Goal: Task Accomplishment & Management: Manage account settings

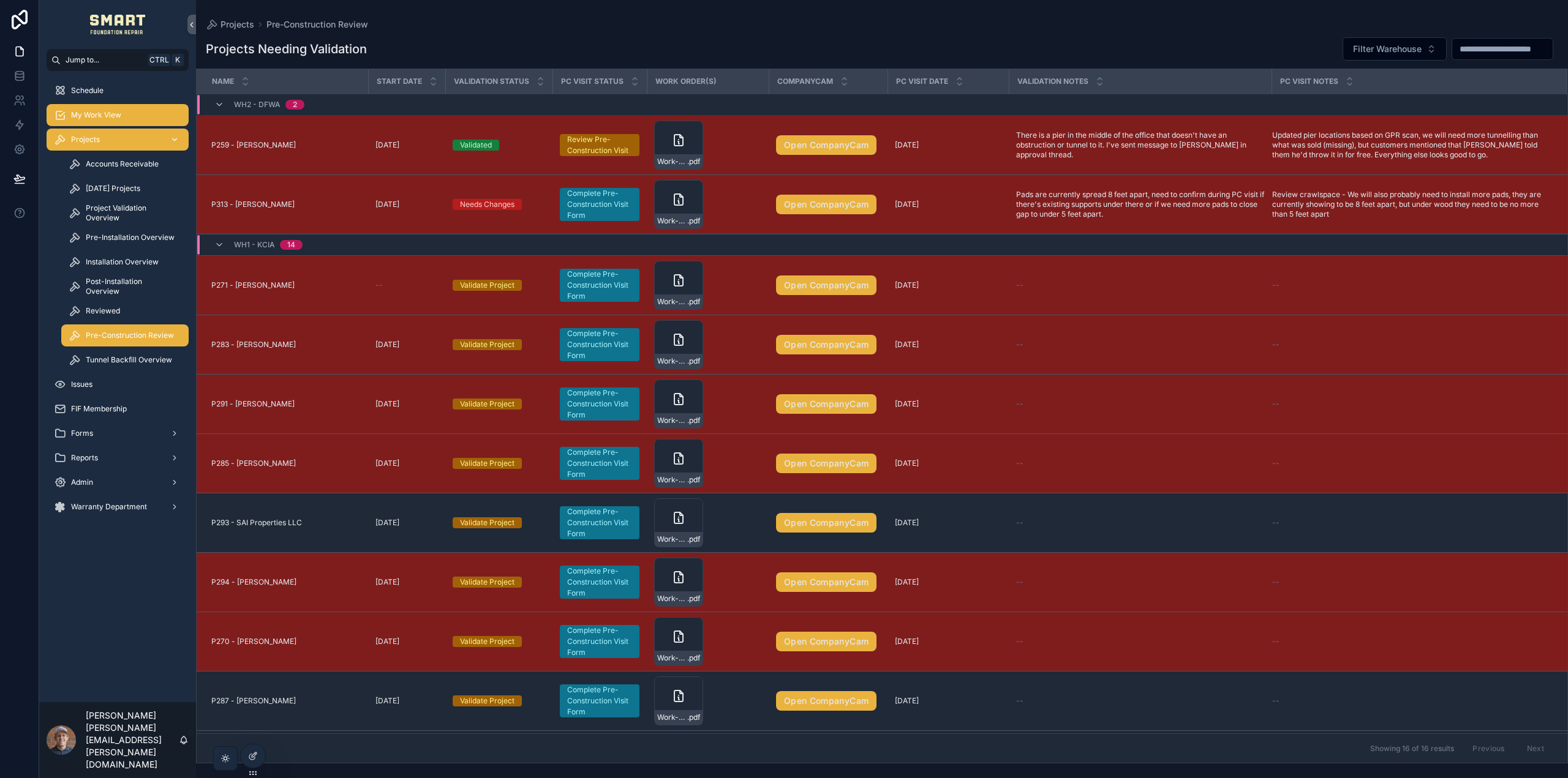
drag, startPoint x: 104, startPoint y: 118, endPoint x: 125, endPoint y: 135, distance: 27.0
click at [104, 118] on span "My Work View" at bounding box center [96, 115] width 50 height 10
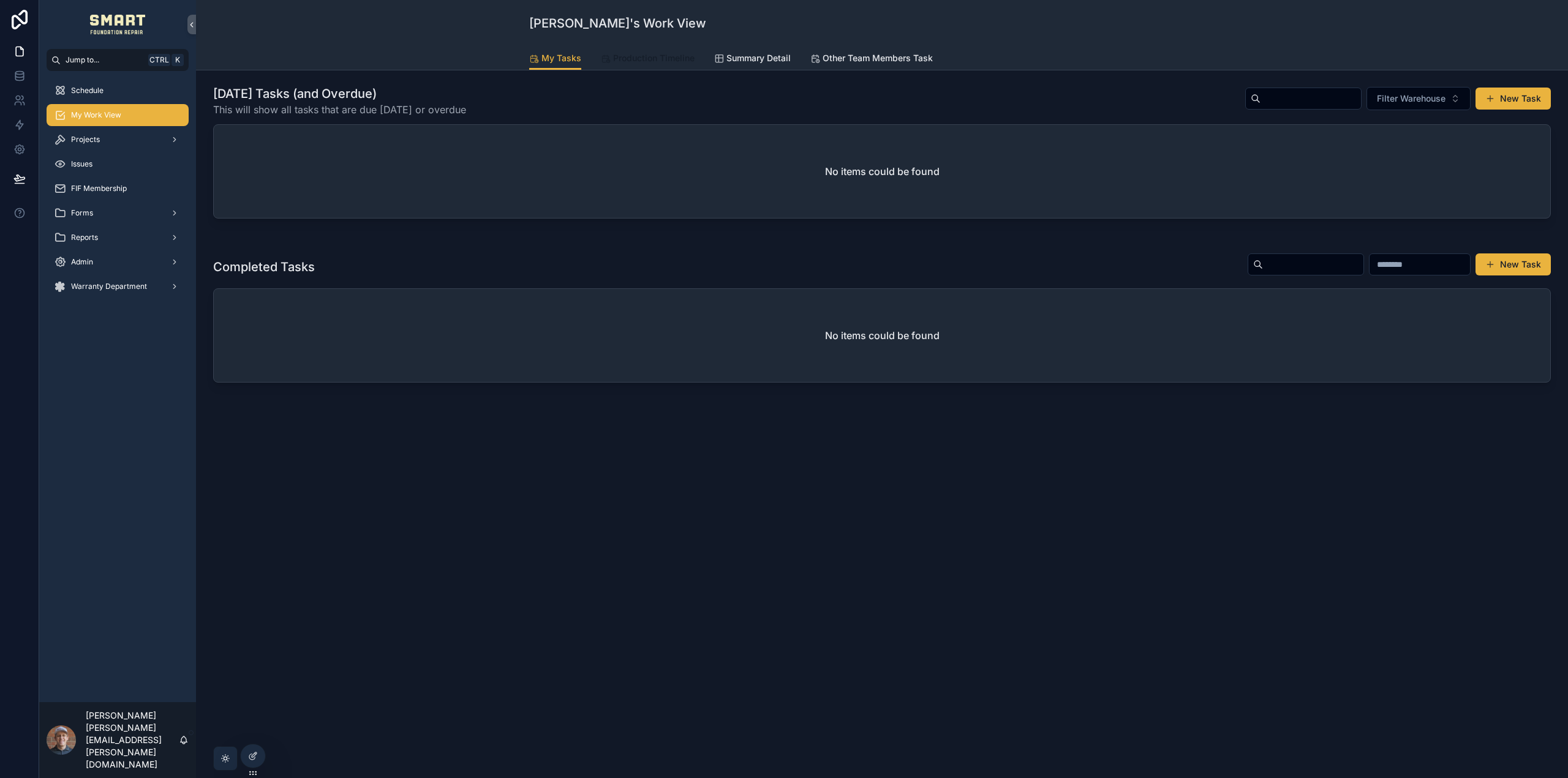
click at [632, 65] on link "Production Timeline" at bounding box center [647, 59] width 93 height 24
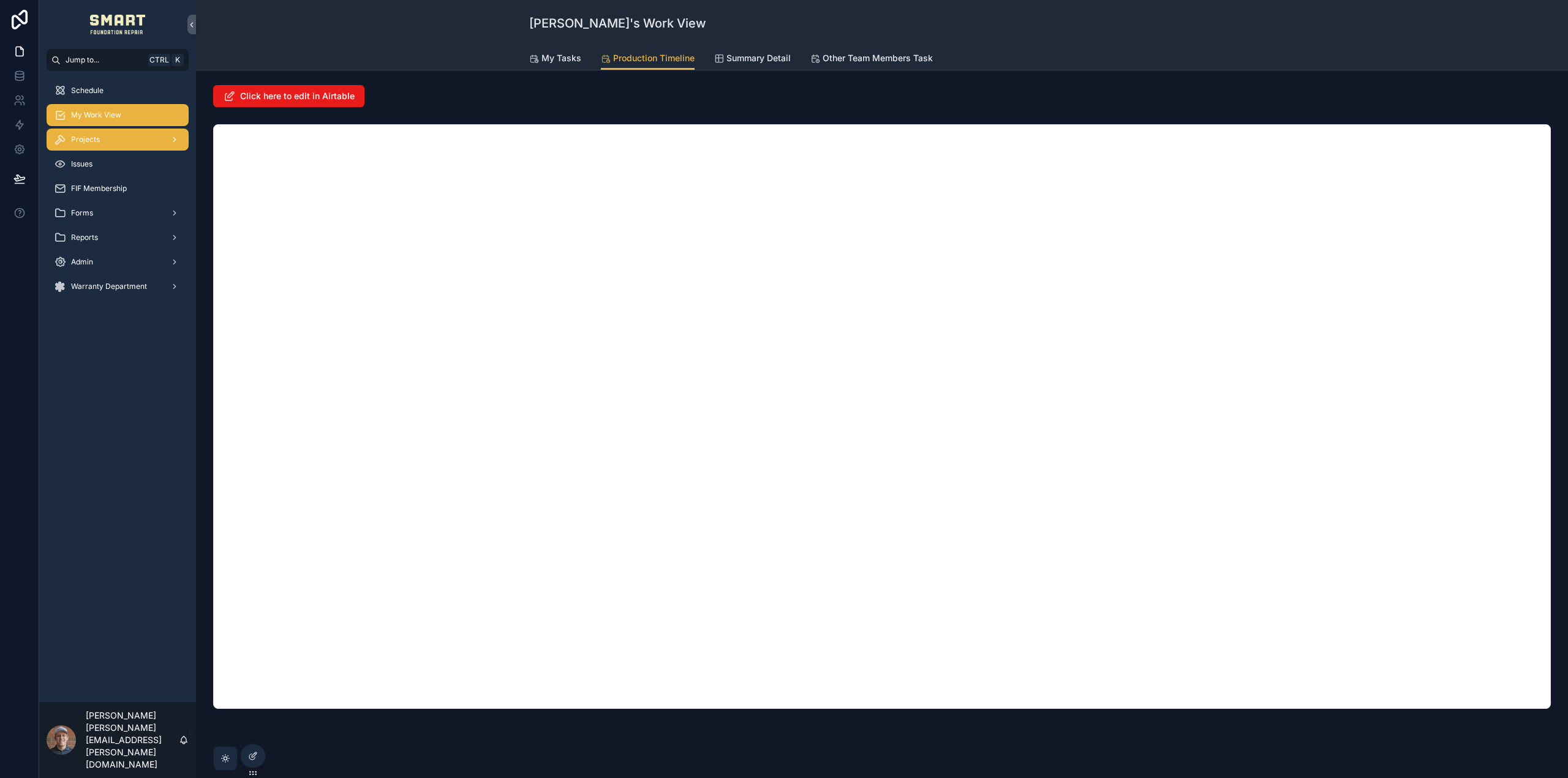
click at [126, 141] on div "Projects" at bounding box center [117, 140] width 127 height 20
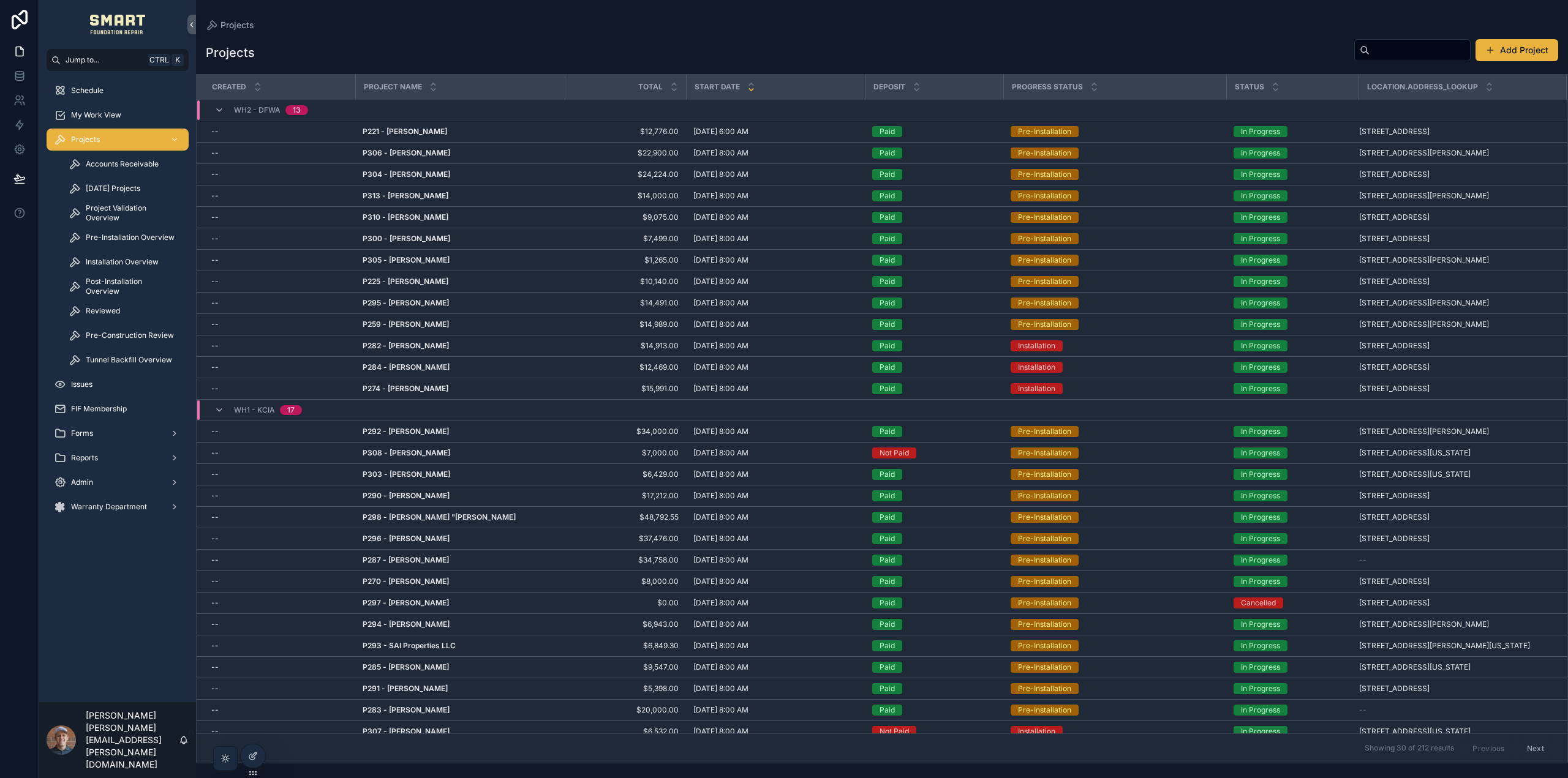
click at [1372, 49] on input "scrollable content" at bounding box center [1420, 50] width 101 height 17
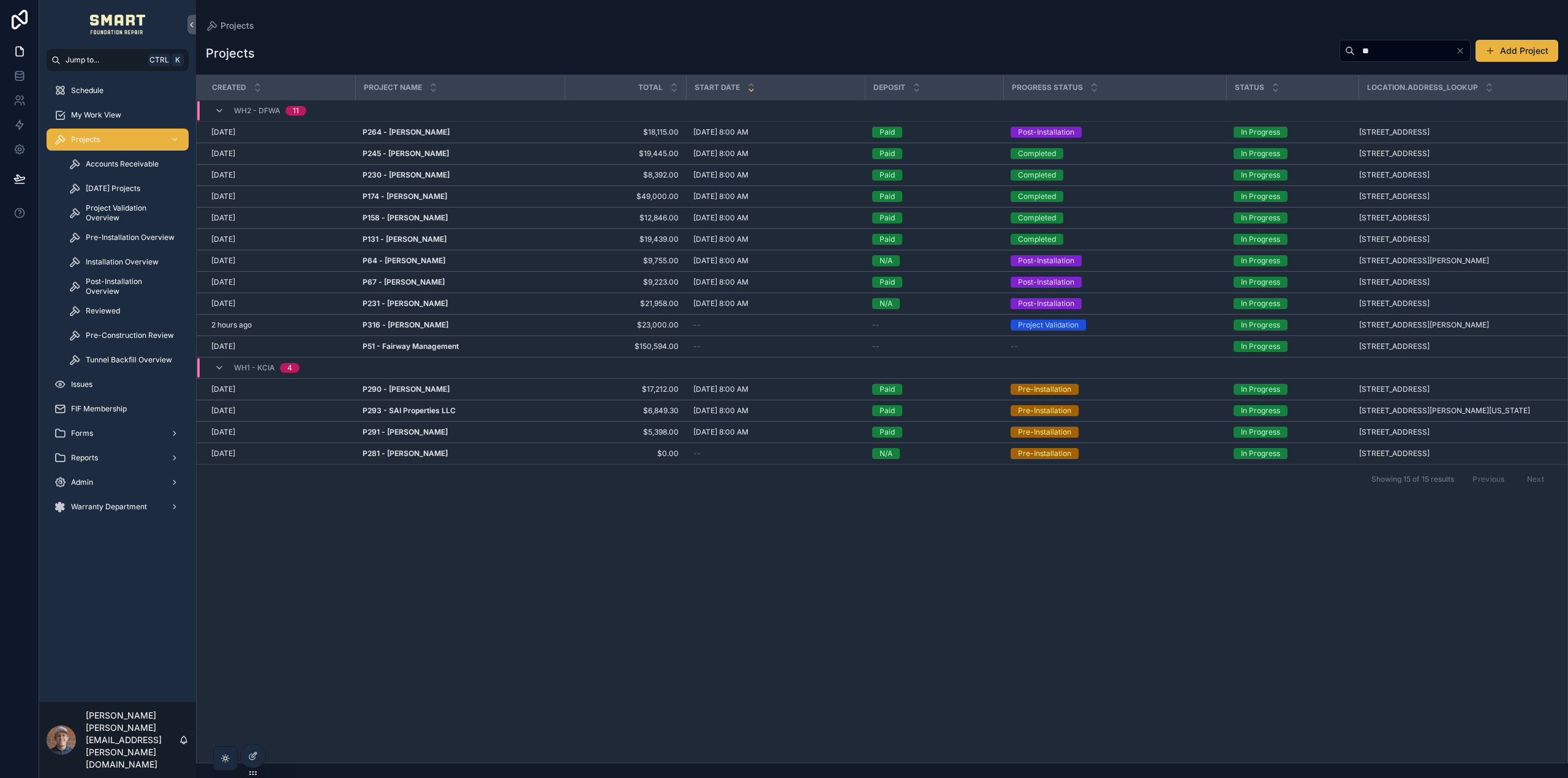
type input "*"
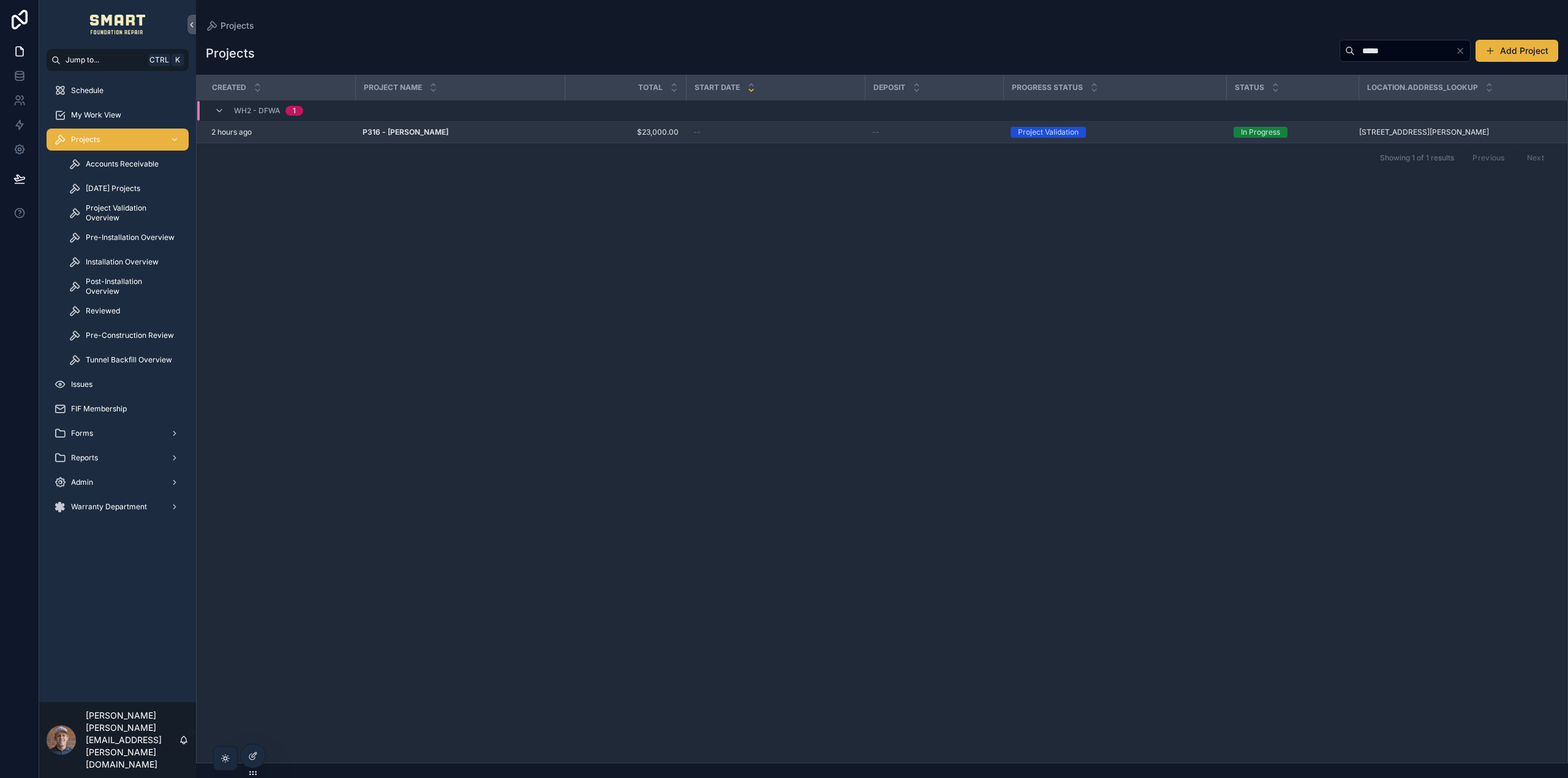
type input "*****"
click at [393, 137] on td "P316 - Aliya Zuberi P316 - Aliya Zuberi" at bounding box center [459, 132] width 210 height 21
click at [395, 133] on strong "P316 - Aliya Zuberi" at bounding box center [405, 132] width 86 height 9
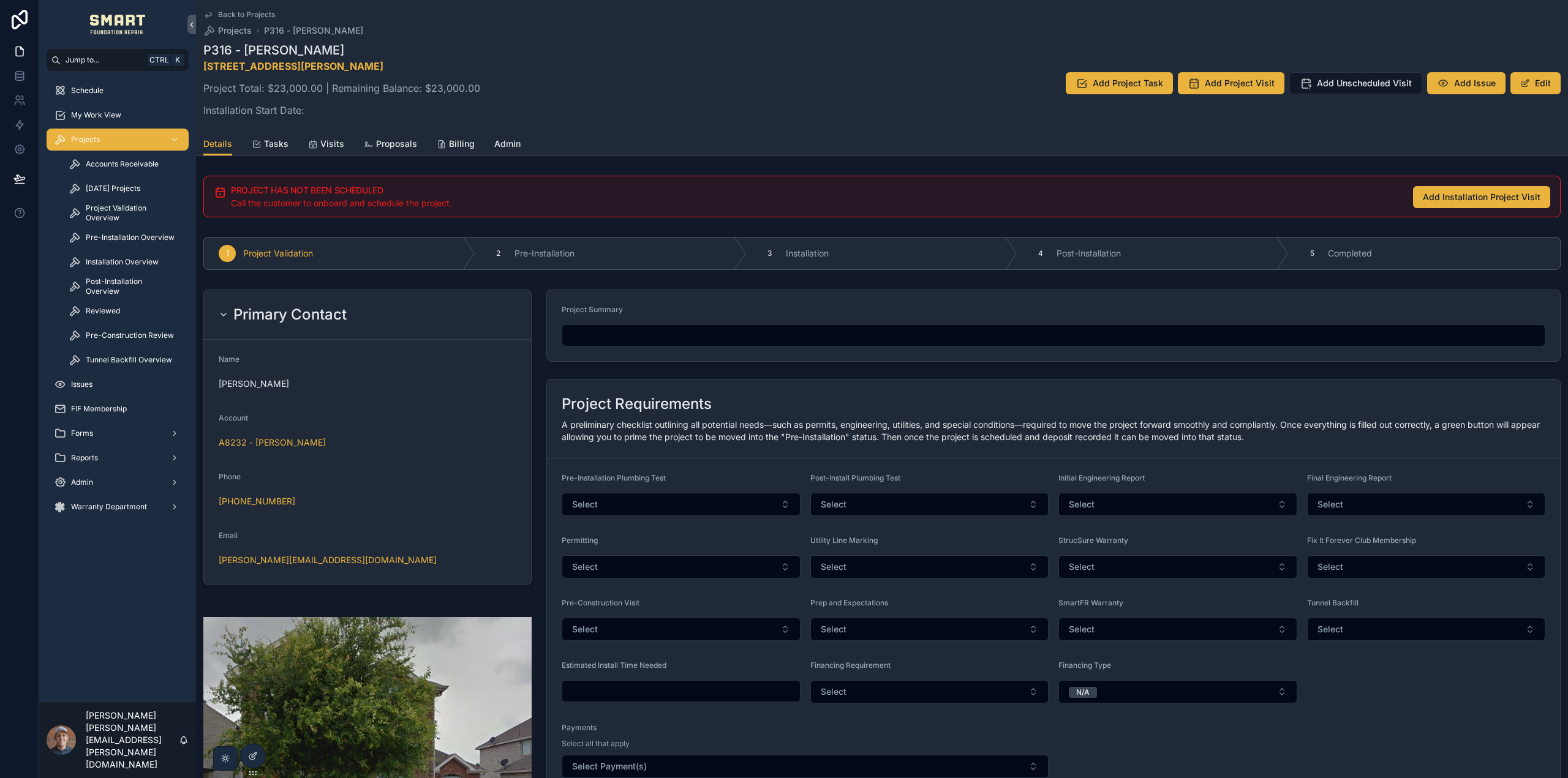
scroll to position [61, 0]
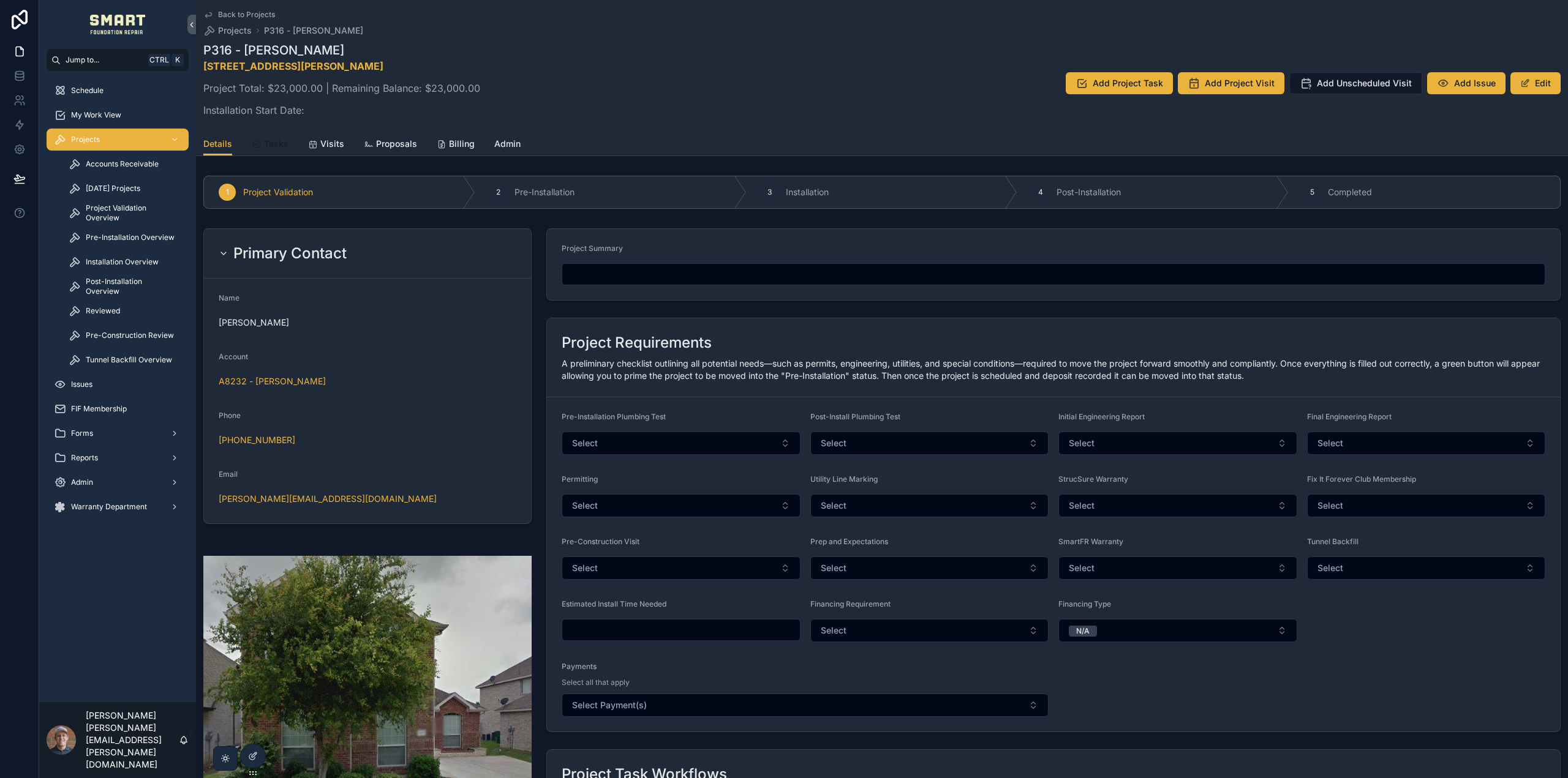
click at [258, 140] on icon "scrollable content" at bounding box center [256, 144] width 10 height 10
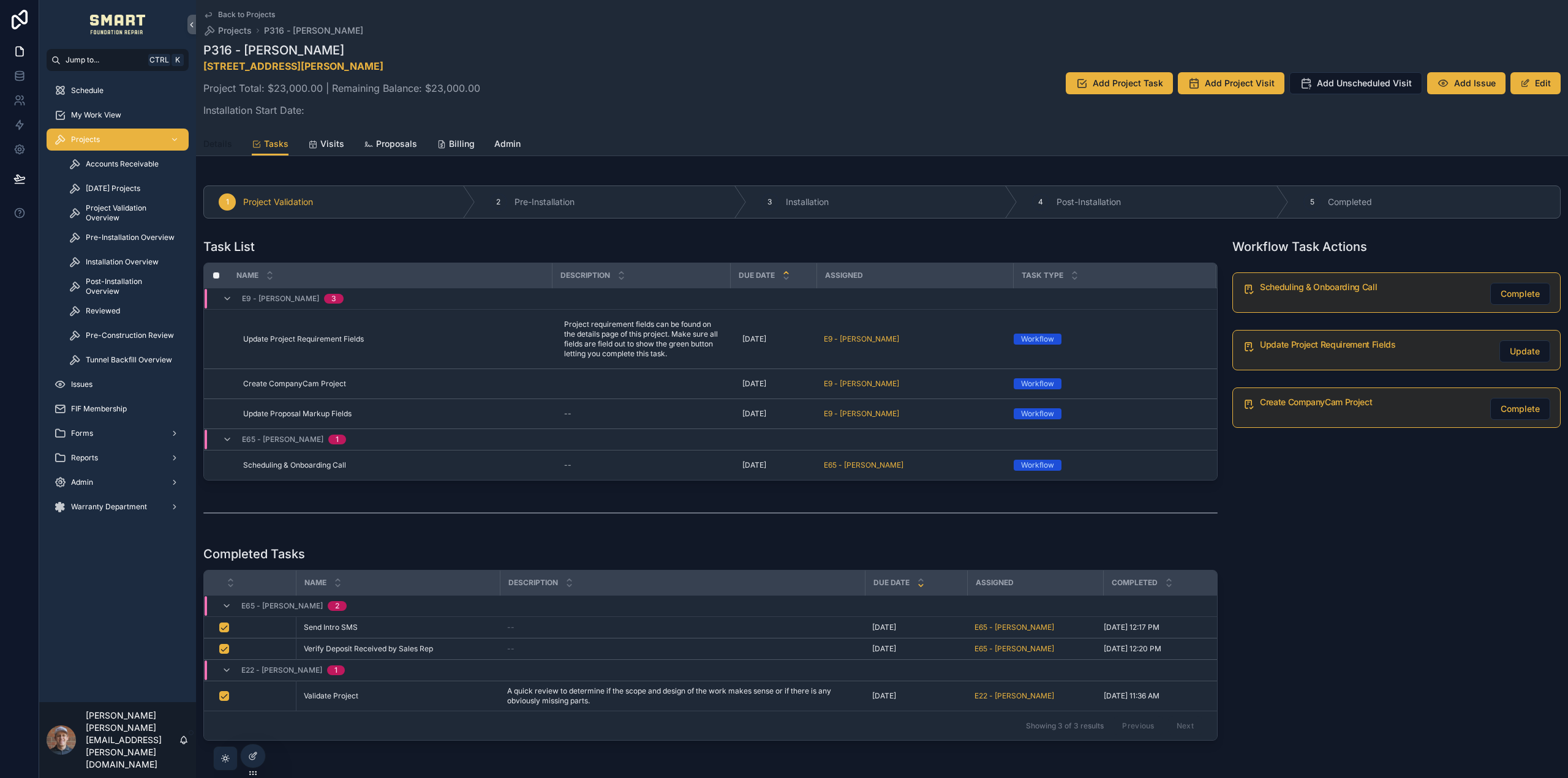
click at [212, 141] on span "Details" at bounding box center [218, 143] width 29 height 12
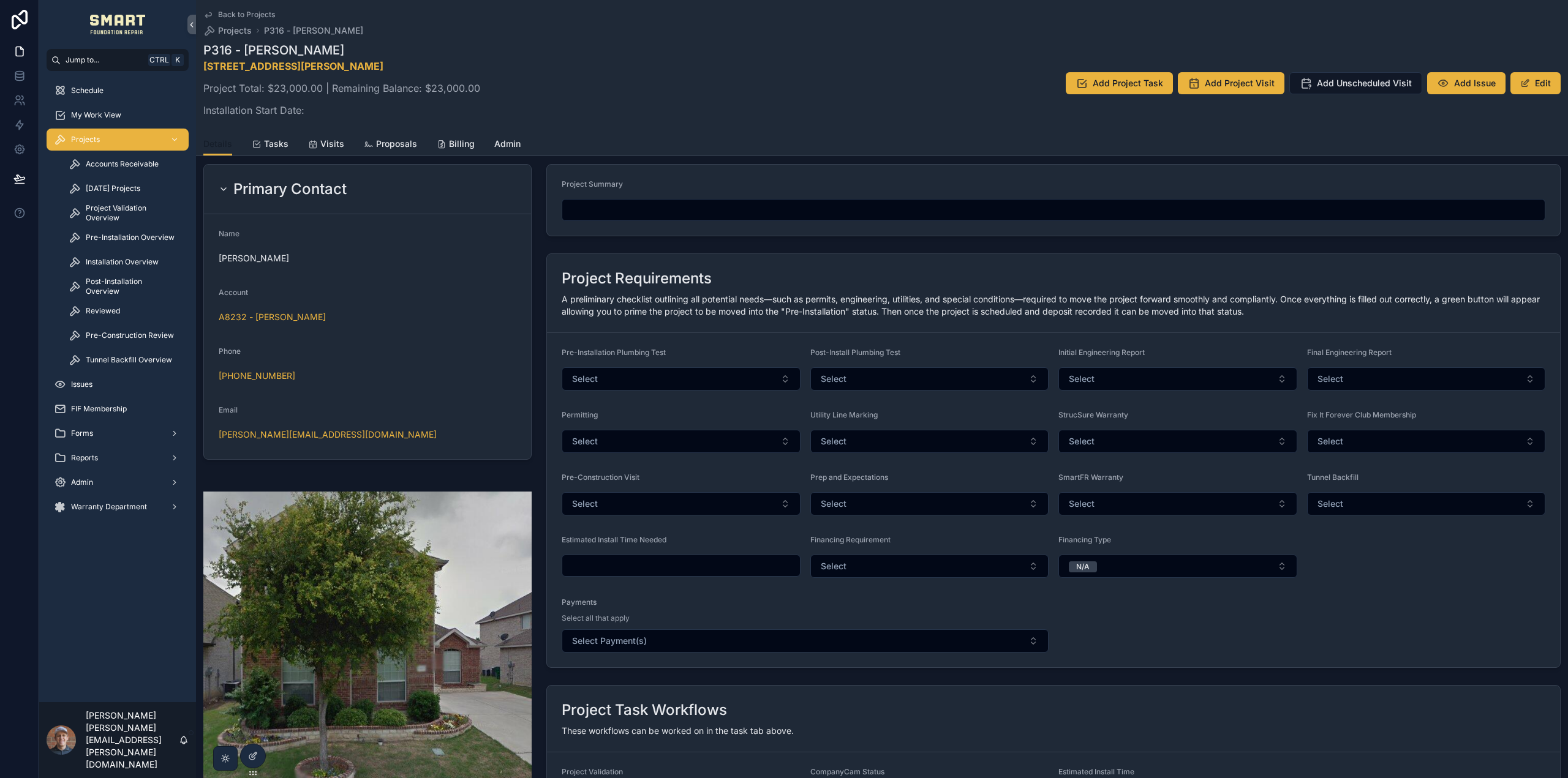
scroll to position [123, 0]
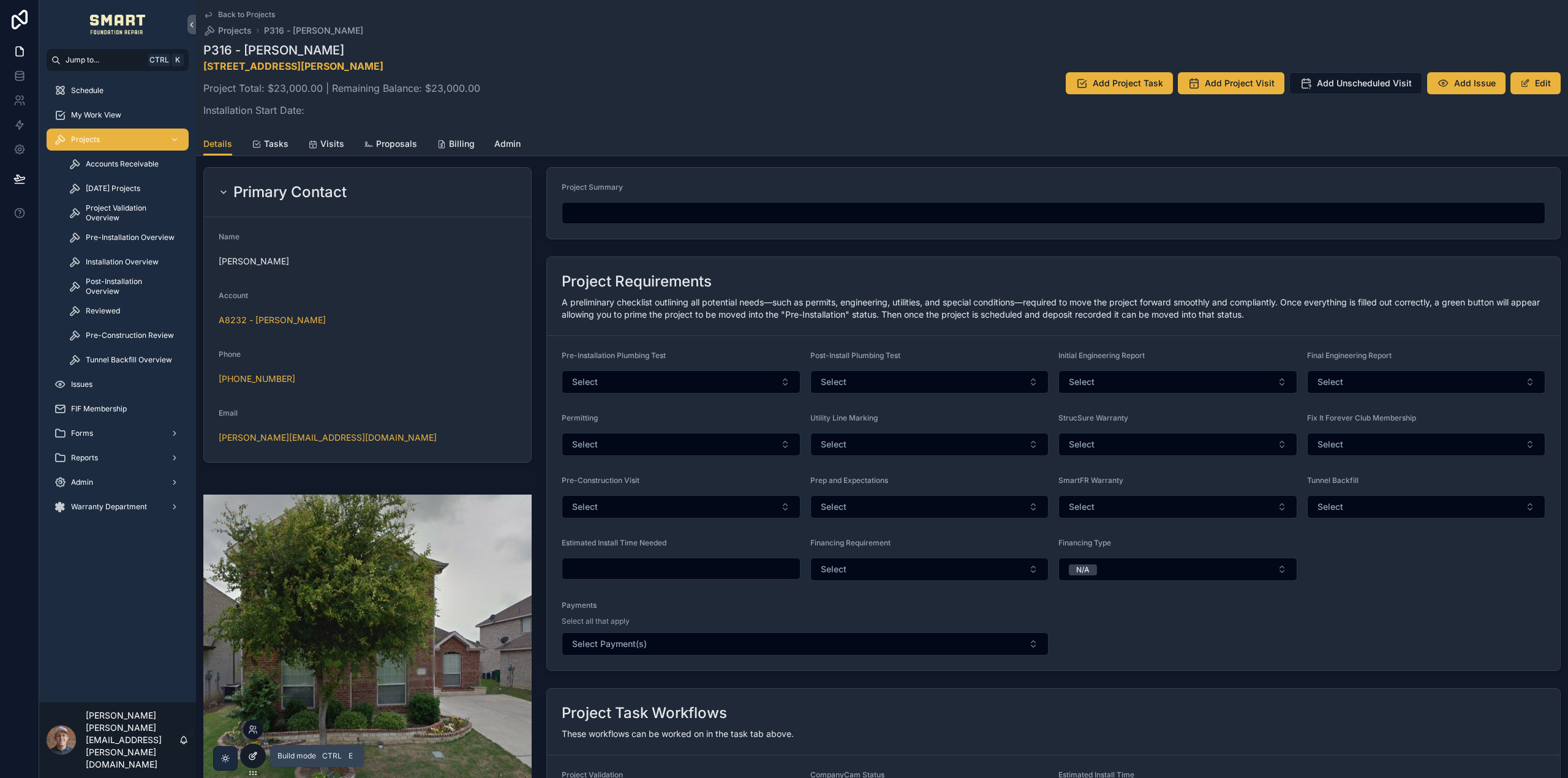
click at [248, 760] on icon at bounding box center [252, 755] width 10 height 10
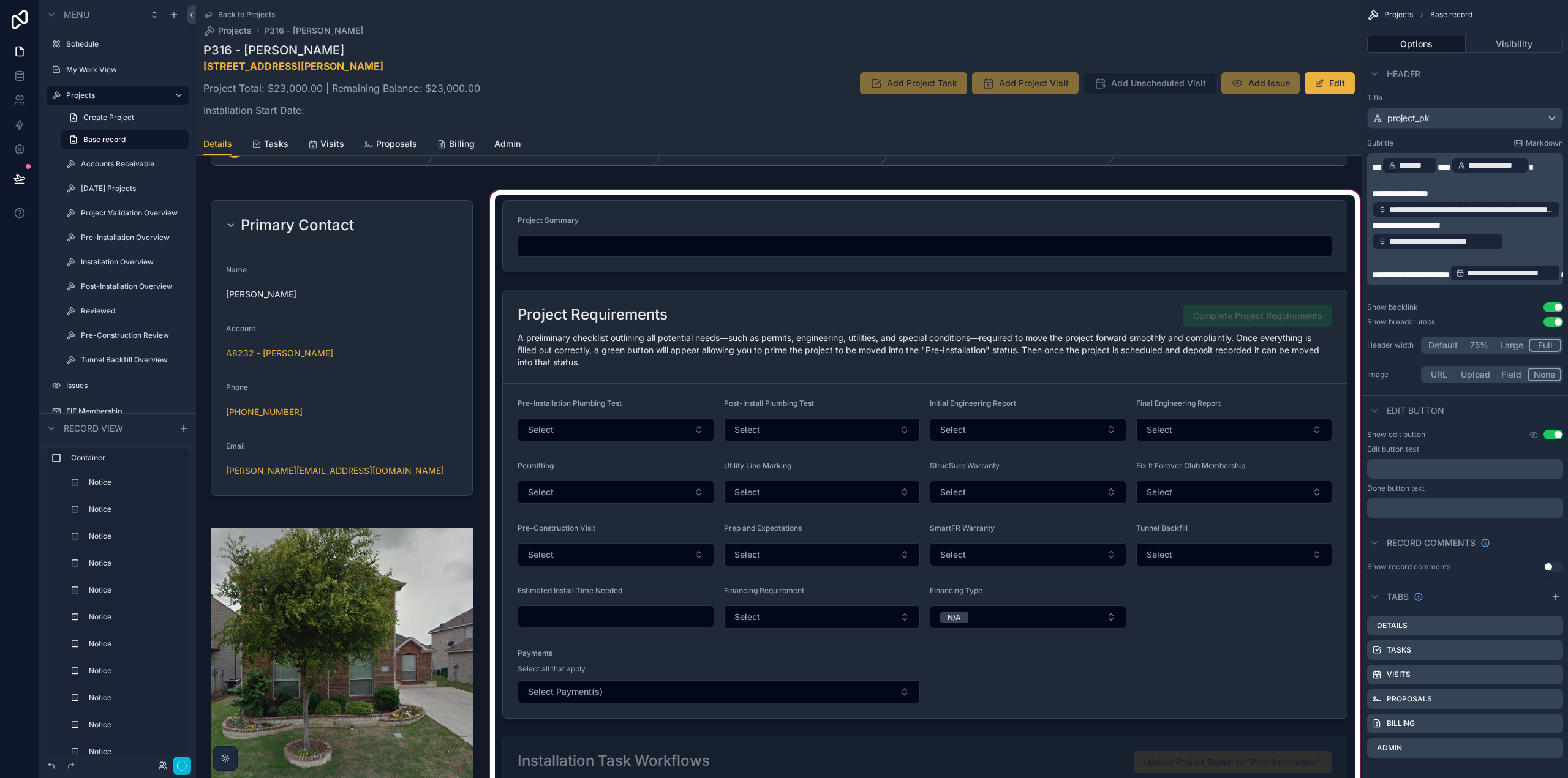
scroll to position [796, 0]
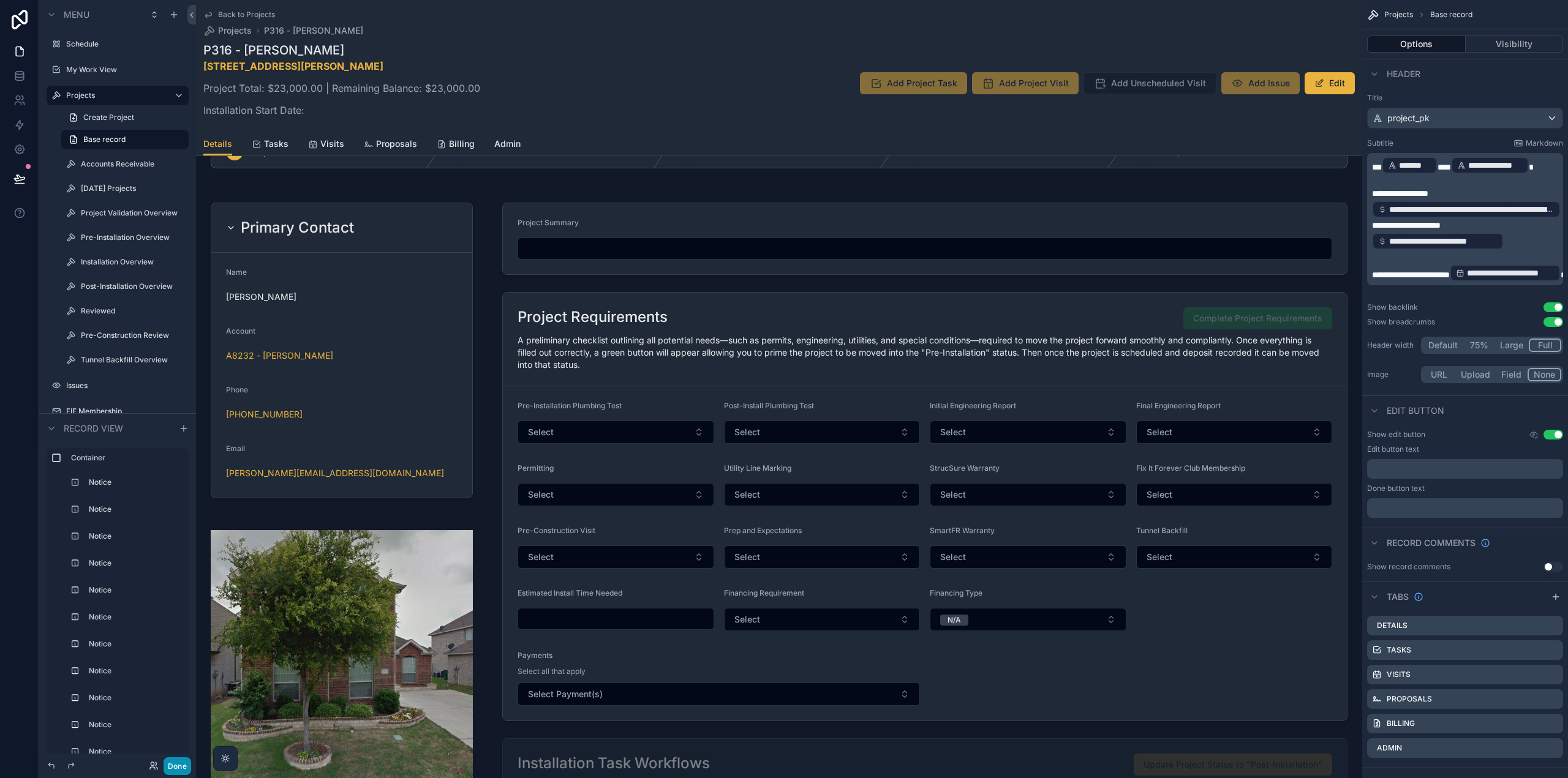
click at [187, 767] on button "Done" at bounding box center [176, 766] width 27 height 18
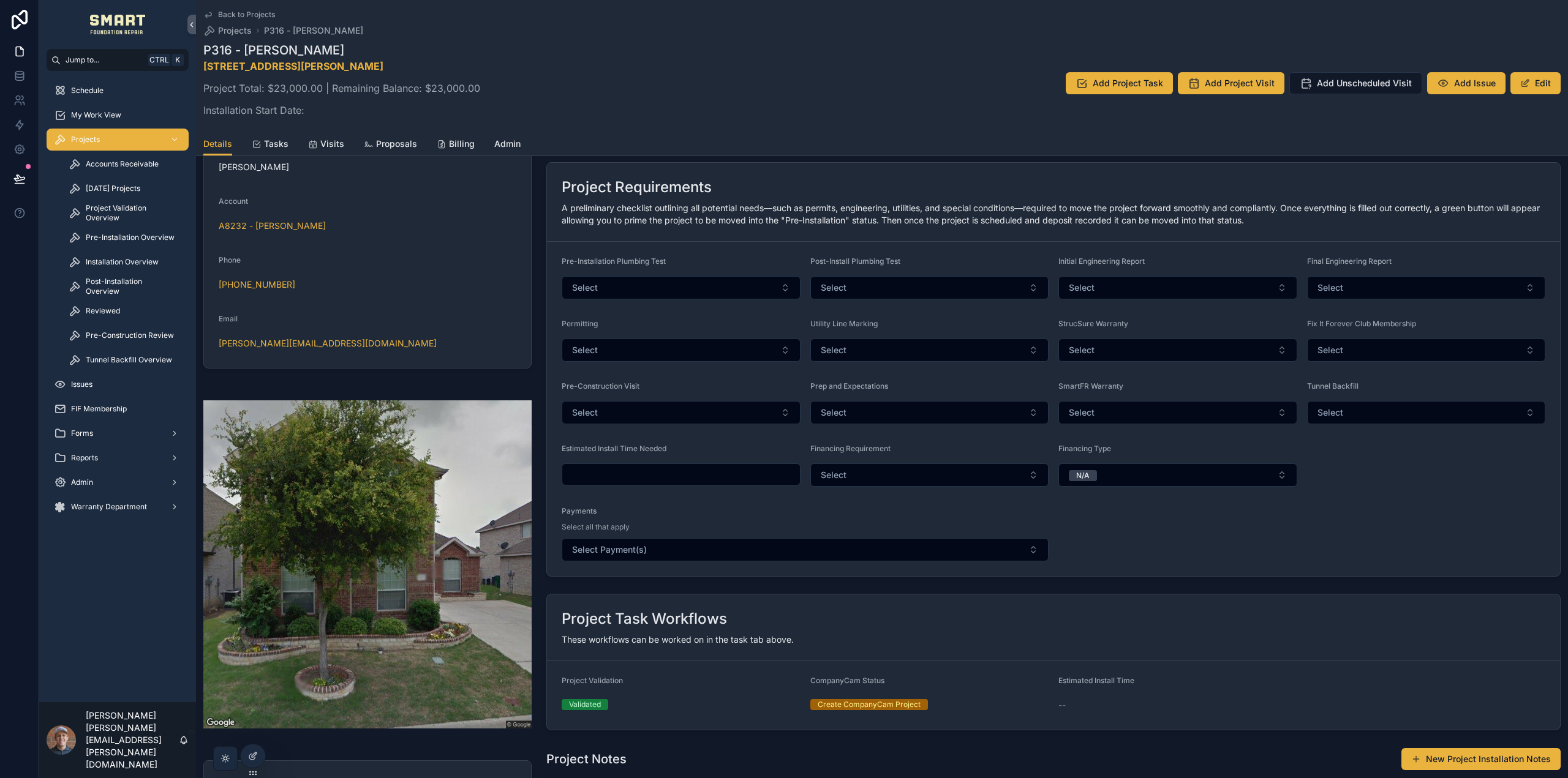
scroll to position [0, 0]
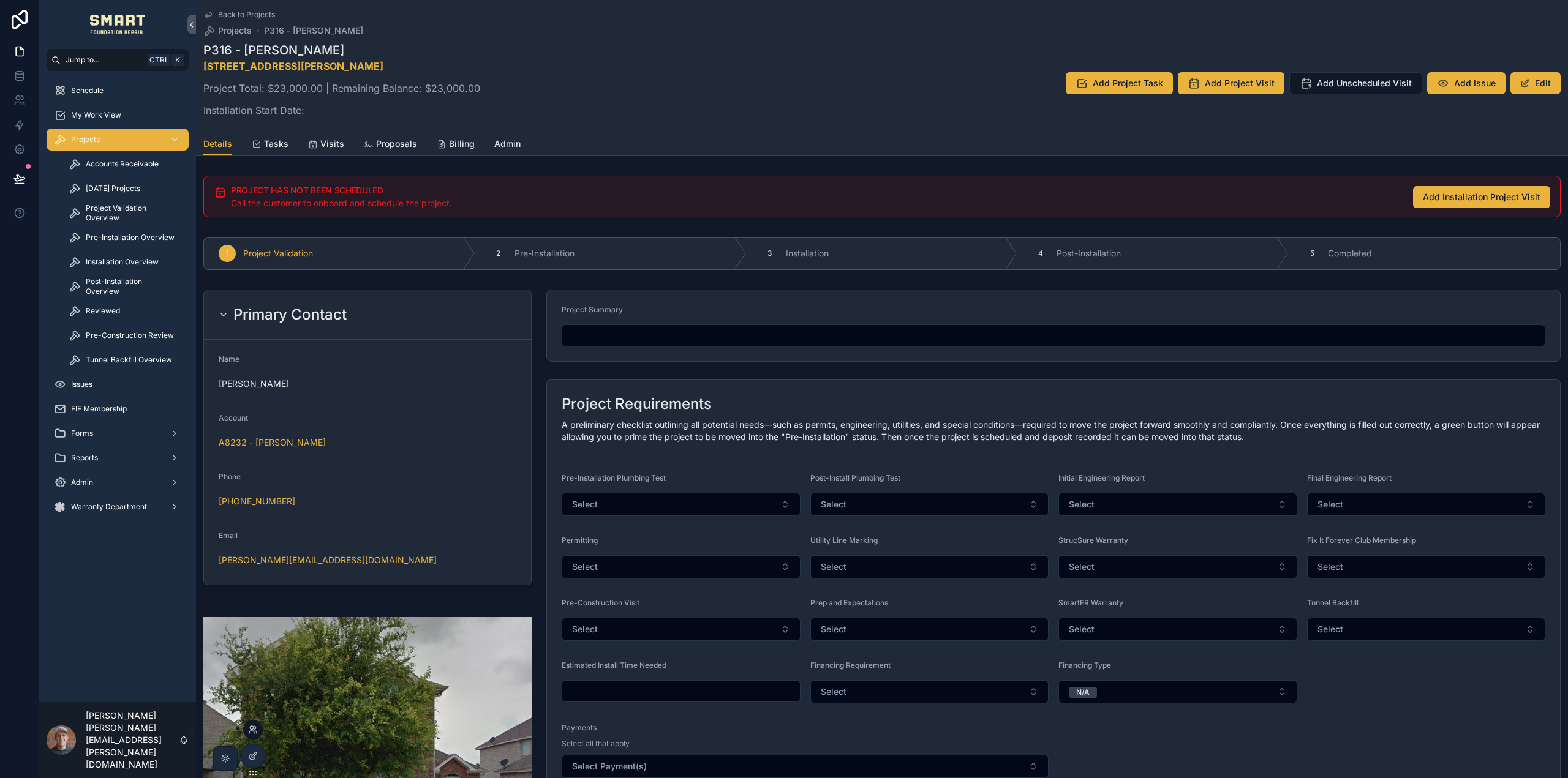
drag, startPoint x: 259, startPoint y: 752, endPoint x: 263, endPoint y: 746, distance: 7.2
click at [259, 752] on div at bounding box center [252, 756] width 24 height 24
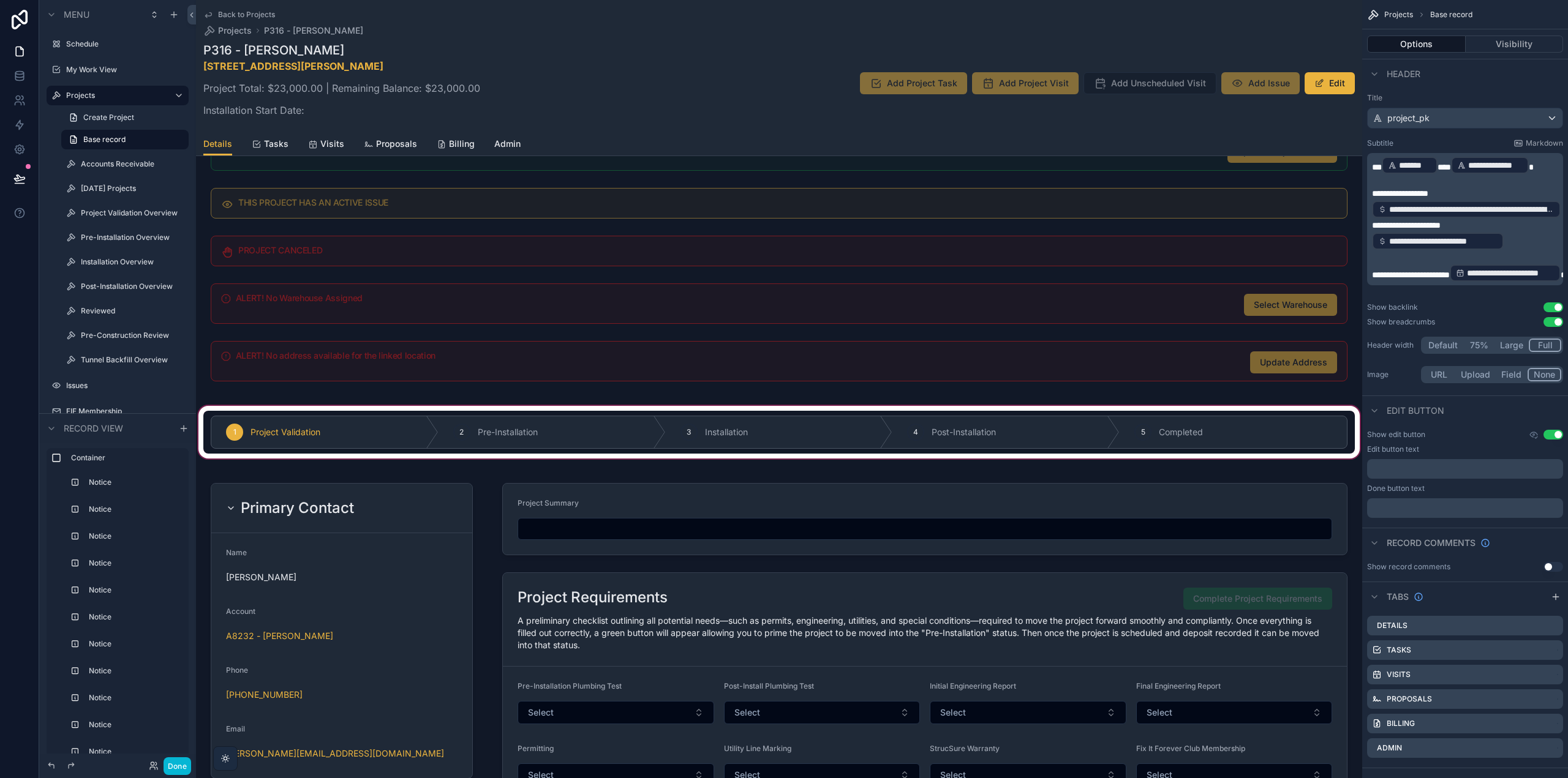
scroll to position [857, 0]
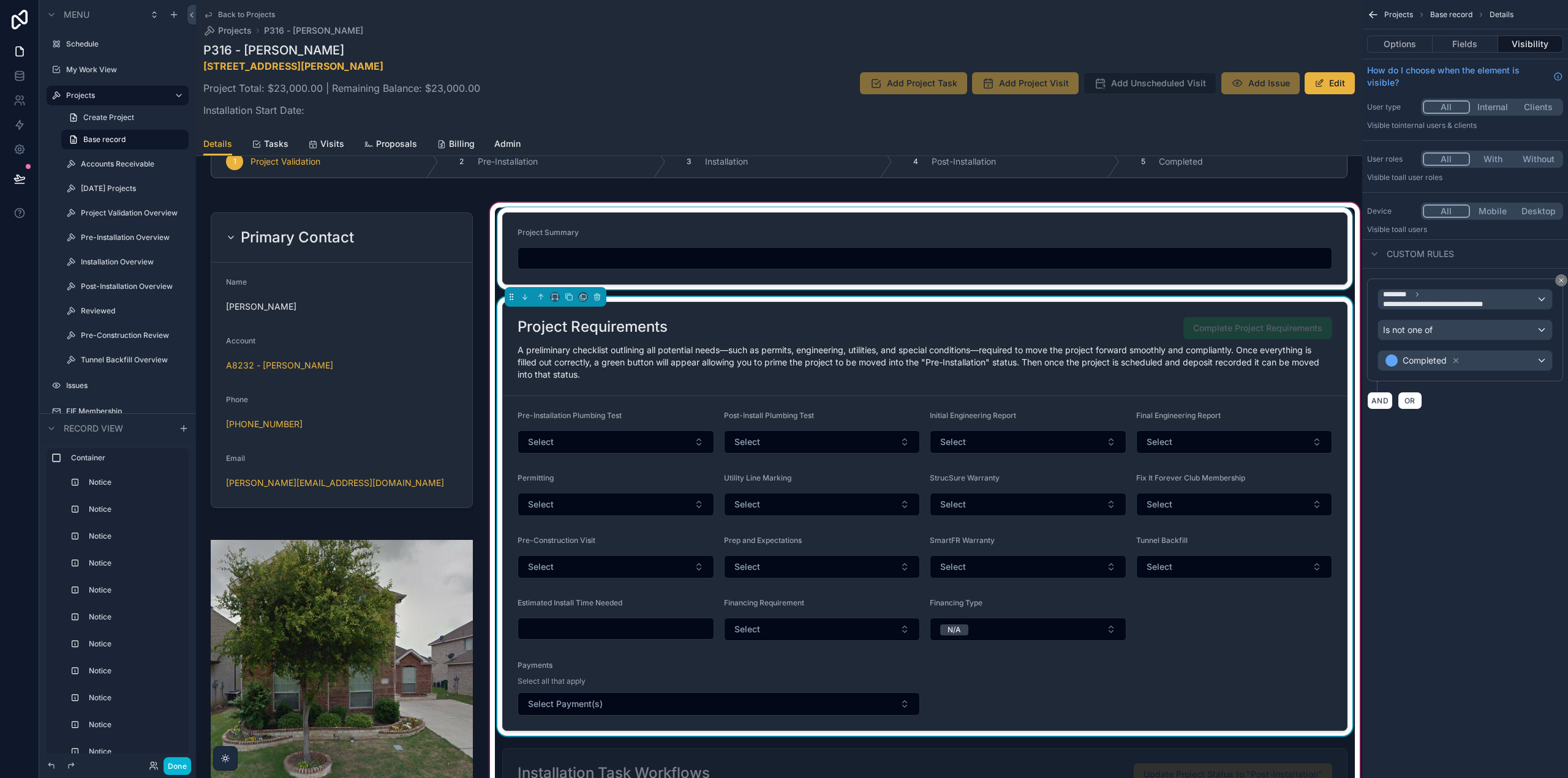
scroll to position [796, 0]
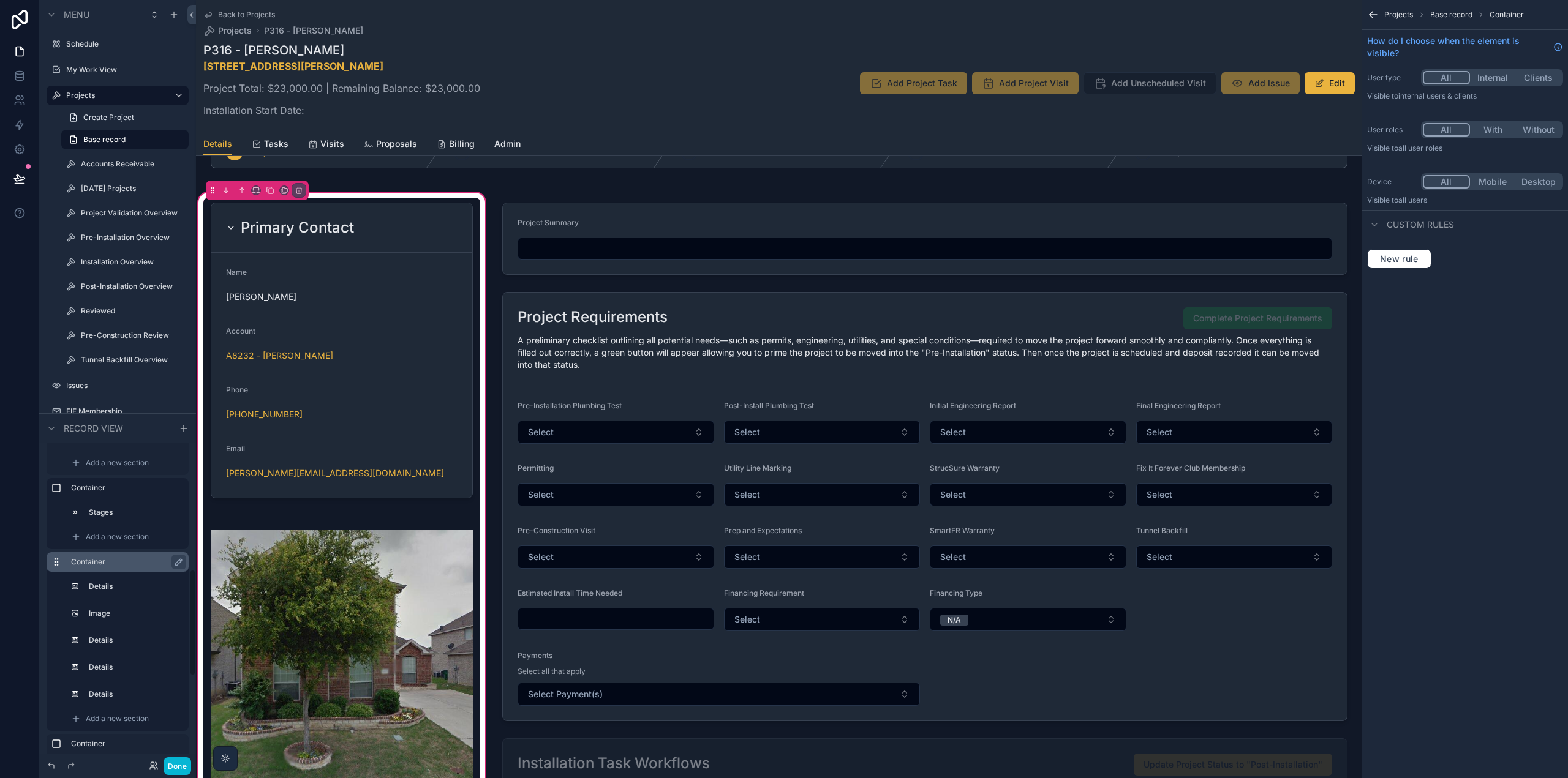
scroll to position [551, 0]
click at [104, 558] on label "Container" at bounding box center [125, 560] width 108 height 10
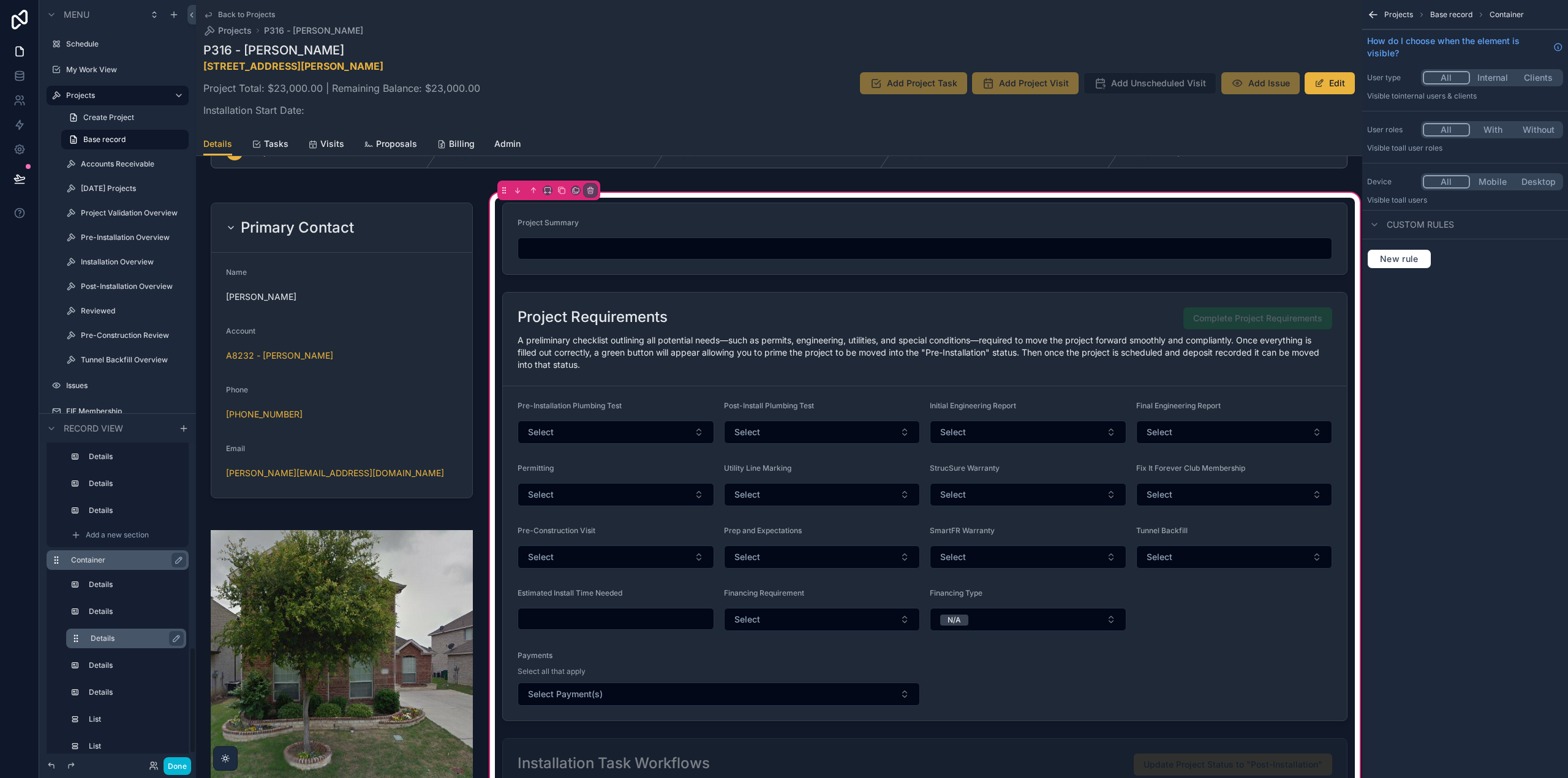
scroll to position [593, 0]
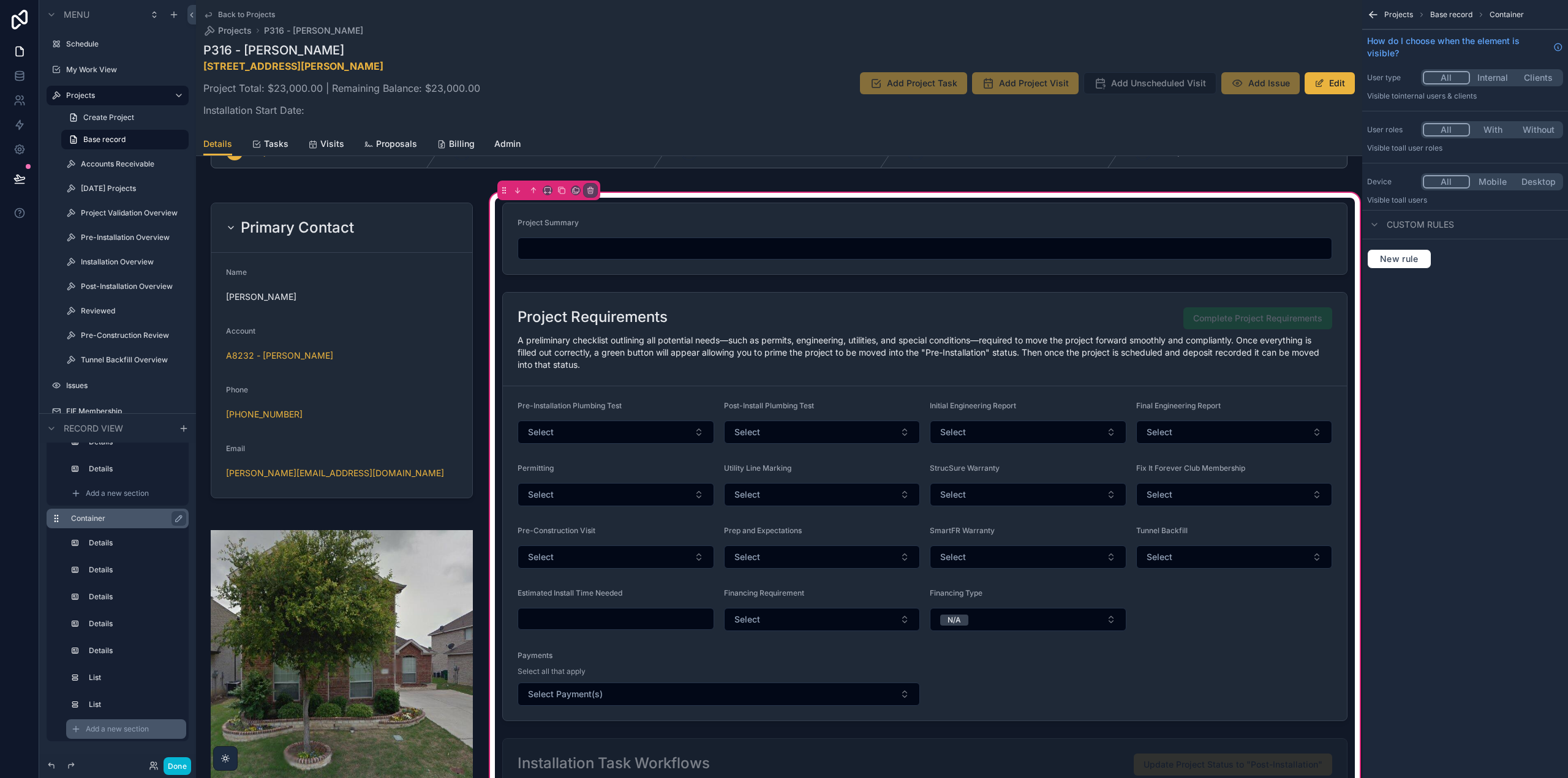
click at [111, 730] on span "Add a new section" at bounding box center [118, 729] width 63 height 10
click at [157, 727] on div "Add a new section" at bounding box center [126, 729] width 120 height 20
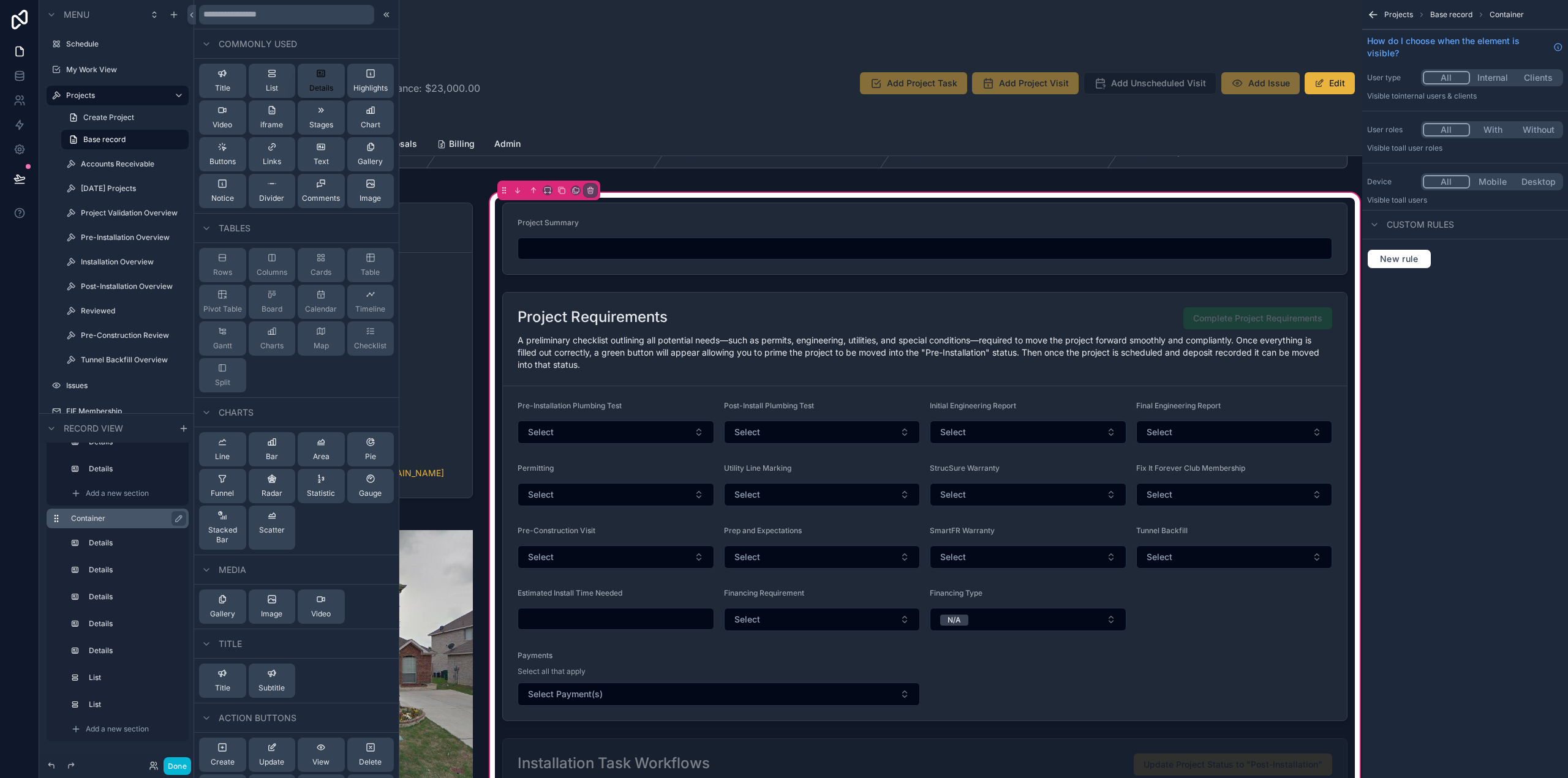
click at [309, 87] on span "Details" at bounding box center [321, 87] width 24 height 10
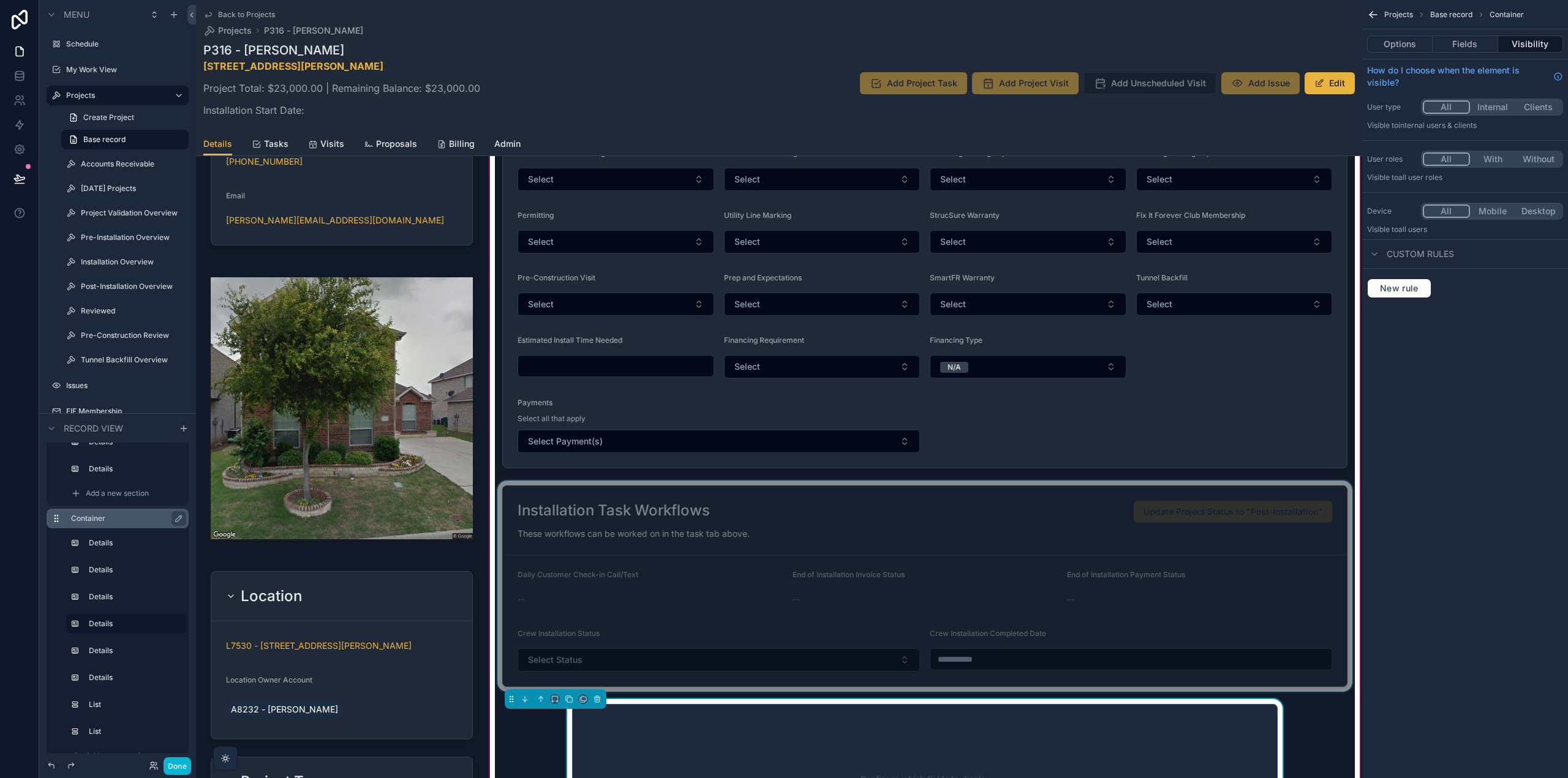
scroll to position [1123, 0]
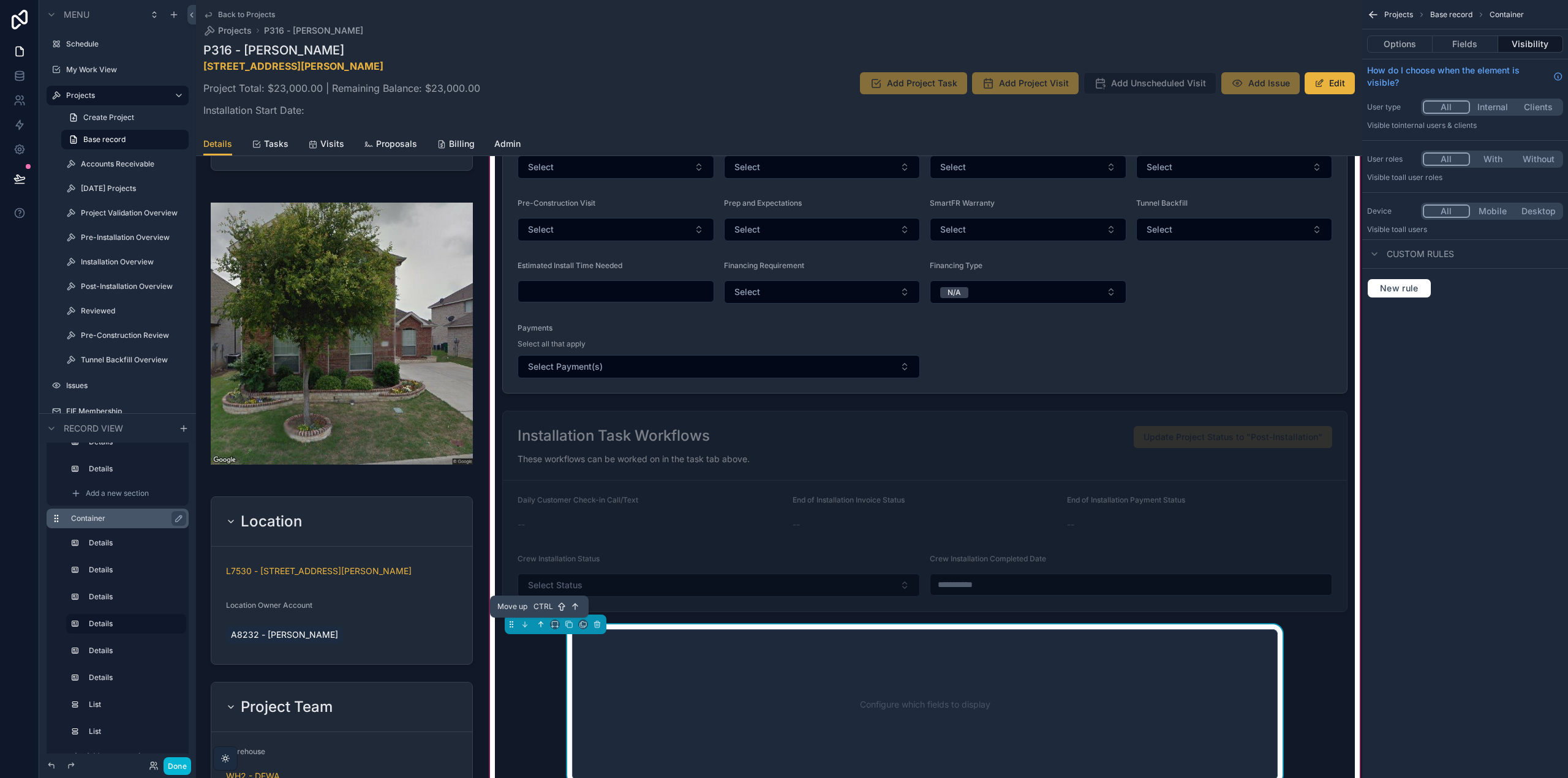
click at [542, 624] on icon "scrollable content" at bounding box center [542, 623] width 2 height 2
click at [556, 624] on icon "scrollable content" at bounding box center [555, 624] width 9 height 9
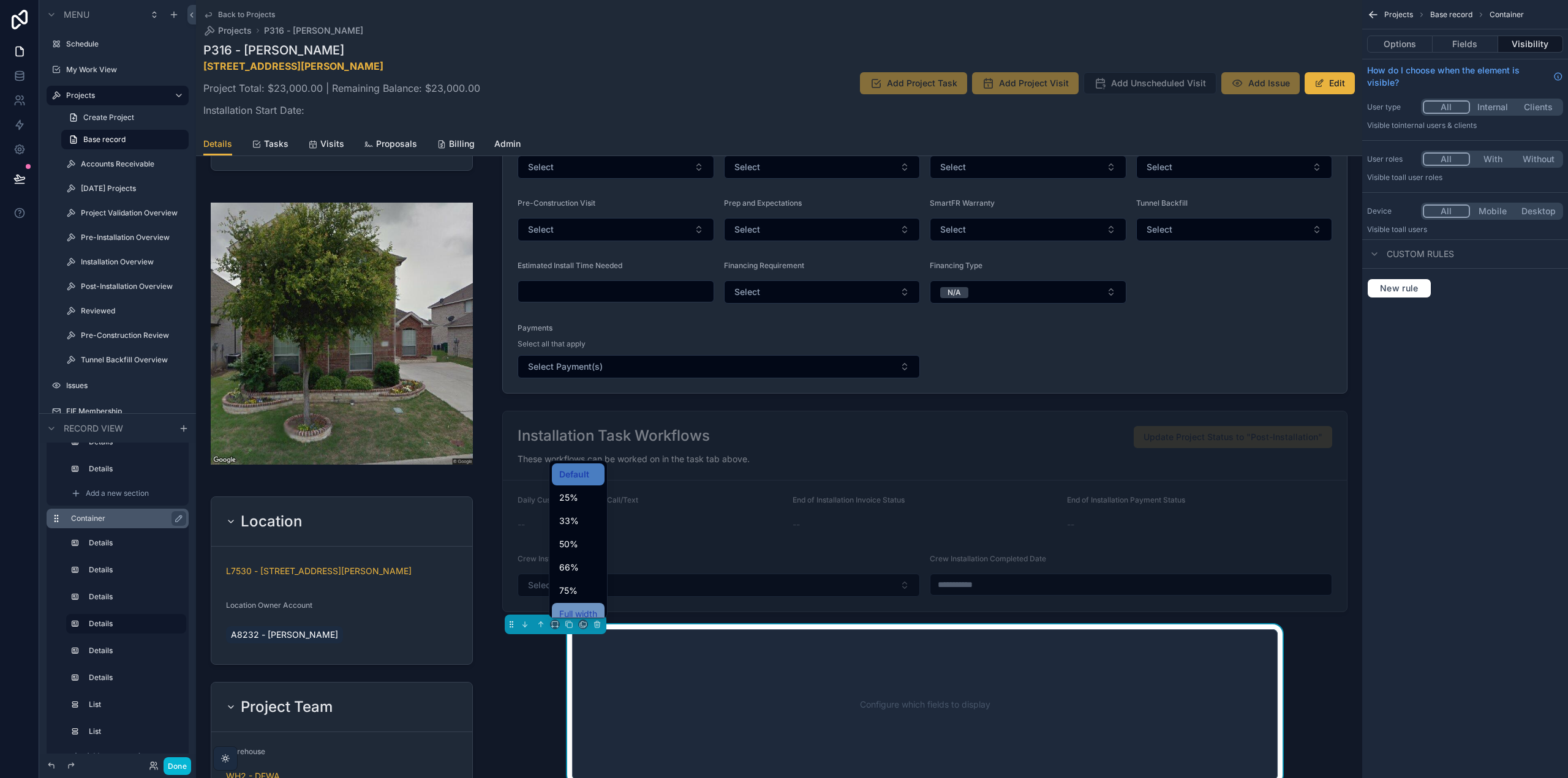
click at [567, 610] on span "Full width" at bounding box center [579, 614] width 38 height 15
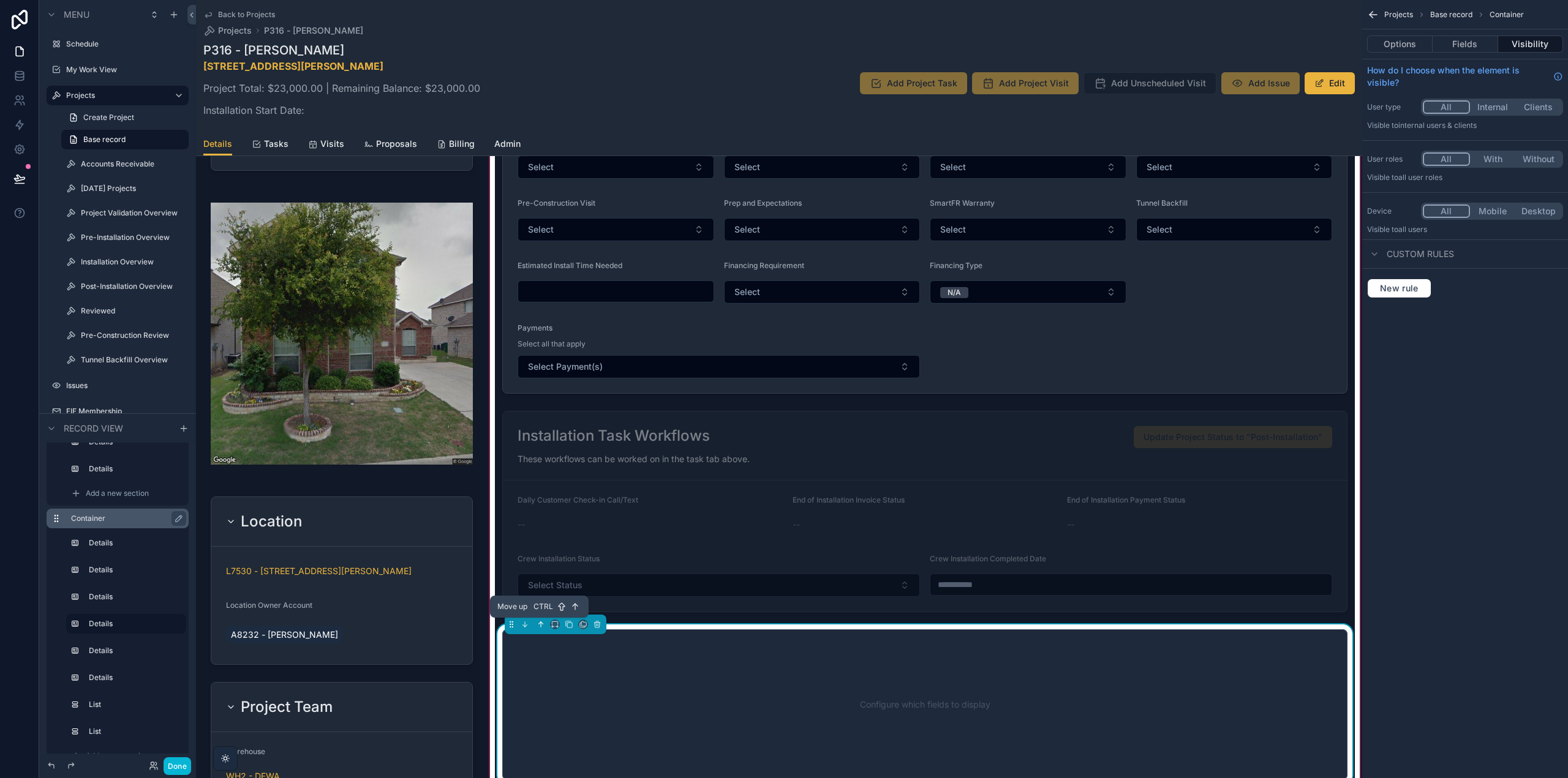
click at [537, 625] on icon "scrollable content" at bounding box center [541, 624] width 9 height 9
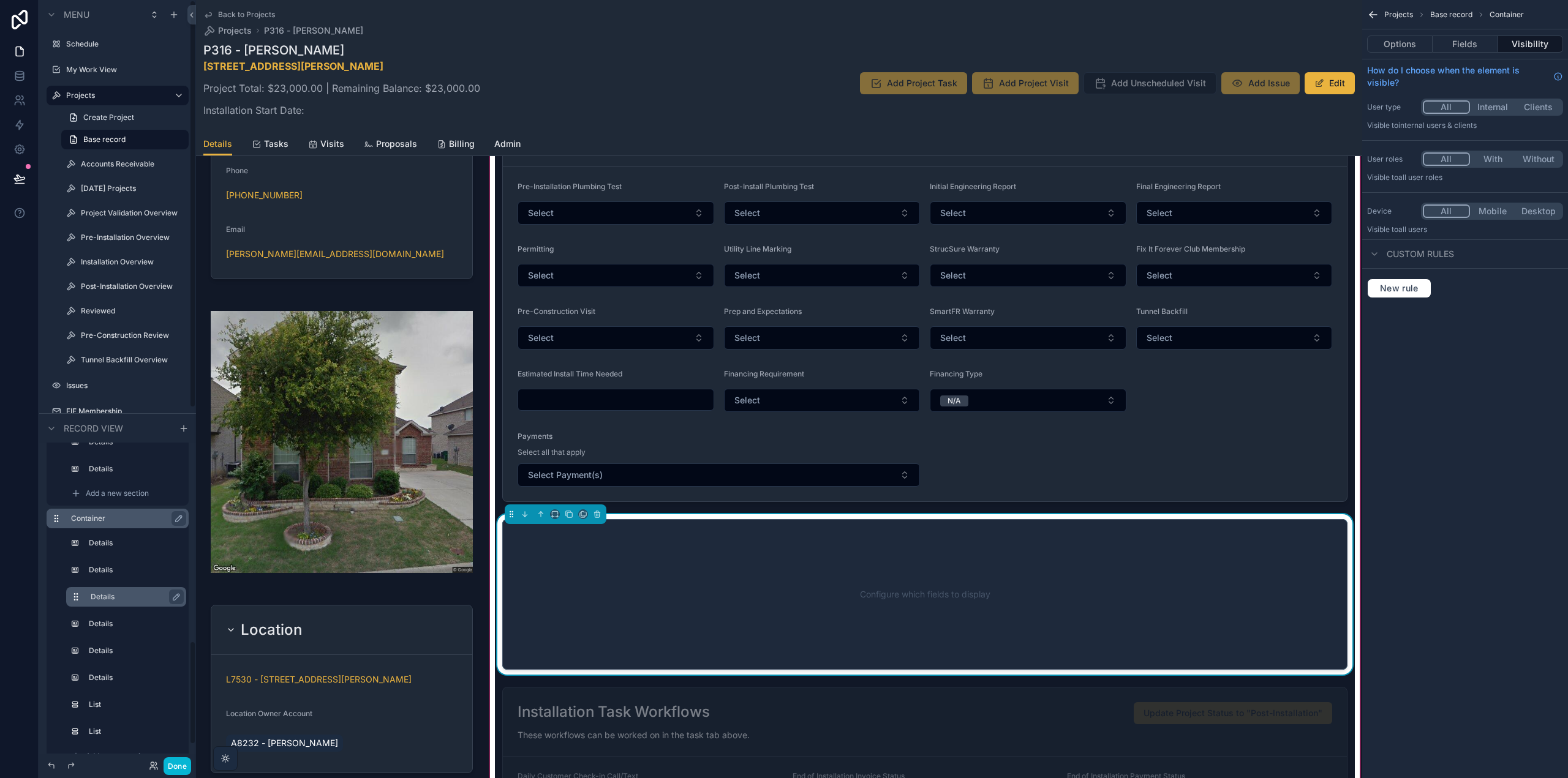
scroll to position [817, 0]
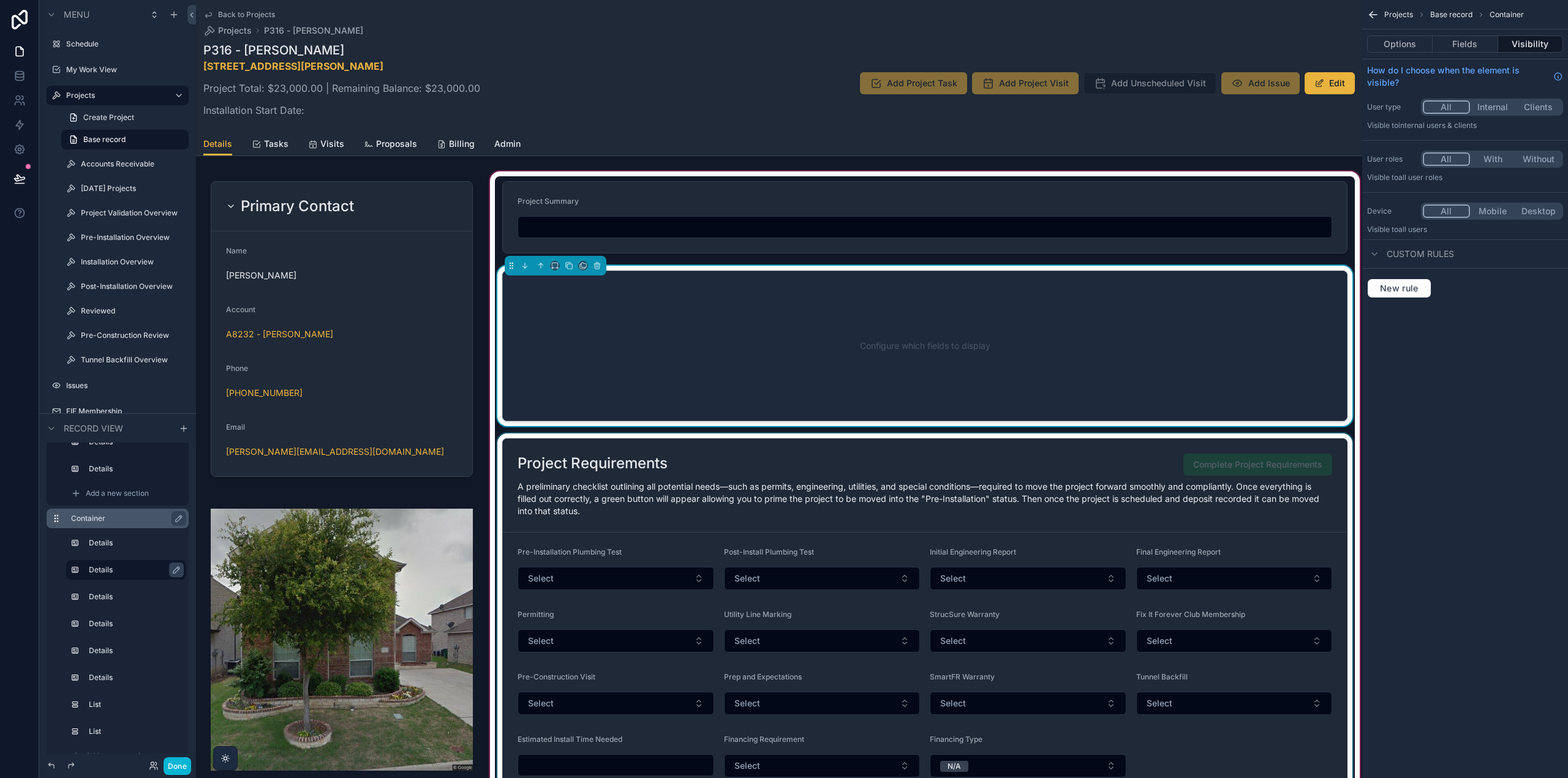
click at [1010, 502] on div "scrollable content" at bounding box center [925, 652] width 860 height 439
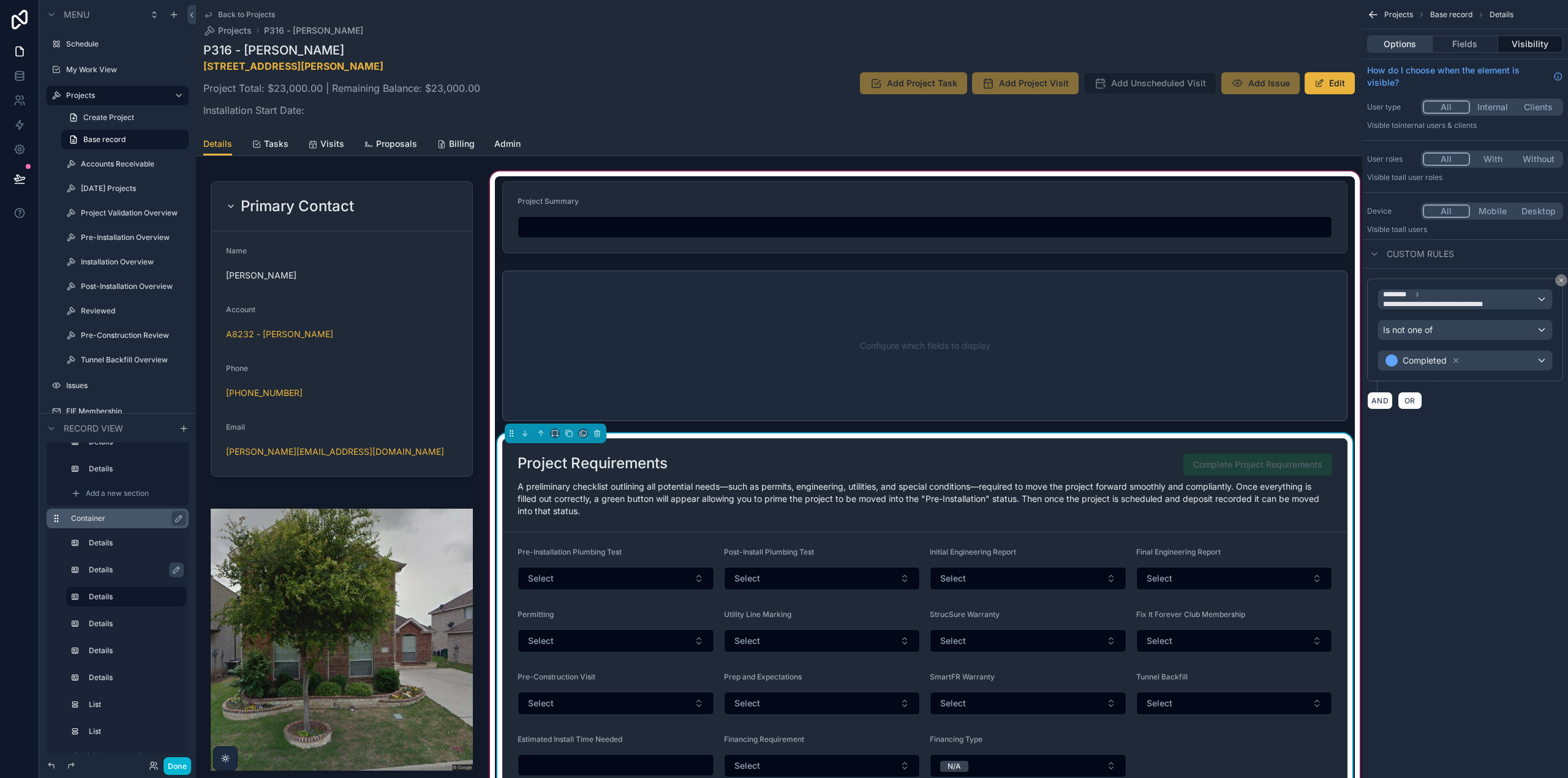
click at [1406, 46] on button "Options" at bounding box center [1400, 43] width 65 height 17
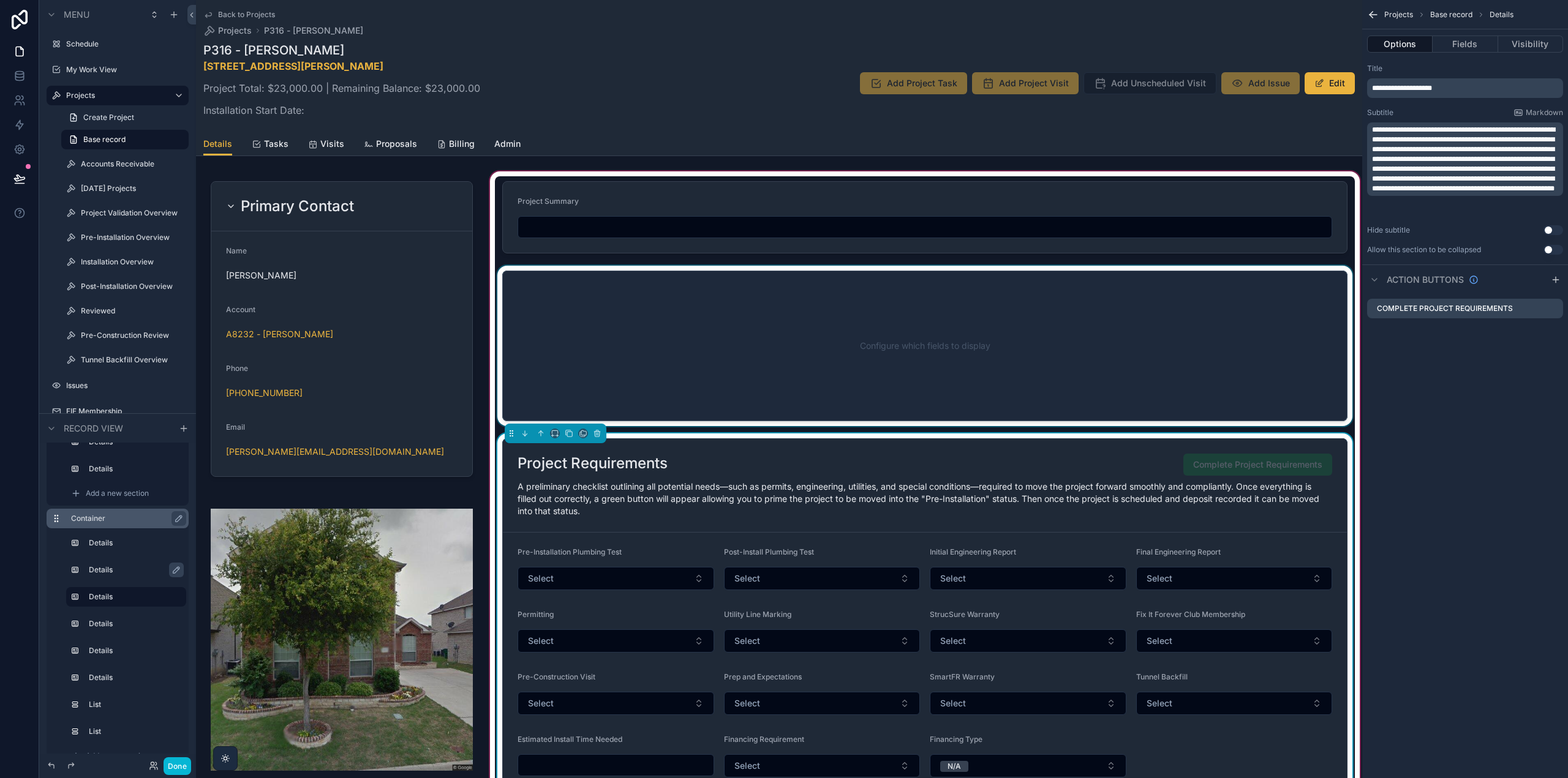
click at [863, 330] on div "scrollable content" at bounding box center [925, 346] width 860 height 160
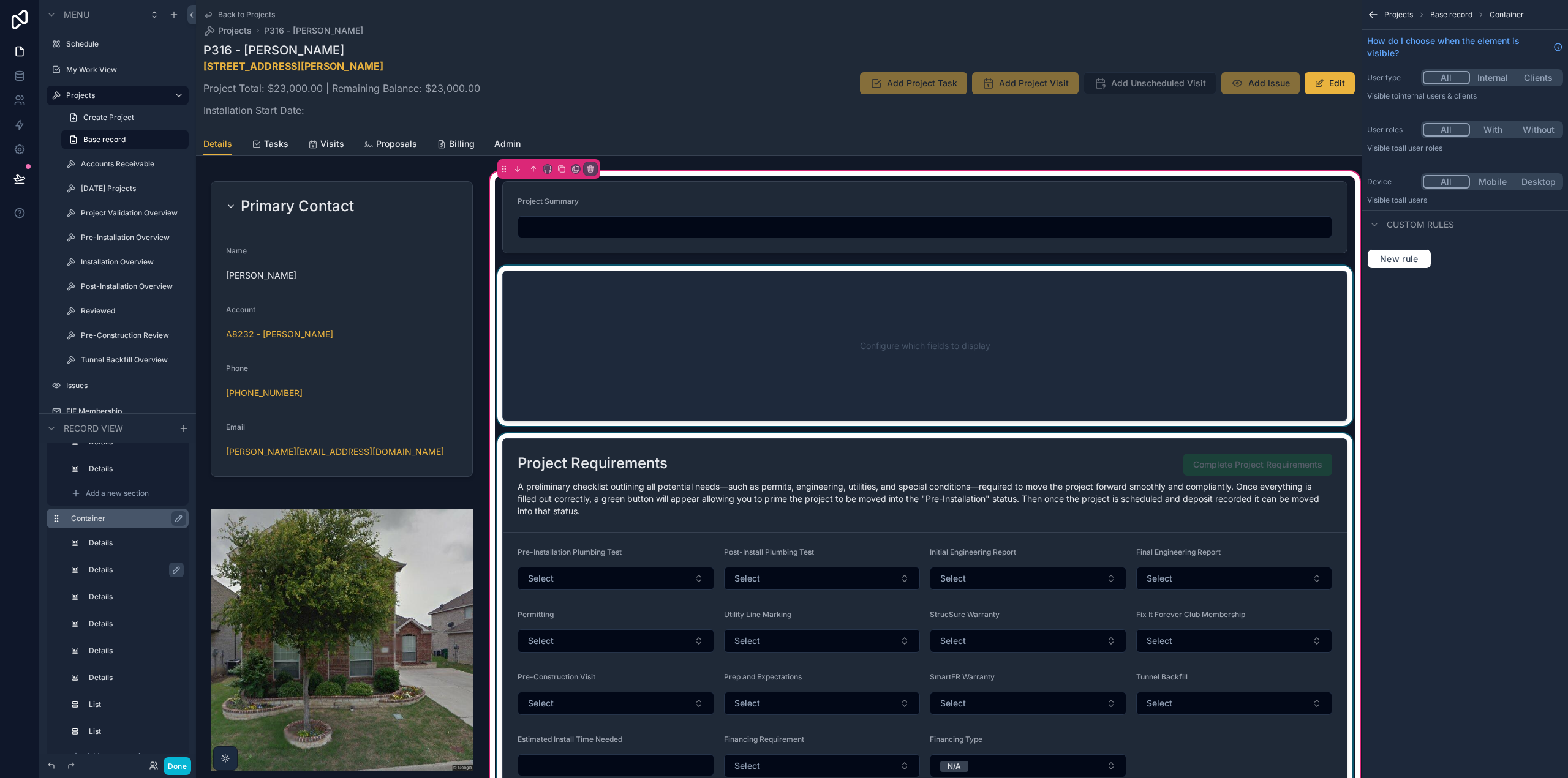
click at [902, 332] on div "scrollable content" at bounding box center [925, 346] width 860 height 160
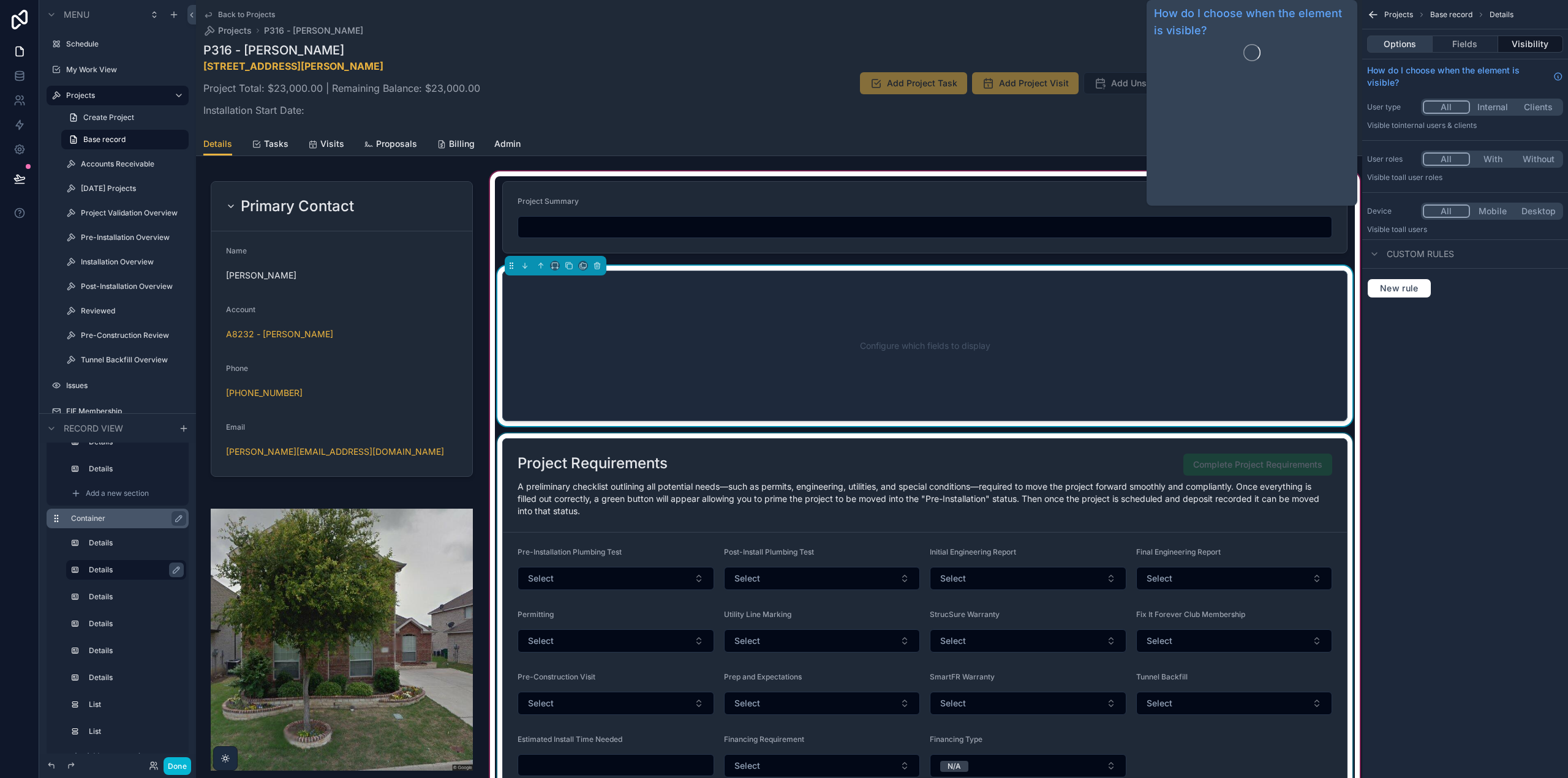
click at [1409, 46] on button "Options" at bounding box center [1400, 43] width 65 height 17
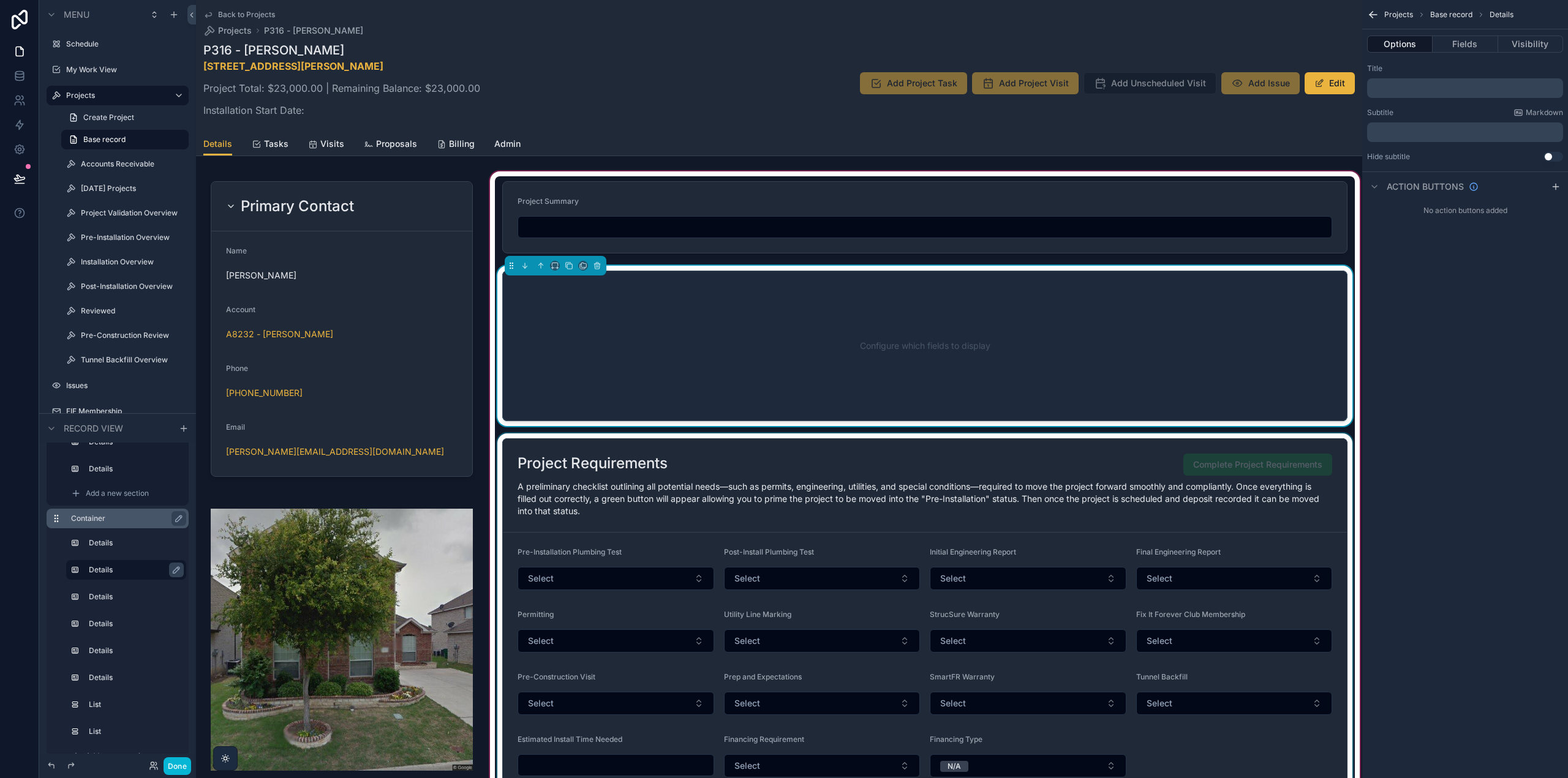
click at [1418, 88] on p "﻿" at bounding box center [1467, 87] width 189 height 10
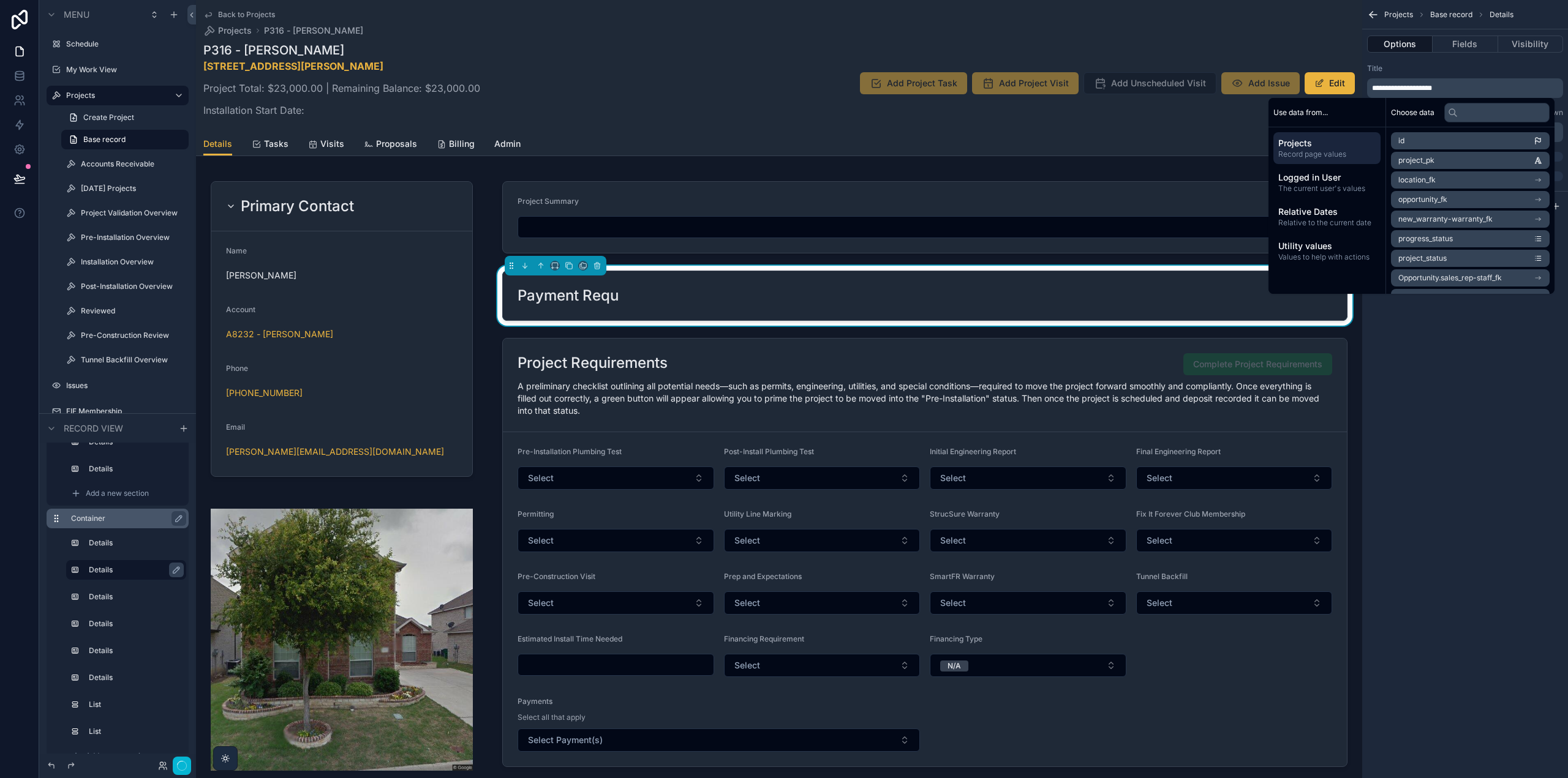
click at [1484, 439] on div "**********" at bounding box center [1465, 389] width 206 height 778
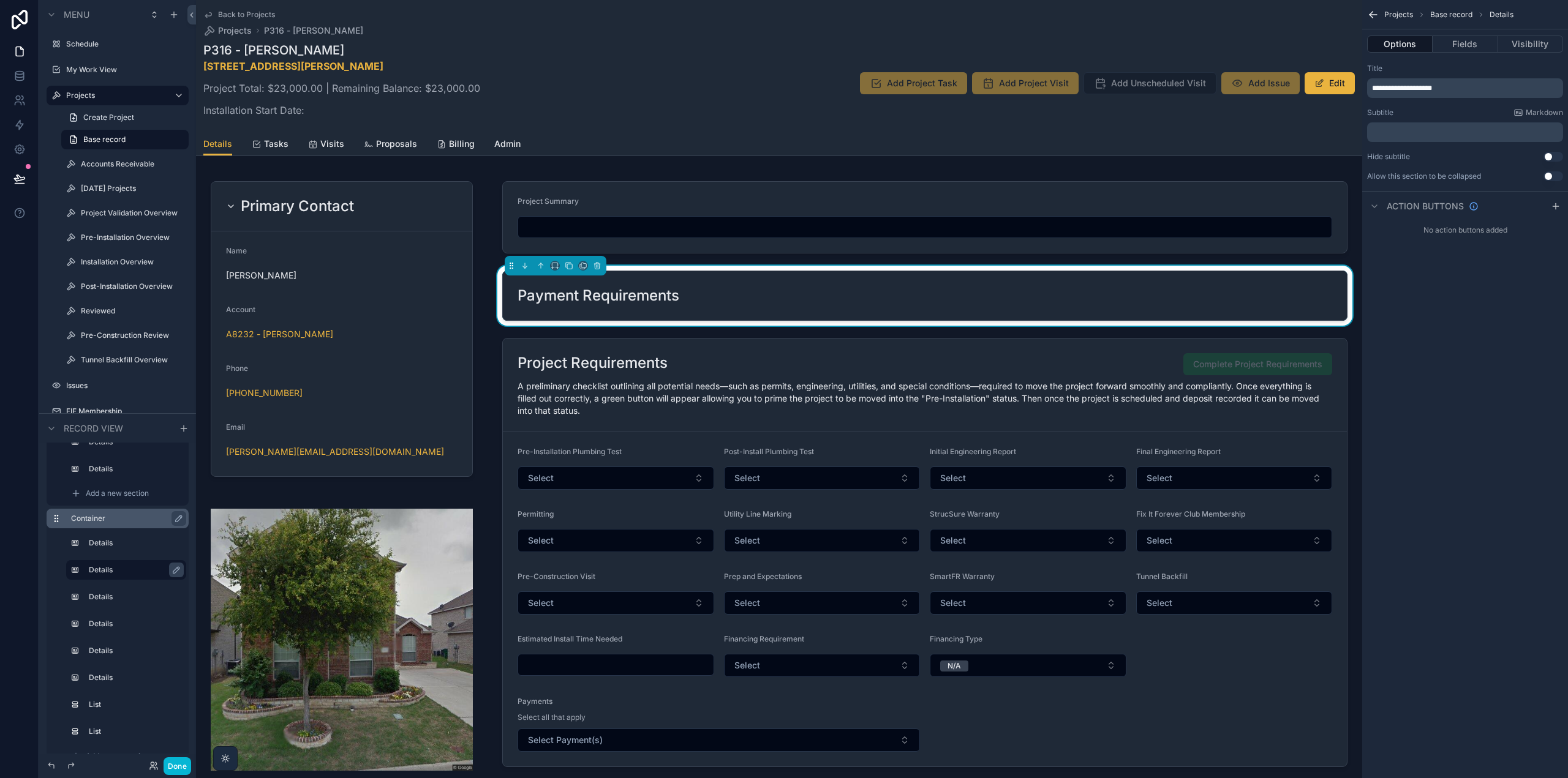
click at [1427, 134] on p "﻿" at bounding box center [1467, 132] width 189 height 10
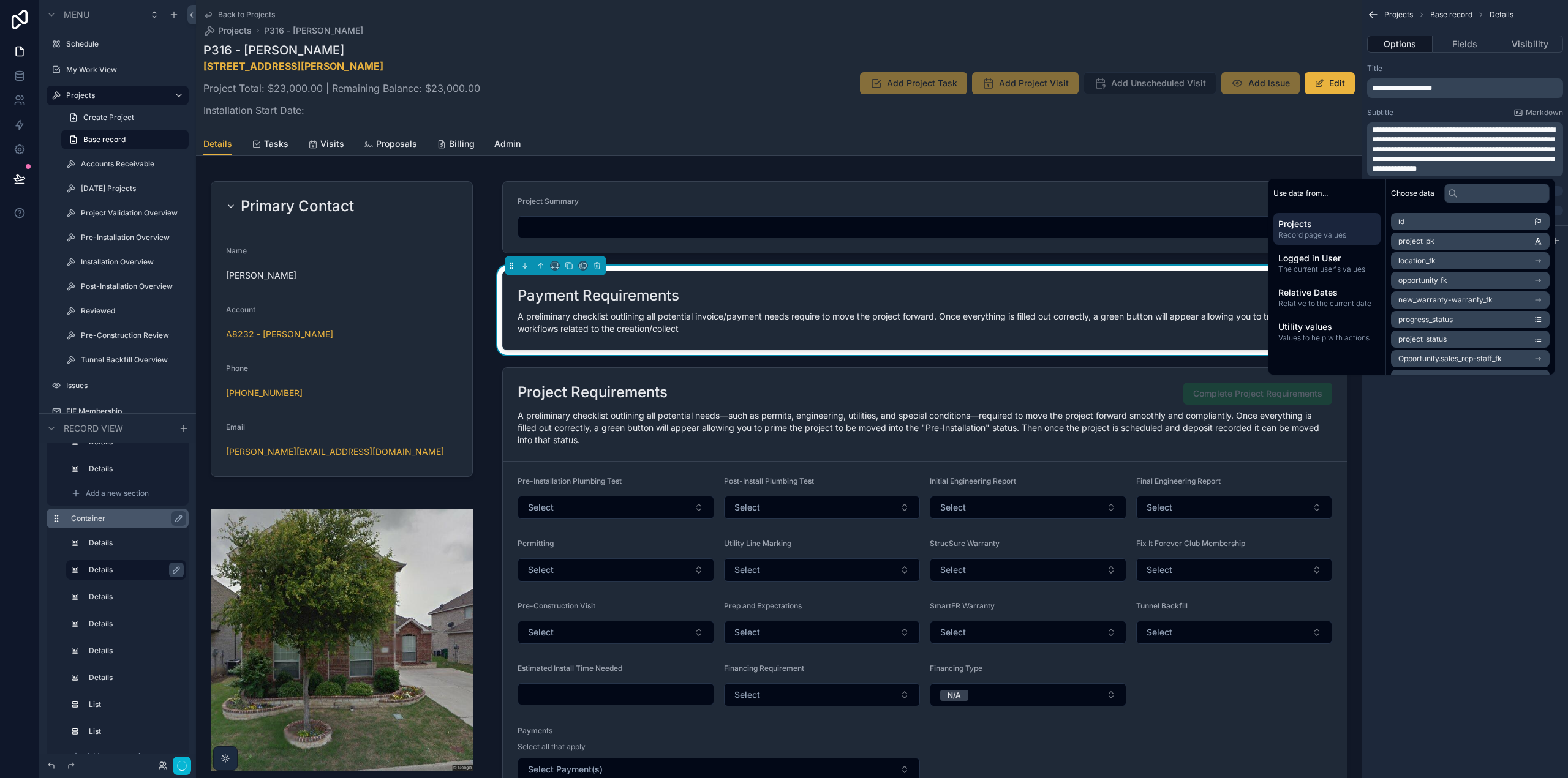
scroll to position [0, 0]
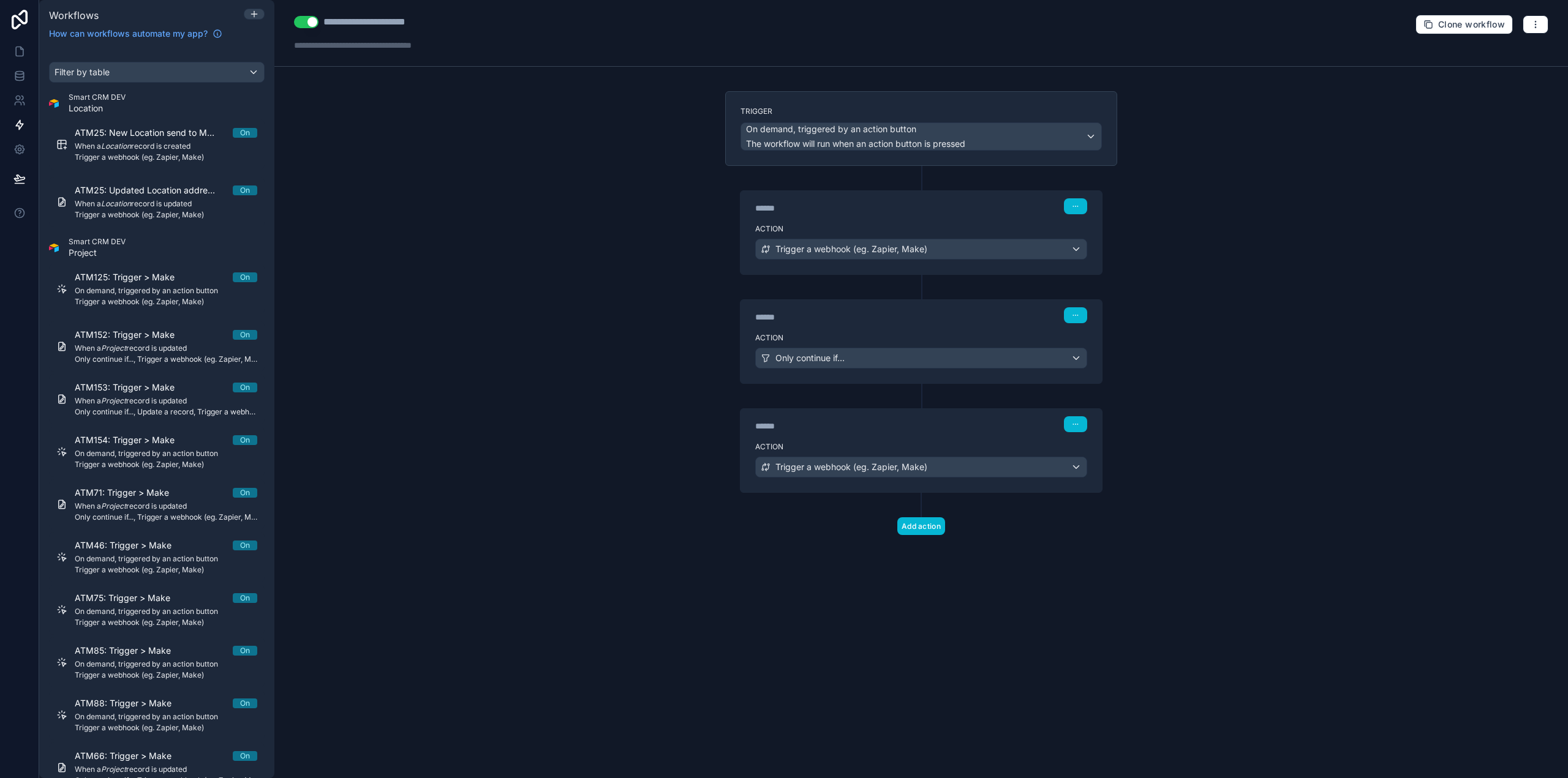
click at [781, 201] on div "****** Step 1" at bounding box center [921, 206] width 332 height 16
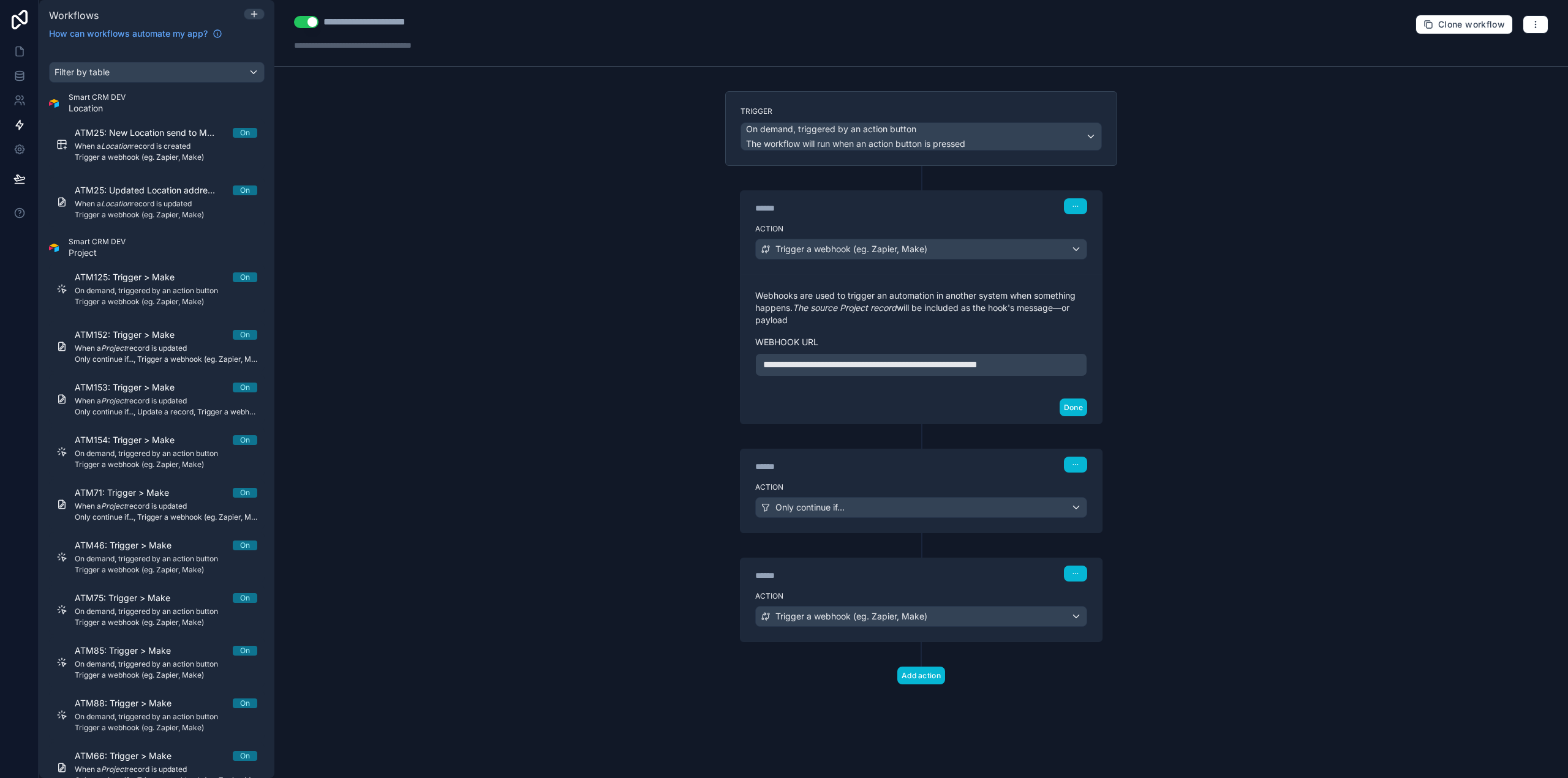
click at [782, 575] on div "******" at bounding box center [847, 575] width 184 height 12
click at [775, 584] on div "****** Step 3" at bounding box center [921, 572] width 362 height 28
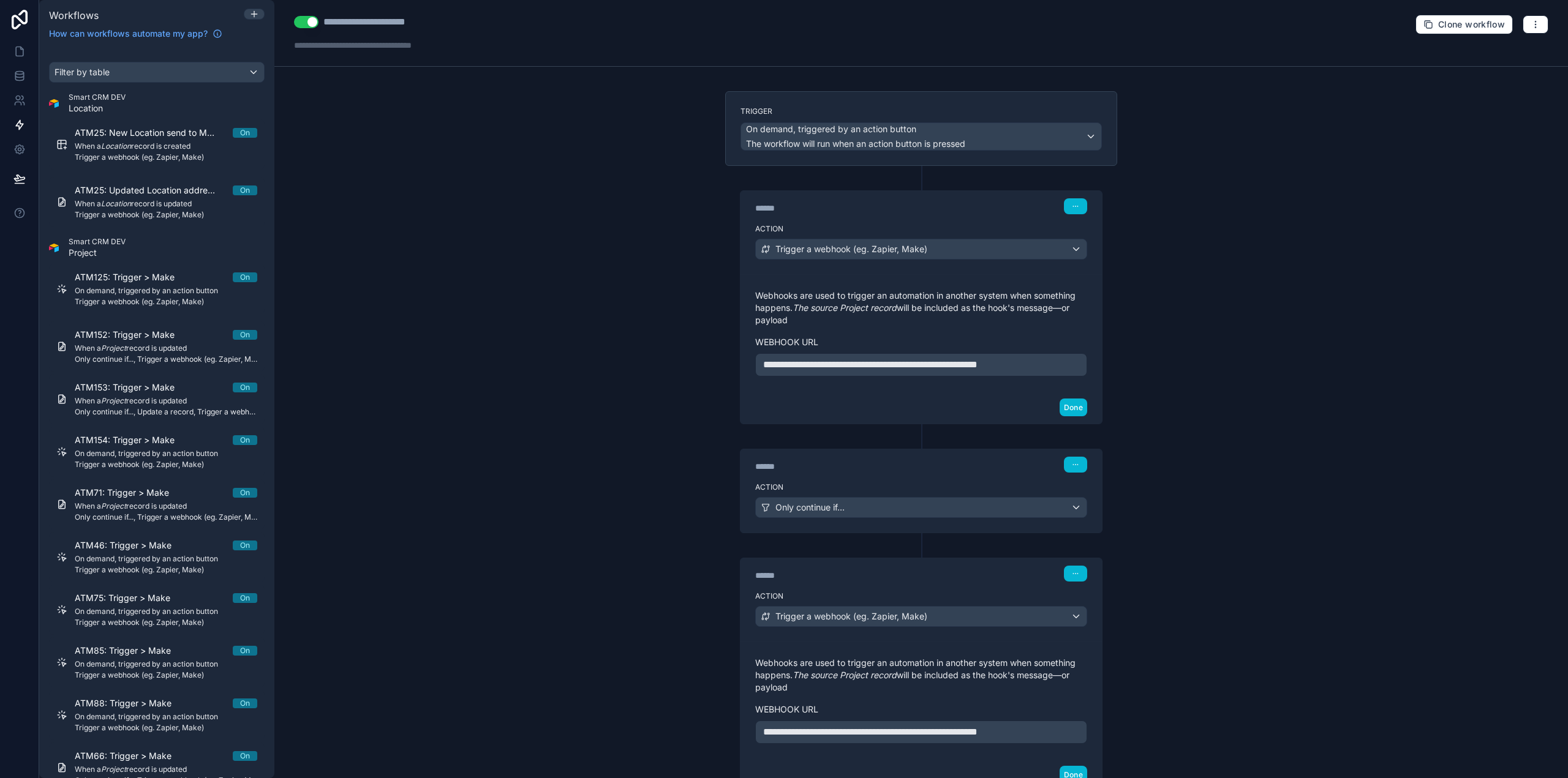
click at [790, 478] on div "Action Only continue if..." at bounding box center [921, 505] width 362 height 55
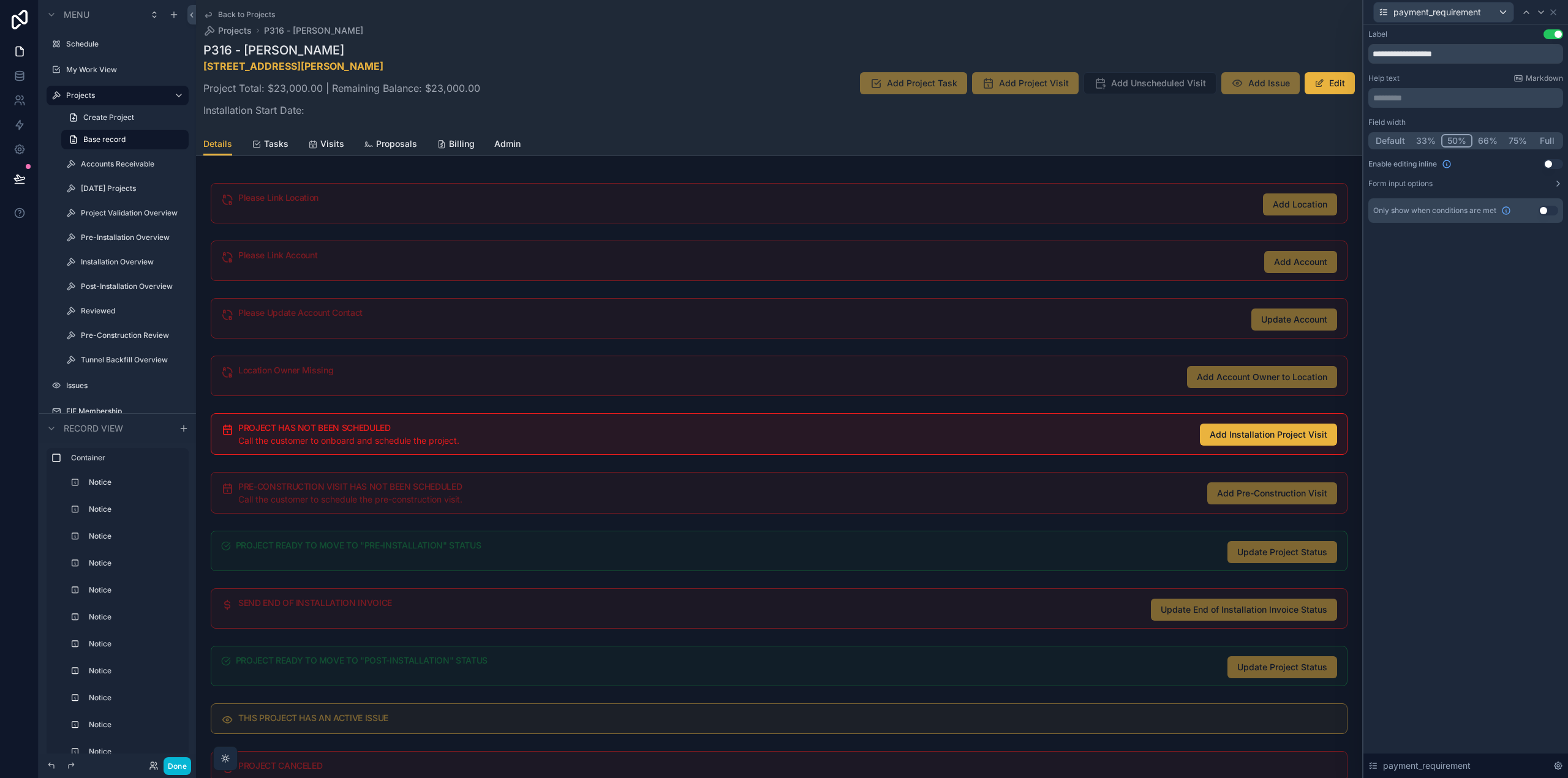
scroll to position [879, 0]
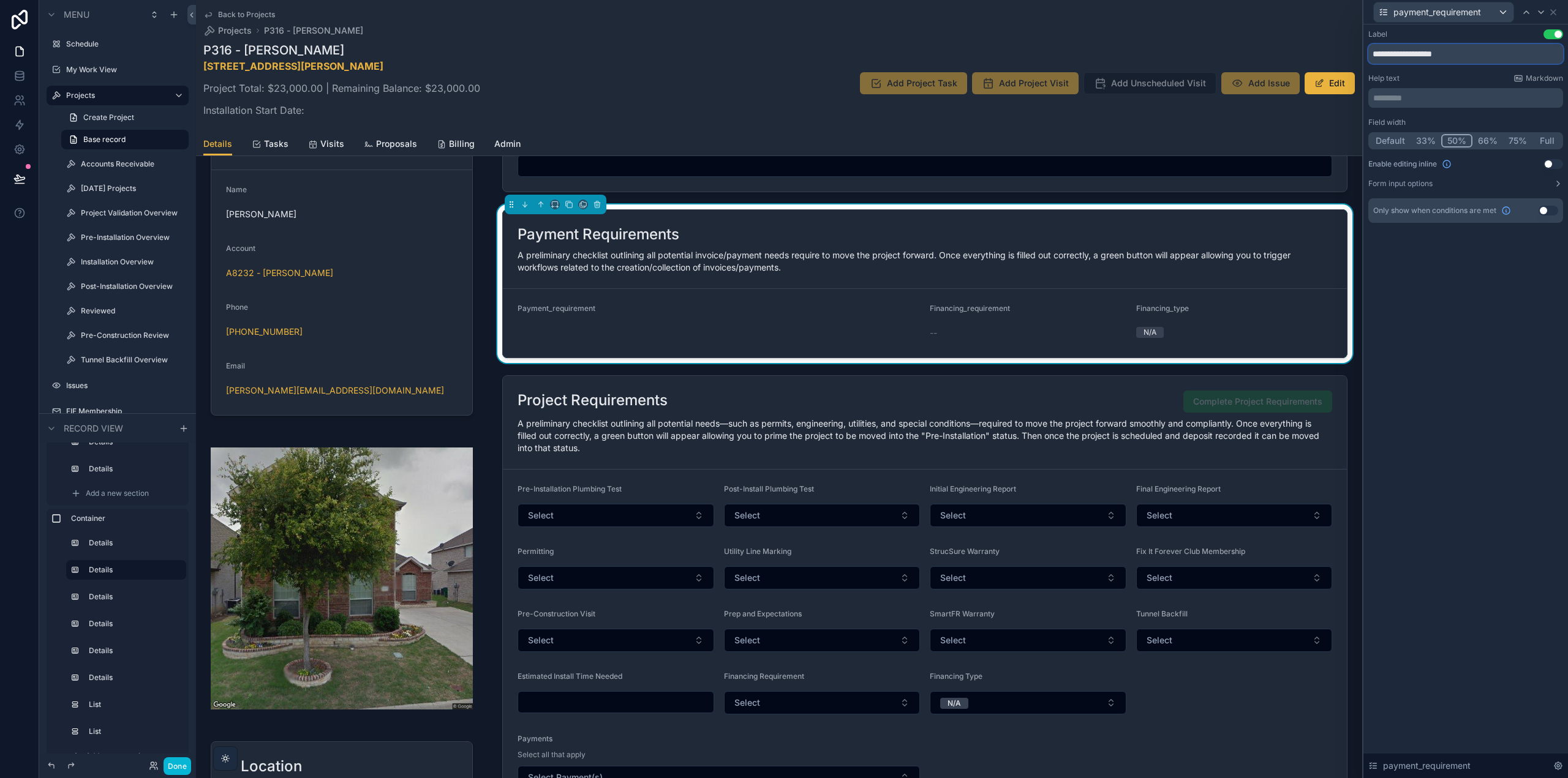
drag, startPoint x: 1506, startPoint y: 52, endPoint x: 1409, endPoint y: 51, distance: 97.0
click at [1409, 51] on input "**********" at bounding box center [1466, 54] width 195 height 20
type input "**********"
click at [1420, 97] on p "********* ﻿" at bounding box center [1467, 98] width 187 height 12
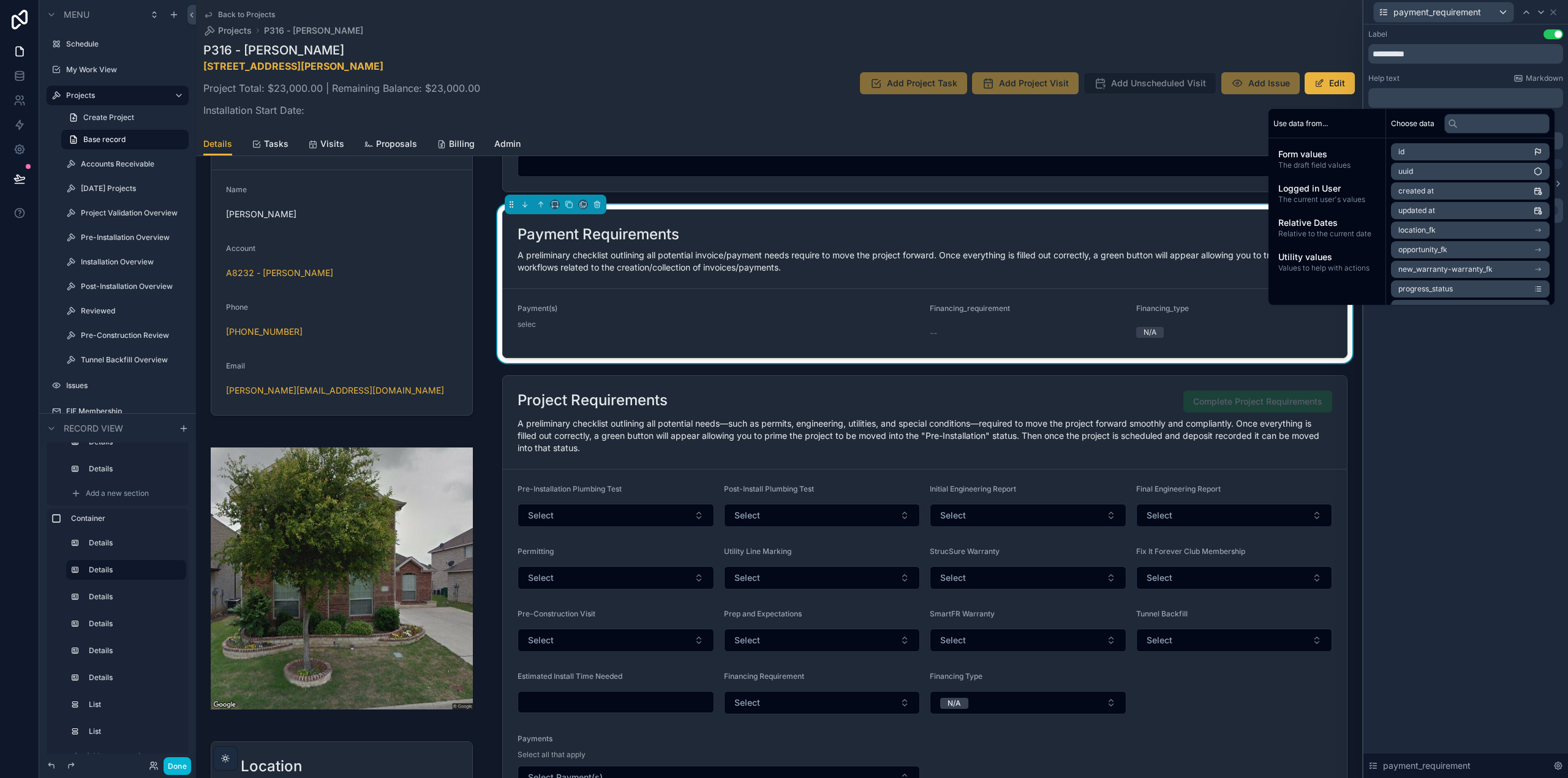
click at [1479, 425] on div "**********" at bounding box center [1466, 401] width 204 height 754
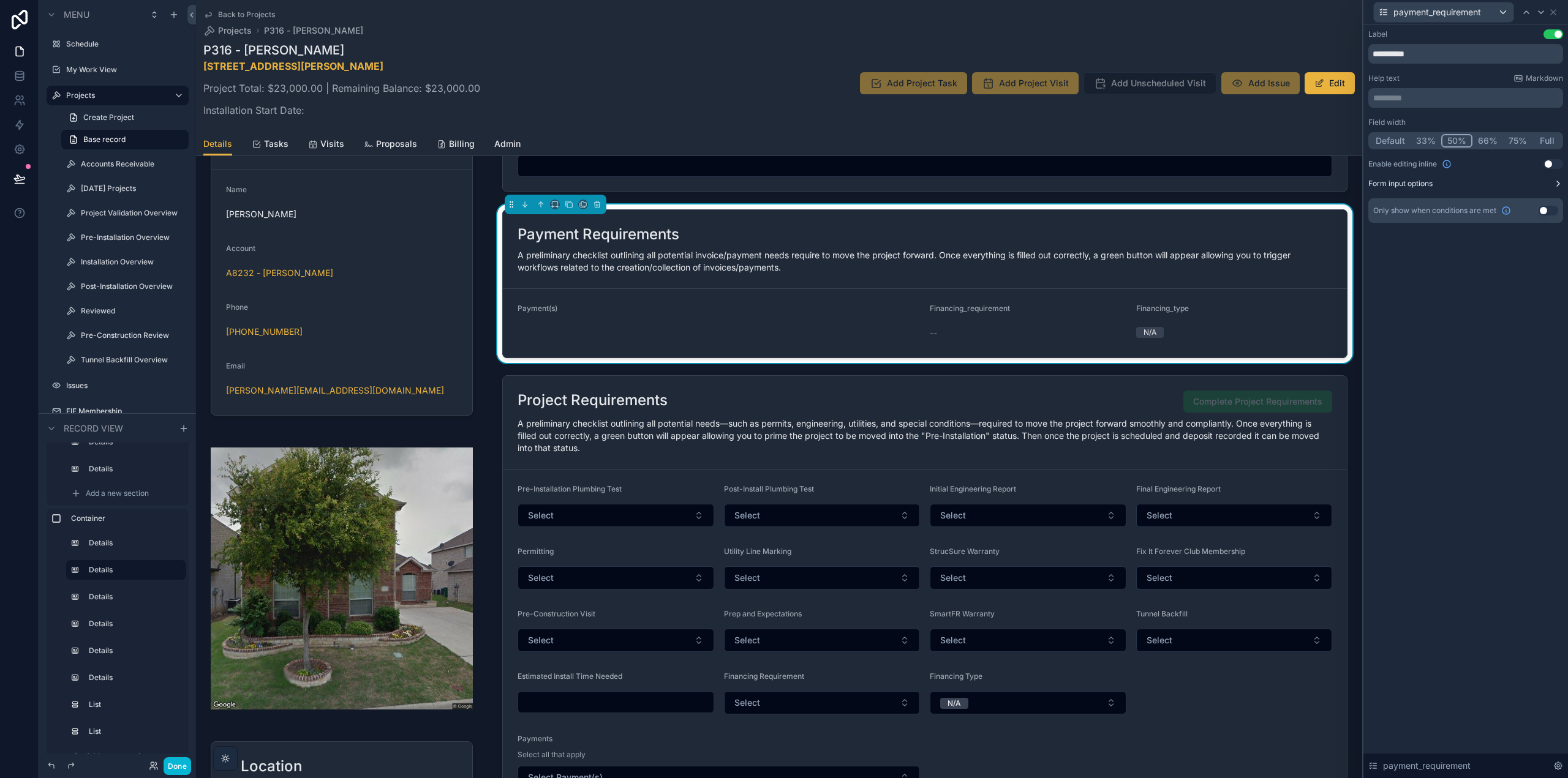
click at [1431, 188] on label "Form input options" at bounding box center [1400, 183] width 64 height 10
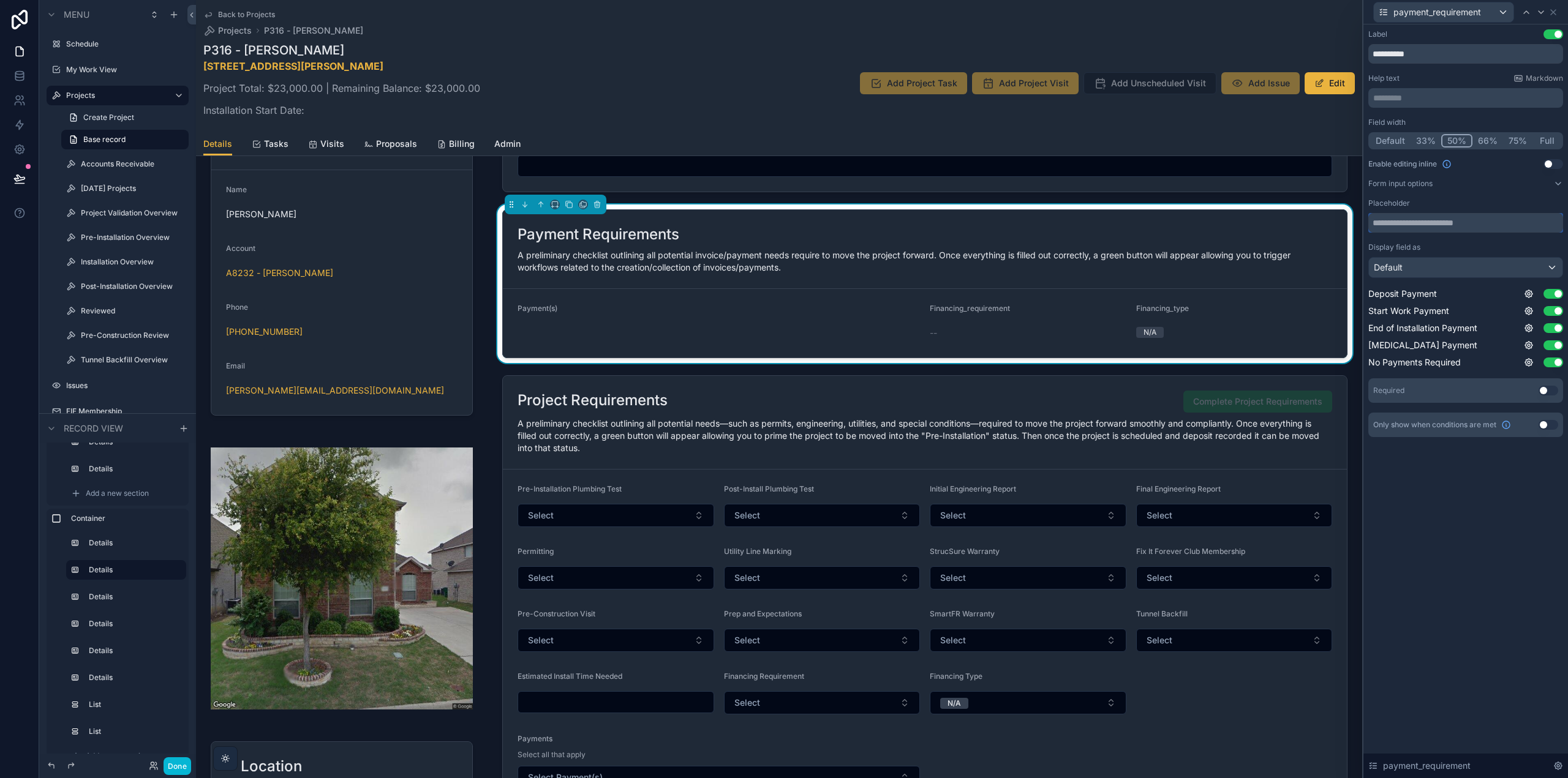
click at [1425, 228] on input "text" at bounding box center [1466, 223] width 195 height 20
type input "**********"
click at [1461, 510] on div "**********" at bounding box center [1466, 401] width 204 height 754
click at [1471, 497] on div "**********" at bounding box center [1466, 401] width 204 height 754
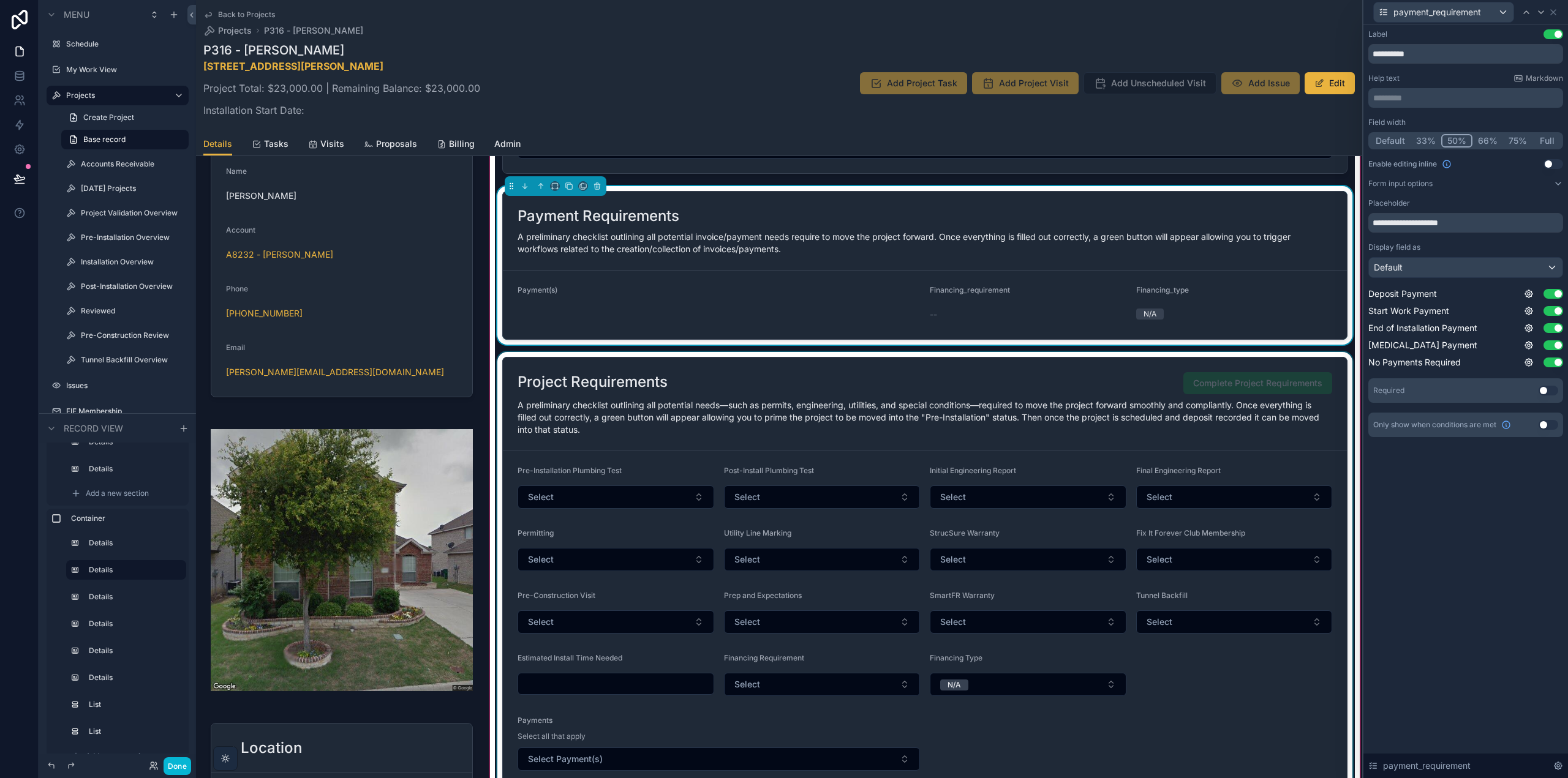
scroll to position [940, 0]
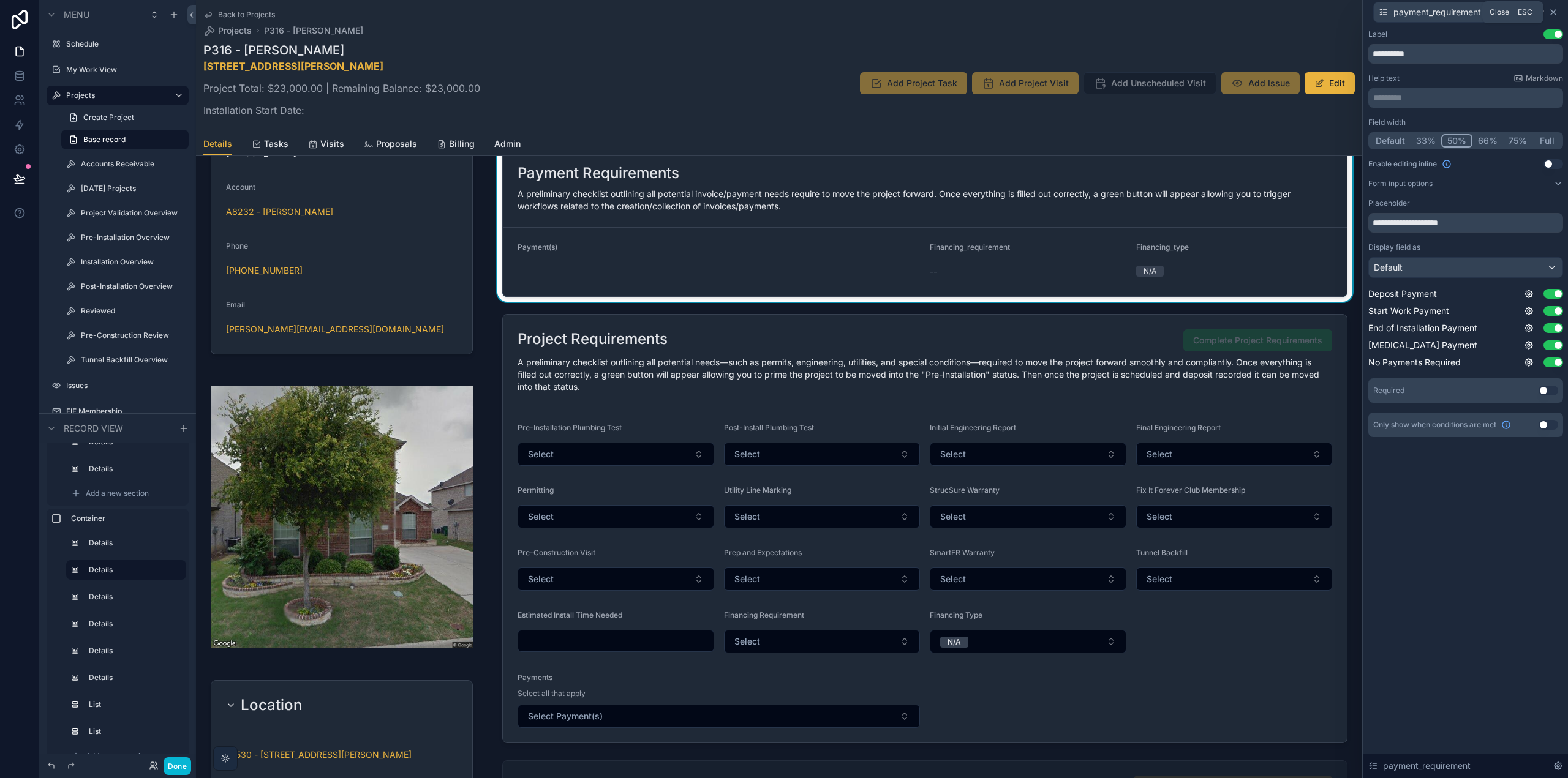
click at [1556, 13] on icon at bounding box center [1553, 12] width 10 height 10
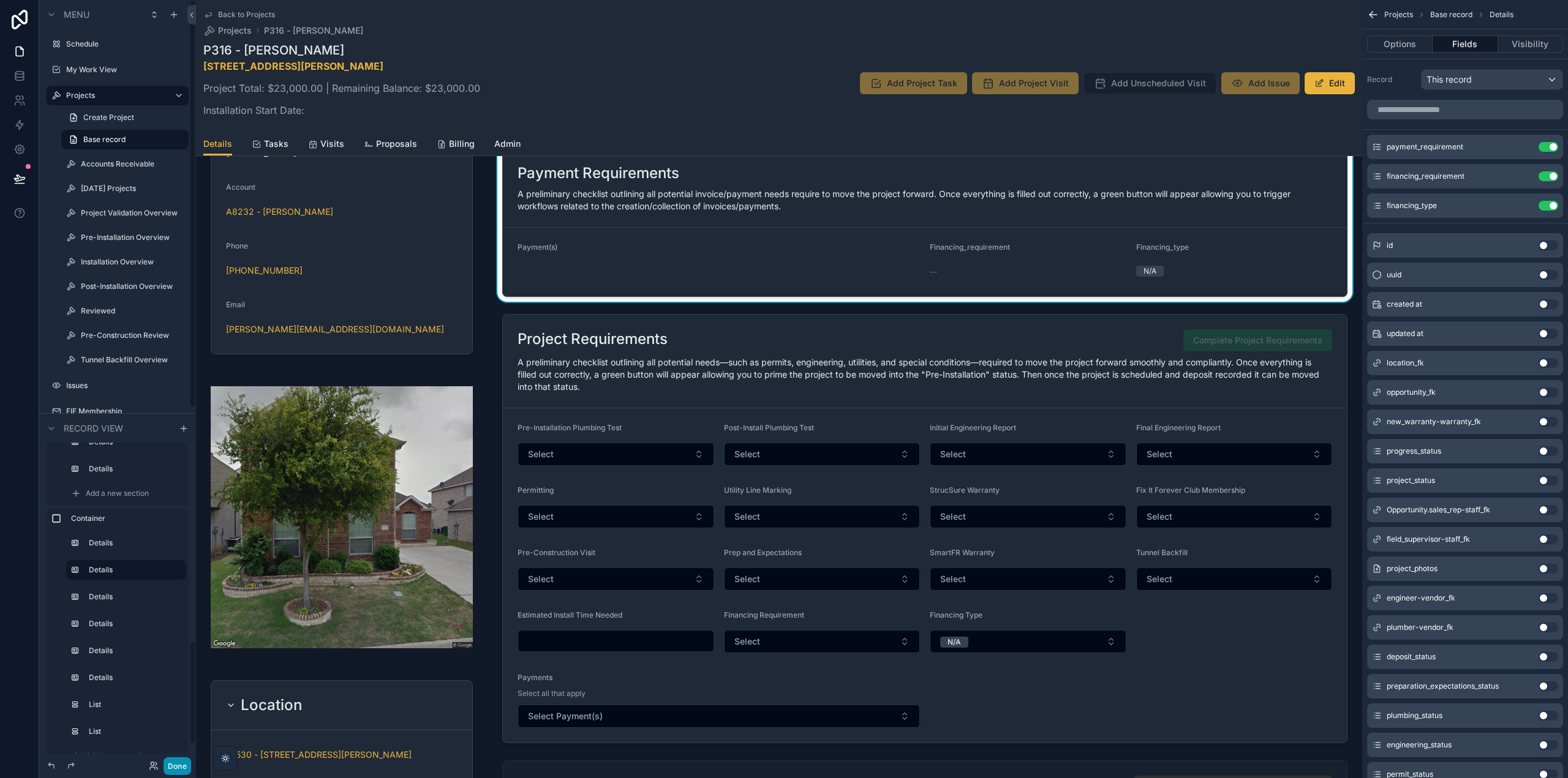
click at [174, 761] on button "Done" at bounding box center [176, 766] width 27 height 18
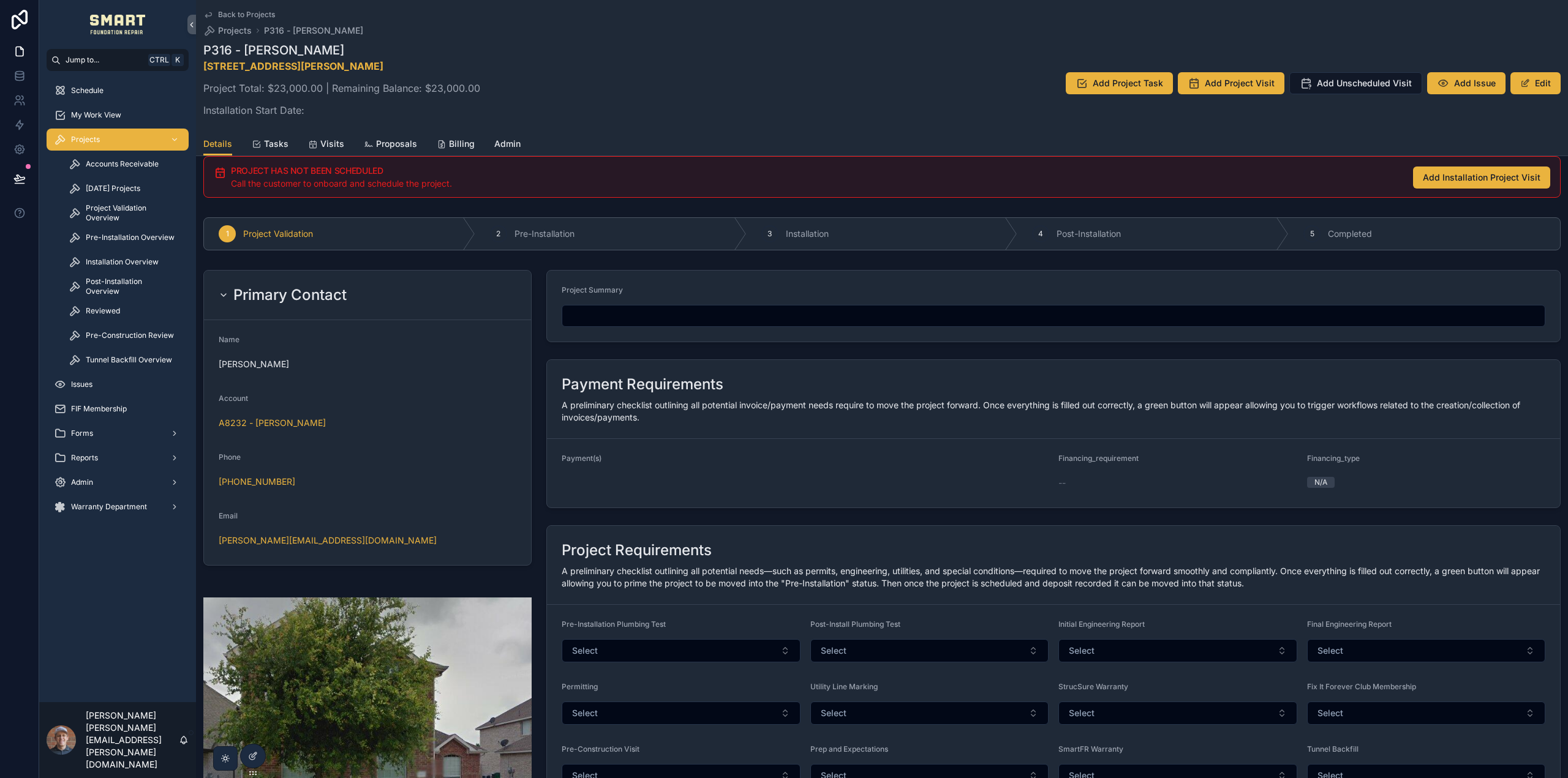
scroll to position [0, 0]
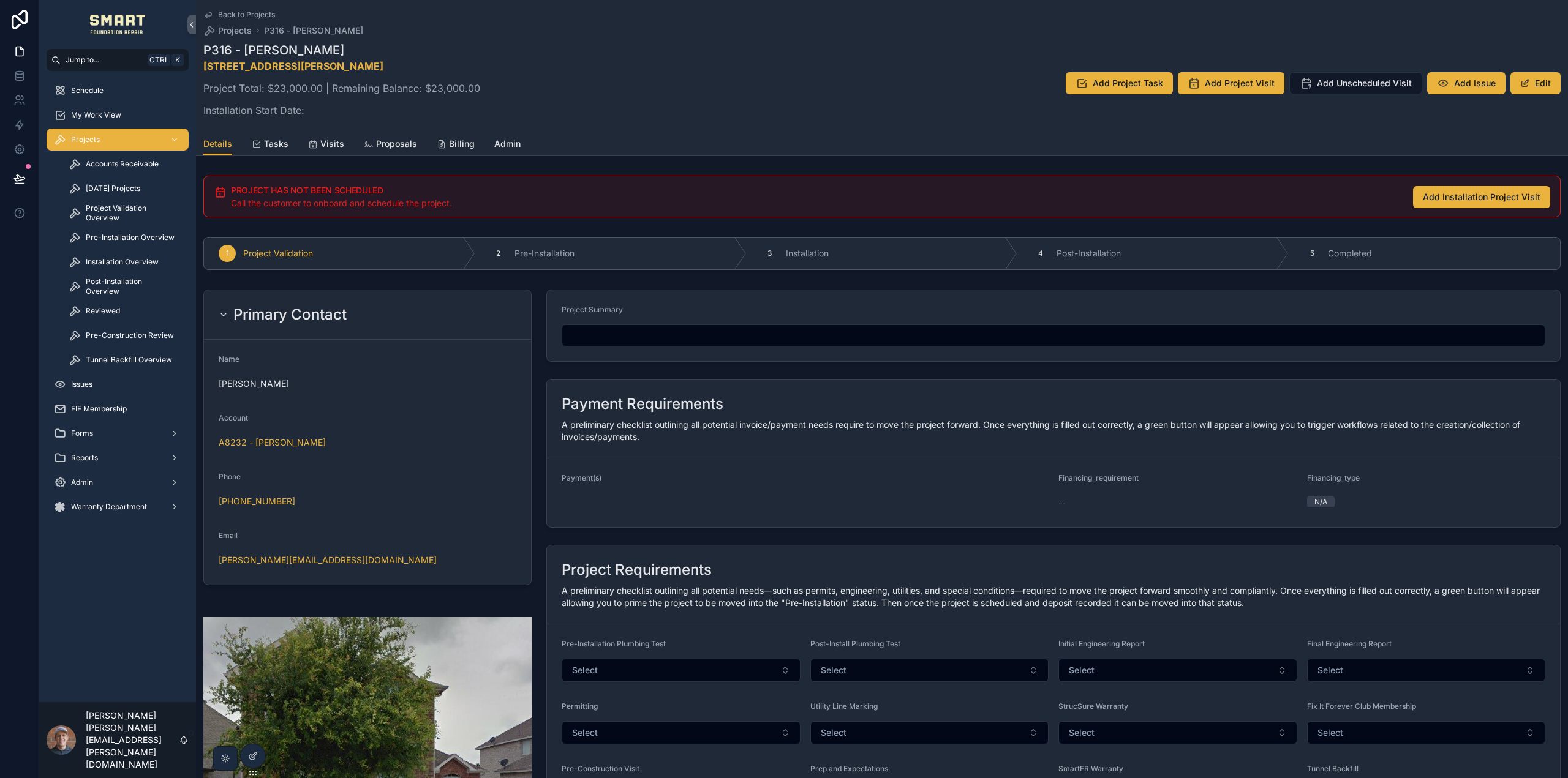
click at [663, 447] on div "Payment Requirements A preliminary checklist outlining all potential invoice/pa…" at bounding box center [1053, 419] width 1013 height 79
click at [246, 763] on div at bounding box center [252, 756] width 24 height 24
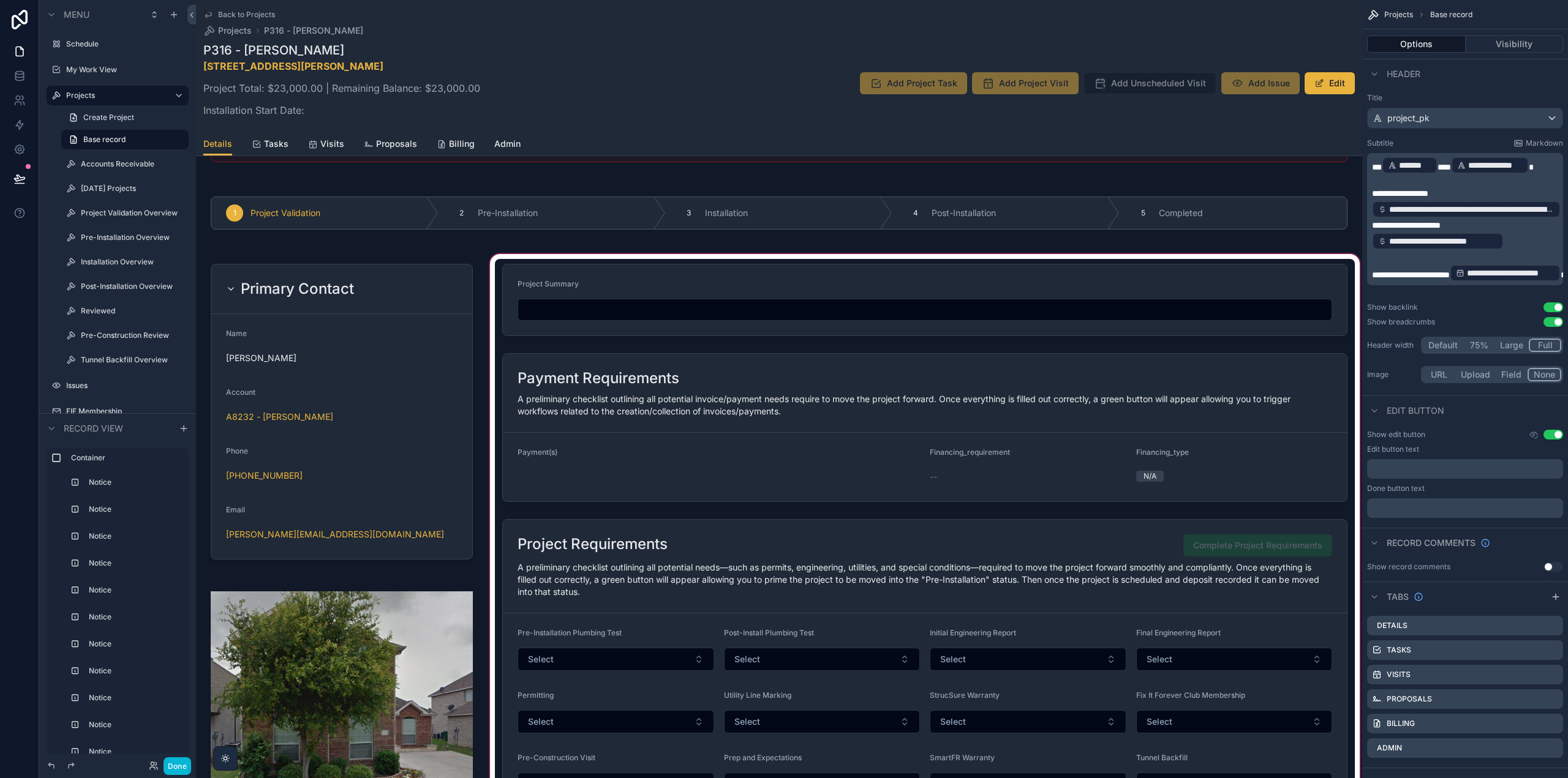
scroll to position [1041, 0]
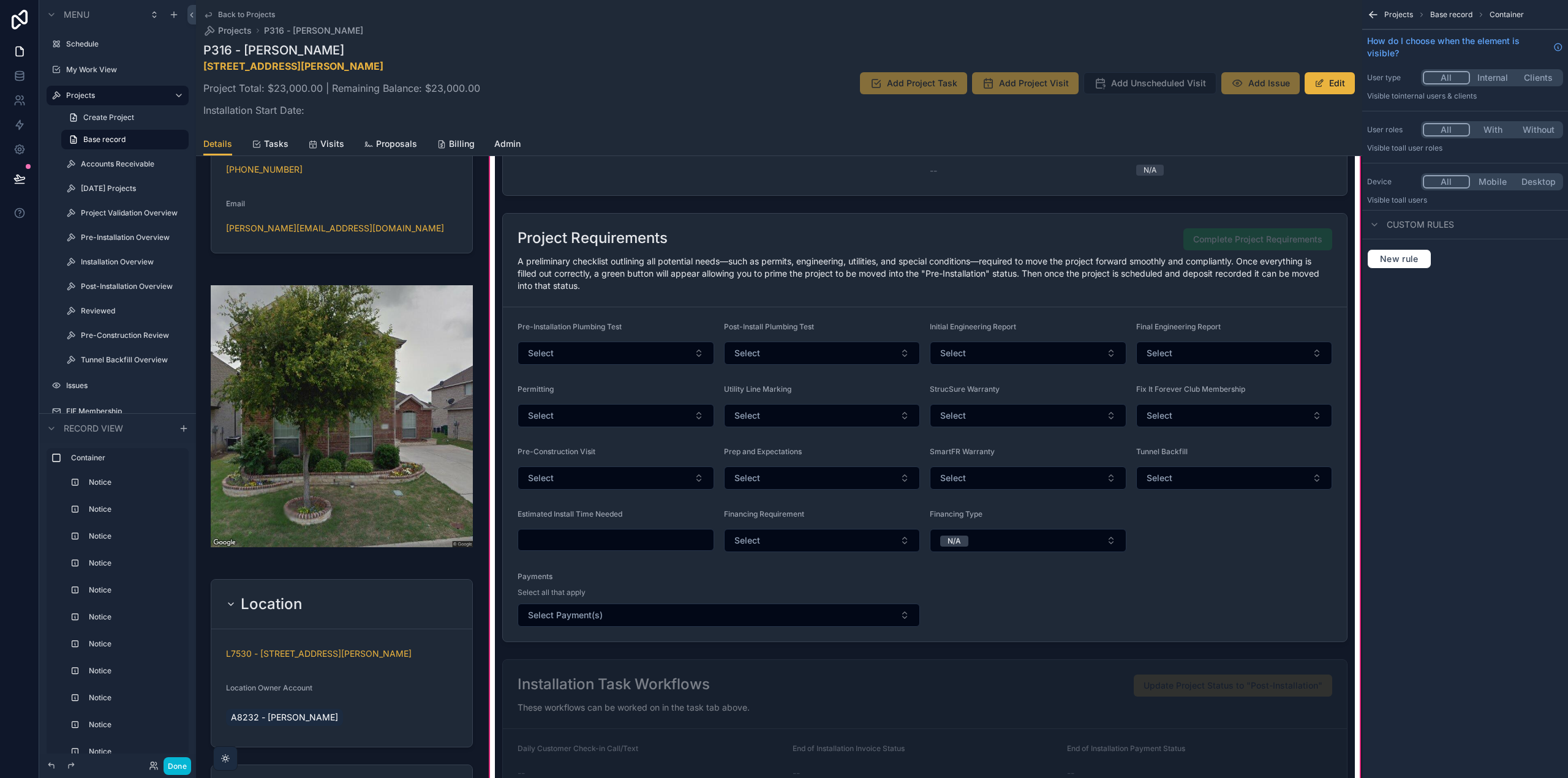
click at [713, 290] on div "scrollable content" at bounding box center [925, 427] width 860 height 439
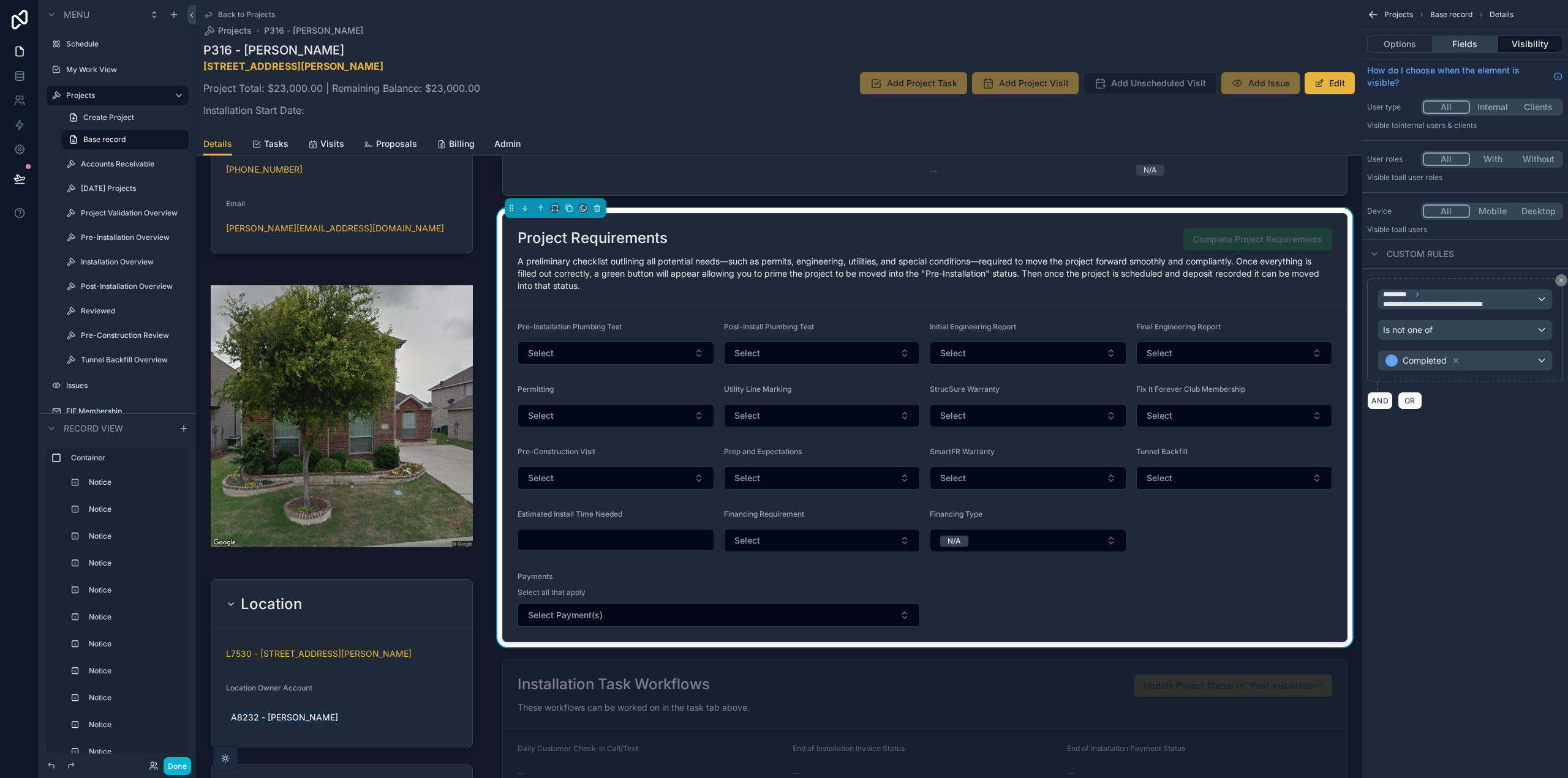
click at [1467, 40] on button "Fields" at bounding box center [1465, 43] width 65 height 17
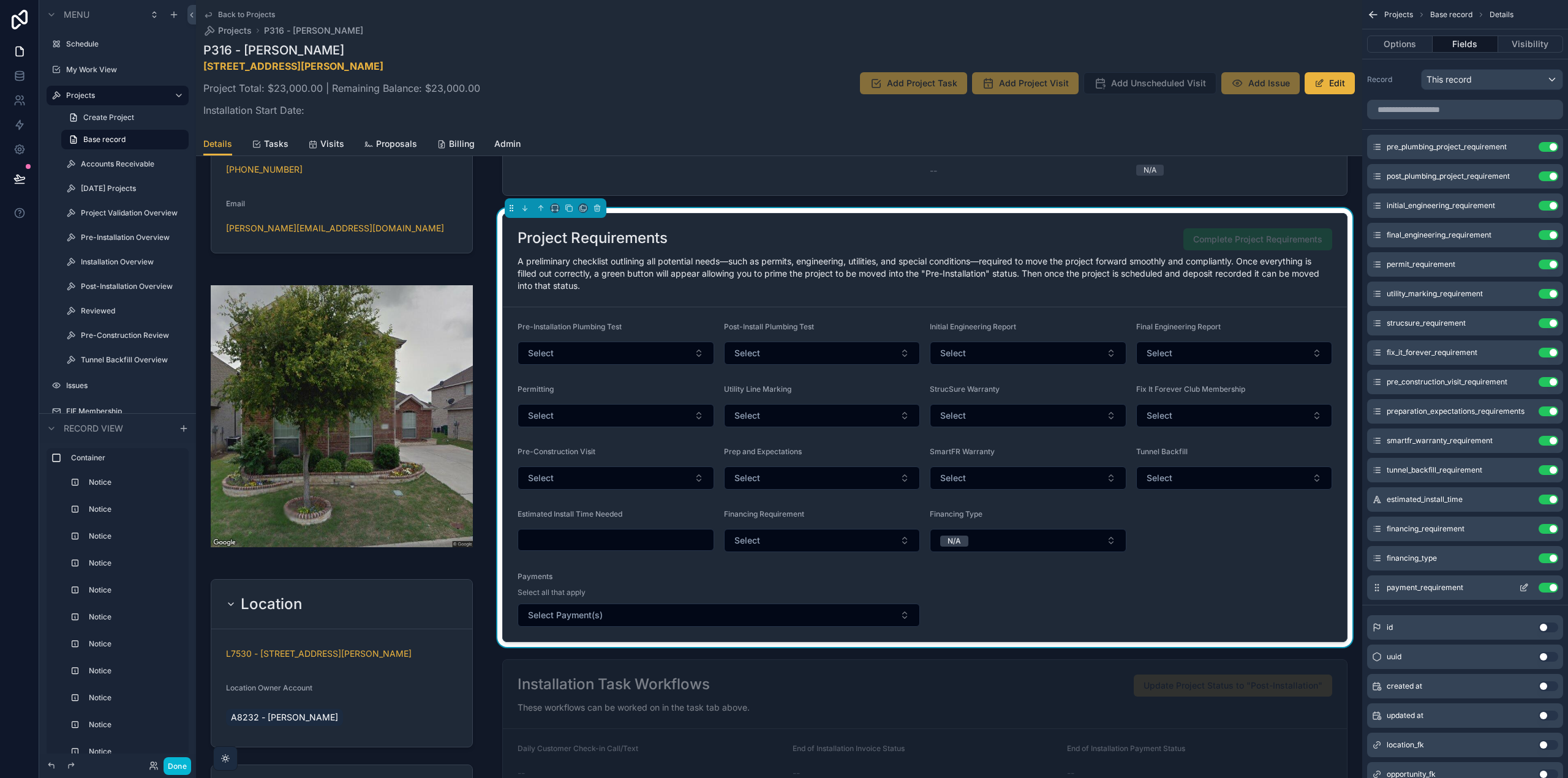
click at [1525, 587] on icon "scrollable content" at bounding box center [1524, 587] width 10 height 10
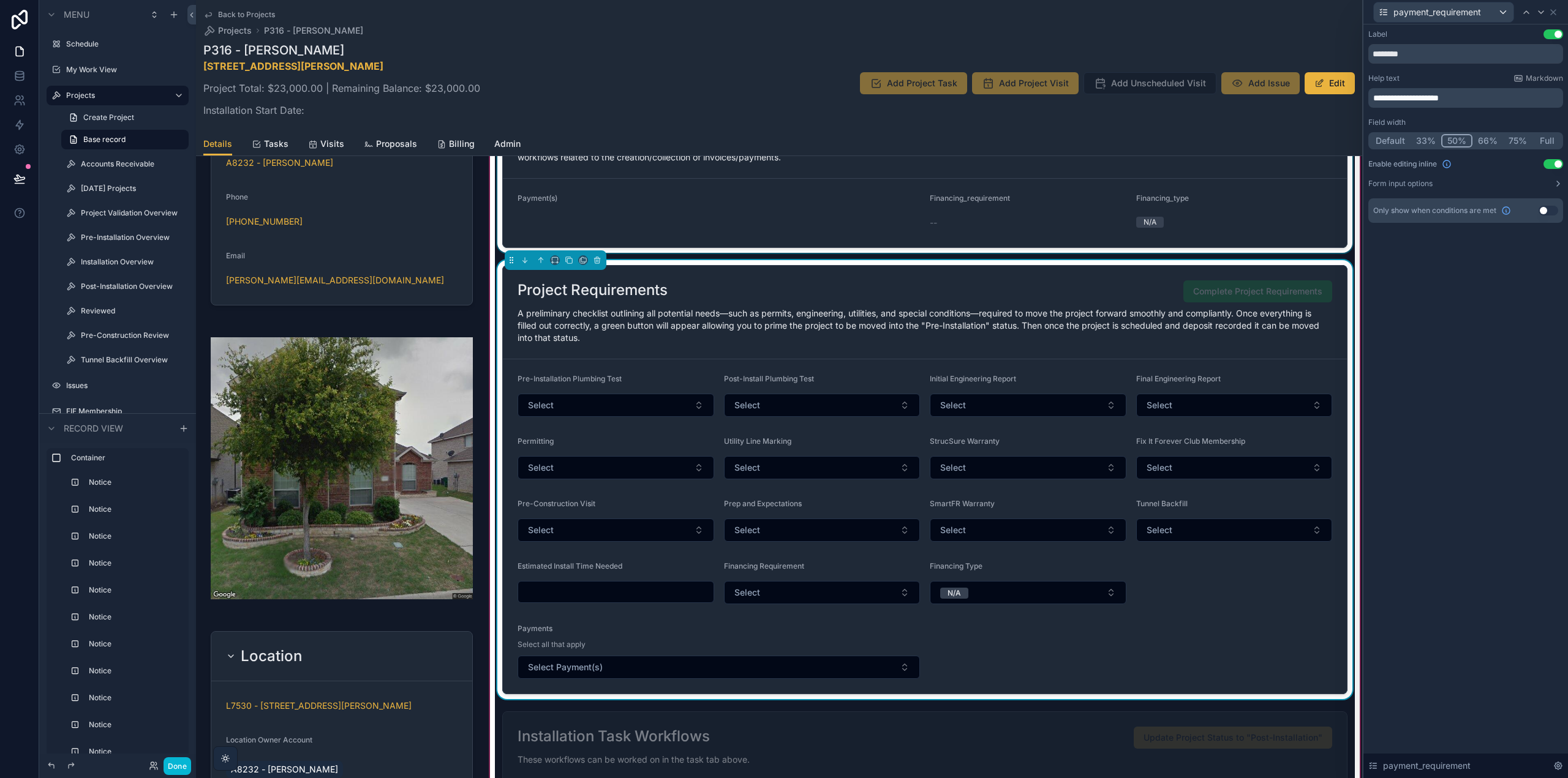
scroll to position [796, 0]
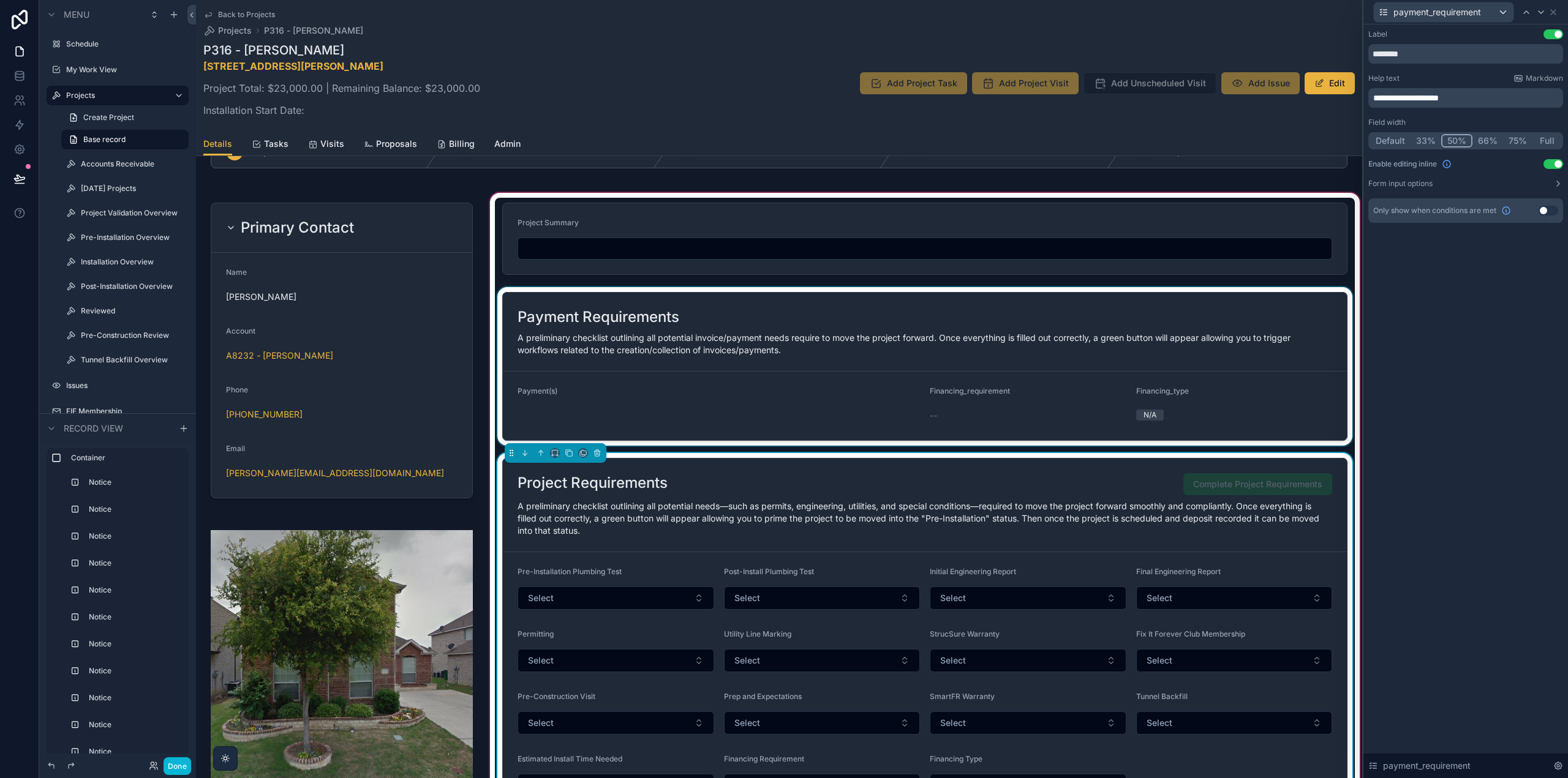
click at [826, 322] on div "scrollable content" at bounding box center [925, 367] width 860 height 159
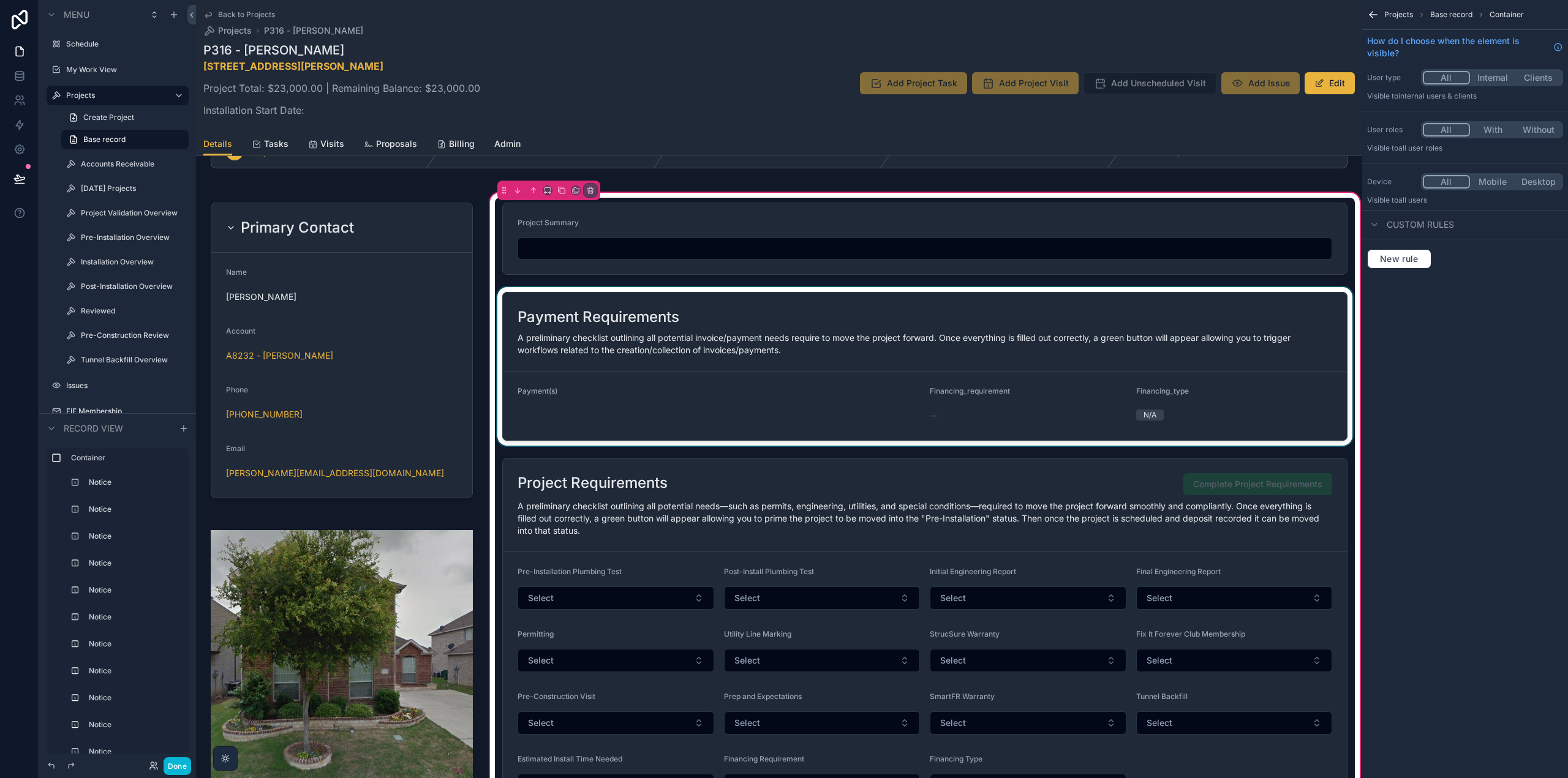
click at [826, 322] on div "scrollable content" at bounding box center [925, 367] width 860 height 159
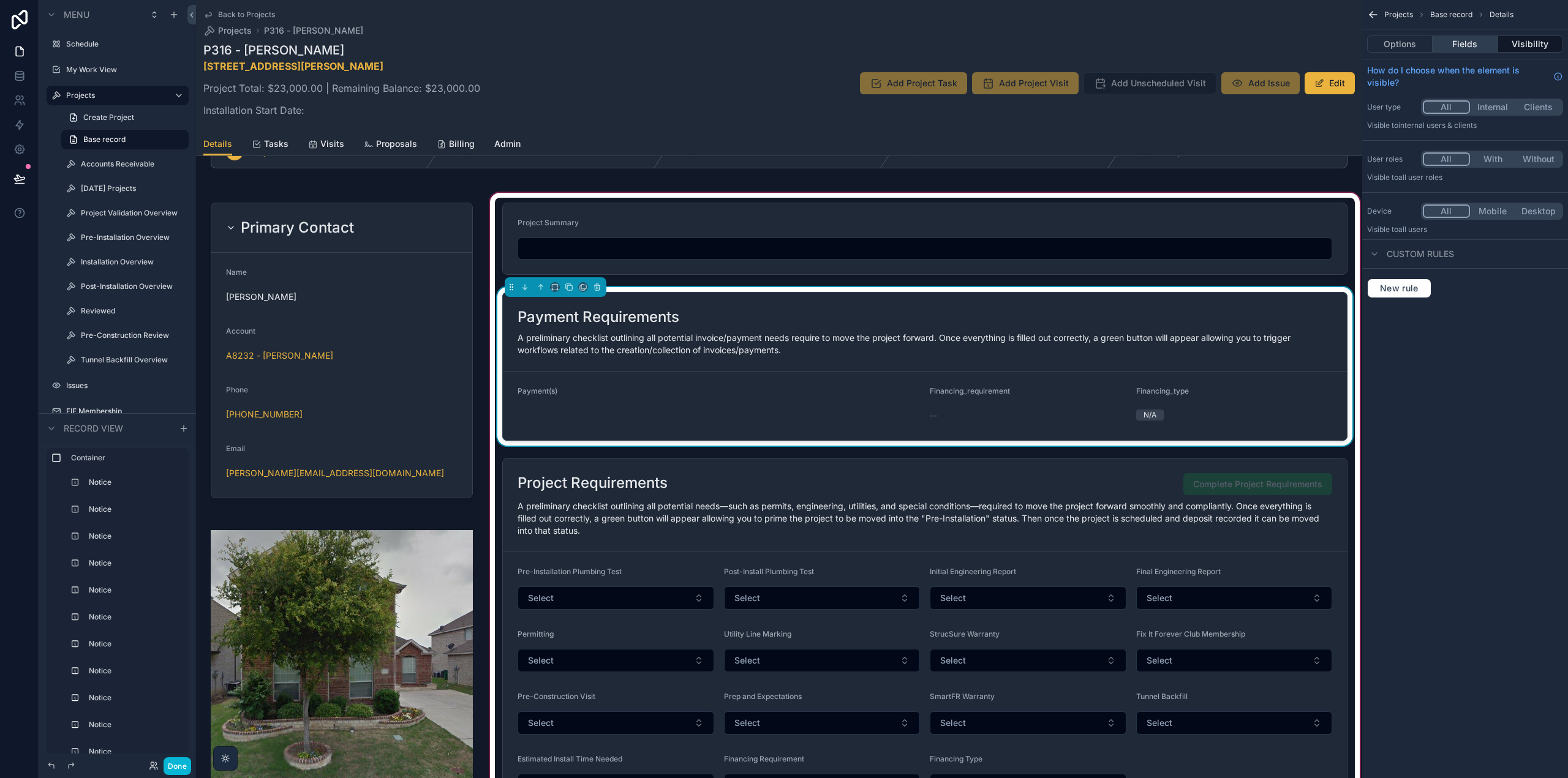
click at [1443, 43] on button "Fields" at bounding box center [1465, 43] width 65 height 17
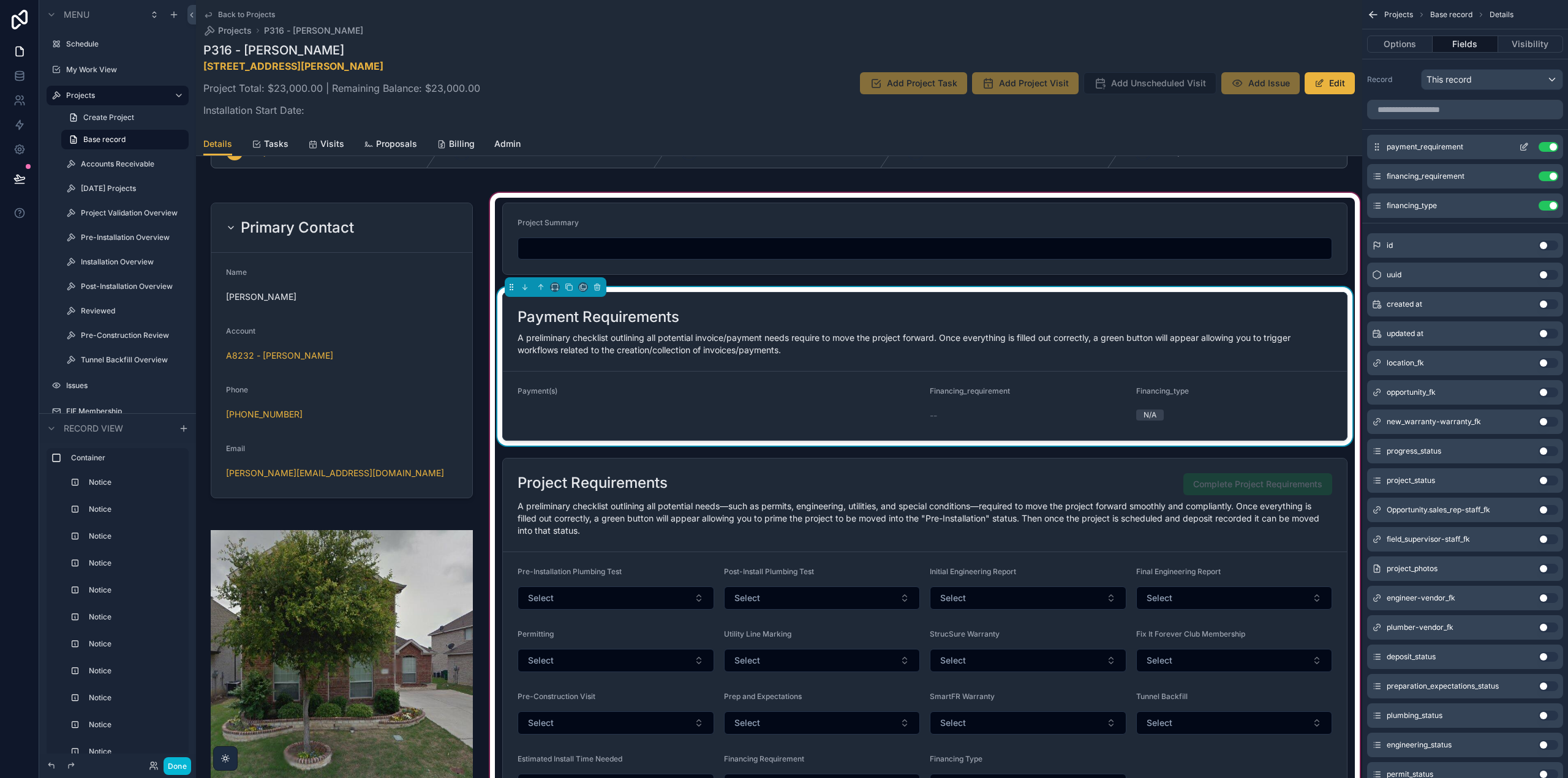
click at [1525, 145] on icon "scrollable content" at bounding box center [1524, 146] width 10 height 10
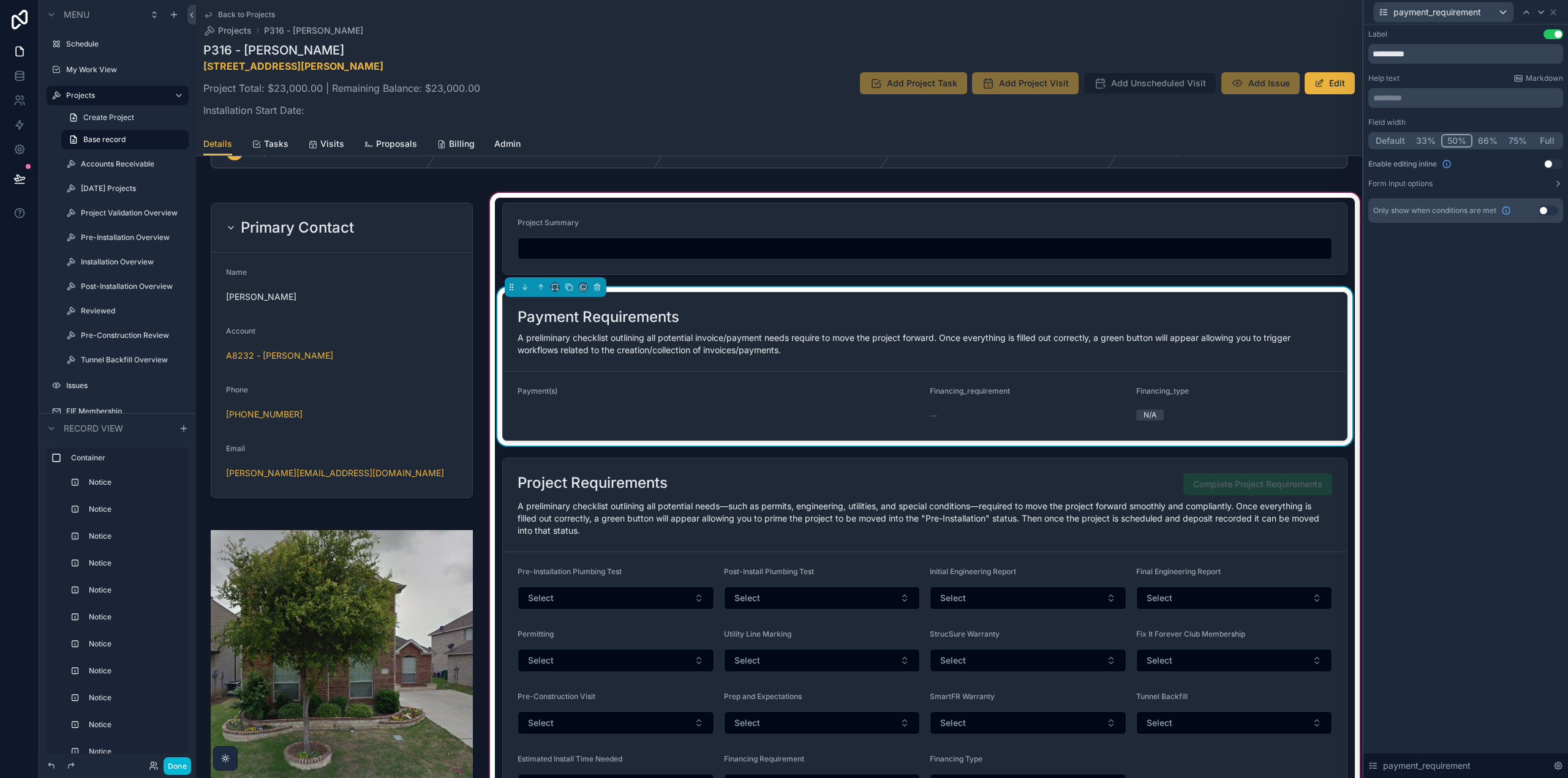
click at [1554, 163] on button "Use setting" at bounding box center [1553, 164] width 20 height 10
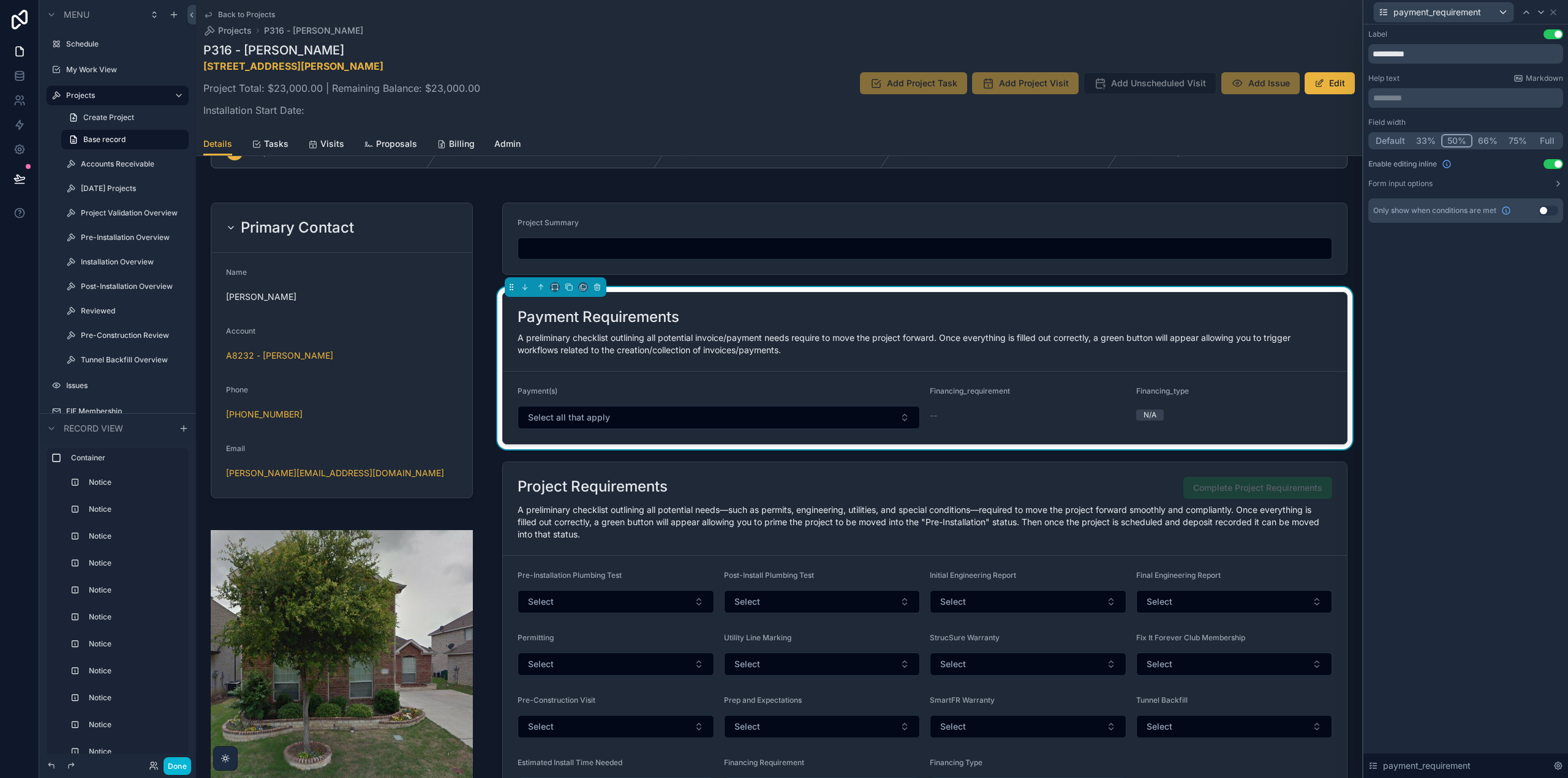
click at [1428, 93] on p "********* ﻿" at bounding box center [1467, 98] width 187 height 12
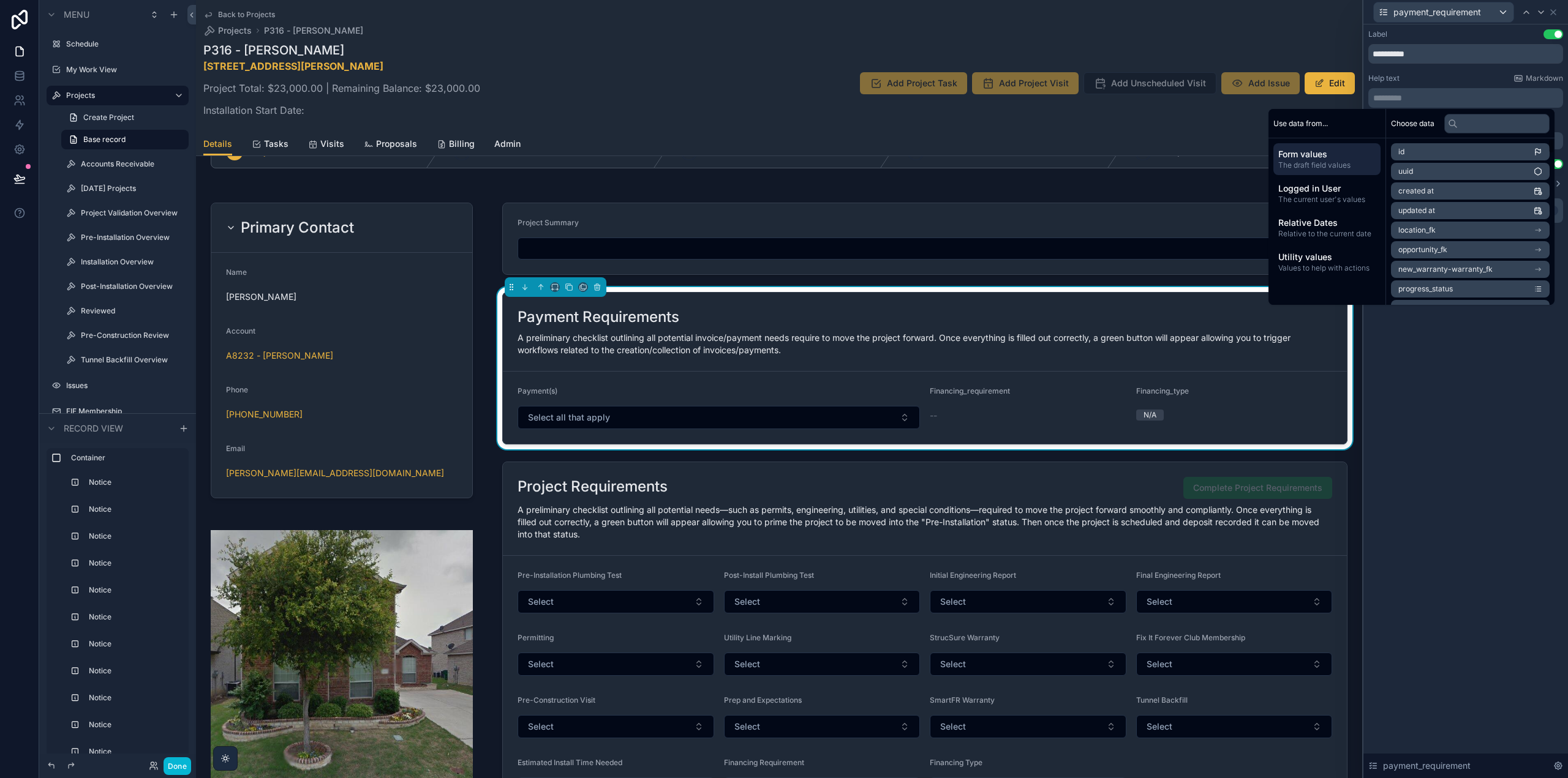
click at [1474, 447] on div "**********" at bounding box center [1466, 401] width 204 height 754
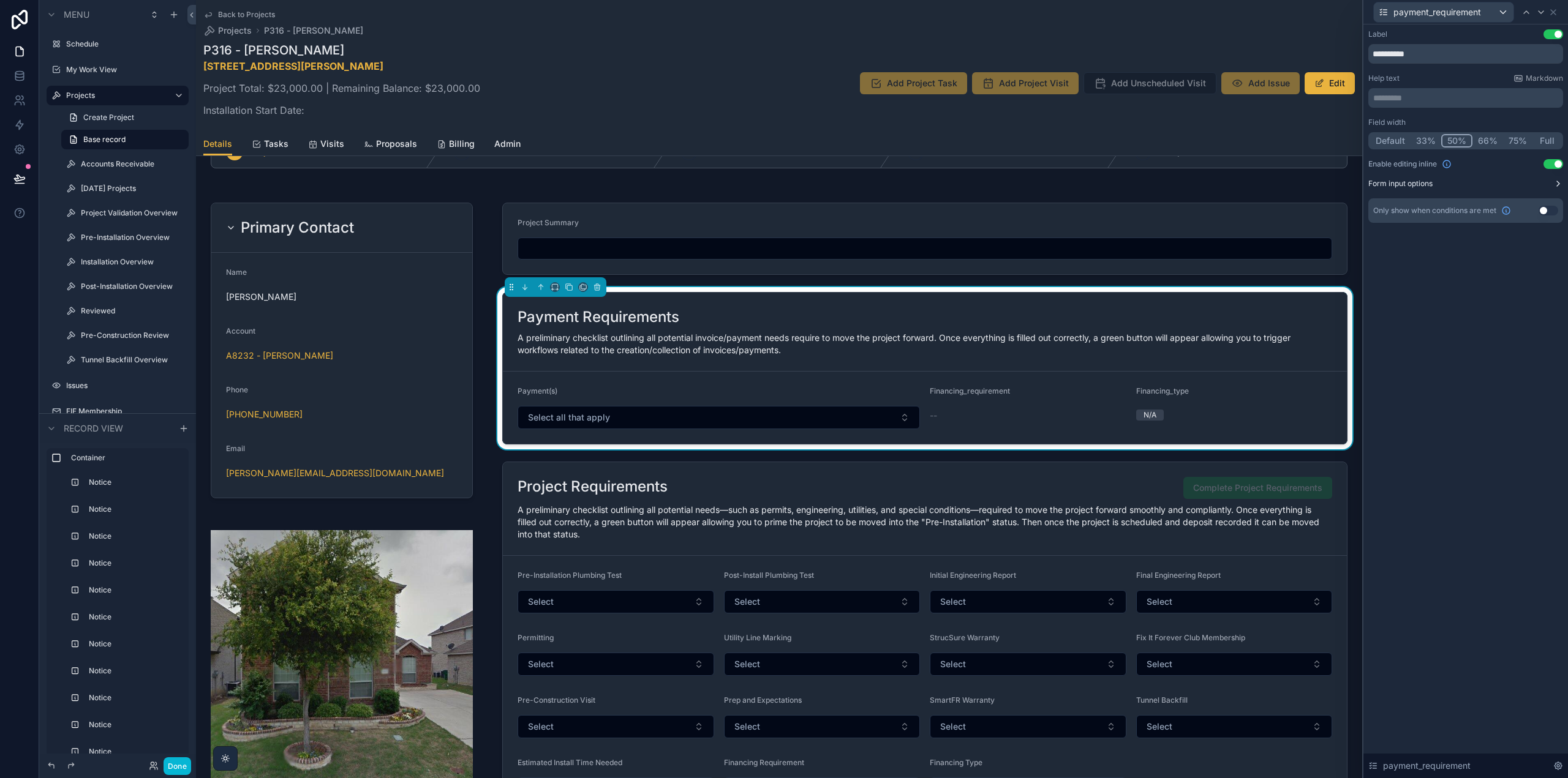
click at [1512, 181] on button "Form input options" at bounding box center [1466, 183] width 195 height 10
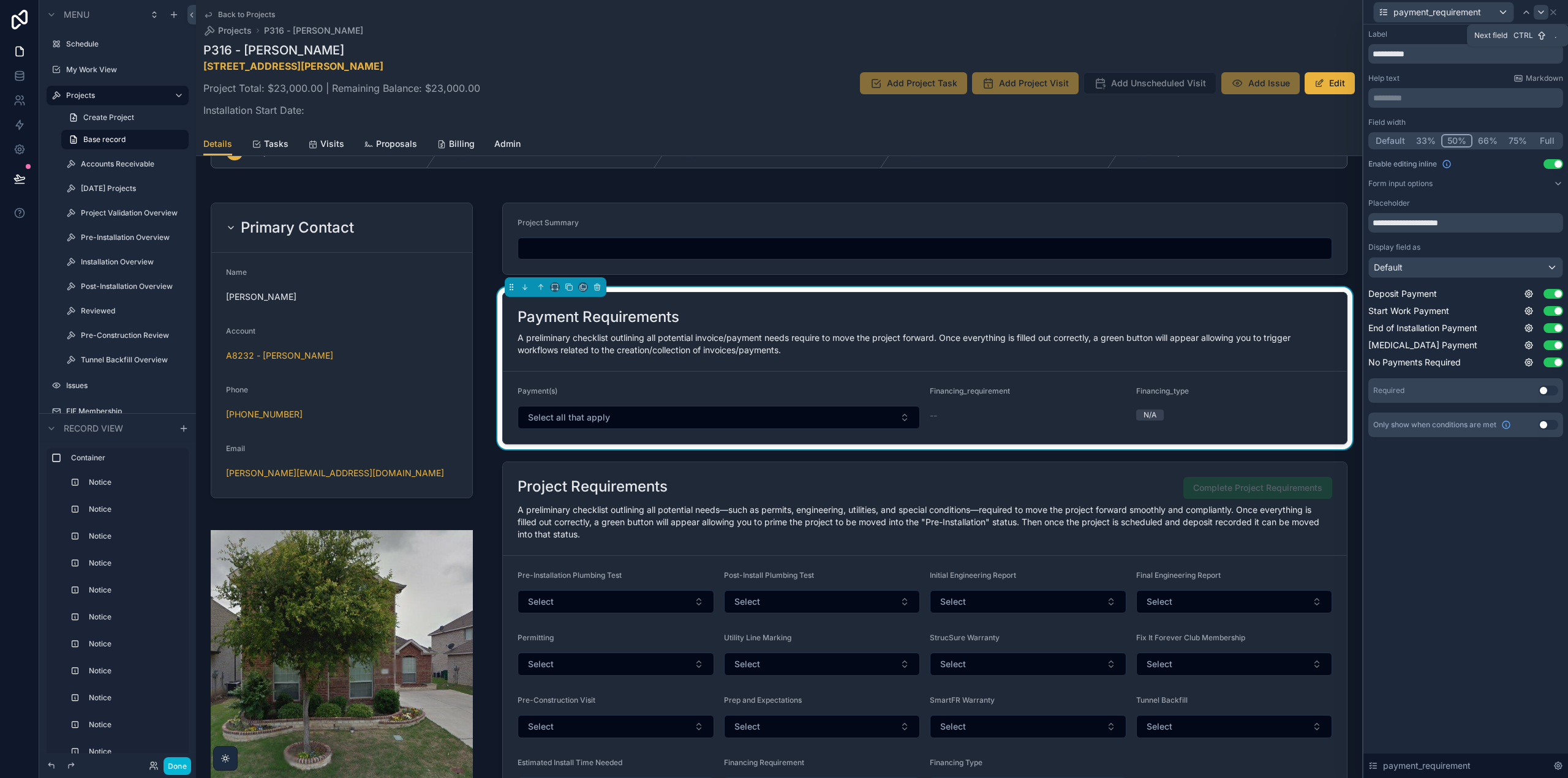
click at [1542, 11] on icon at bounding box center [1541, 12] width 10 height 10
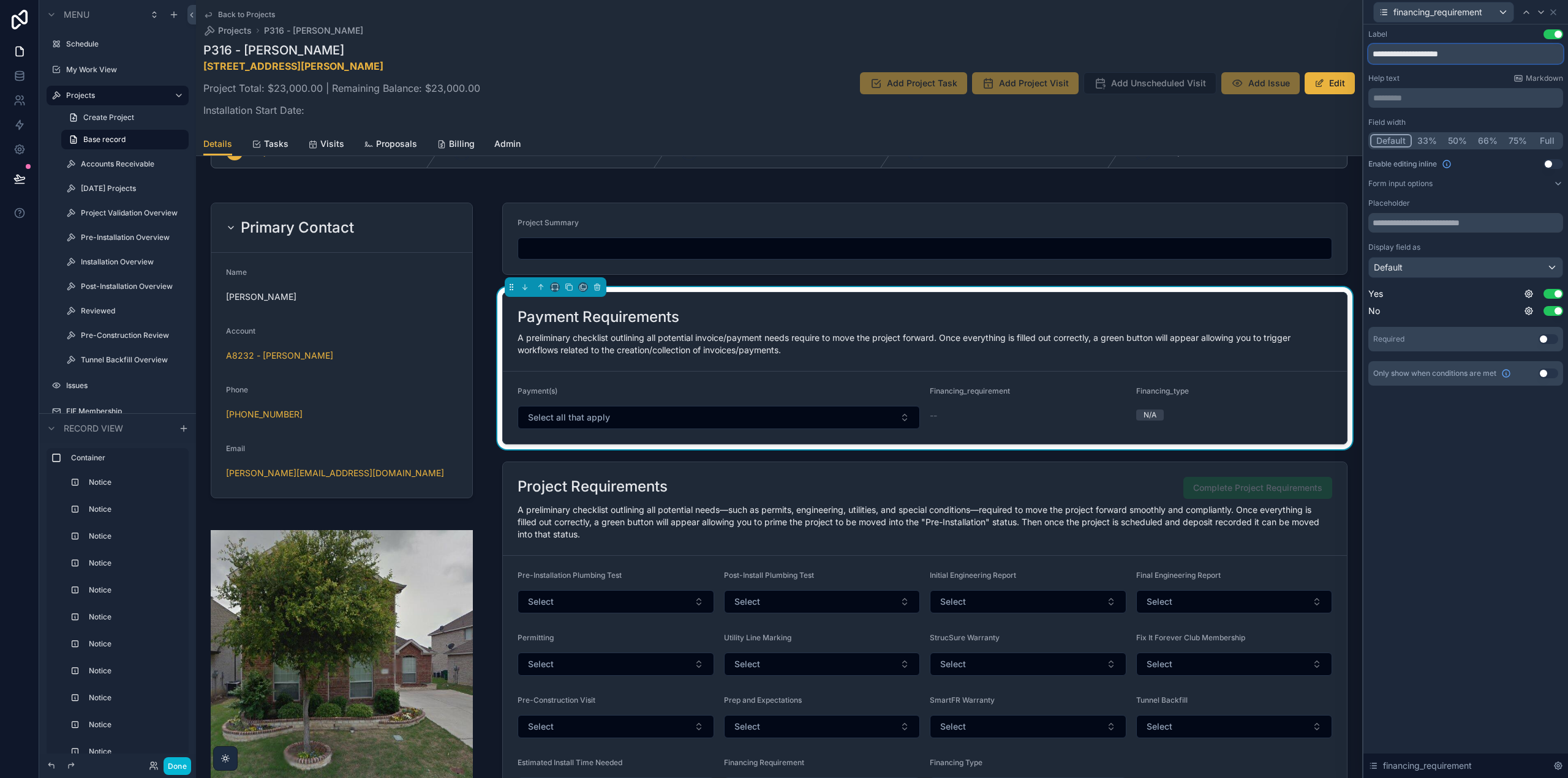
click at [1420, 51] on input "**********" at bounding box center [1466, 54] width 195 height 20
type input "**********"
click at [1553, 162] on button "Use setting" at bounding box center [1553, 164] width 20 height 10
click at [1433, 219] on input "text" at bounding box center [1466, 223] width 195 height 20
type input "******"
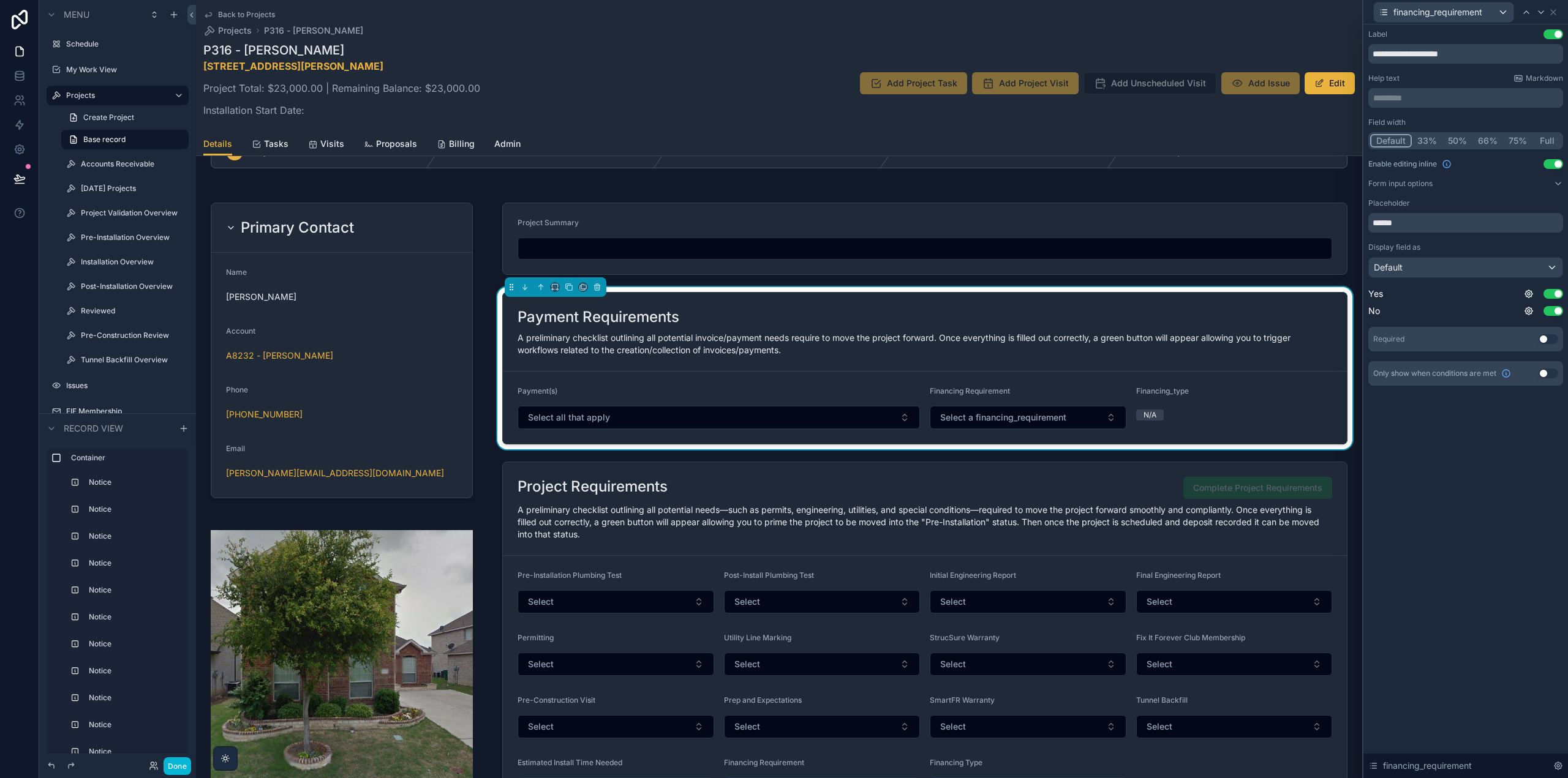
click at [1433, 477] on div "**********" at bounding box center [1466, 401] width 204 height 754
click at [1541, 12] on icon at bounding box center [1541, 12] width 5 height 2
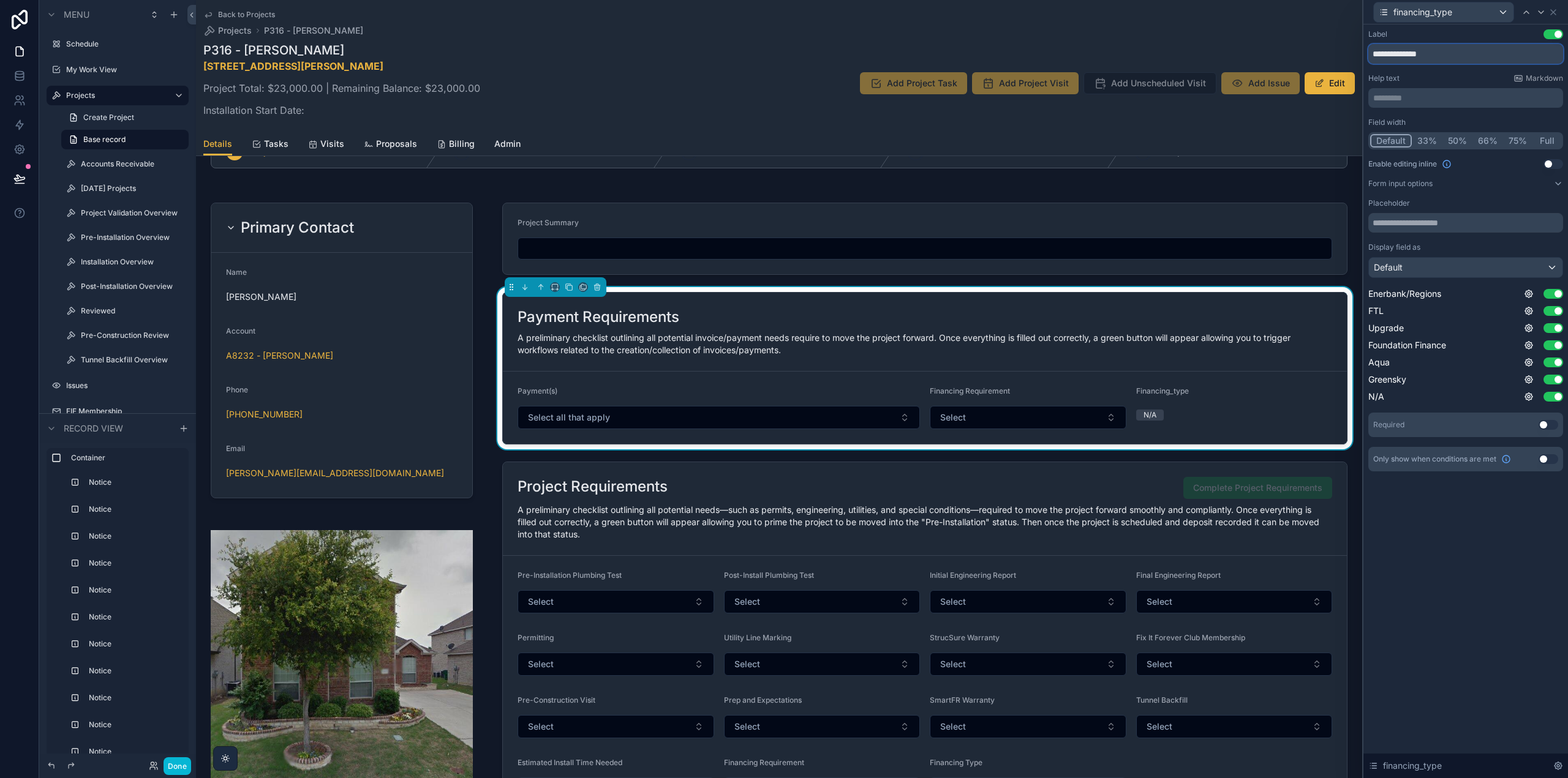
click at [1419, 54] on input "**********" at bounding box center [1466, 54] width 195 height 20
type input "**********"
click at [1417, 228] on input "text" at bounding box center [1466, 223] width 195 height 20
click at [1417, 222] on input "text" at bounding box center [1466, 223] width 195 height 20
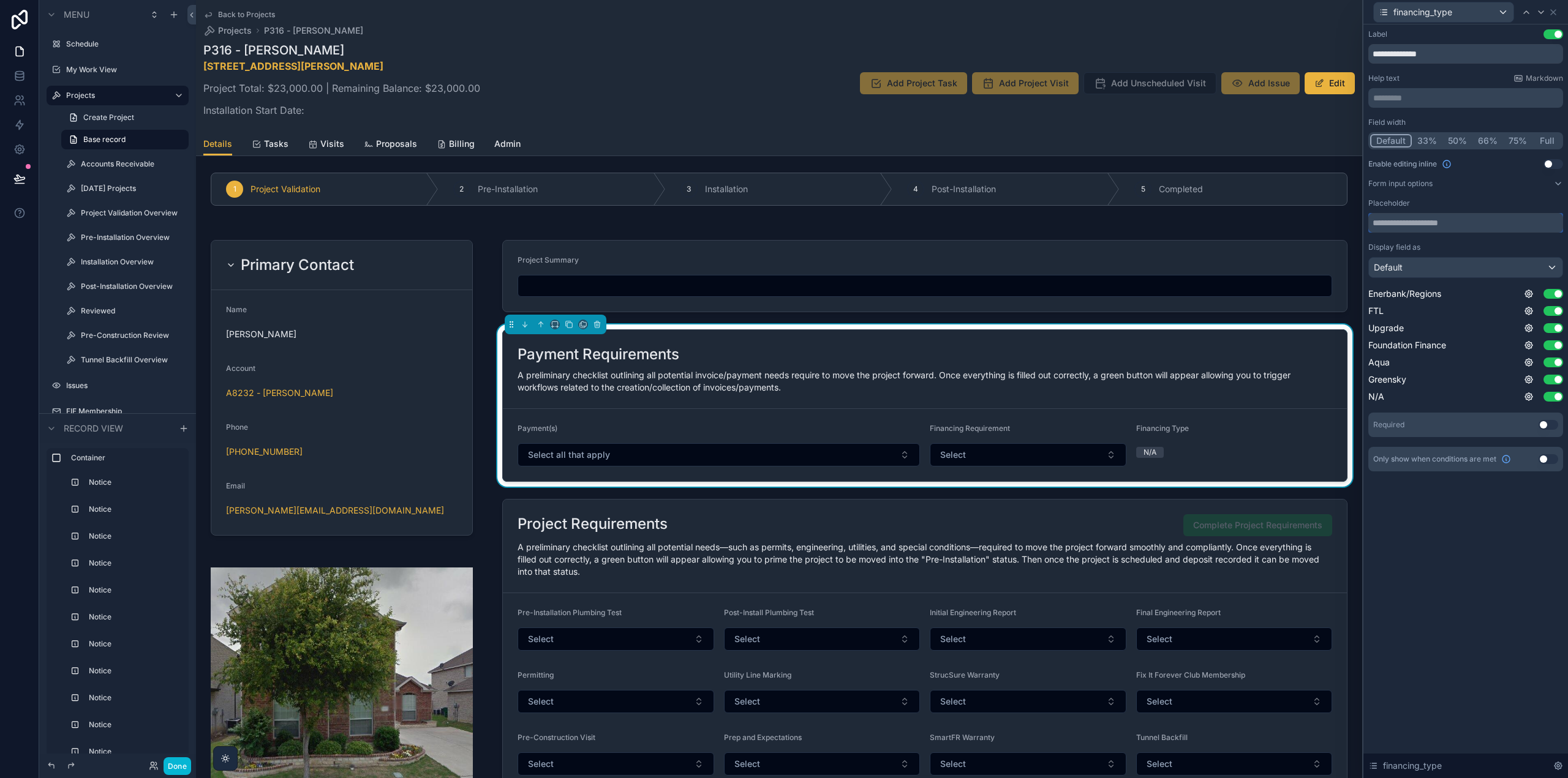
scroll to position [735, 0]
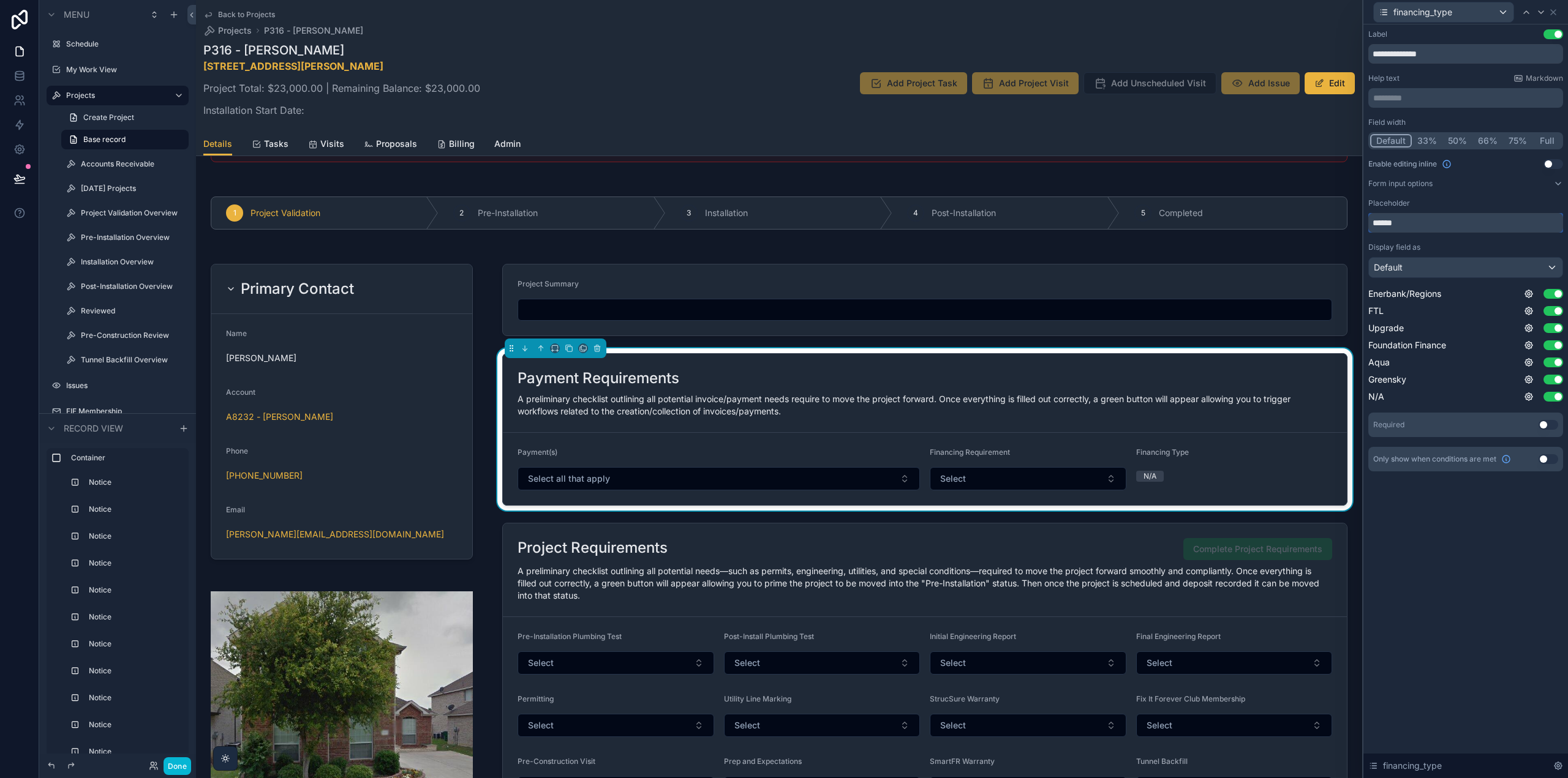
type input "******"
click at [1502, 514] on div "**********" at bounding box center [1466, 401] width 204 height 754
click at [1554, 164] on button "Use setting" at bounding box center [1553, 164] width 20 height 10
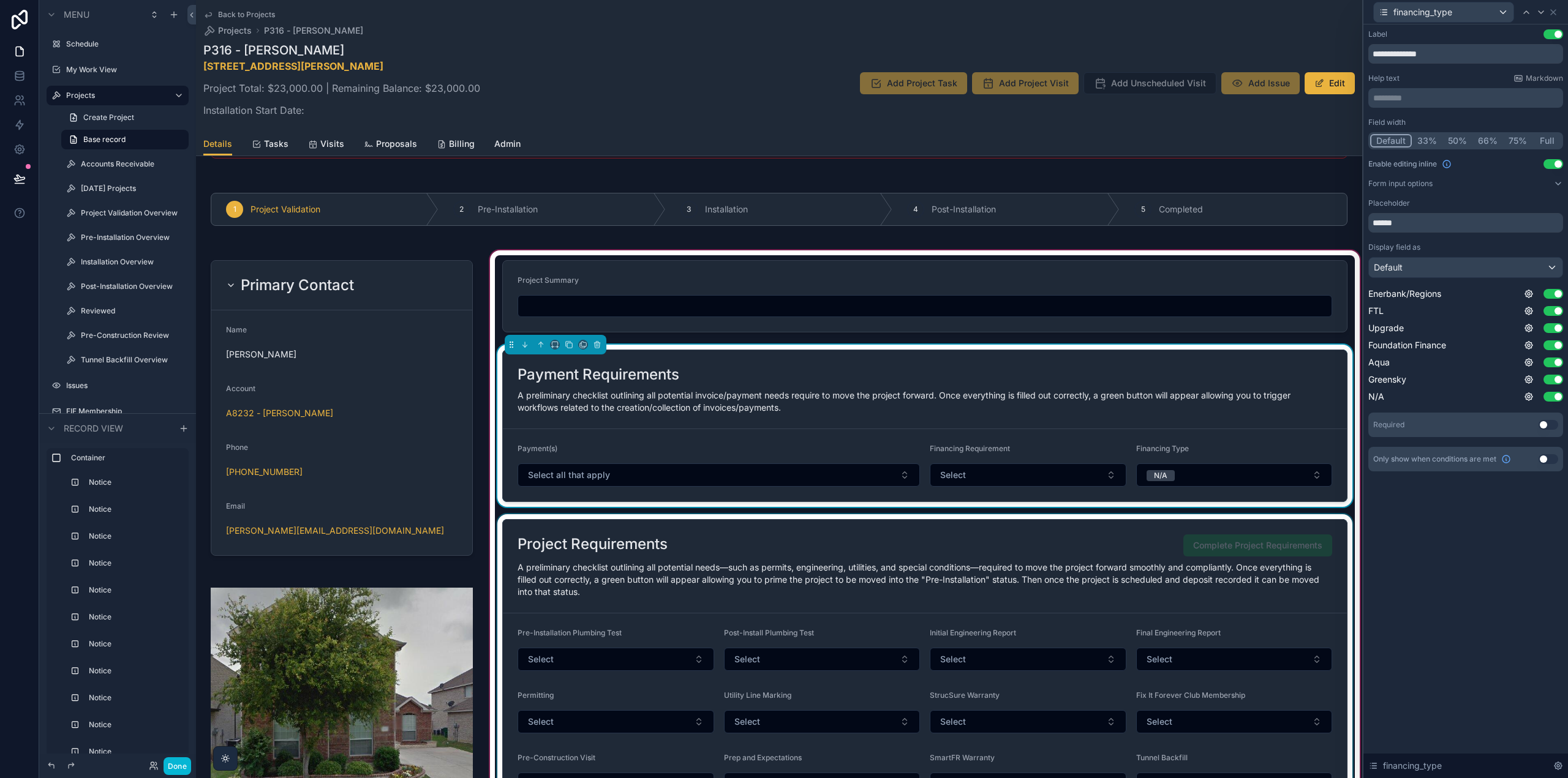
scroll to position [674, 0]
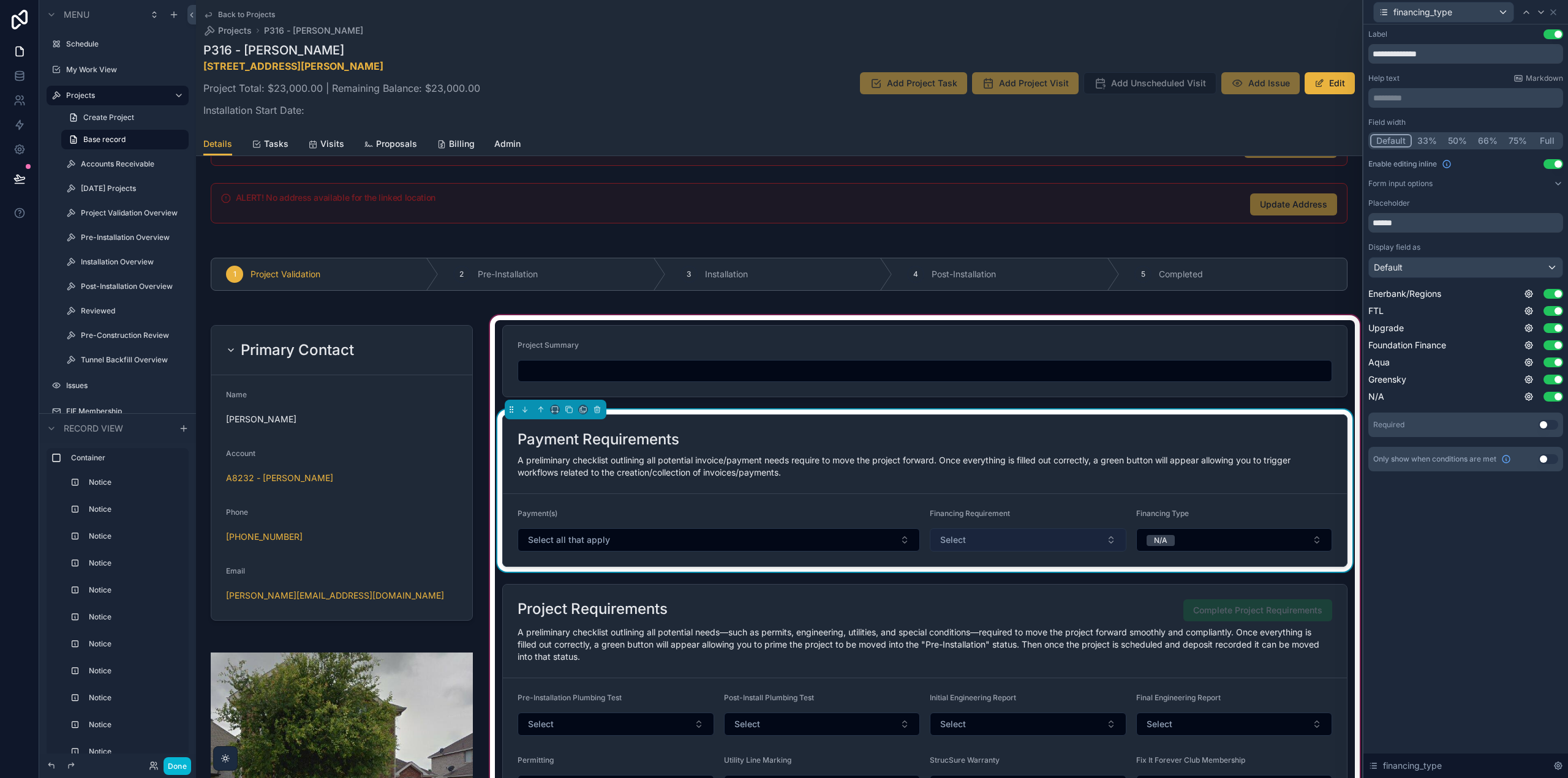
click at [1099, 539] on button "Select" at bounding box center [1028, 540] width 196 height 24
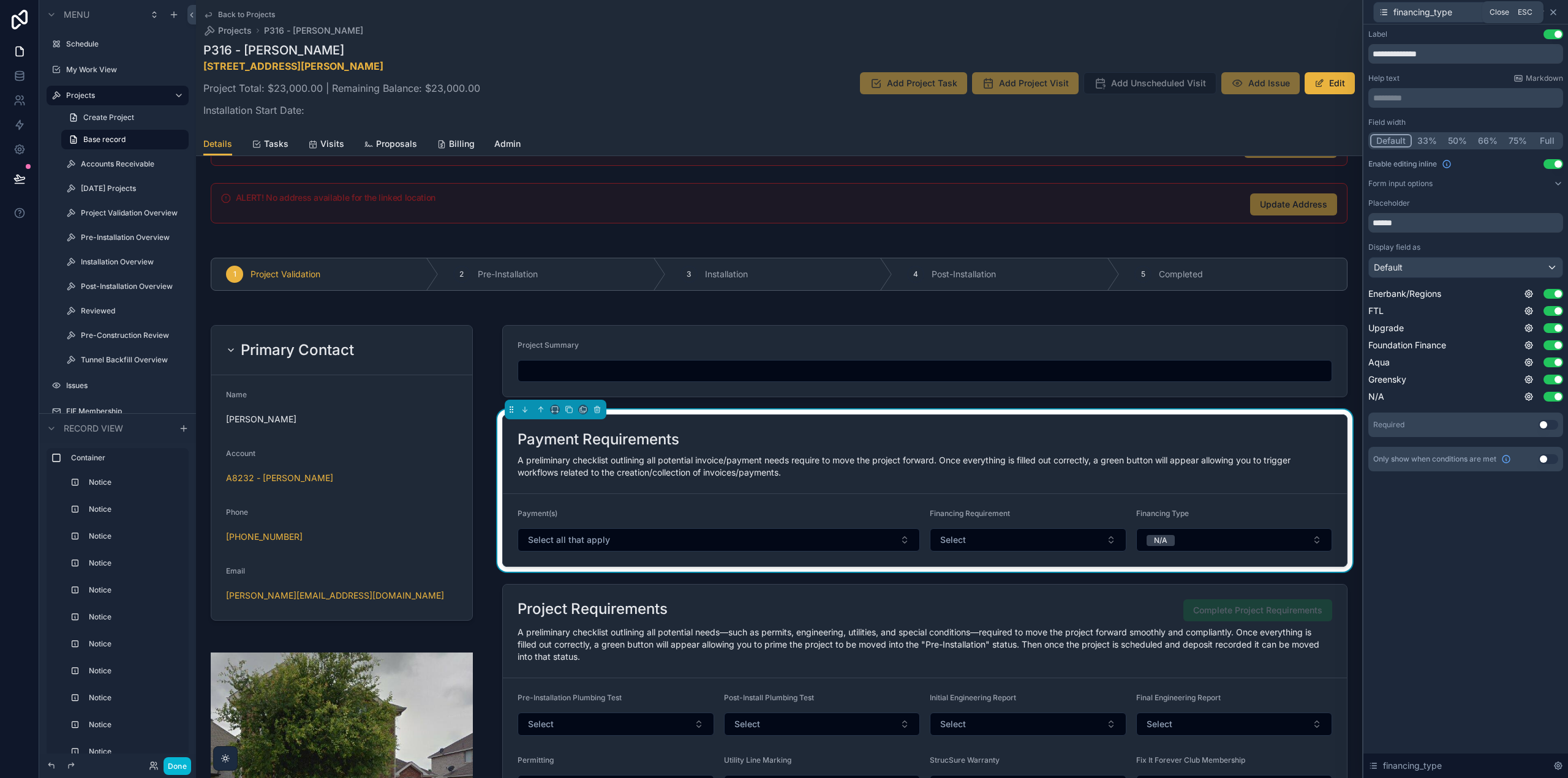
click at [1552, 15] on icon at bounding box center [1553, 12] width 10 height 10
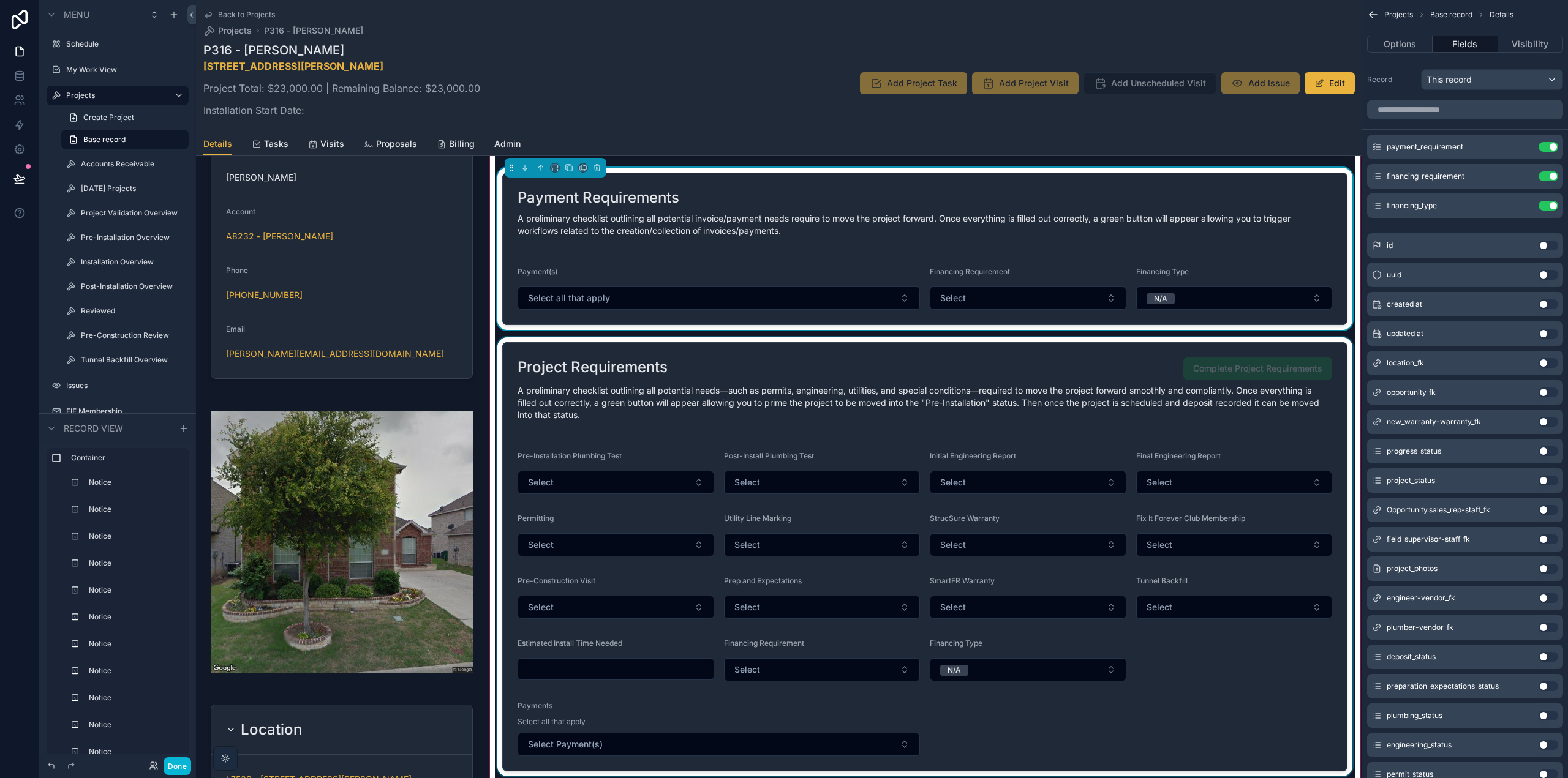
scroll to position [918, 0]
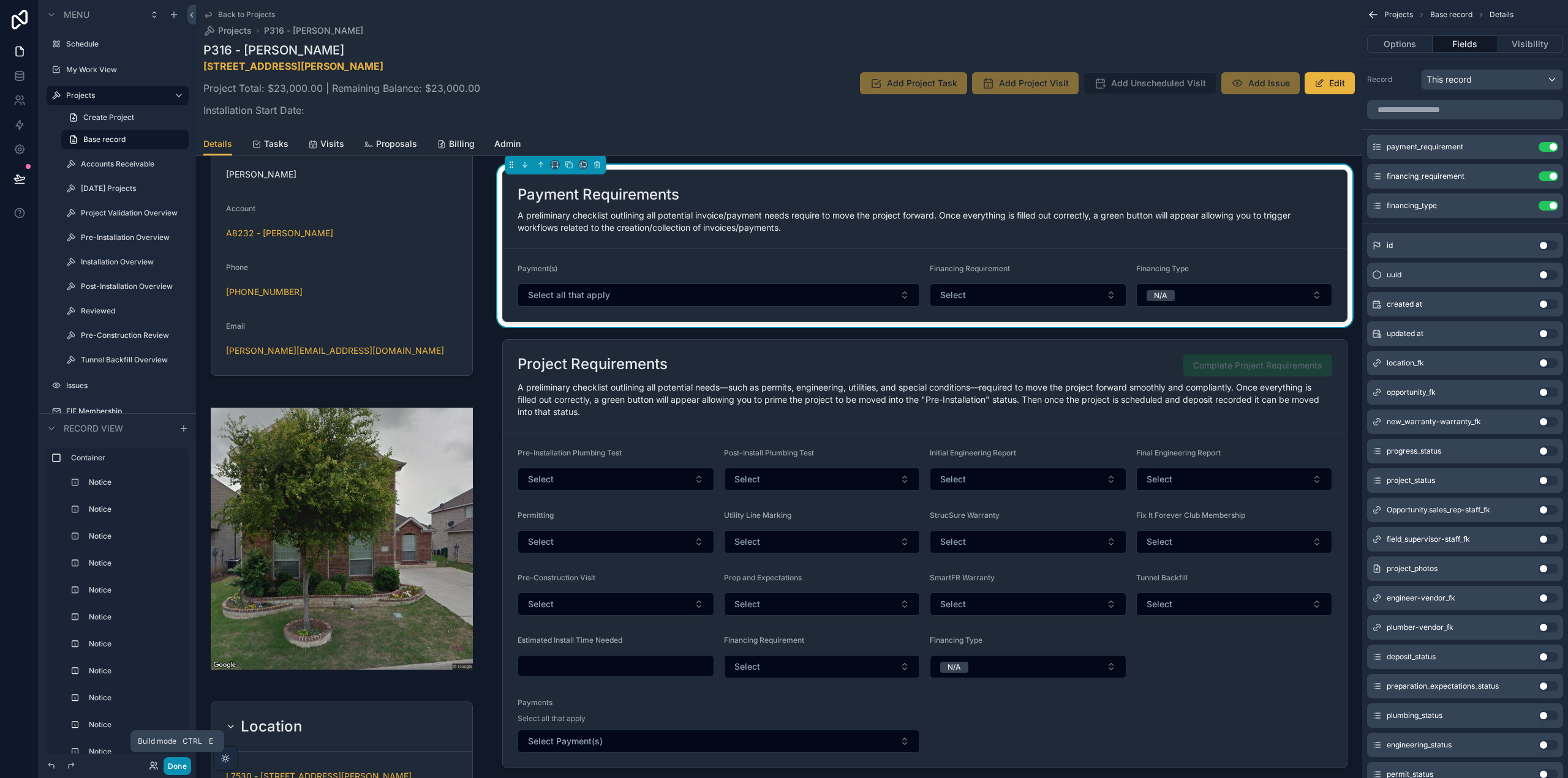
click at [171, 767] on button "Done" at bounding box center [176, 766] width 27 height 18
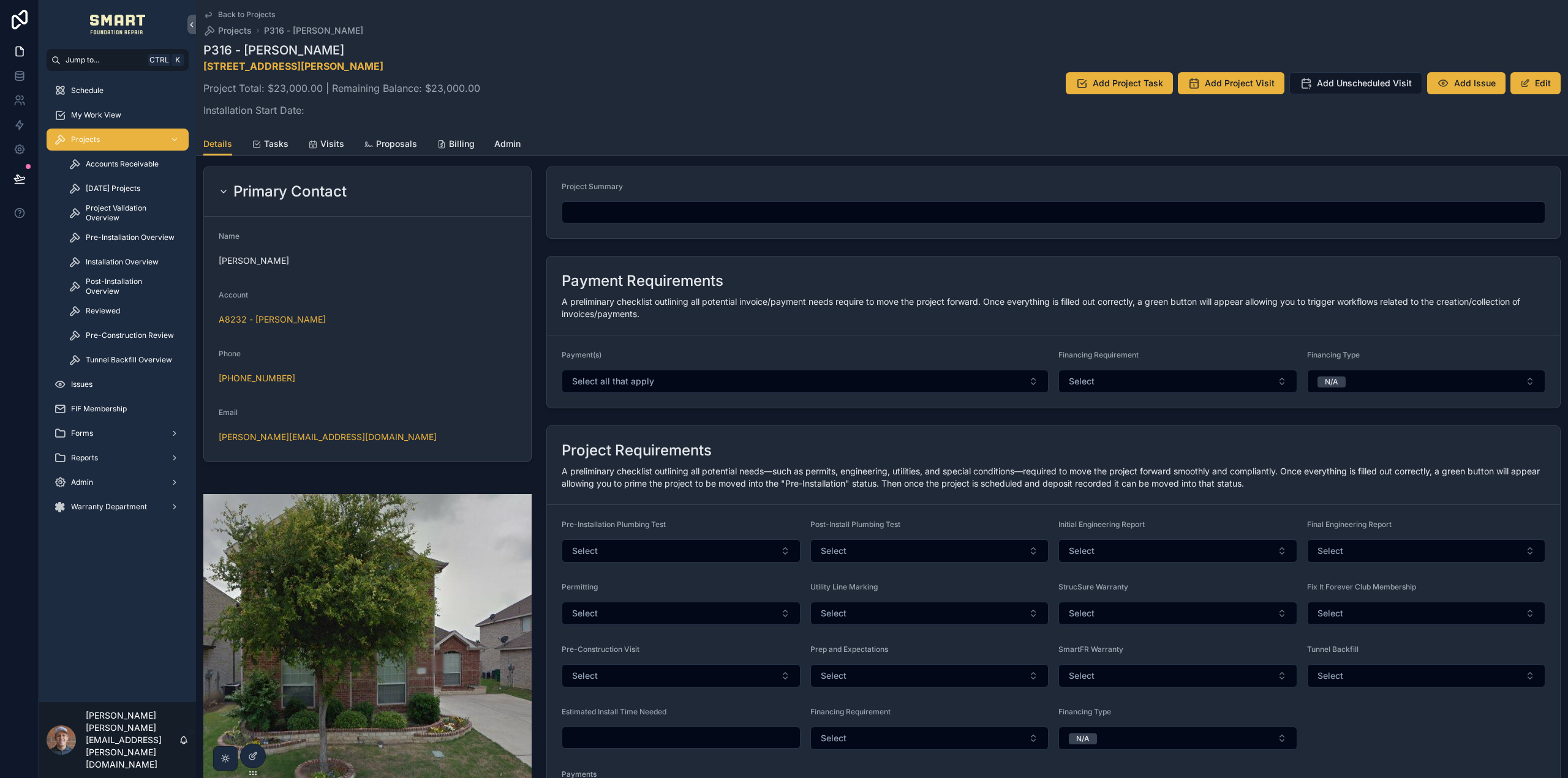
scroll to position [184, 0]
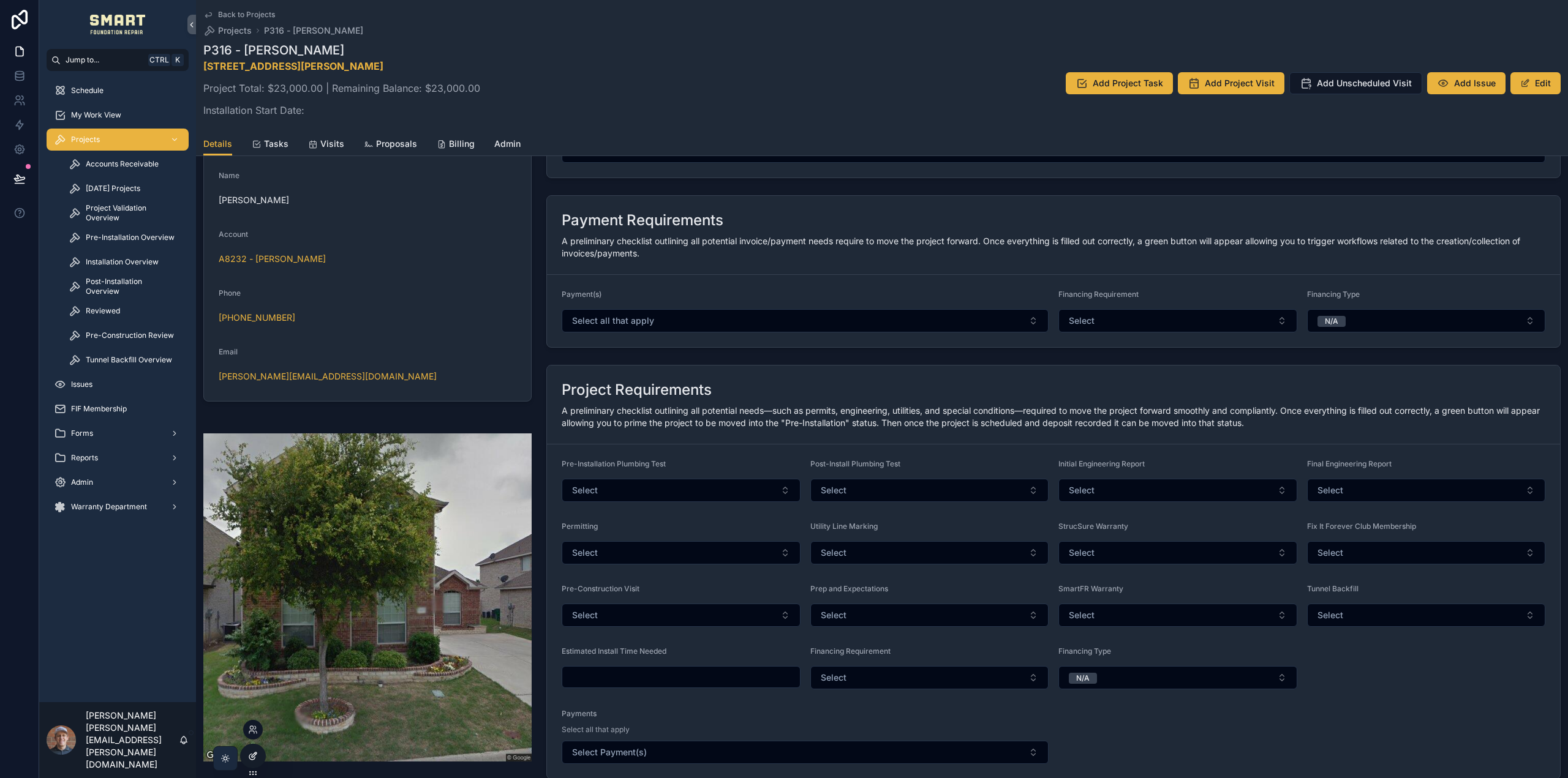
click at [251, 755] on icon at bounding box center [252, 755] width 10 height 10
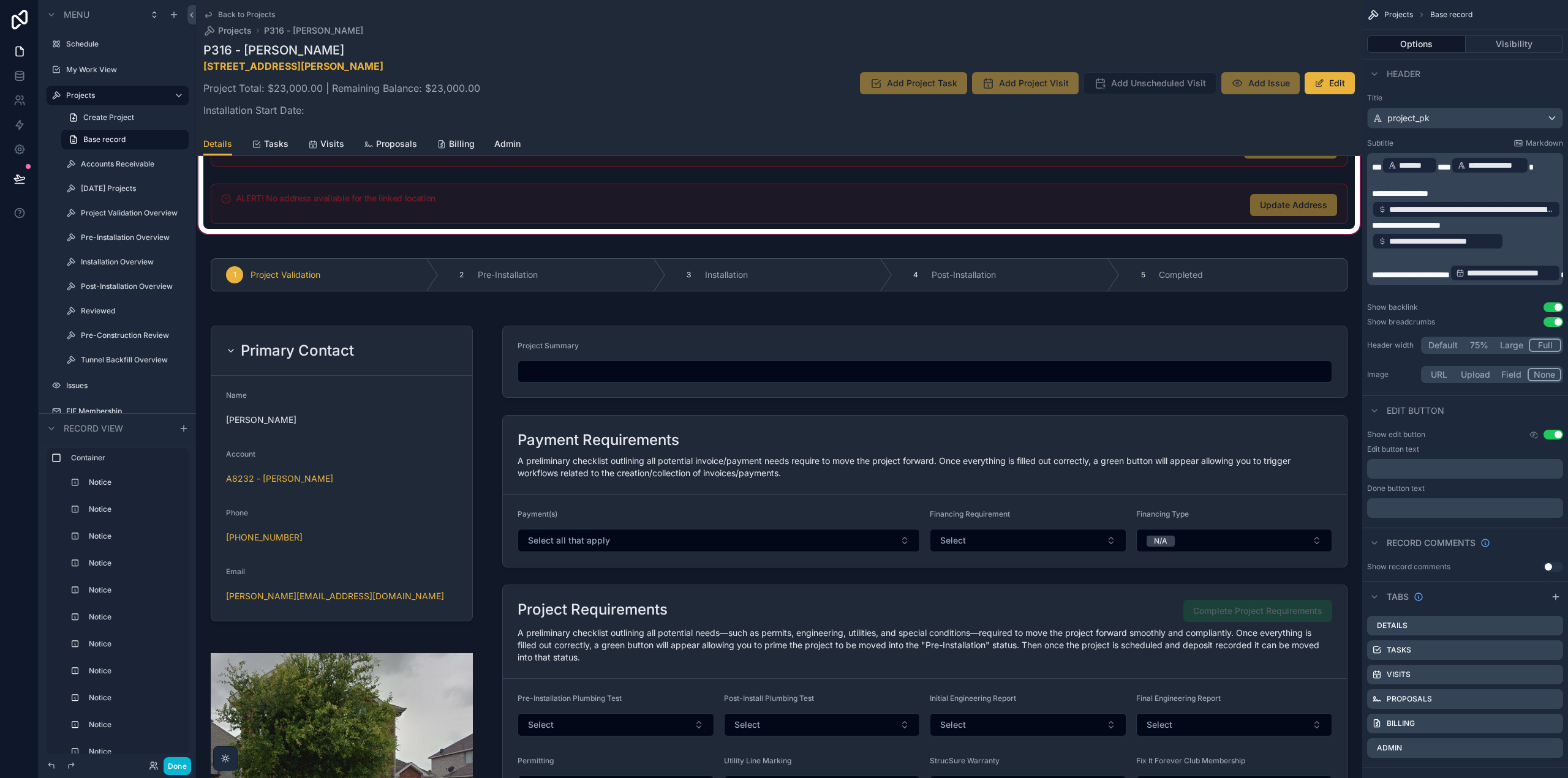
scroll to position [674, 0]
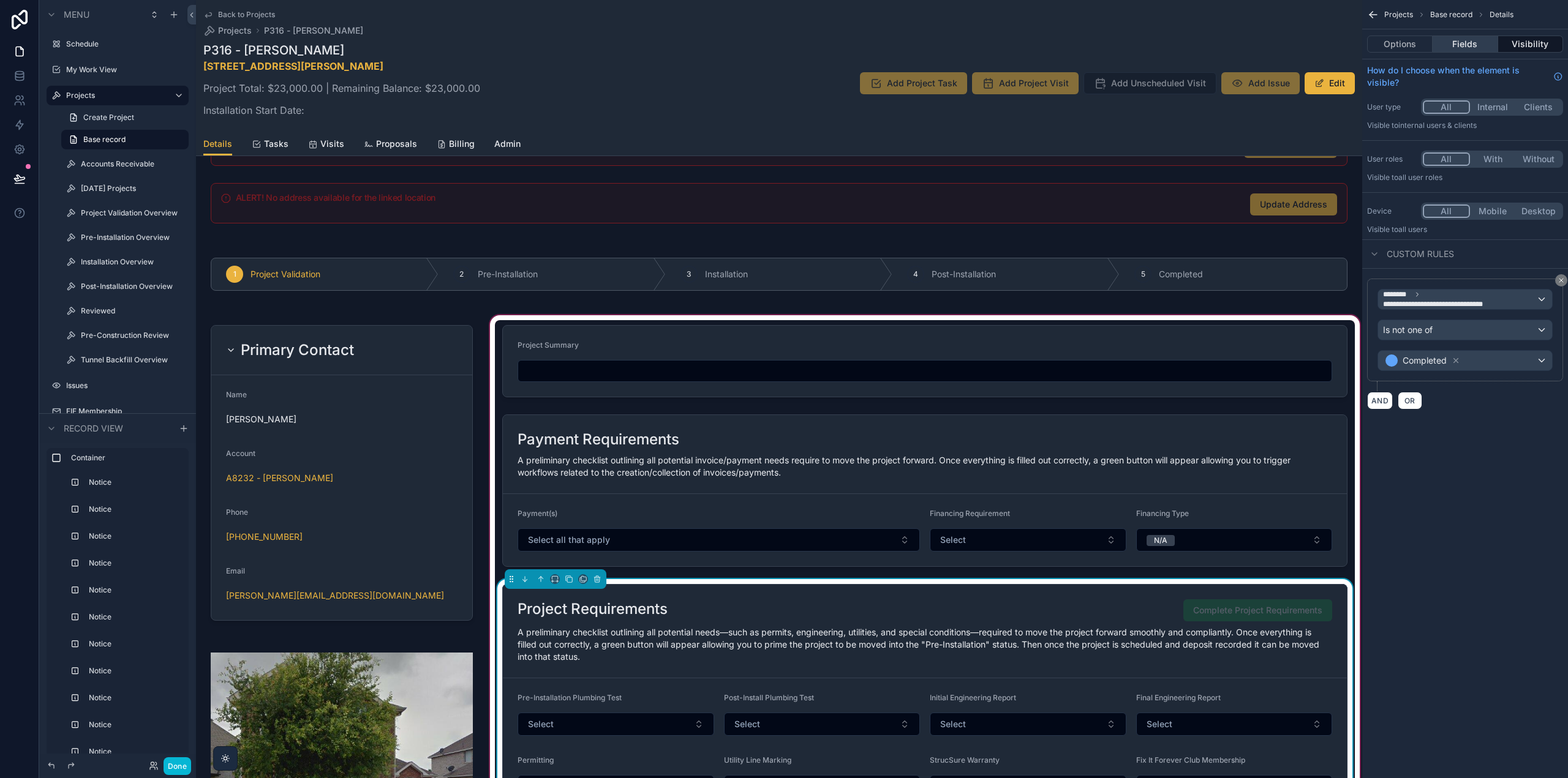
click at [1461, 46] on button "Fields" at bounding box center [1465, 43] width 65 height 17
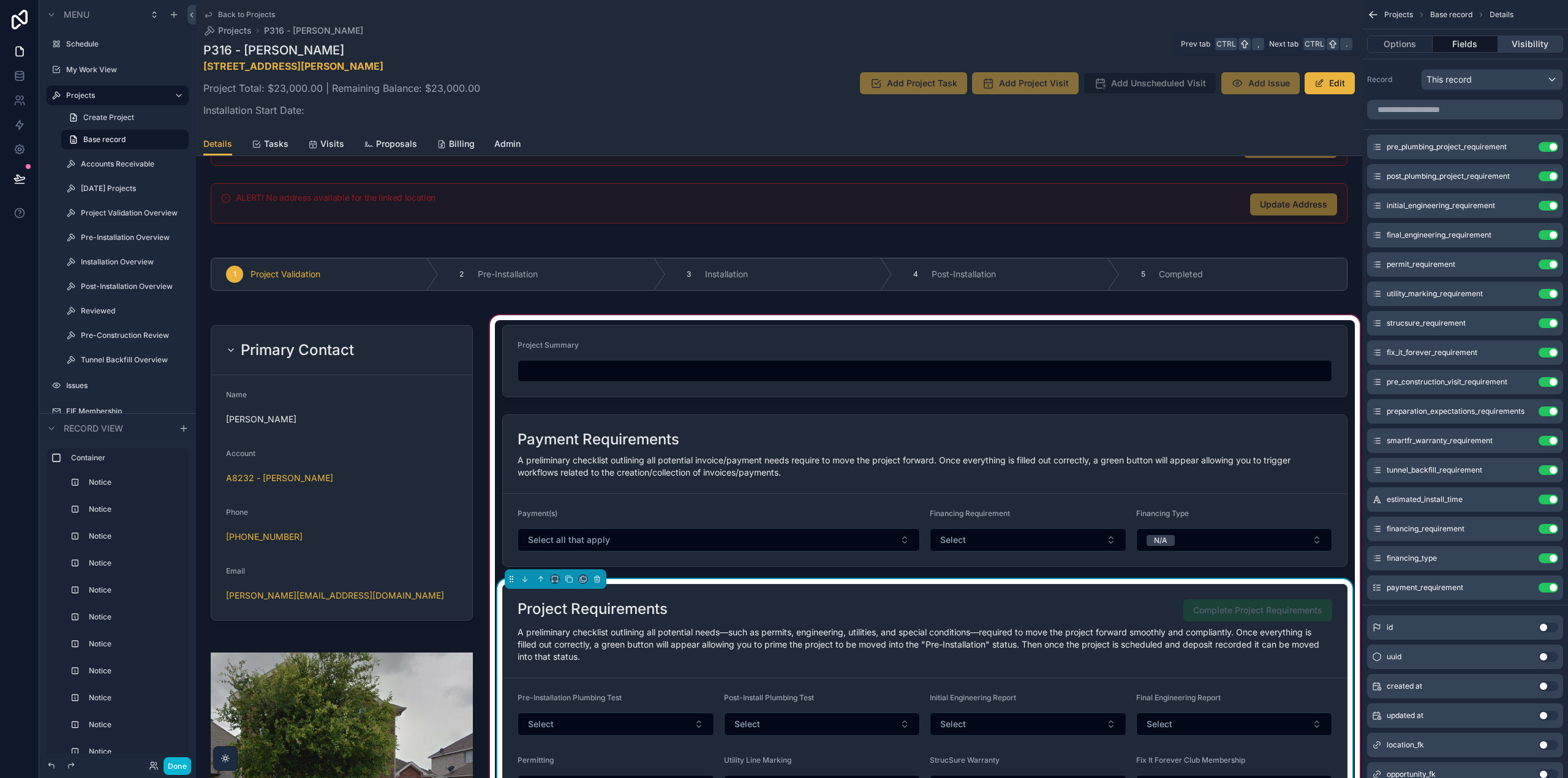
click at [1521, 40] on button "Visibility" at bounding box center [1531, 43] width 65 height 17
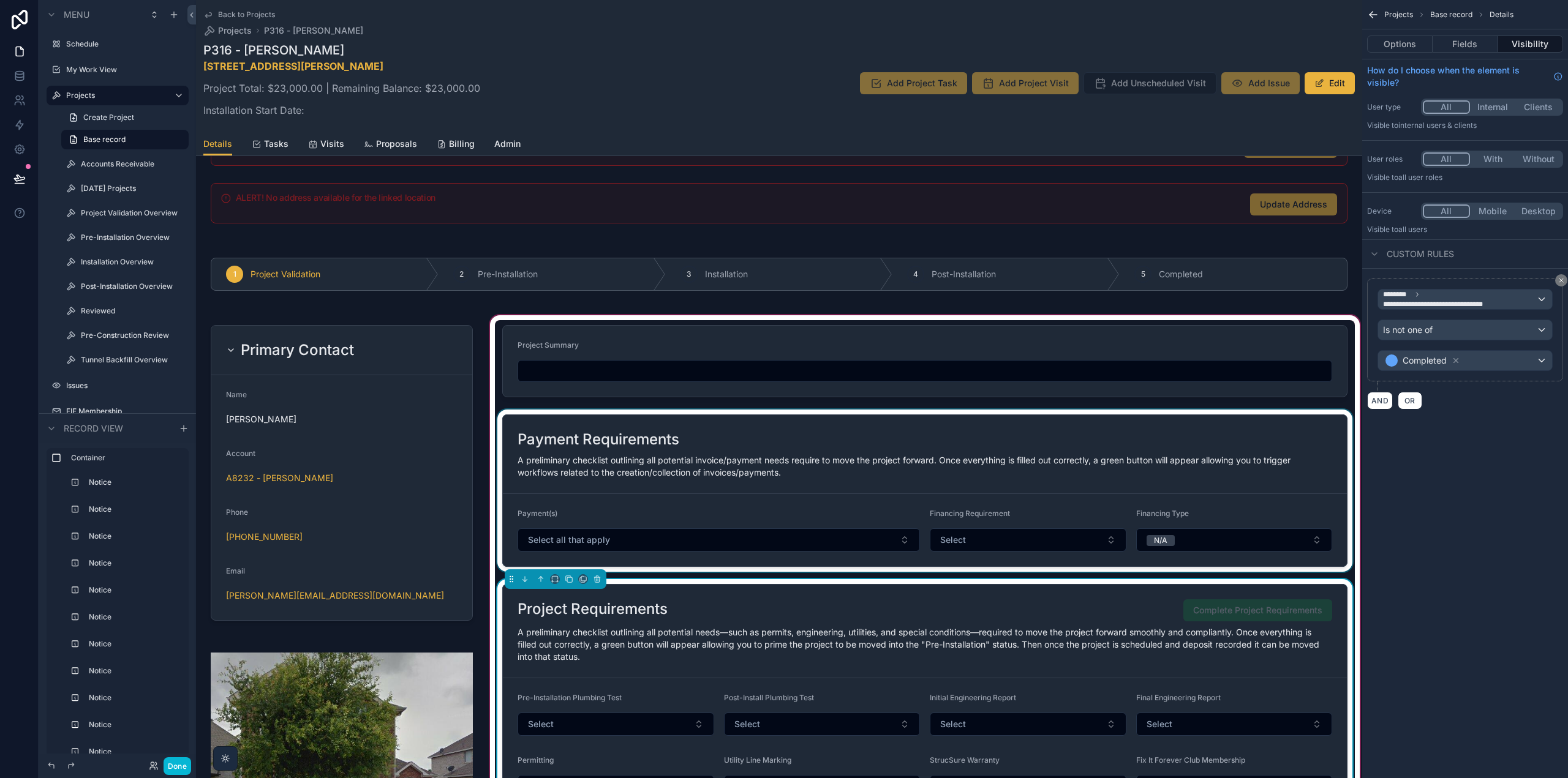
click at [1126, 446] on div "scrollable content" at bounding box center [925, 490] width 860 height 162
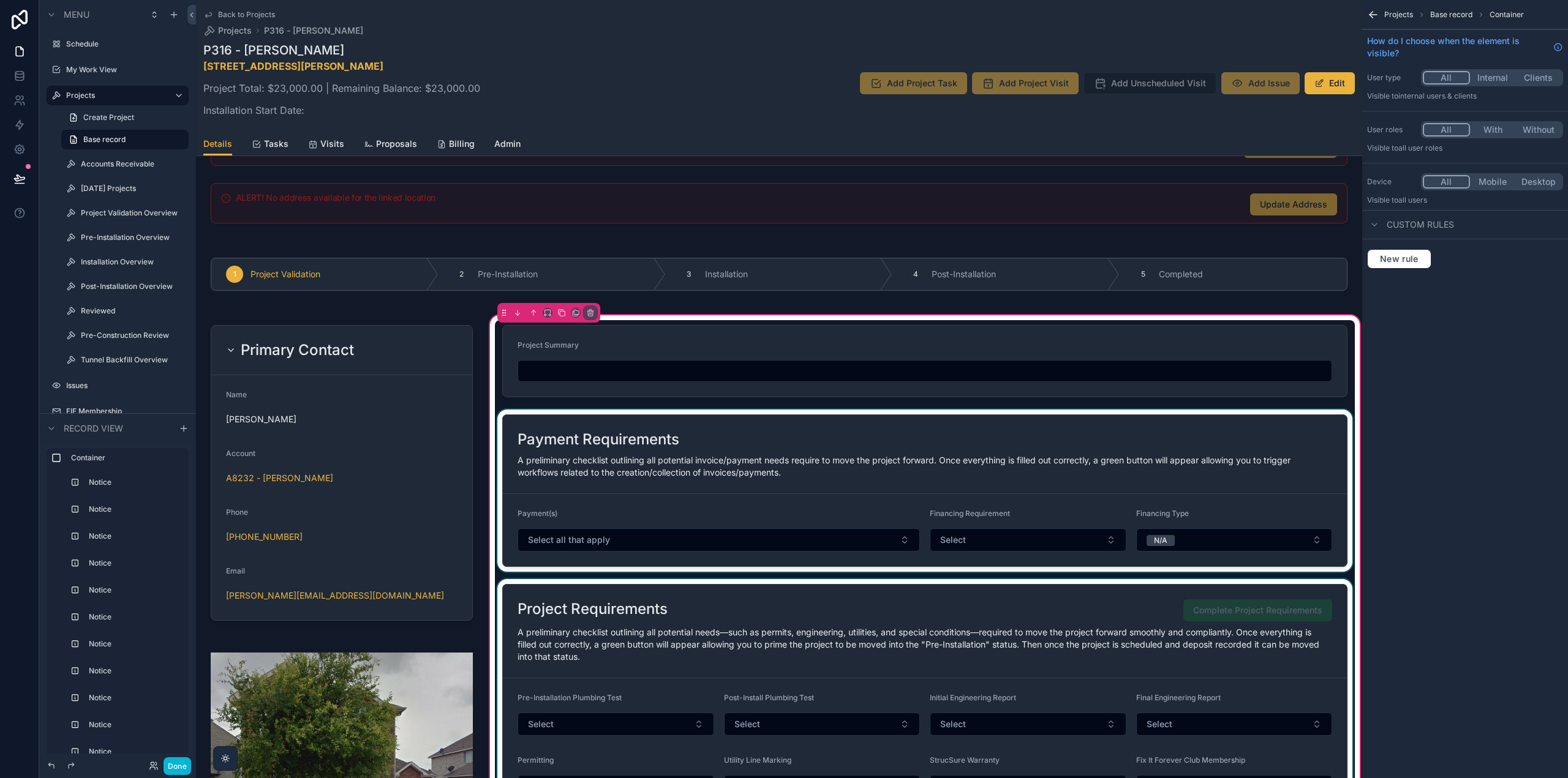
click at [1213, 431] on div "scrollable content" at bounding box center [925, 490] width 860 height 162
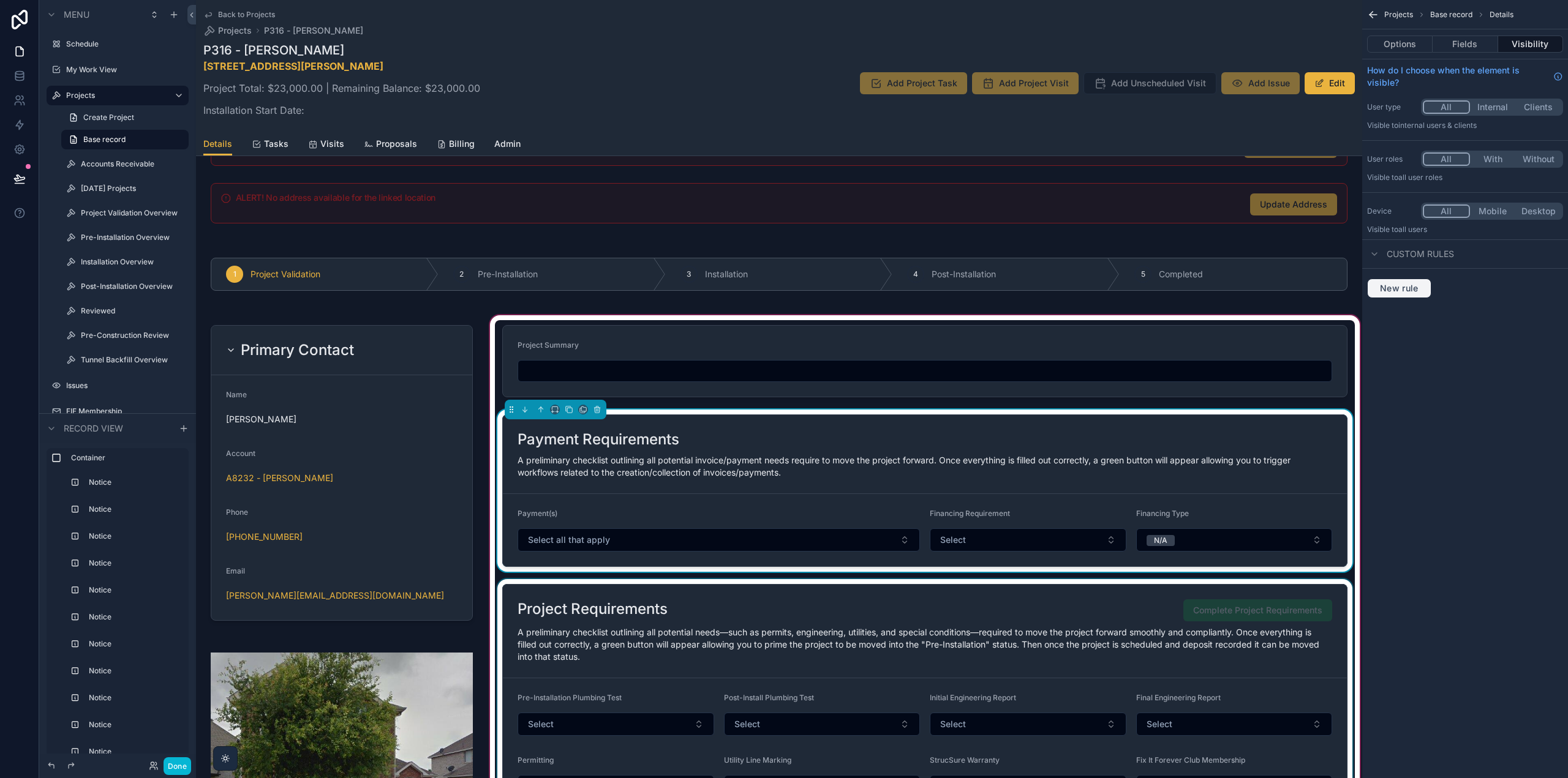
click at [1392, 286] on span "New rule" at bounding box center [1400, 288] width 49 height 11
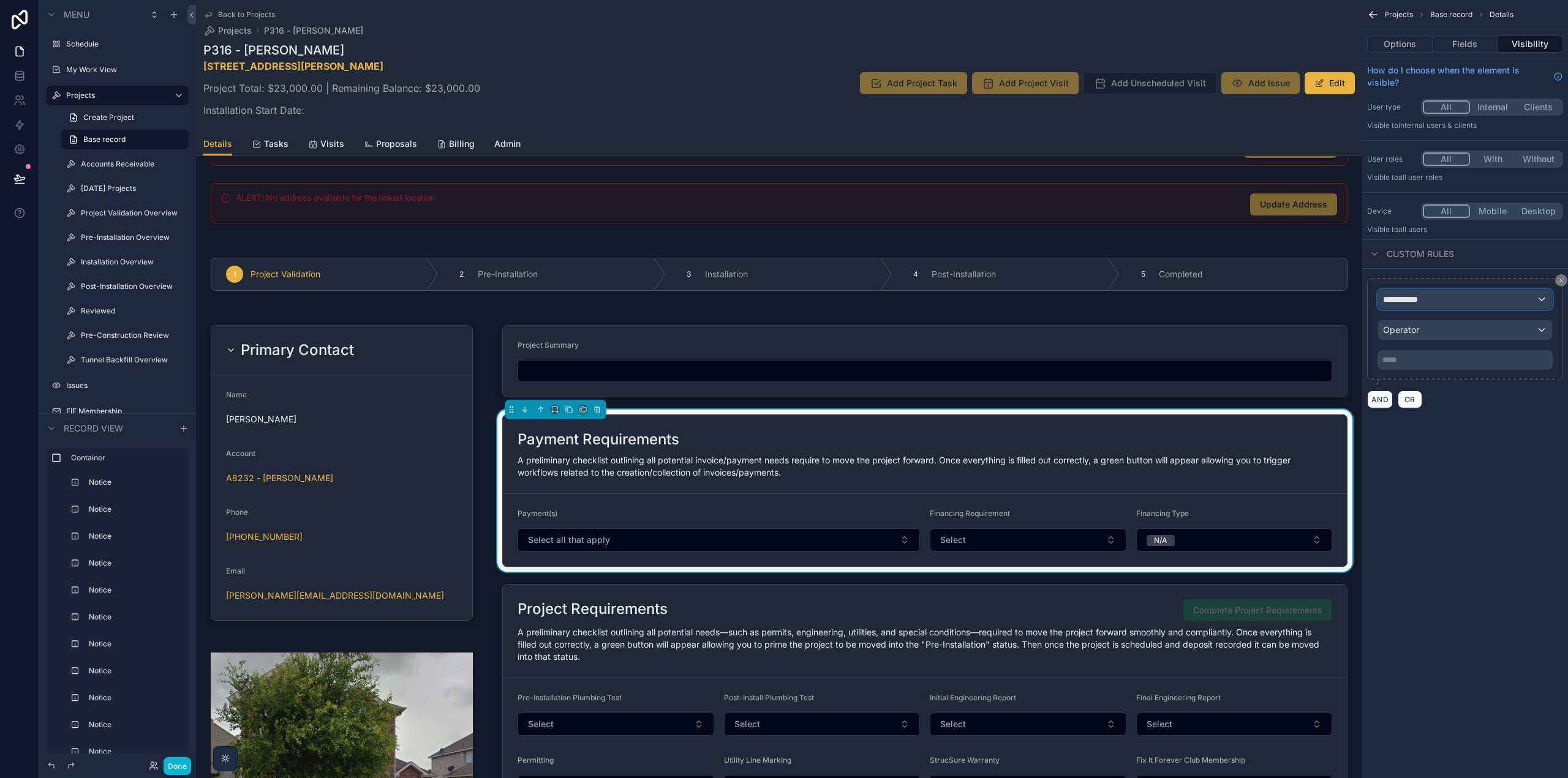
click at [1409, 300] on span "**********" at bounding box center [1406, 299] width 46 height 12
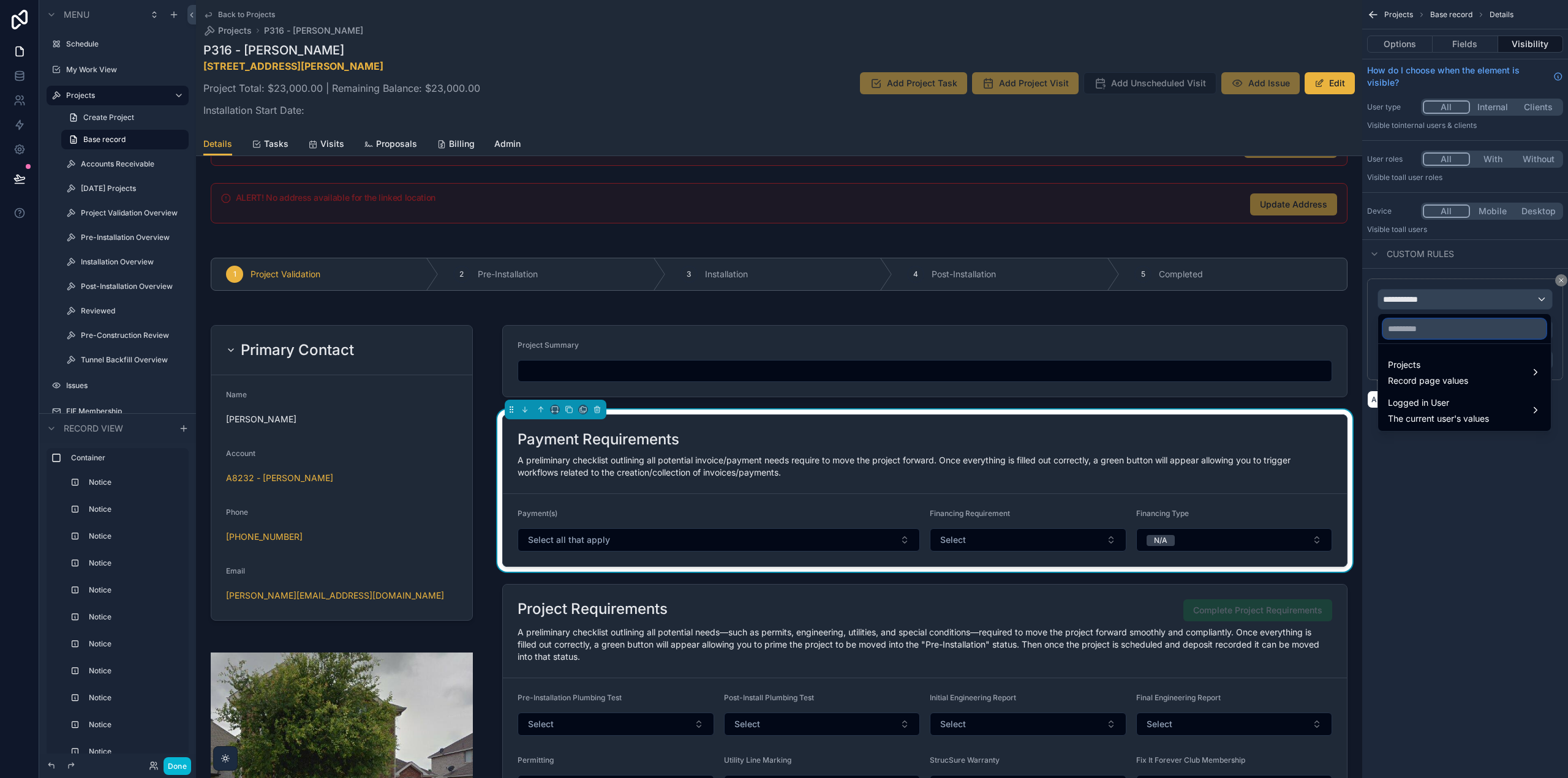
click at [1413, 326] on input "text" at bounding box center [1465, 328] width 163 height 20
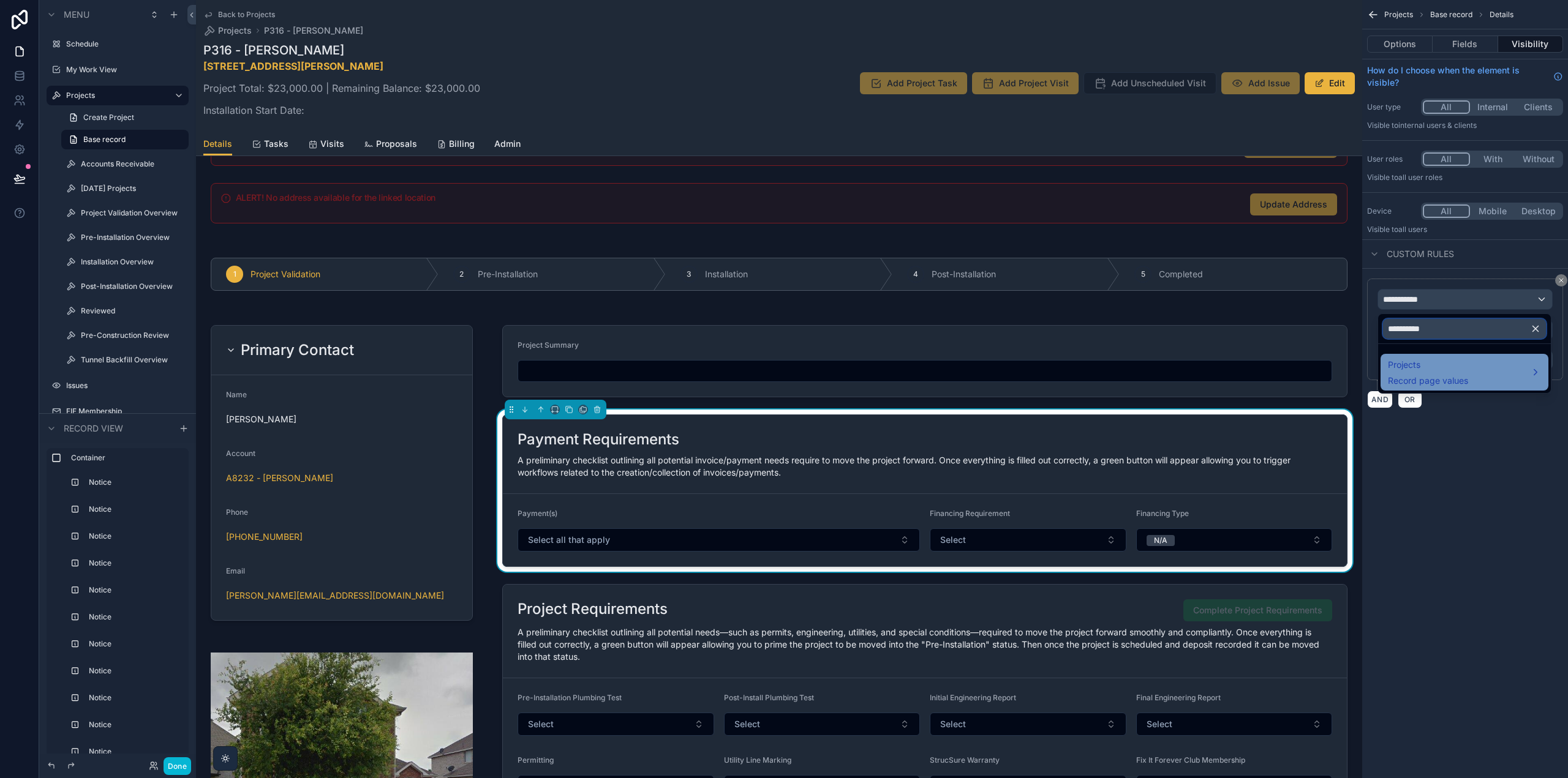
type input "**********"
click at [1418, 359] on span "Projects" at bounding box center [1428, 365] width 80 height 15
click at [1408, 364] on span "Projects" at bounding box center [1428, 365] width 80 height 15
click at [1514, 500] on div "scrollable content" at bounding box center [784, 389] width 1568 height 778
click at [1560, 281] on icon "scrollable content" at bounding box center [1561, 281] width 7 height 7
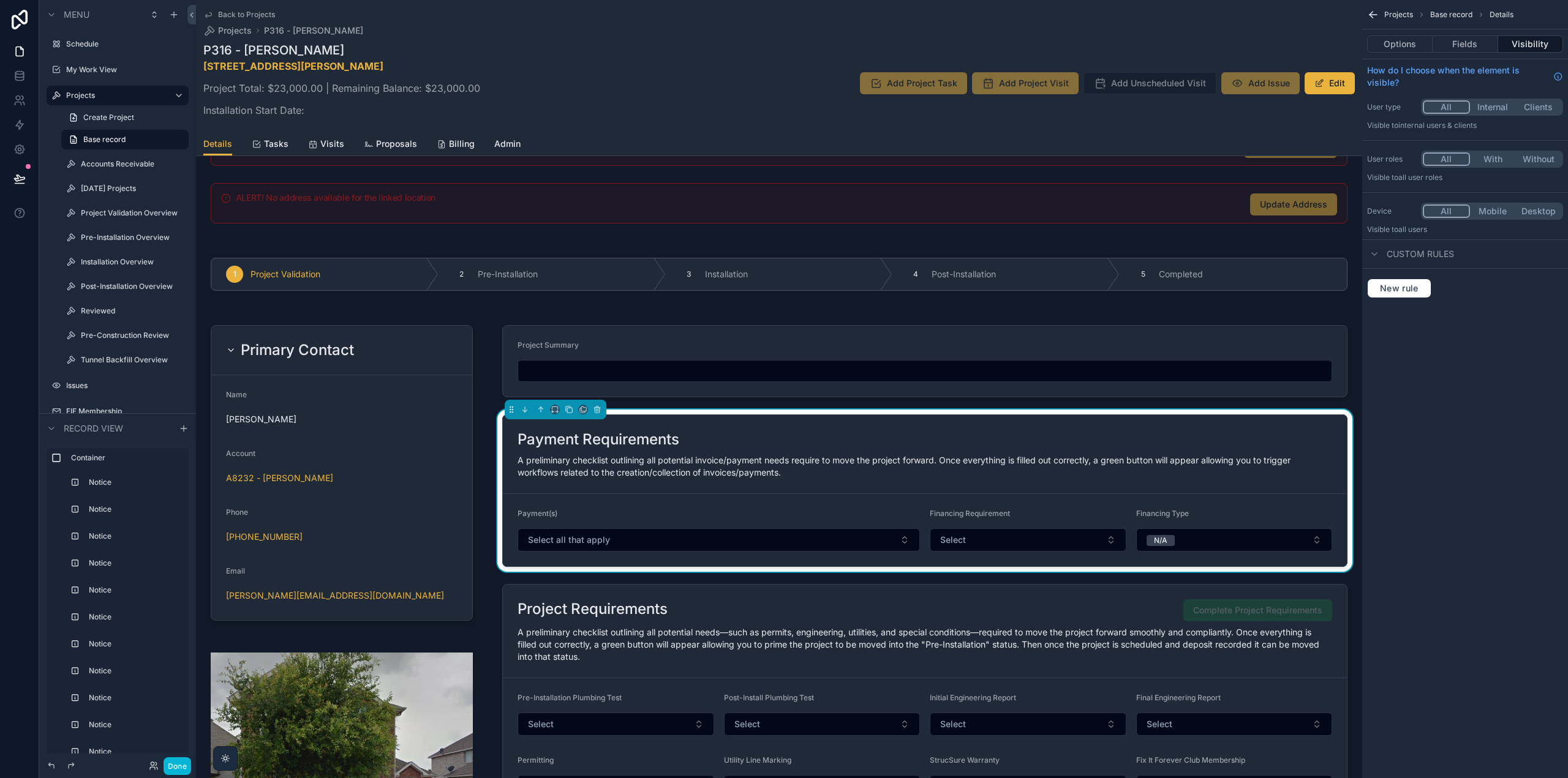
click at [1375, 12] on icon "scrollable content" at bounding box center [1373, 15] width 12 height 12
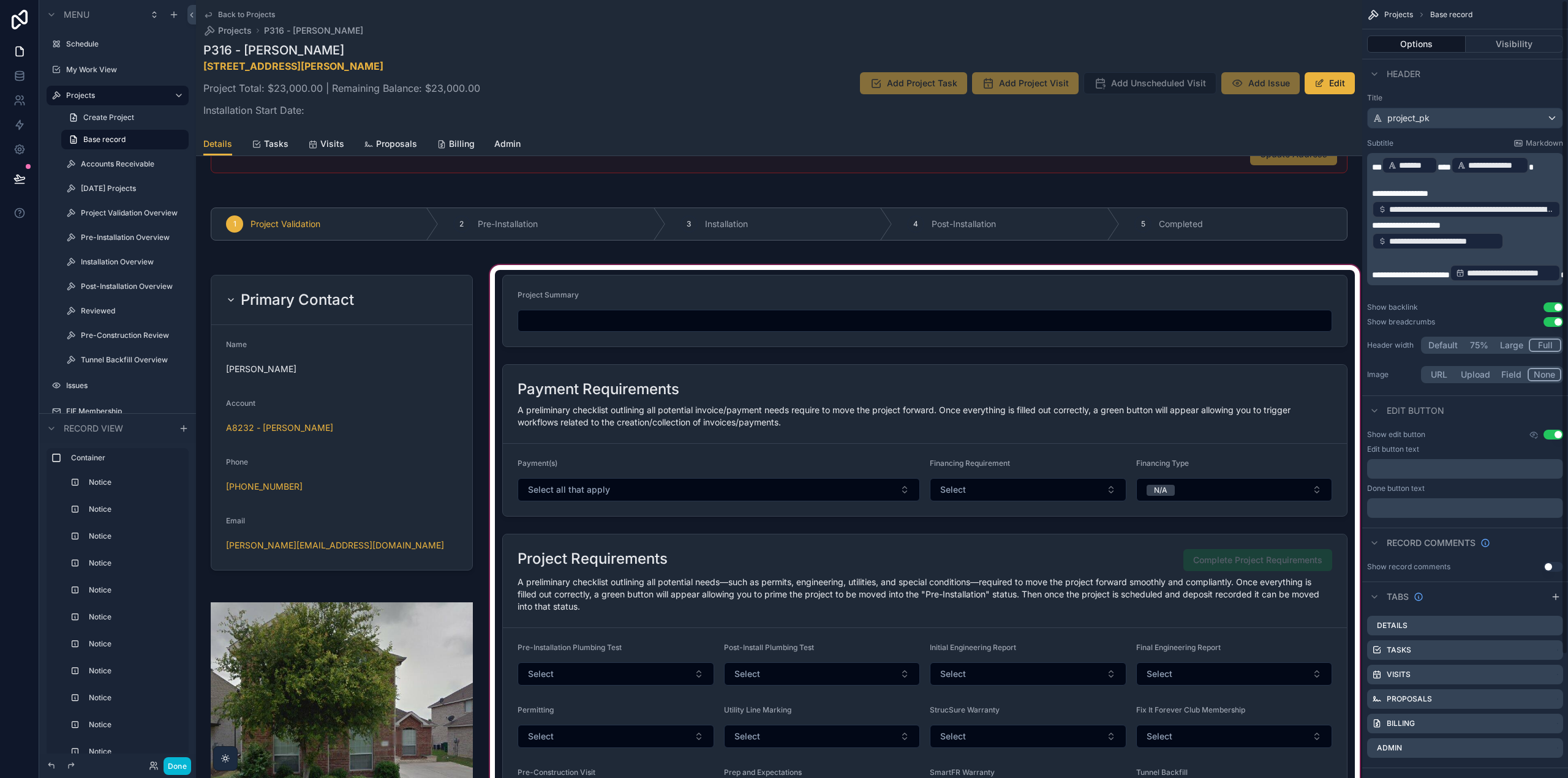
scroll to position [735, 0]
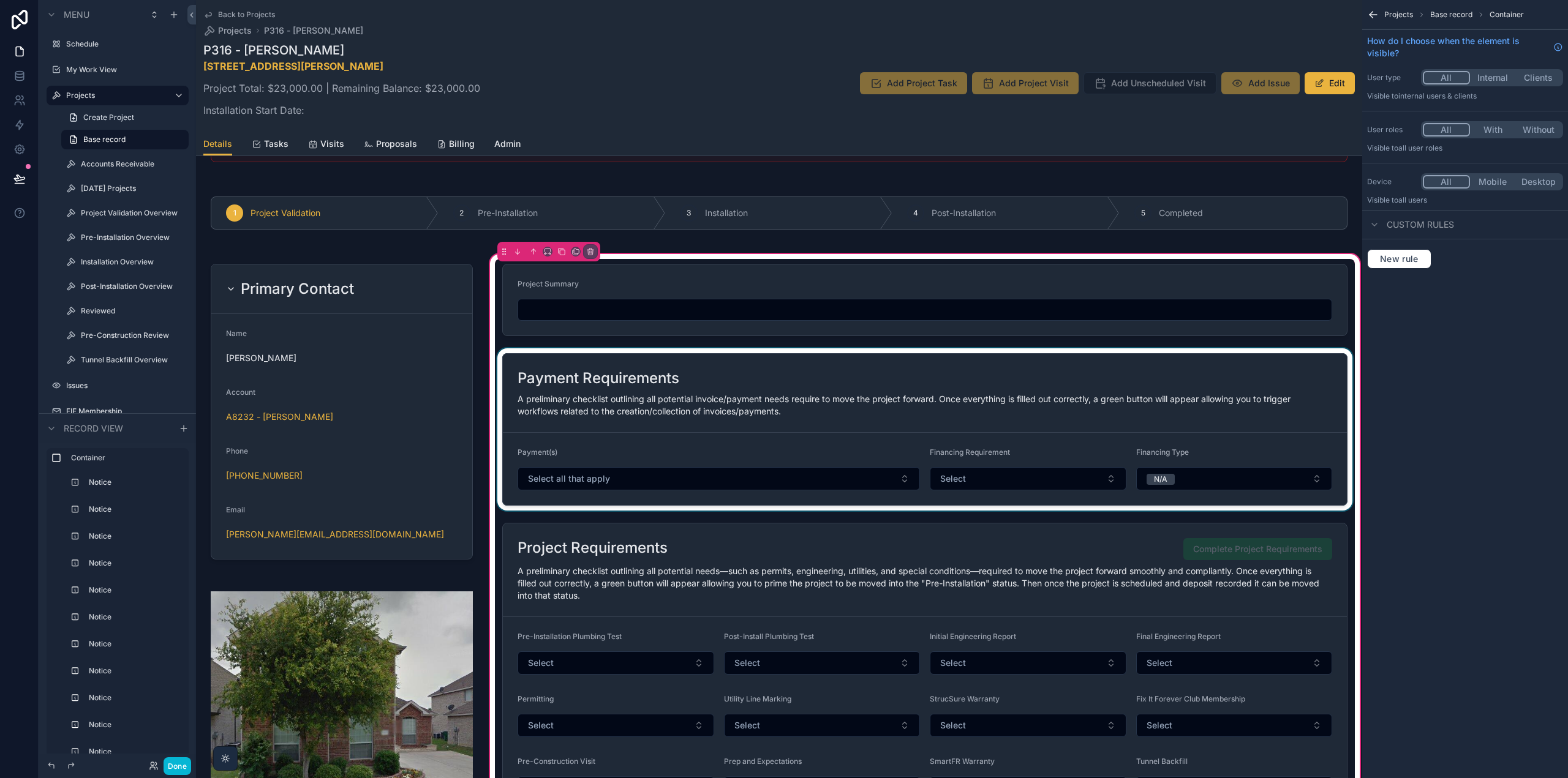
click at [1226, 363] on div "scrollable content" at bounding box center [925, 429] width 860 height 162
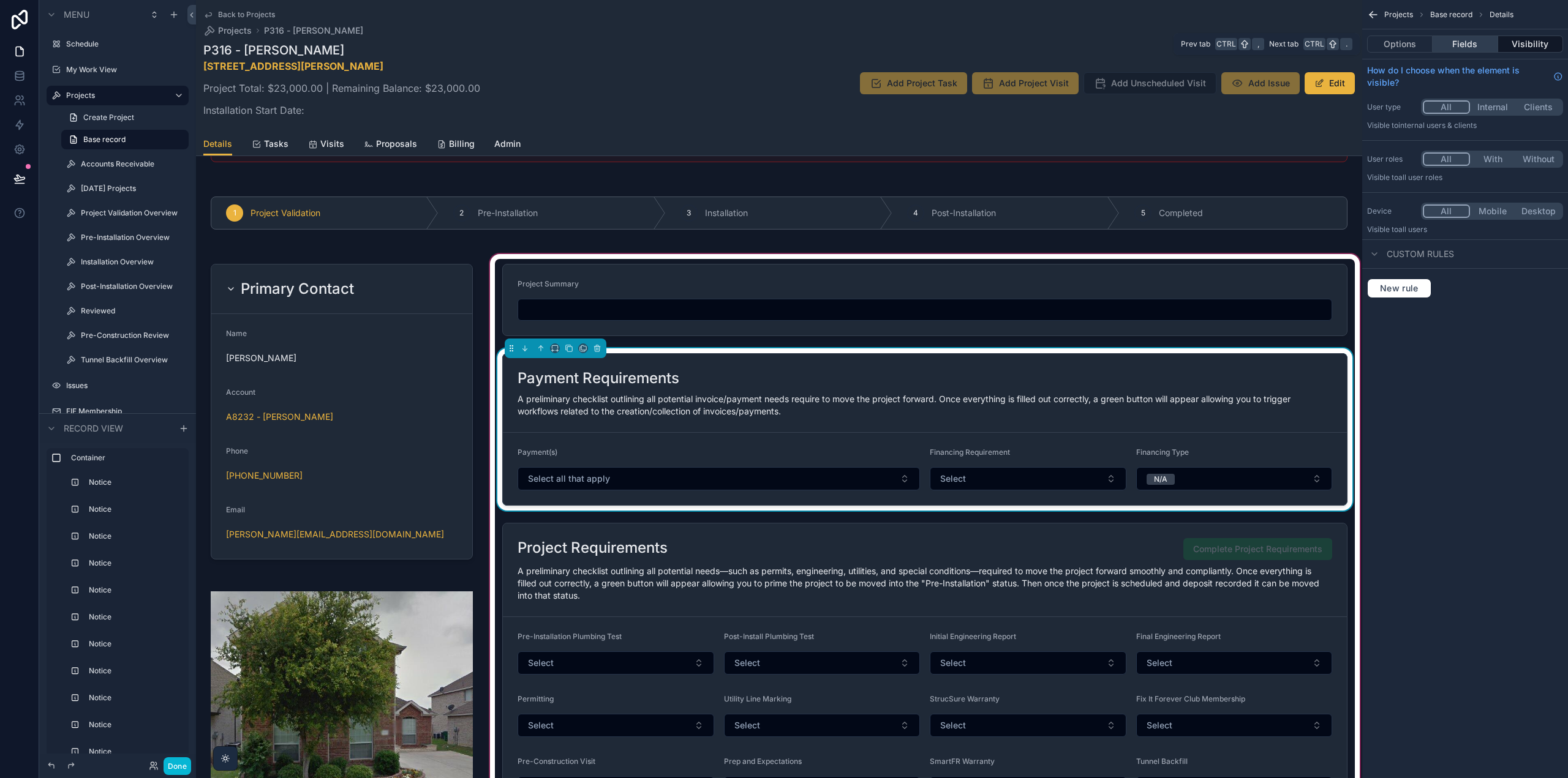
click at [1461, 49] on button "Fields" at bounding box center [1465, 43] width 65 height 17
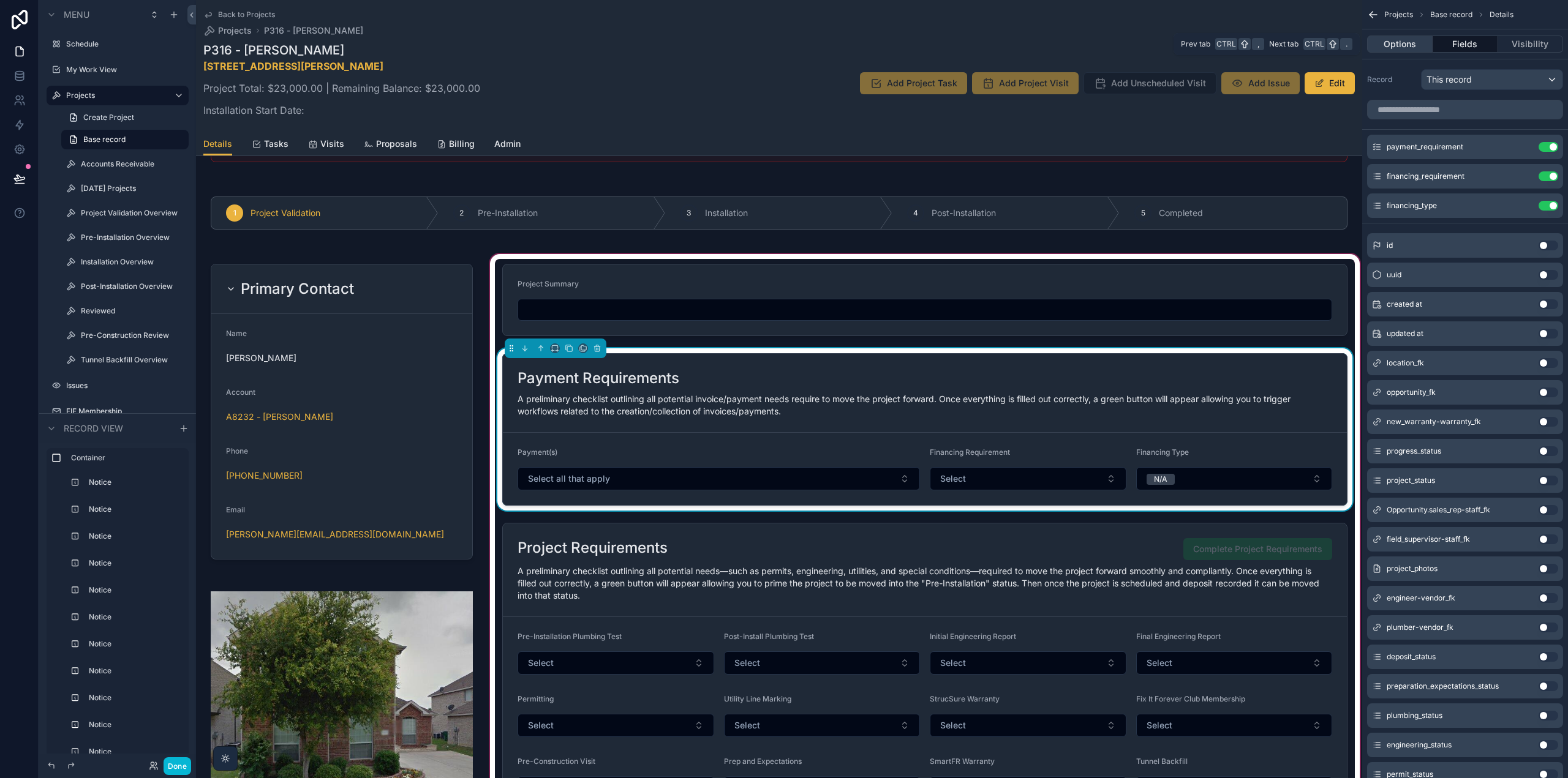
click at [1414, 43] on button "Options" at bounding box center [1400, 43] width 65 height 17
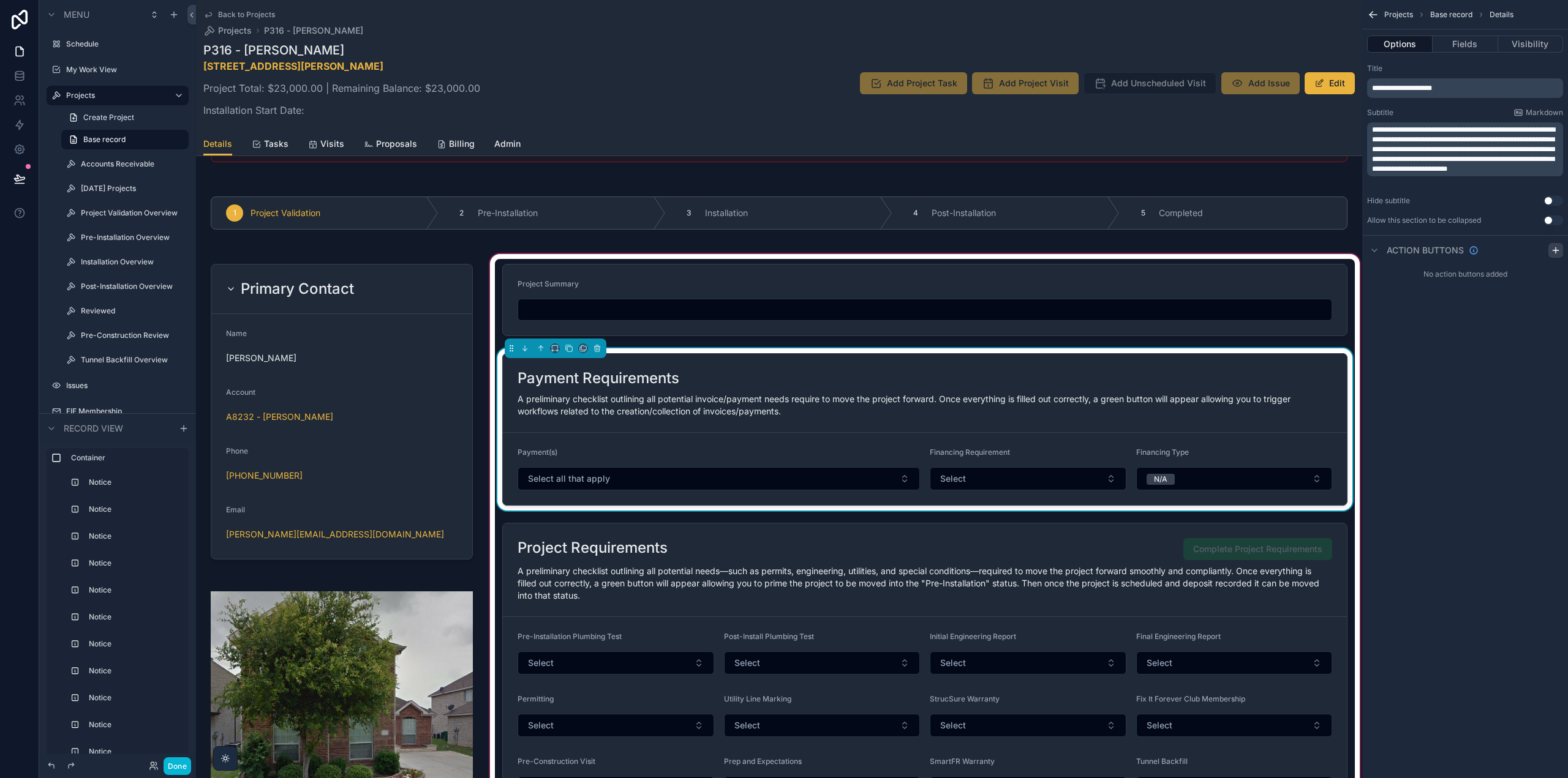
click at [1556, 248] on icon "scrollable content" at bounding box center [1556, 250] width 0 height 5
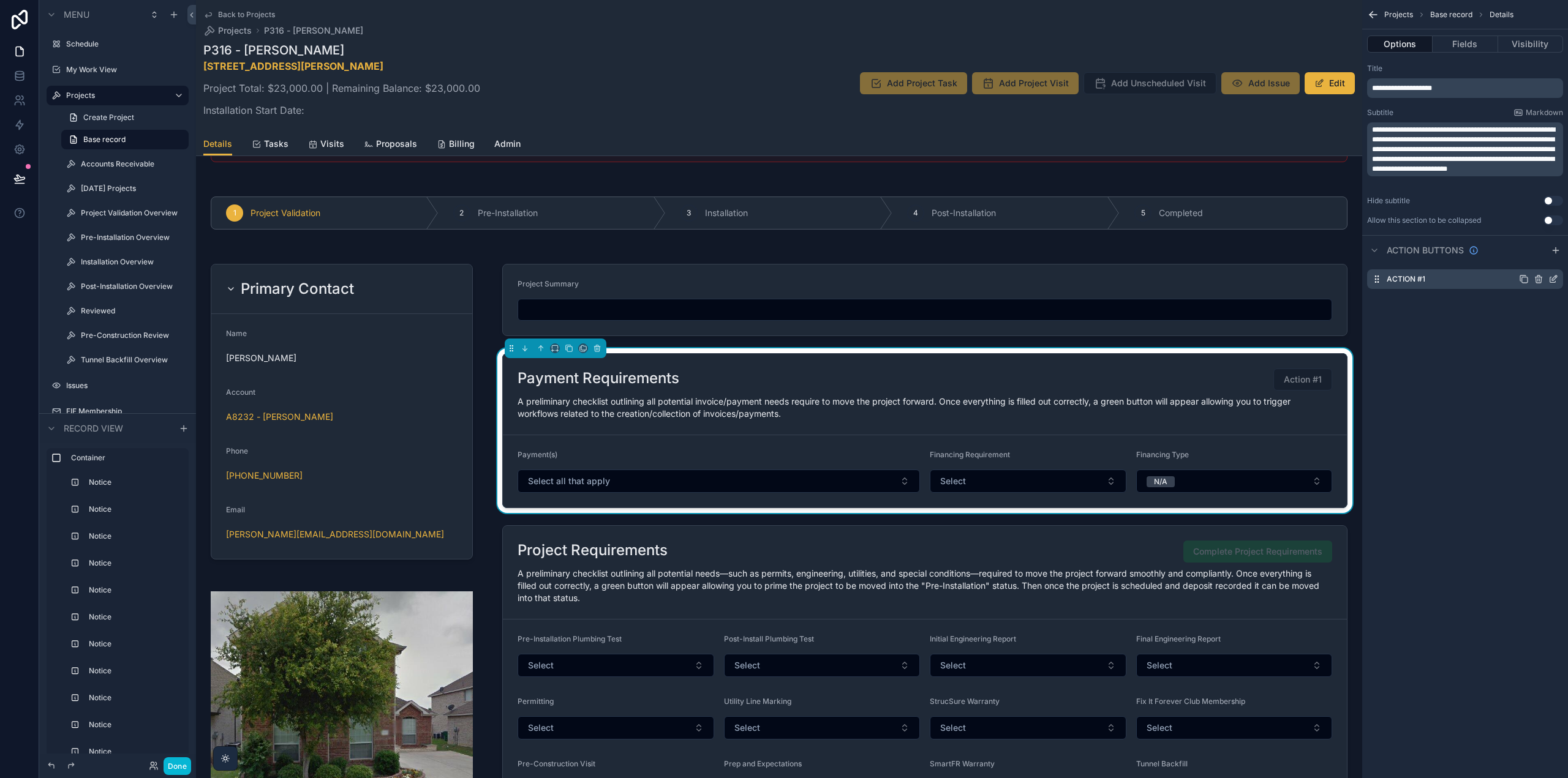
click at [1554, 277] on icon "scrollable content" at bounding box center [1553, 278] width 10 height 10
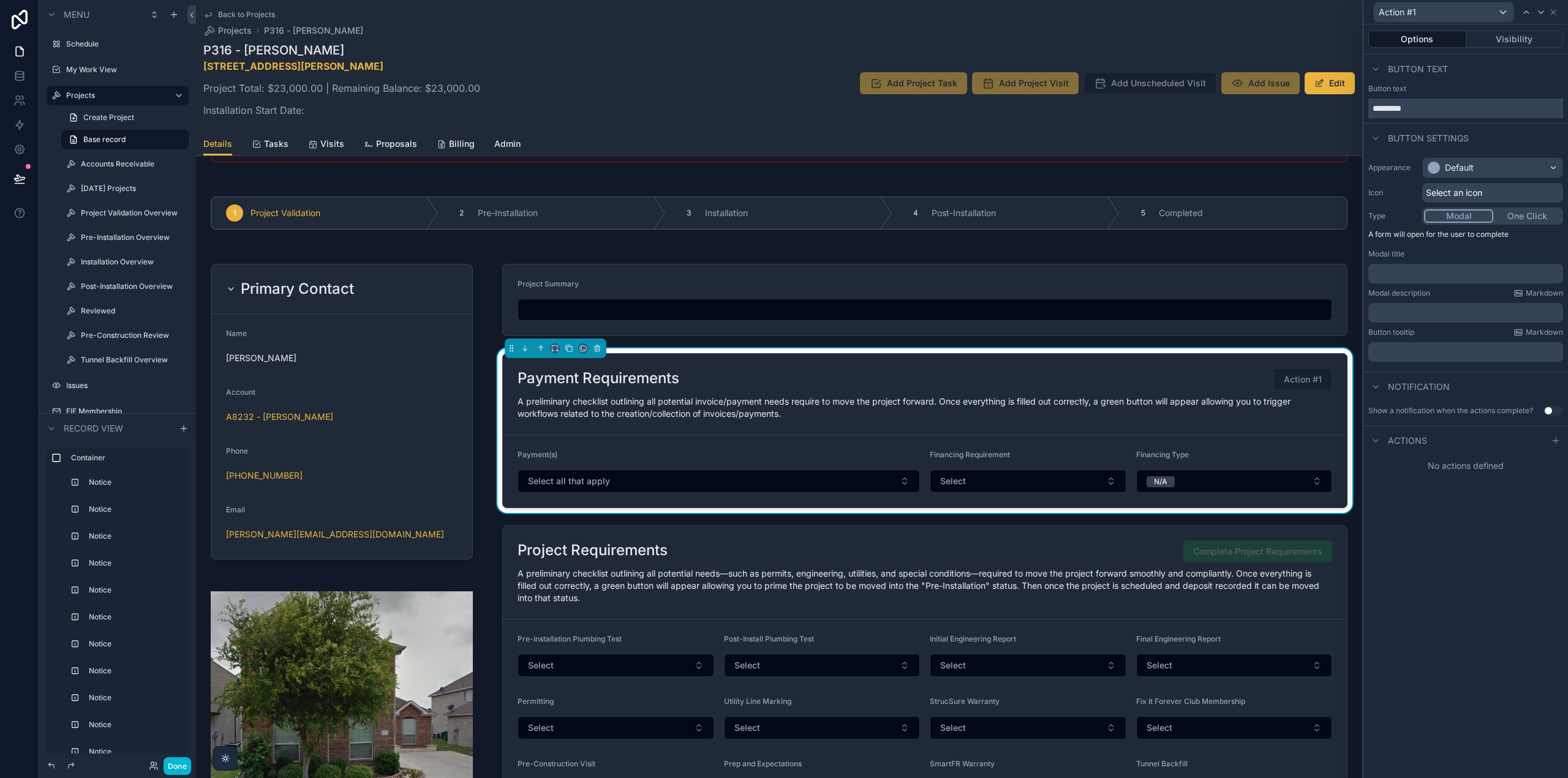
drag, startPoint x: 1417, startPoint y: 101, endPoint x: 1336, endPoint y: 111, distance: 81.6
click at [1336, 110] on div "Action #1 Options Visibility Button text Button text ********* Button settings …" at bounding box center [784, 389] width 1568 height 778
type input "**********"
click at [1494, 162] on div "Default" at bounding box center [1493, 168] width 140 height 20
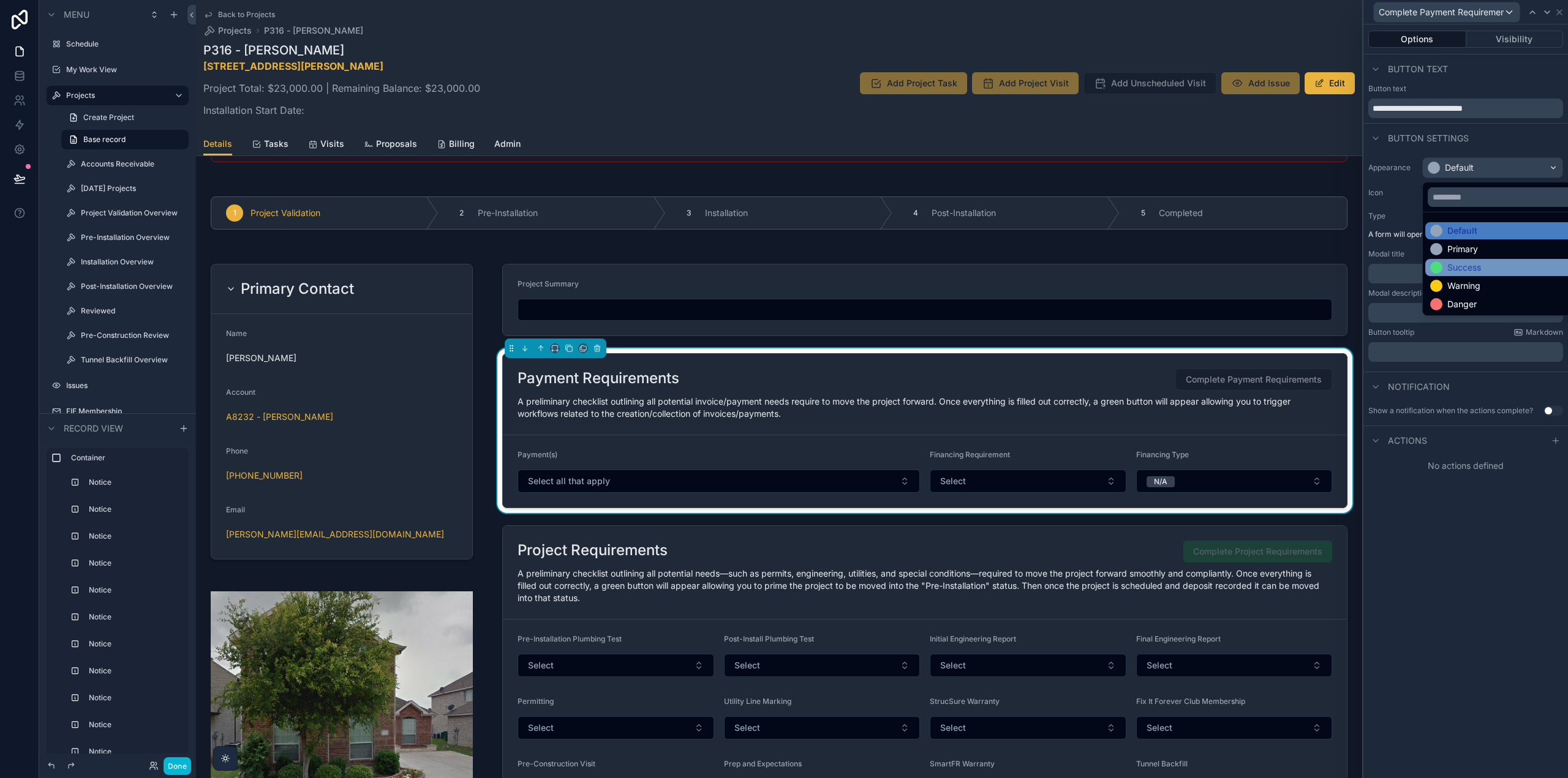
click at [1469, 268] on div "Success" at bounding box center [1464, 267] width 34 height 12
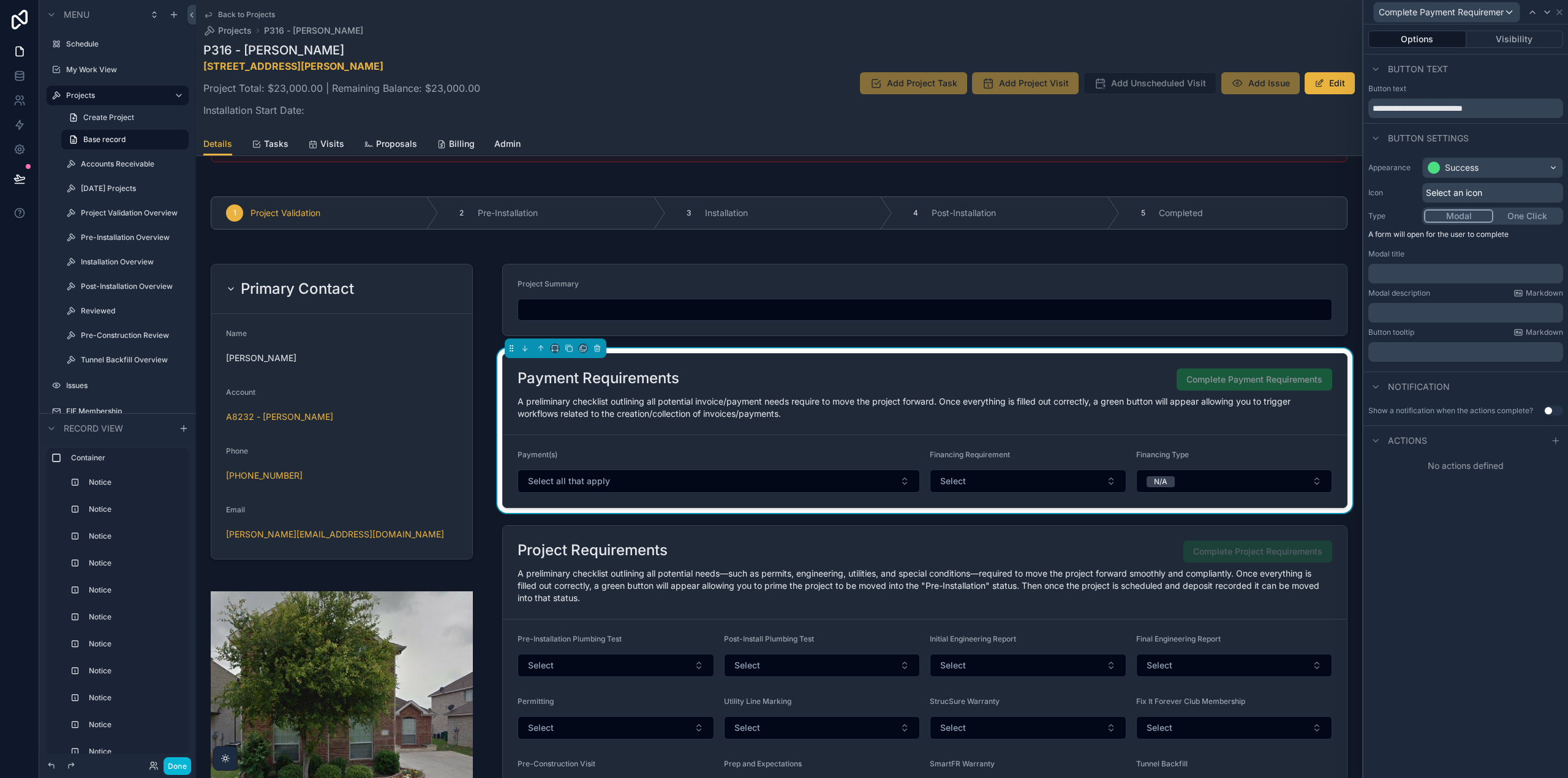
click at [1442, 578] on div "**********" at bounding box center [1466, 401] width 204 height 754
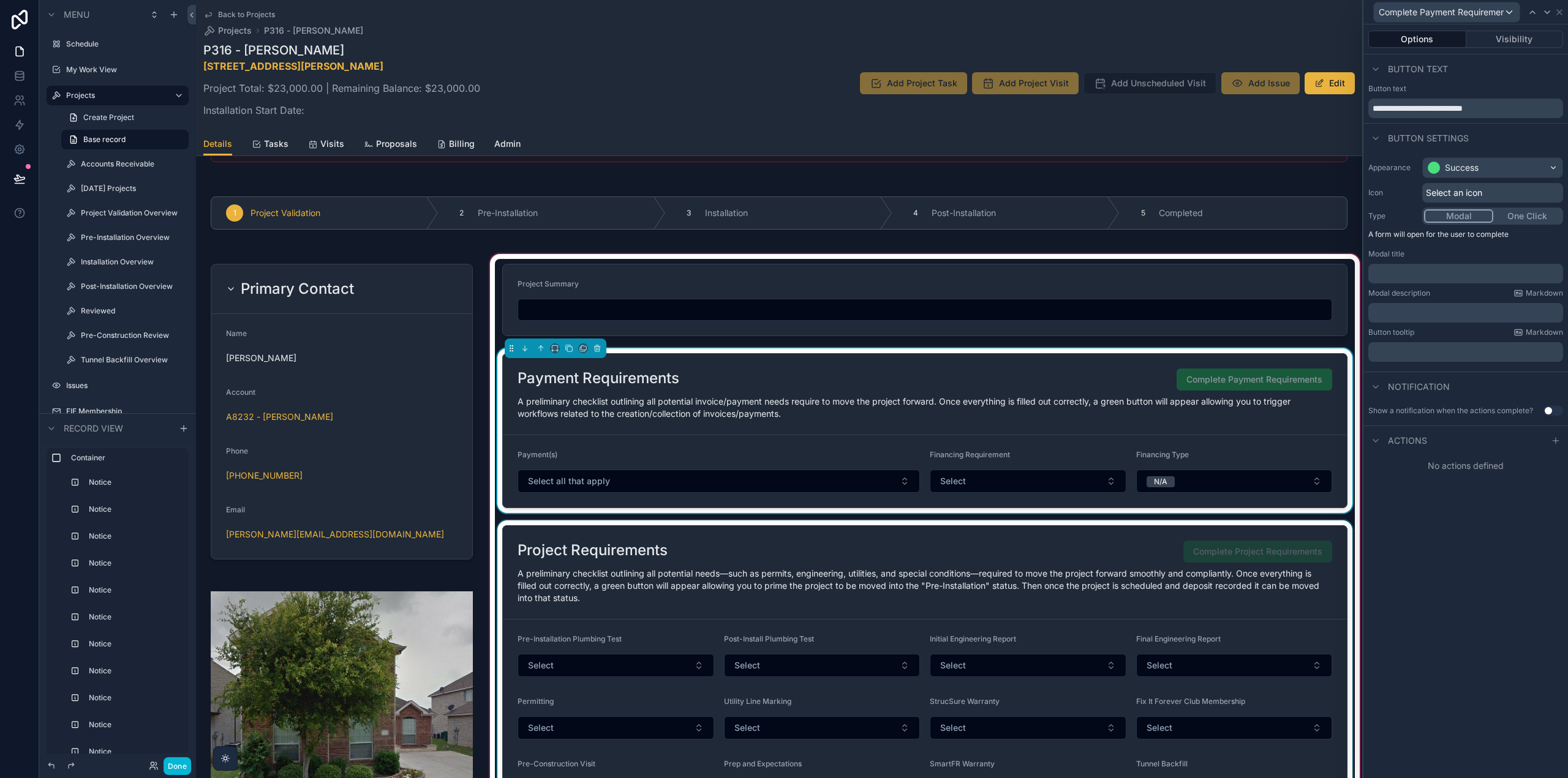
click at [1131, 556] on div "scrollable content" at bounding box center [925, 739] width 860 height 439
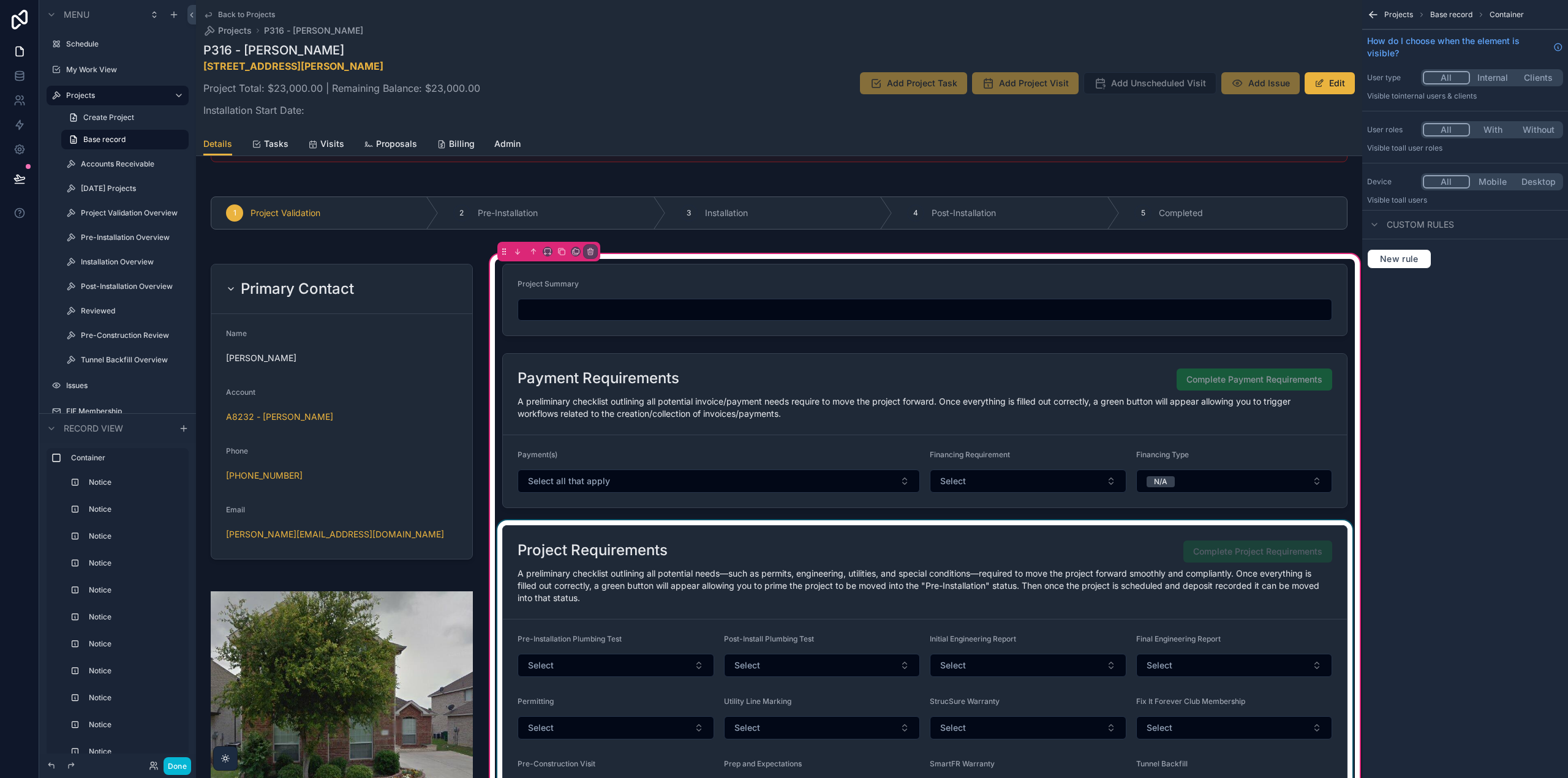
click at [1131, 556] on div "scrollable content" at bounding box center [925, 739] width 860 height 439
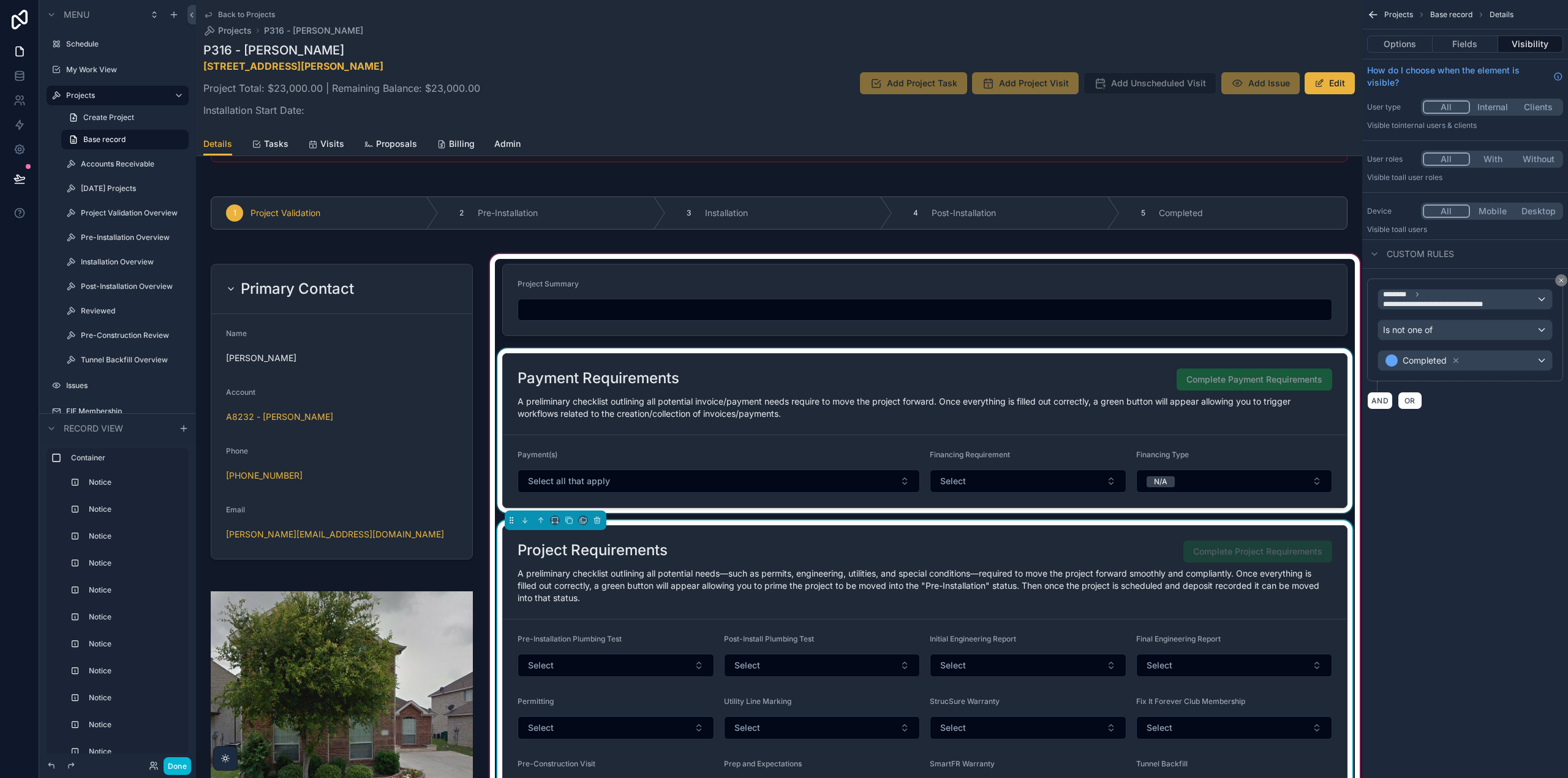
click at [1109, 389] on div "scrollable content" at bounding box center [925, 431] width 860 height 165
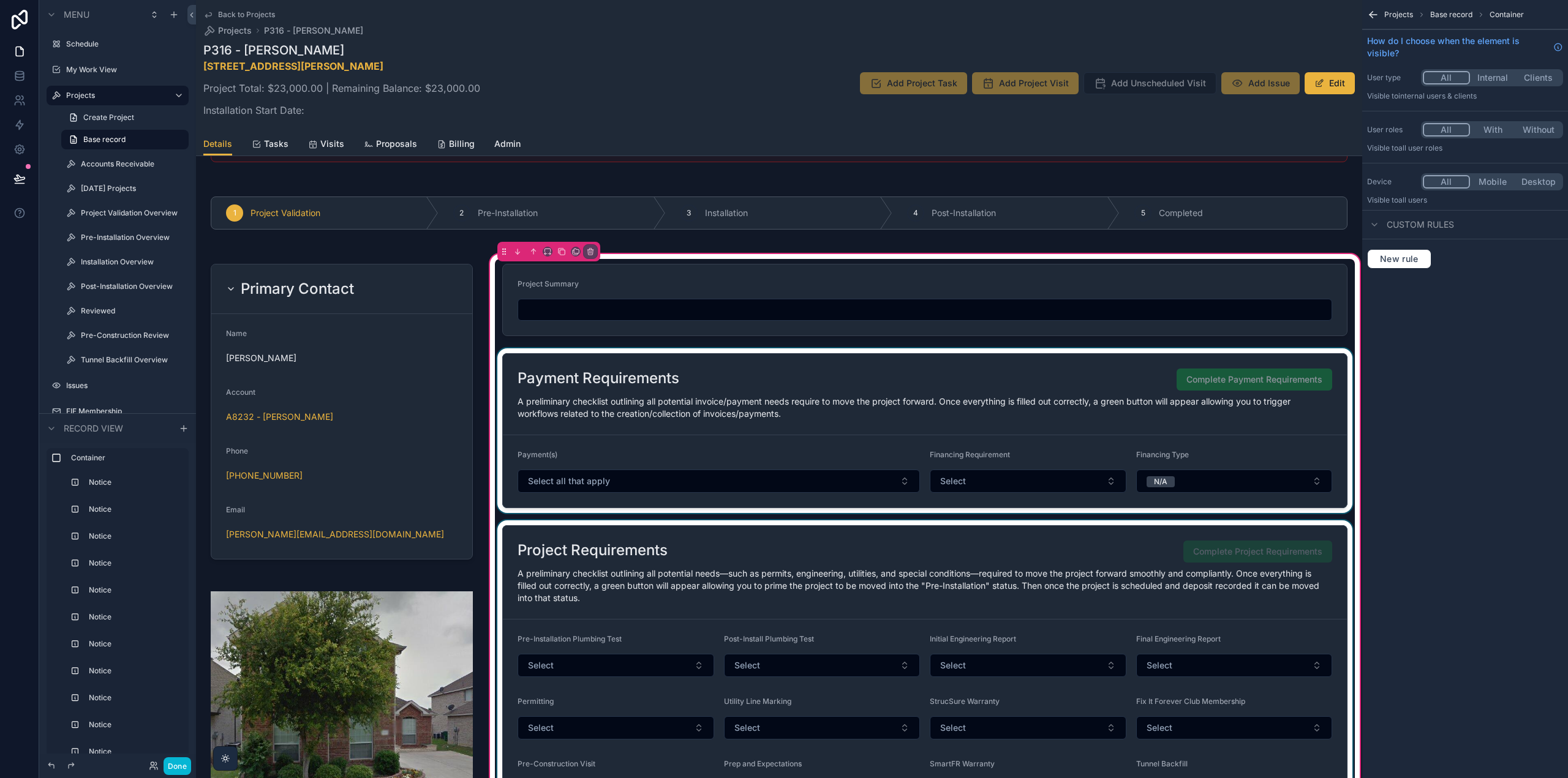
click at [1060, 420] on div "scrollable content" at bounding box center [925, 431] width 860 height 165
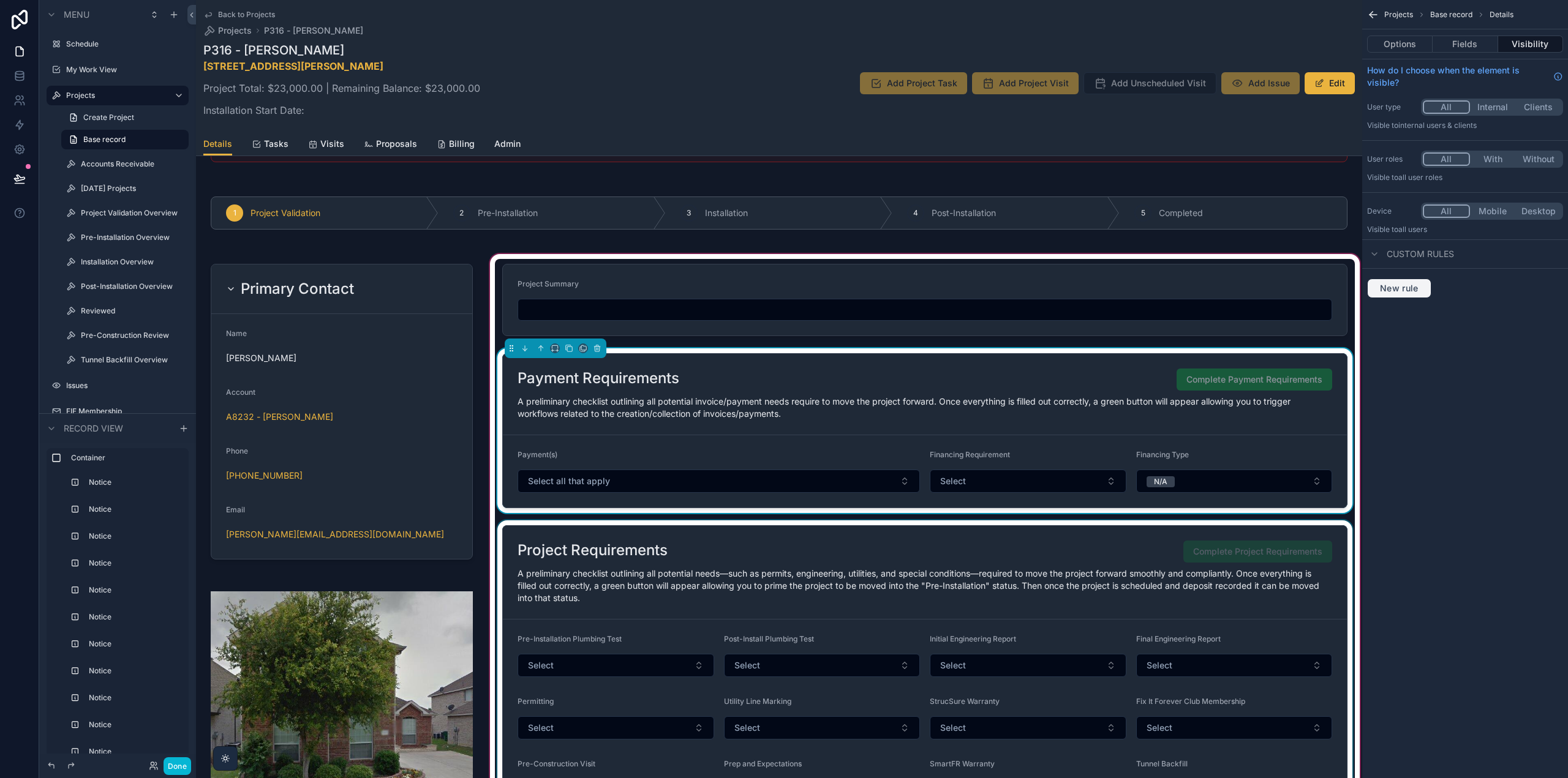
click at [1402, 284] on span "New rule" at bounding box center [1400, 288] width 49 height 11
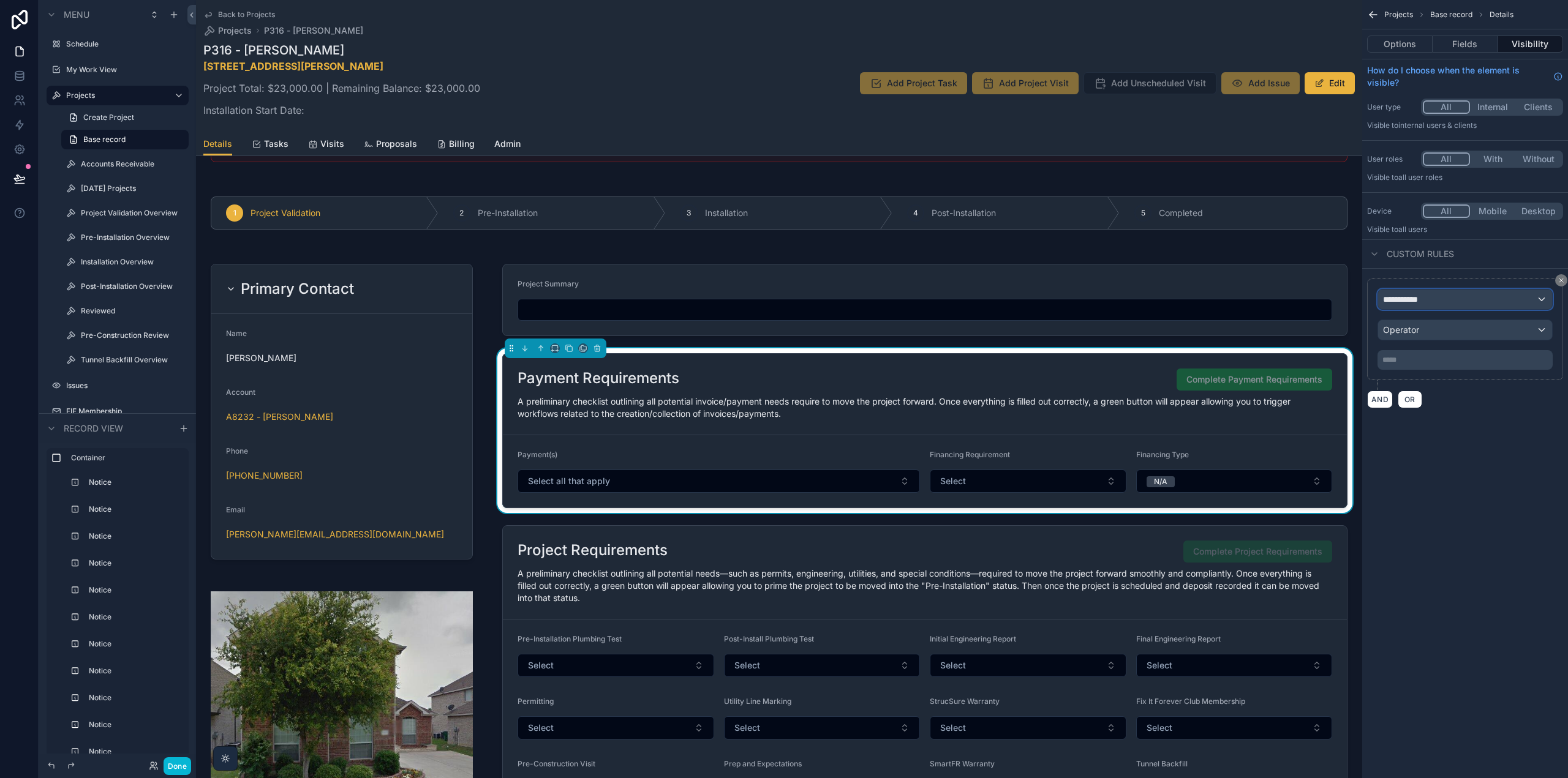
click at [1420, 303] on span "**********" at bounding box center [1406, 299] width 46 height 12
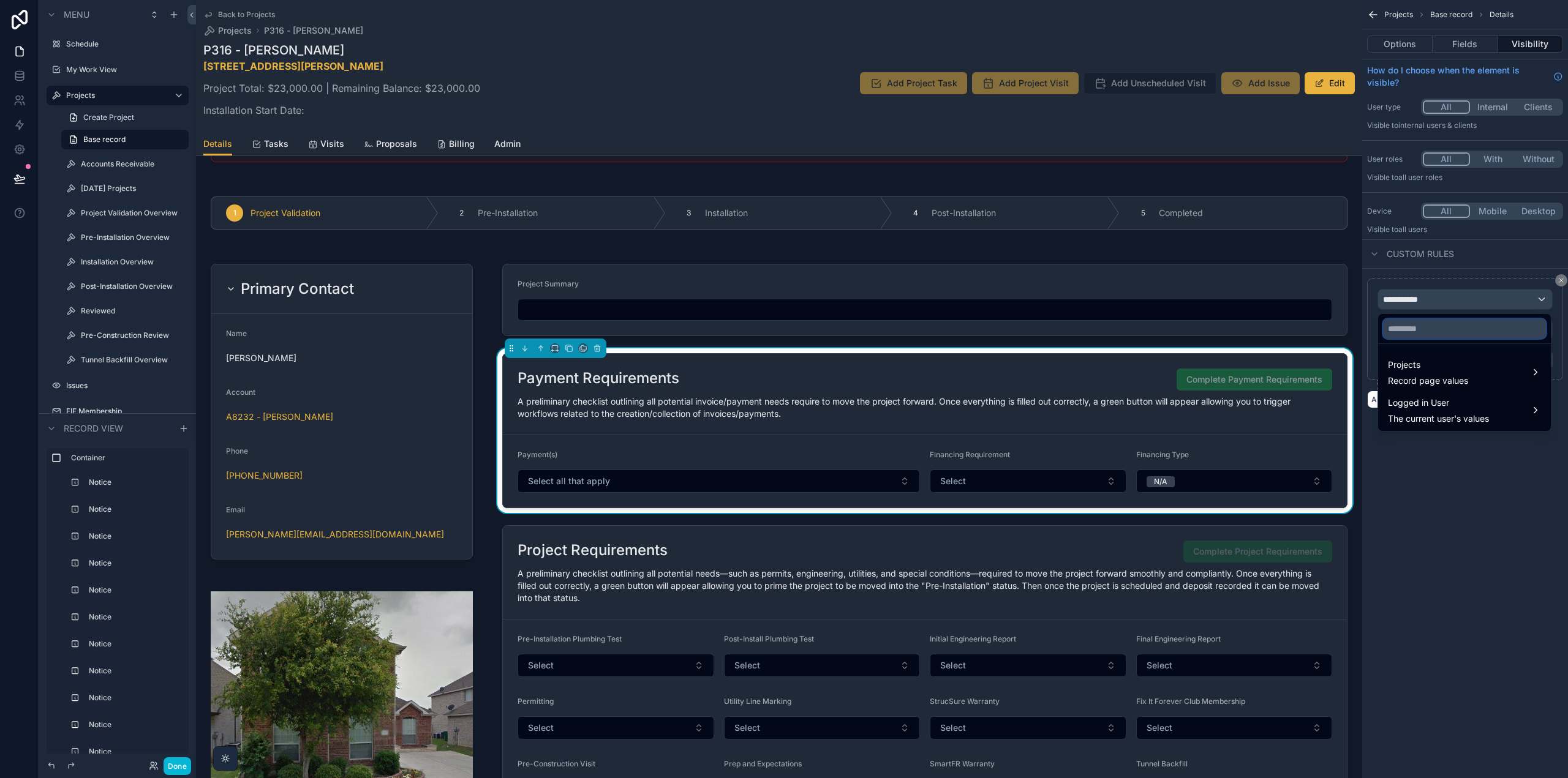
click at [1428, 328] on input "text" at bounding box center [1465, 328] width 163 height 20
type input "********"
click at [1433, 378] on span "Record page values" at bounding box center [1428, 381] width 80 height 12
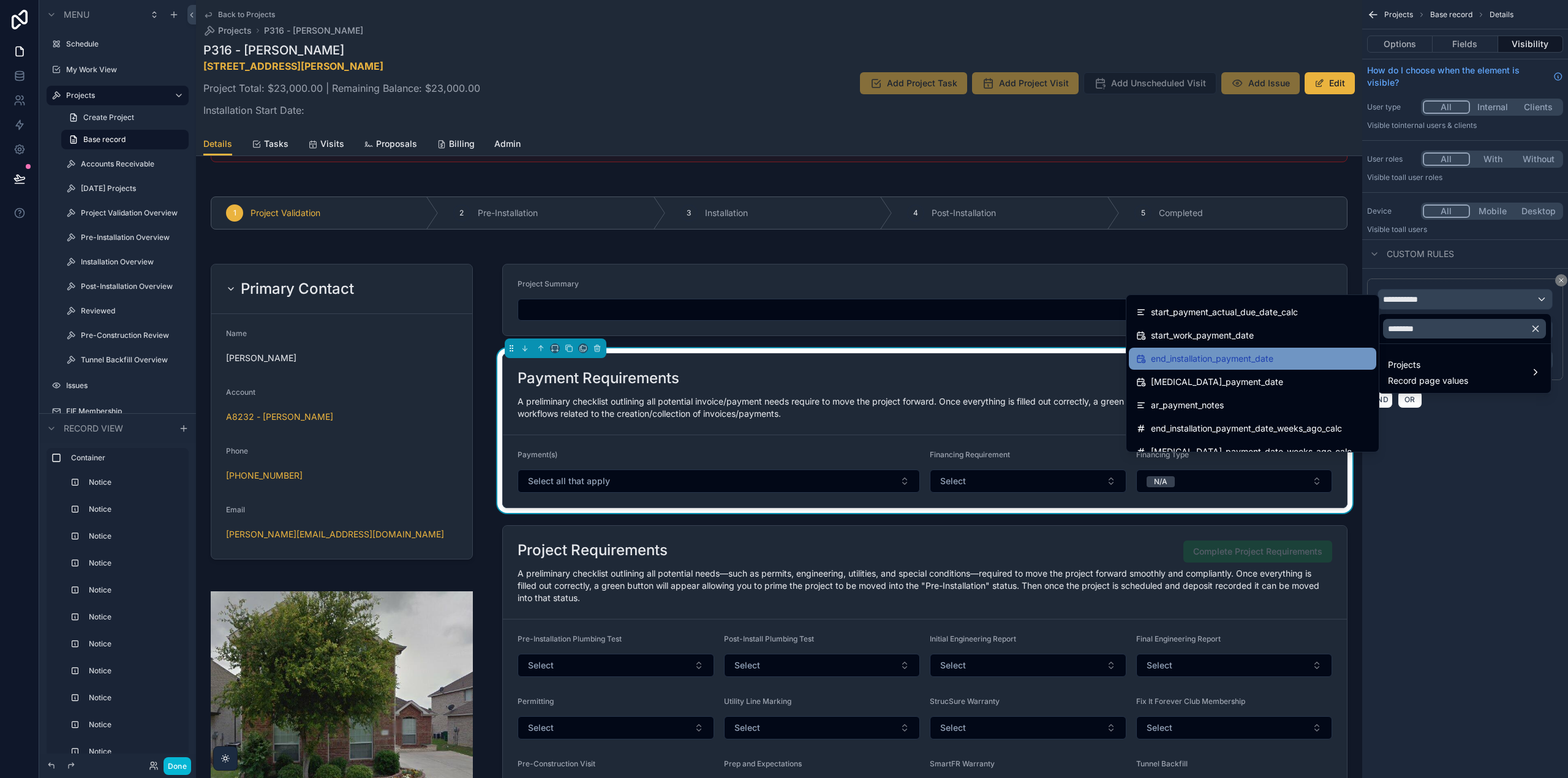
scroll to position [359, 0]
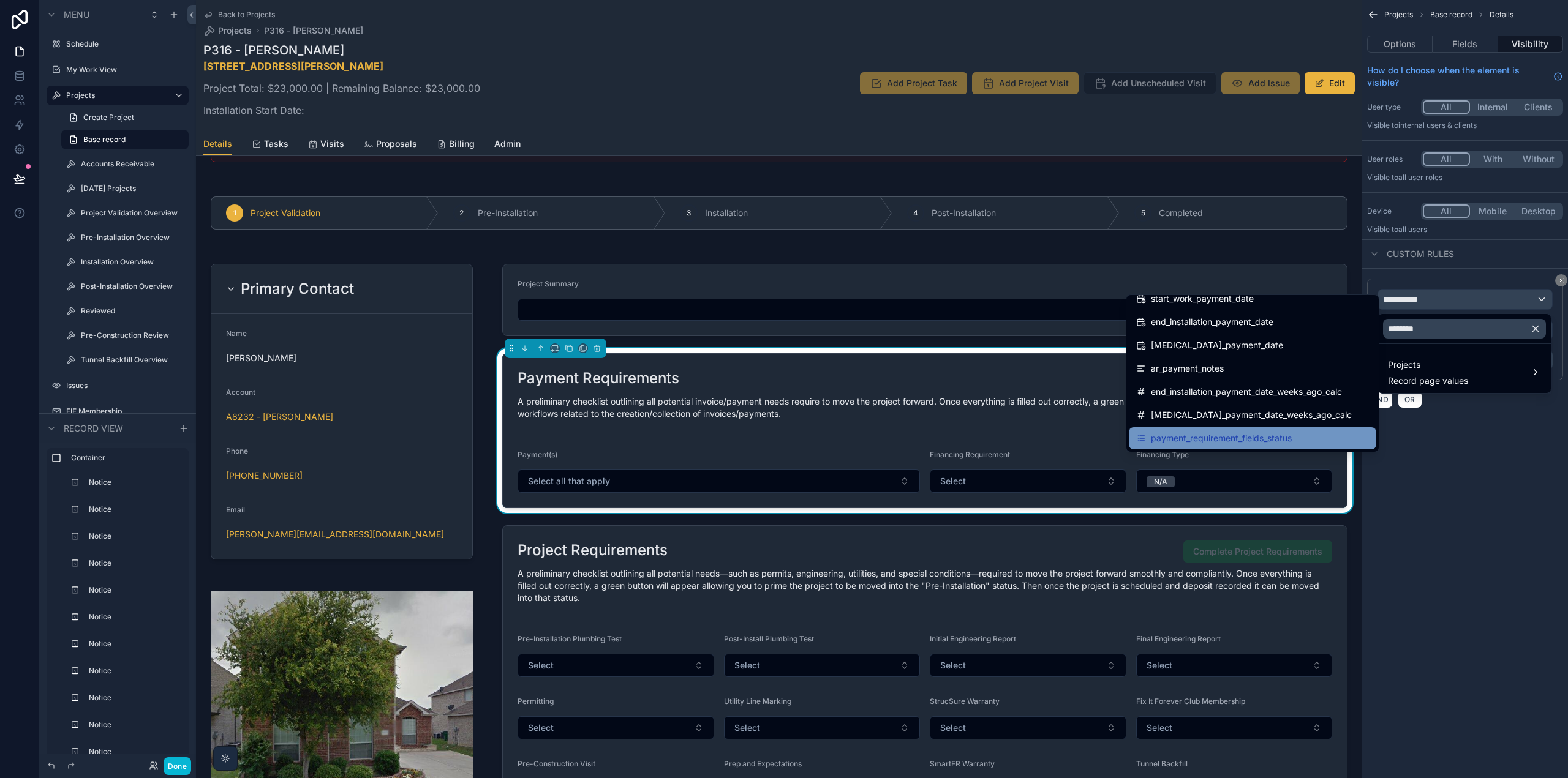
click at [1300, 433] on div "payment_requirement_fields_status" at bounding box center [1253, 439] width 233 height 15
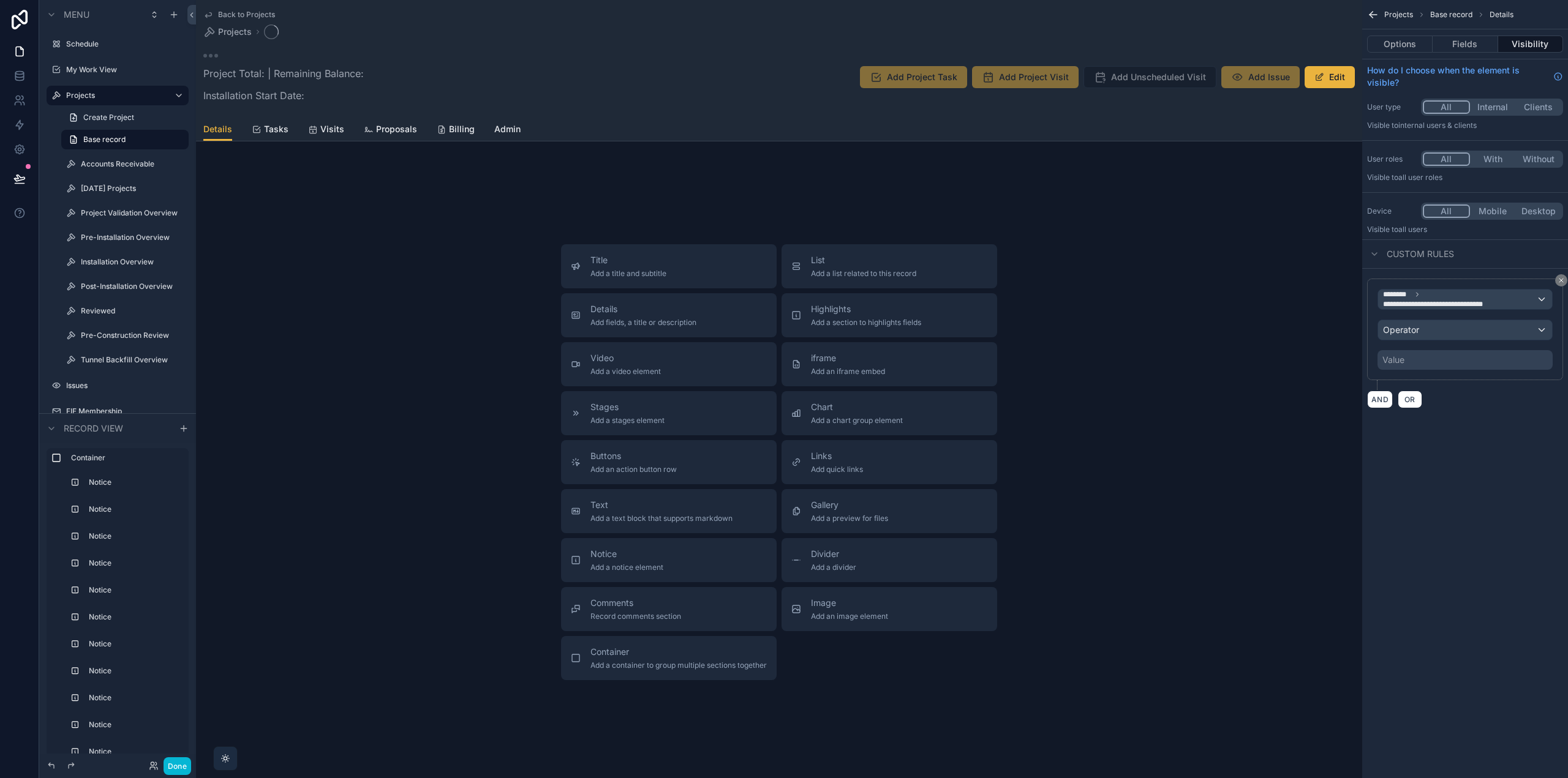
scroll to position [0, 0]
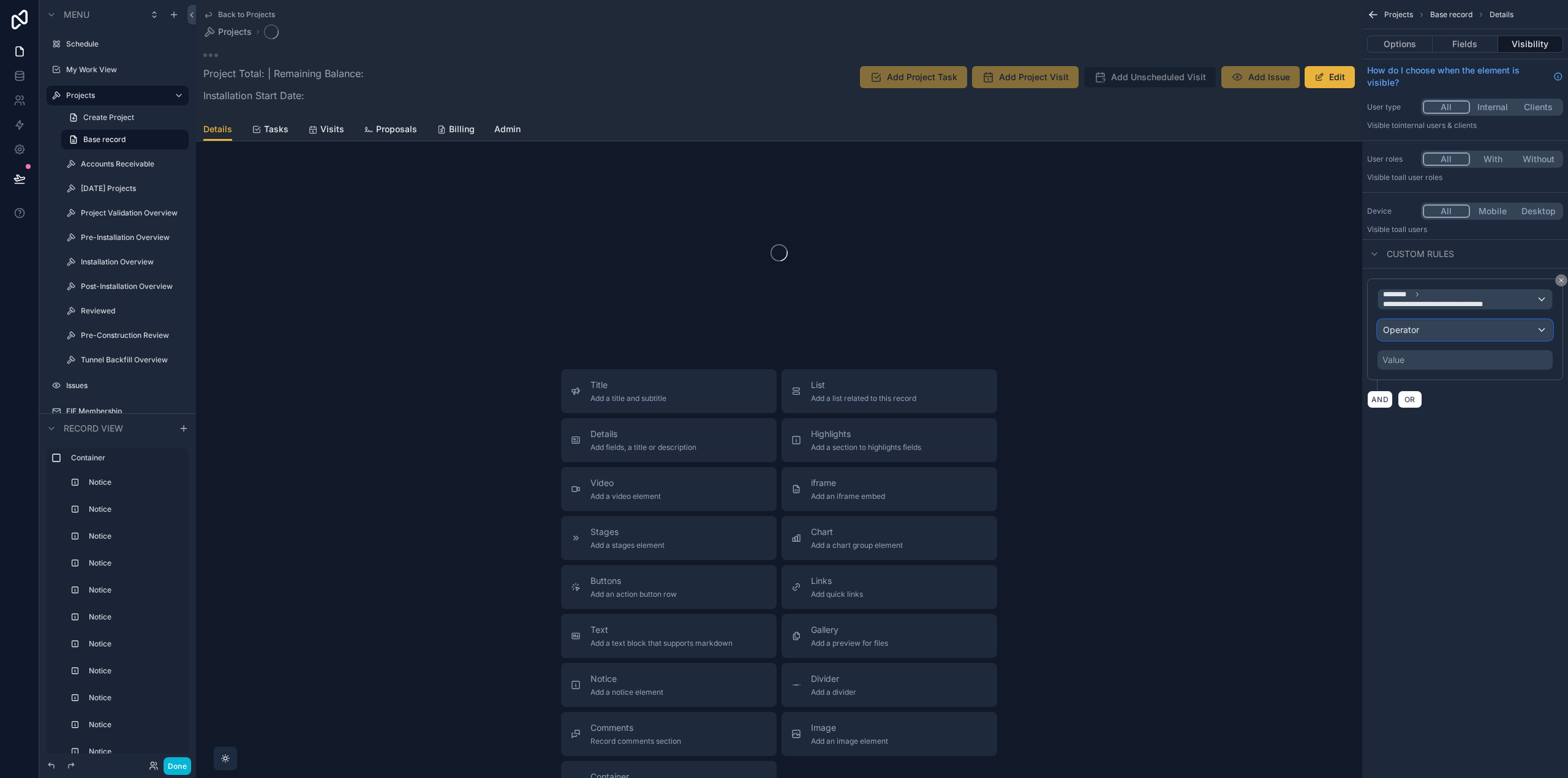
click at [1402, 335] on span "Operator" at bounding box center [1401, 330] width 36 height 12
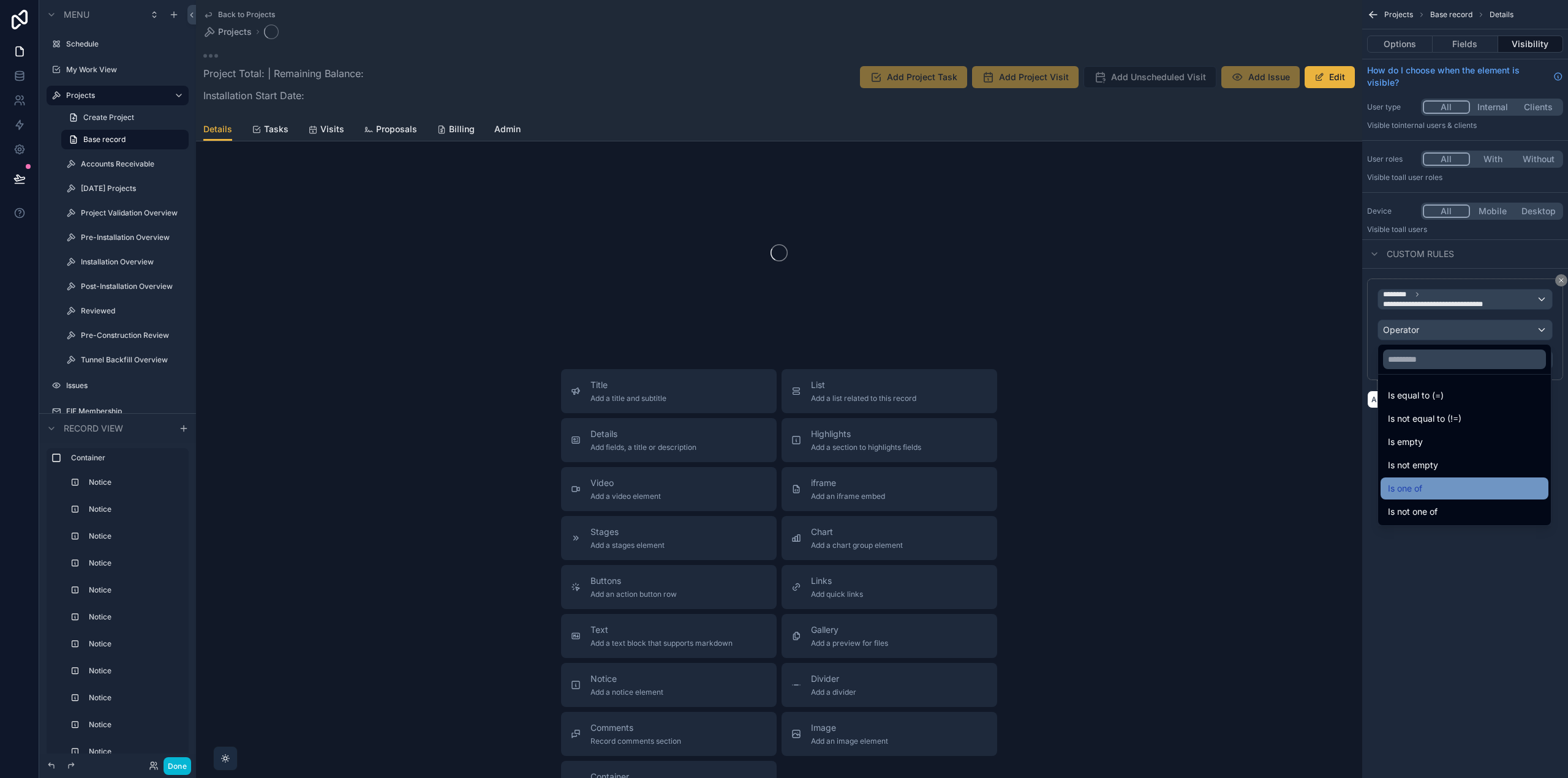
click at [1421, 486] on span "Is one of" at bounding box center [1405, 489] width 35 height 15
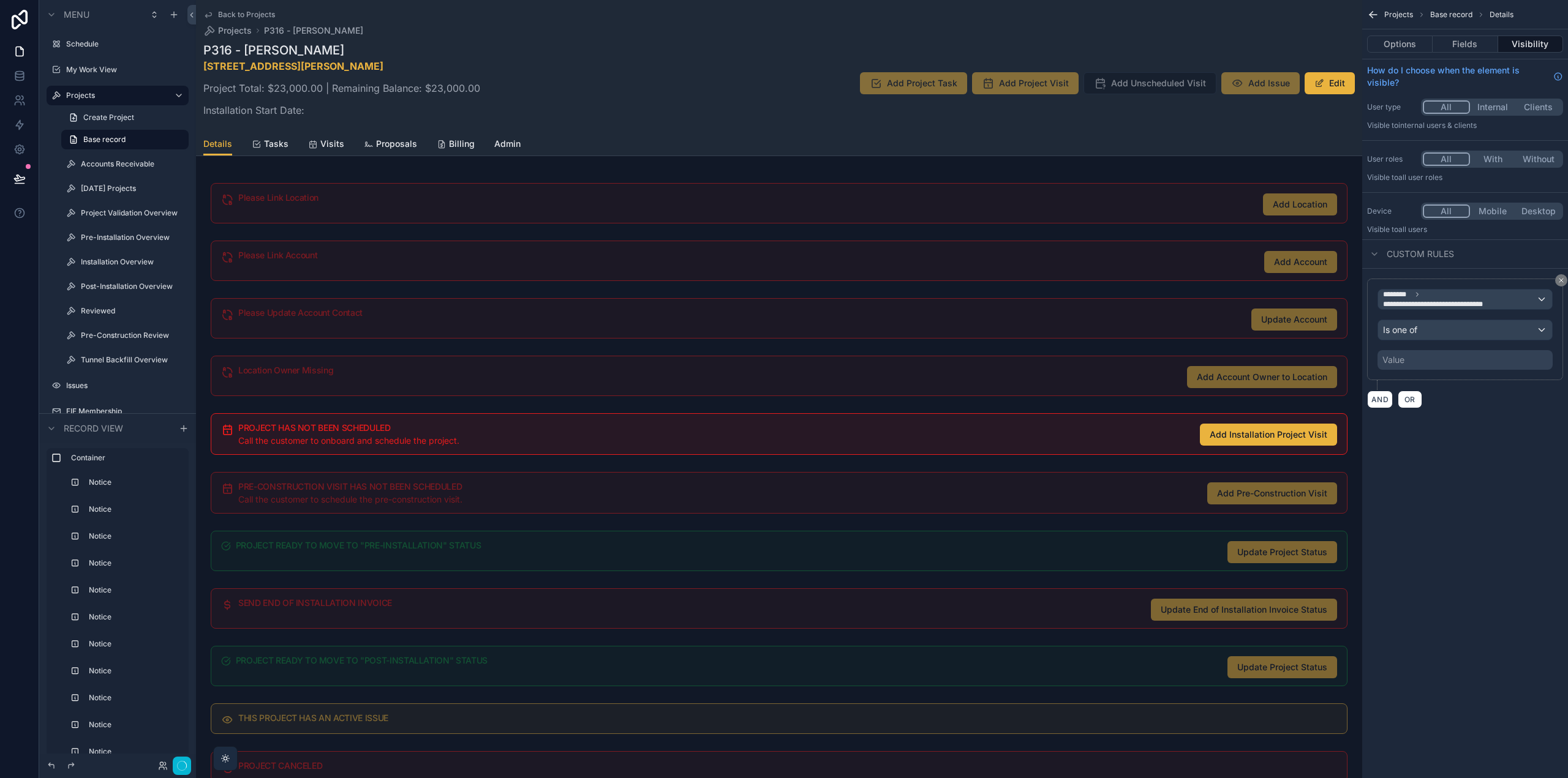
click at [1435, 361] on div "Value" at bounding box center [1465, 360] width 175 height 20
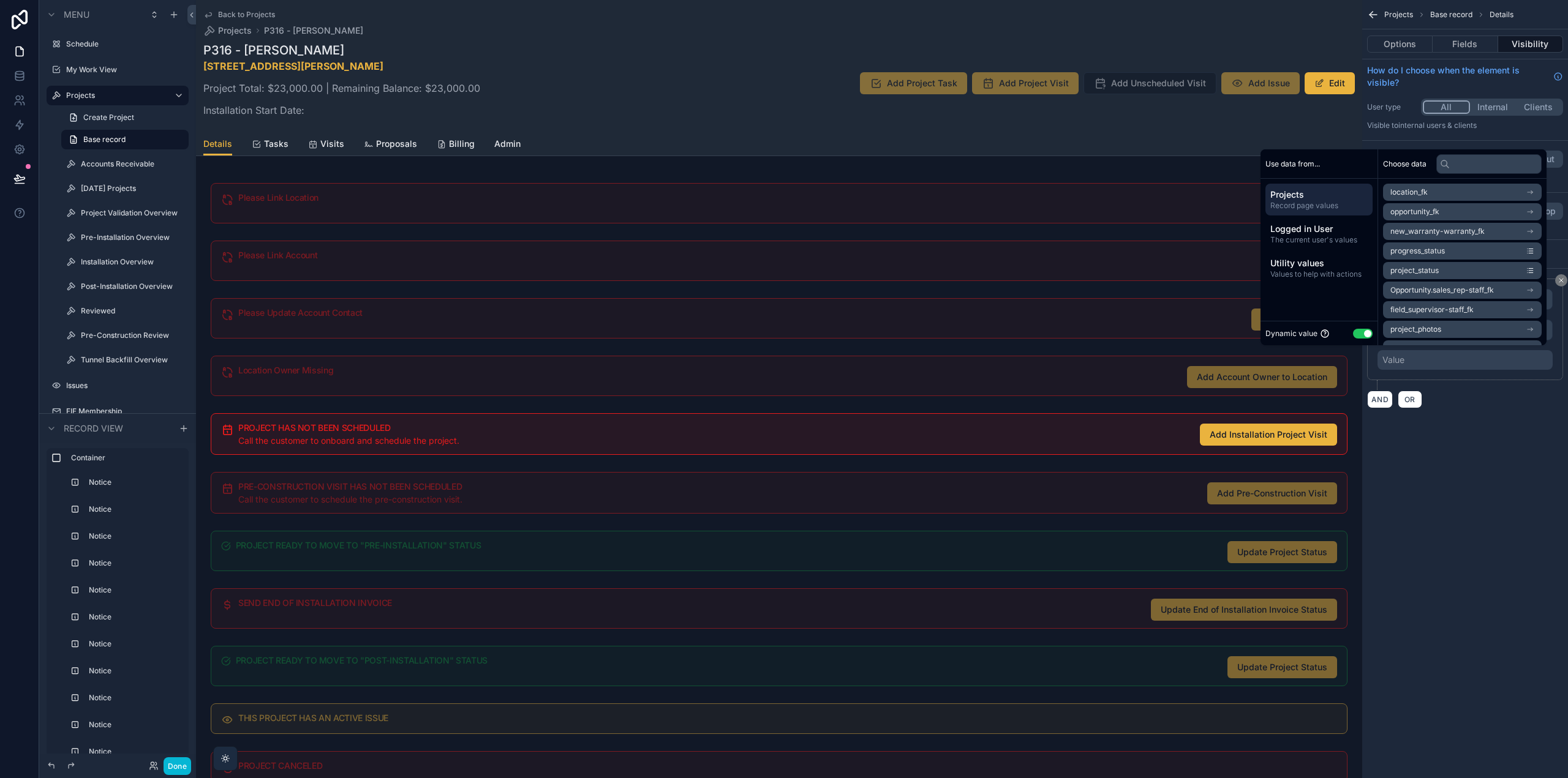
click at [1358, 331] on button "Use setting" at bounding box center [1363, 333] width 20 height 10
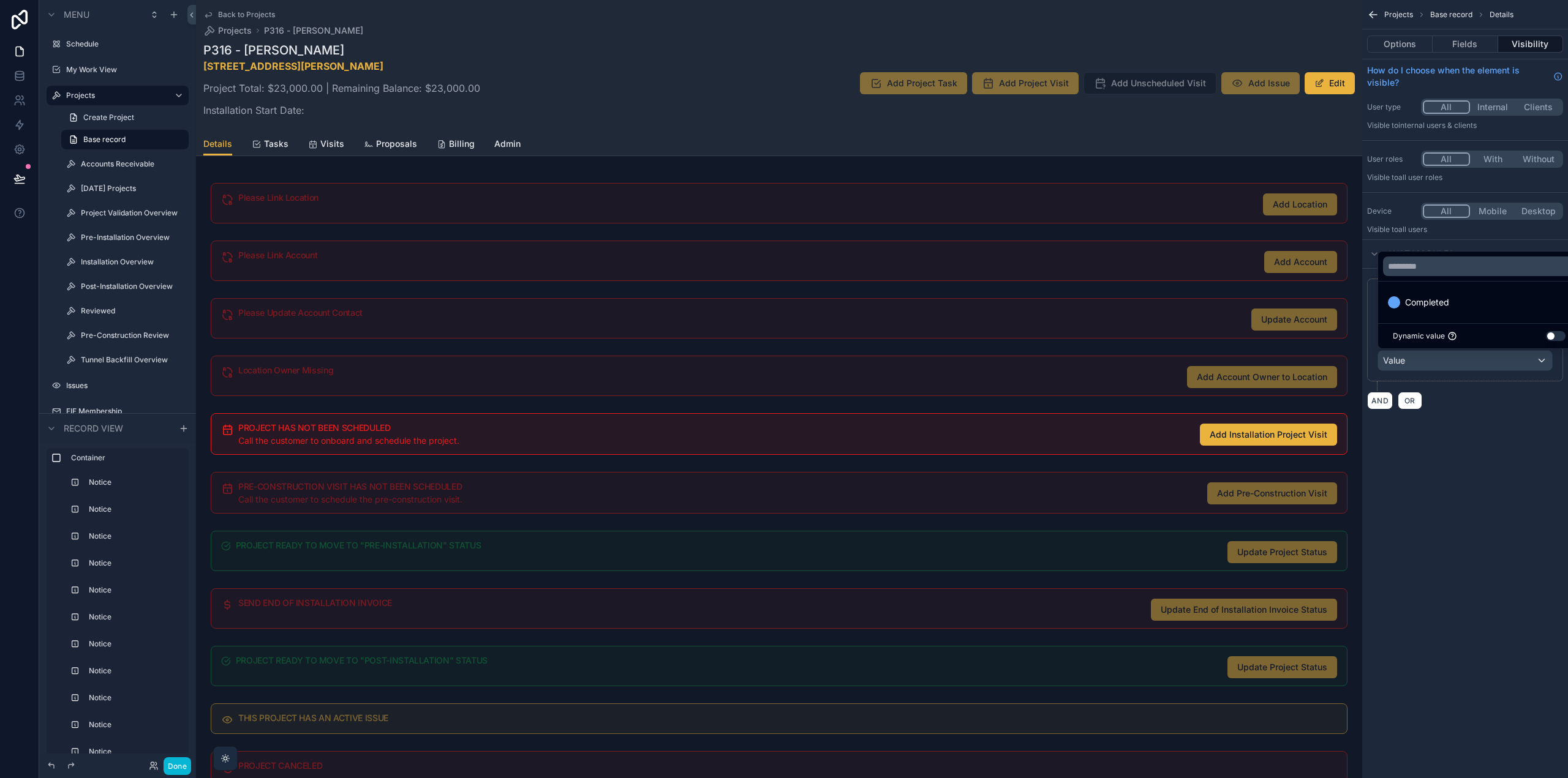
click at [1561, 334] on button "Use setting" at bounding box center [1556, 336] width 20 height 10
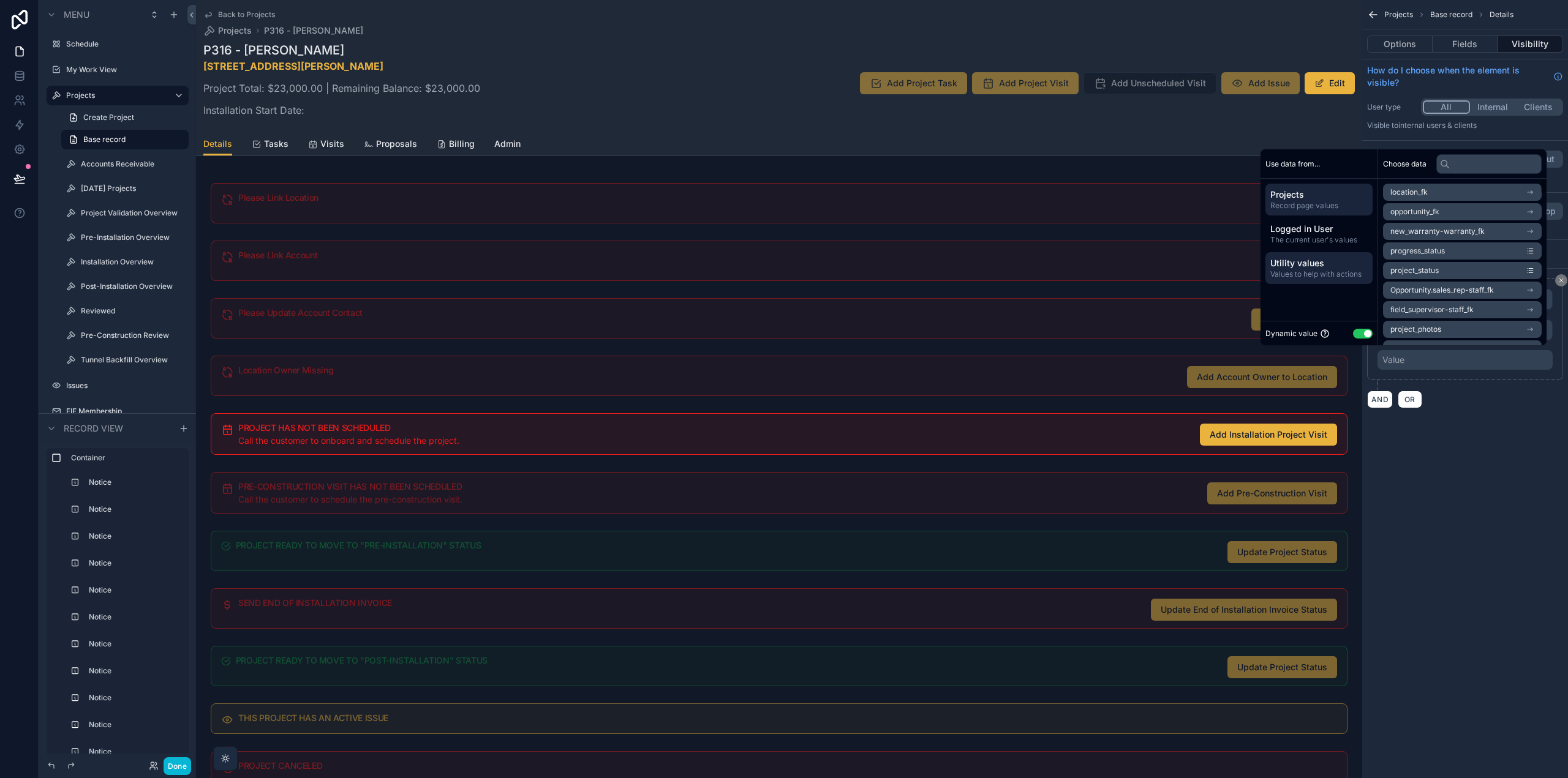
click at [1328, 270] on span "Values to help with actions" at bounding box center [1319, 274] width 97 height 10
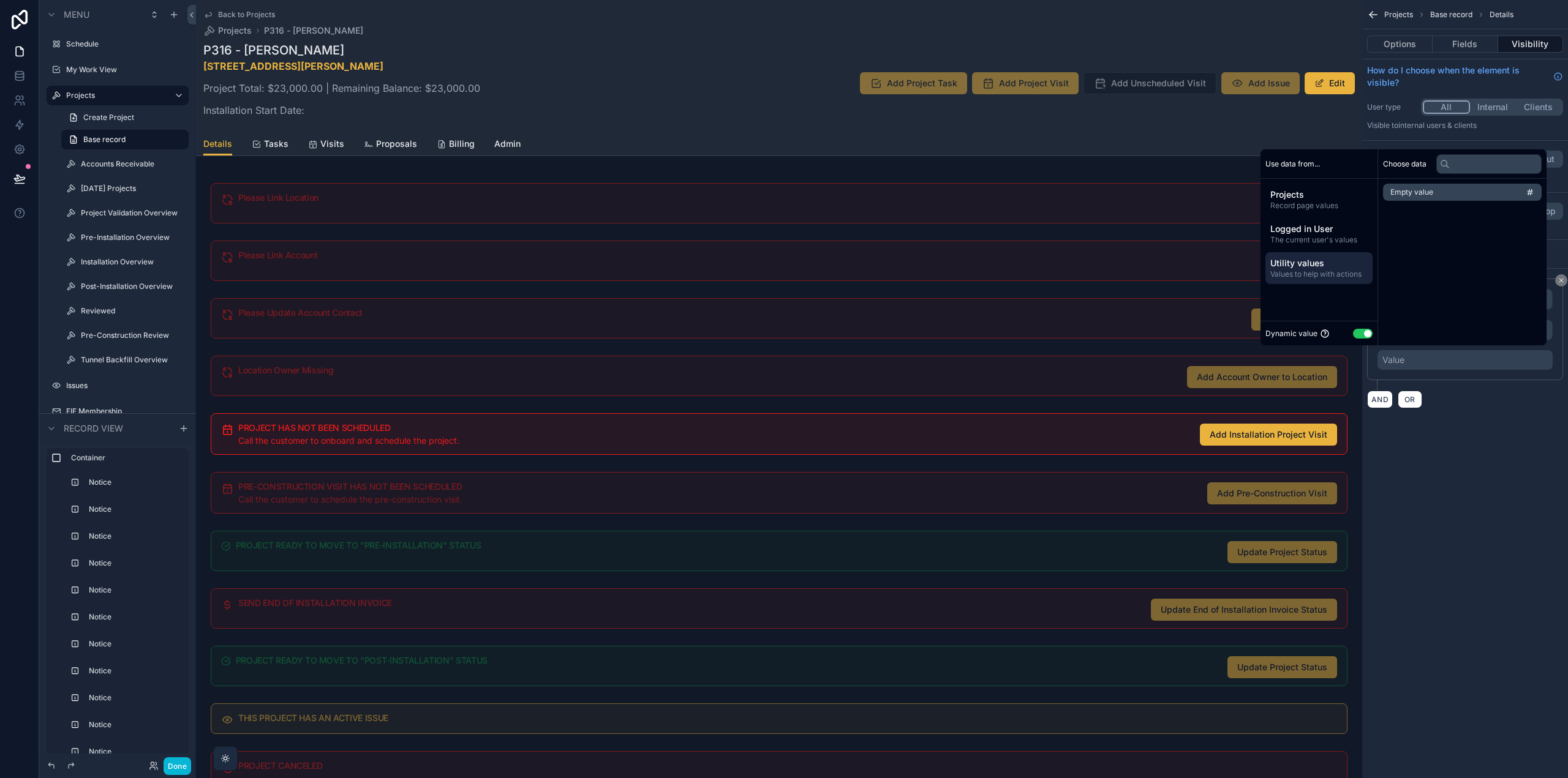
click at [1424, 185] on li "Empty value" at bounding box center [1463, 192] width 159 height 17
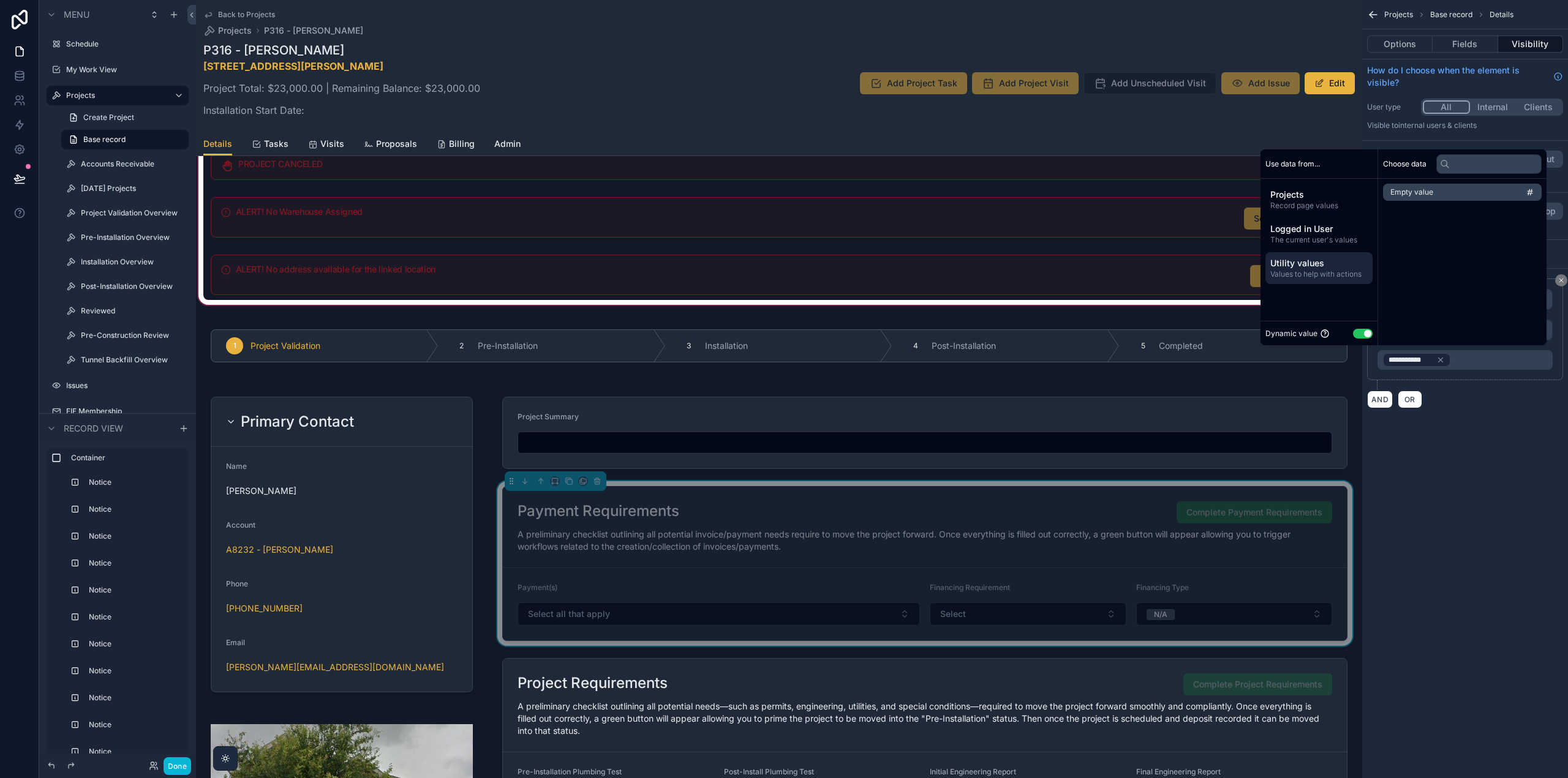
scroll to position [612, 0]
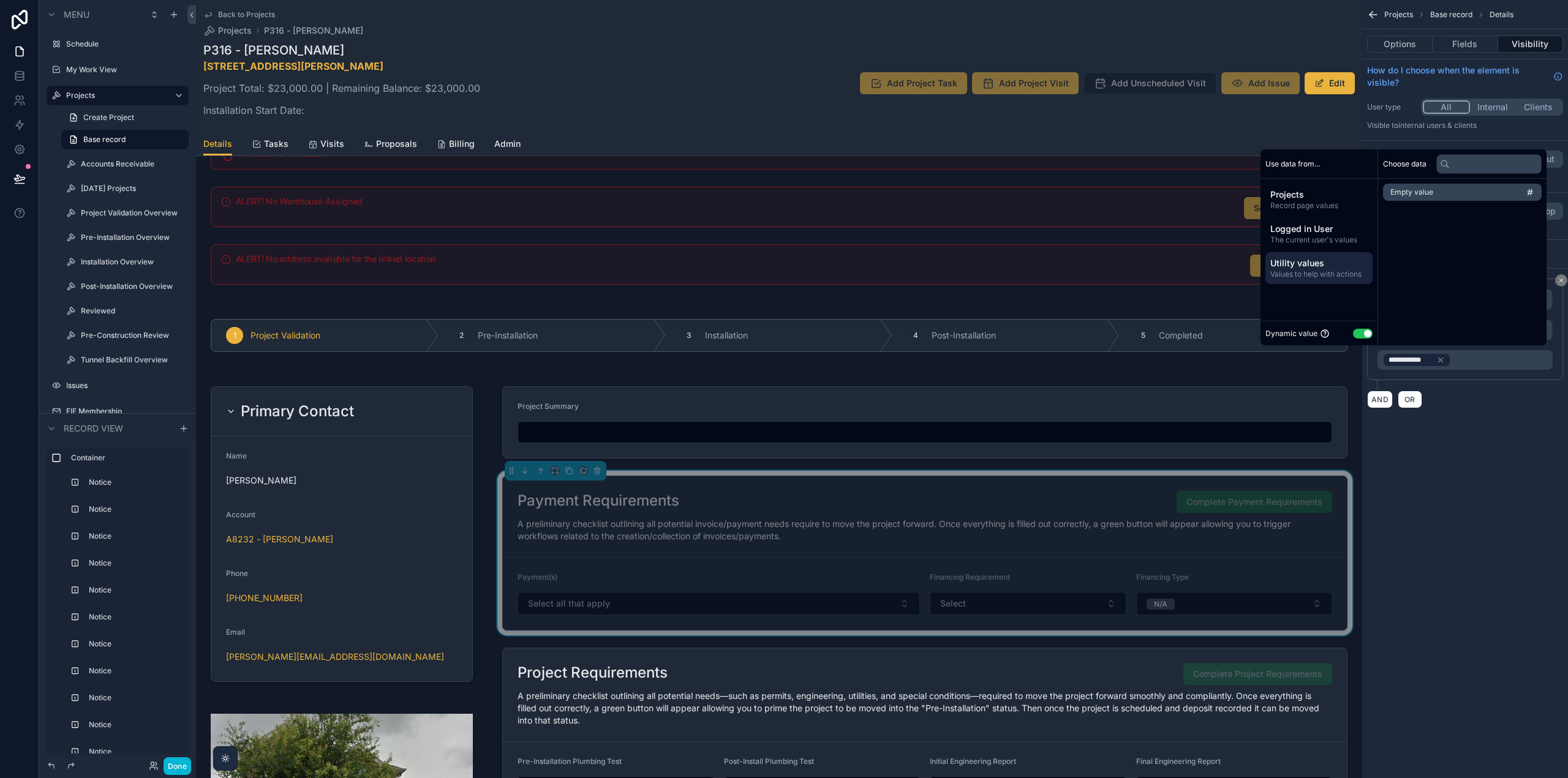
click at [1455, 451] on div "**********" at bounding box center [1465, 389] width 206 height 778
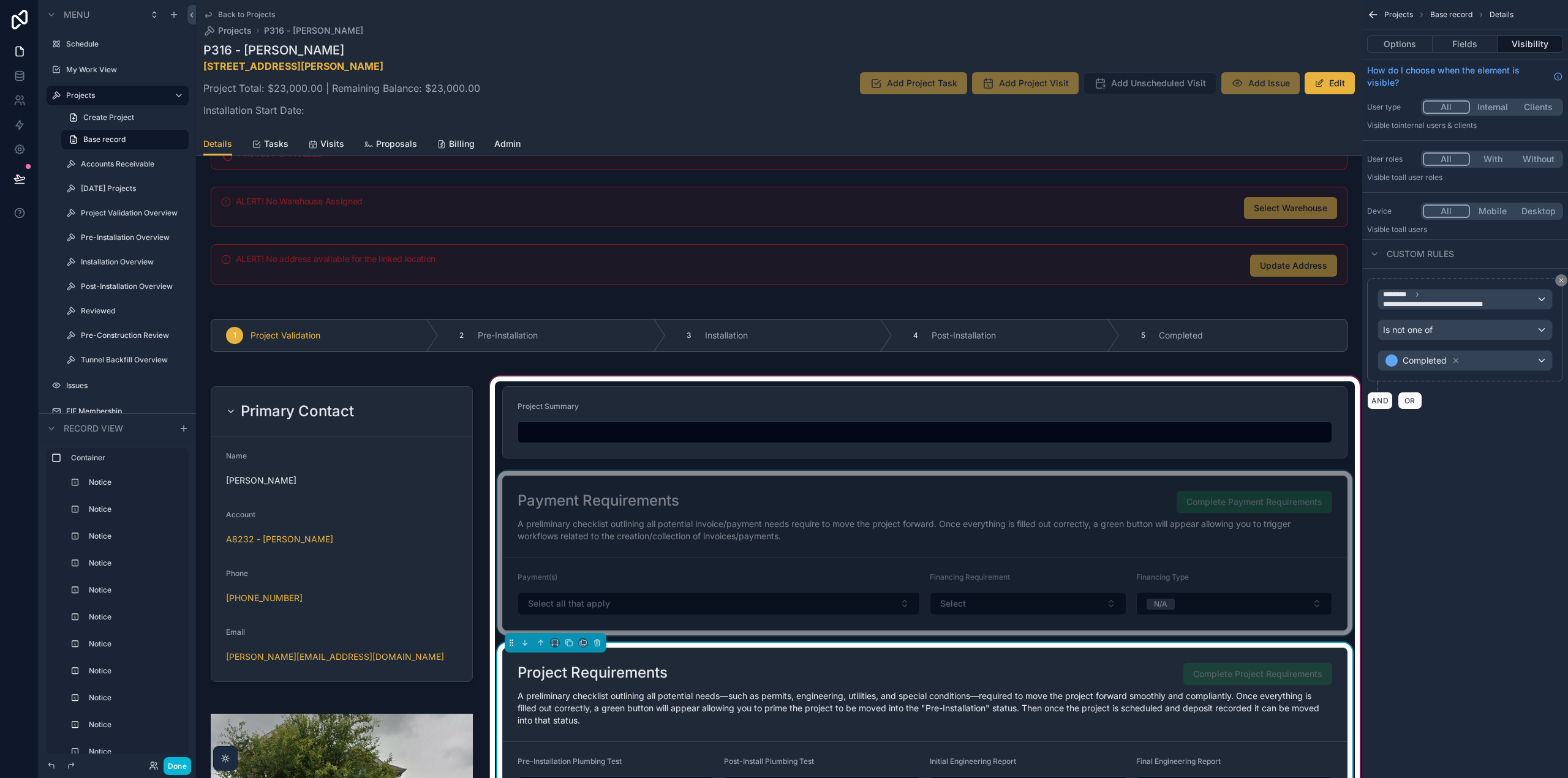
click at [1059, 511] on div "scrollable content" at bounding box center [925, 553] width 860 height 165
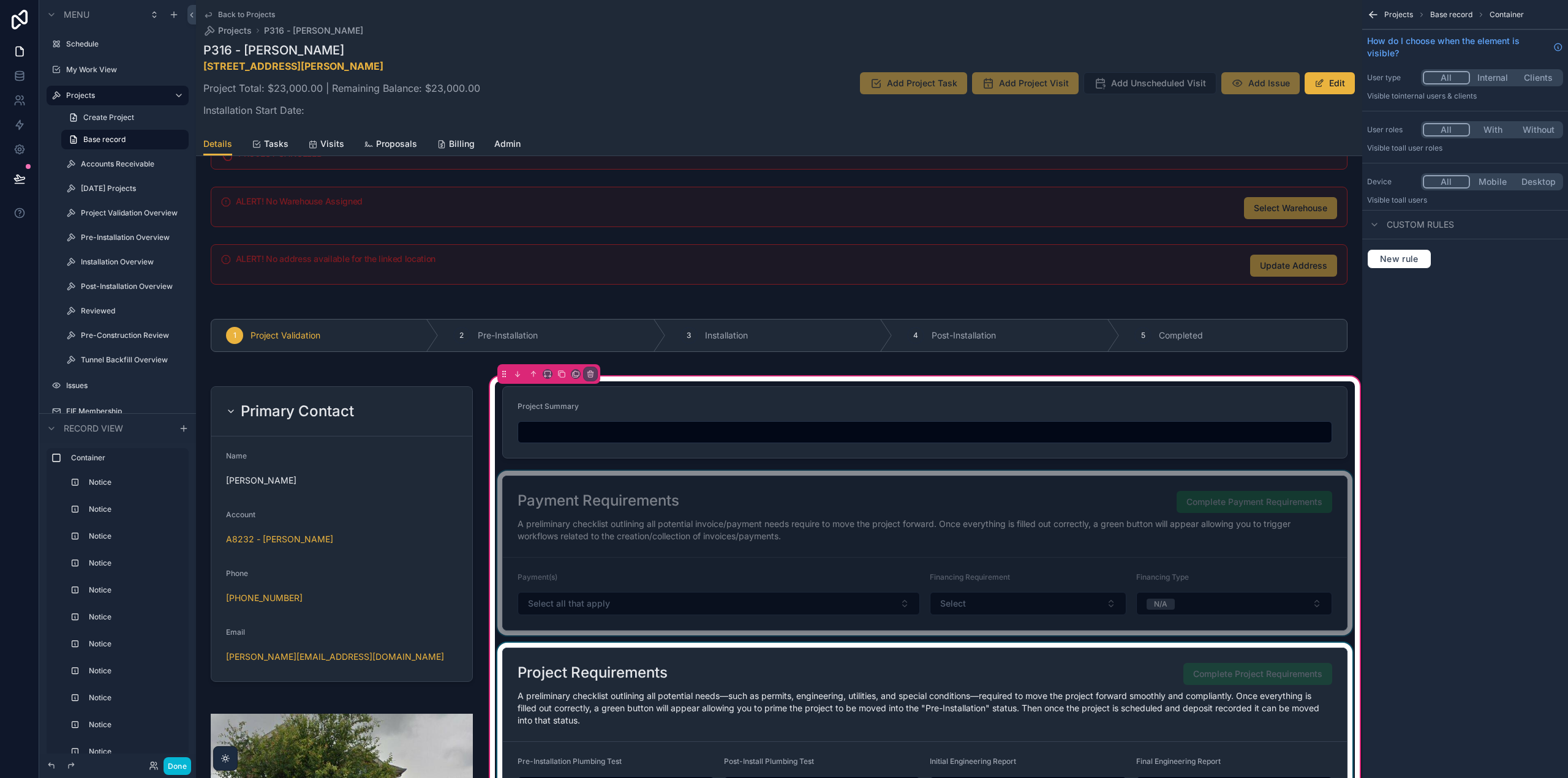
click at [1058, 511] on div "scrollable content" at bounding box center [925, 553] width 860 height 165
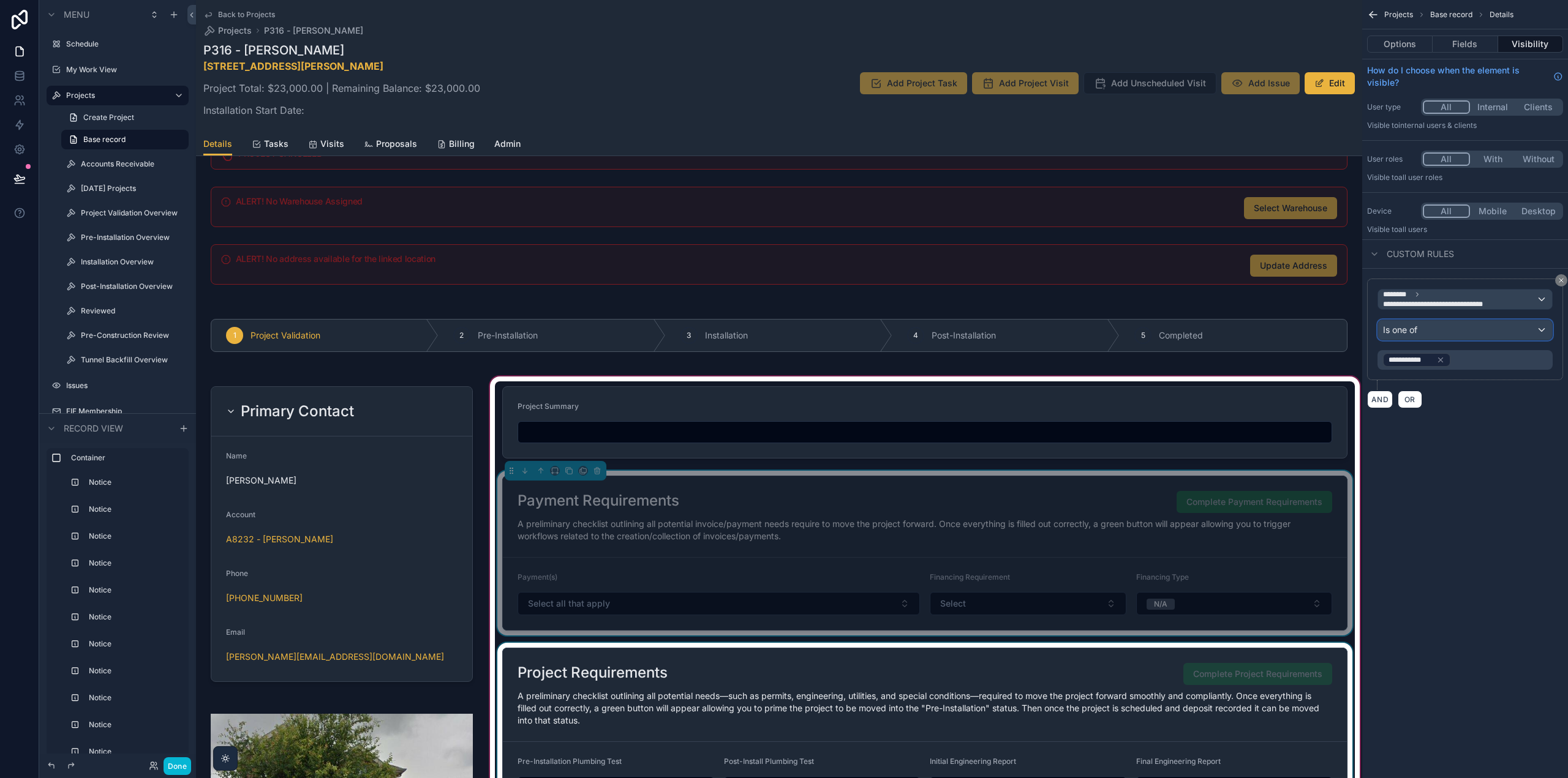
click at [1545, 326] on div "Is one of" at bounding box center [1465, 330] width 174 height 20
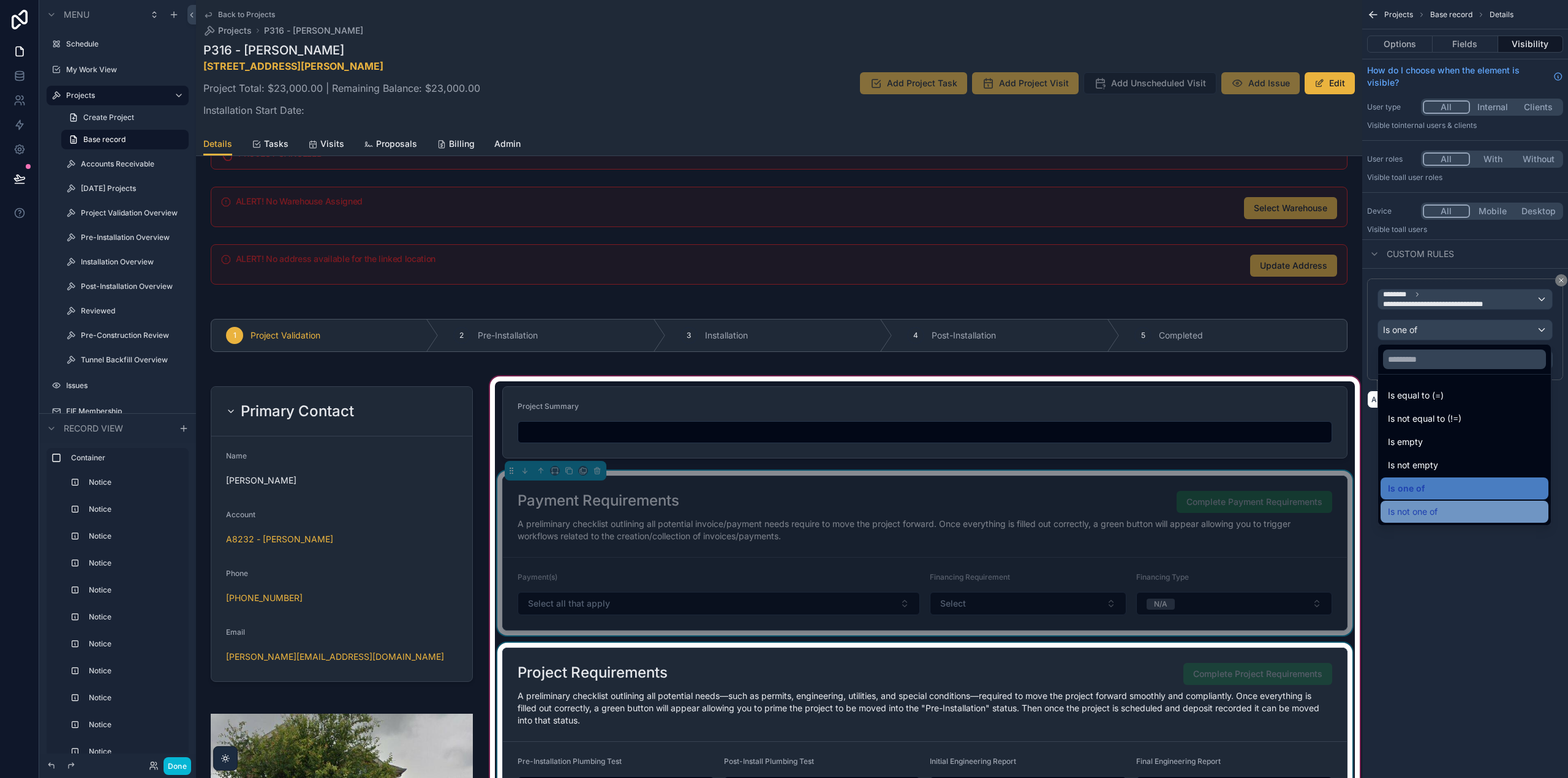
click at [1448, 516] on div "Is not one of" at bounding box center [1464, 512] width 153 height 15
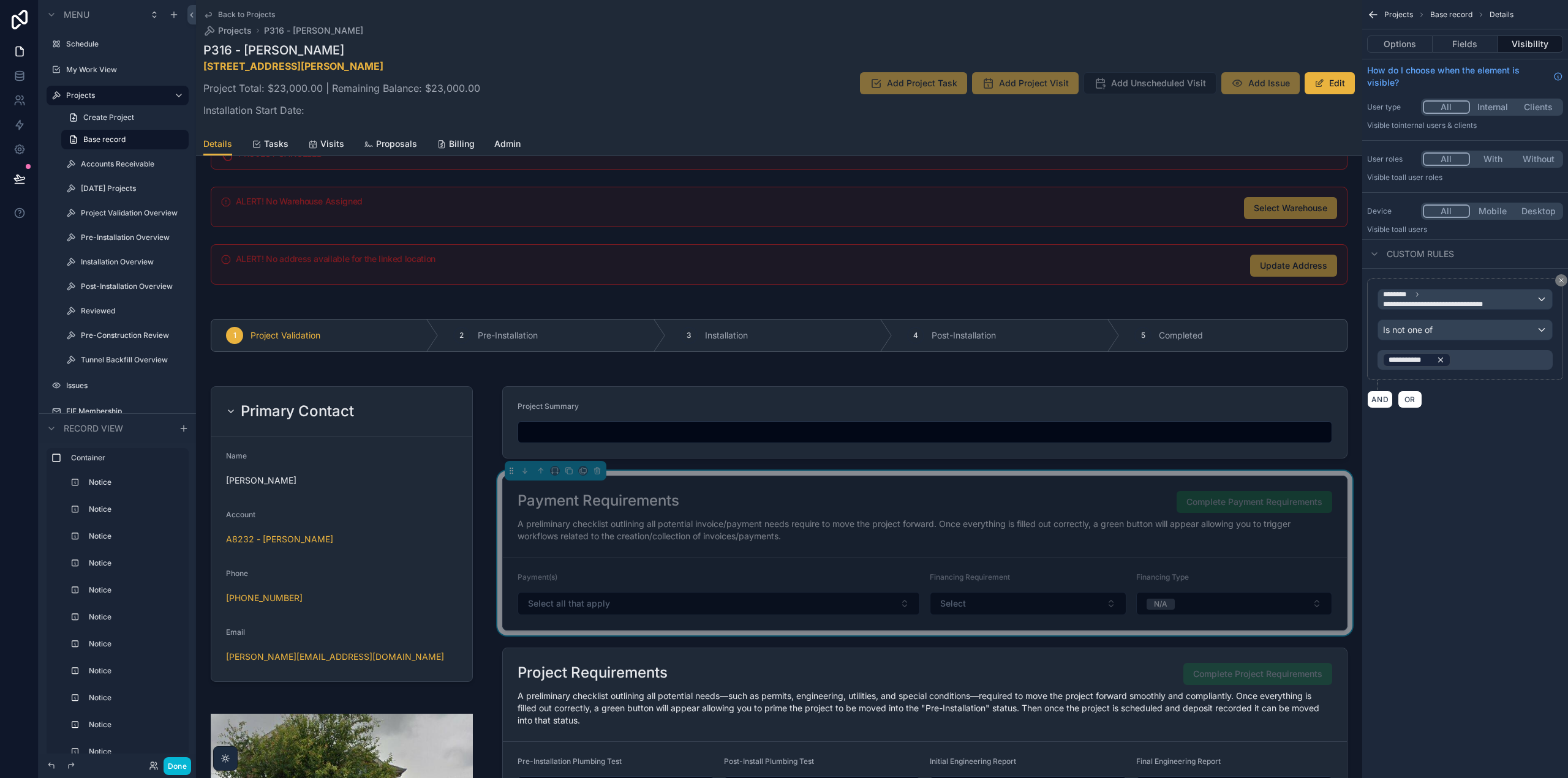
click at [1439, 359] on icon "scrollable content" at bounding box center [1441, 360] width 4 height 4
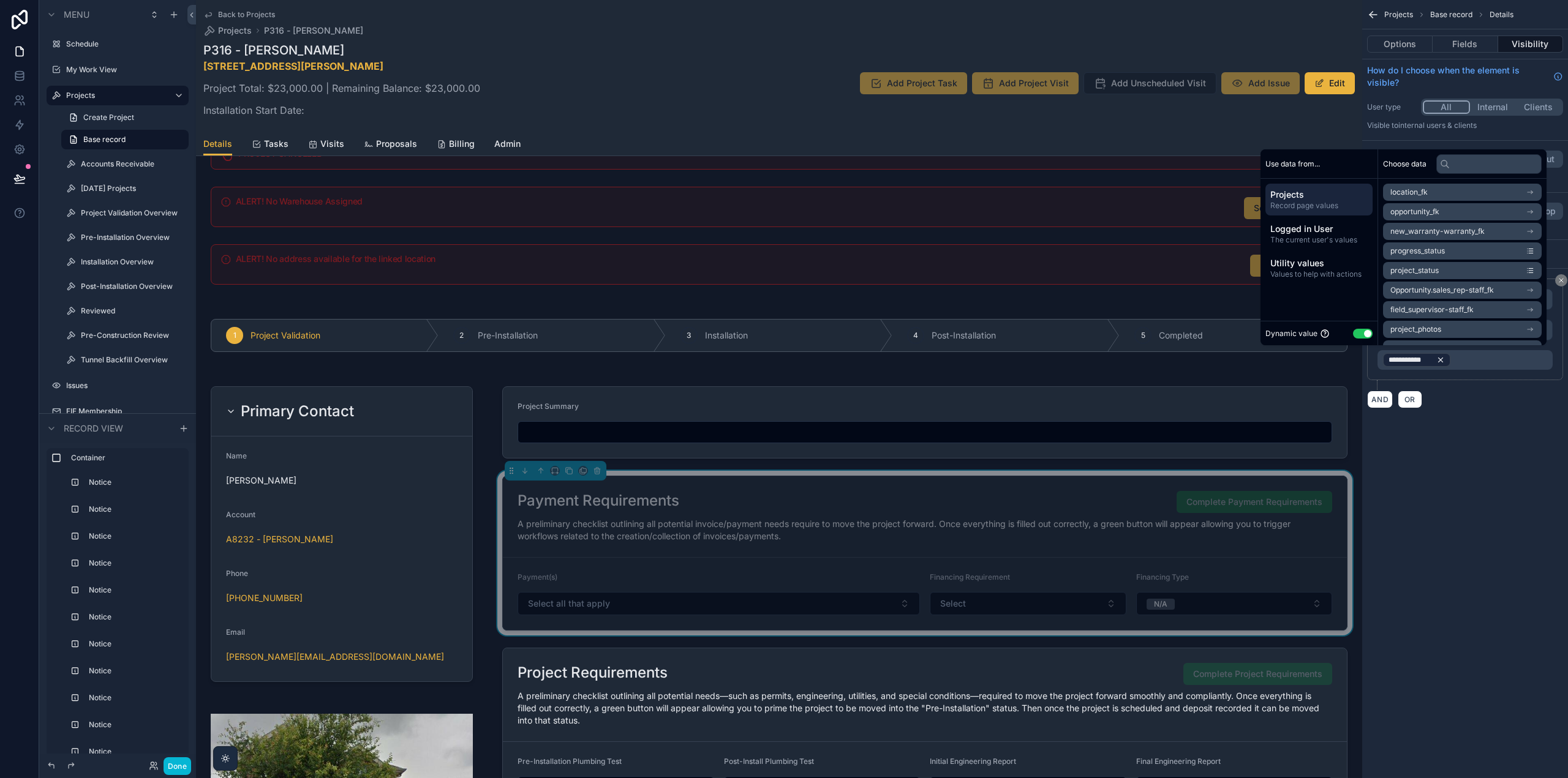
click at [1439, 359] on div "**********" at bounding box center [1465, 360] width 175 height 20
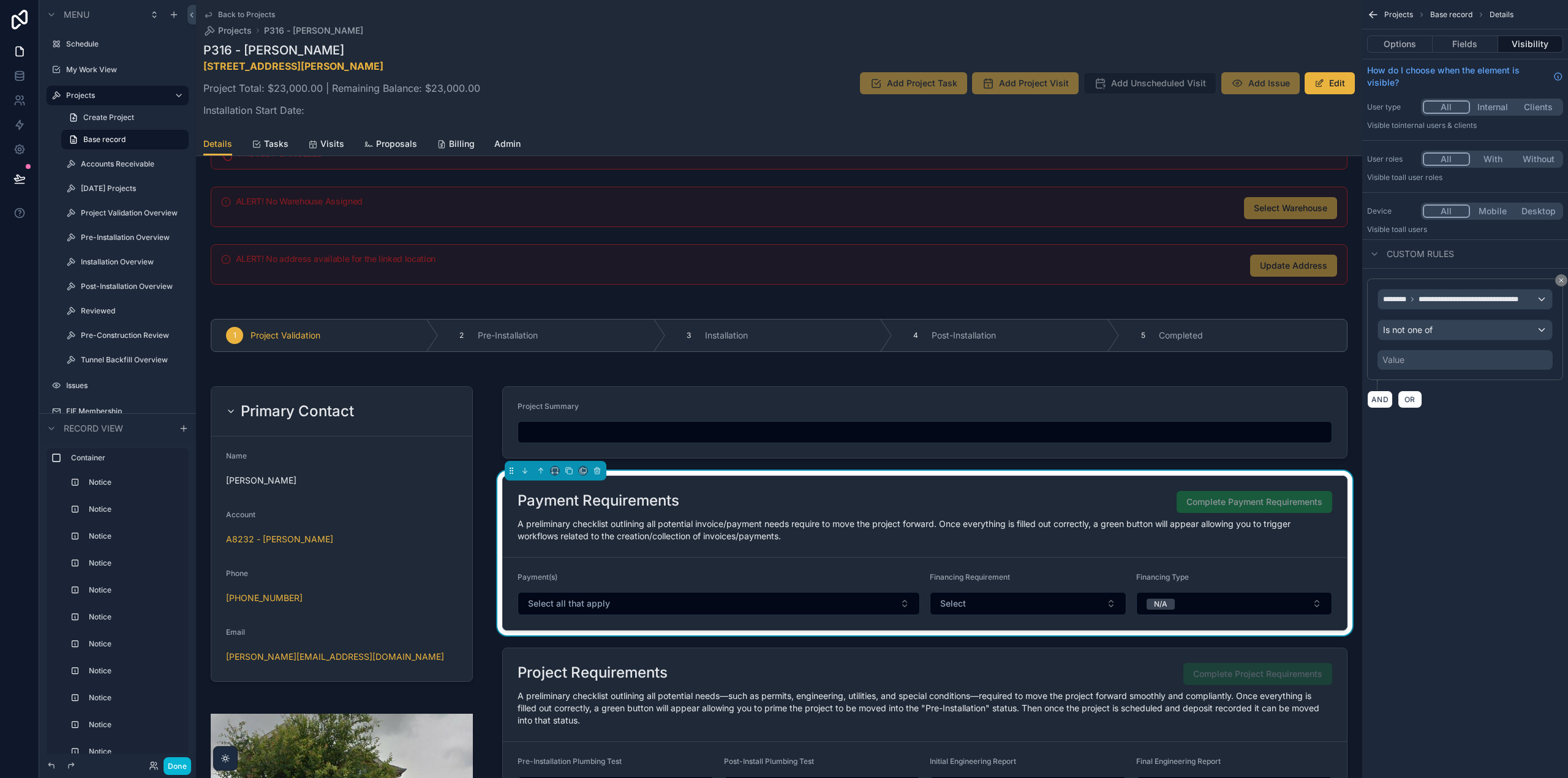
click at [1463, 361] on div "Value" at bounding box center [1465, 360] width 175 height 20
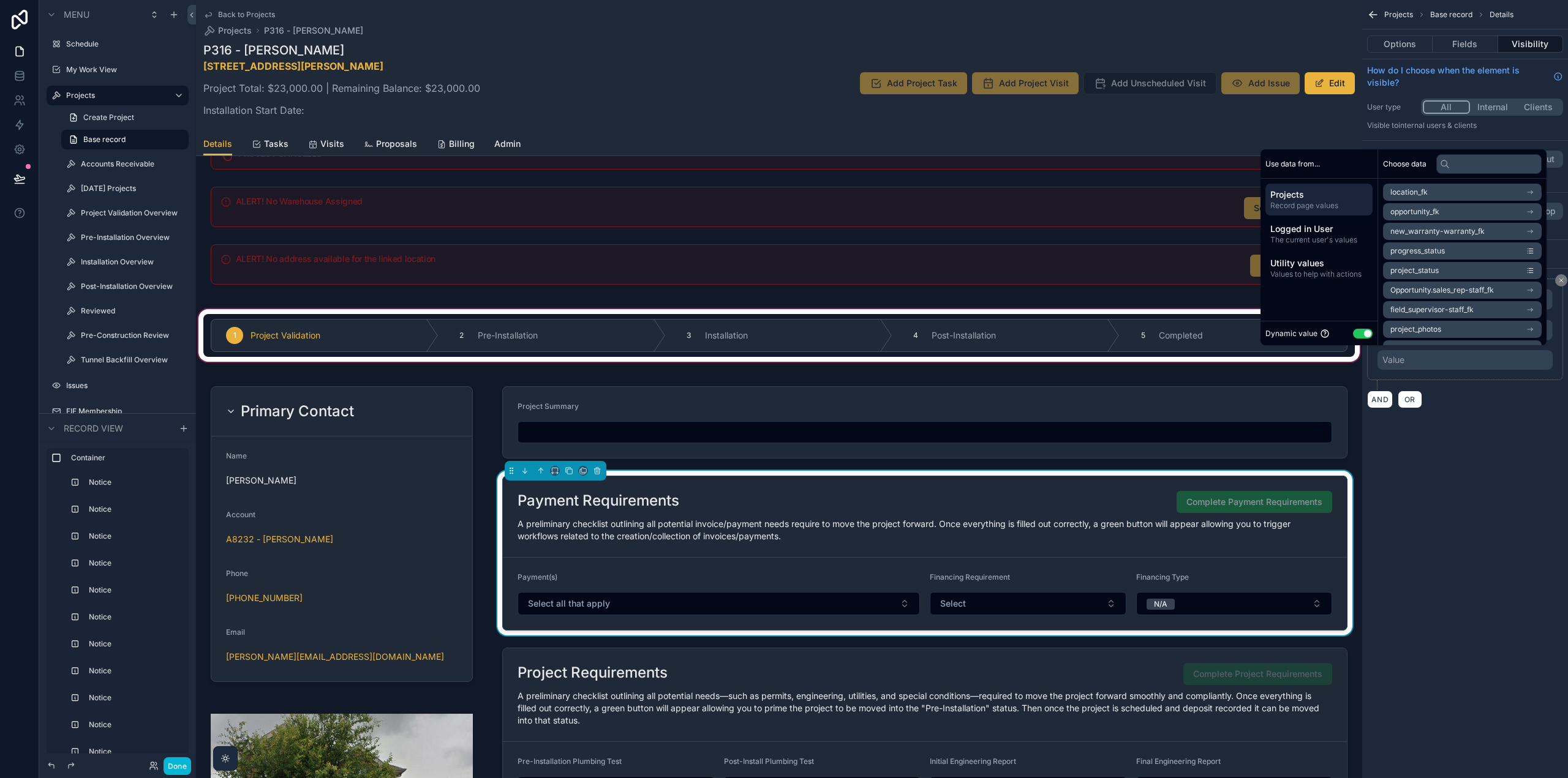
click at [1353, 335] on button "Use setting" at bounding box center [1363, 333] width 20 height 10
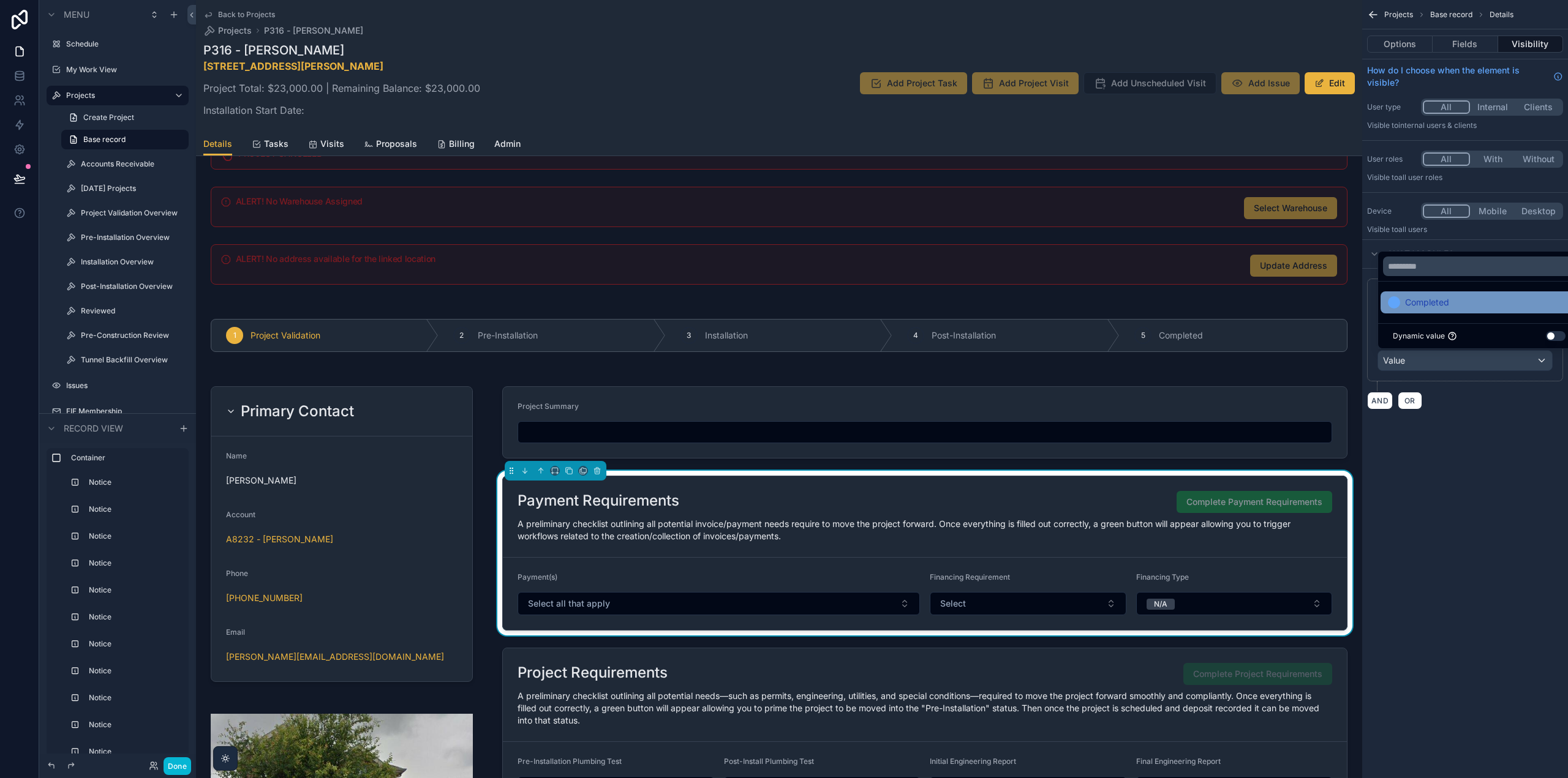
click at [1417, 307] on span "Completed" at bounding box center [1428, 303] width 44 height 15
click at [1489, 505] on div "**********" at bounding box center [1465, 389] width 206 height 778
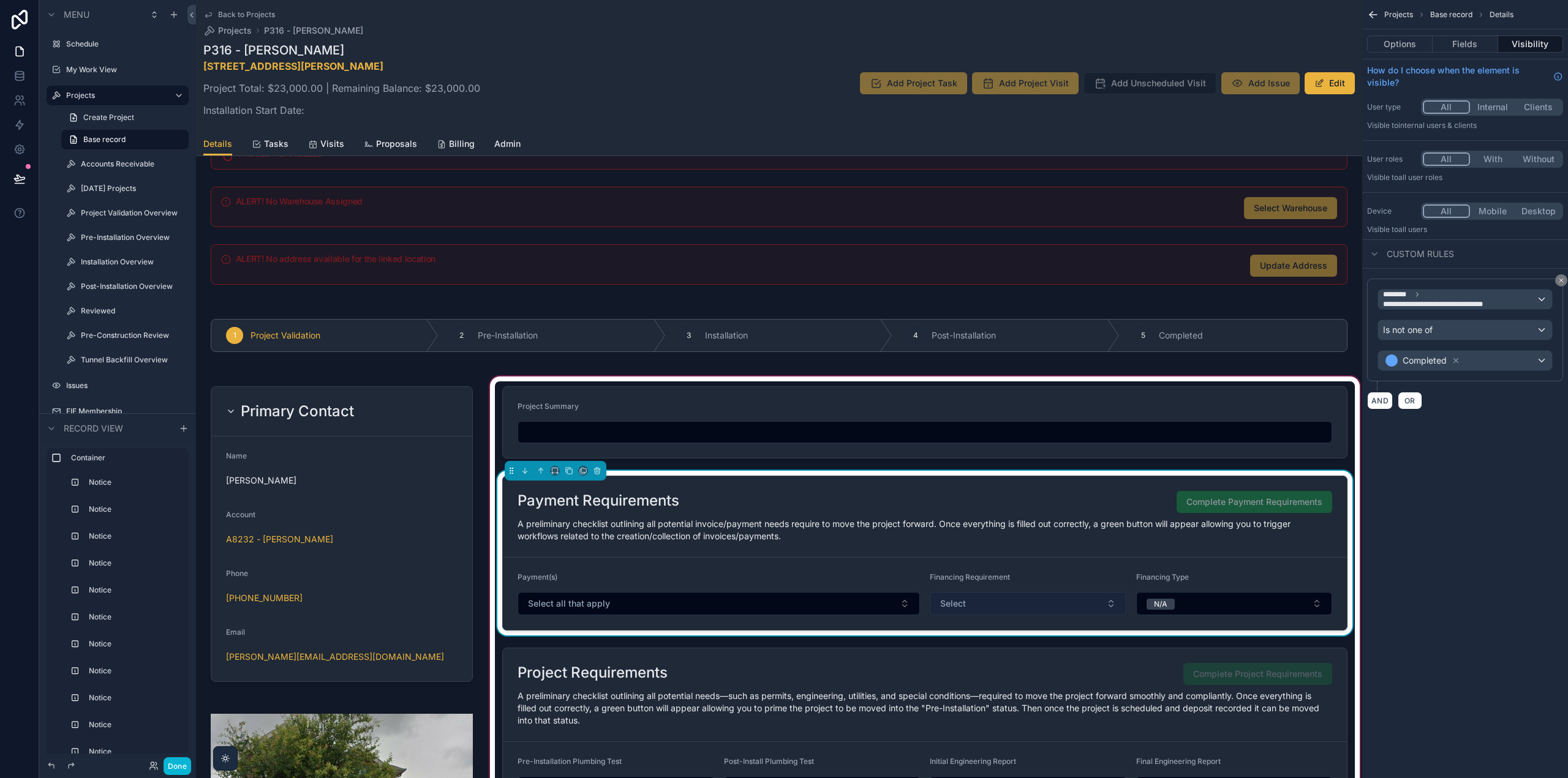
scroll to position [674, 0]
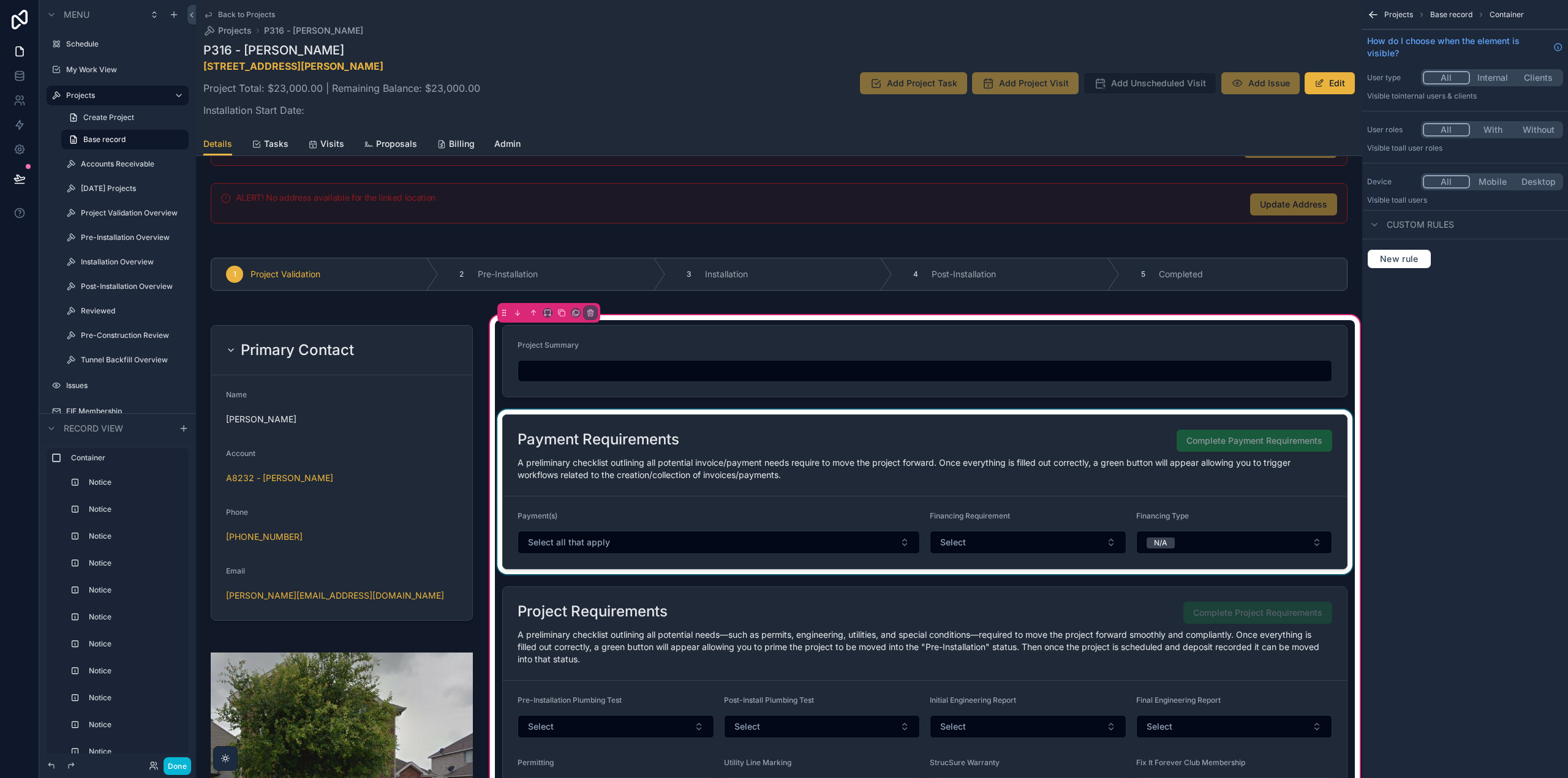
click at [1035, 451] on div "scrollable content" at bounding box center [925, 491] width 860 height 165
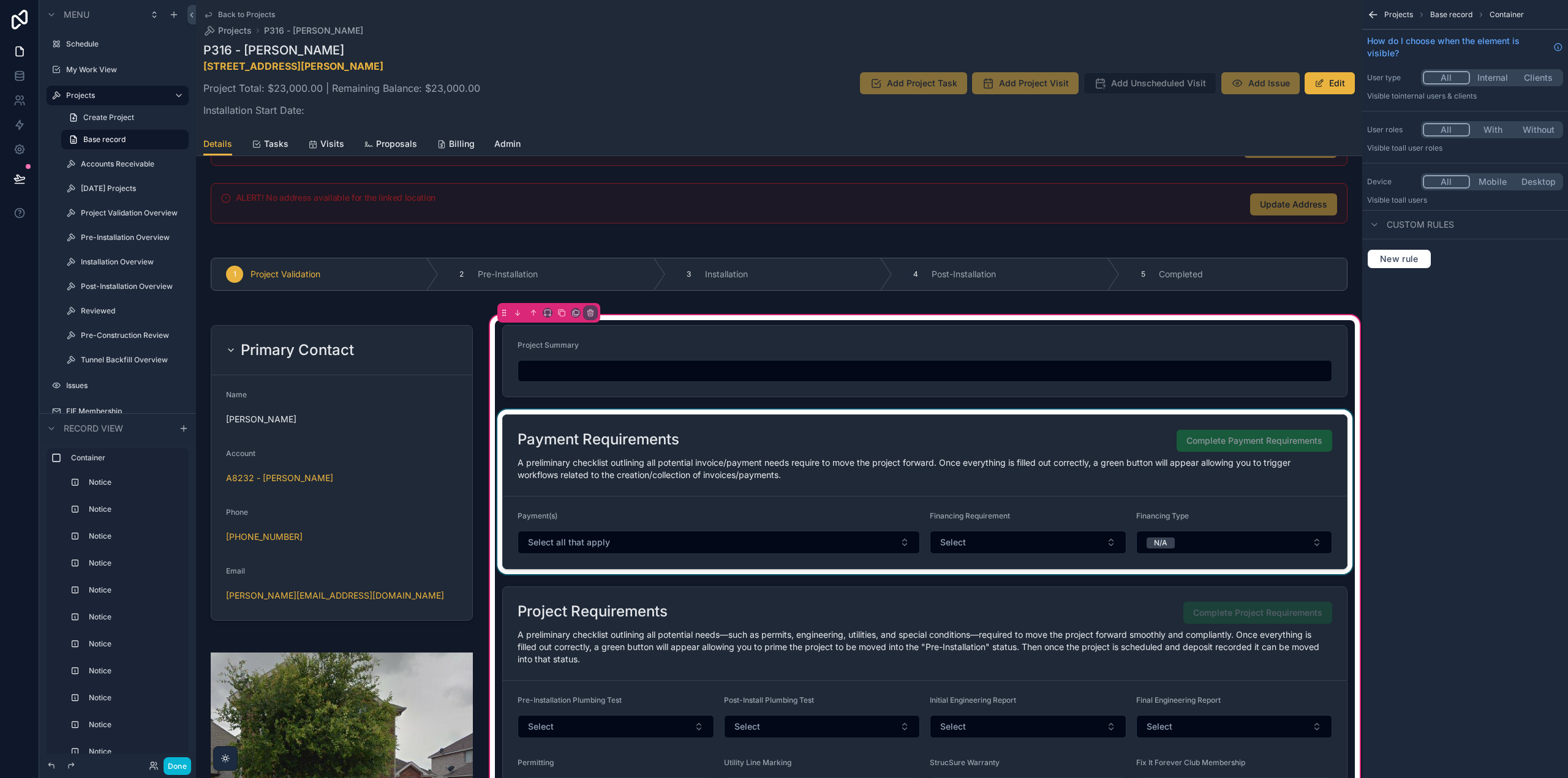
drag, startPoint x: 1137, startPoint y: 631, endPoint x: 1229, endPoint y: 517, distance: 146.5
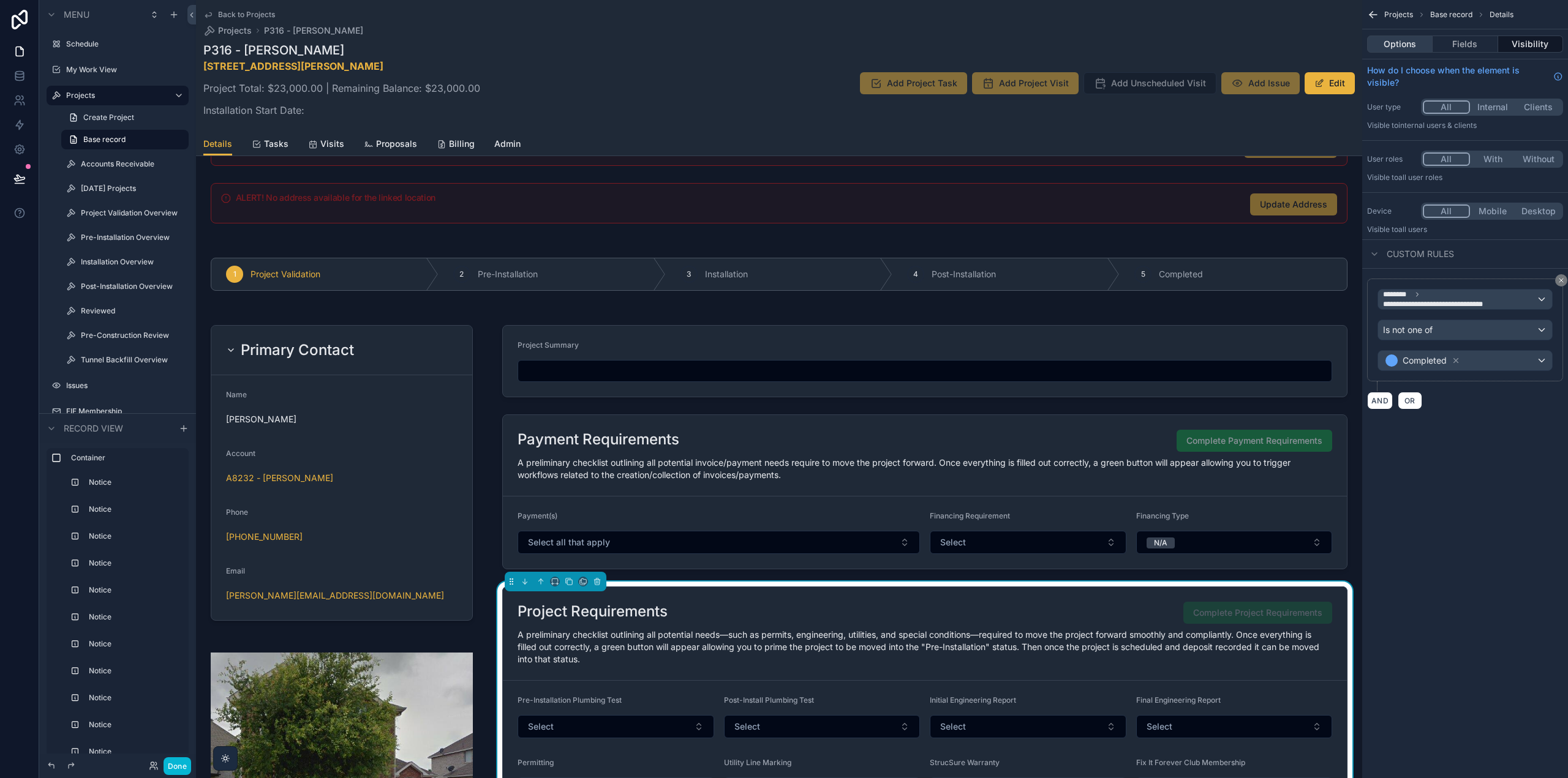
click at [1395, 42] on button "Options" at bounding box center [1400, 43] width 65 height 17
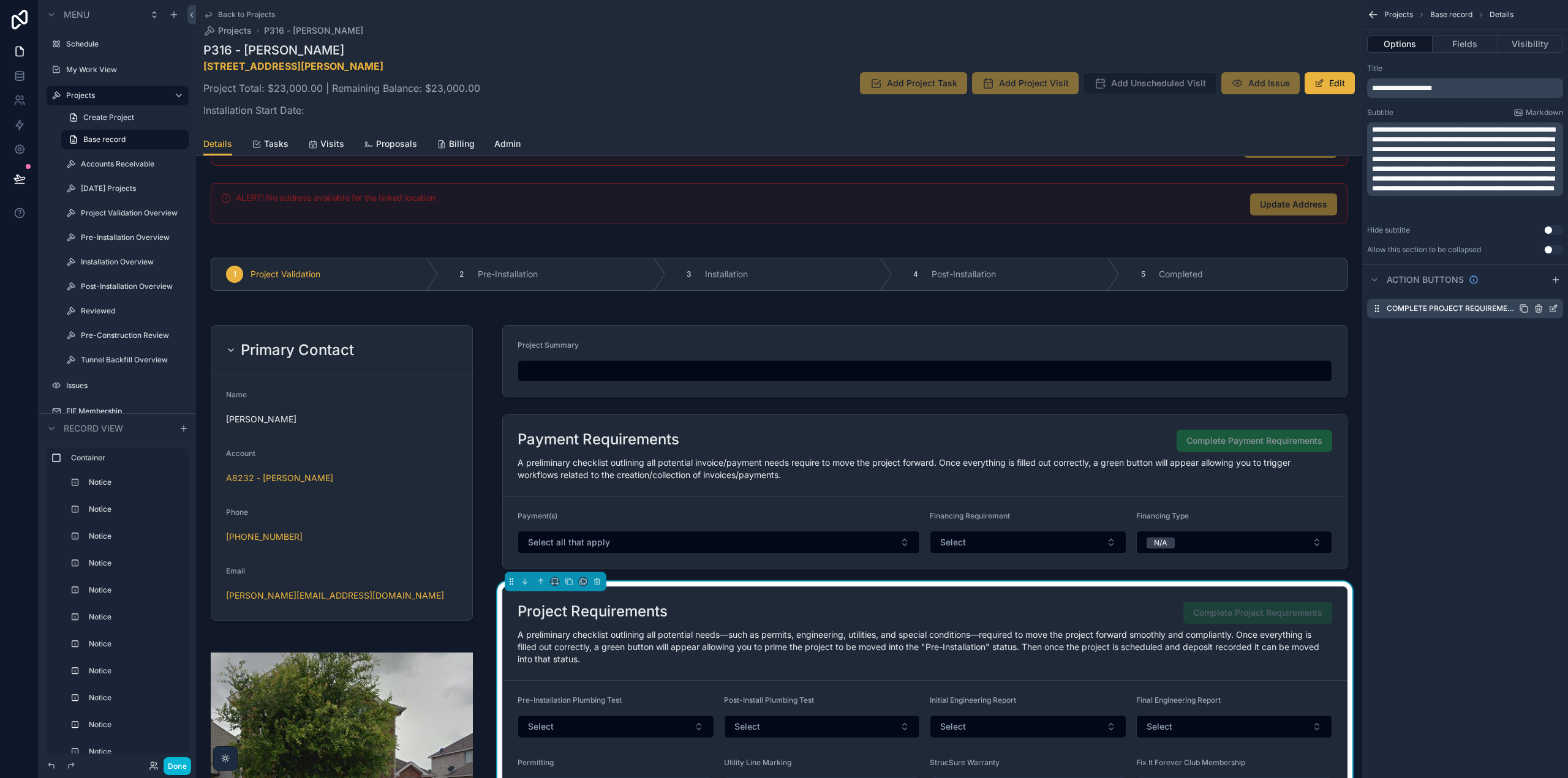
click at [1556, 306] on icon "scrollable content" at bounding box center [1553, 308] width 10 height 10
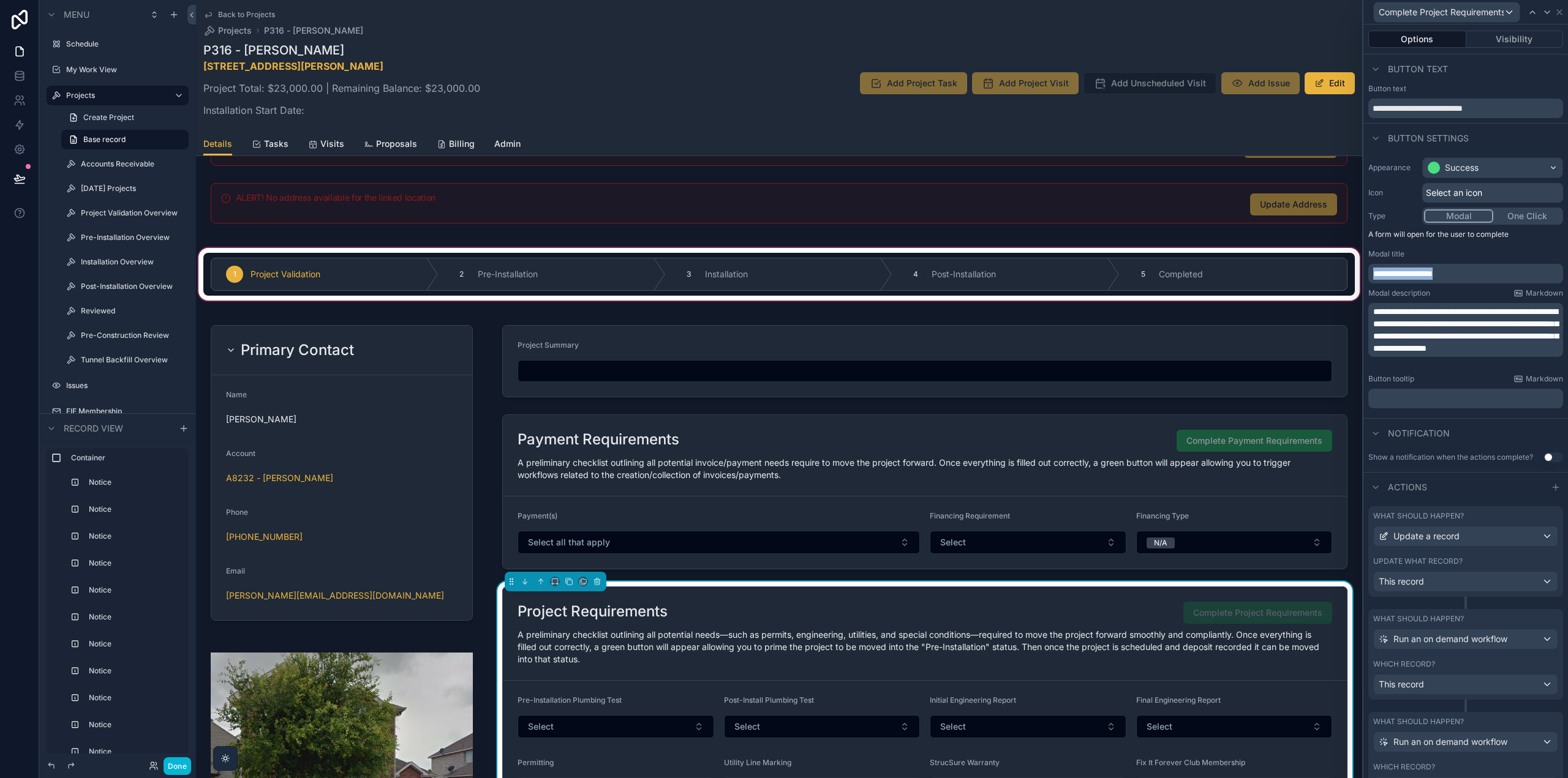
drag, startPoint x: 1488, startPoint y: 271, endPoint x: 1252, endPoint y: 269, distance: 236.0
click at [1274, 270] on div "**********" at bounding box center [784, 389] width 1568 height 778
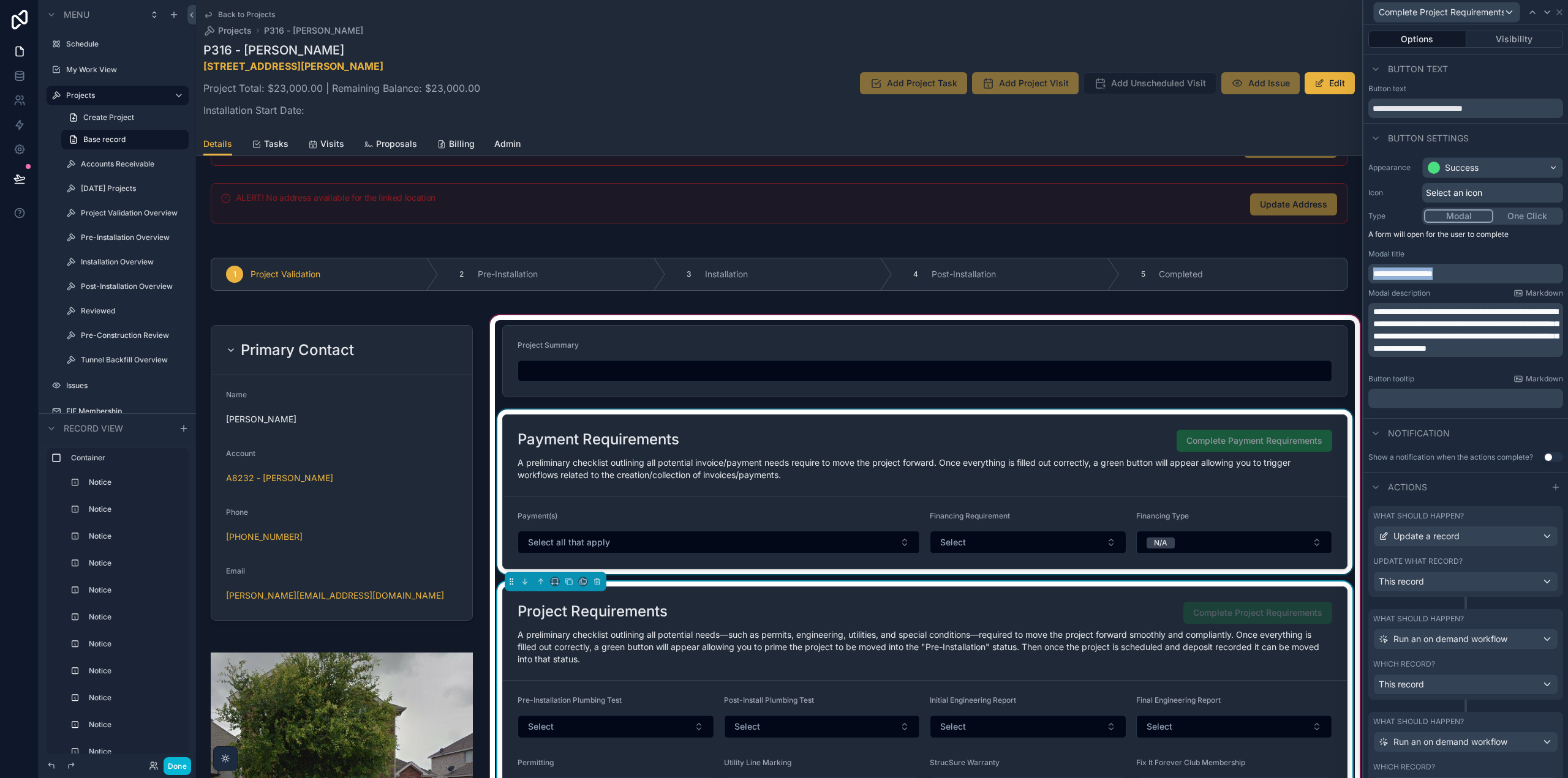
copy span "**********"
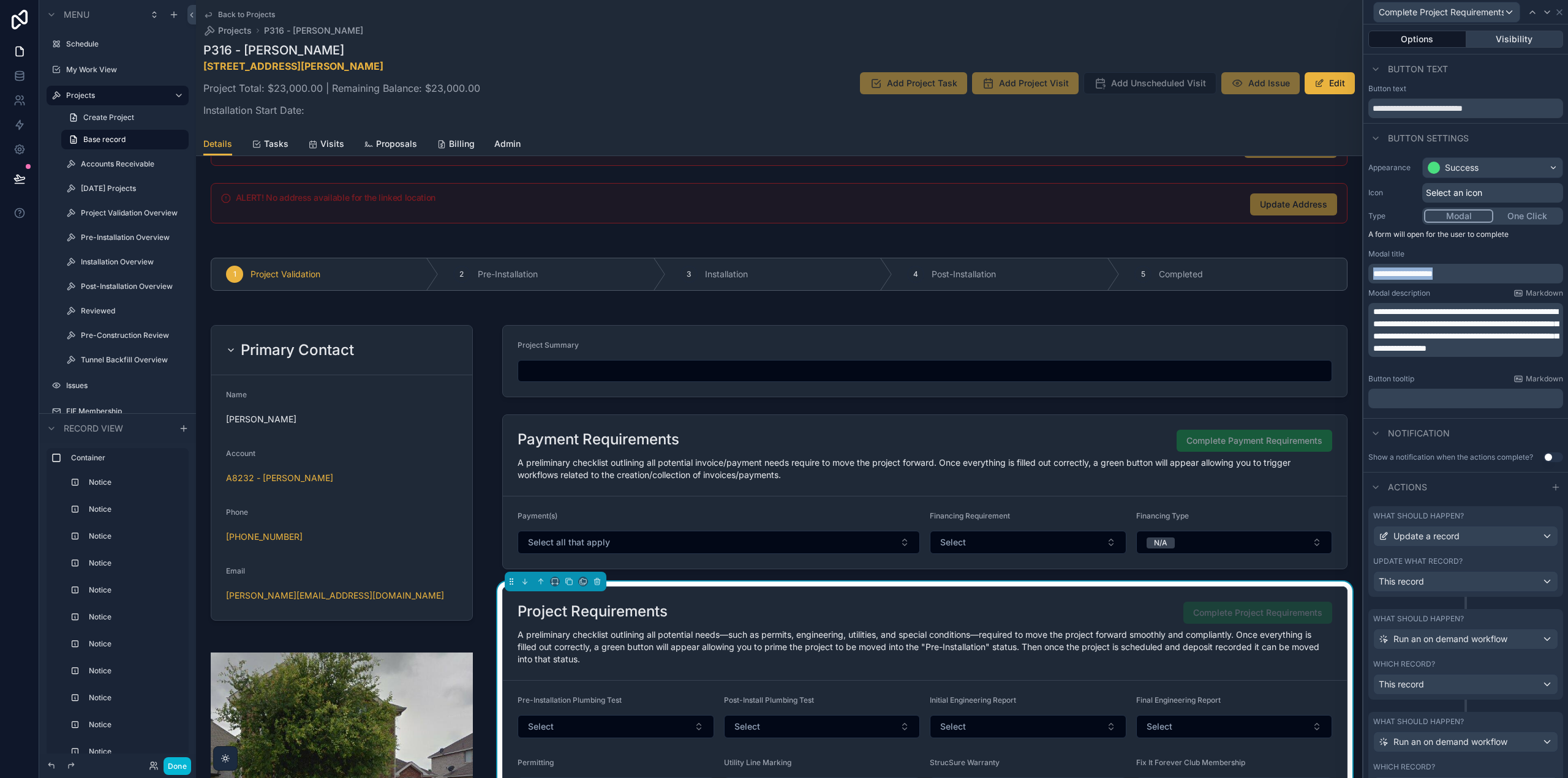
click at [1495, 37] on button "Visibility" at bounding box center [1515, 39] width 97 height 17
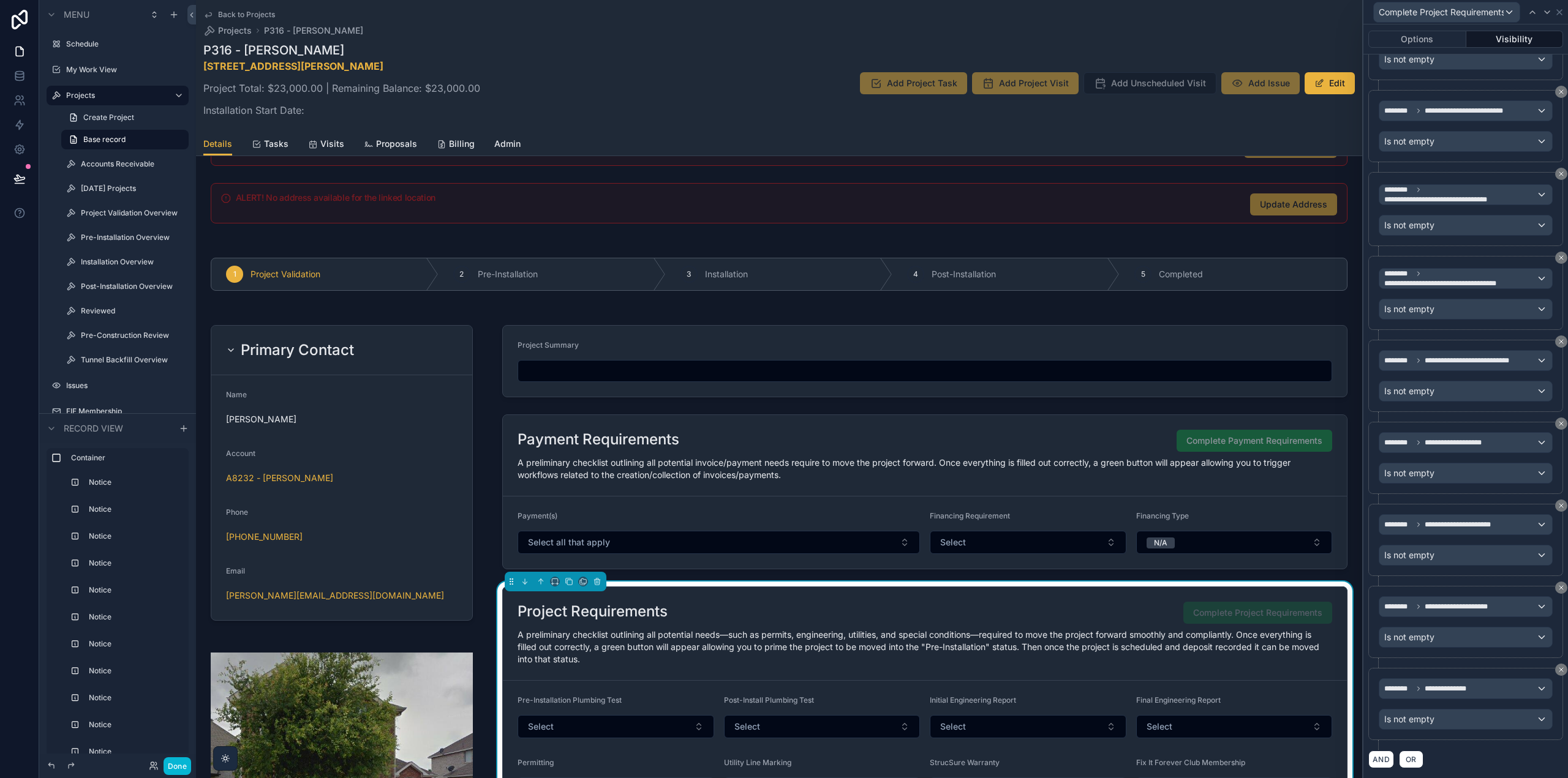
scroll to position [763, 0]
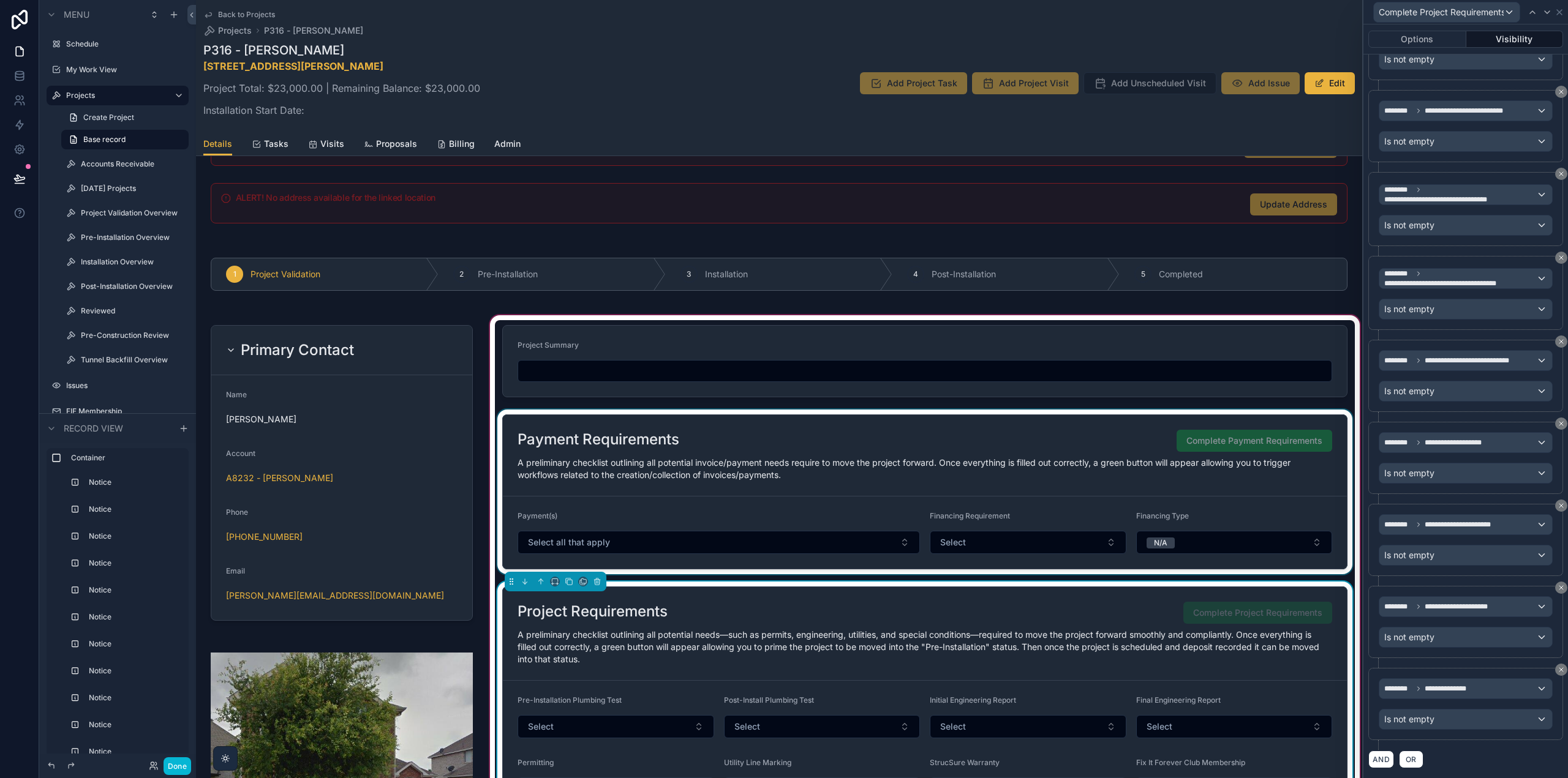
click at [1095, 478] on div "scrollable content" at bounding box center [925, 491] width 860 height 165
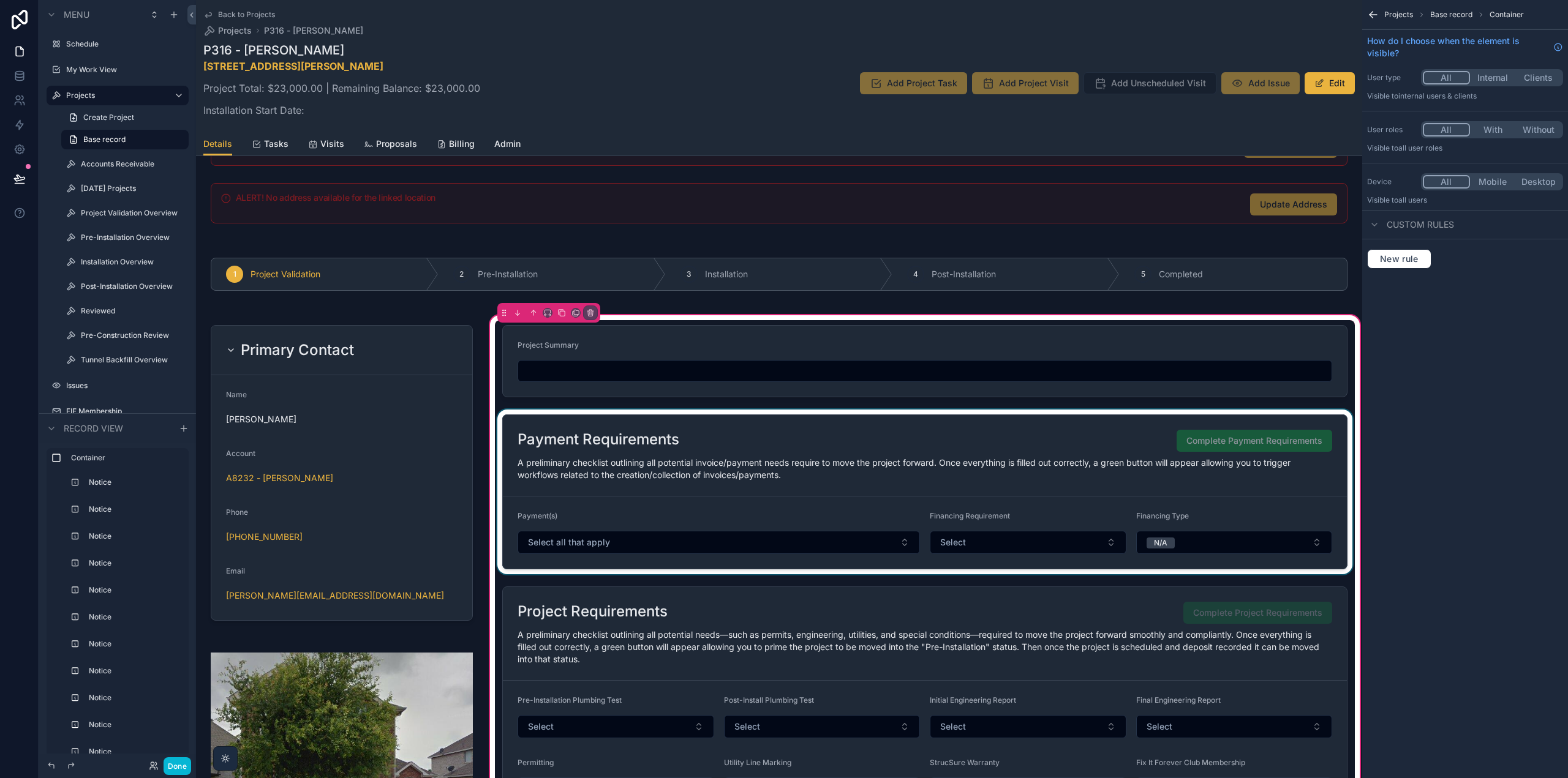
click at [1099, 475] on div "scrollable content" at bounding box center [925, 491] width 860 height 165
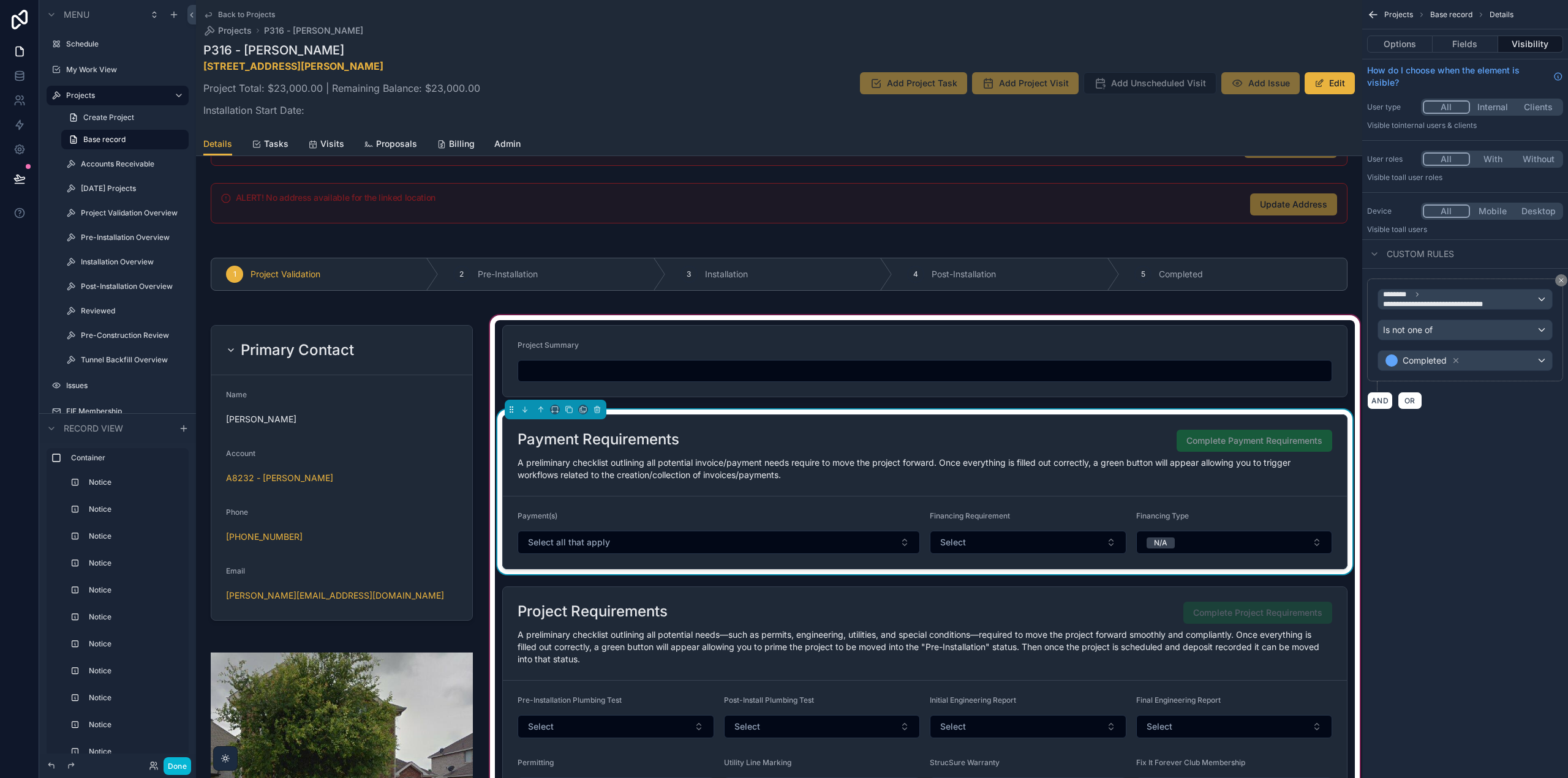
click at [1391, 49] on button "Options" at bounding box center [1400, 43] width 65 height 17
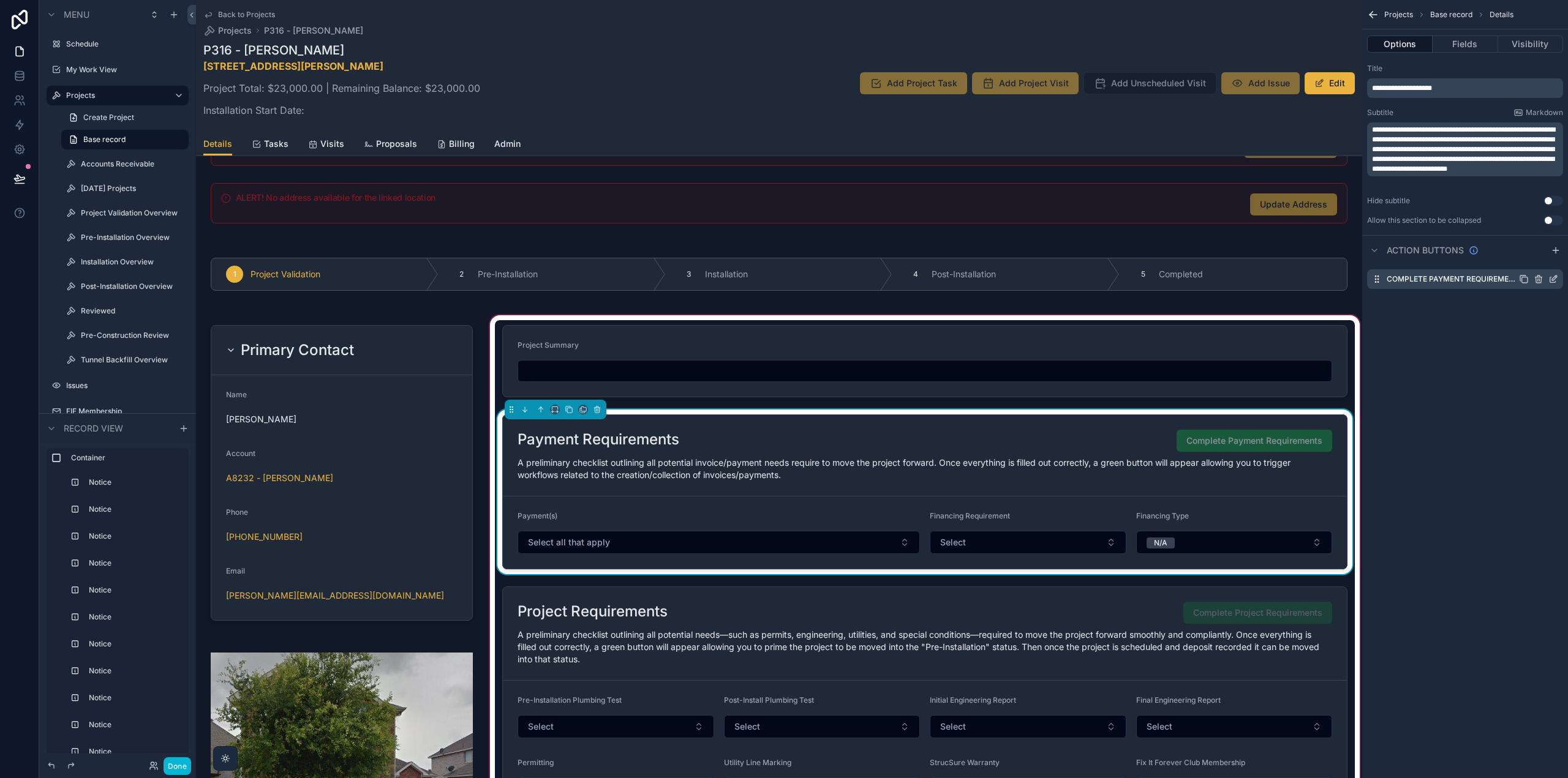
click at [1551, 273] on div "Complete Payment Requirements" at bounding box center [1465, 279] width 196 height 20
click at [1553, 277] on icon "scrollable content" at bounding box center [1553, 278] width 10 height 10
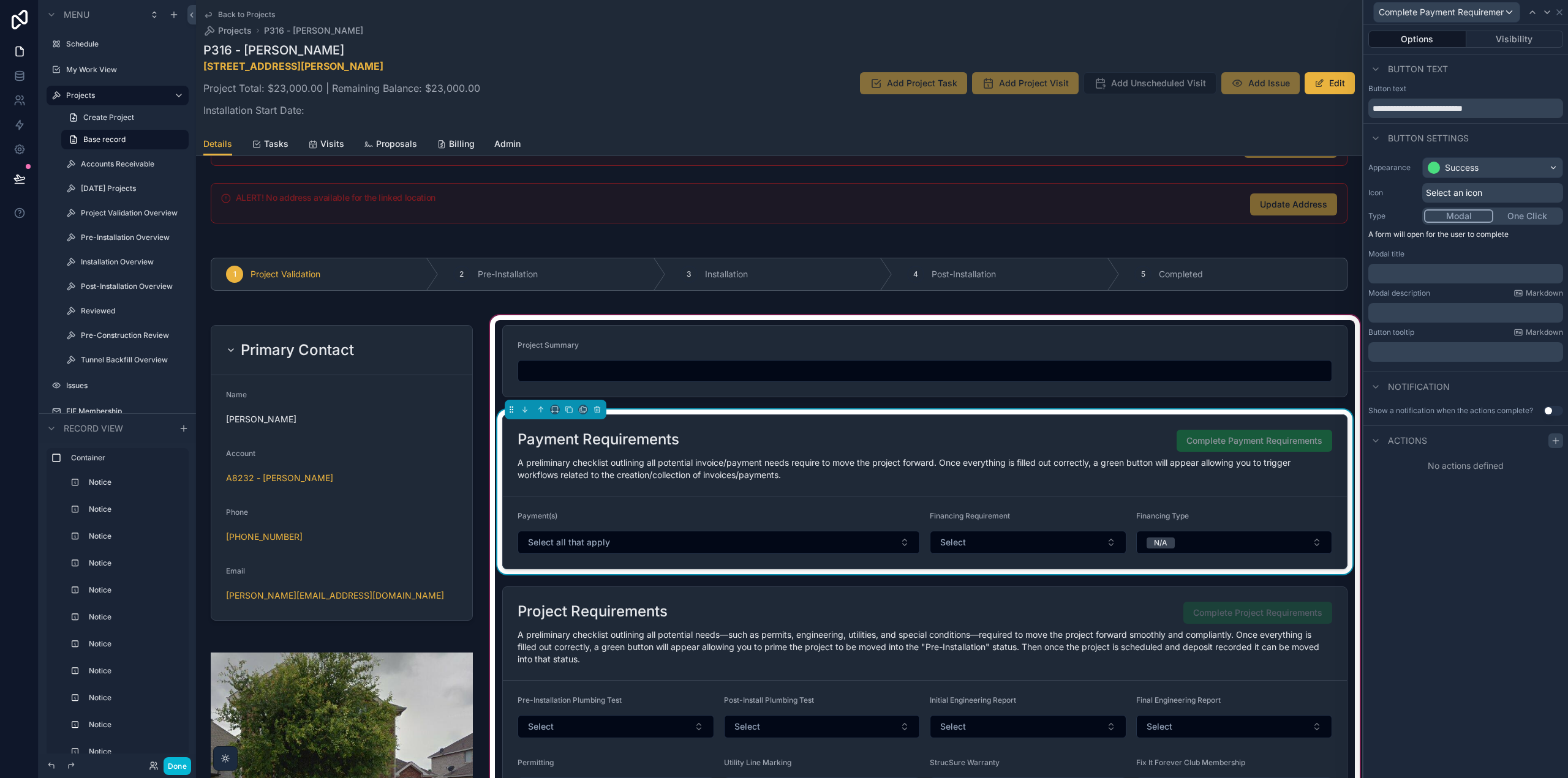
click at [1556, 442] on icon at bounding box center [1556, 440] width 10 height 10
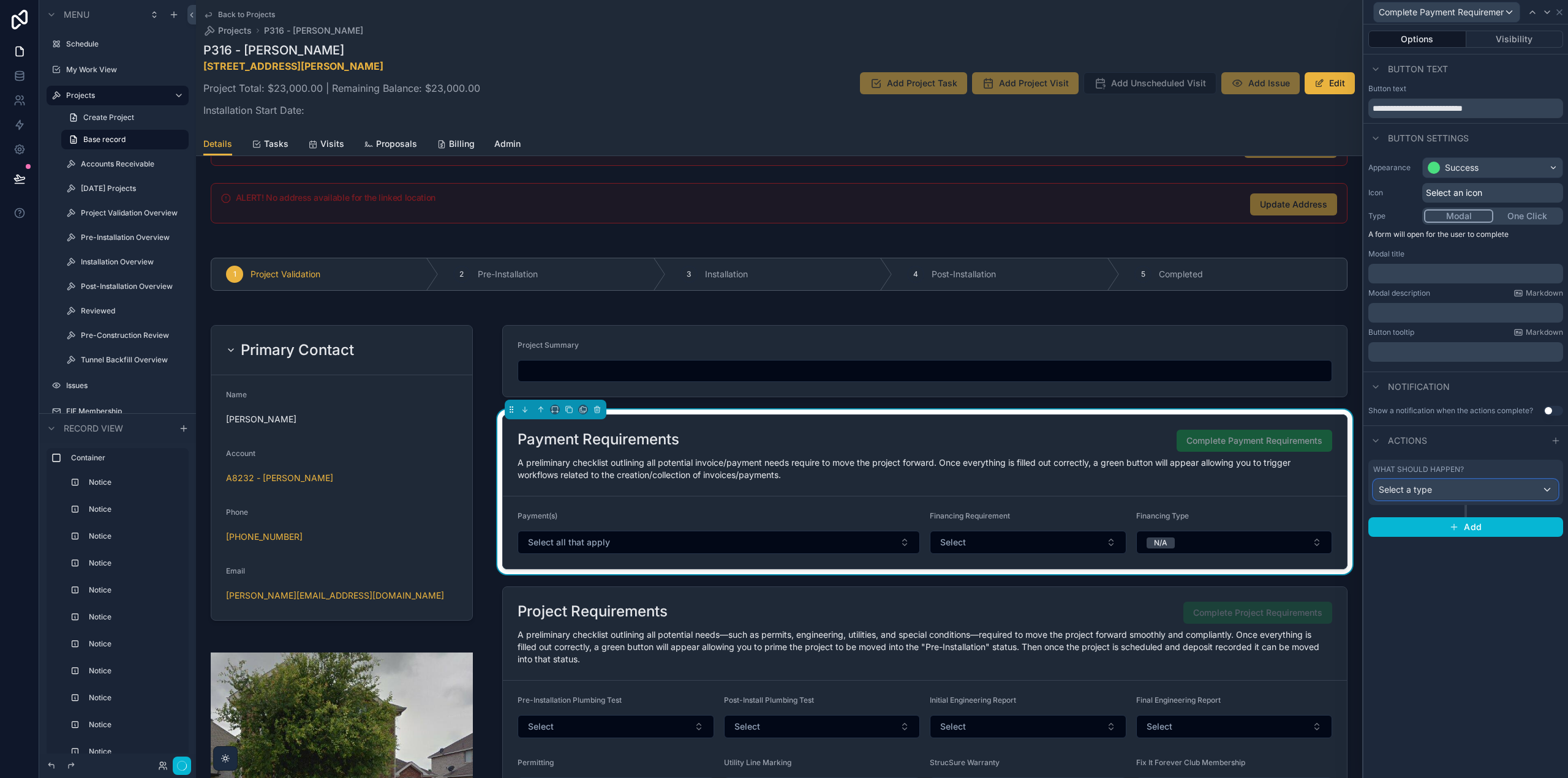
click at [1544, 489] on div "Select a type" at bounding box center [1466, 489] width 184 height 20
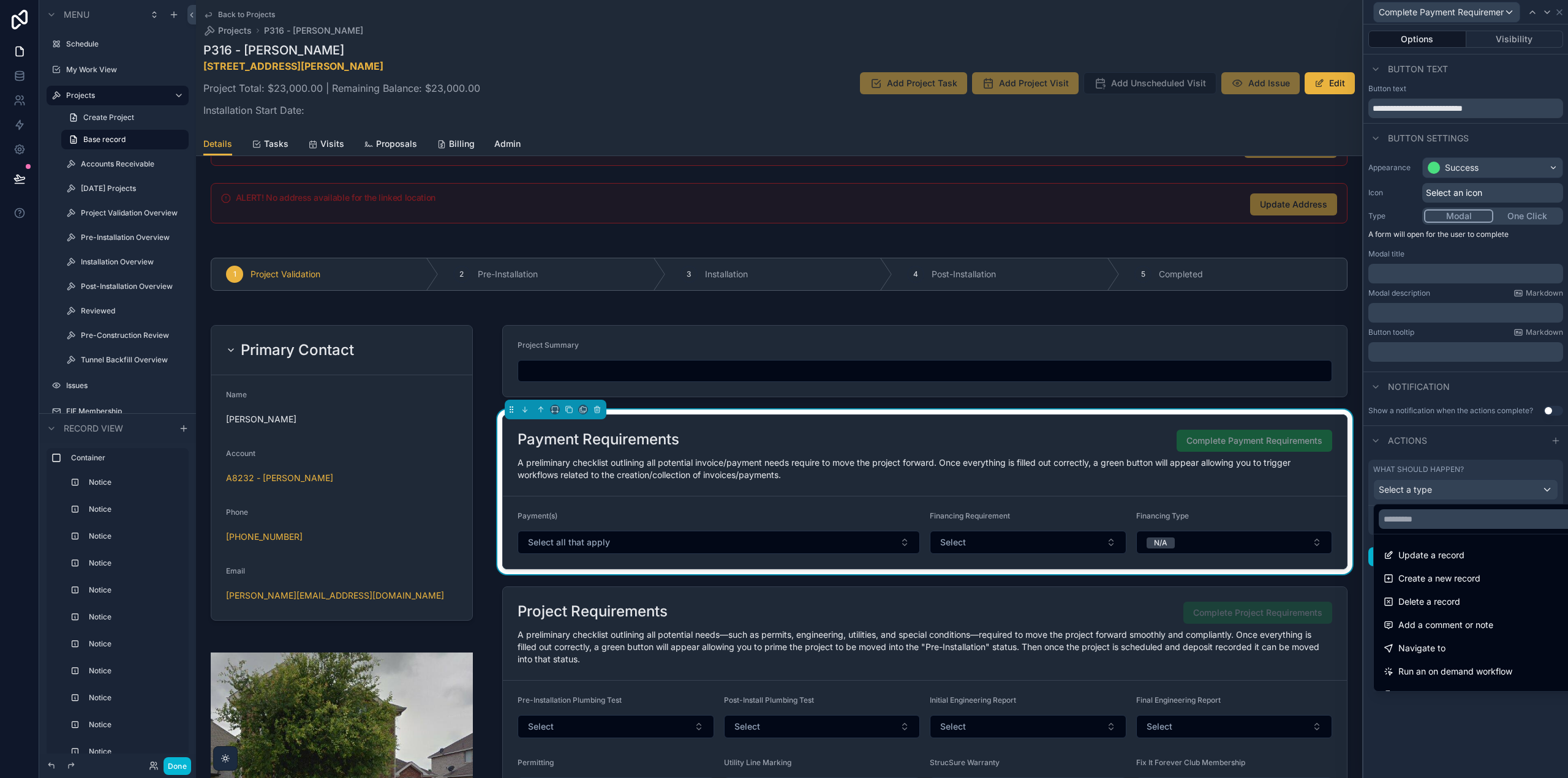
click at [1436, 274] on div at bounding box center [1466, 389] width 204 height 778
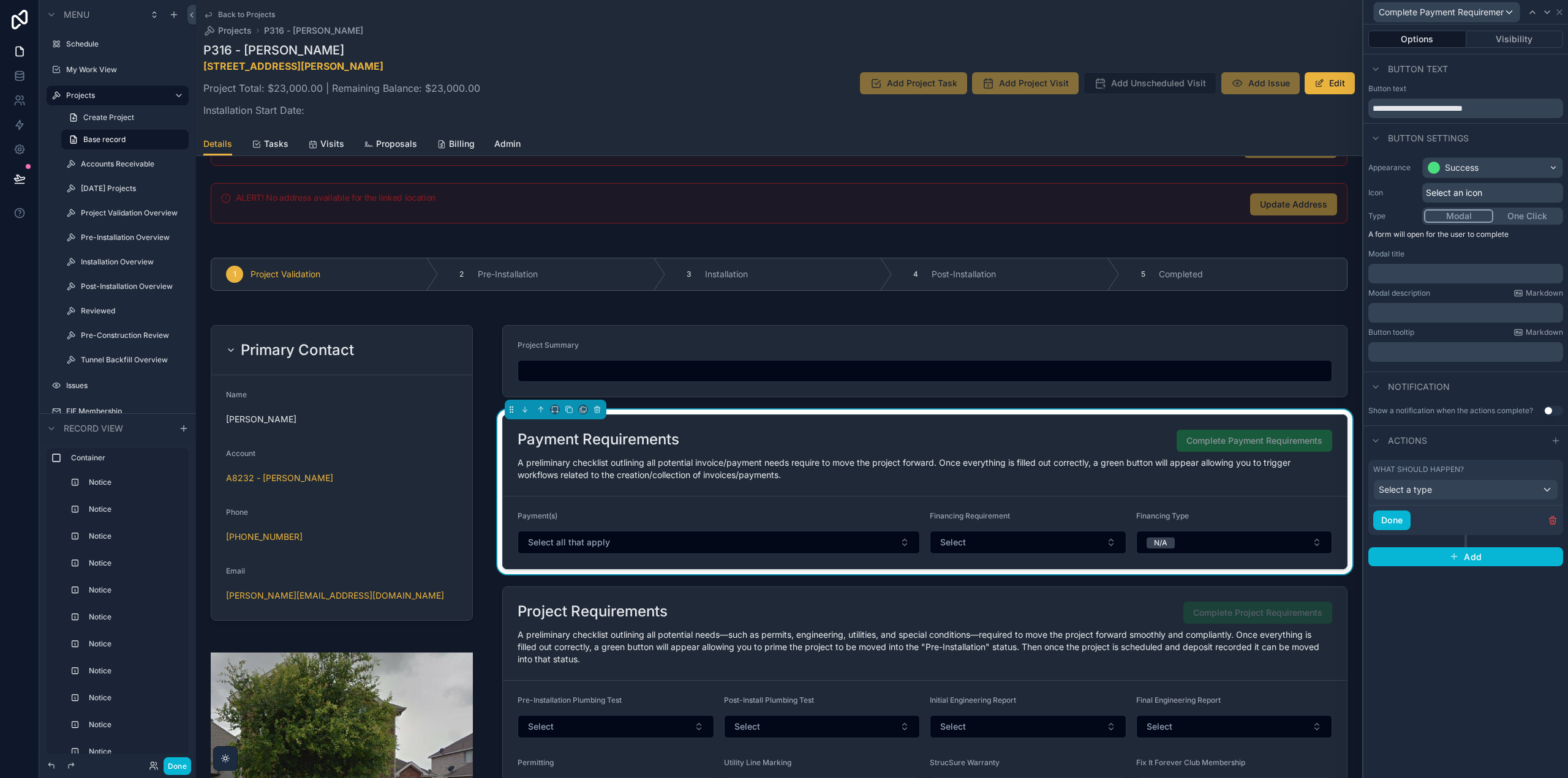
click at [1435, 271] on p "﻿" at bounding box center [1467, 273] width 187 height 12
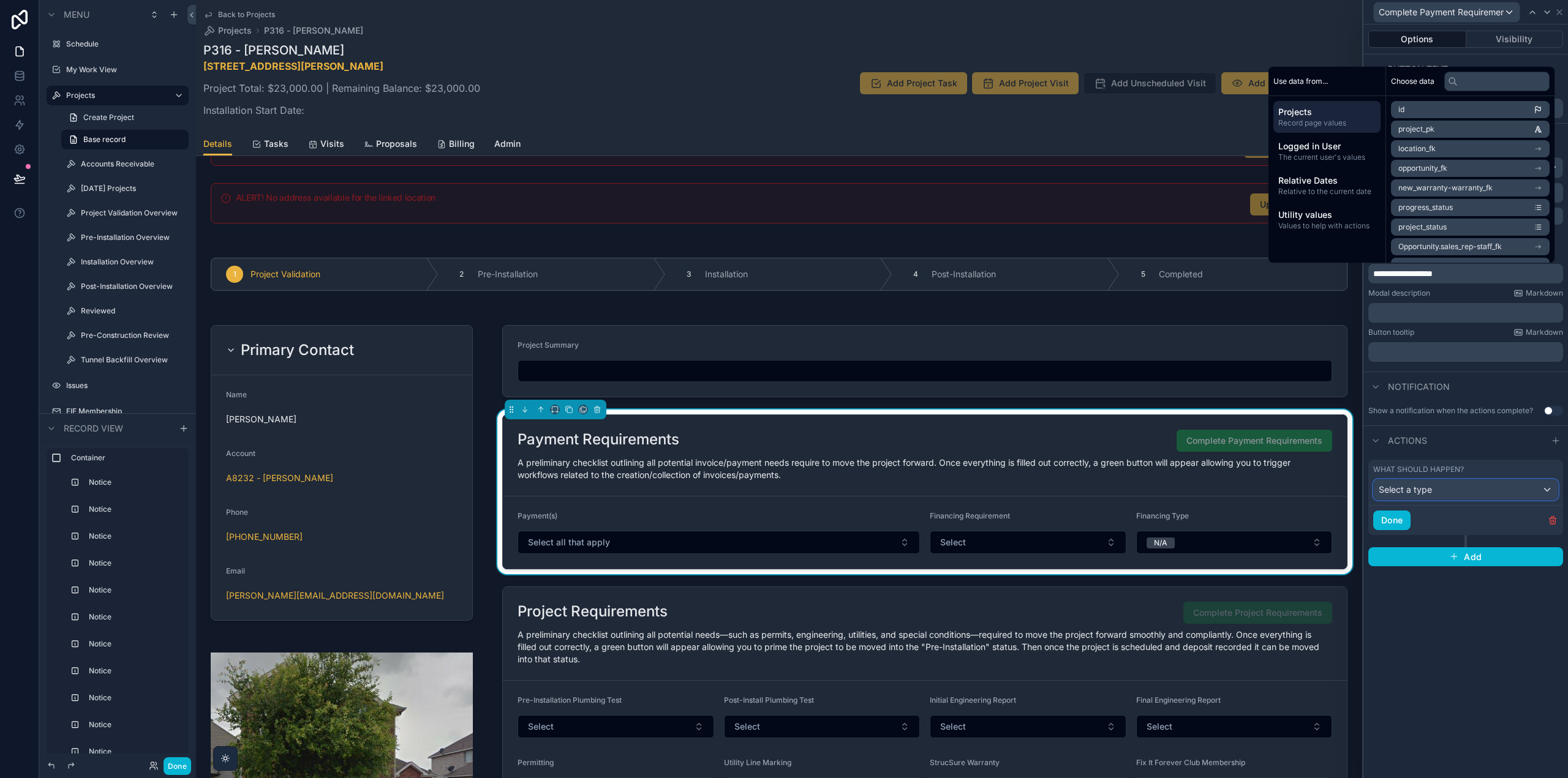
click at [1438, 494] on div "Select a type" at bounding box center [1466, 489] width 184 height 20
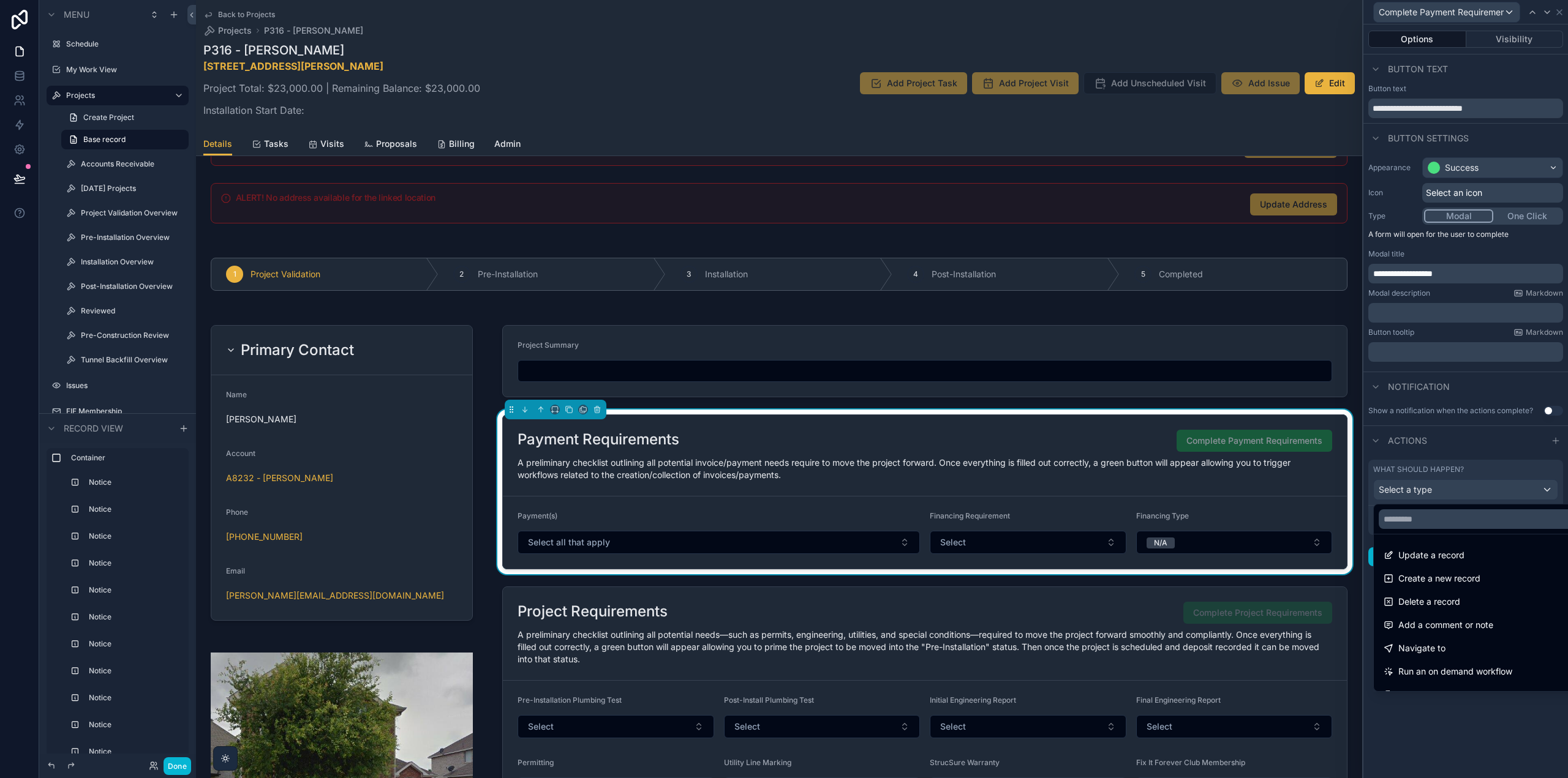
click at [1453, 745] on div at bounding box center [1466, 389] width 204 height 778
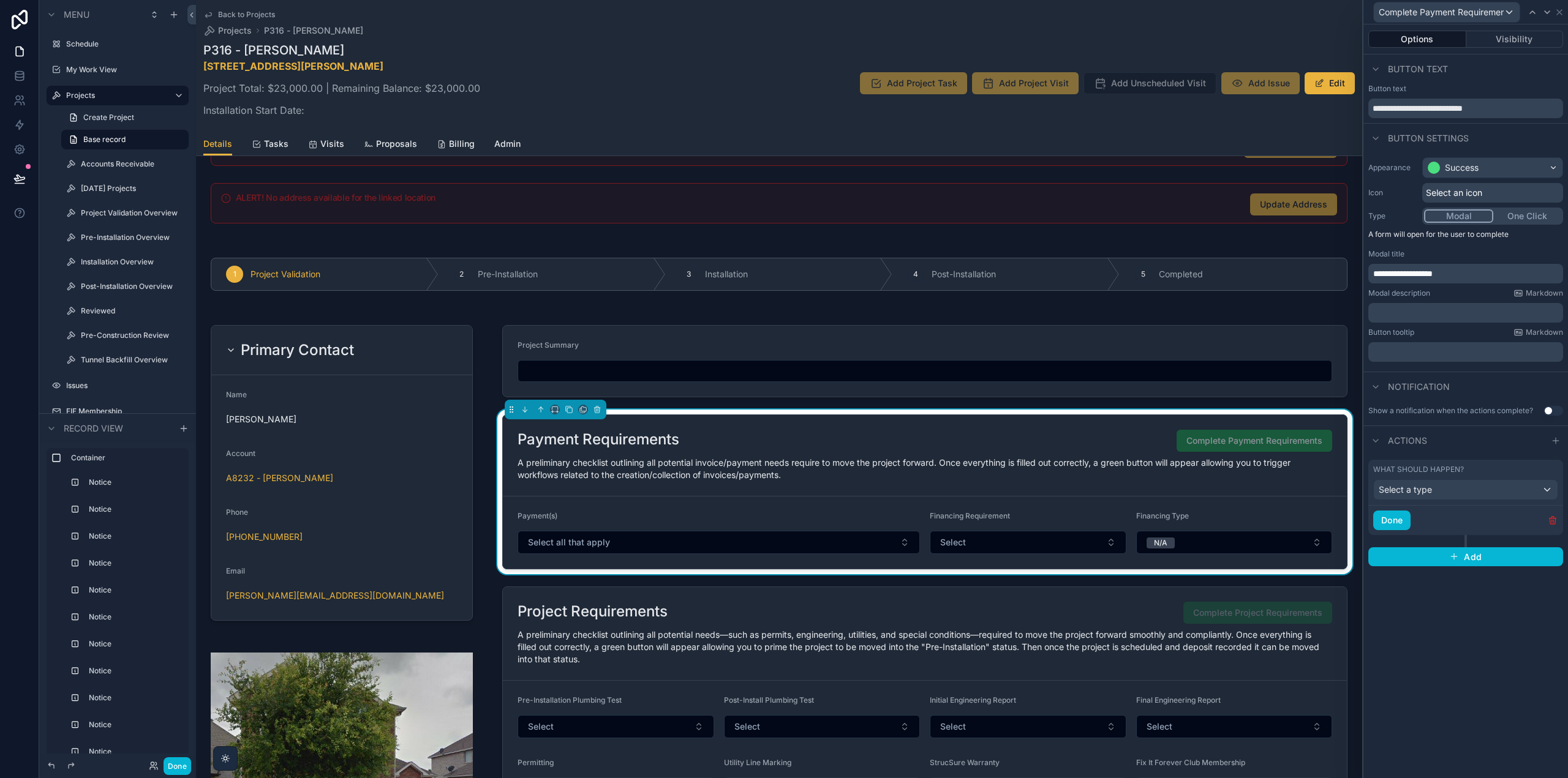
click at [1553, 519] on icon "button" at bounding box center [1553, 520] width 10 height 10
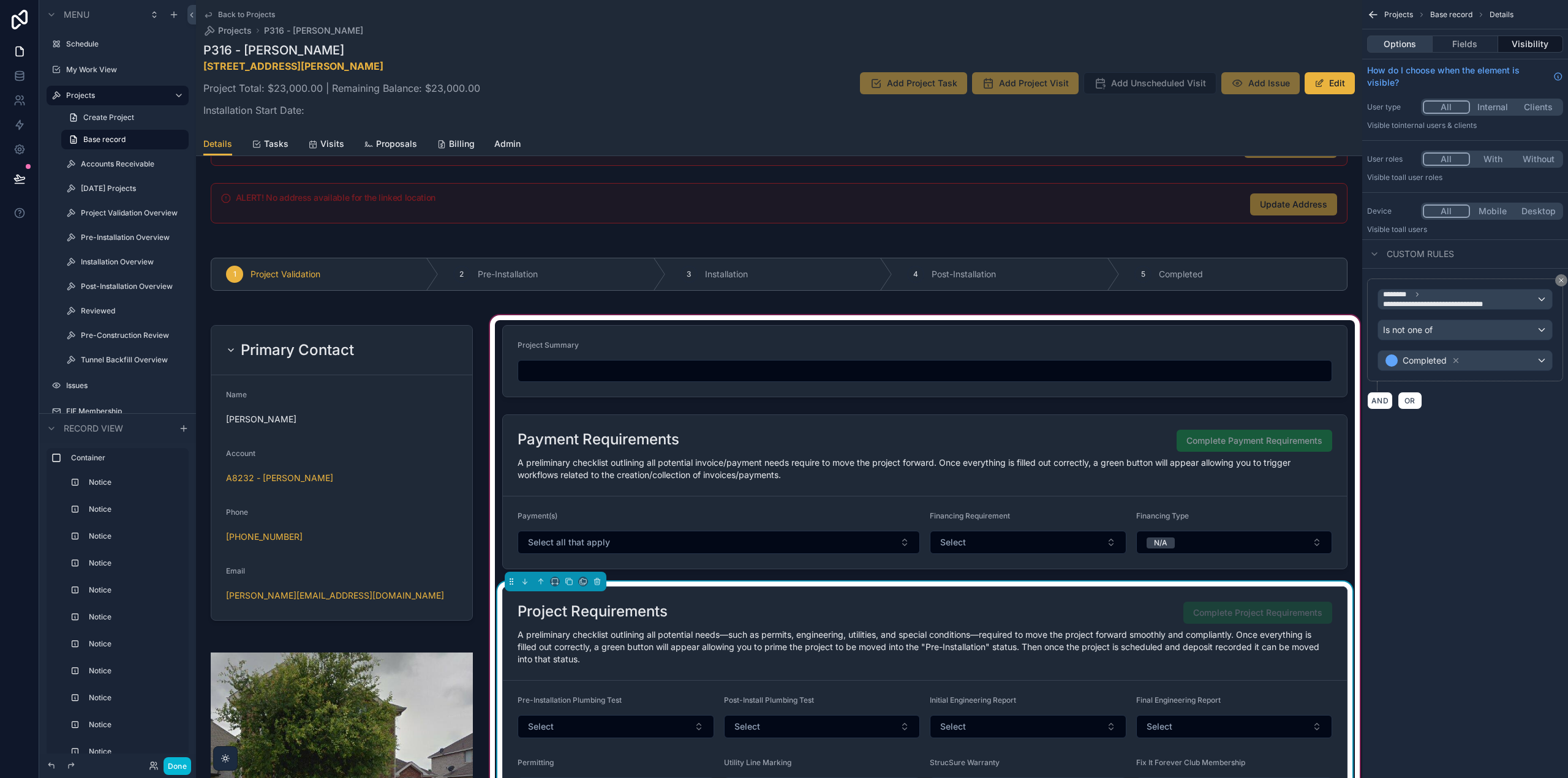
click at [1409, 44] on button "Options" at bounding box center [1400, 43] width 65 height 17
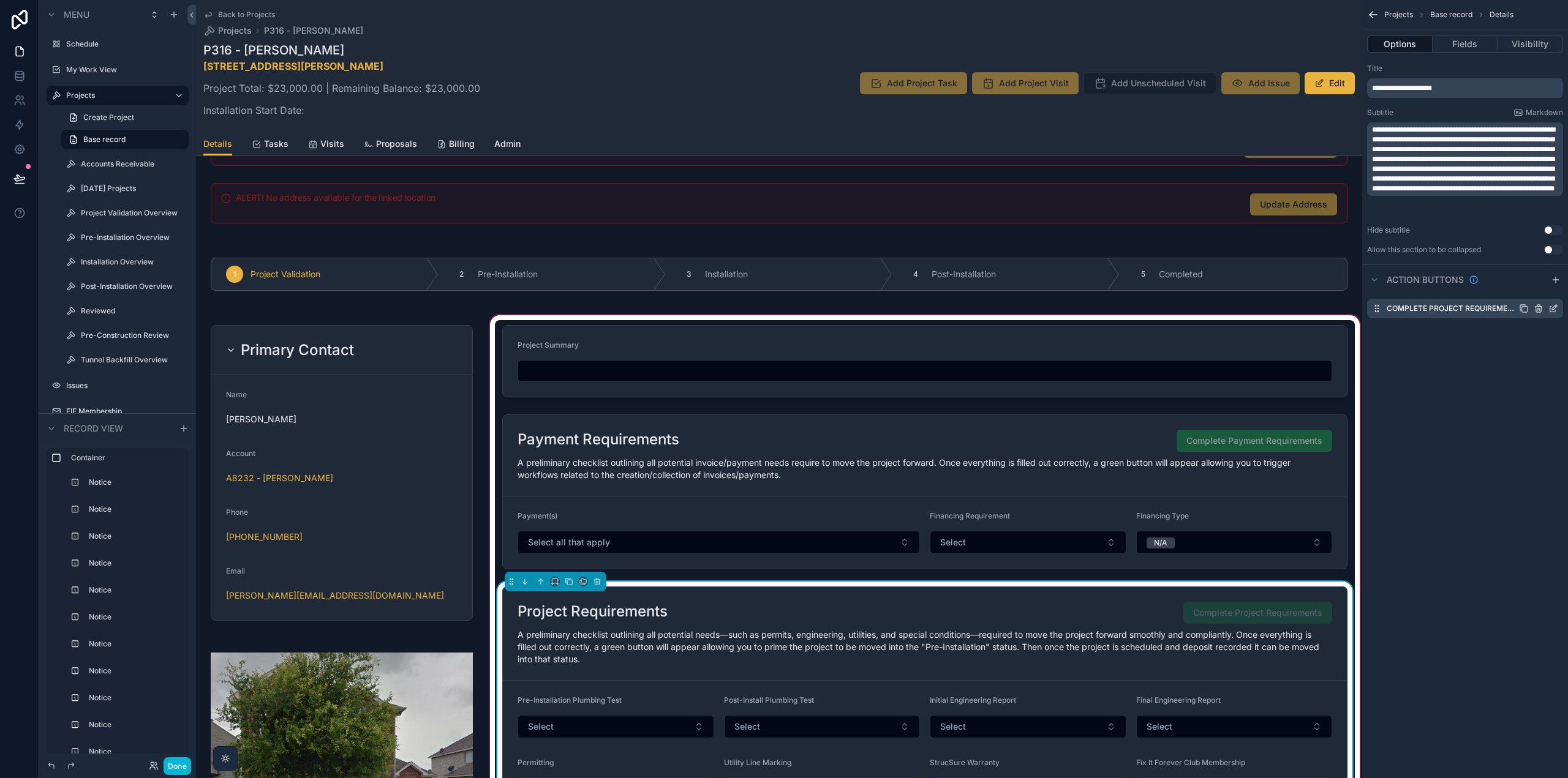
click at [1553, 306] on icon "scrollable content" at bounding box center [1553, 308] width 10 height 10
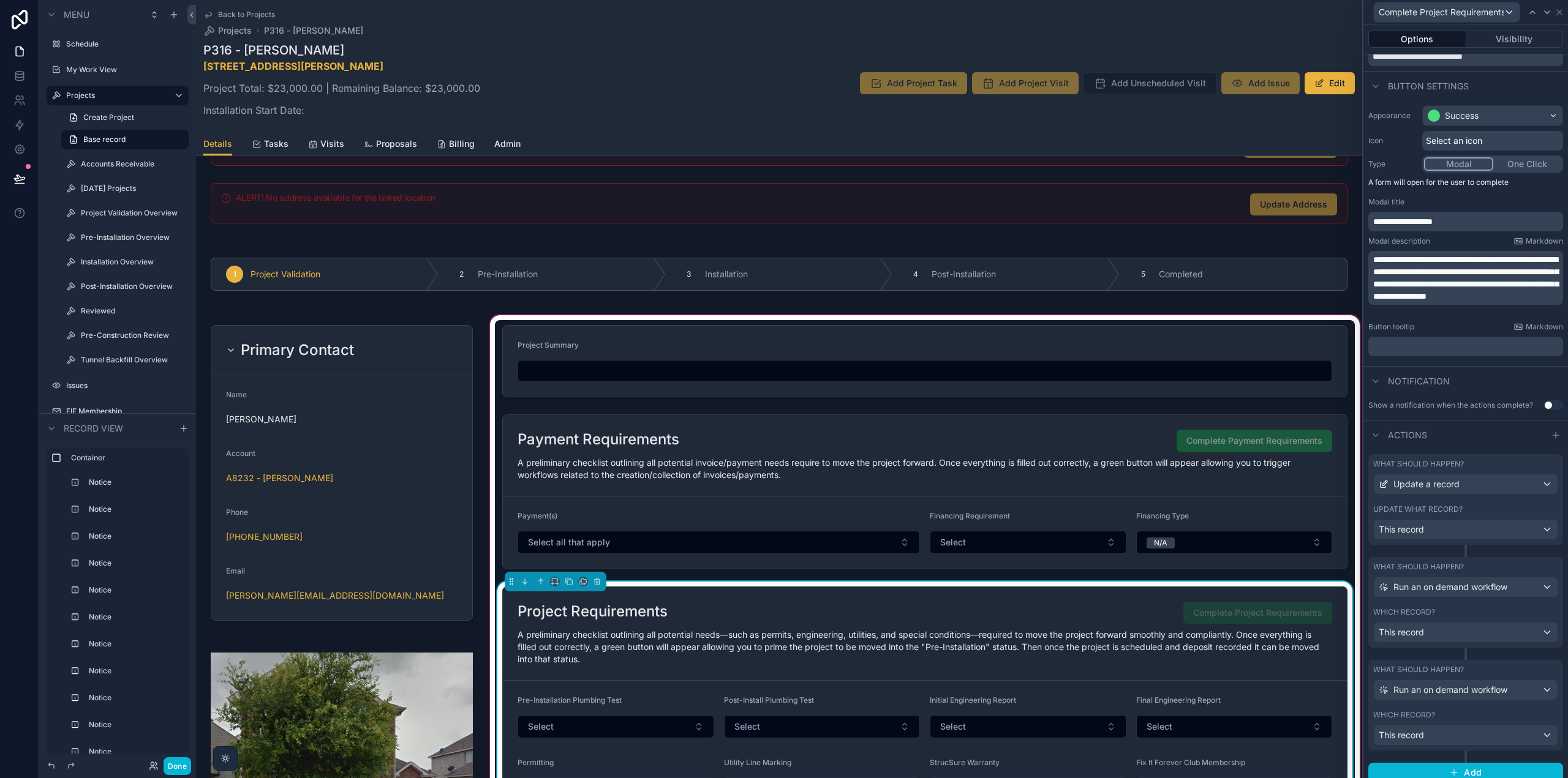
scroll to position [61, 0]
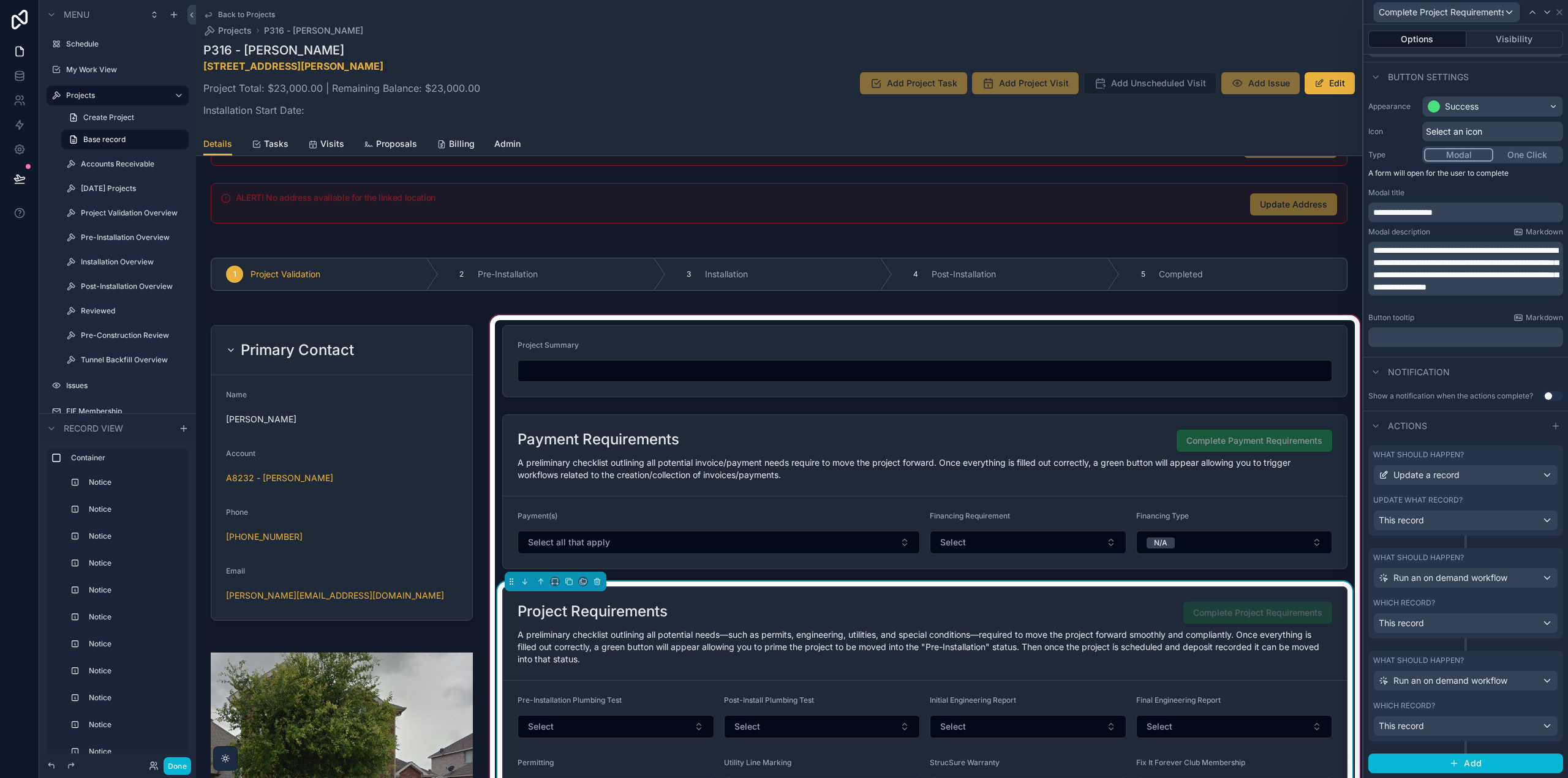
click at [1446, 456] on label "What should happen?" at bounding box center [1418, 454] width 90 height 10
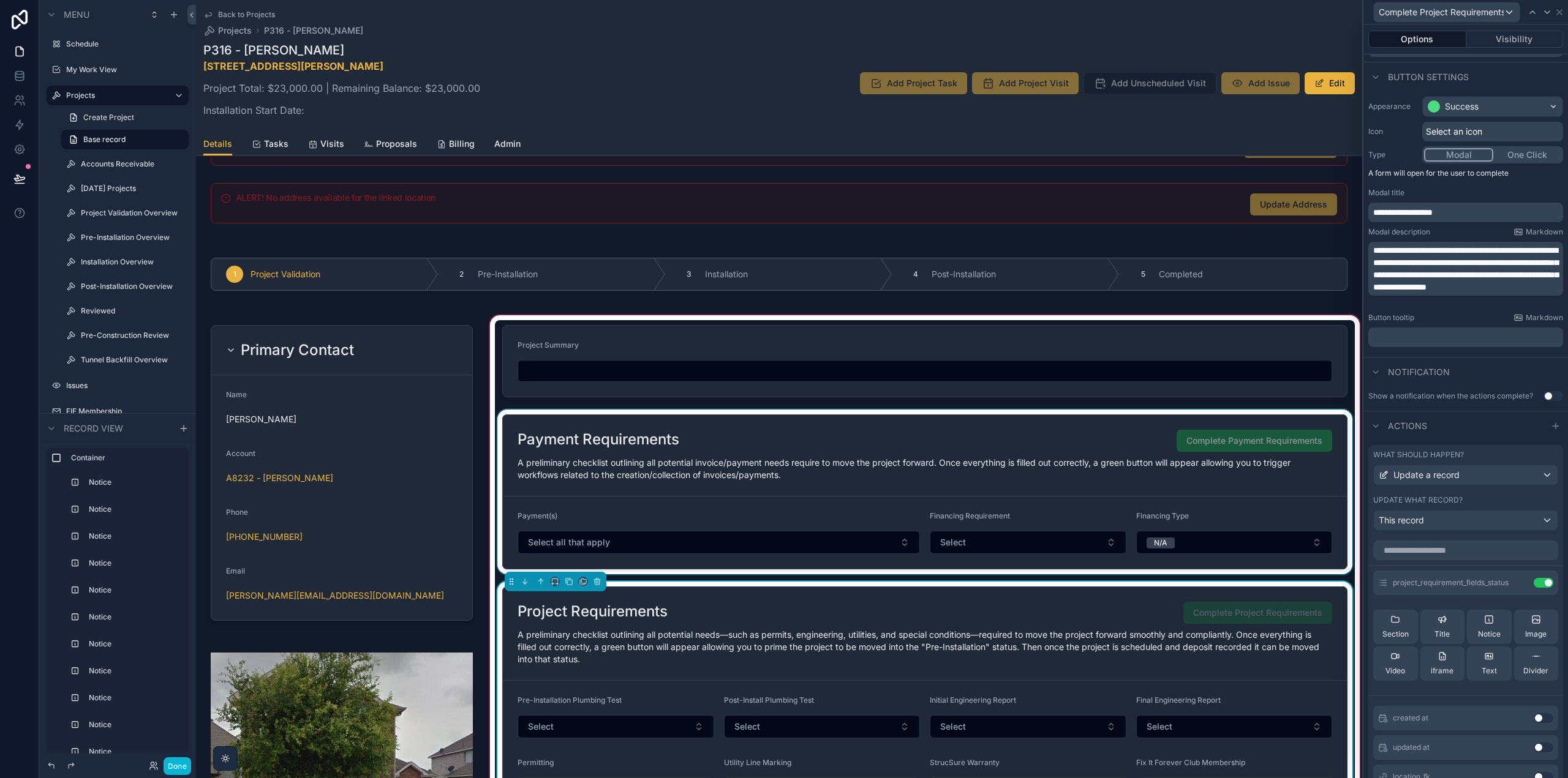
click at [1110, 444] on div "scrollable content" at bounding box center [925, 491] width 860 height 165
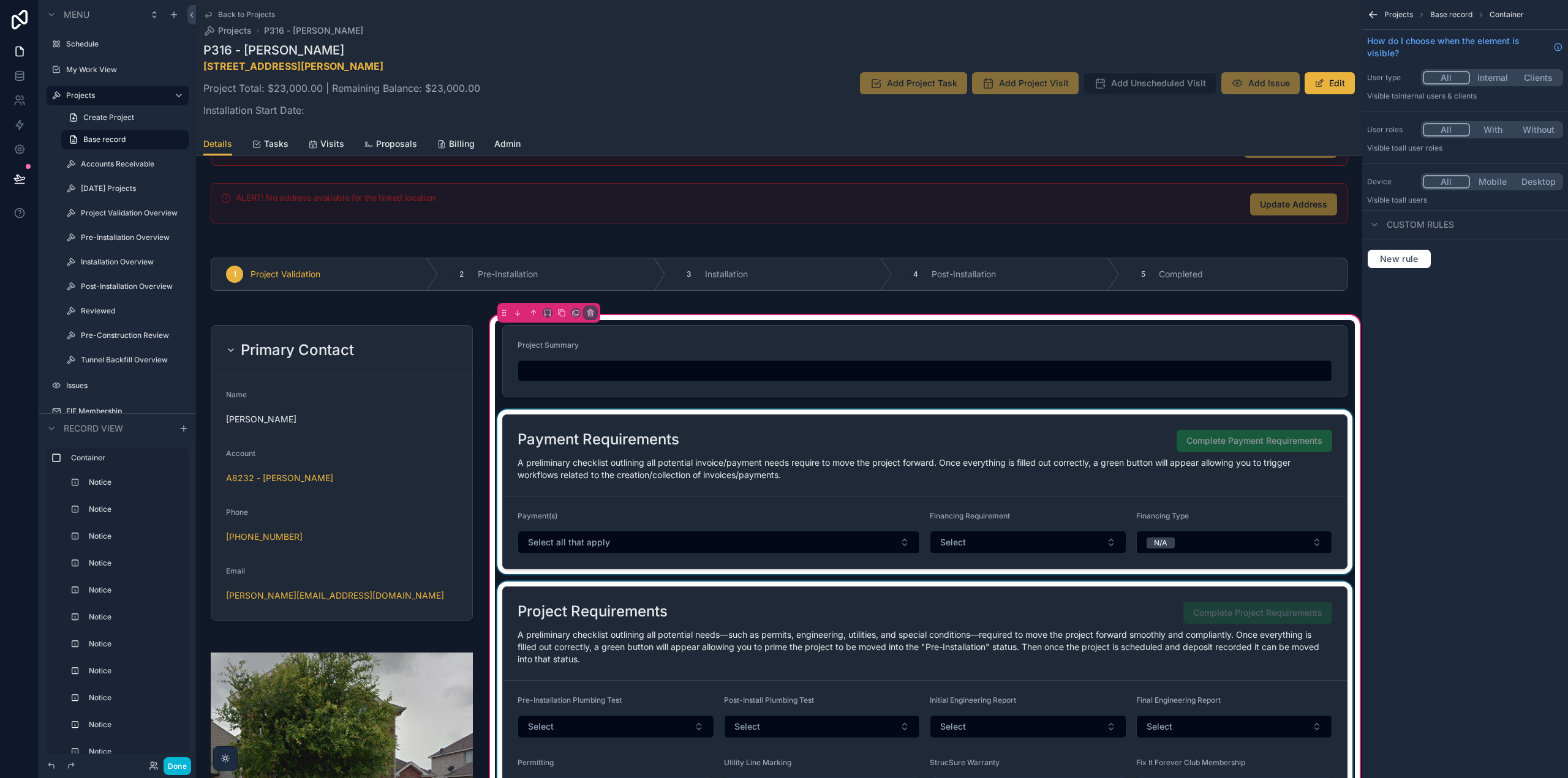
click at [1110, 444] on div "scrollable content" at bounding box center [925, 491] width 860 height 165
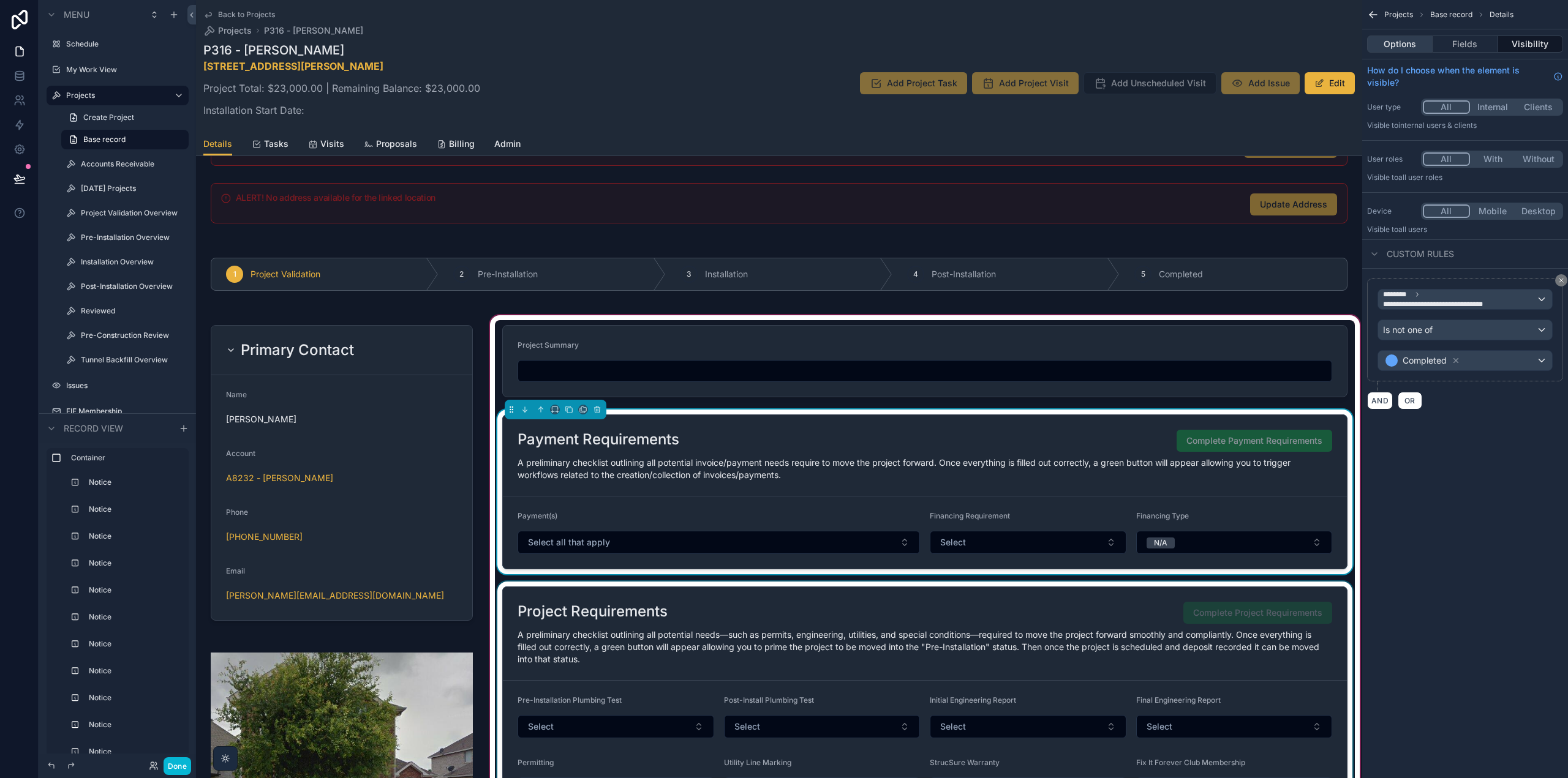
click at [1397, 51] on button "Options" at bounding box center [1400, 43] width 65 height 17
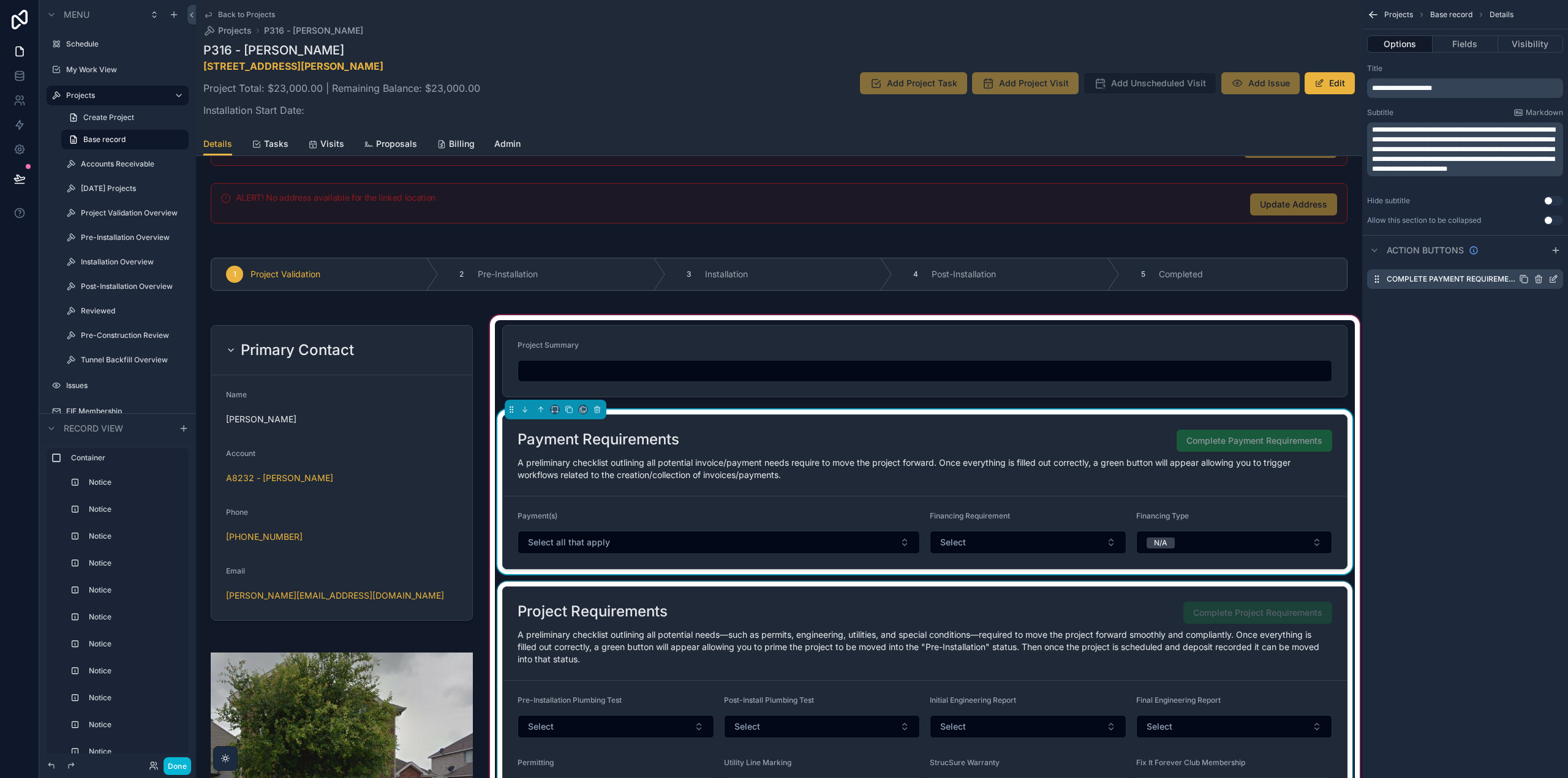
click at [1549, 277] on icon "scrollable content" at bounding box center [1553, 278] width 10 height 10
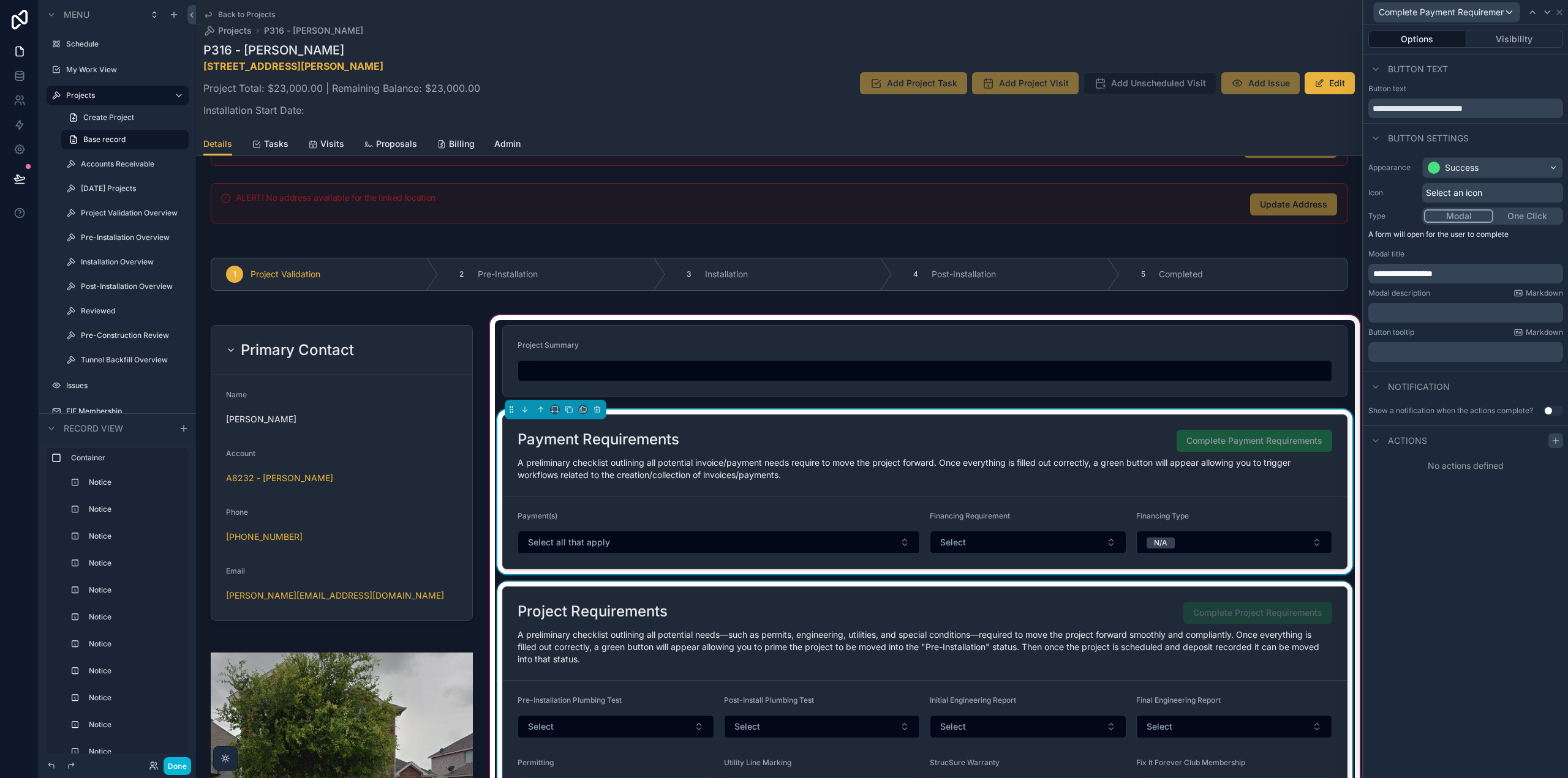
click at [1553, 441] on icon at bounding box center [1555, 441] width 5 height 0
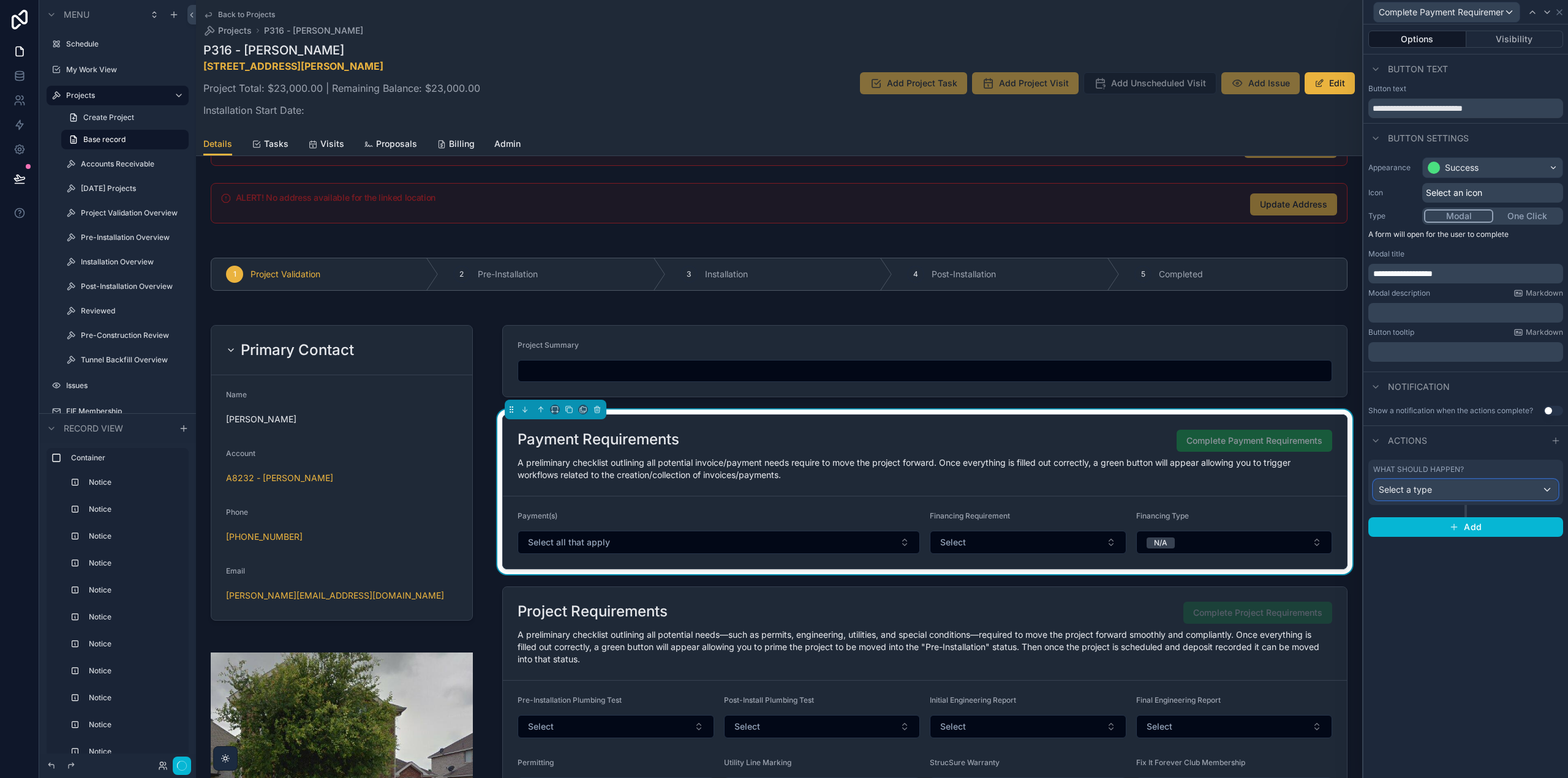
click at [1462, 498] on div "Select a type" at bounding box center [1466, 489] width 184 height 20
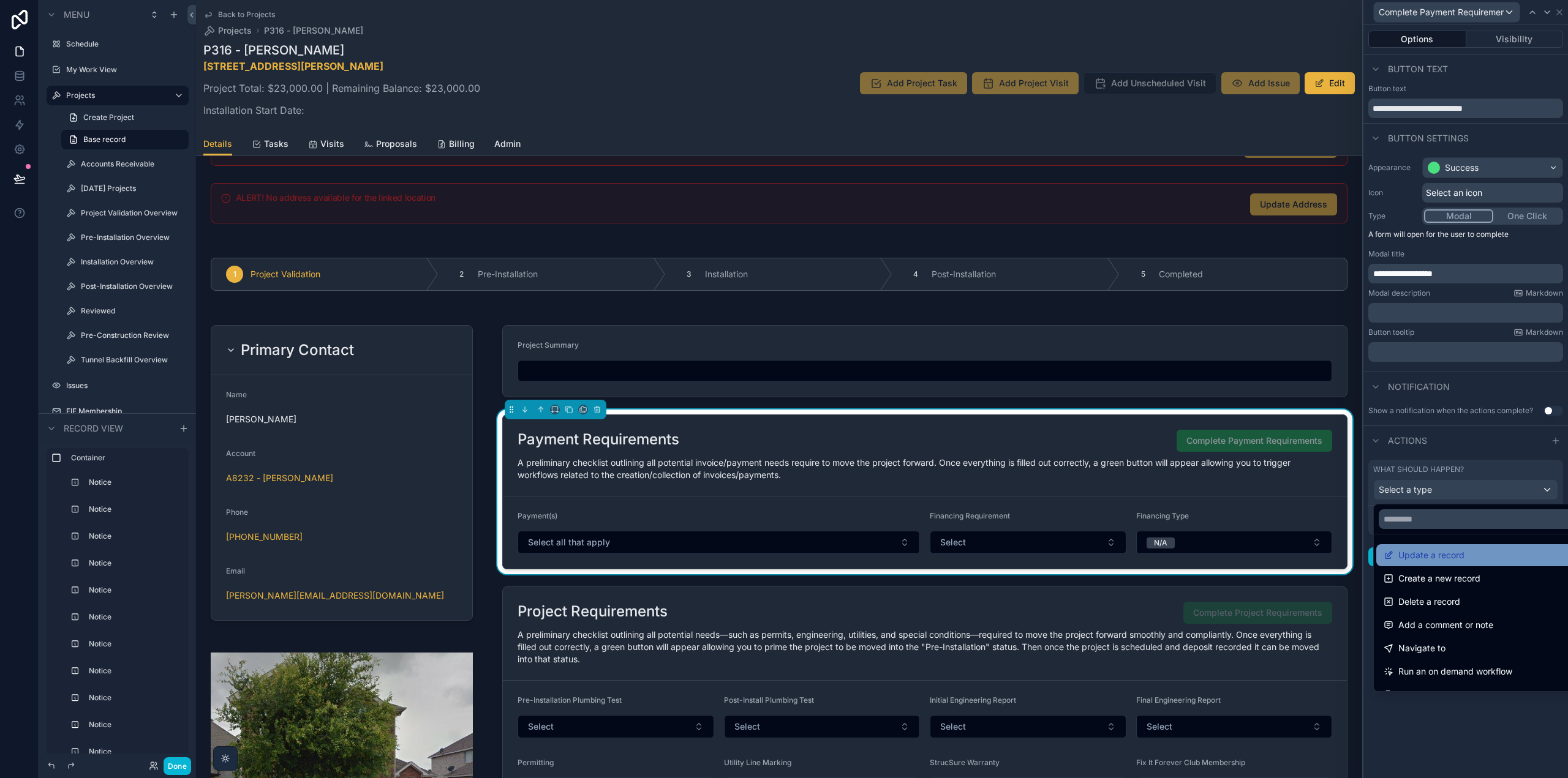
click at [1442, 555] on span "Update a record" at bounding box center [1431, 555] width 66 height 15
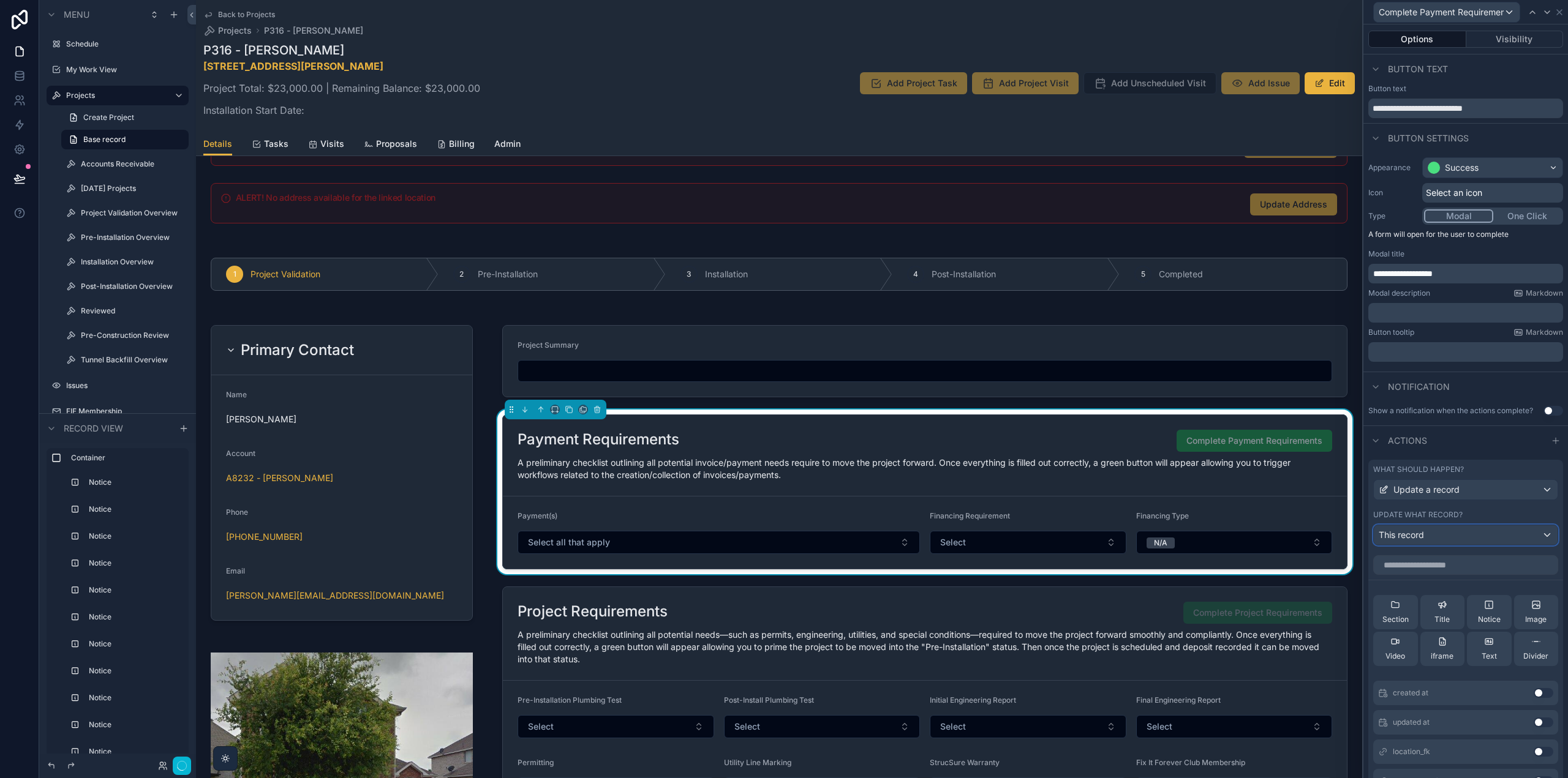
click at [1430, 530] on div "This record" at bounding box center [1466, 535] width 184 height 20
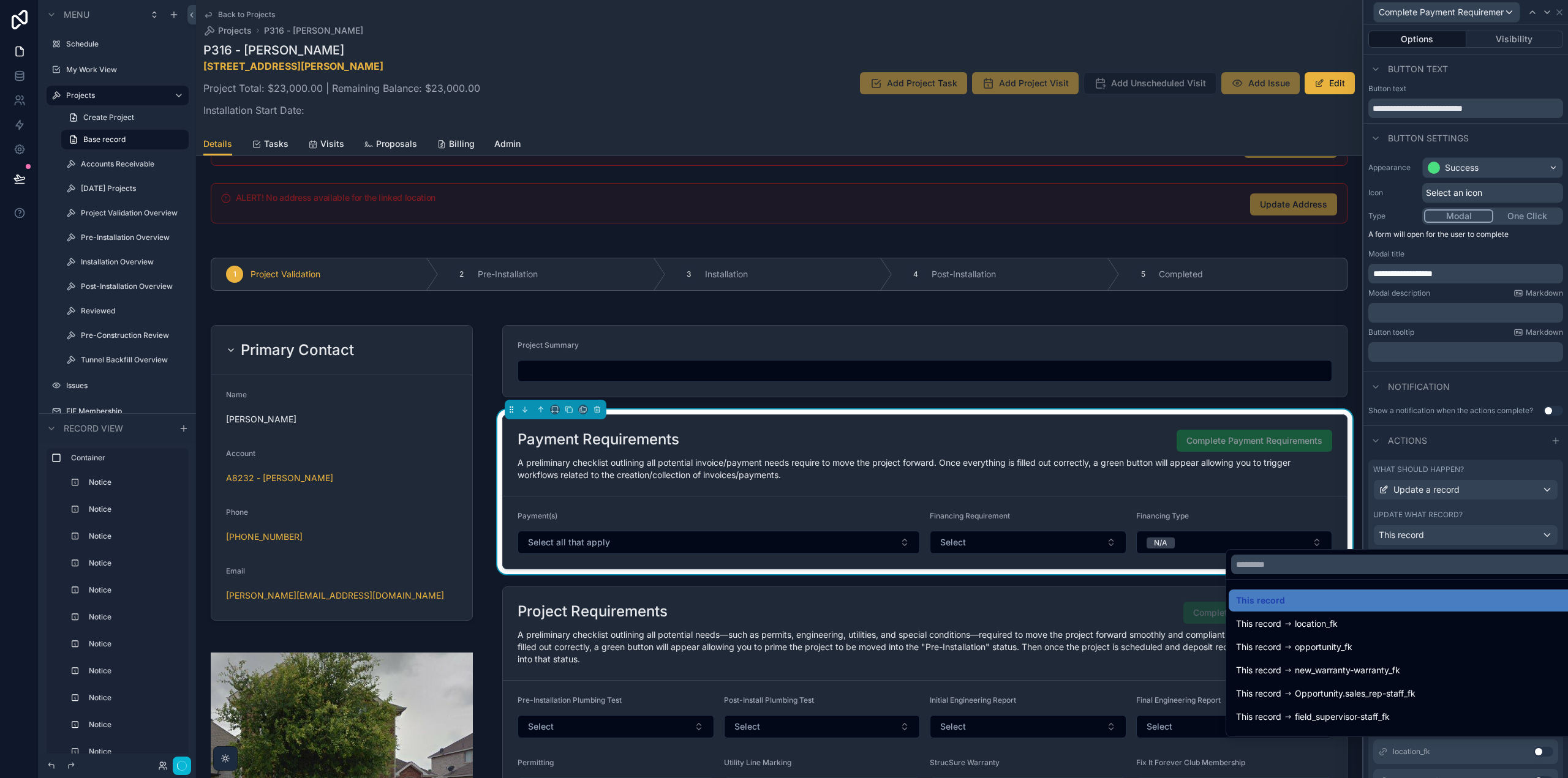
click at [1454, 509] on div at bounding box center [1466, 389] width 204 height 778
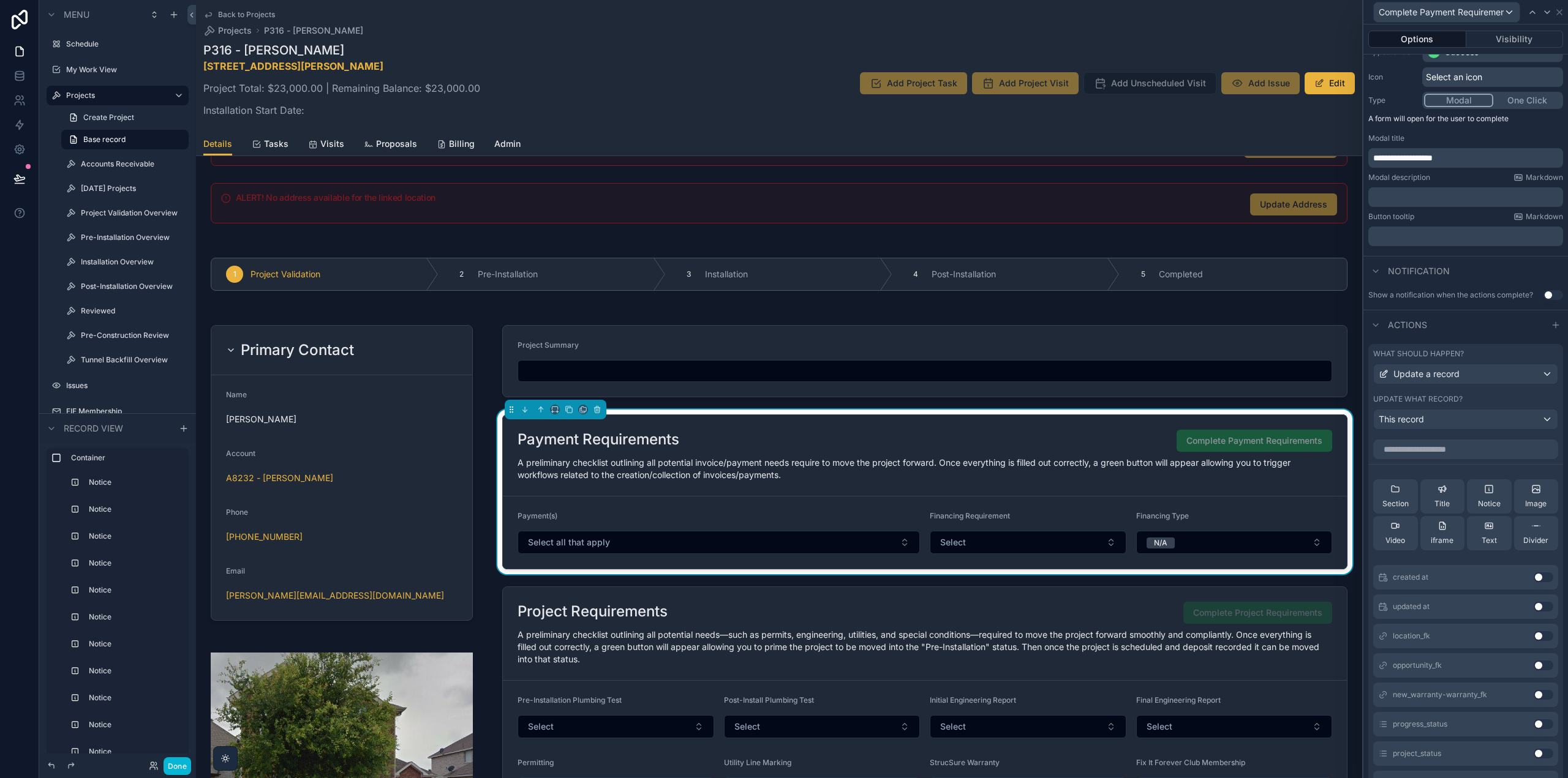
scroll to position [123, 0]
click at [1431, 446] on input "text" at bounding box center [1466, 442] width 185 height 20
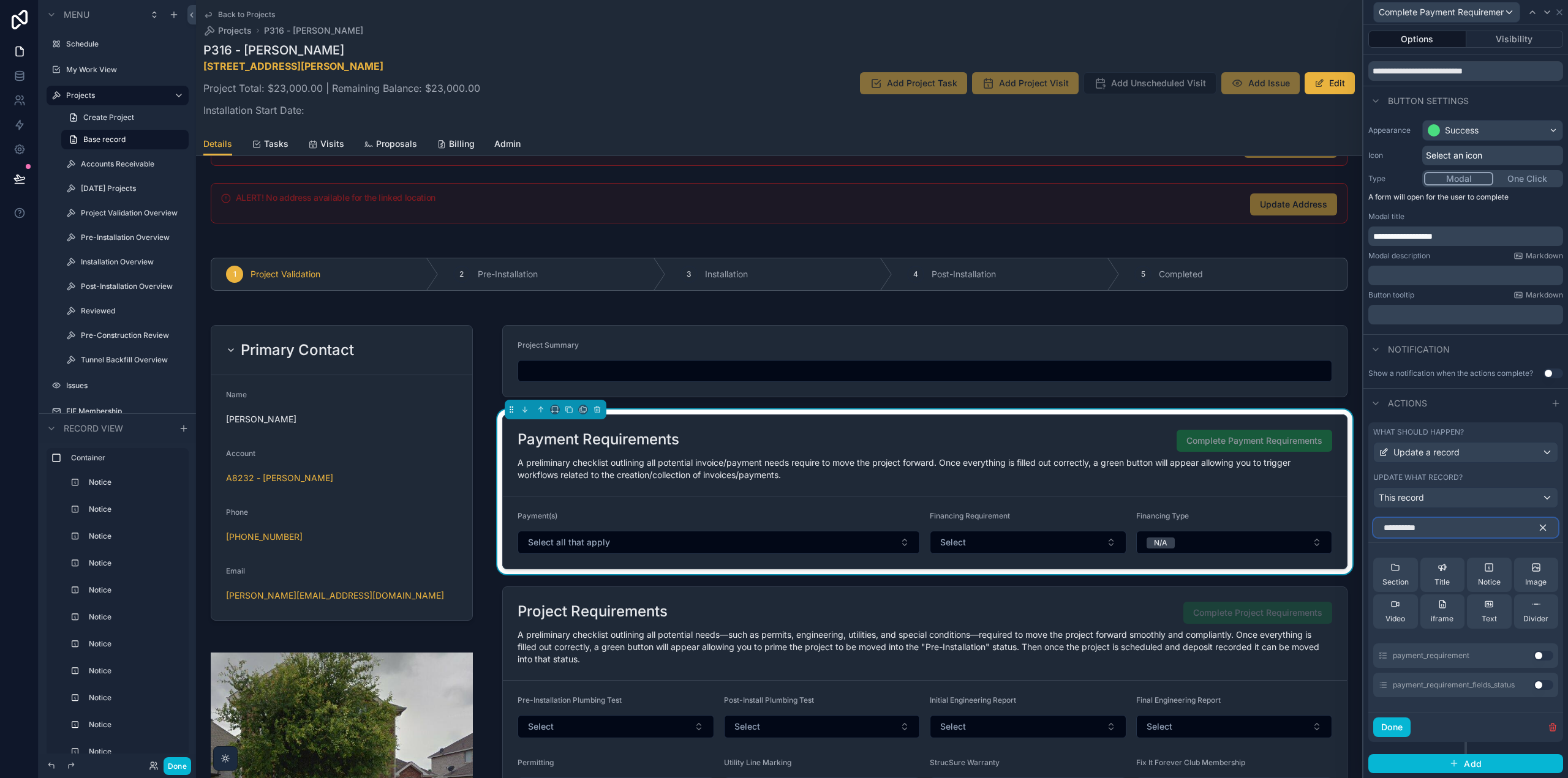
type input "**********"
click at [1536, 688] on button "Use setting" at bounding box center [1544, 685] width 20 height 10
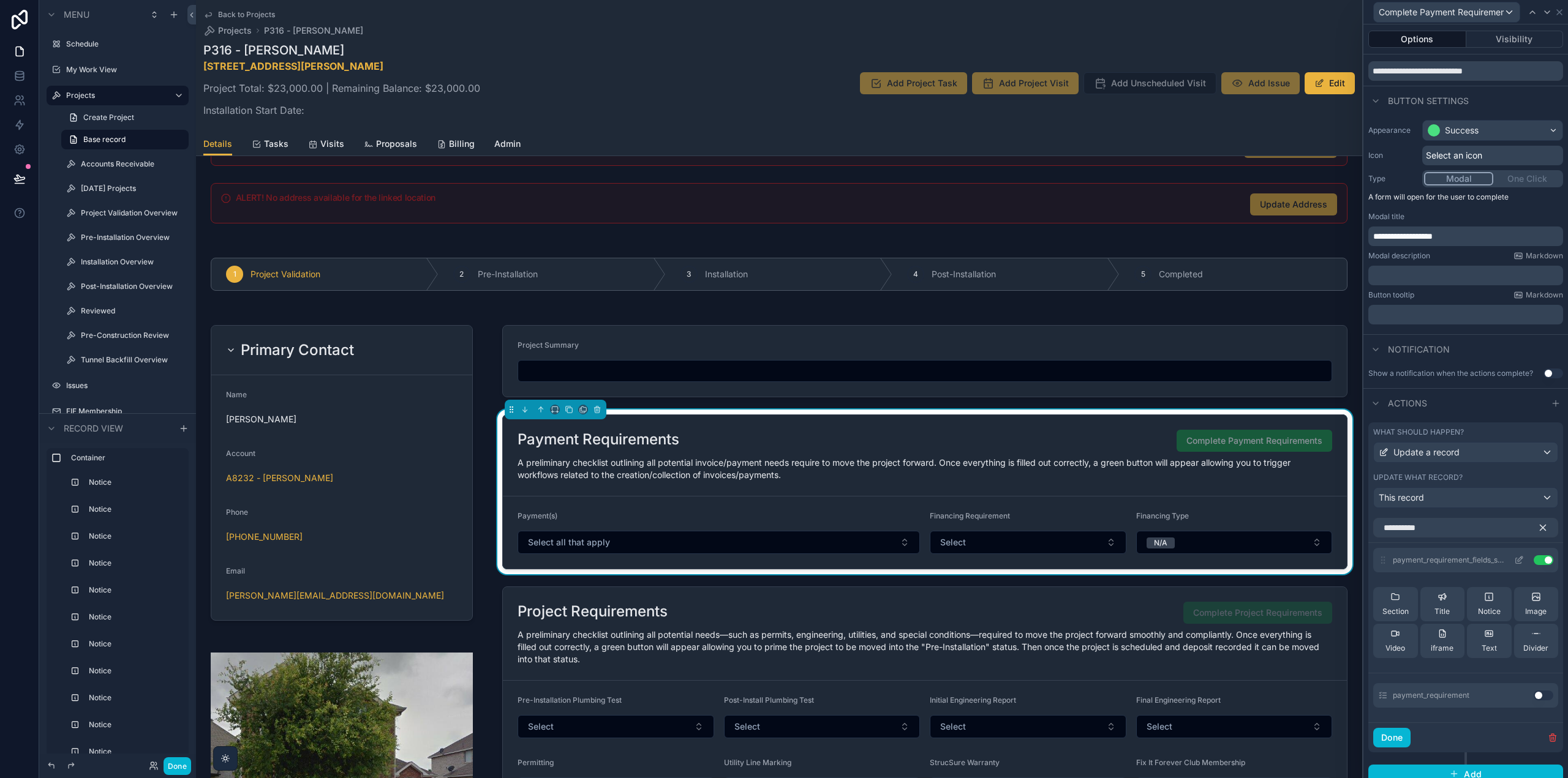
click at [1514, 560] on icon at bounding box center [1519, 560] width 10 height 10
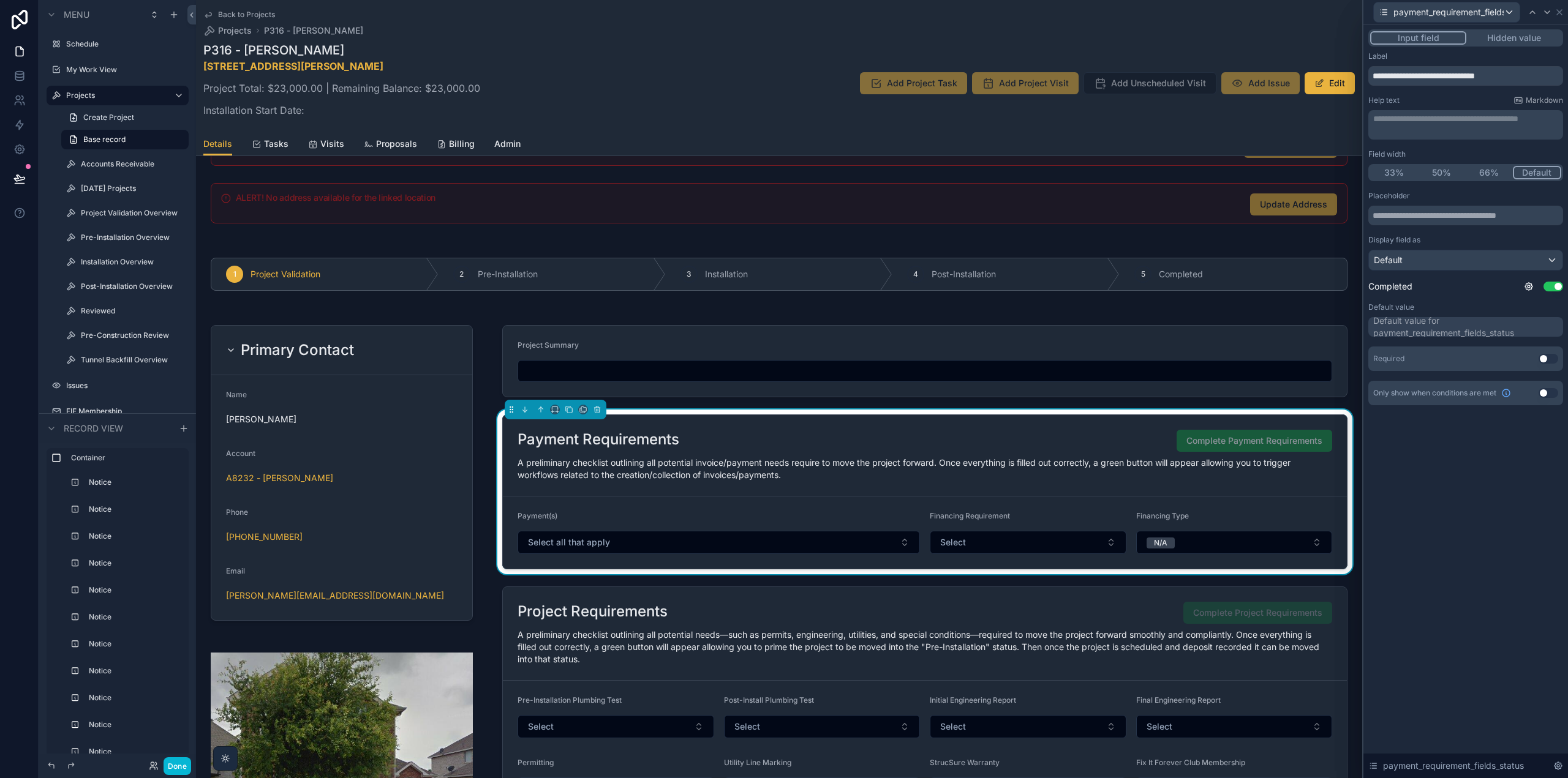
click at [1531, 40] on button "Hidden value" at bounding box center [1514, 37] width 95 height 13
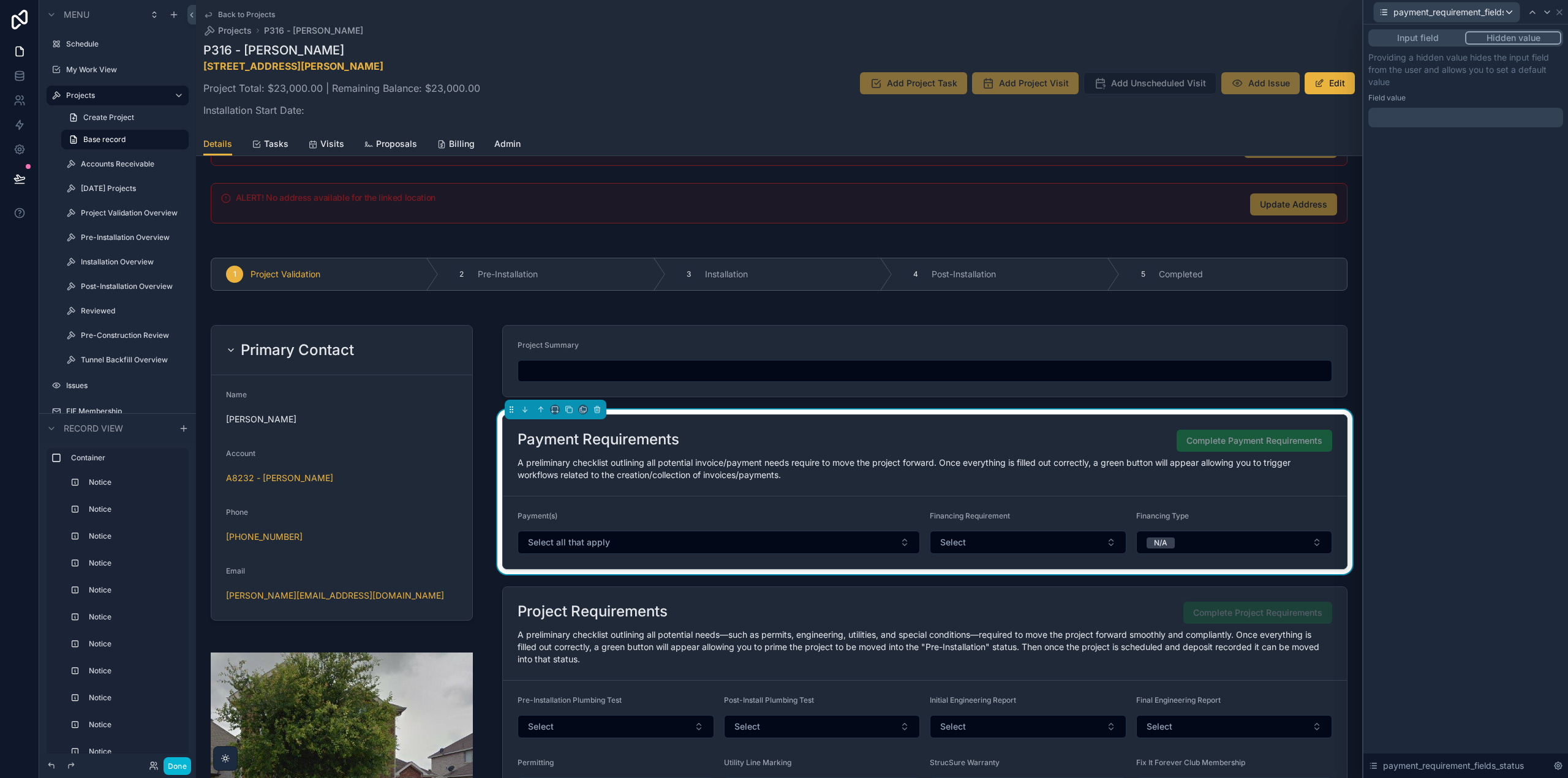
click at [1424, 117] on div at bounding box center [1466, 118] width 195 height 20
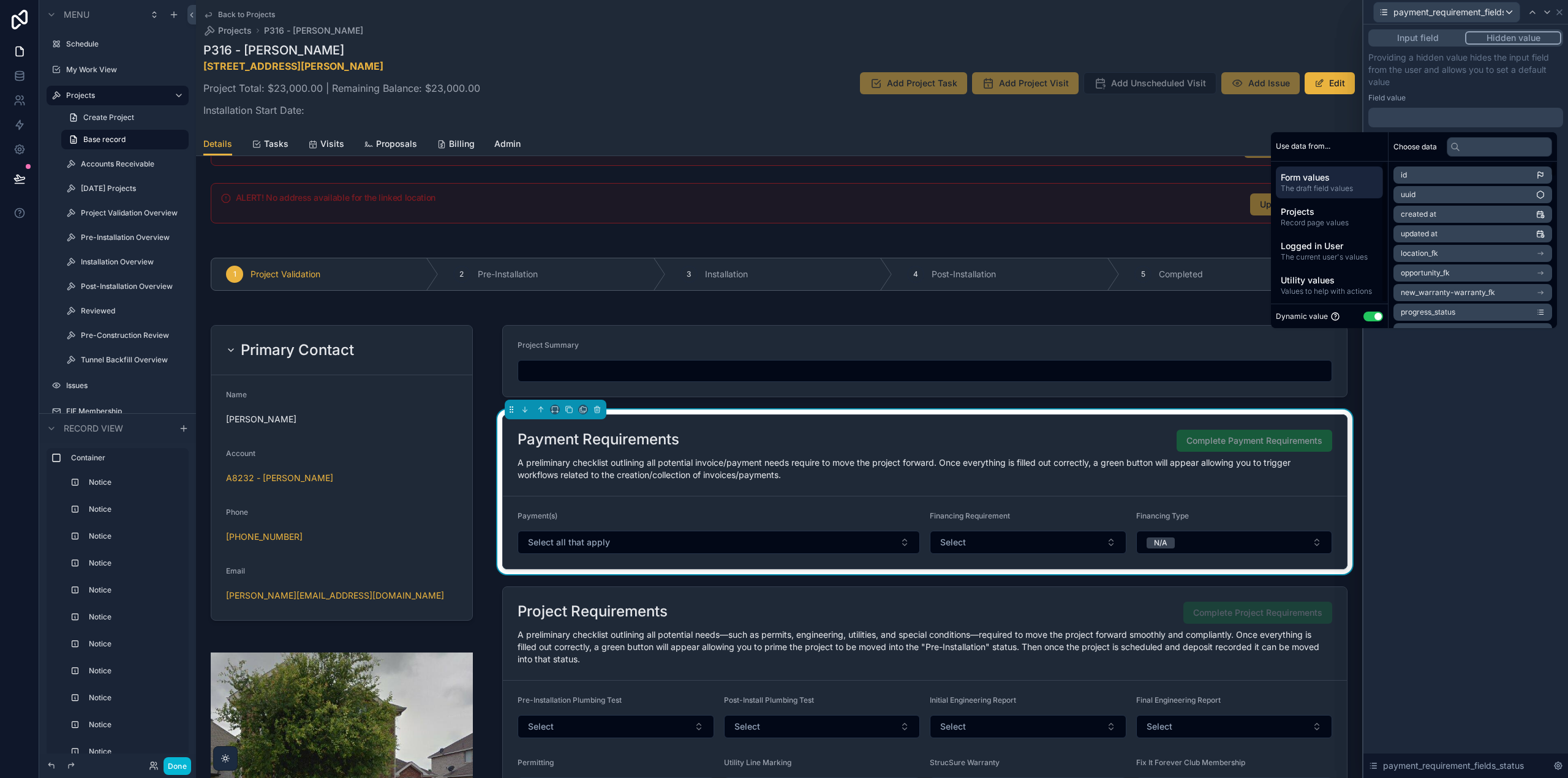
click at [1369, 322] on div "Dynamic value Use setting" at bounding box center [1330, 316] width 107 height 14
click at [1369, 319] on button "Use setting" at bounding box center [1373, 316] width 20 height 10
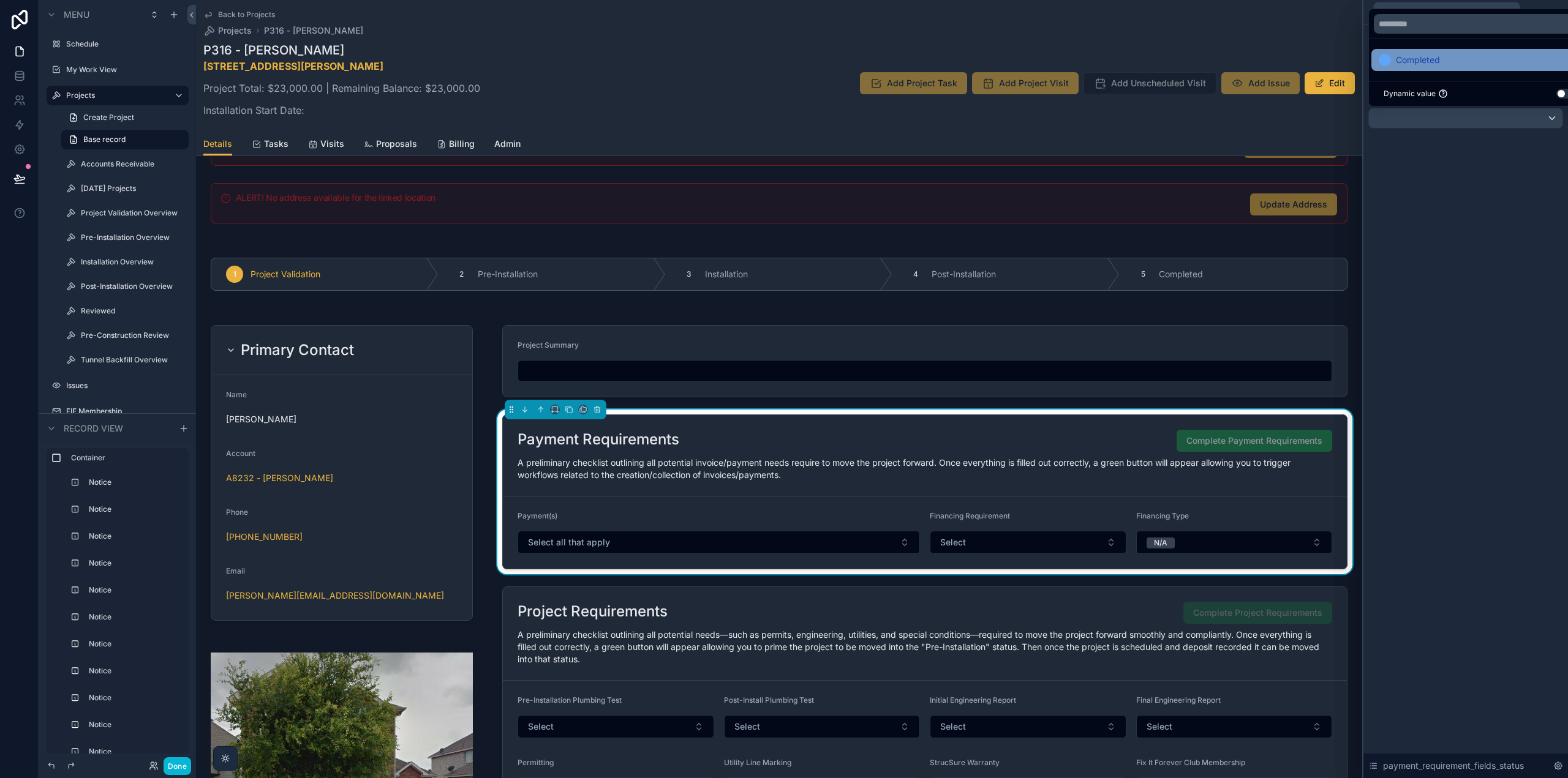
click at [1436, 49] on div "Completed" at bounding box center [1480, 60] width 217 height 22
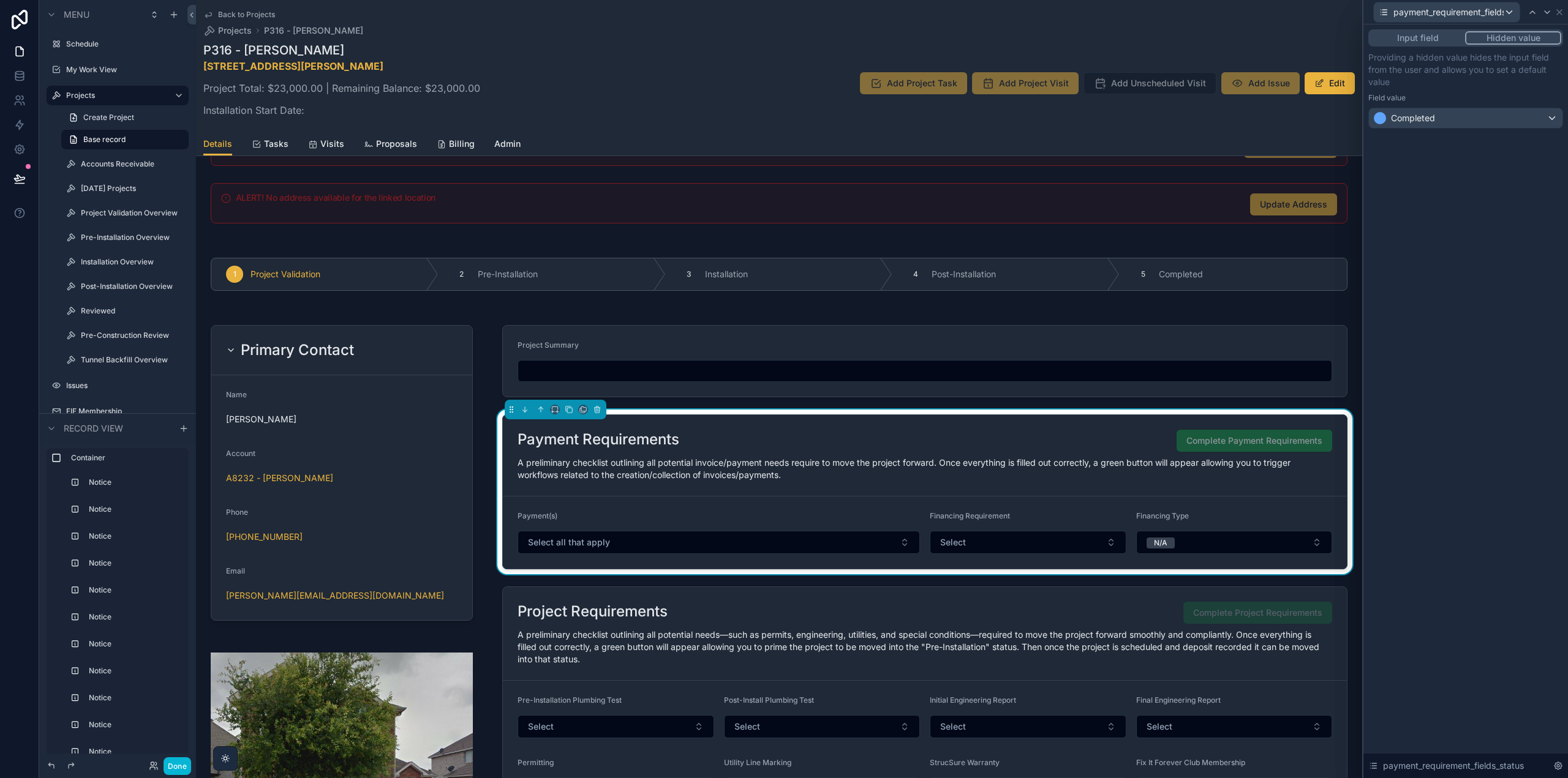
click at [1436, 383] on div "Input field Hidden value Providing a hidden value hides the input field from th…" at bounding box center [1466, 401] width 204 height 754
click at [1558, 12] on icon at bounding box center [1559, 12] width 10 height 10
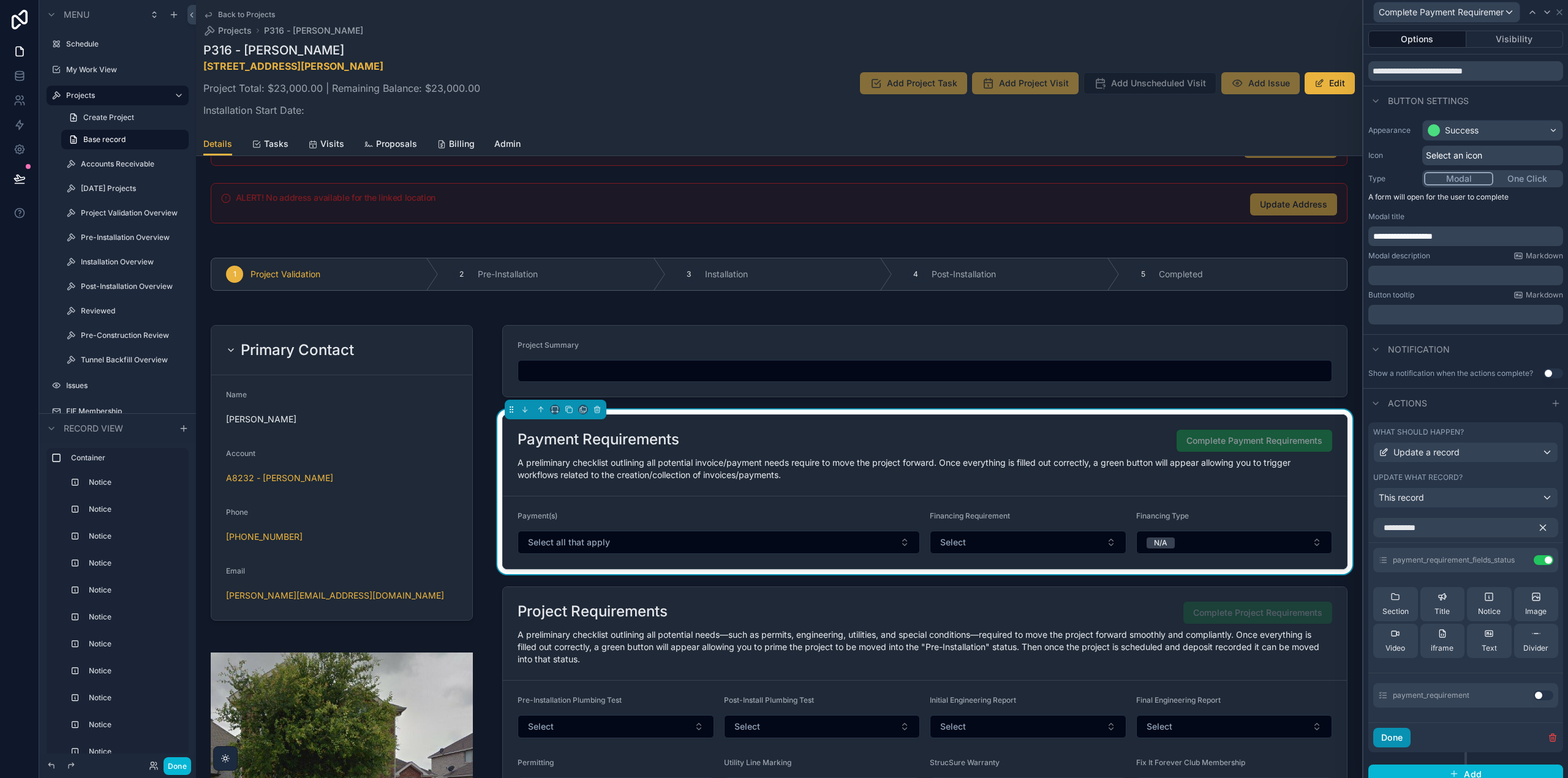
click at [1400, 739] on button "Done" at bounding box center [1392, 738] width 37 height 20
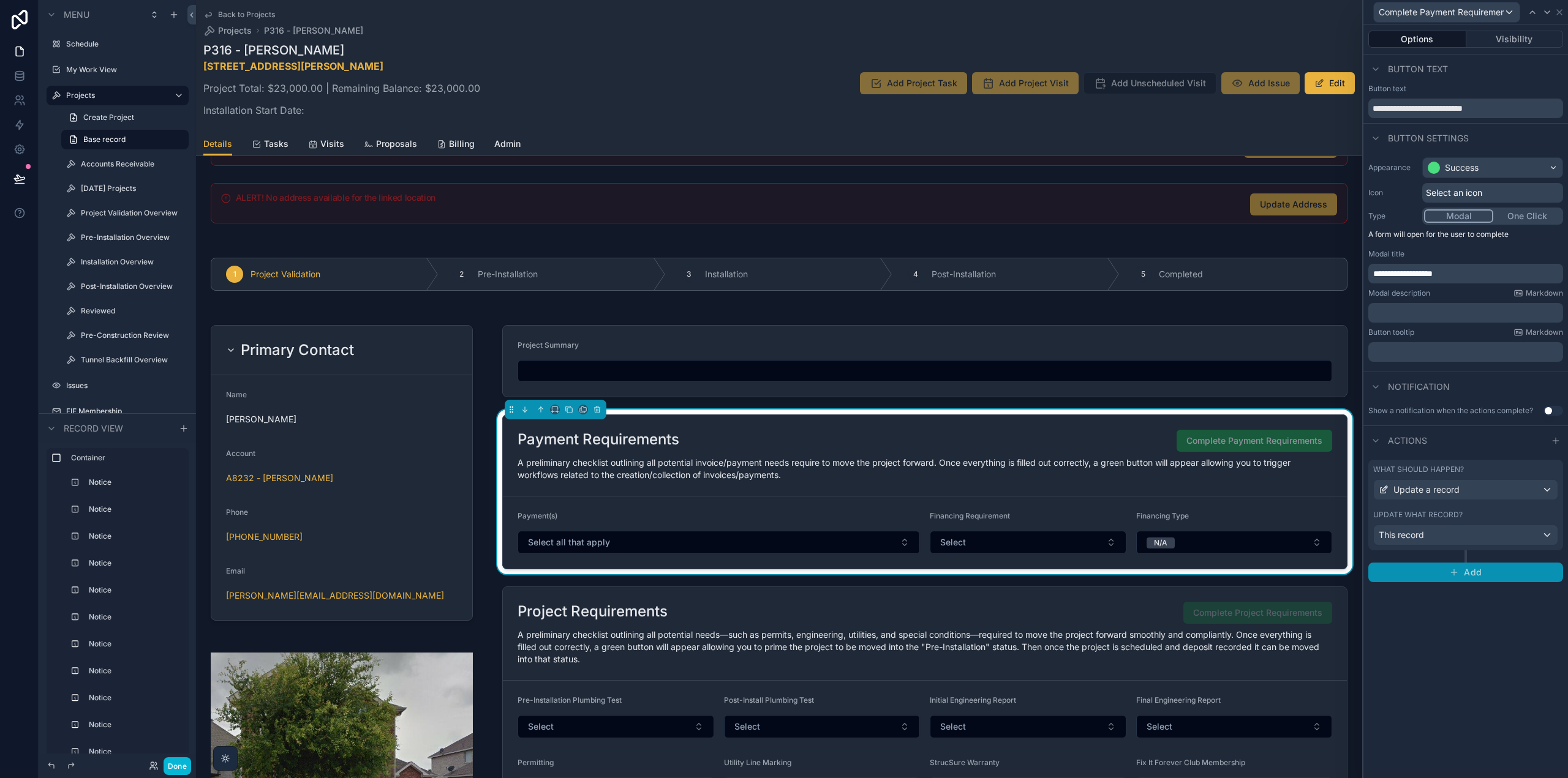
click at [1445, 569] on button "Add" at bounding box center [1466, 572] width 195 height 20
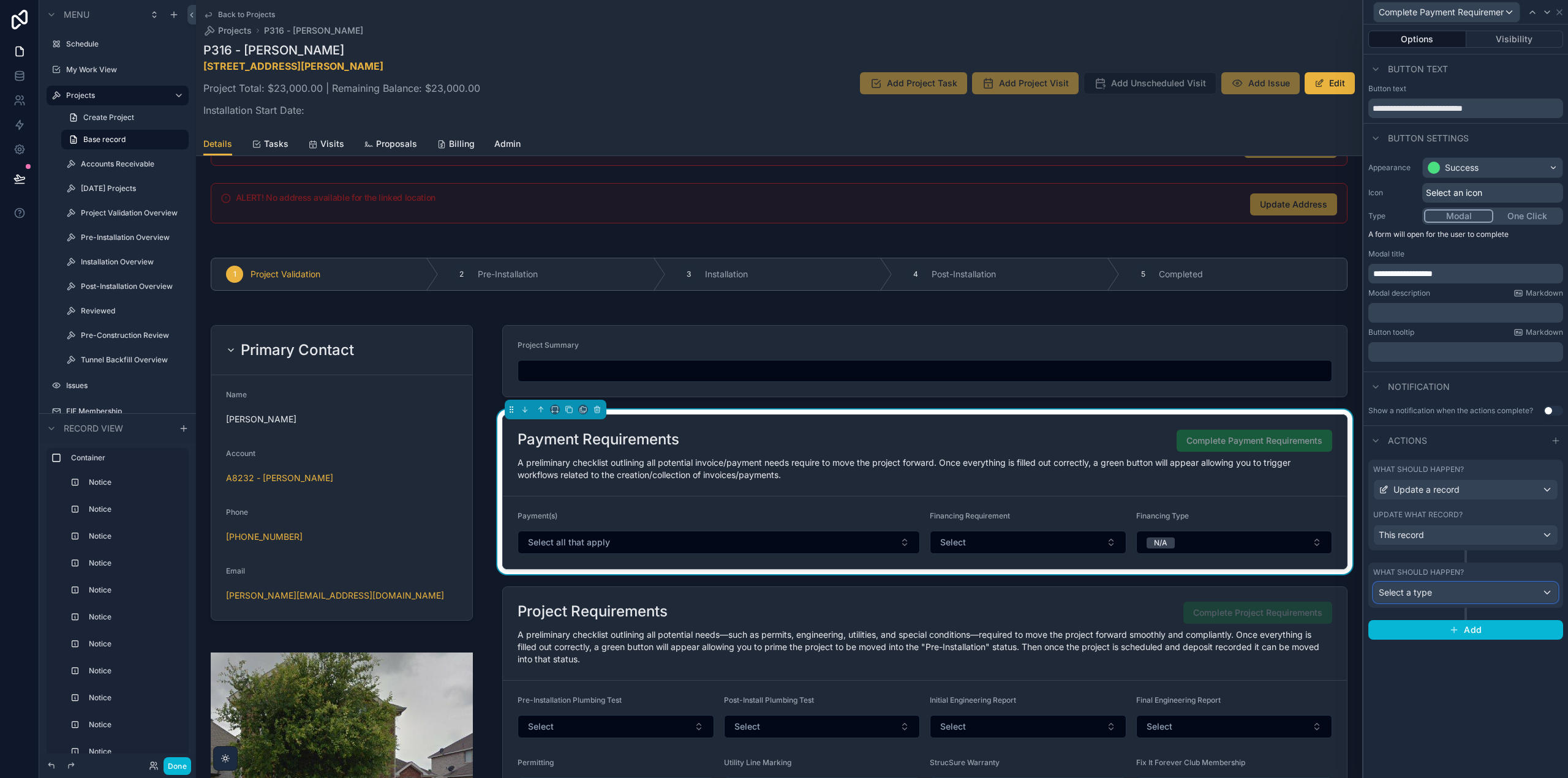
click at [1439, 590] on div "Select a type" at bounding box center [1466, 592] width 184 height 20
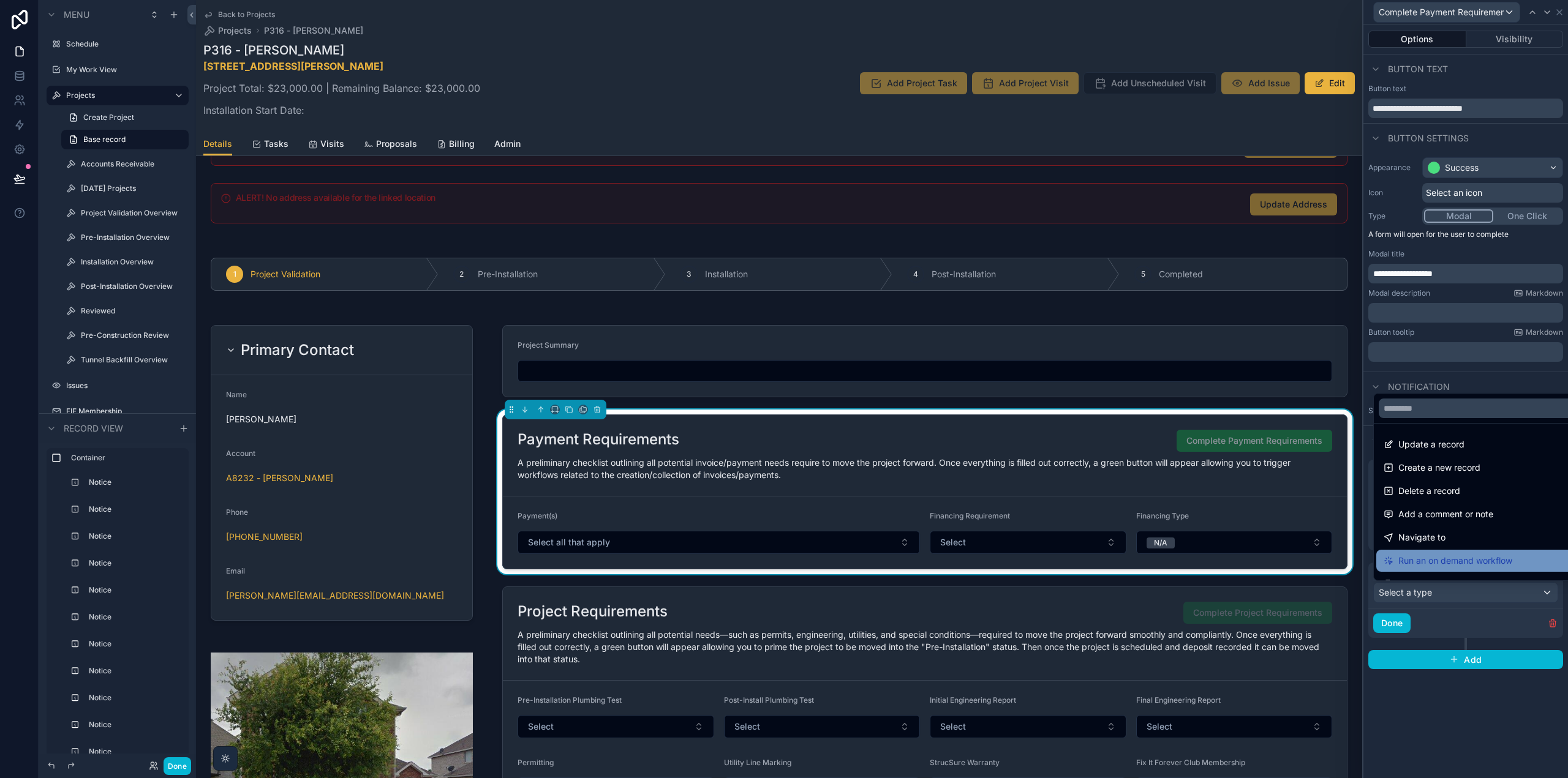
click at [1446, 559] on span "Run an on demand workflow" at bounding box center [1455, 561] width 114 height 15
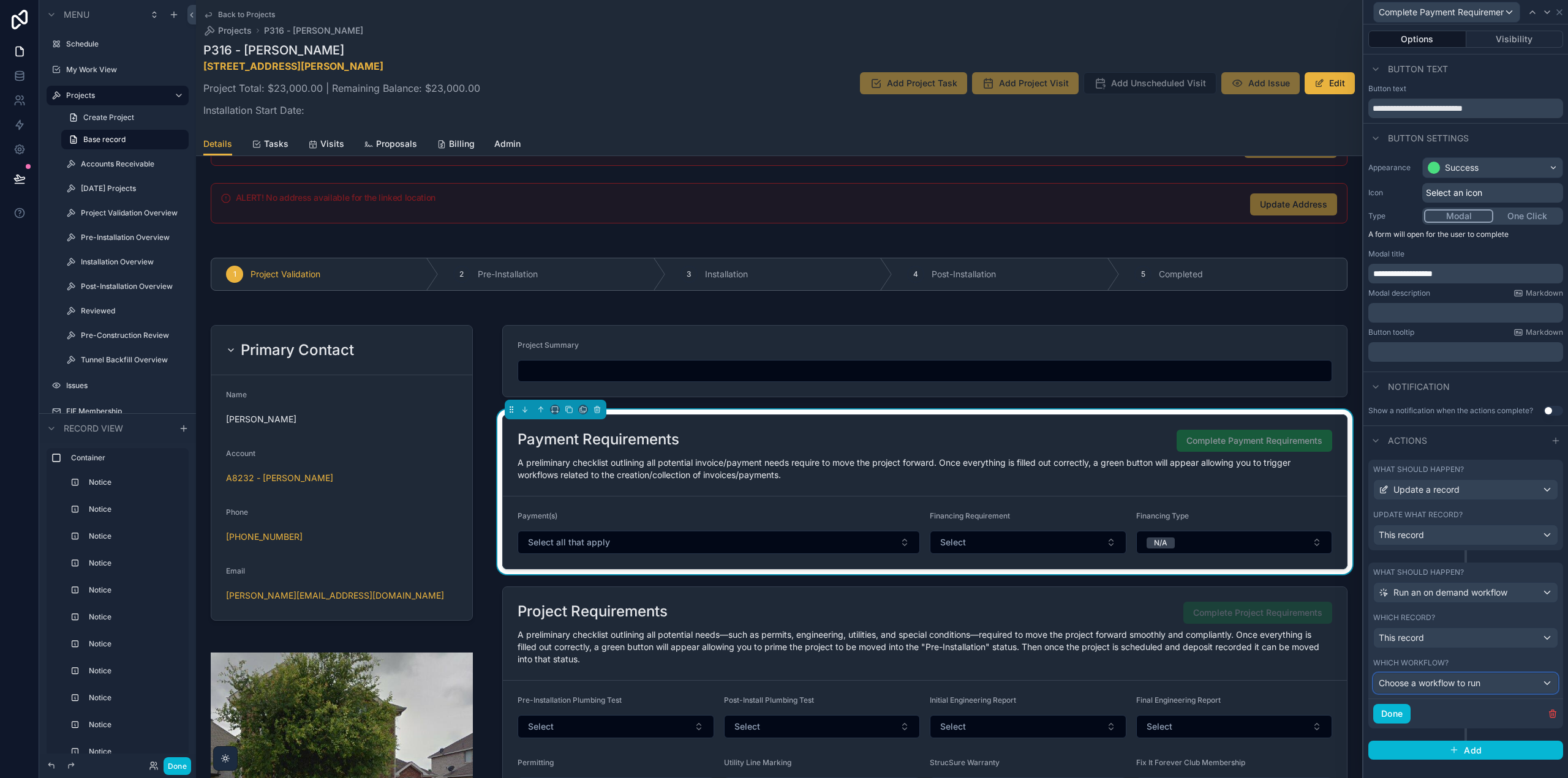
click at [1436, 682] on span "Choose a workflow to run" at bounding box center [1430, 682] width 101 height 10
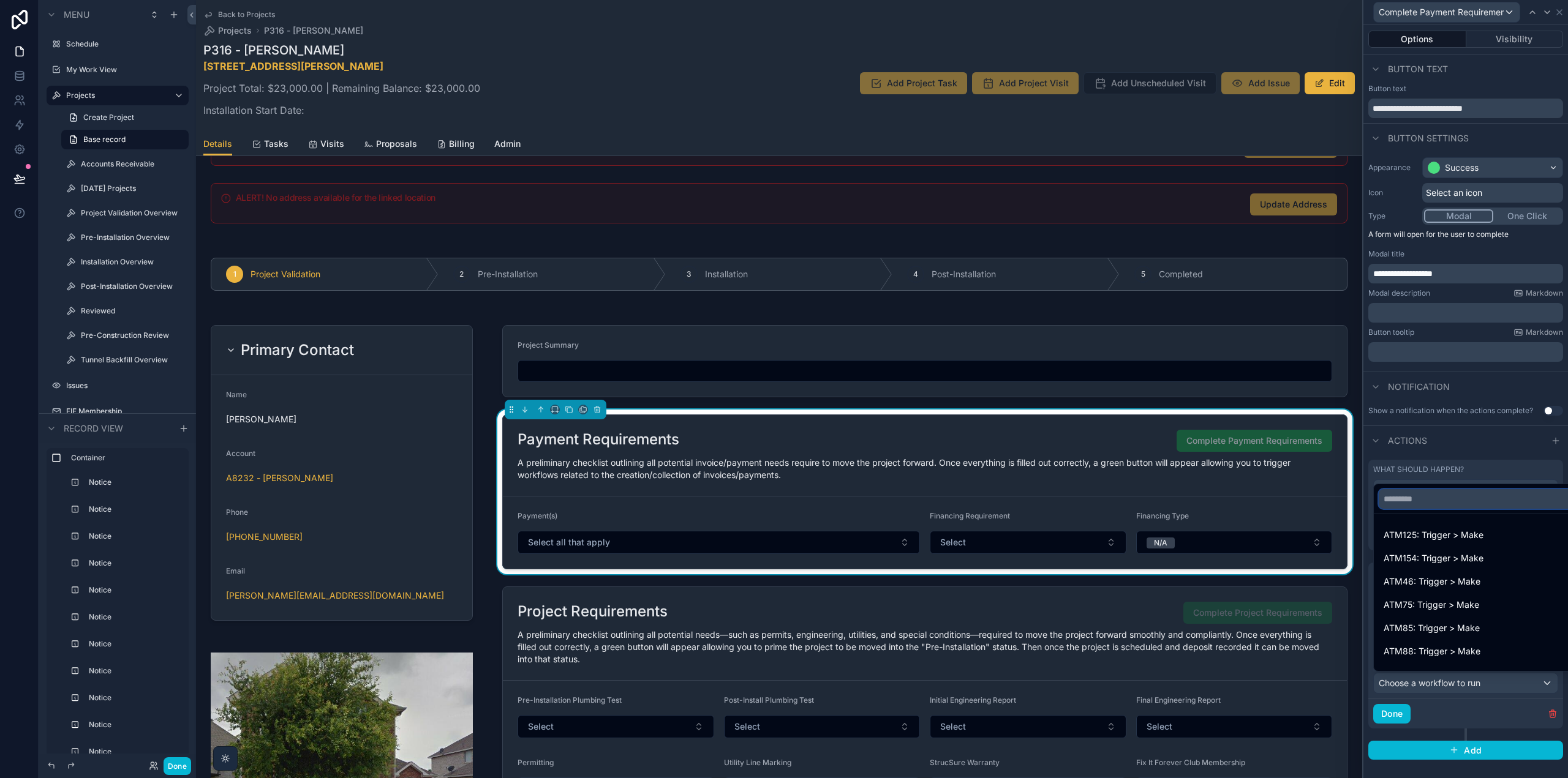
click at [1413, 501] on input "text" at bounding box center [1480, 499] width 202 height 20
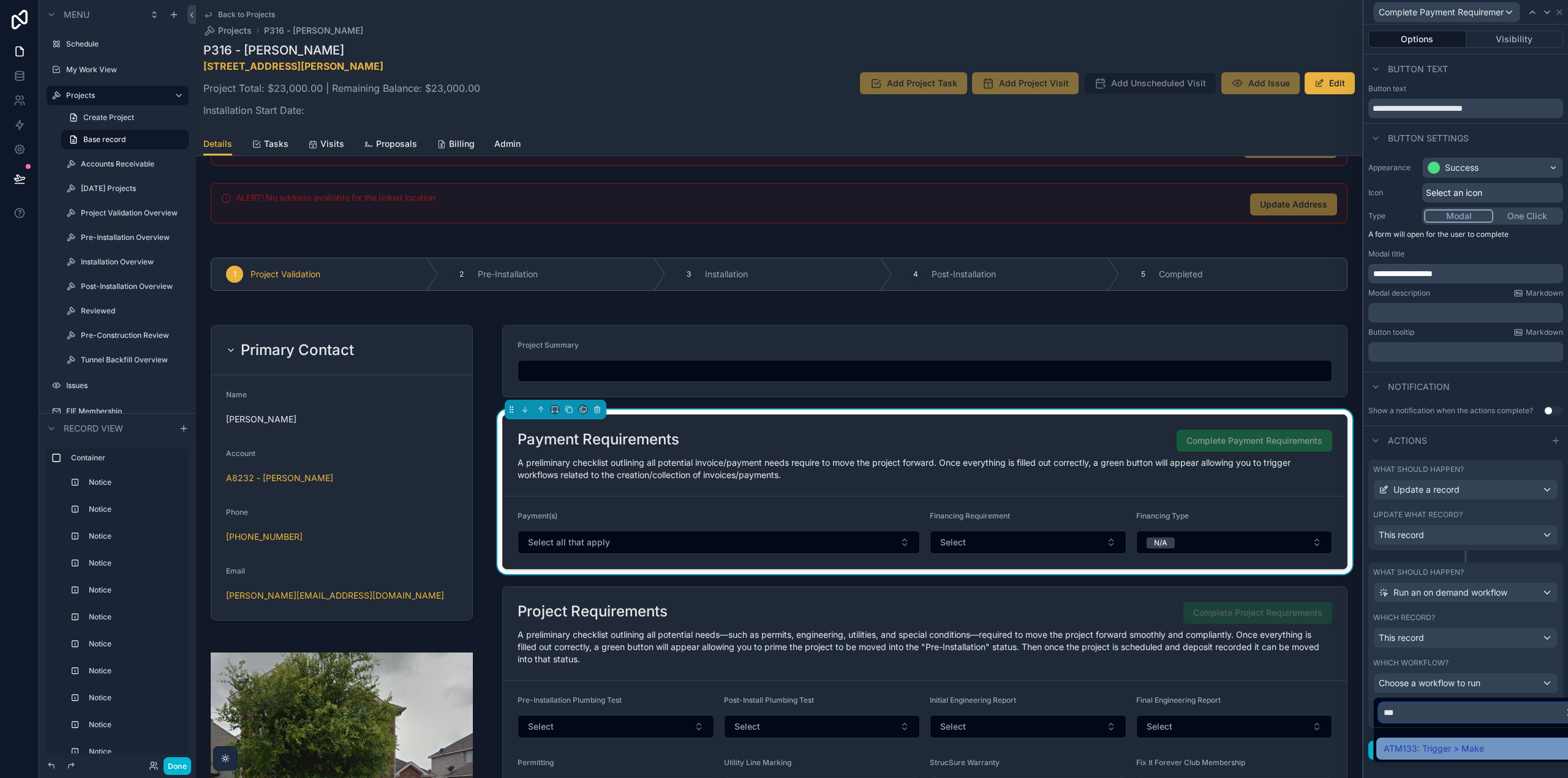
type input "***"
click at [1437, 751] on span "ATM133: Trigger > Make" at bounding box center [1433, 749] width 101 height 15
click at [1405, 709] on button "Done" at bounding box center [1392, 713] width 37 height 20
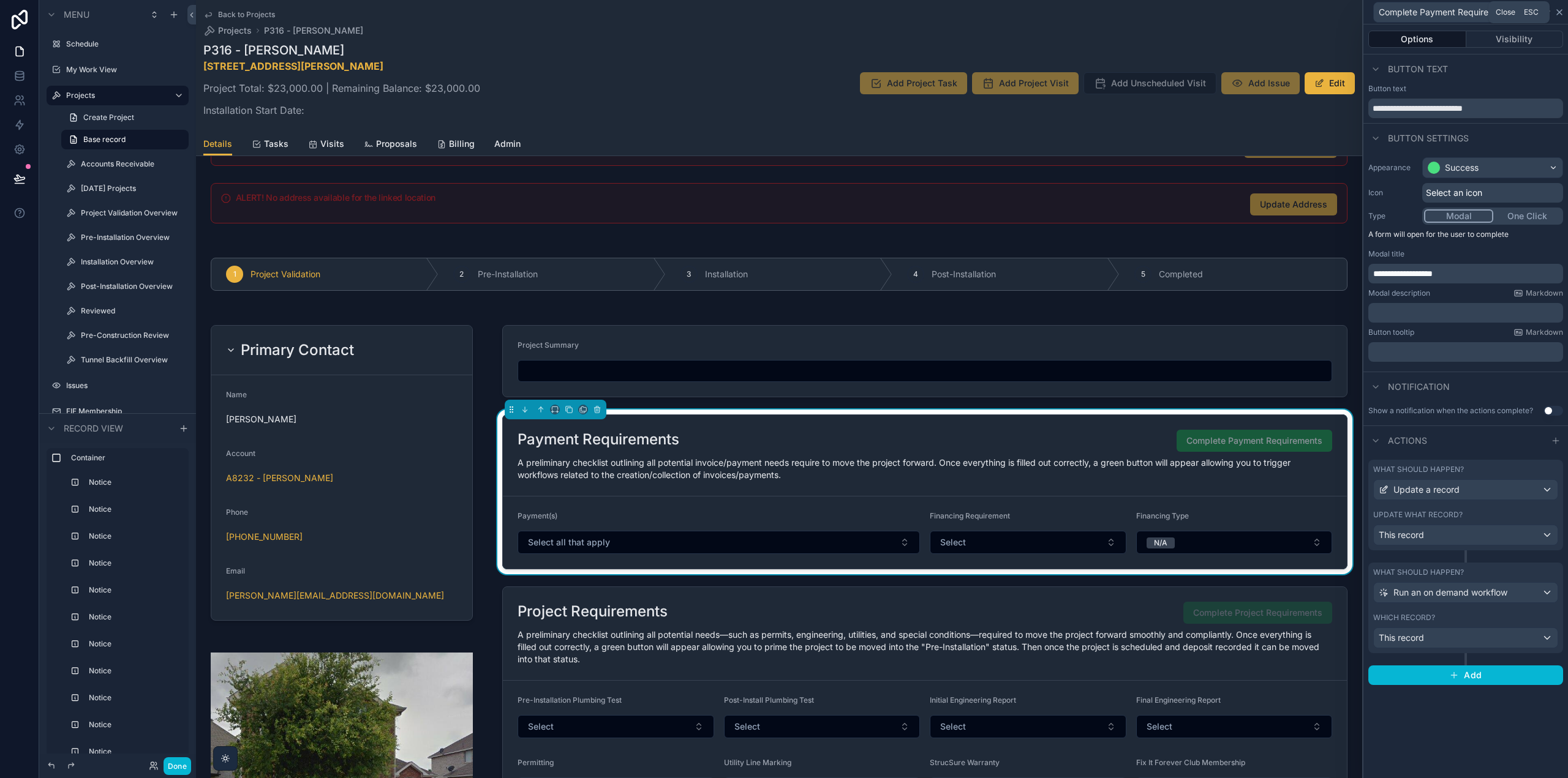
click at [1561, 10] on icon at bounding box center [1559, 12] width 10 height 10
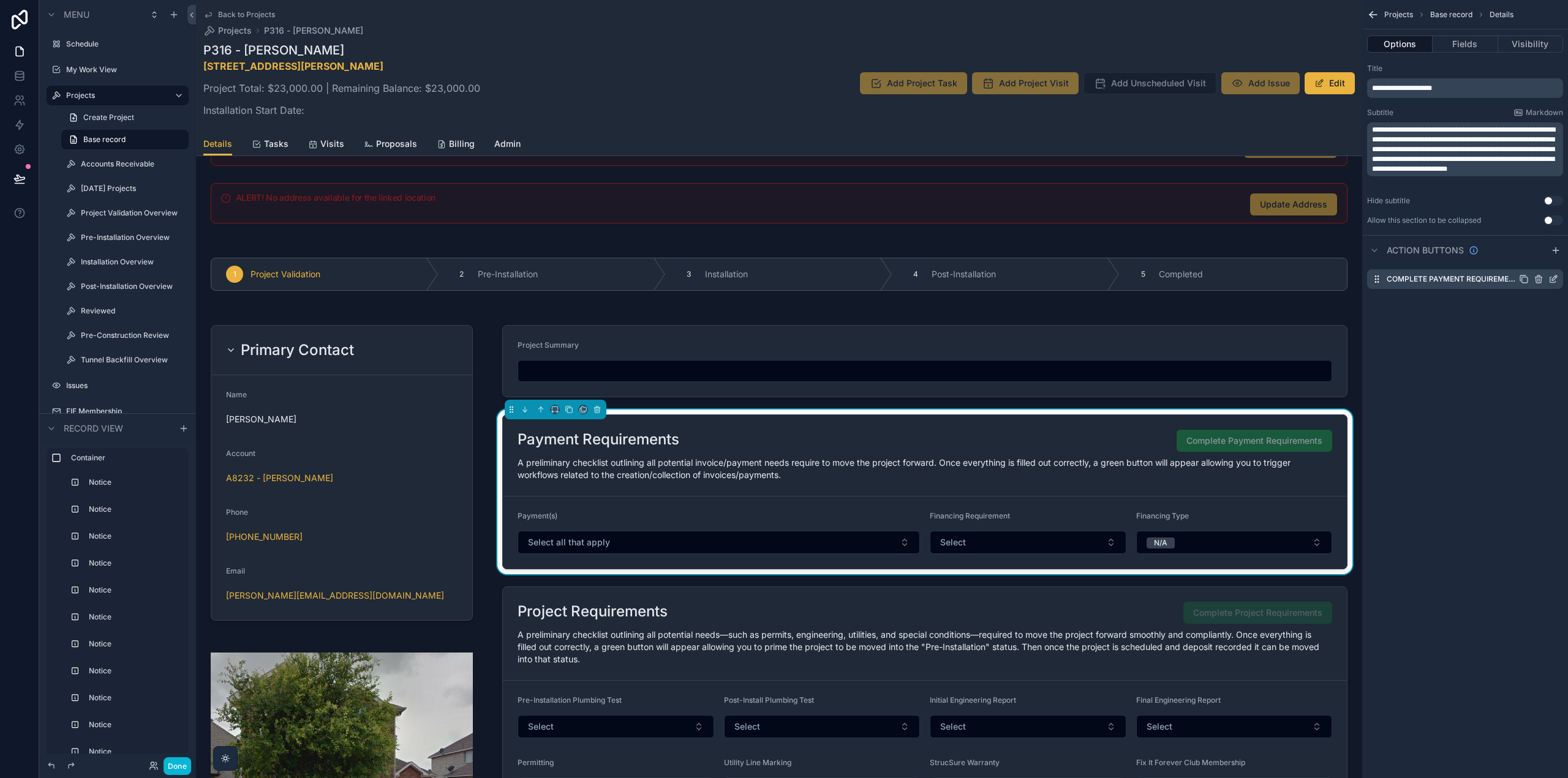
click at [1554, 277] on icon "scrollable content" at bounding box center [1555, 278] width 5 height 5
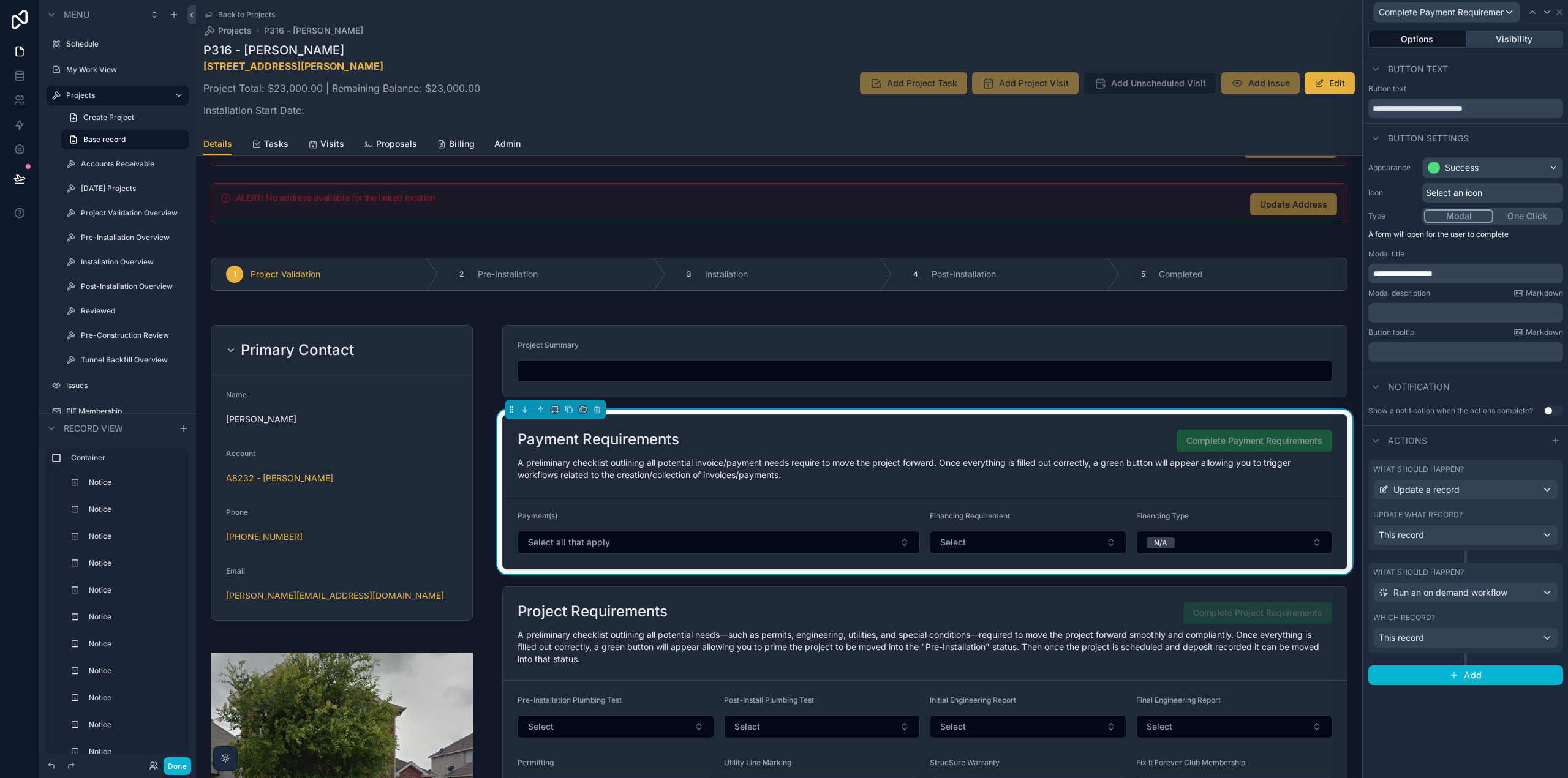
click at [1492, 41] on button "Visibility" at bounding box center [1515, 39] width 97 height 17
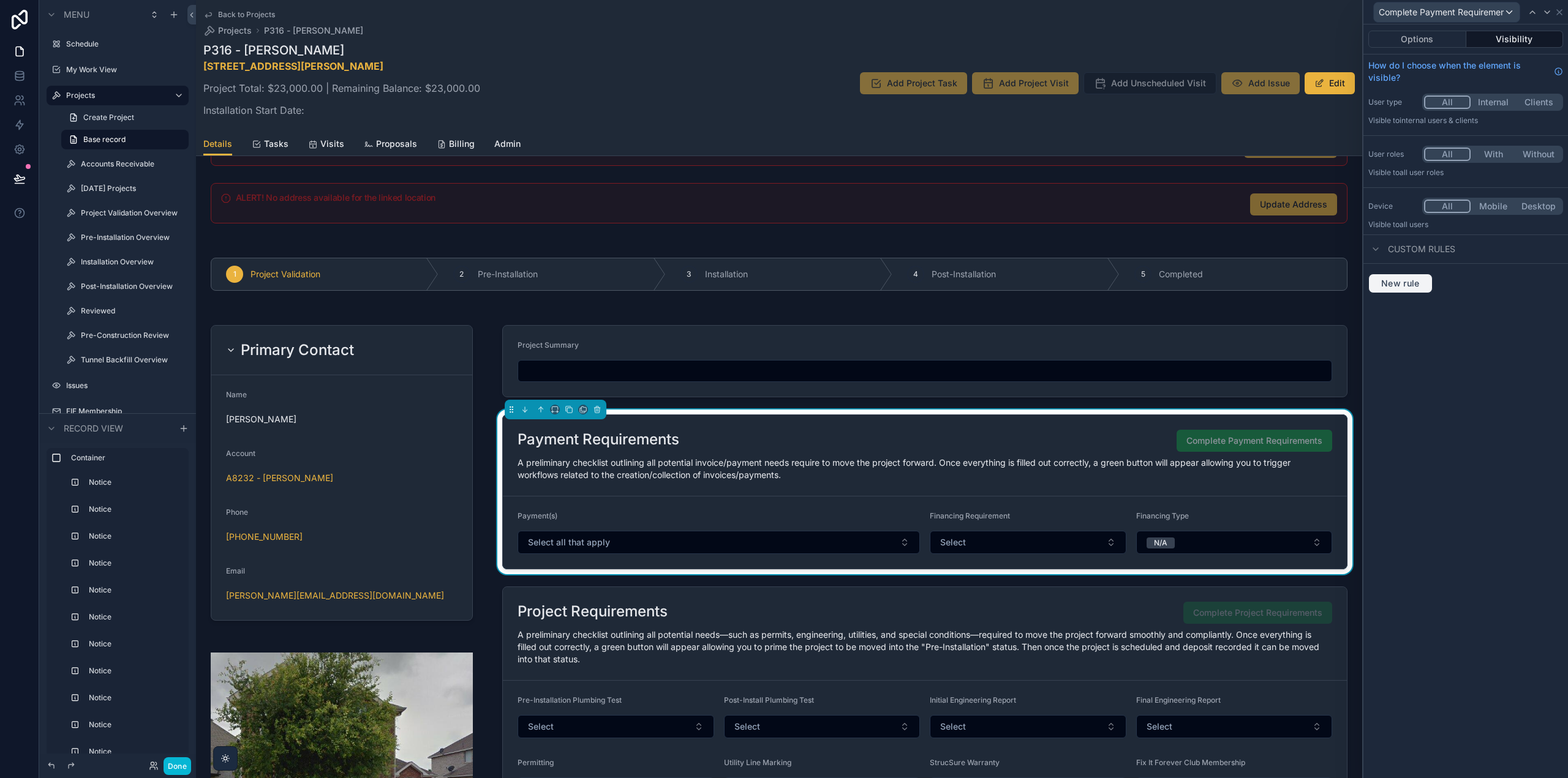
click at [1404, 289] on button "New rule" at bounding box center [1400, 283] width 64 height 20
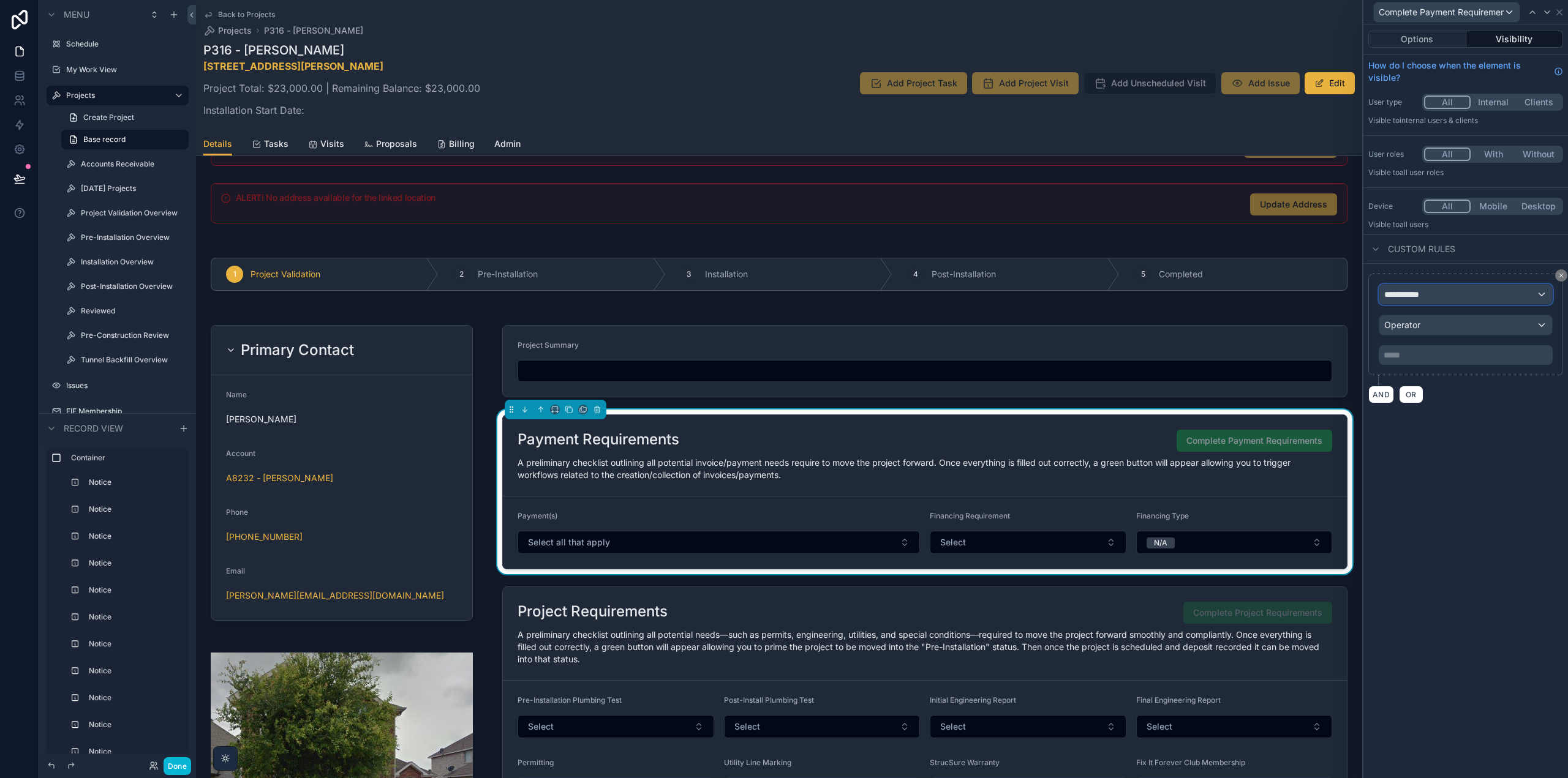
click at [1430, 295] on span "**********" at bounding box center [1407, 294] width 46 height 12
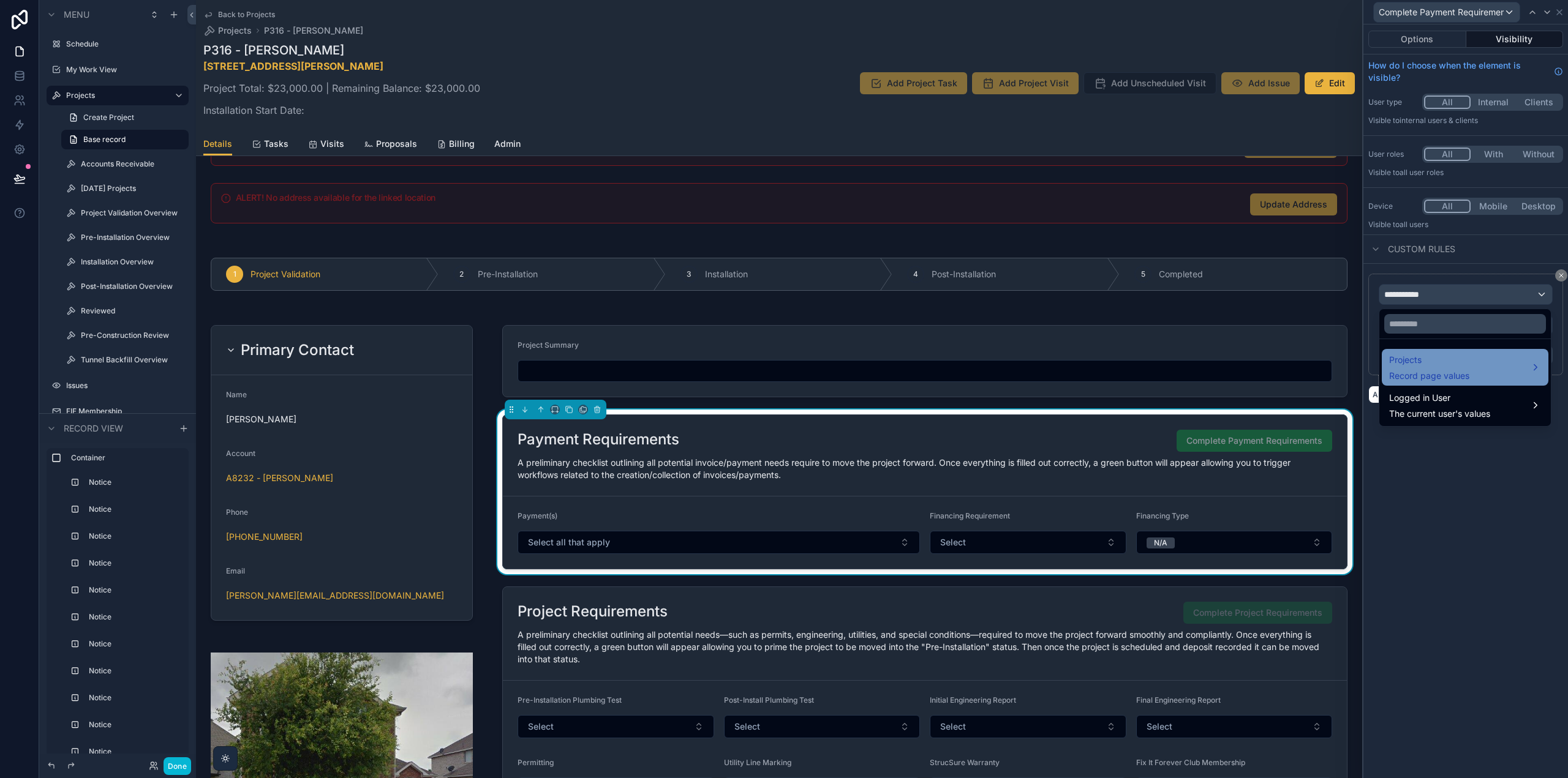
click at [1429, 370] on span "Record page values" at bounding box center [1429, 375] width 80 height 12
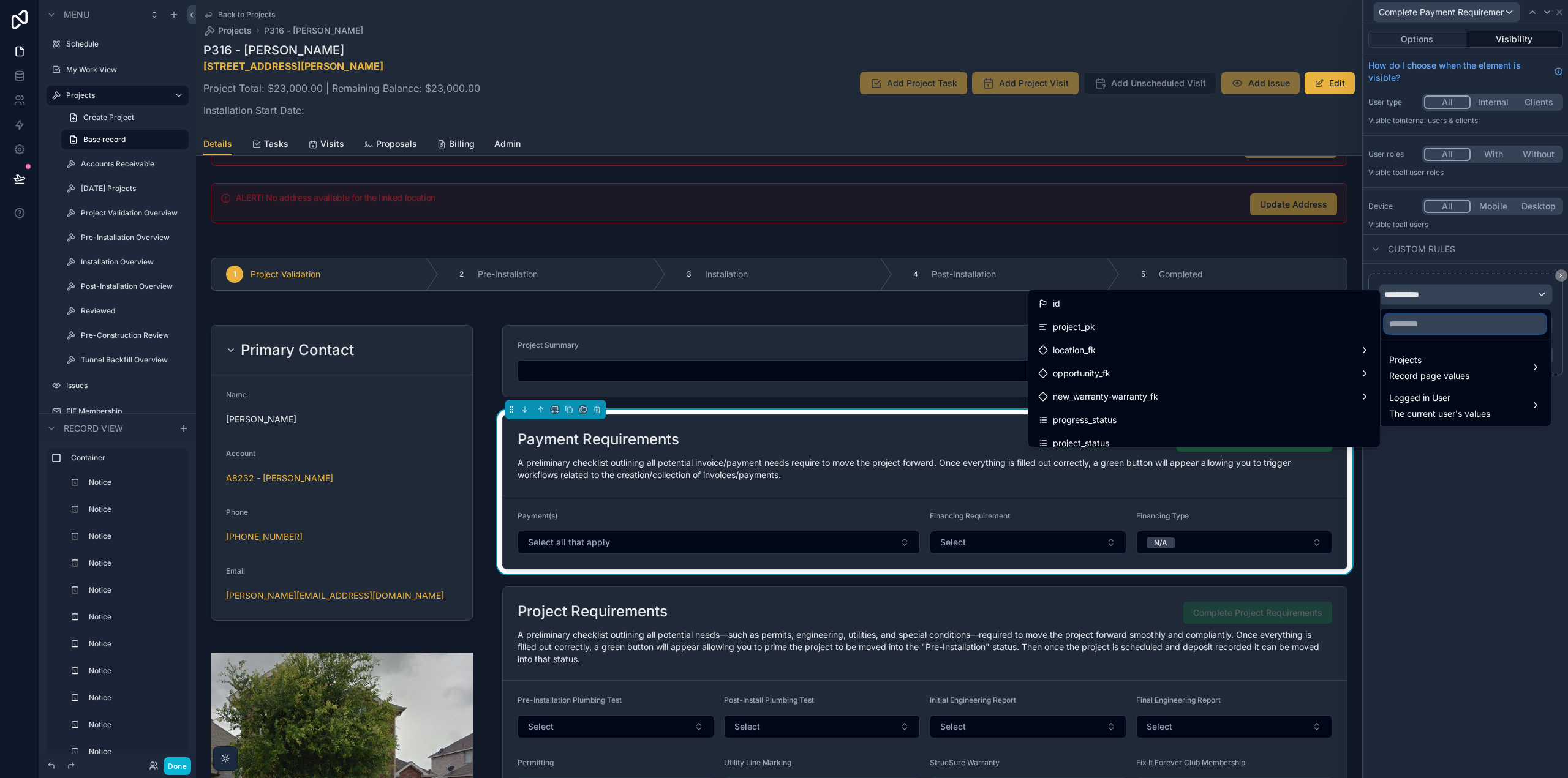
click at [1454, 328] on input "text" at bounding box center [1465, 323] width 162 height 20
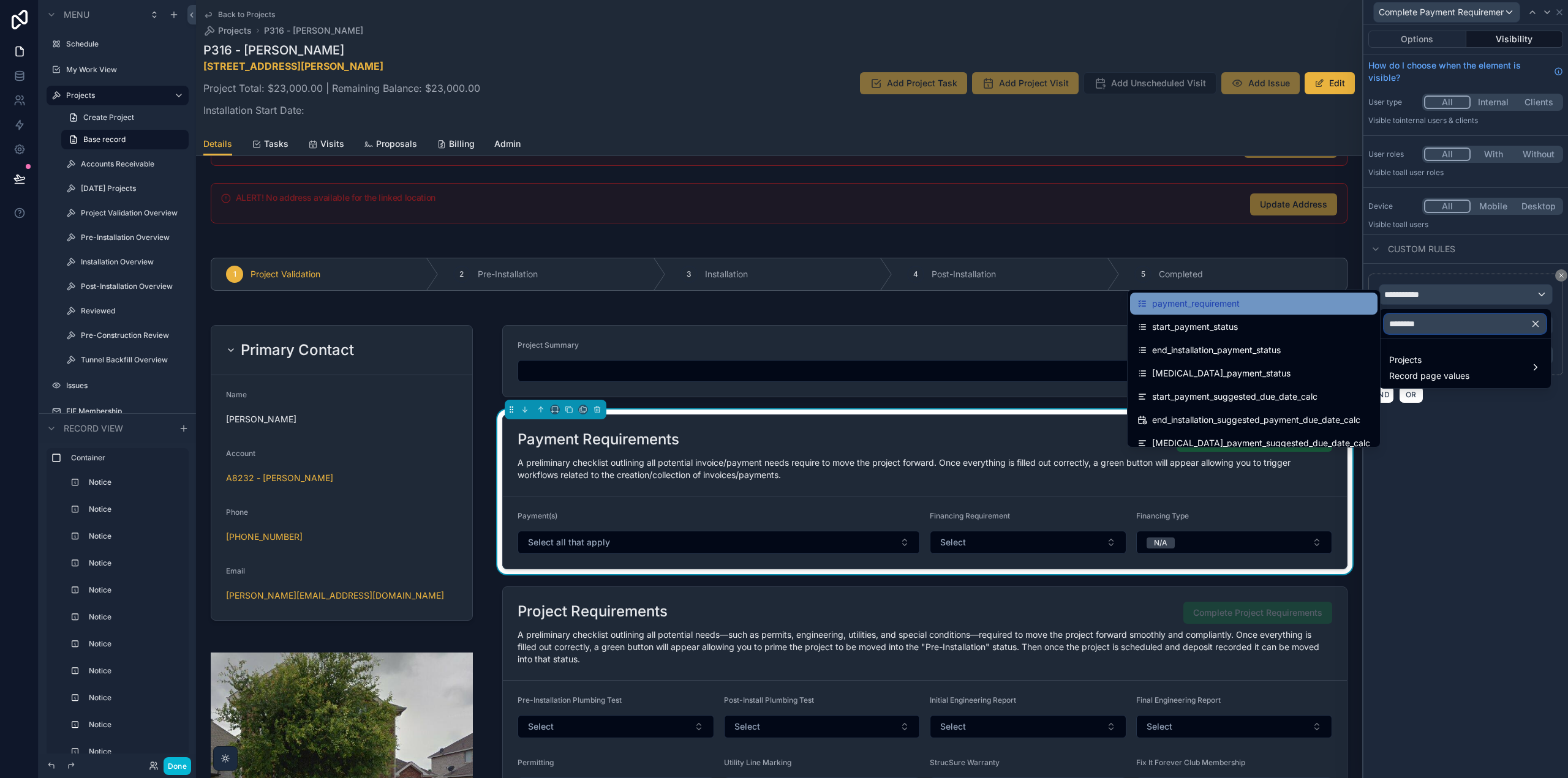
type input "********"
click at [1240, 300] on span "payment_requirement" at bounding box center [1195, 303] width 87 height 15
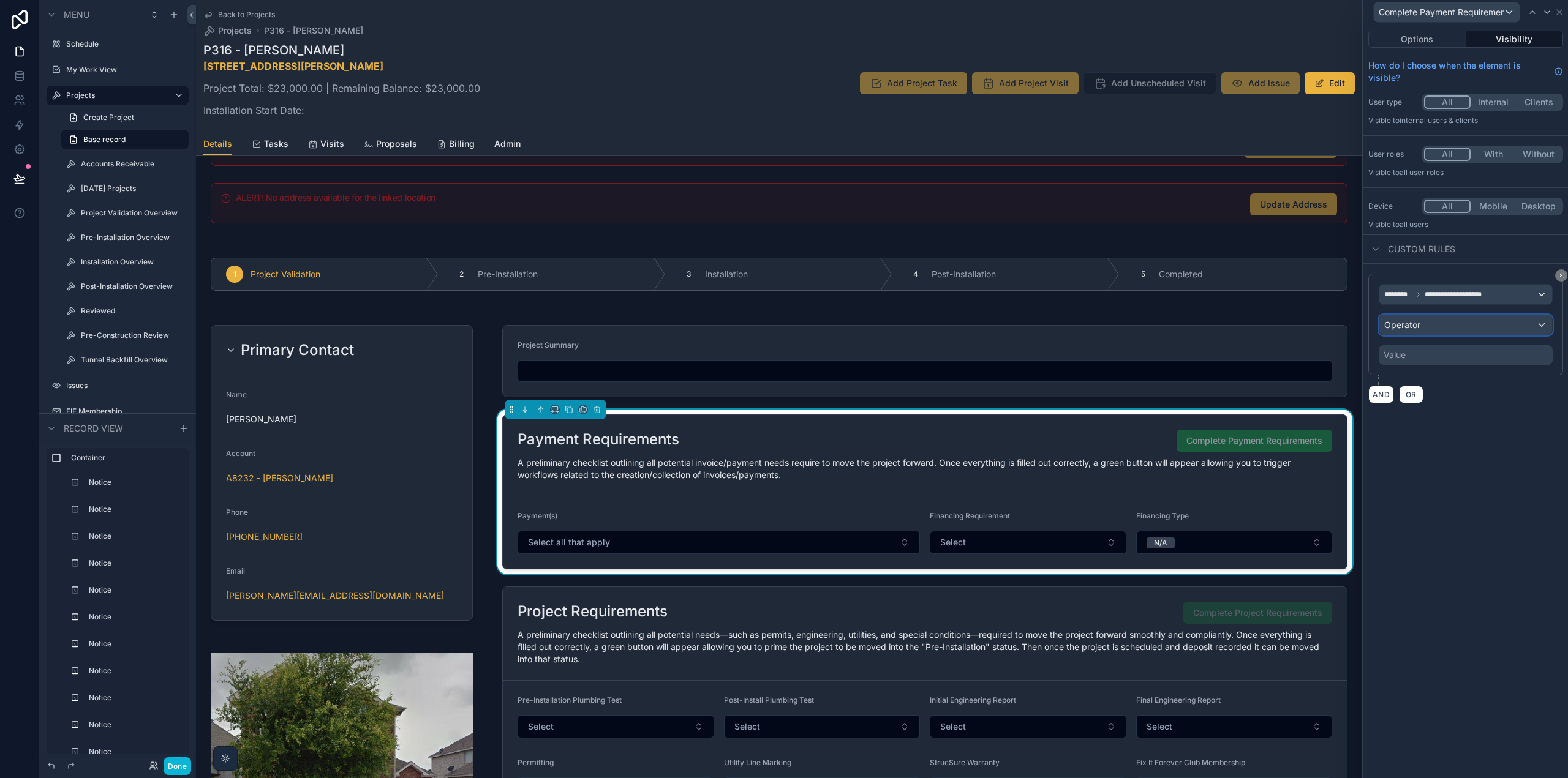
click at [1429, 317] on div "Operator" at bounding box center [1466, 325] width 173 height 20
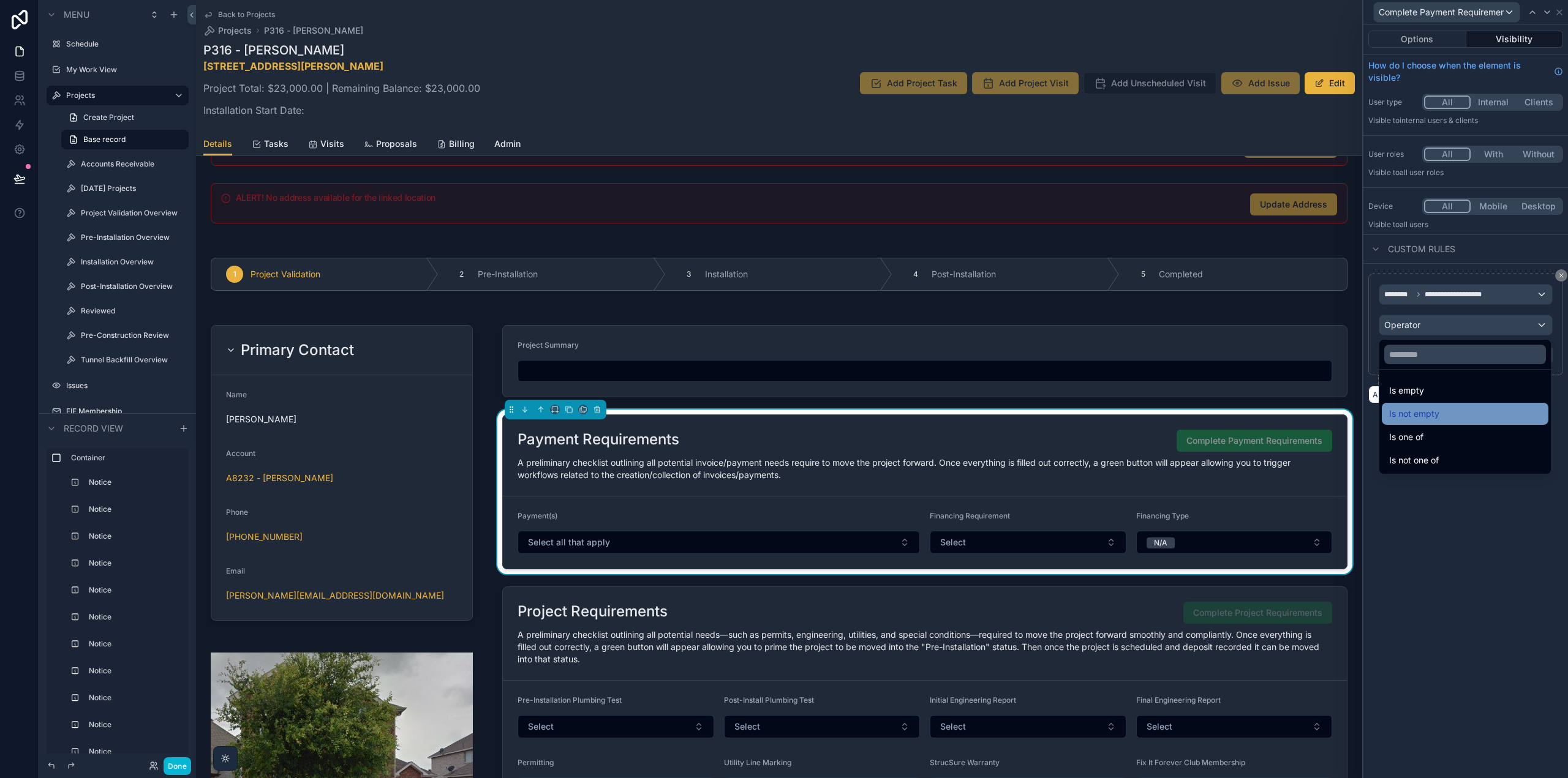
click at [1446, 416] on div "Is not empty" at bounding box center [1465, 414] width 152 height 15
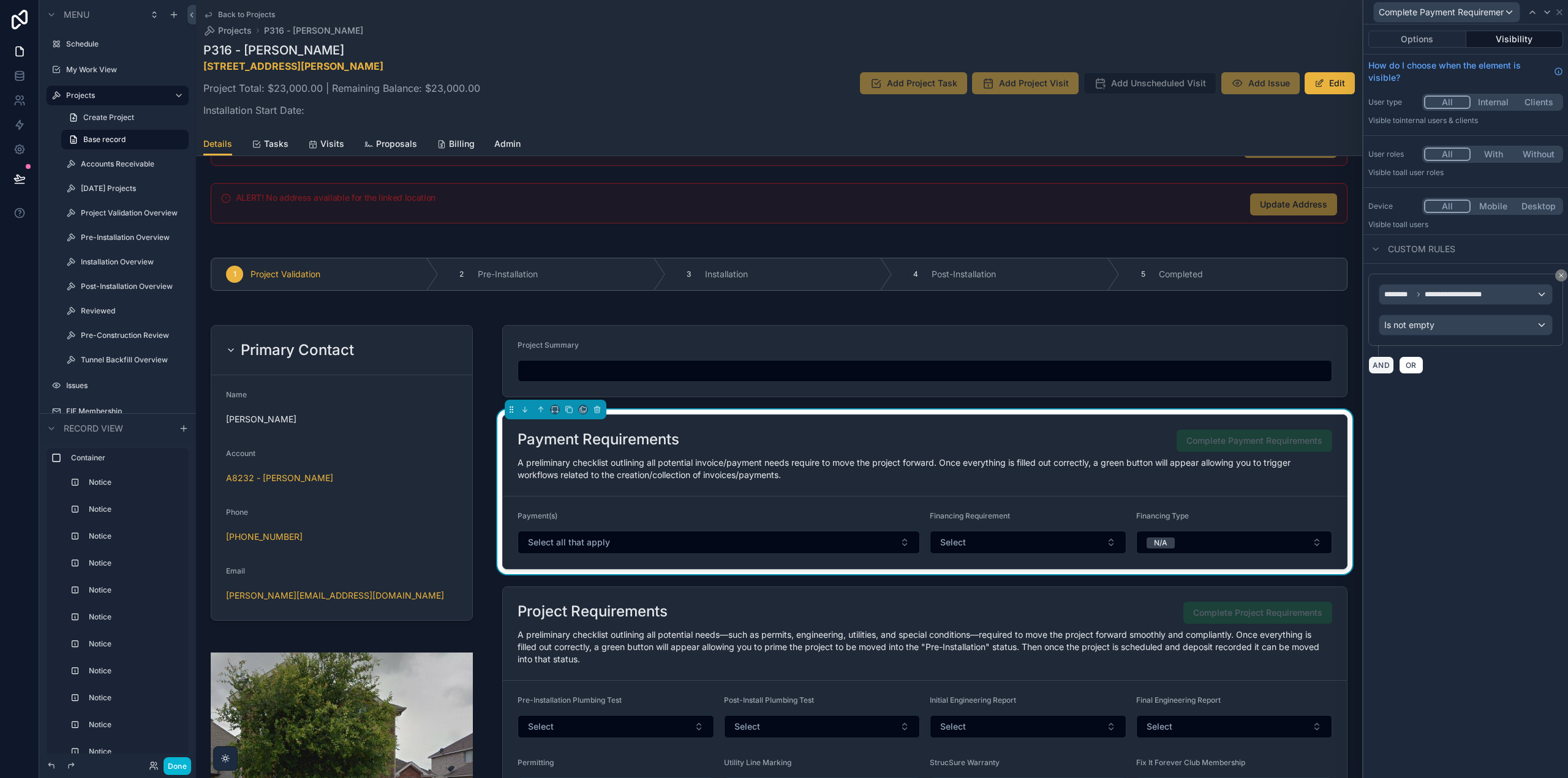
click at [1381, 364] on button "AND" at bounding box center [1381, 365] width 26 height 18
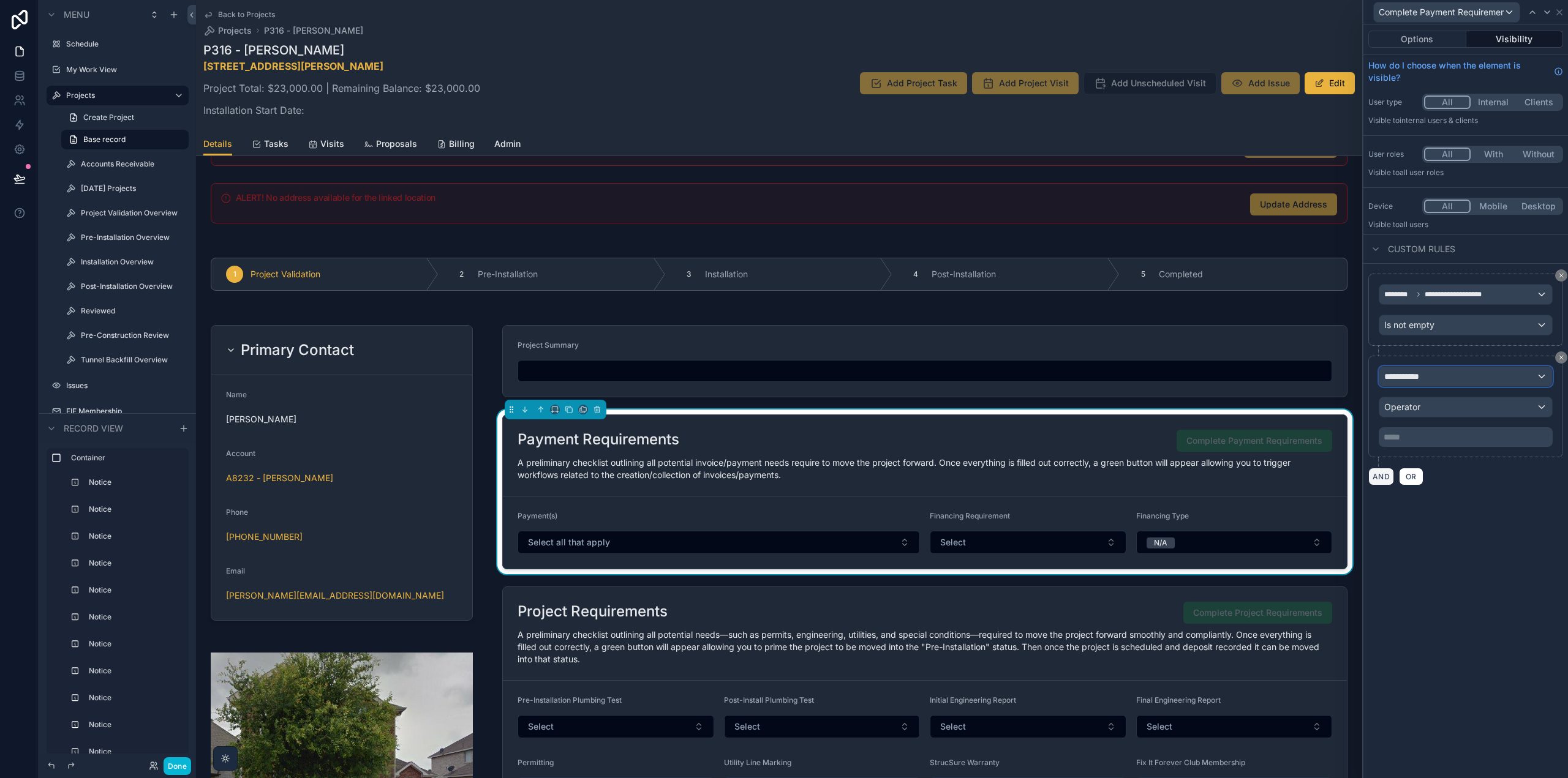
click at [1433, 375] on div "**********" at bounding box center [1466, 376] width 173 height 20
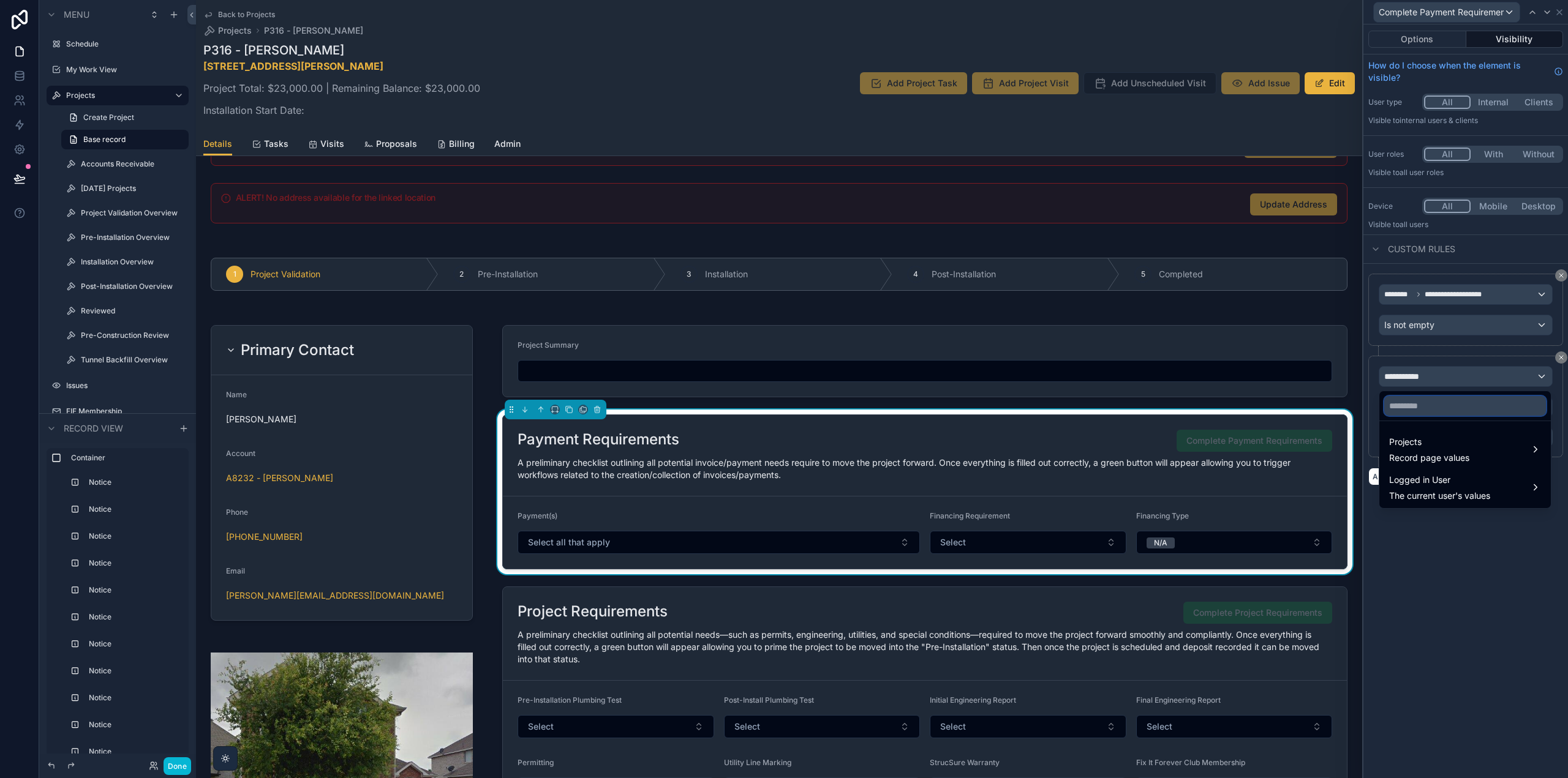
click at [1420, 411] on input "text" at bounding box center [1465, 406] width 162 height 20
type input "*********"
click at [1425, 439] on span "Projects" at bounding box center [1429, 442] width 80 height 15
click at [1332, 442] on span "financing_requirement" at bounding box center [1325, 439] width 89 height 15
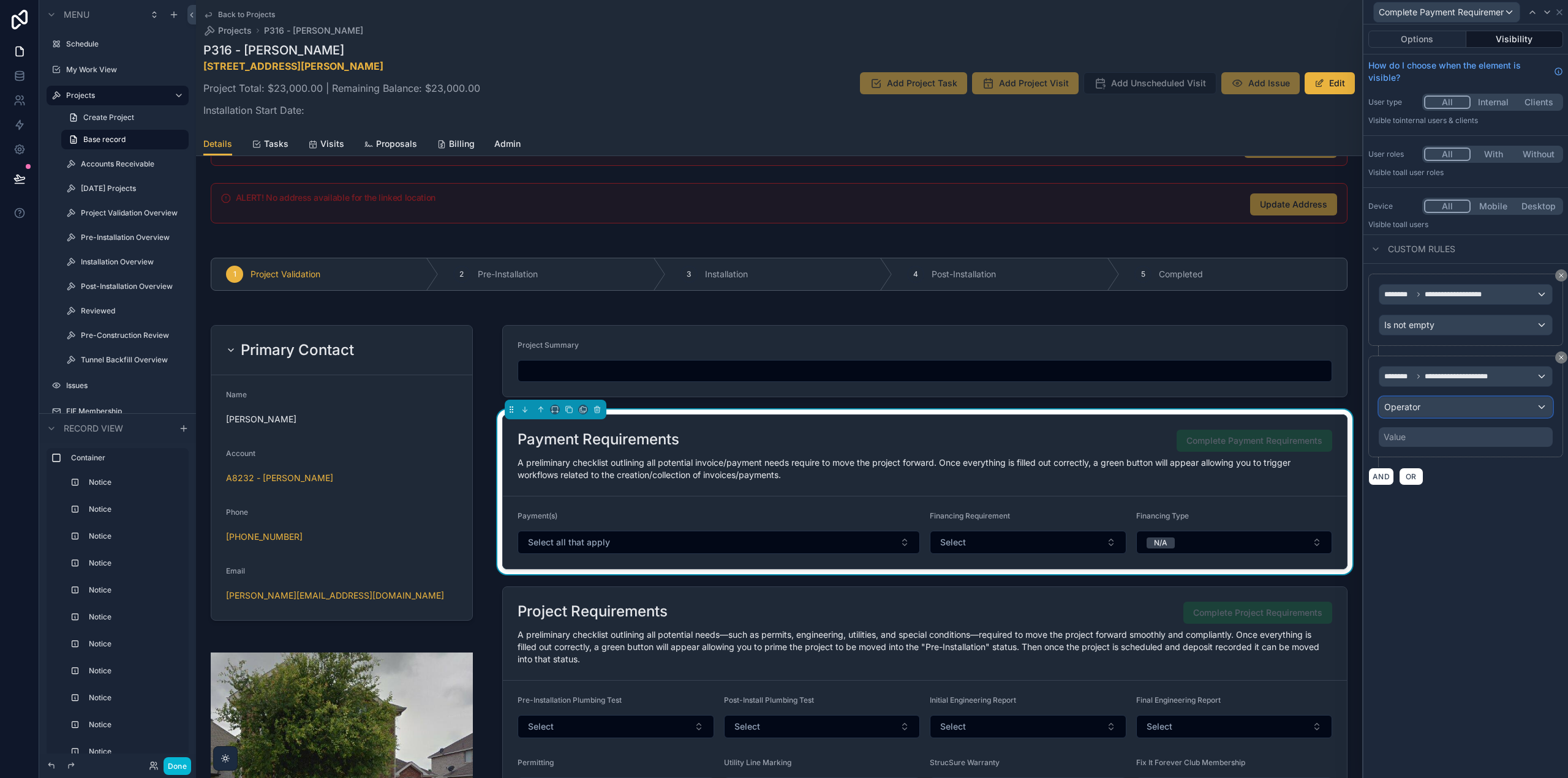
click at [1431, 409] on div "Operator" at bounding box center [1466, 407] width 173 height 20
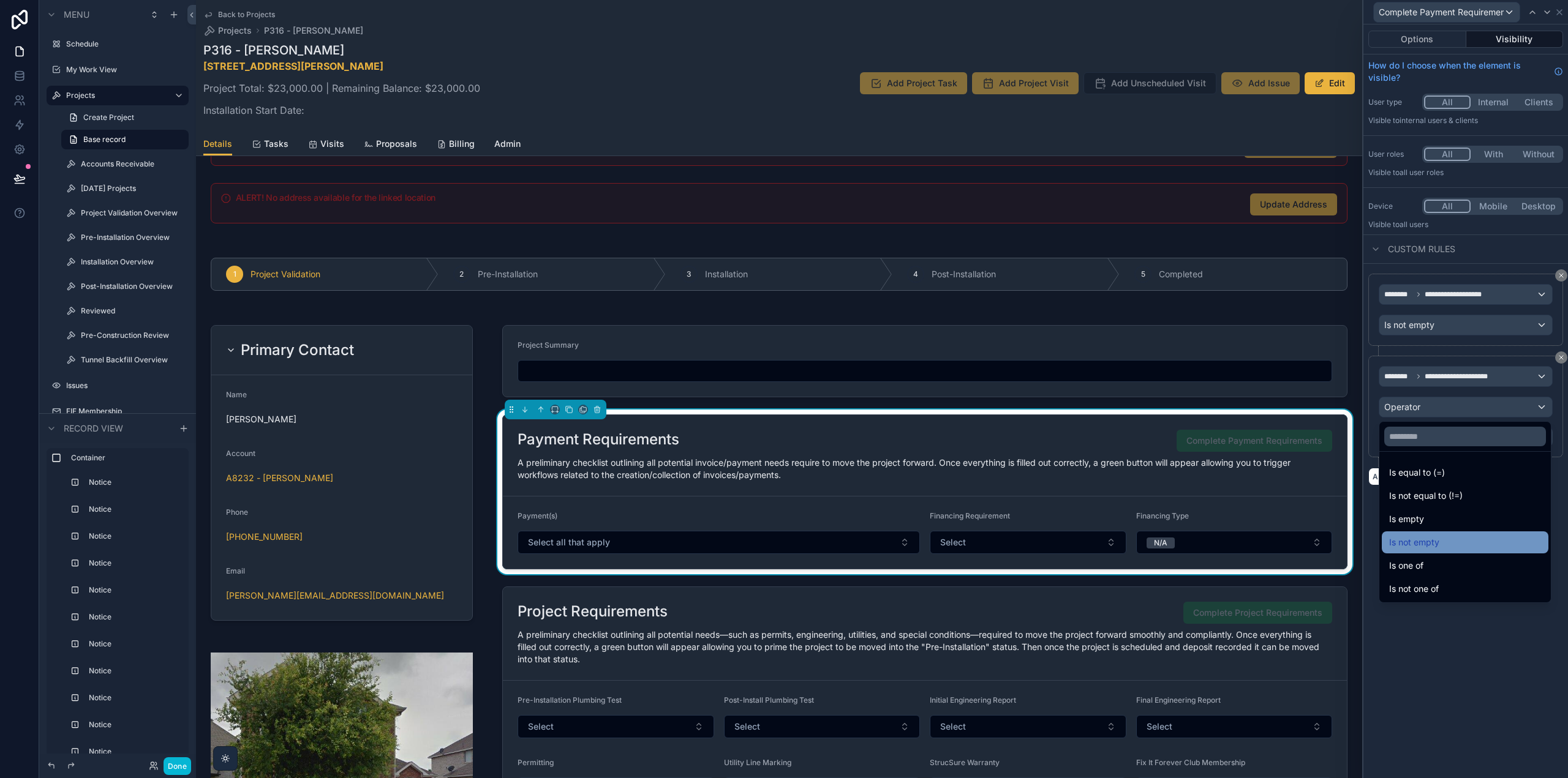
click at [1447, 542] on div "Is not empty" at bounding box center [1465, 542] width 152 height 15
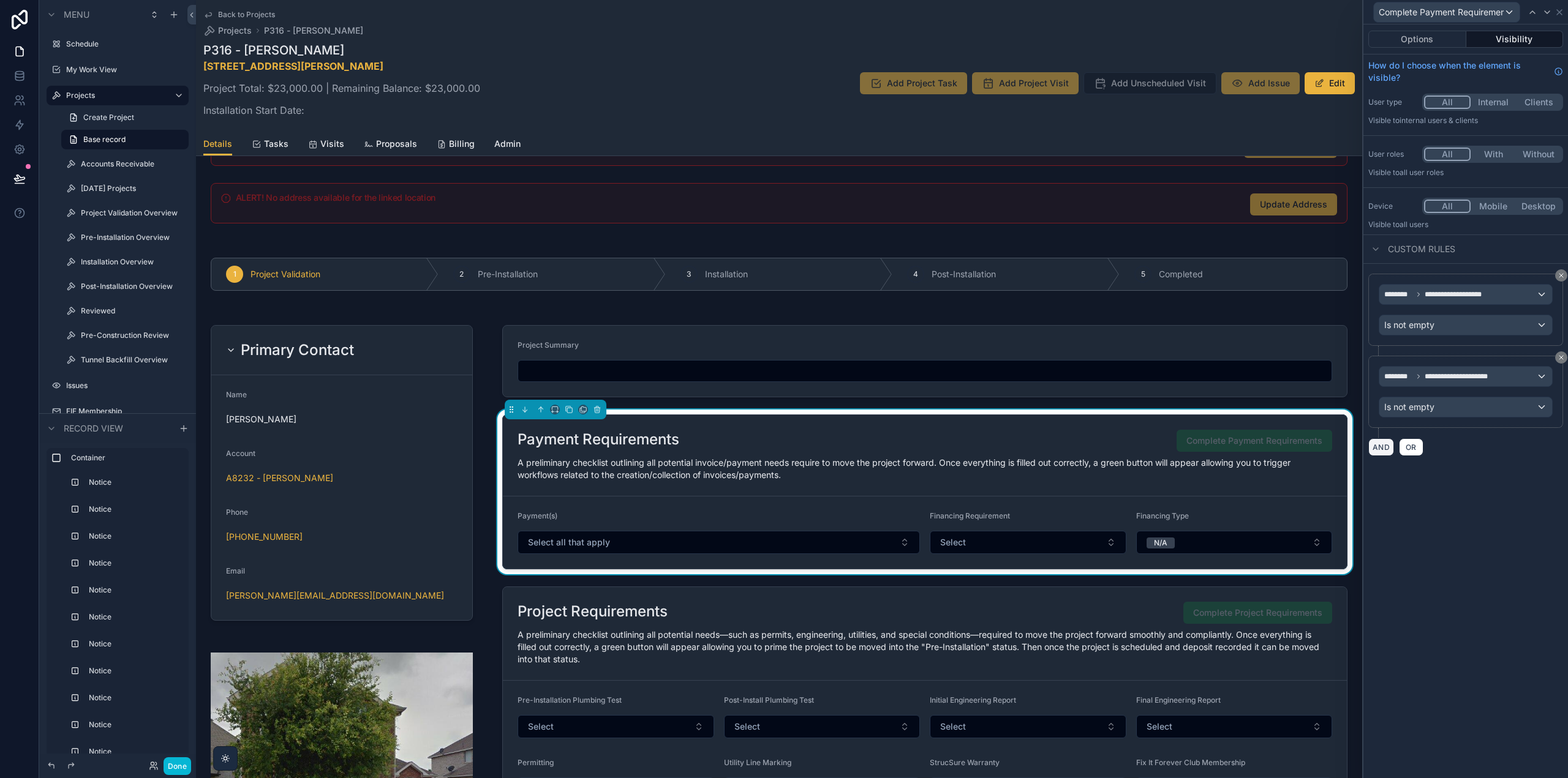
click at [1391, 447] on button "AND" at bounding box center [1381, 447] width 26 height 18
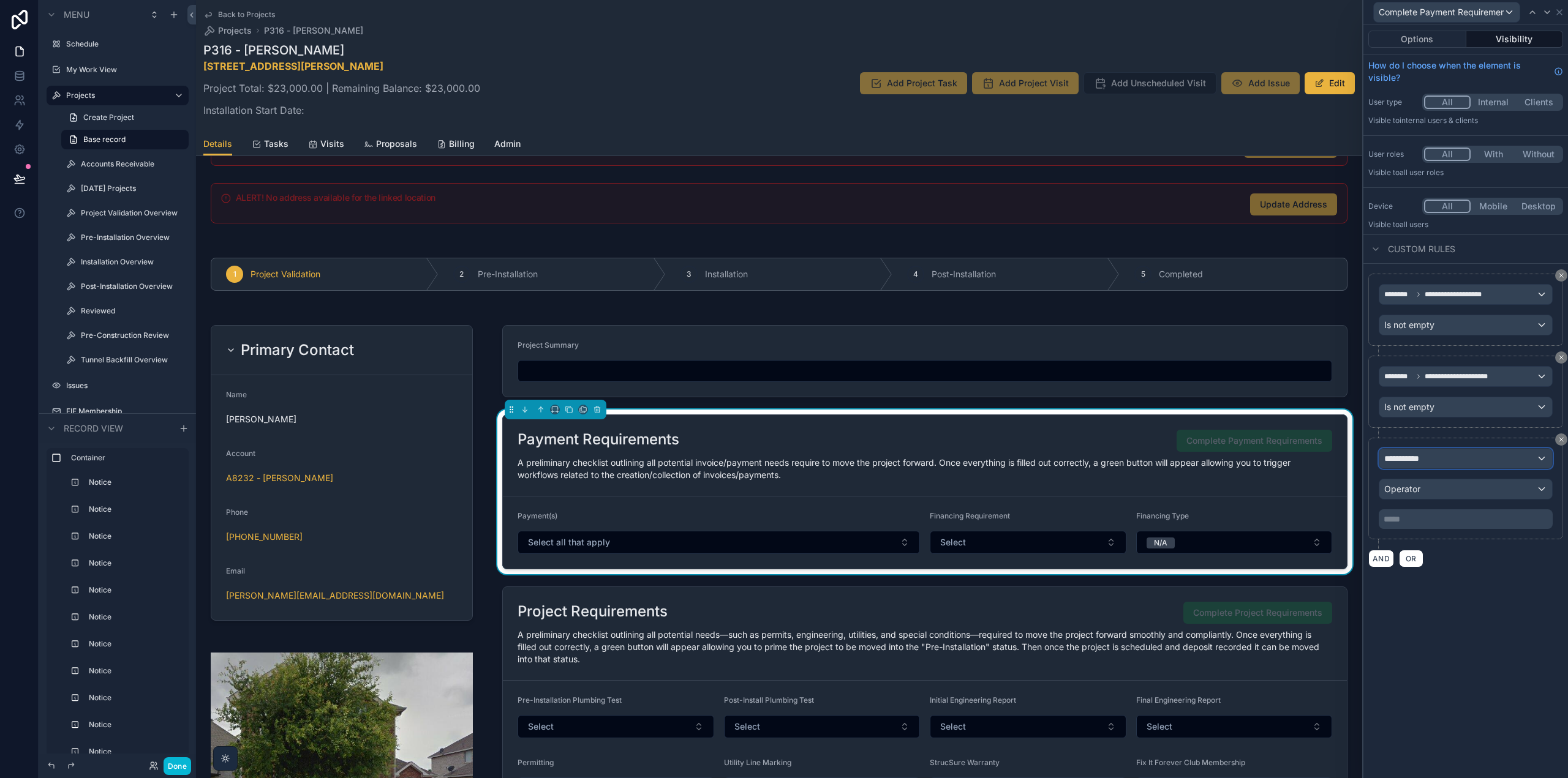
click at [1408, 461] on span "**********" at bounding box center [1407, 458] width 46 height 12
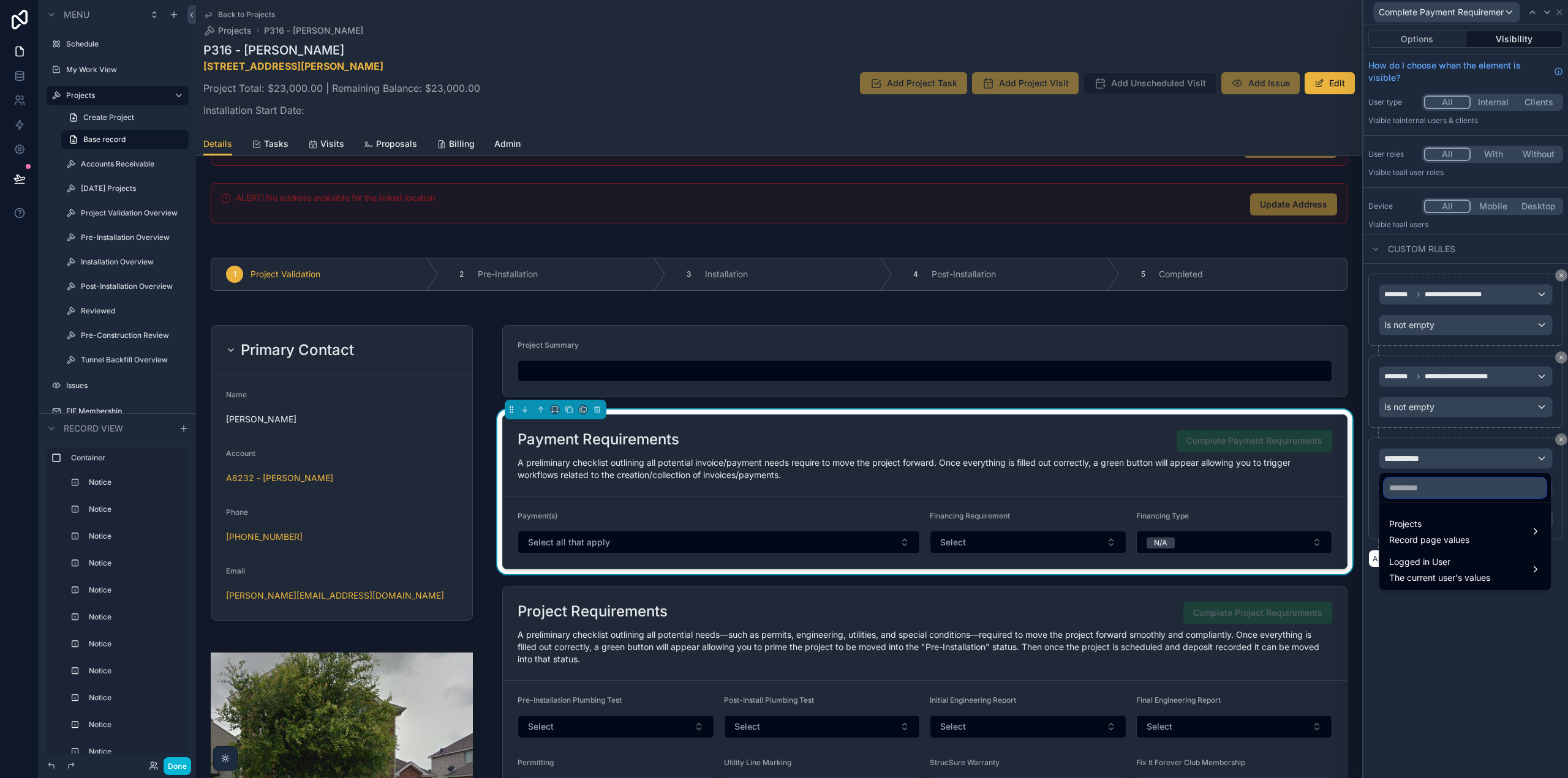
click at [1417, 491] on input "text" at bounding box center [1465, 488] width 162 height 20
type input "*********"
click at [1436, 533] on div "Projects Record page values" at bounding box center [1429, 531] width 80 height 29
drag, startPoint x: 1341, startPoint y: 548, endPoint x: 1403, endPoint y: 529, distance: 64.8
click at [1340, 548] on div "financing_type" at bounding box center [1318, 544] width 104 height 15
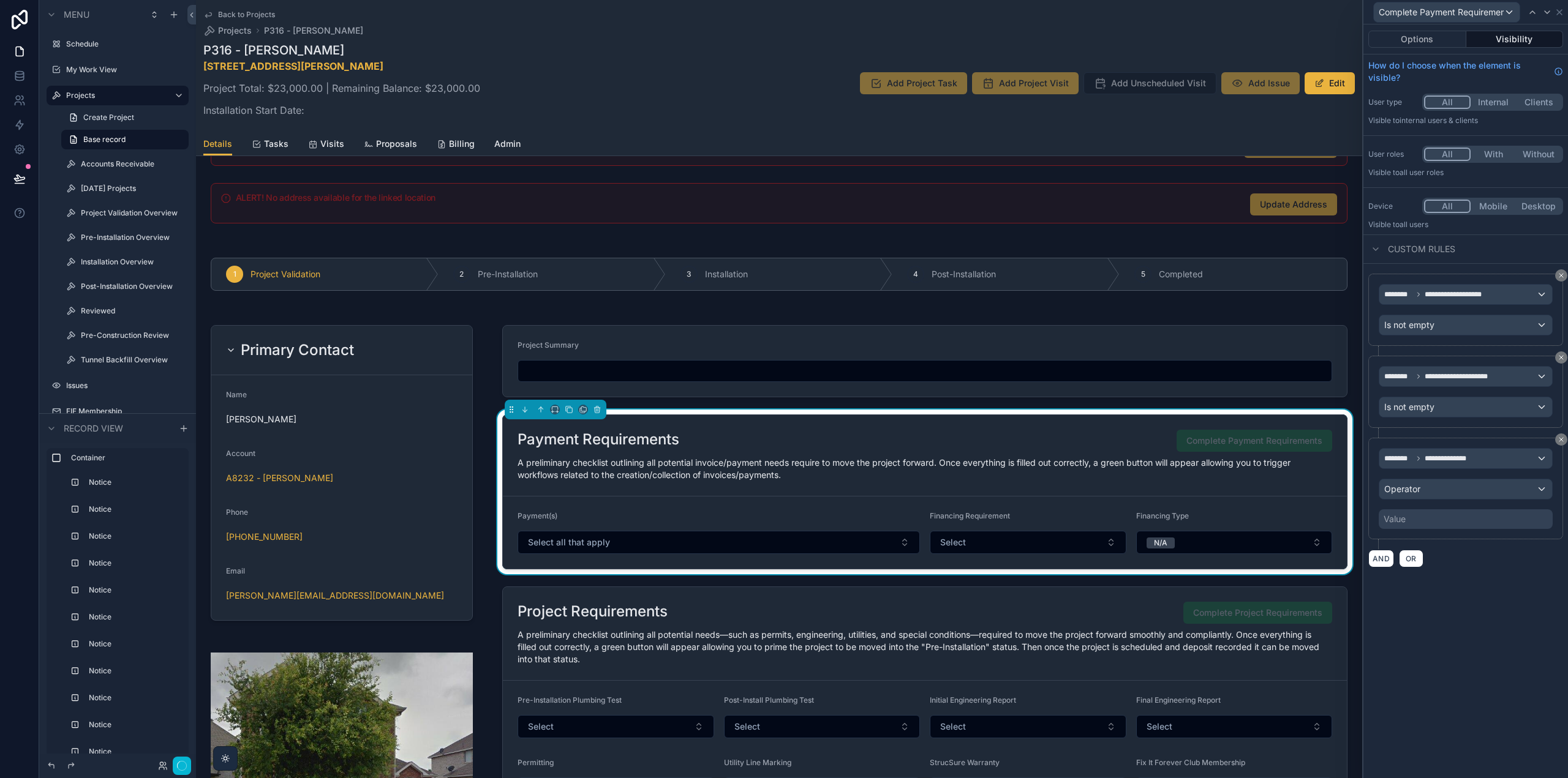
click at [1425, 519] on div "Value" at bounding box center [1466, 519] width 174 height 20
click at [1413, 517] on div "Value" at bounding box center [1466, 519] width 174 height 20
click at [1411, 489] on span "Operator" at bounding box center [1402, 489] width 36 height 10
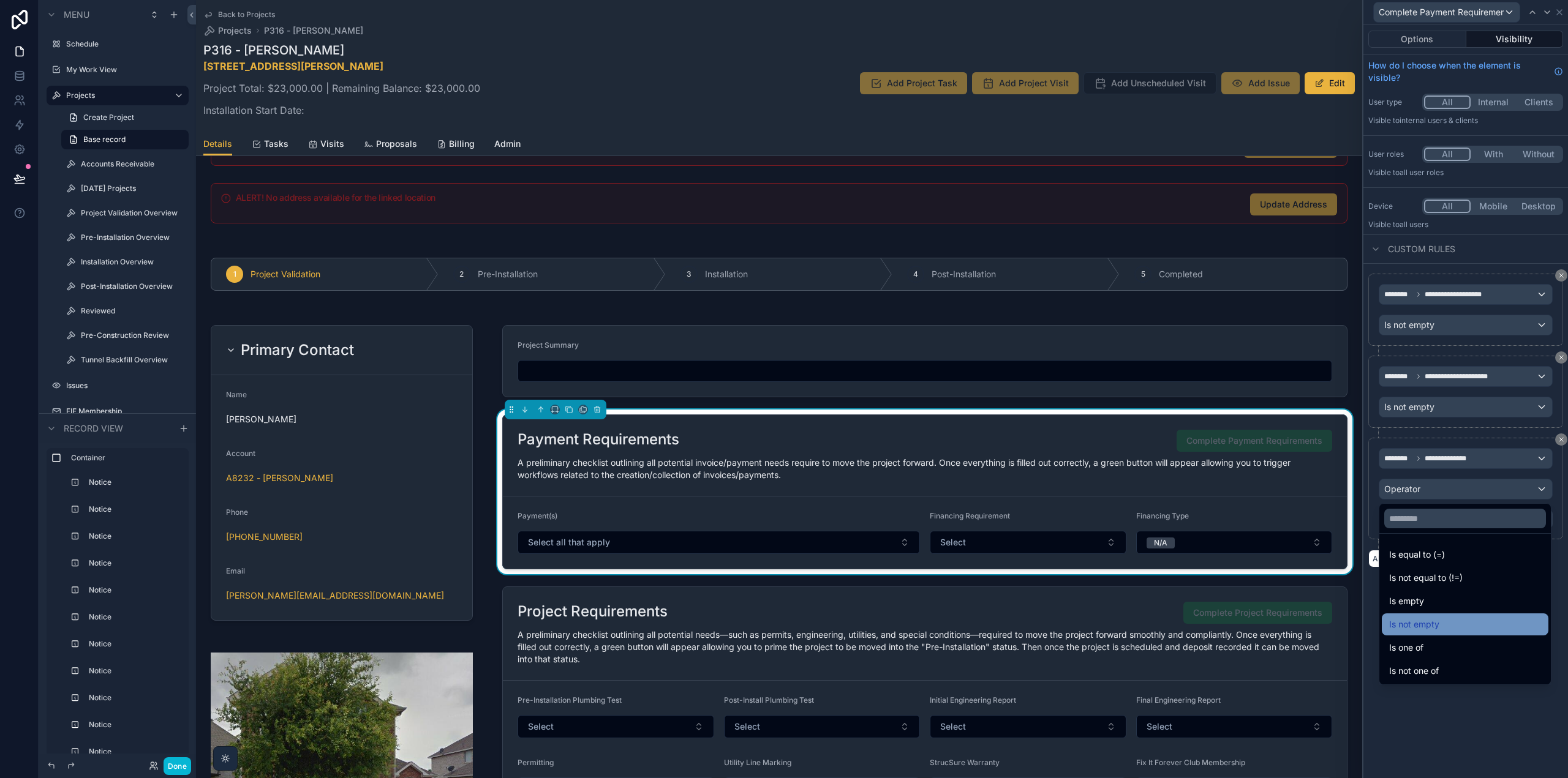
click at [1435, 626] on span "Is not empty" at bounding box center [1414, 624] width 50 height 15
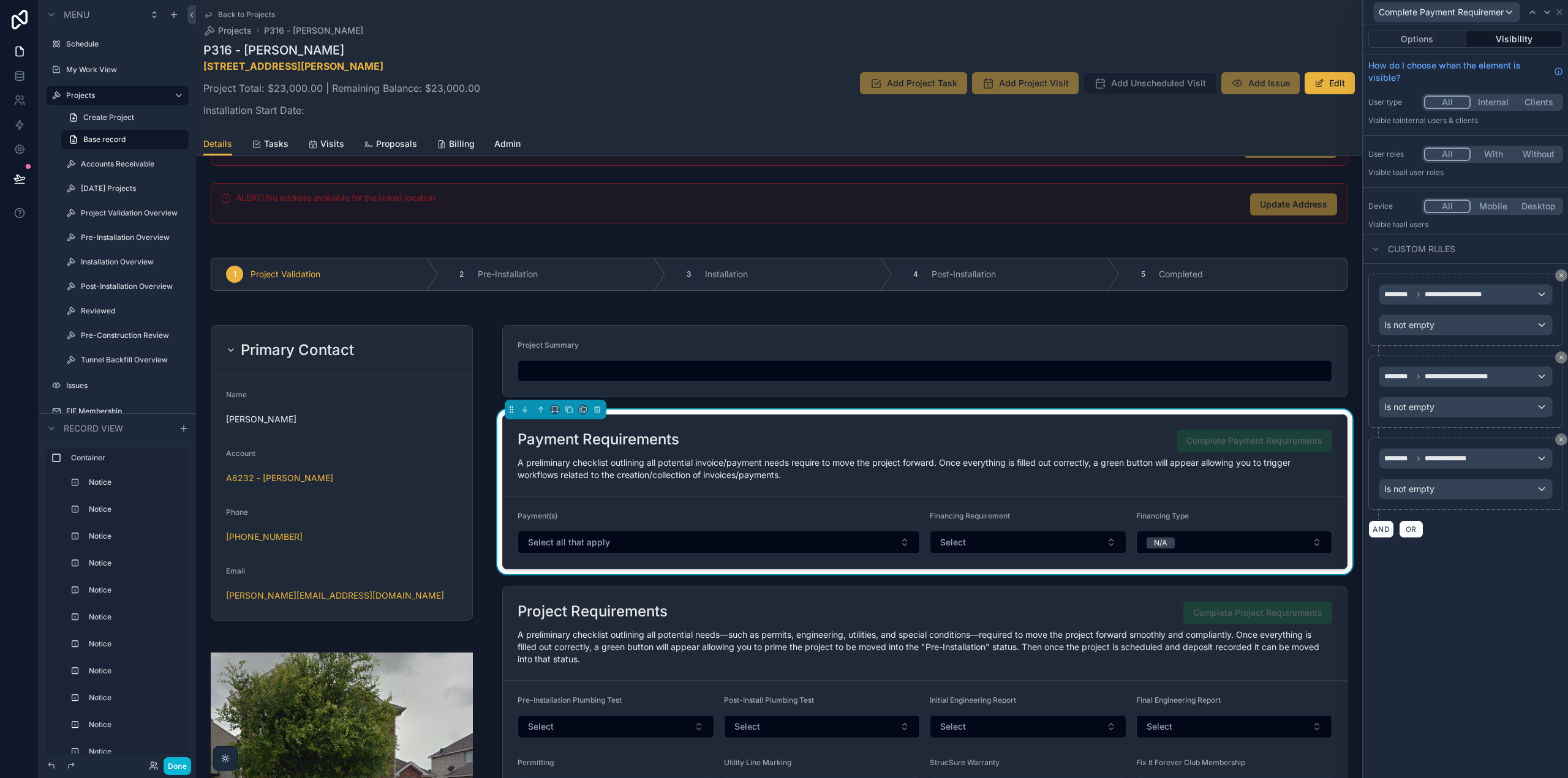
click at [1472, 607] on div "**********" at bounding box center [1466, 401] width 204 height 754
click at [179, 767] on button "Done" at bounding box center [176, 766] width 27 height 18
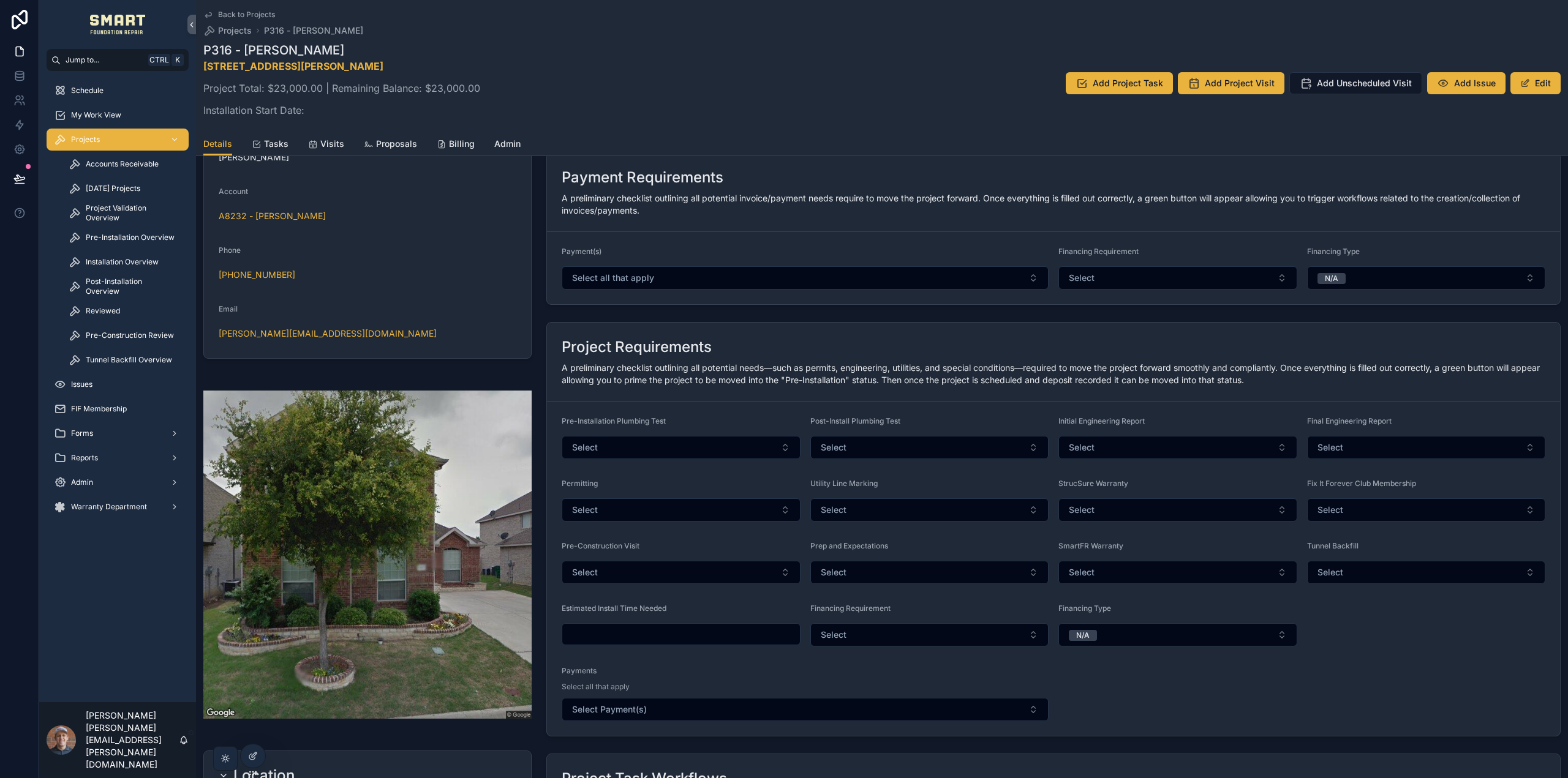
scroll to position [245, 0]
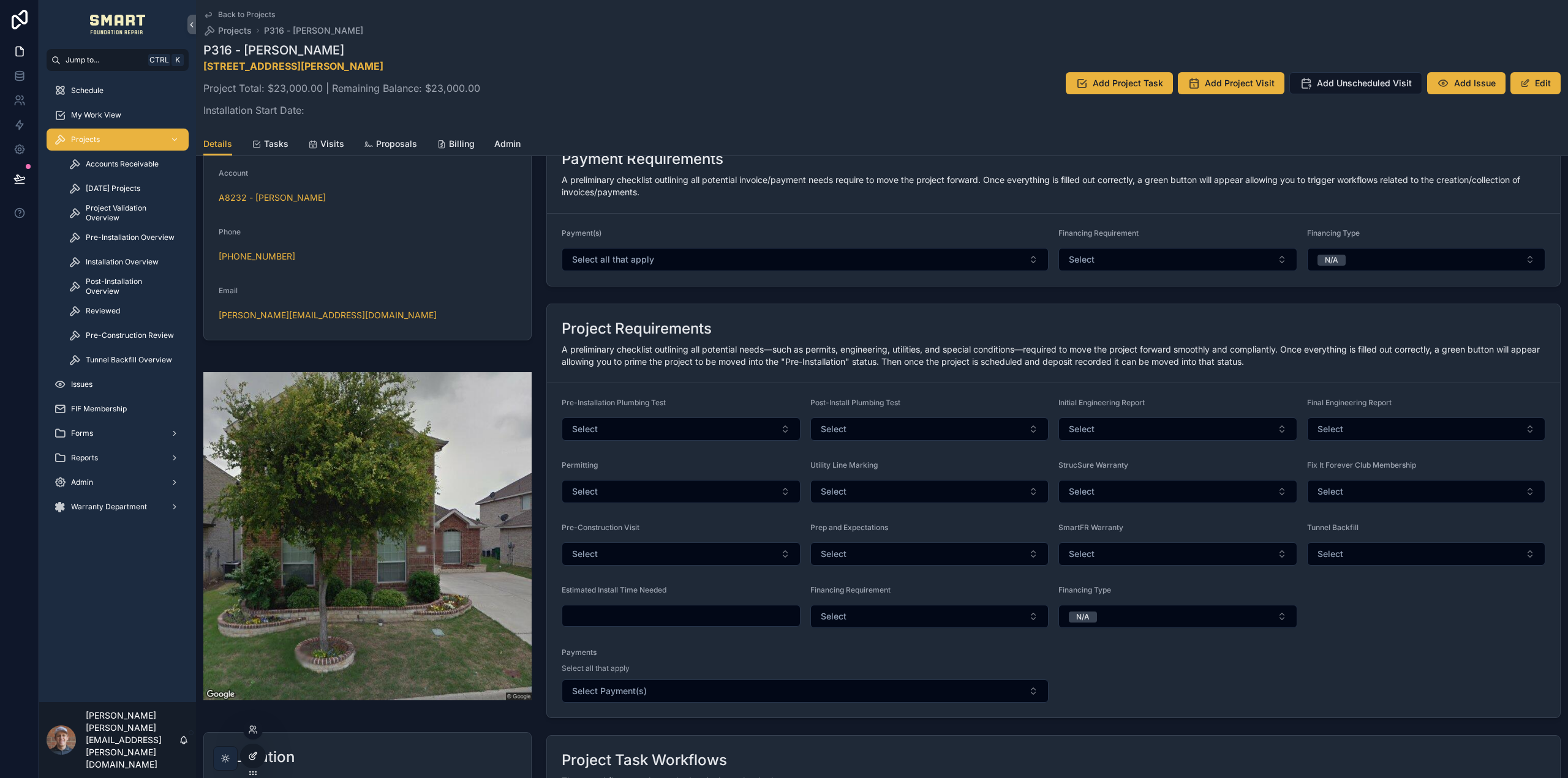
click at [248, 757] on icon at bounding box center [252, 755] width 10 height 10
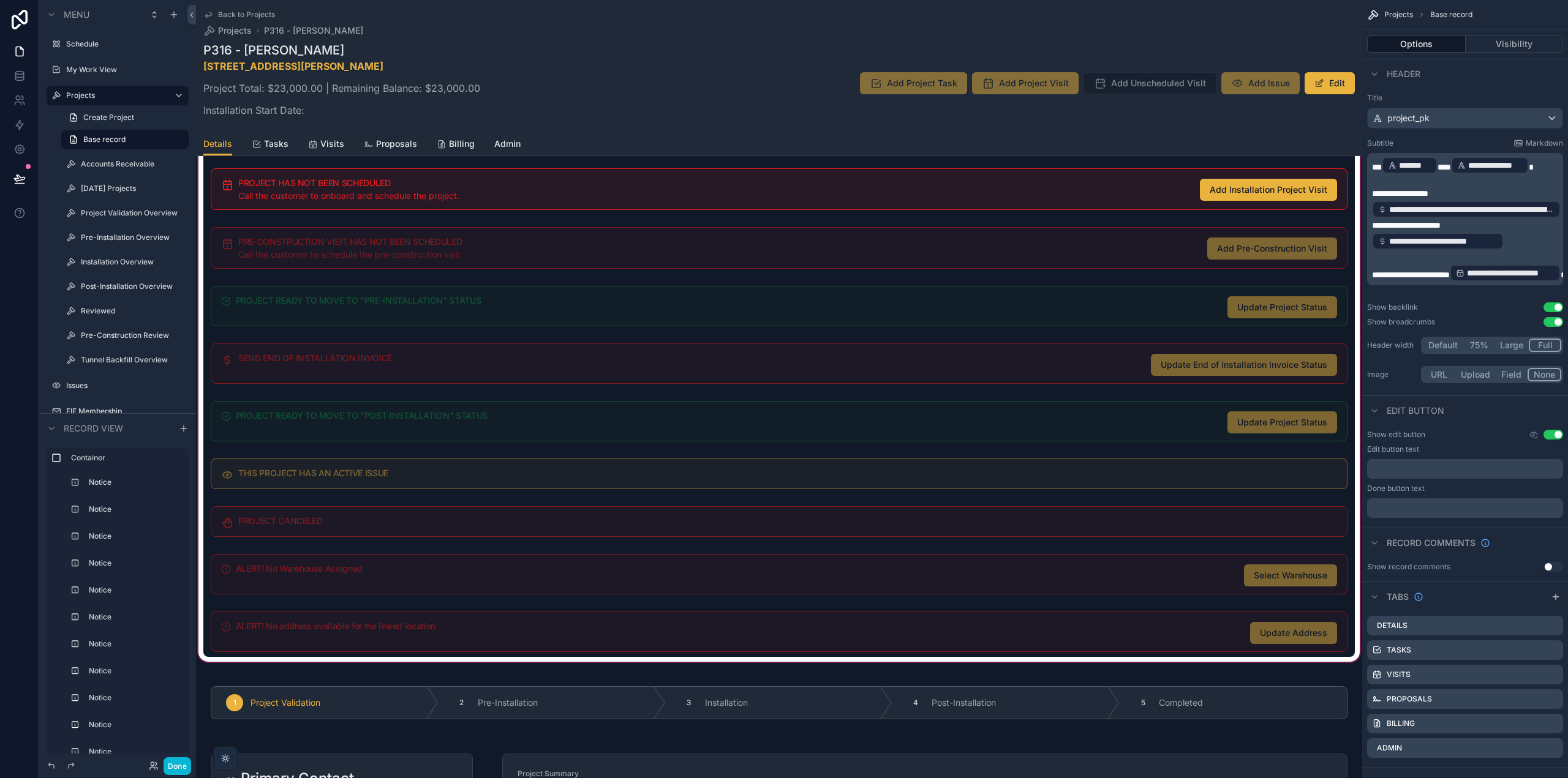
scroll to position [796, 0]
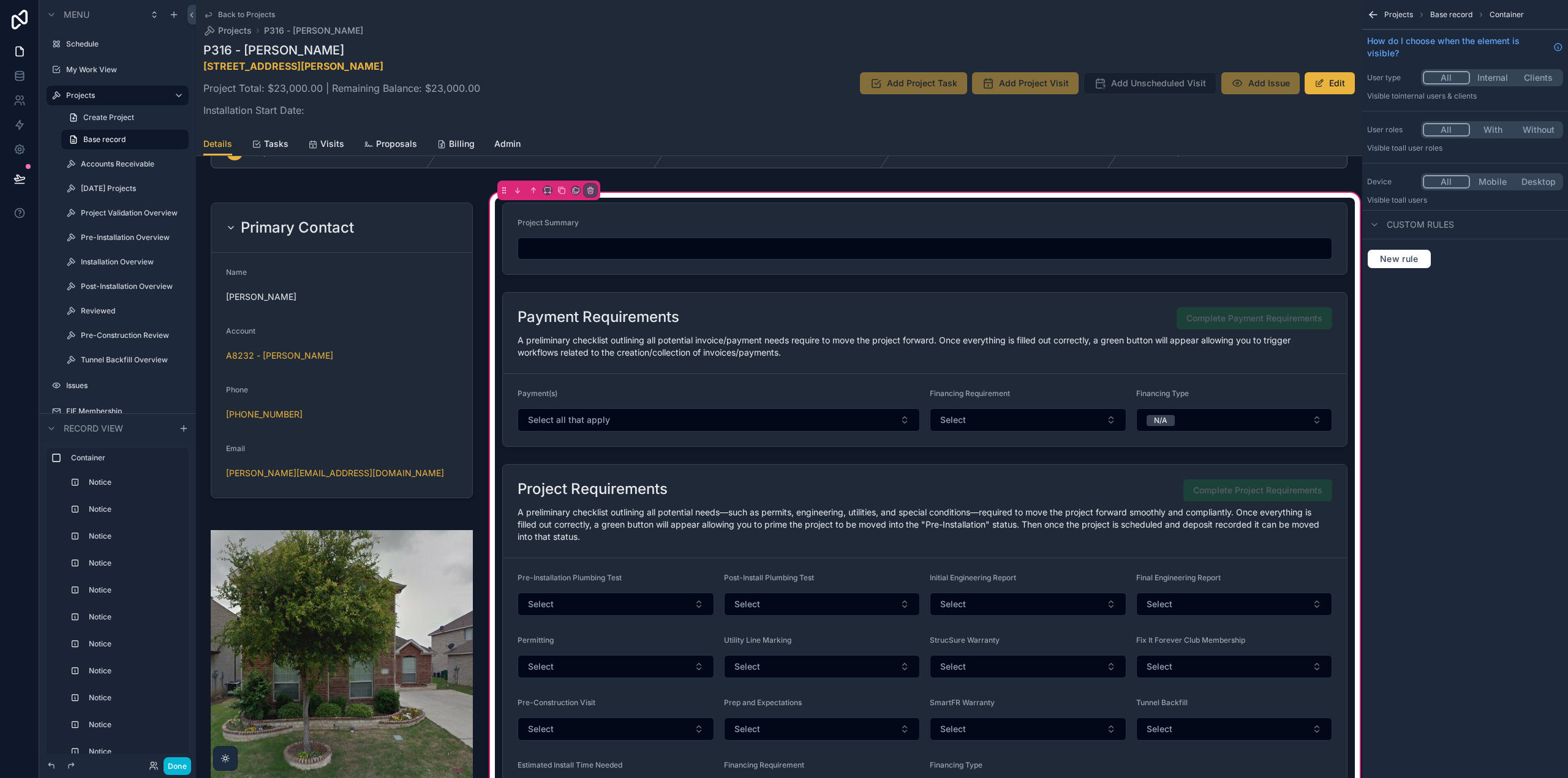
click at [867, 509] on div "scrollable content" at bounding box center [925, 678] width 860 height 439
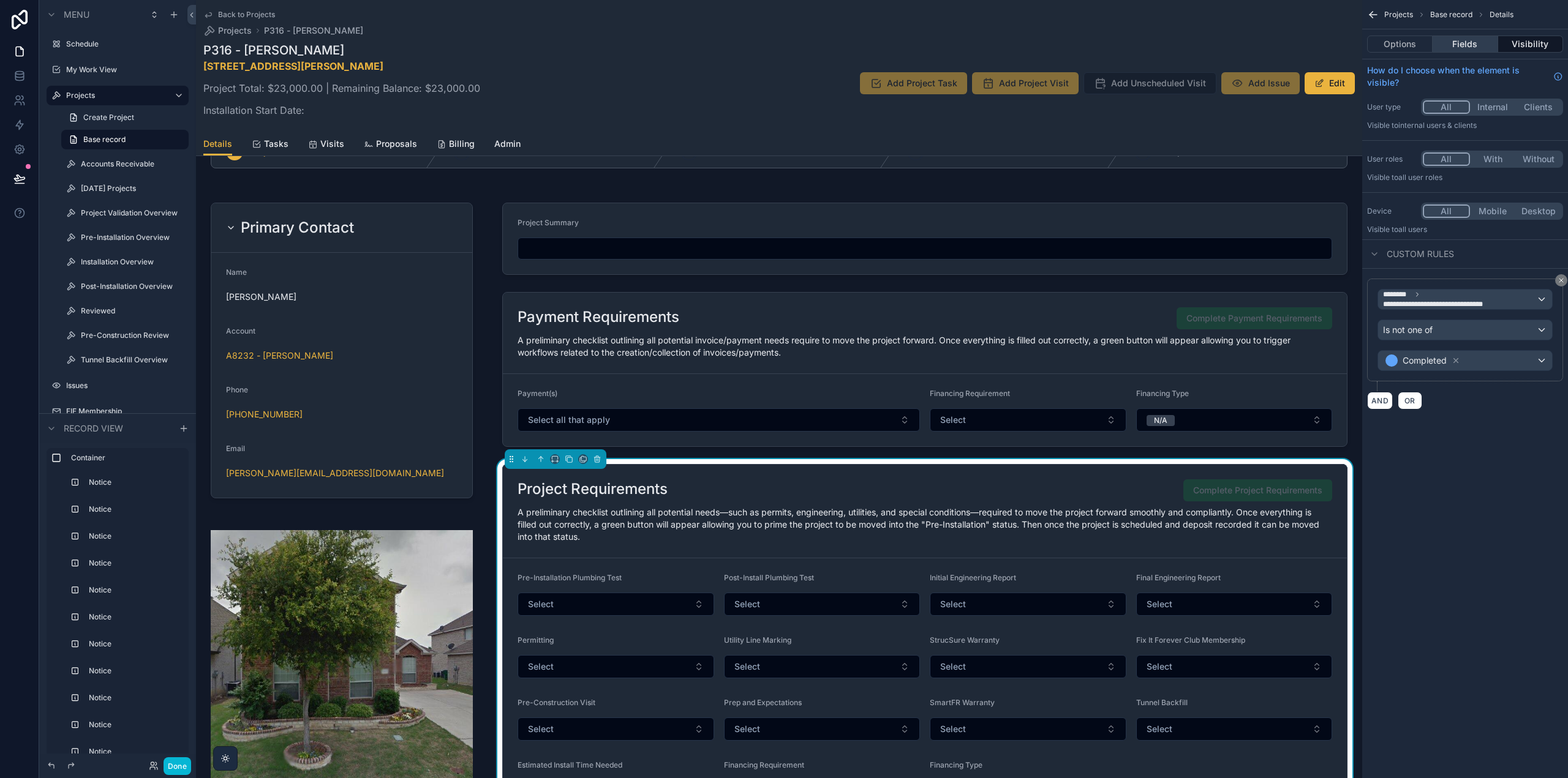
click at [1474, 41] on button "Fields" at bounding box center [1465, 43] width 65 height 17
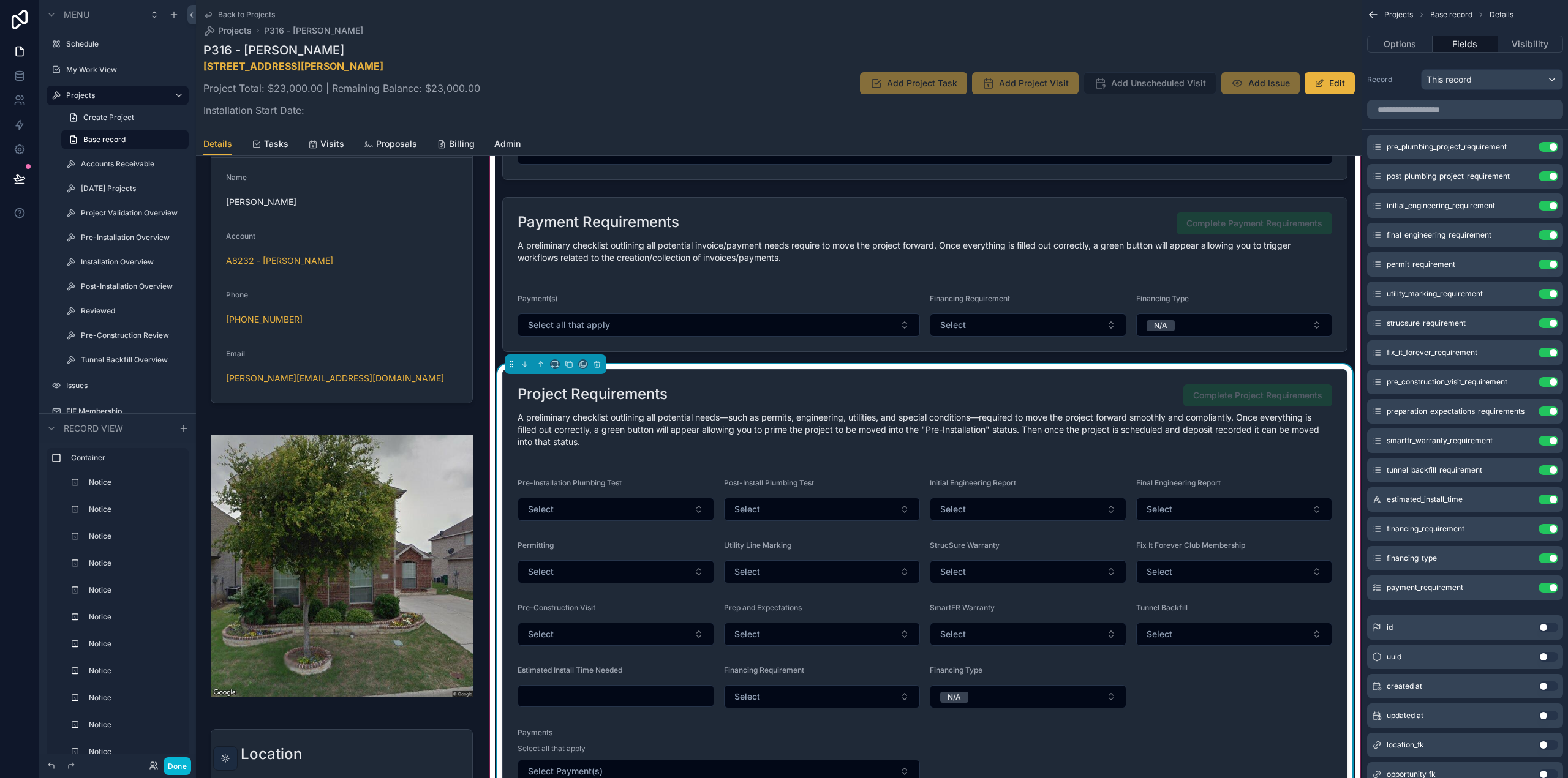
scroll to position [918, 0]
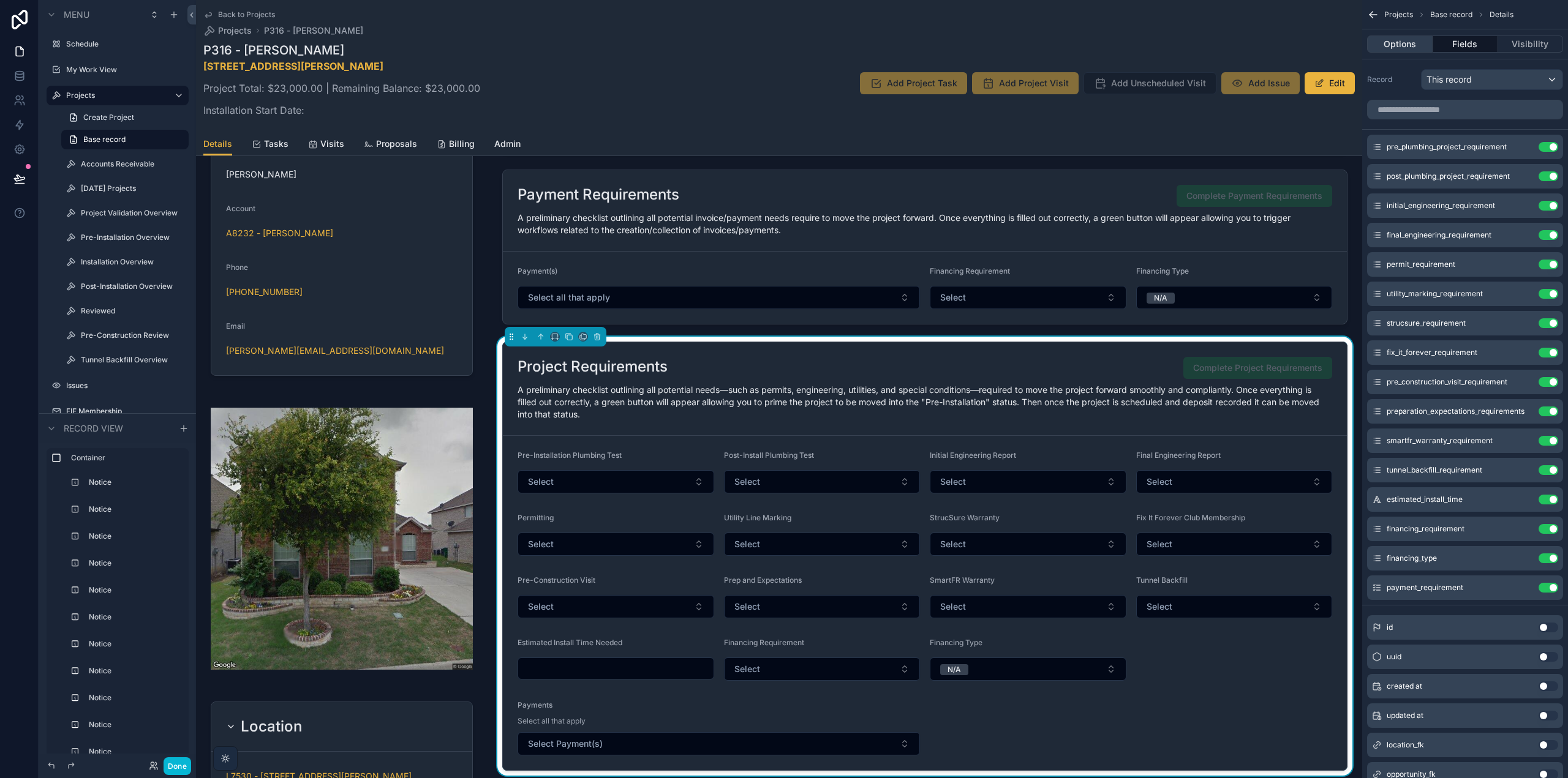
click at [1414, 46] on button "Options" at bounding box center [1400, 43] width 65 height 17
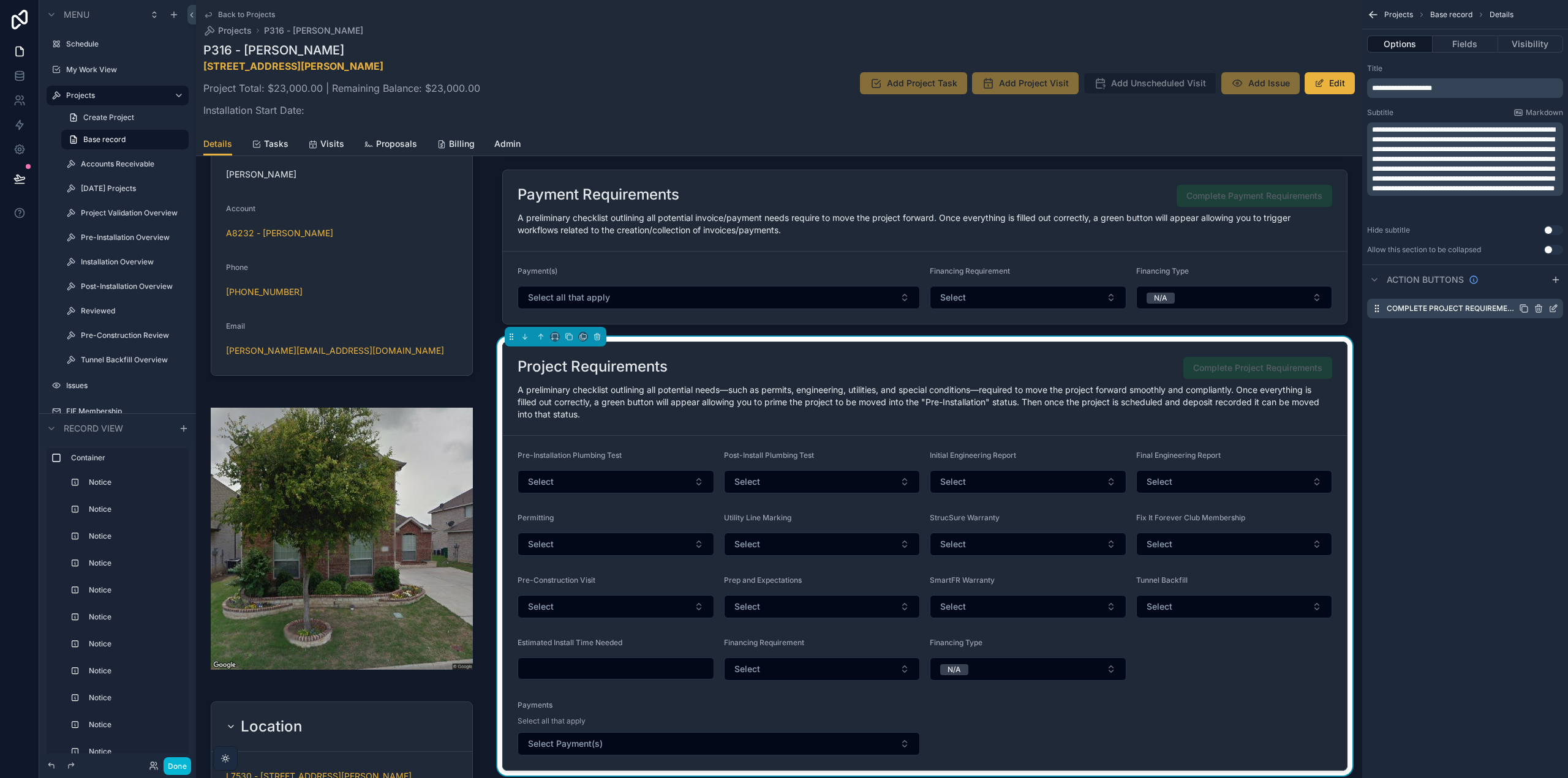
click at [1556, 307] on icon "scrollable content" at bounding box center [1553, 308] width 10 height 10
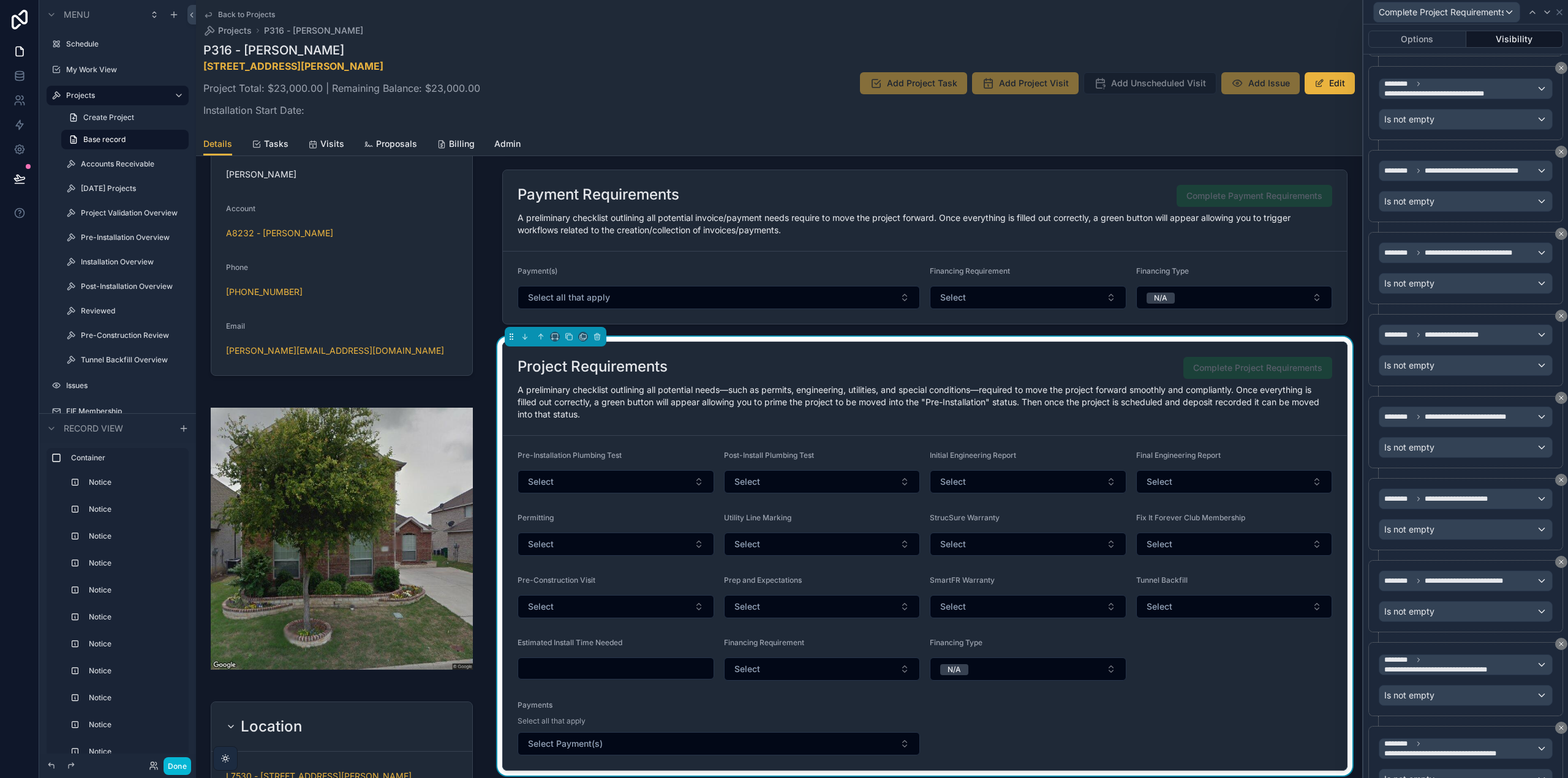
scroll to position [0, 0]
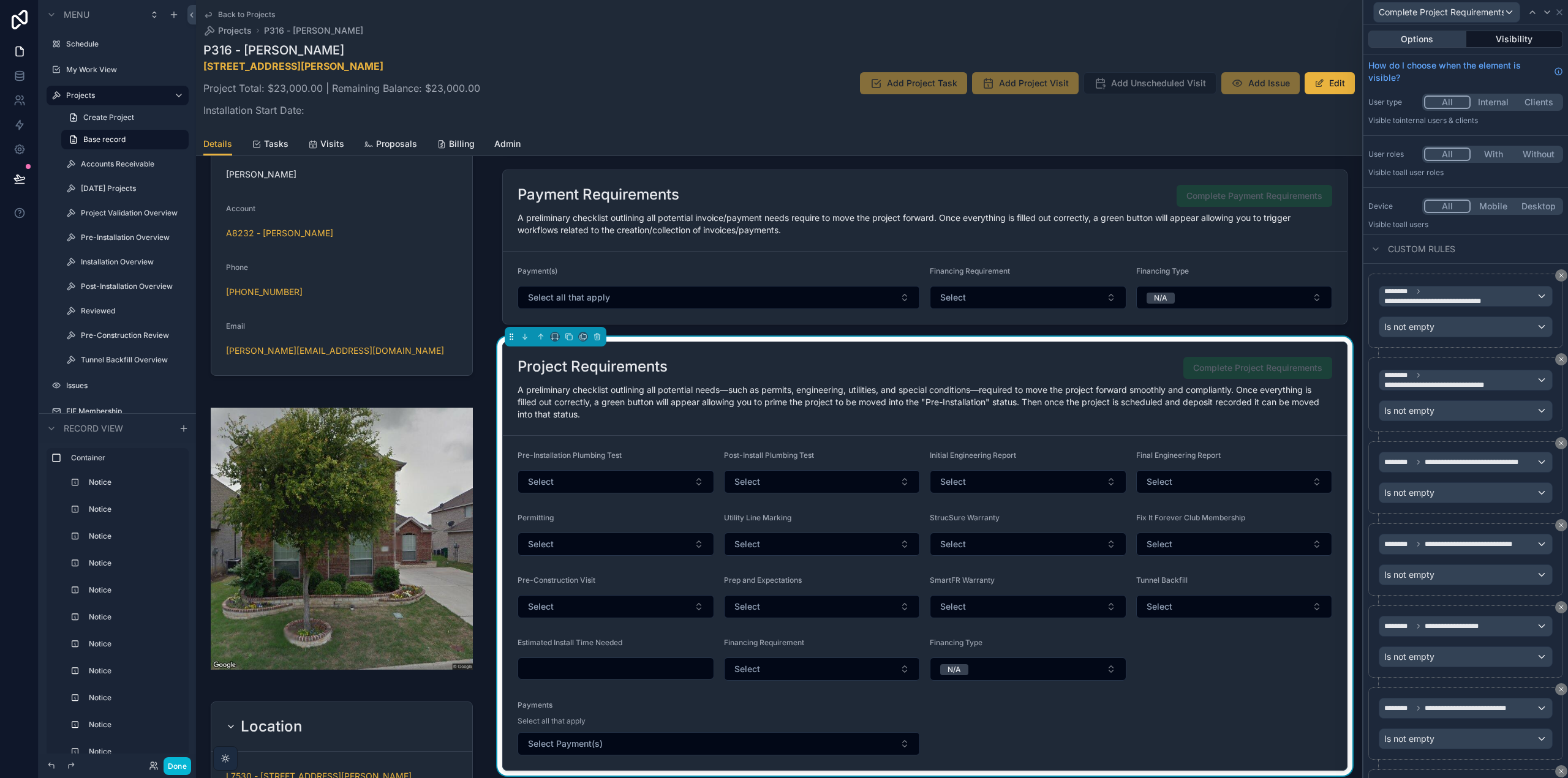
click at [1450, 38] on button "Options" at bounding box center [1417, 39] width 98 height 17
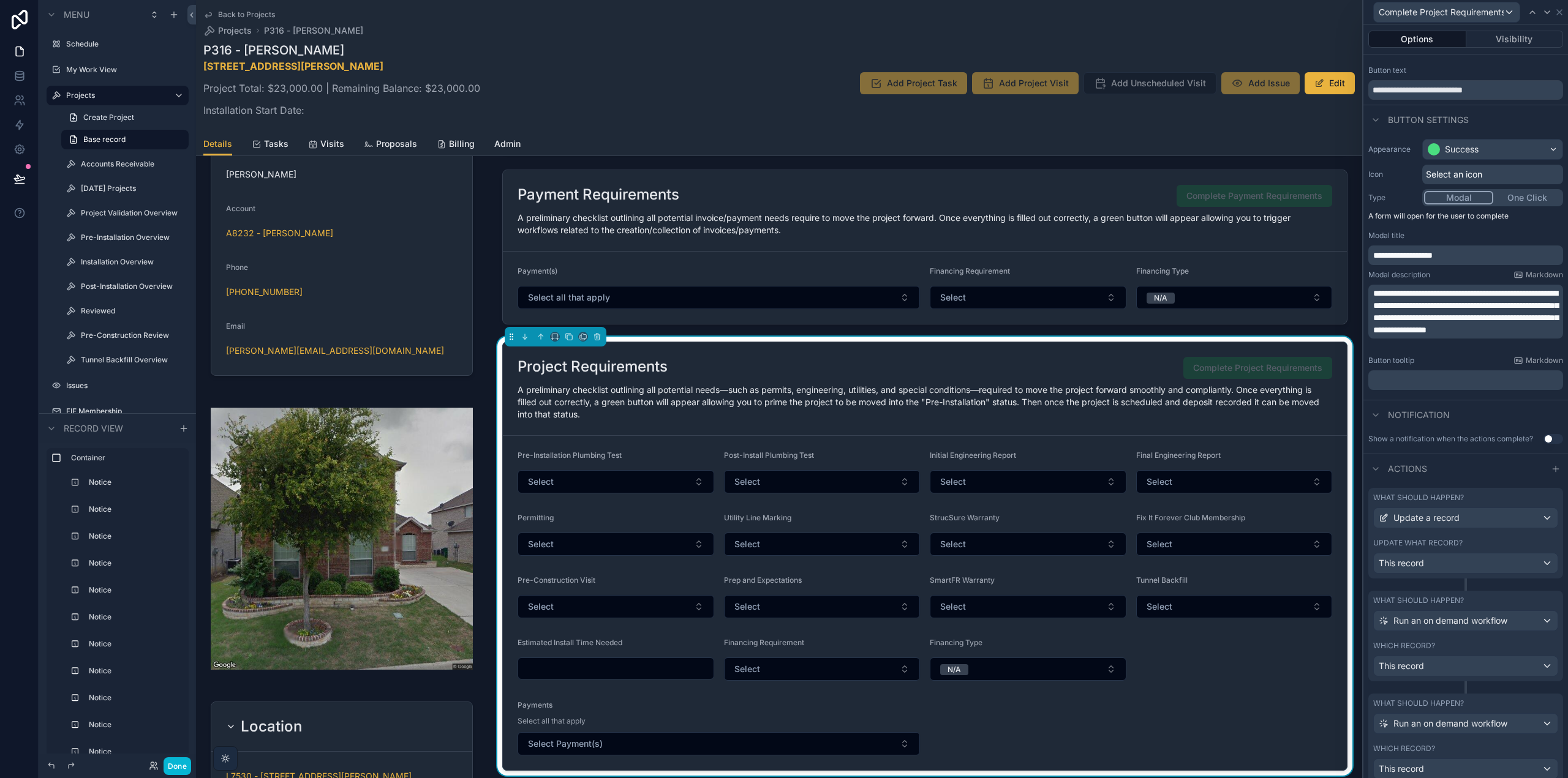
scroll to position [61, 0]
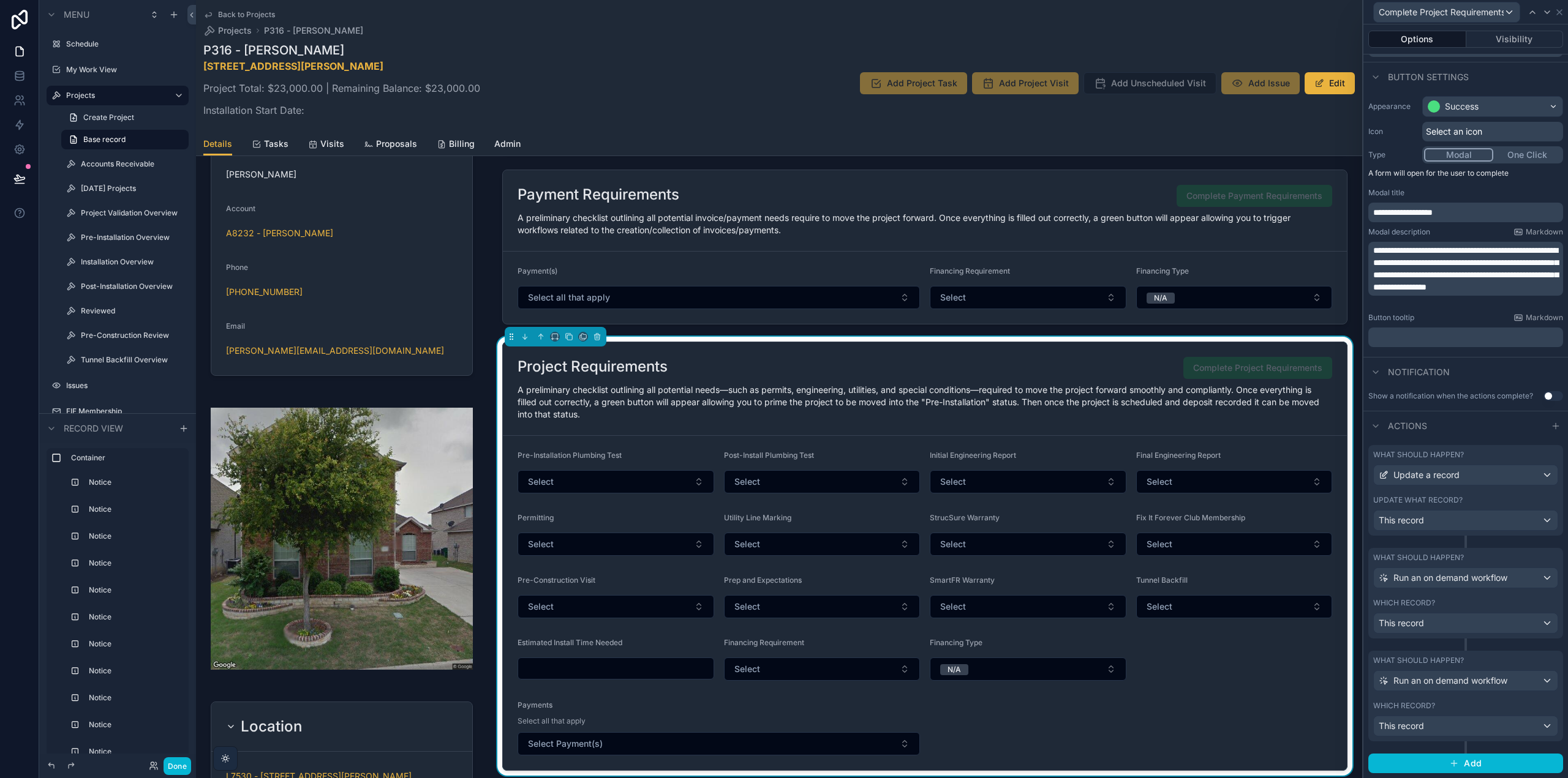
click at [1483, 562] on div "What should happen?" at bounding box center [1466, 557] width 185 height 10
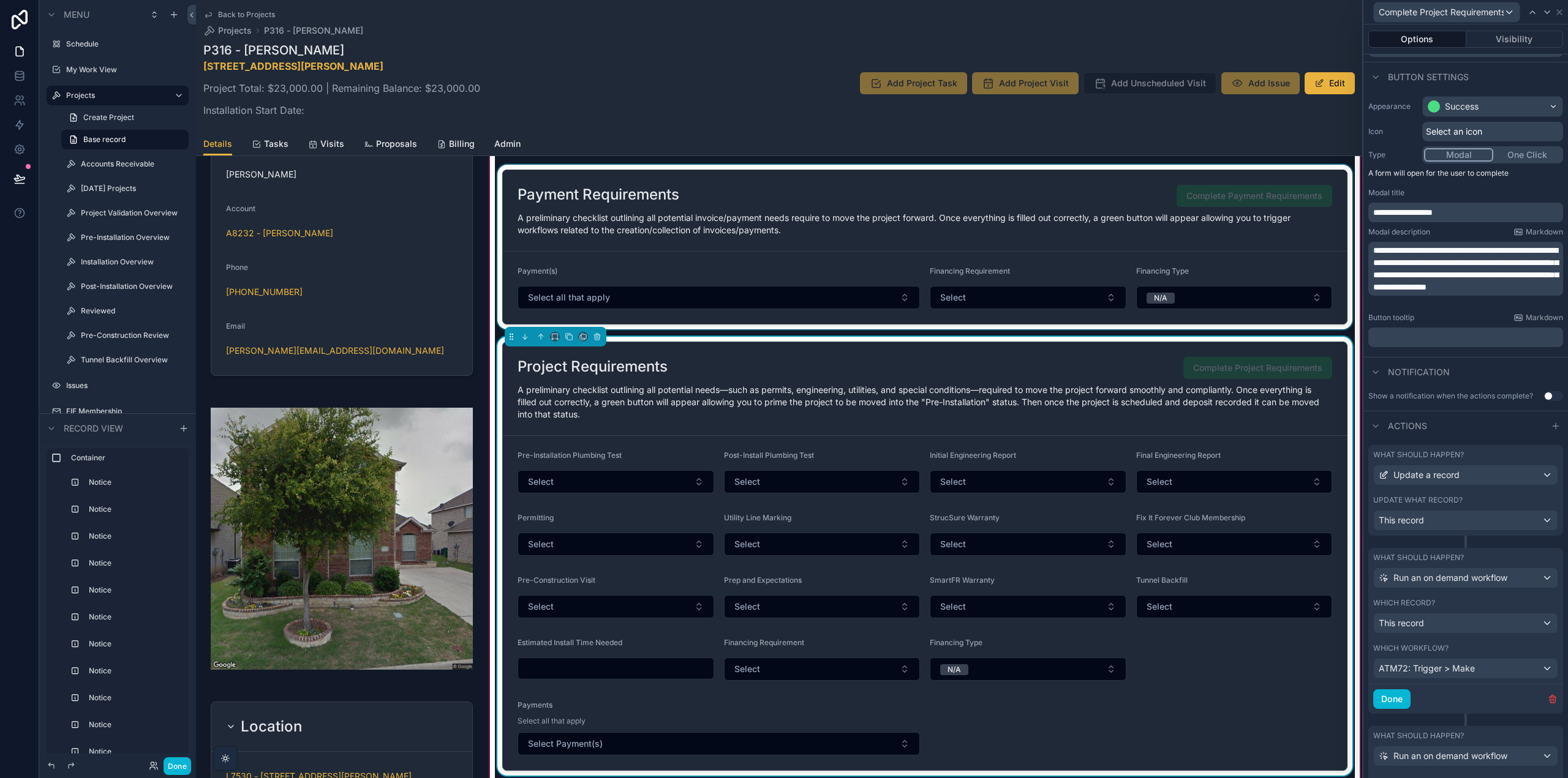
click at [1037, 220] on div "scrollable content" at bounding box center [925, 247] width 860 height 165
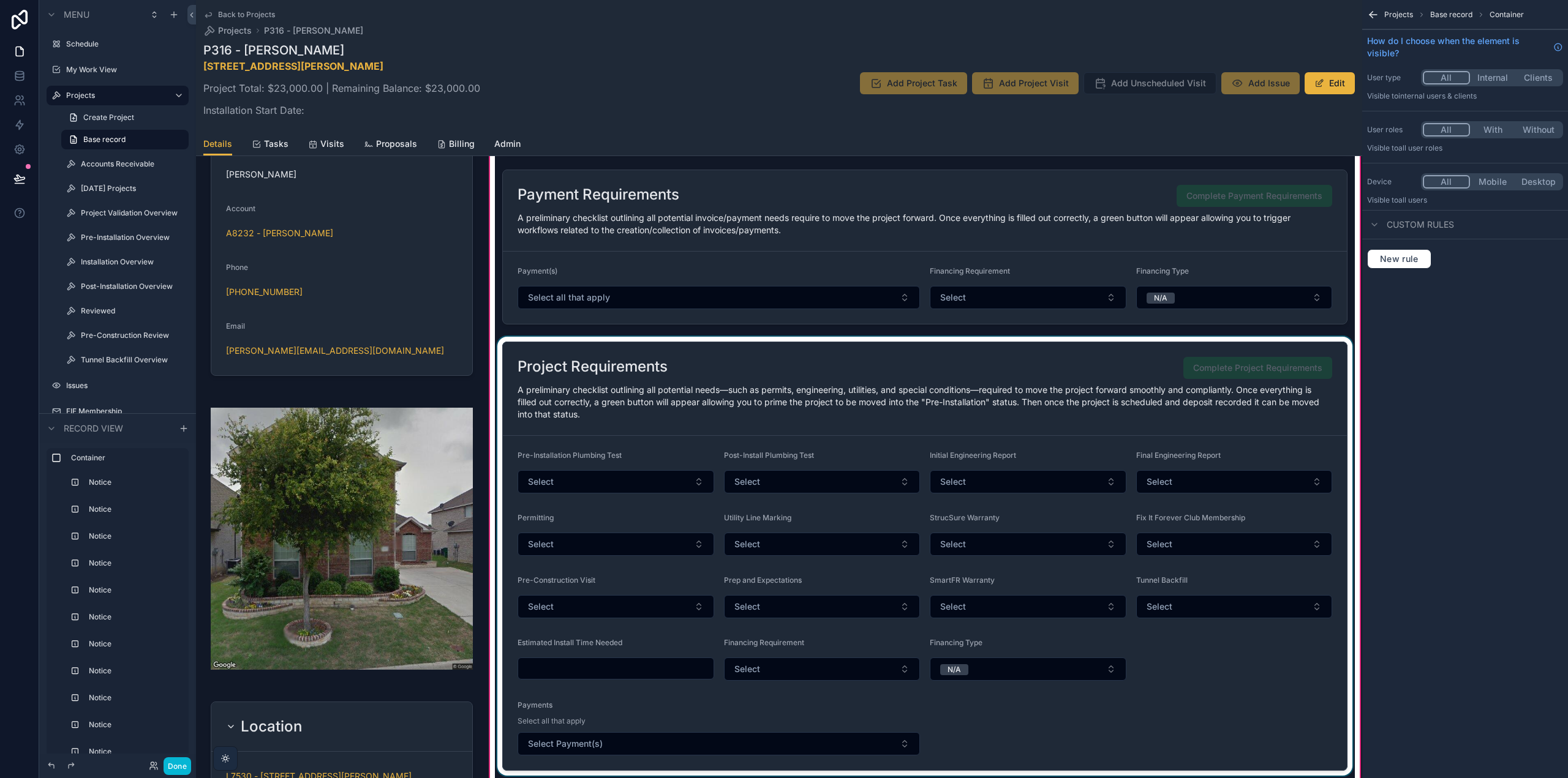
click at [1072, 408] on div "scrollable content" at bounding box center [925, 555] width 860 height 439
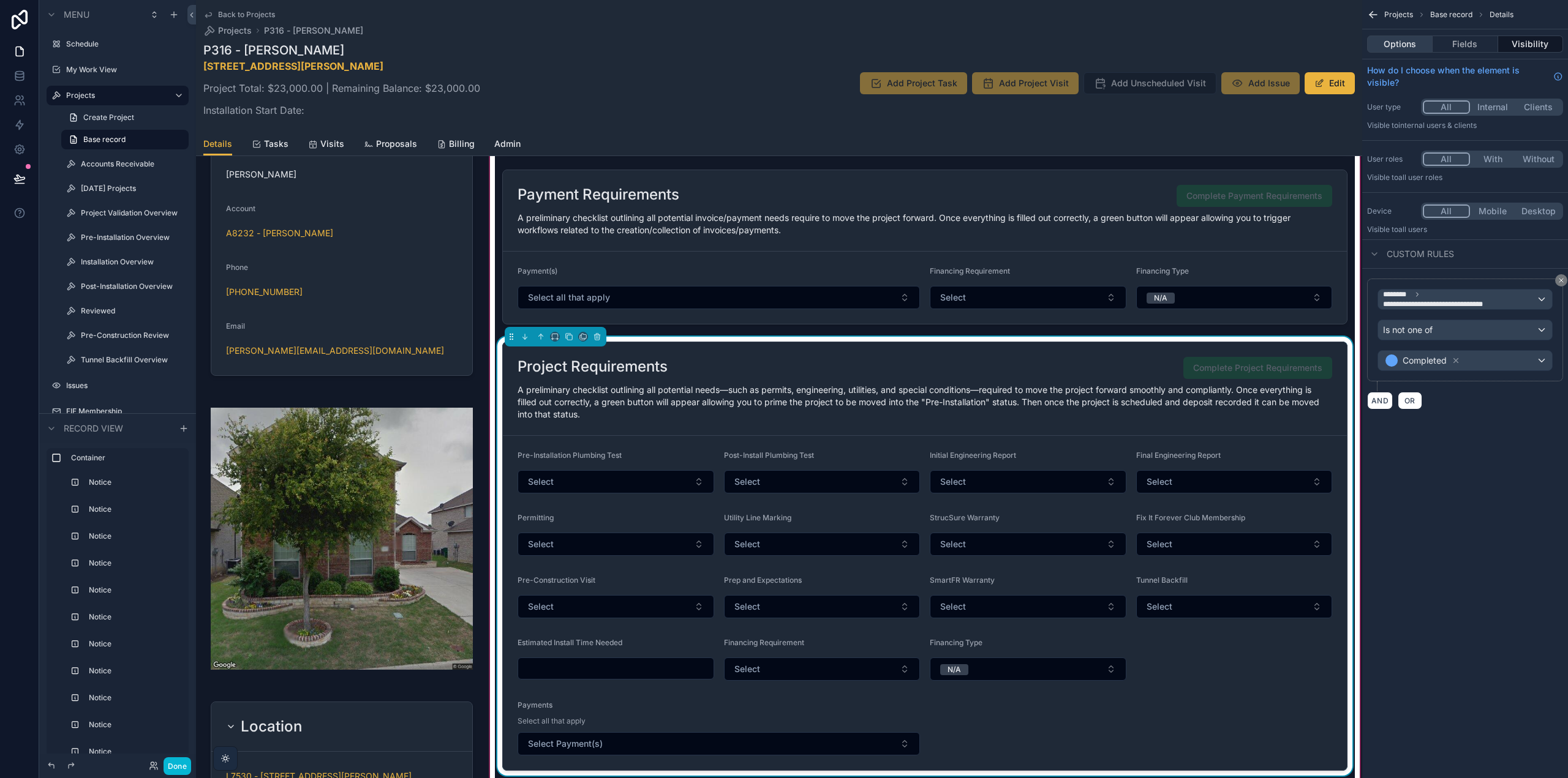
click at [1403, 43] on button "Options" at bounding box center [1400, 43] width 65 height 17
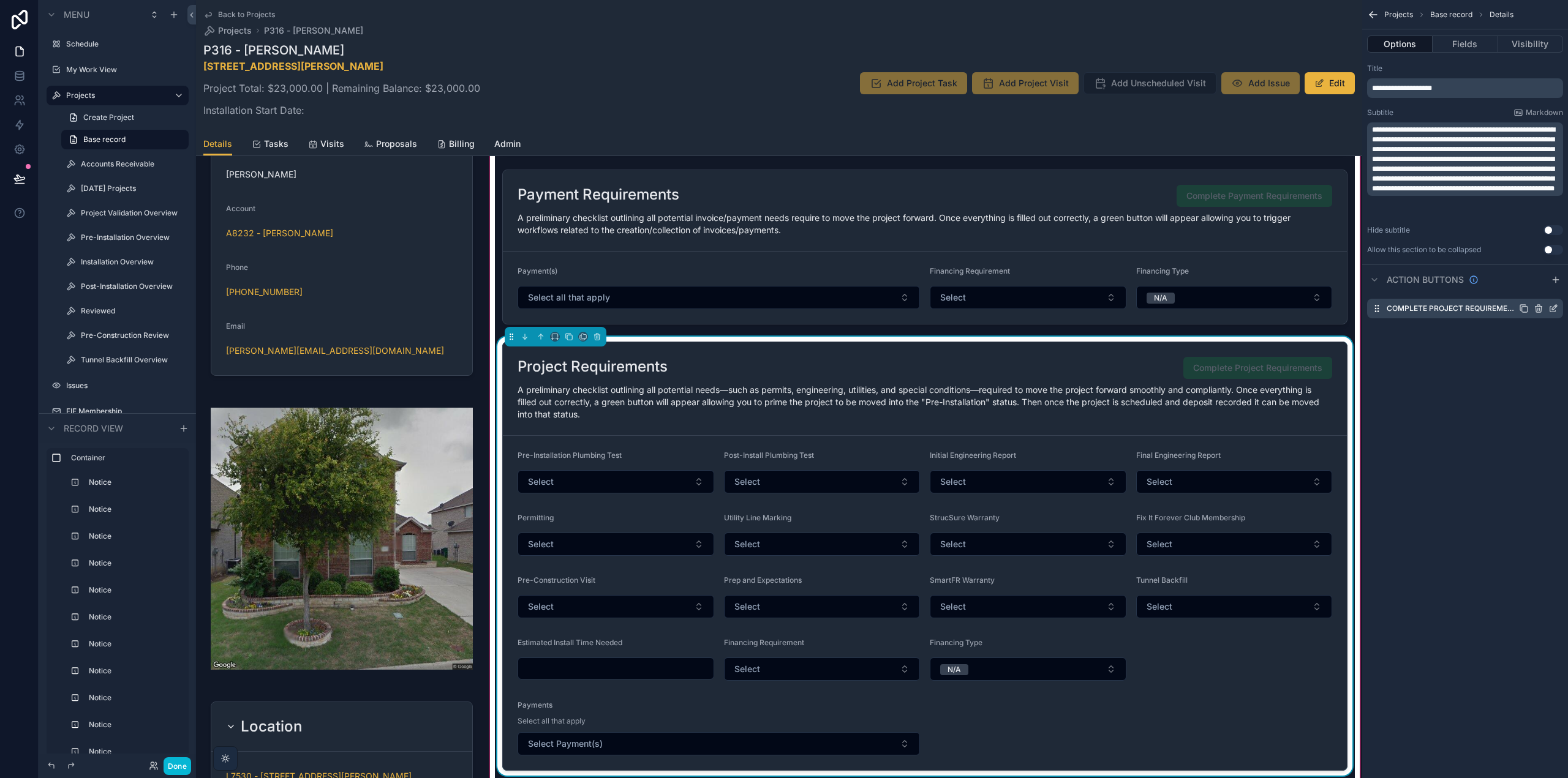
click at [1554, 307] on icon "scrollable content" at bounding box center [1553, 308] width 10 height 10
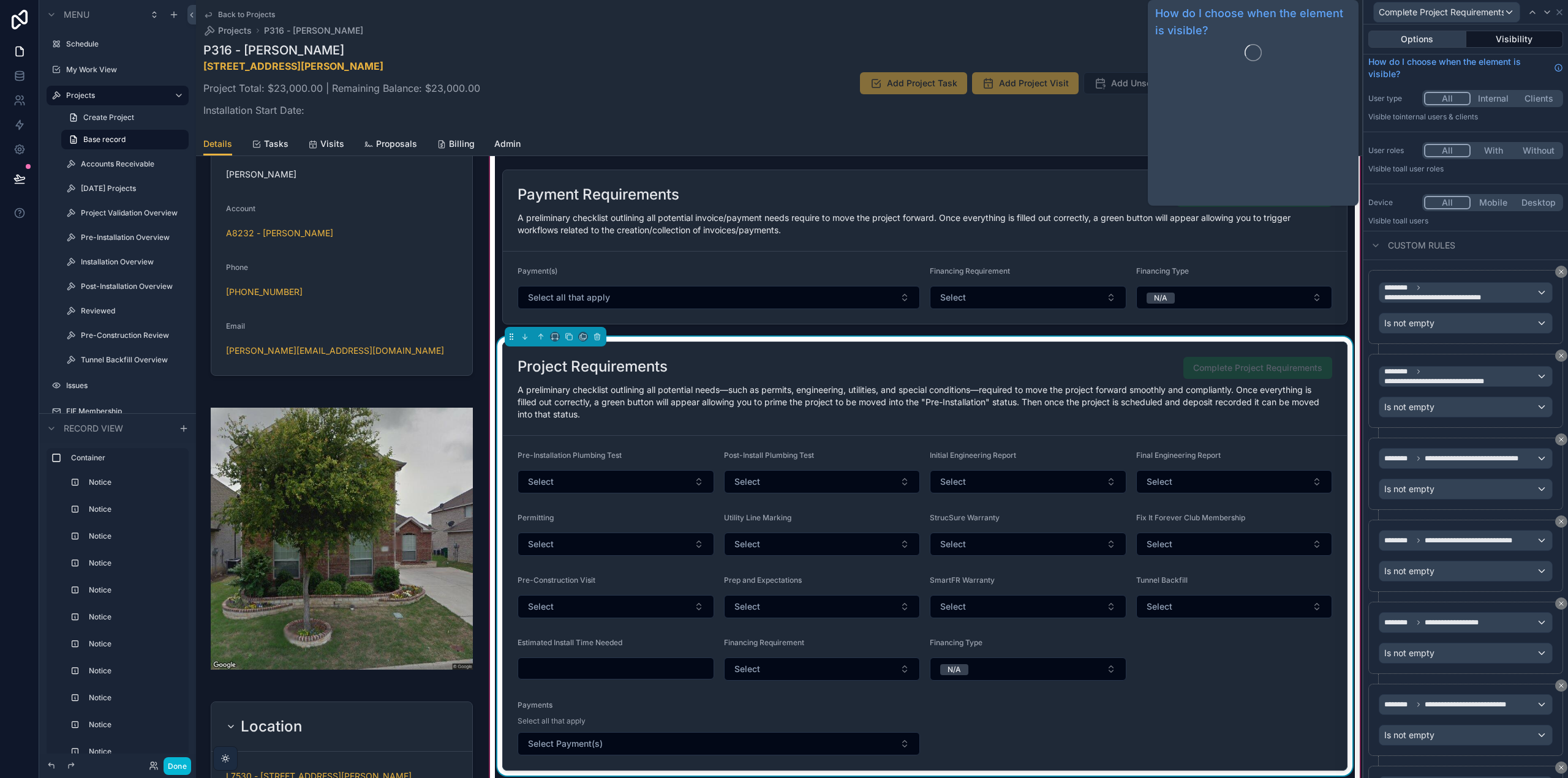
scroll to position [0, 0]
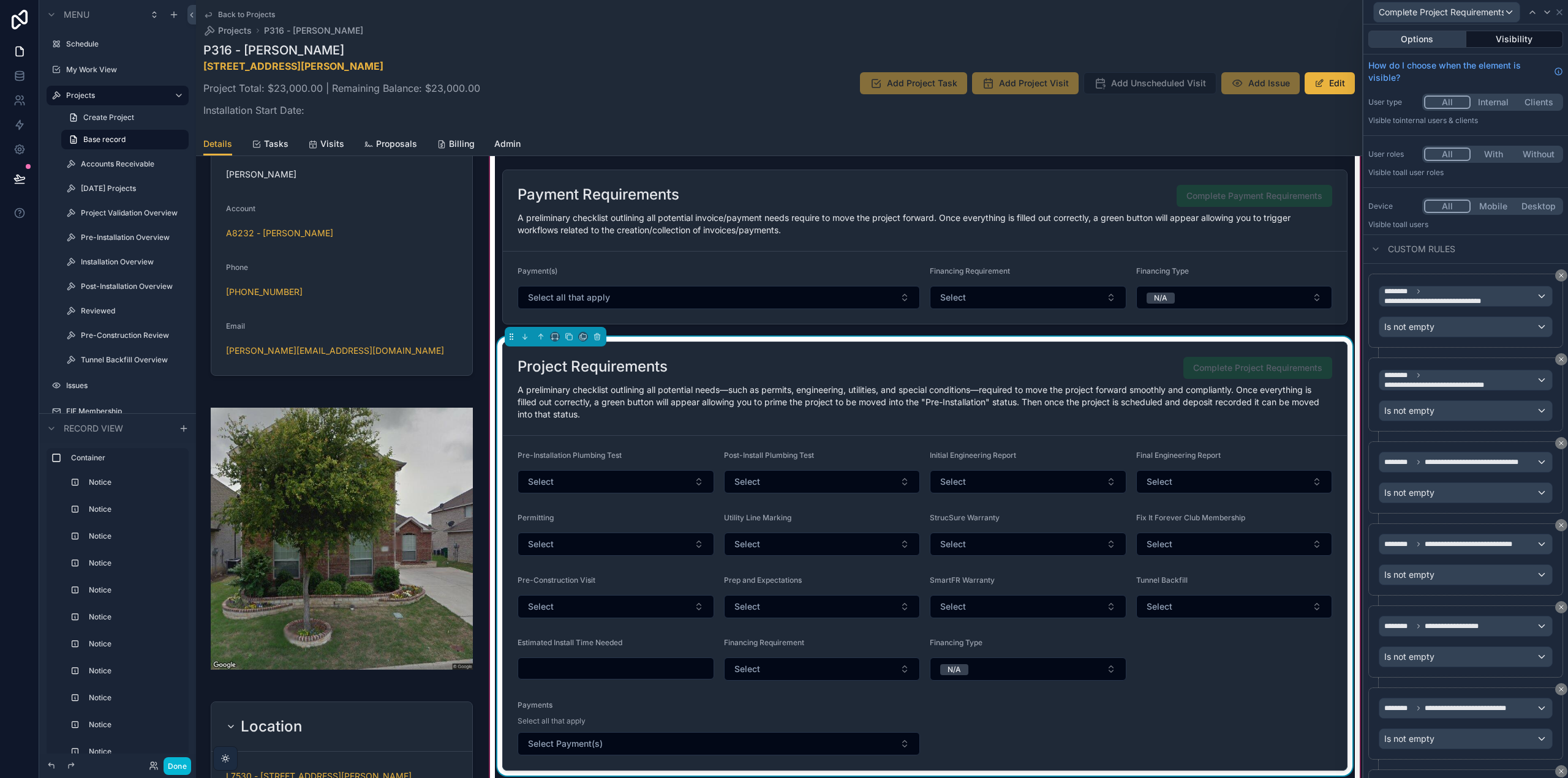
click at [1420, 33] on button "Options" at bounding box center [1417, 39] width 98 height 17
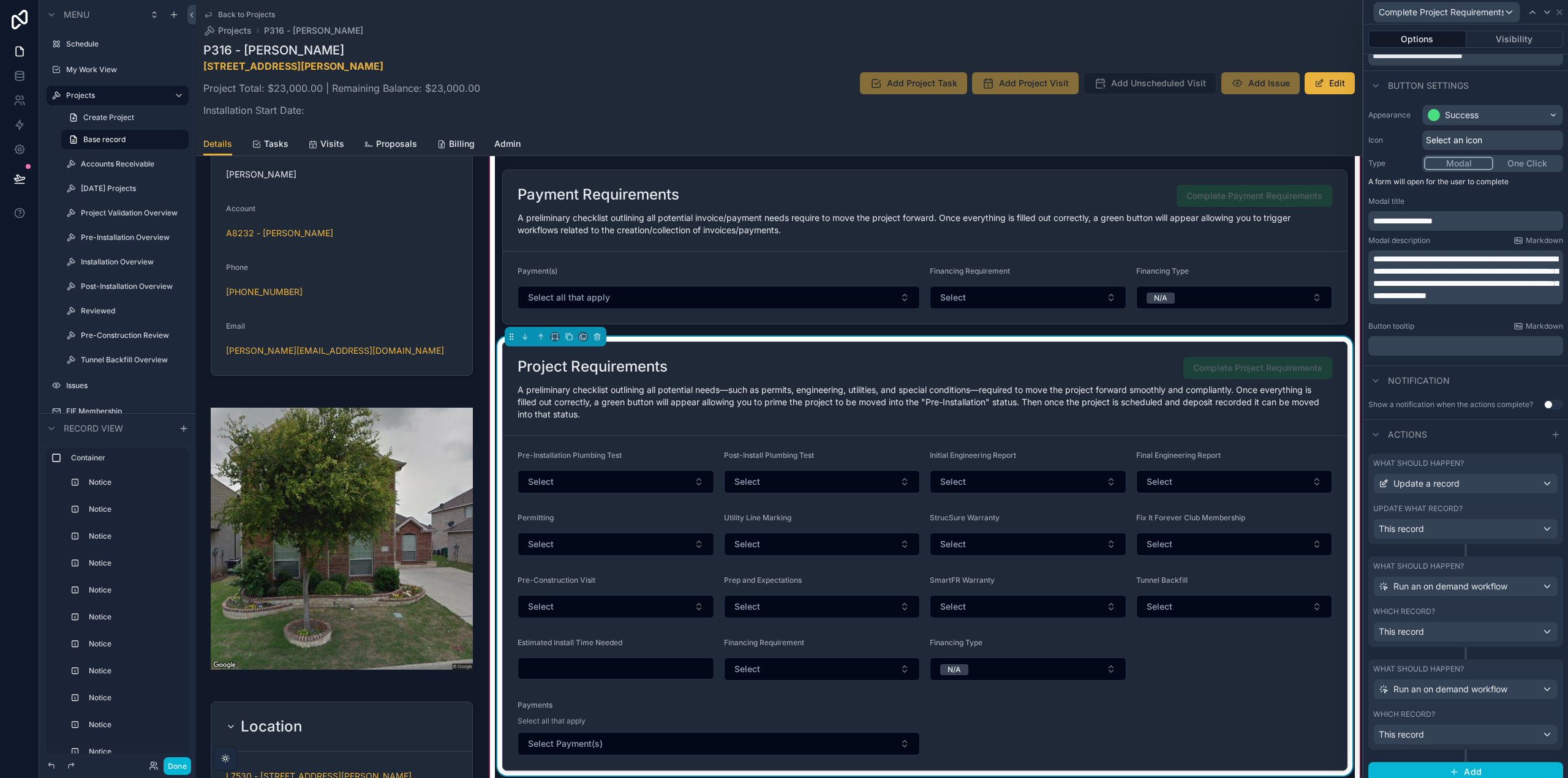
scroll to position [61, 0]
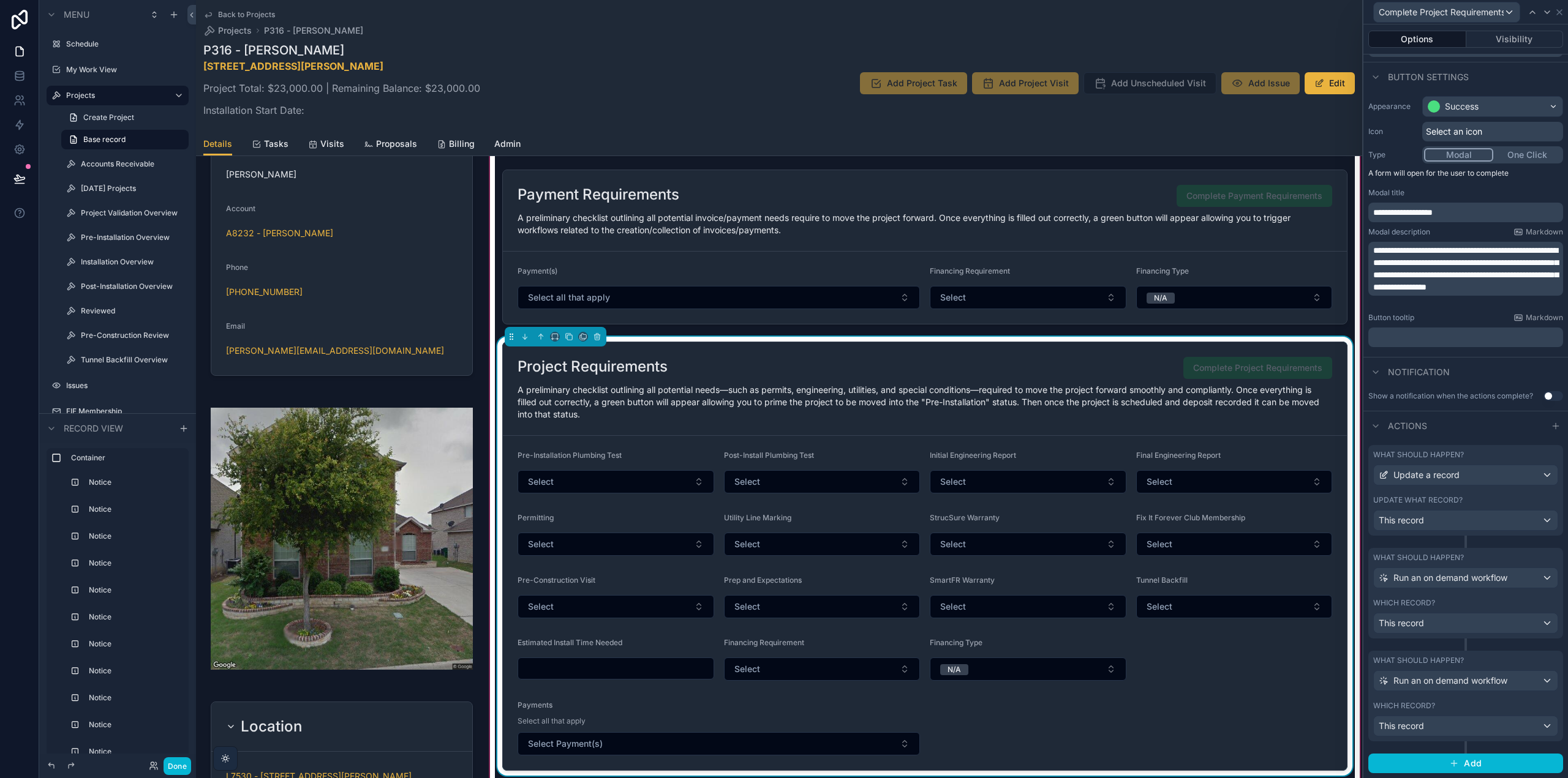
click at [1468, 662] on div "What should happen?" at bounding box center [1466, 660] width 185 height 10
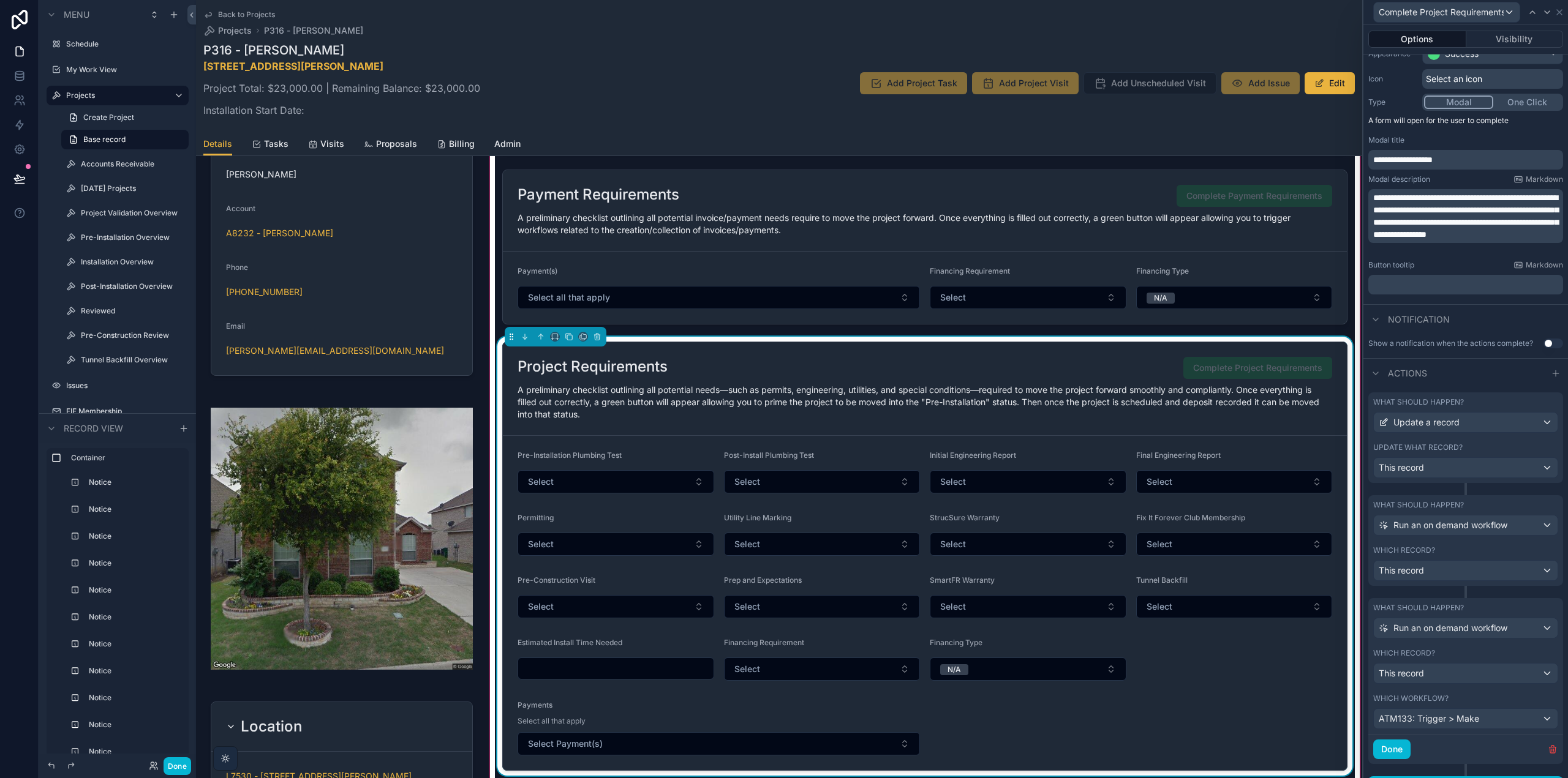
scroll to position [123, 0]
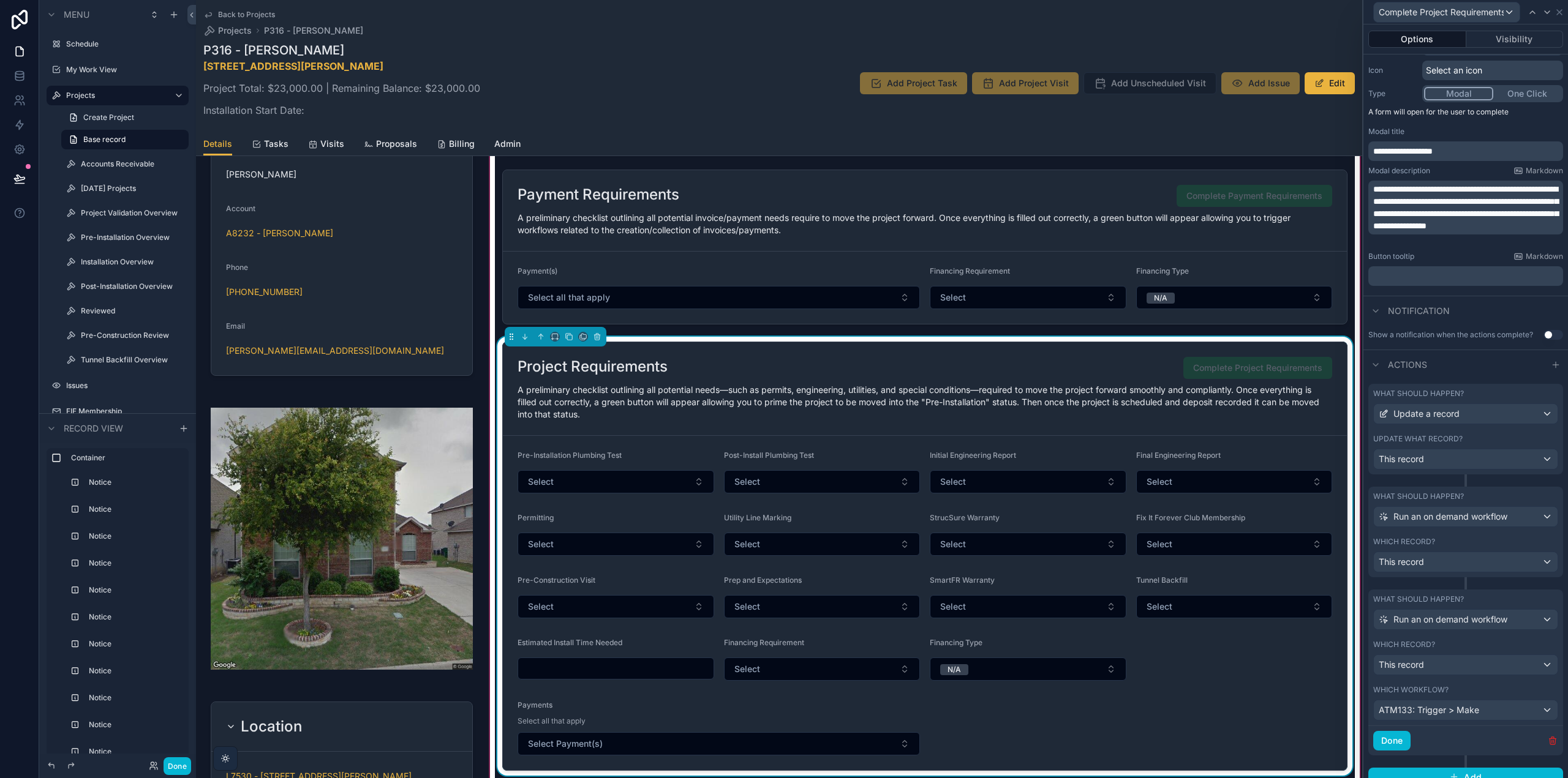
click at [1550, 739] on icon "button" at bounding box center [1552, 741] width 5 height 5
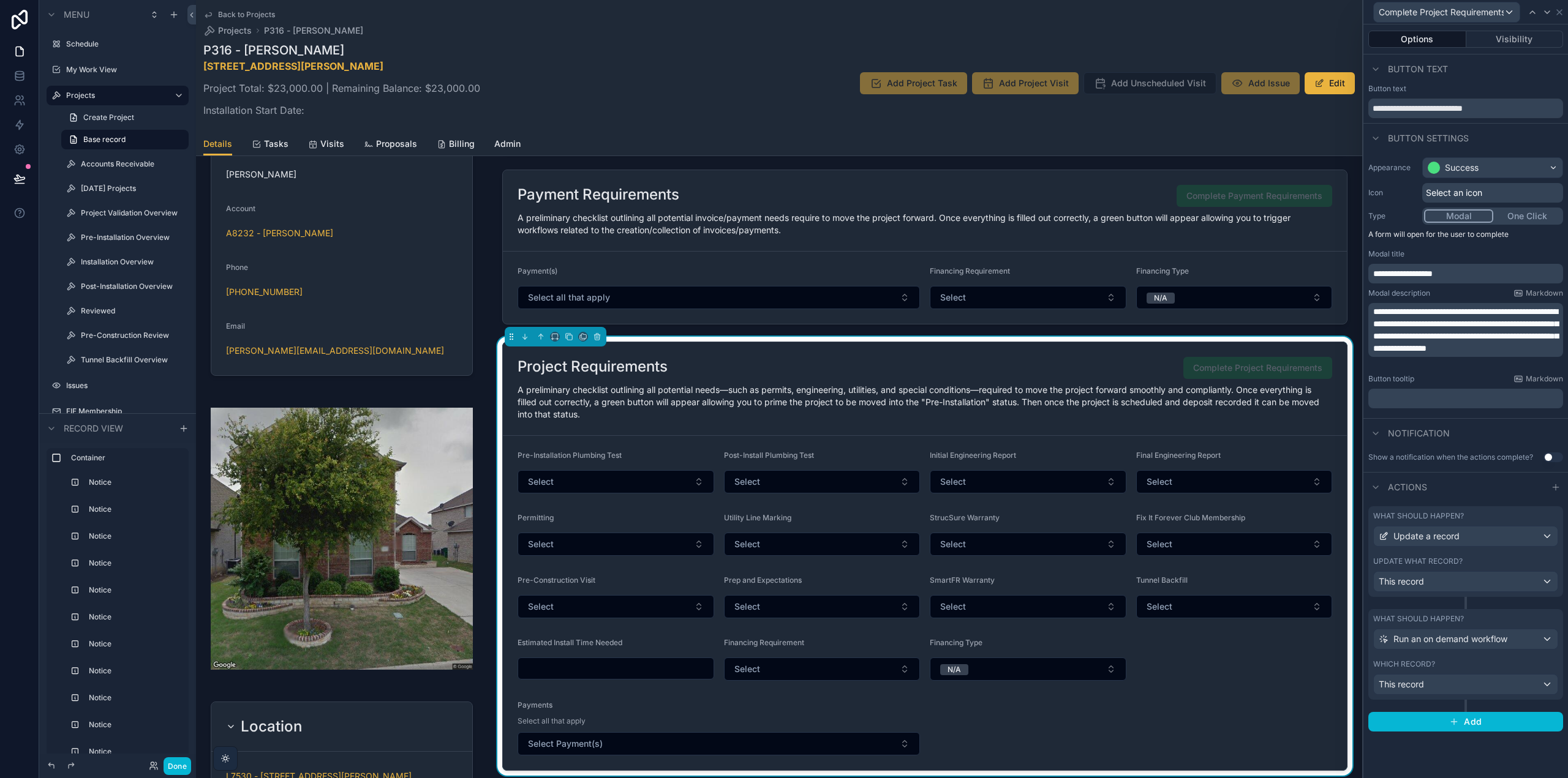
scroll to position [0, 0]
click at [1560, 12] on icon at bounding box center [1559, 12] width 5 height 5
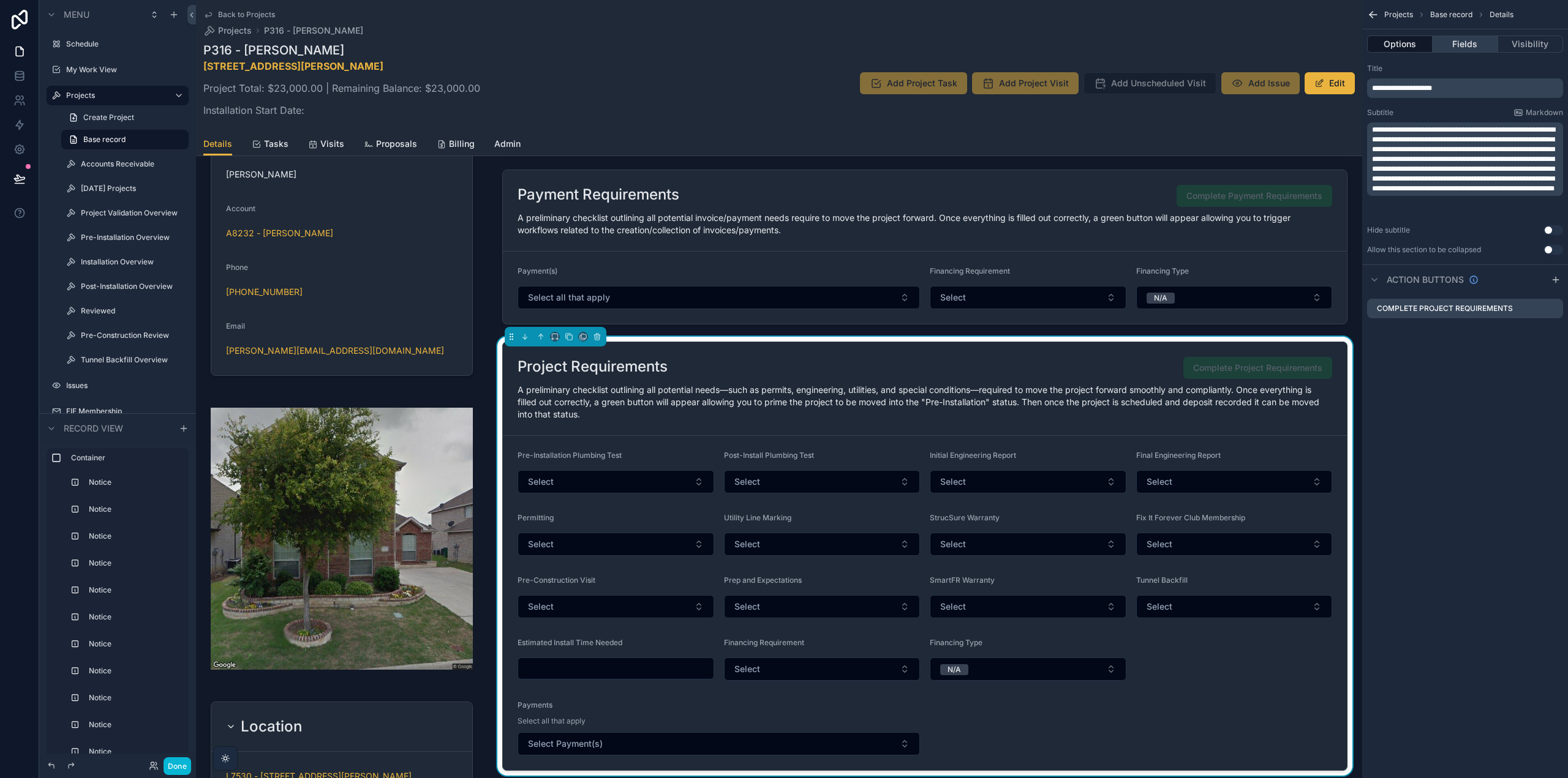
click at [1457, 40] on button "Fields" at bounding box center [1465, 43] width 65 height 17
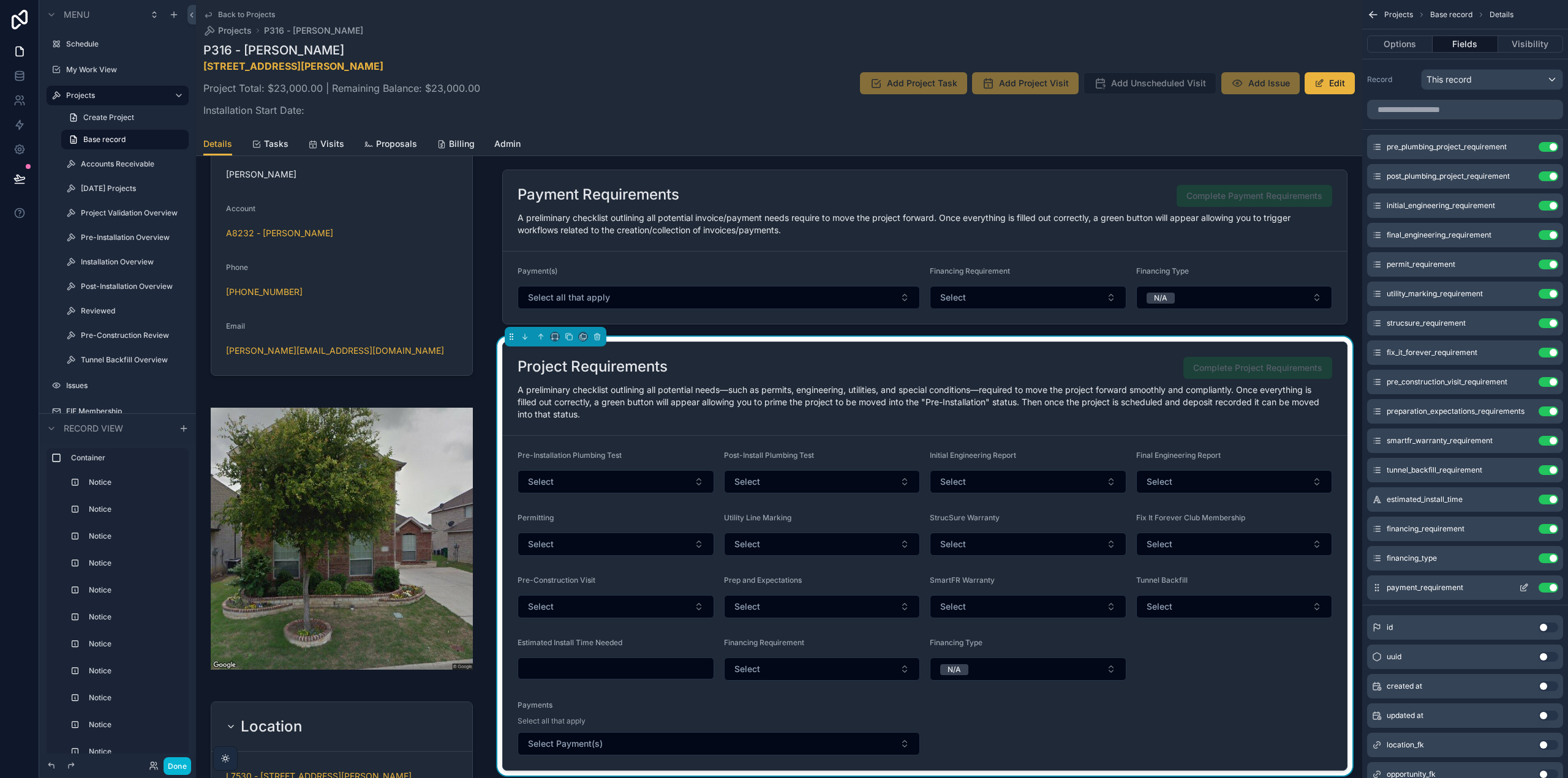
click at [1547, 587] on button "Use setting" at bounding box center [1548, 587] width 20 height 10
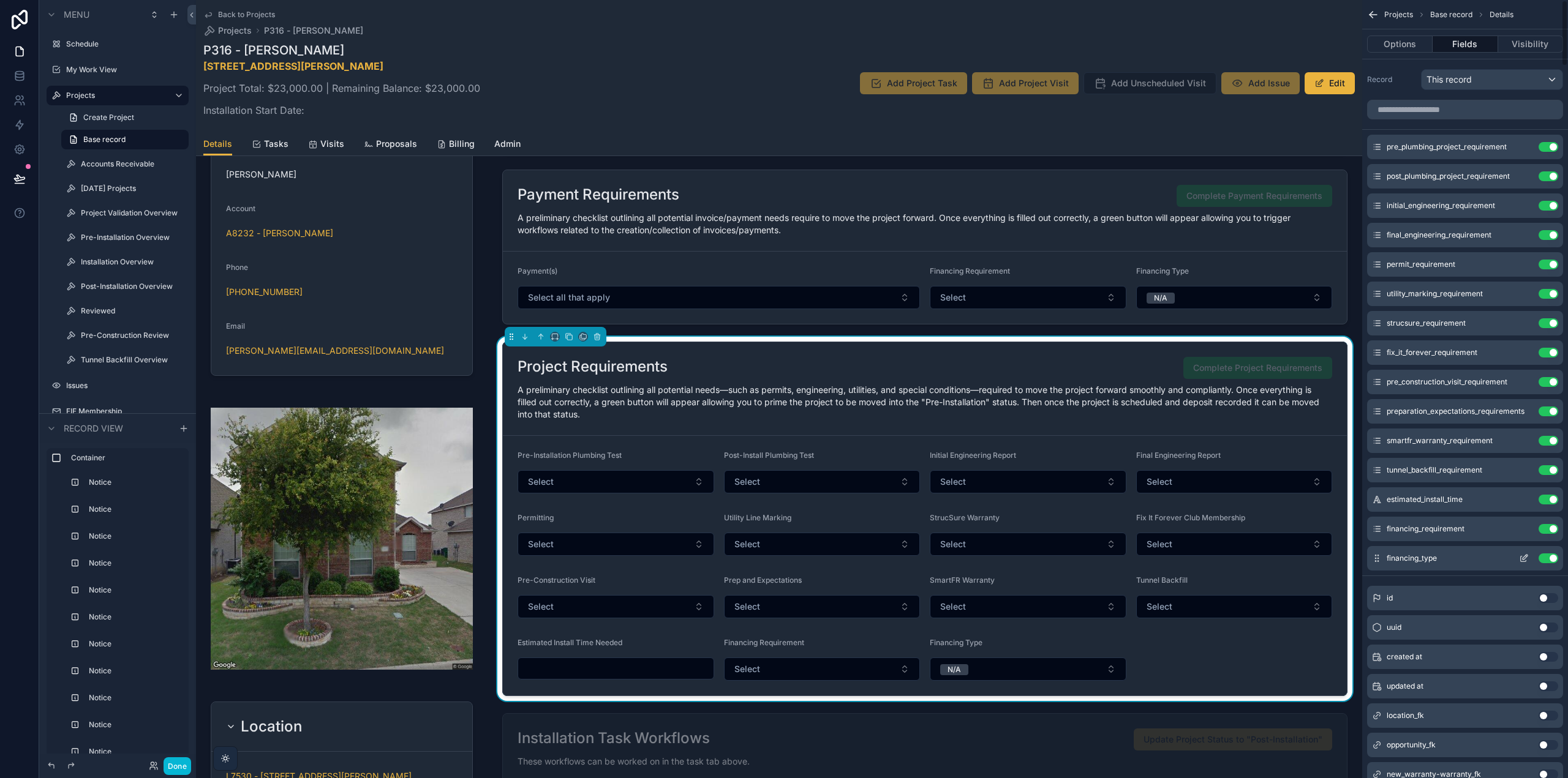
click at [1550, 560] on button "Use setting" at bounding box center [1548, 558] width 20 height 10
click at [1547, 525] on button "Use setting" at bounding box center [1548, 528] width 20 height 10
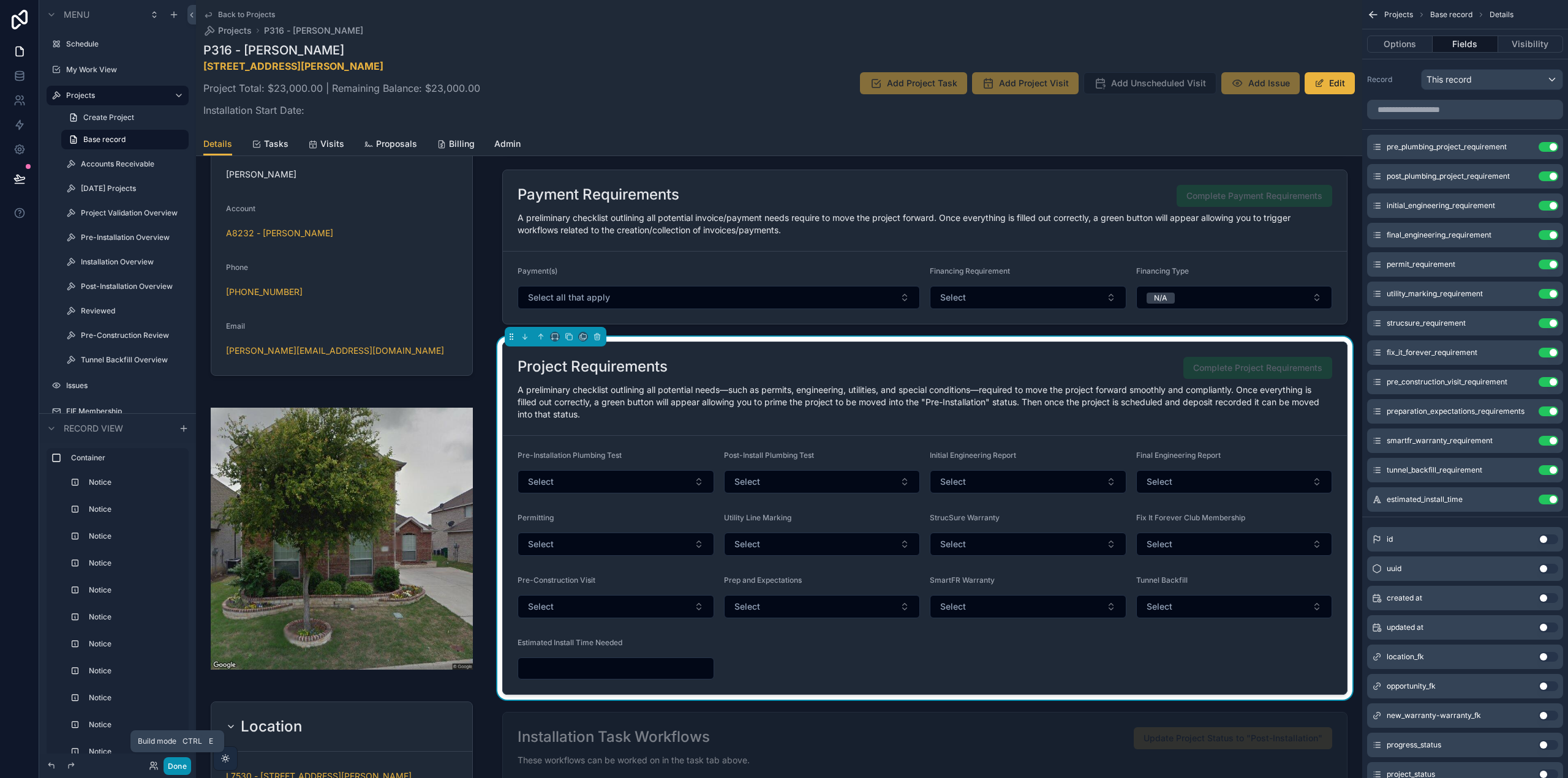
click at [179, 765] on button "Done" at bounding box center [176, 766] width 27 height 18
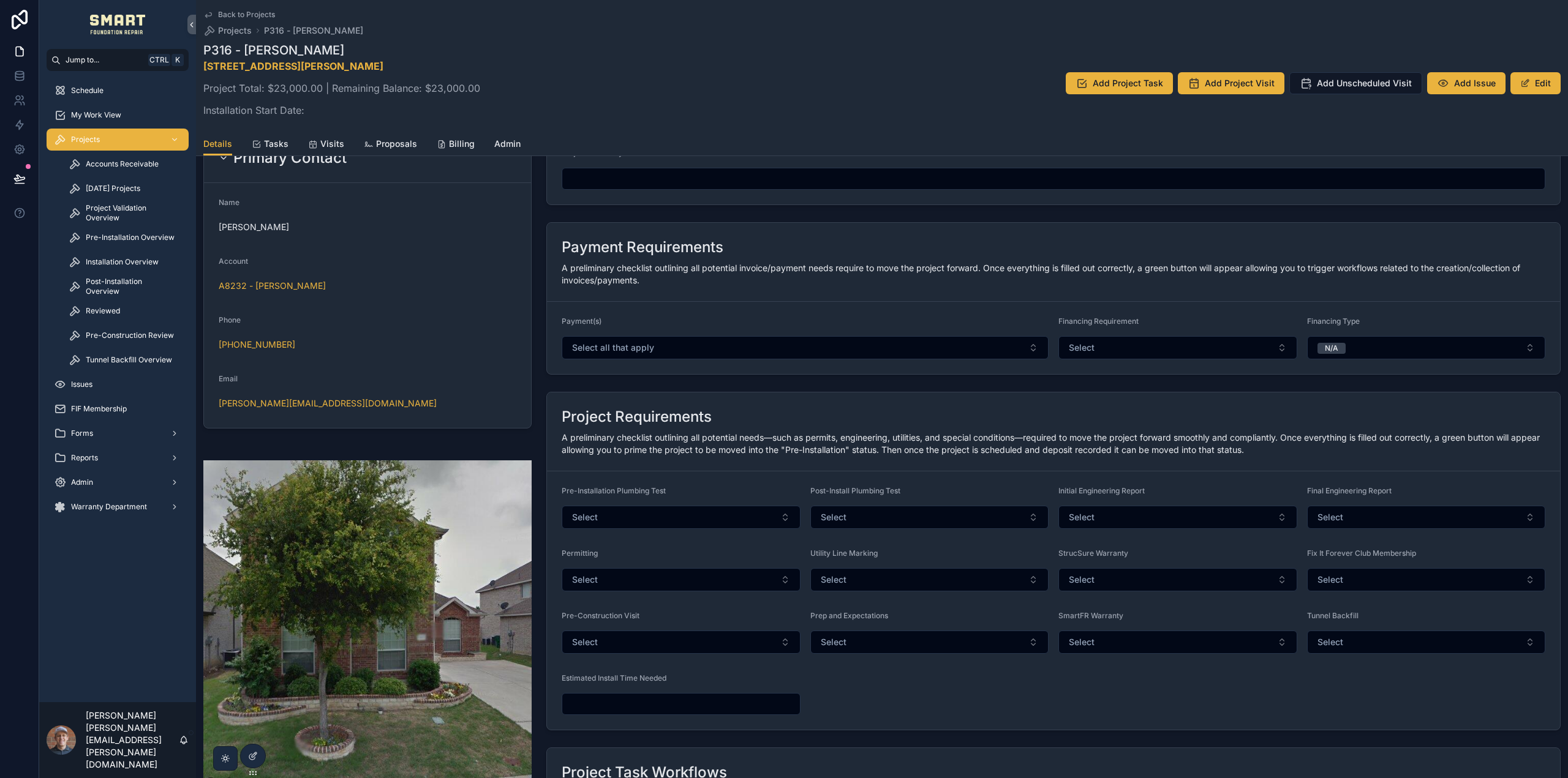
scroll to position [184, 0]
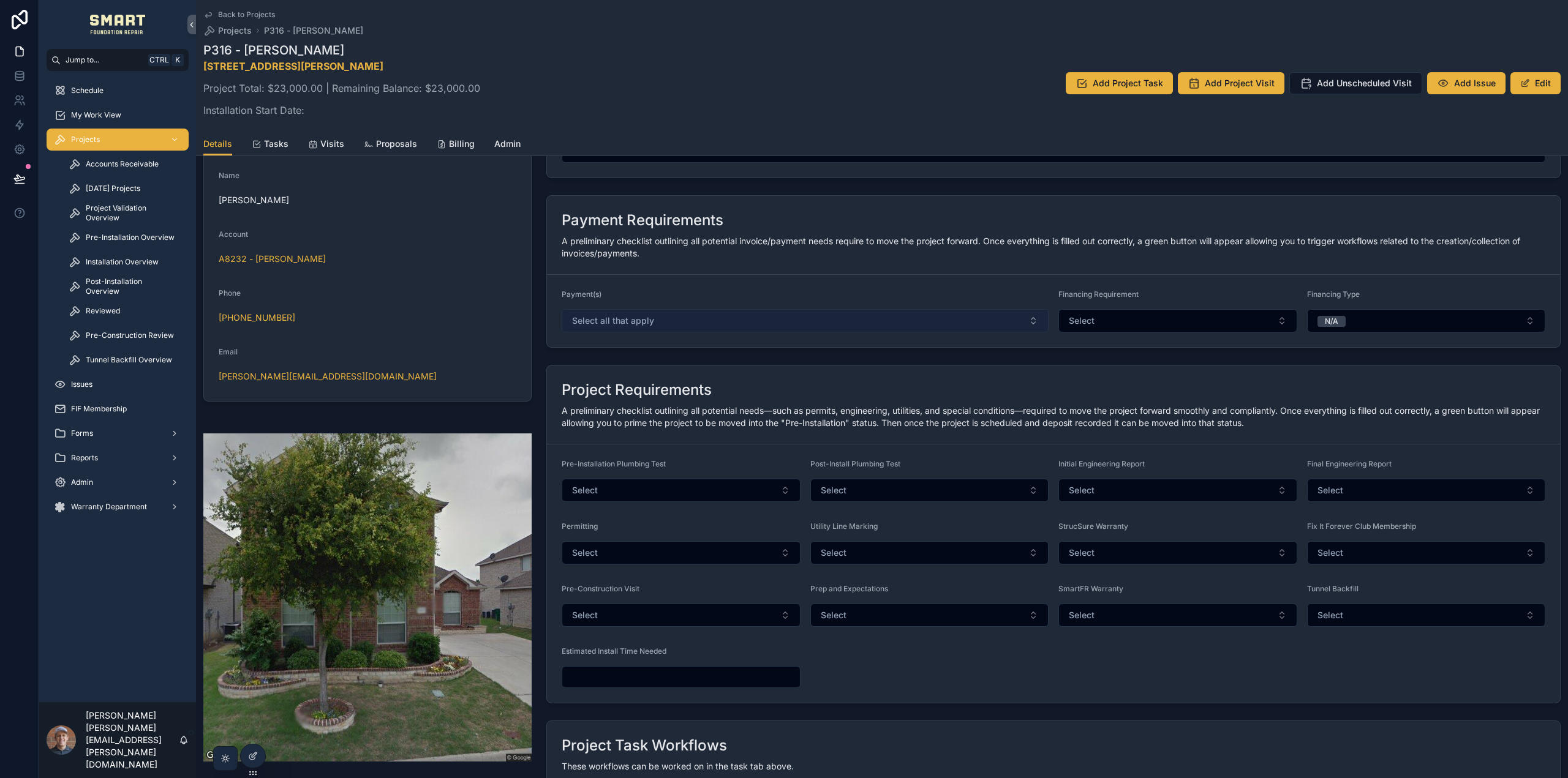
click at [812, 323] on button "Select all that apply" at bounding box center [805, 321] width 487 height 24
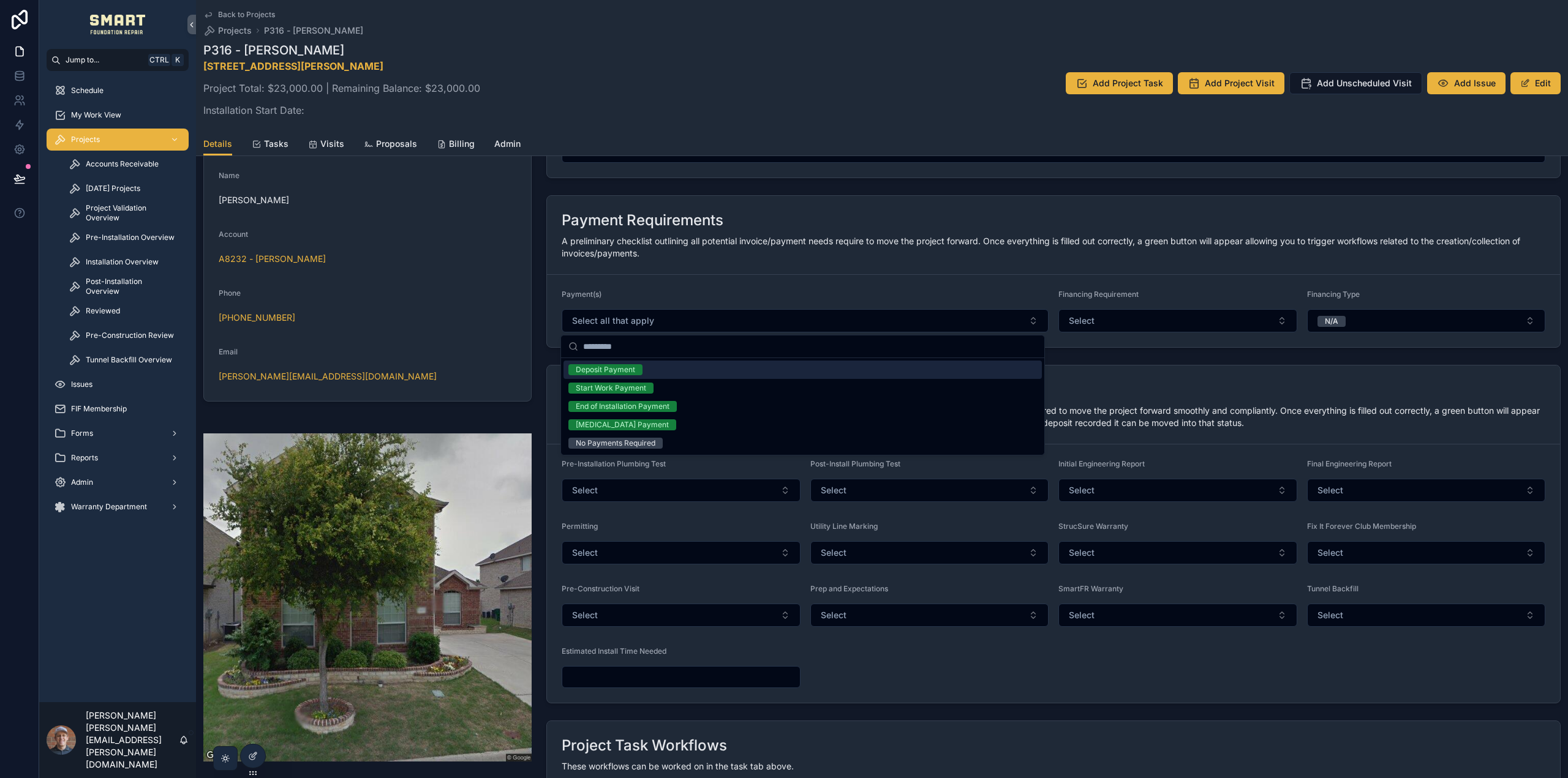
click at [837, 276] on form "Payment(s) Select all that apply Financing Requirement Select Financing Type N/A" at bounding box center [1053, 311] width 1013 height 72
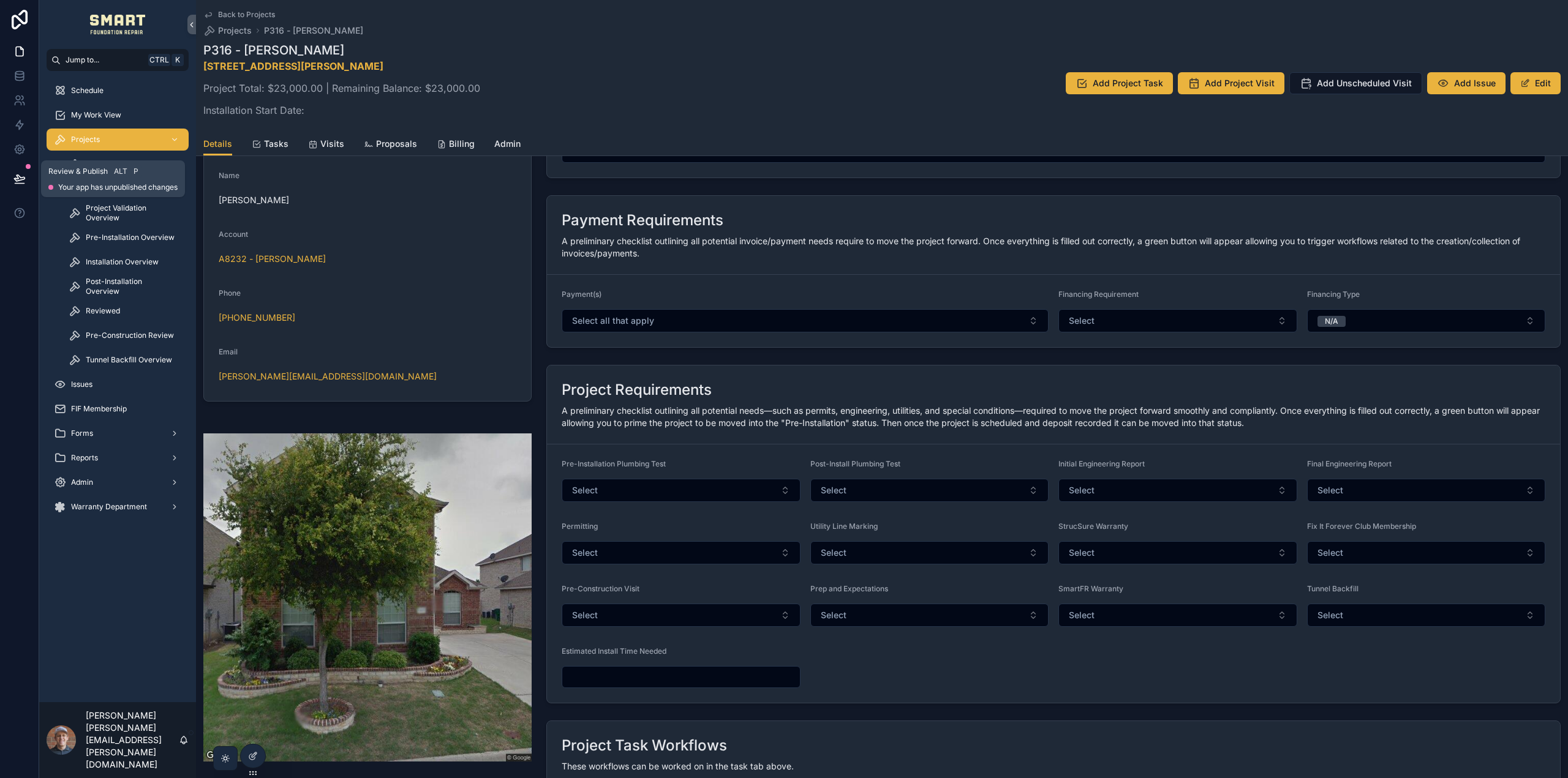
click at [24, 178] on icon at bounding box center [19, 179] width 12 height 12
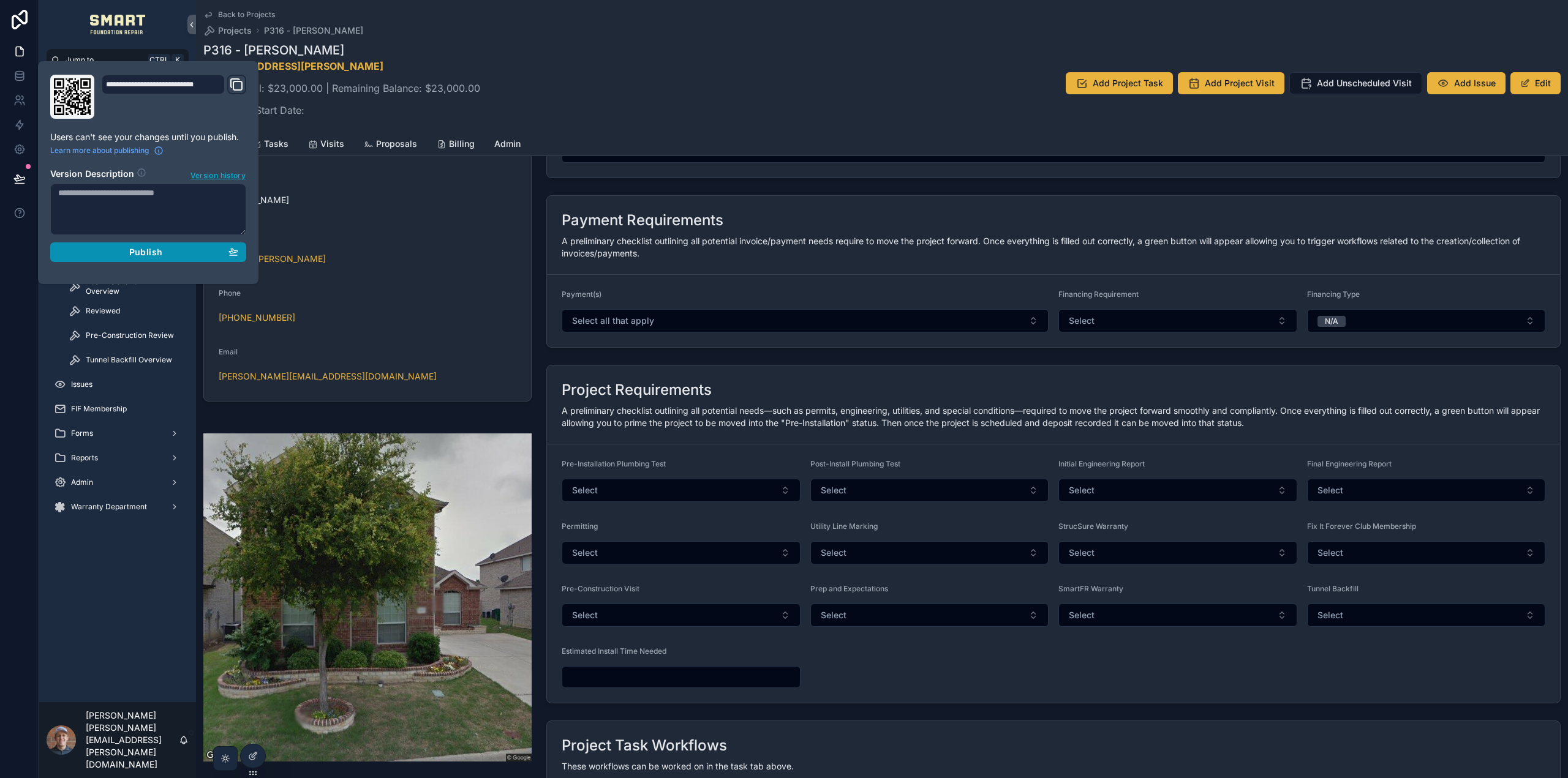
click at [108, 248] on div "Publish" at bounding box center [148, 252] width 180 height 11
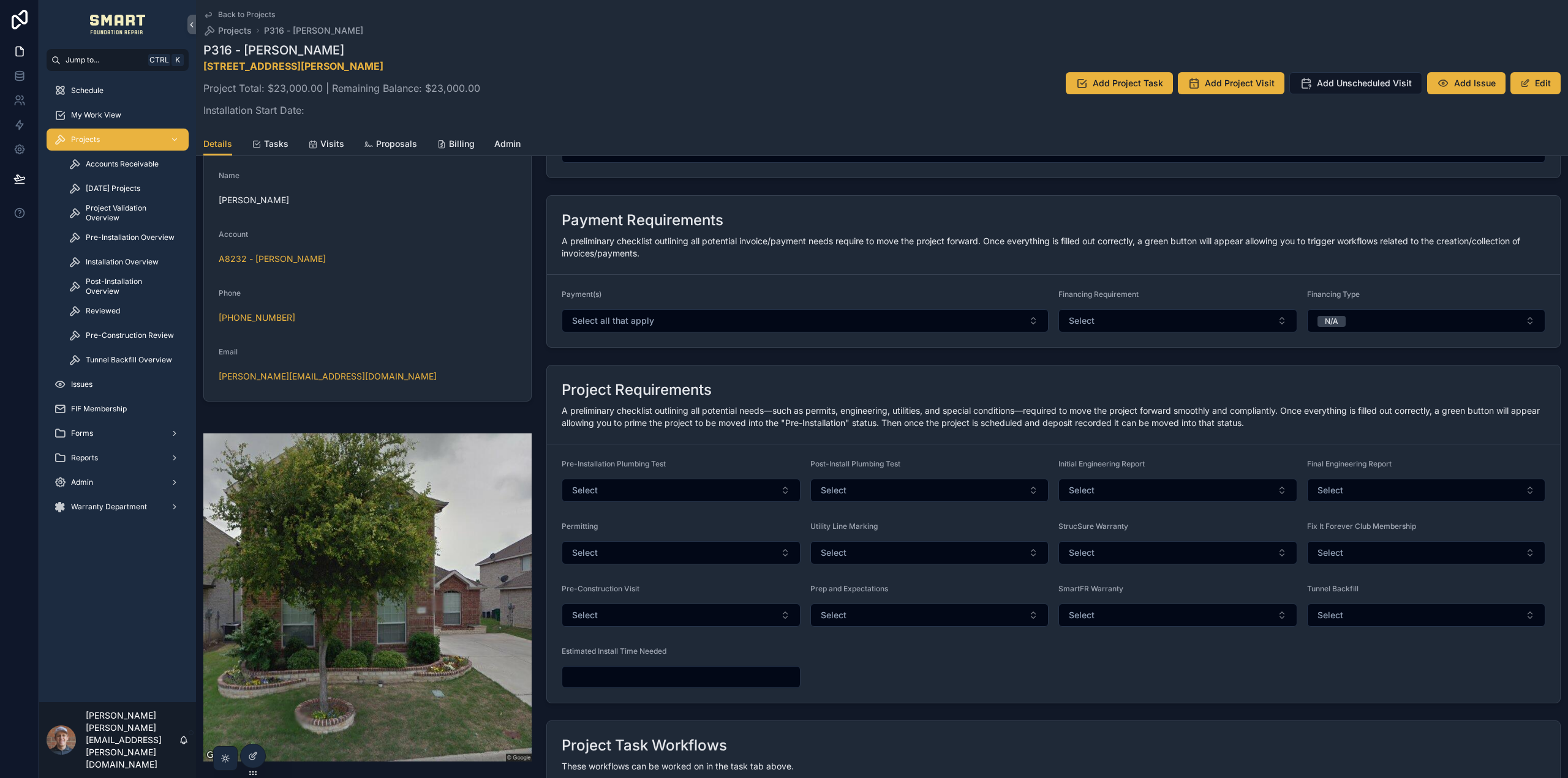
click at [875, 104] on div "P316 - Aliya Zuberi 8409 Boulder River Trail, McKinney, TX 75070 Project Total:…" at bounding box center [882, 83] width 1358 height 83
click at [282, 148] on span "Tasks" at bounding box center [276, 143] width 24 height 12
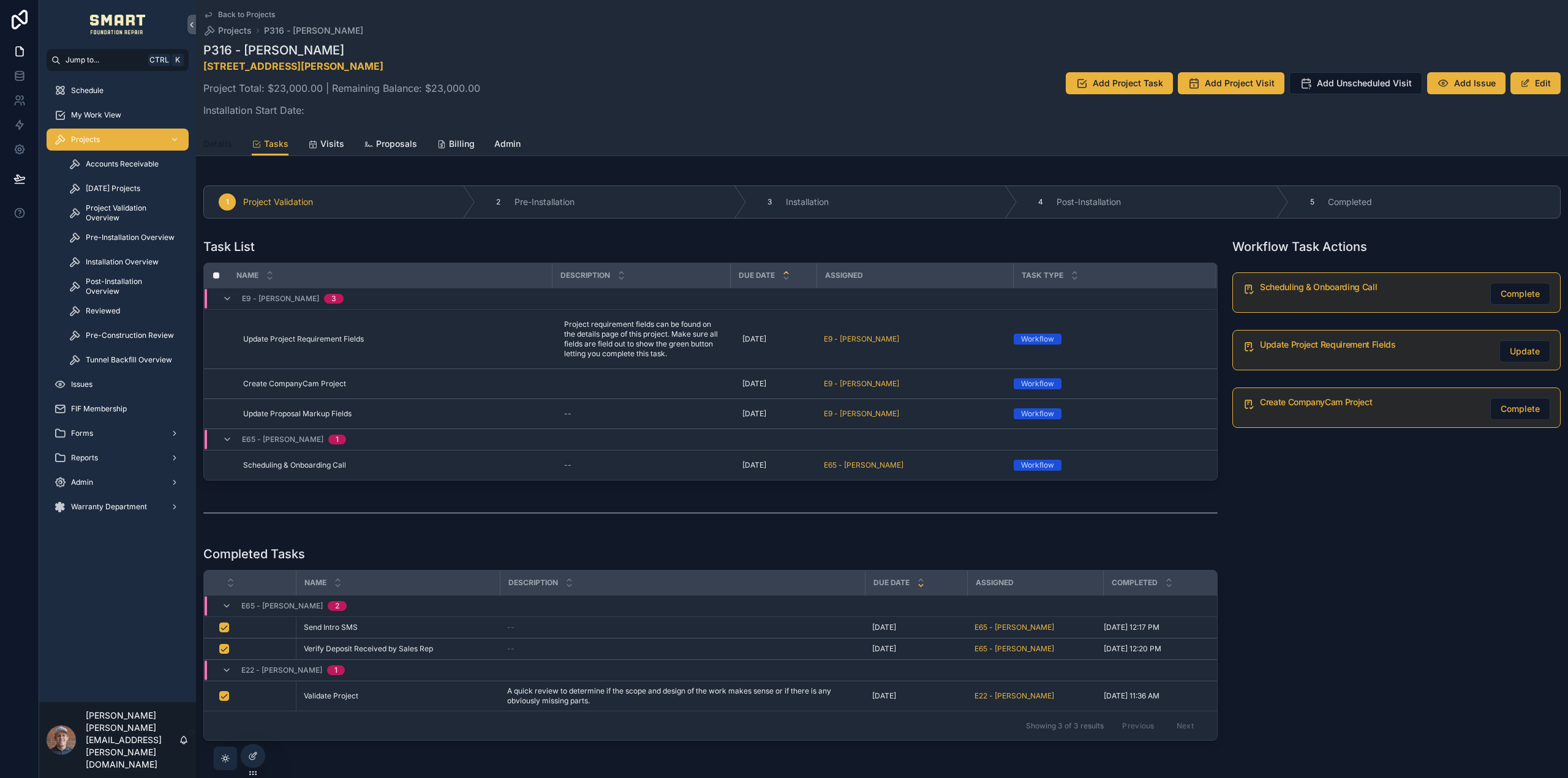
click at [215, 139] on span "Details" at bounding box center [218, 143] width 29 height 12
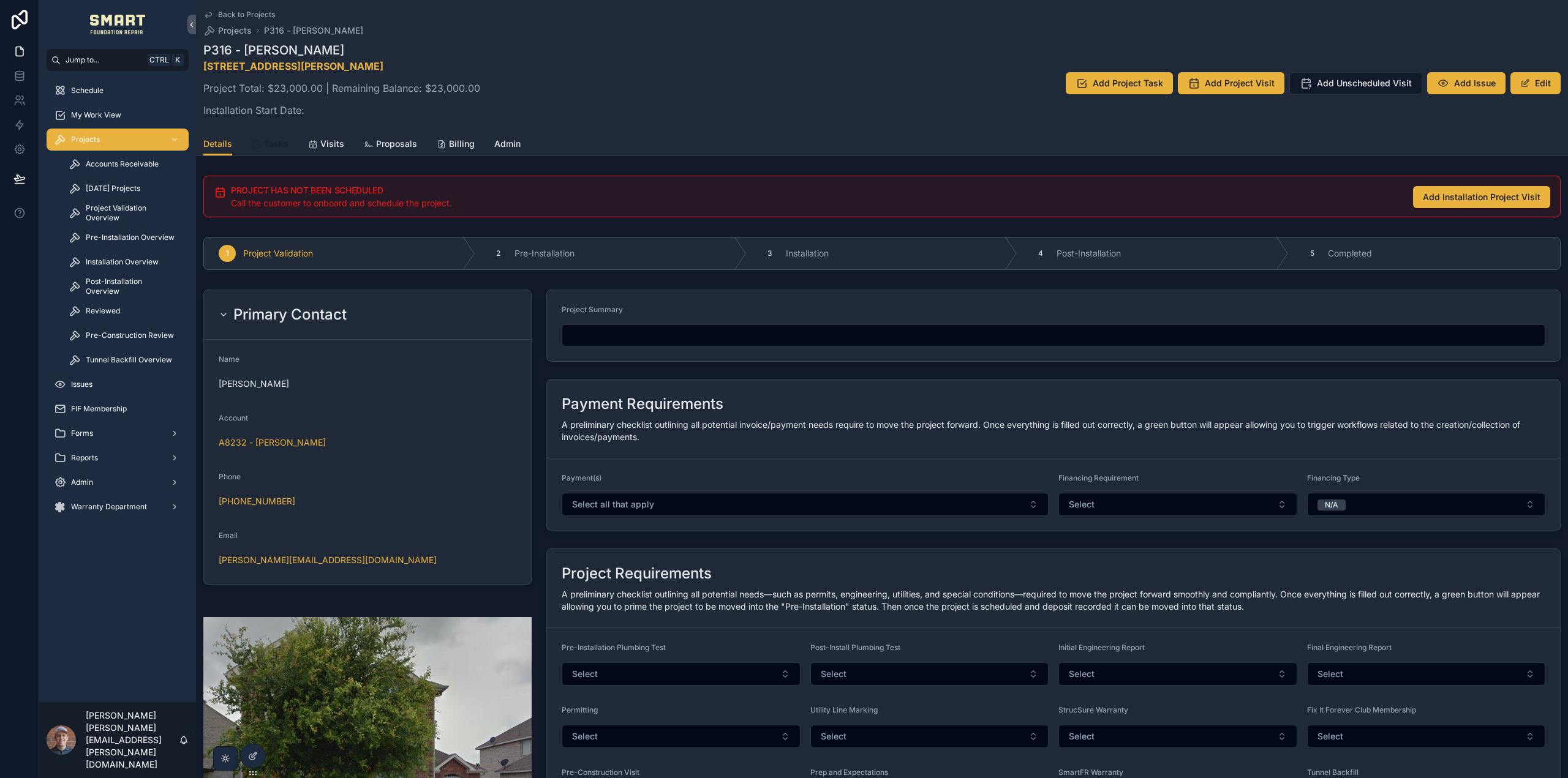
click at [284, 146] on span "Tasks" at bounding box center [276, 143] width 24 height 12
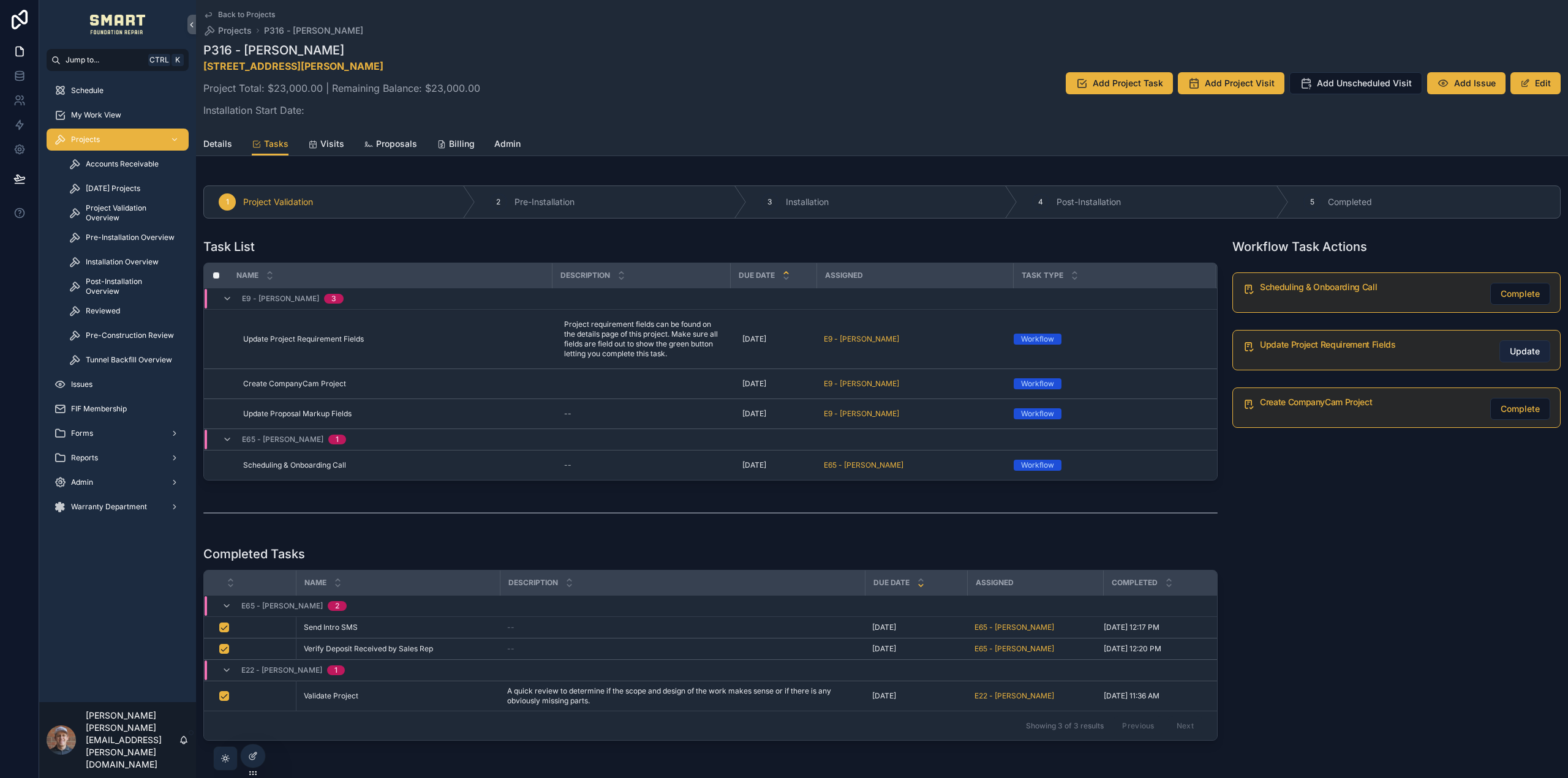
click at [1527, 349] on span "Update" at bounding box center [1525, 351] width 30 height 12
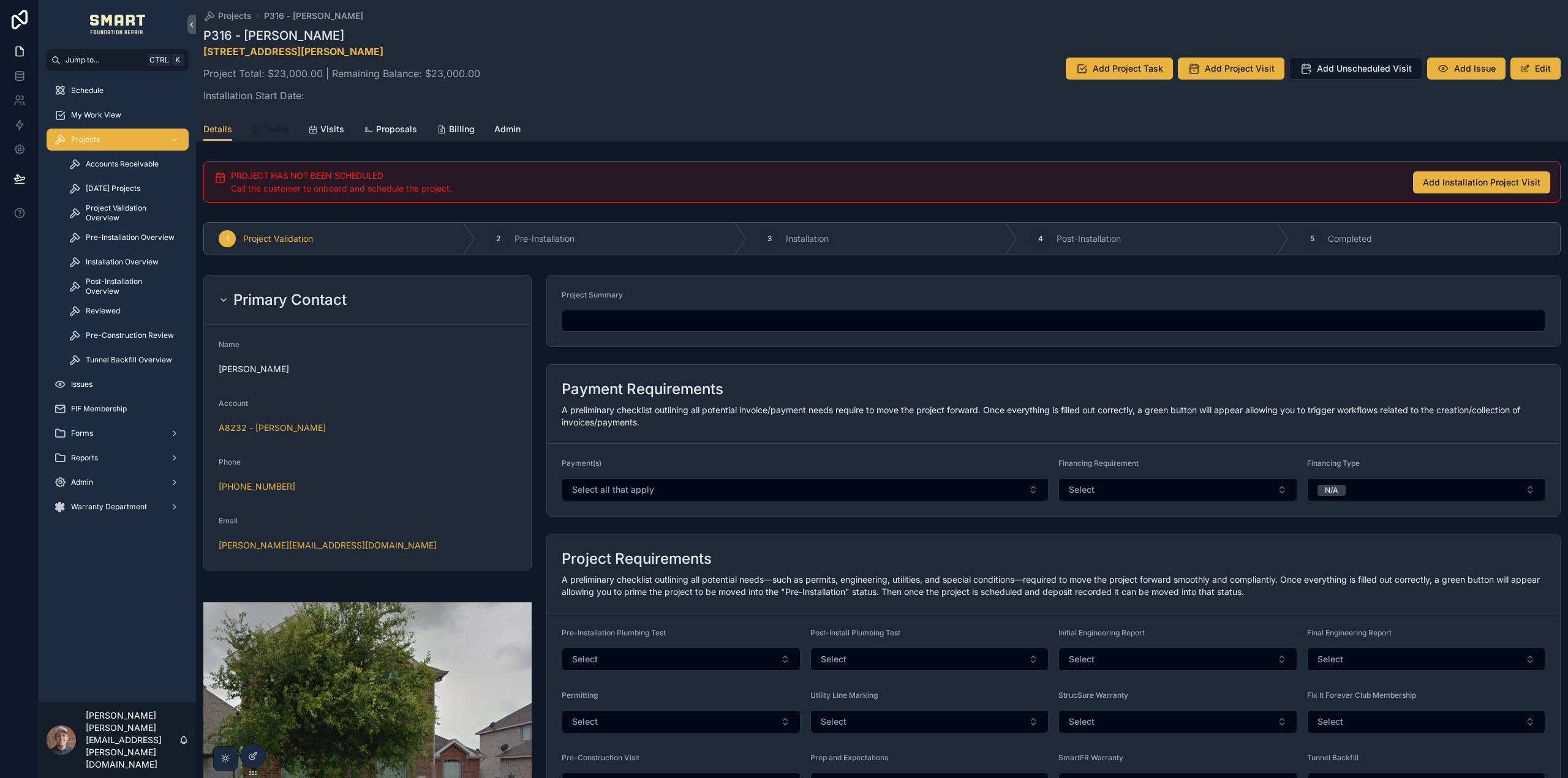
click at [277, 128] on span "Tasks" at bounding box center [276, 129] width 24 height 12
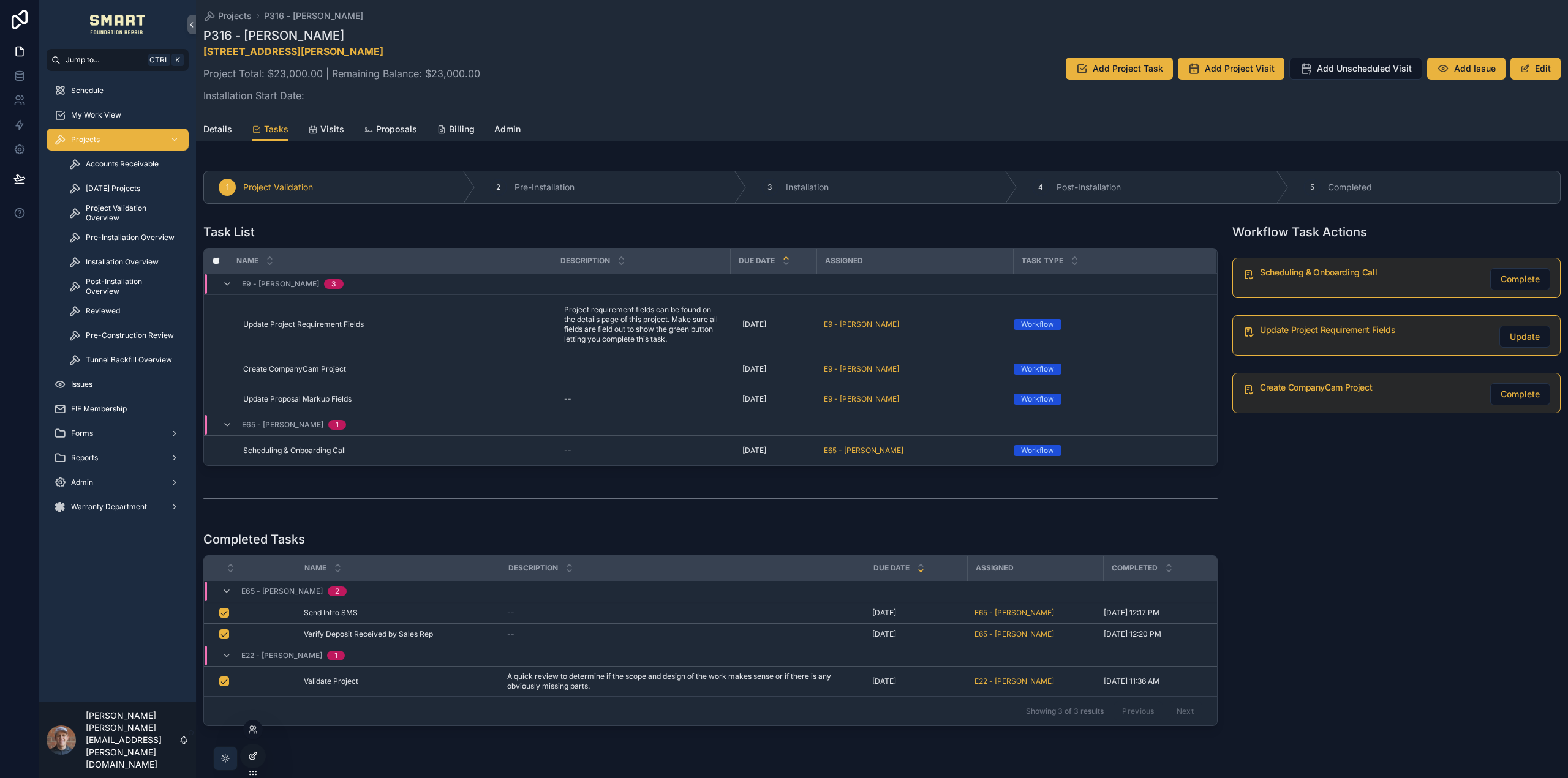
click at [255, 760] on icon at bounding box center [252, 755] width 10 height 10
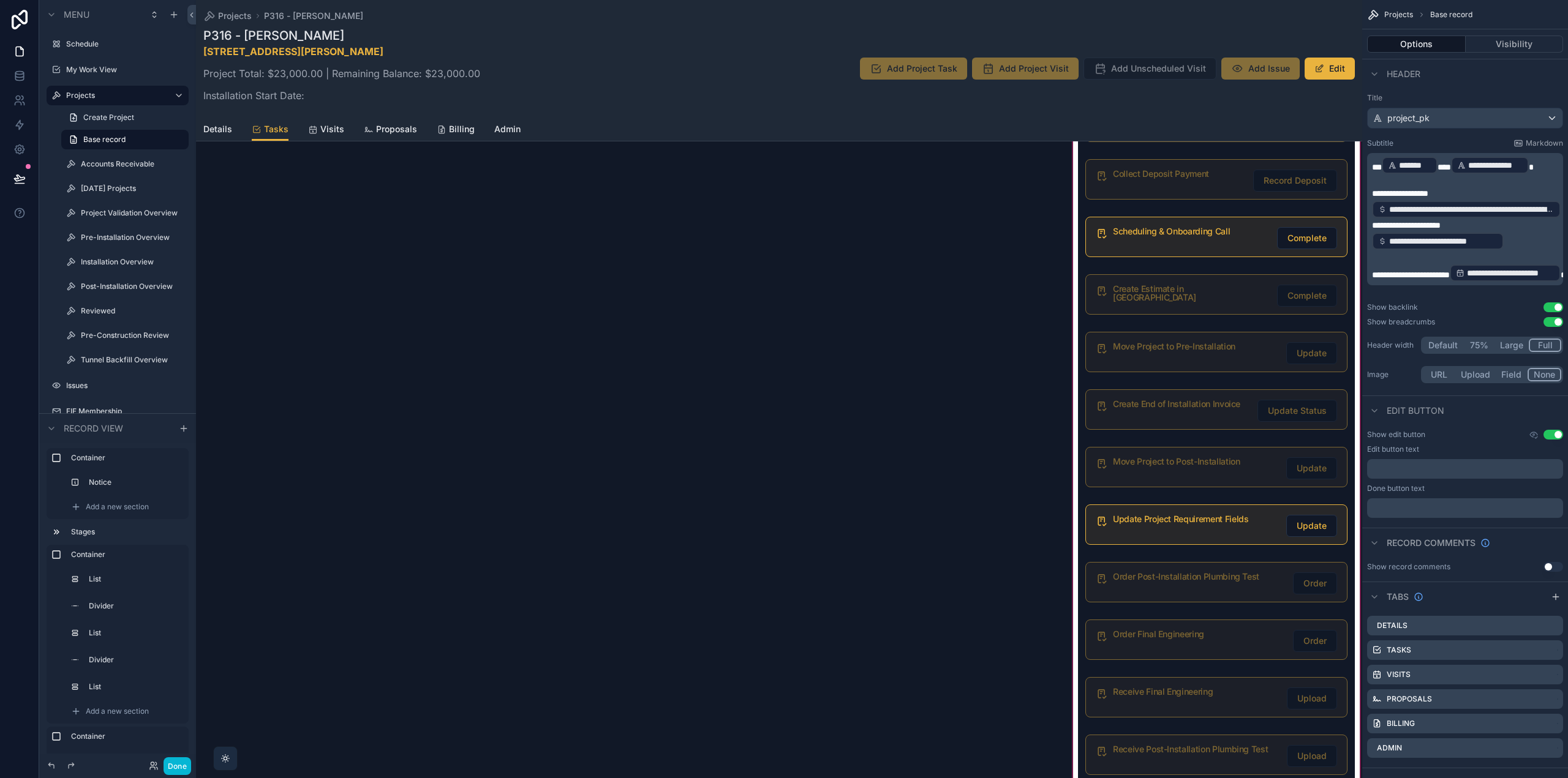
scroll to position [896, 0]
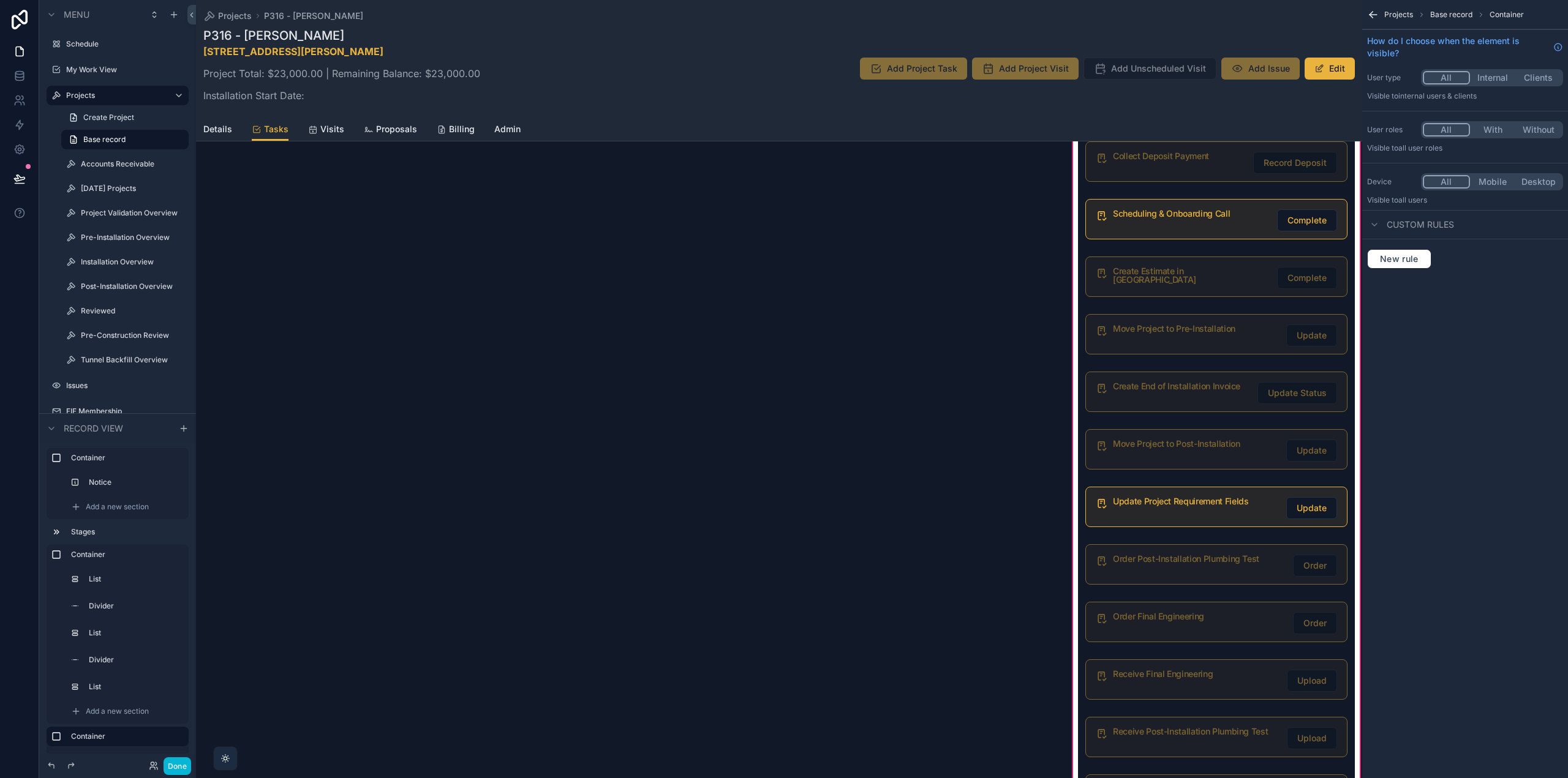
click at [1176, 512] on div "scrollable content" at bounding box center [1217, 507] width 277 height 50
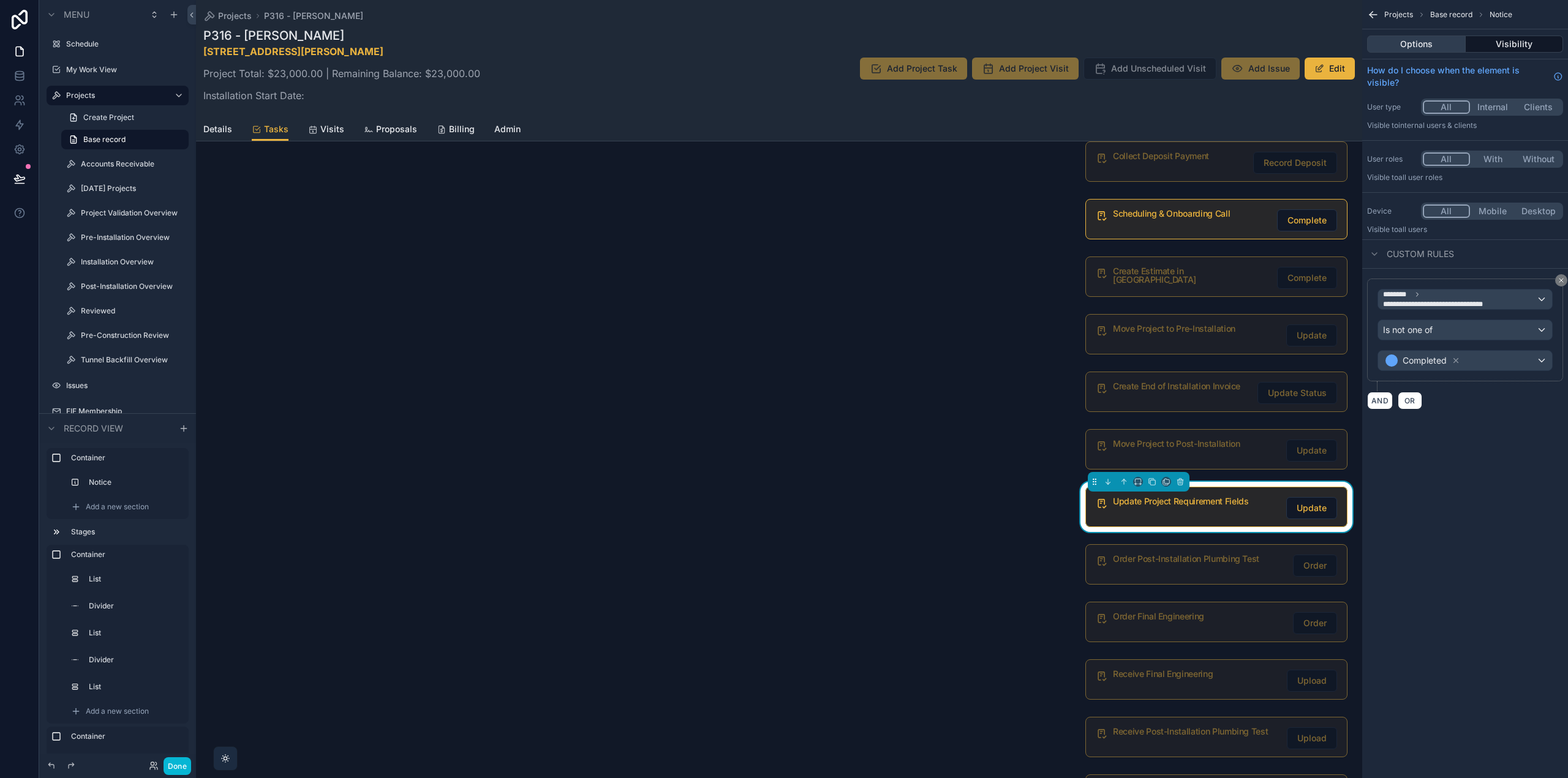
click at [1424, 45] on button "Options" at bounding box center [1417, 43] width 99 height 17
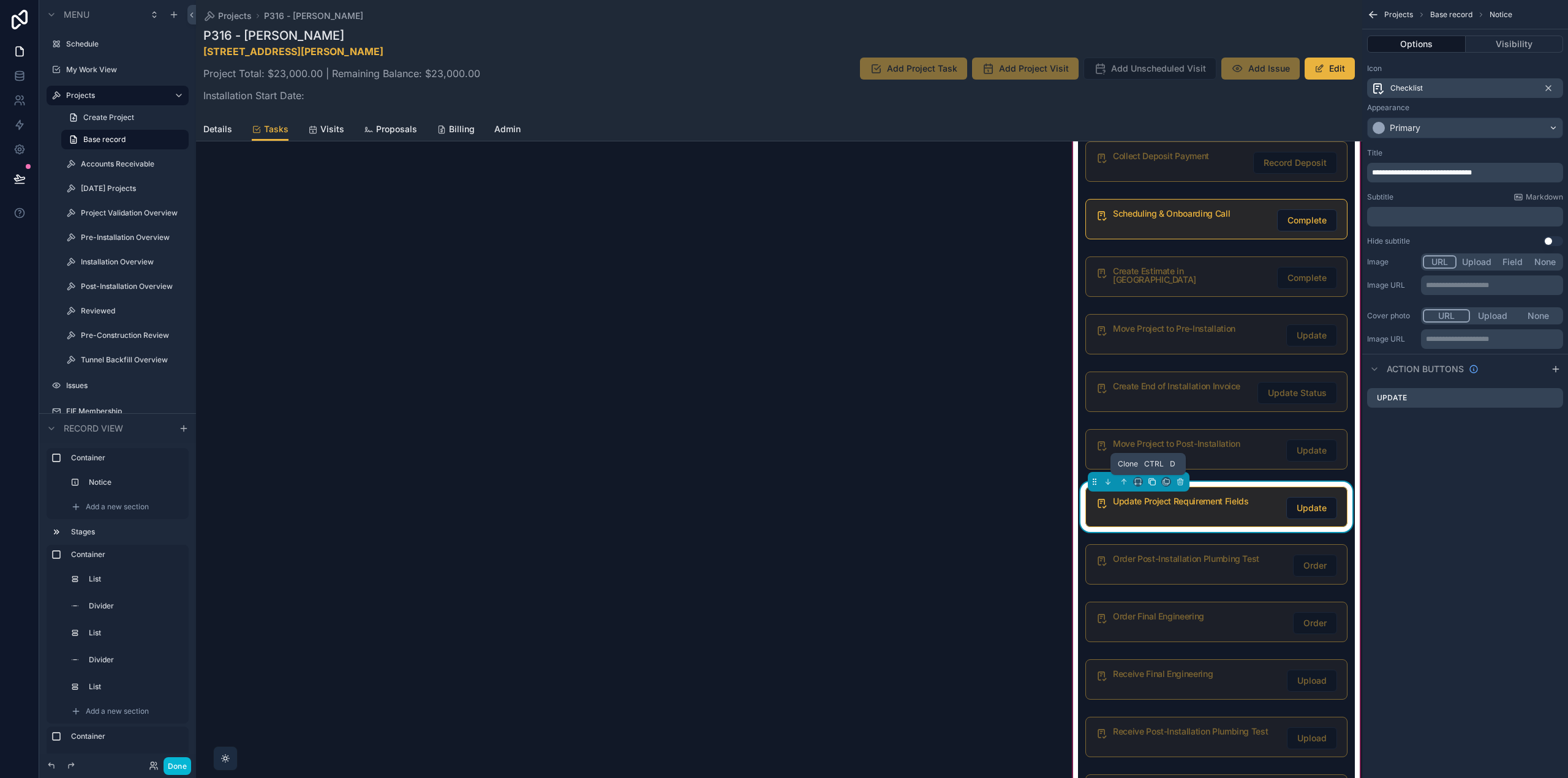
click at [1150, 483] on icon "scrollable content" at bounding box center [1153, 482] width 5 height 5
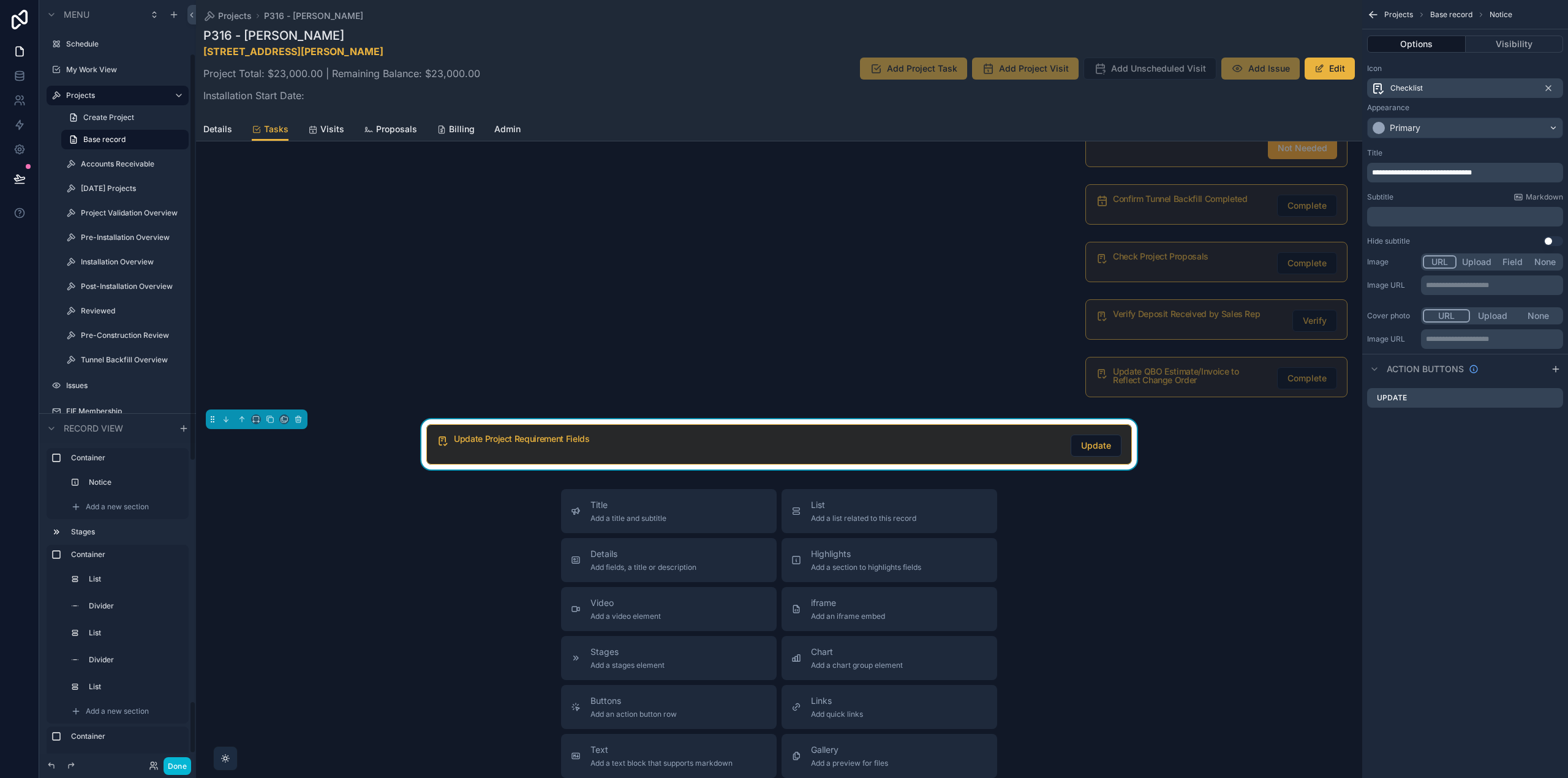
scroll to position [490, 0]
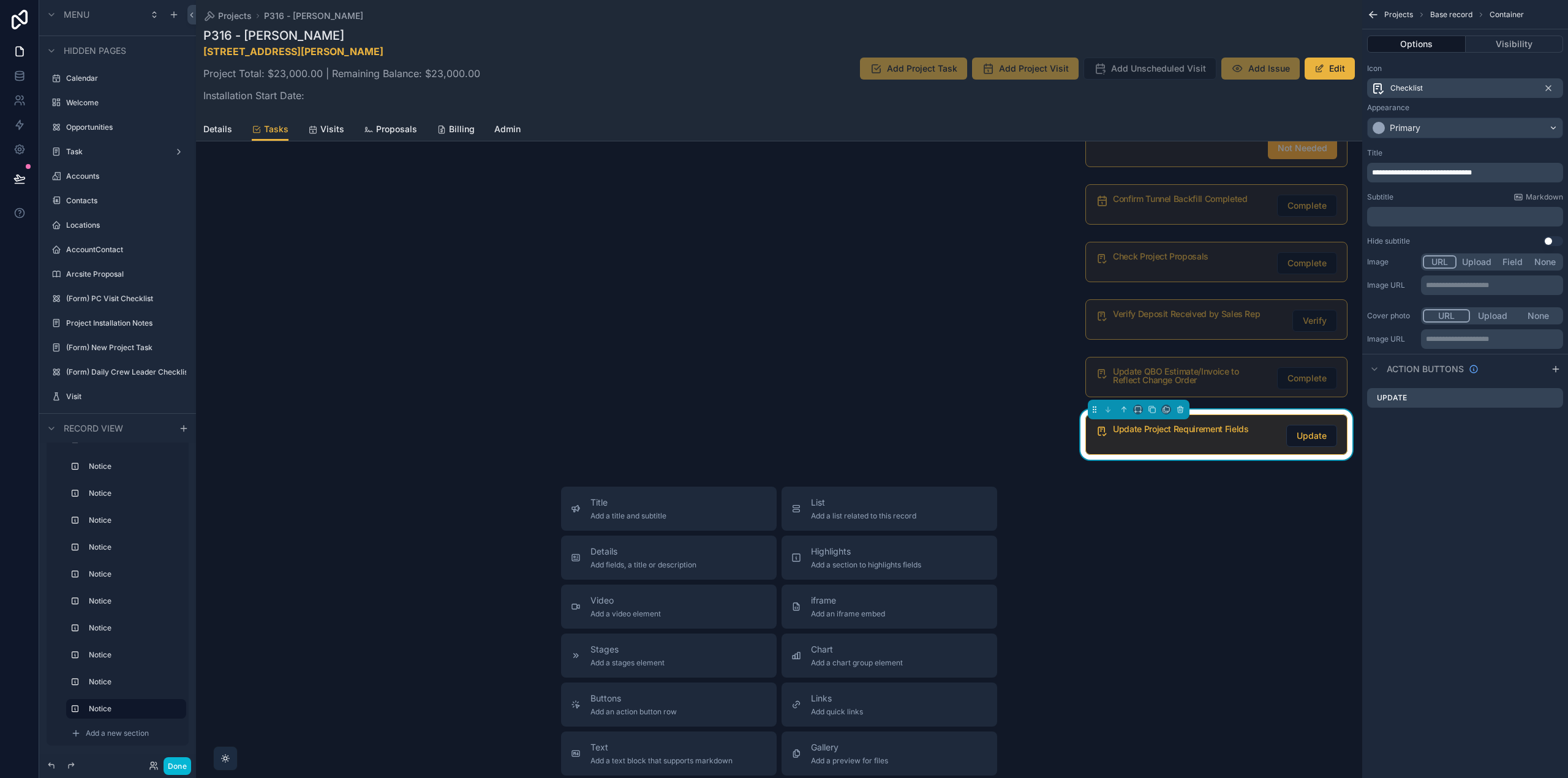
click at [1417, 175] on span "**********" at bounding box center [1422, 173] width 100 height 7
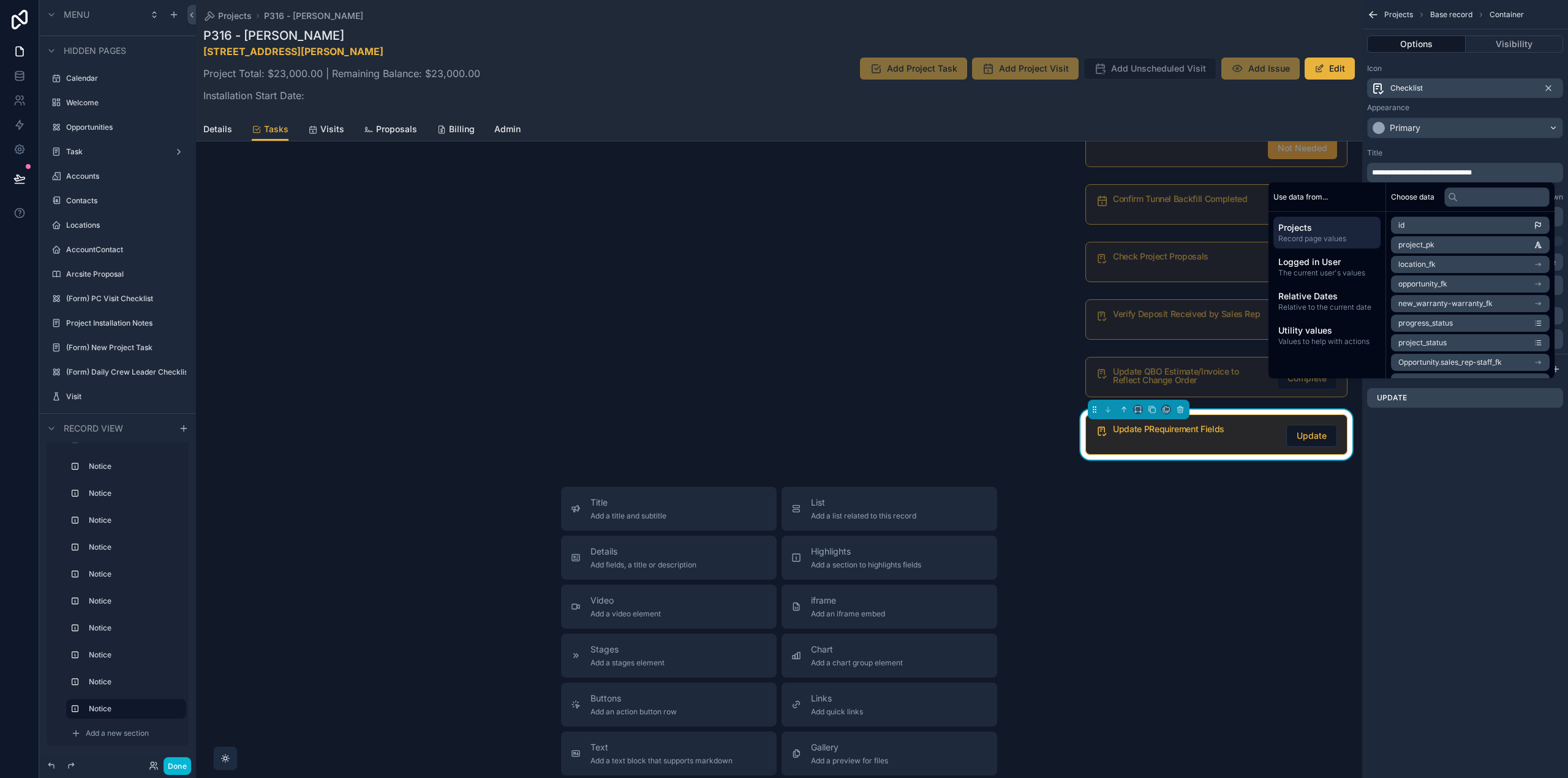
click at [1486, 546] on div "**********" at bounding box center [1465, 389] width 206 height 778
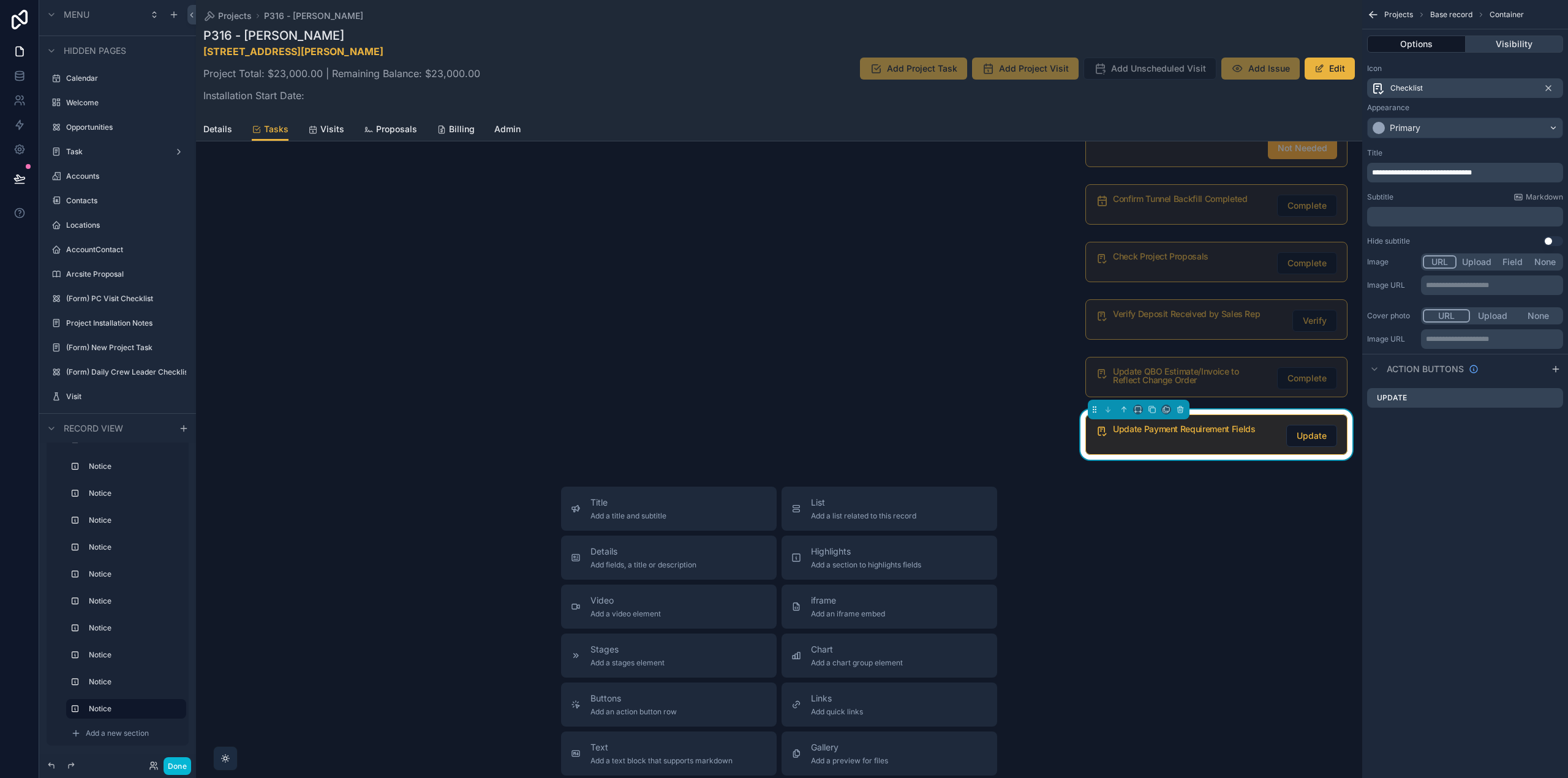
click at [1501, 40] on button "Visibility" at bounding box center [1514, 43] width 98 height 17
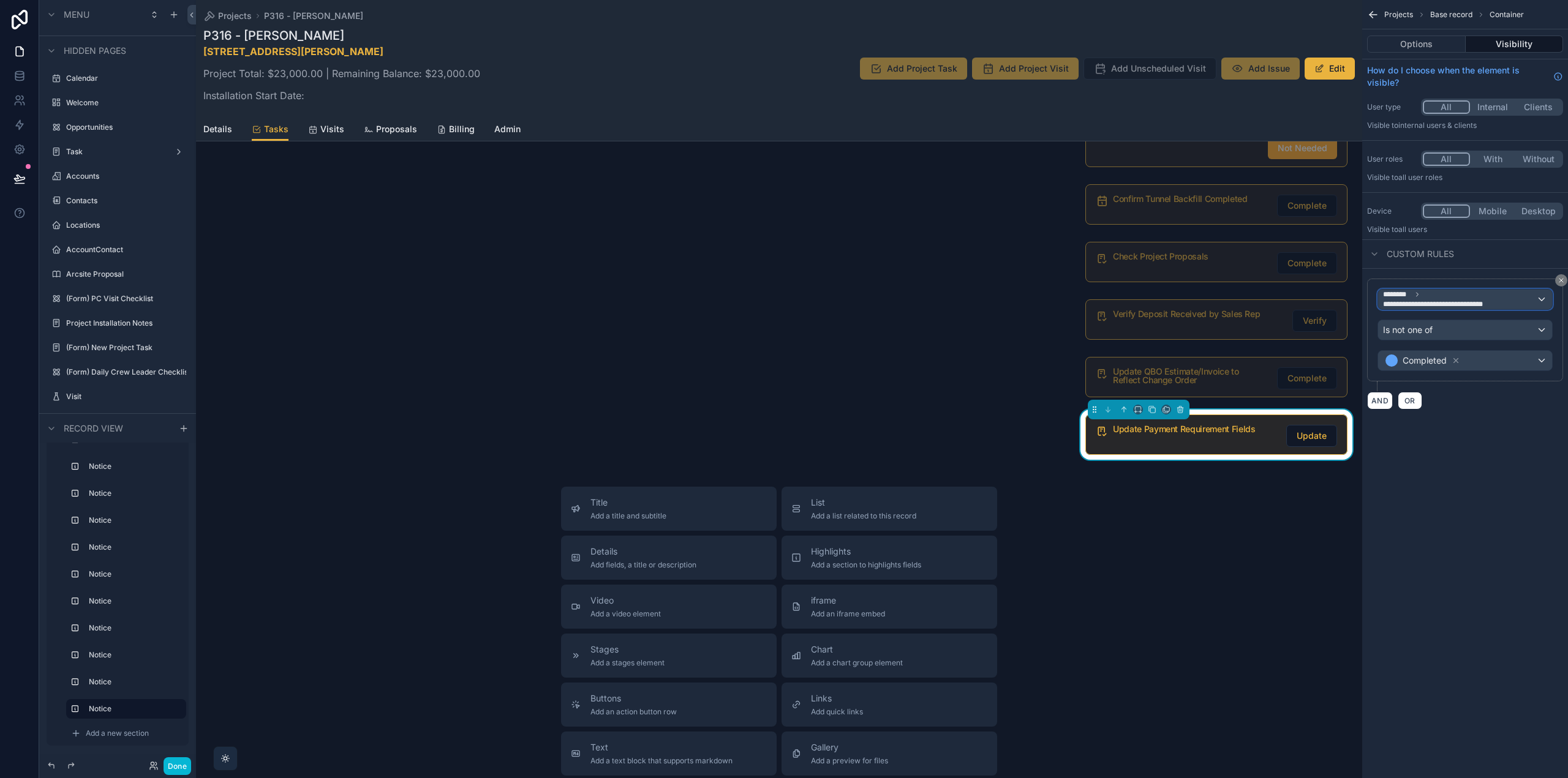
click at [1462, 298] on span "**********" at bounding box center [1460, 299] width 153 height 20
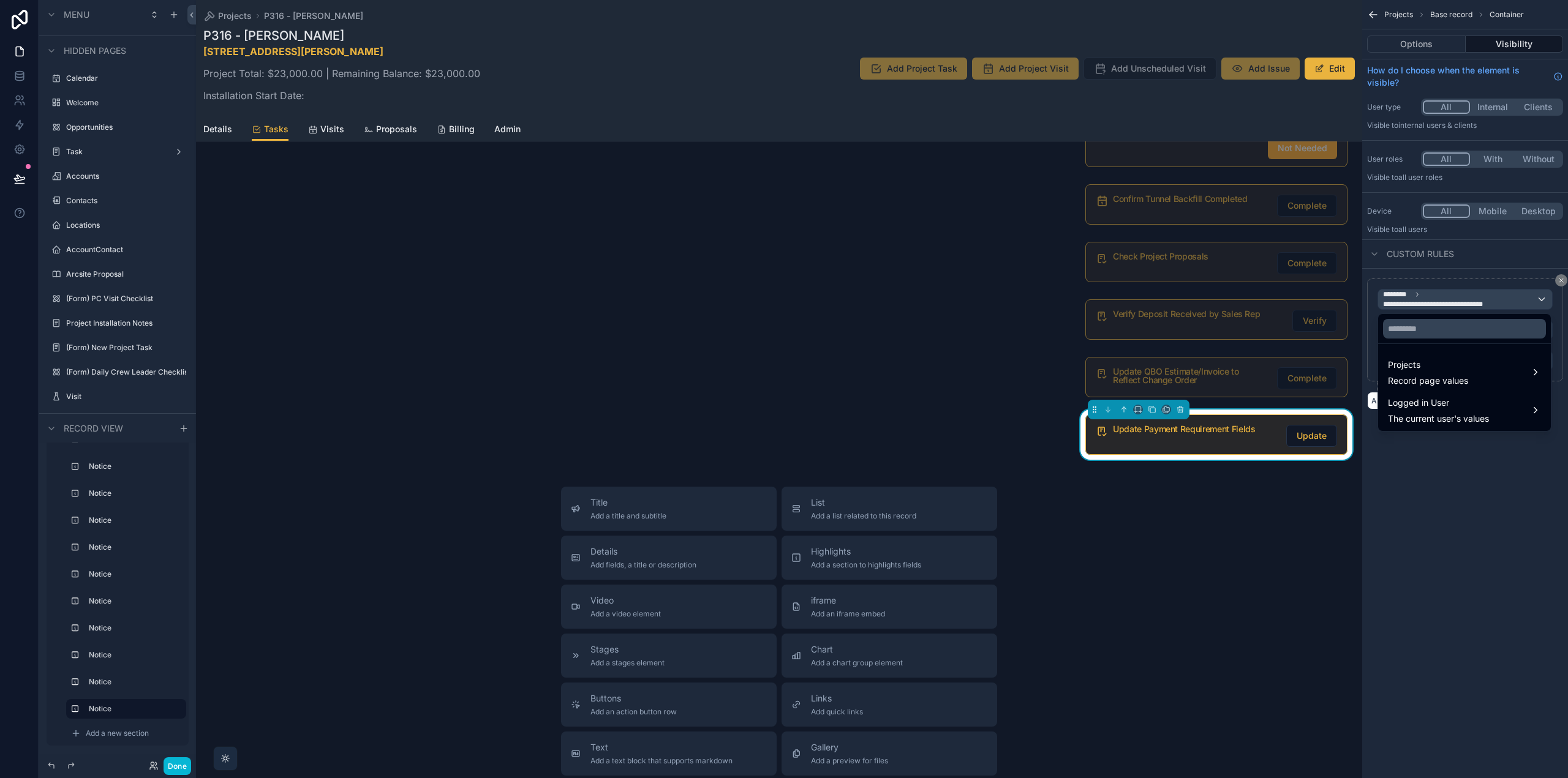
click at [1435, 339] on div at bounding box center [1464, 328] width 173 height 29
click at [1431, 328] on input "text" at bounding box center [1465, 328] width 163 height 20
click at [1438, 365] on span "Projects" at bounding box center [1428, 365] width 80 height 15
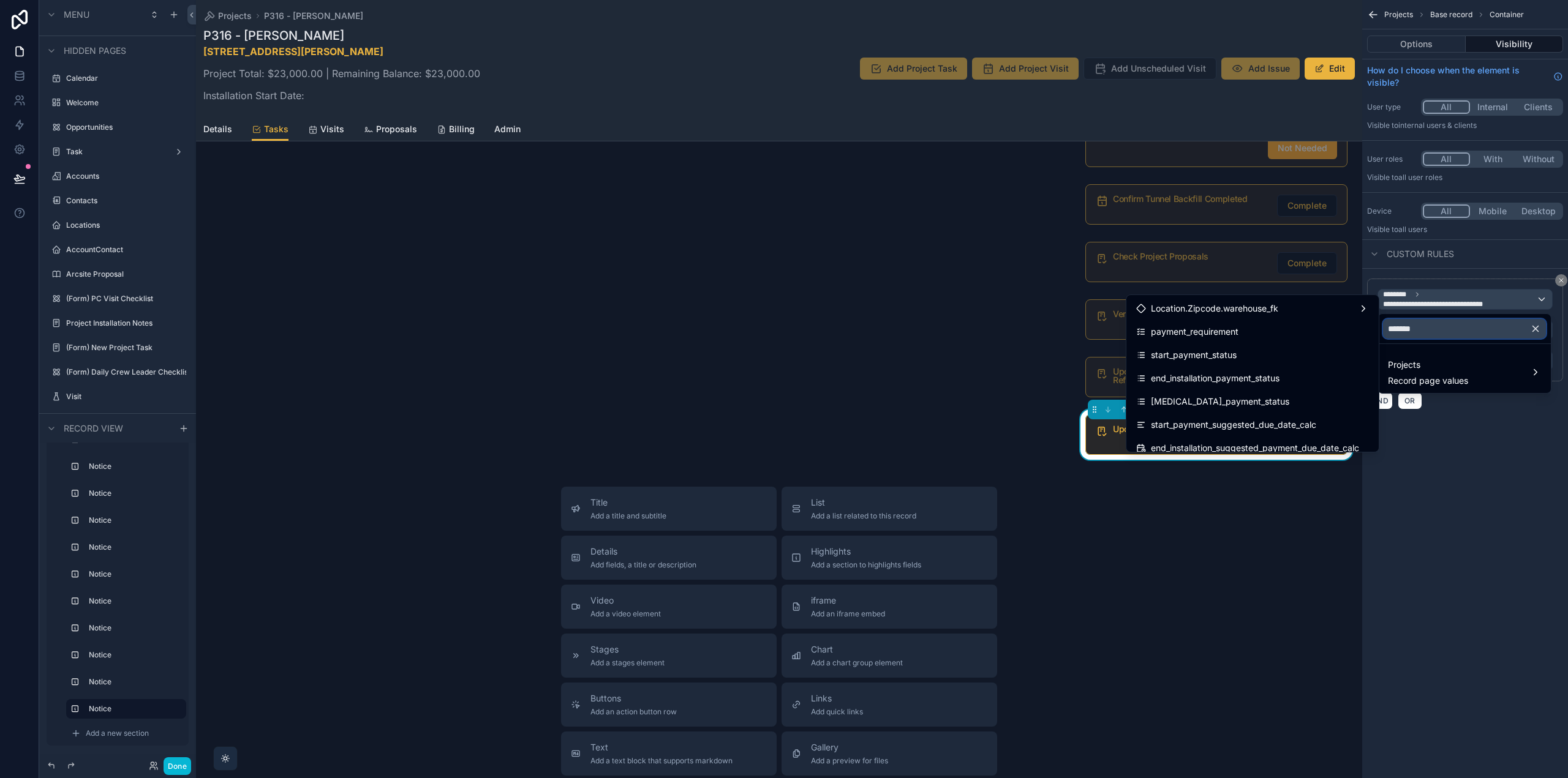
click at [1446, 332] on input "*******" at bounding box center [1465, 328] width 163 height 20
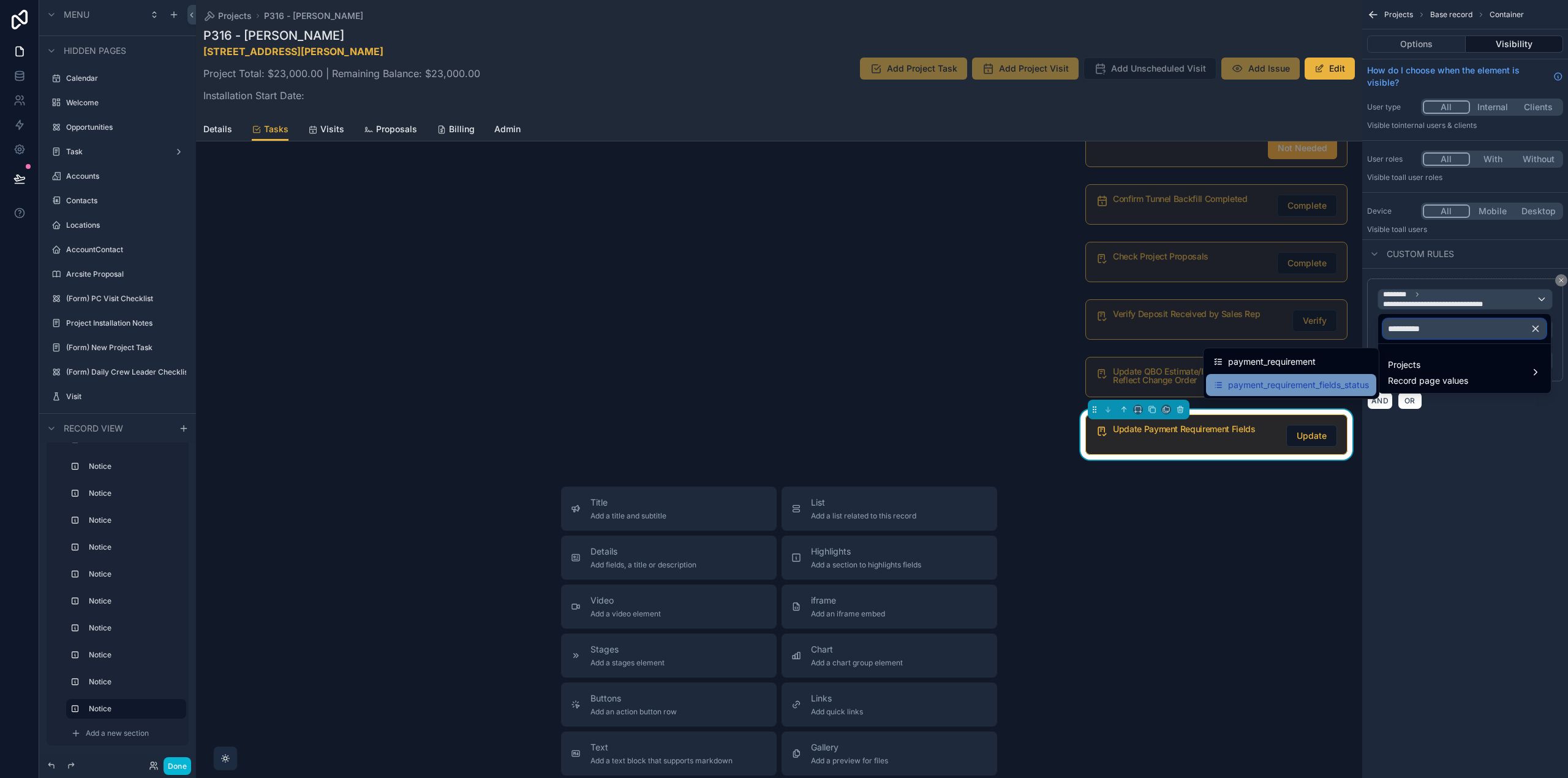
type input "**********"
click at [1352, 378] on span "payment_requirement_fields_status" at bounding box center [1299, 385] width 141 height 15
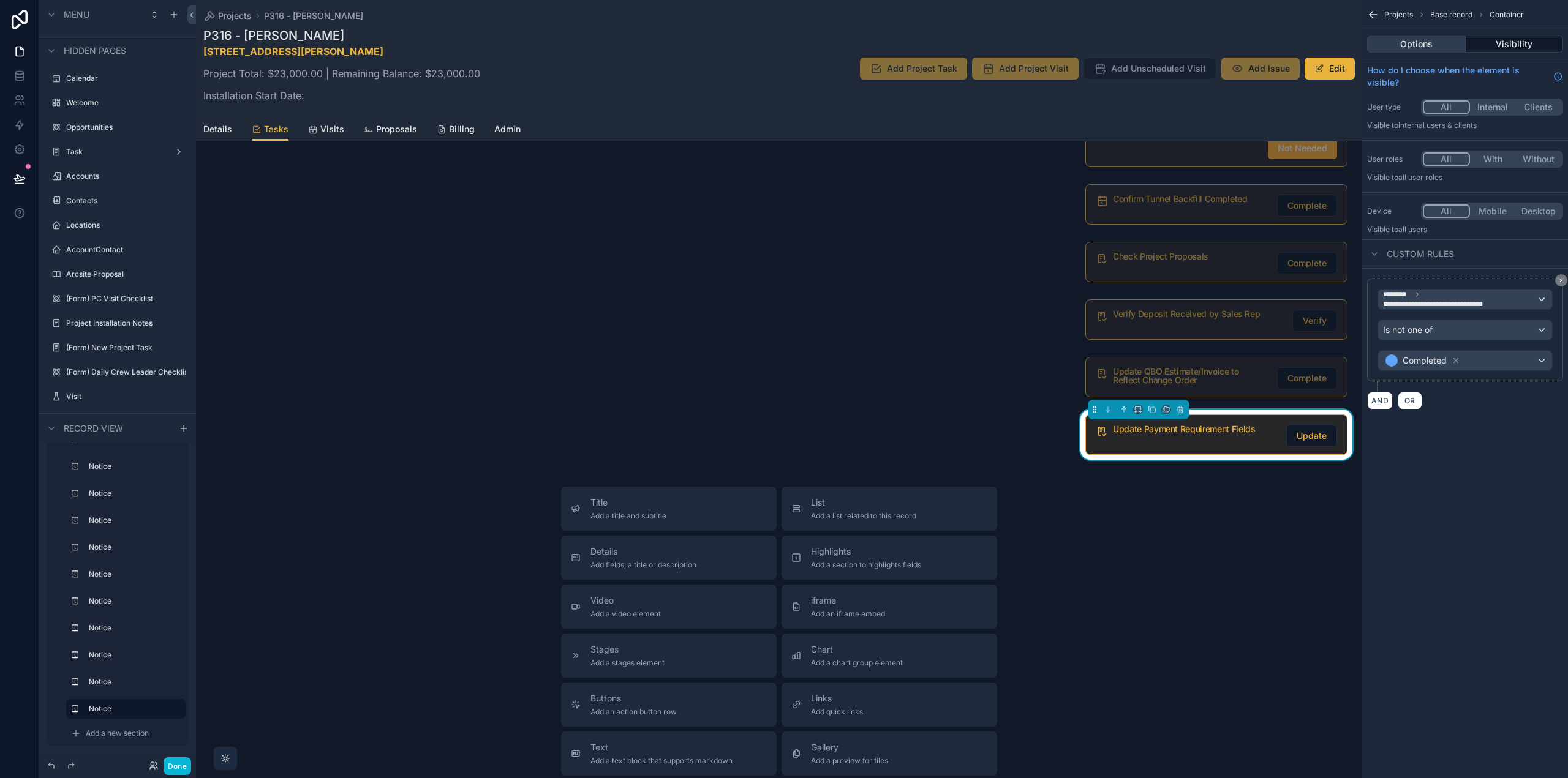
click at [1417, 40] on button "Options" at bounding box center [1417, 43] width 99 height 17
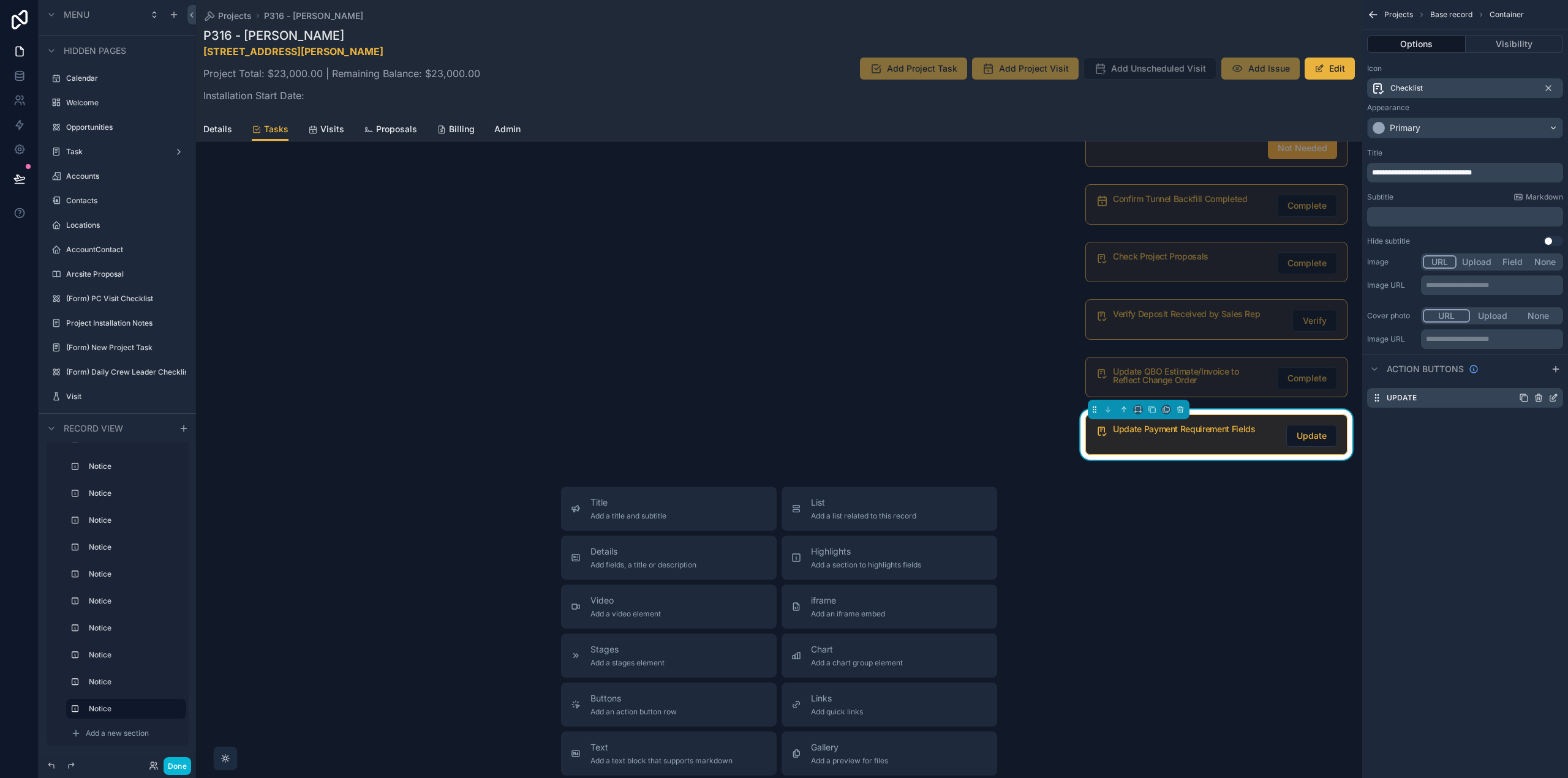
click at [1556, 397] on icon "scrollable content" at bounding box center [1555, 397] width 5 height 5
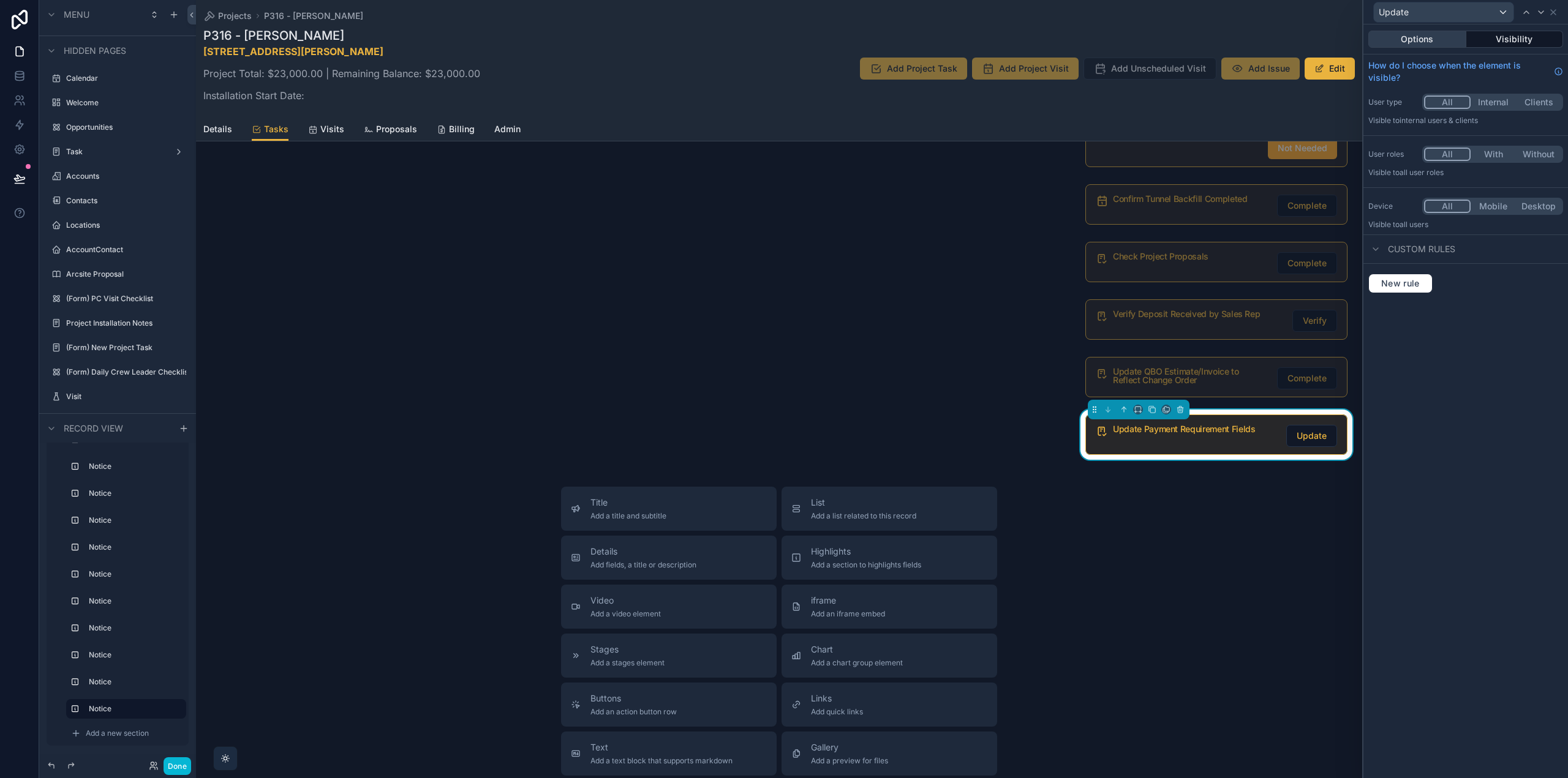
click at [1438, 36] on button "Options" at bounding box center [1417, 39] width 98 height 17
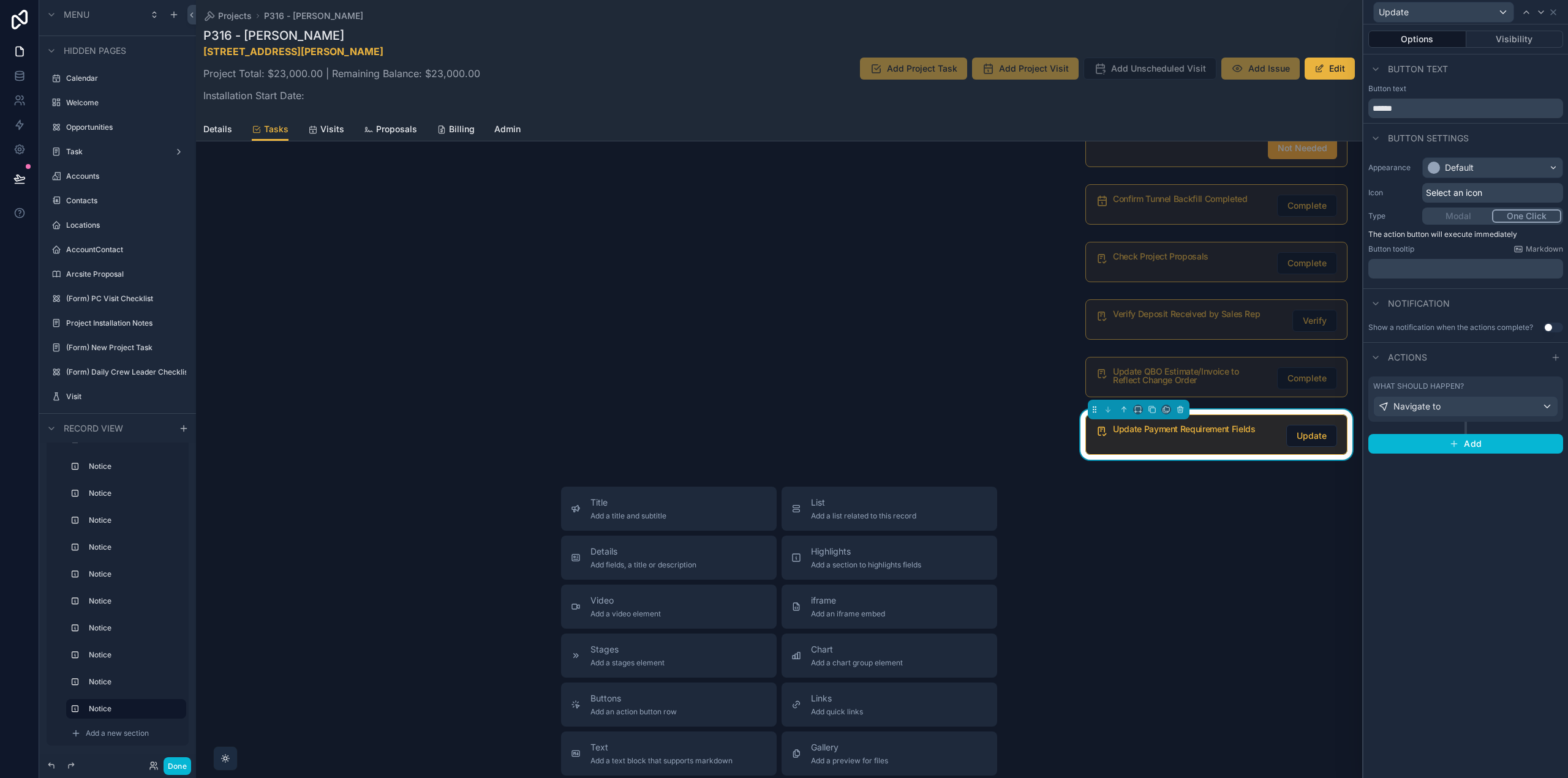
click at [1473, 385] on div "What should happen?" at bounding box center [1466, 386] width 185 height 10
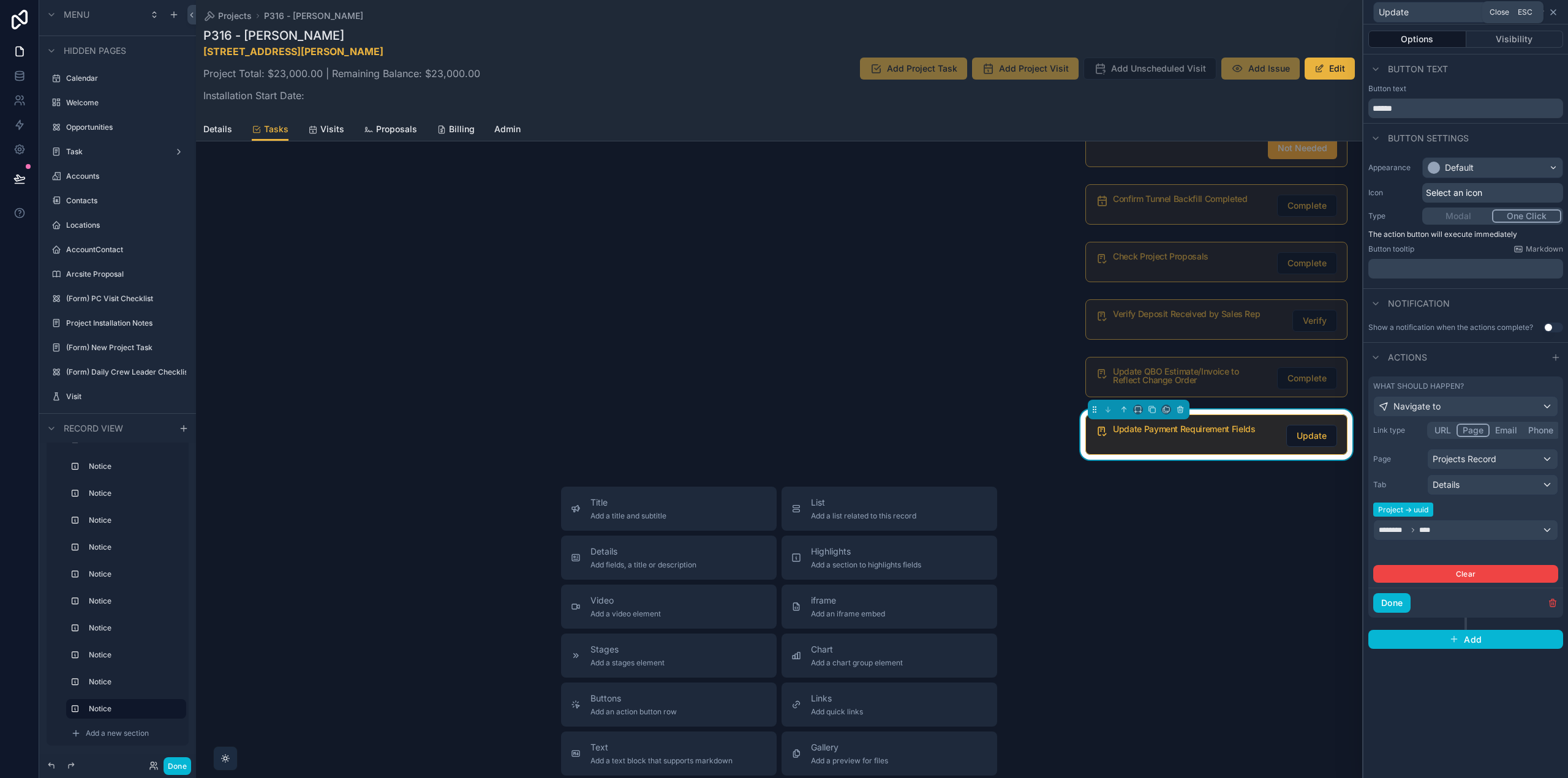
click at [1554, 7] on icon at bounding box center [1553, 12] width 10 height 10
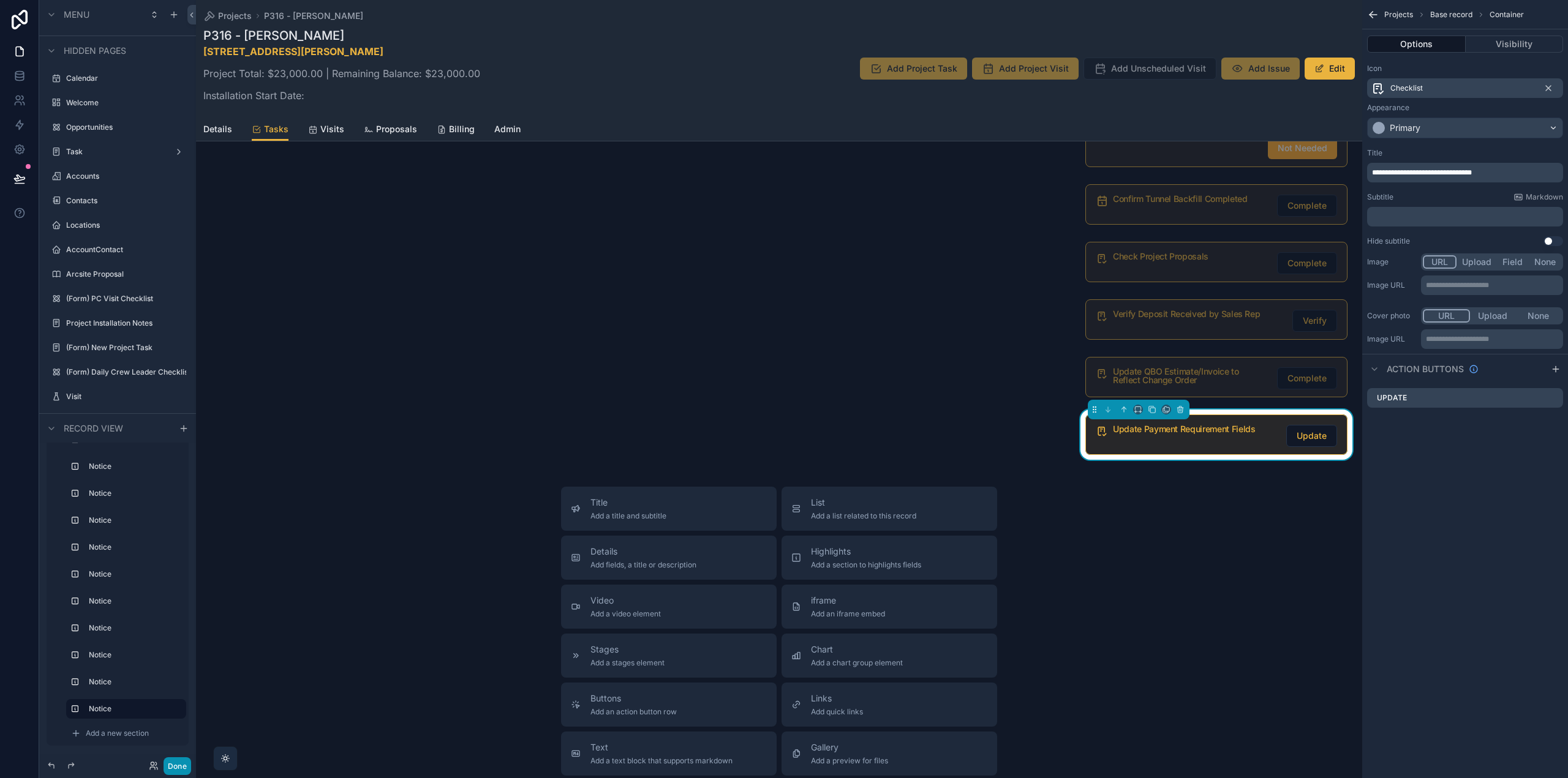
click at [182, 768] on button "Done" at bounding box center [176, 766] width 27 height 18
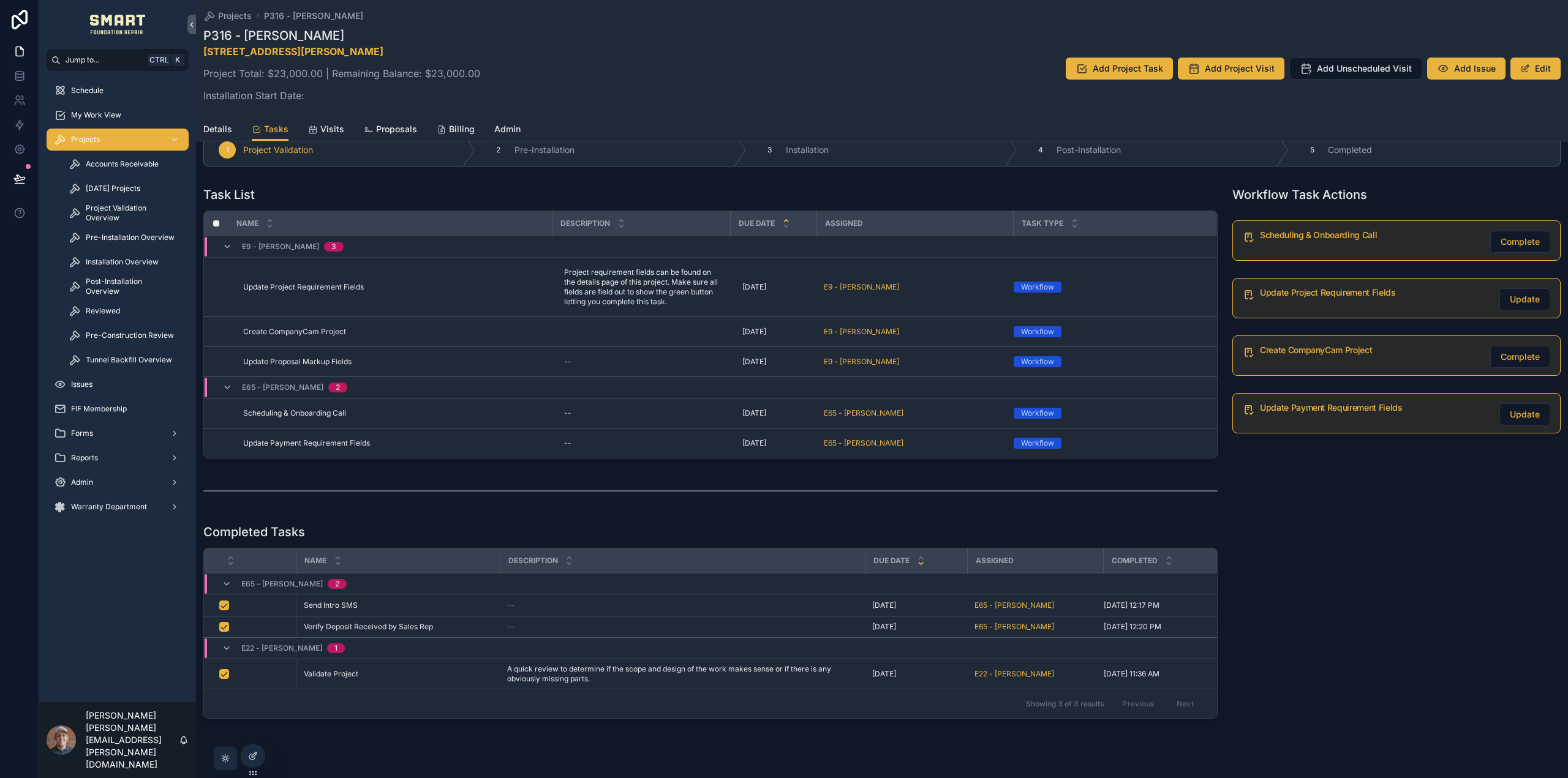
scroll to position [68, 0]
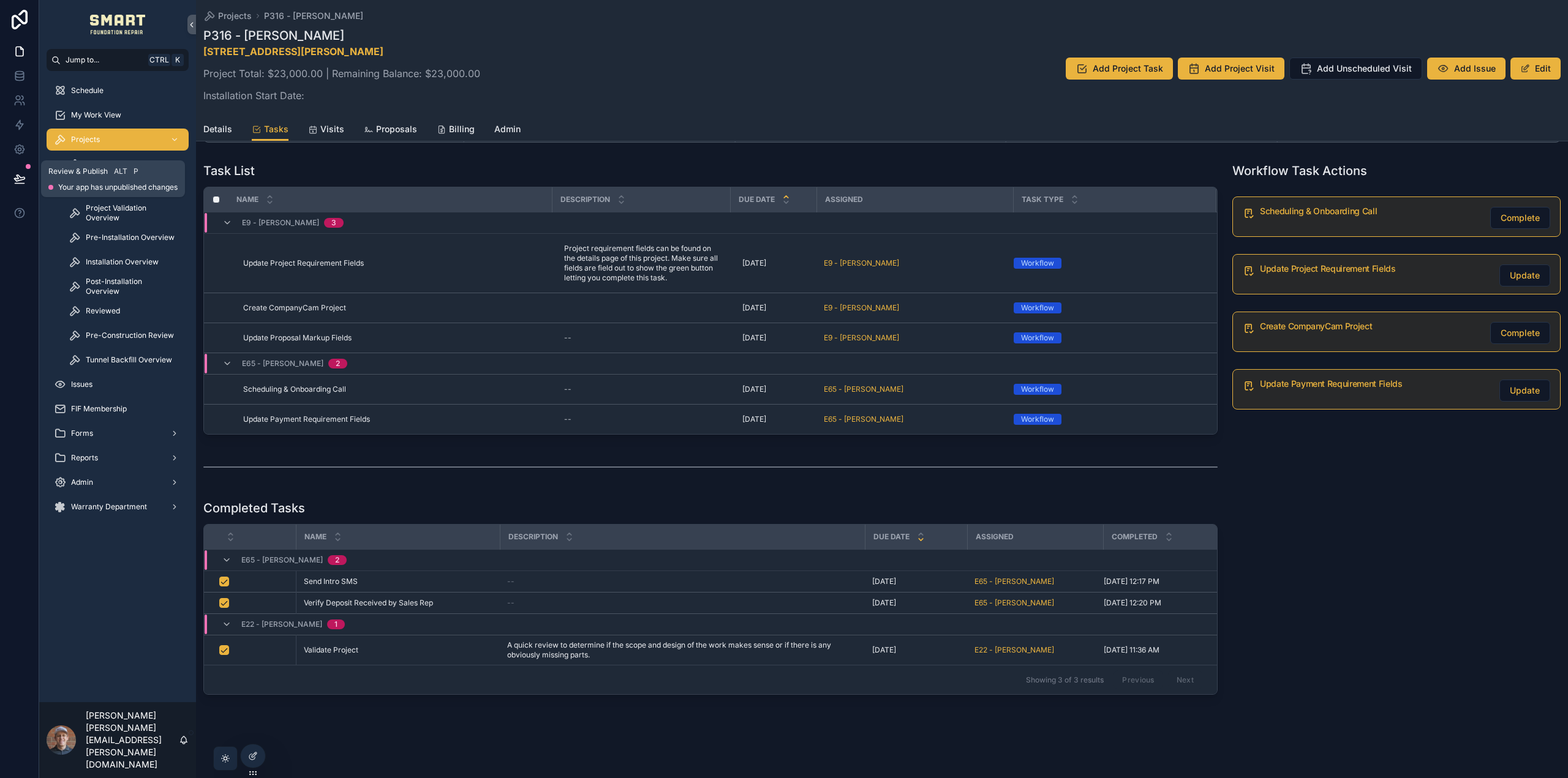
click at [22, 173] on icon at bounding box center [19, 179] width 12 height 12
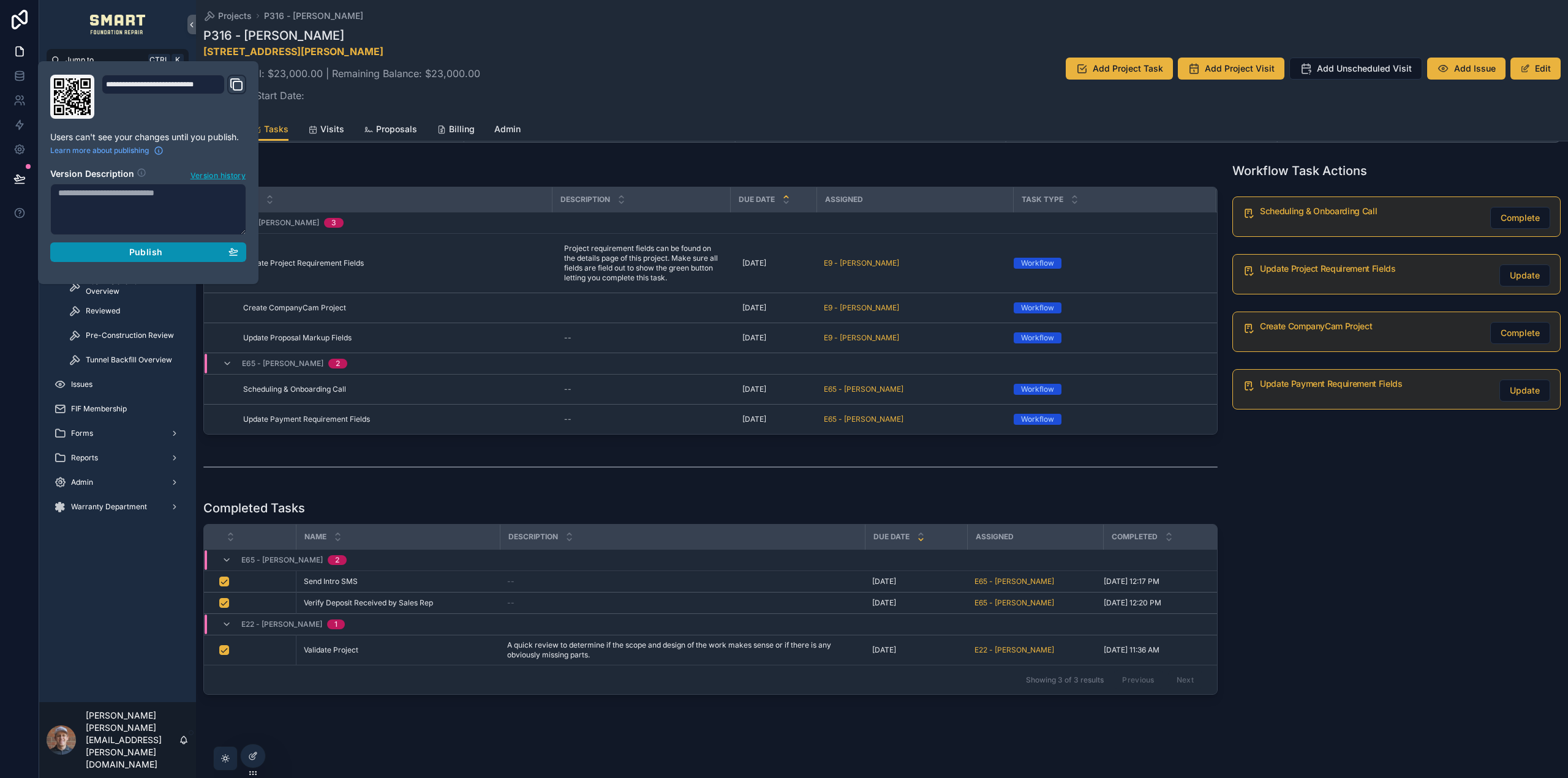
click at [155, 254] on span "Publish" at bounding box center [146, 252] width 33 height 11
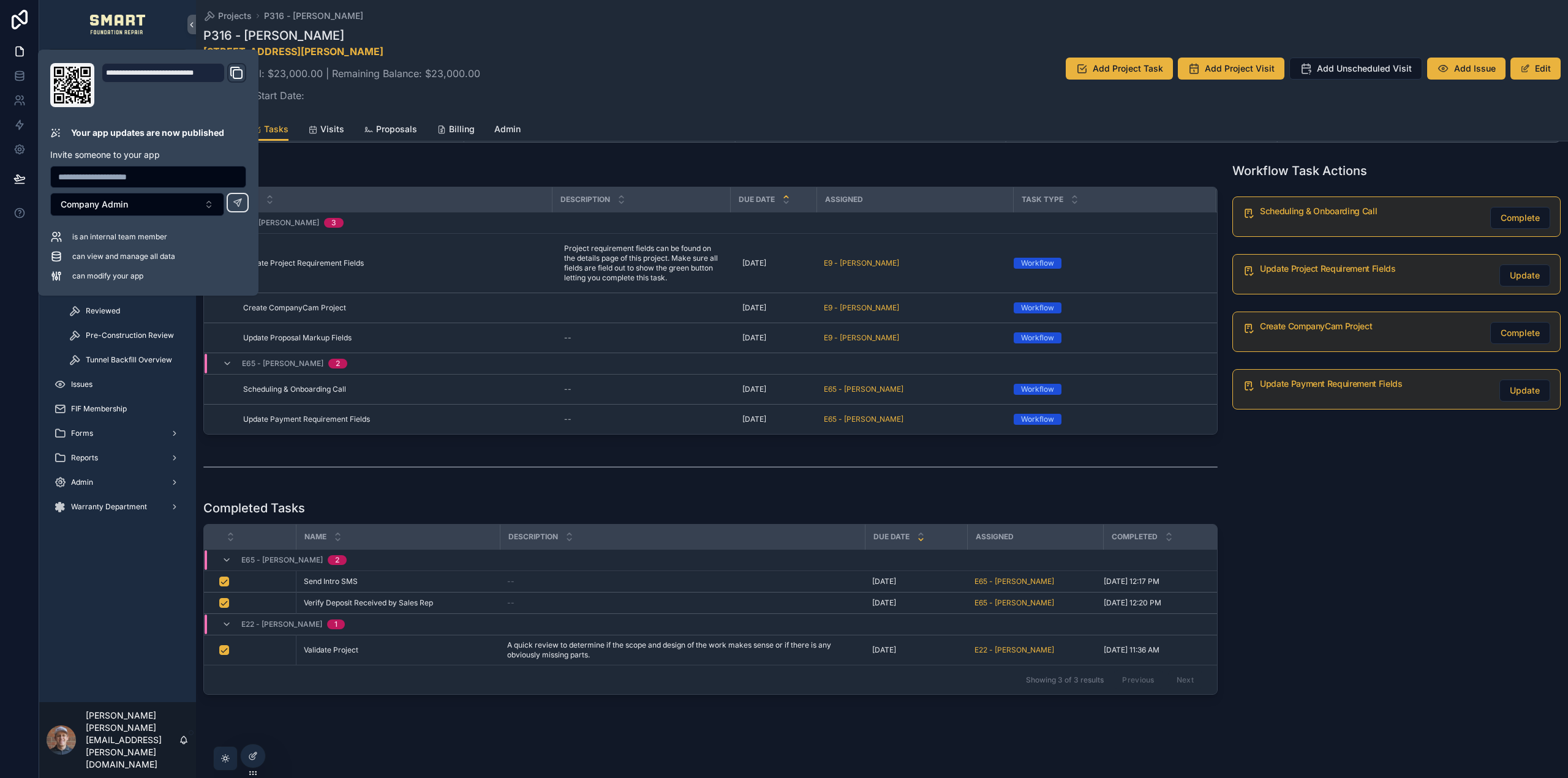
click at [1295, 533] on div "Workflow Task Actions Scheduling & Onboarding Call Complete Update Project Requ…" at bounding box center [1397, 428] width 343 height 542
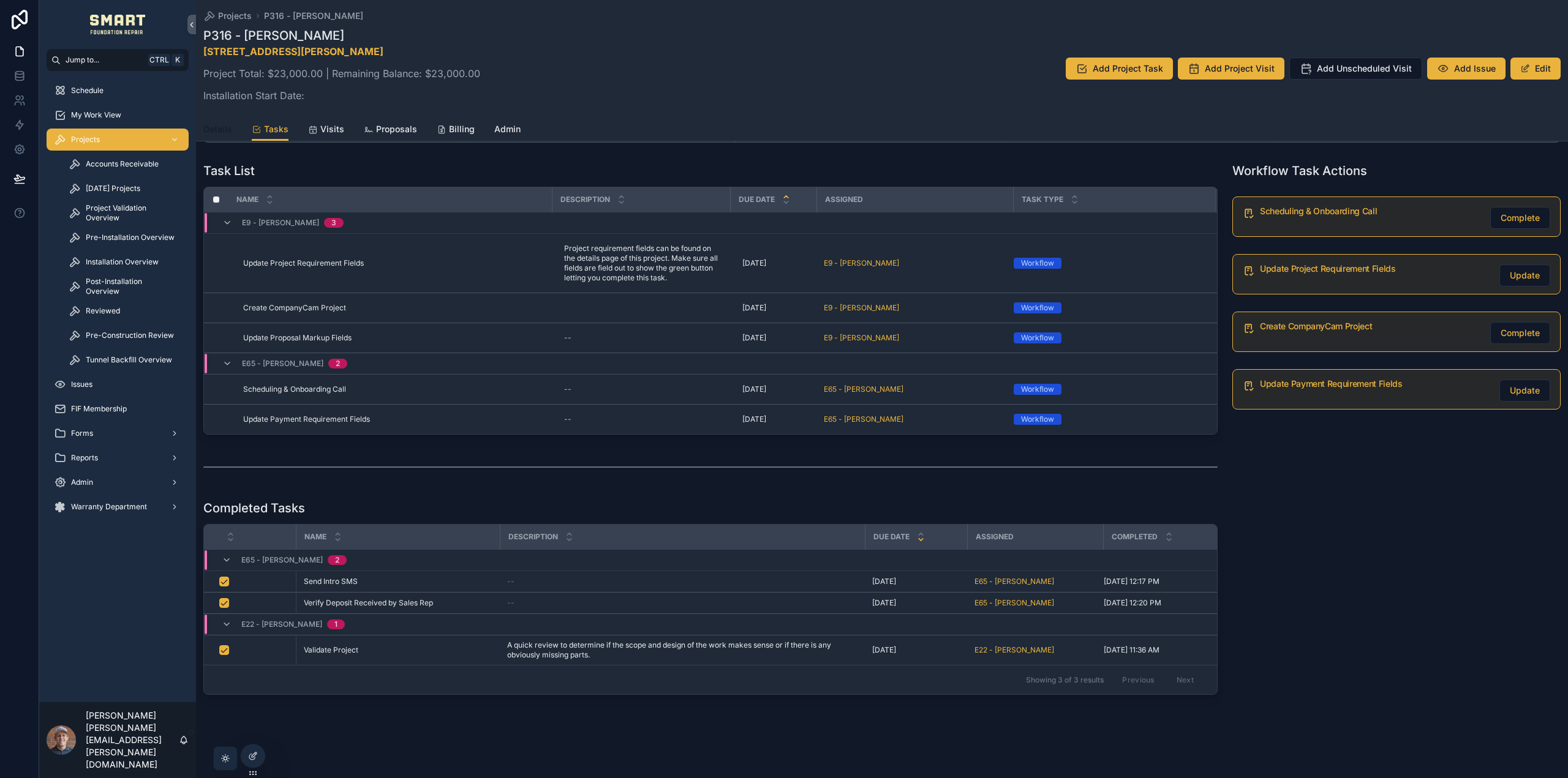
click at [222, 130] on span "Details" at bounding box center [218, 129] width 29 height 12
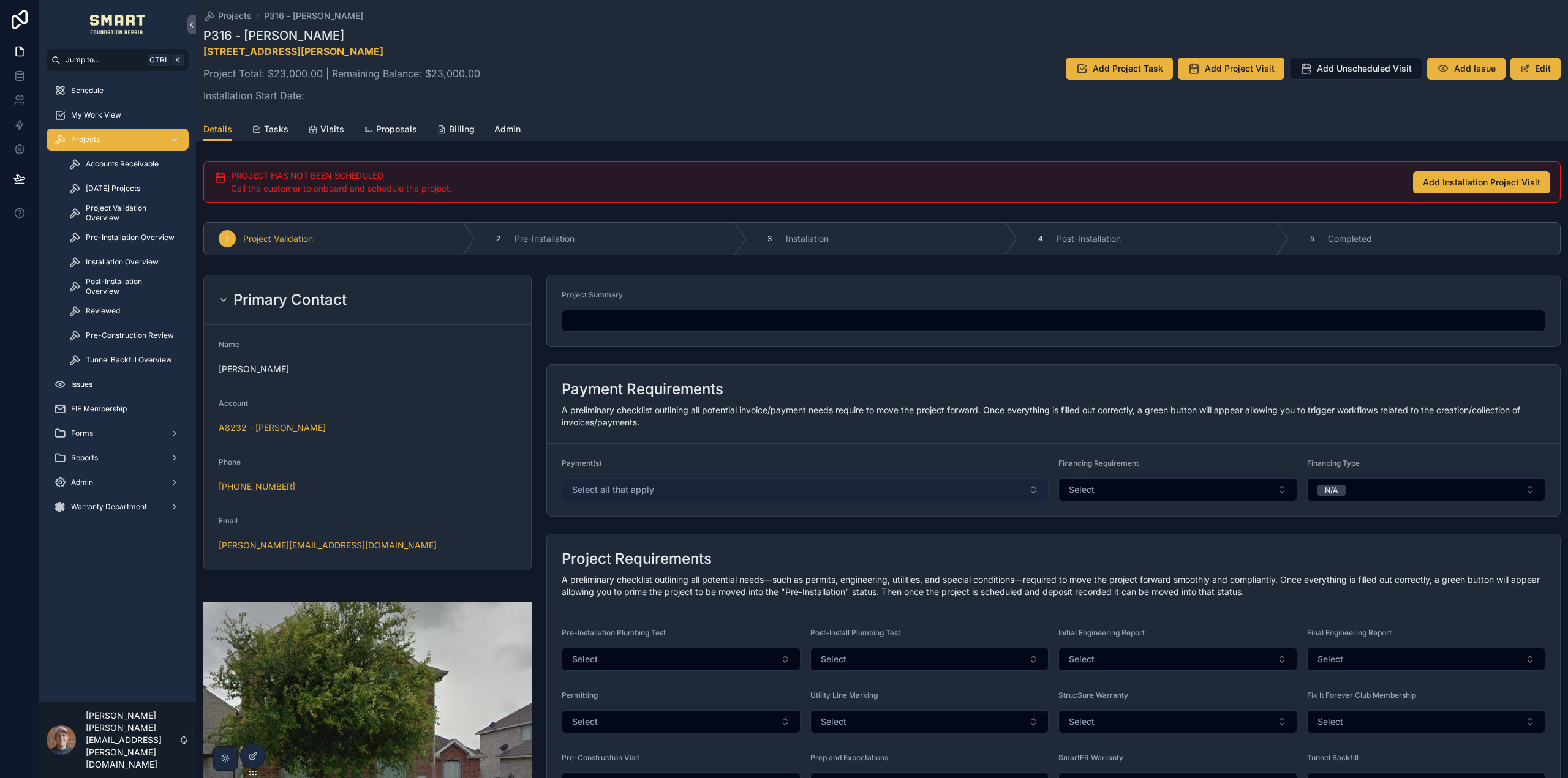
click at [751, 490] on button "Select all that apply" at bounding box center [805, 490] width 487 height 24
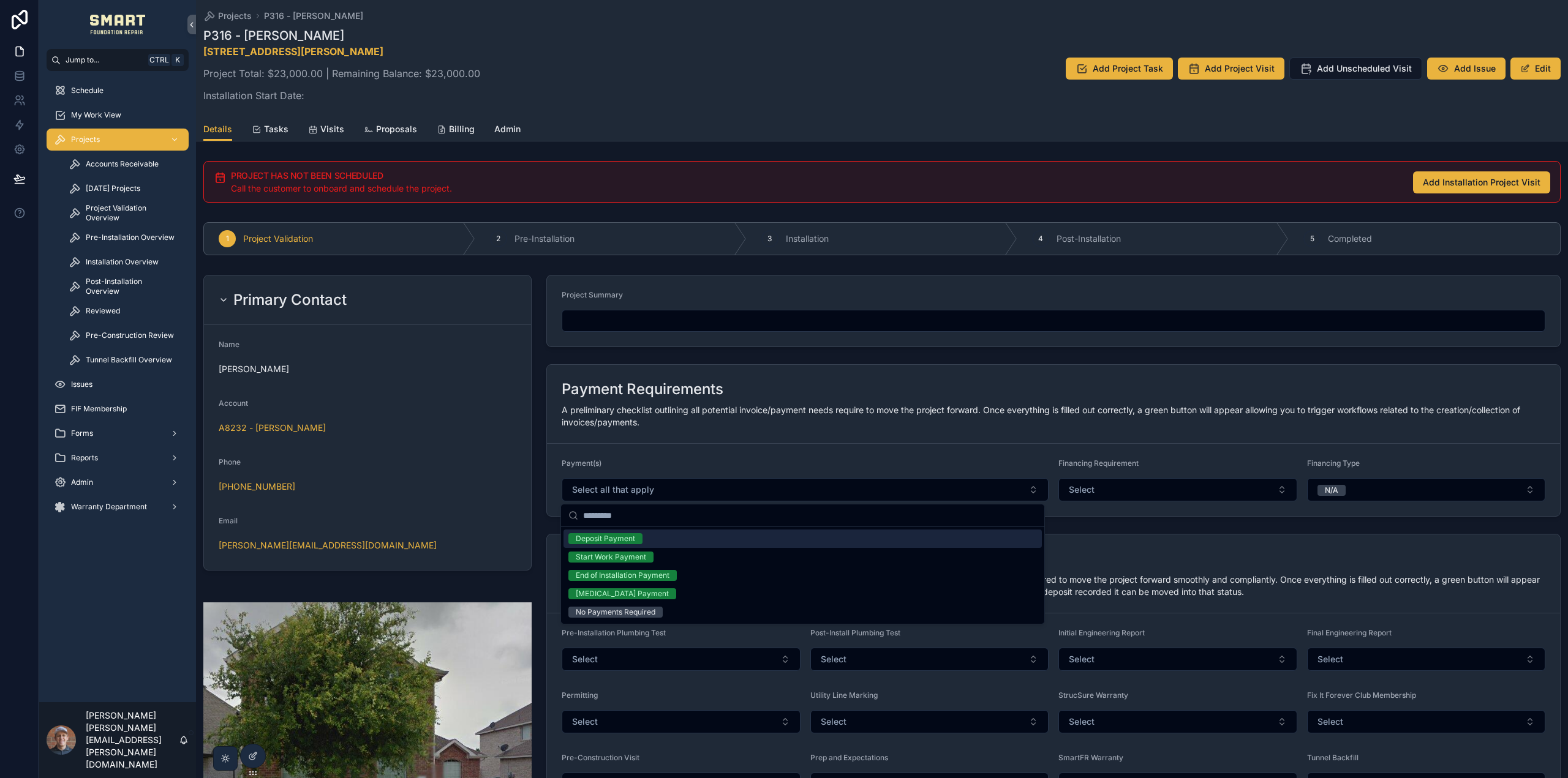
click at [637, 535] on span "Deposit Payment" at bounding box center [605, 539] width 74 height 11
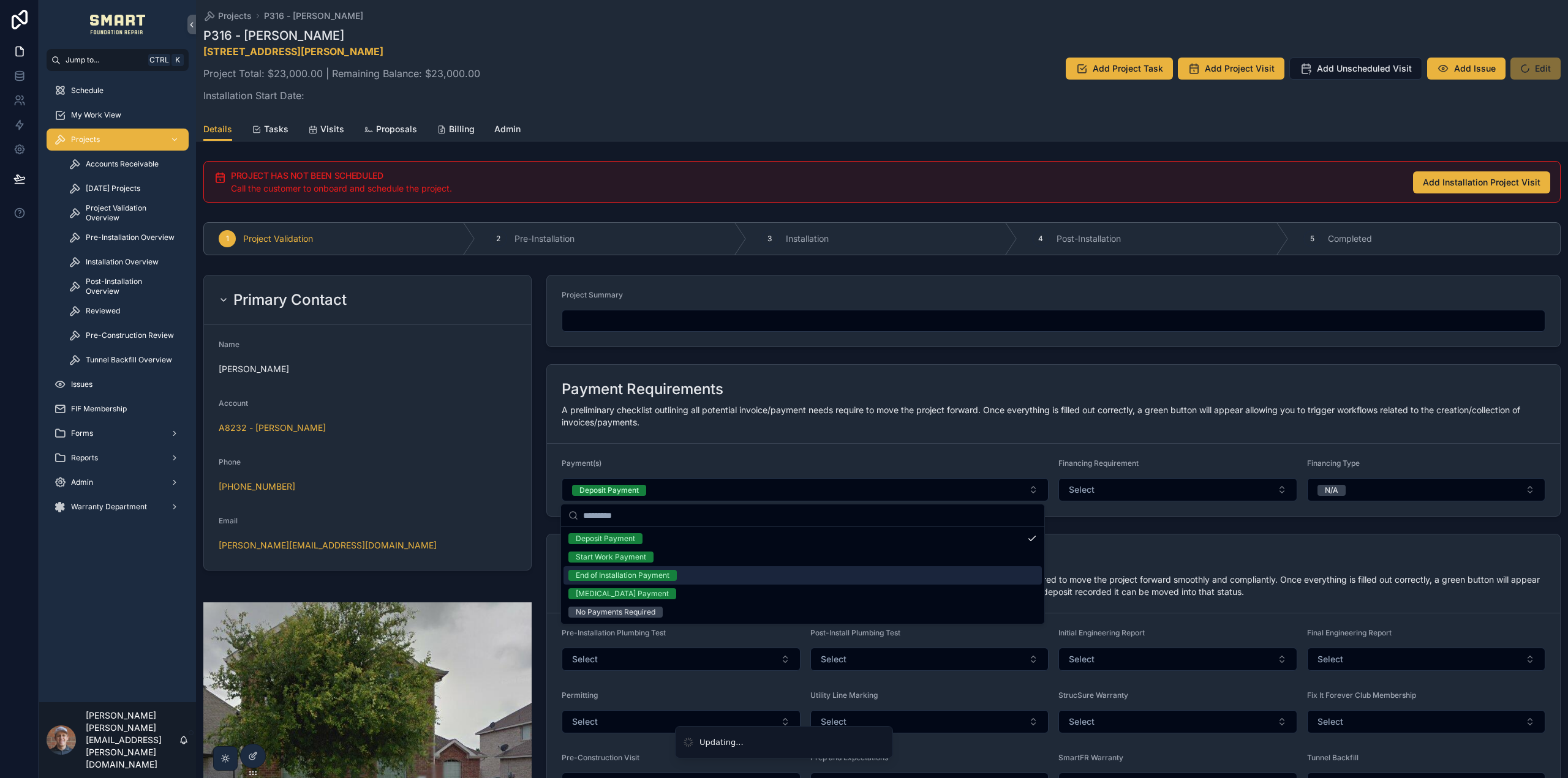
click at [659, 575] on div "End of Installation Payment" at bounding box center [622, 575] width 93 height 11
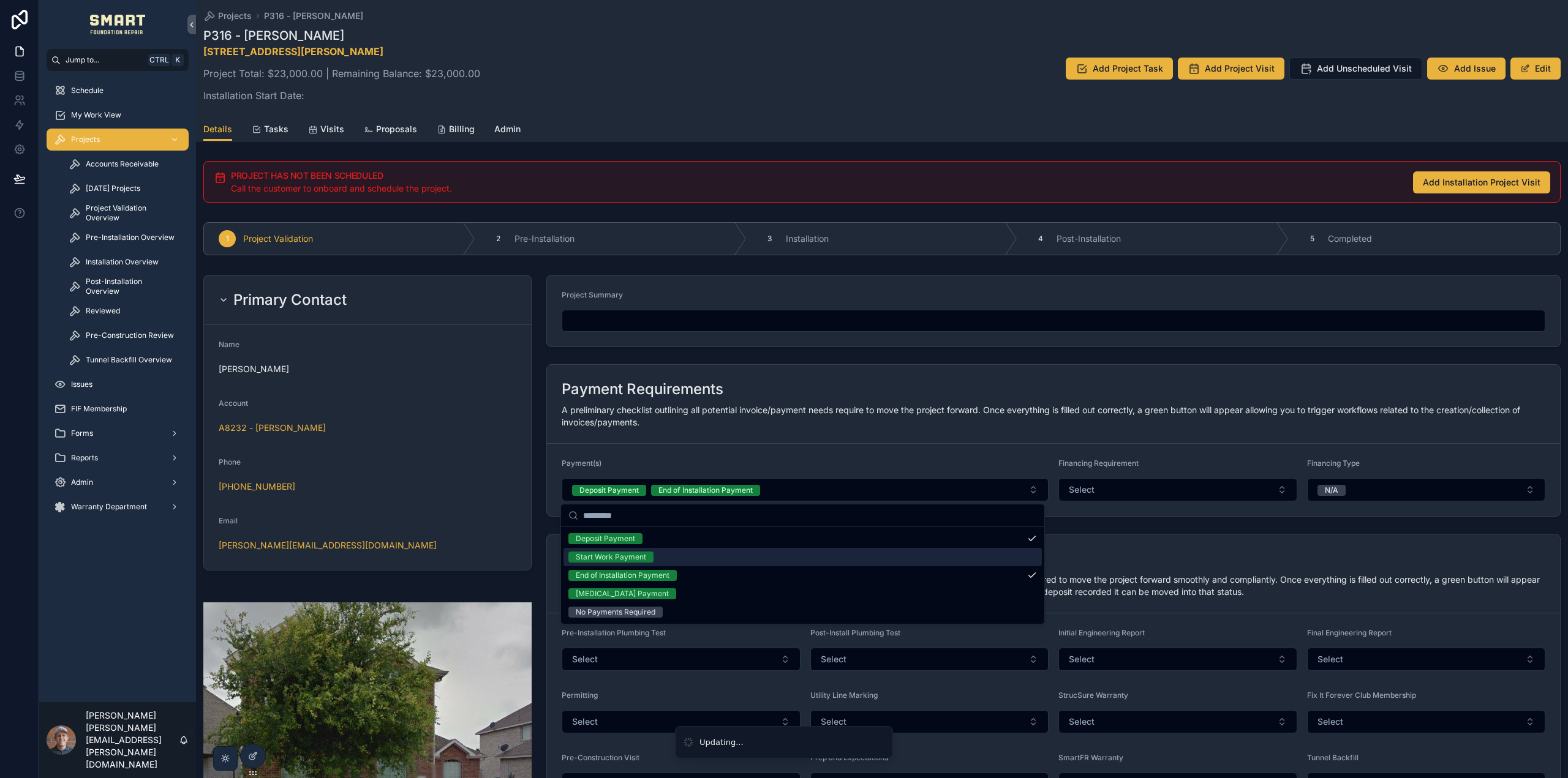
click at [1131, 529] on div "Project Requirements A preliminary checklist outlining all potential needs—such…" at bounding box center [1053, 703] width 1029 height 348
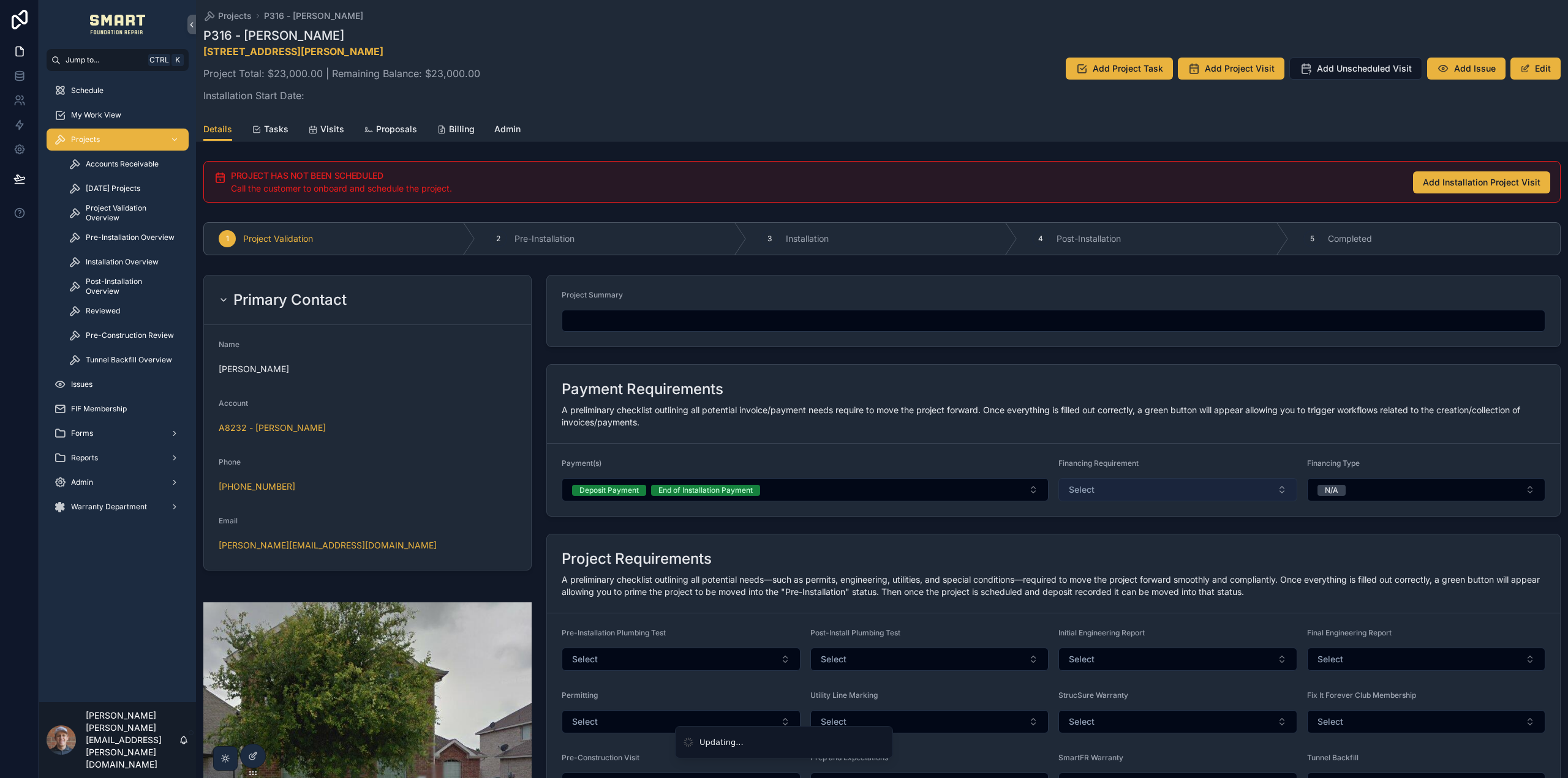
click at [1137, 494] on button "Select" at bounding box center [1178, 490] width 239 height 24
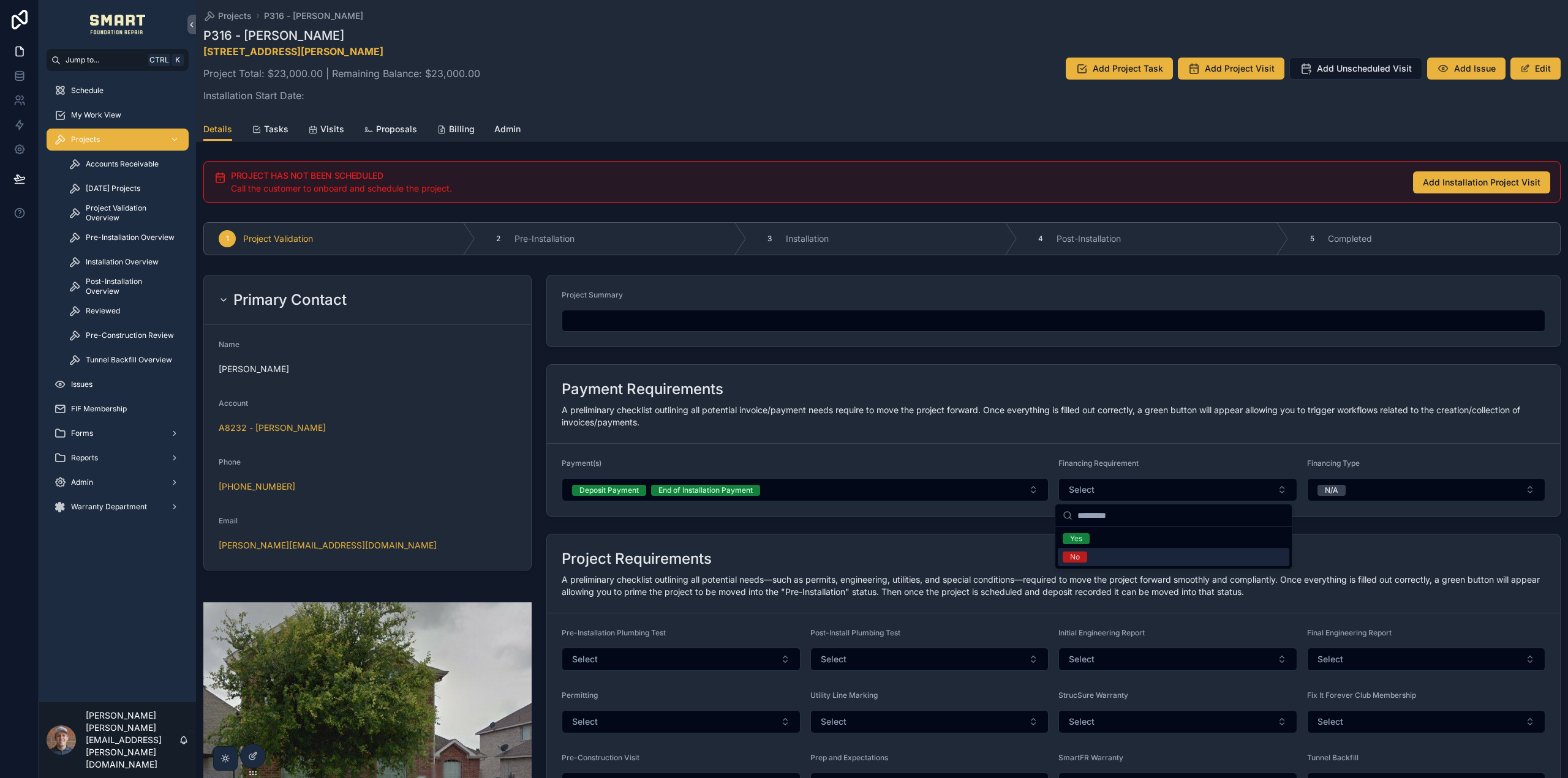
click at [1097, 557] on div "No" at bounding box center [1173, 557] width 232 height 18
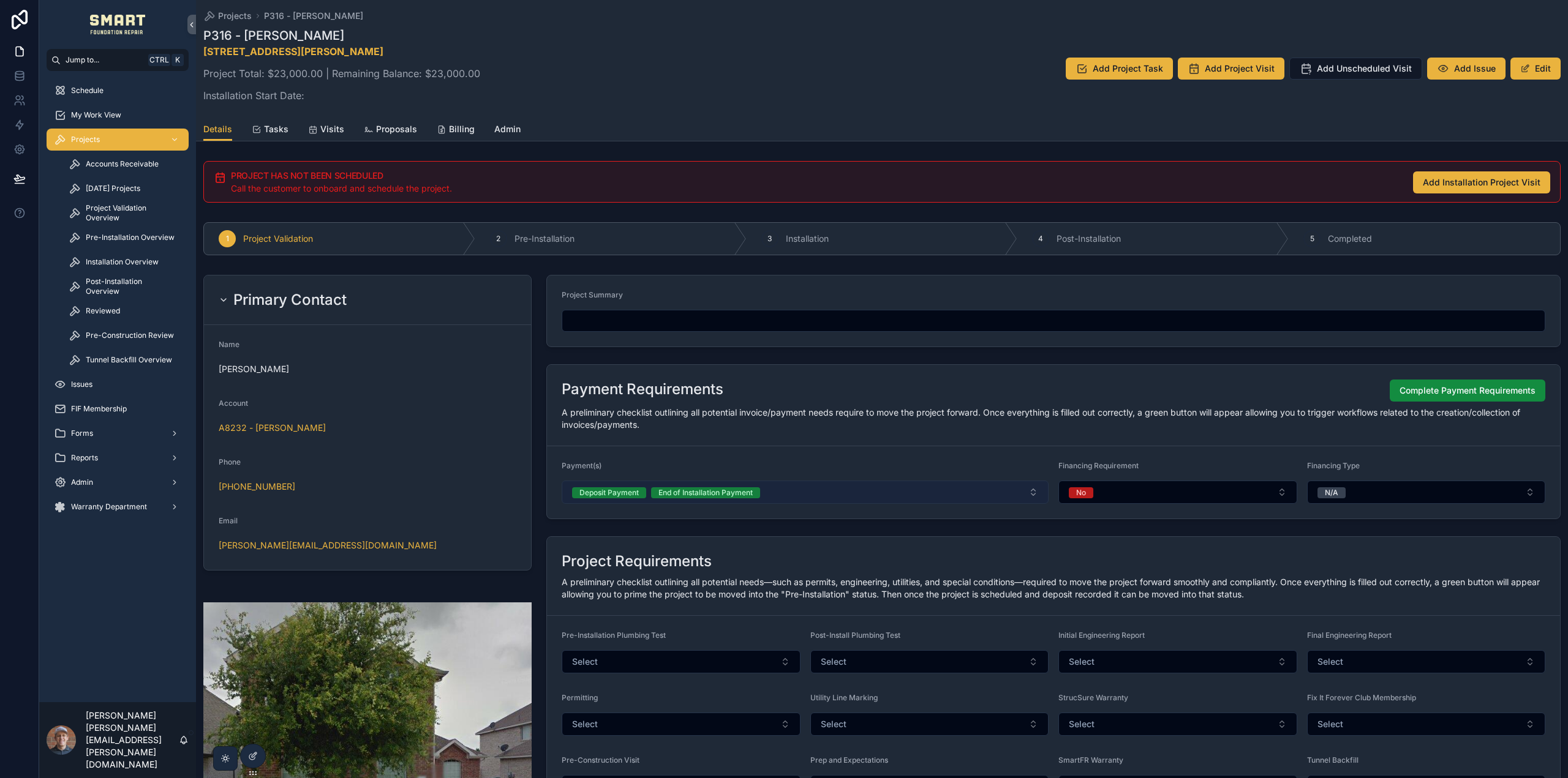
click at [833, 491] on button "Deposit Payment End of Installation Payment" at bounding box center [805, 492] width 487 height 24
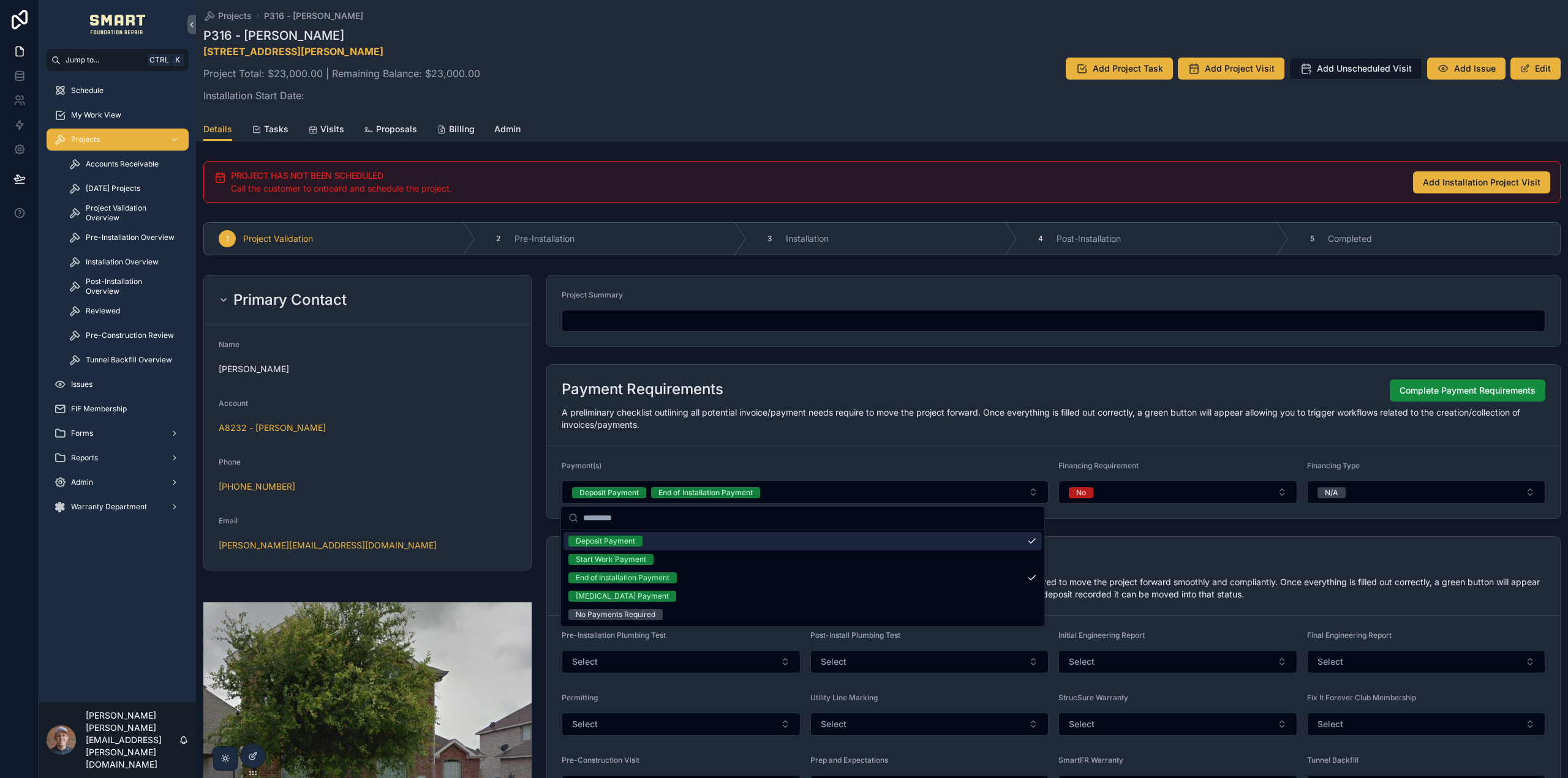
click at [626, 544] on div "Deposit Payment" at bounding box center [605, 541] width 60 height 11
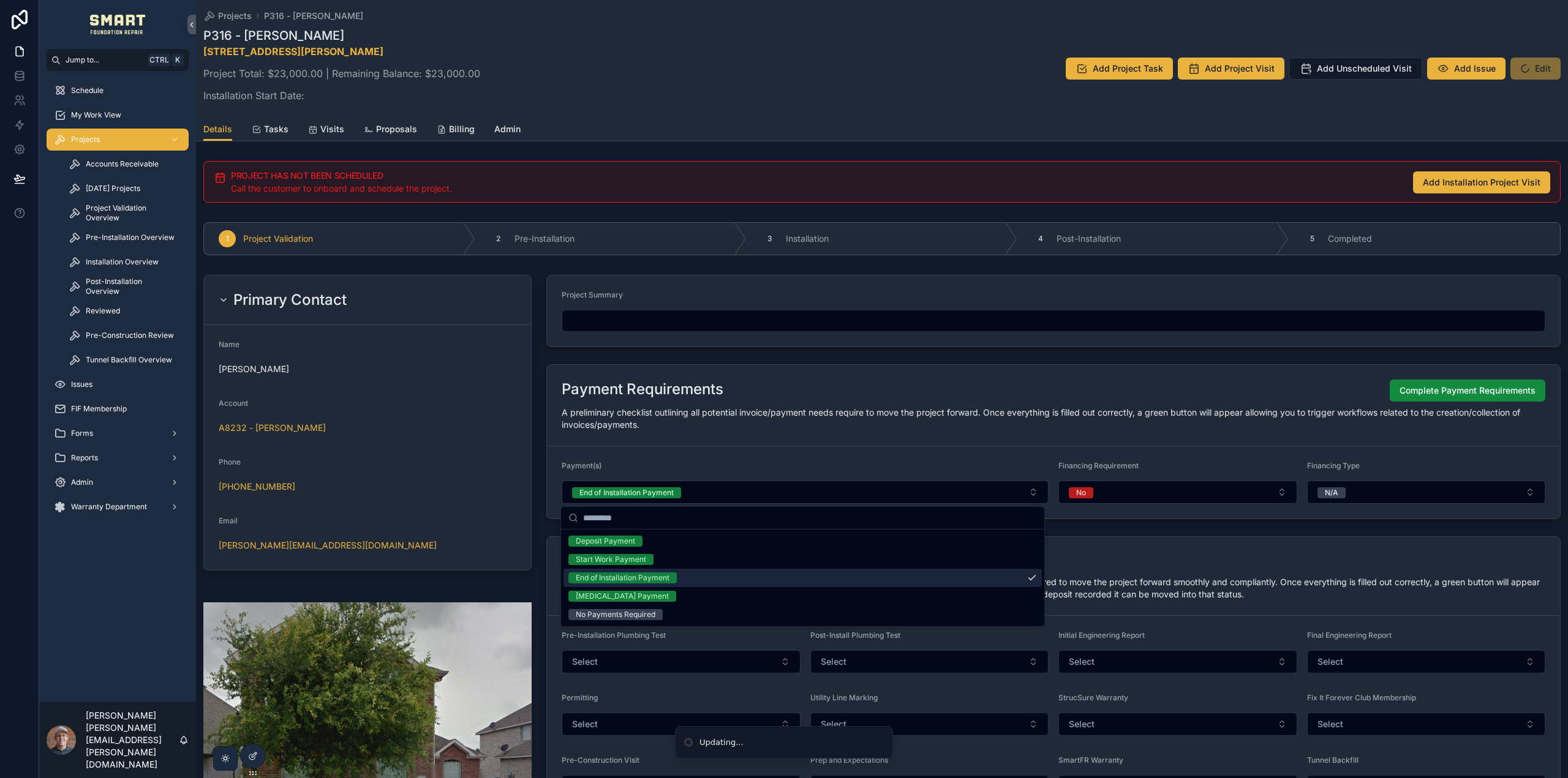
click at [631, 580] on div "End of Installation Payment" at bounding box center [622, 577] width 93 height 11
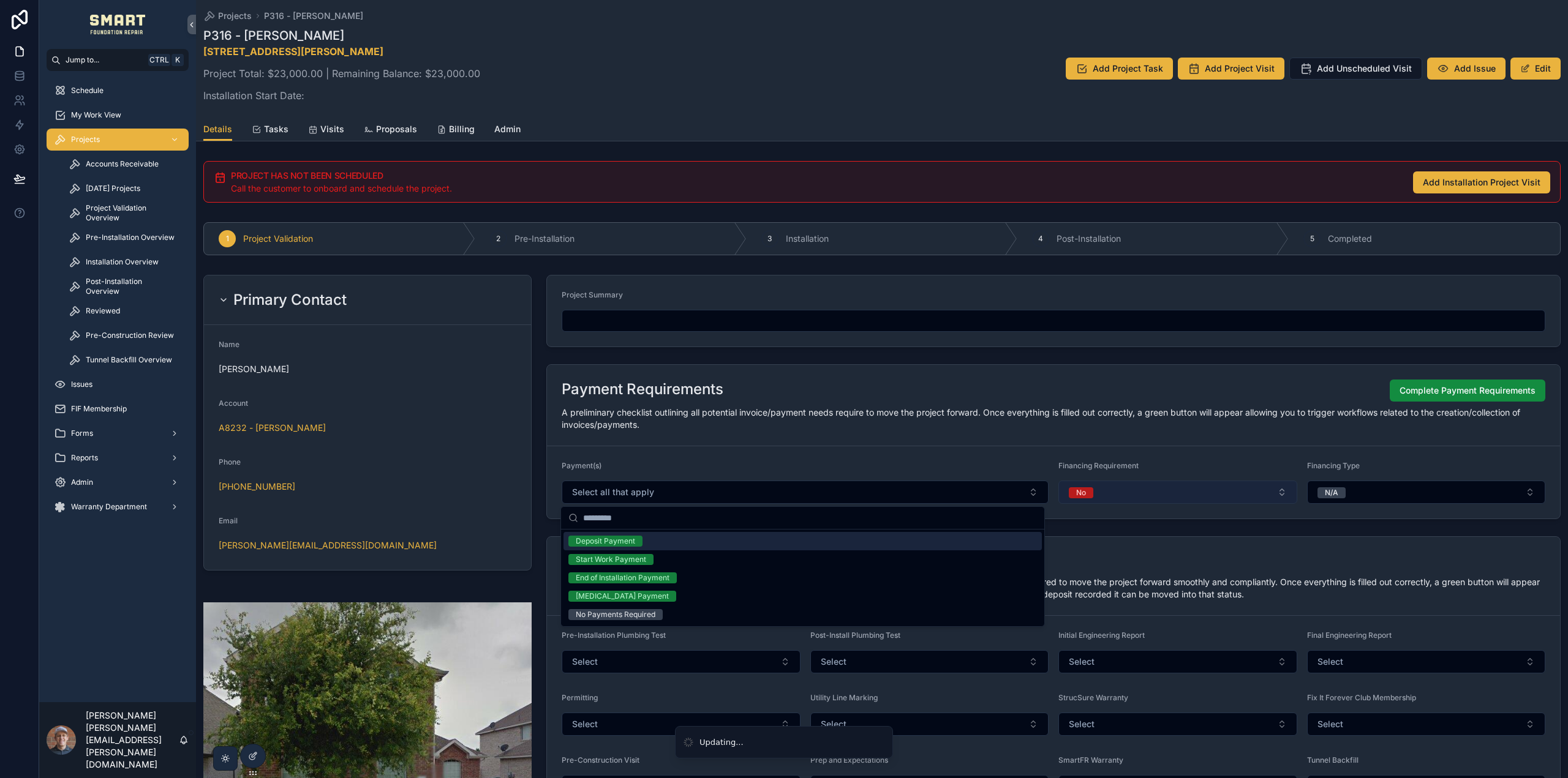
click at [1148, 483] on button "No" at bounding box center [1178, 492] width 239 height 24
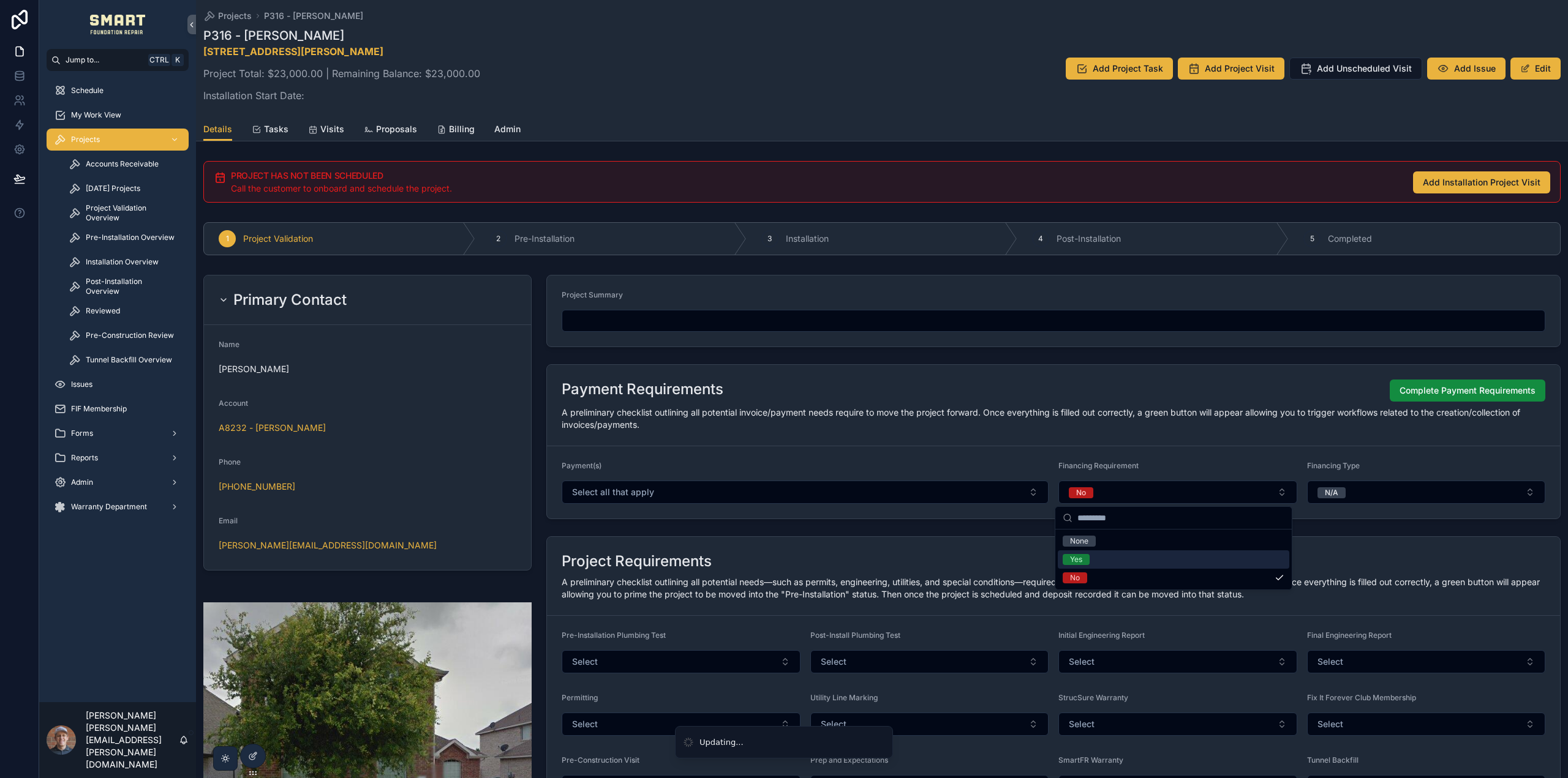
click at [1091, 579] on div "No" at bounding box center [1173, 577] width 232 height 18
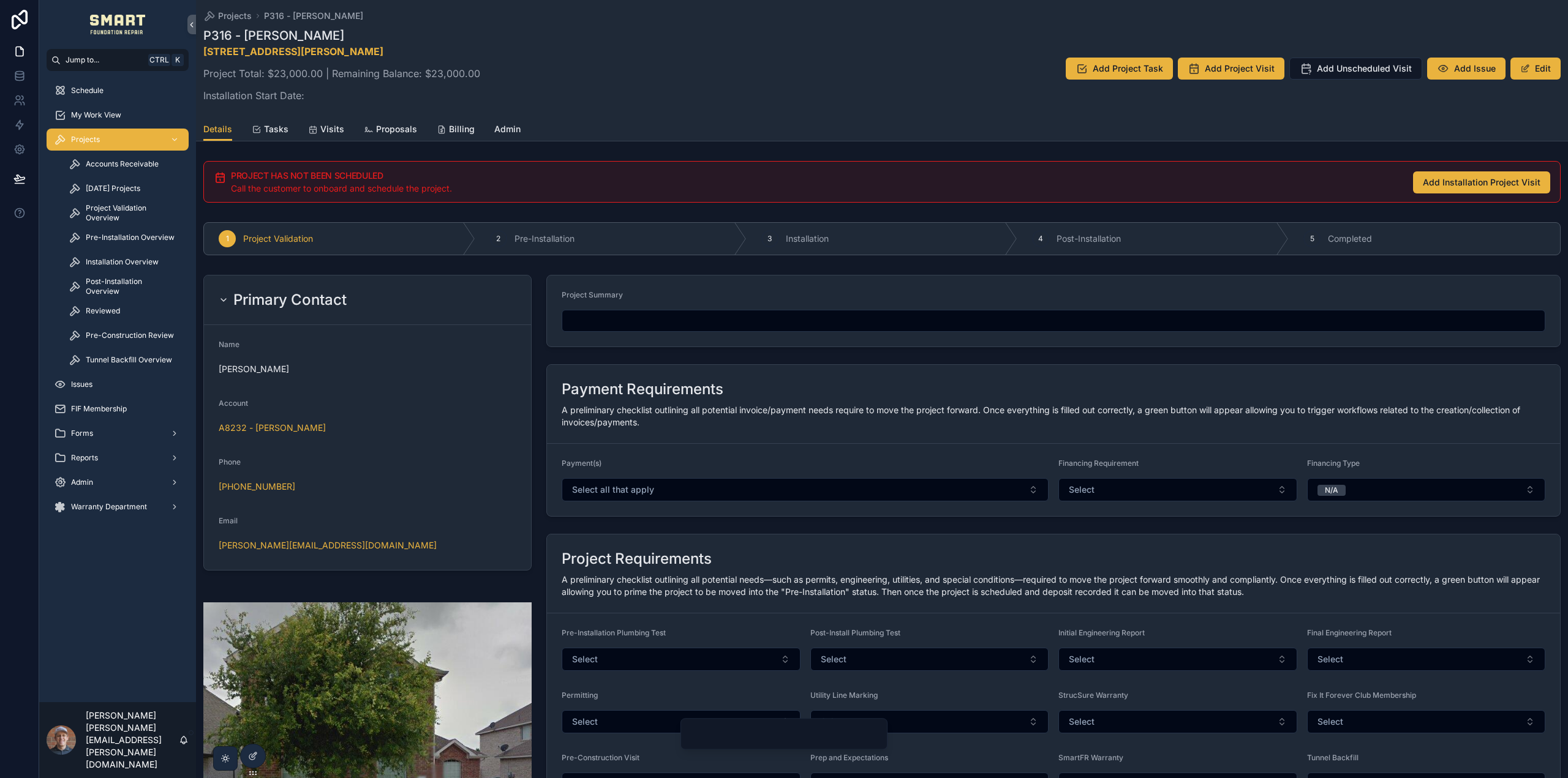
click at [962, 512] on form "Payment(s) Select all that apply Financing Requirement Select Financing Type N/A" at bounding box center [1053, 480] width 1013 height 72
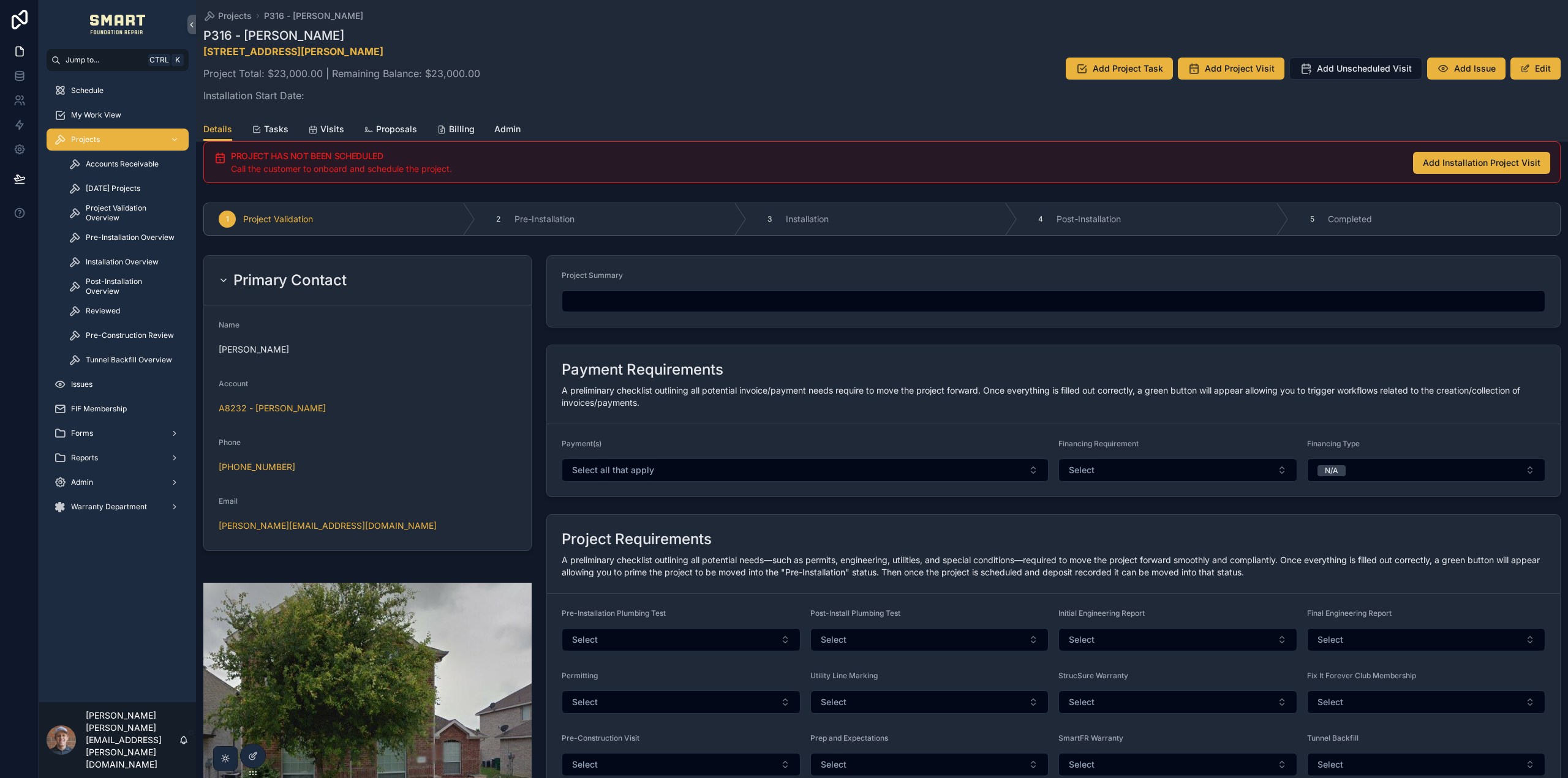
scroll to position [490, 0]
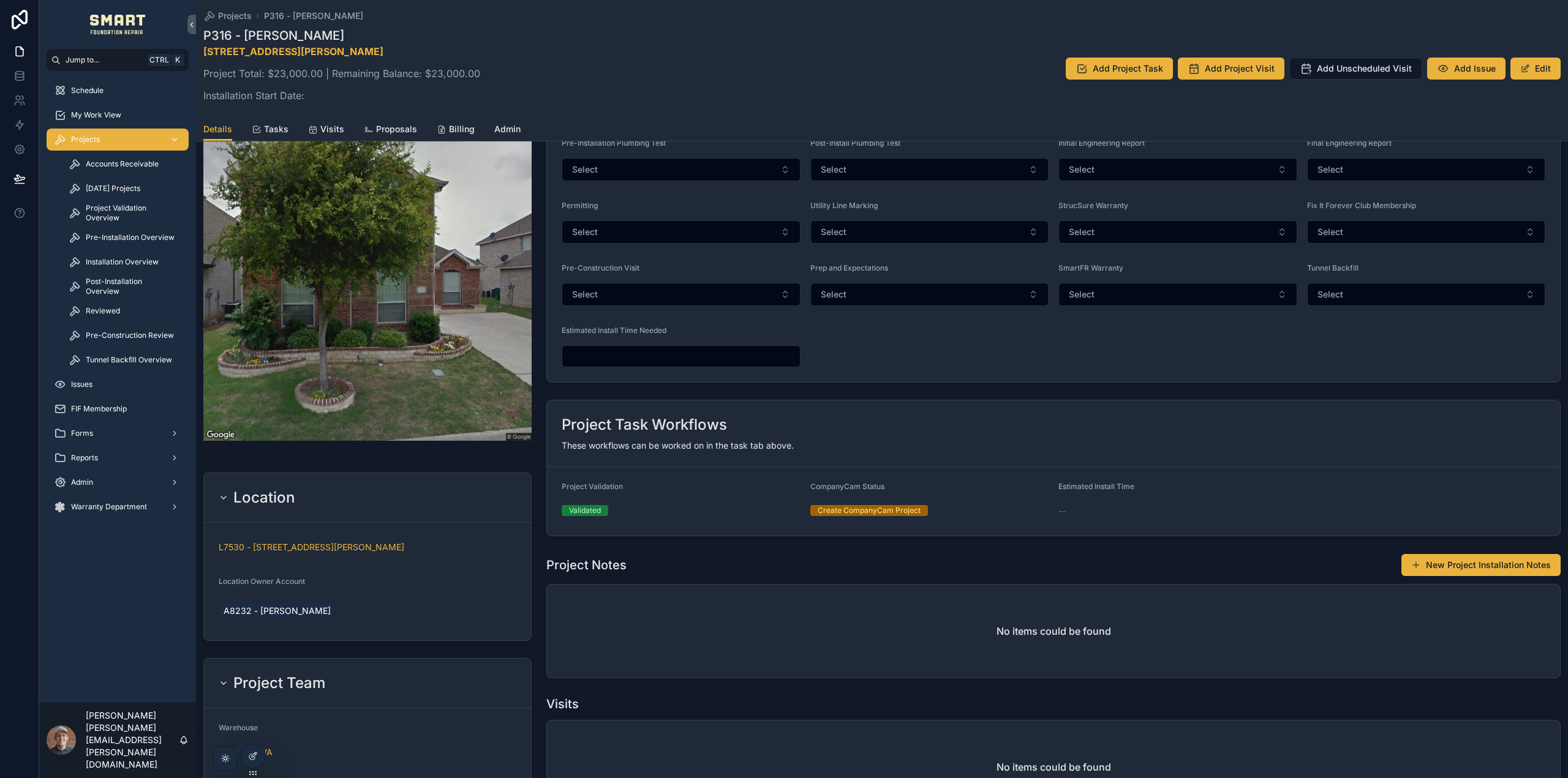
click at [88, 145] on div "Projects" at bounding box center [117, 140] width 127 height 20
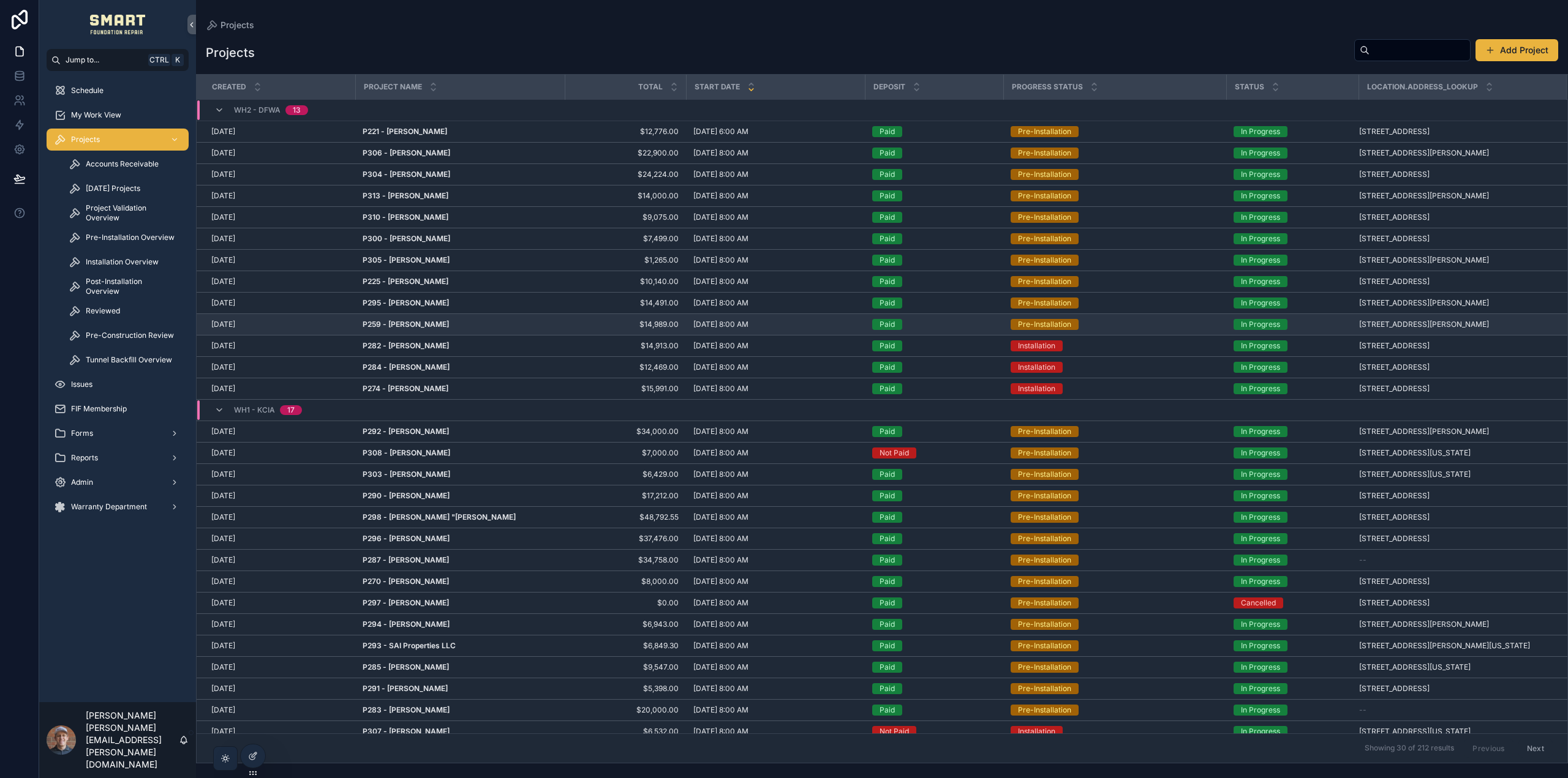
click at [428, 321] on strong "P259 - Gena Greybear" at bounding box center [405, 324] width 86 height 9
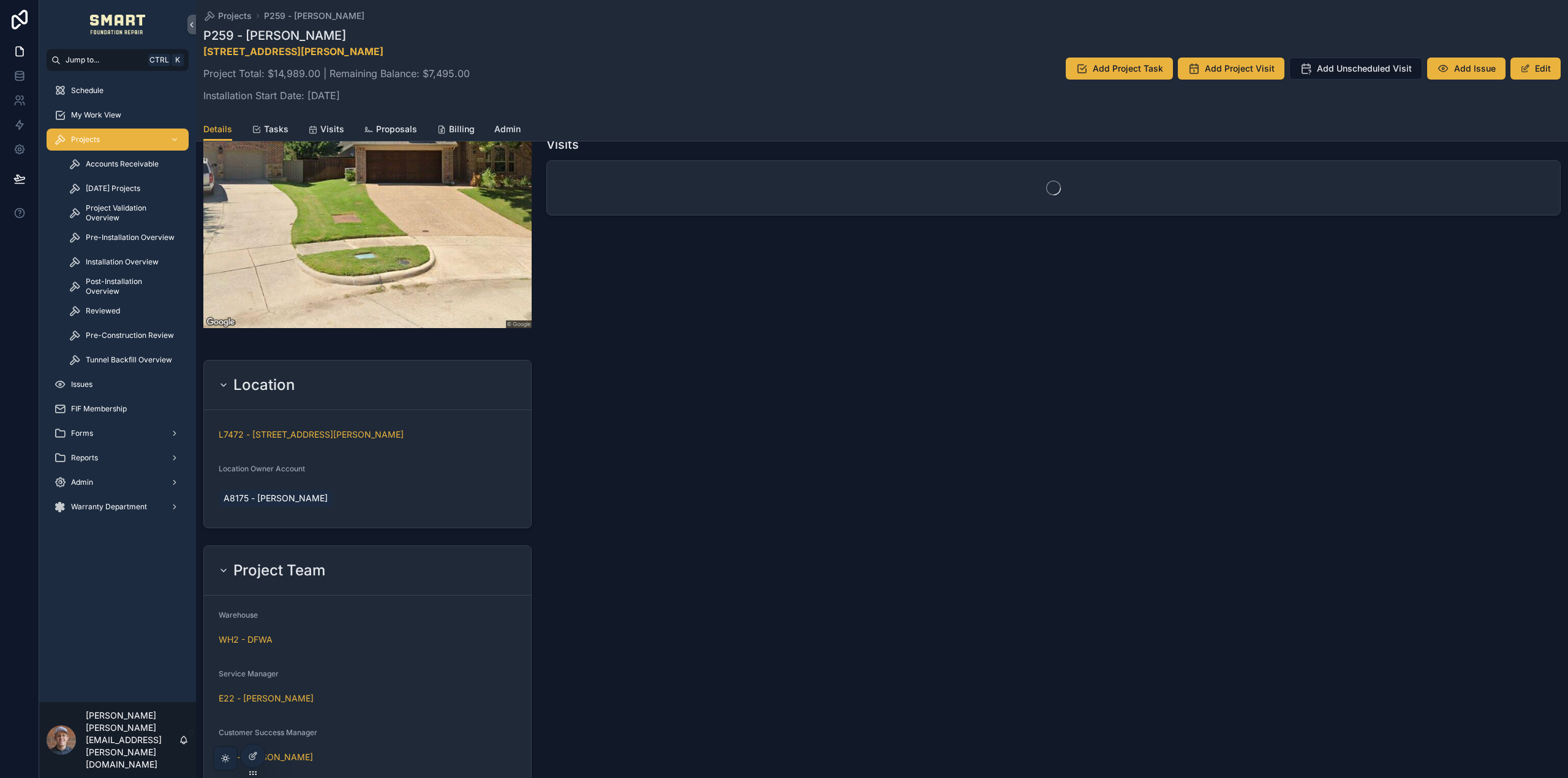
scroll to position [612, 0]
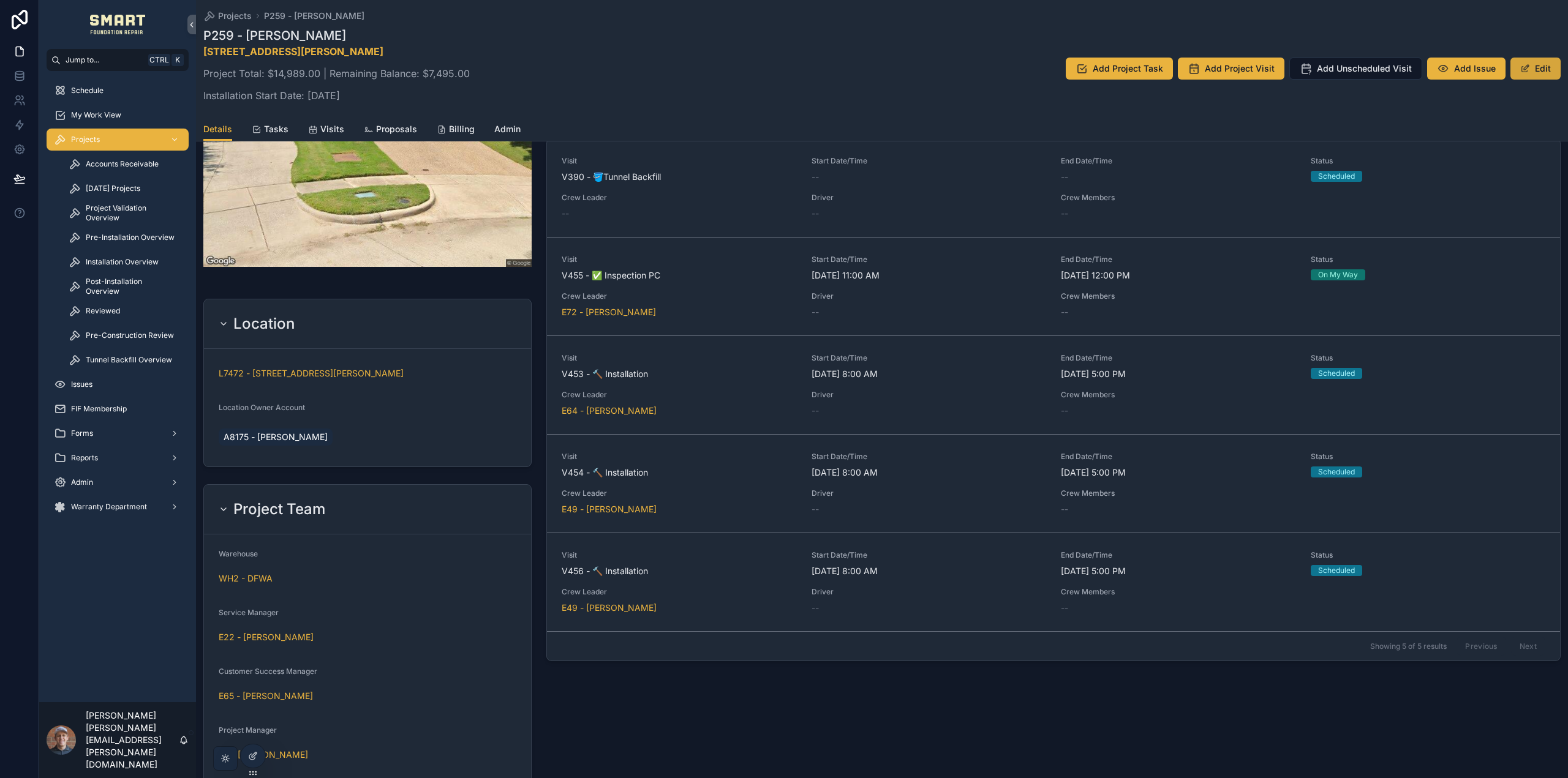
click at [1536, 71] on button "Edit" at bounding box center [1536, 68] width 50 height 22
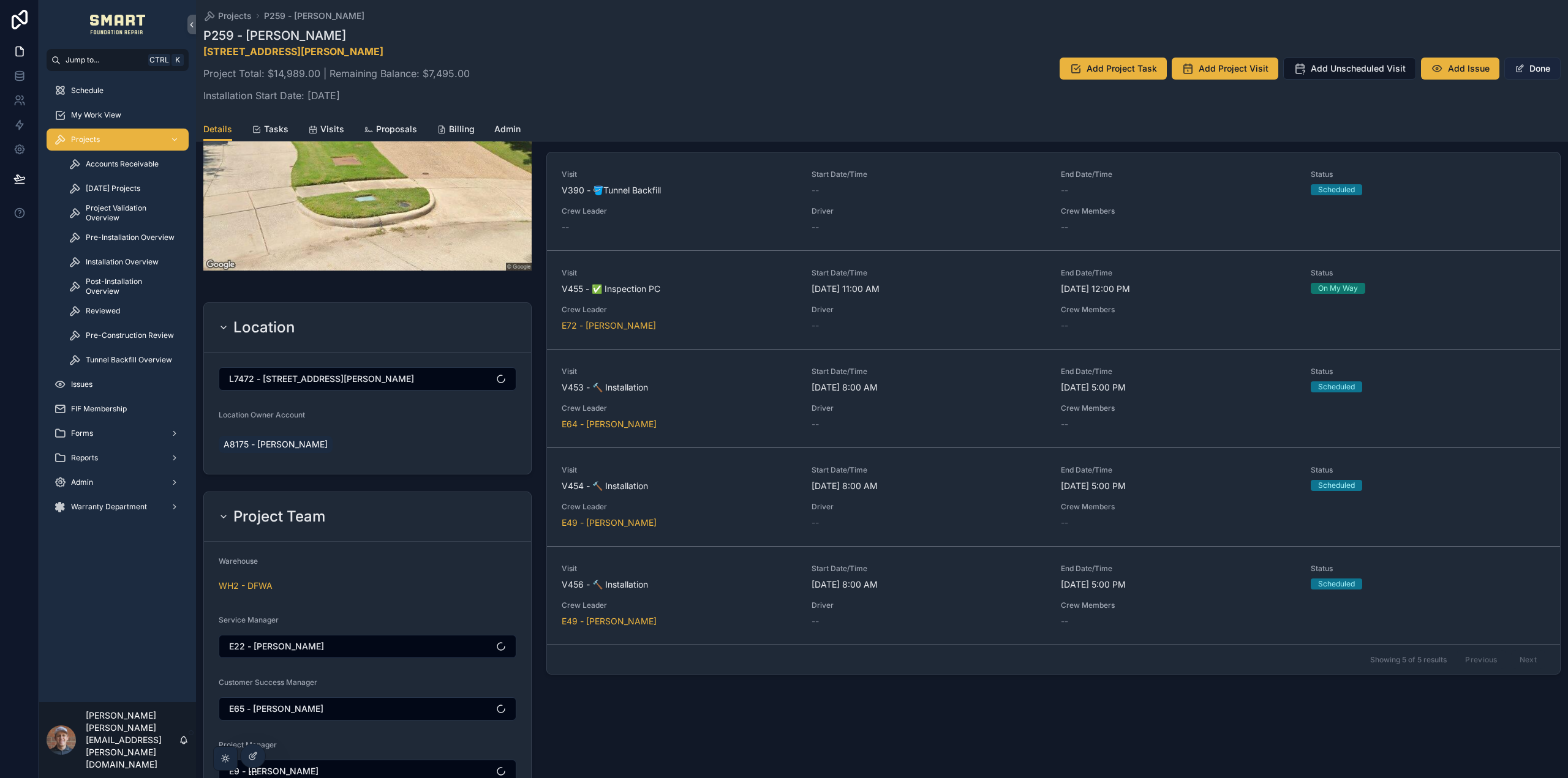
scroll to position [616, 0]
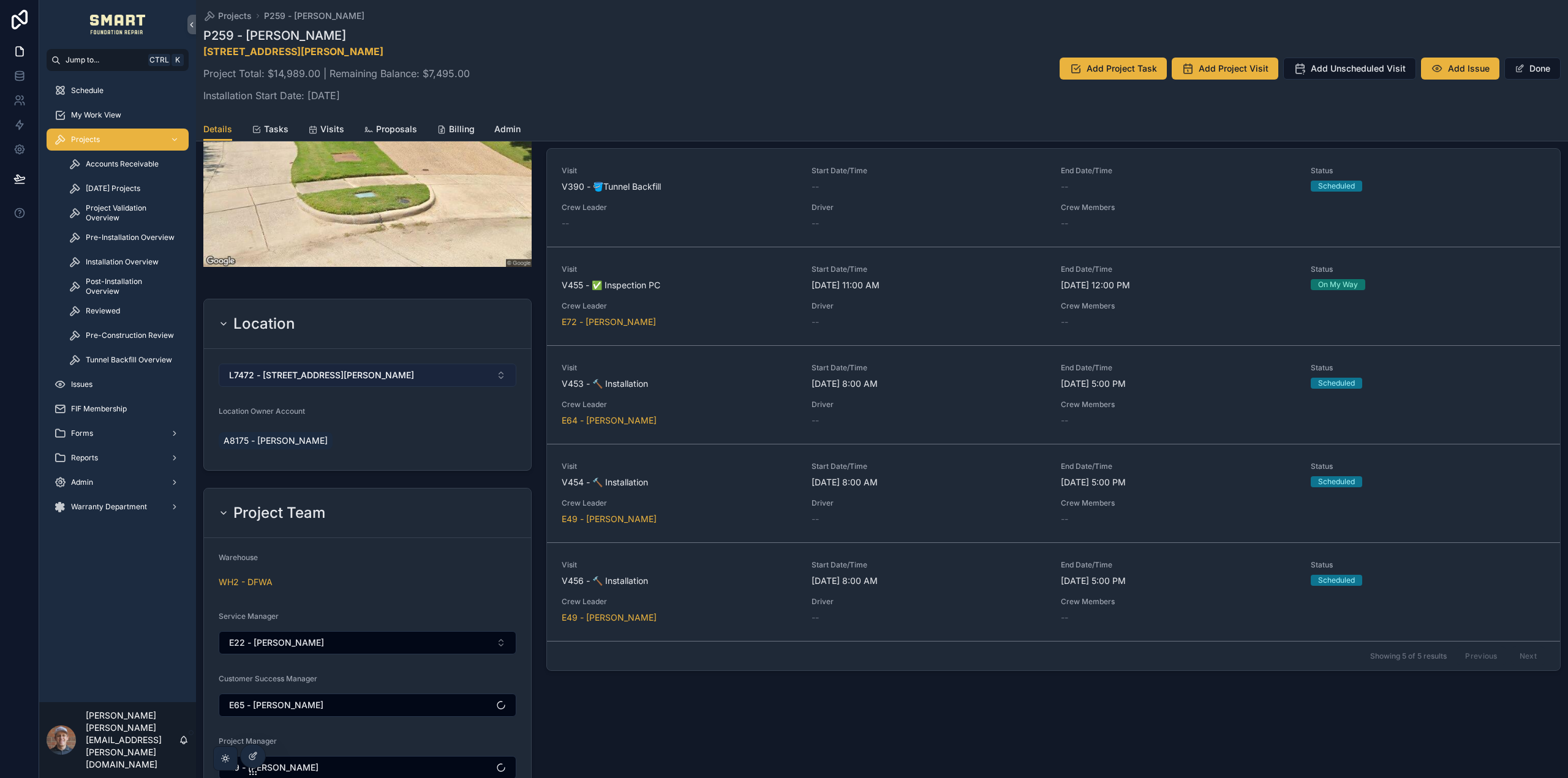
click at [457, 375] on button "L7472 - 3504 Pikes Peak Ct, McKinney, TX 75070" at bounding box center [367, 375] width 298 height 24
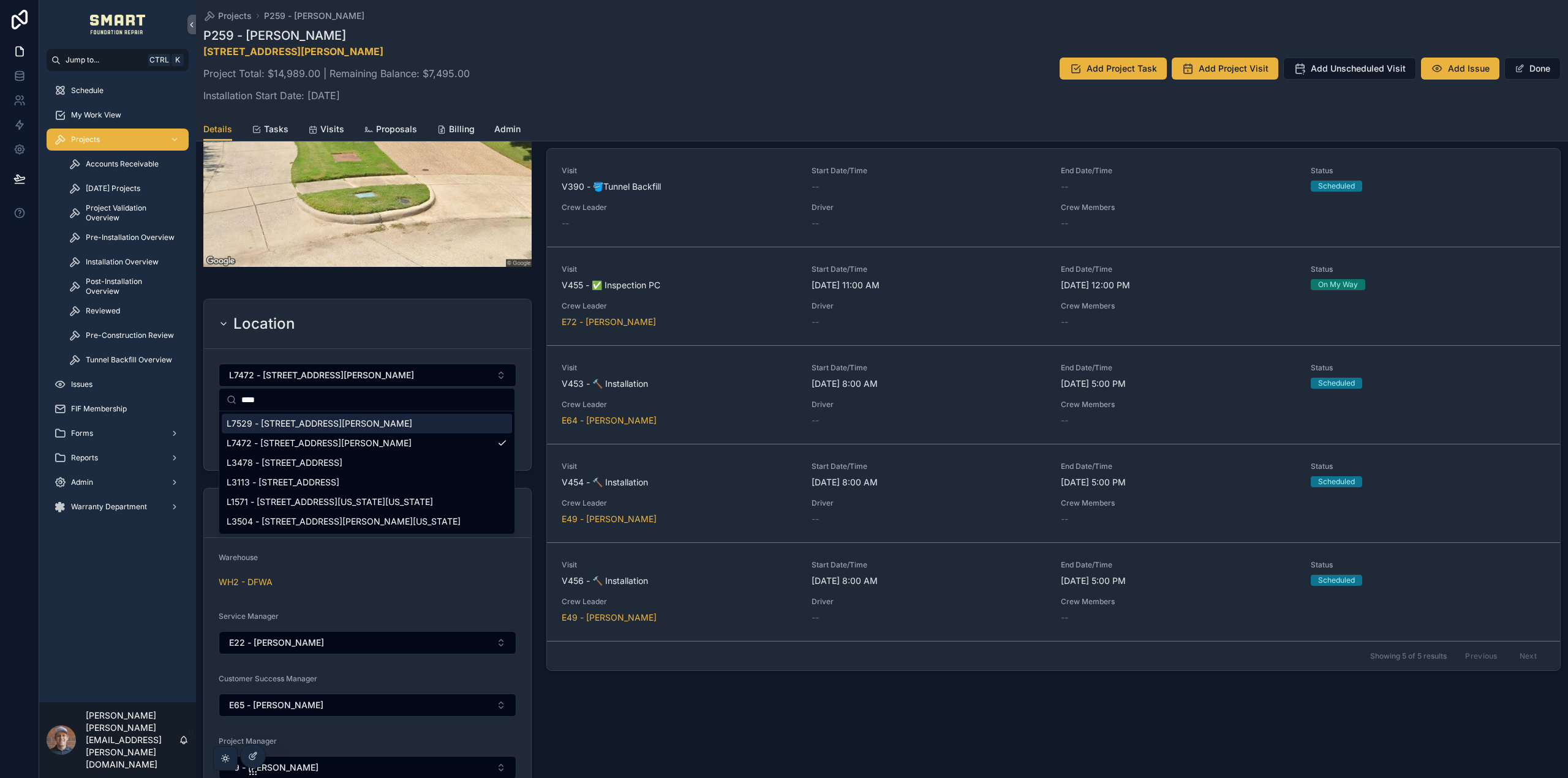
type input "****"
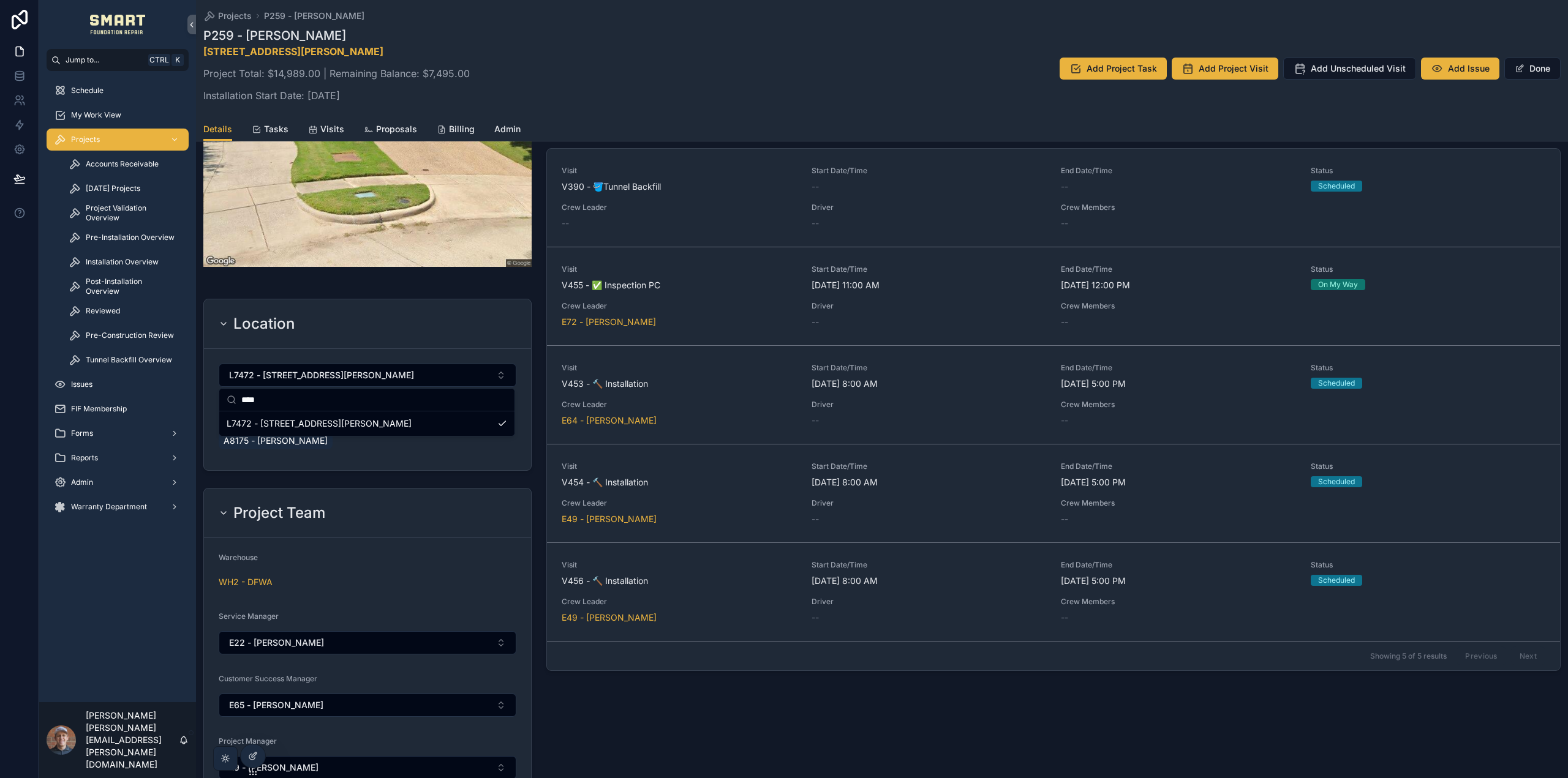
click at [526, 393] on form "L7472 - 3504 Pikes Peak Ct, McKinney, TX 75070 Location Owner Account A8175 - G…" at bounding box center [367, 409] width 327 height 121
click at [512, 398] on form "L7472 - 3504 Pikes Peak Ct, McKinney, TX 75070 Location Owner Account A8175 - G…" at bounding box center [367, 409] width 327 height 121
click at [1539, 68] on button "Done" at bounding box center [1533, 68] width 57 height 22
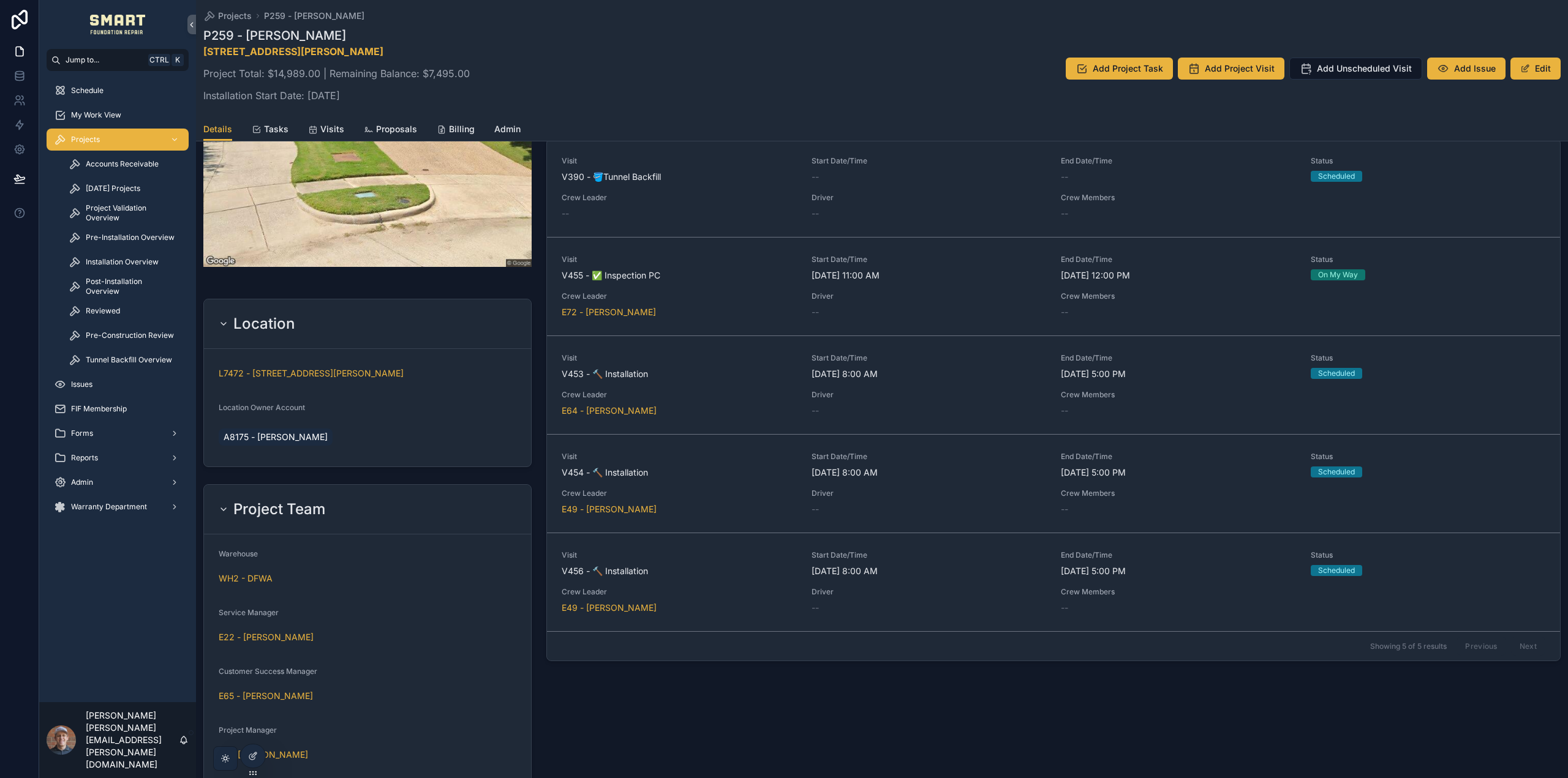
scroll to position [184, 0]
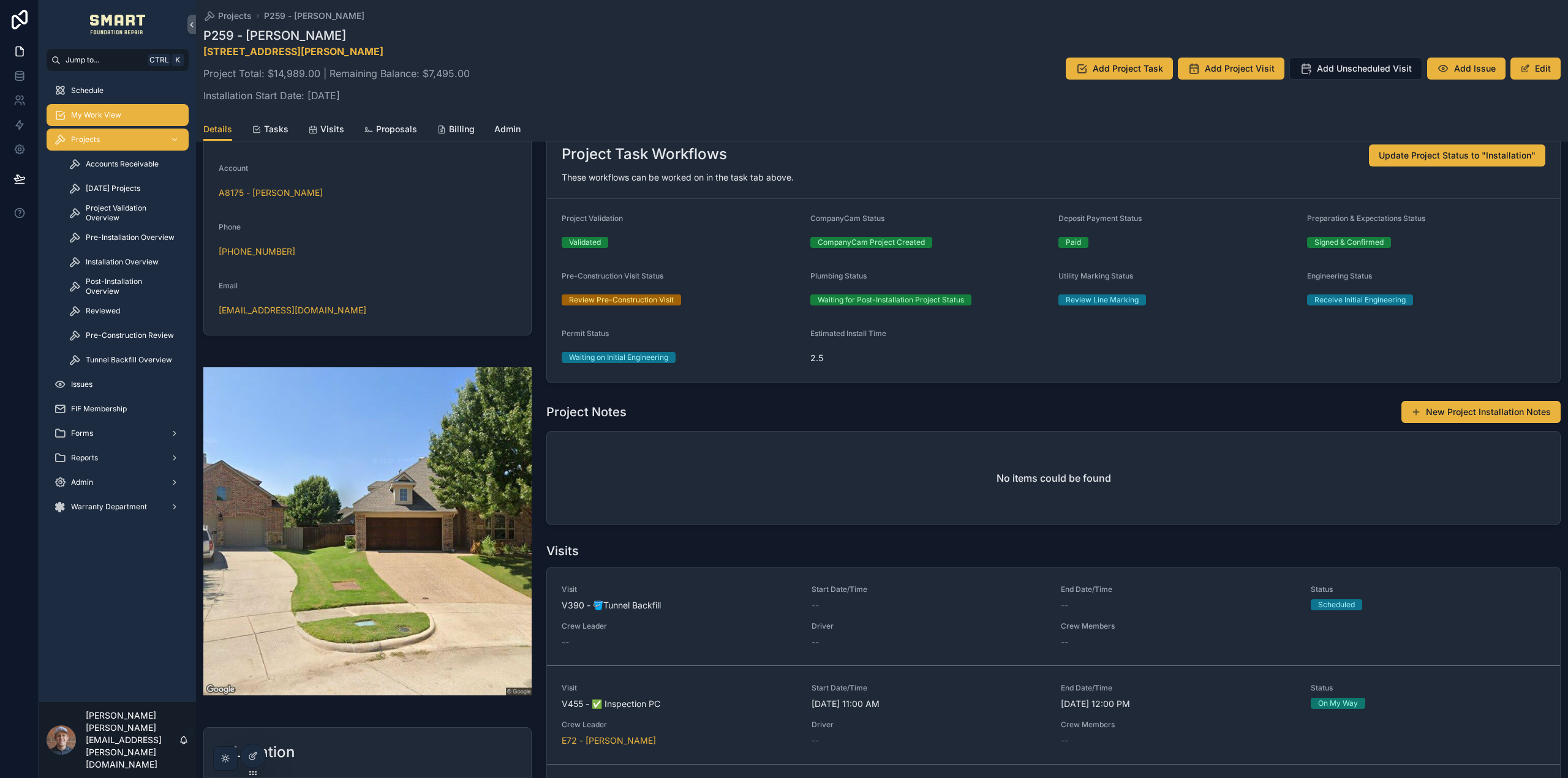
click at [137, 117] on div "My Work View" at bounding box center [117, 115] width 127 height 20
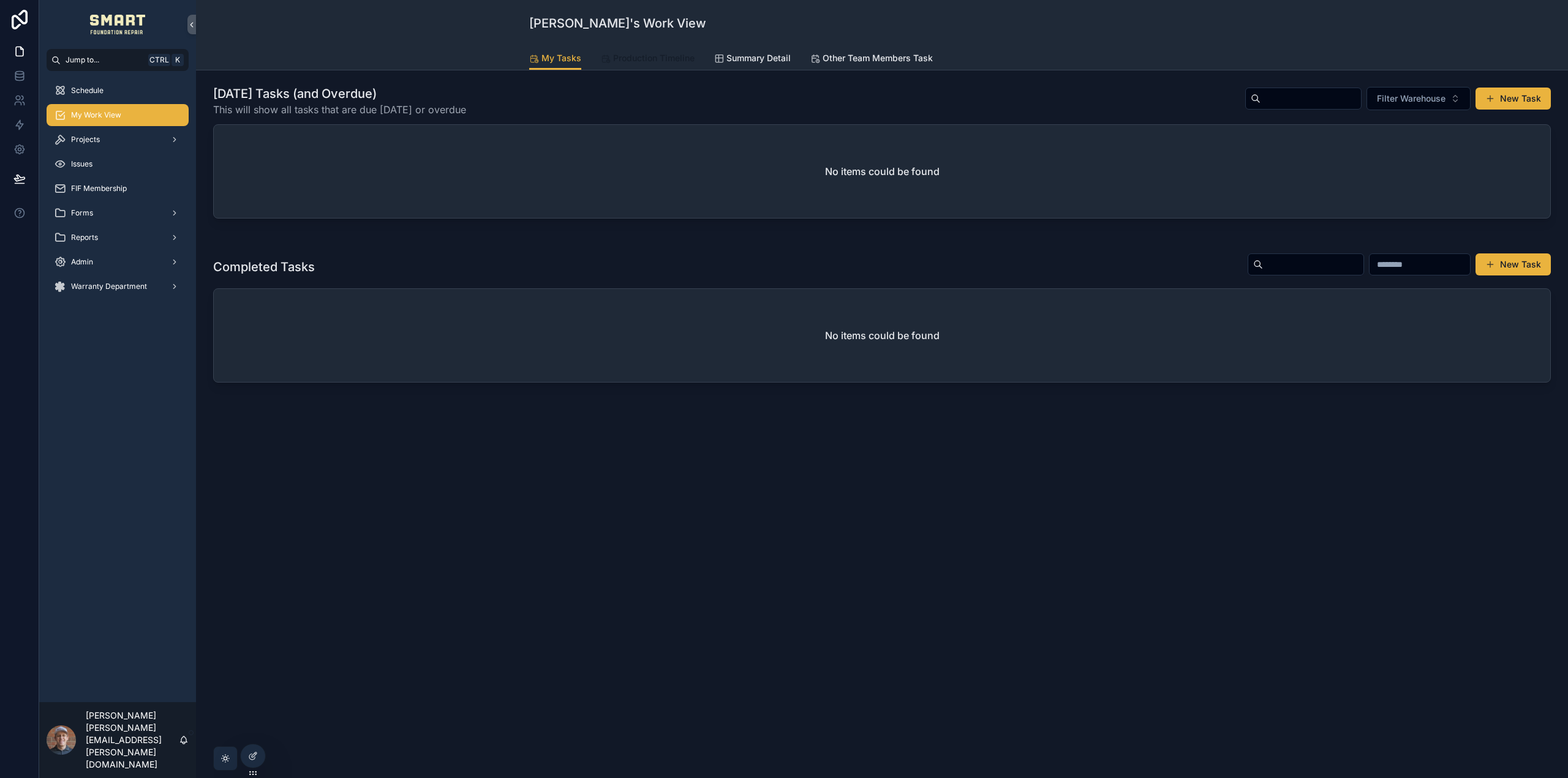
click at [621, 65] on link "Production Timeline" at bounding box center [647, 59] width 93 height 24
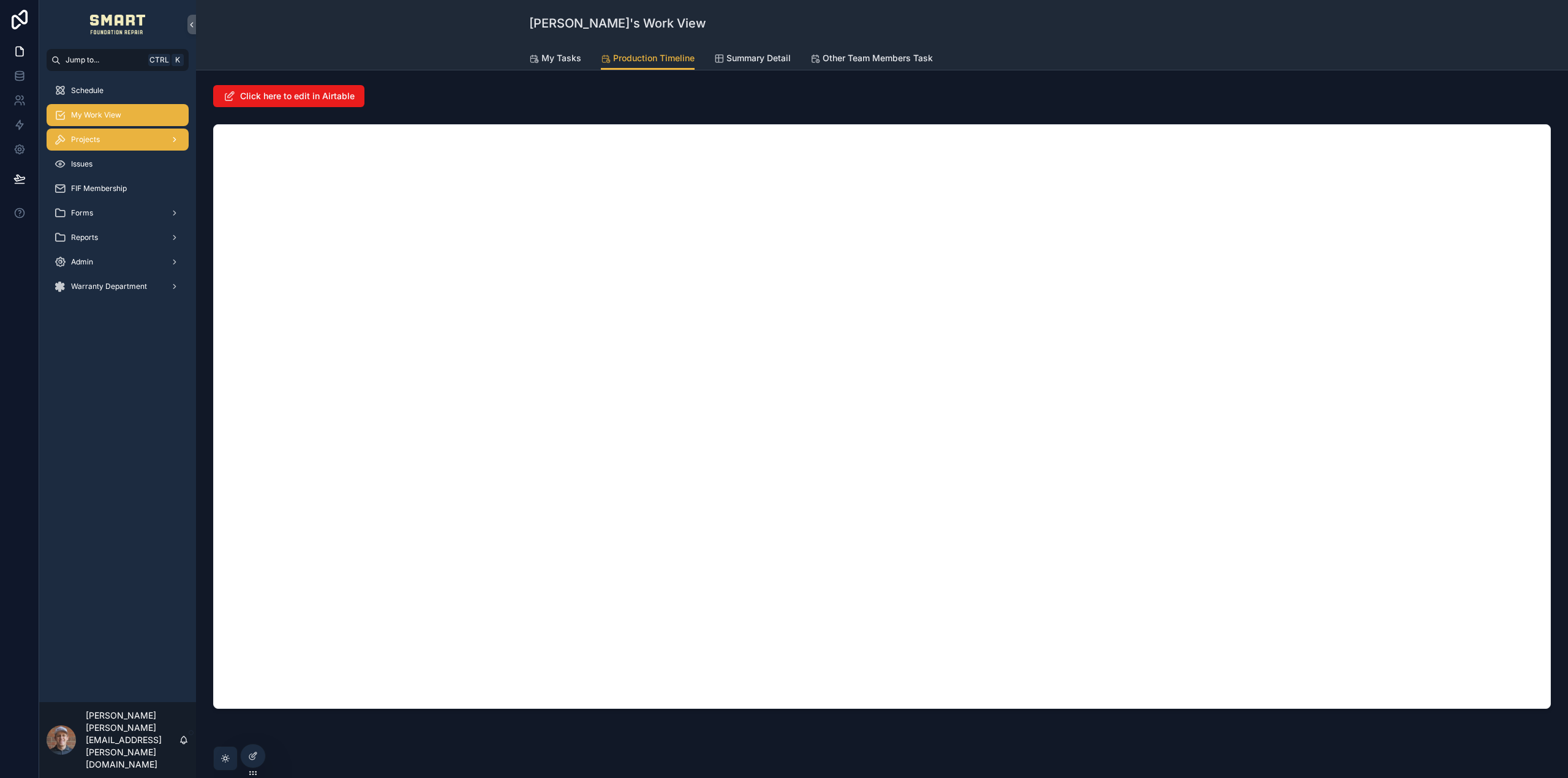
click at [131, 140] on div "Projects" at bounding box center [117, 140] width 127 height 20
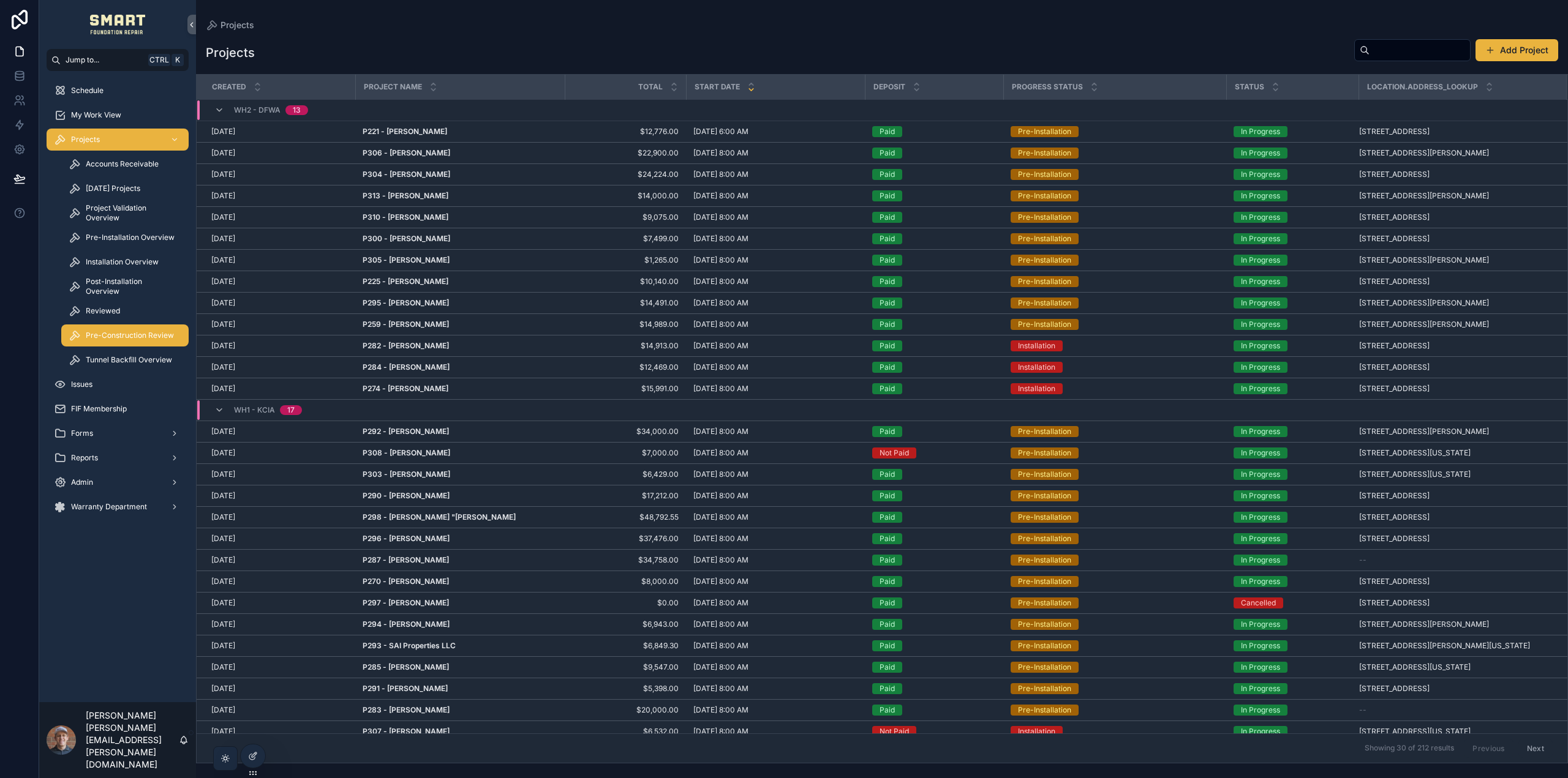
click at [131, 336] on span "Pre-Construction Review" at bounding box center [130, 335] width 88 height 10
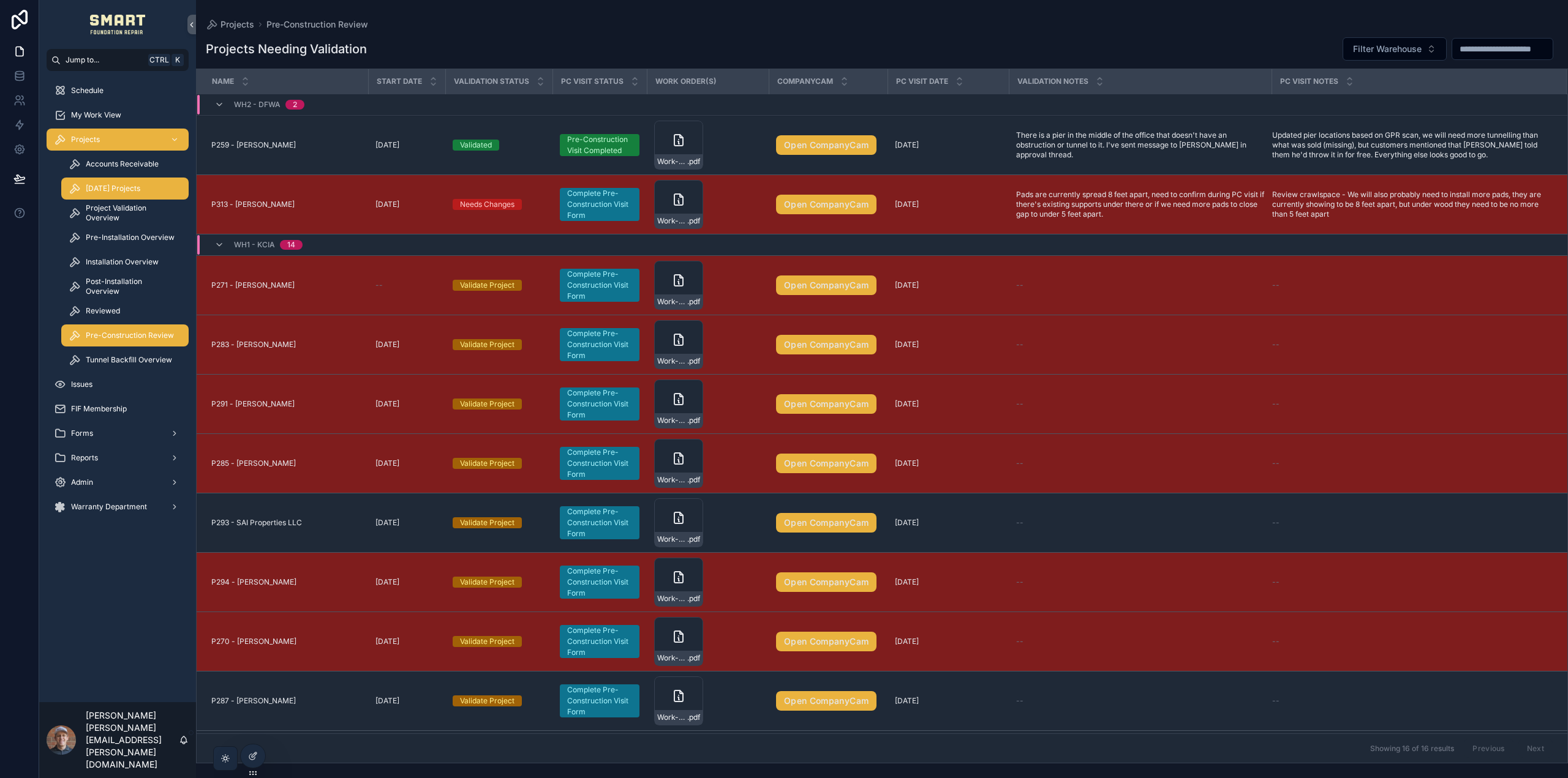
click at [140, 188] on span "[DATE] Projects" at bounding box center [113, 188] width 54 height 10
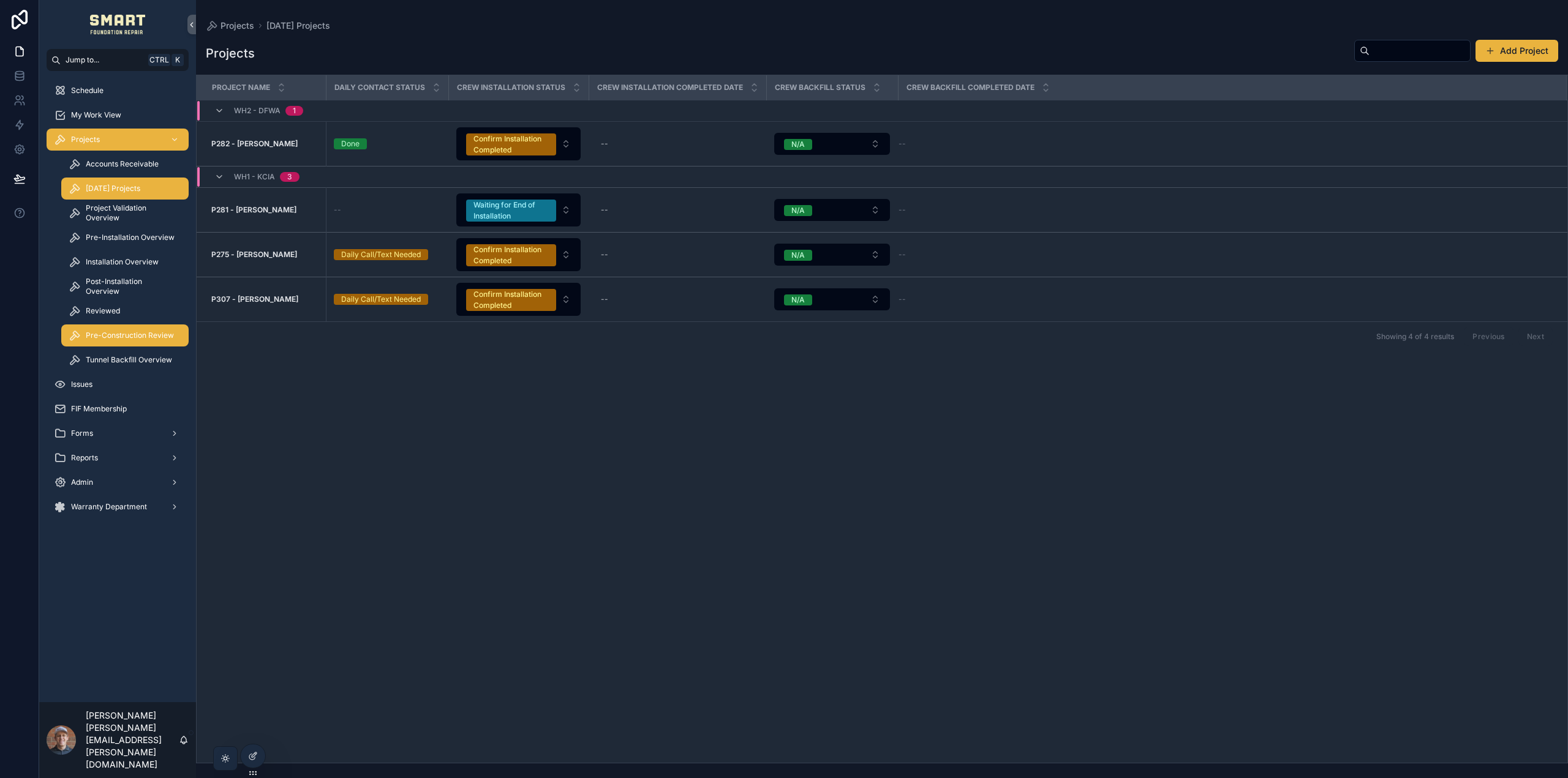
click at [142, 336] on span "Pre-Construction Review" at bounding box center [130, 335] width 88 height 10
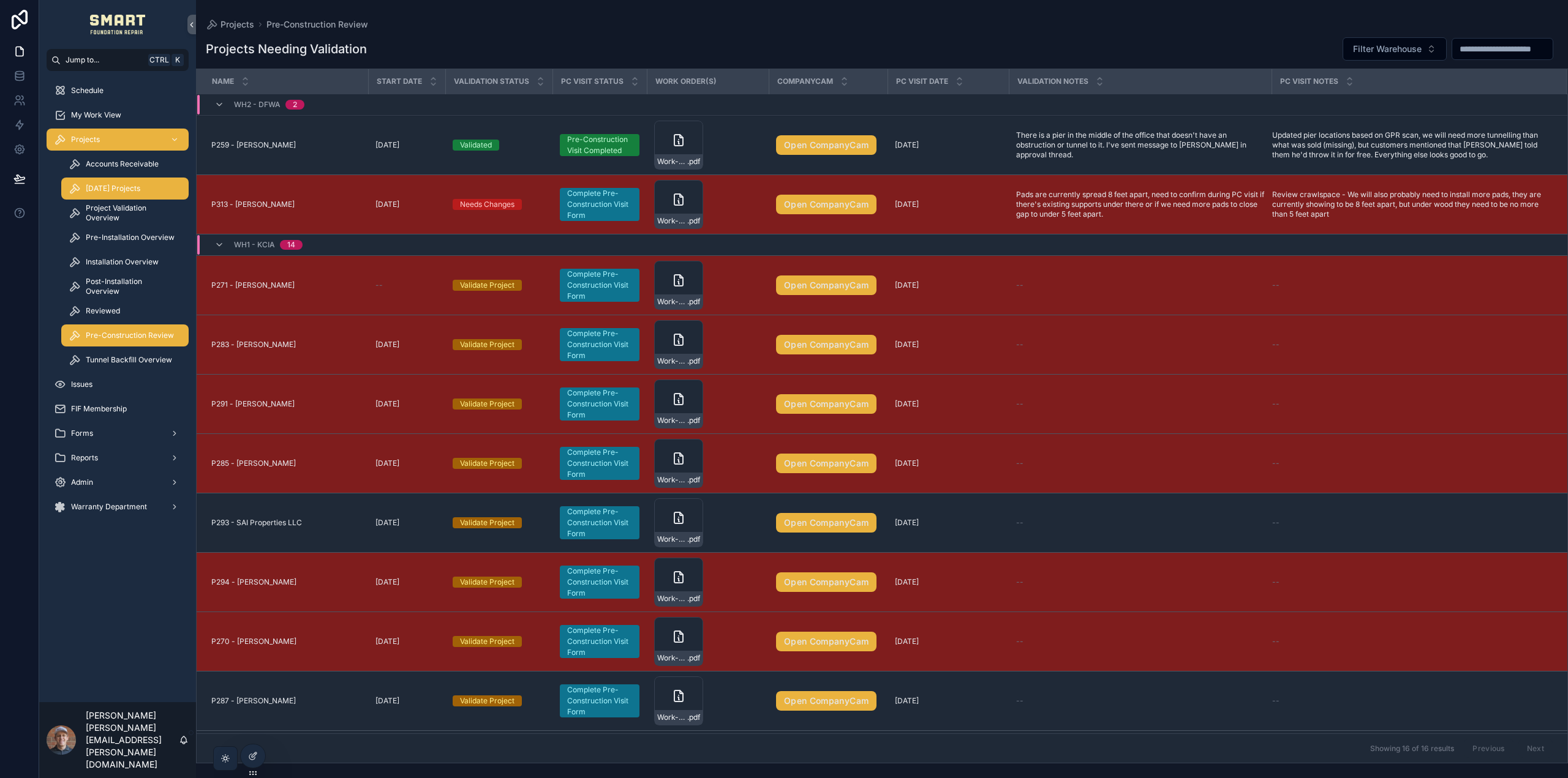
click at [134, 189] on span "[DATE] Projects" at bounding box center [113, 188] width 54 height 10
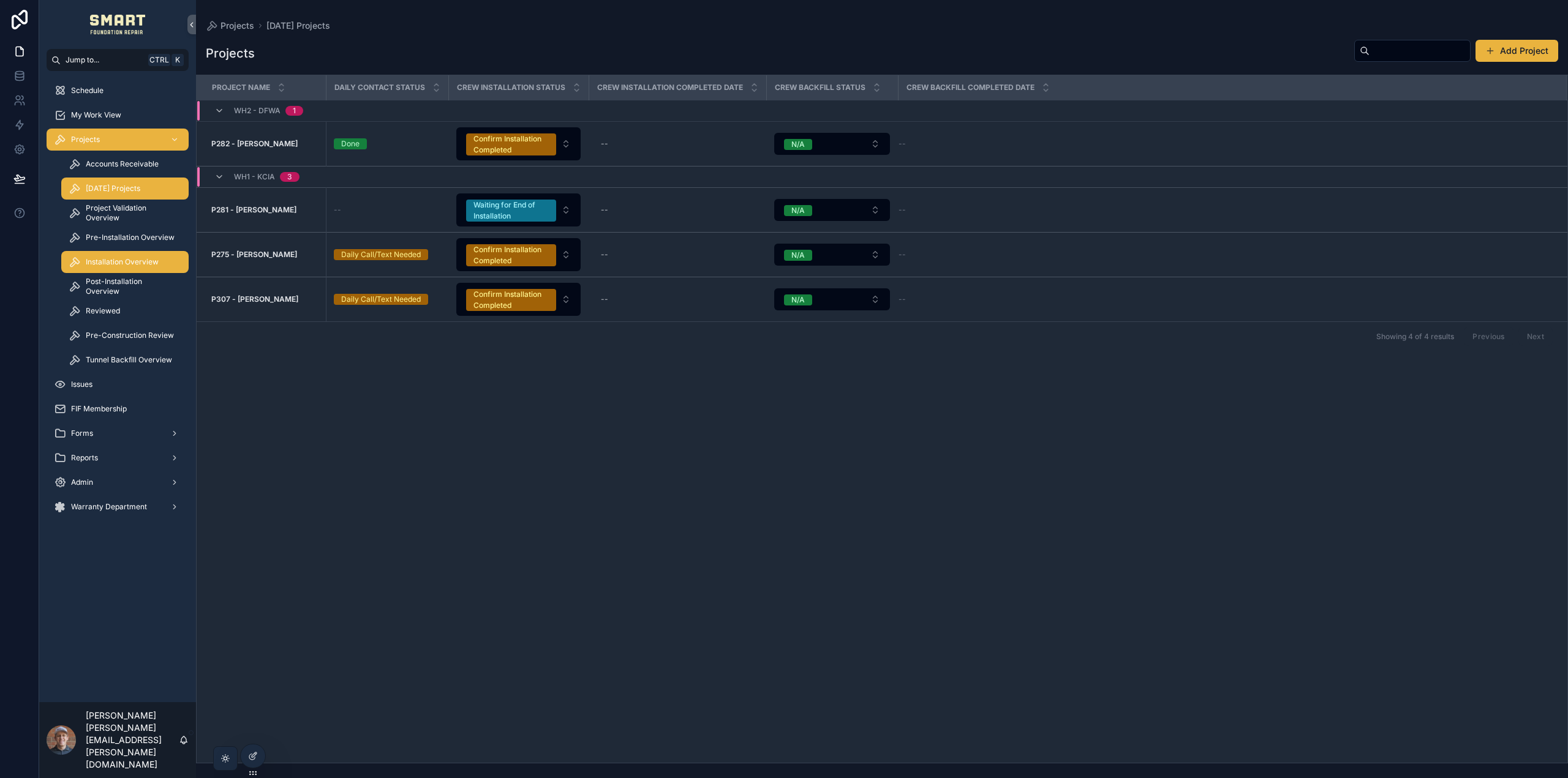
click at [140, 261] on span "Installation Overview" at bounding box center [122, 262] width 73 height 10
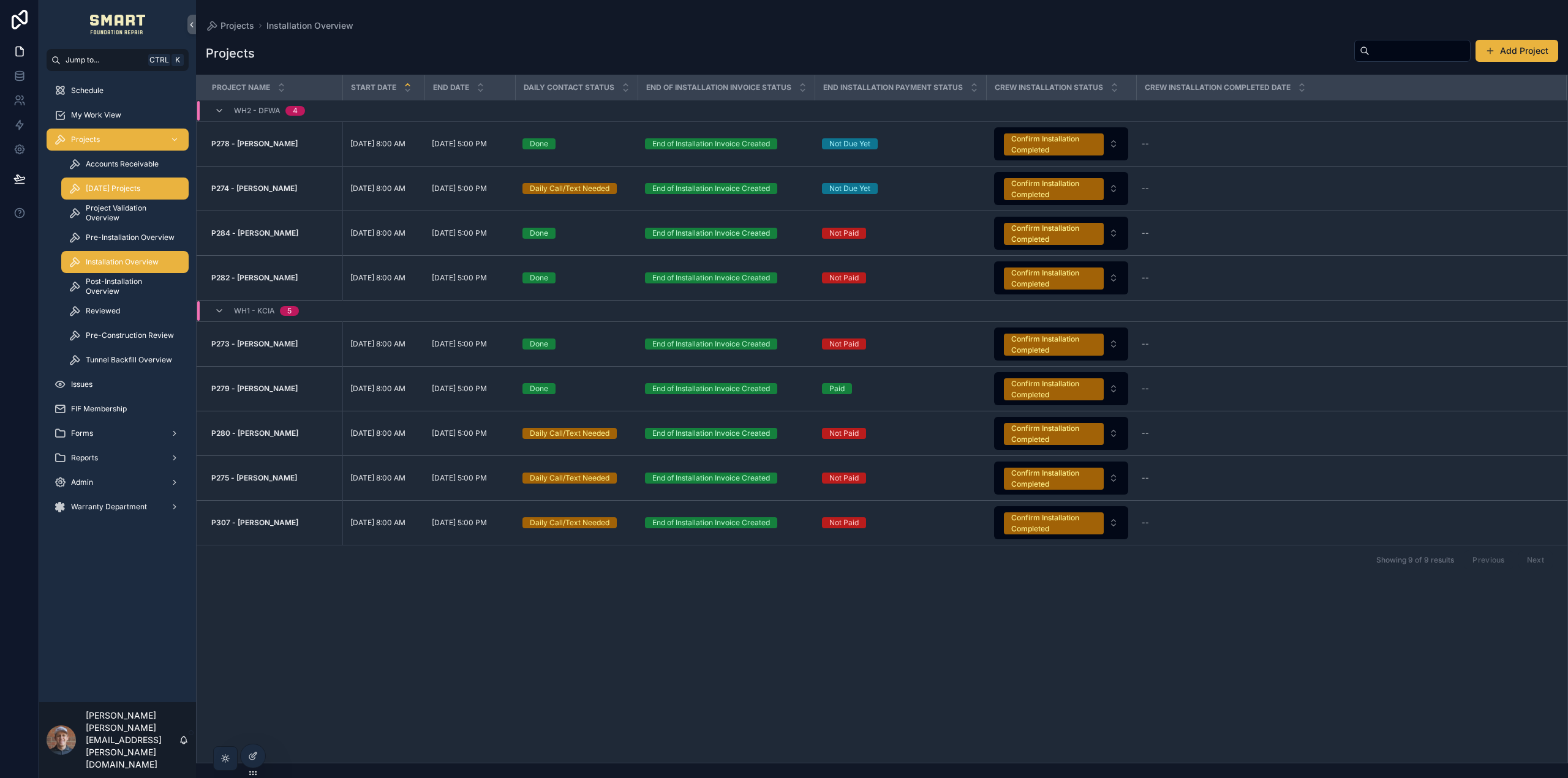
click at [119, 190] on span "[DATE] Projects" at bounding box center [113, 188] width 54 height 10
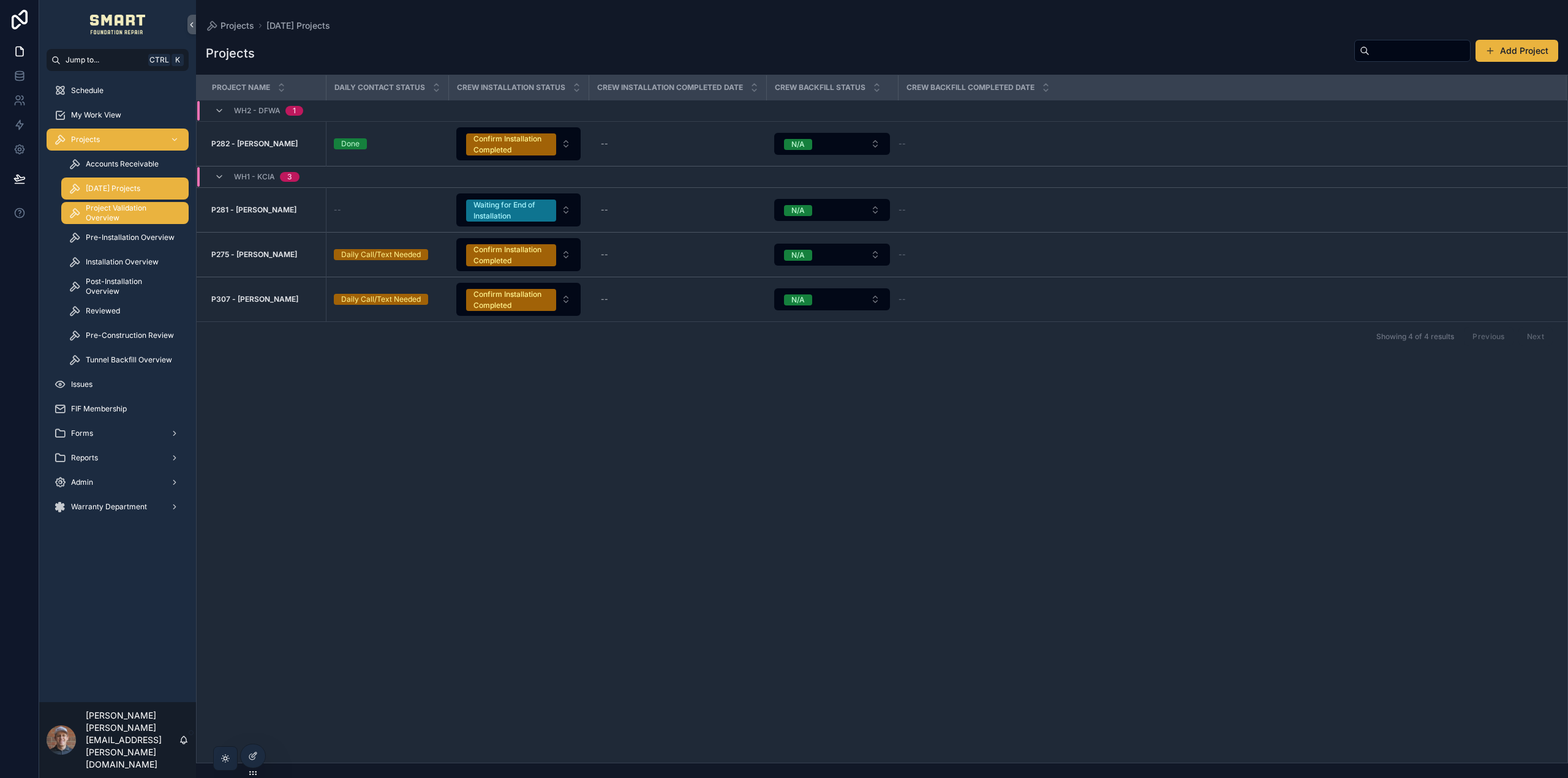
click at [126, 215] on span "Project Validation Overview" at bounding box center [131, 213] width 90 height 20
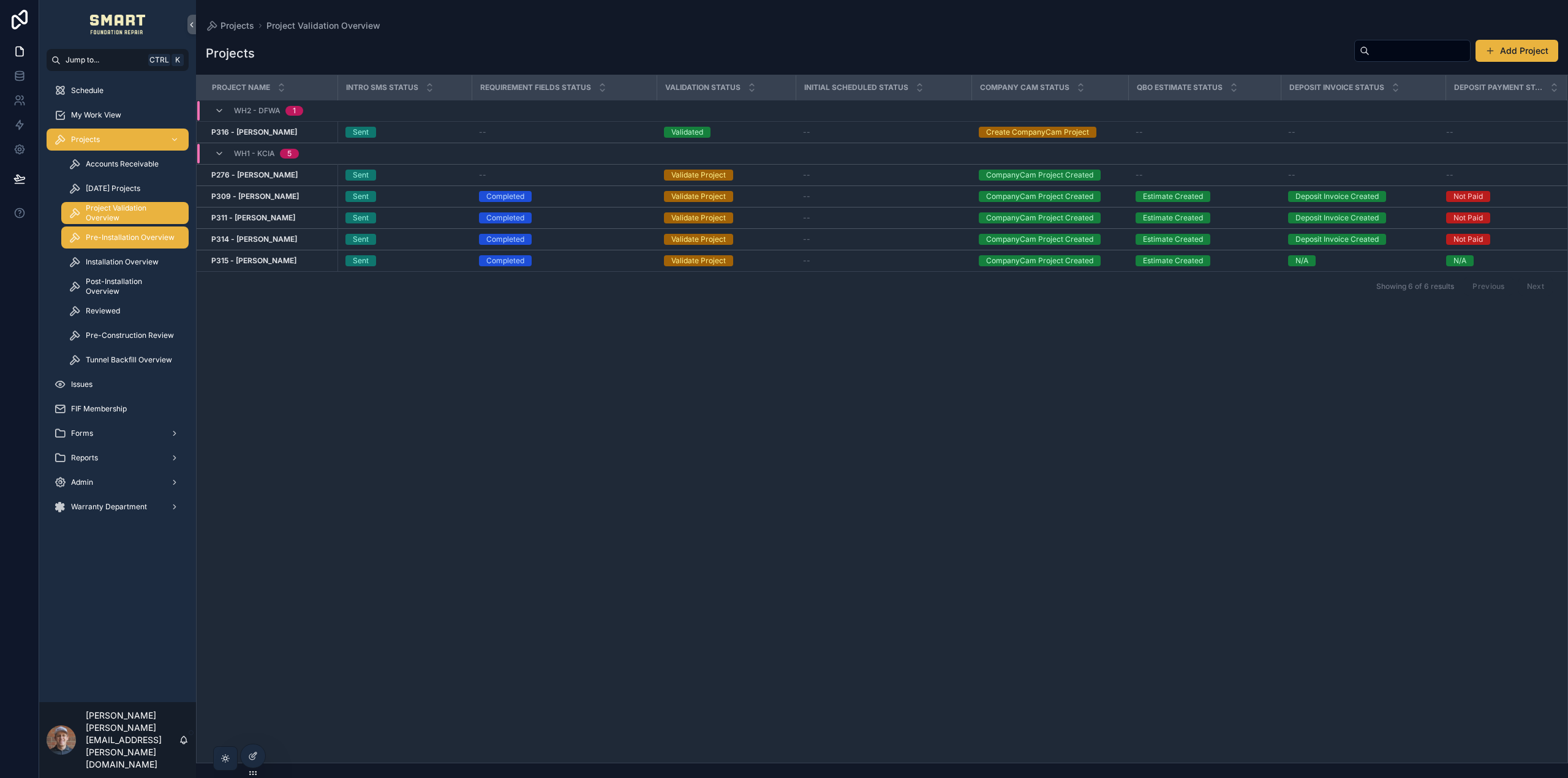
click at [121, 244] on div "Pre-Installation Overview" at bounding box center [124, 237] width 112 height 20
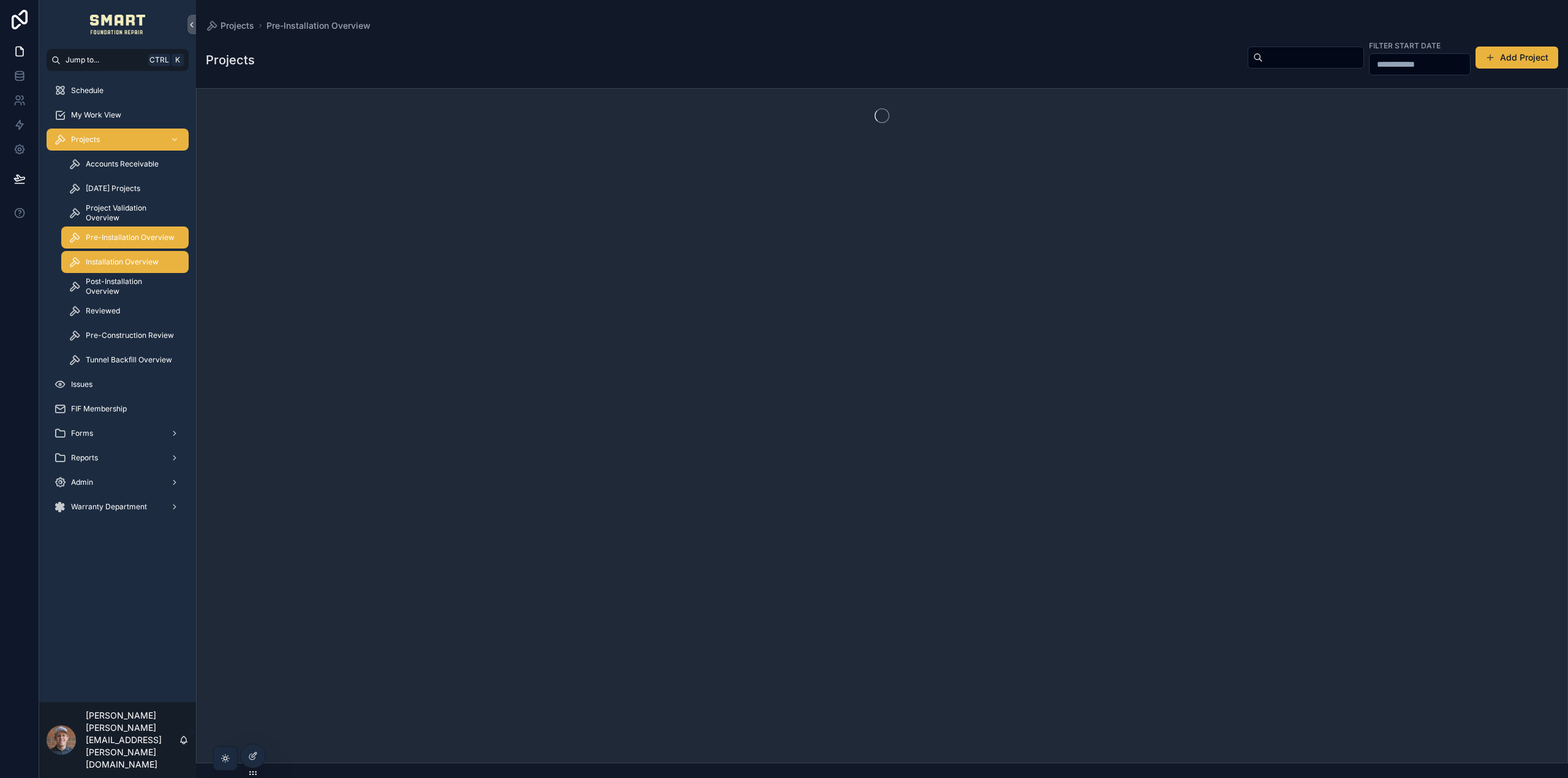
click at [130, 260] on span "Installation Overview" at bounding box center [122, 262] width 73 height 10
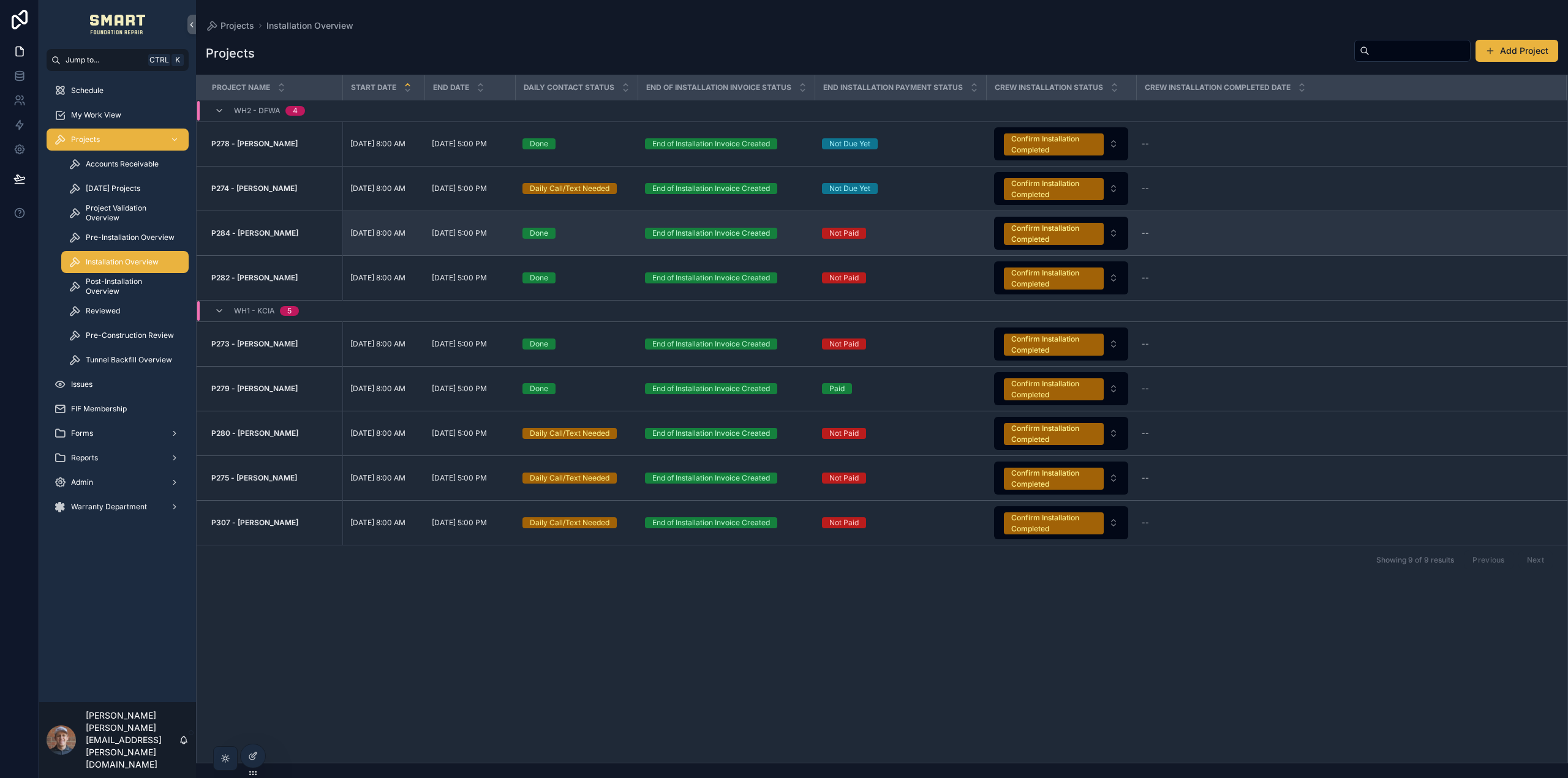
click at [260, 232] on strong "P284 - Heather Bench" at bounding box center [254, 233] width 87 height 9
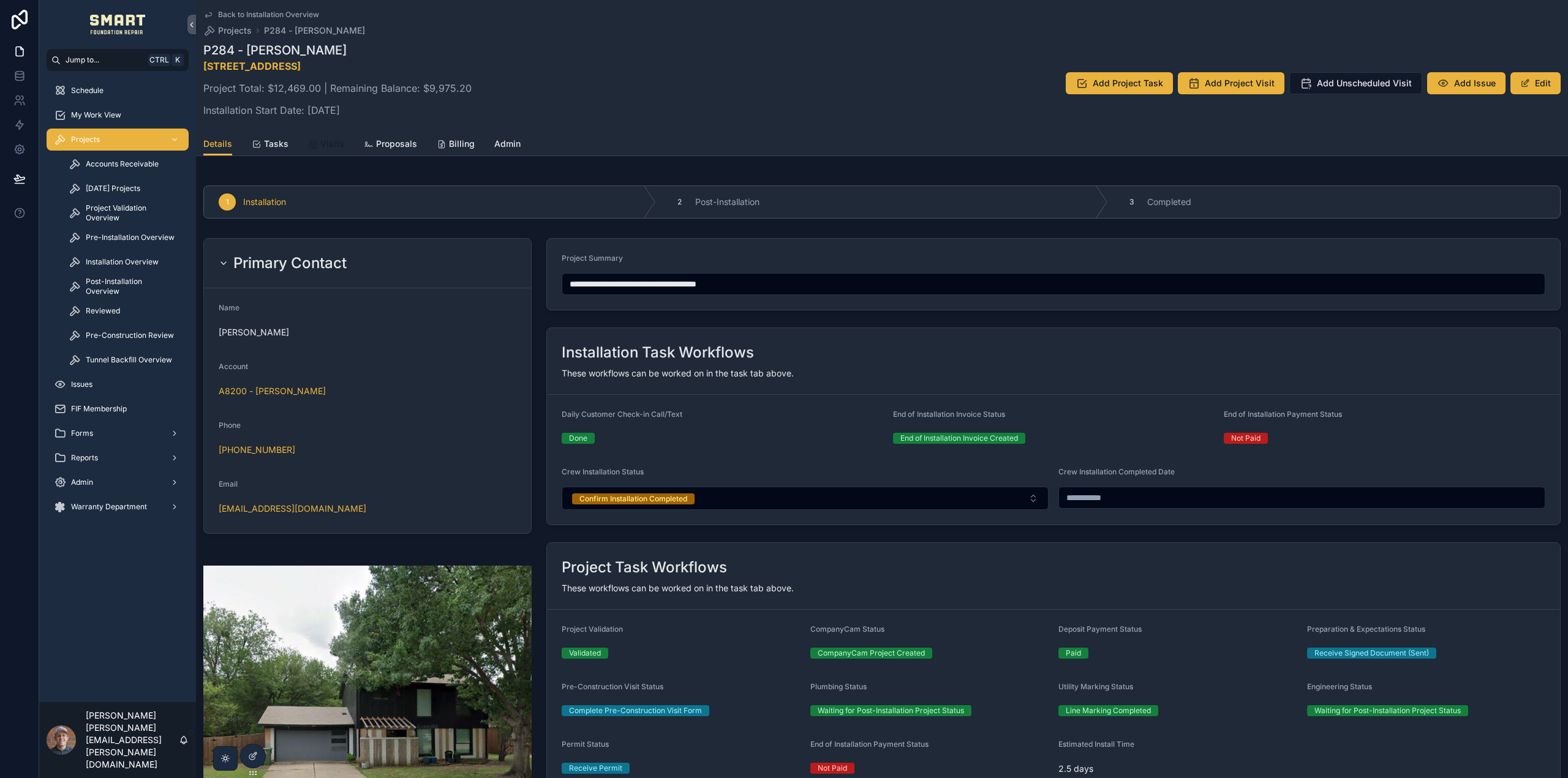
click at [312, 145] on icon "scrollable content" at bounding box center [312, 144] width 10 height 10
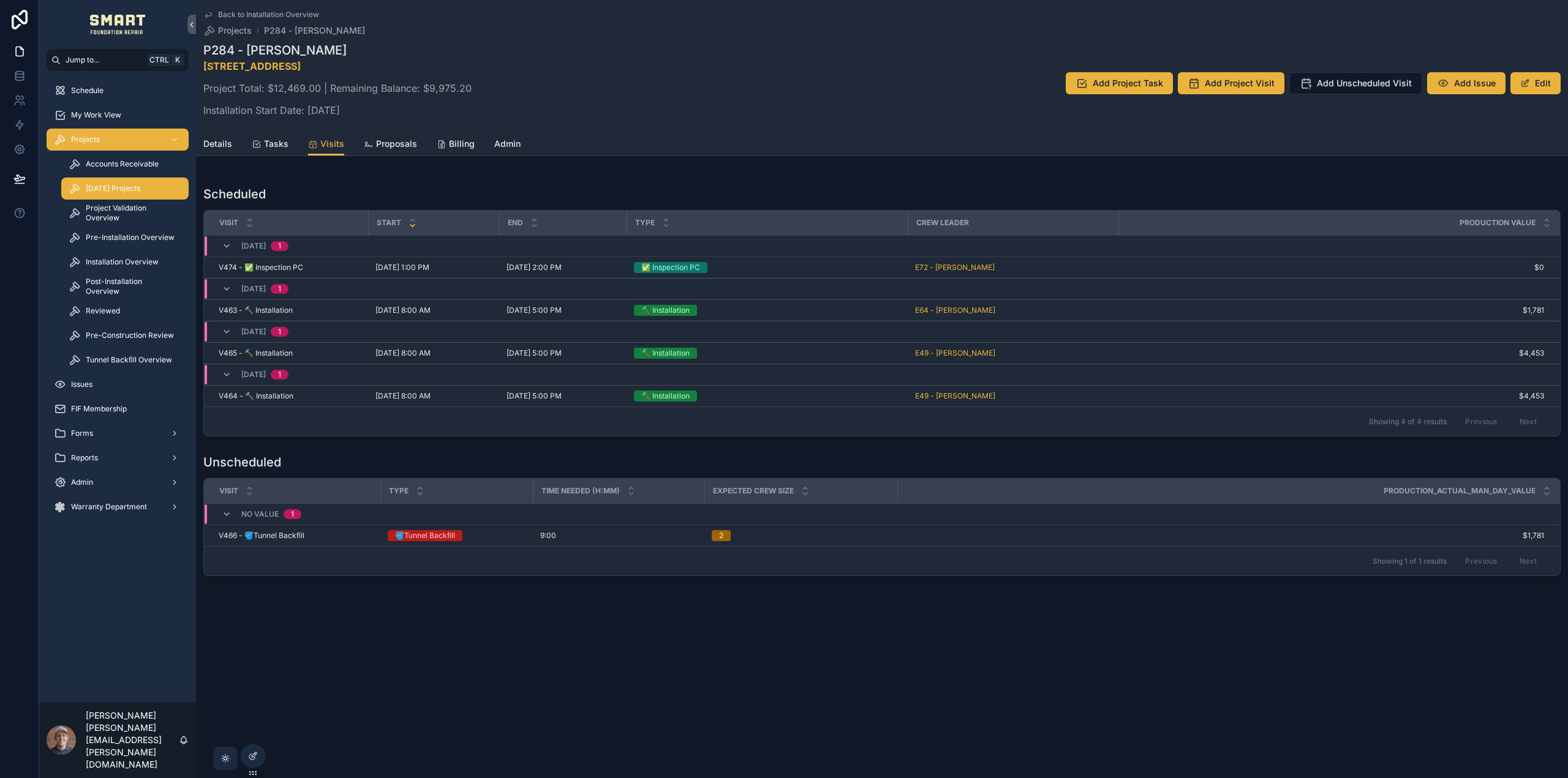
click at [115, 192] on span "[DATE] Projects" at bounding box center [113, 188] width 54 height 10
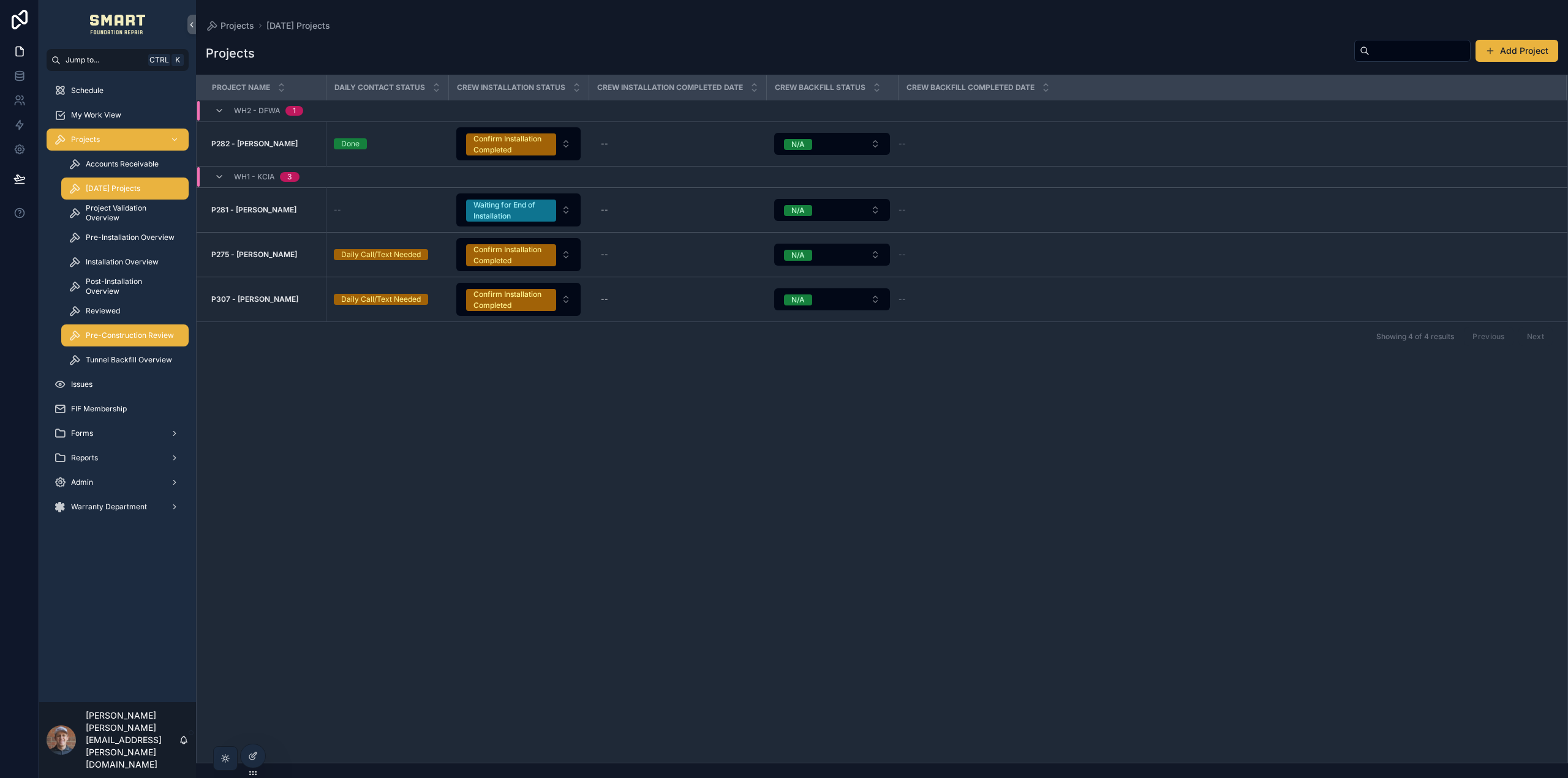
click at [121, 333] on span "Pre-Construction Review" at bounding box center [130, 335] width 88 height 10
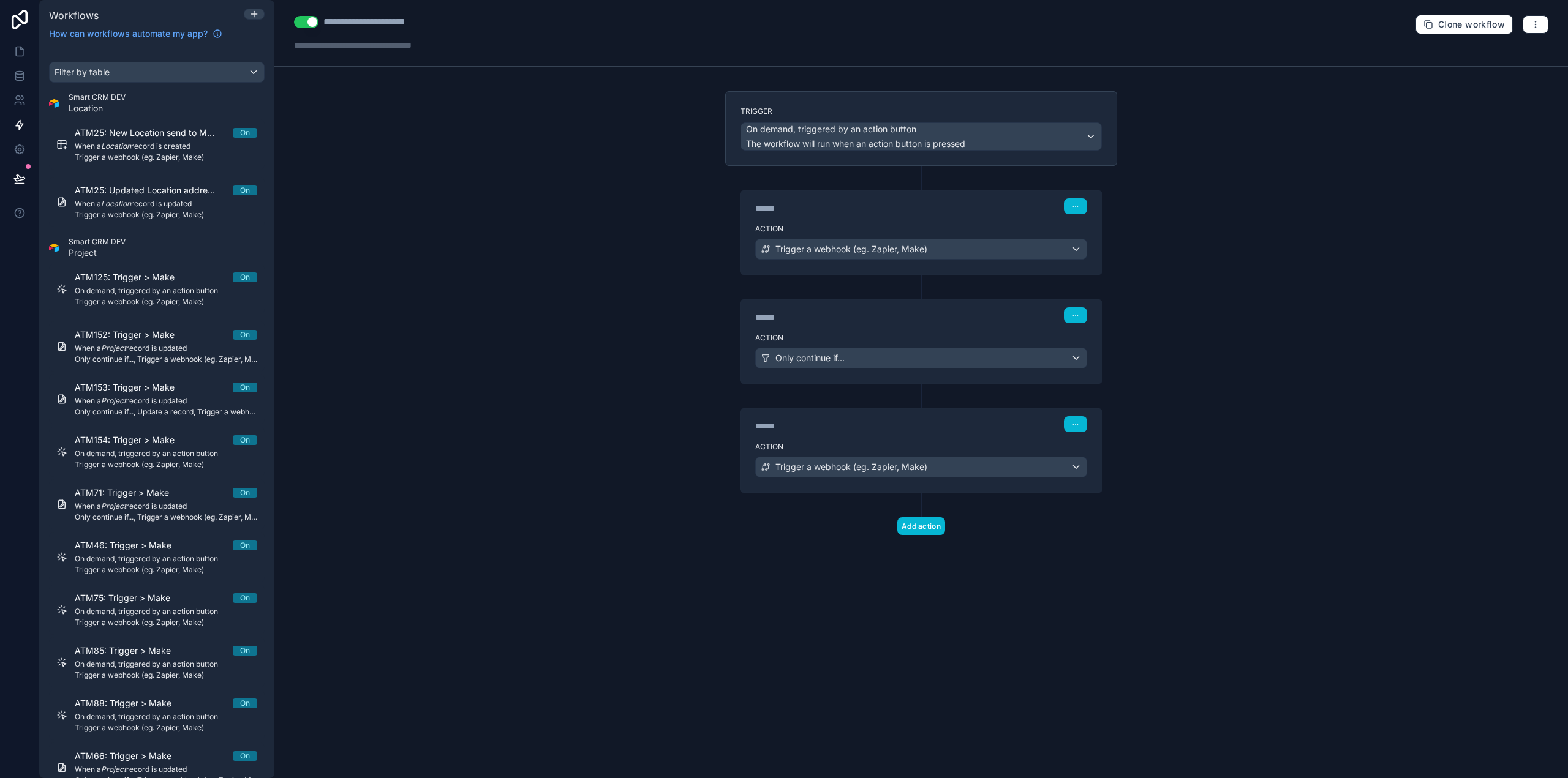
click at [362, 154] on div "**********" at bounding box center [921, 389] width 1294 height 778
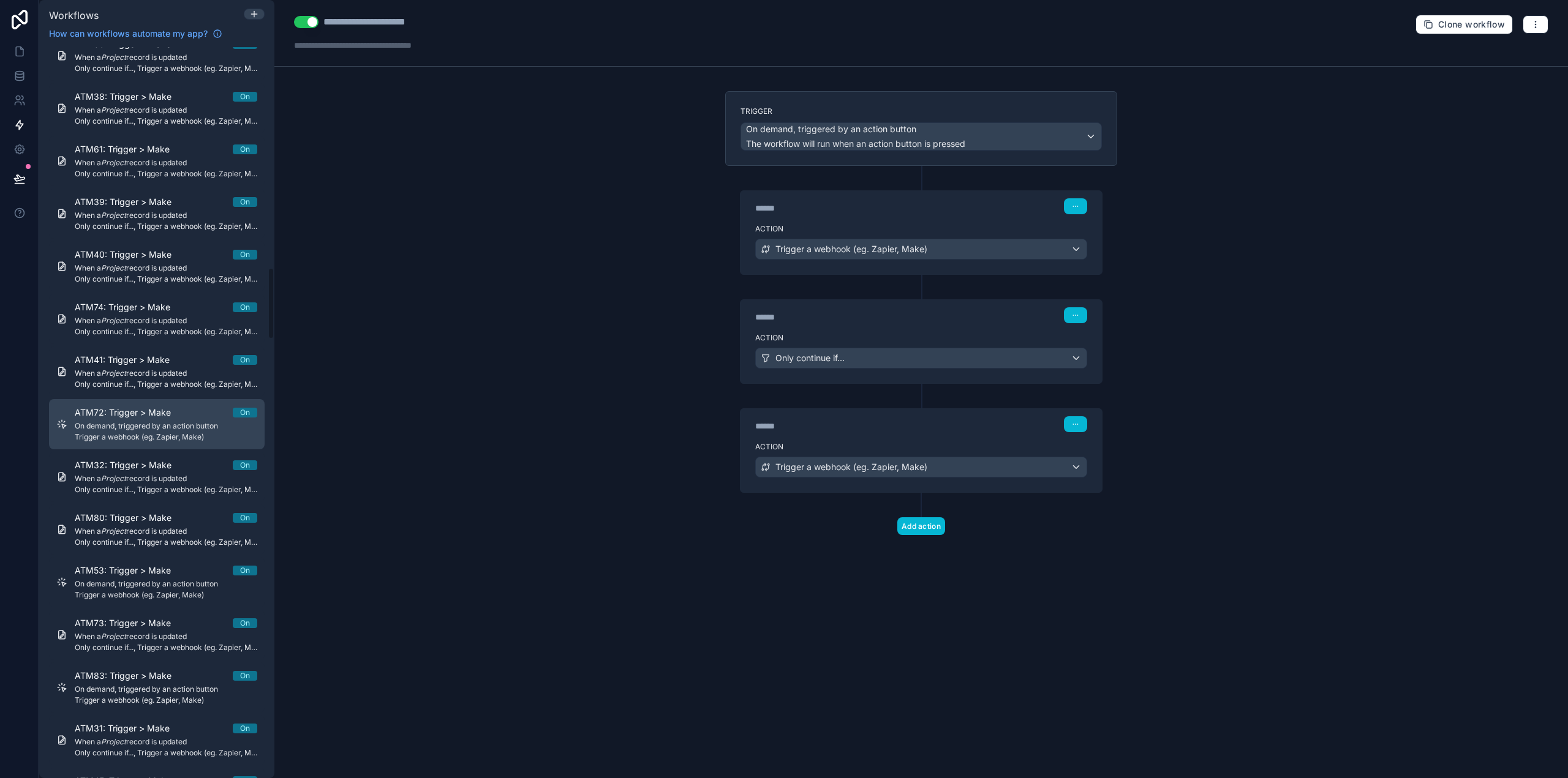
click at [166, 422] on span "On demand, triggered by an action button" at bounding box center [166, 425] width 182 height 10
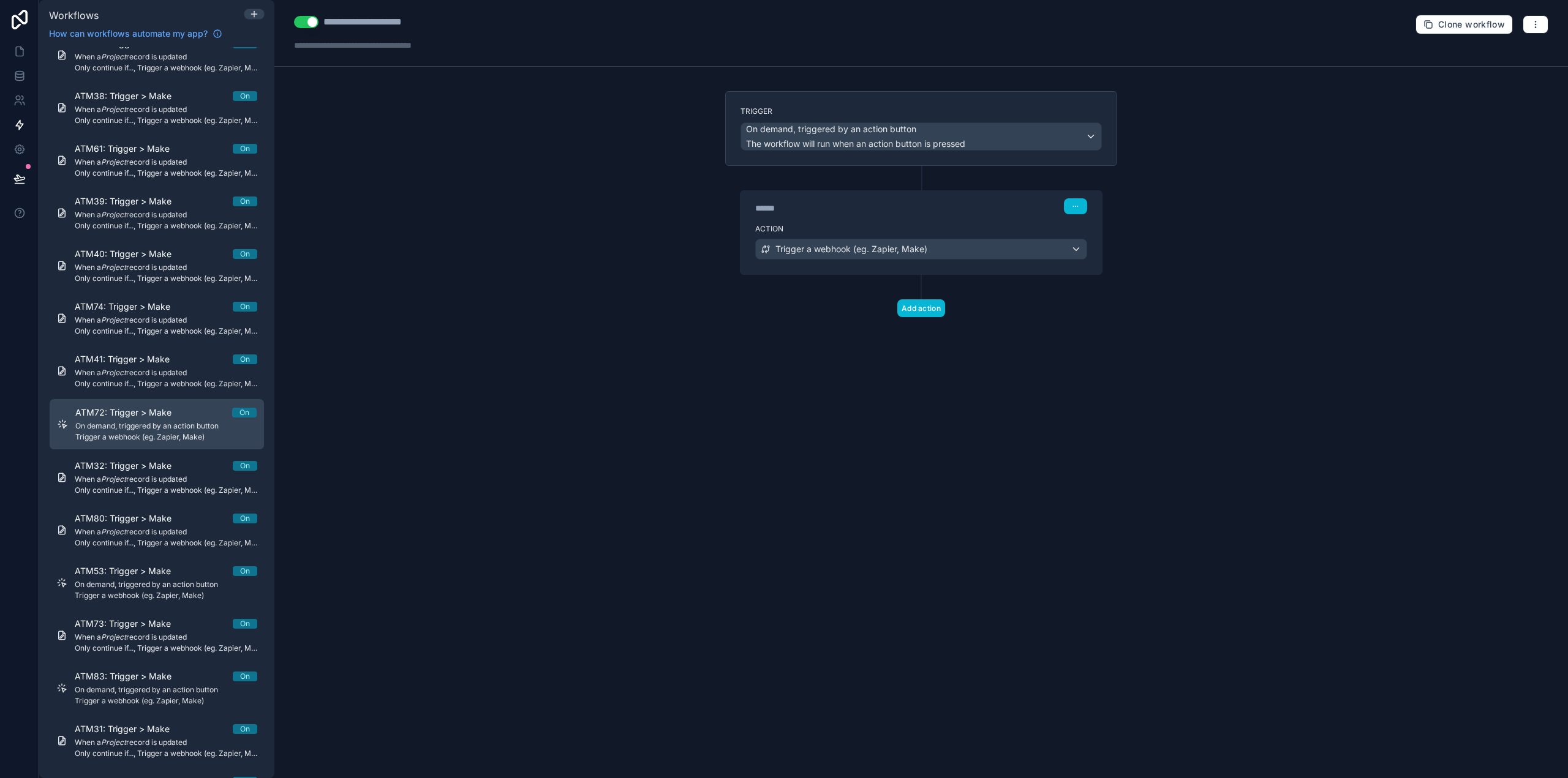
click at [773, 212] on div "******" at bounding box center [847, 208] width 184 height 12
click at [773, 195] on div "****** Step 1" at bounding box center [921, 205] width 362 height 28
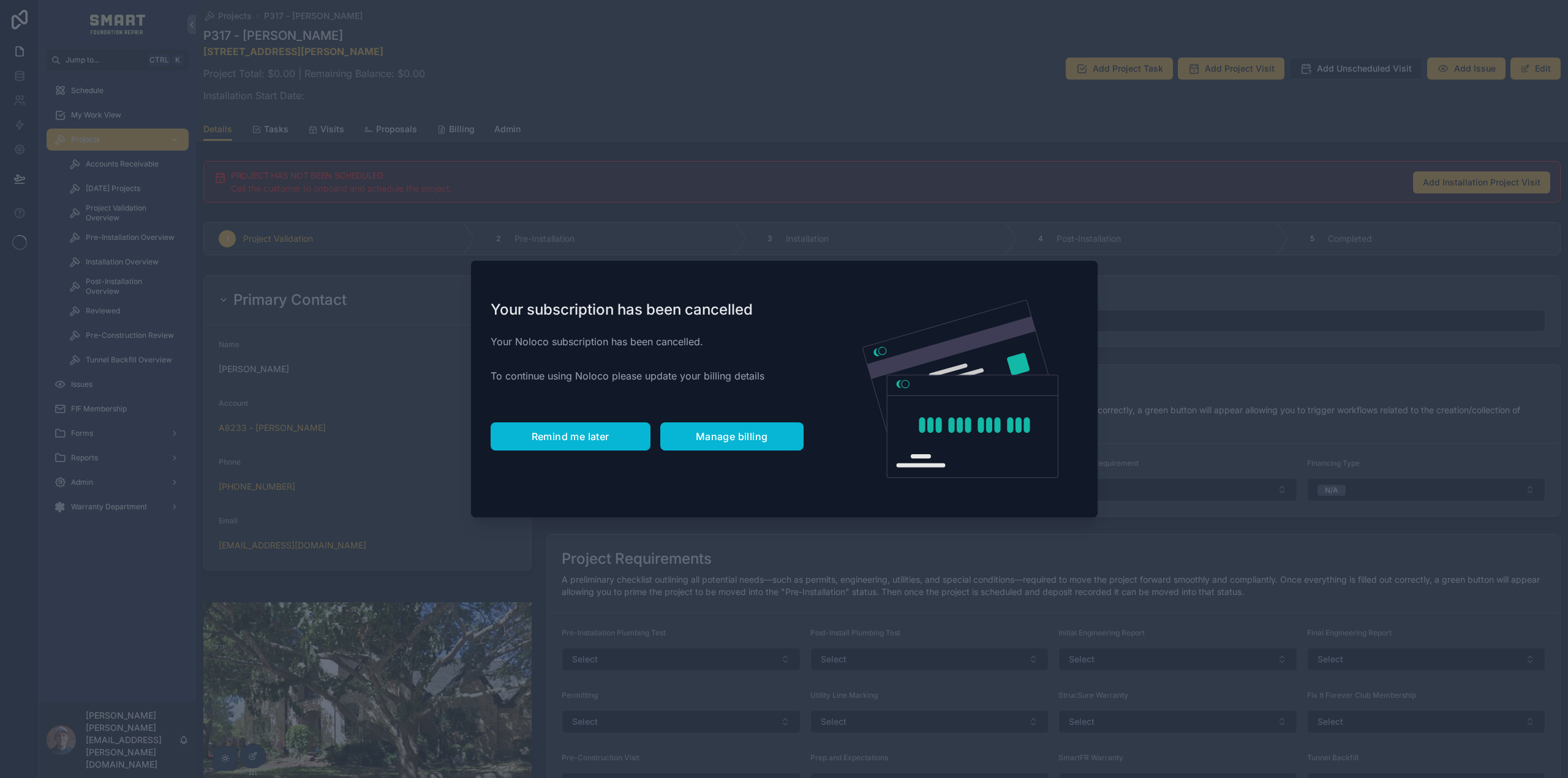
click at [569, 435] on span "Remind me later" at bounding box center [570, 436] width 78 height 12
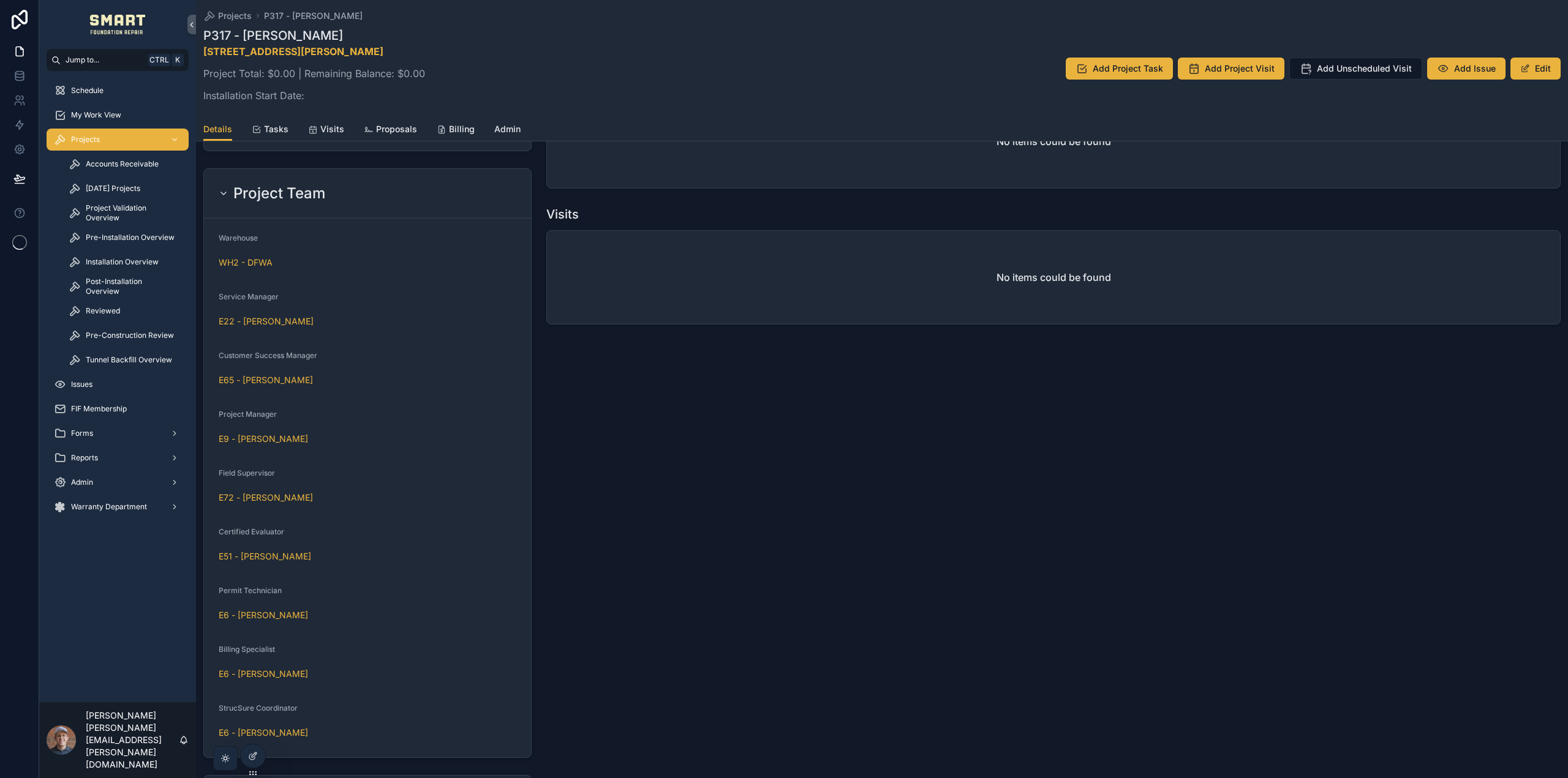
scroll to position [1214, 0]
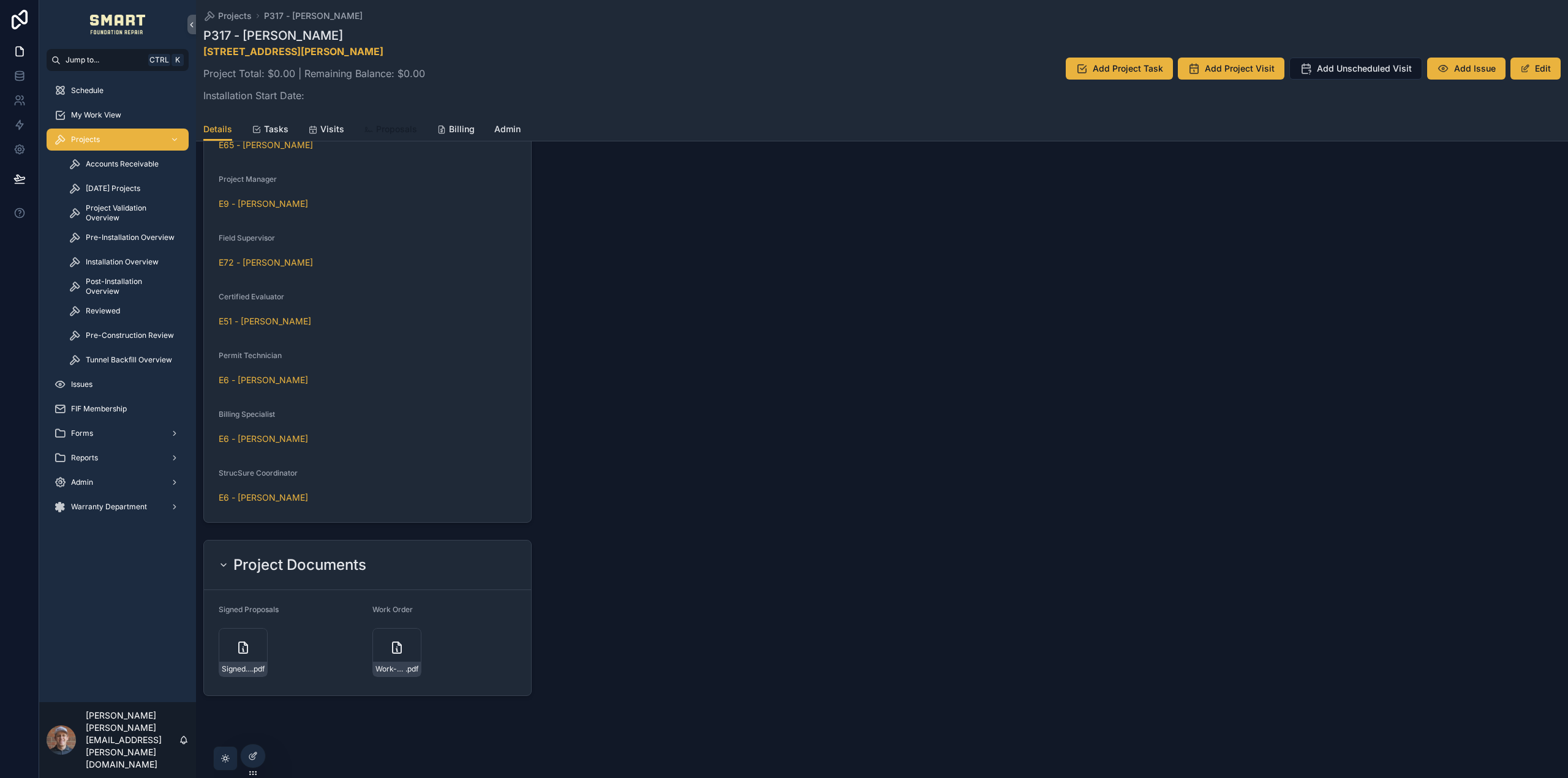
click at [389, 127] on span "Proposals" at bounding box center [397, 129] width 41 height 12
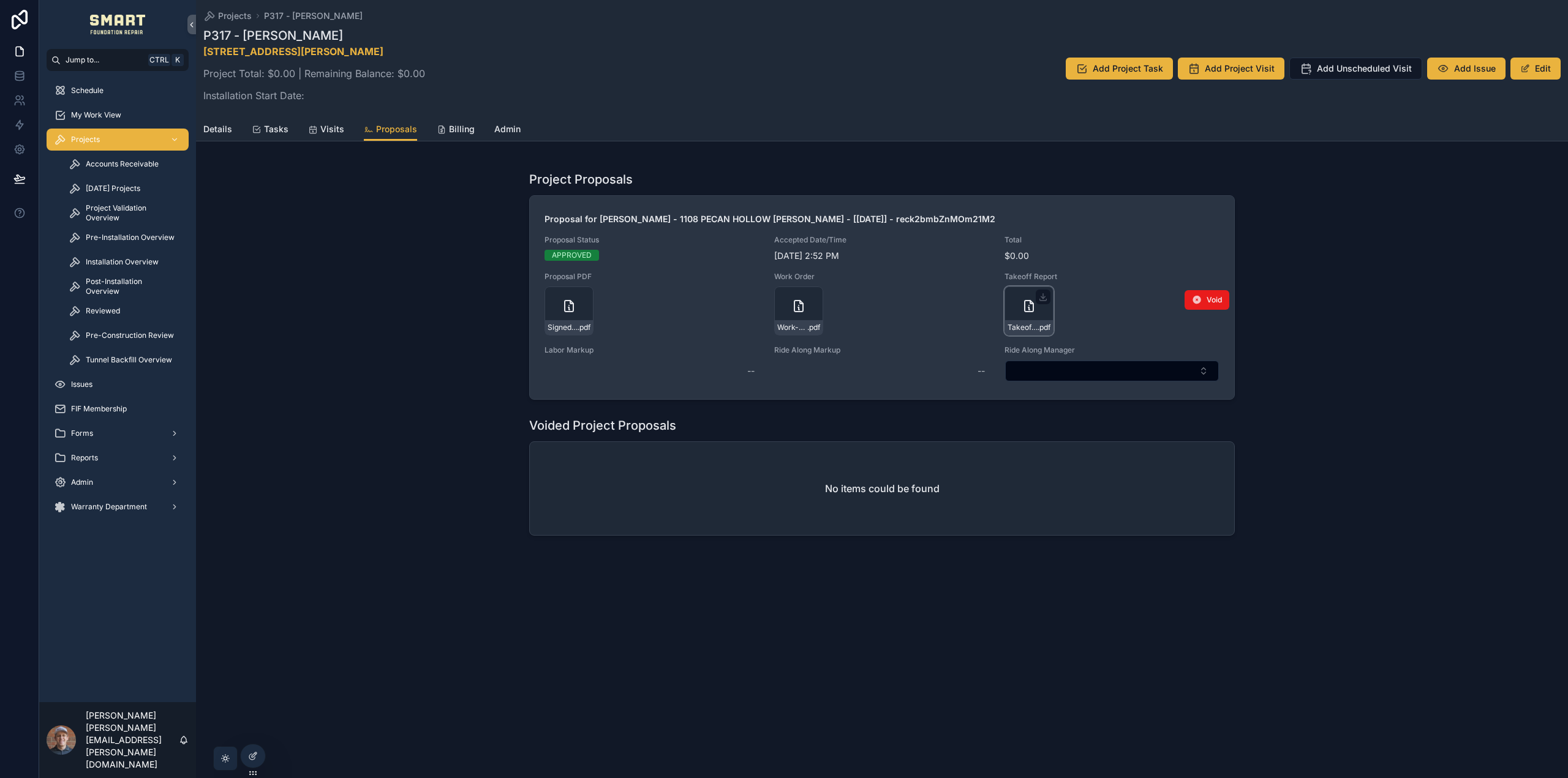
click at [1039, 314] on div "Takeoff-Report---warranty-inspection-9-30-25 .pdf" at bounding box center [1029, 311] width 49 height 49
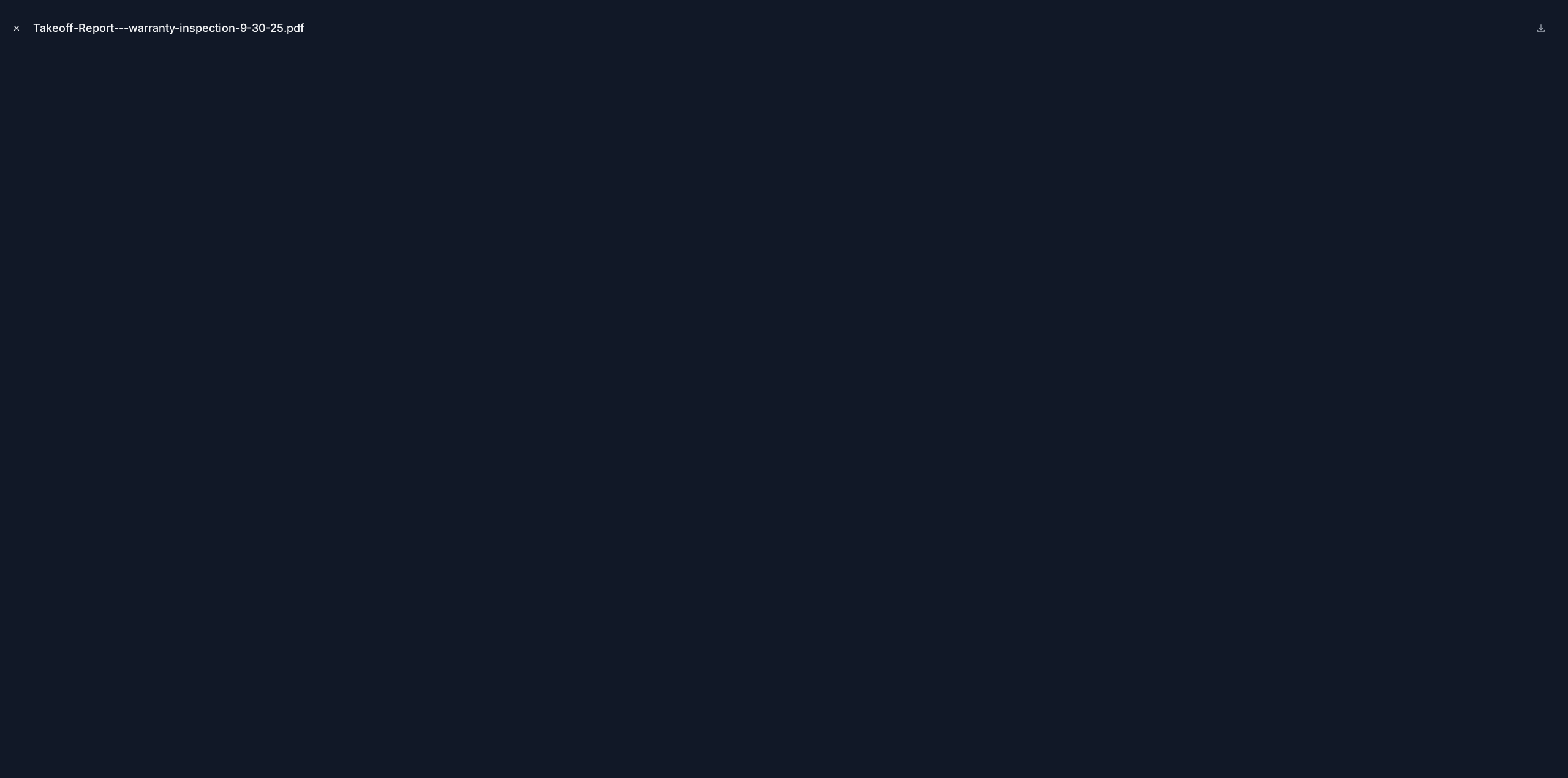
click at [20, 30] on icon "Close modal" at bounding box center [17, 28] width 9 height 9
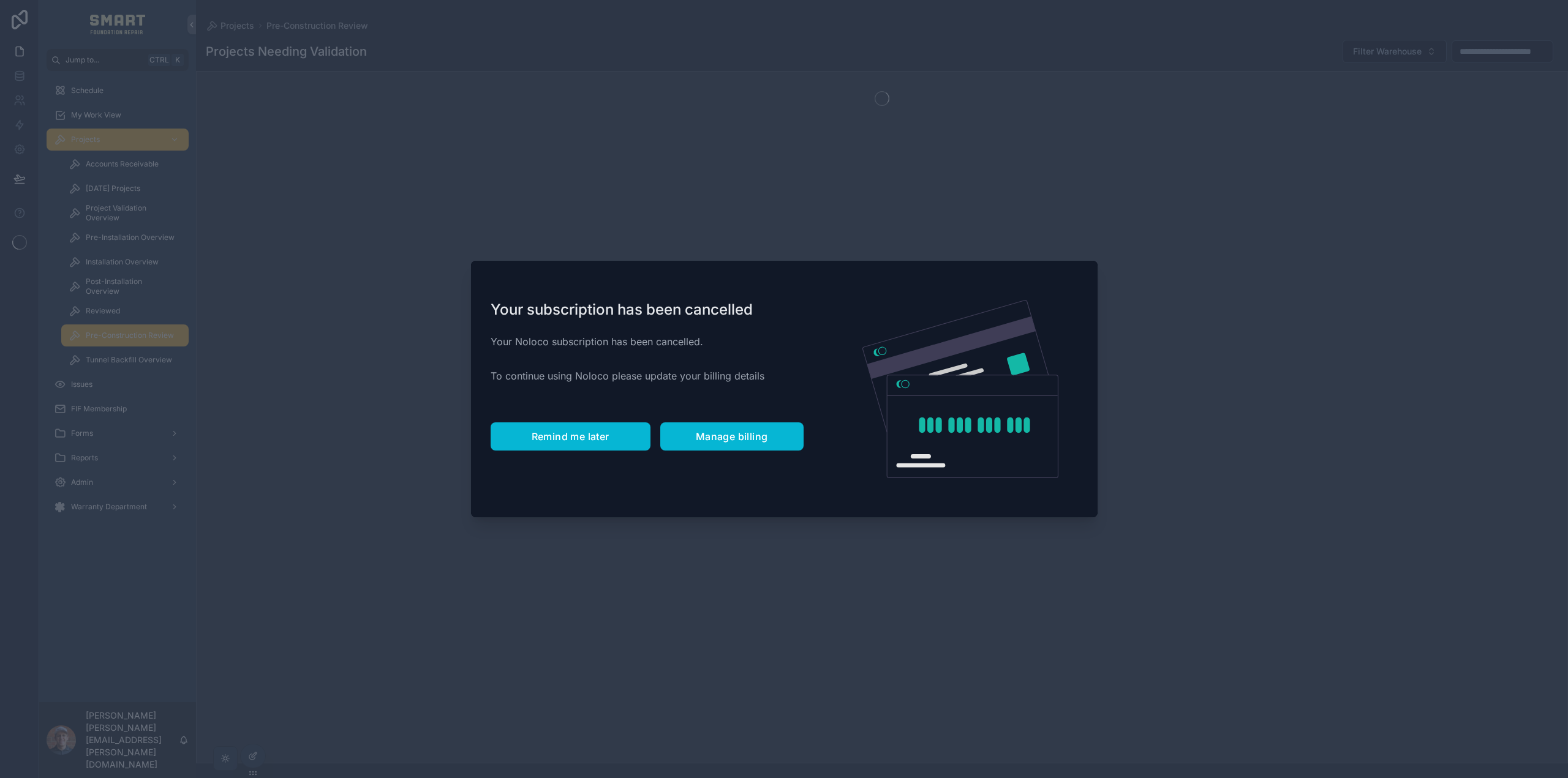
click at [575, 442] on span "Remind me later" at bounding box center [570, 436] width 78 height 12
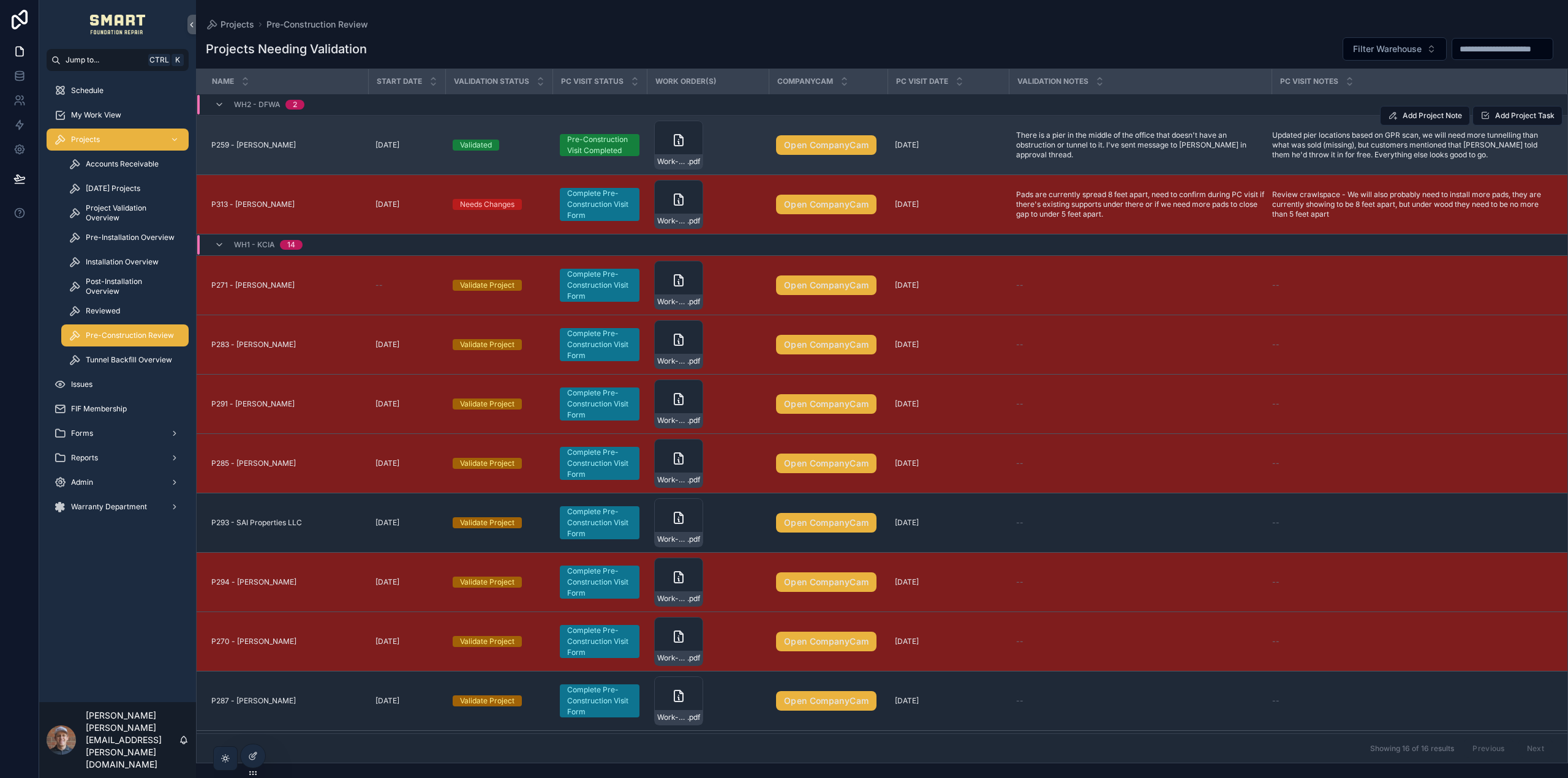
click at [248, 142] on span "P259 - Gena Greybear" at bounding box center [253, 145] width 85 height 10
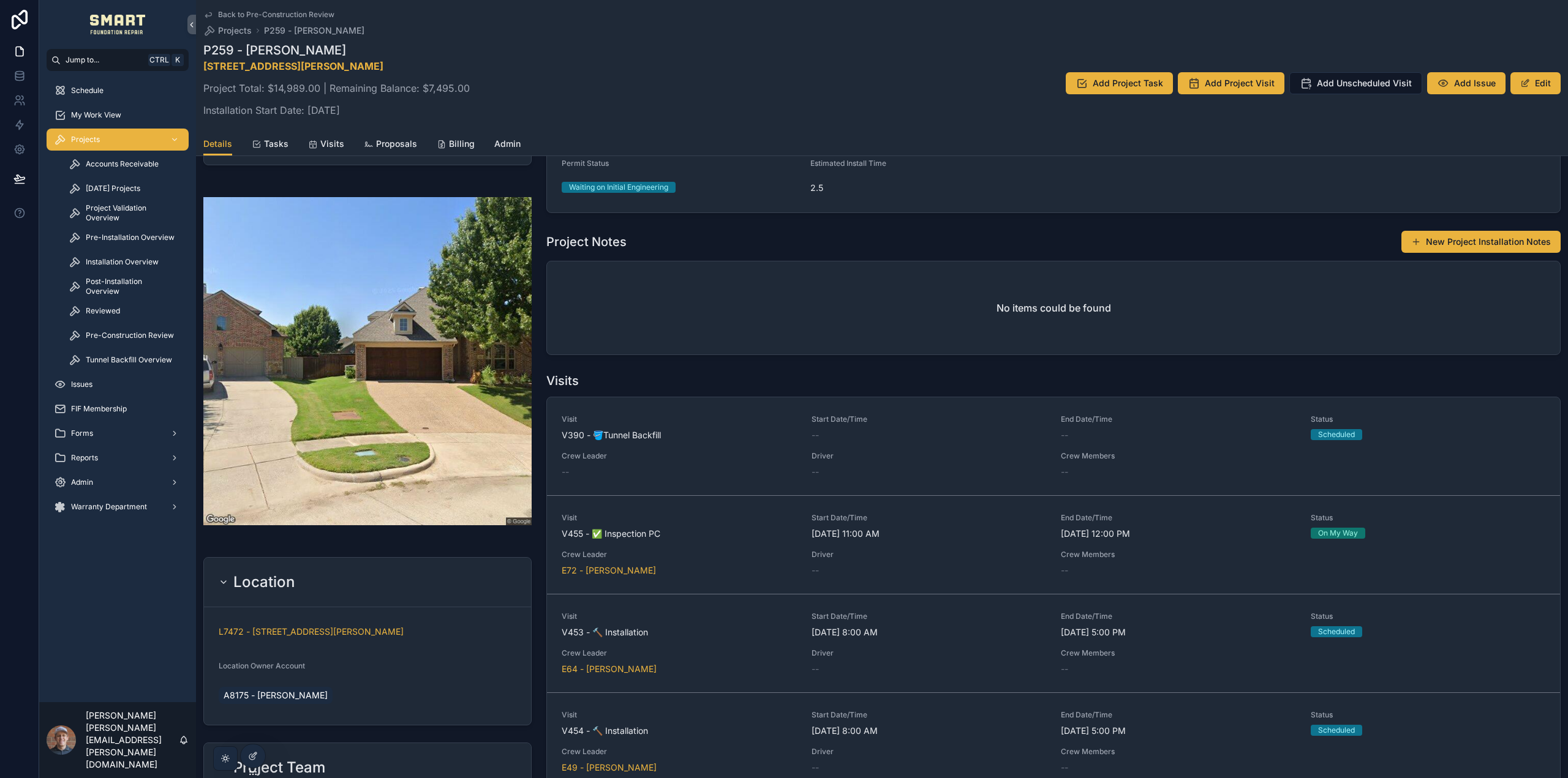
scroll to position [367, 0]
click at [1453, 242] on button "New Project Installation Notes" at bounding box center [1481, 243] width 160 height 22
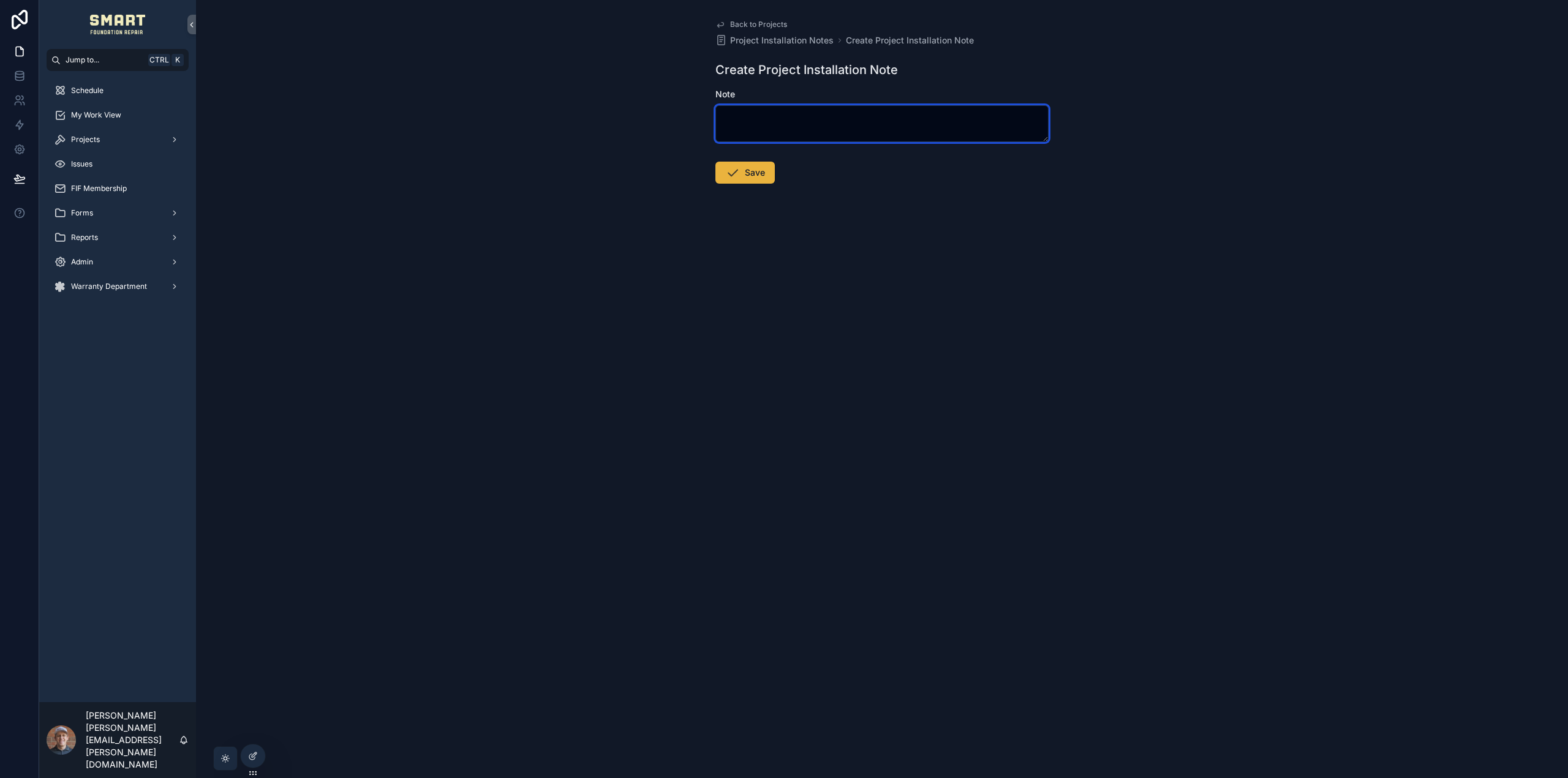
click at [844, 126] on textarea "scrollable content" at bounding box center [881, 123] width 333 height 37
type textarea "**********"
click at [745, 168] on button "Save" at bounding box center [745, 173] width 60 height 22
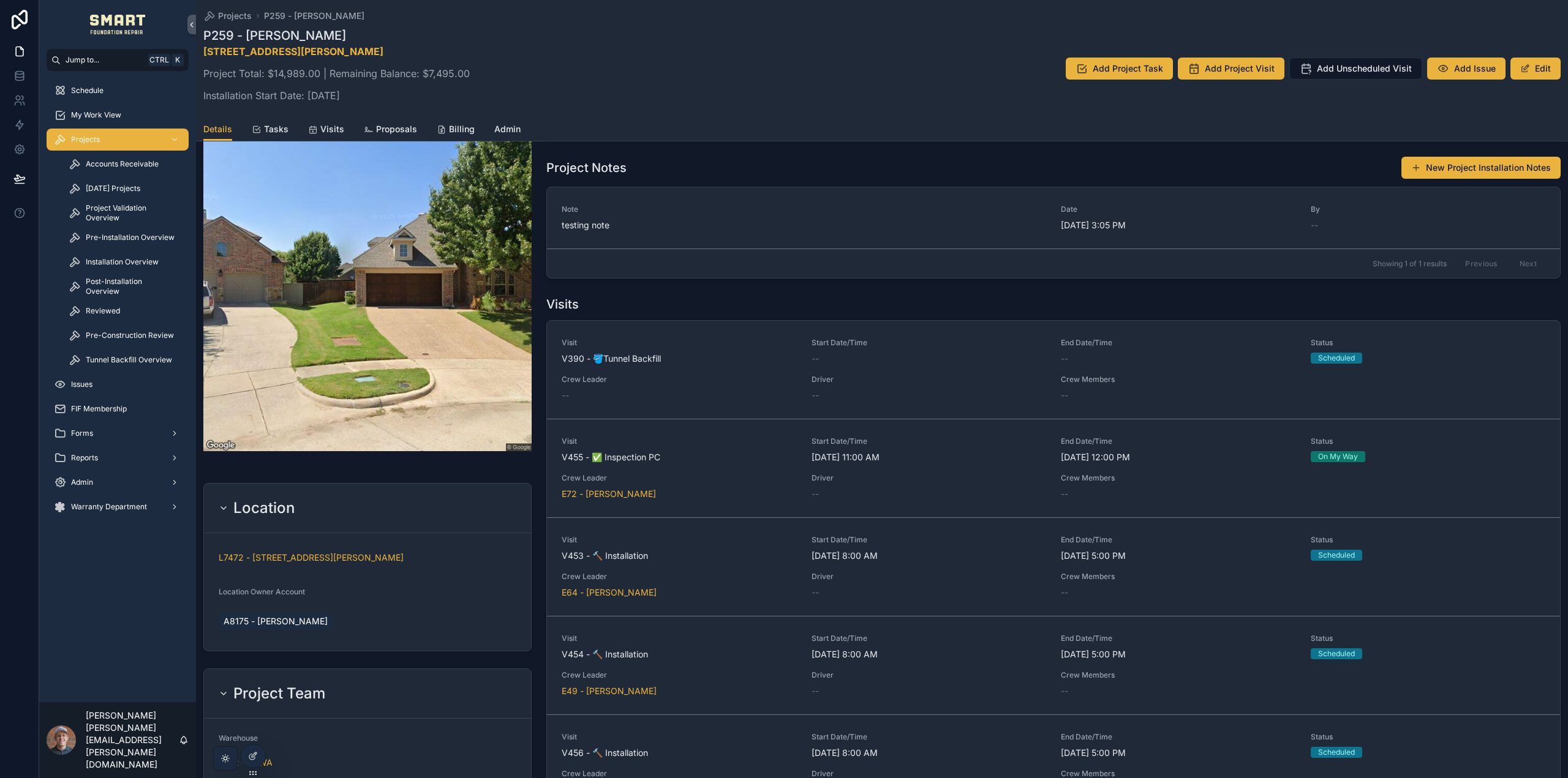
scroll to position [428, 0]
click at [115, 192] on span "Today's Projects" at bounding box center [113, 188] width 54 height 10
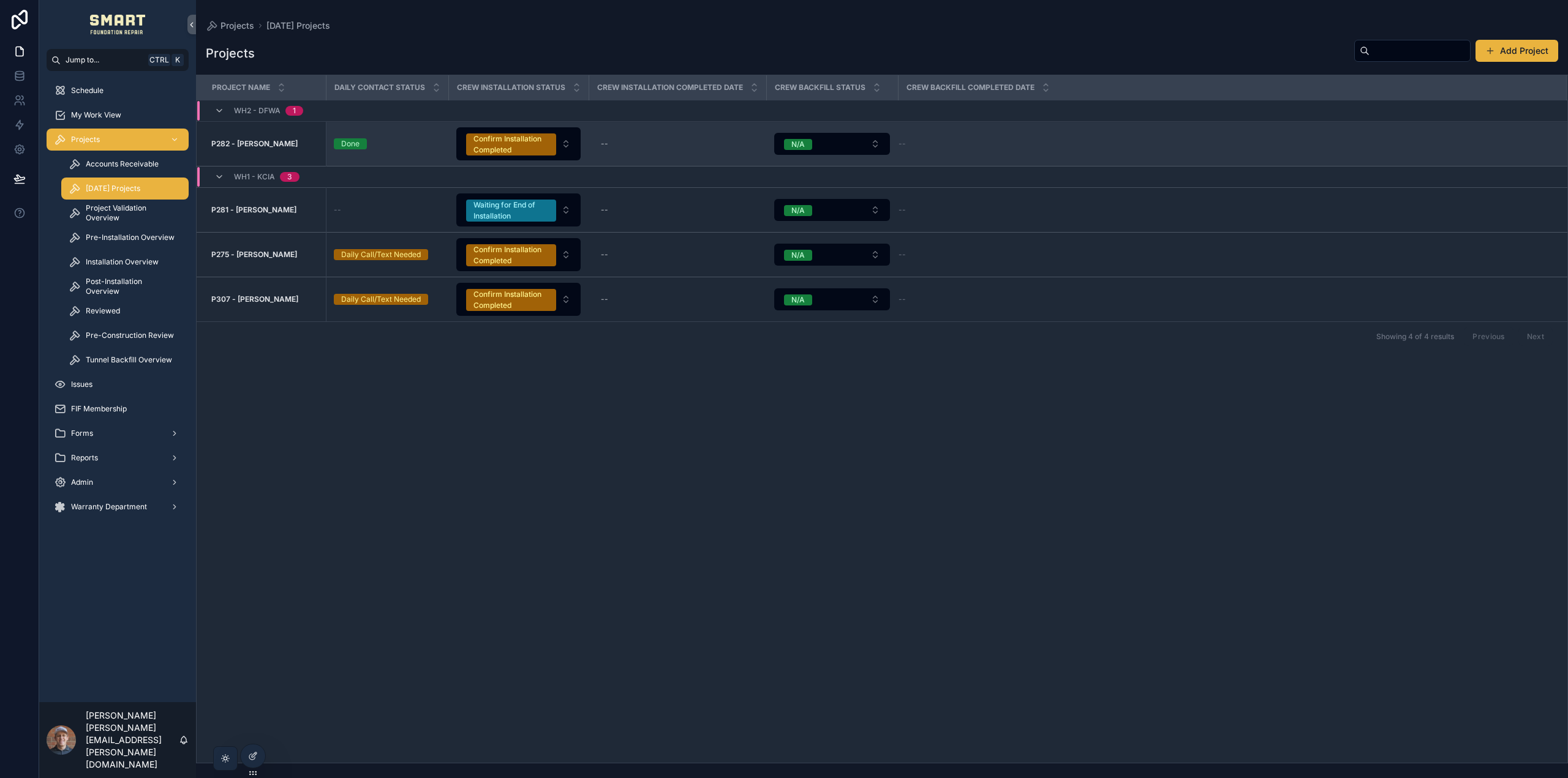
click at [252, 137] on td "P282 - Donna Schaefer P282 - Donna Schaefer" at bounding box center [261, 144] width 129 height 45
click at [253, 140] on strong "P282 - Donna Schaefer" at bounding box center [254, 143] width 86 height 9
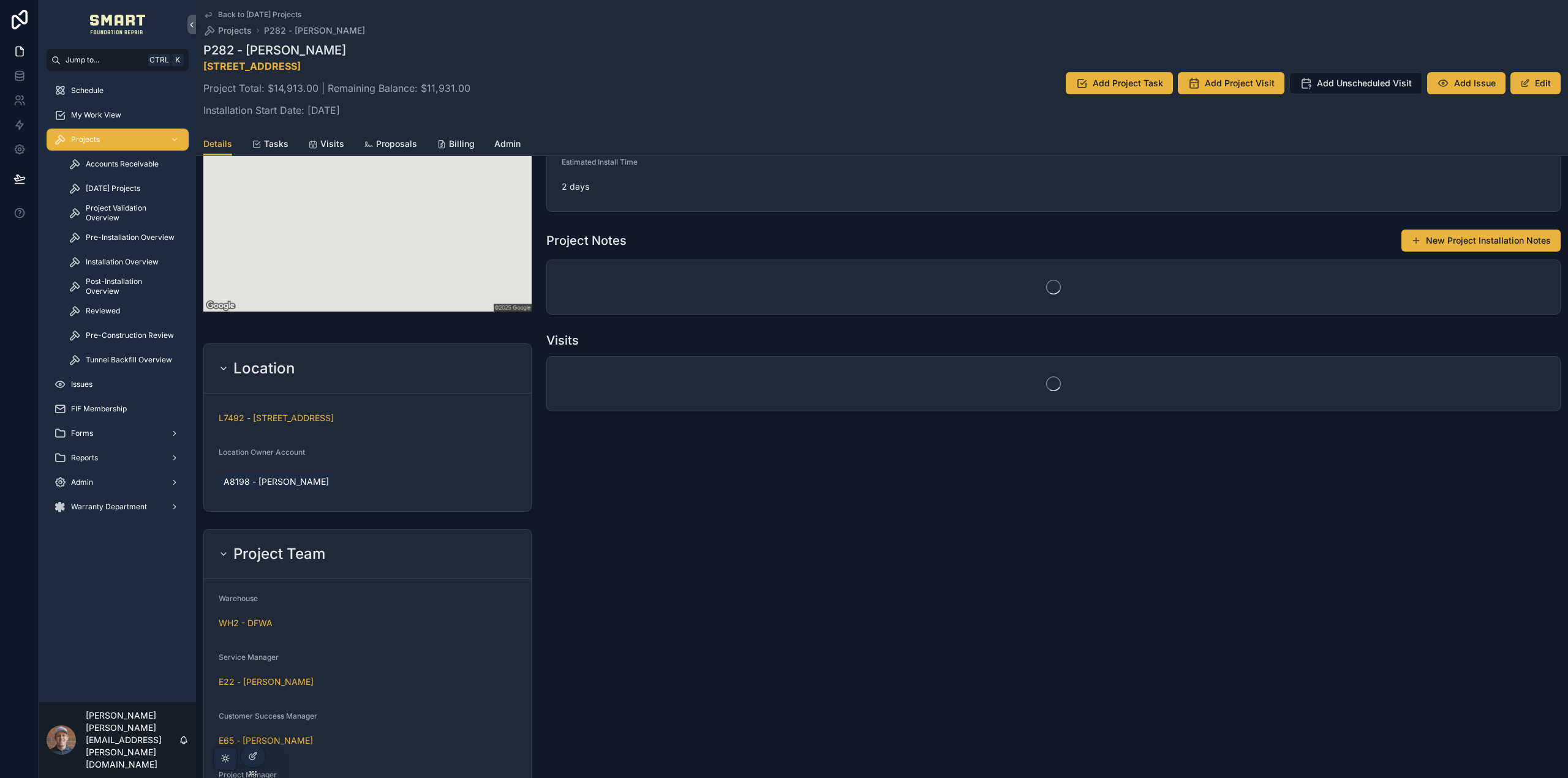
scroll to position [612, 0]
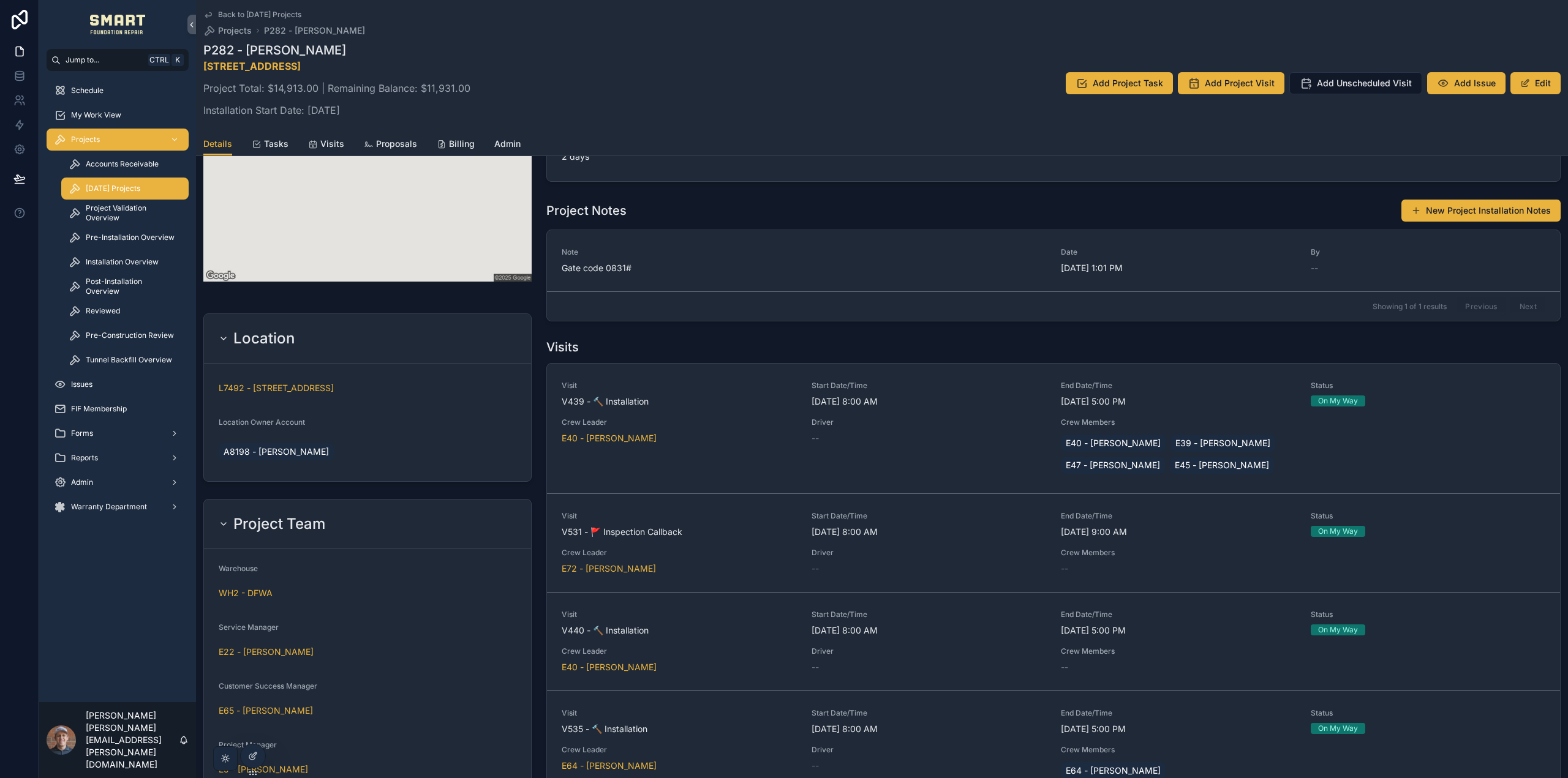
click at [105, 179] on div "Today's Projects" at bounding box center [124, 188] width 112 height 20
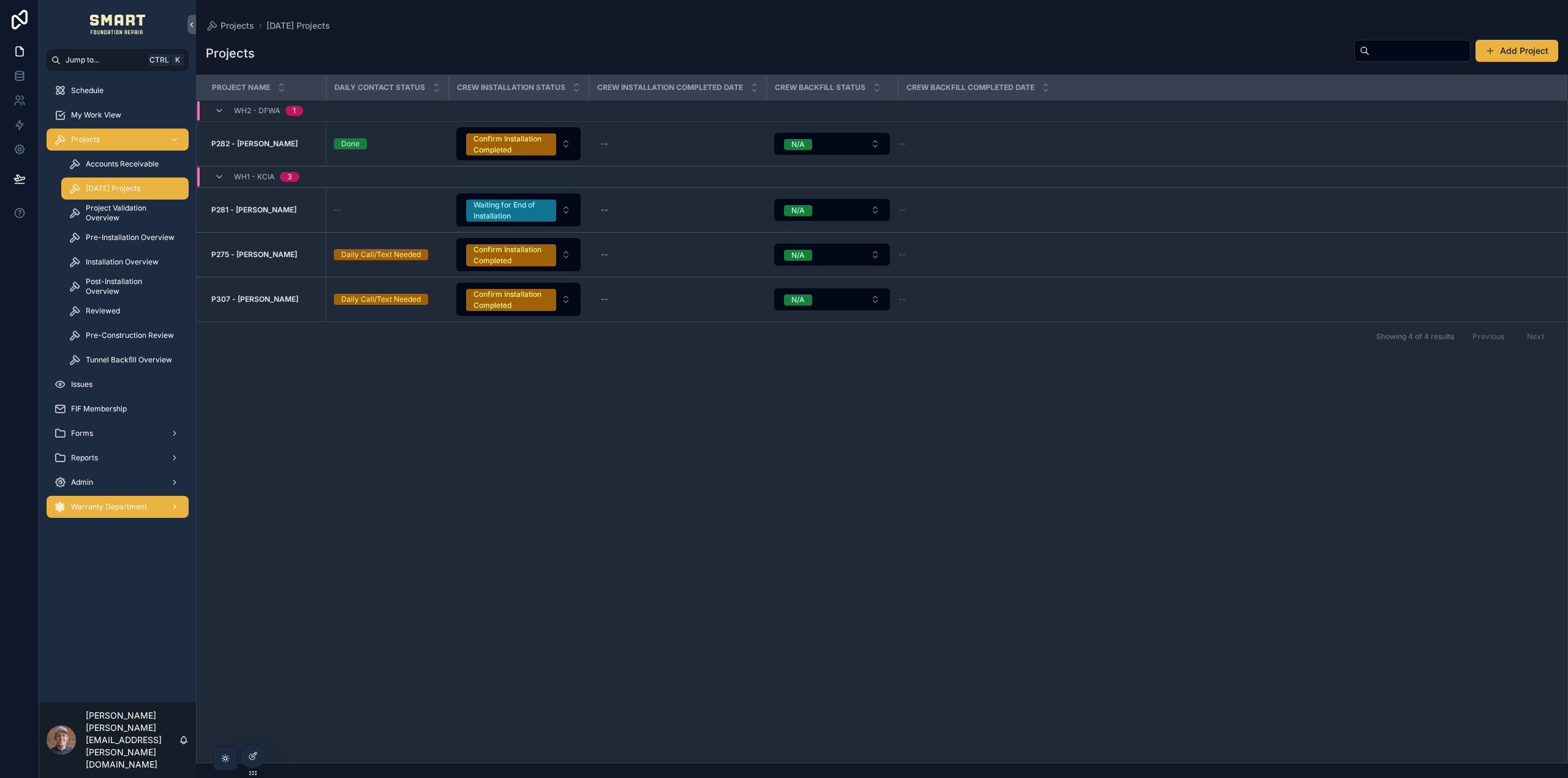
click at [116, 508] on span "Warranty Department" at bounding box center [109, 506] width 76 height 10
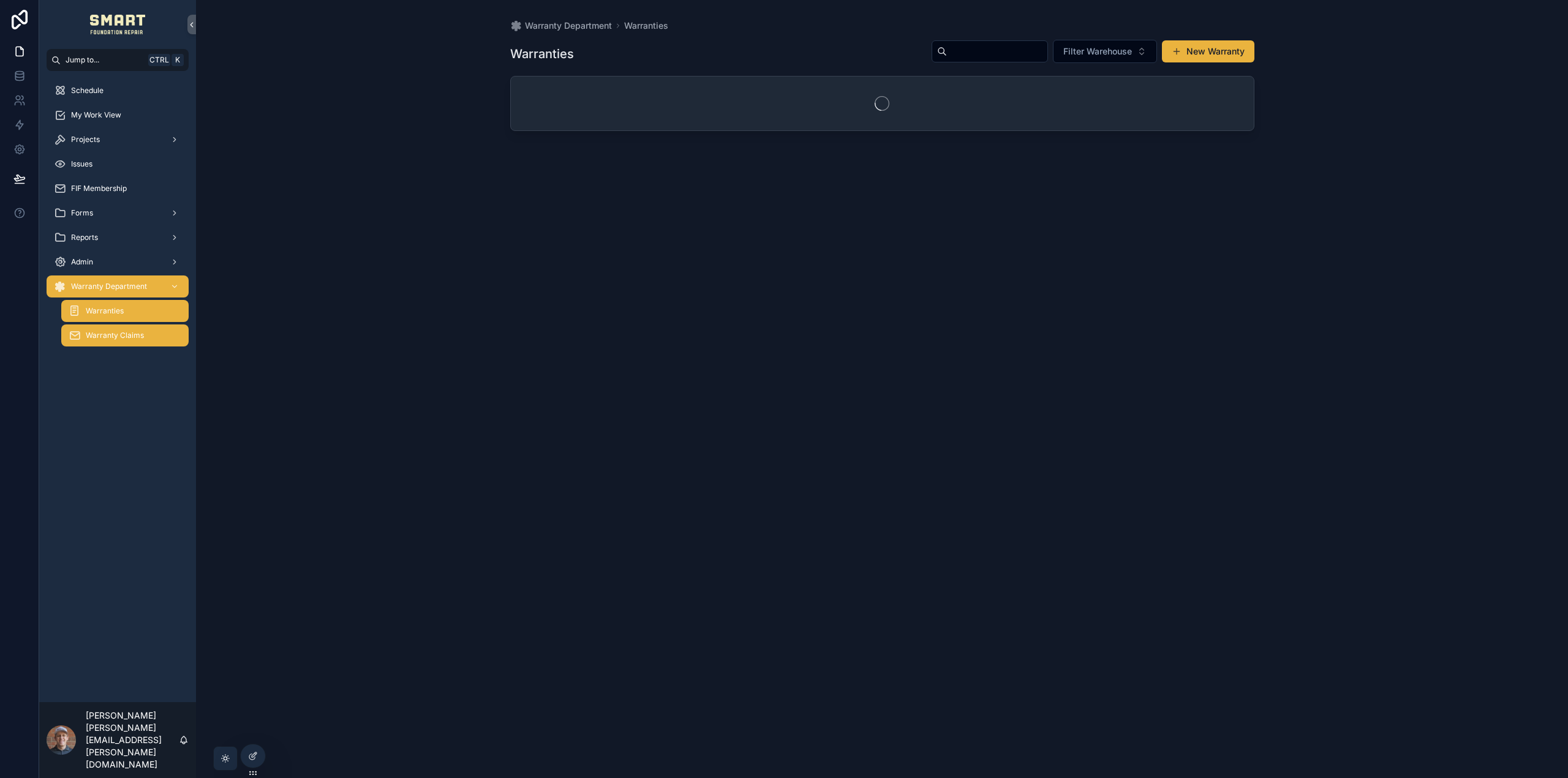
click at [123, 336] on span "Warranty Claims" at bounding box center [115, 335] width 58 height 10
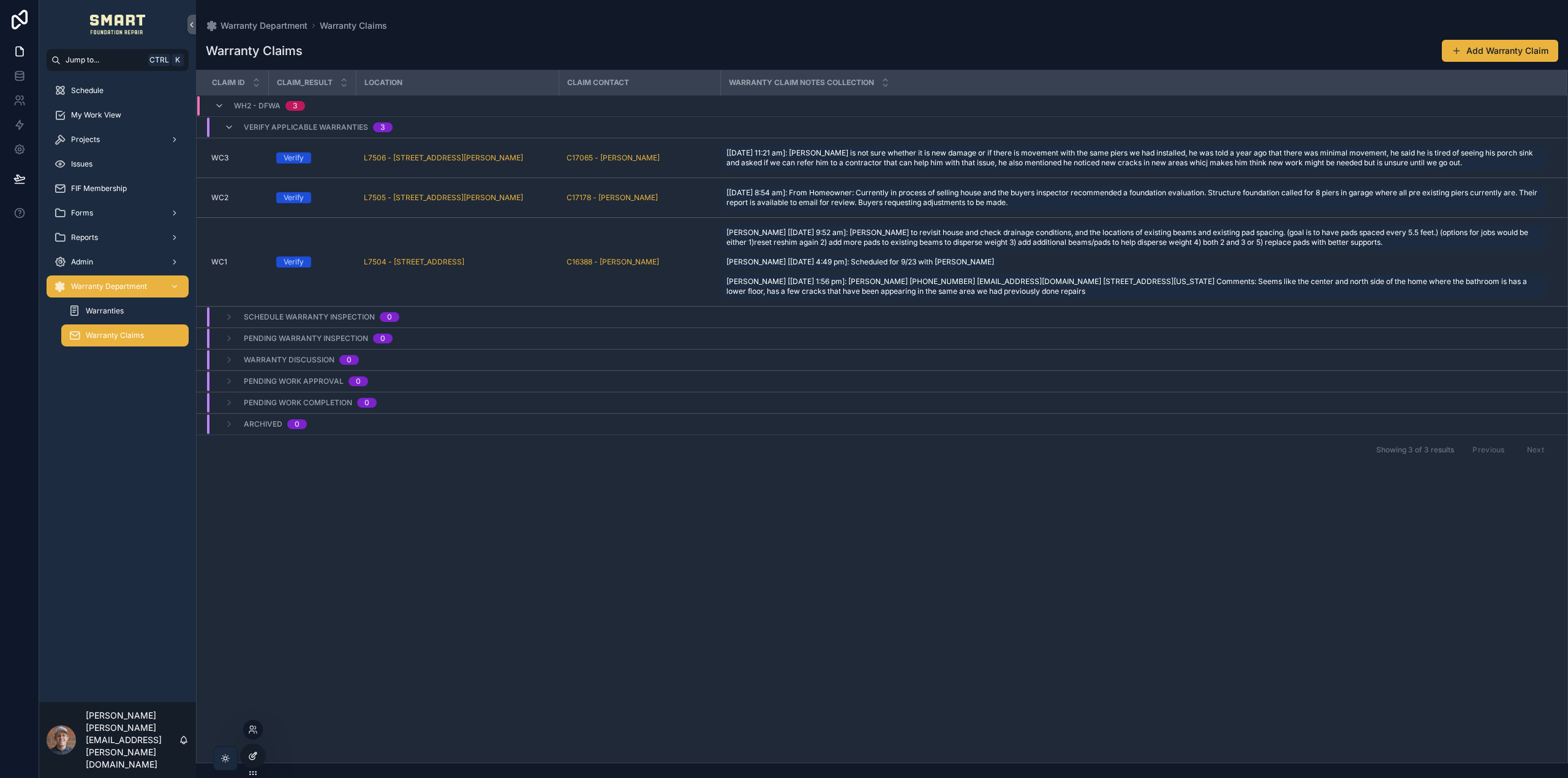
click at [252, 752] on icon at bounding box center [252, 755] width 10 height 10
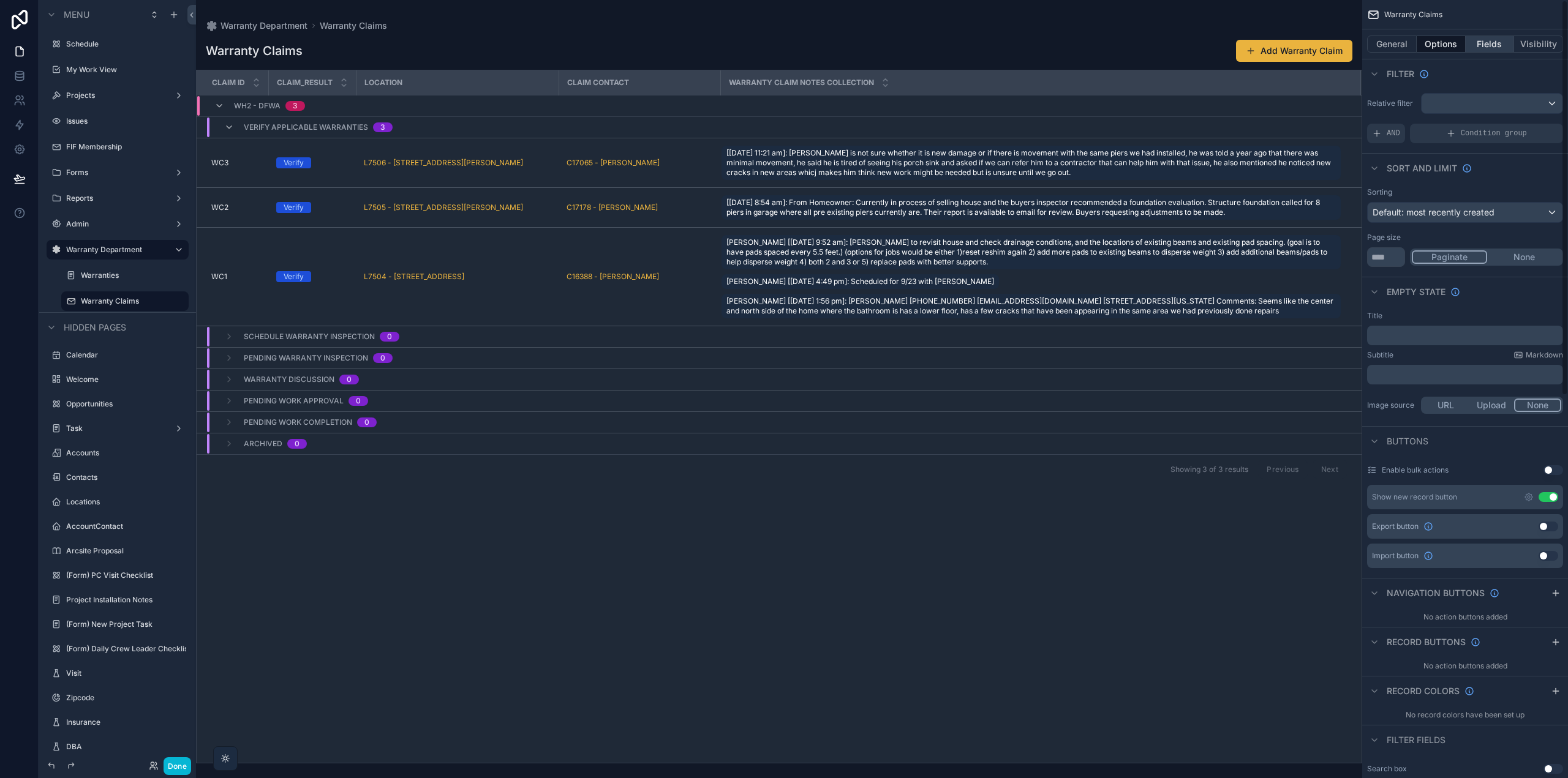
click at [1468, 43] on button "Fields" at bounding box center [1490, 43] width 49 height 17
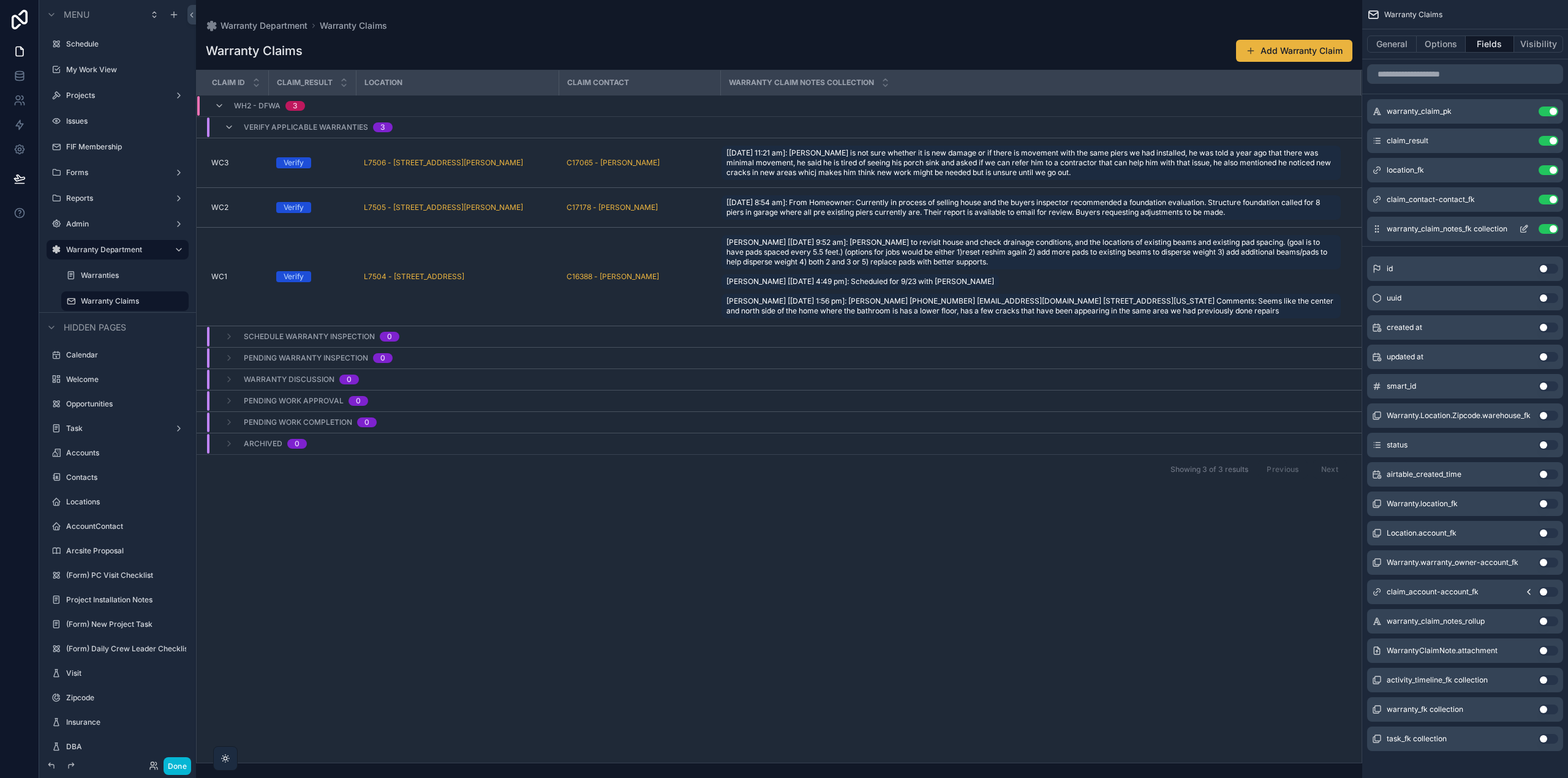
click at [1524, 231] on icon "scrollable content" at bounding box center [1524, 228] width 10 height 10
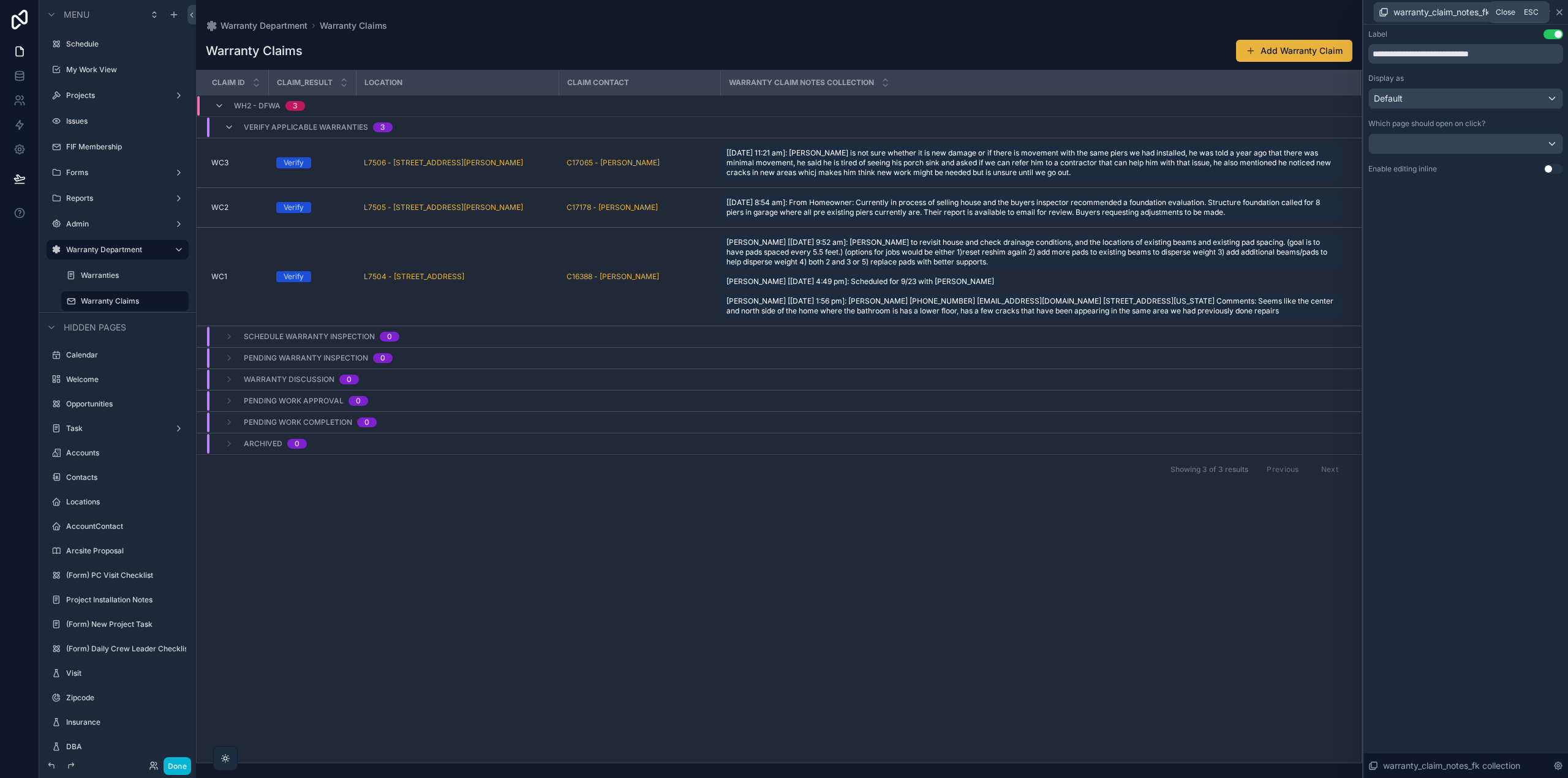
click at [1560, 12] on icon at bounding box center [1559, 12] width 5 height 5
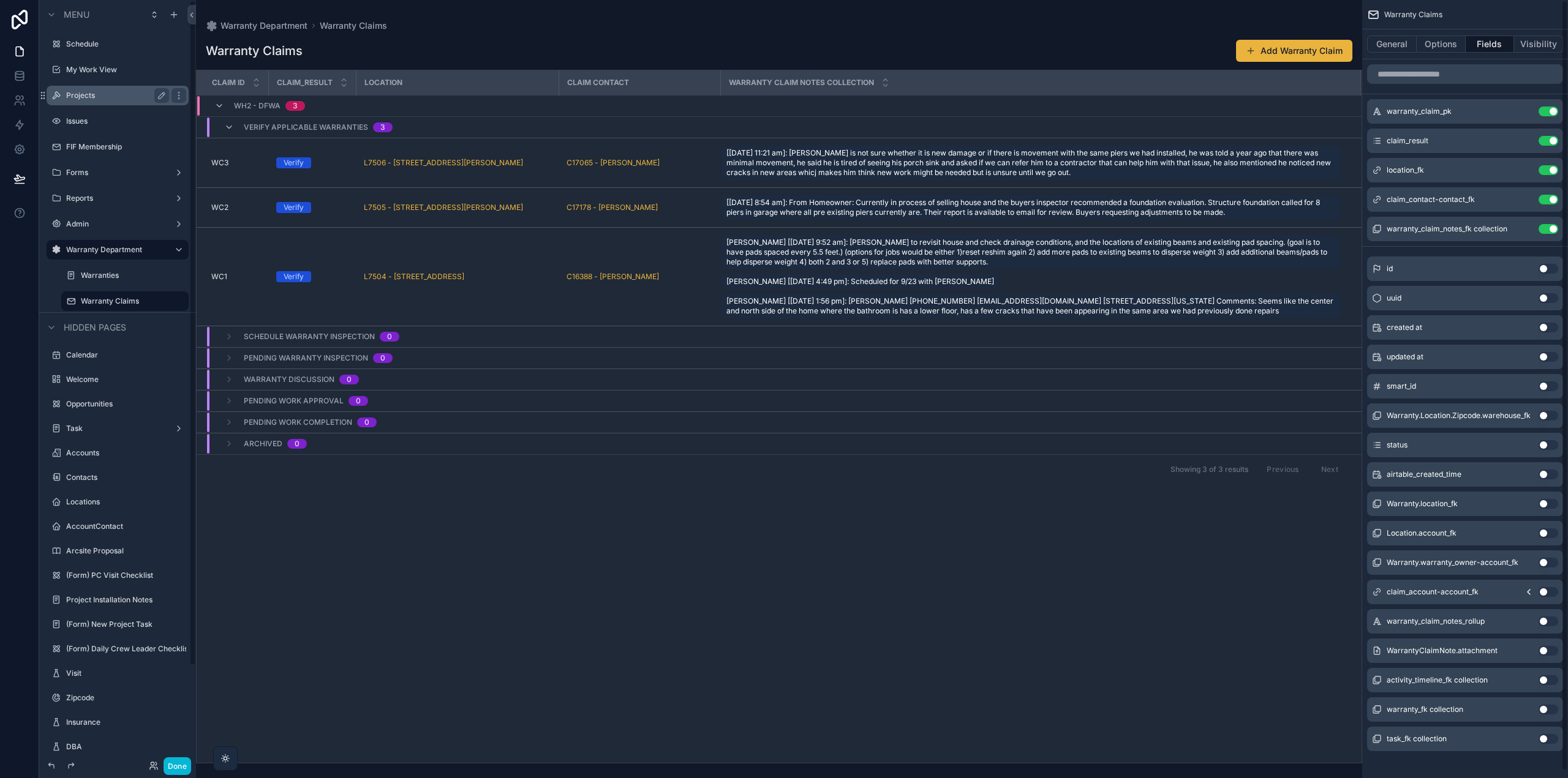
click at [109, 93] on label "Projects" at bounding box center [115, 95] width 98 height 10
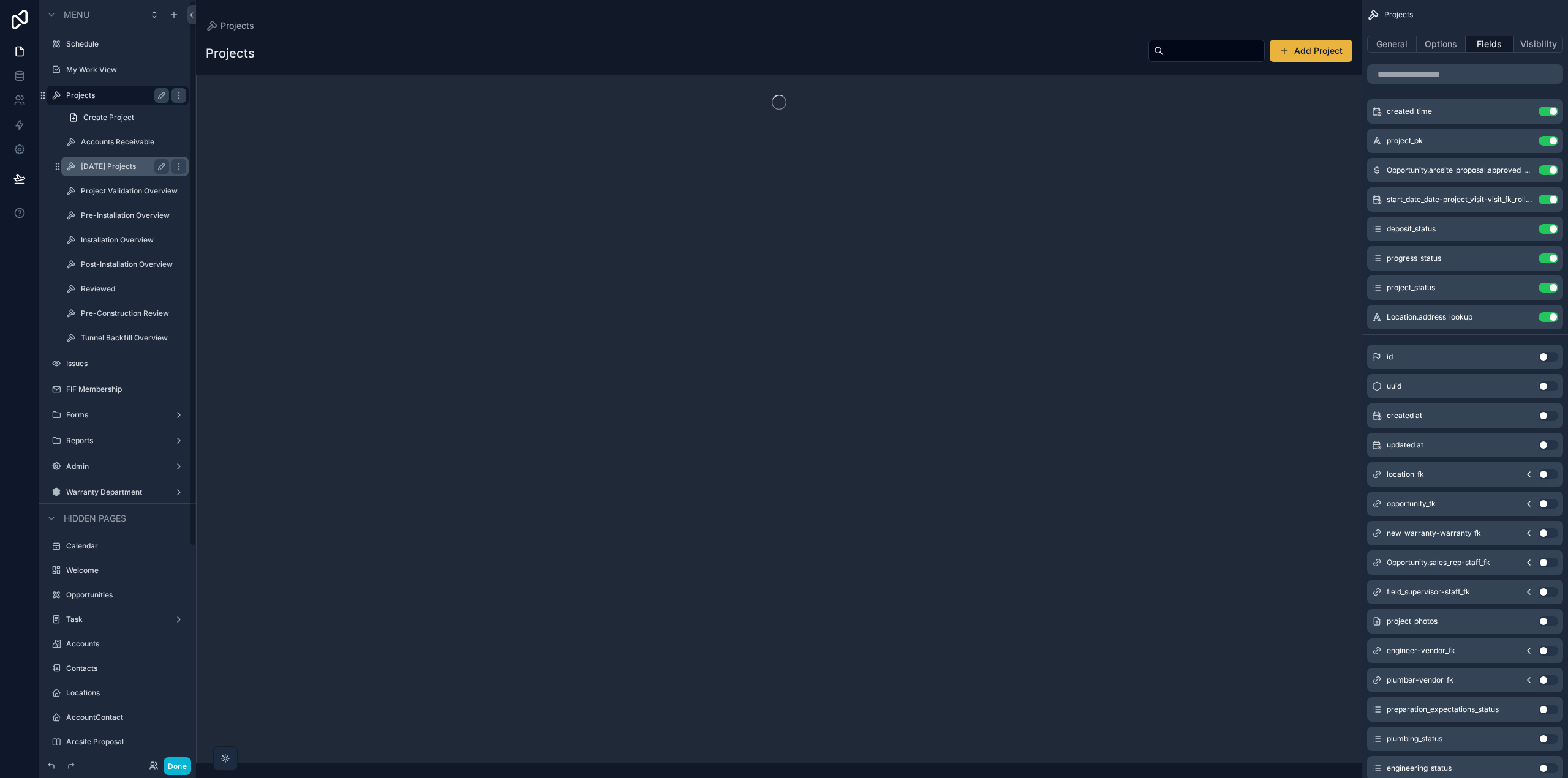
click at [112, 163] on label "Today's Projects" at bounding box center [122, 166] width 83 height 10
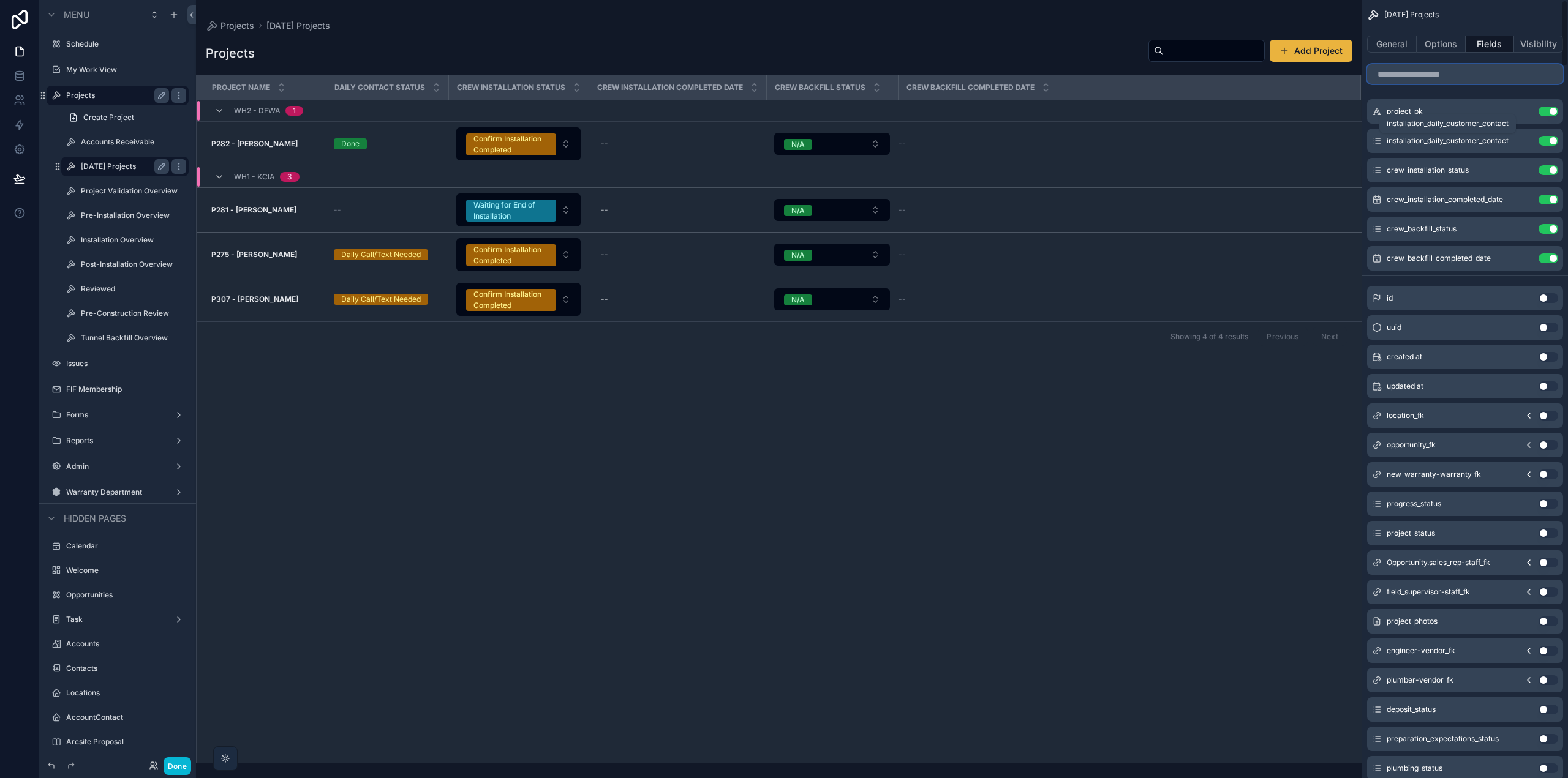
click at [1409, 70] on input "scrollable content" at bounding box center [1465, 73] width 196 height 20
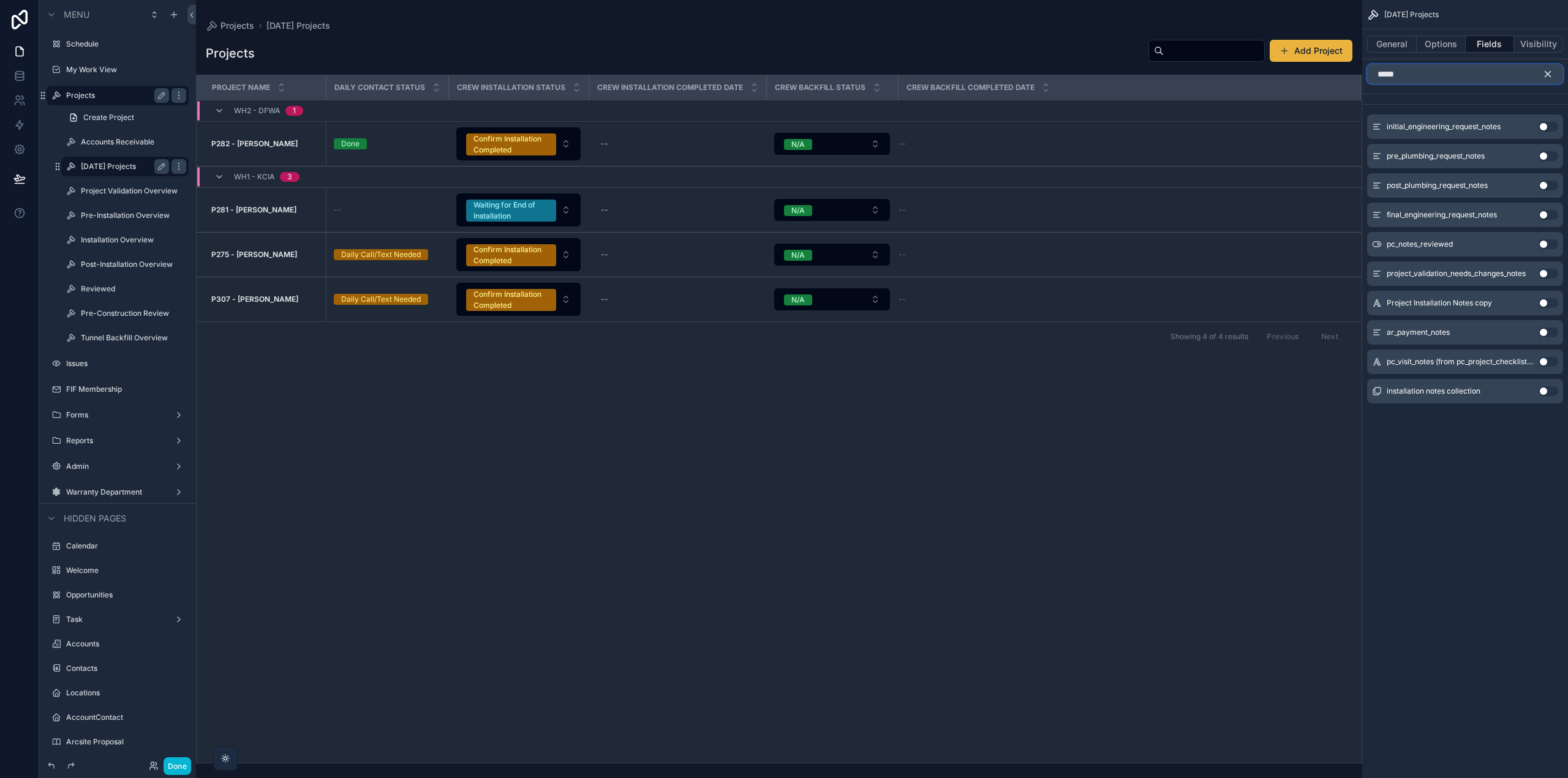
type input "*****"
click at [1544, 392] on button "Use setting" at bounding box center [1548, 391] width 20 height 10
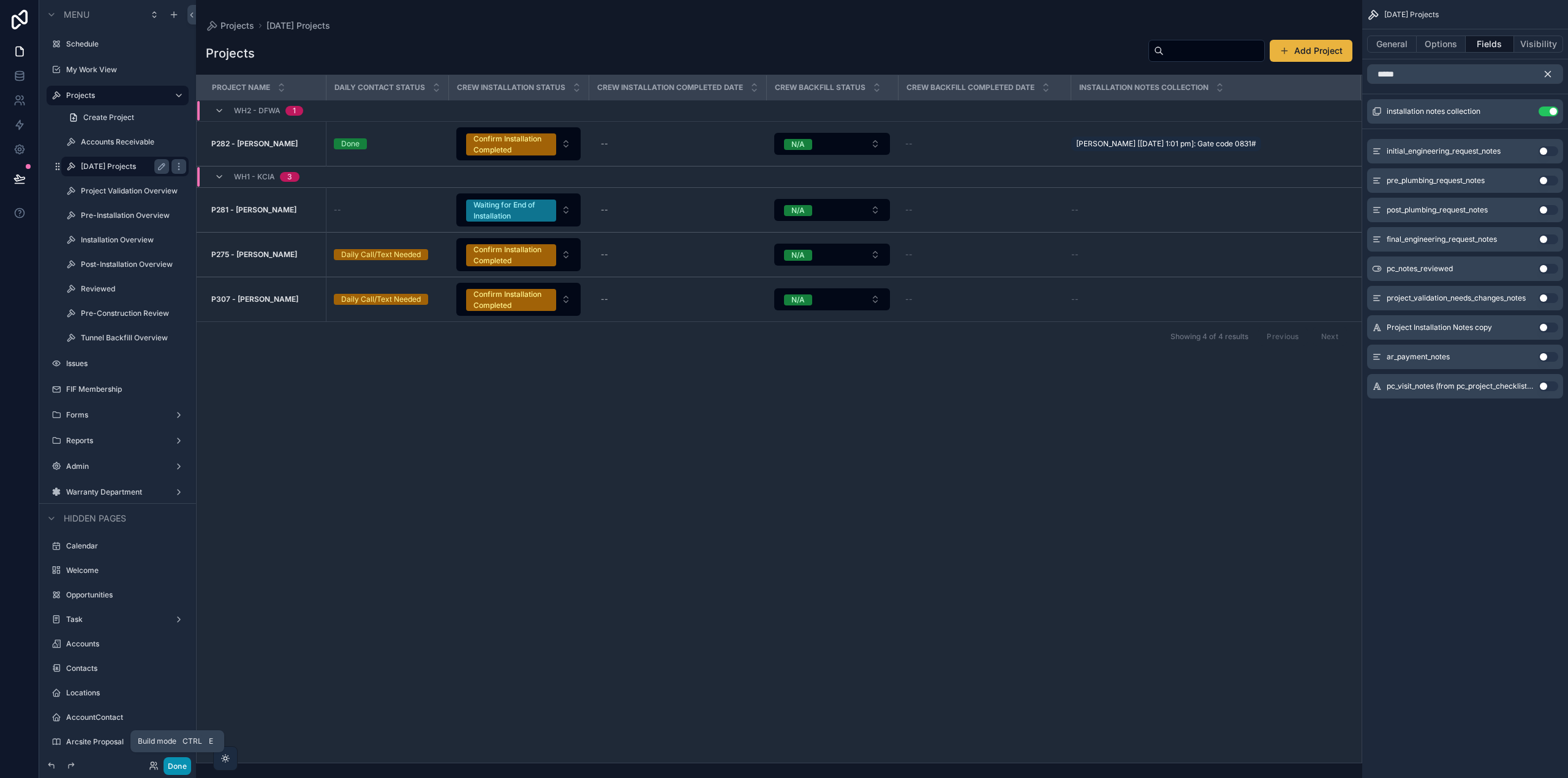
click at [173, 766] on button "Done" at bounding box center [176, 766] width 27 height 18
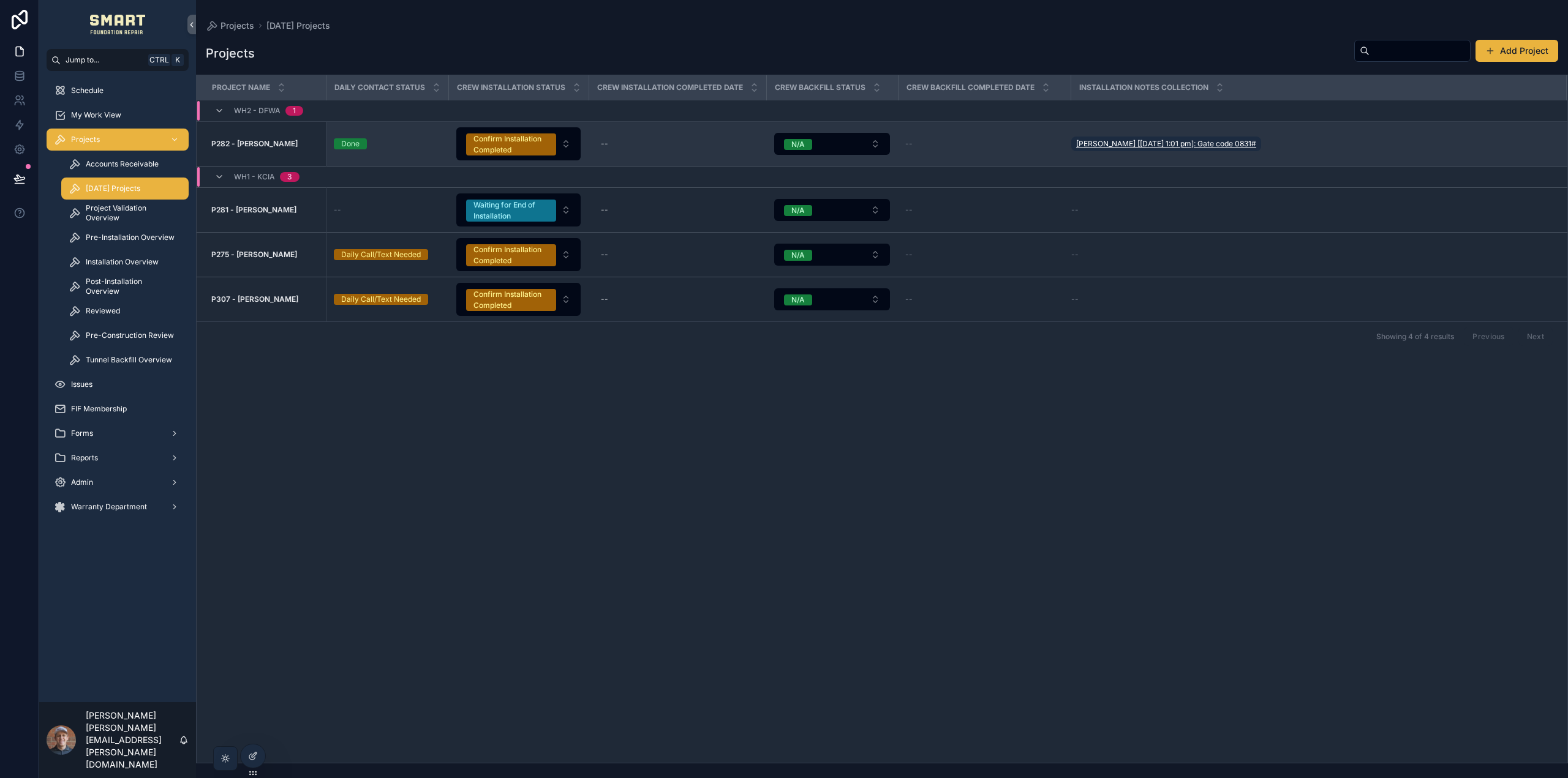
click at [1100, 143] on span "Melina Villa [9/30/25 1:01 pm]: Gate code 0831#" at bounding box center [1166, 143] width 180 height 10
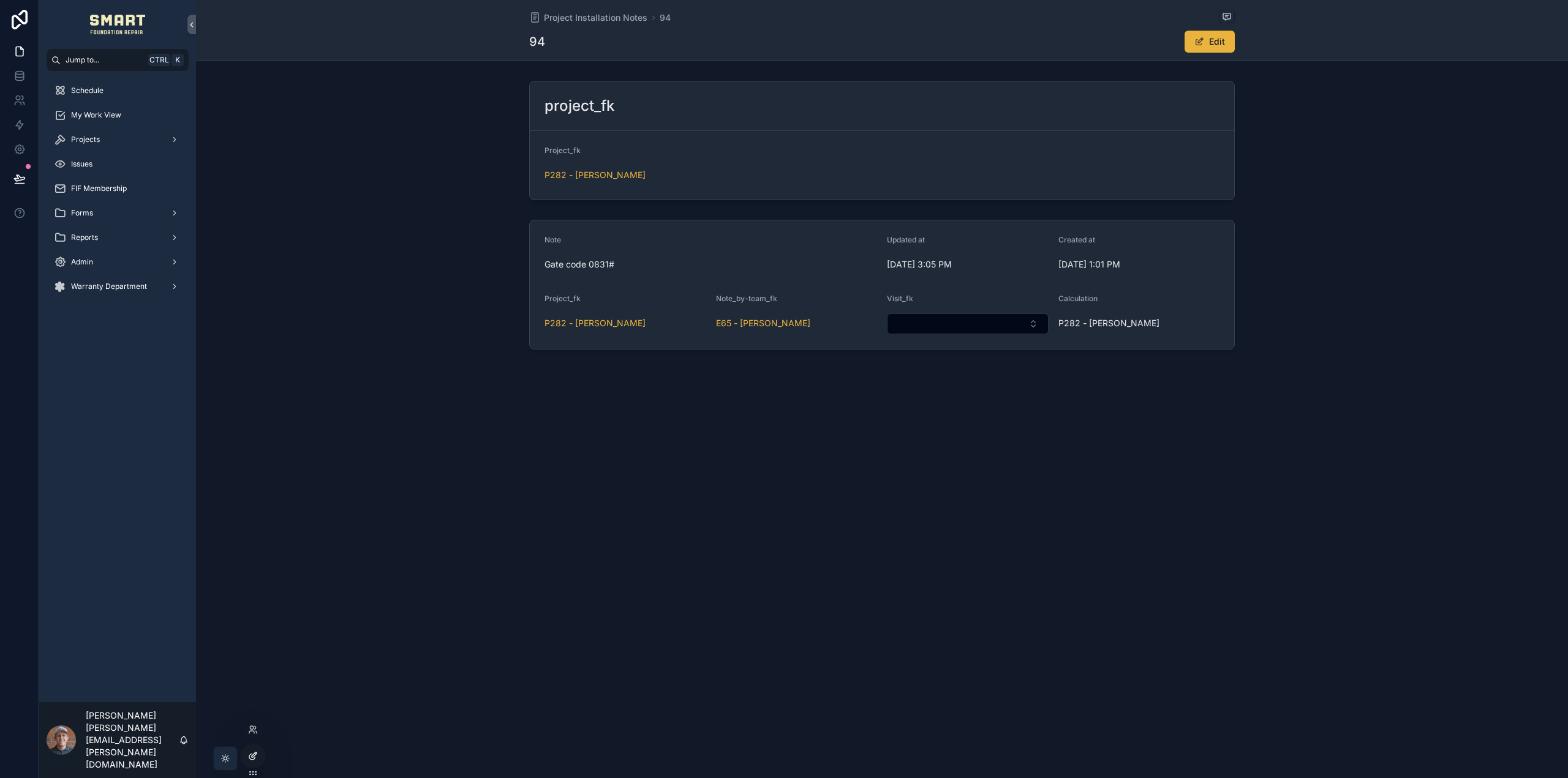
click at [258, 754] on div at bounding box center [252, 756] width 24 height 24
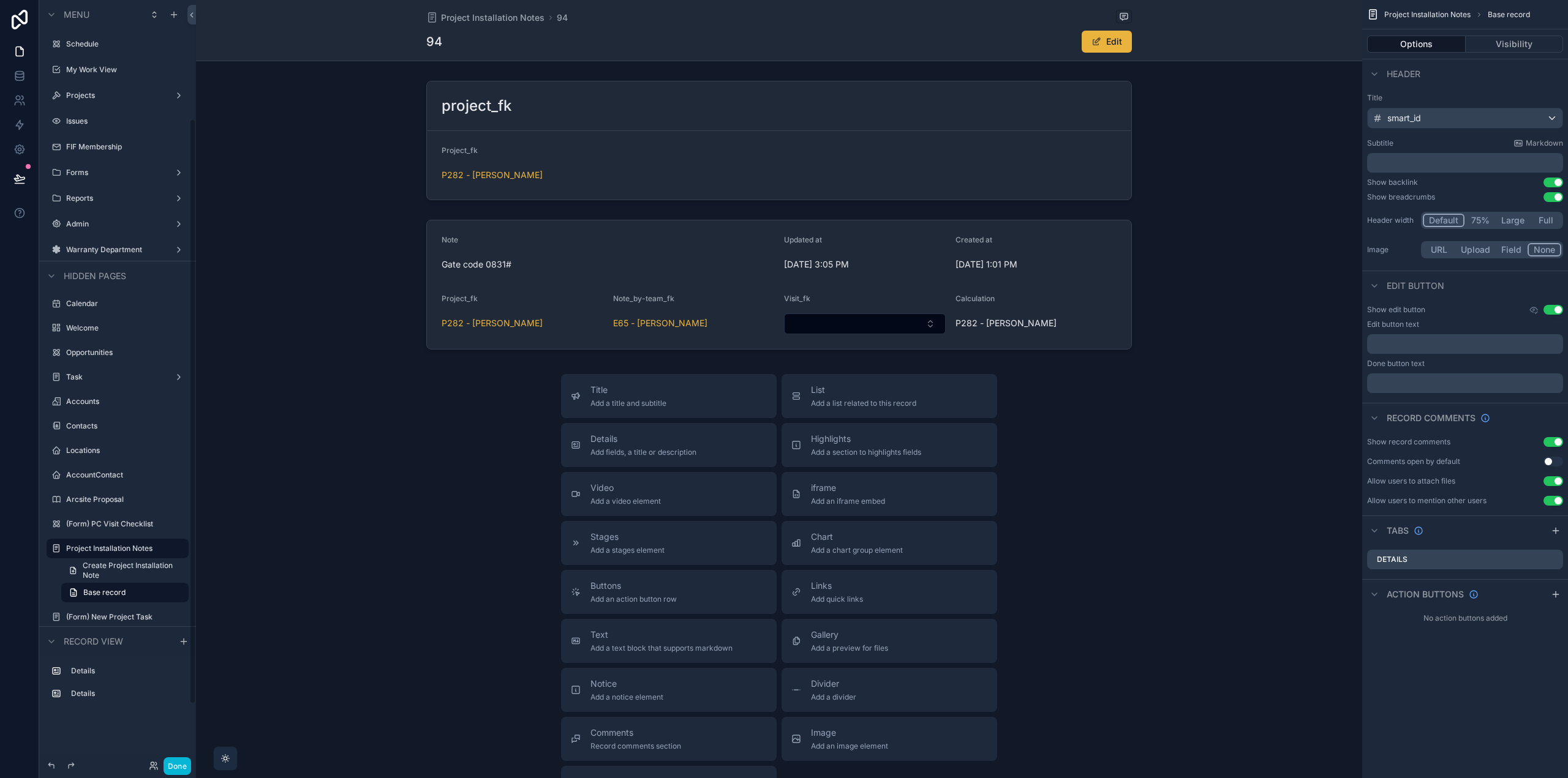
scroll to position [155, 0]
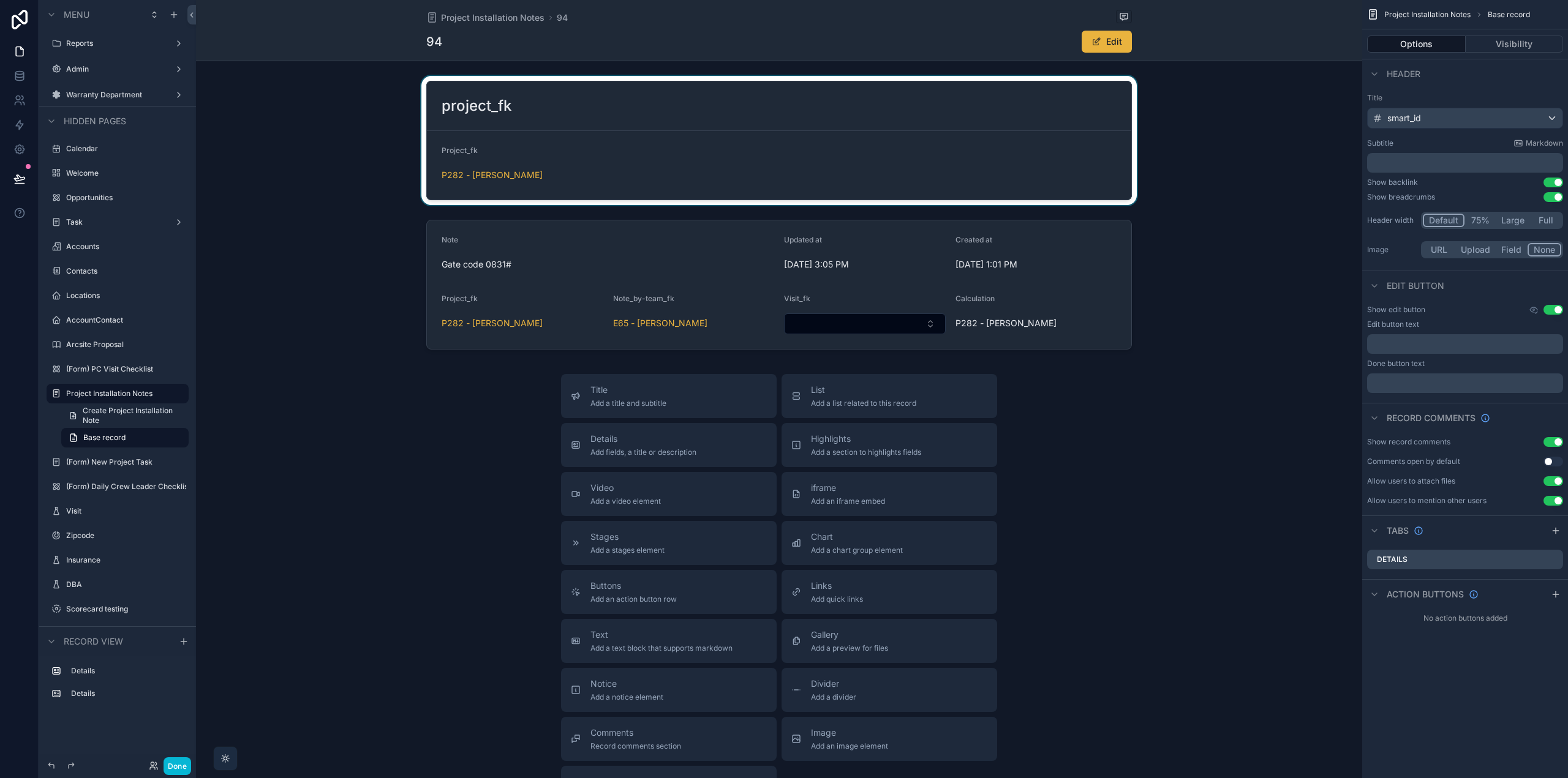
click at [759, 124] on div "scrollable content" at bounding box center [779, 140] width 1167 height 129
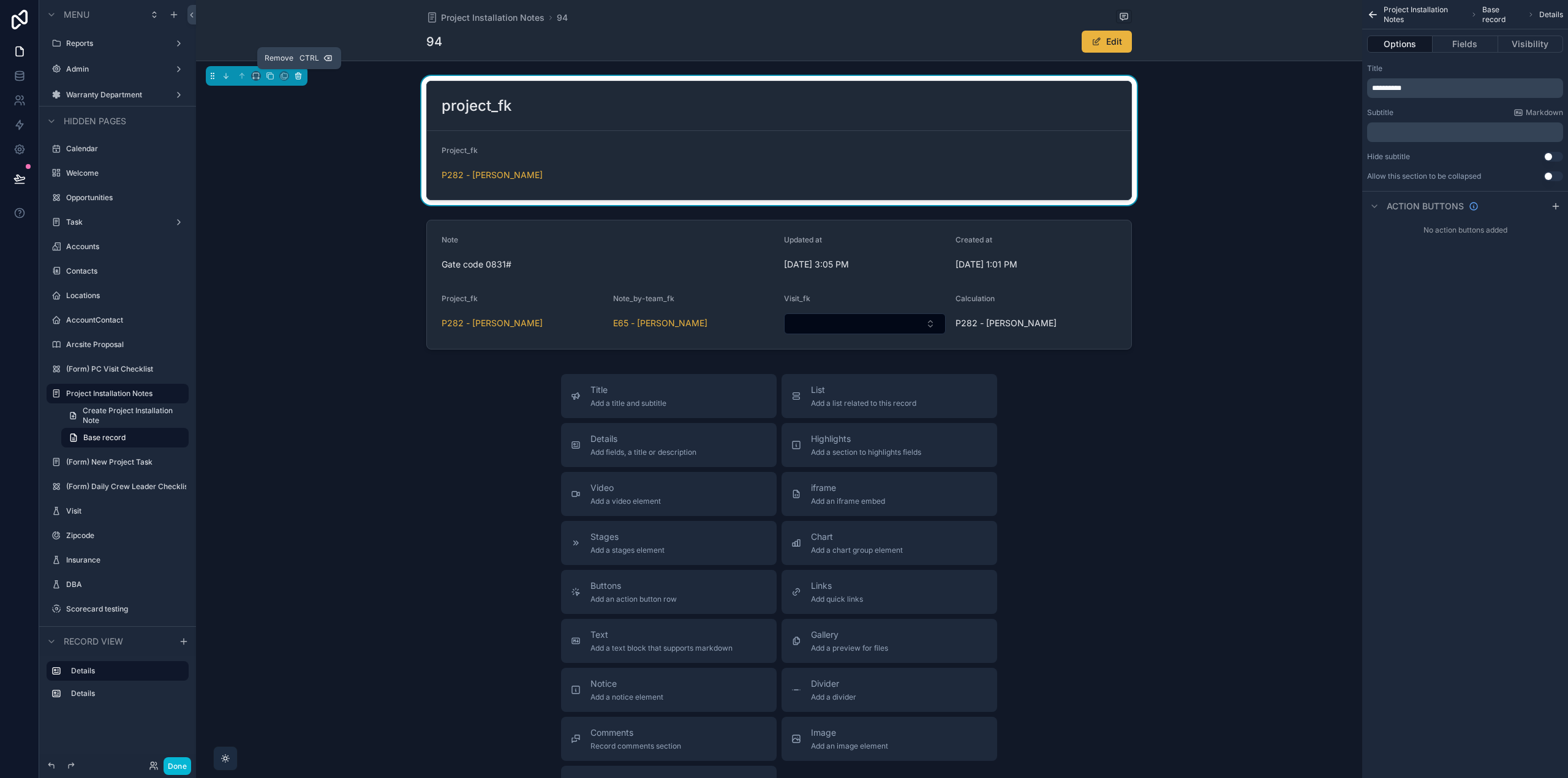
click at [299, 73] on icon "scrollable content" at bounding box center [298, 76] width 9 height 9
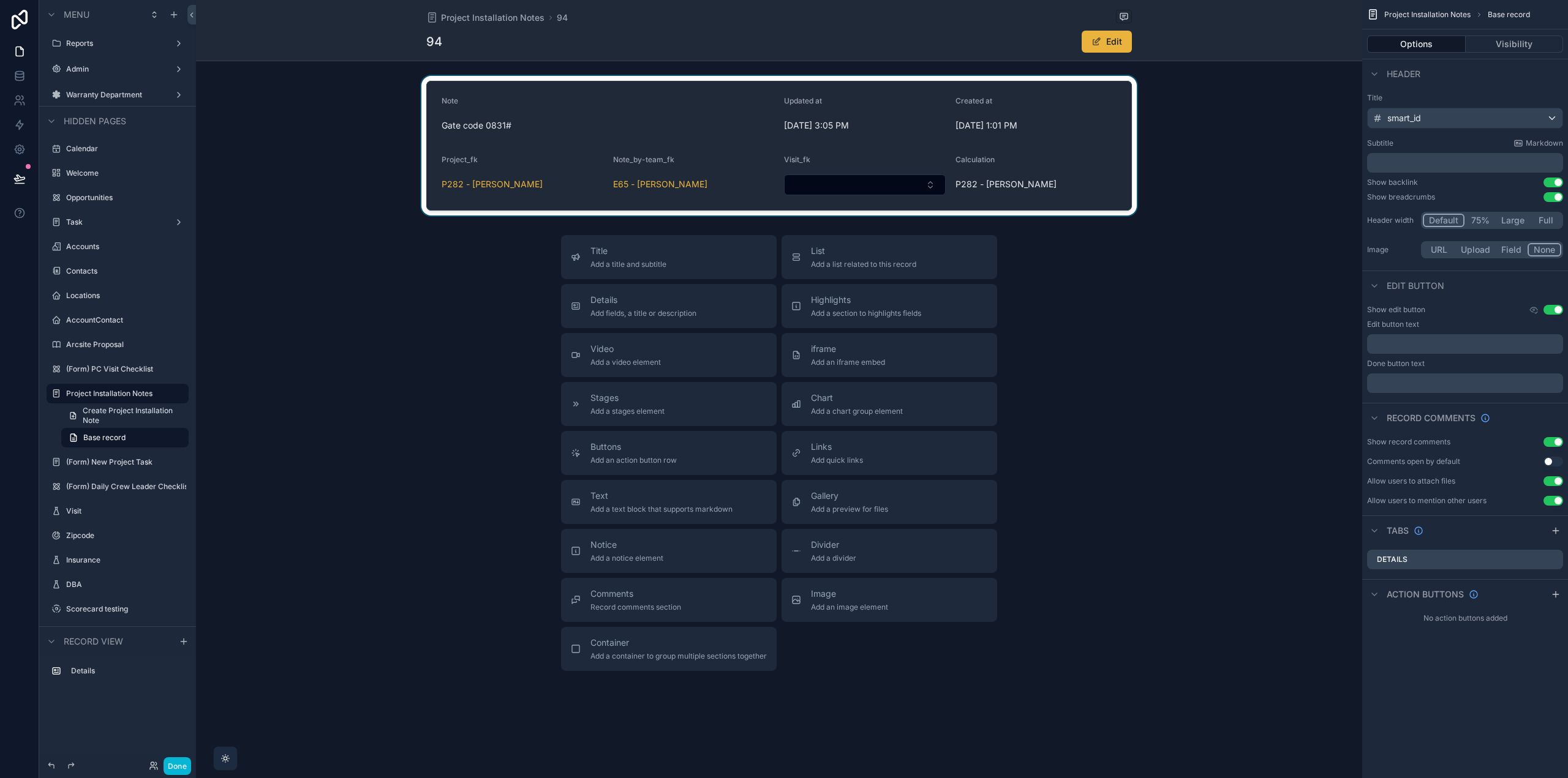
click at [519, 102] on div "scrollable content" at bounding box center [779, 145] width 1167 height 140
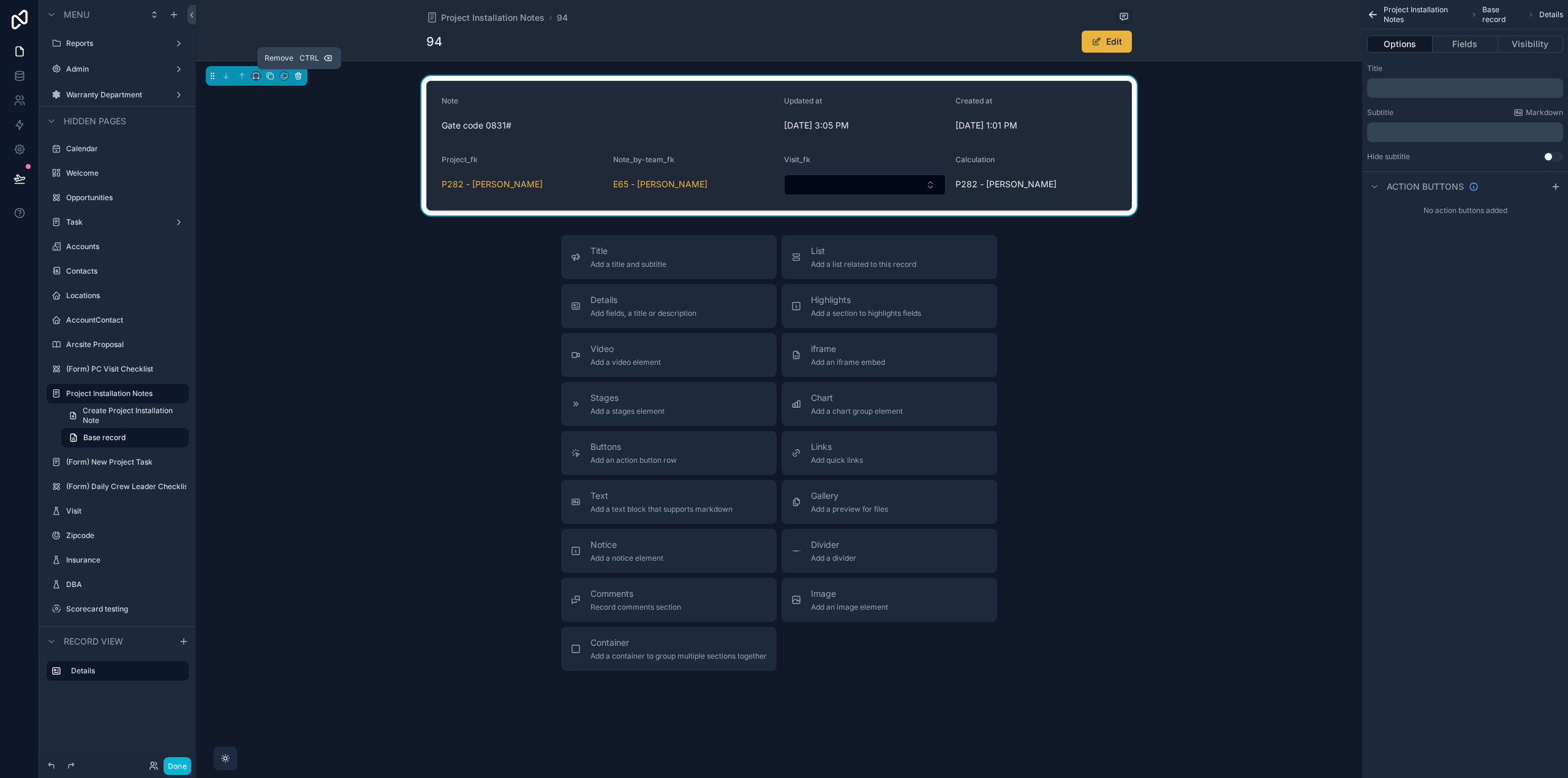
click at [299, 75] on icon "scrollable content" at bounding box center [298, 76] width 9 height 9
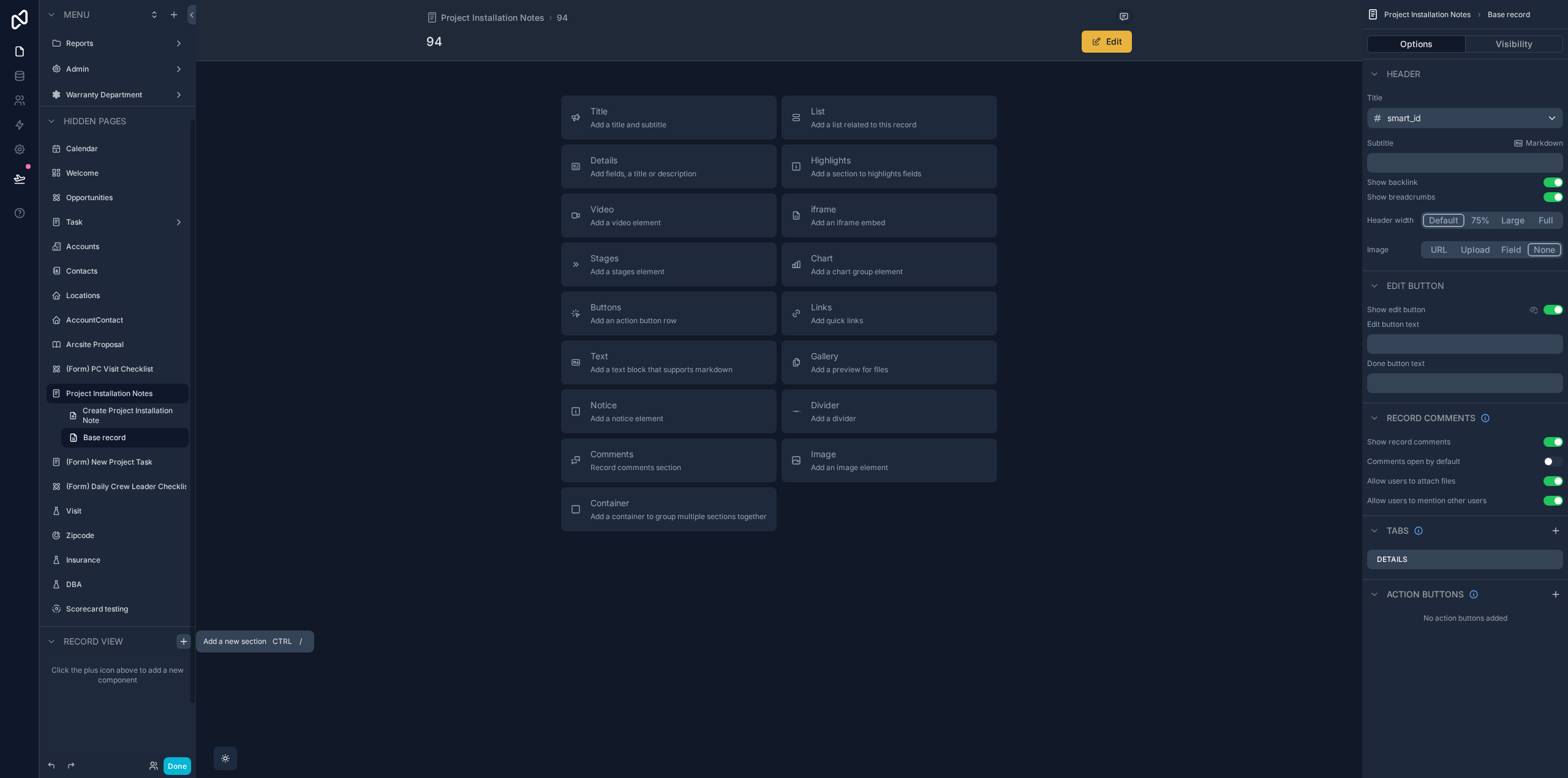
click at [183, 643] on icon "scrollable content" at bounding box center [183, 641] width 10 height 10
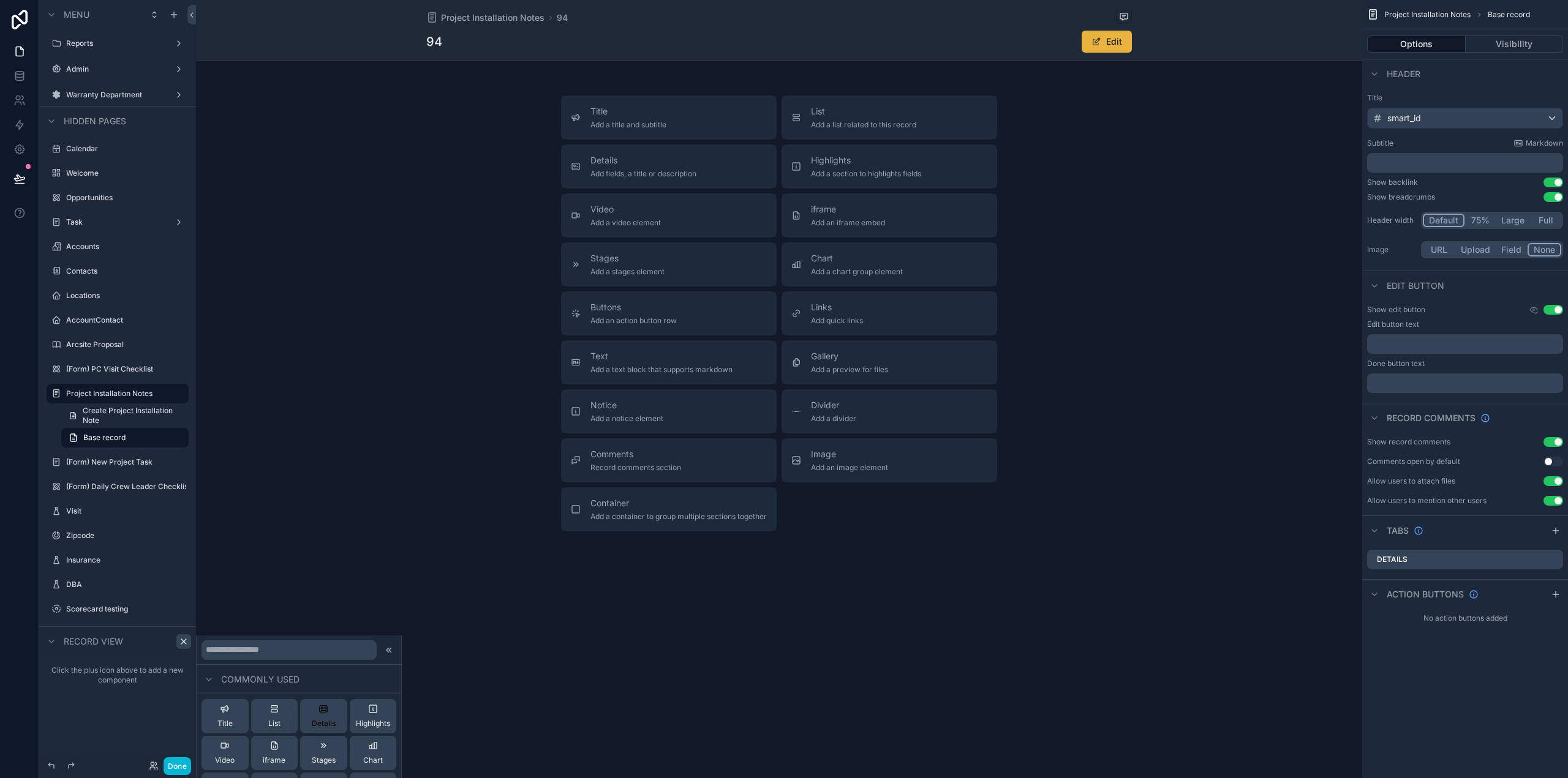
click at [313, 718] on div "Details" at bounding box center [323, 716] width 24 height 24
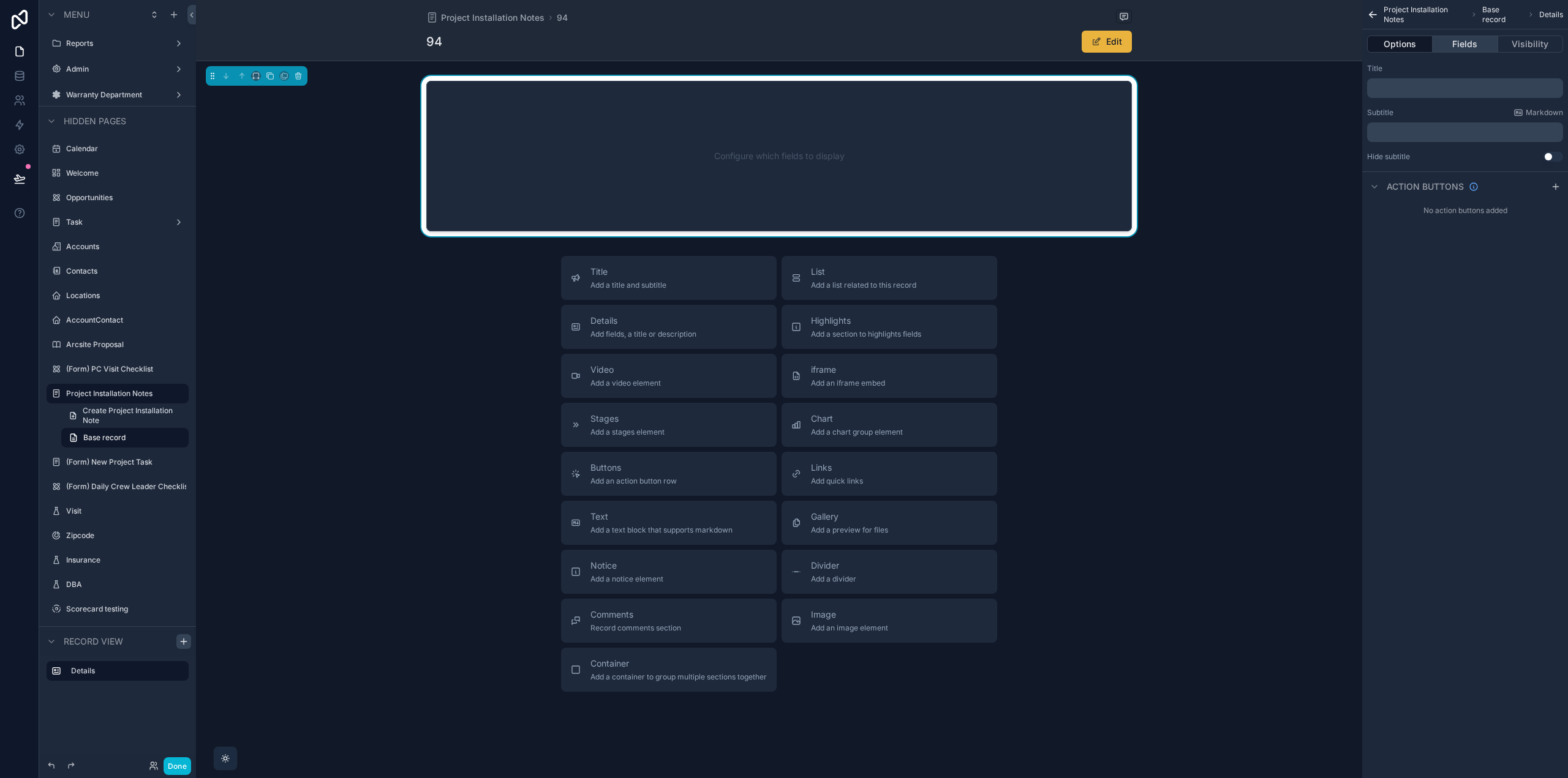
click at [1458, 38] on button "Fields" at bounding box center [1465, 43] width 65 height 17
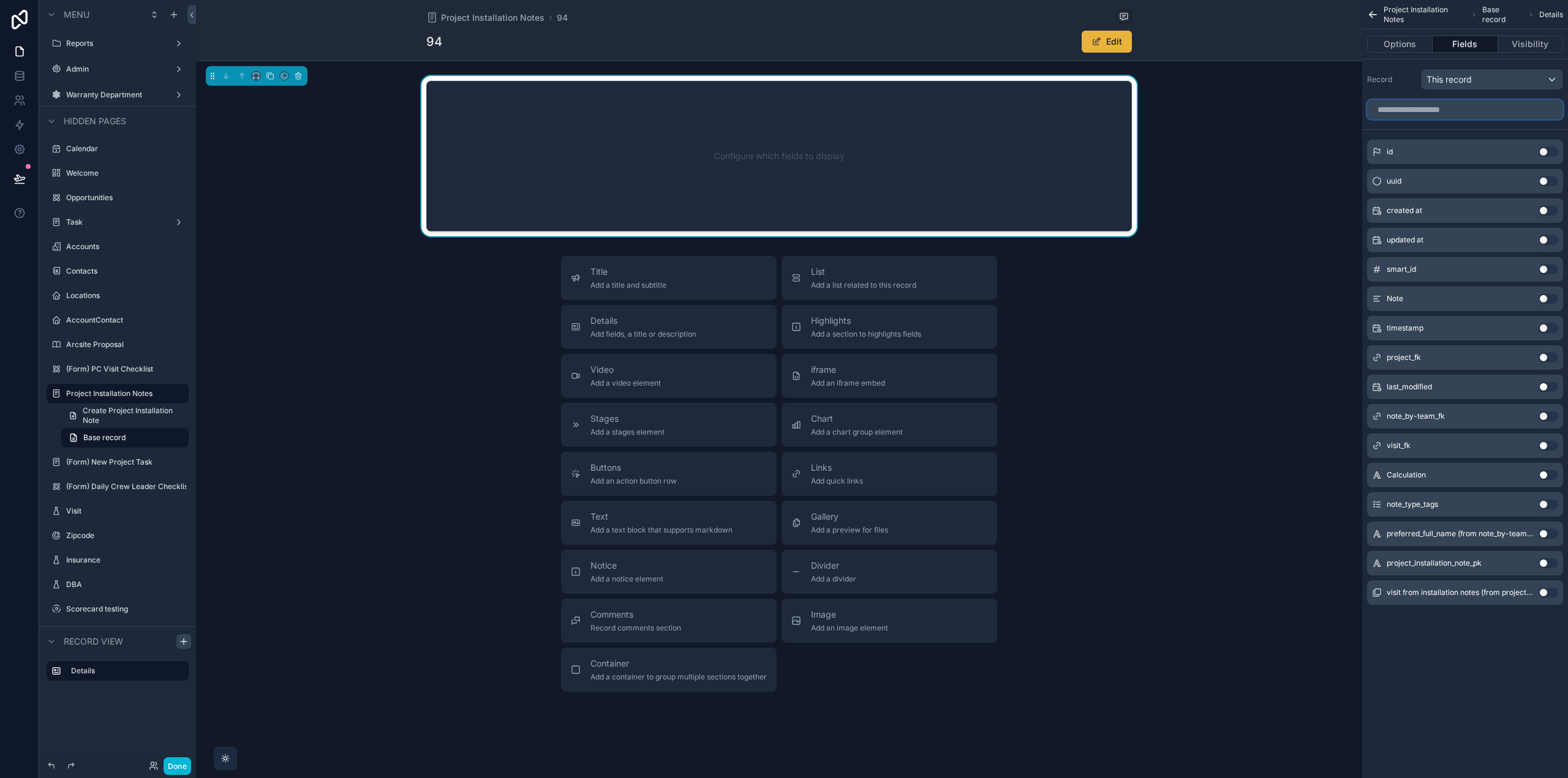
click at [1428, 115] on input "scrollable content" at bounding box center [1465, 109] width 196 height 20
click at [1544, 300] on button "Use setting" at bounding box center [1548, 298] width 20 height 10
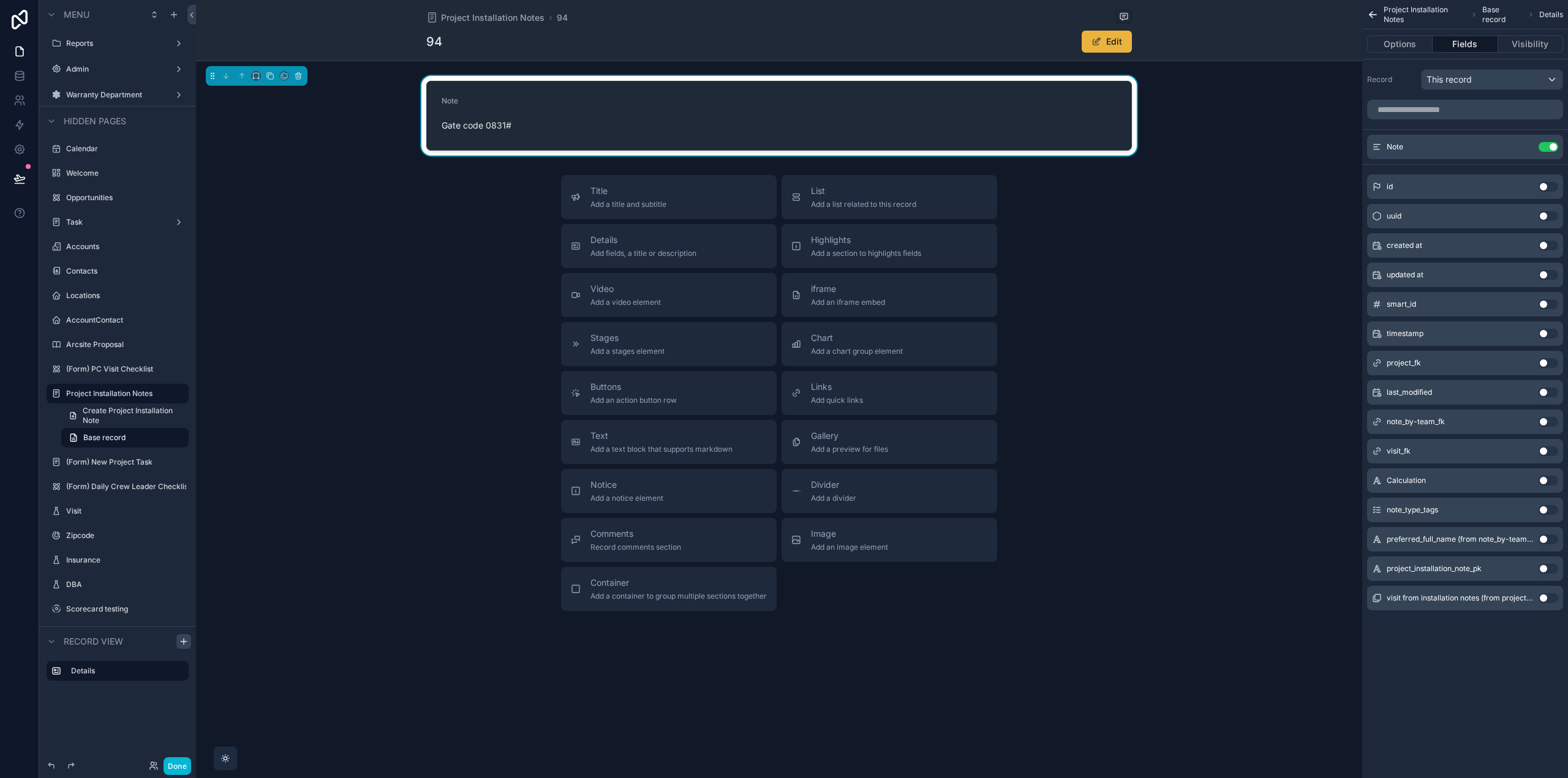
click at [1544, 392] on button "Use setting" at bounding box center [1548, 392] width 20 height 10
click at [1549, 420] on button "Use setting" at bounding box center [1548, 421] width 20 height 10
click at [1525, 145] on icon "scrollable content" at bounding box center [1525, 145] width 5 height 5
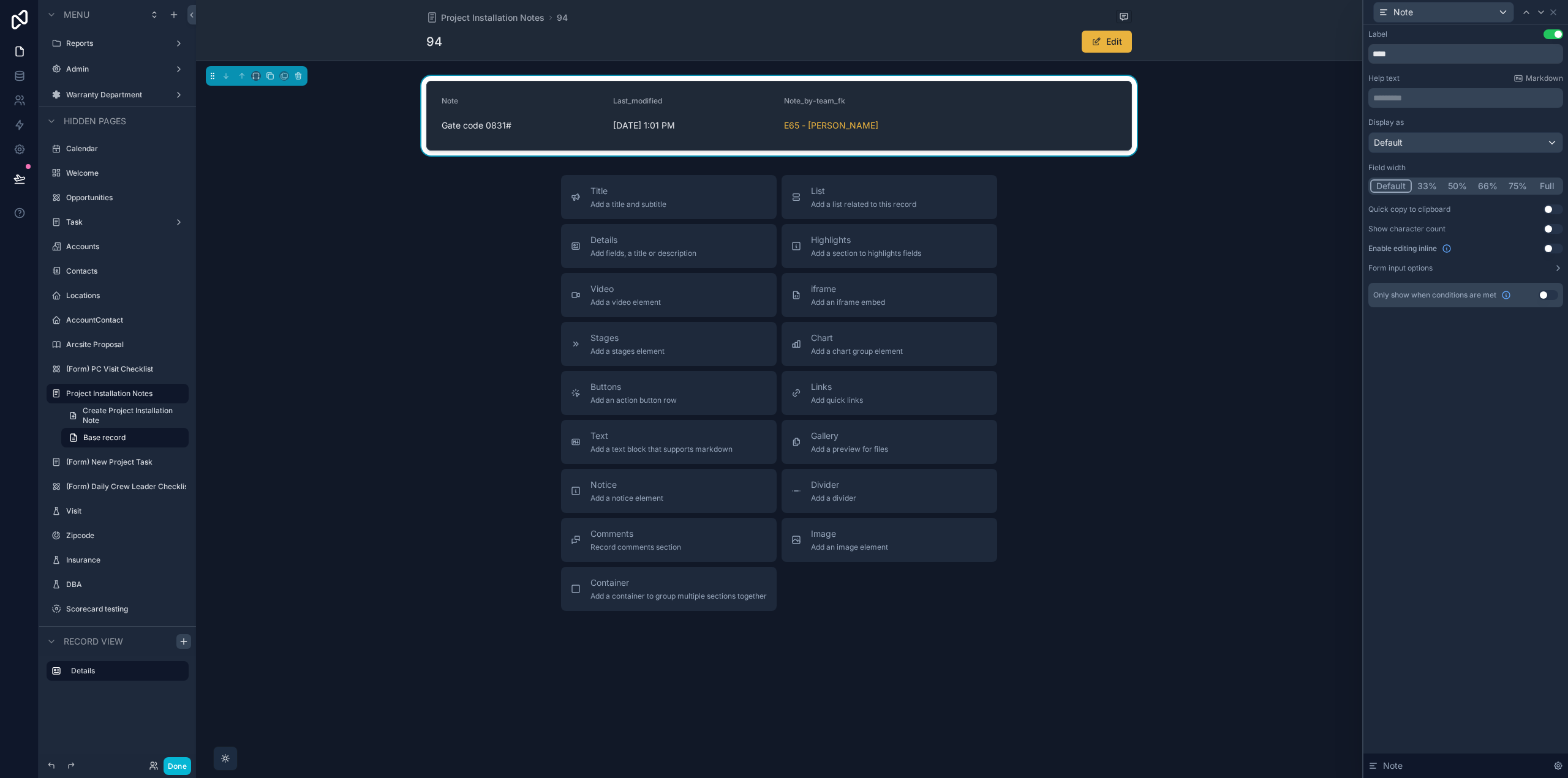
click at [1553, 245] on button "Use setting" at bounding box center [1553, 248] width 20 height 10
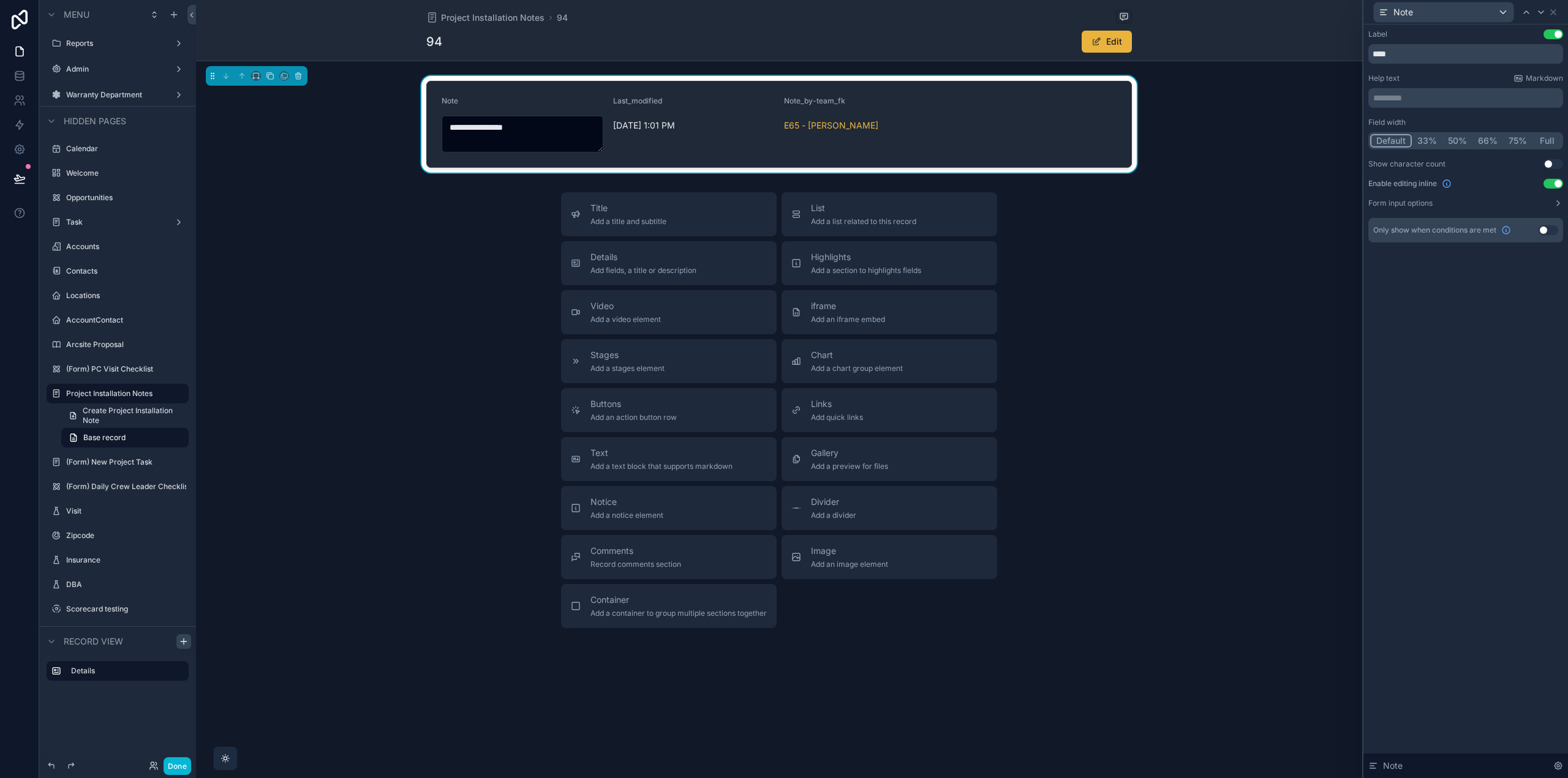
click at [1453, 140] on button "50%" at bounding box center [1457, 140] width 30 height 13
click at [1541, 14] on icon at bounding box center [1541, 12] width 10 height 10
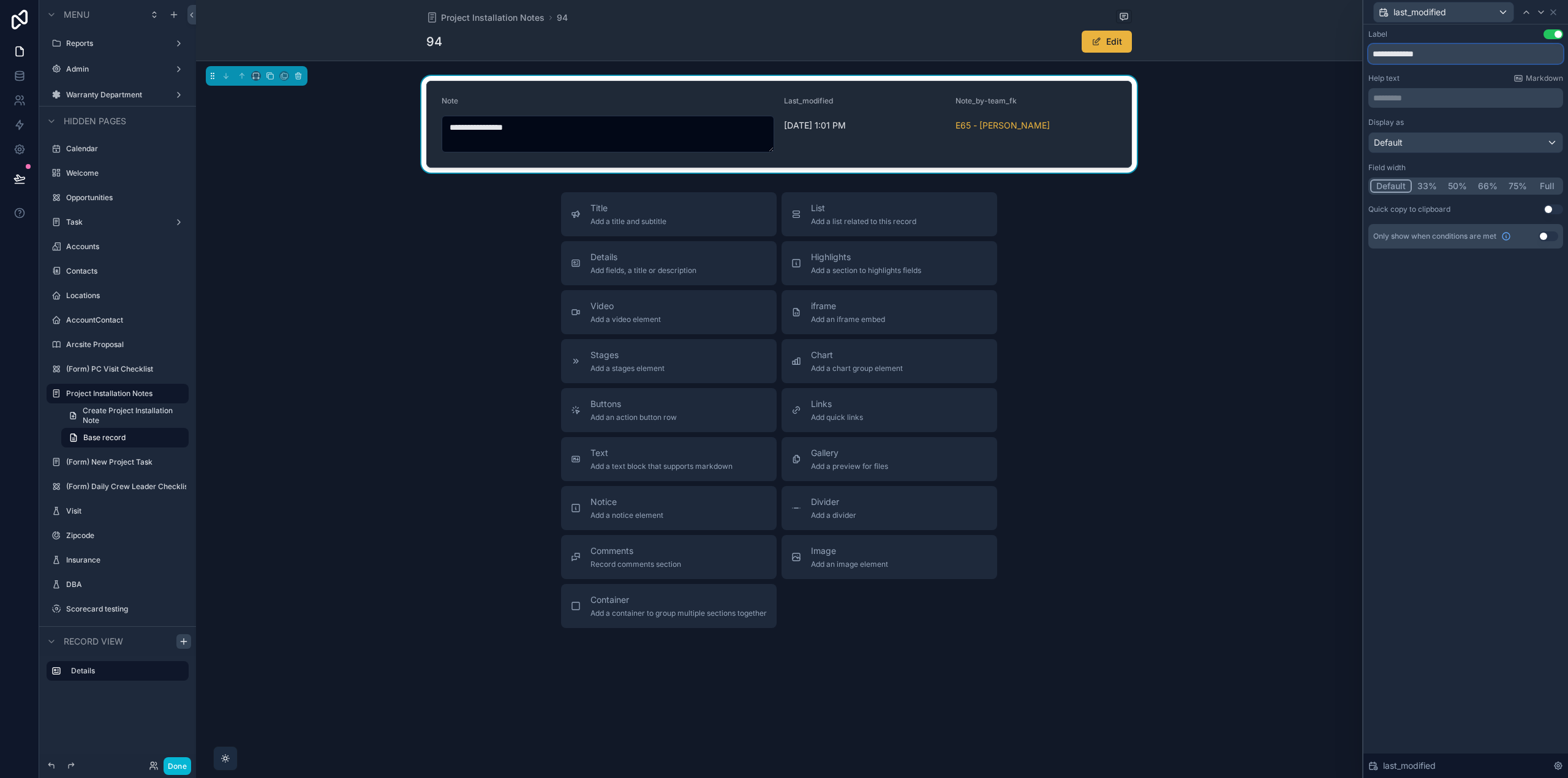
drag, startPoint x: 1436, startPoint y: 54, endPoint x: 1277, endPoint y: 47, distance: 159.2
click at [1296, 46] on div "**********" at bounding box center [784, 389] width 1568 height 778
type input "****"
click at [1542, 12] on icon at bounding box center [1541, 12] width 10 height 10
drag, startPoint x: 1467, startPoint y: 54, endPoint x: 1323, endPoint y: 49, distance: 144.1
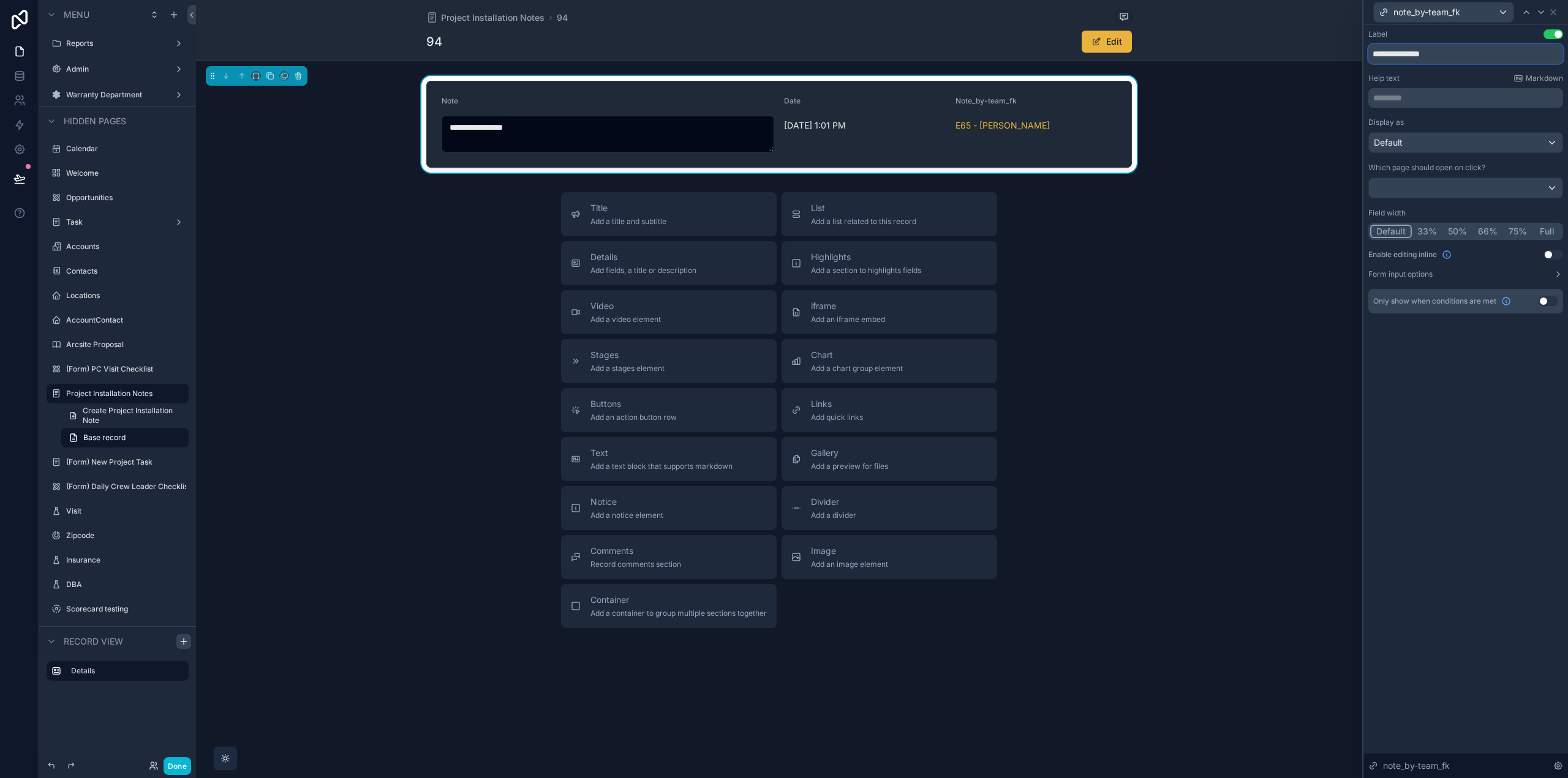
click at [1325, 49] on div "**********" at bounding box center [784, 389] width 1568 height 778
paste input "text"
type input "**"
click at [1555, 11] on icon at bounding box center [1553, 12] width 5 height 5
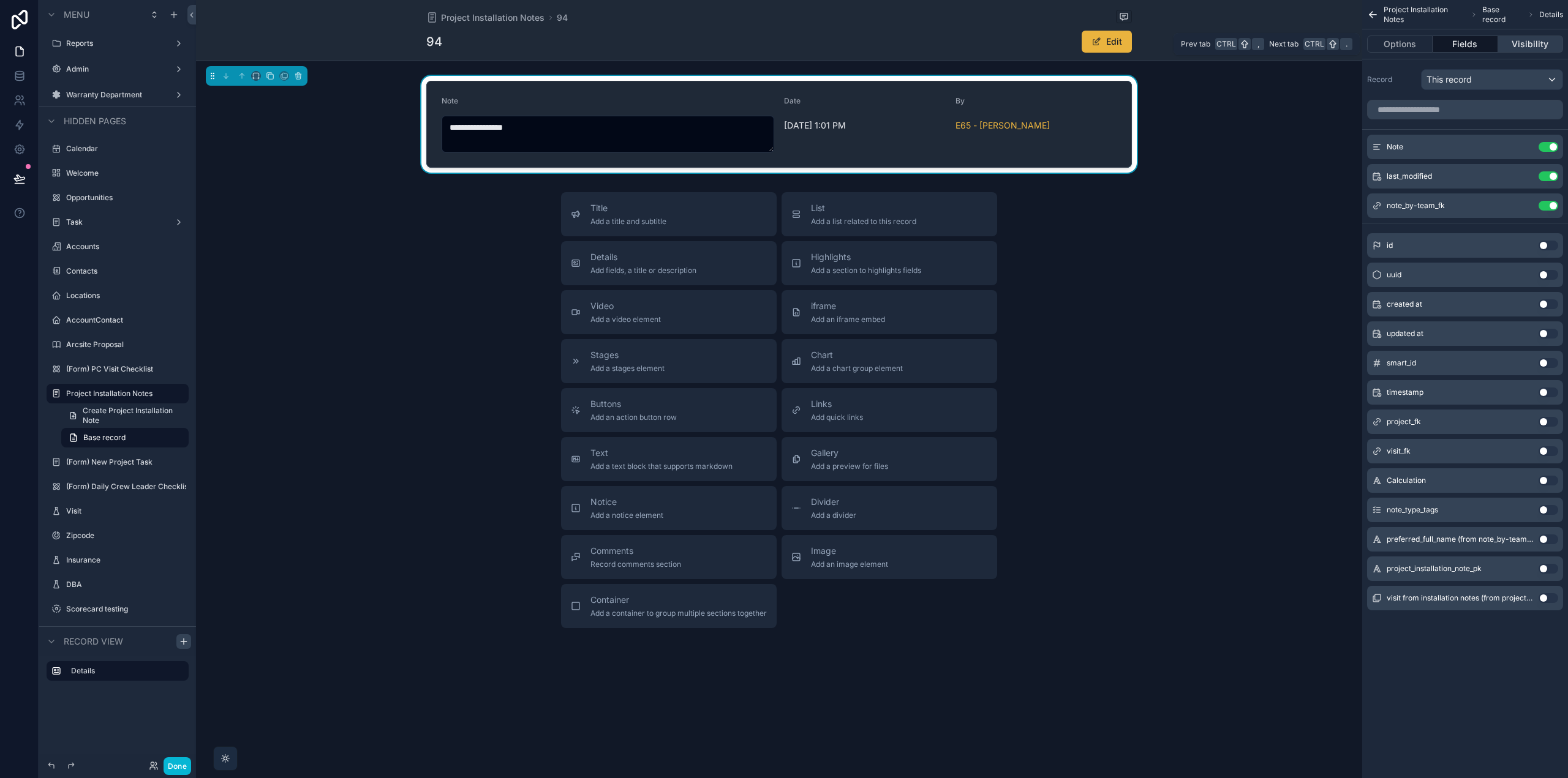
click at [1519, 42] on button "Visibility" at bounding box center [1531, 43] width 65 height 17
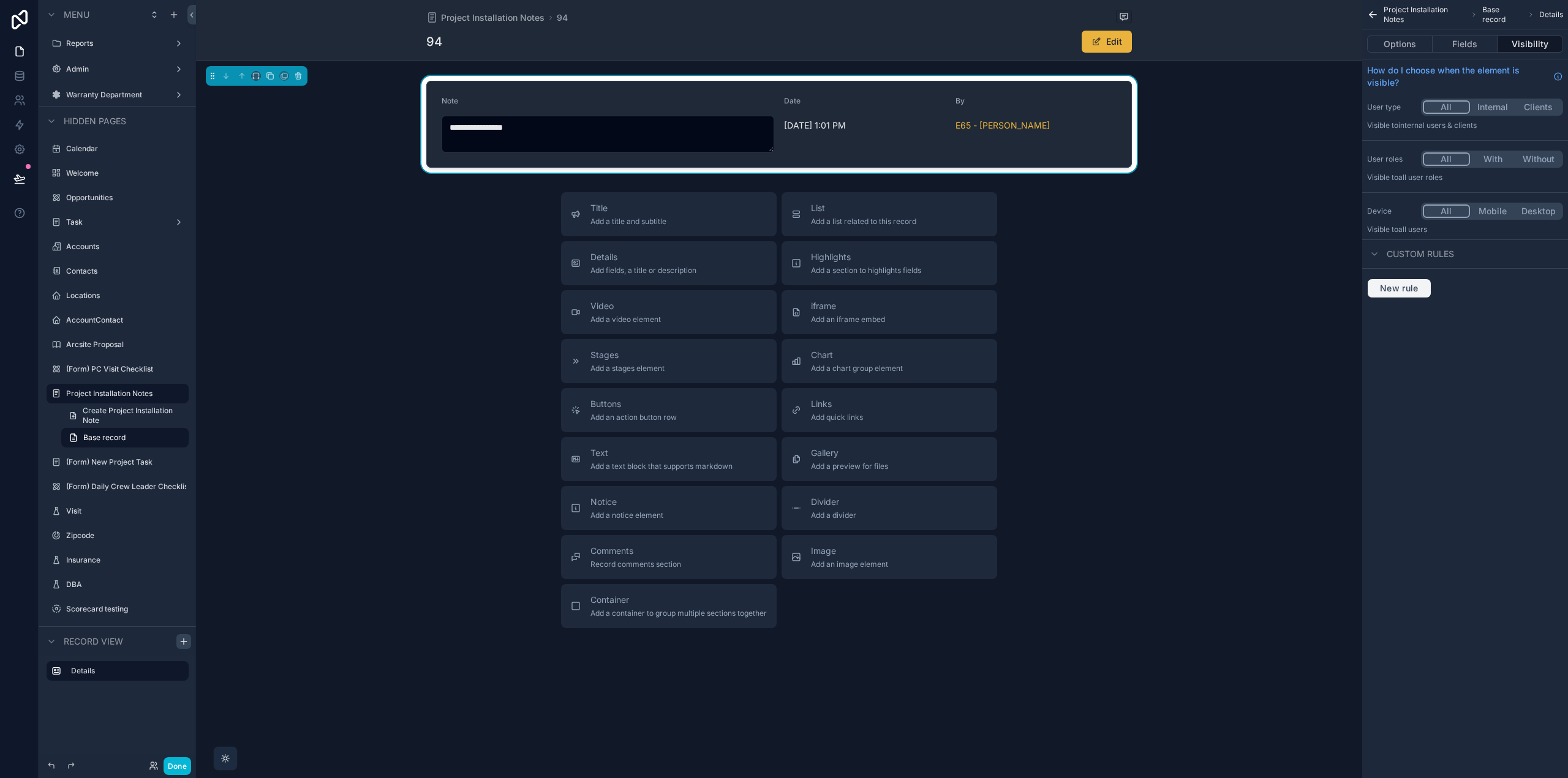
click at [1409, 282] on button "New rule" at bounding box center [1399, 288] width 64 height 20
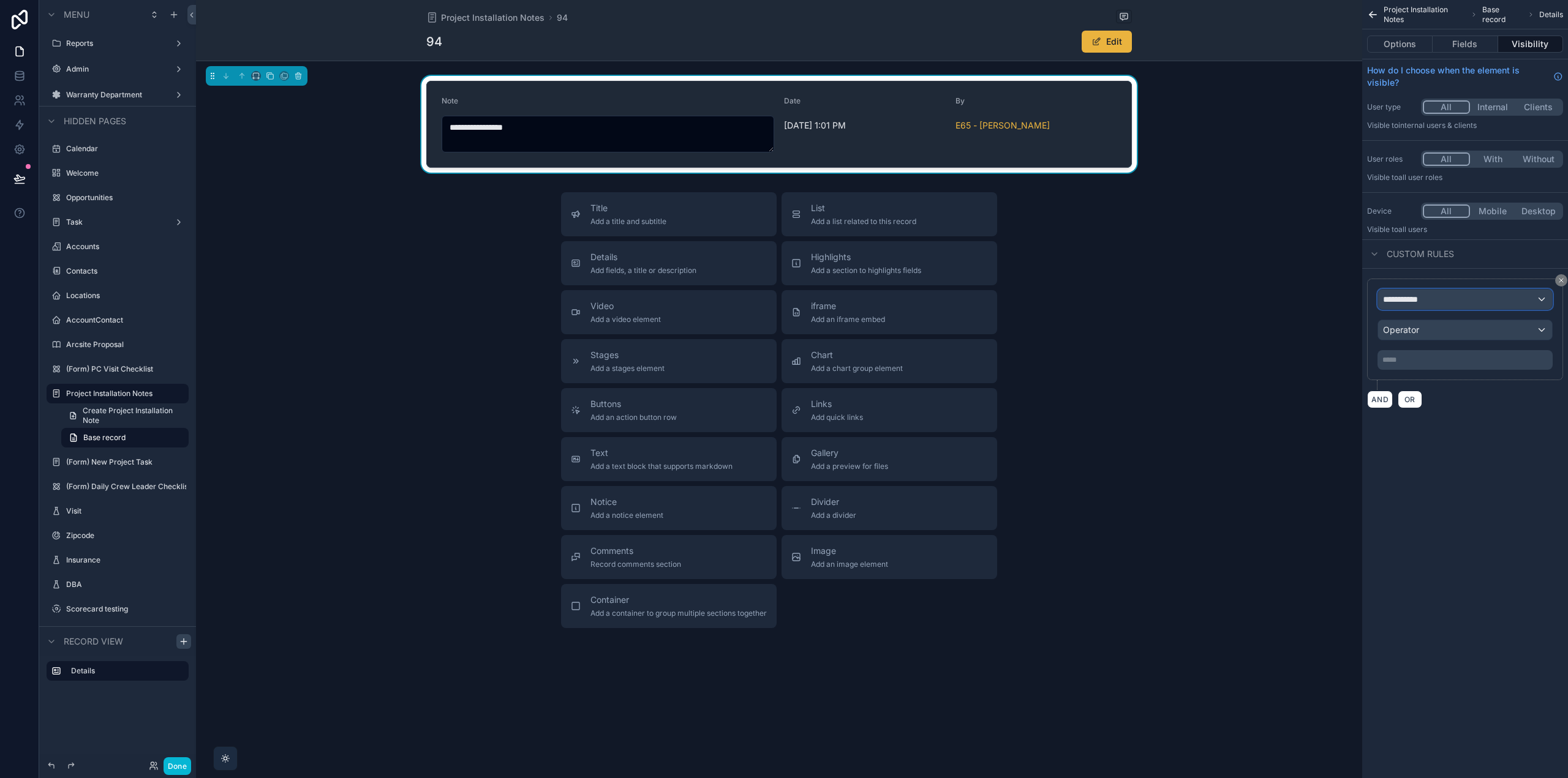
click at [1421, 298] on span "**********" at bounding box center [1406, 299] width 46 height 12
click at [1494, 375] on div "Project Installation Notes Record page values" at bounding box center [1464, 372] width 153 height 29
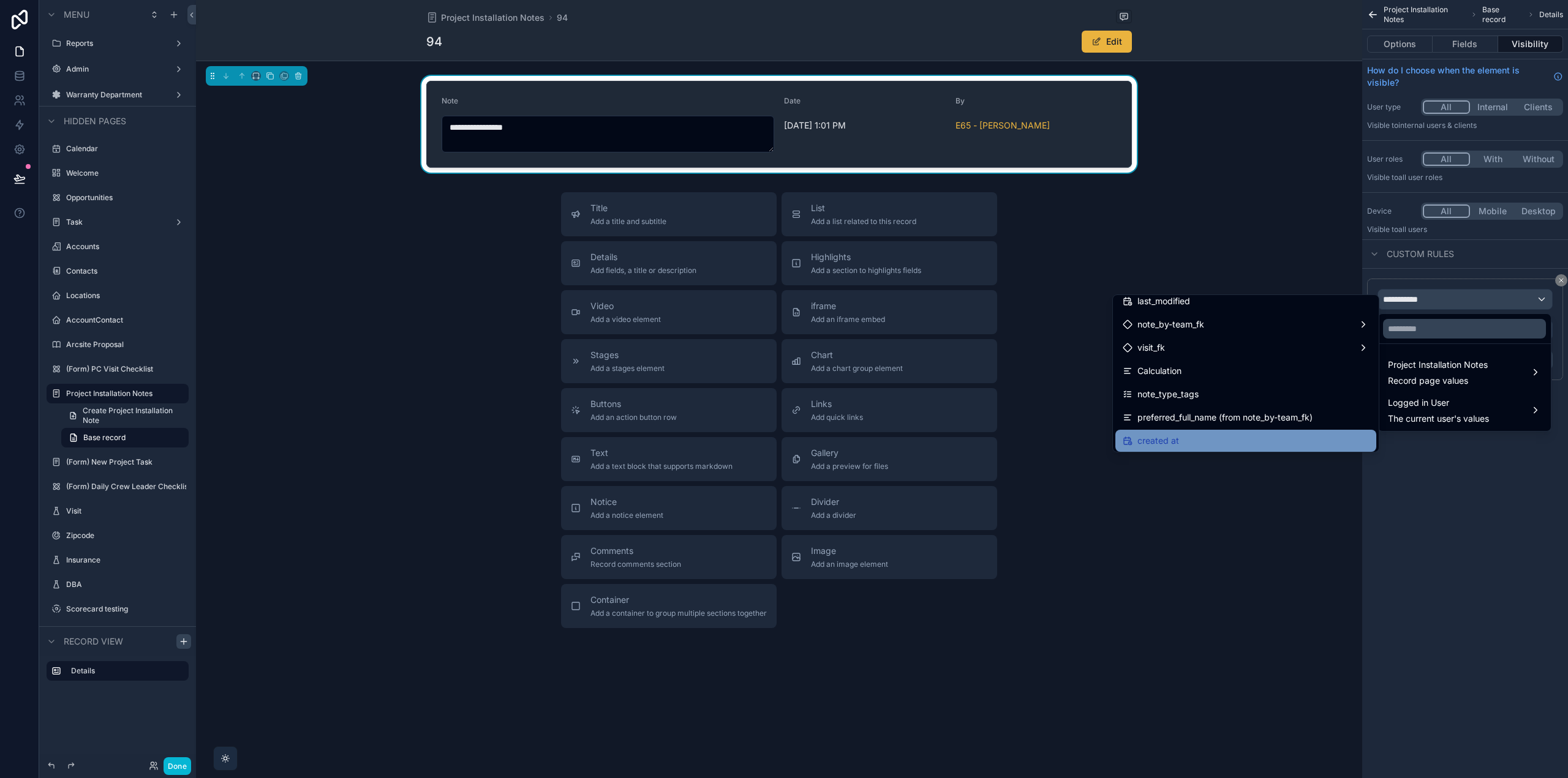
scroll to position [97, 0]
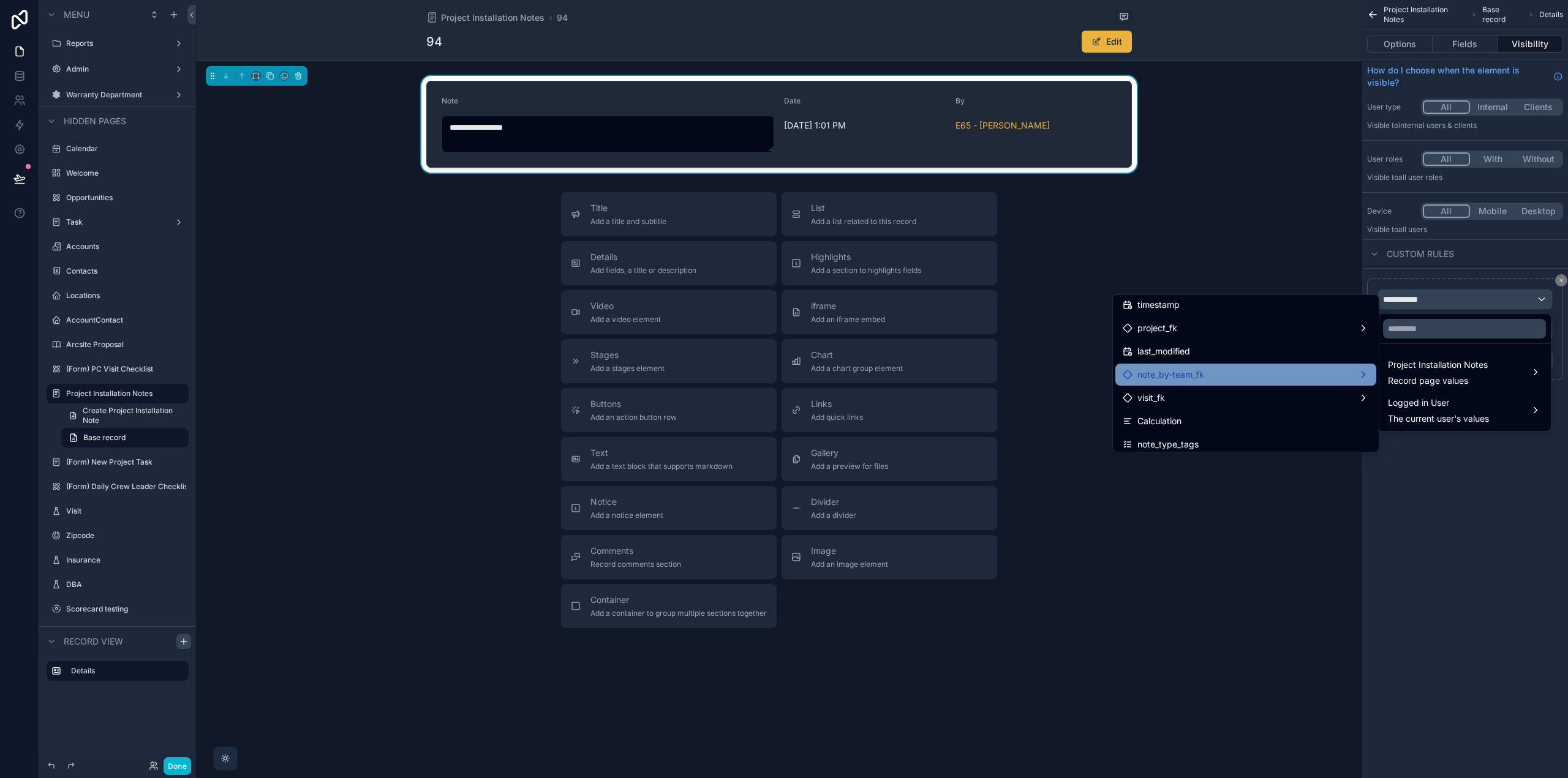
click at [1252, 374] on div "note_by-team_fk" at bounding box center [1245, 375] width 246 height 15
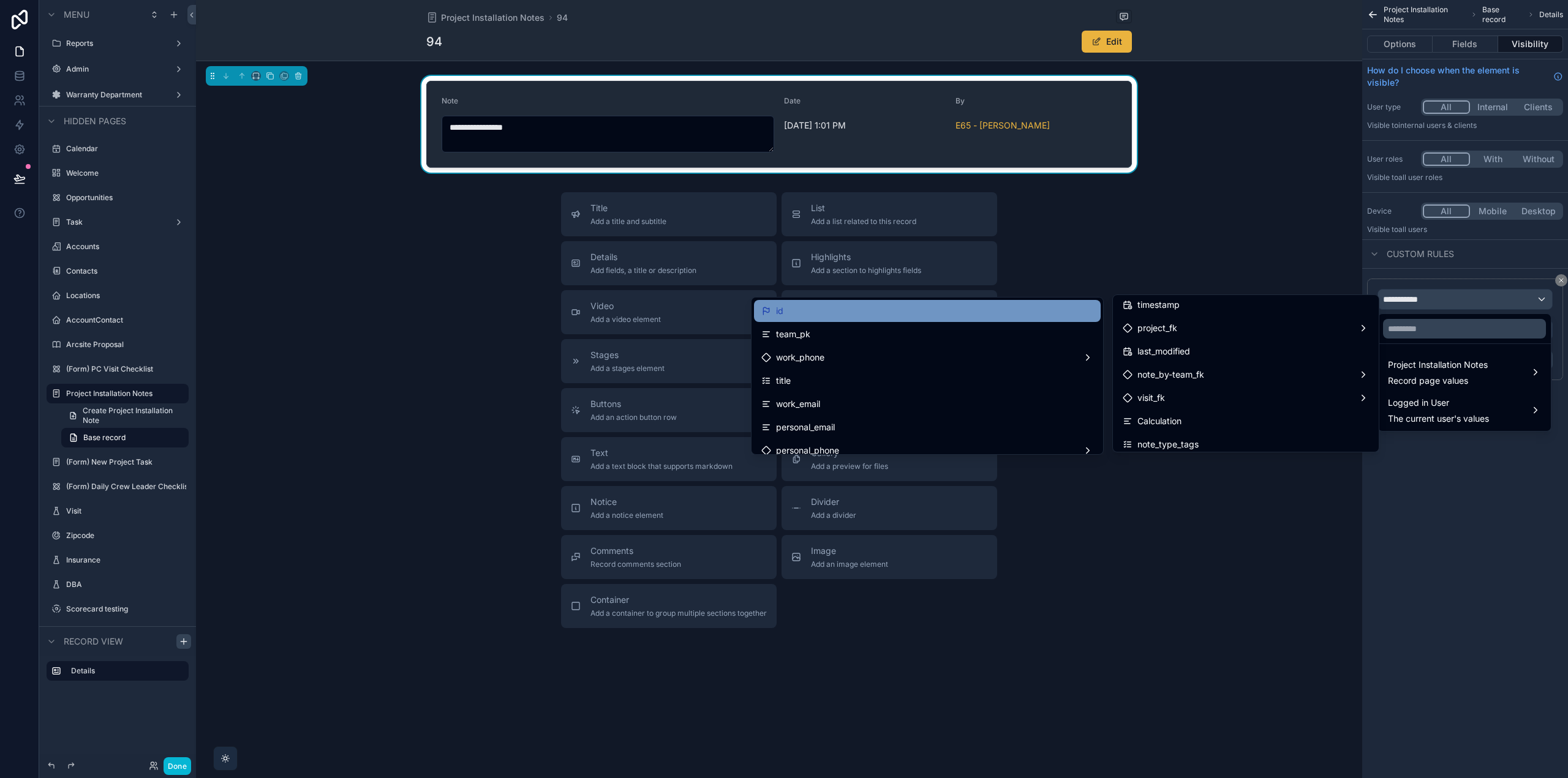
click at [828, 315] on div "id" at bounding box center [928, 311] width 332 height 15
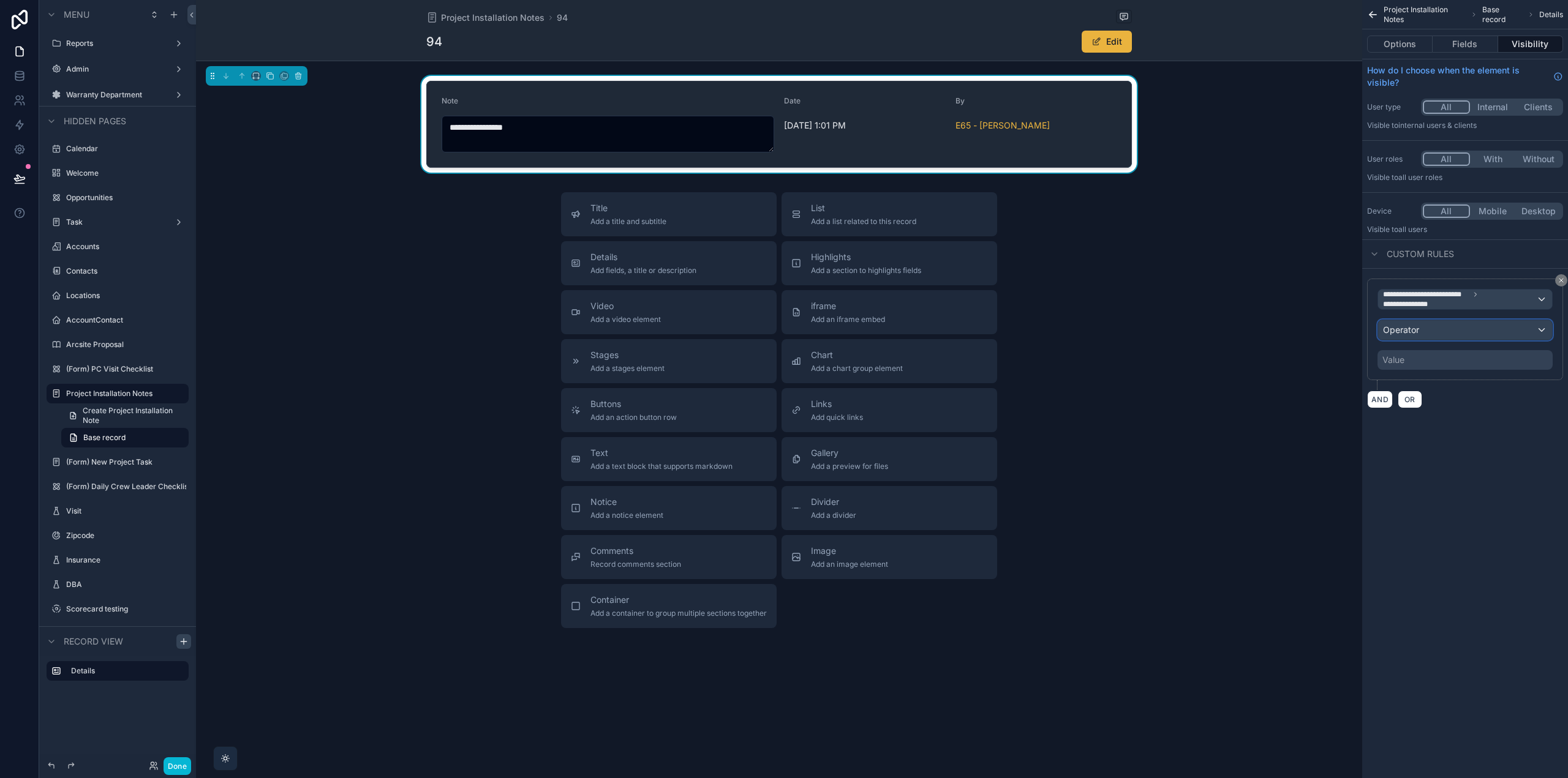
click at [1431, 330] on div "Operator" at bounding box center [1465, 330] width 174 height 20
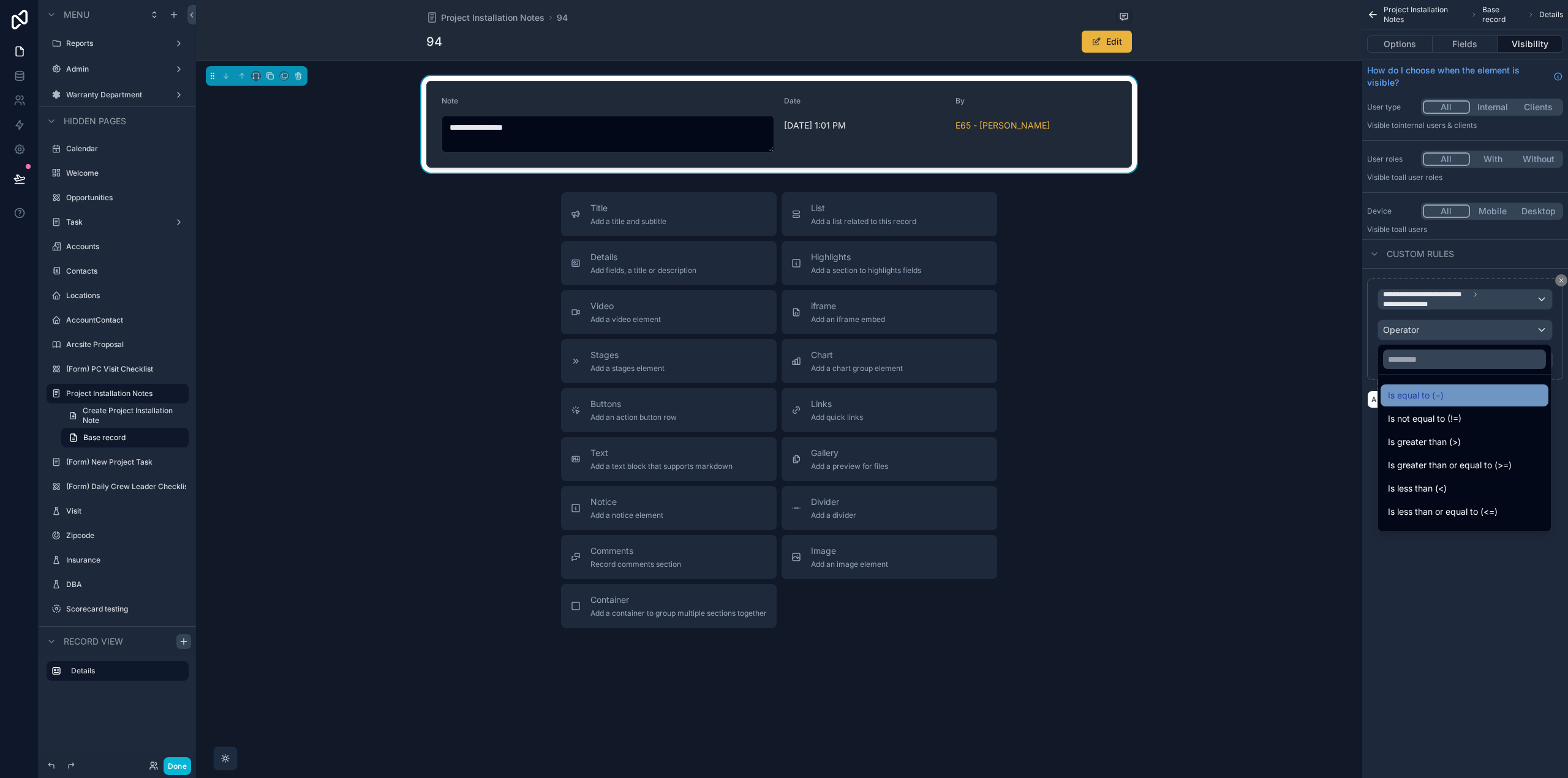
click at [1425, 389] on span "Is equal to (=)" at bounding box center [1416, 395] width 56 height 15
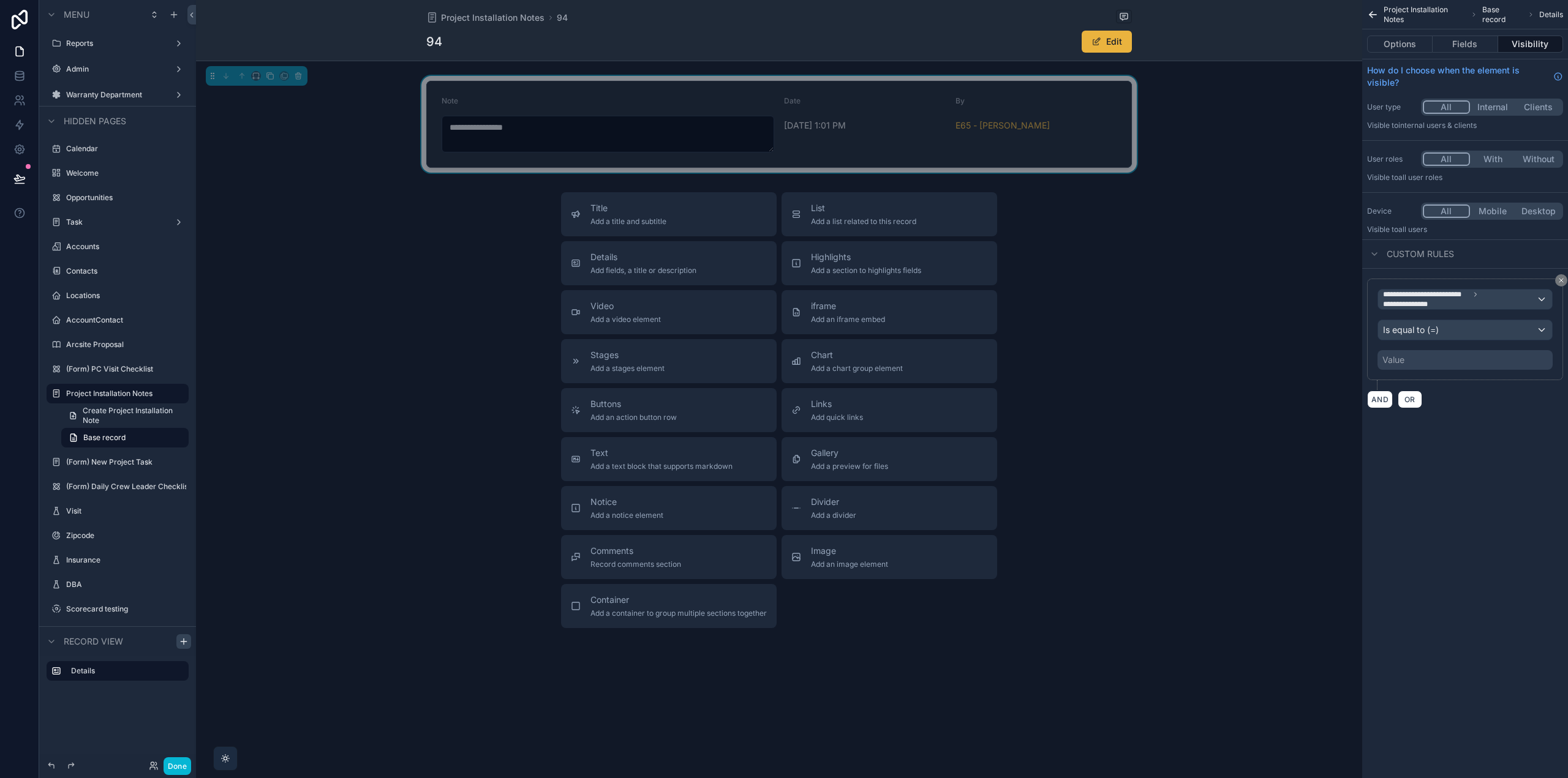
click at [1421, 354] on div "Value" at bounding box center [1465, 360] width 175 height 20
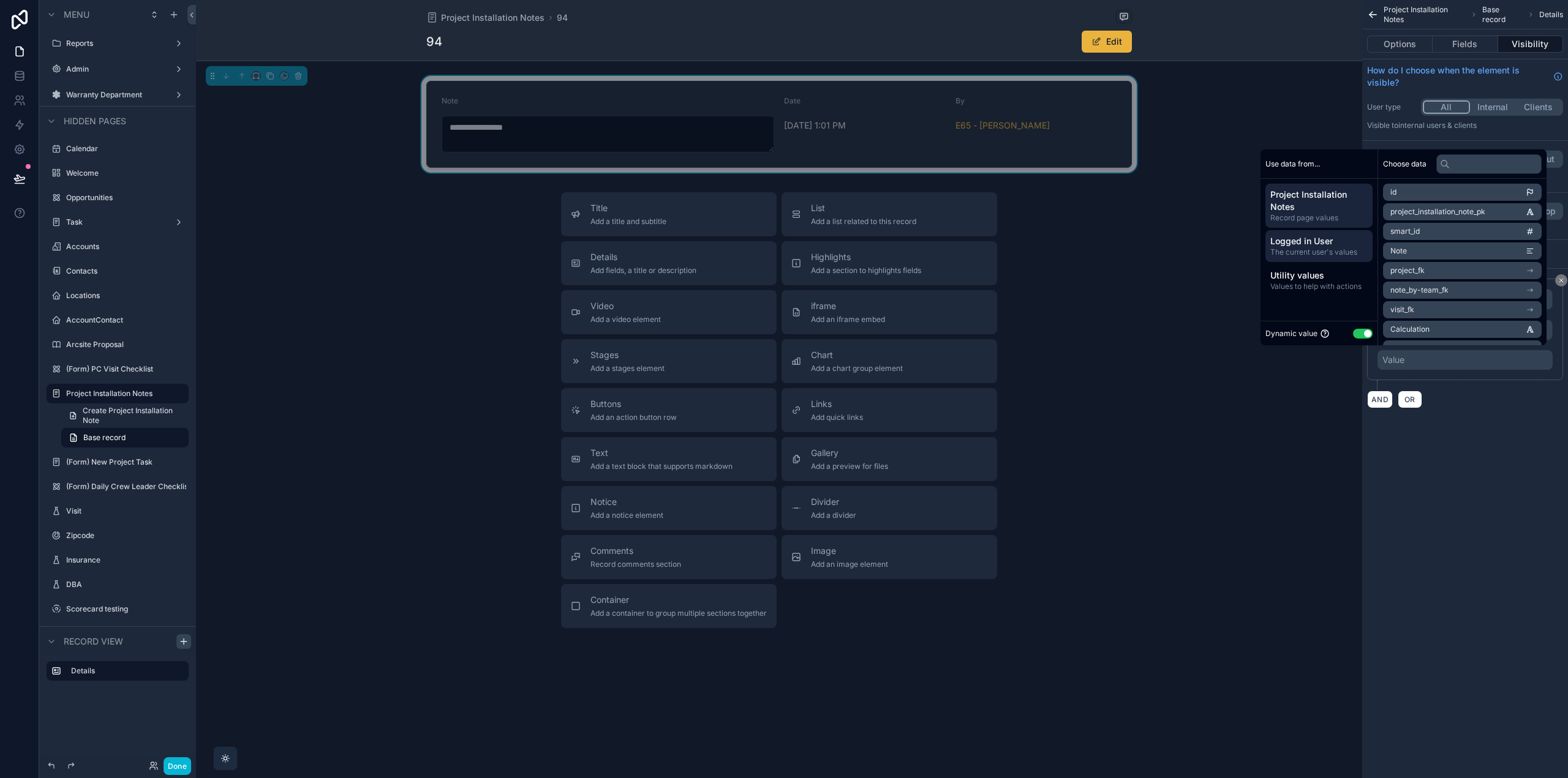
click at [1323, 251] on span "The current user's values" at bounding box center [1319, 252] width 97 height 10
click at [1533, 190] on icon "scrollable content" at bounding box center [1530, 191] width 5 height 4
click at [1499, 450] on div "**********" at bounding box center [1465, 389] width 206 height 778
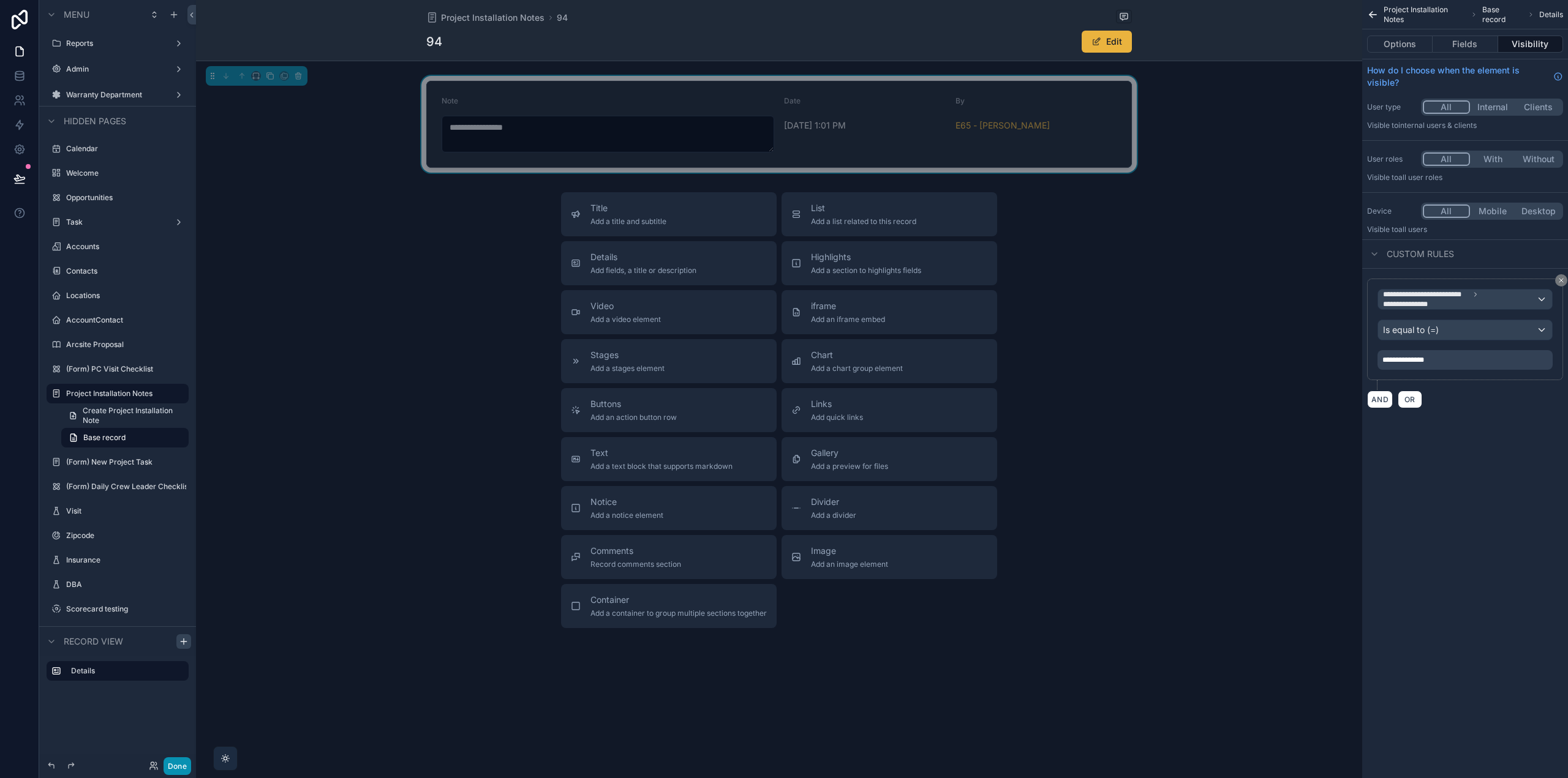
click at [185, 766] on button "Done" at bounding box center [176, 766] width 27 height 18
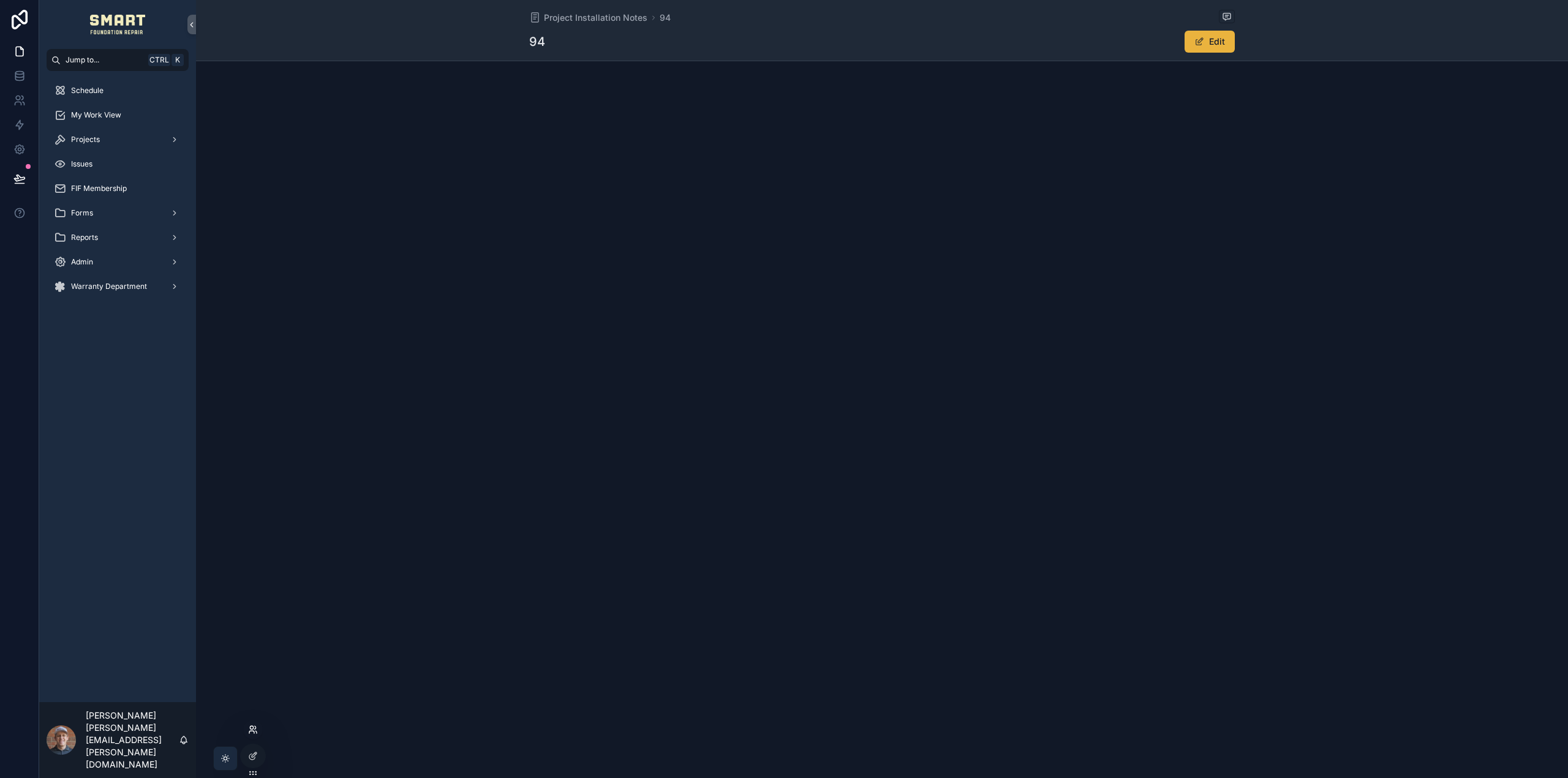
click at [252, 732] on icon at bounding box center [252, 730] width 10 height 10
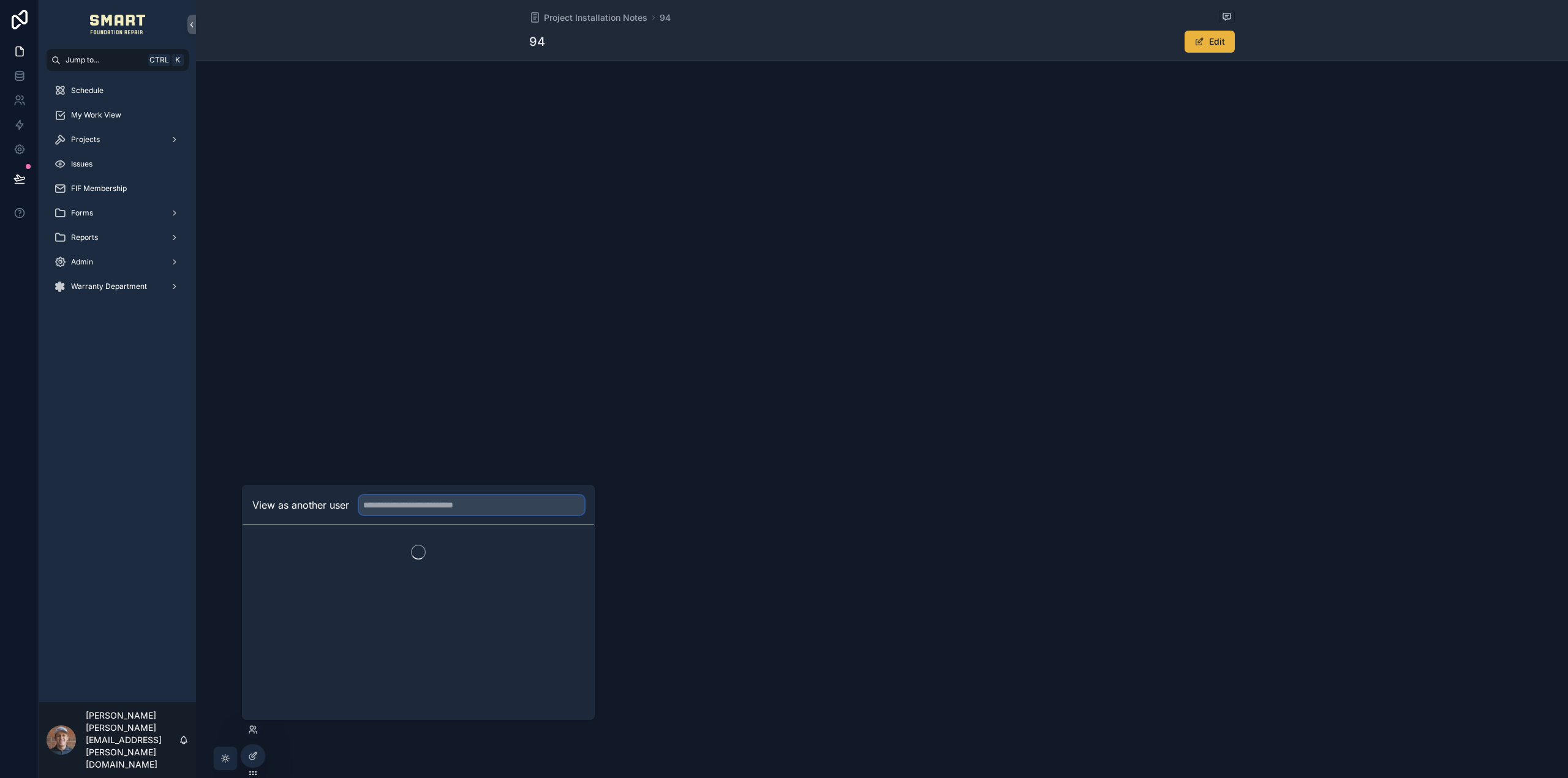
drag, startPoint x: 384, startPoint y: 506, endPoint x: 392, endPoint y: 506, distance: 8.0
click at [385, 506] on input "text" at bounding box center [471, 505] width 226 height 20
type input "******"
click at [564, 551] on button "Select" at bounding box center [568, 550] width 32 height 18
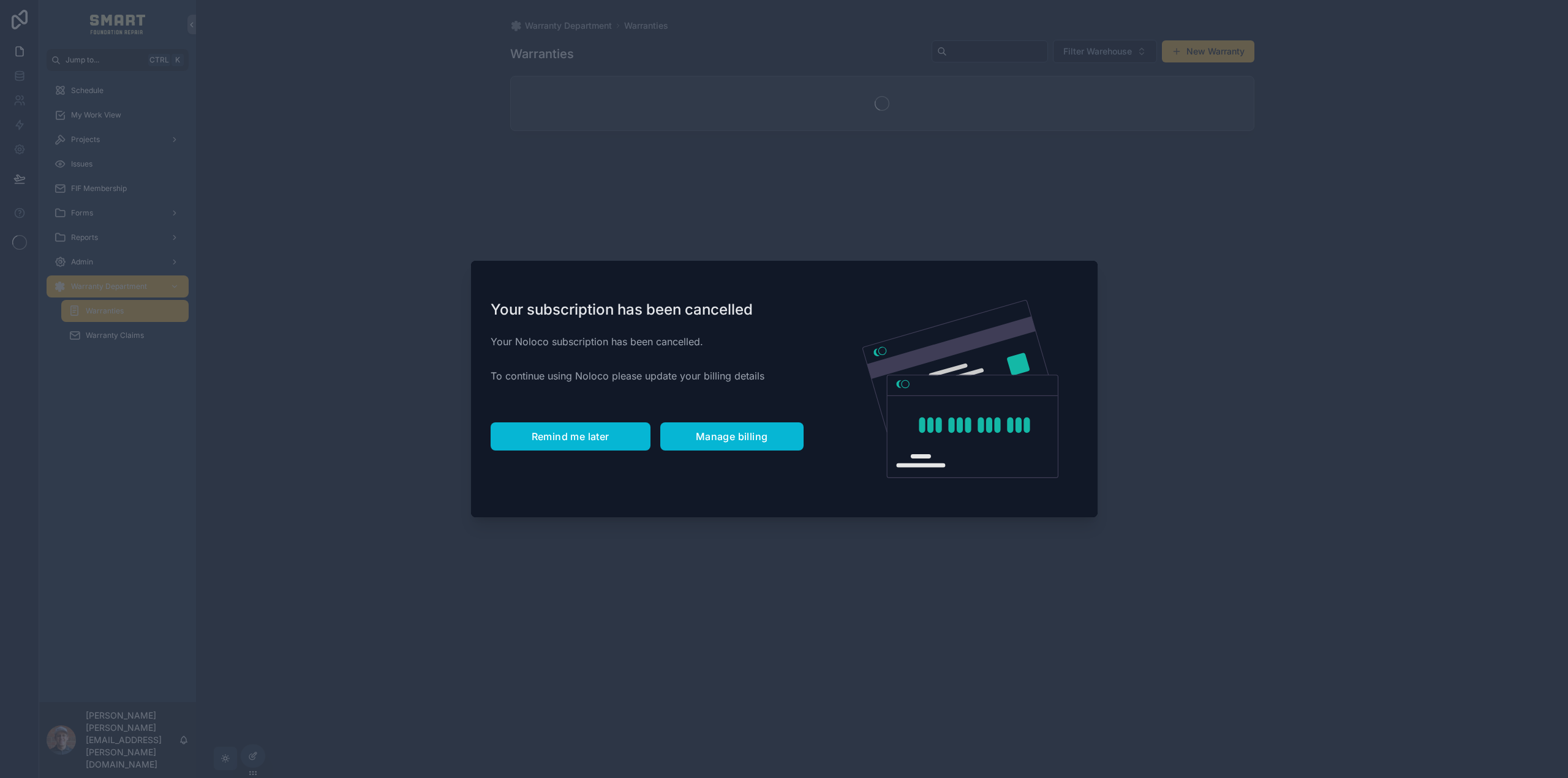
click at [554, 435] on span "Remind me later" at bounding box center [570, 436] width 78 height 12
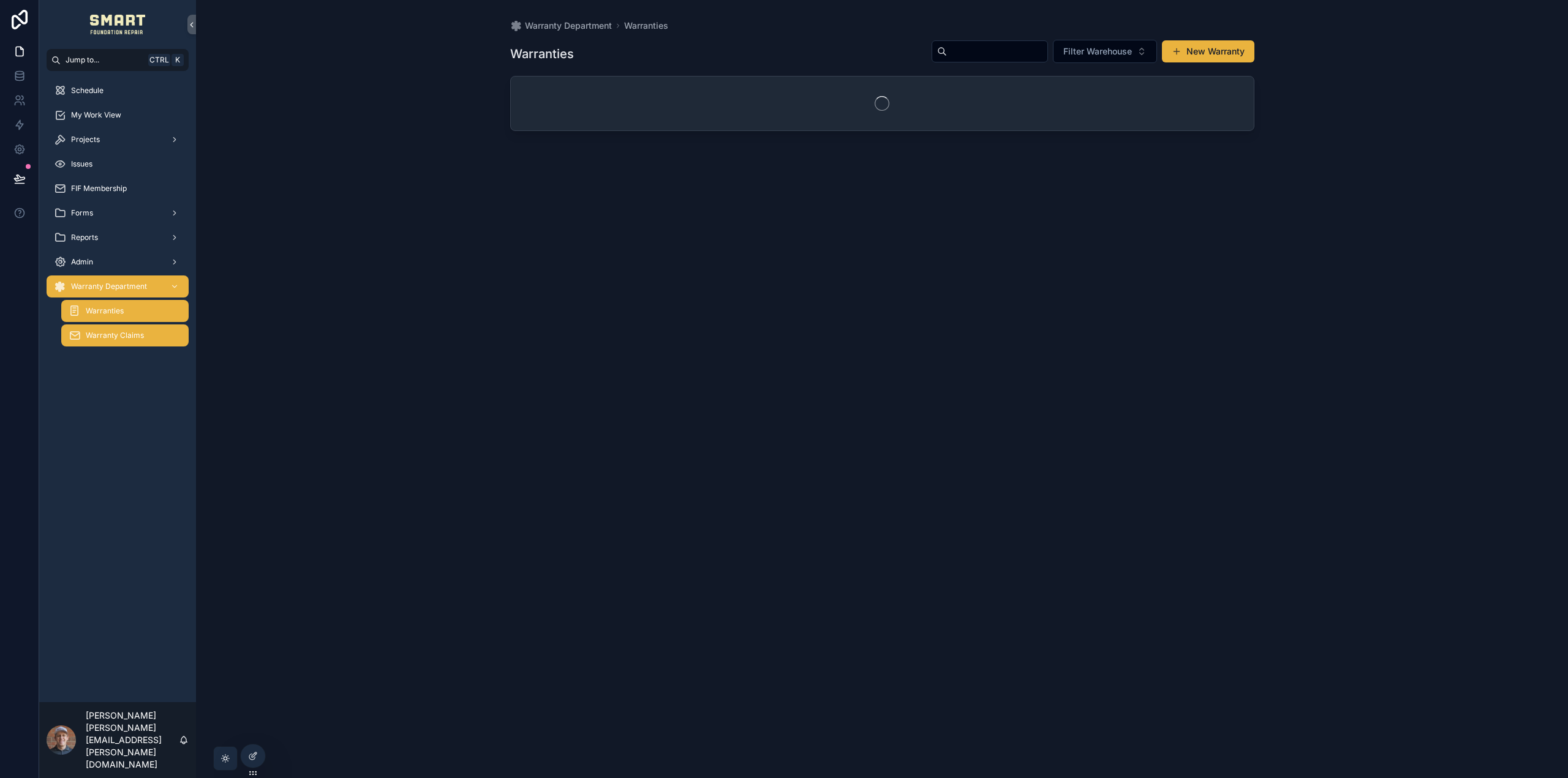
click at [135, 336] on span "Warranty Claims" at bounding box center [115, 335] width 58 height 10
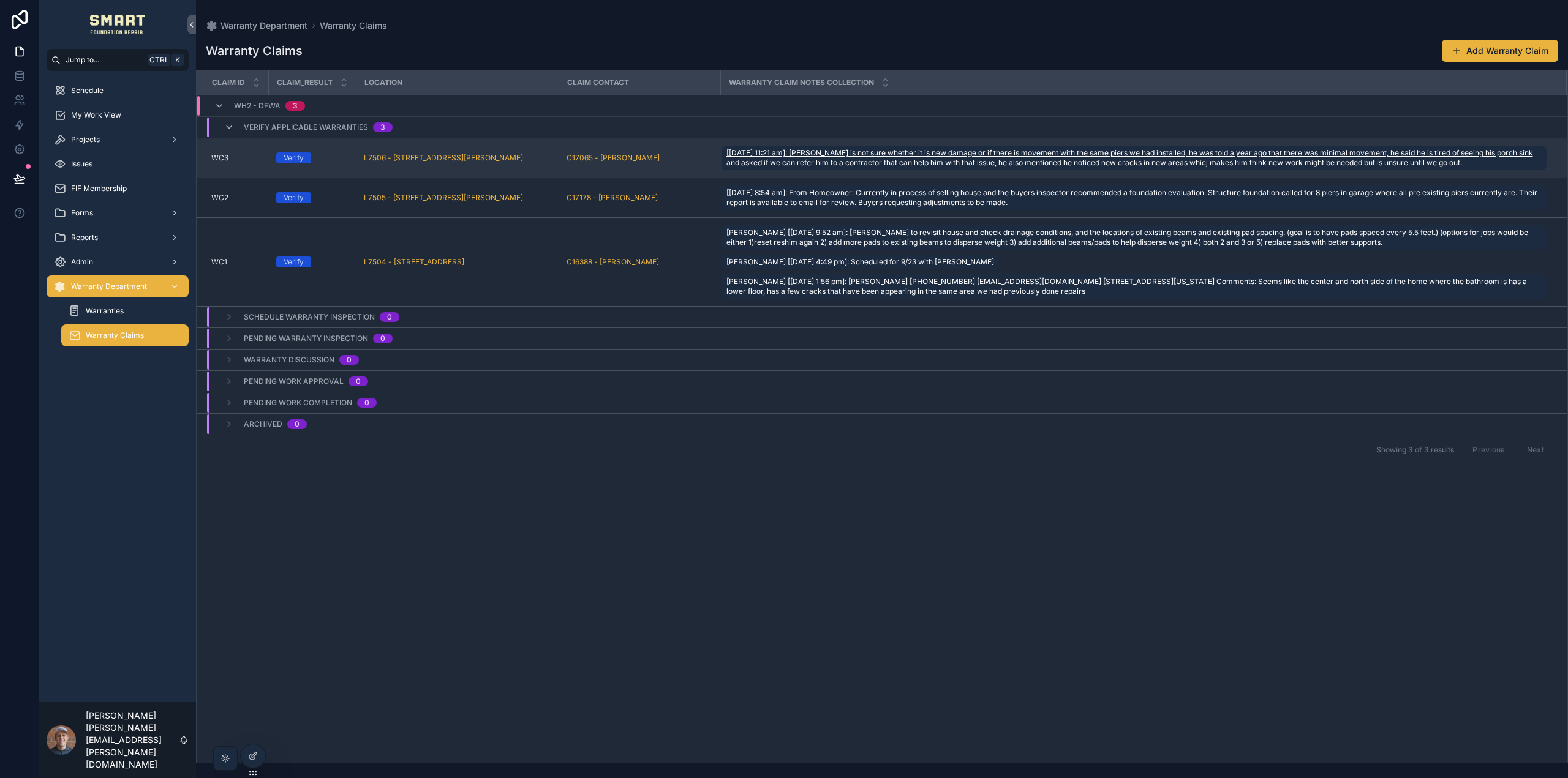
click at [886, 149] on span "[[DATE] 11:21 am]: [PERSON_NAME] is not sure whether it is new damage or if the…" at bounding box center [1134, 158] width 816 height 20
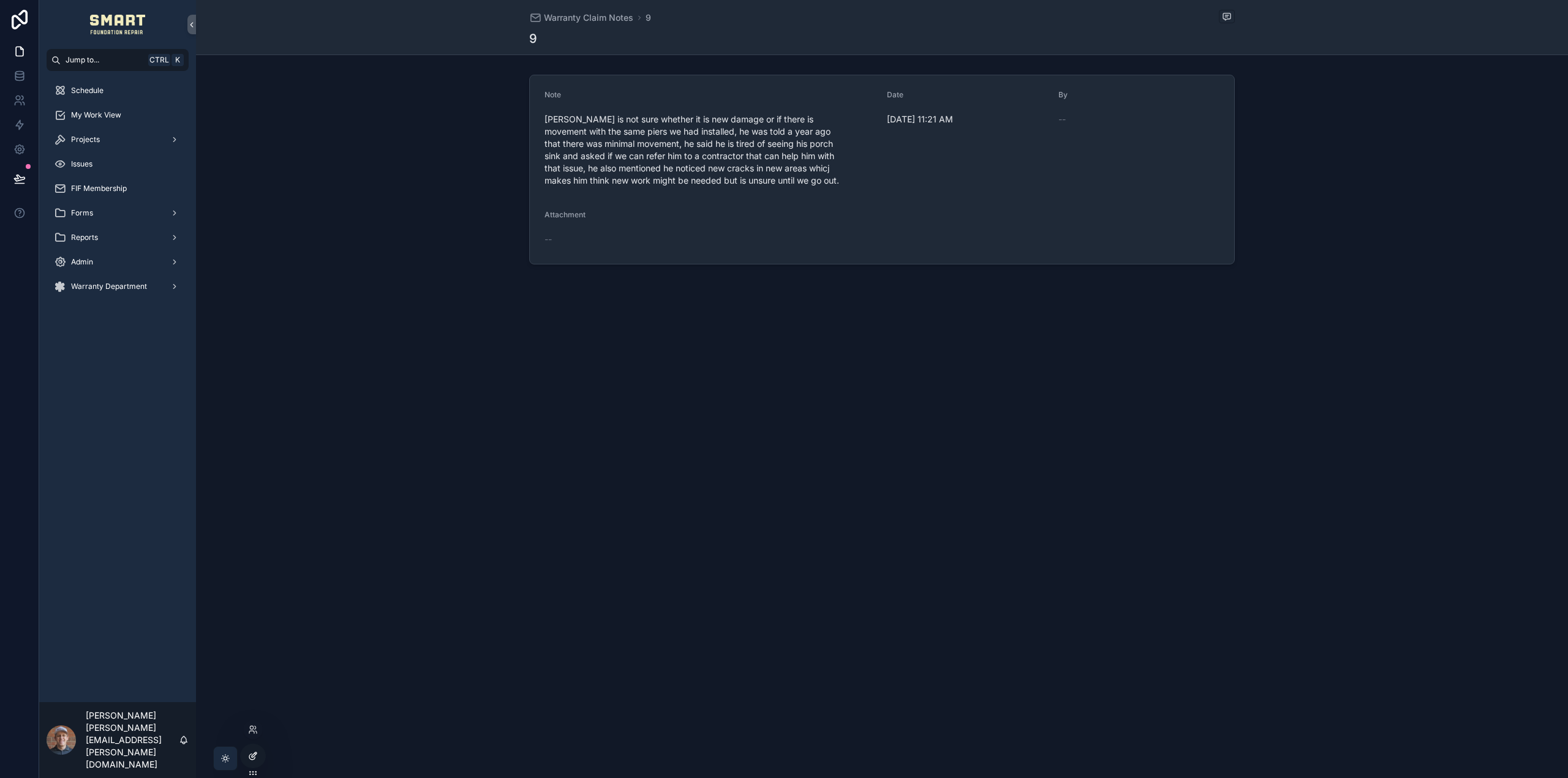
click at [259, 753] on div at bounding box center [252, 756] width 24 height 24
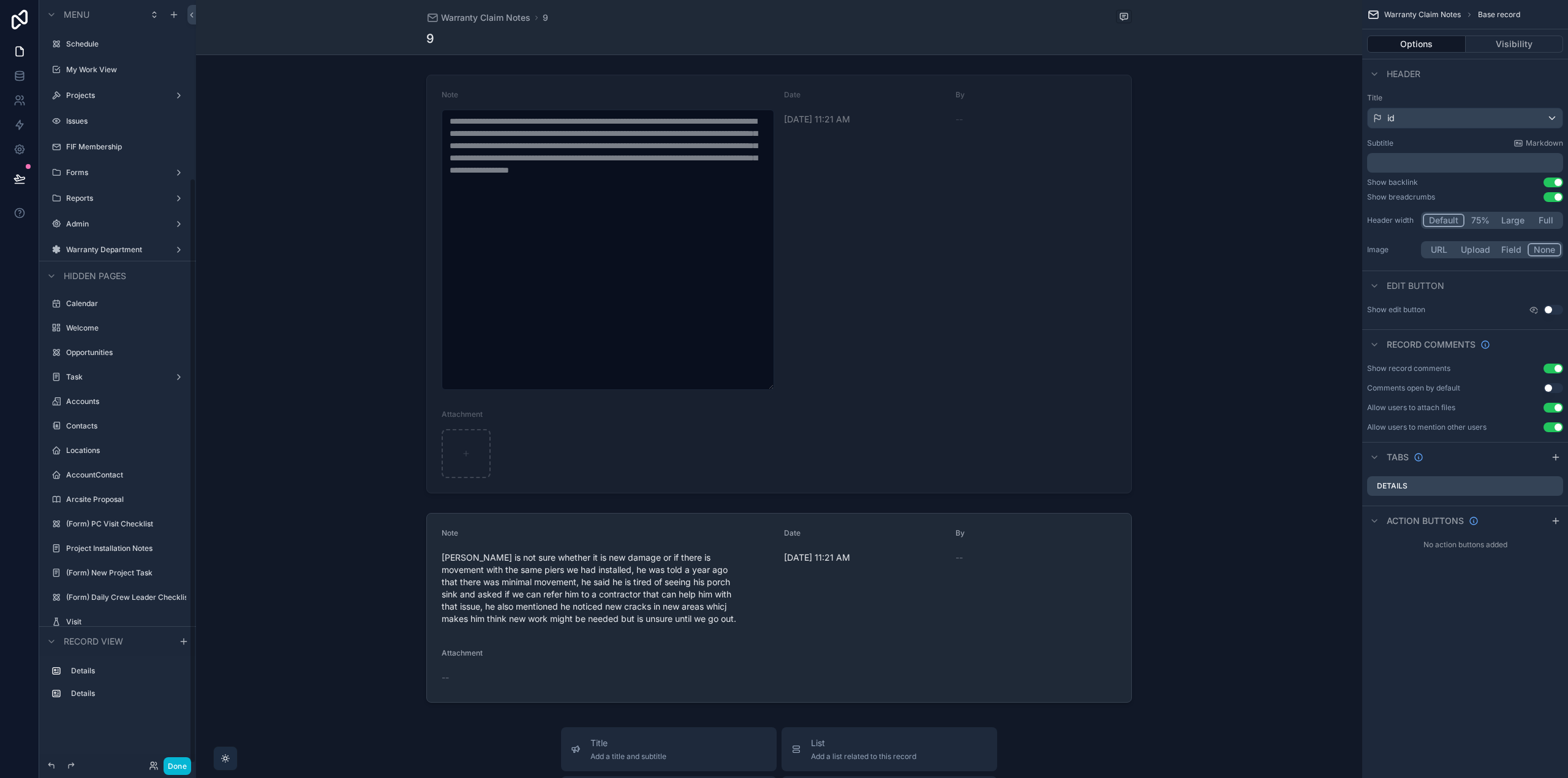
scroll to position [232, 0]
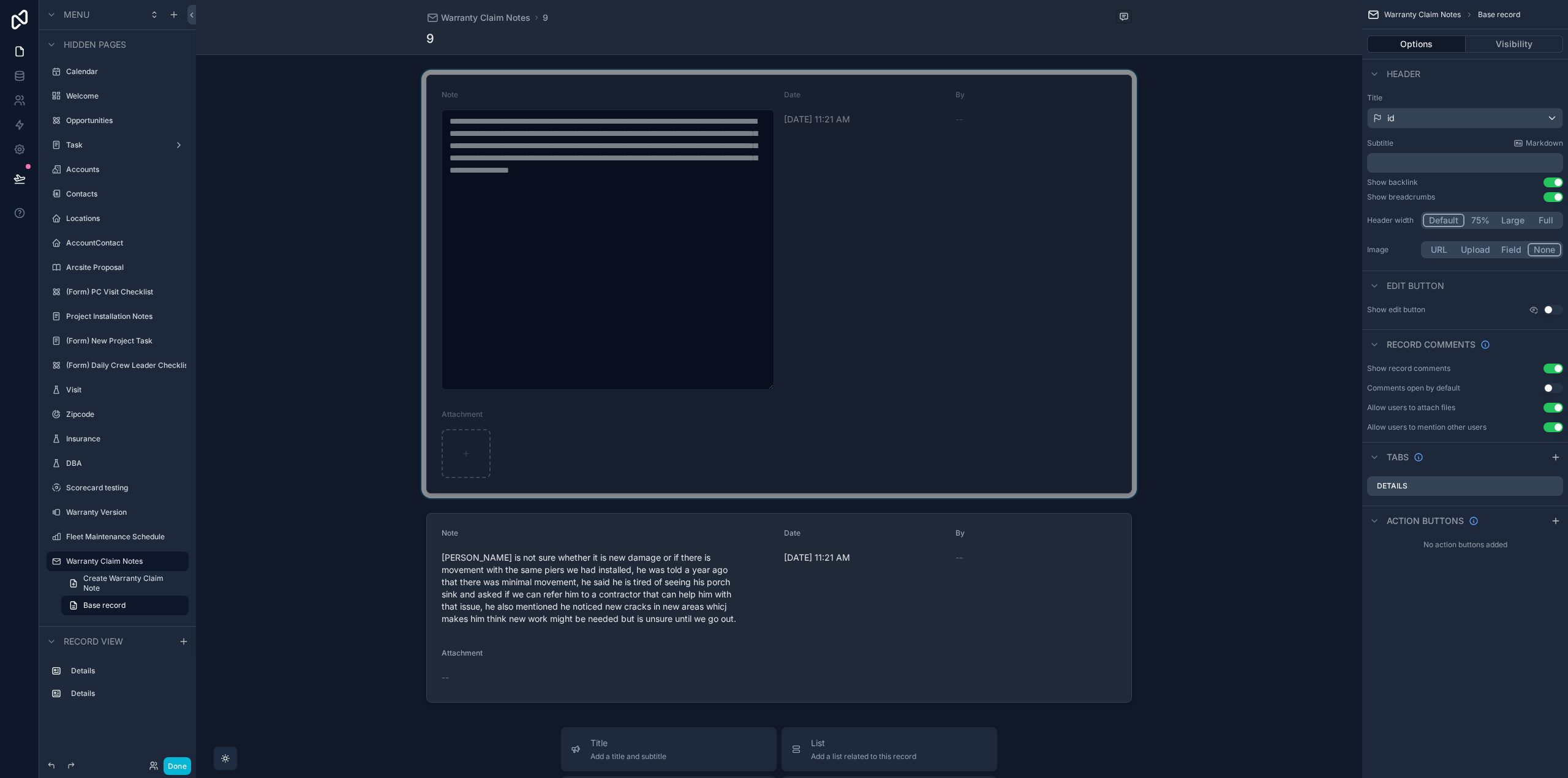
click at [978, 215] on div "scrollable content" at bounding box center [779, 284] width 1167 height 428
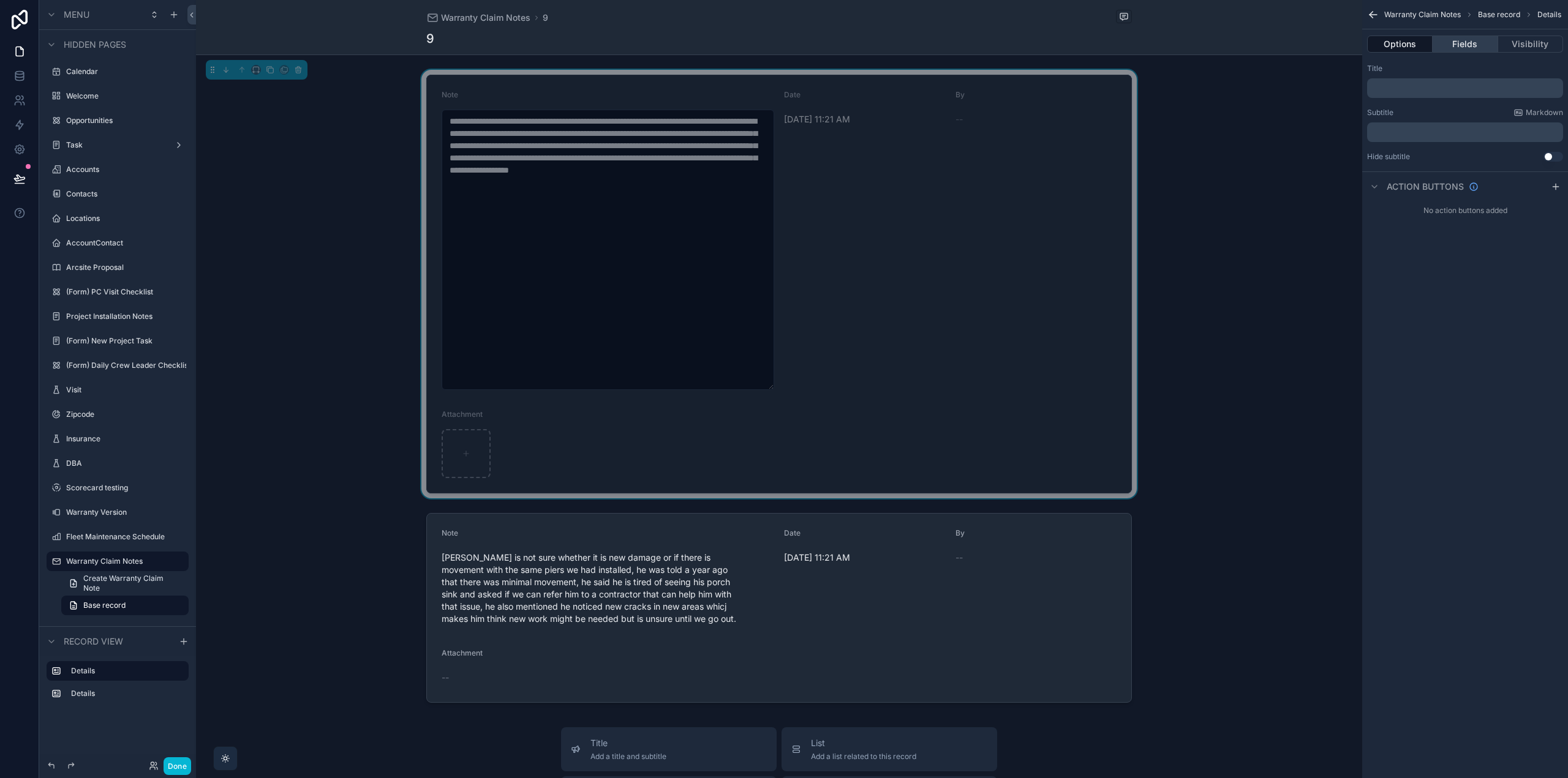
click at [1472, 48] on button "Fields" at bounding box center [1465, 43] width 65 height 17
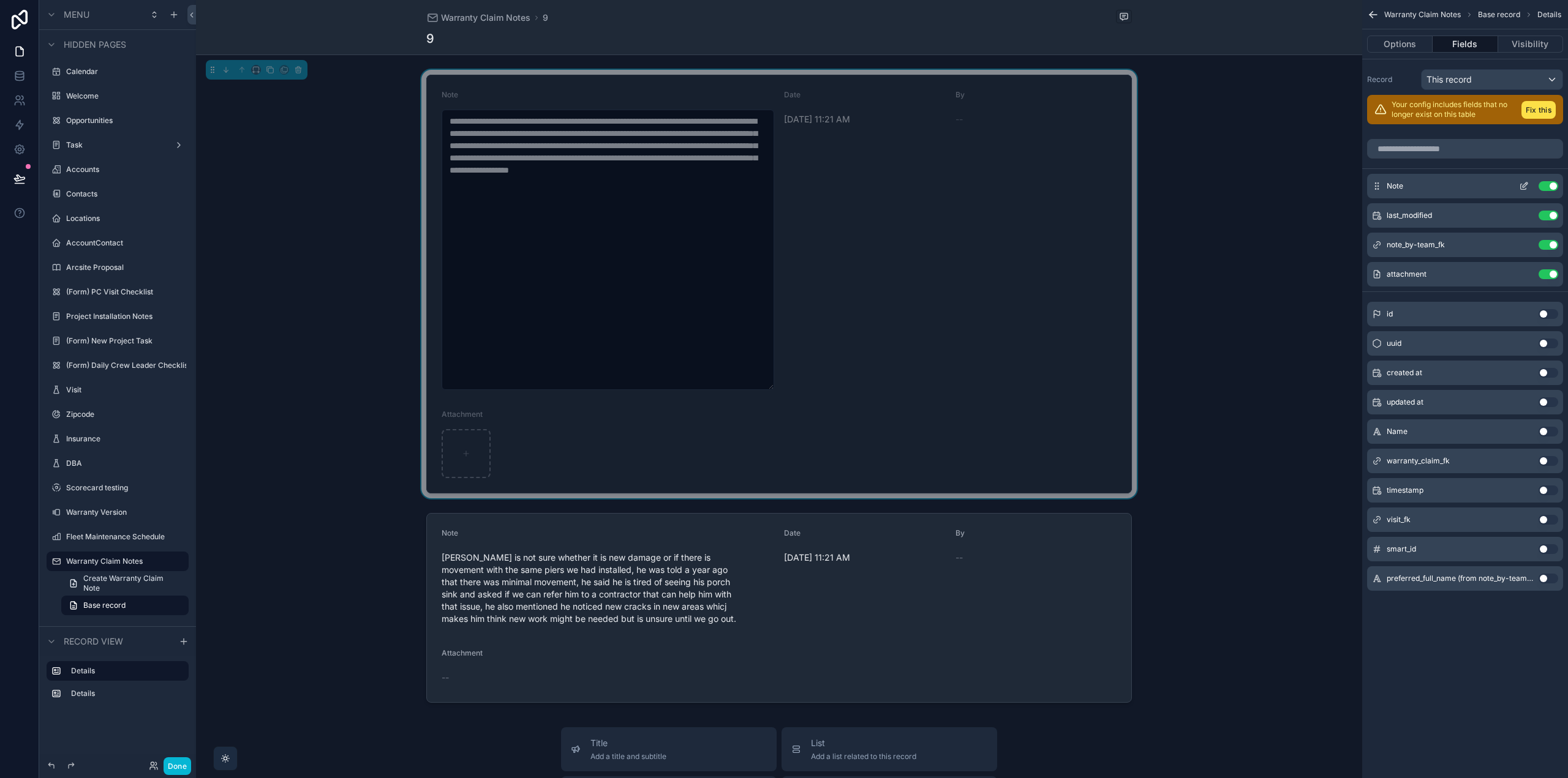
drag, startPoint x: 1522, startPoint y: 185, endPoint x: 1478, endPoint y: 185, distance: 44.0
click at [1522, 185] on icon "scrollable content" at bounding box center [1524, 186] width 10 height 10
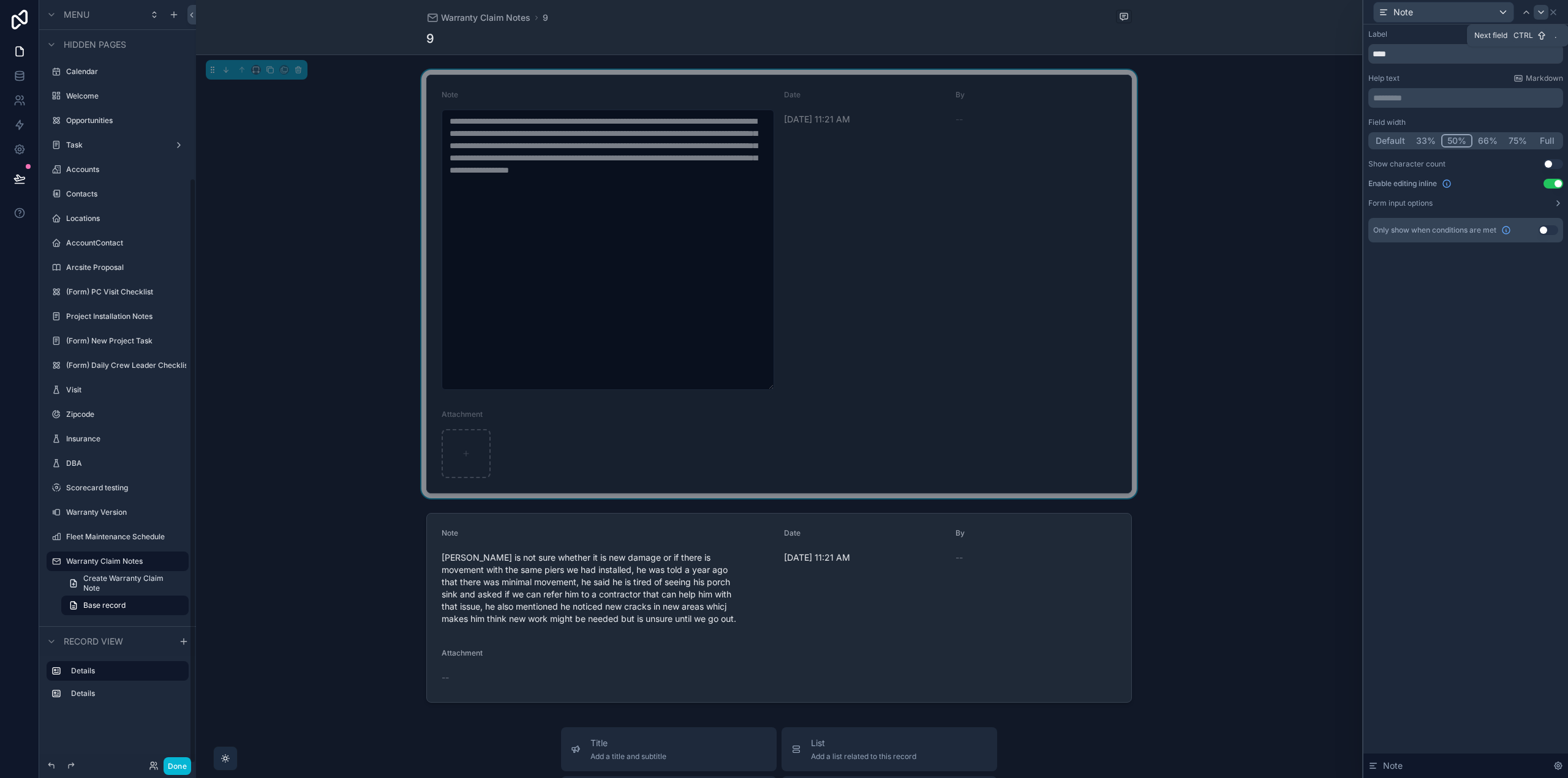
click at [1537, 10] on icon at bounding box center [1541, 12] width 10 height 10
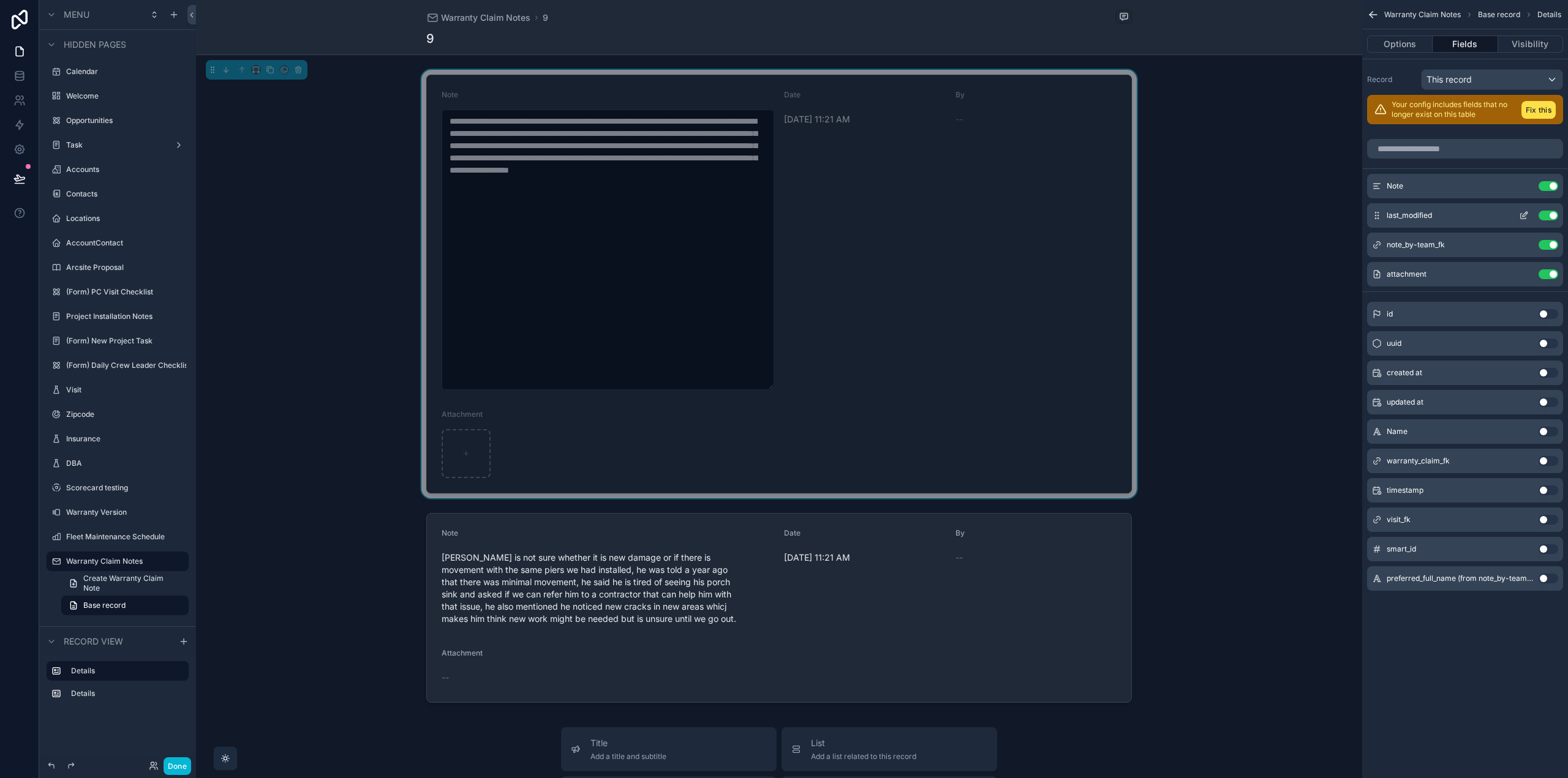
click at [1525, 215] on icon "scrollable content" at bounding box center [1524, 215] width 10 height 10
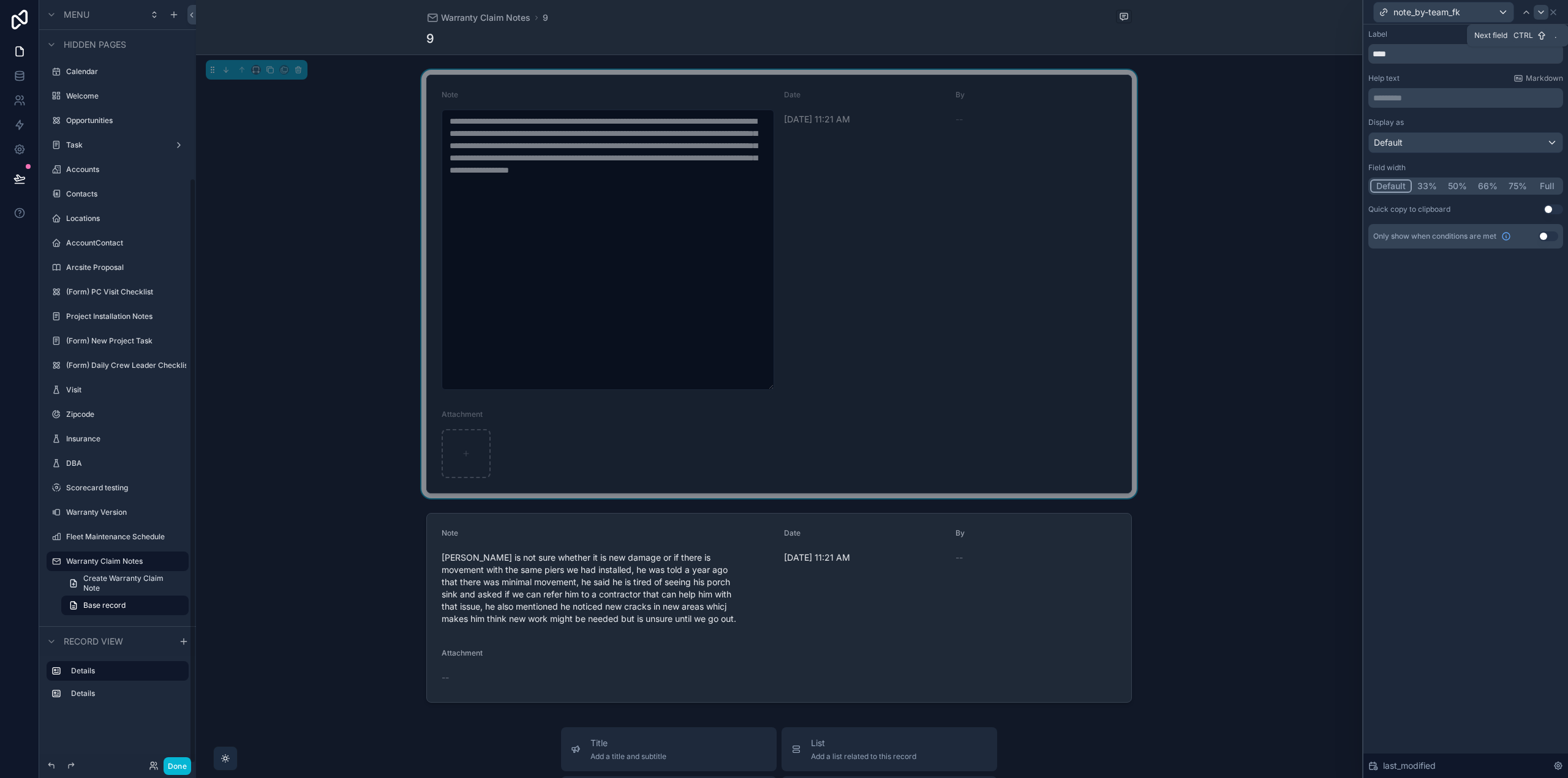
click at [1542, 12] on icon at bounding box center [1541, 12] width 5 height 2
drag, startPoint x: 1428, startPoint y: 59, endPoint x: 1152, endPoint y: 53, distance: 276.1
click at [1251, 50] on div "attachment Label Use setting ** Help text Markdown ********* ﻿ Display as Text …" at bounding box center [784, 389] width 1568 height 778
click at [1557, 12] on icon at bounding box center [1553, 12] width 10 height 10
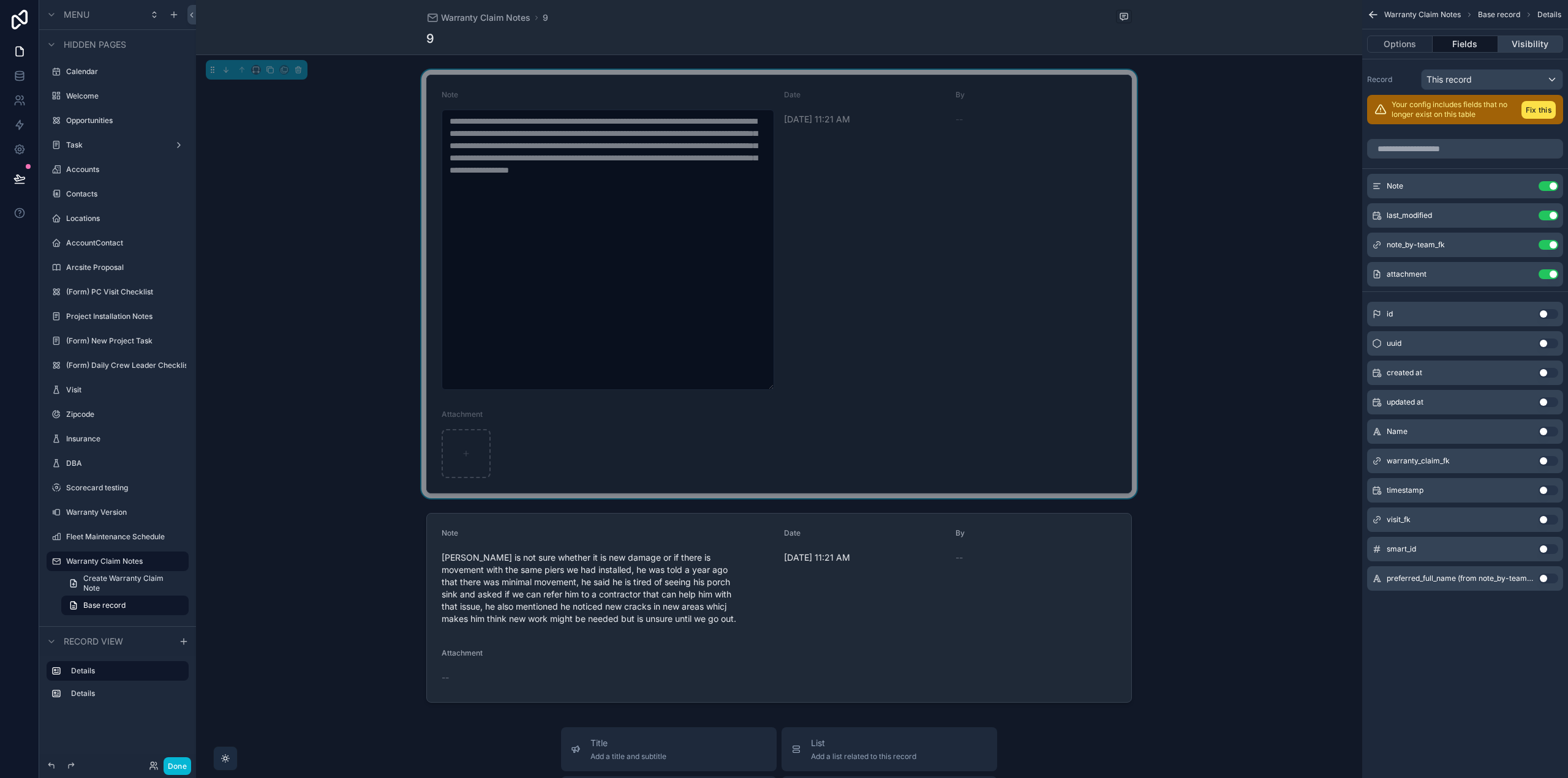
click at [1525, 48] on button "Visibility" at bounding box center [1531, 43] width 65 height 17
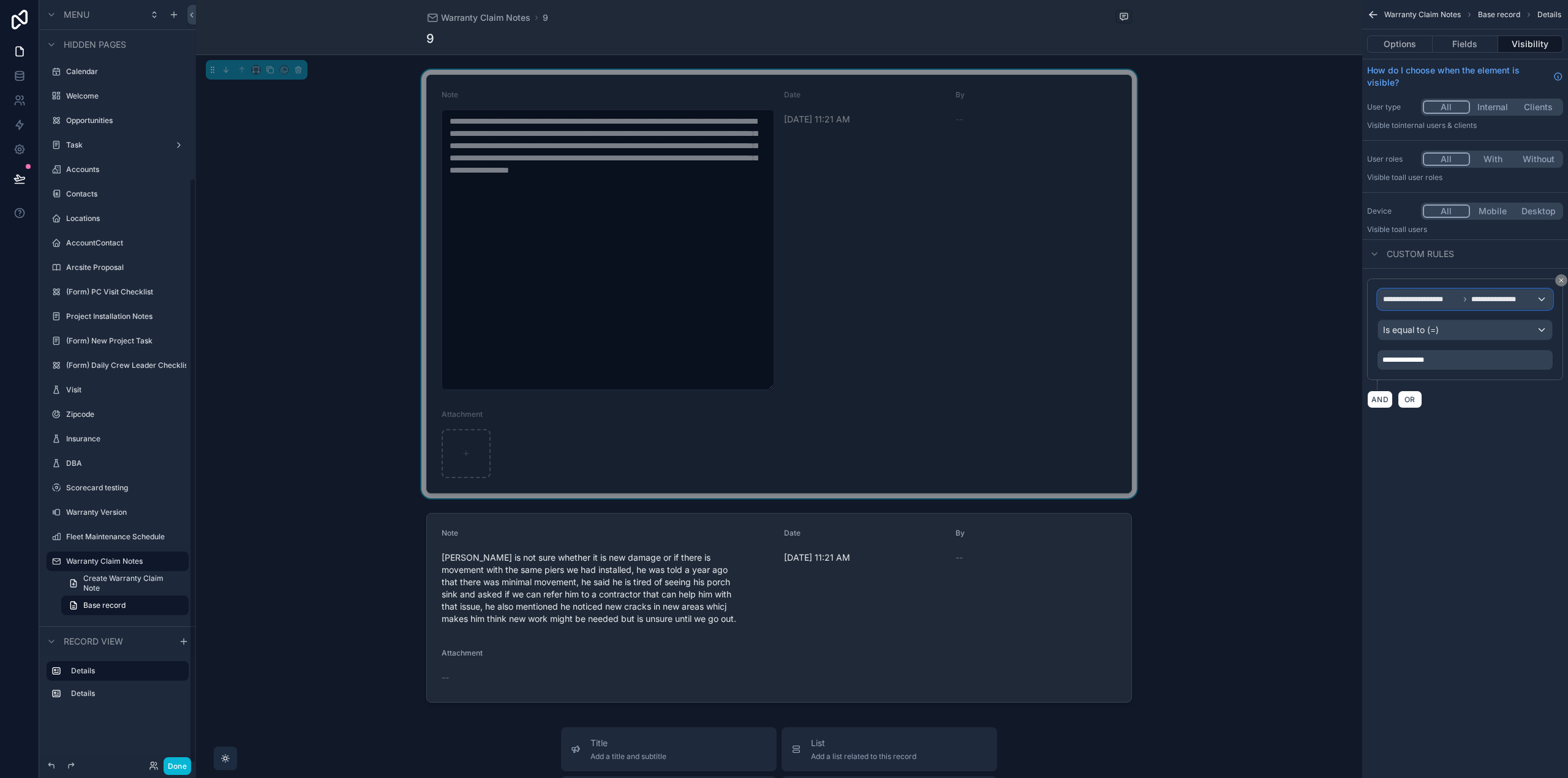
click at [1490, 298] on span "**********" at bounding box center [1500, 299] width 58 height 10
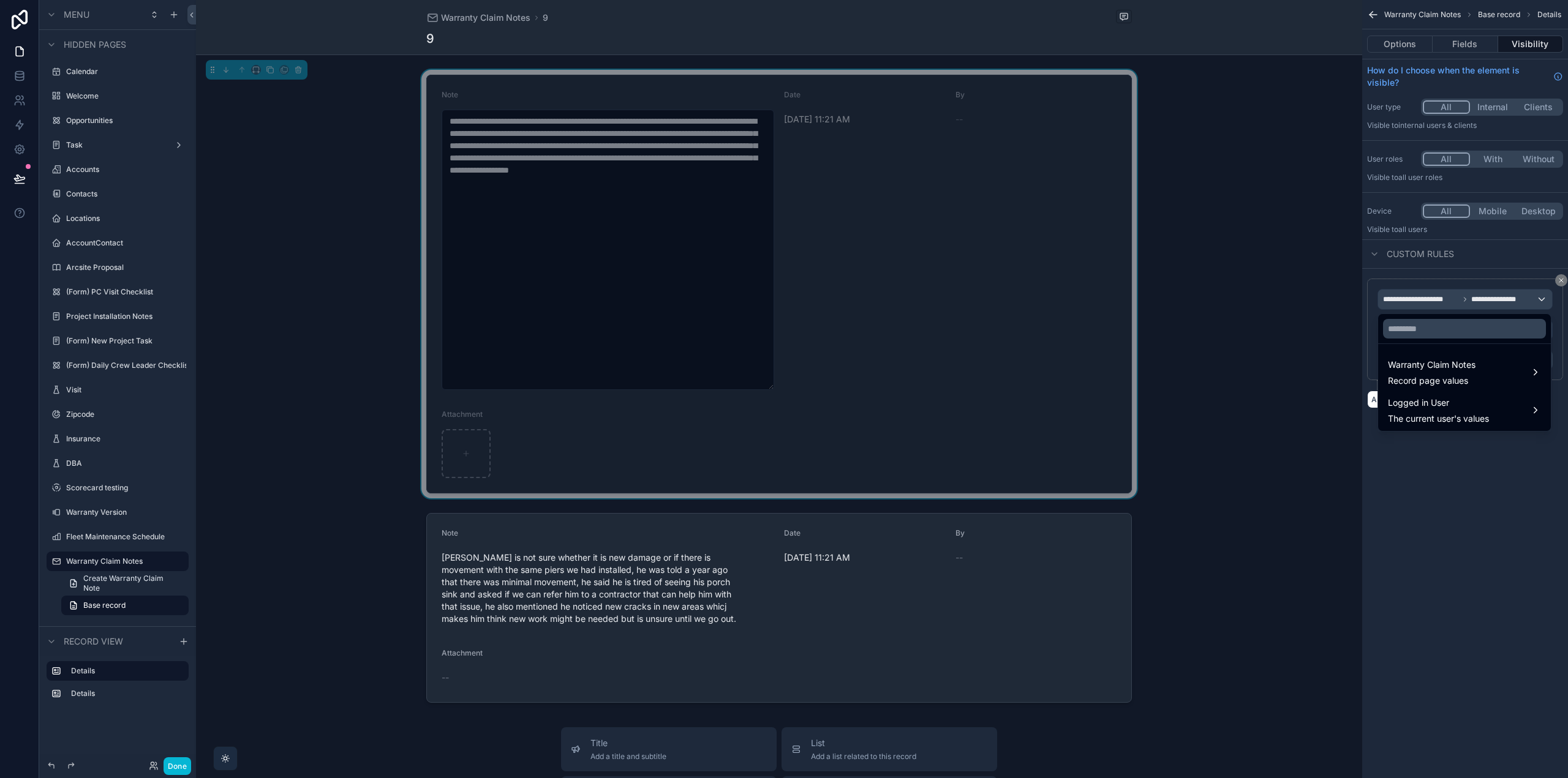
click at [1466, 527] on div "scrollable content" at bounding box center [784, 389] width 1568 height 778
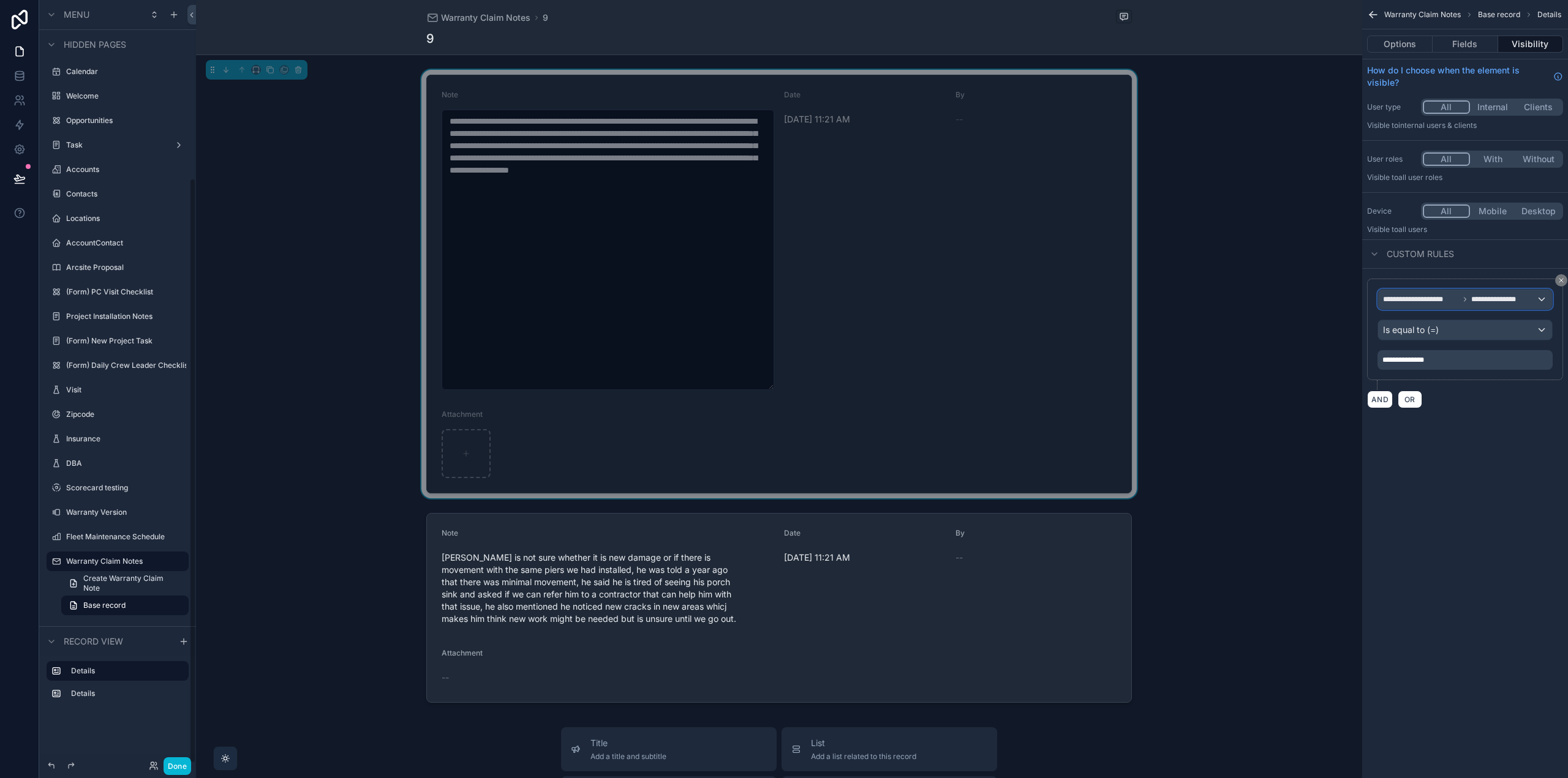
click at [1426, 299] on span "**********" at bounding box center [1421, 299] width 76 height 10
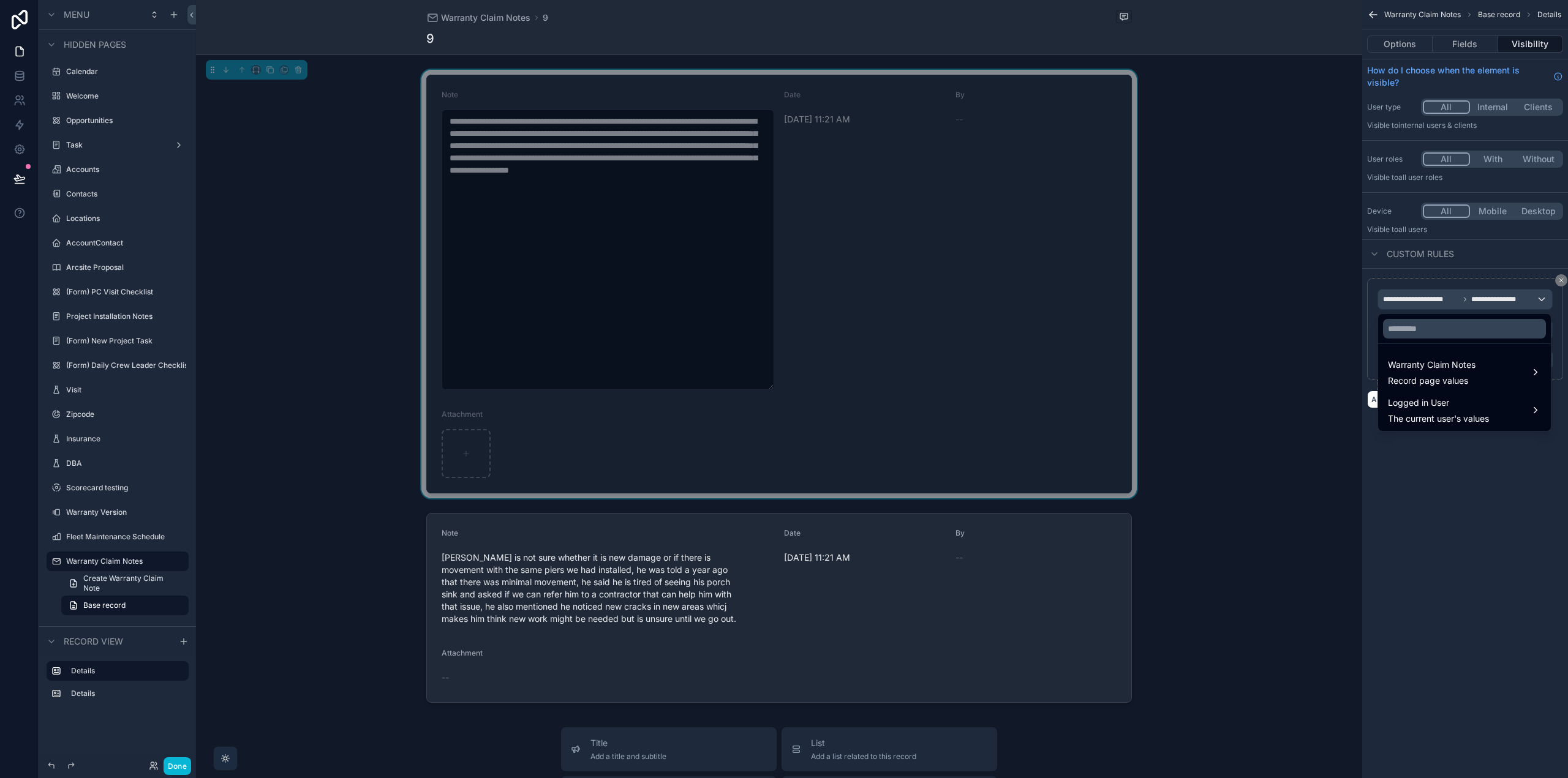
click at [1494, 273] on div "scrollable content" at bounding box center [784, 389] width 1568 height 778
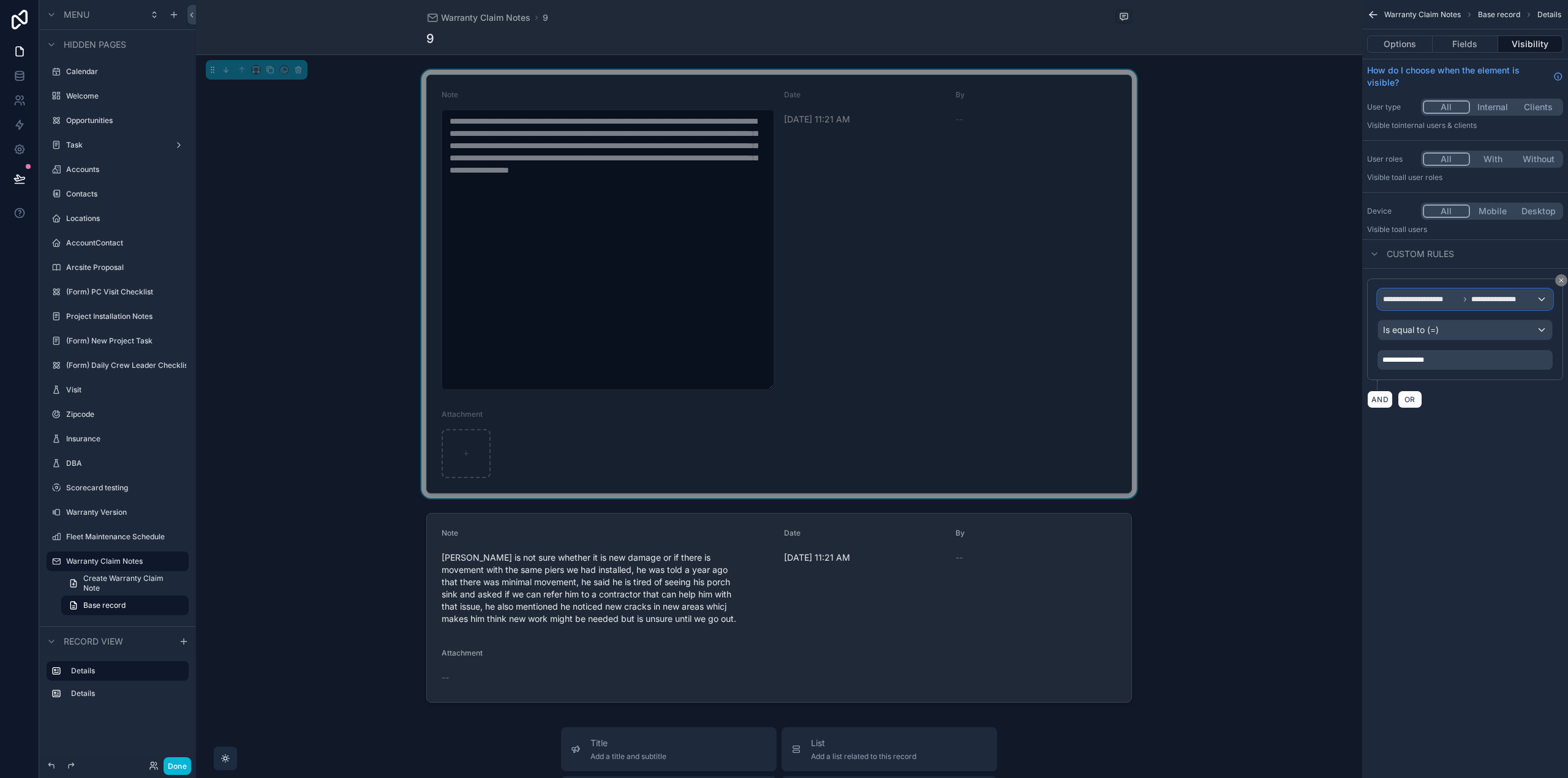
click at [1511, 295] on span "**********" at bounding box center [1500, 299] width 58 height 10
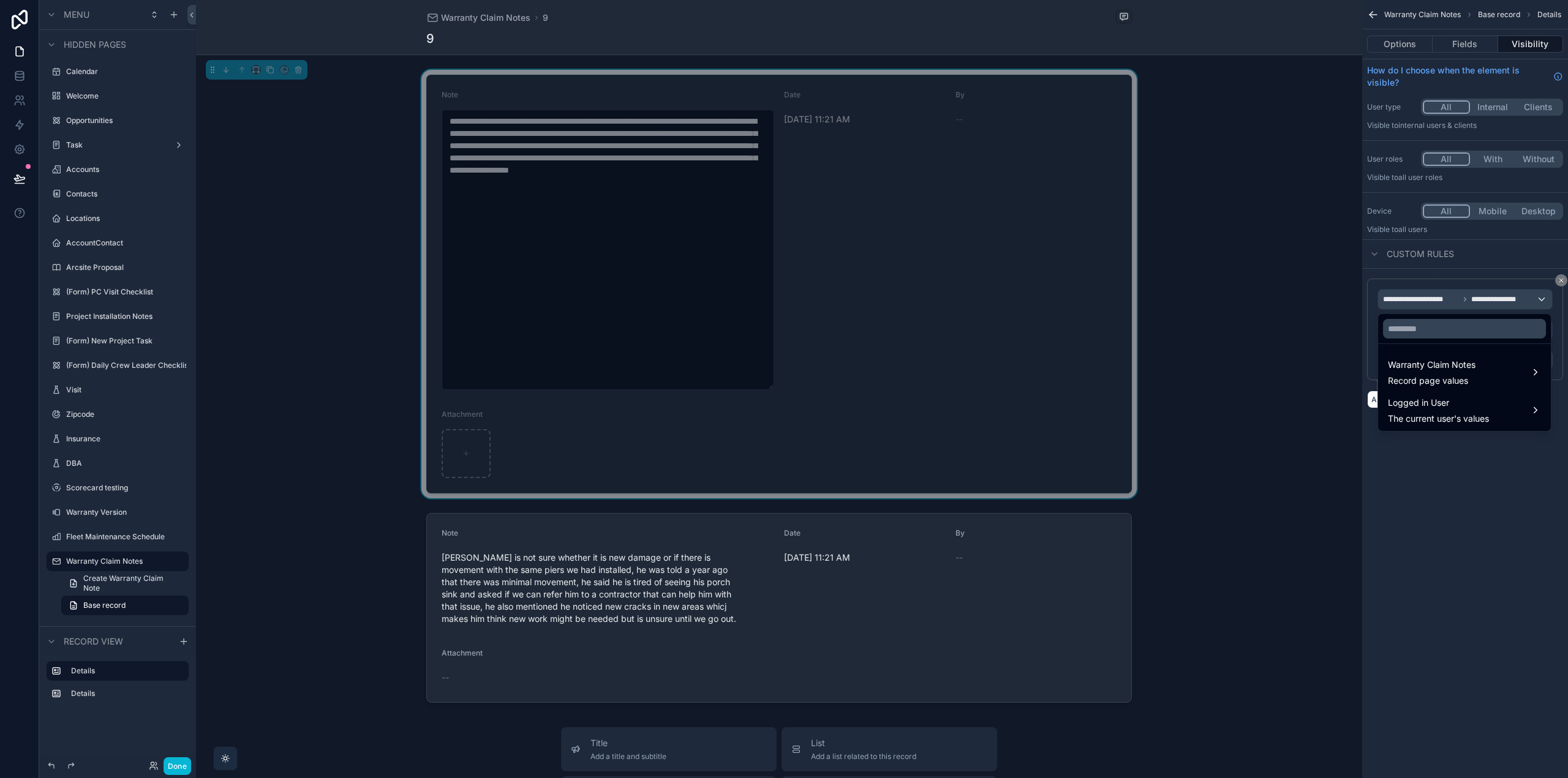
click at [1446, 282] on div "scrollable content" at bounding box center [784, 389] width 1568 height 778
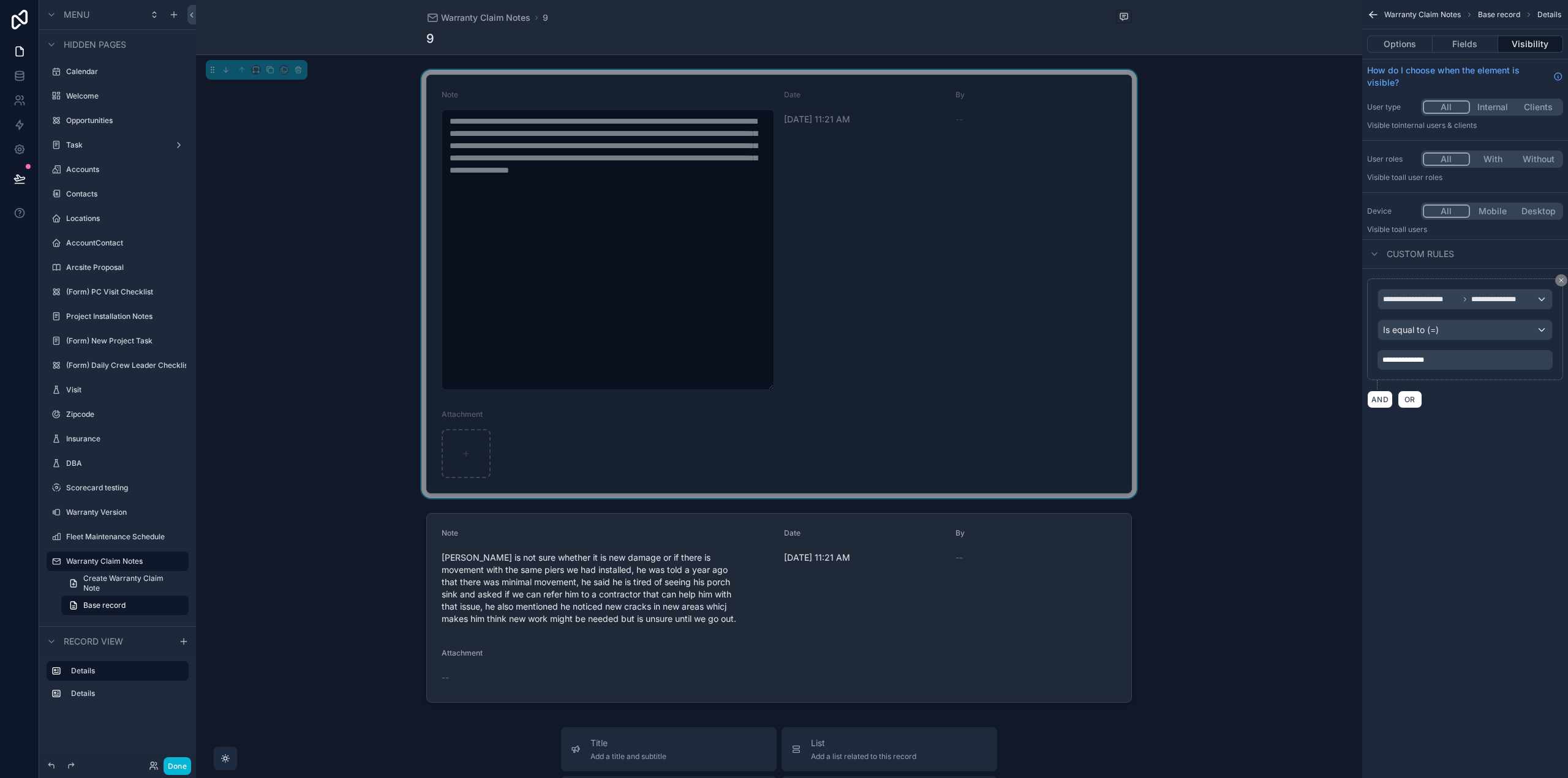
click at [1463, 359] on div "**********" at bounding box center [1465, 360] width 175 height 20
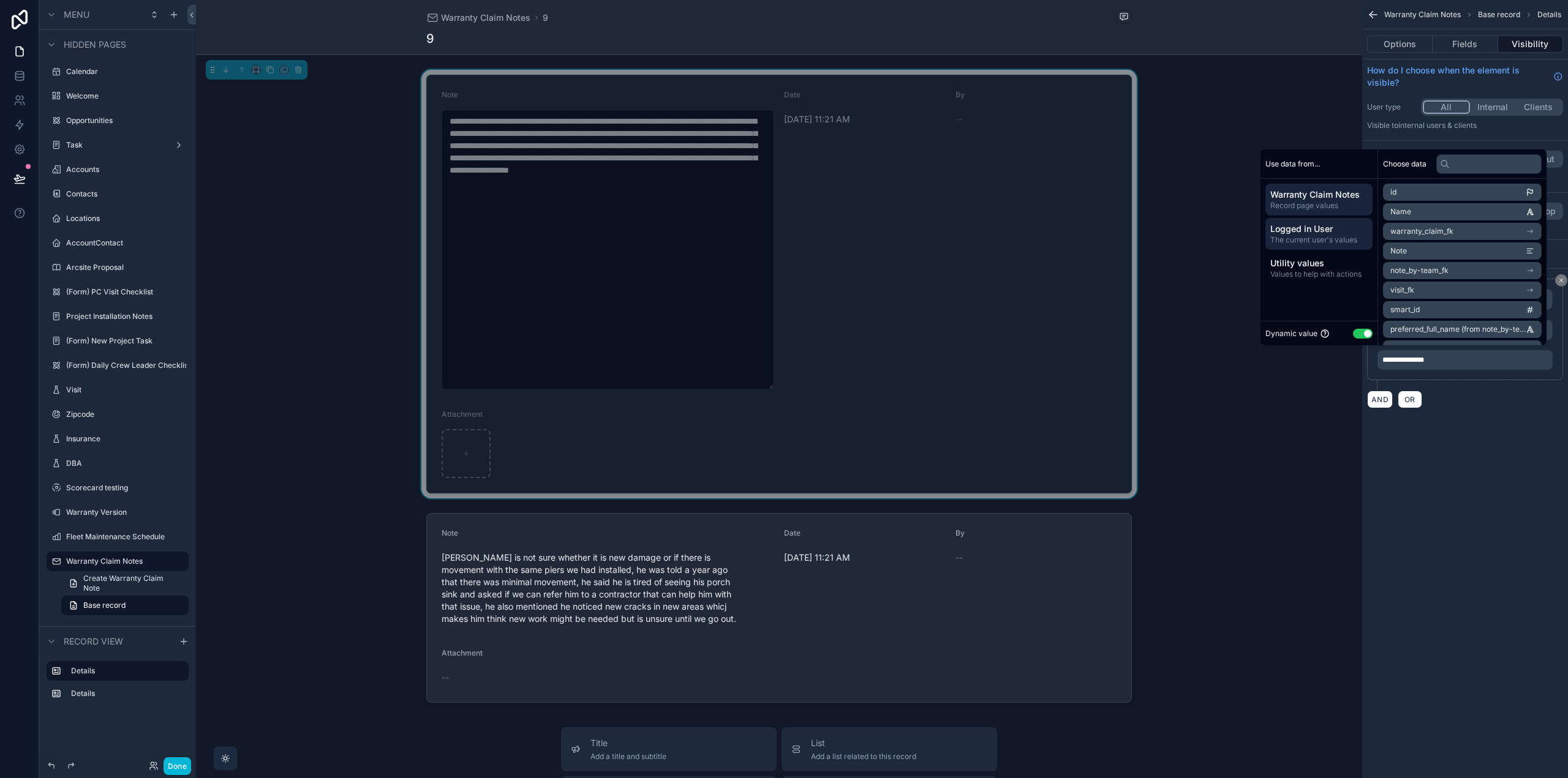
click at [1311, 237] on span "The current user's values" at bounding box center [1319, 239] width 97 height 10
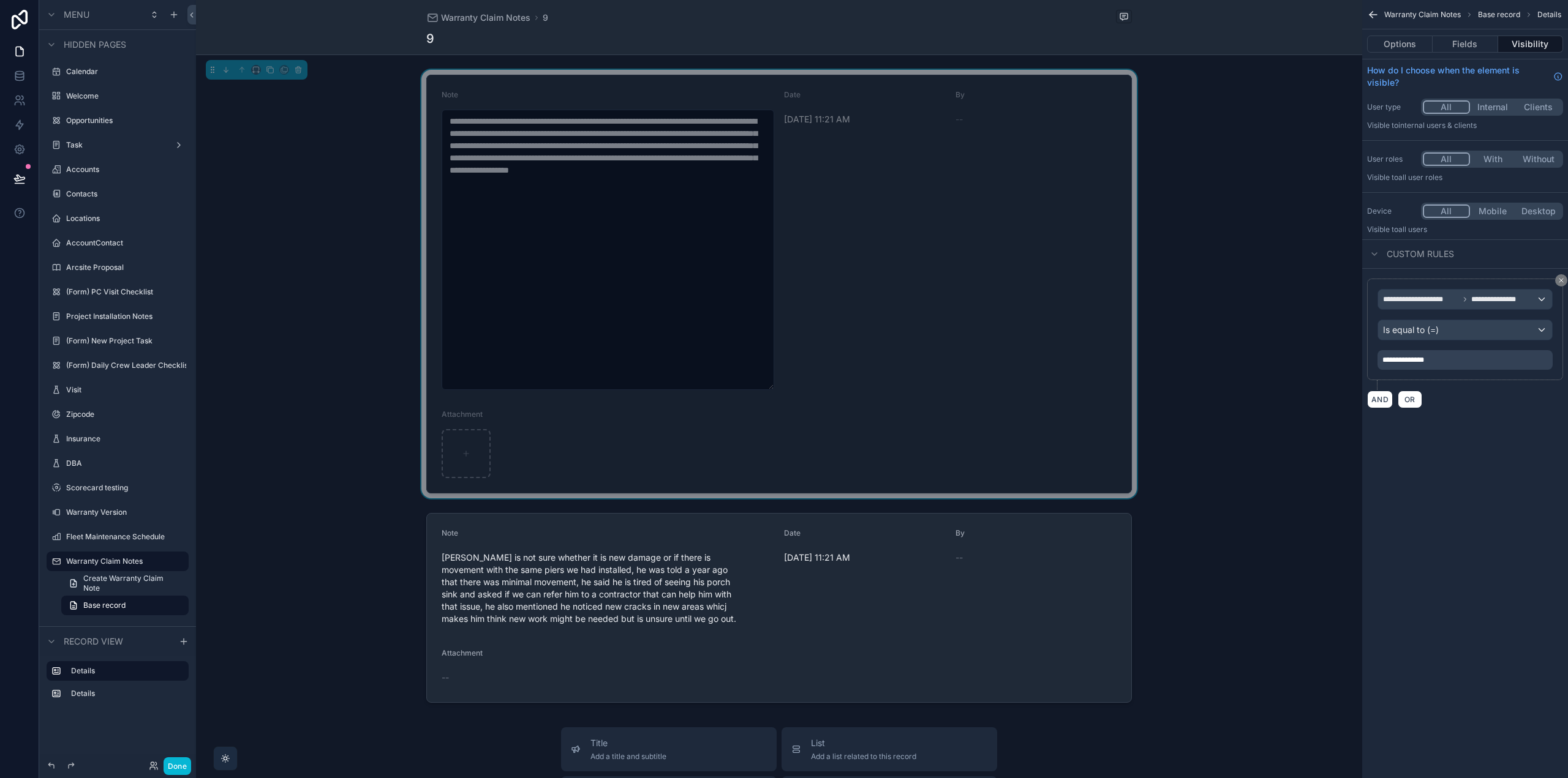
click at [1403, 470] on div "**********" at bounding box center [1465, 389] width 206 height 778
click at [1243, 29] on div "Warranty Claim Notes 9 9" at bounding box center [779, 27] width 1167 height 55
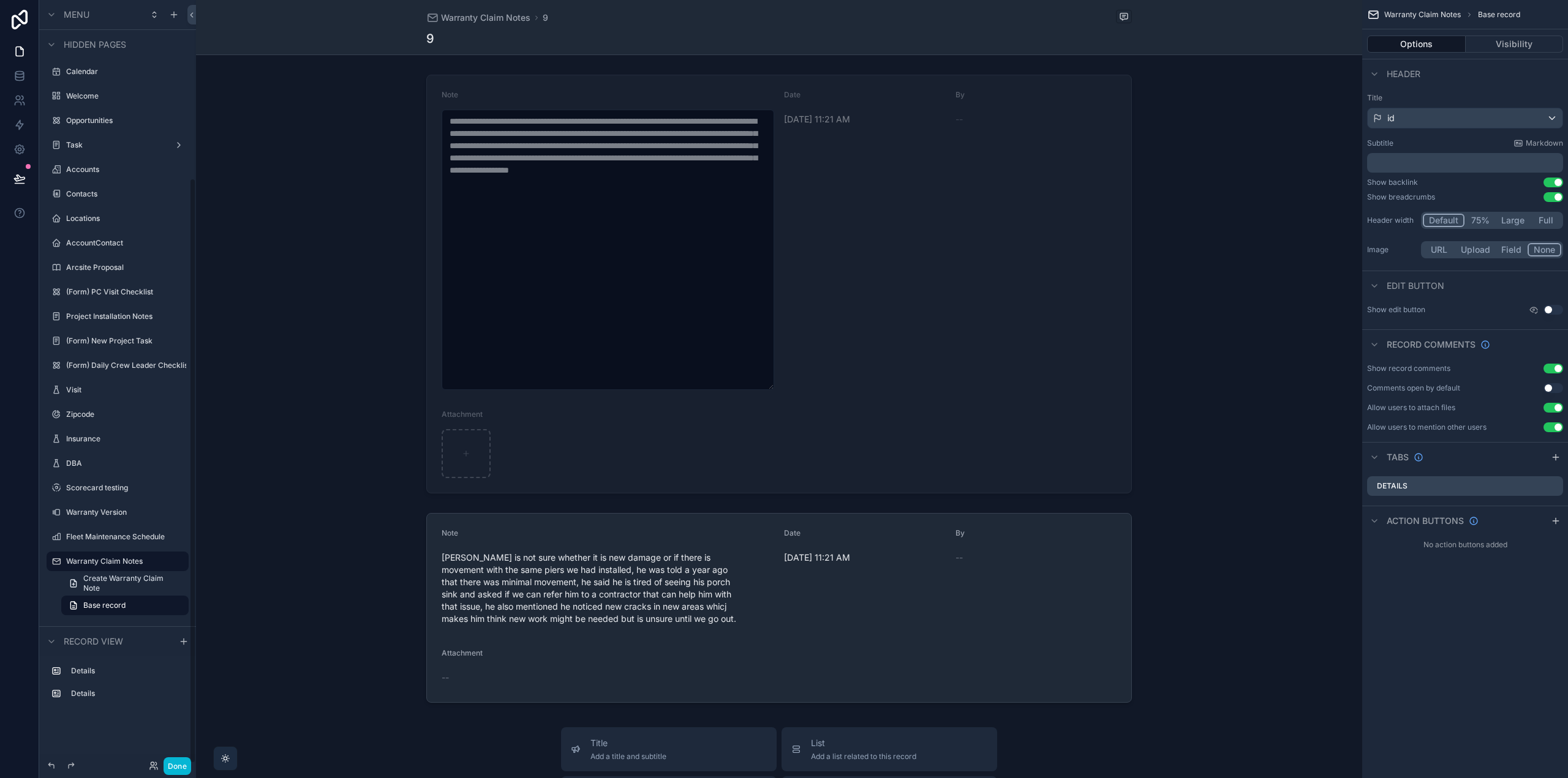
click at [1536, 307] on icon "scrollable content" at bounding box center [1533, 309] width 10 height 10
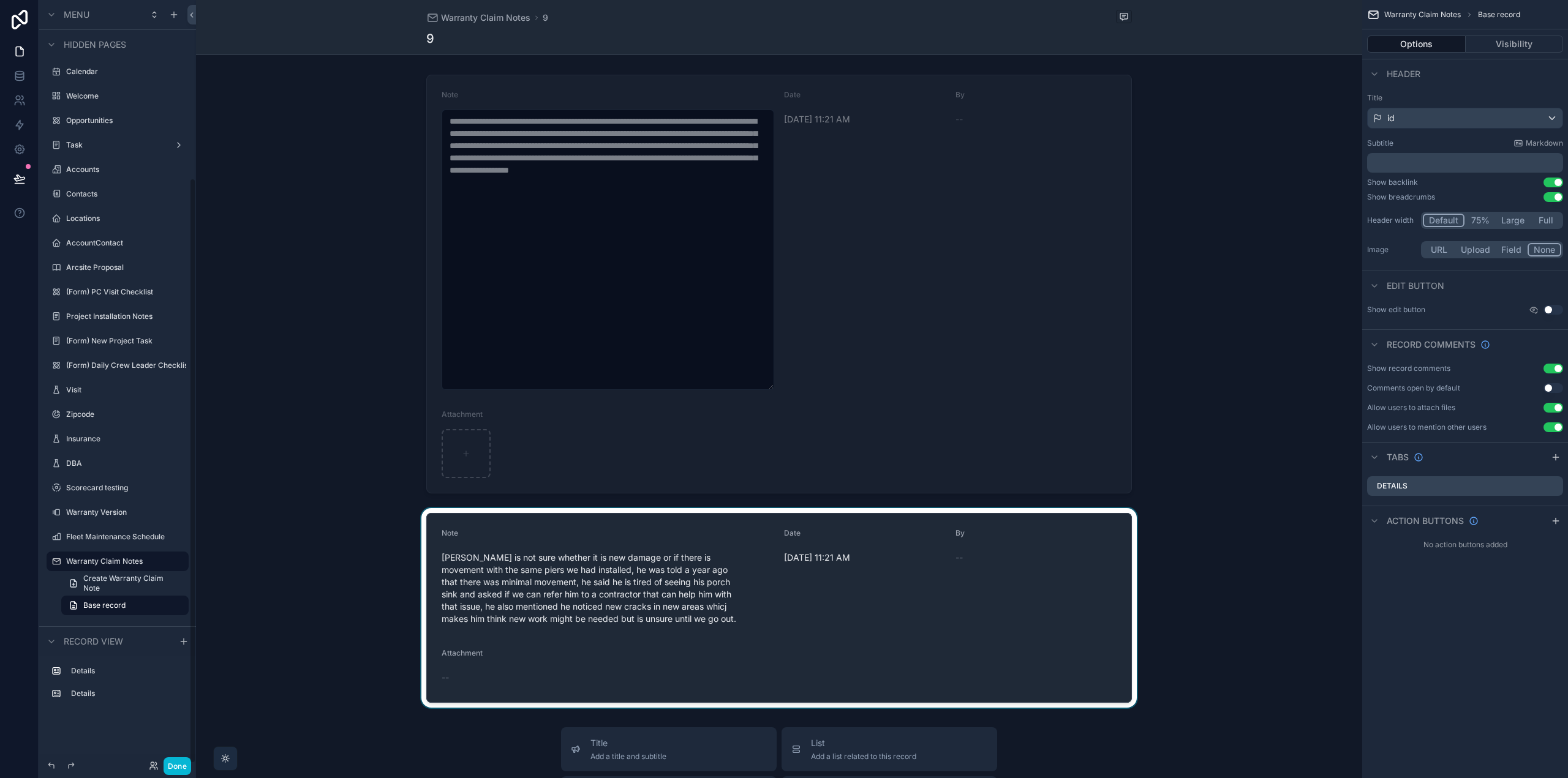
click at [1038, 566] on div "scrollable content" at bounding box center [779, 608] width 1167 height 200
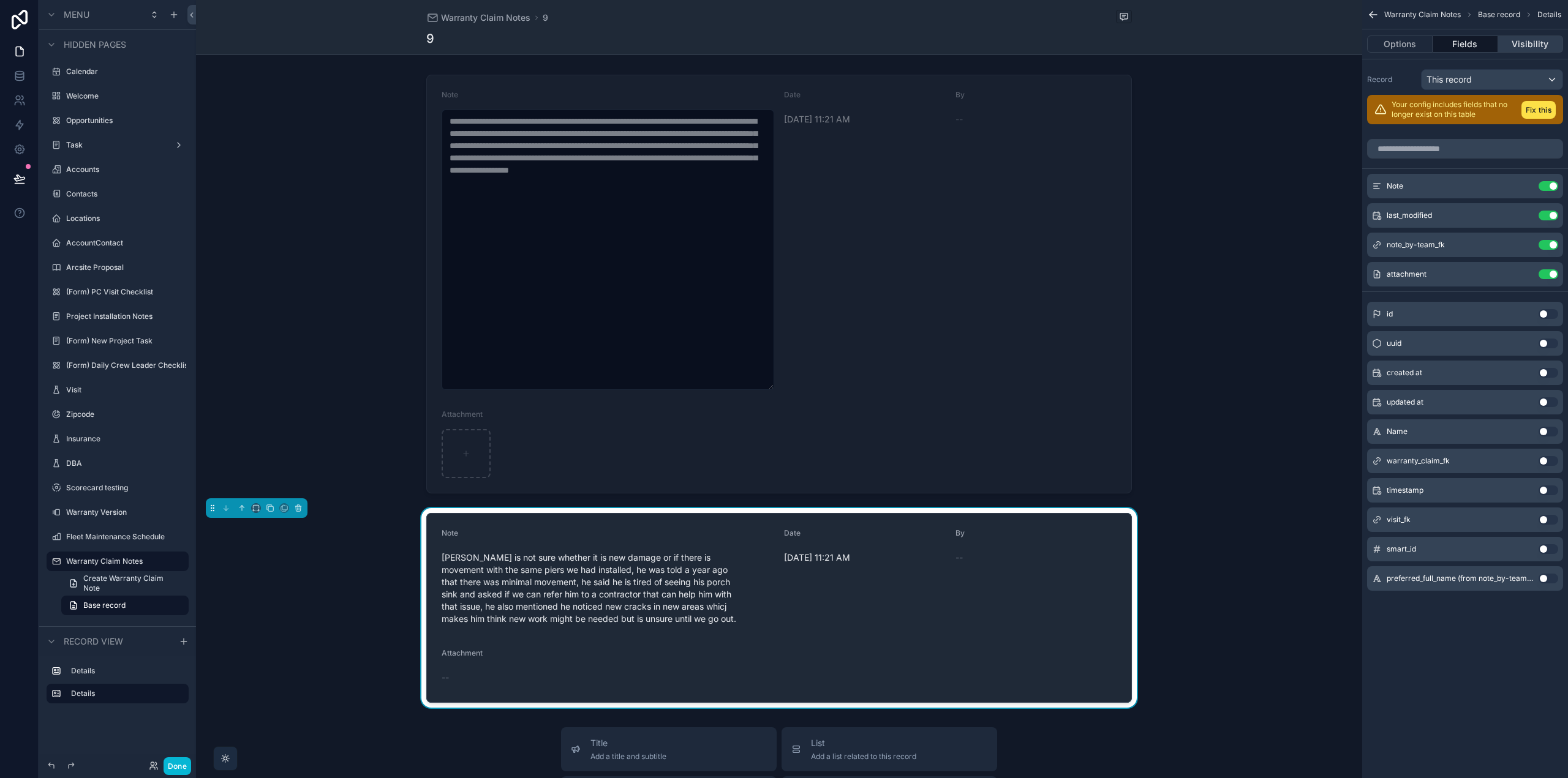
click at [1531, 42] on button "Visibility" at bounding box center [1531, 43] width 65 height 17
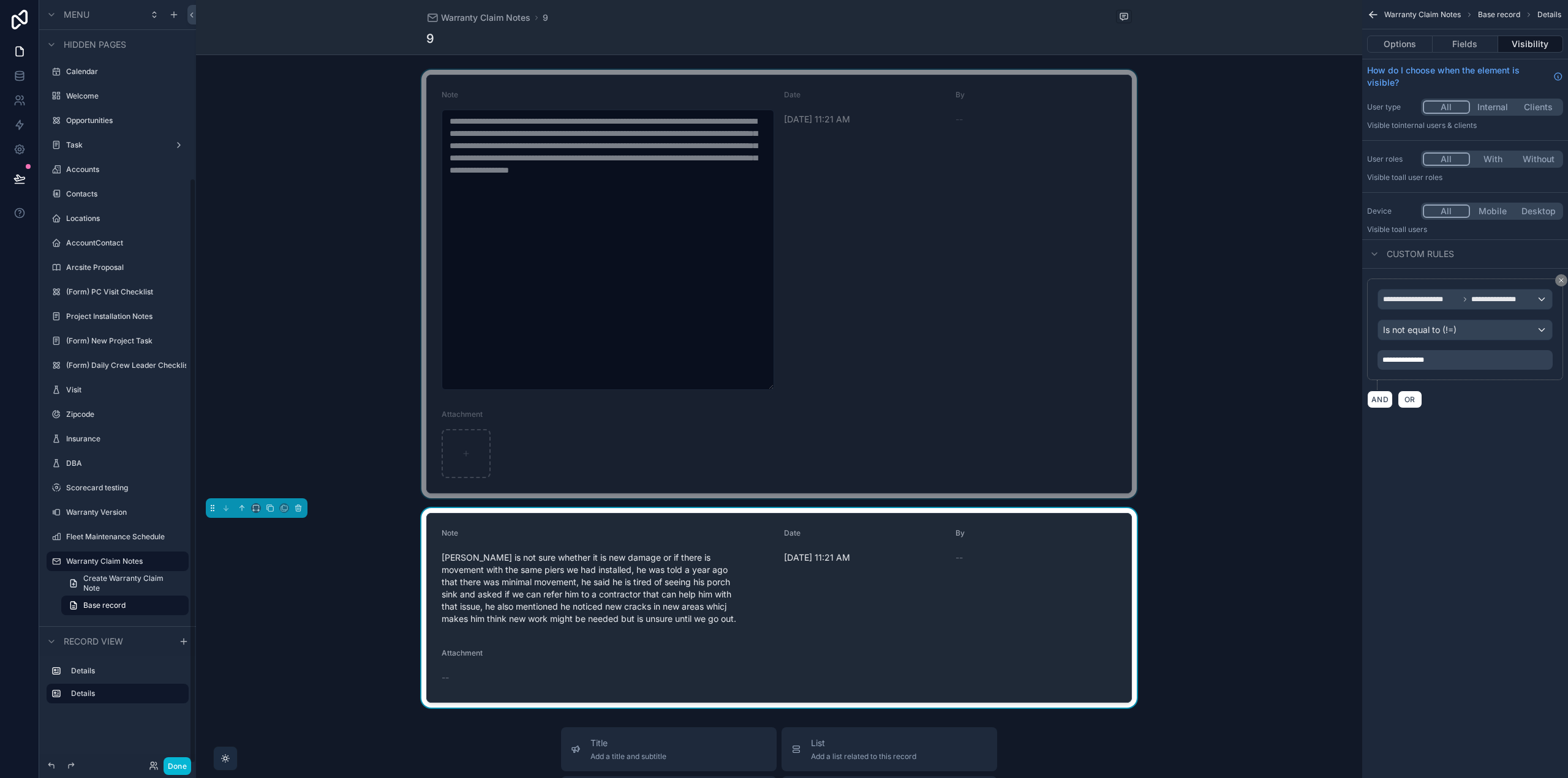
click at [1039, 321] on div "scrollable content" at bounding box center [779, 284] width 1167 height 428
click at [1067, 550] on div "scrollable content" at bounding box center [779, 608] width 1167 height 200
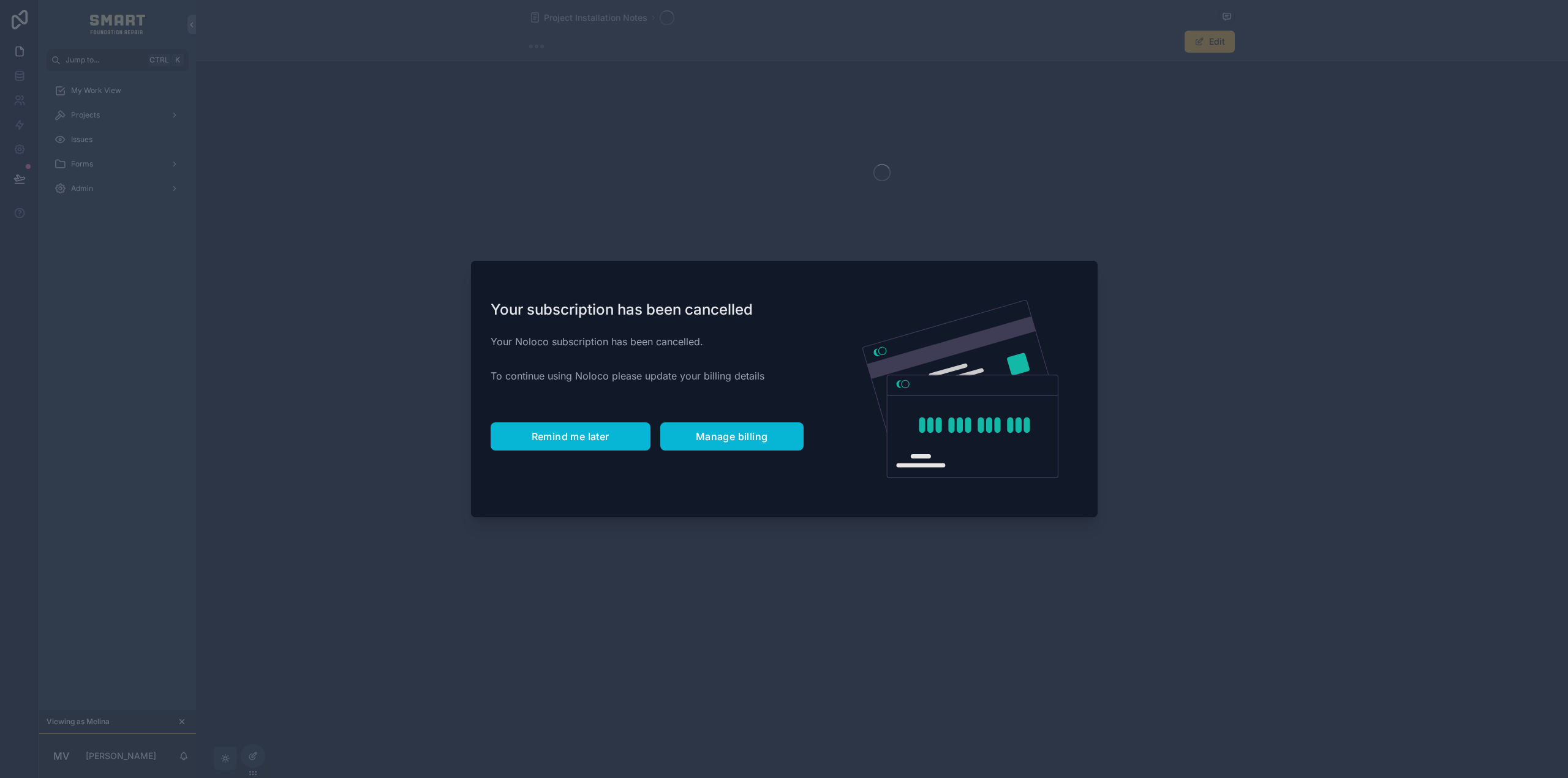
click at [576, 440] on span "Remind me later" at bounding box center [570, 436] width 78 height 12
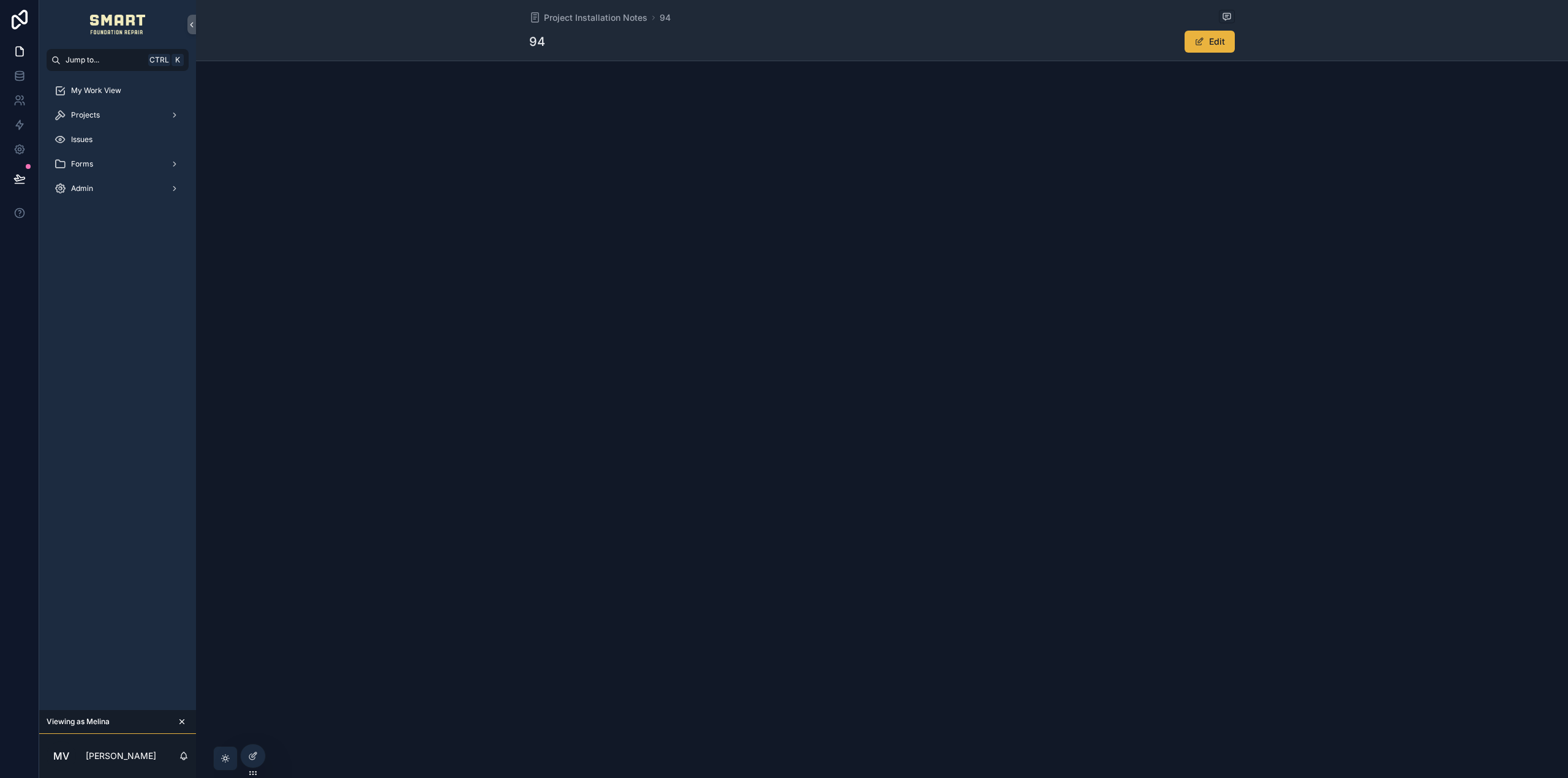
click at [182, 721] on icon "scrollable content" at bounding box center [182, 722] width 9 height 9
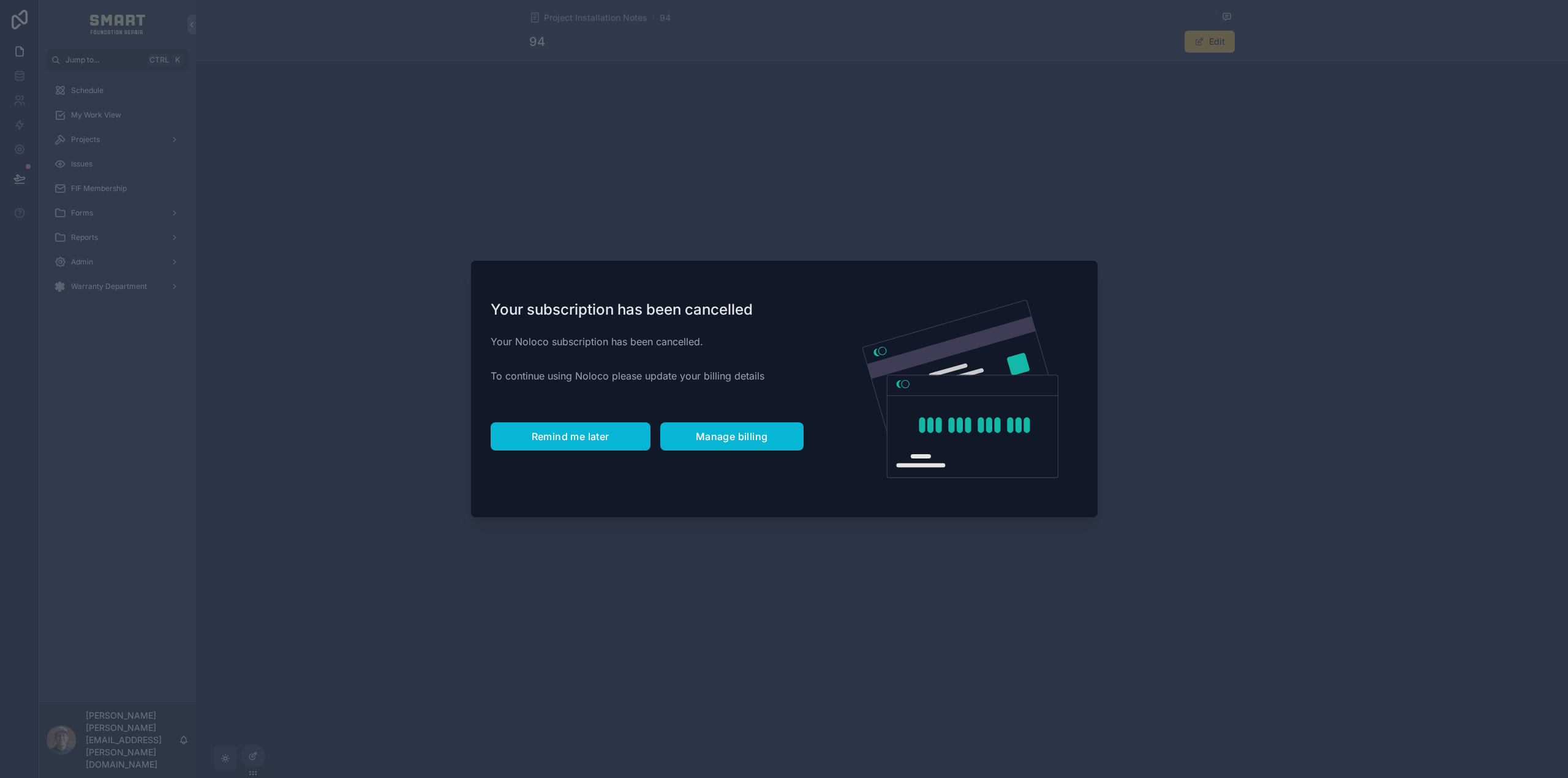
click at [563, 435] on span "Remind me later" at bounding box center [570, 436] width 78 height 12
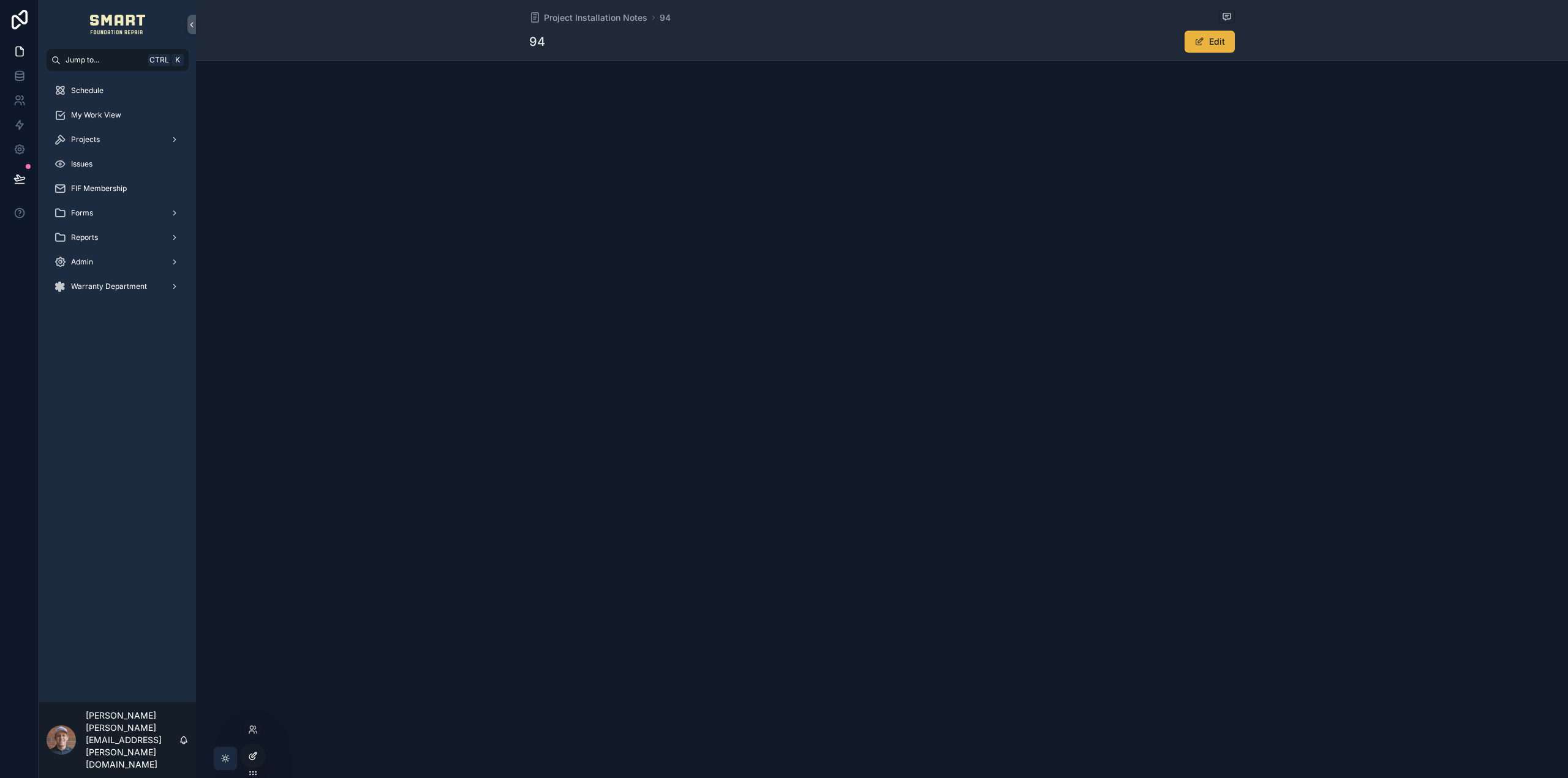
click at [257, 762] on div at bounding box center [252, 756] width 24 height 24
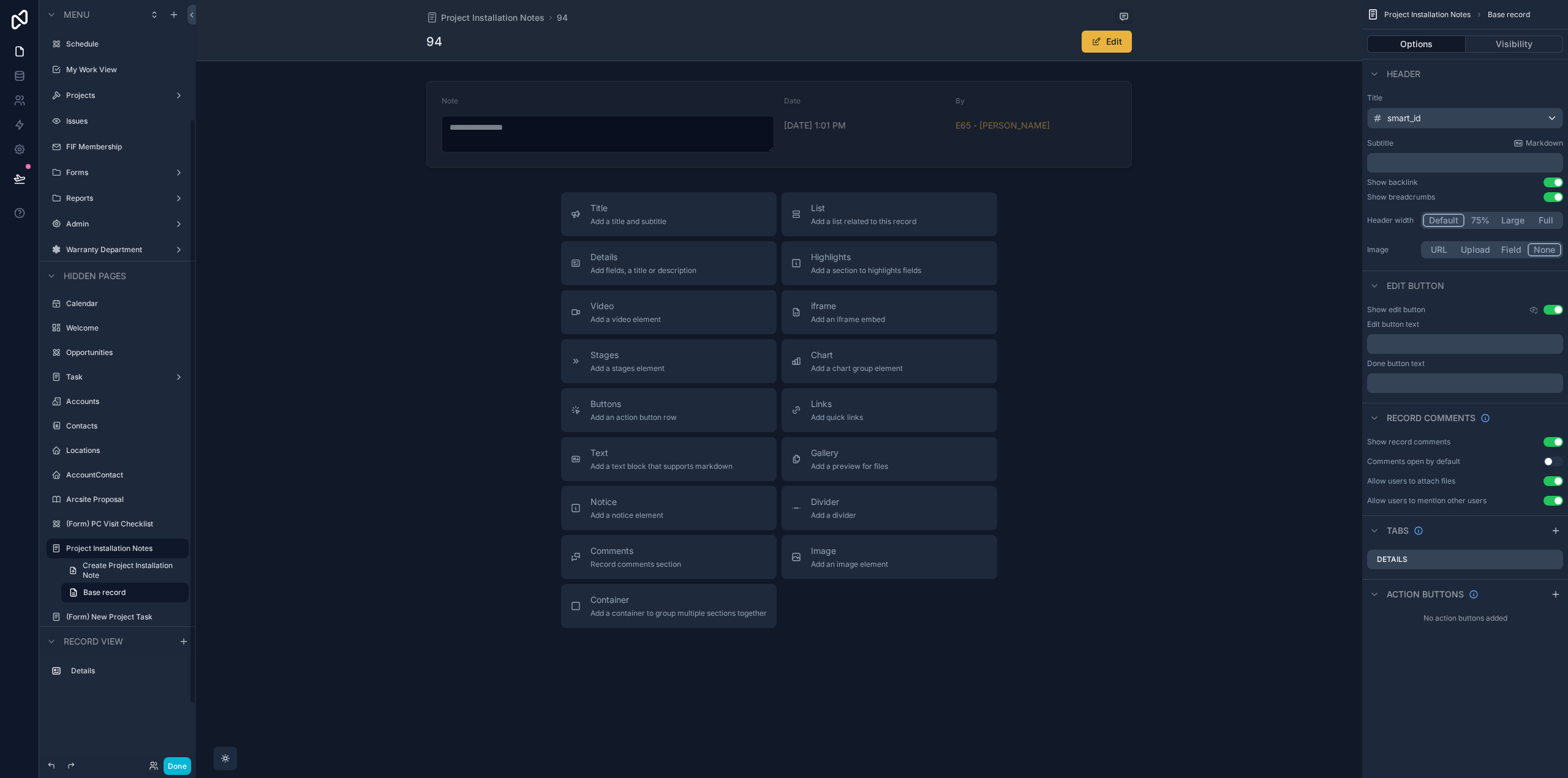
scroll to position [155, 0]
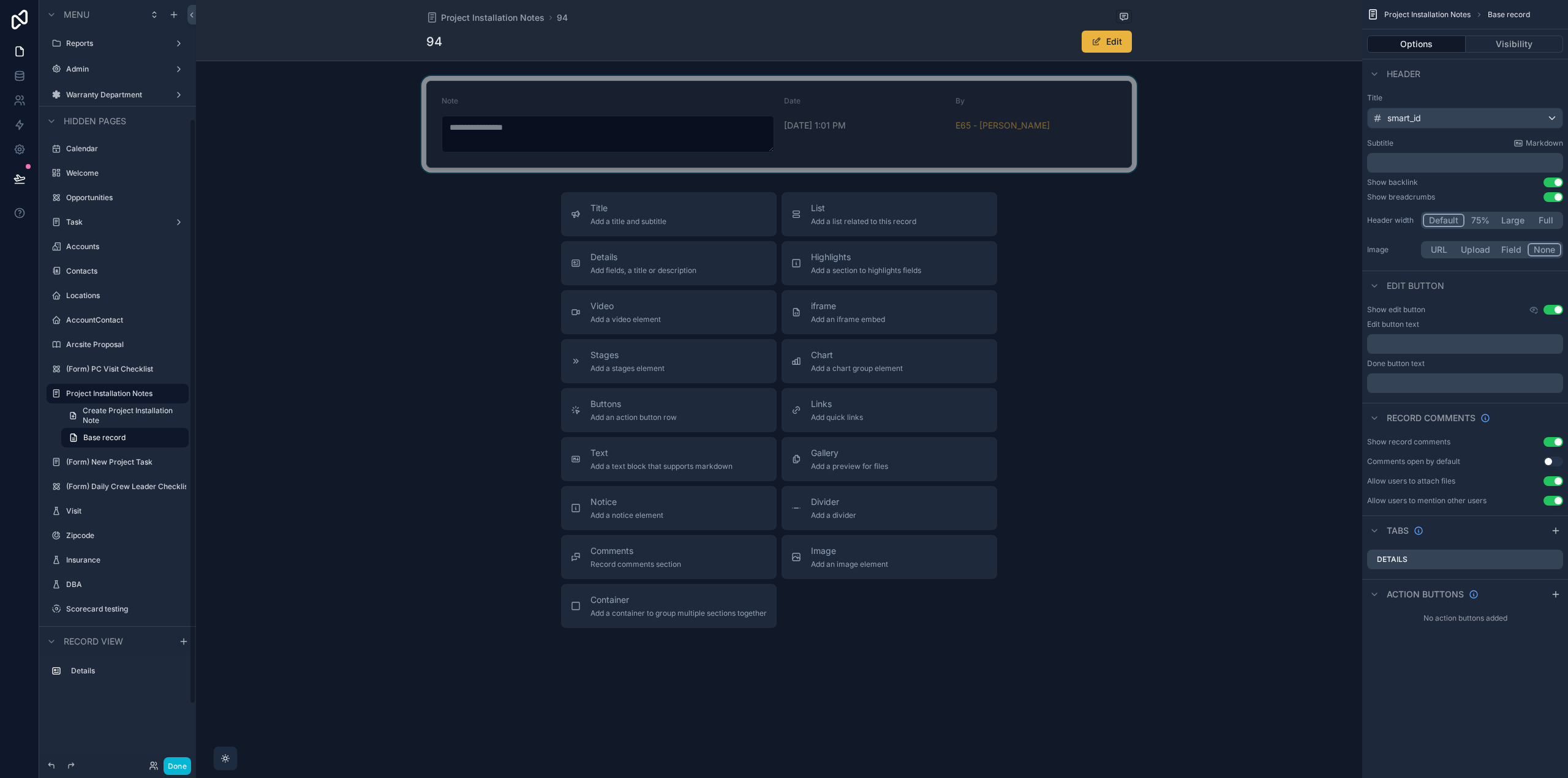
click at [900, 97] on div "scrollable content" at bounding box center [779, 124] width 1167 height 97
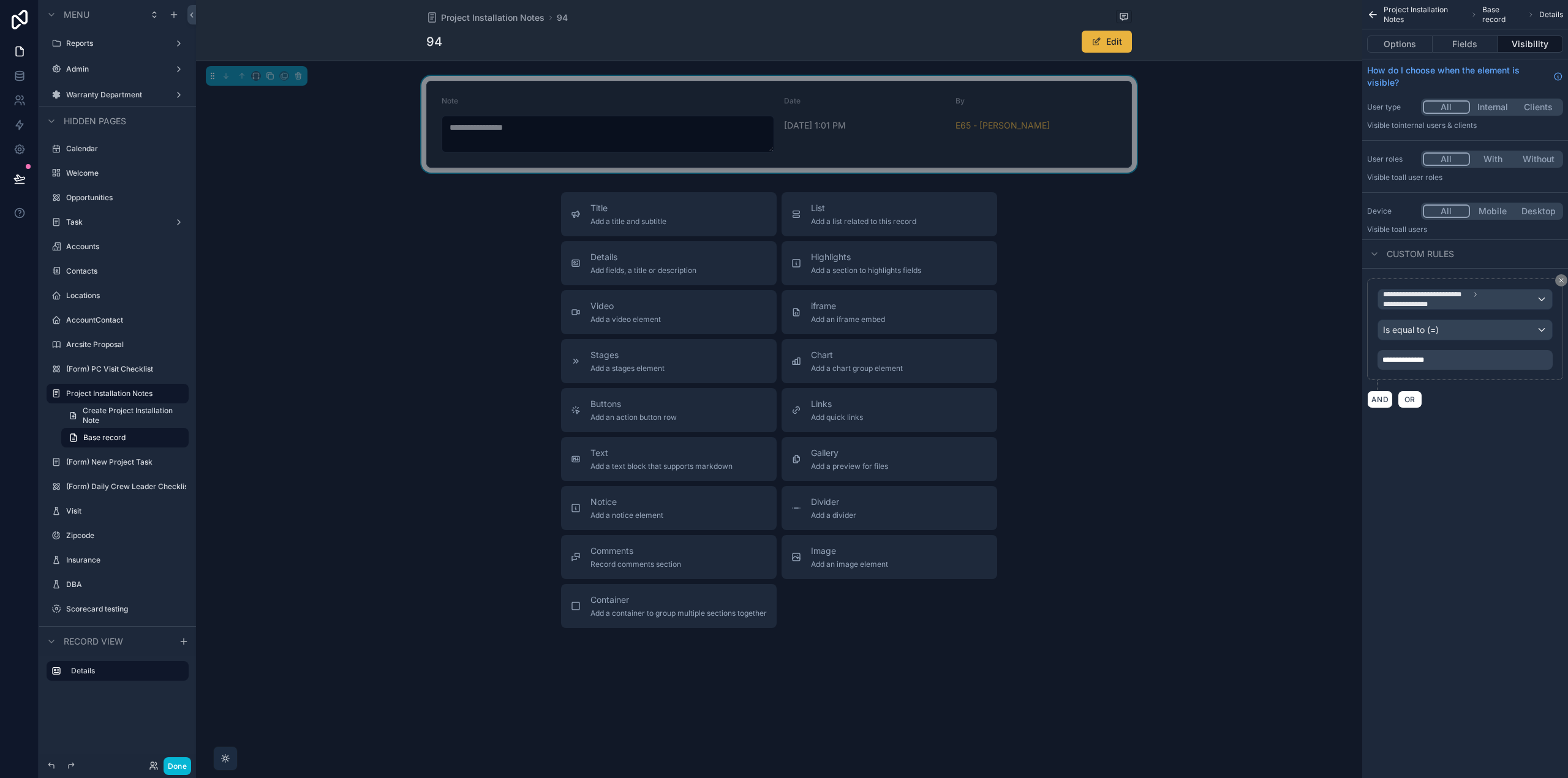
click at [1453, 358] on div "**********" at bounding box center [1465, 360] width 175 height 20
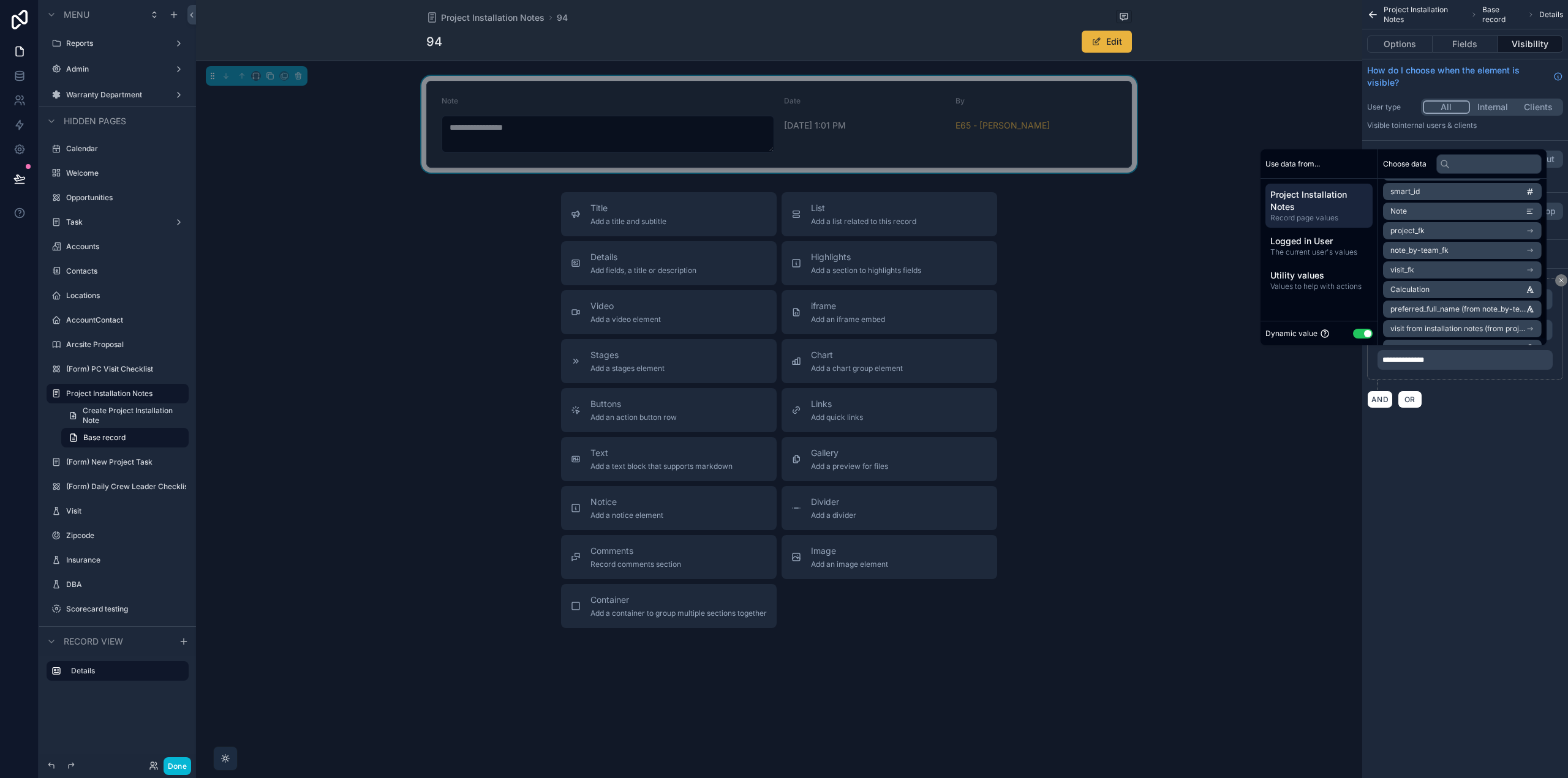
scroll to position [0, 0]
click at [1321, 243] on span "Logged in User" at bounding box center [1319, 241] width 97 height 12
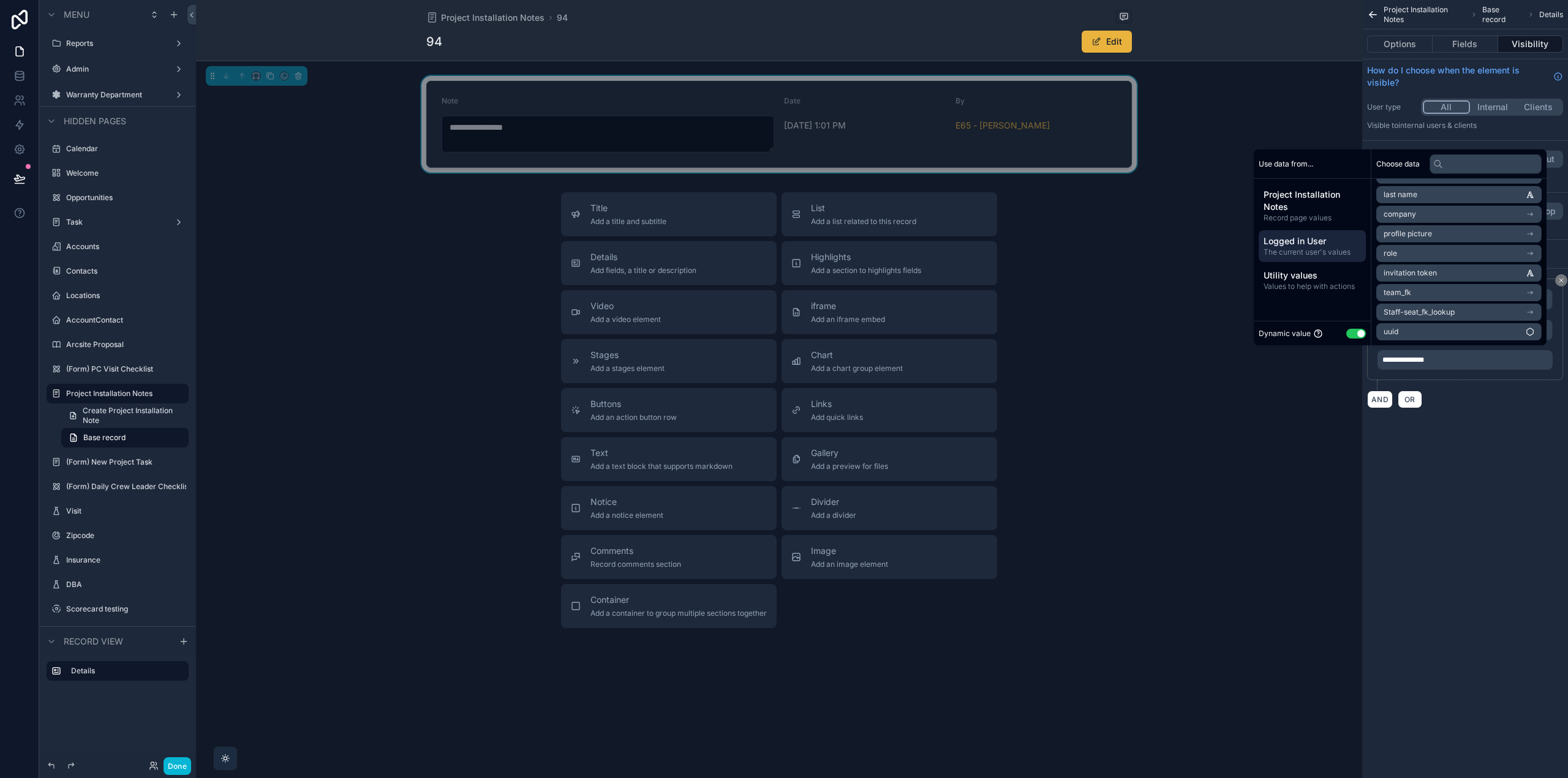
click at [1531, 294] on icon "scrollable content" at bounding box center [1532, 293] width 1 height 1
click at [1530, 215] on icon "scrollable content" at bounding box center [1530, 213] width 5 height 4
click at [1530, 211] on icon "scrollable content" at bounding box center [1530, 213] width 5 height 4
click at [1395, 210] on li "id" at bounding box center [1458, 214] width 165 height 17
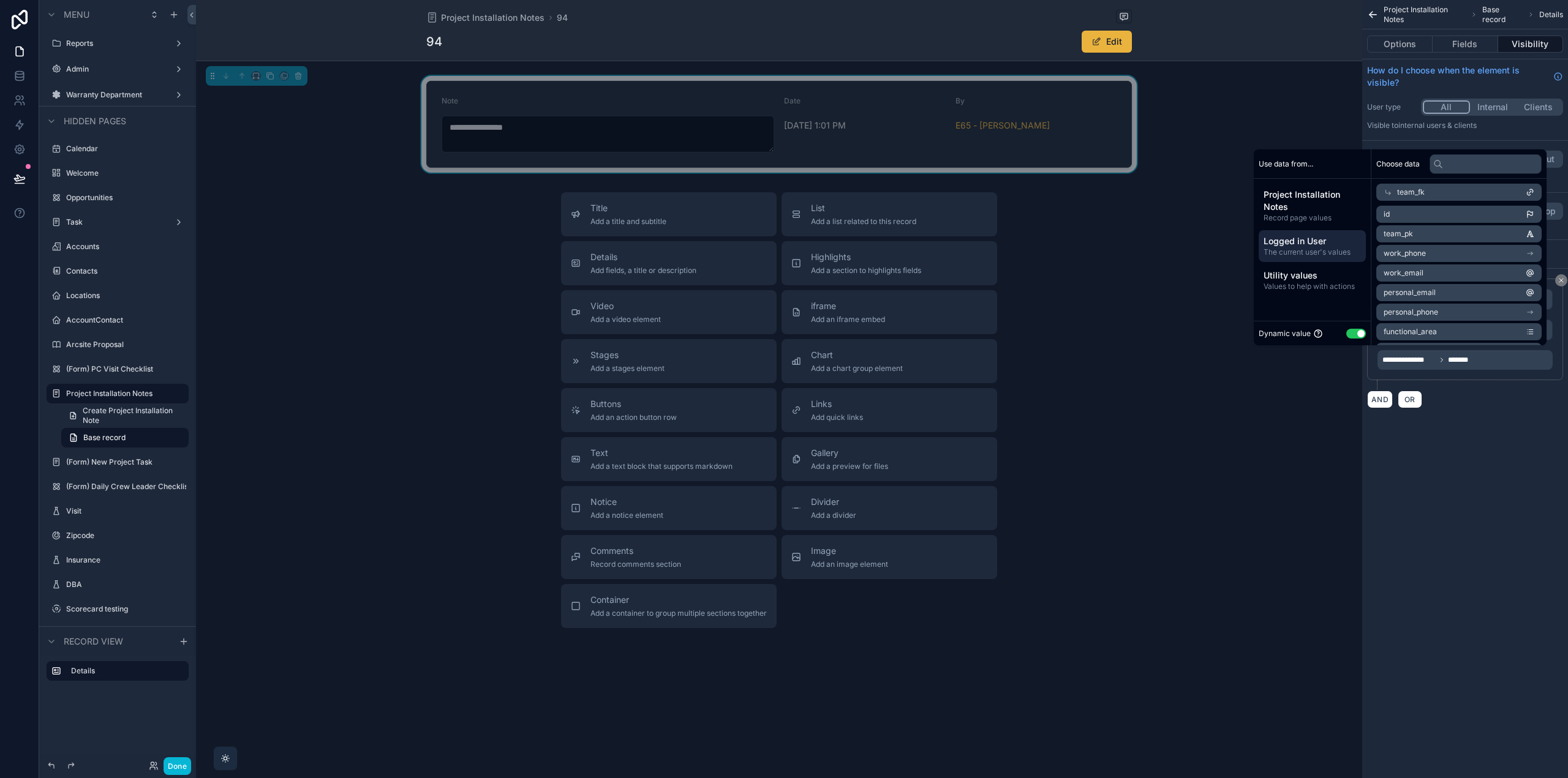
click at [1386, 211] on span "id" at bounding box center [1386, 214] width 6 height 10
click at [1472, 494] on div "**********" at bounding box center [1465, 389] width 206 height 778
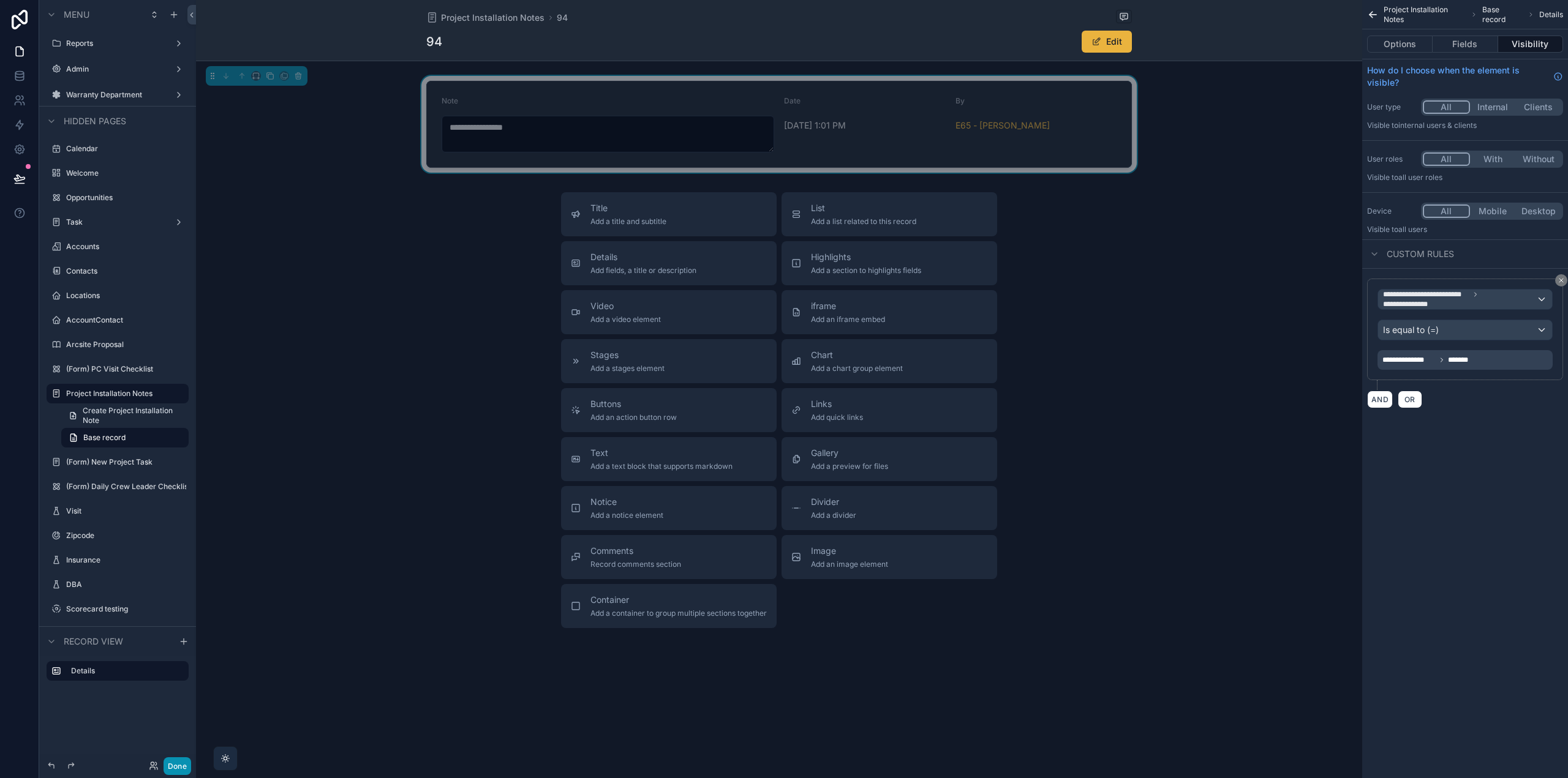
click at [175, 767] on button "Done" at bounding box center [176, 766] width 27 height 18
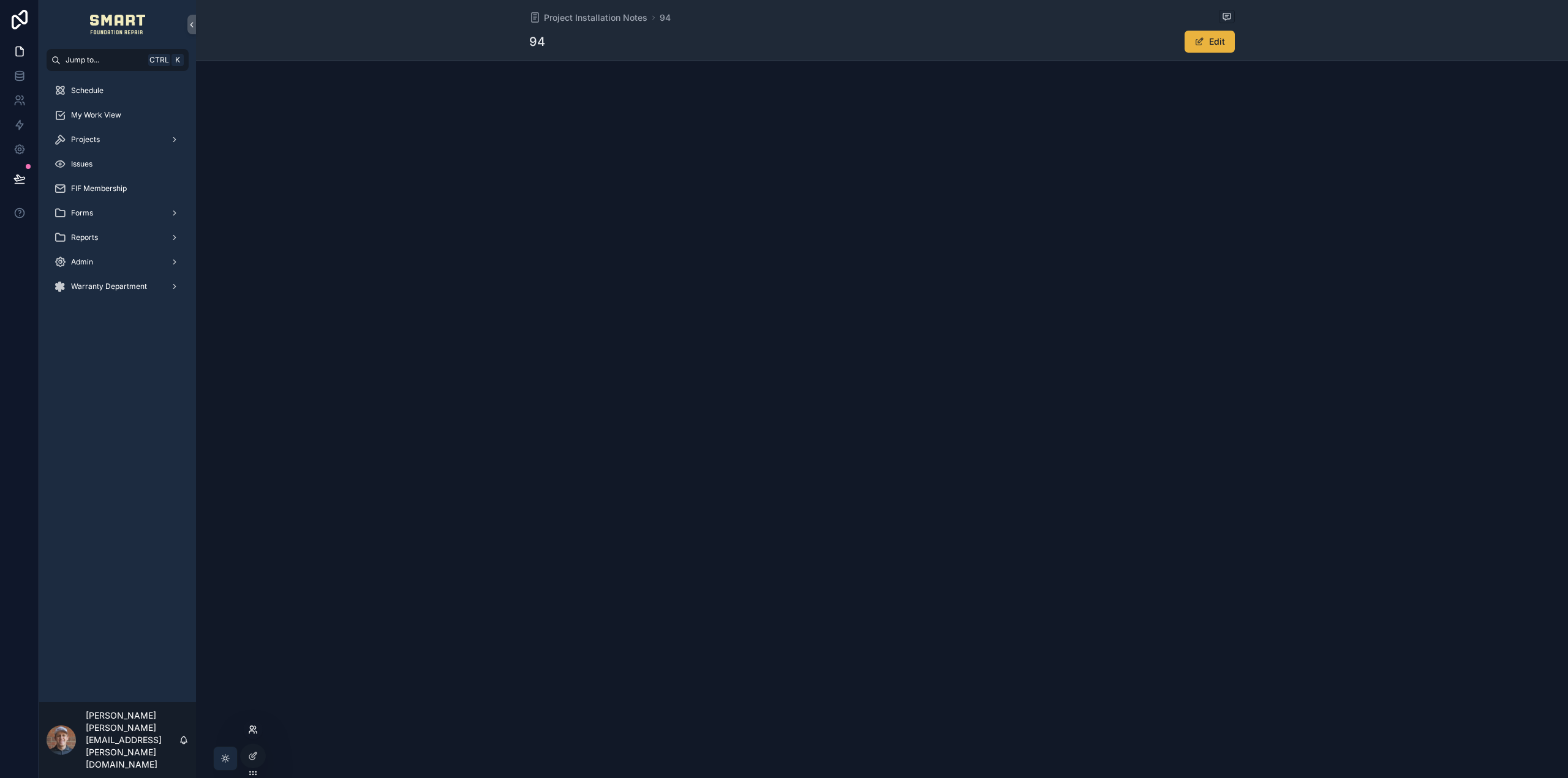
click at [254, 725] on icon at bounding box center [252, 730] width 10 height 10
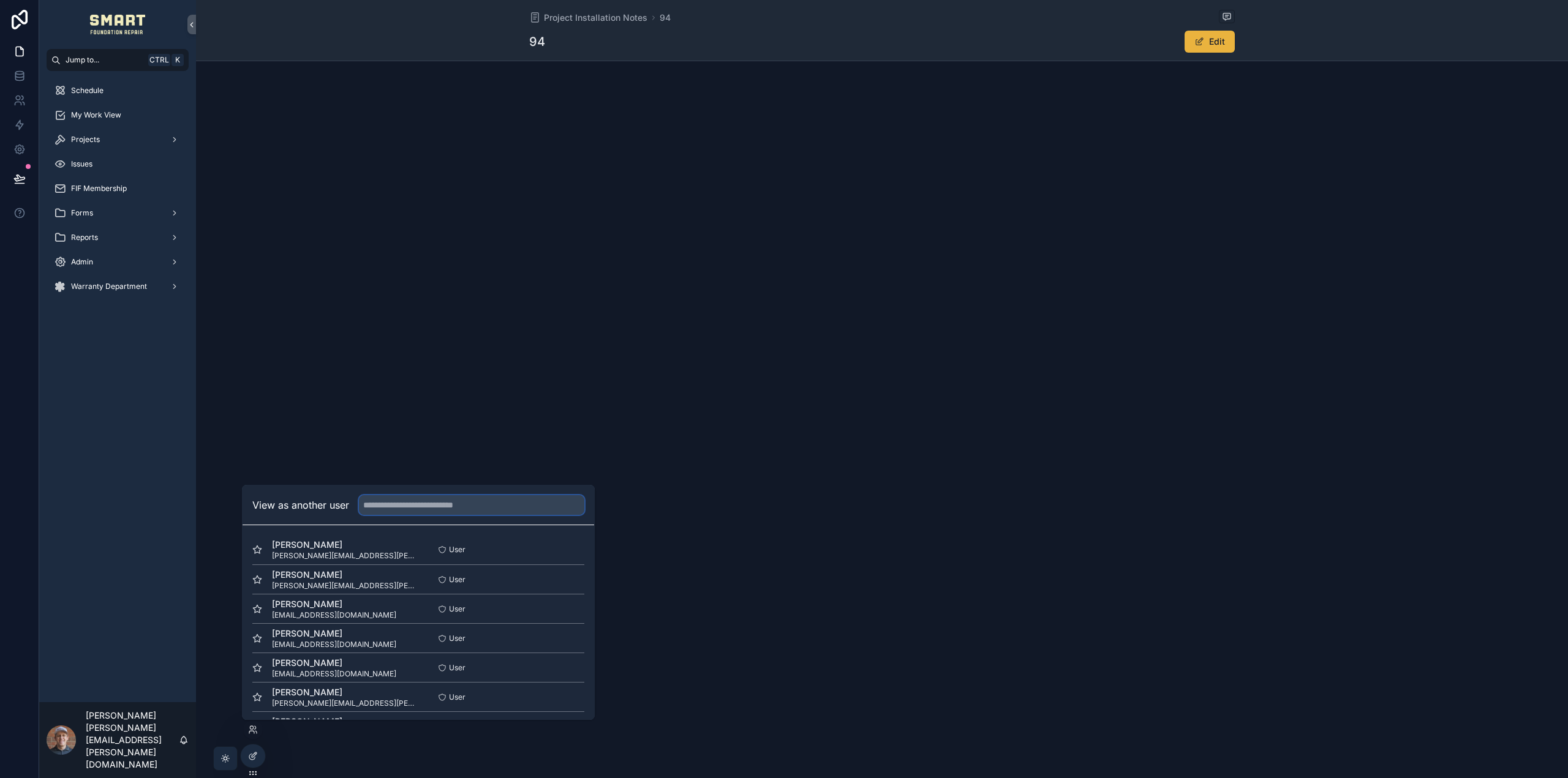
click at [384, 510] on input "text" at bounding box center [471, 505] width 226 height 20
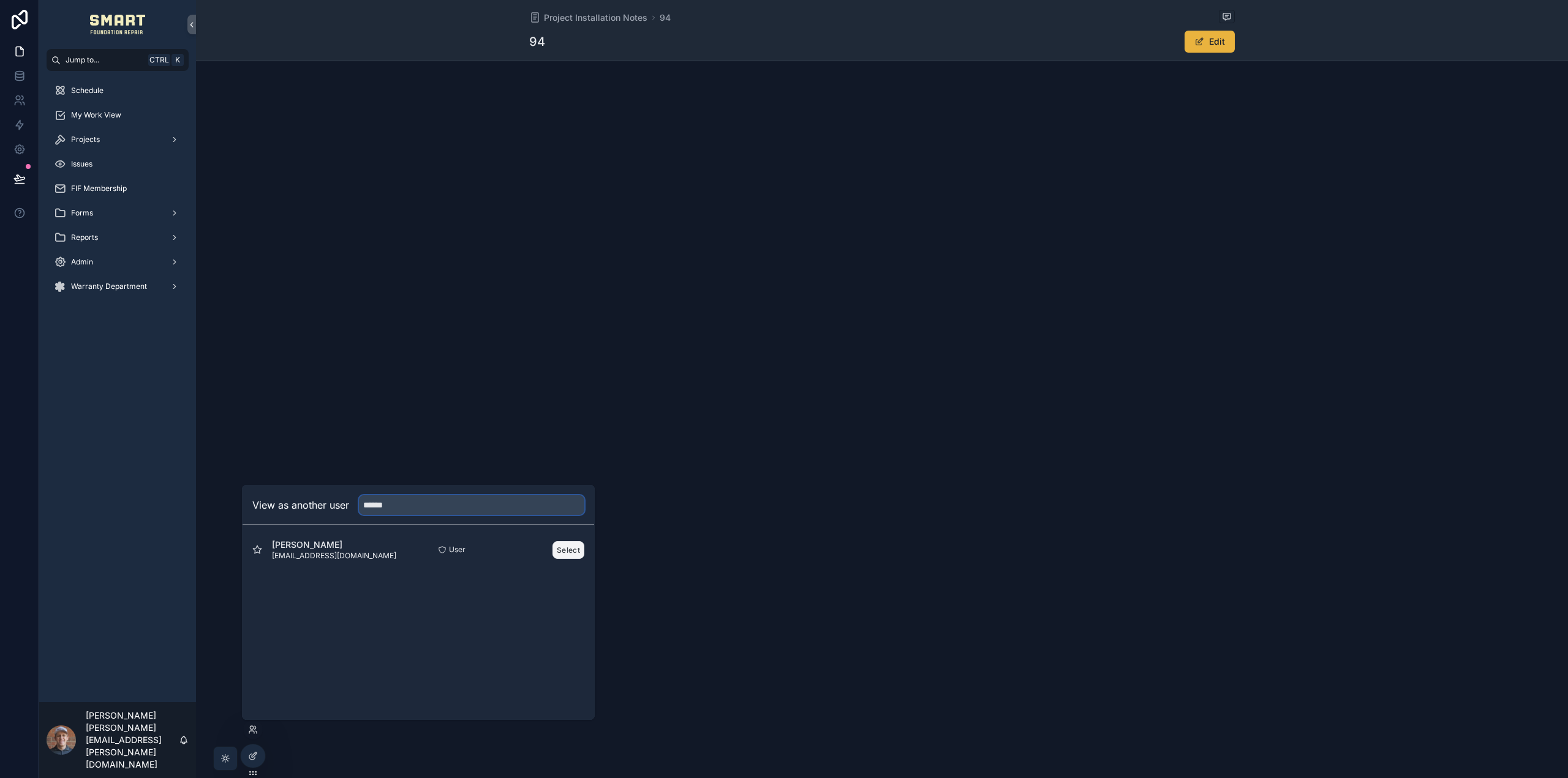
type input "******"
click at [579, 549] on button "Select" at bounding box center [568, 550] width 32 height 18
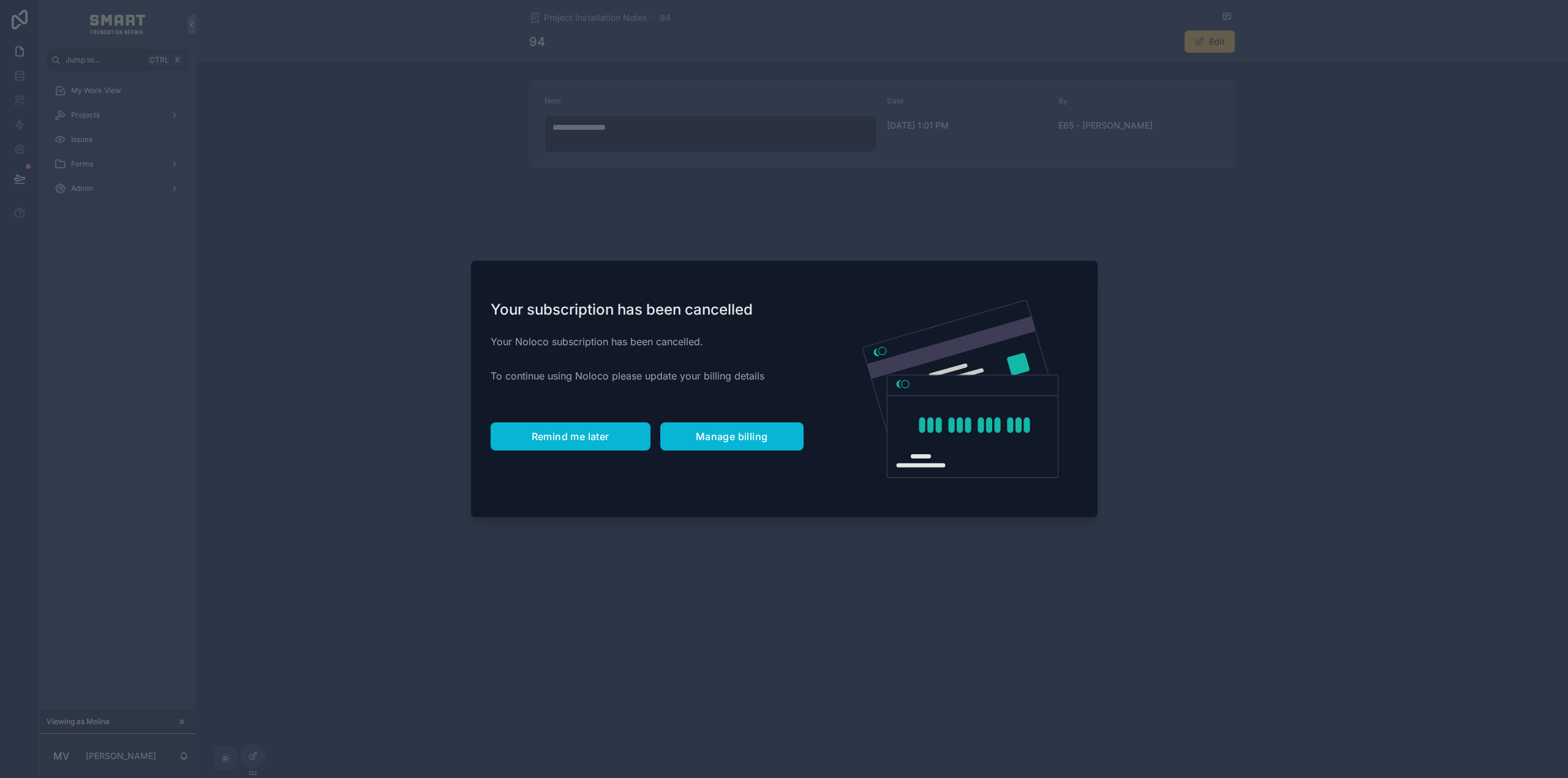
click at [590, 439] on span "Remind me later" at bounding box center [570, 436] width 78 height 12
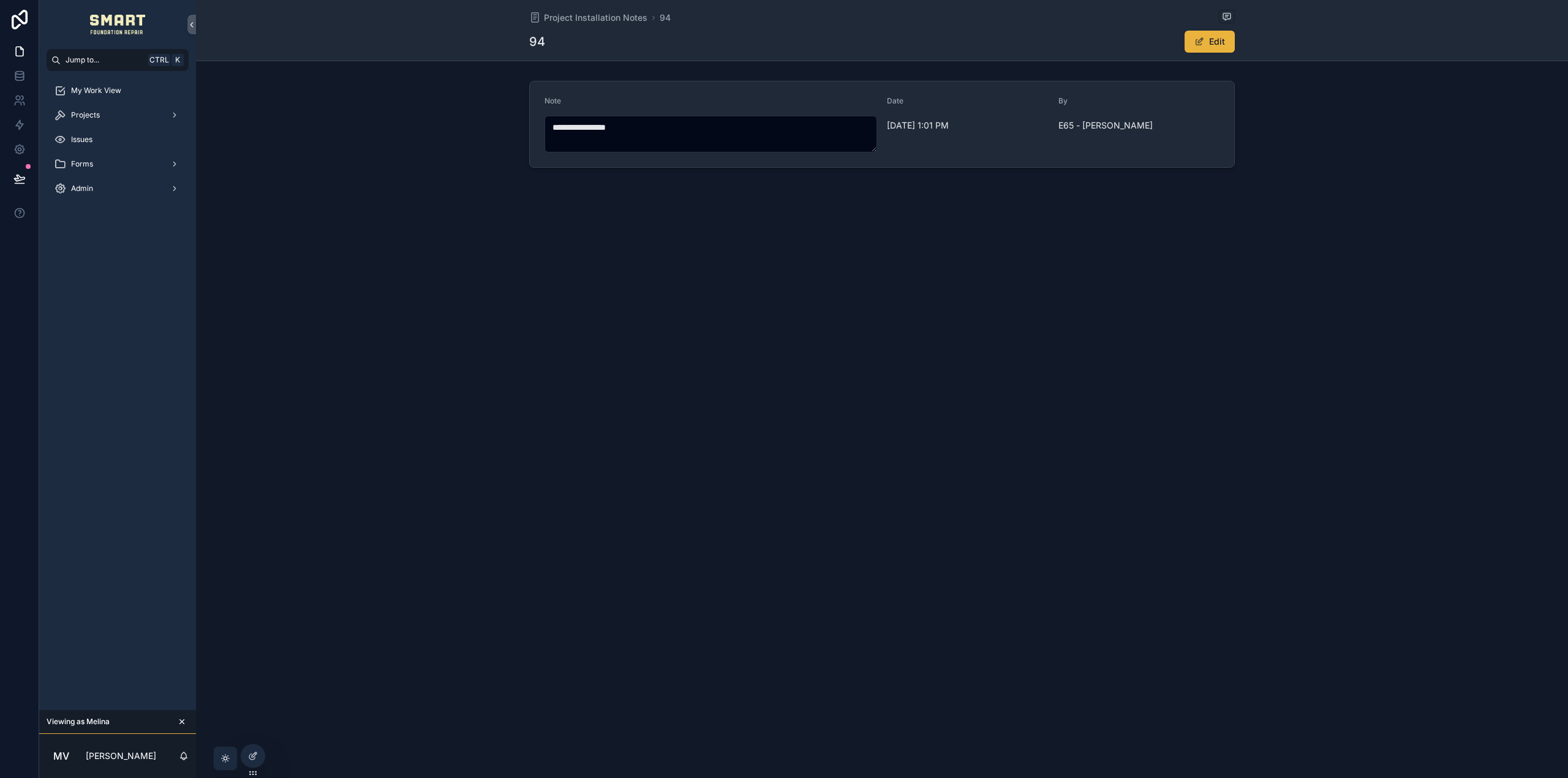
click at [182, 722] on icon "scrollable content" at bounding box center [182, 722] width 4 height 4
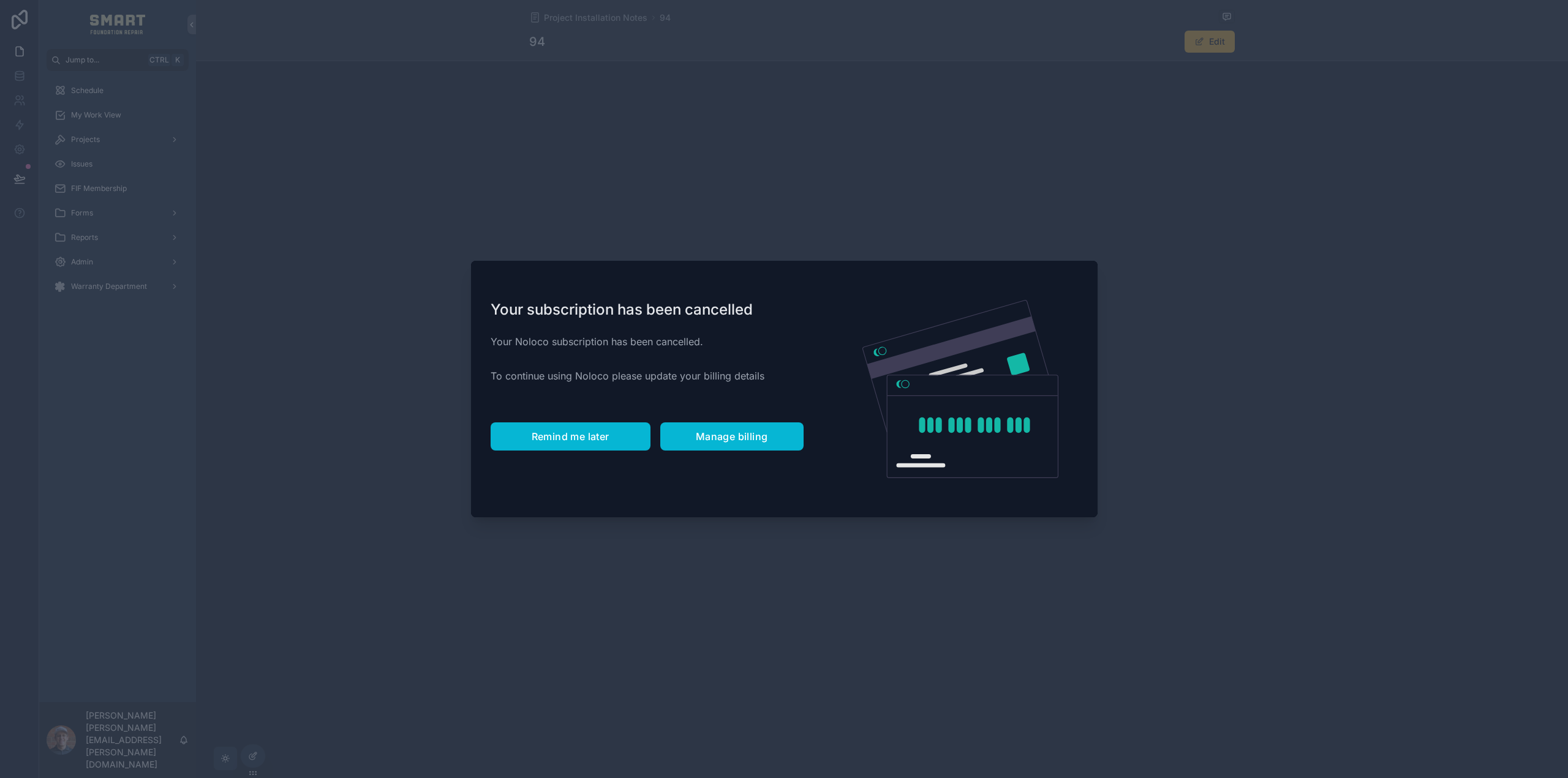
click at [551, 431] on span "Remind me later" at bounding box center [570, 436] width 78 height 12
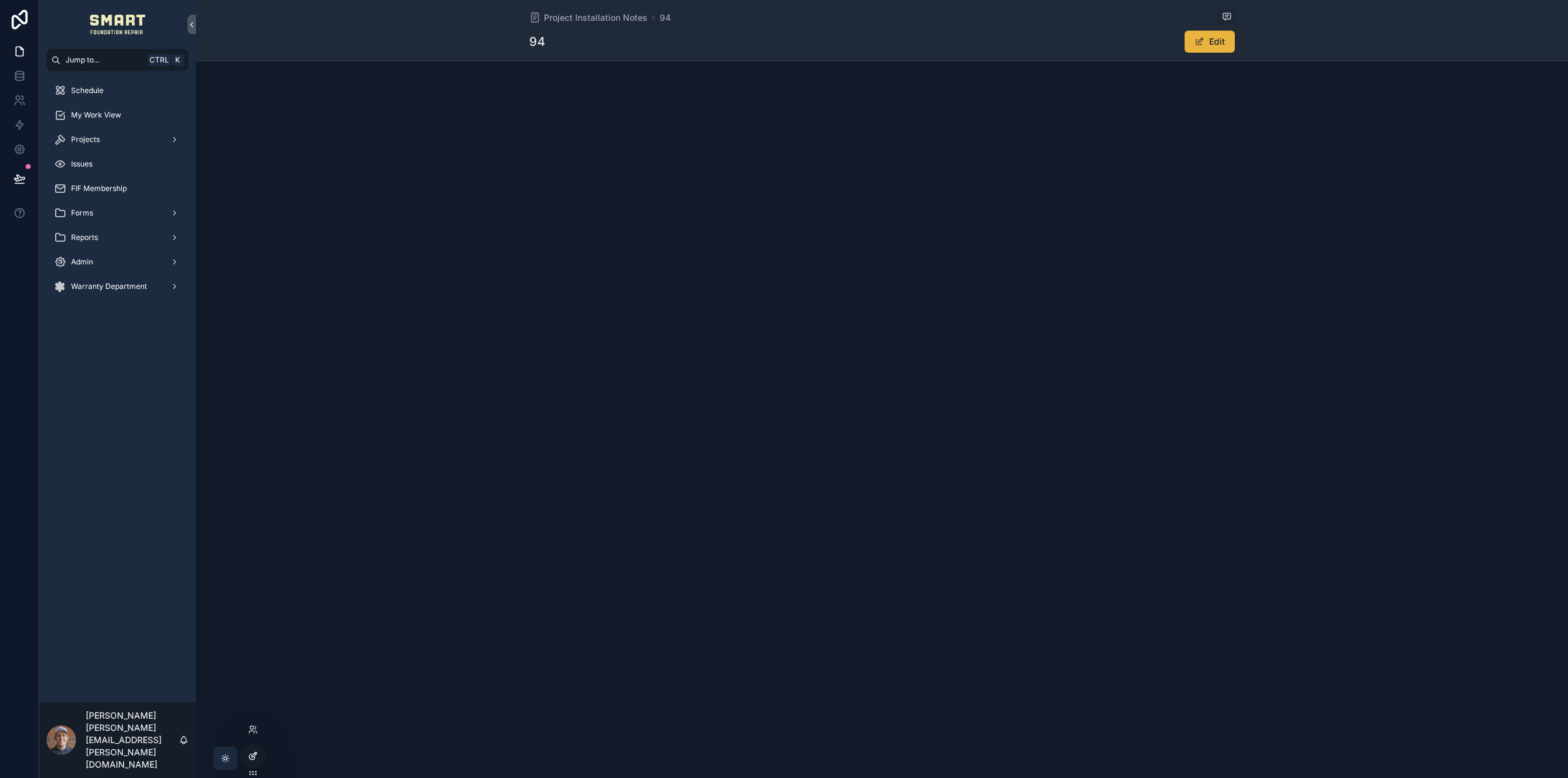
click at [248, 754] on icon at bounding box center [252, 755] width 10 height 10
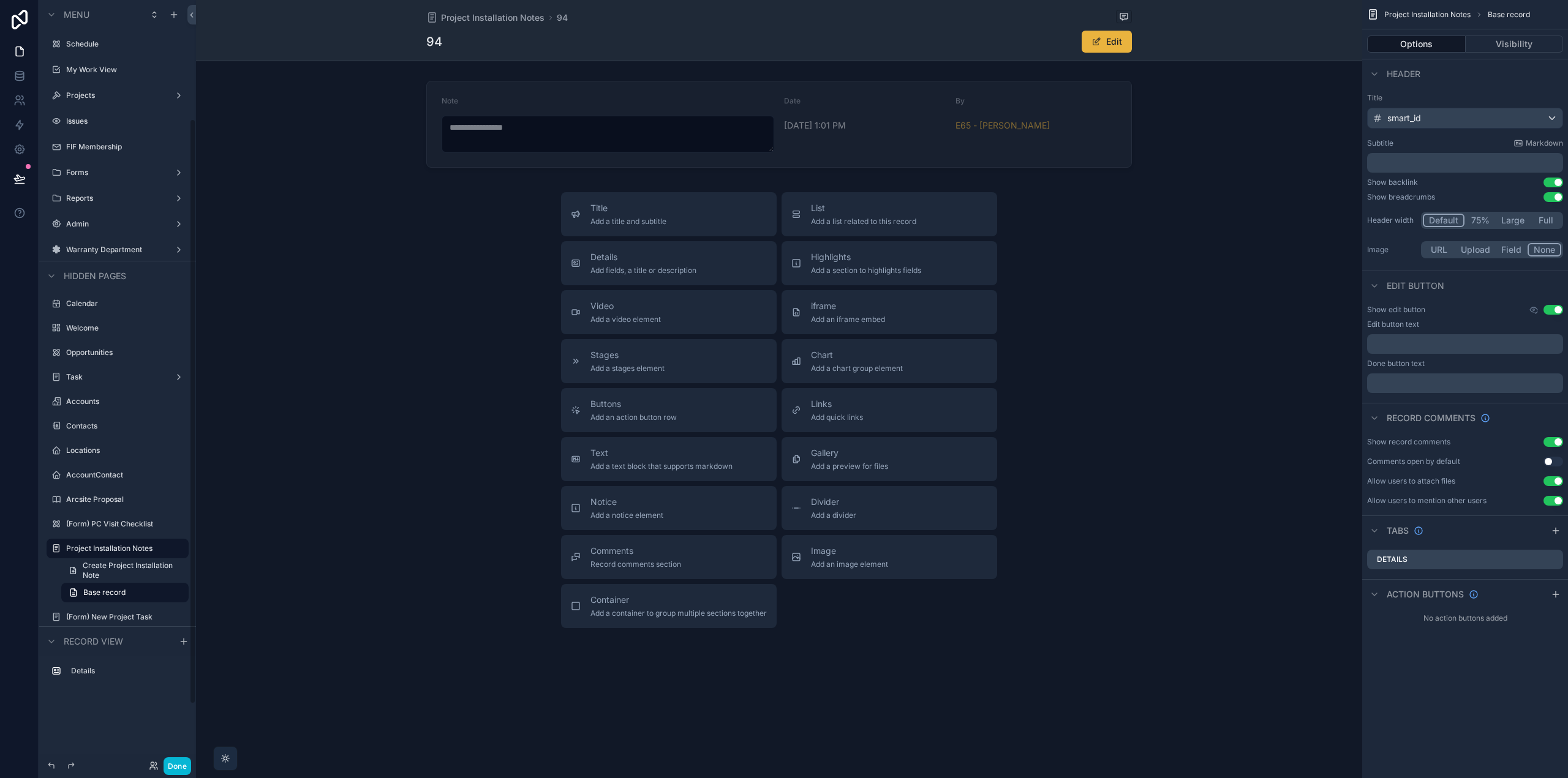
scroll to position [155, 0]
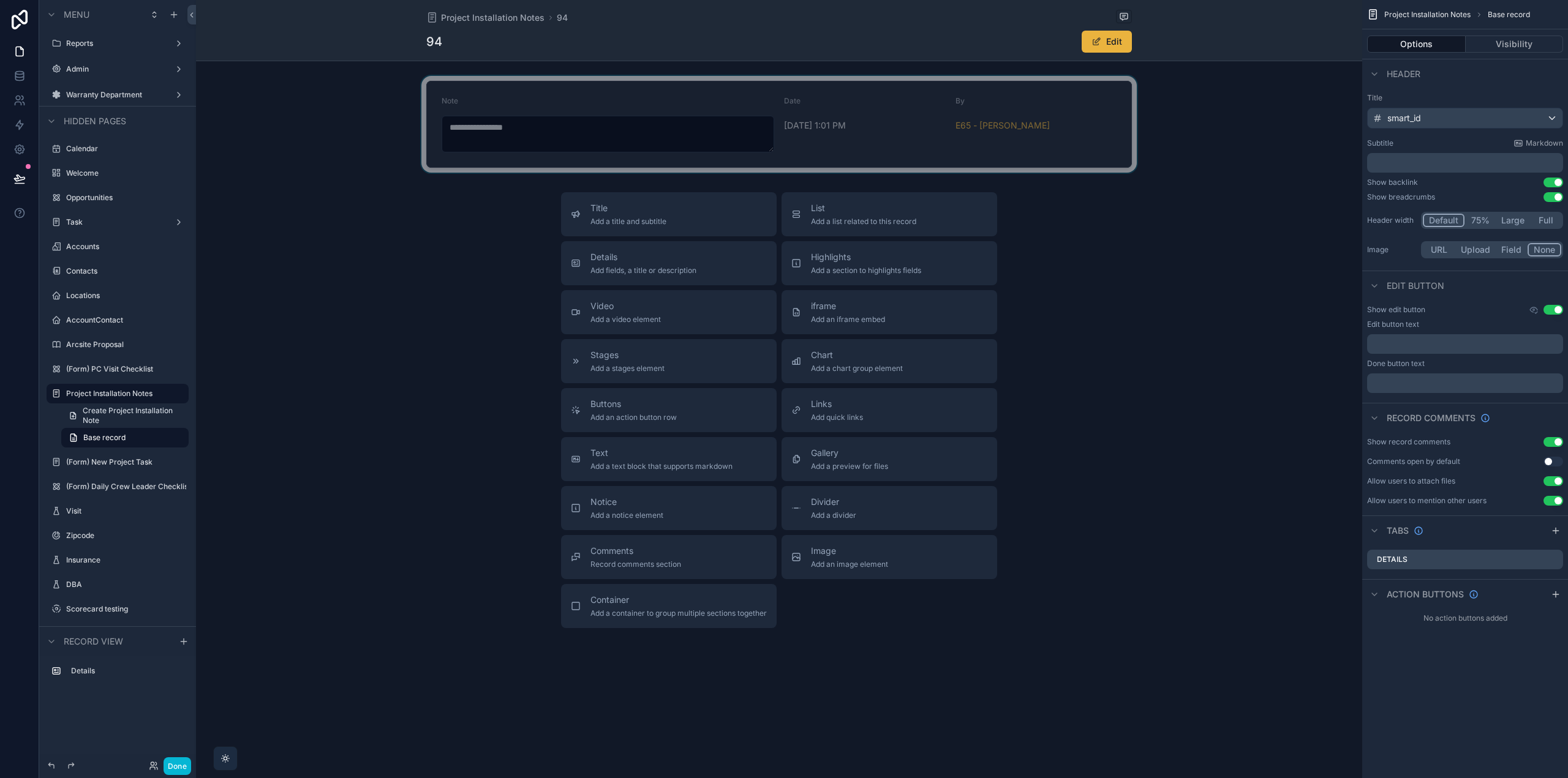
click at [1106, 129] on div "scrollable content" at bounding box center [779, 124] width 1167 height 97
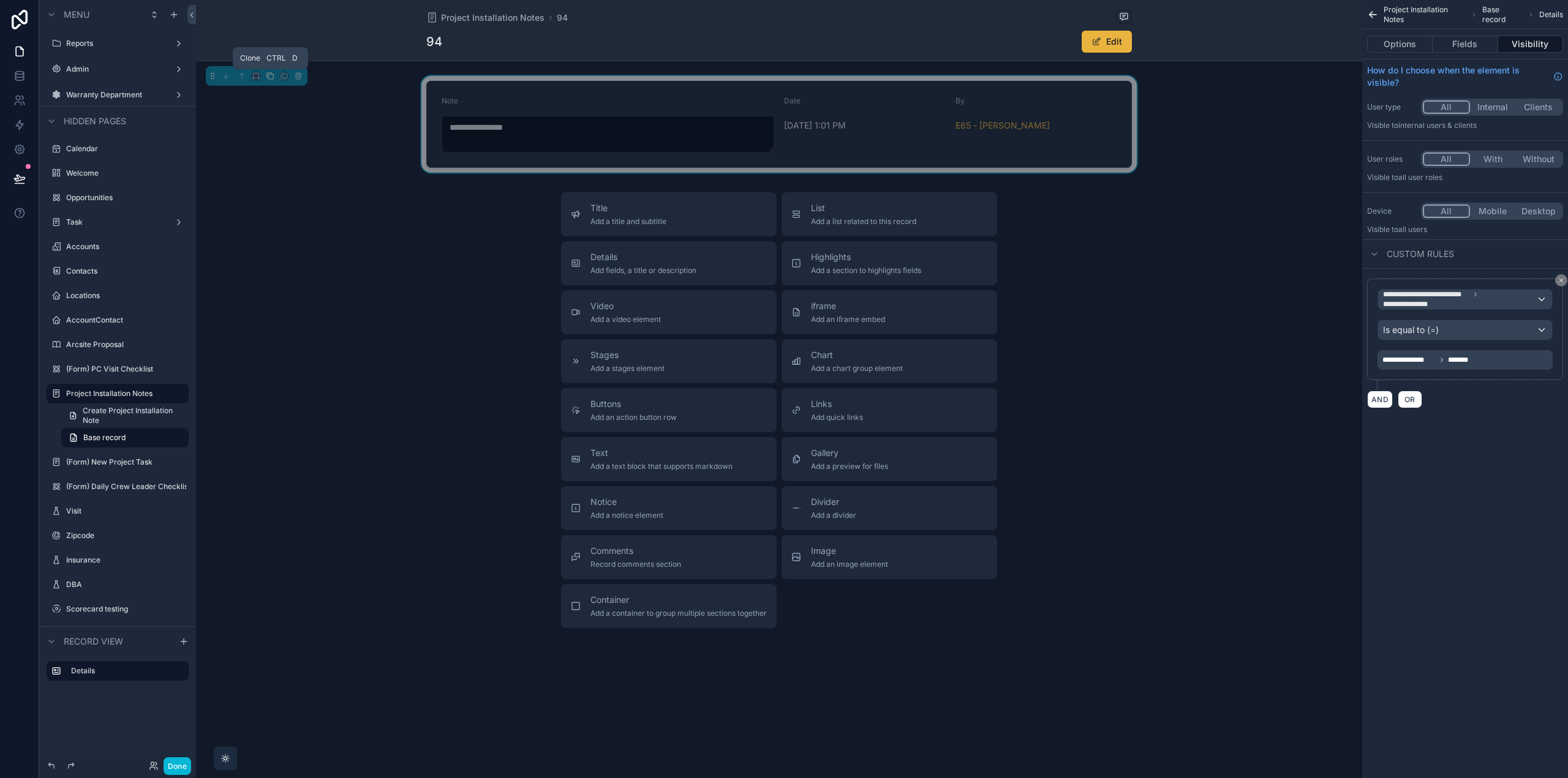
click at [268, 75] on icon "scrollable content" at bounding box center [271, 76] width 5 height 5
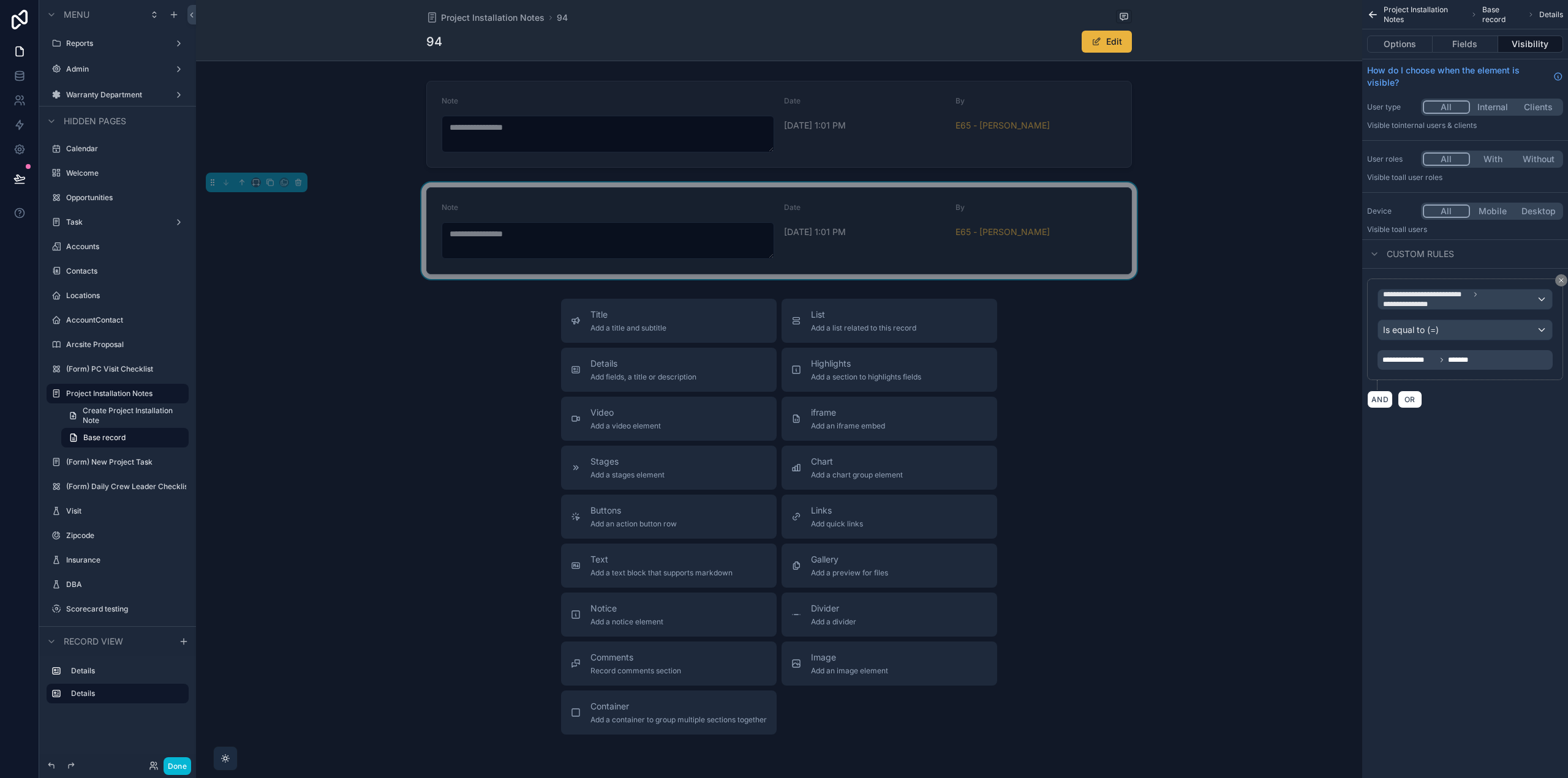
click at [816, 201] on form "**********" at bounding box center [779, 231] width 704 height 86
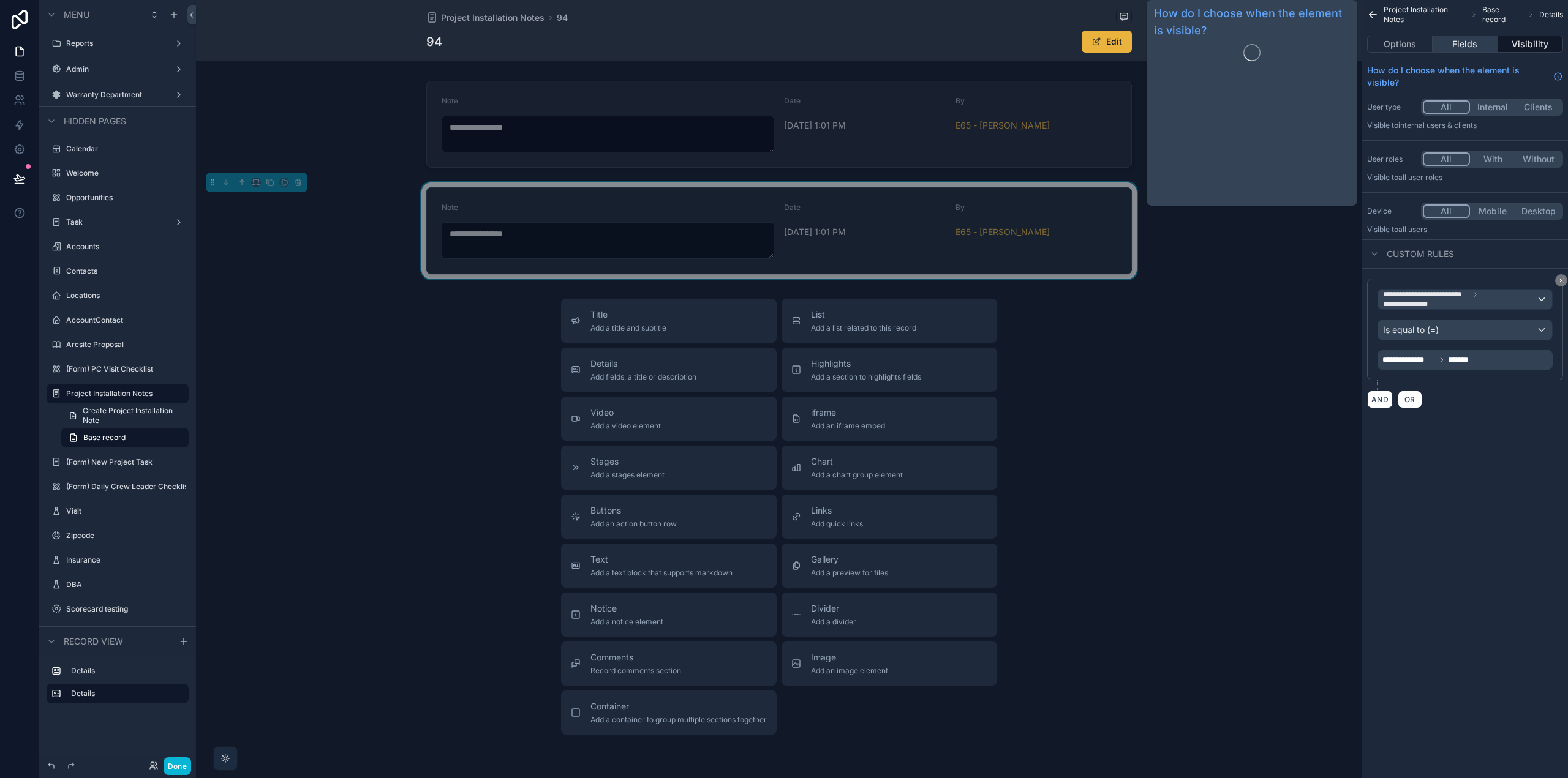
click at [1456, 42] on button "Fields" at bounding box center [1465, 43] width 65 height 17
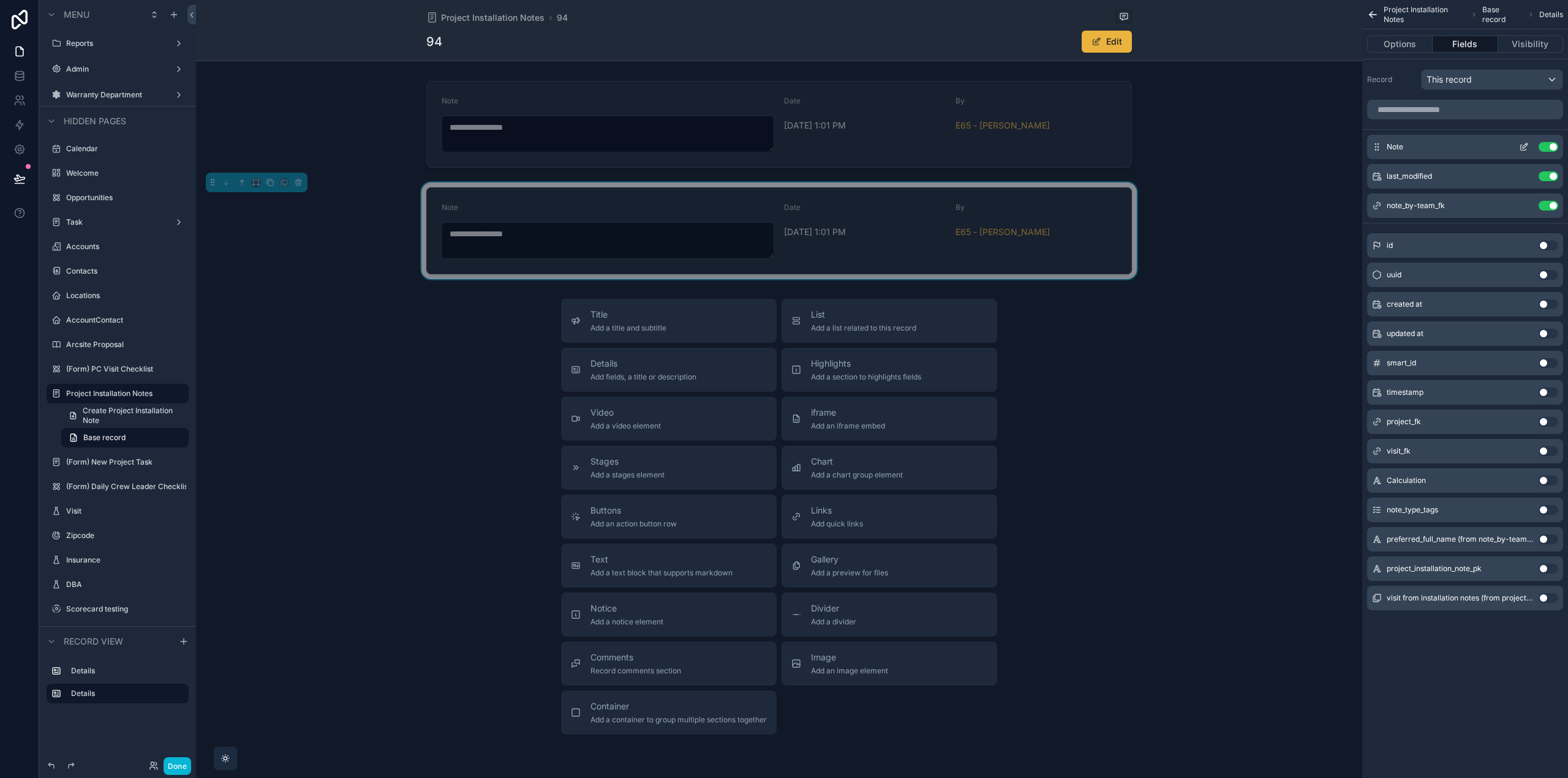
click at [1522, 148] on icon "scrollable content" at bounding box center [1524, 146] width 10 height 10
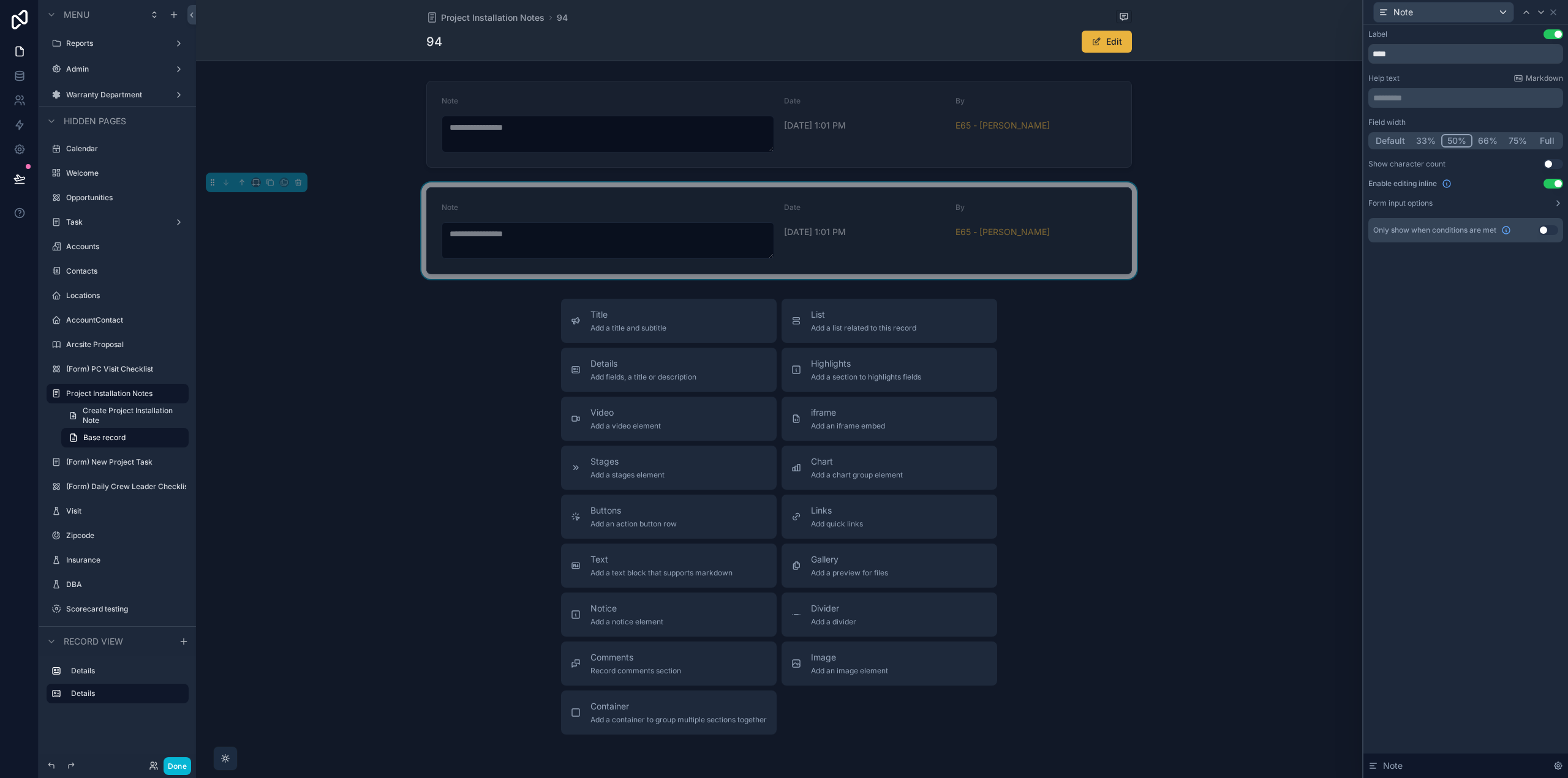
click at [1556, 182] on button "Use setting" at bounding box center [1553, 183] width 20 height 10
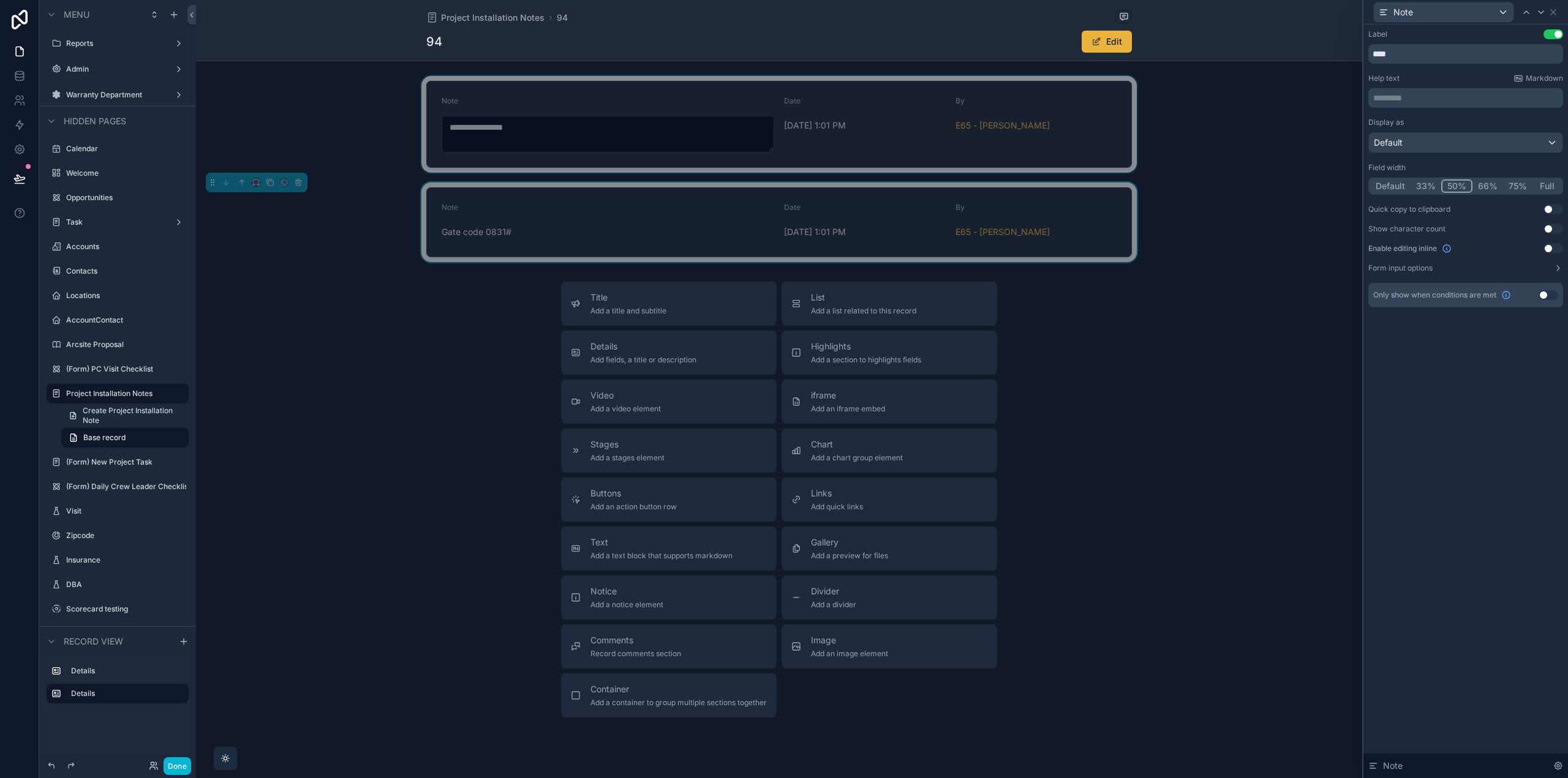
click at [1074, 95] on div "scrollable content" at bounding box center [779, 124] width 1167 height 97
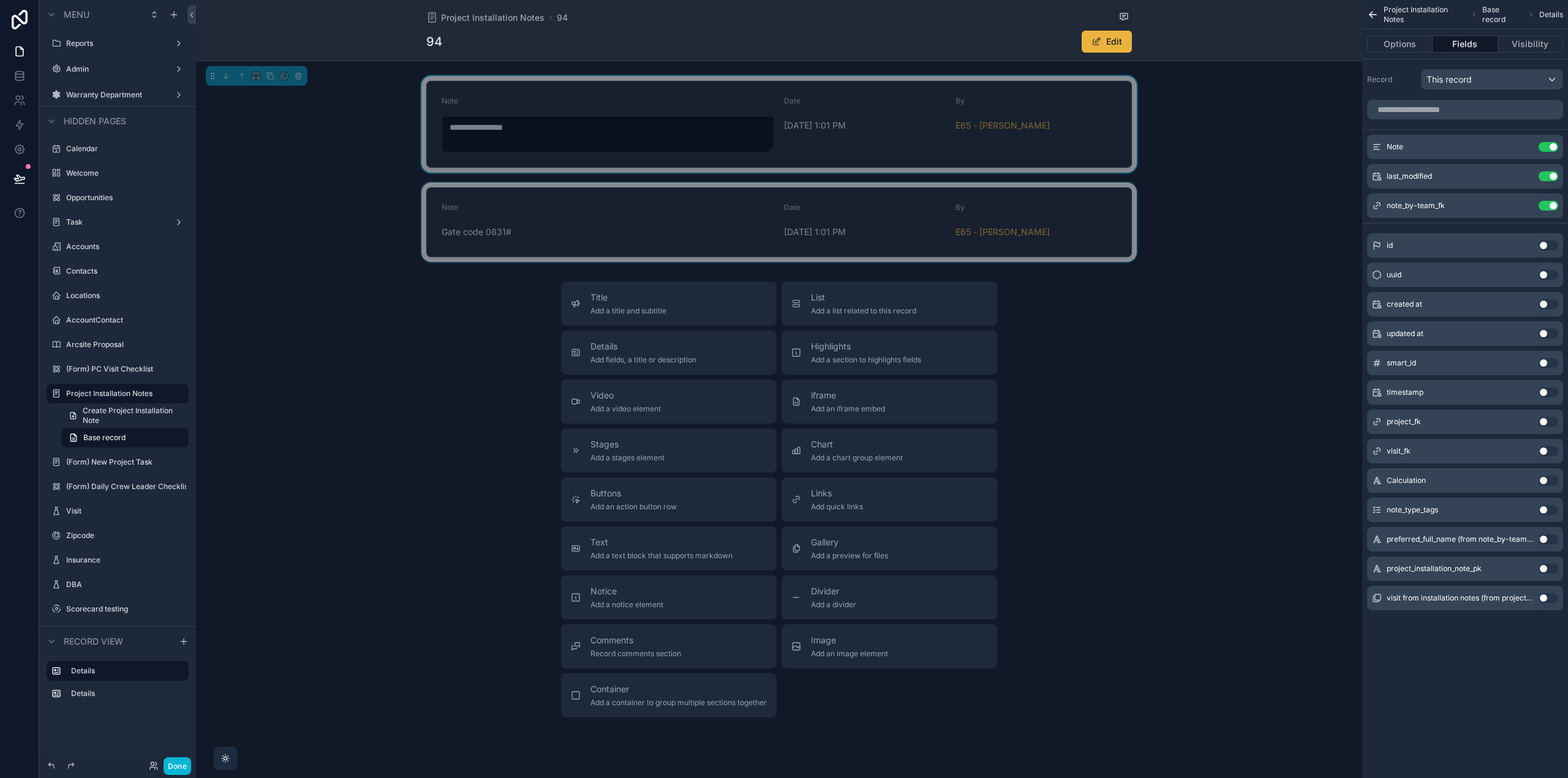
click at [704, 233] on div "scrollable content" at bounding box center [779, 222] width 1167 height 79
click at [1402, 48] on button "Options" at bounding box center [1400, 43] width 65 height 17
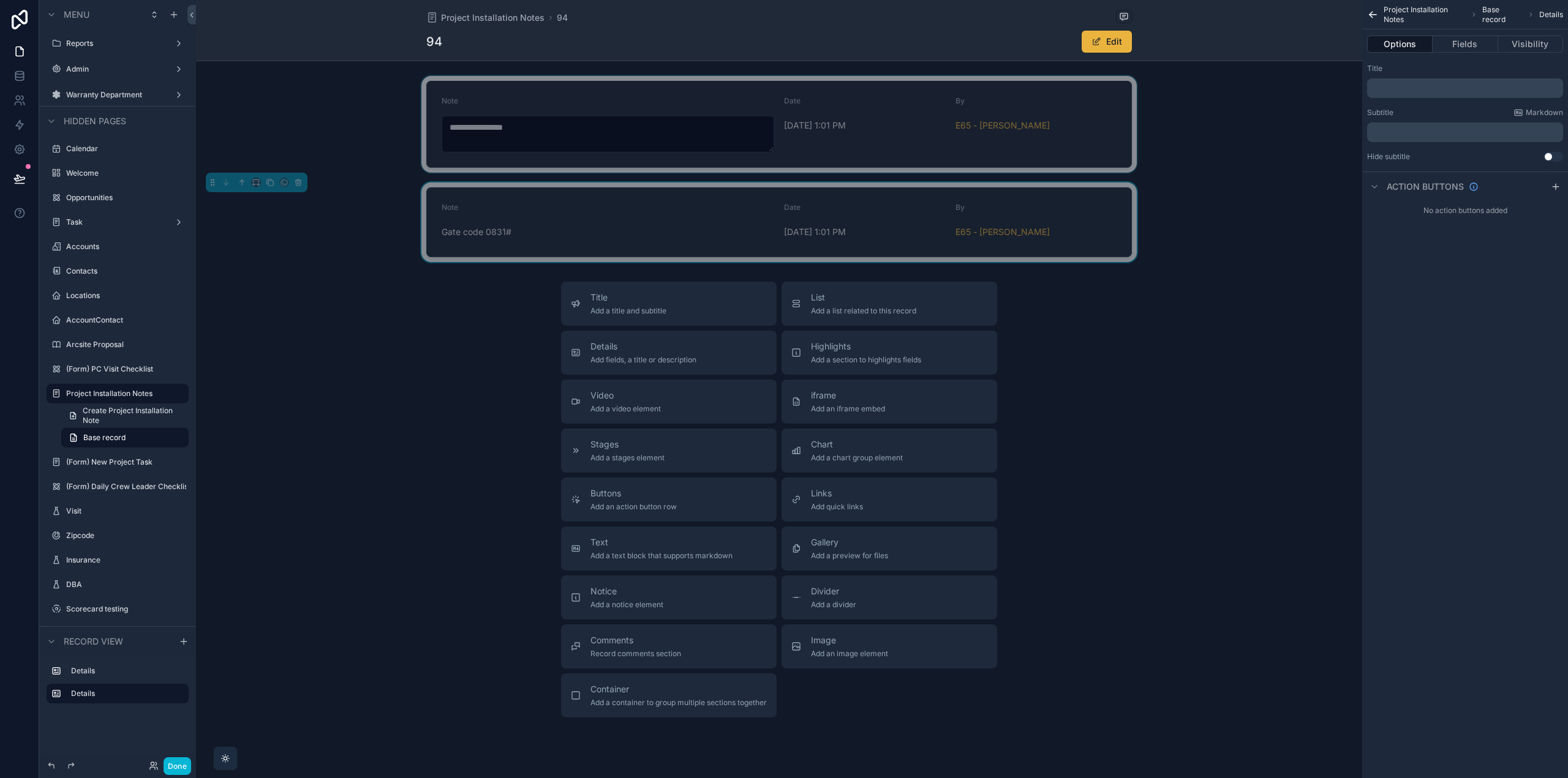
click at [1233, 163] on div "scrollable content" at bounding box center [779, 124] width 1167 height 97
click at [1233, 163] on div "**********" at bounding box center [779, 124] width 1167 height 97
click at [994, 31] on div "94 Edit" at bounding box center [779, 42] width 706 height 24
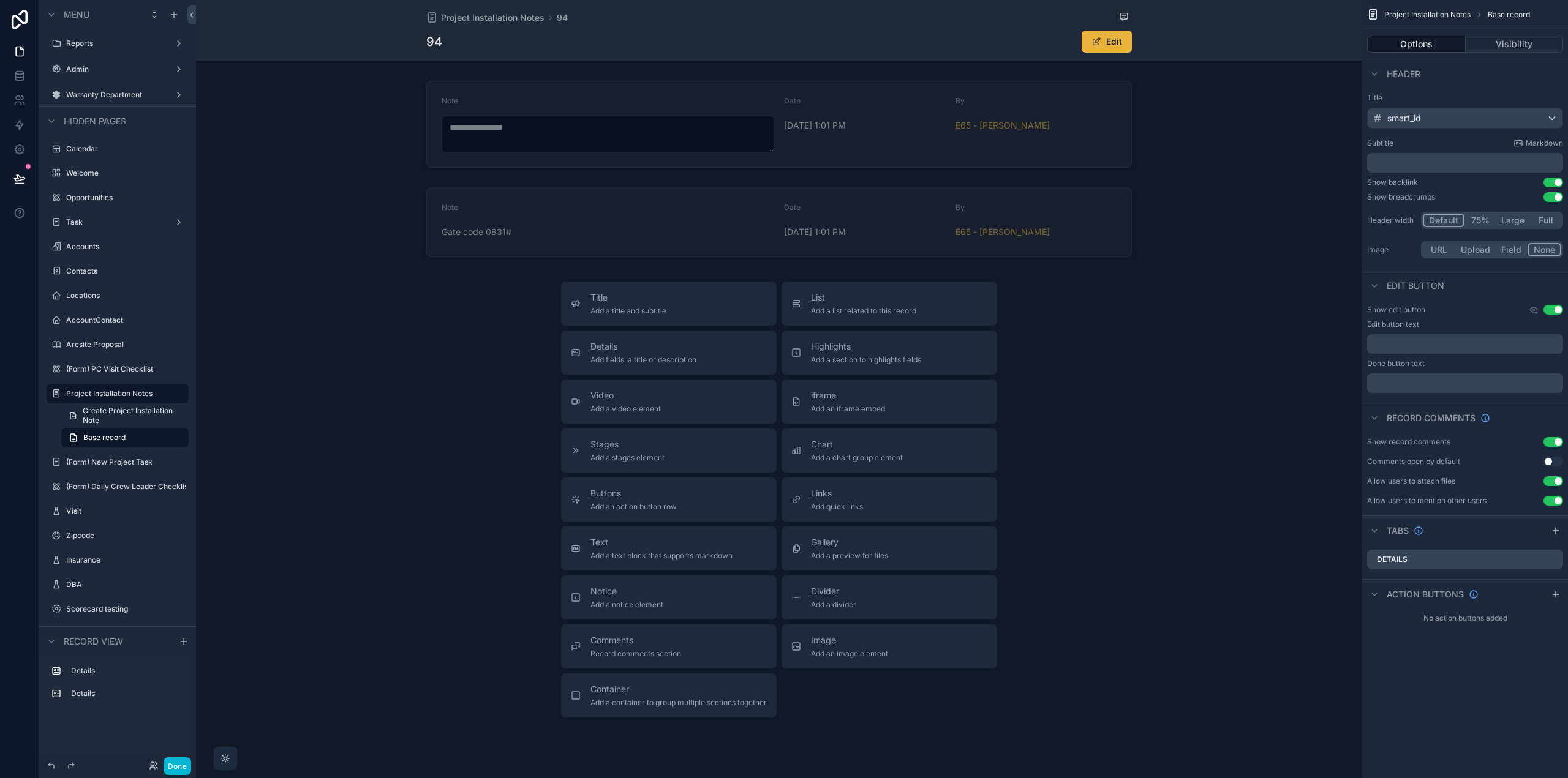
click at [1556, 306] on button "Use setting" at bounding box center [1553, 309] width 20 height 10
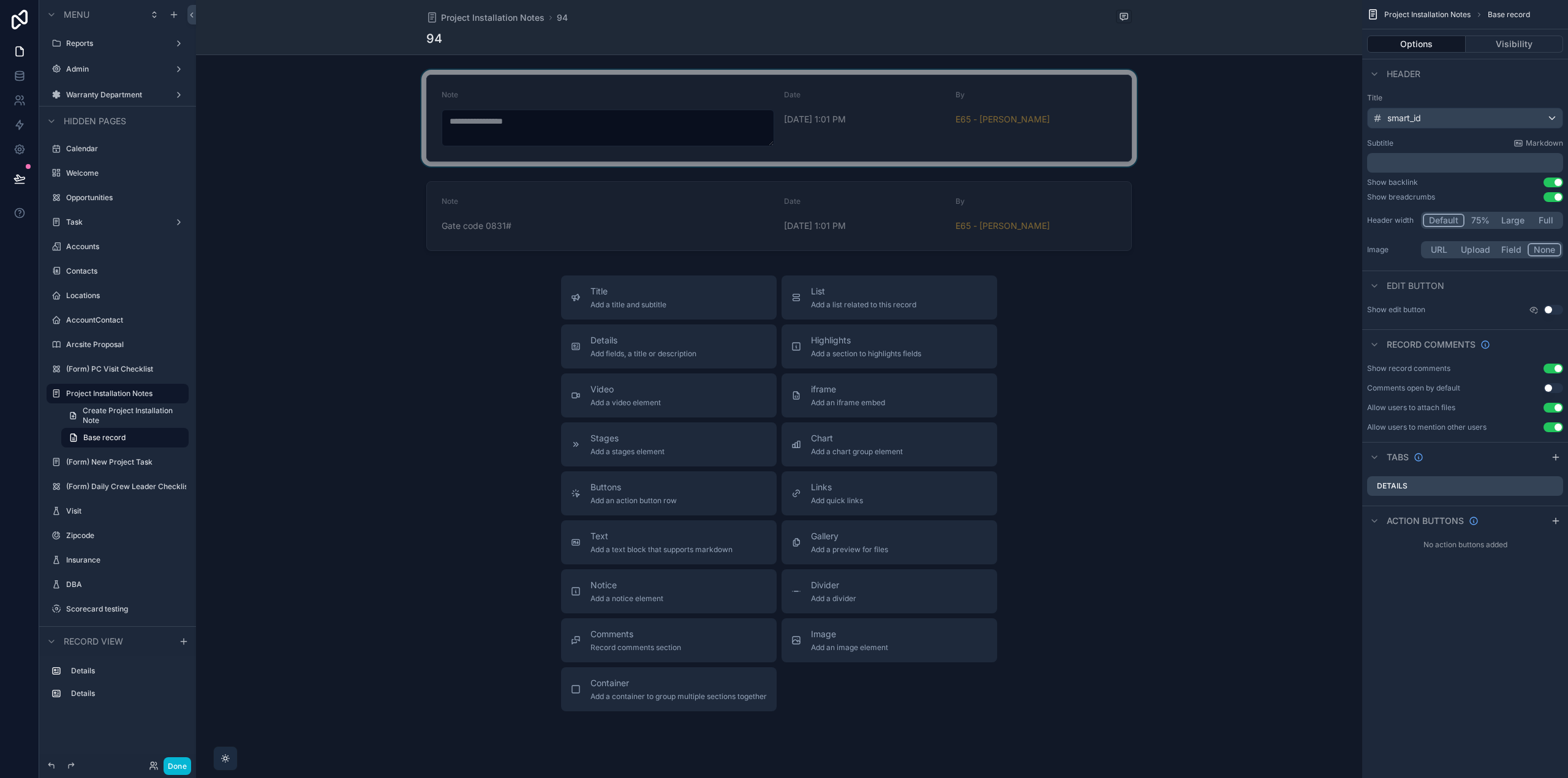
click at [1055, 98] on div "scrollable content" at bounding box center [779, 118] width 1167 height 97
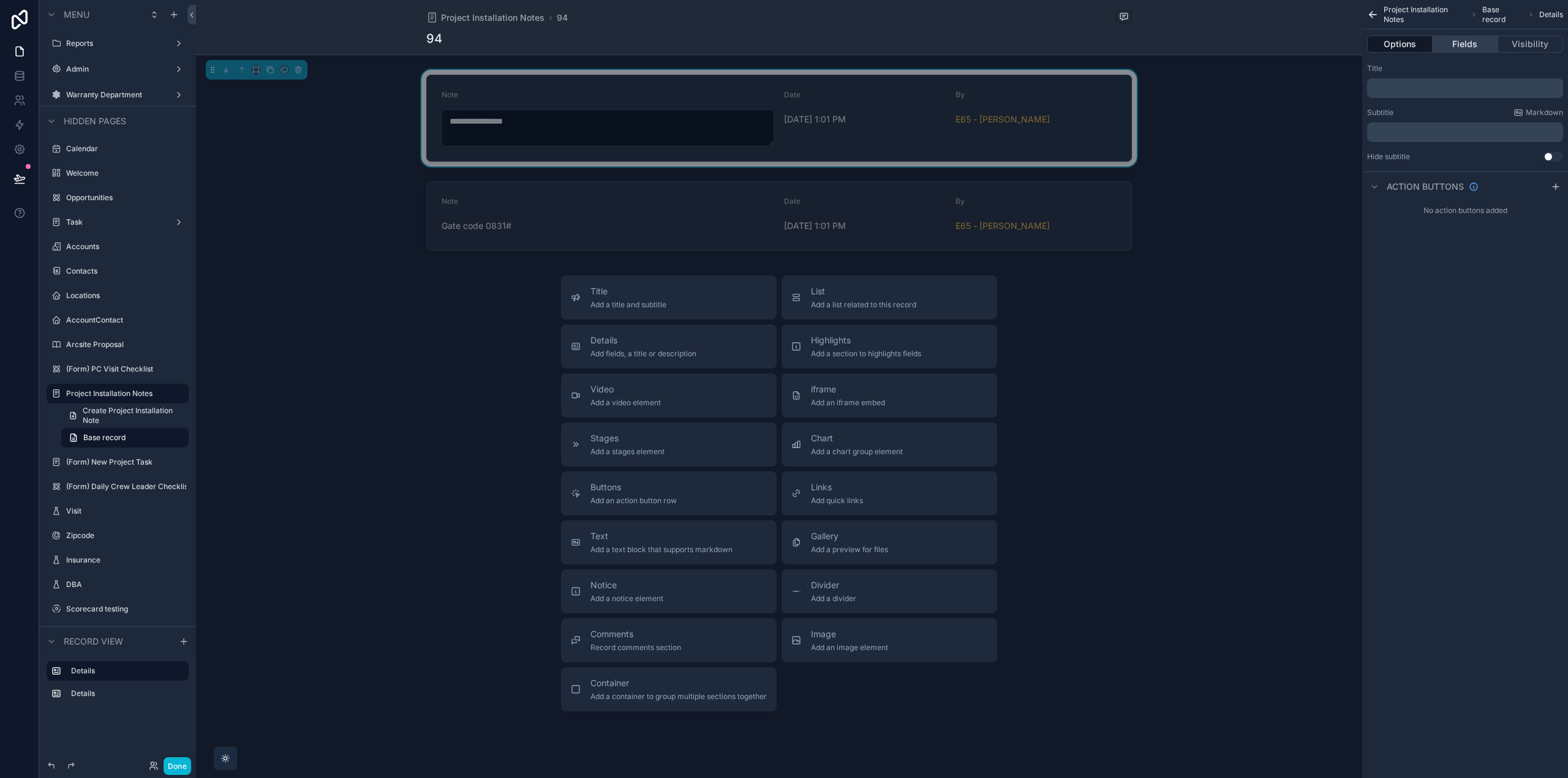
click at [1464, 46] on button "Fields" at bounding box center [1465, 43] width 65 height 17
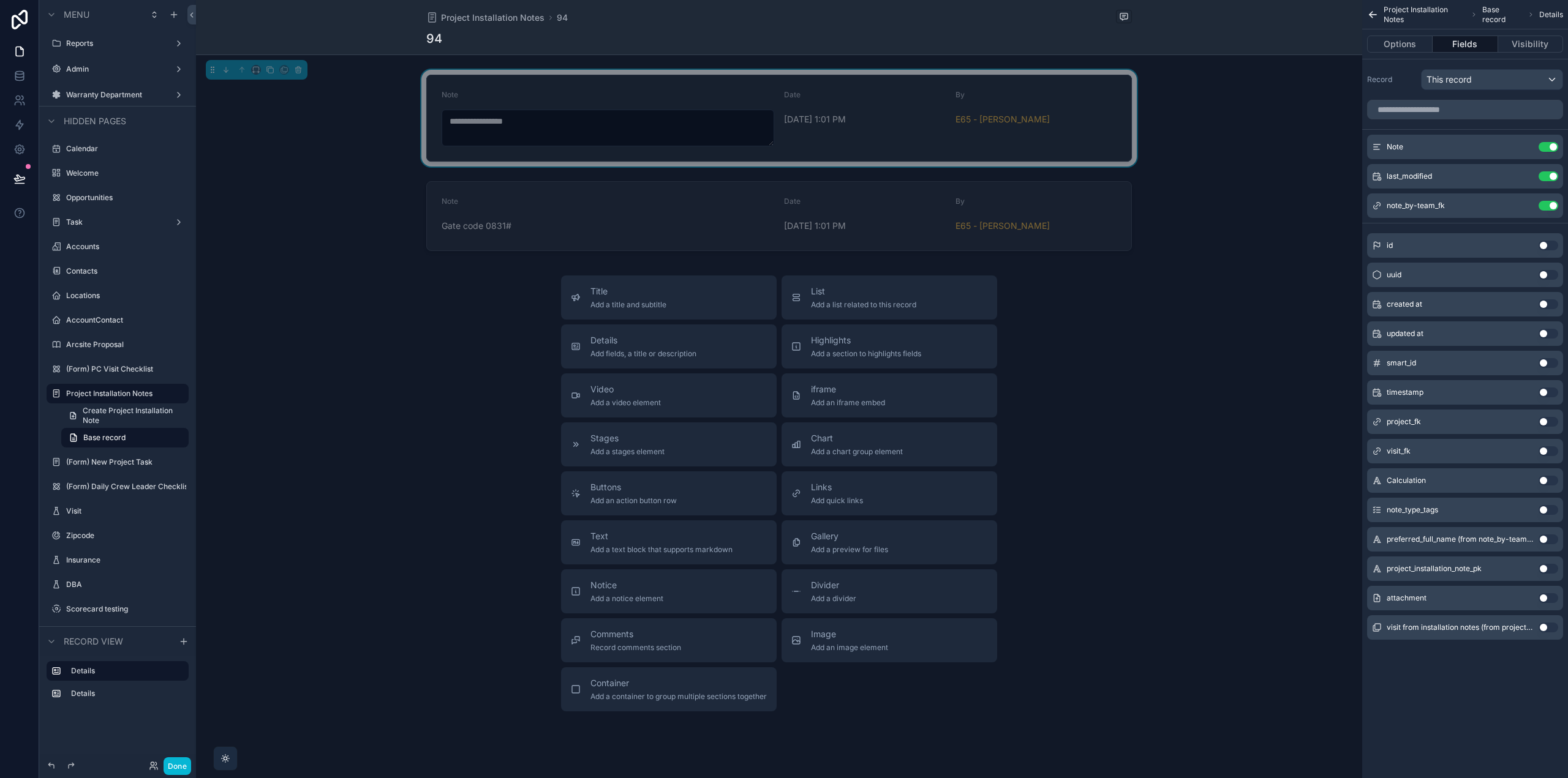
click at [1548, 596] on button "Use setting" at bounding box center [1548, 597] width 20 height 10
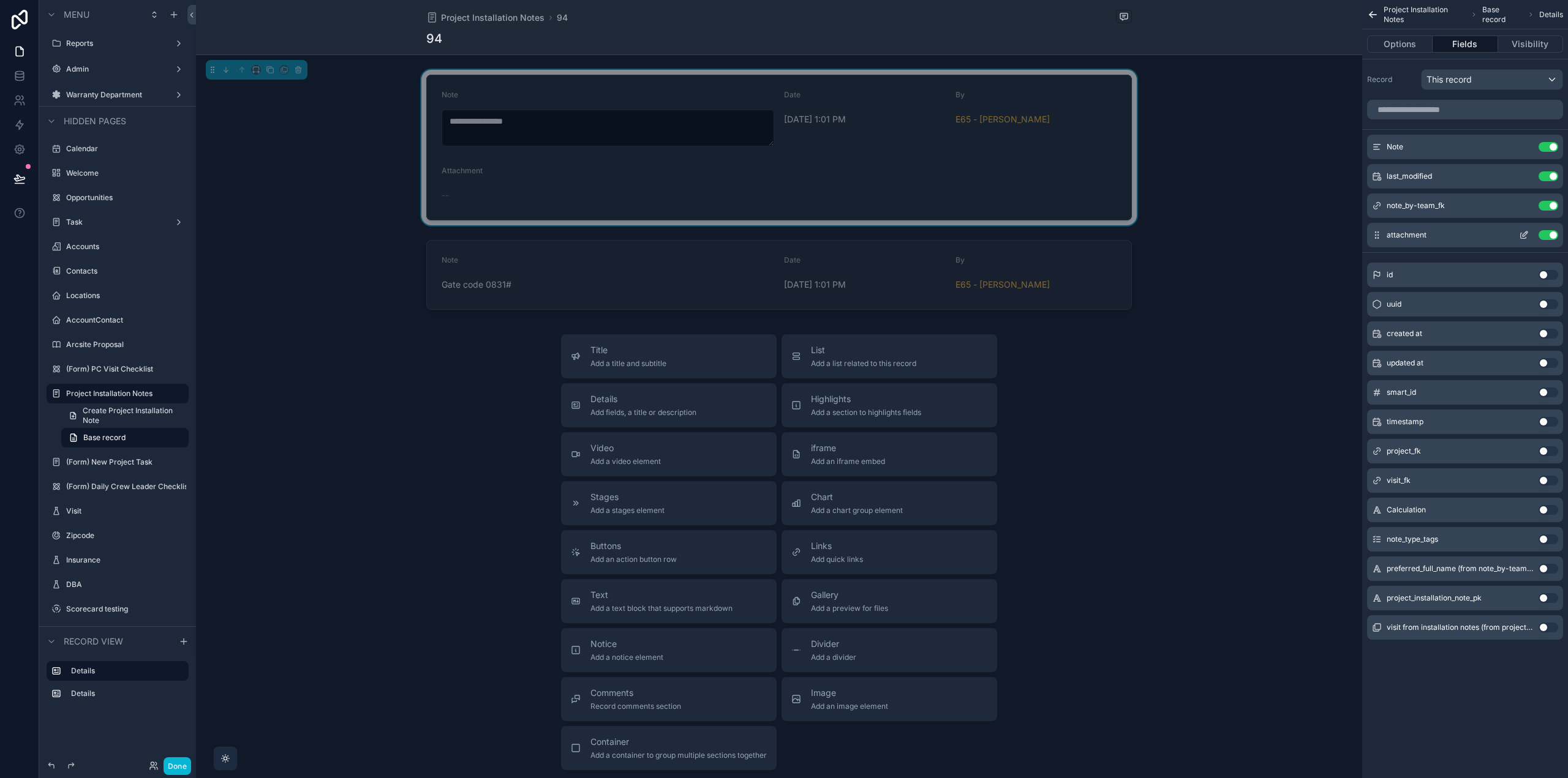
click at [1523, 234] on icon "scrollable content" at bounding box center [1524, 234] width 10 height 10
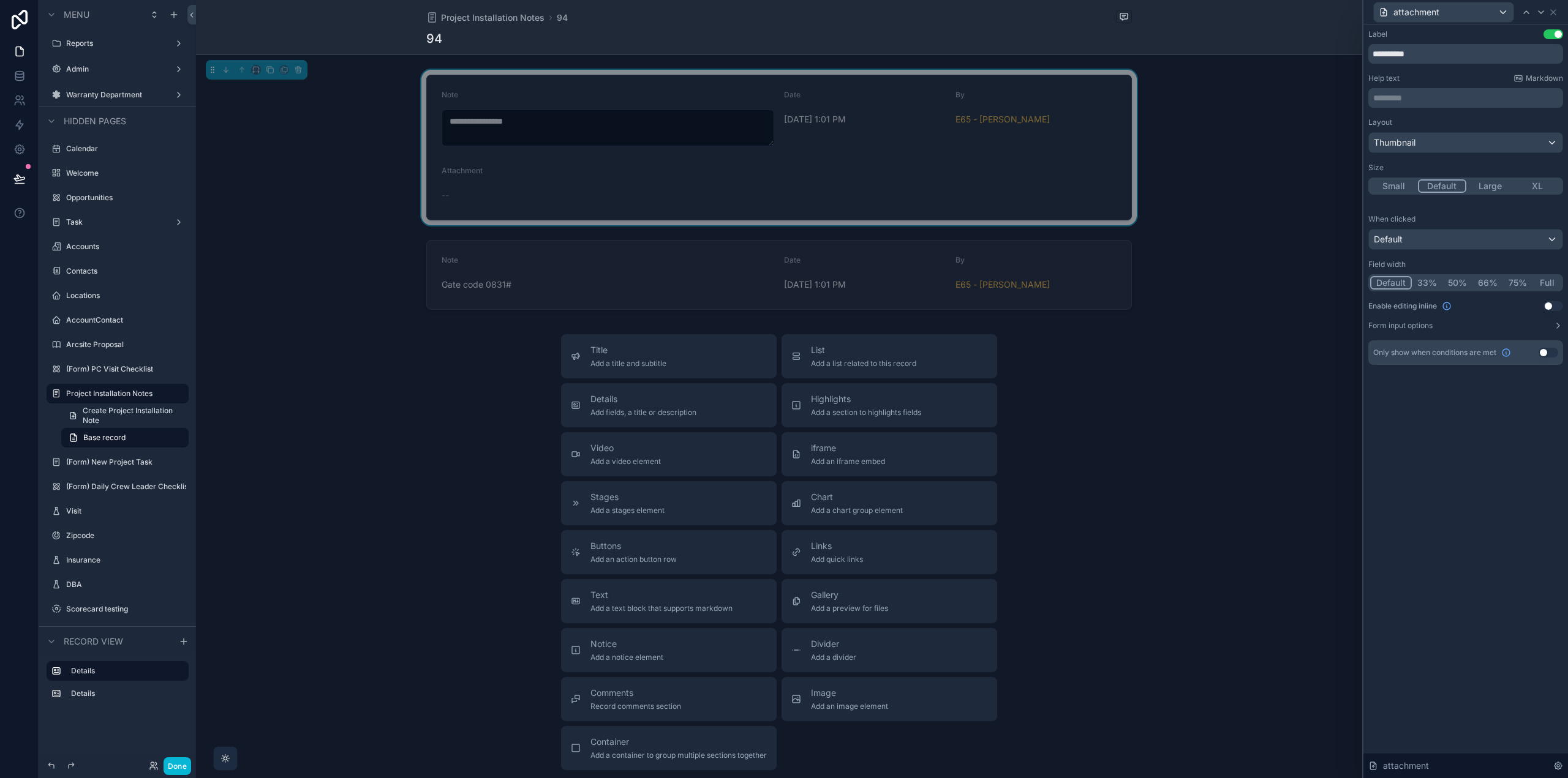
click at [1556, 303] on button "Use setting" at bounding box center [1553, 306] width 20 height 10
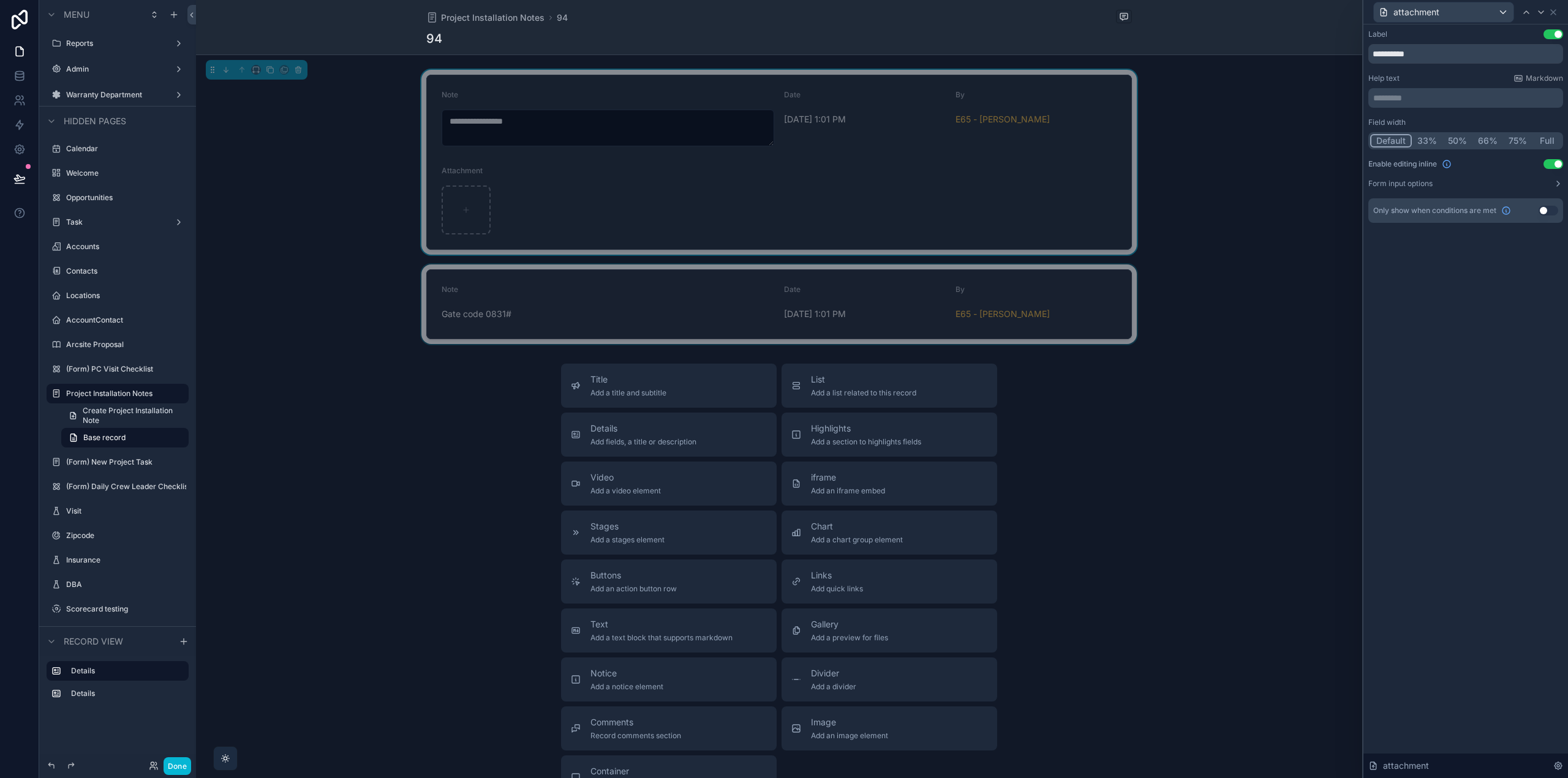
click at [1105, 298] on div "scrollable content" at bounding box center [779, 304] width 1167 height 79
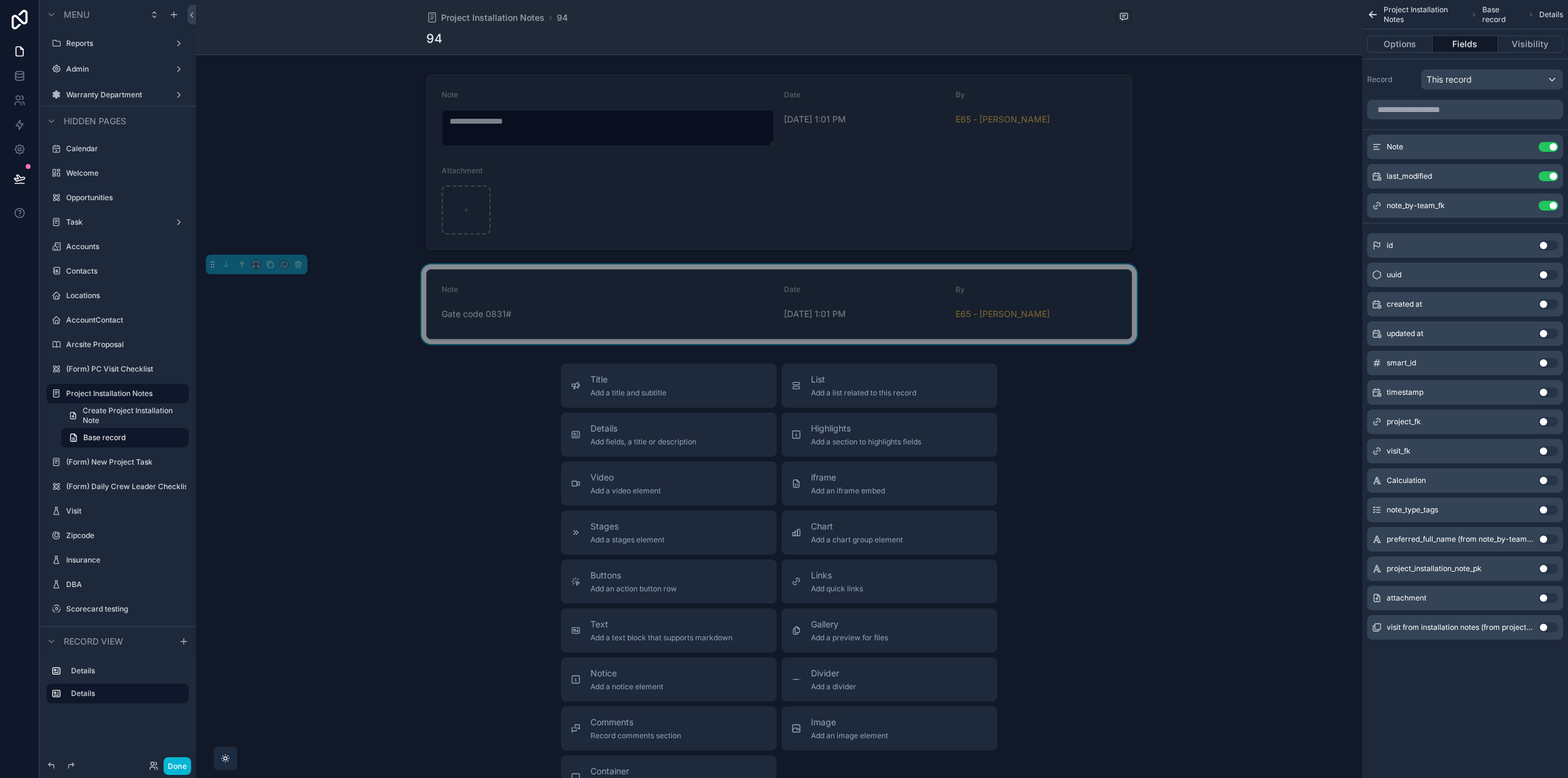
click at [1544, 597] on button "Use setting" at bounding box center [1548, 597] width 20 height 10
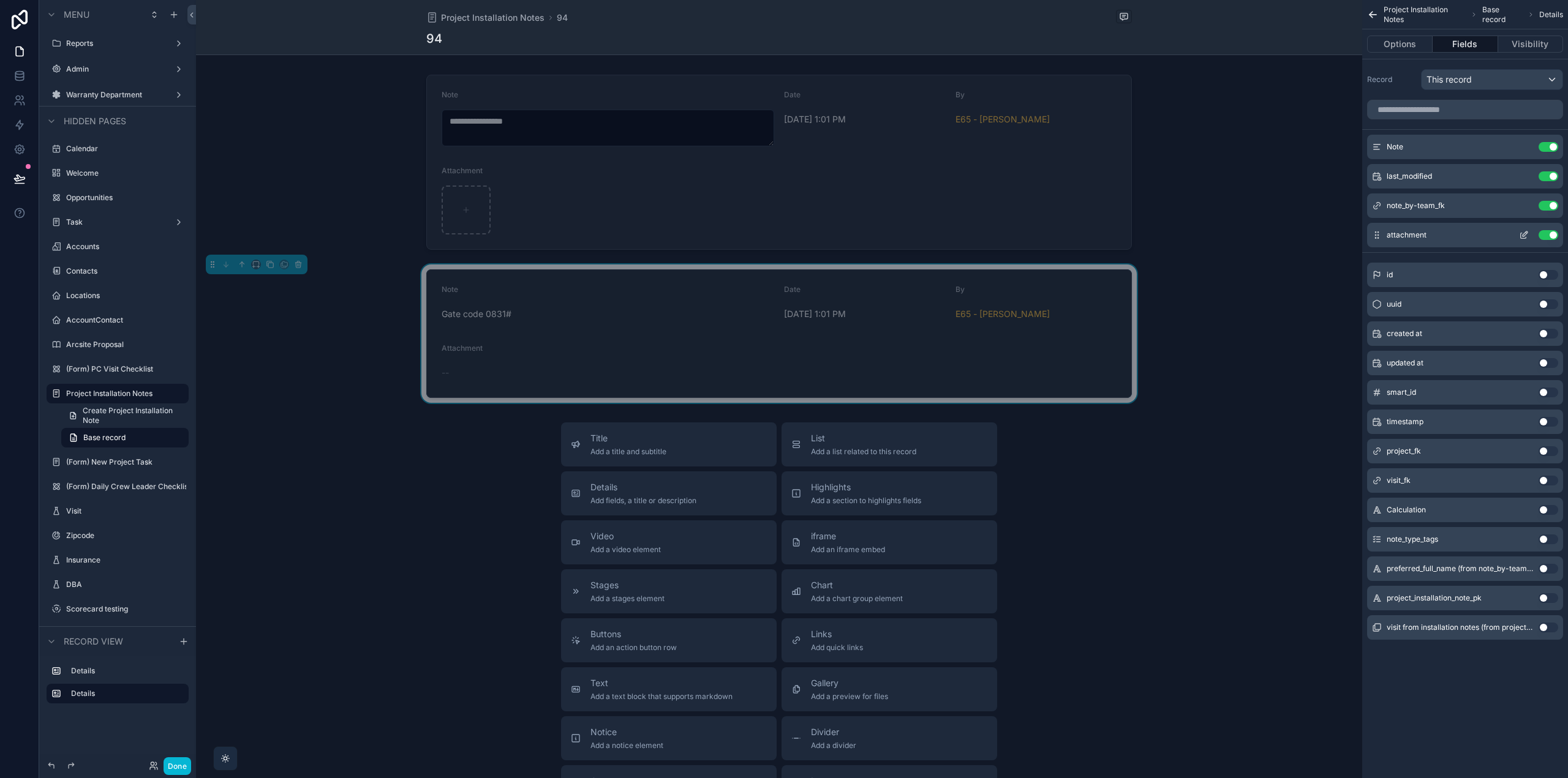
click at [1525, 234] on icon "scrollable content" at bounding box center [1524, 234] width 10 height 10
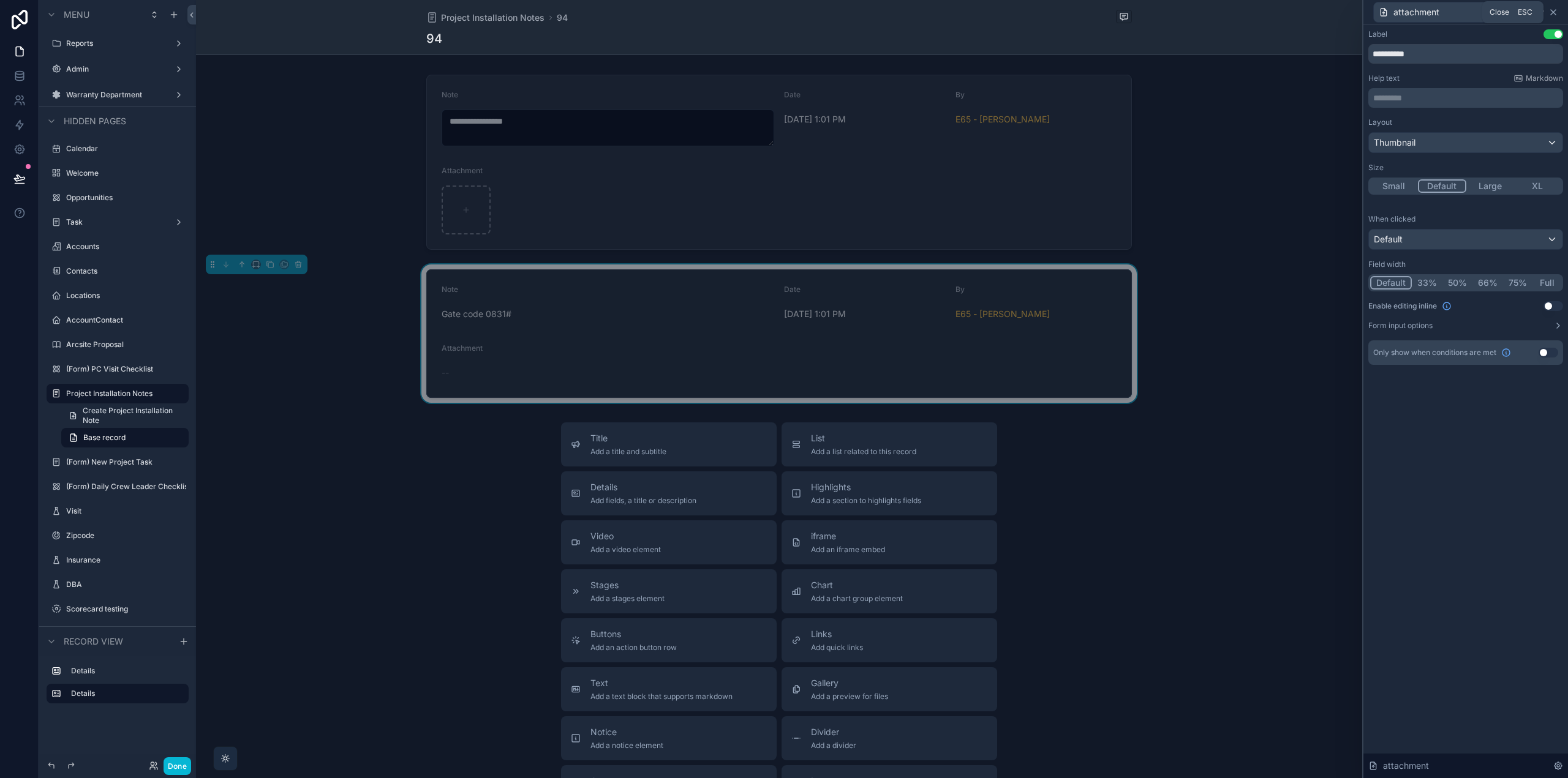
click at [1553, 11] on icon at bounding box center [1553, 12] width 10 height 10
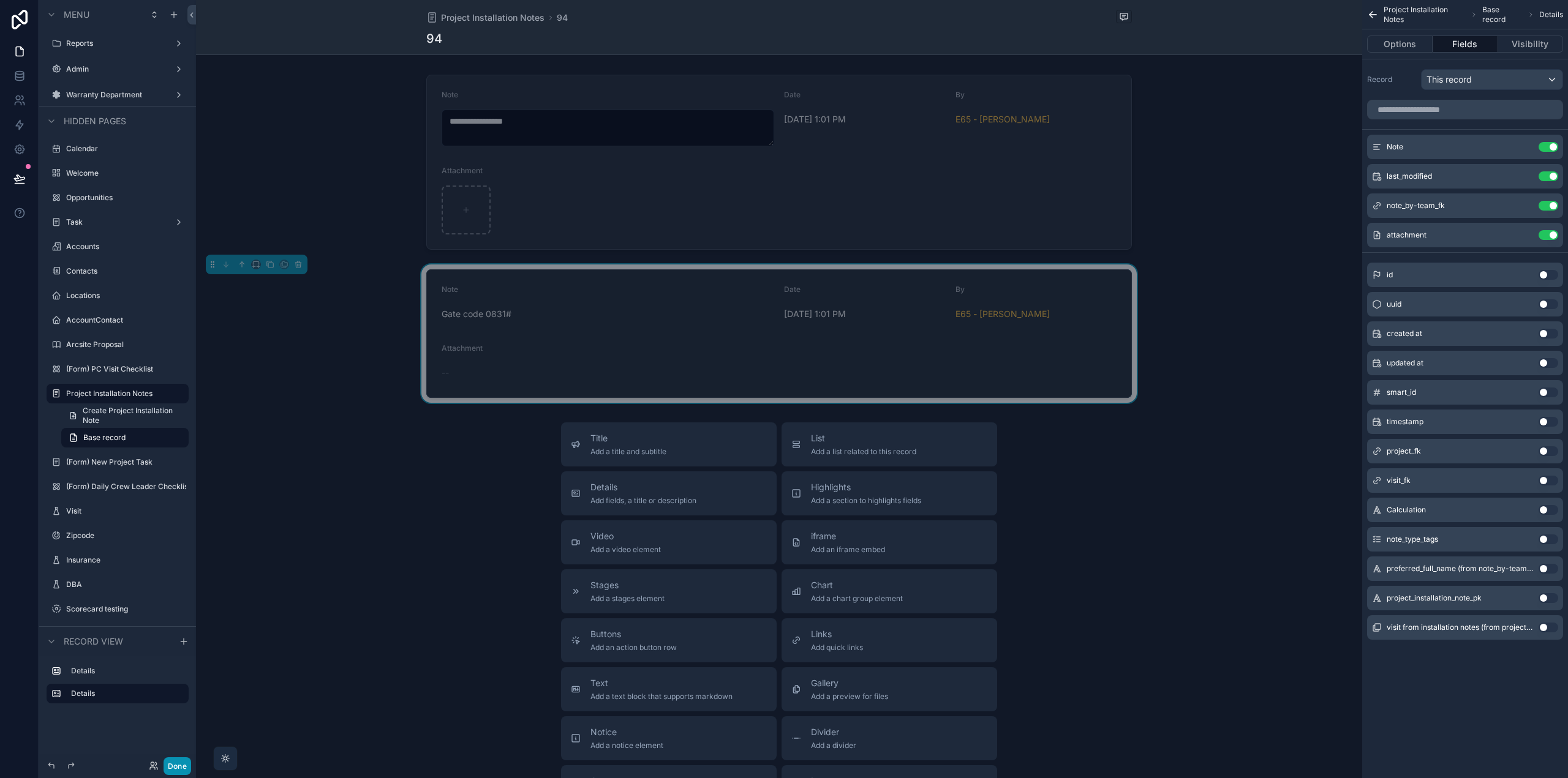
click at [174, 765] on button "Done" at bounding box center [176, 766] width 27 height 18
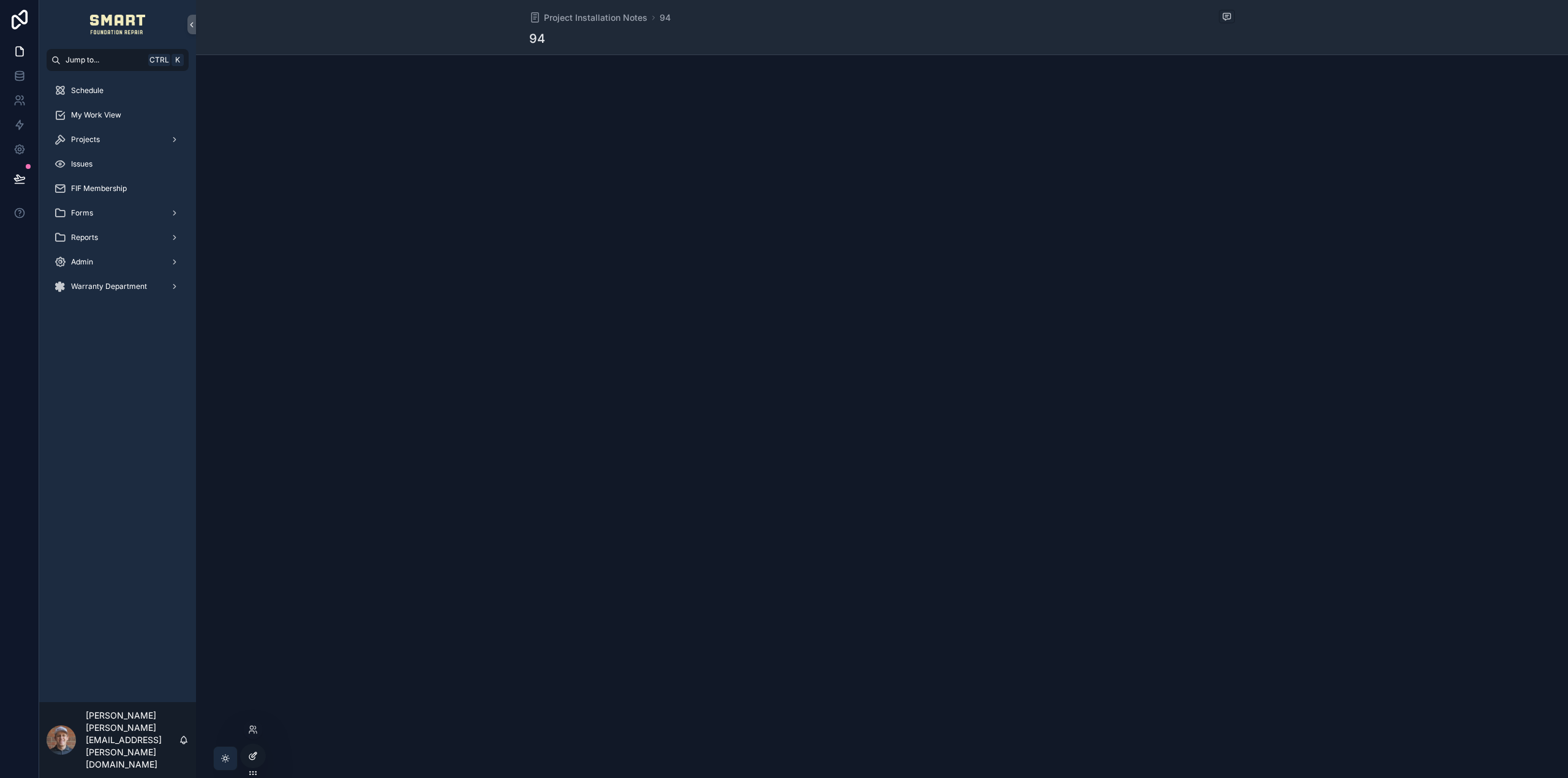
click at [252, 755] on icon at bounding box center [254, 754] width 5 height 5
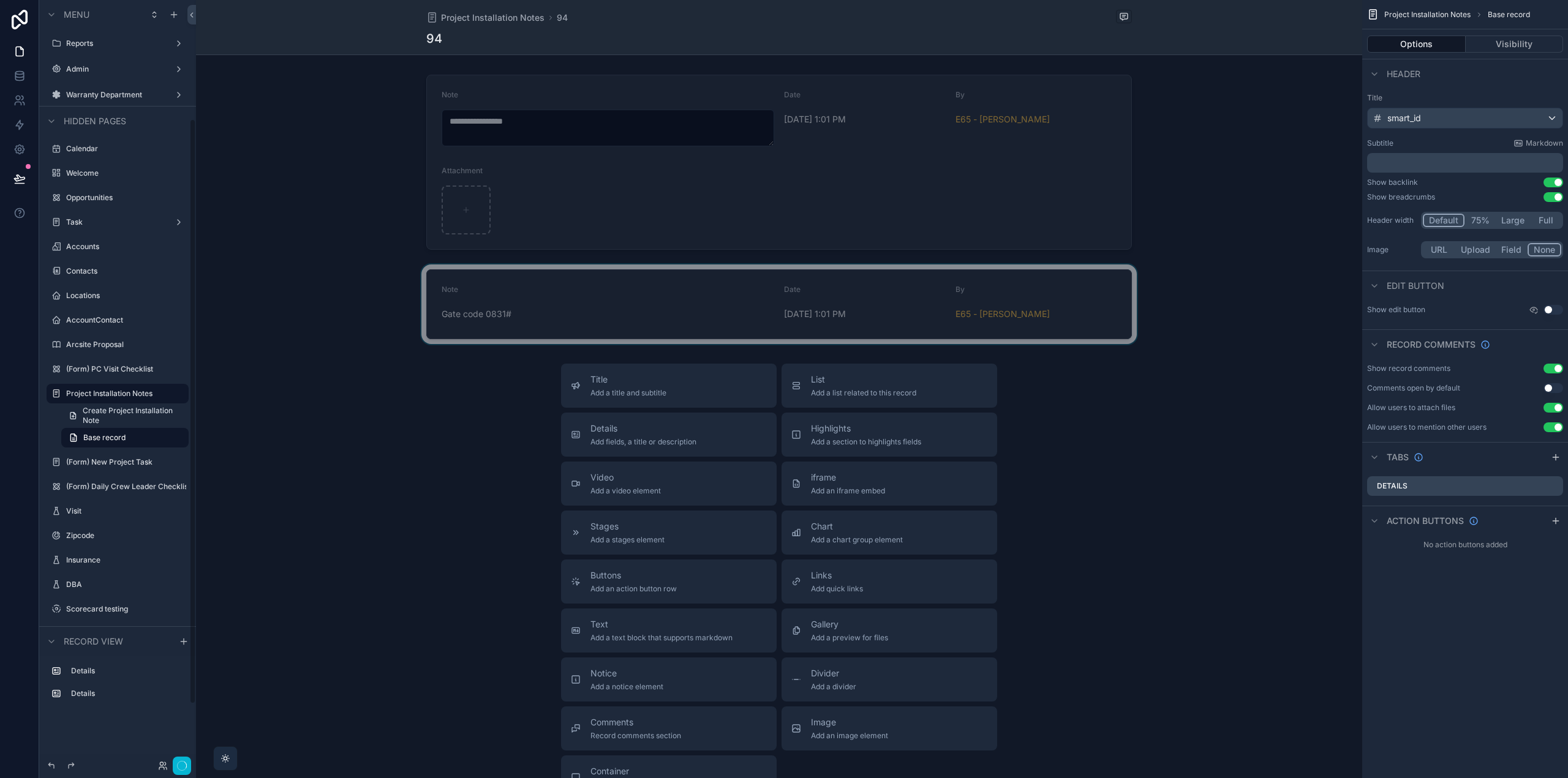
click at [851, 298] on div "scrollable content" at bounding box center [779, 304] width 1167 height 79
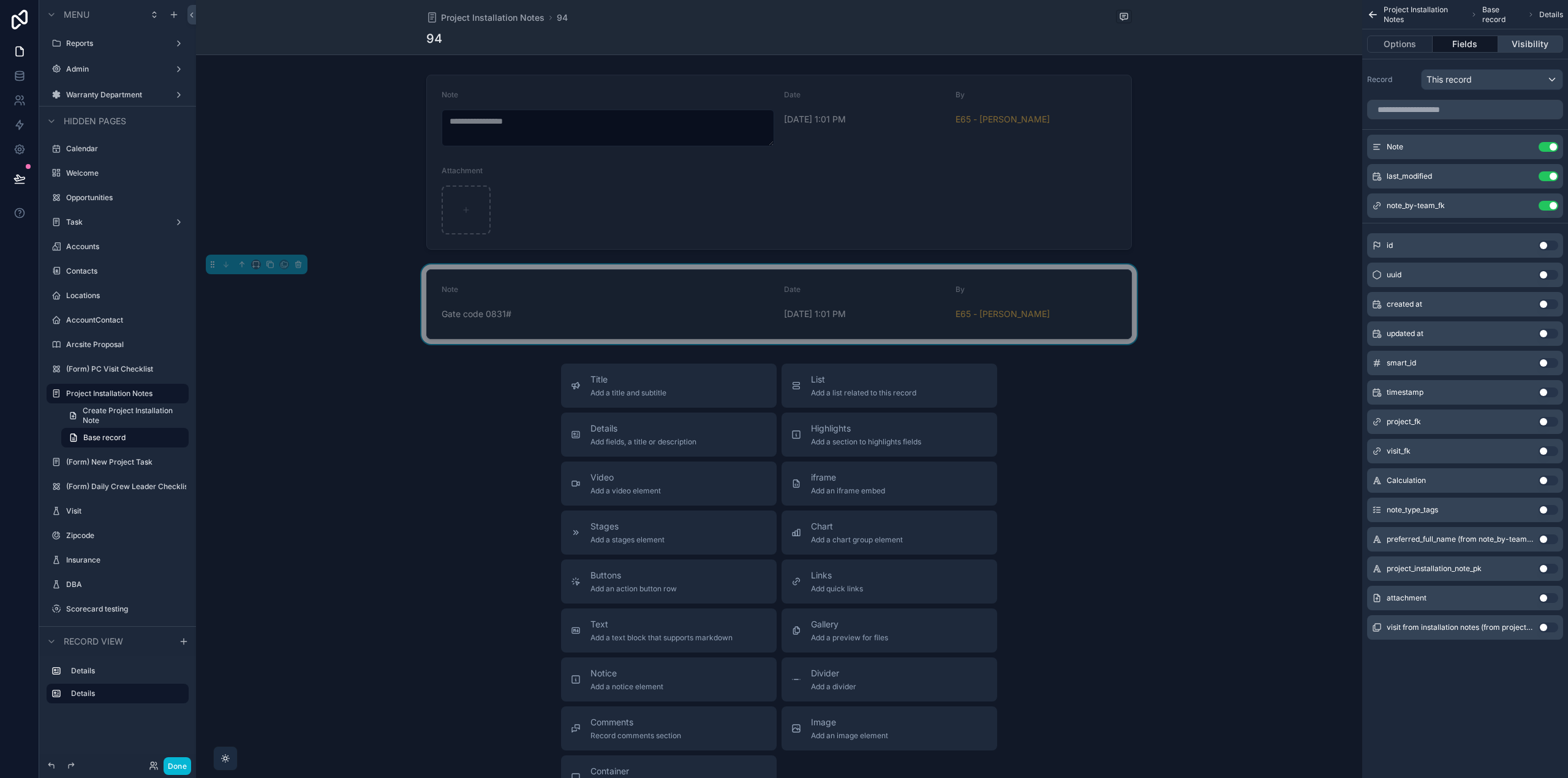
drag, startPoint x: 1523, startPoint y: 42, endPoint x: 1518, endPoint y: 51, distance: 10.3
click at [1523, 42] on button "Visibility" at bounding box center [1531, 43] width 65 height 17
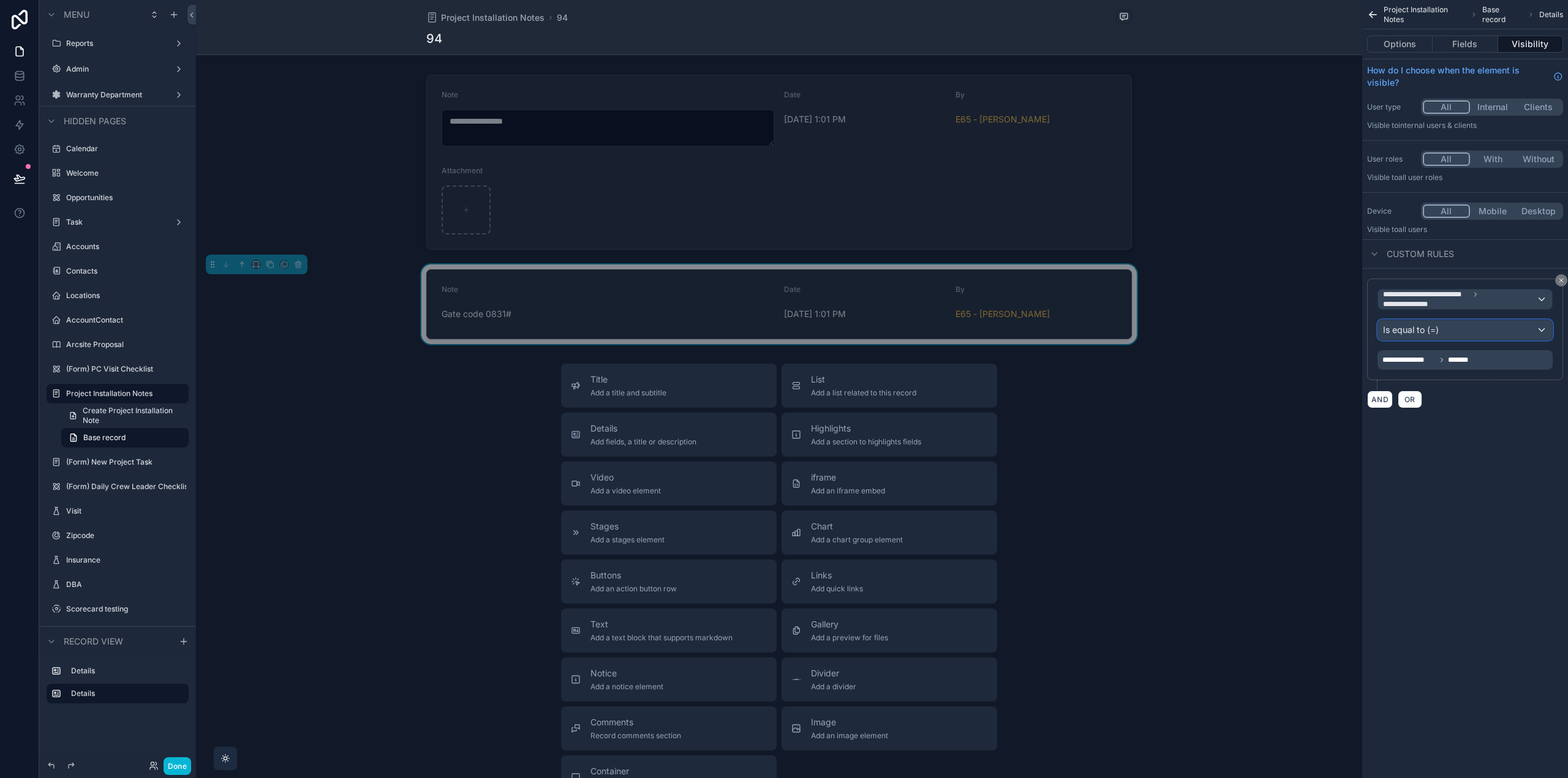
click at [1513, 336] on div "Is equal to (=)" at bounding box center [1465, 330] width 174 height 20
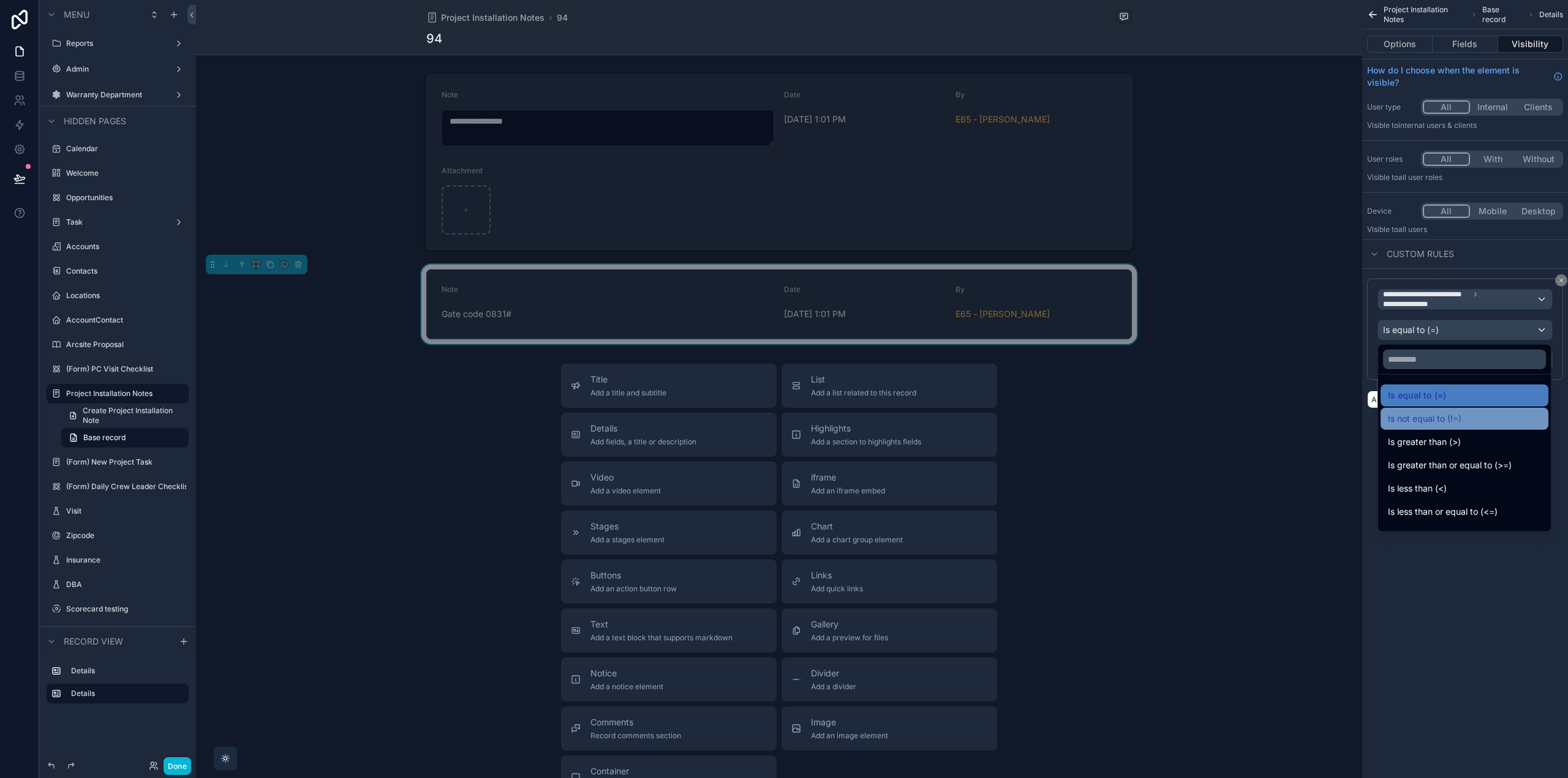
click at [1485, 421] on div "Is not equal to (!=)" at bounding box center [1464, 419] width 153 height 15
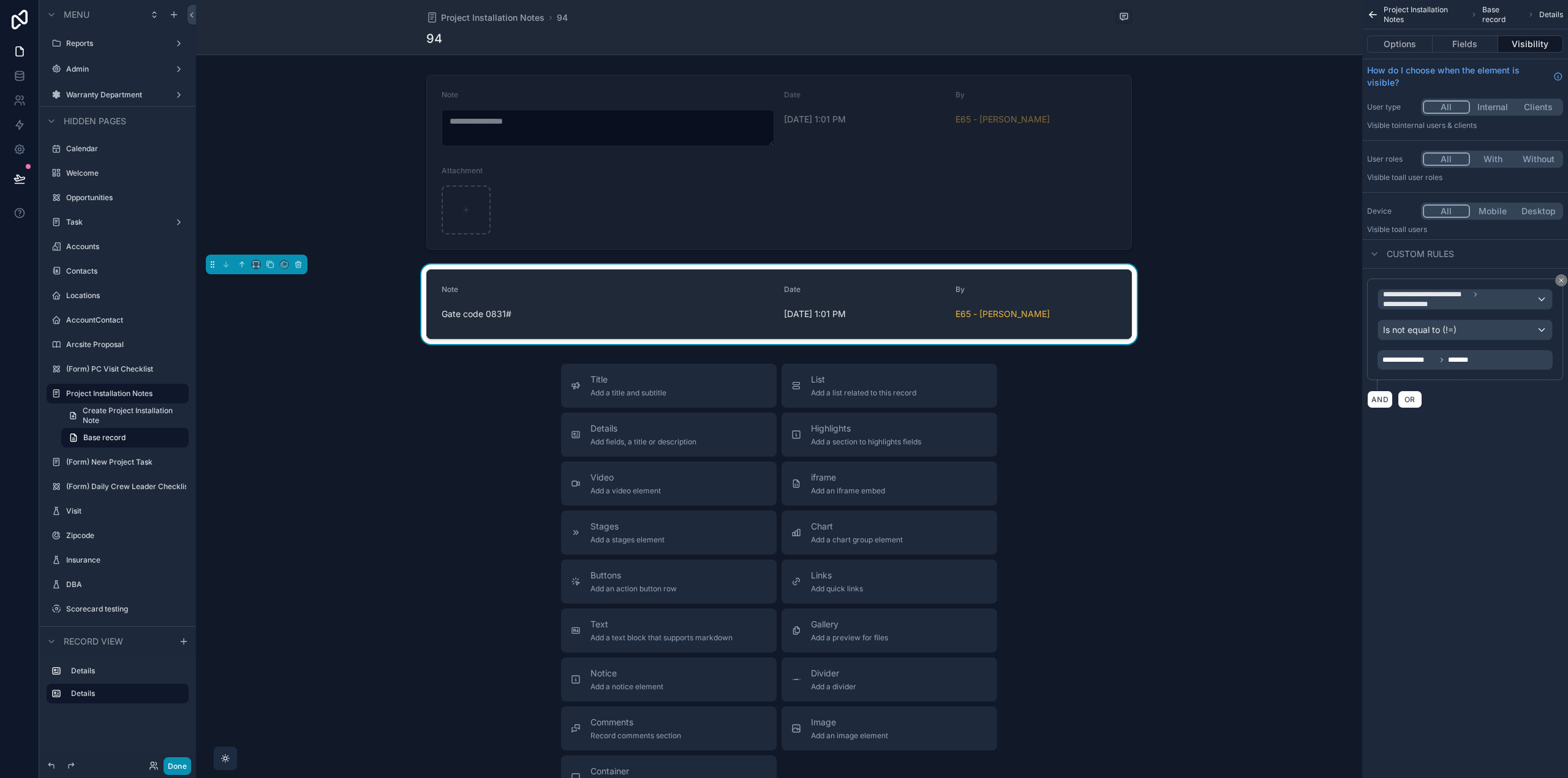
click at [174, 766] on button "Done" at bounding box center [176, 766] width 27 height 18
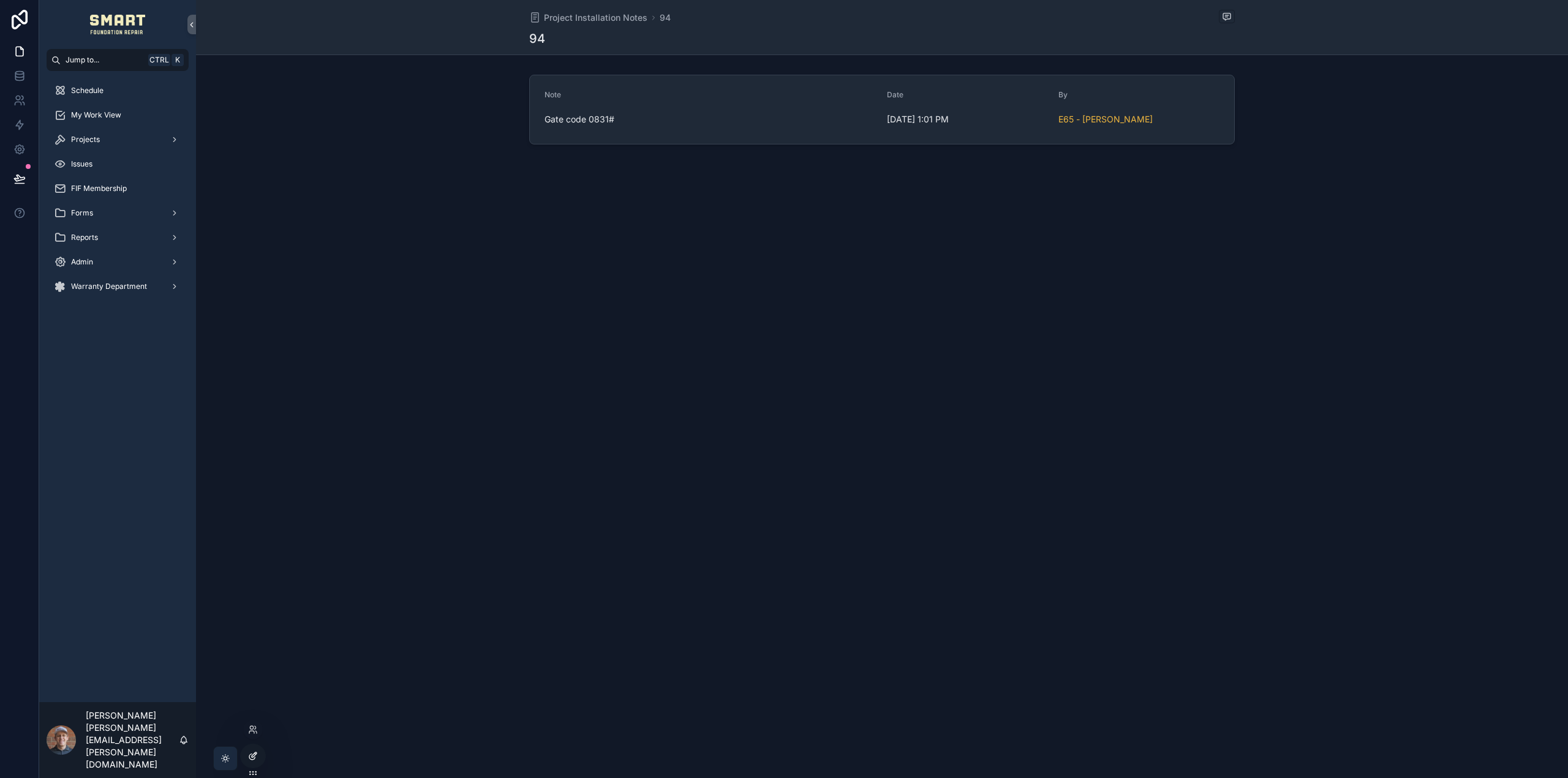
click at [251, 754] on icon at bounding box center [252, 755] width 10 height 10
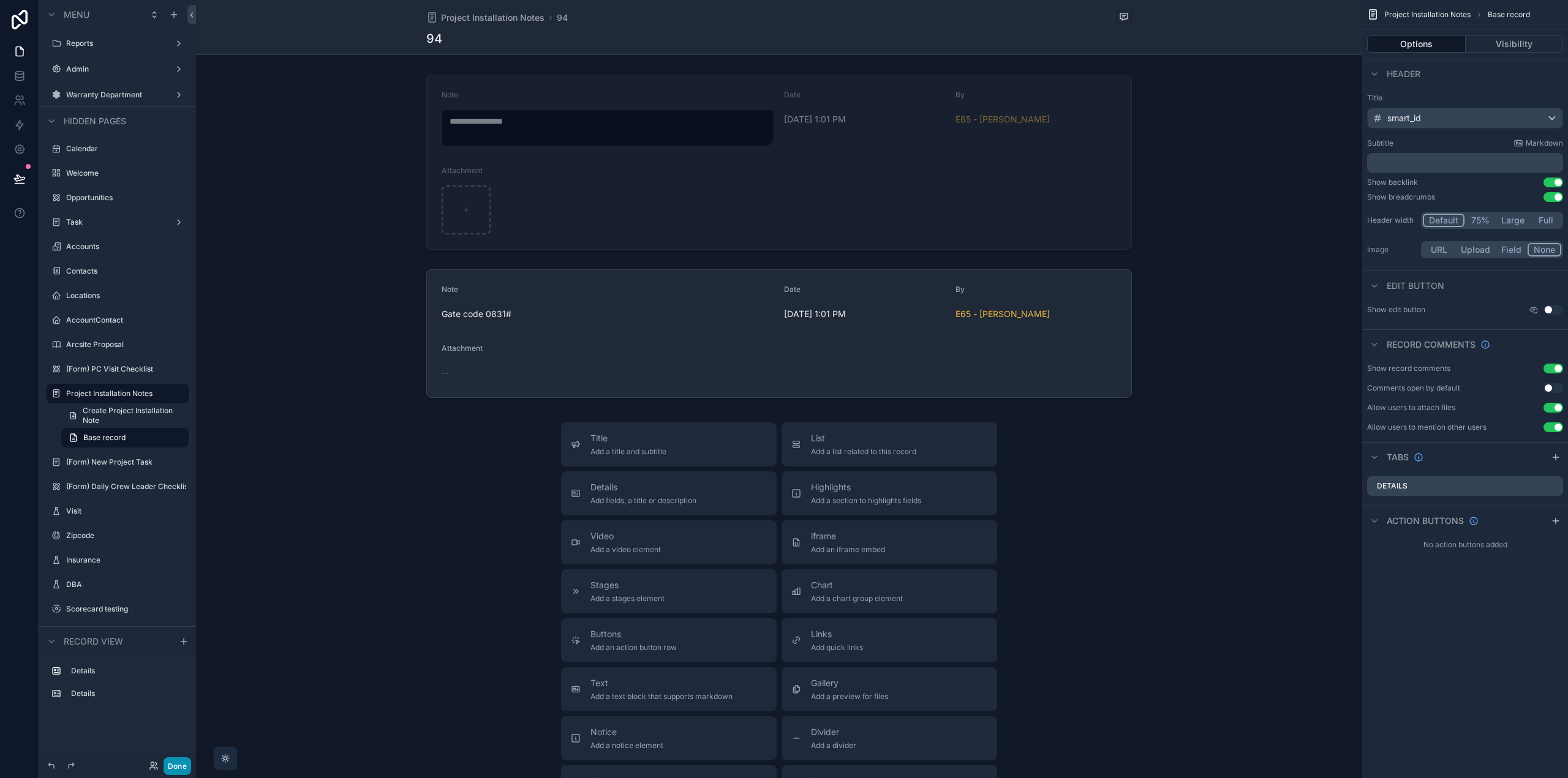
click at [189, 766] on button "Done" at bounding box center [176, 766] width 27 height 18
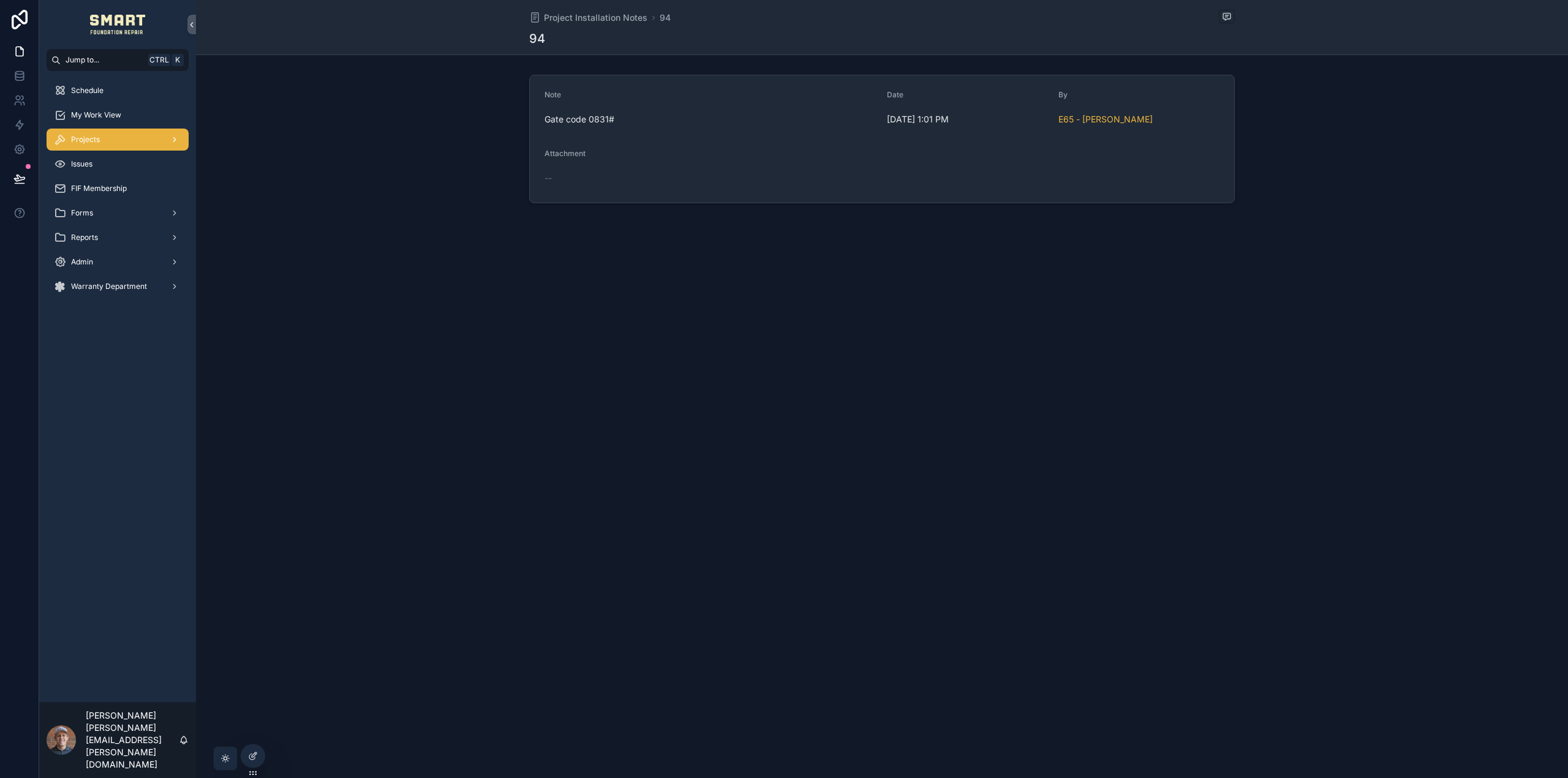
click at [126, 137] on div "Projects" at bounding box center [117, 140] width 127 height 20
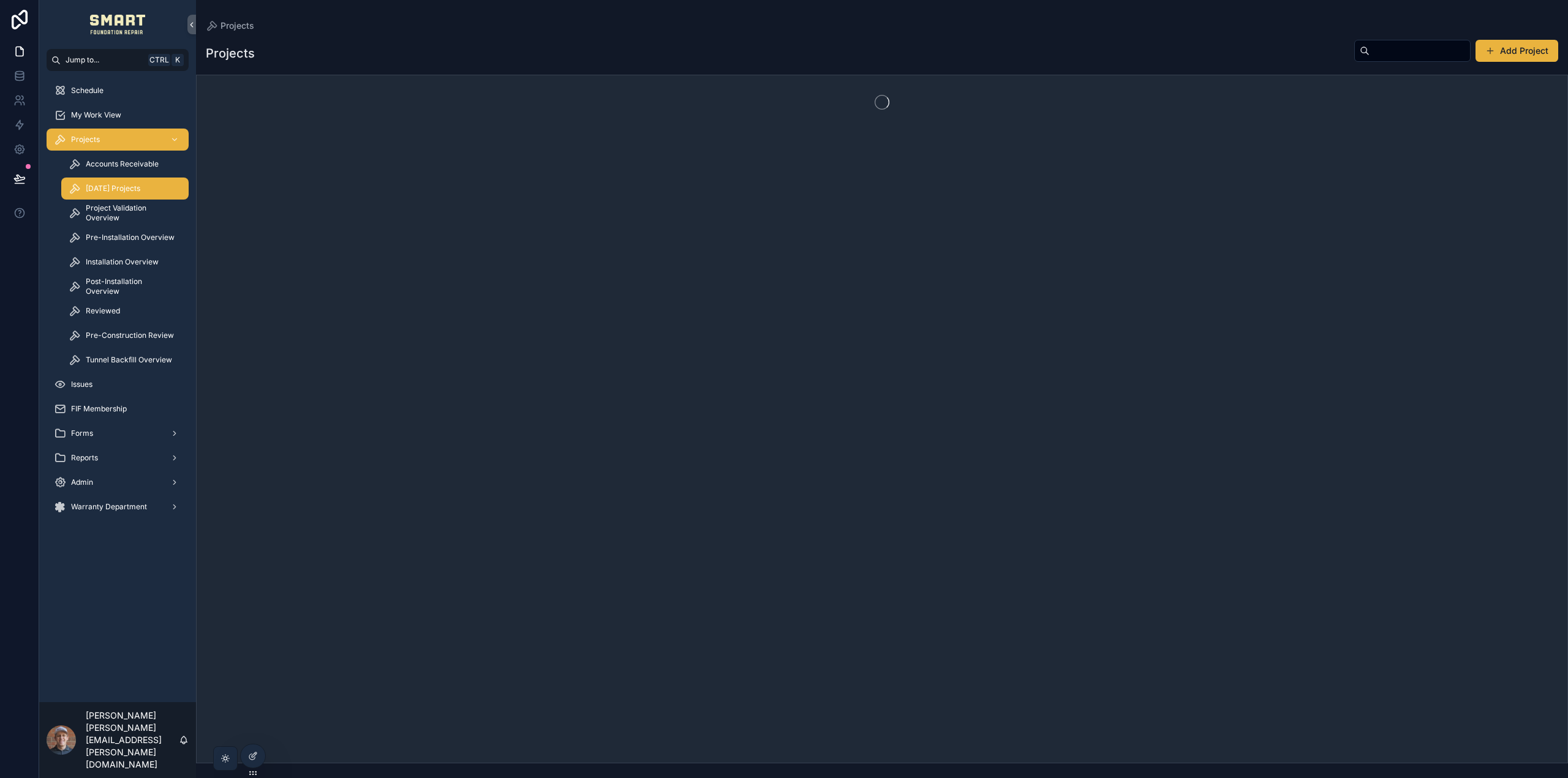
click at [114, 190] on span "[DATE] Projects" at bounding box center [113, 188] width 54 height 10
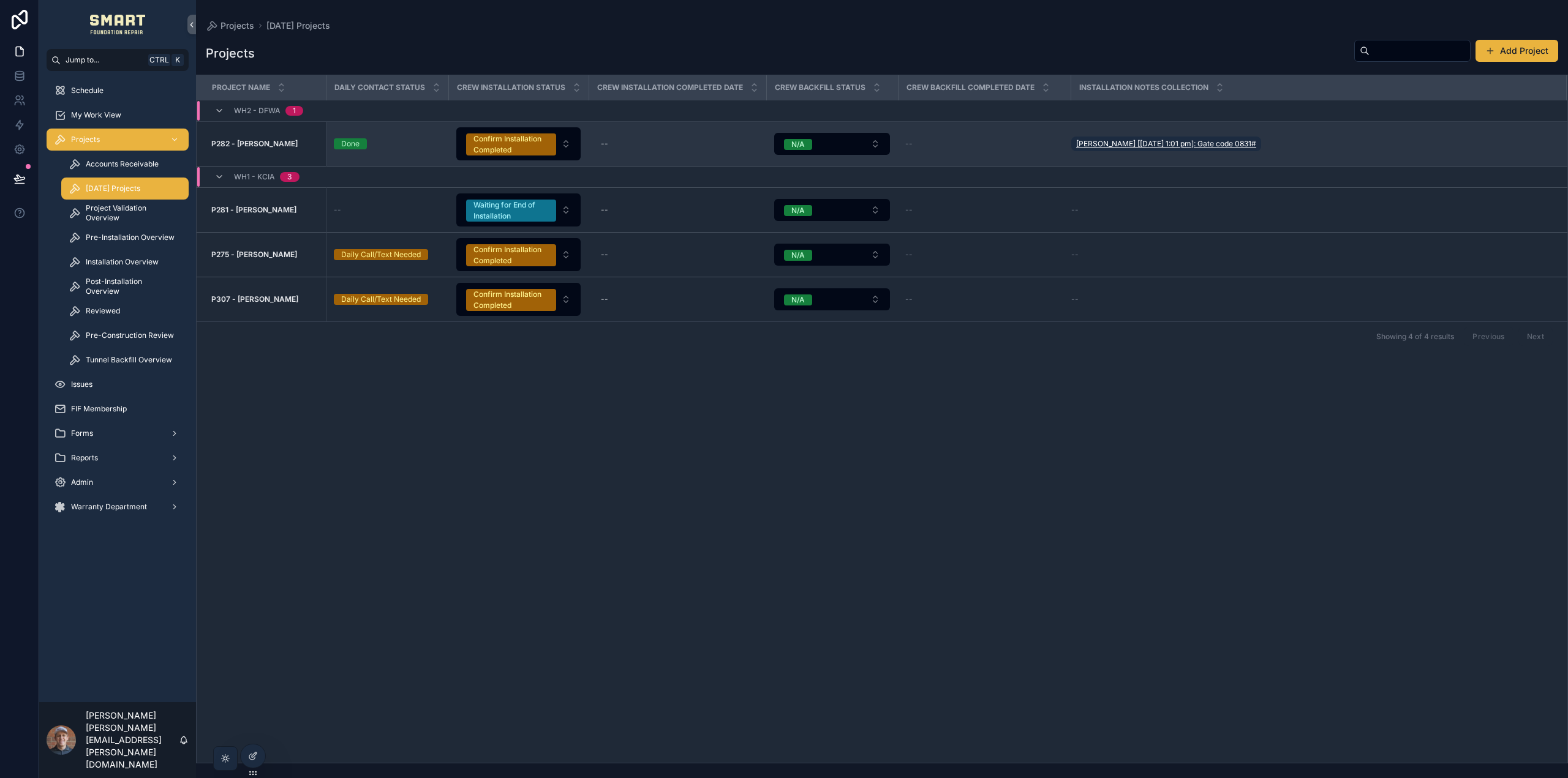
click at [1167, 144] on span "Melina Villa [9/30/25 1:01 pm]: Gate code 0831#" at bounding box center [1166, 143] width 180 height 10
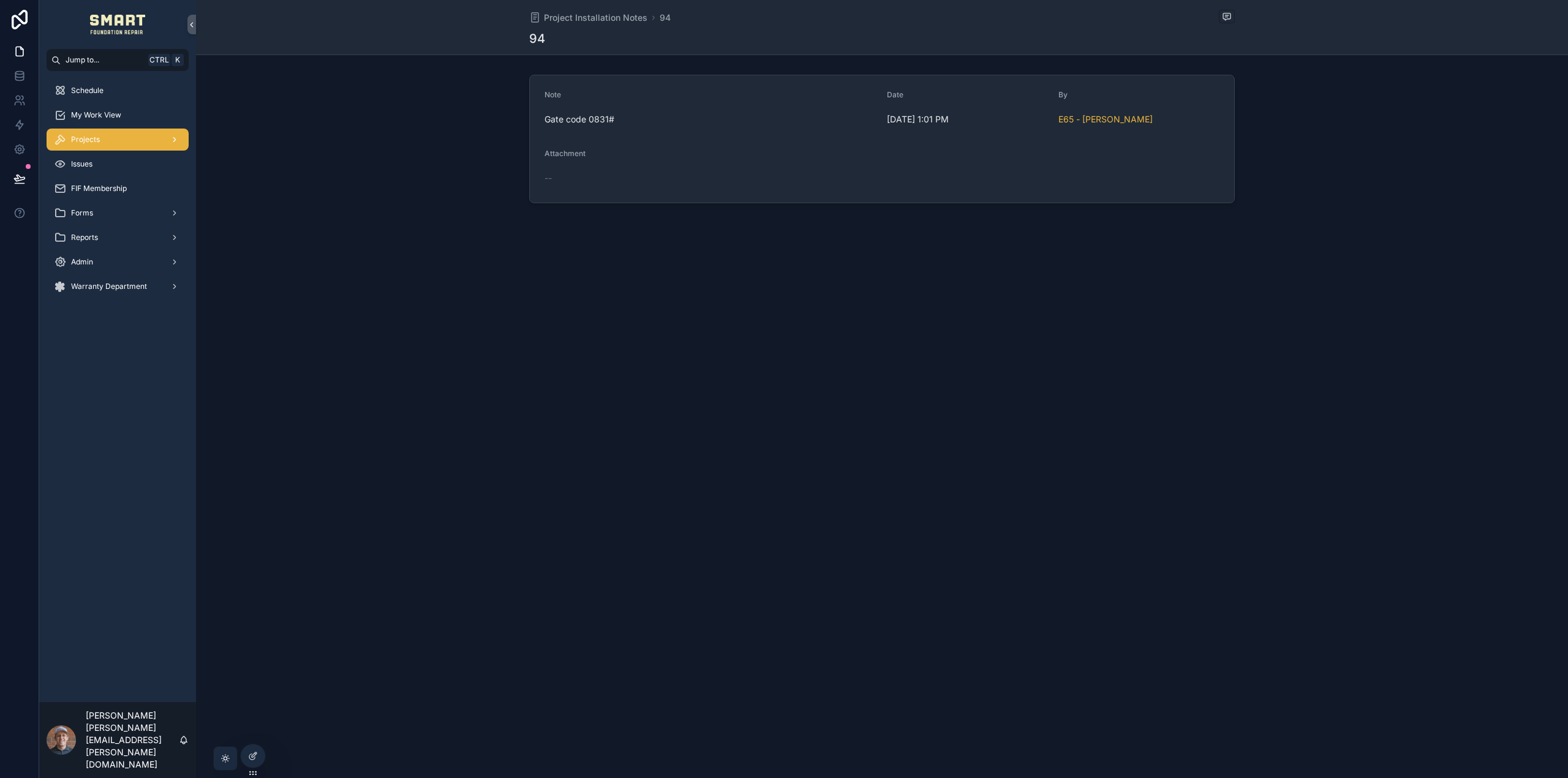
click at [132, 143] on div "Projects" at bounding box center [117, 140] width 127 height 20
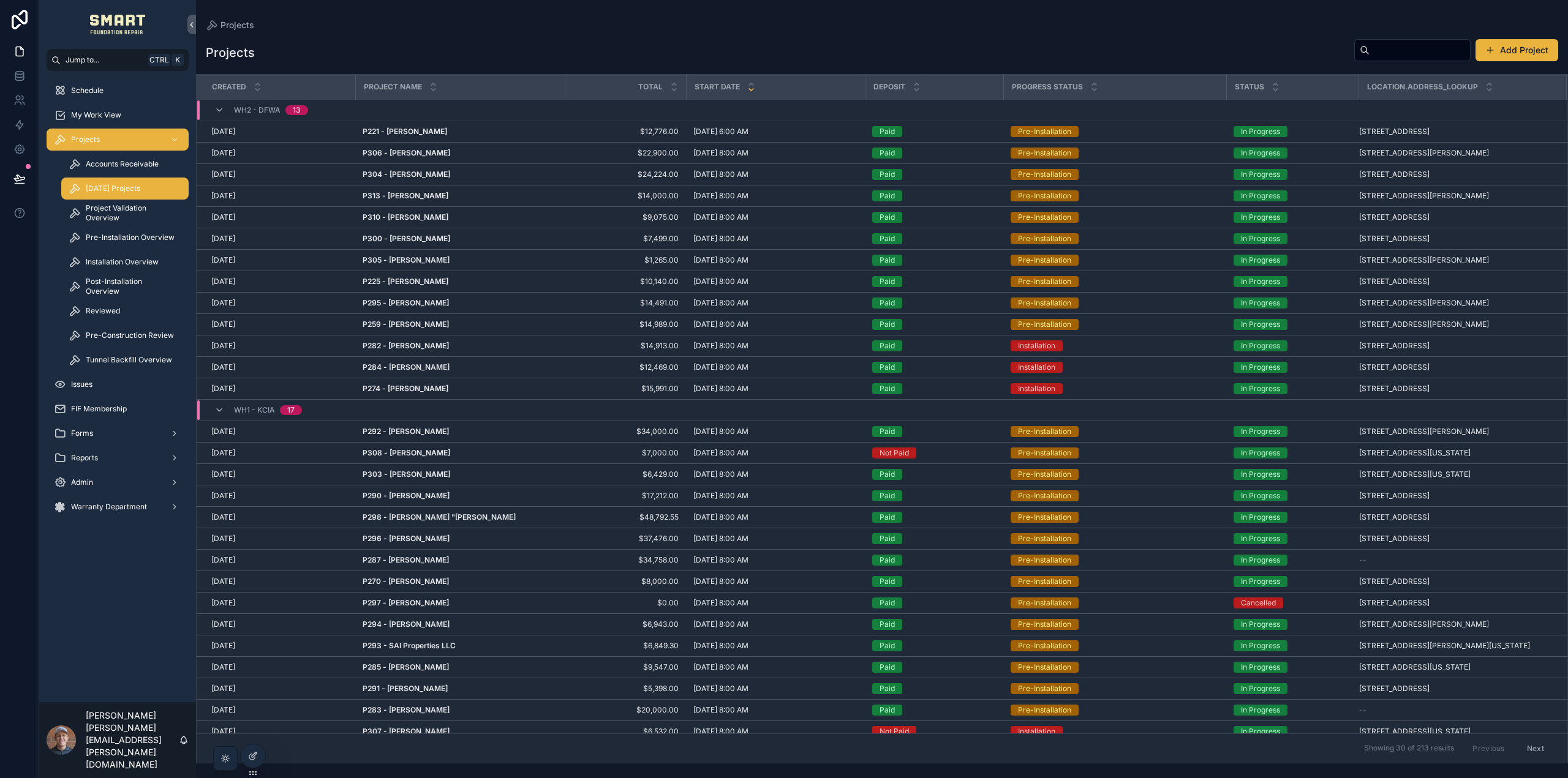
click at [114, 185] on span "[DATE] Projects" at bounding box center [113, 188] width 54 height 10
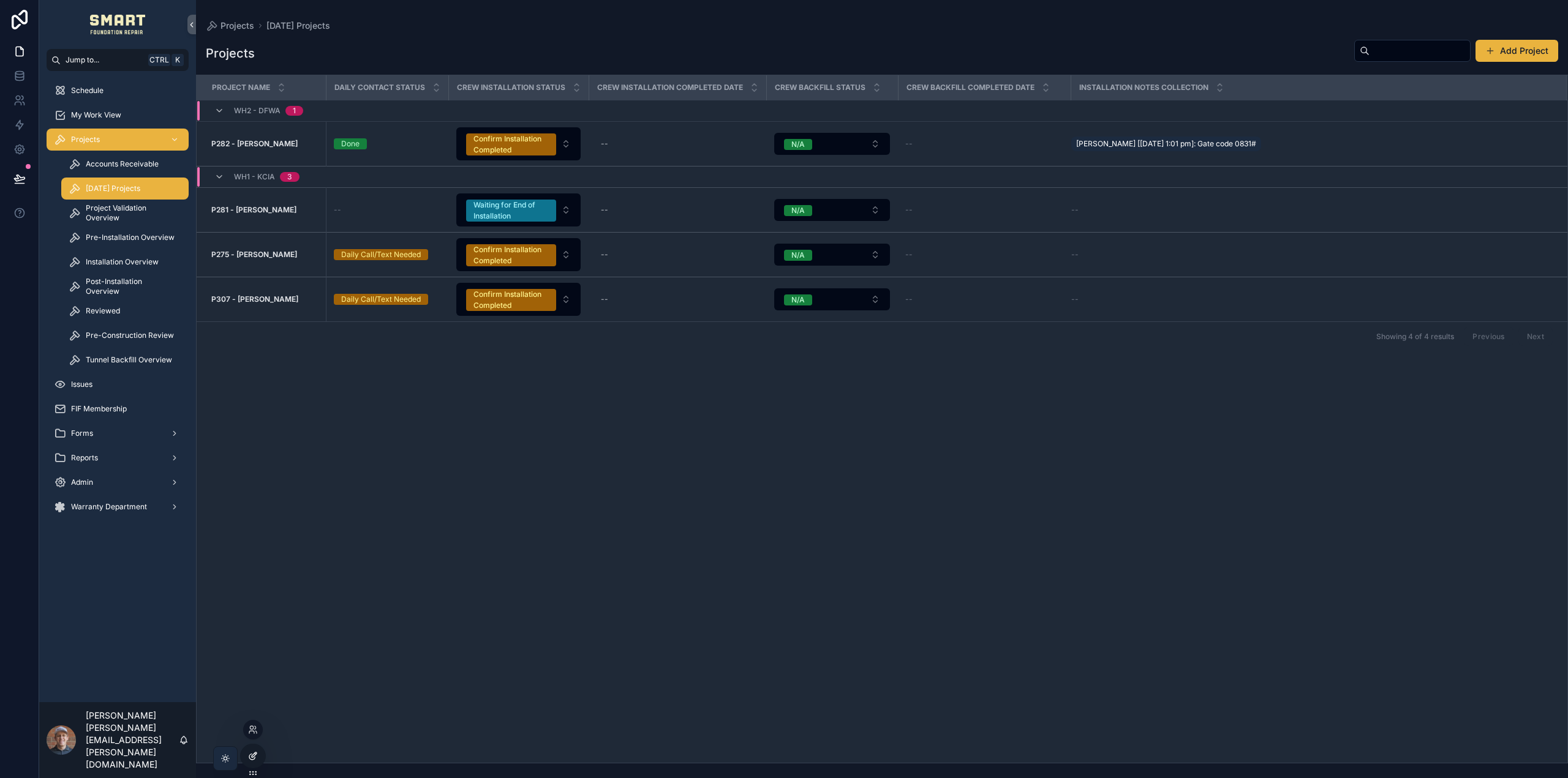
click at [250, 752] on icon at bounding box center [252, 755] width 10 height 10
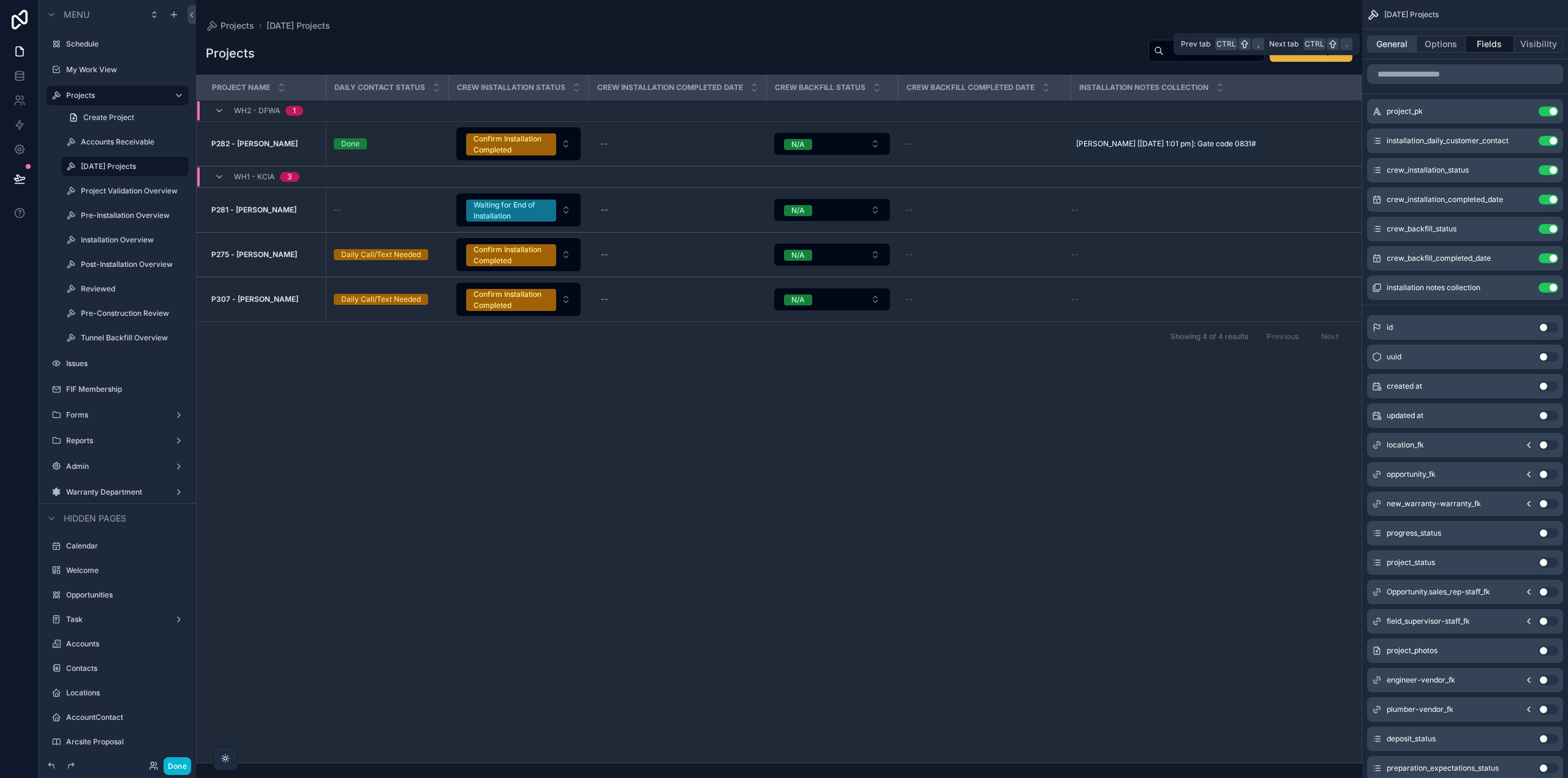
click at [1383, 46] on button "General" at bounding box center [1392, 43] width 49 height 17
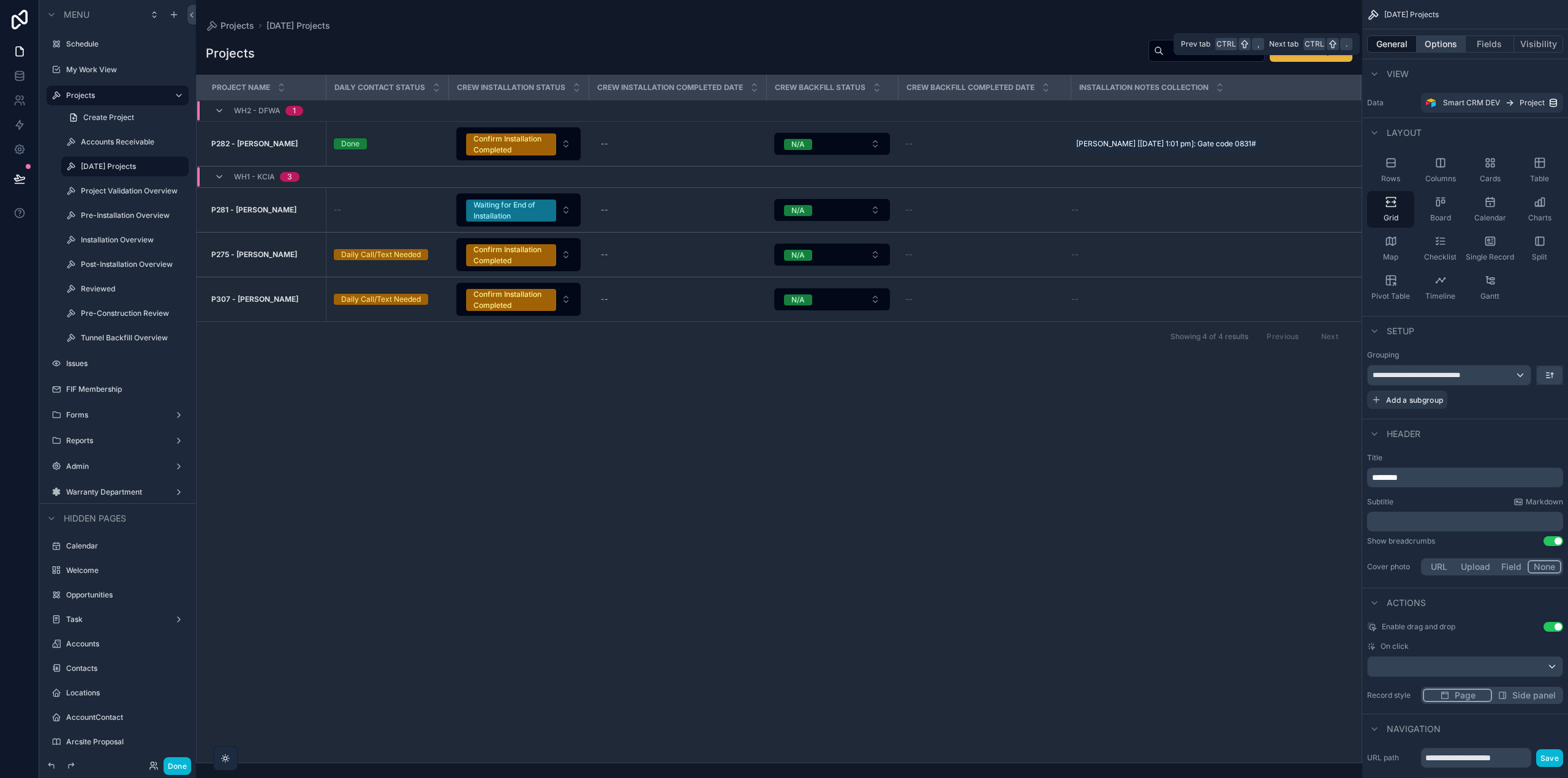
click at [1423, 43] on button "Options" at bounding box center [1441, 43] width 49 height 17
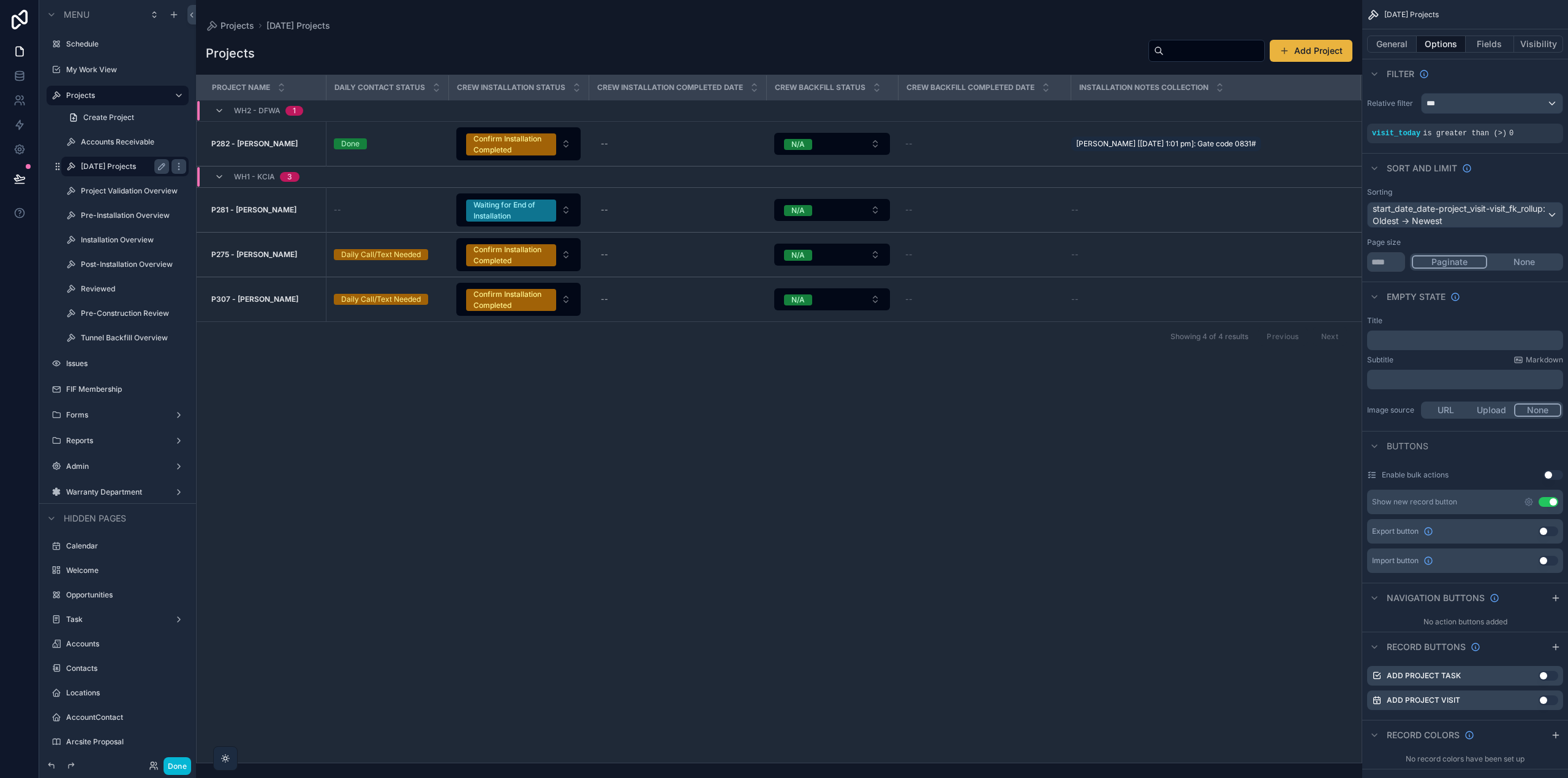
click at [111, 168] on label "[DATE] Projects" at bounding box center [122, 166] width 83 height 10
click at [112, 242] on label "Installation Overview" at bounding box center [122, 239] width 83 height 10
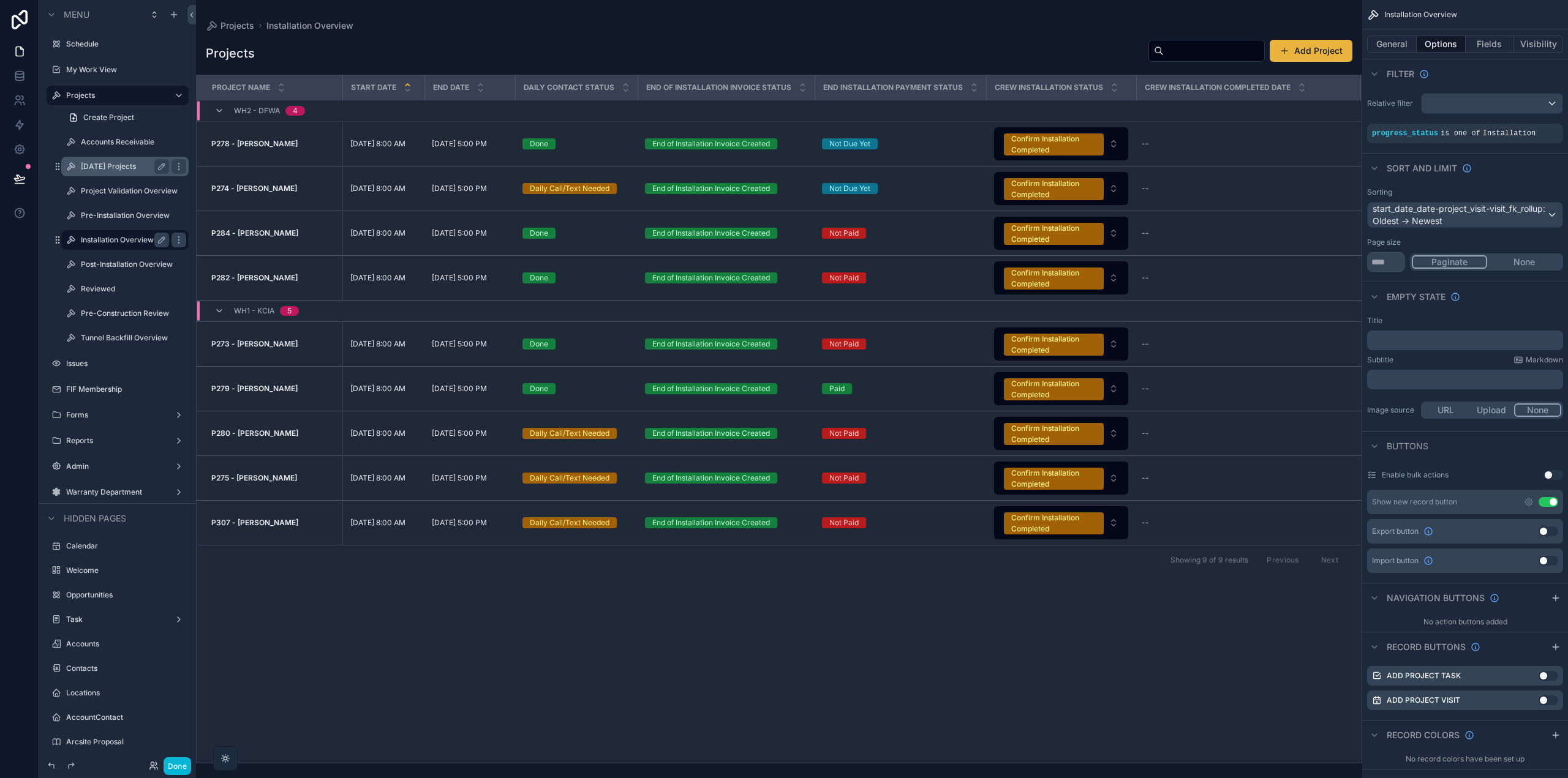
click at [116, 165] on label "[DATE] Projects" at bounding box center [122, 166] width 83 height 10
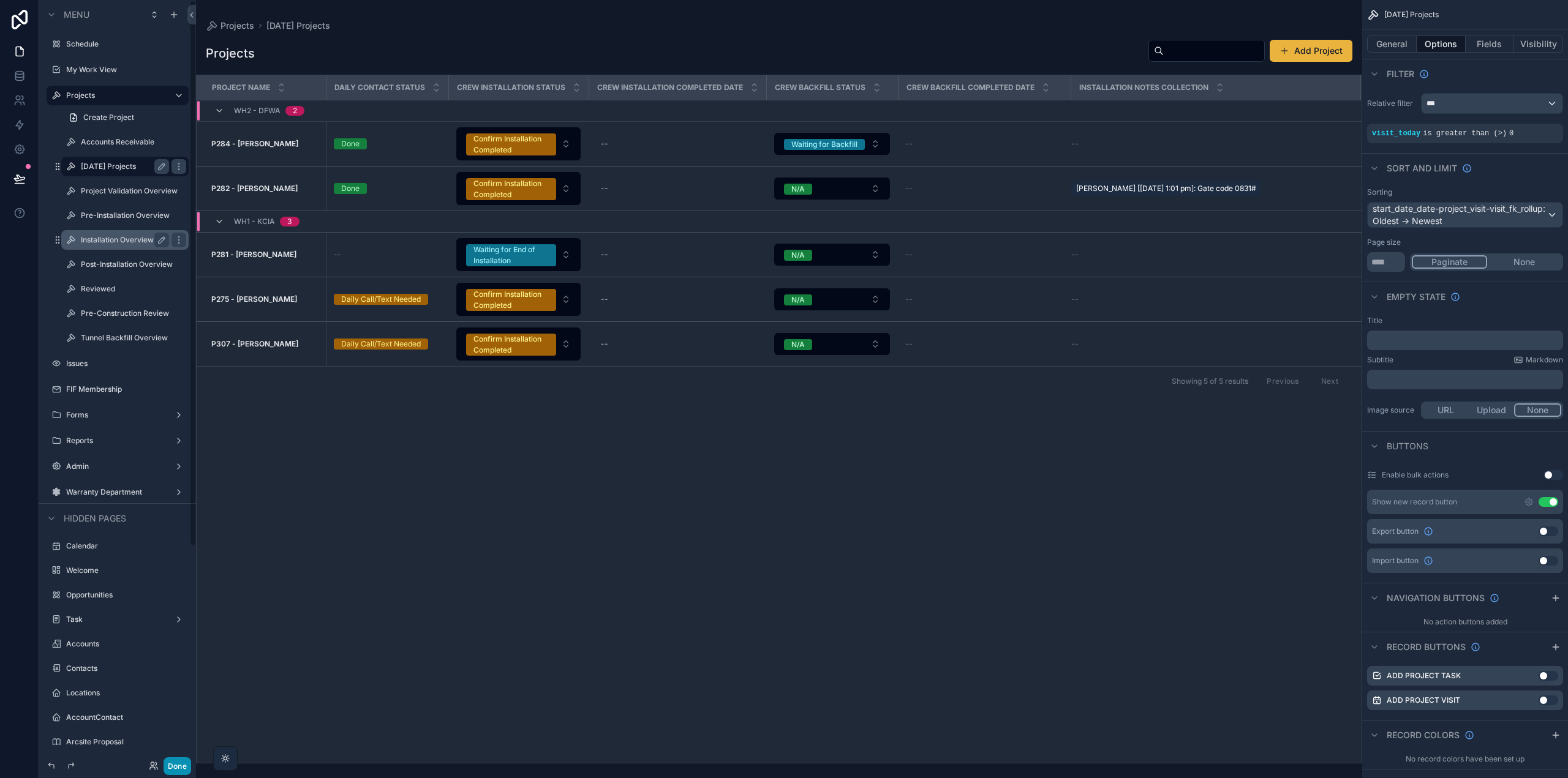
click at [176, 767] on button "Done" at bounding box center [176, 766] width 27 height 18
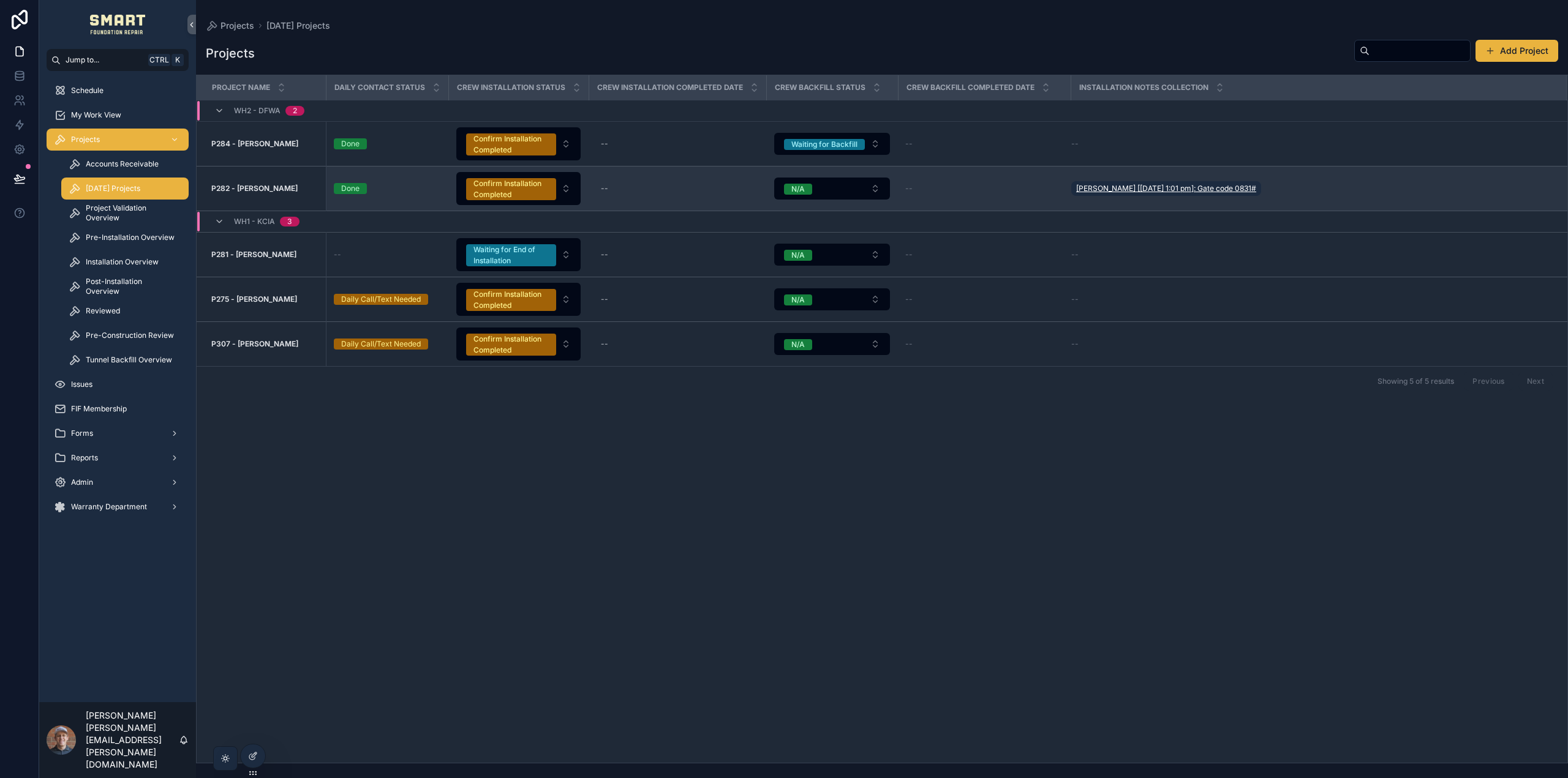
click at [1140, 190] on span "Melina Villa [9/30/25 1:01 pm]: Gate code 0831#" at bounding box center [1166, 188] width 180 height 10
click at [271, 187] on strong "P282 - [PERSON_NAME]" at bounding box center [254, 188] width 86 height 9
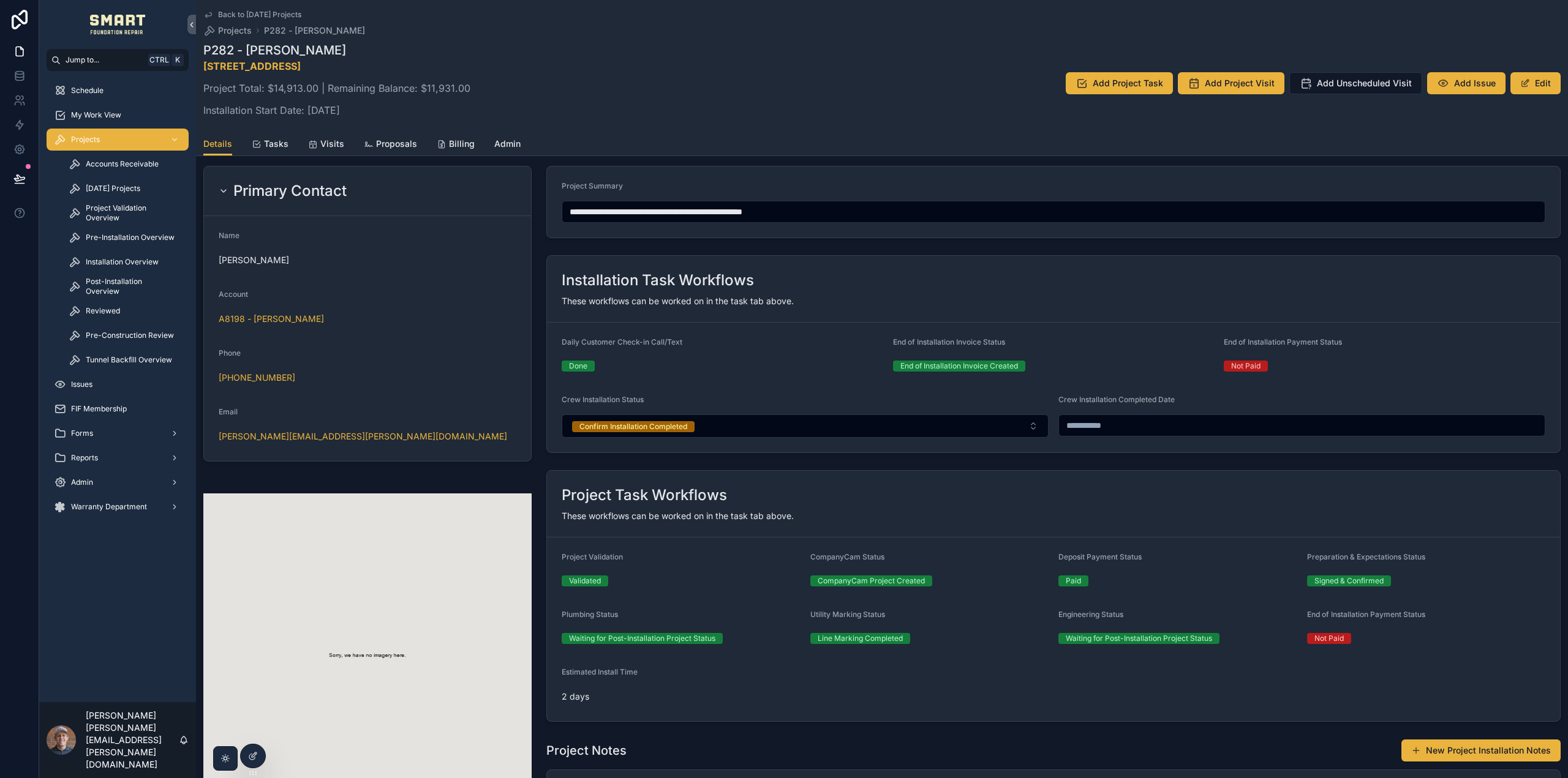
scroll to position [490, 0]
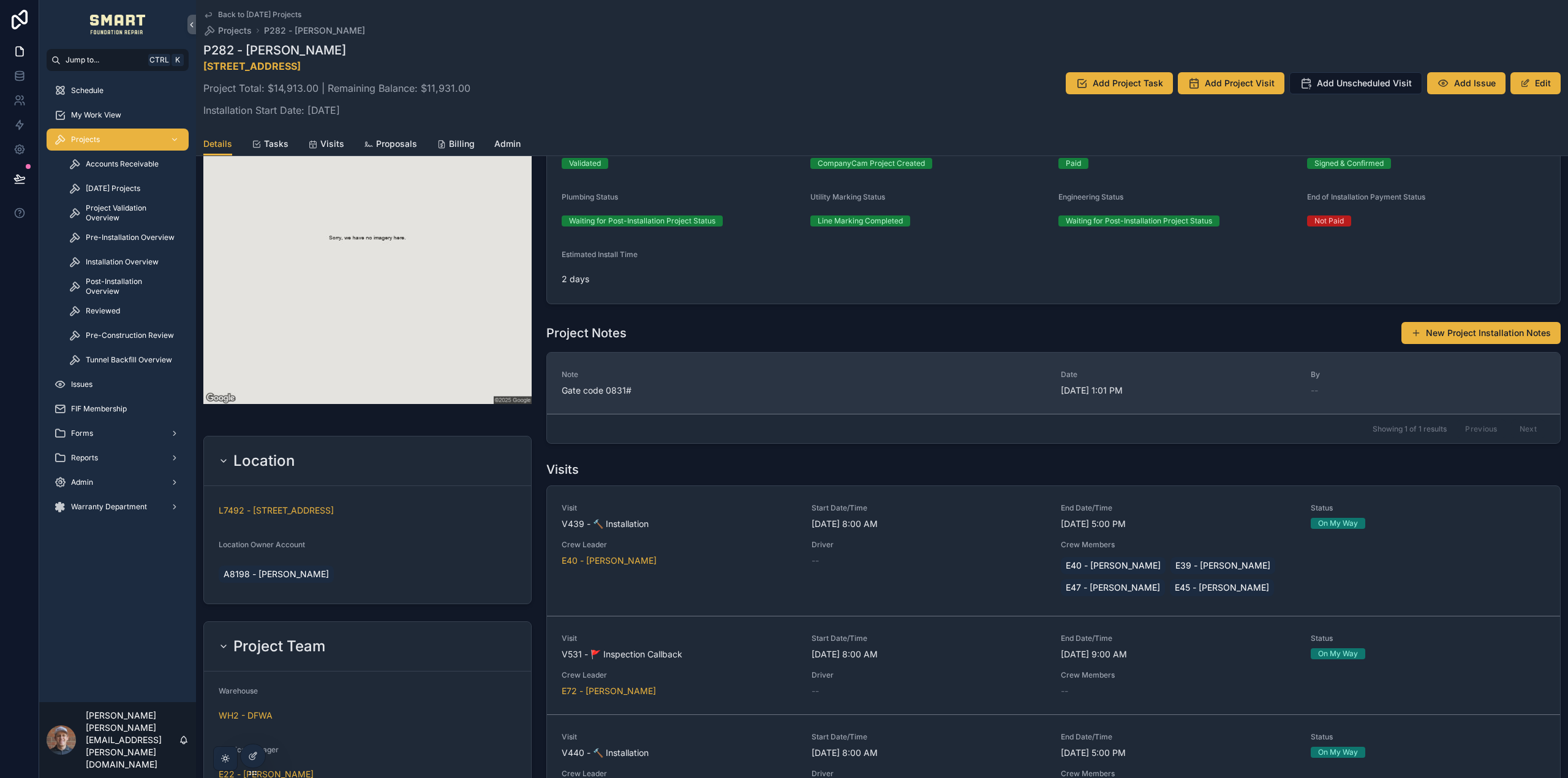
click at [726, 392] on span "Gate code 0831#" at bounding box center [803, 390] width 484 height 12
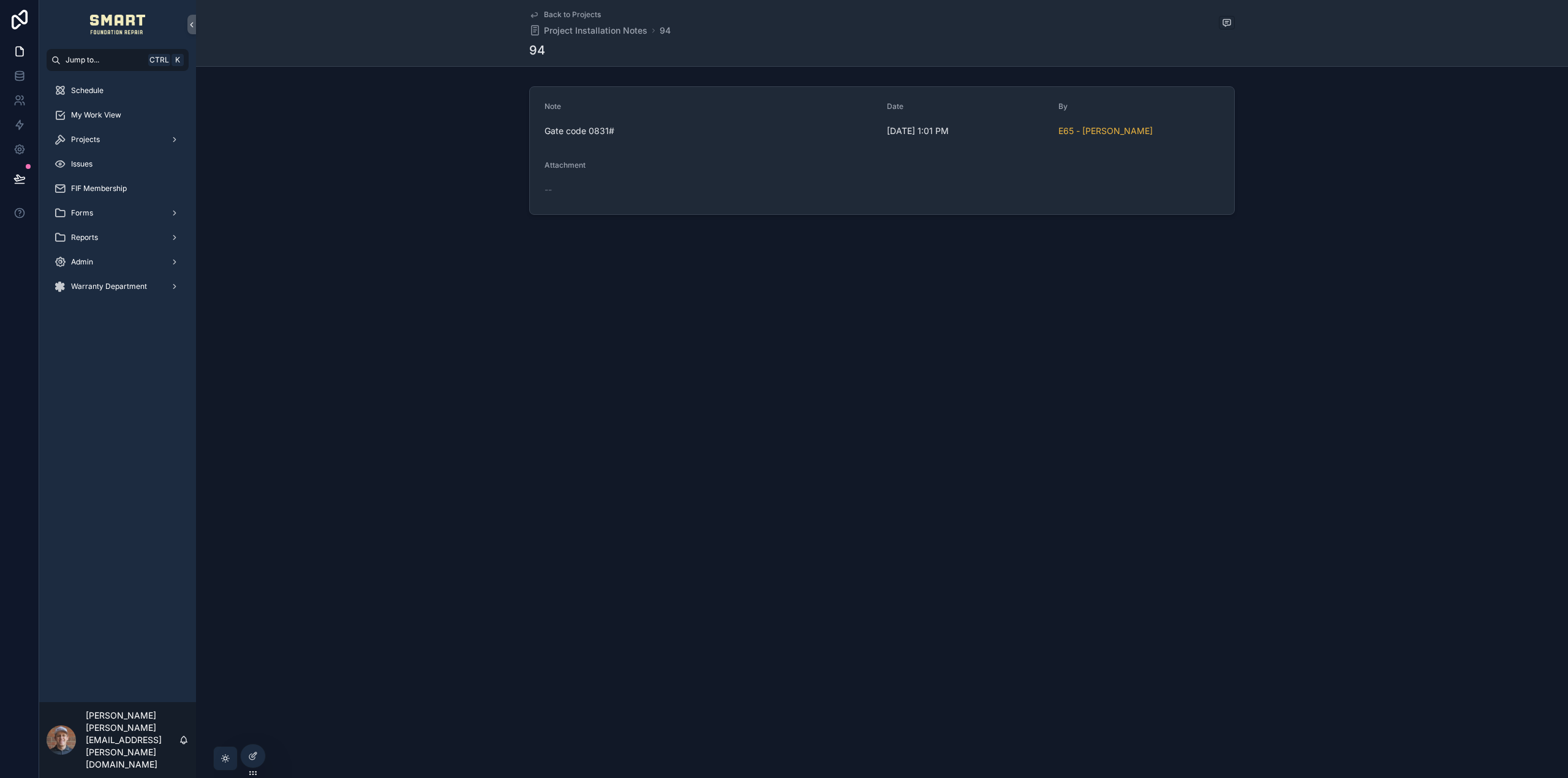
click at [536, 12] on icon "scrollable content" at bounding box center [534, 14] width 10 height 10
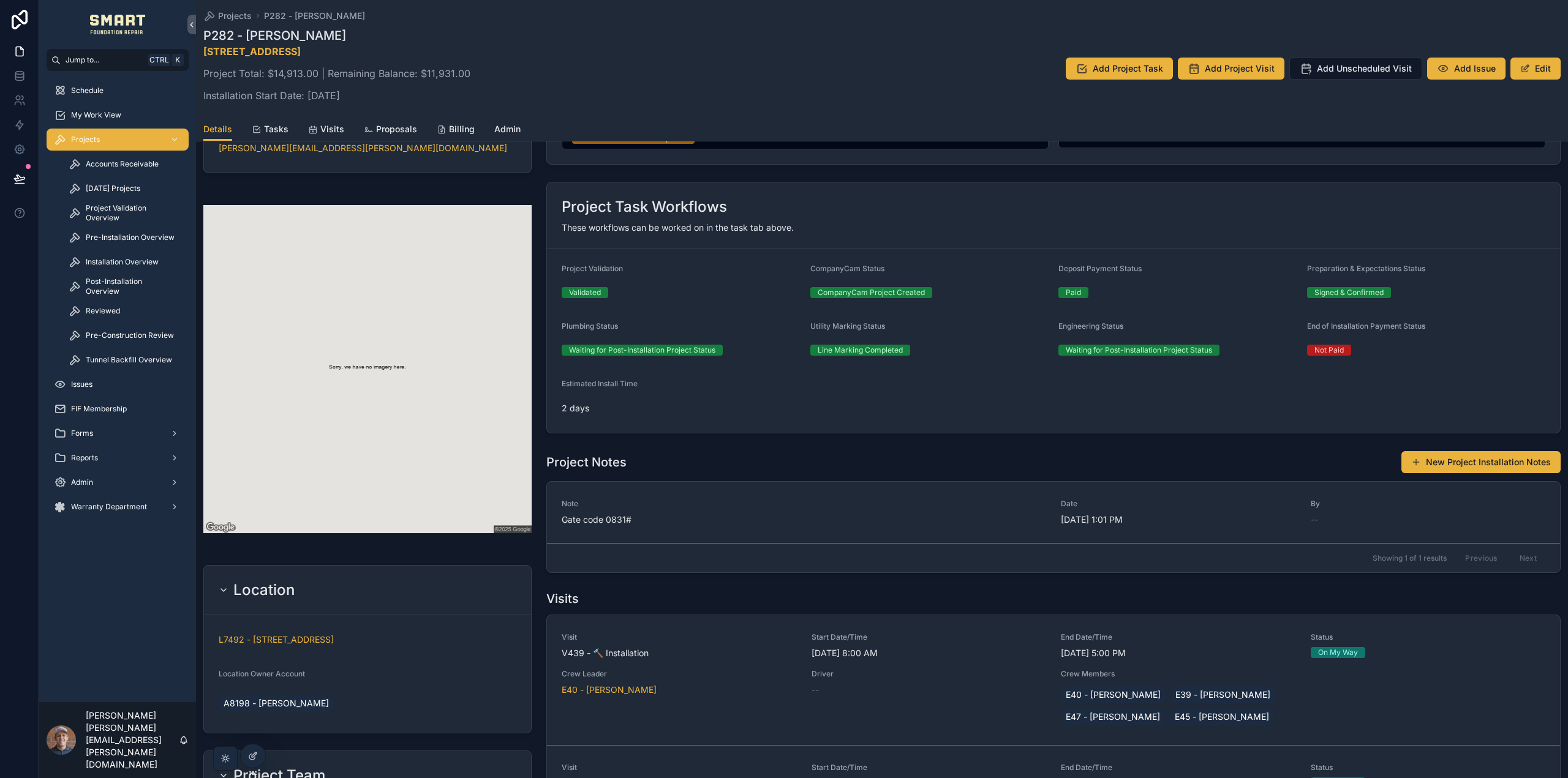
scroll to position [490, 0]
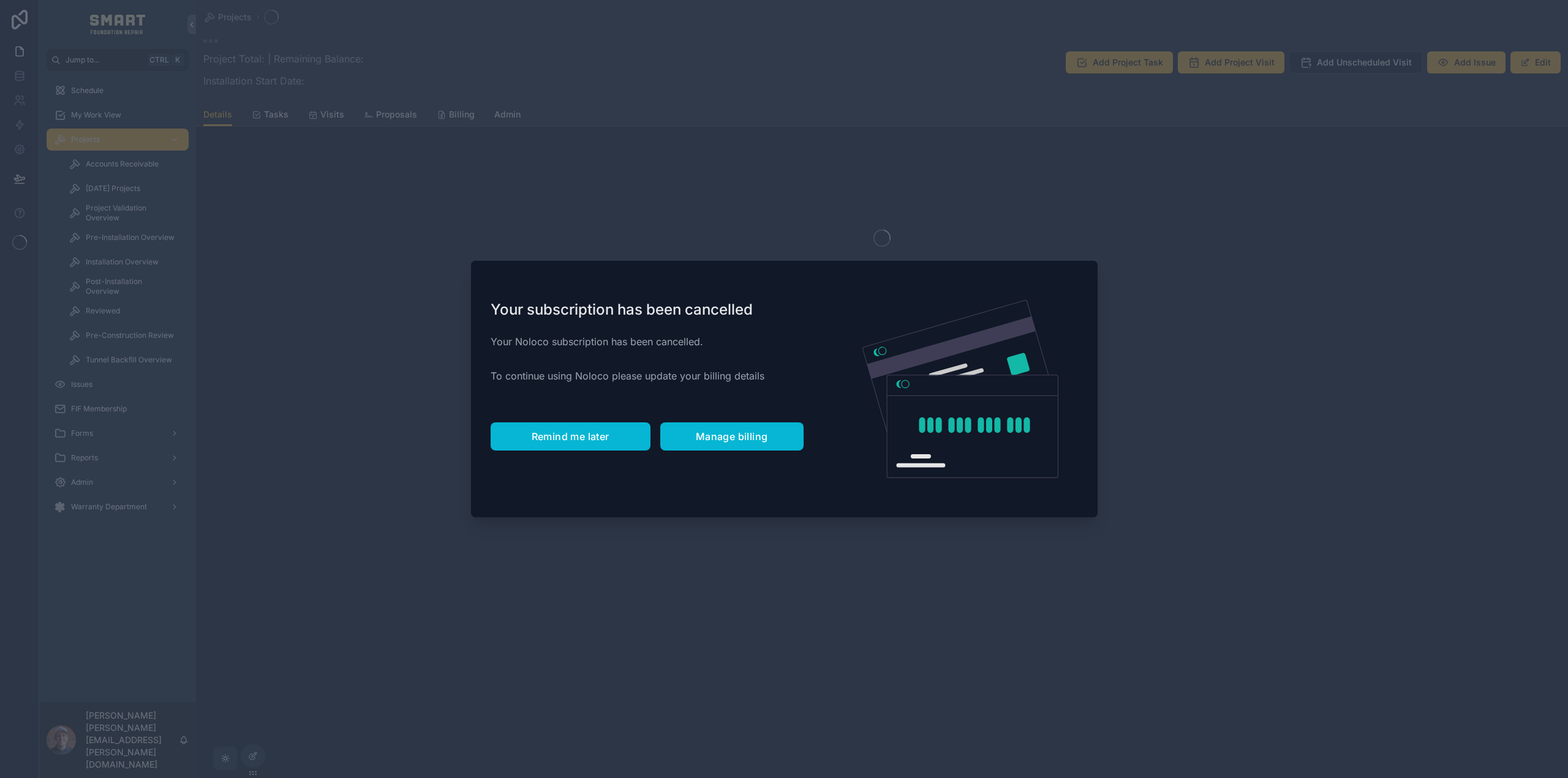
click at [593, 434] on span "Remind me later" at bounding box center [570, 436] width 78 height 12
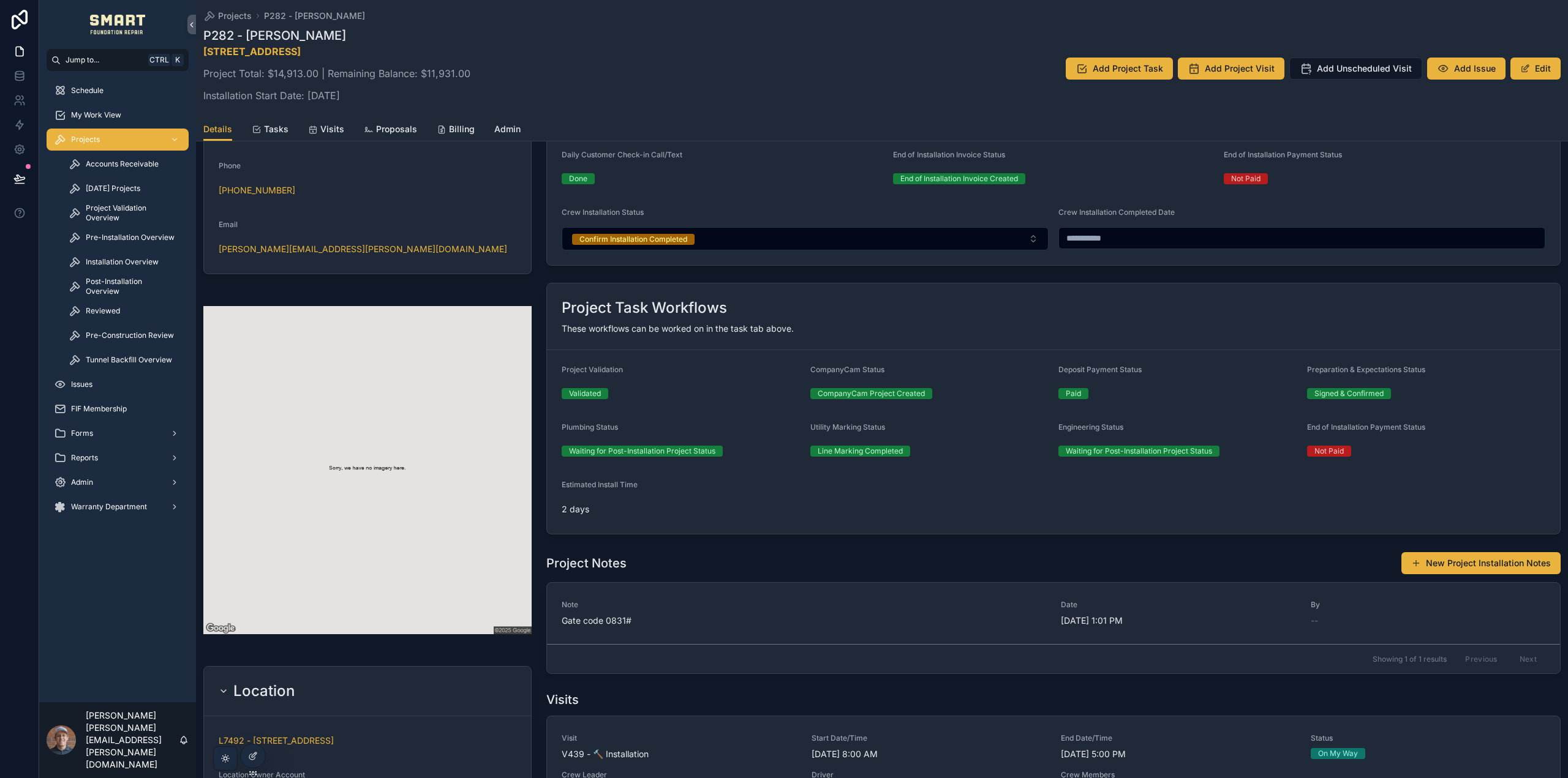
scroll to position [551, 0]
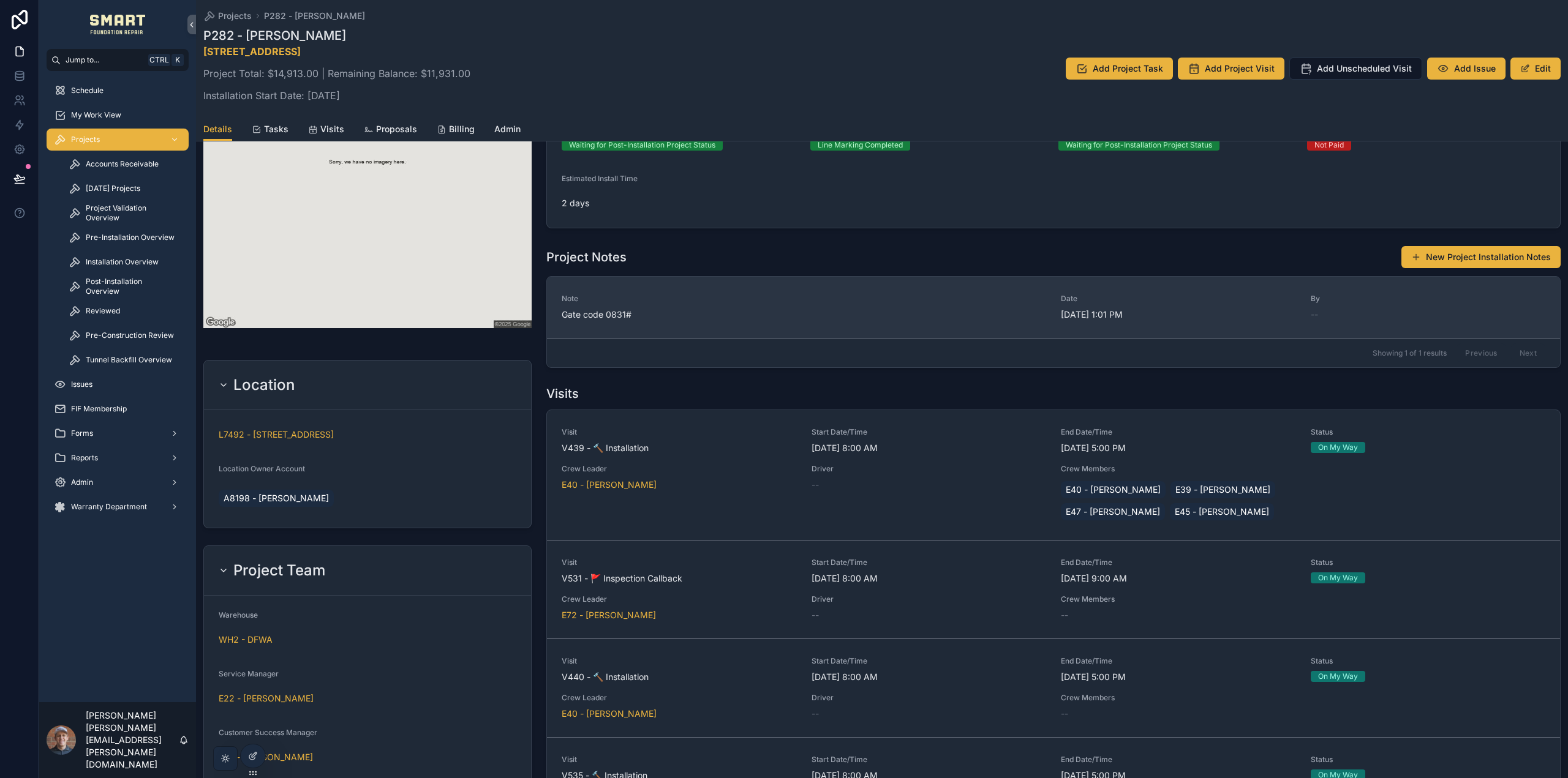
click at [792, 314] on span "Gate code 0831#" at bounding box center [803, 314] width 484 height 12
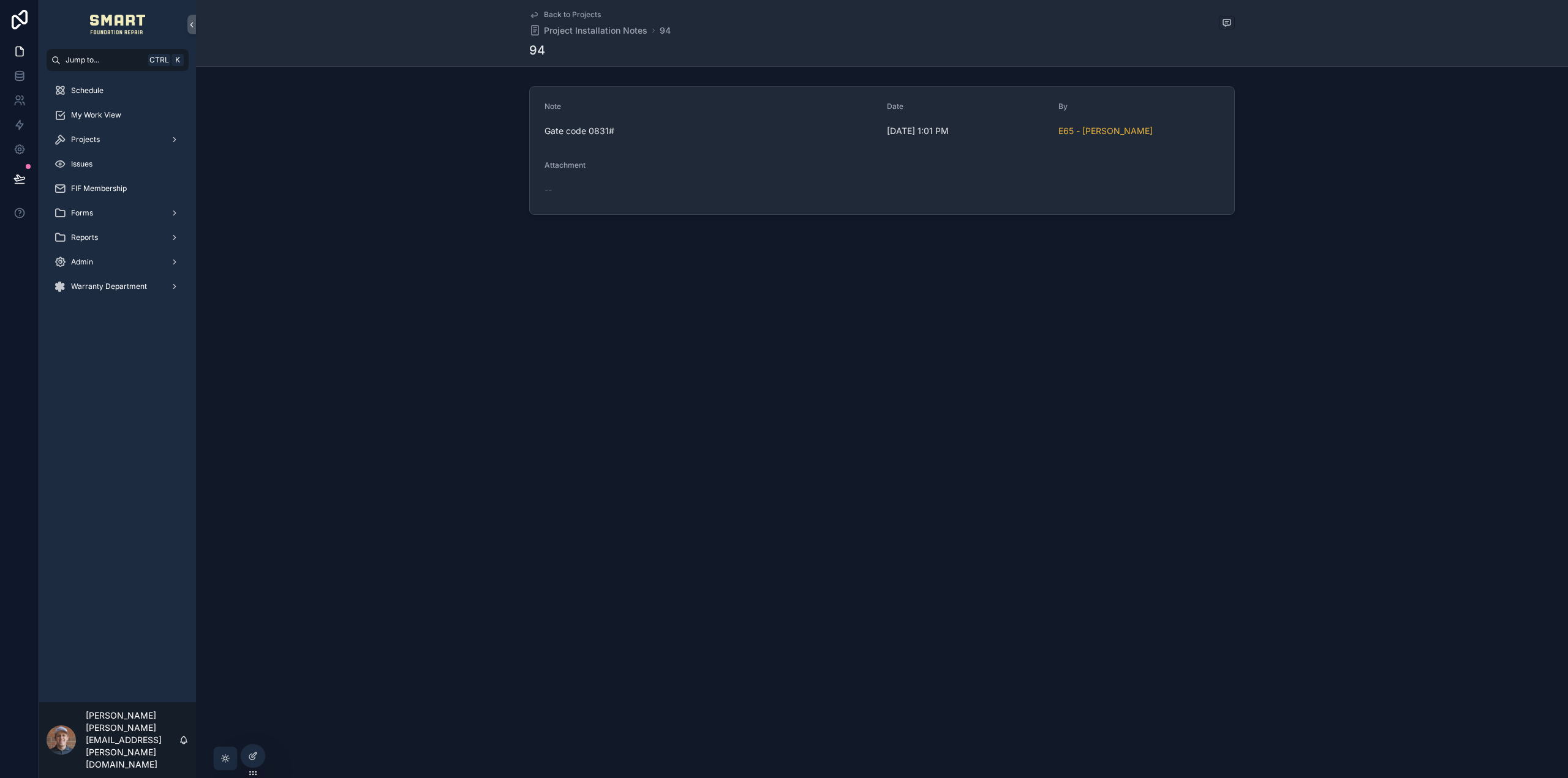
click at [530, 12] on icon "scrollable content" at bounding box center [534, 14] width 10 height 10
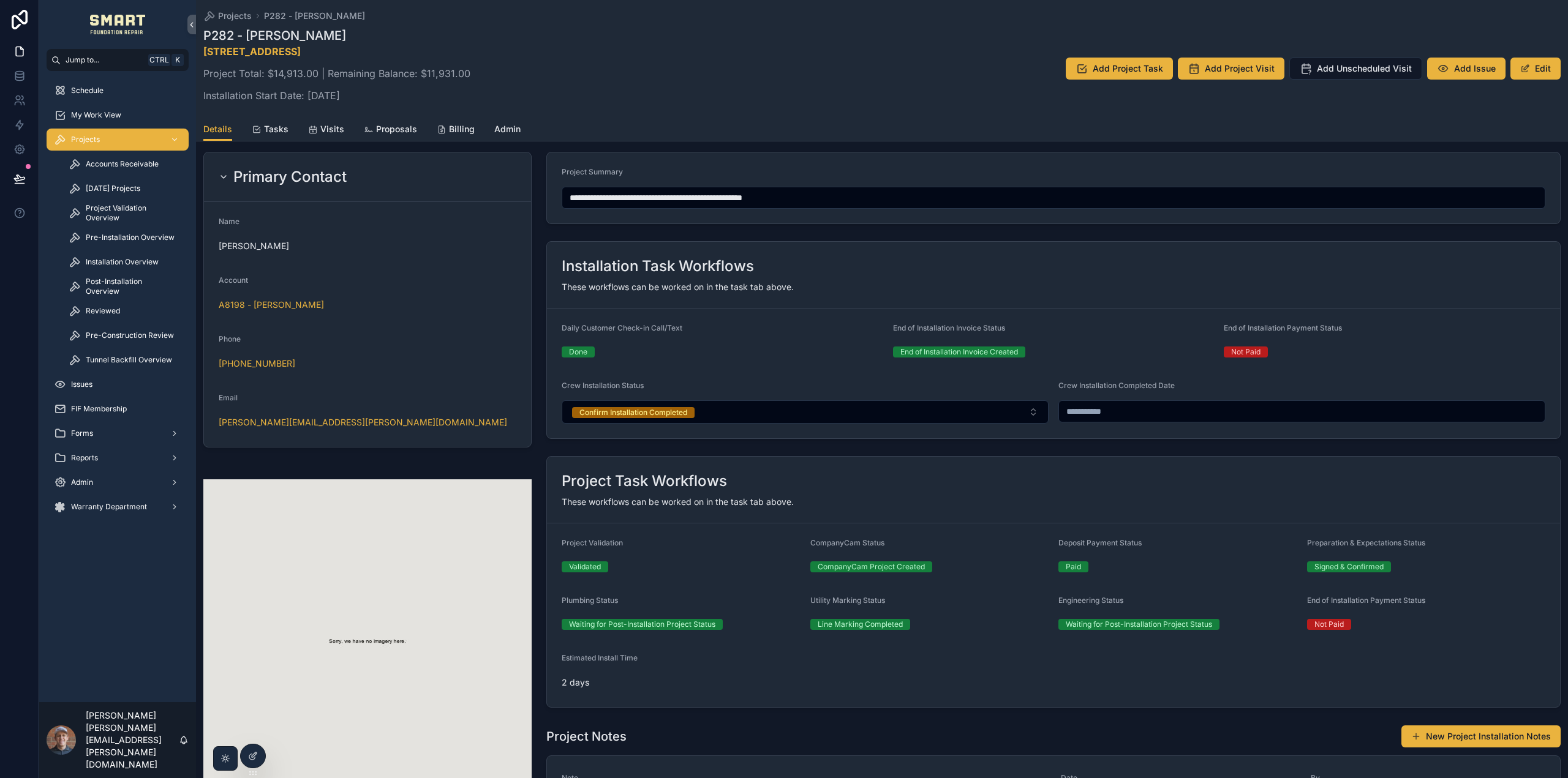
scroll to position [490, 0]
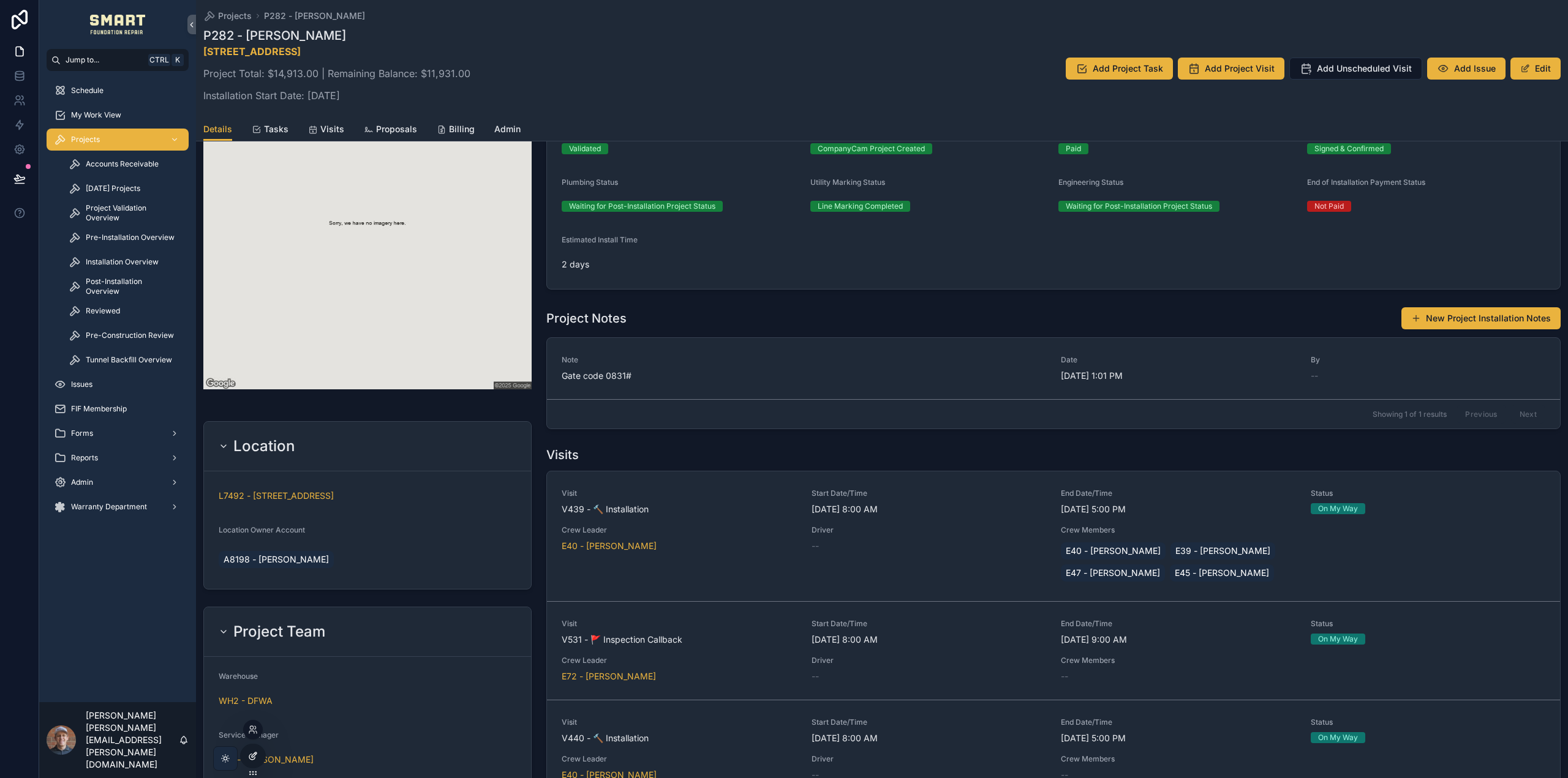
click at [251, 757] on icon at bounding box center [254, 754] width 5 height 5
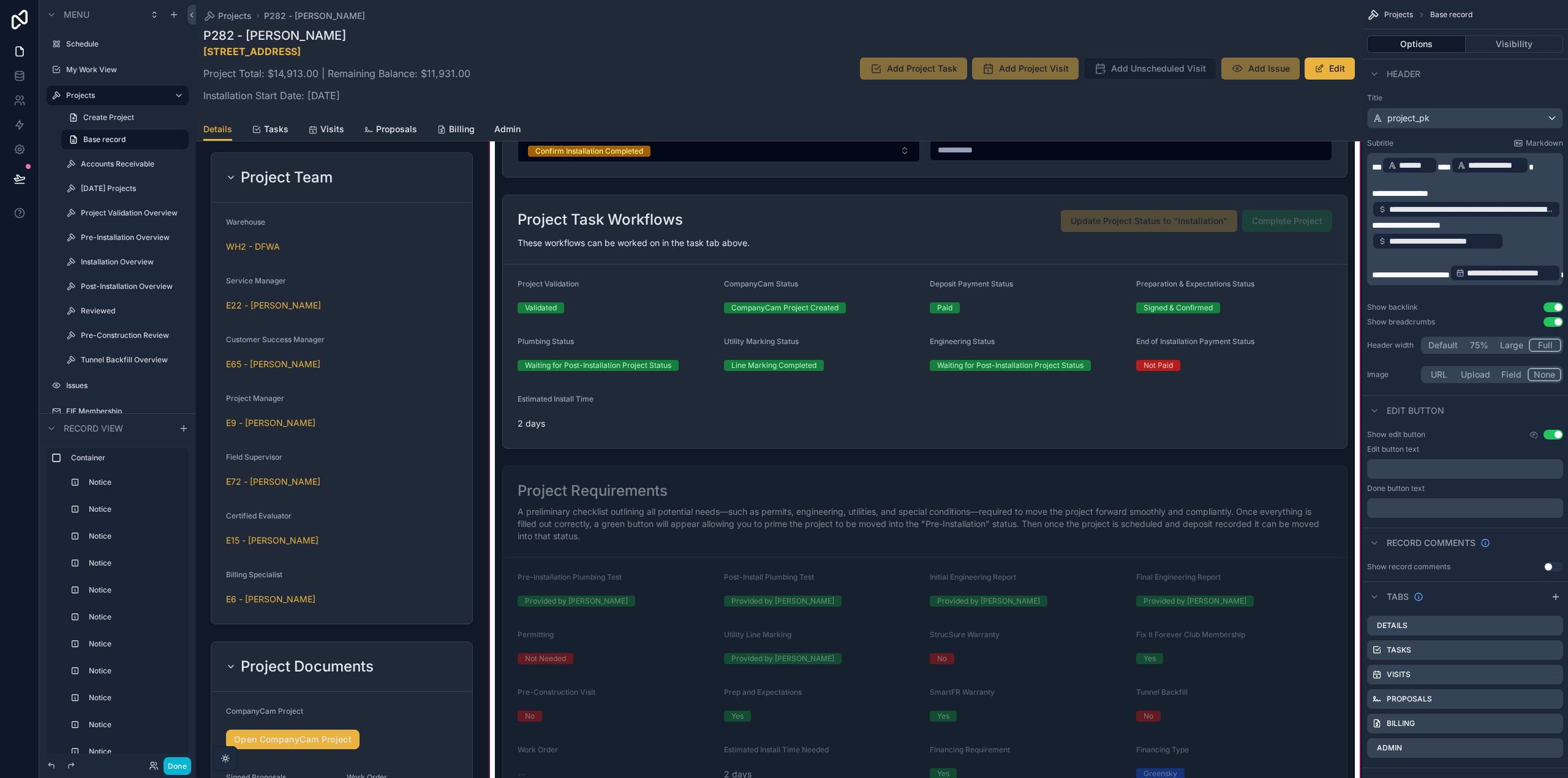
scroll to position [2081, 0]
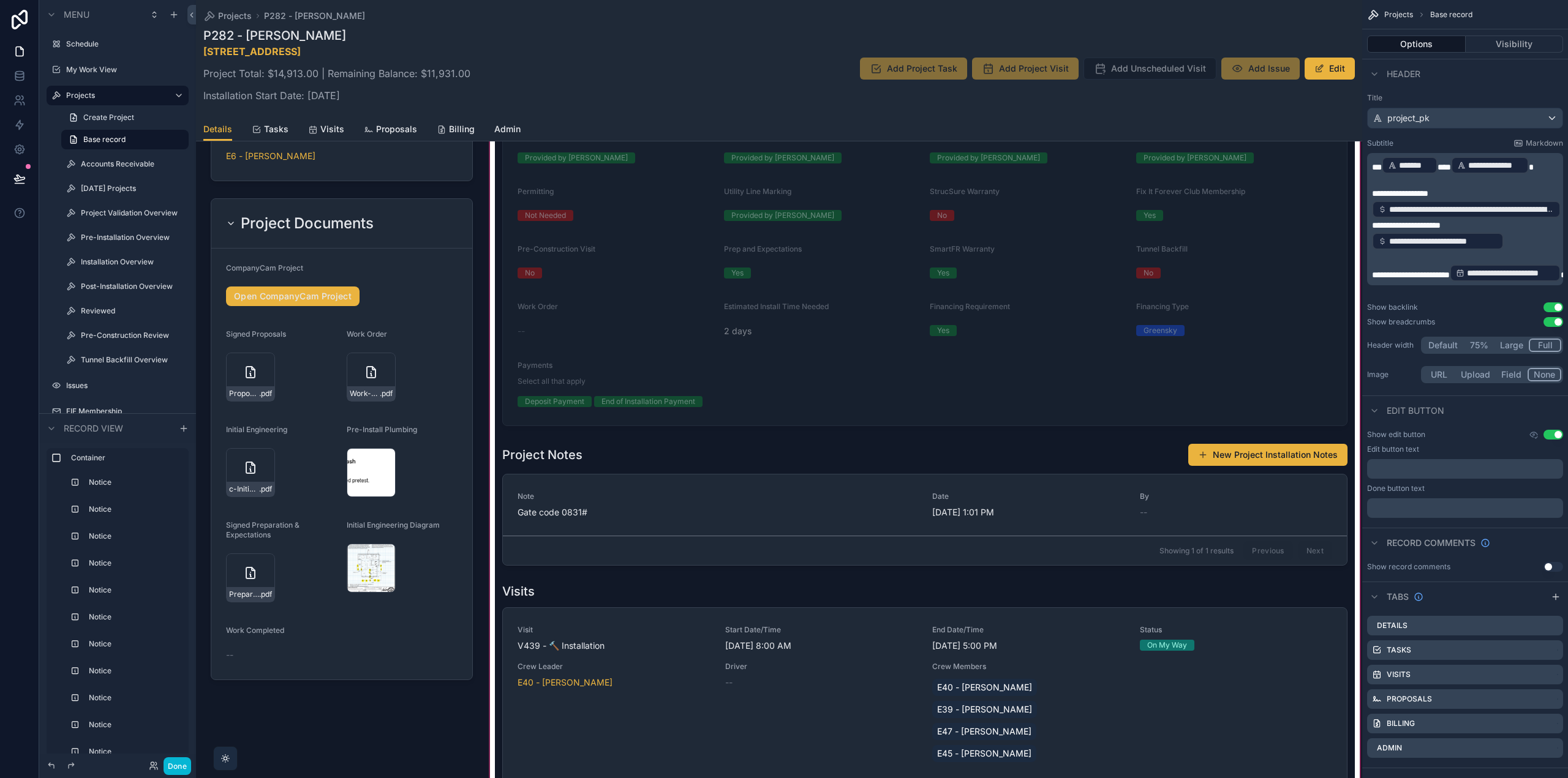
click at [881, 464] on div "scrollable content" at bounding box center [925, 10] width 875 height 2239
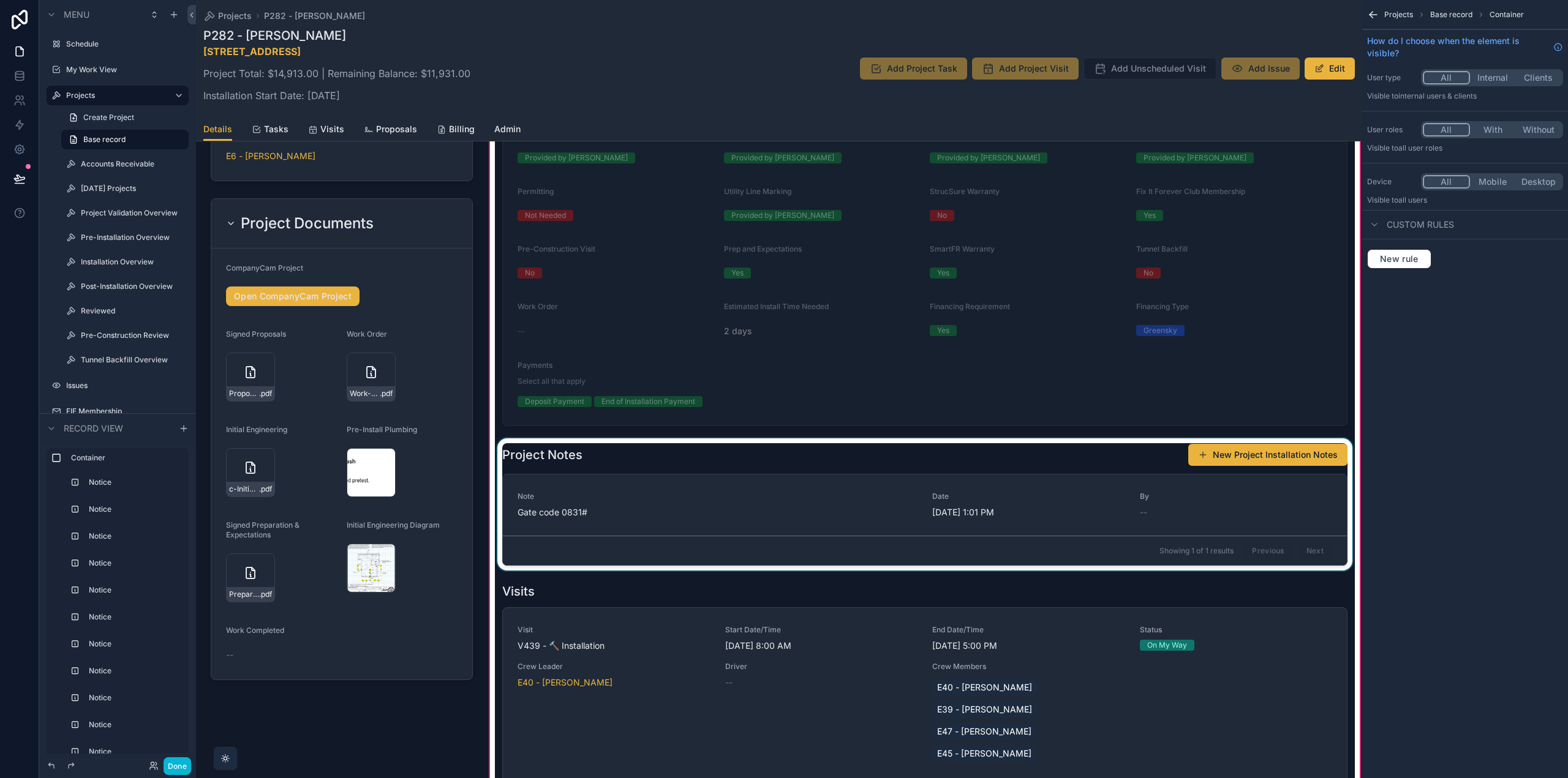
click at [767, 465] on div "scrollable content" at bounding box center [925, 505] width 860 height 132
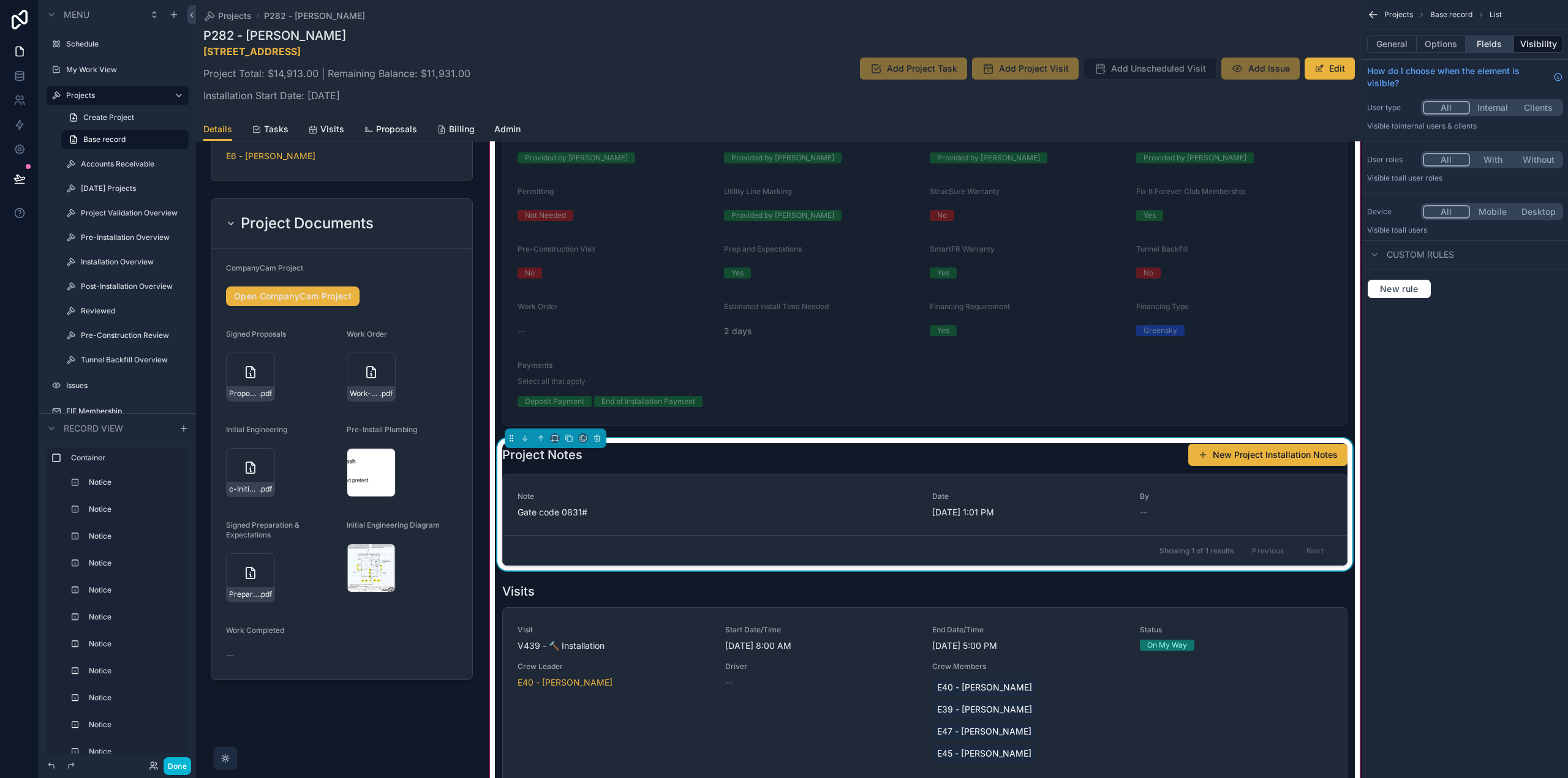
click at [1482, 43] on button "Fields" at bounding box center [1490, 43] width 49 height 17
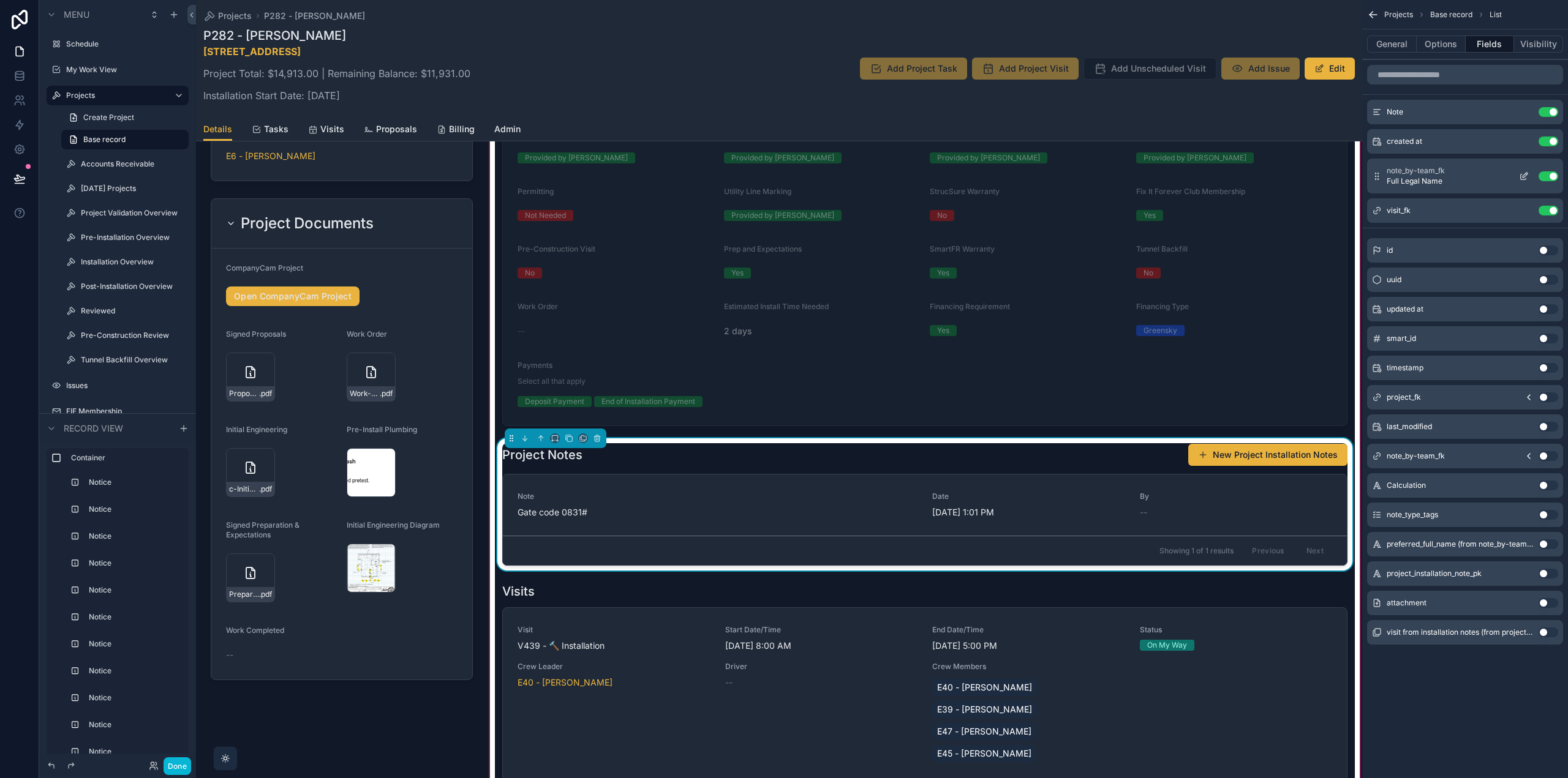
click at [1522, 175] on icon "scrollable content" at bounding box center [1524, 176] width 10 height 10
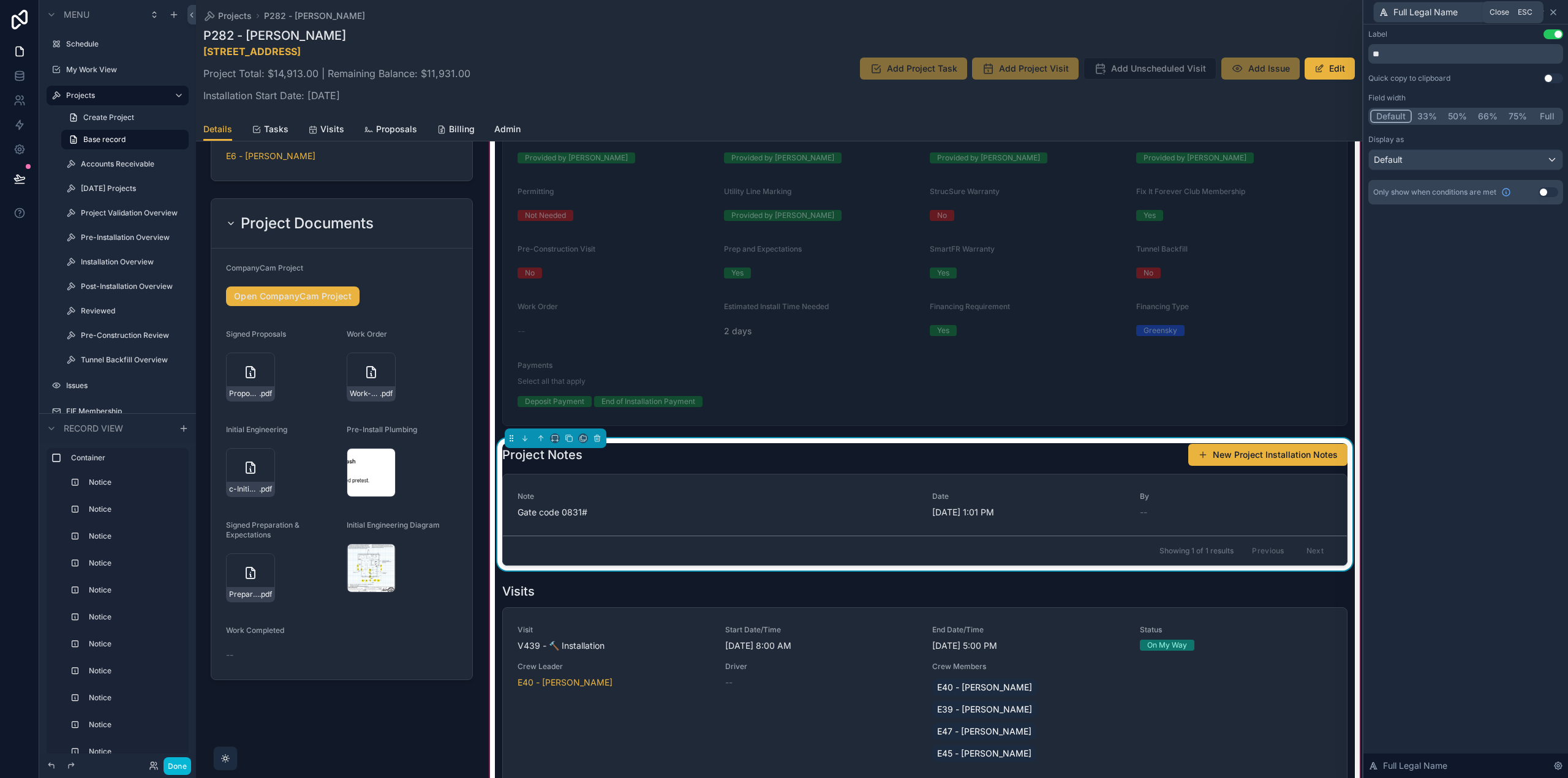
click at [1556, 12] on icon at bounding box center [1553, 12] width 10 height 10
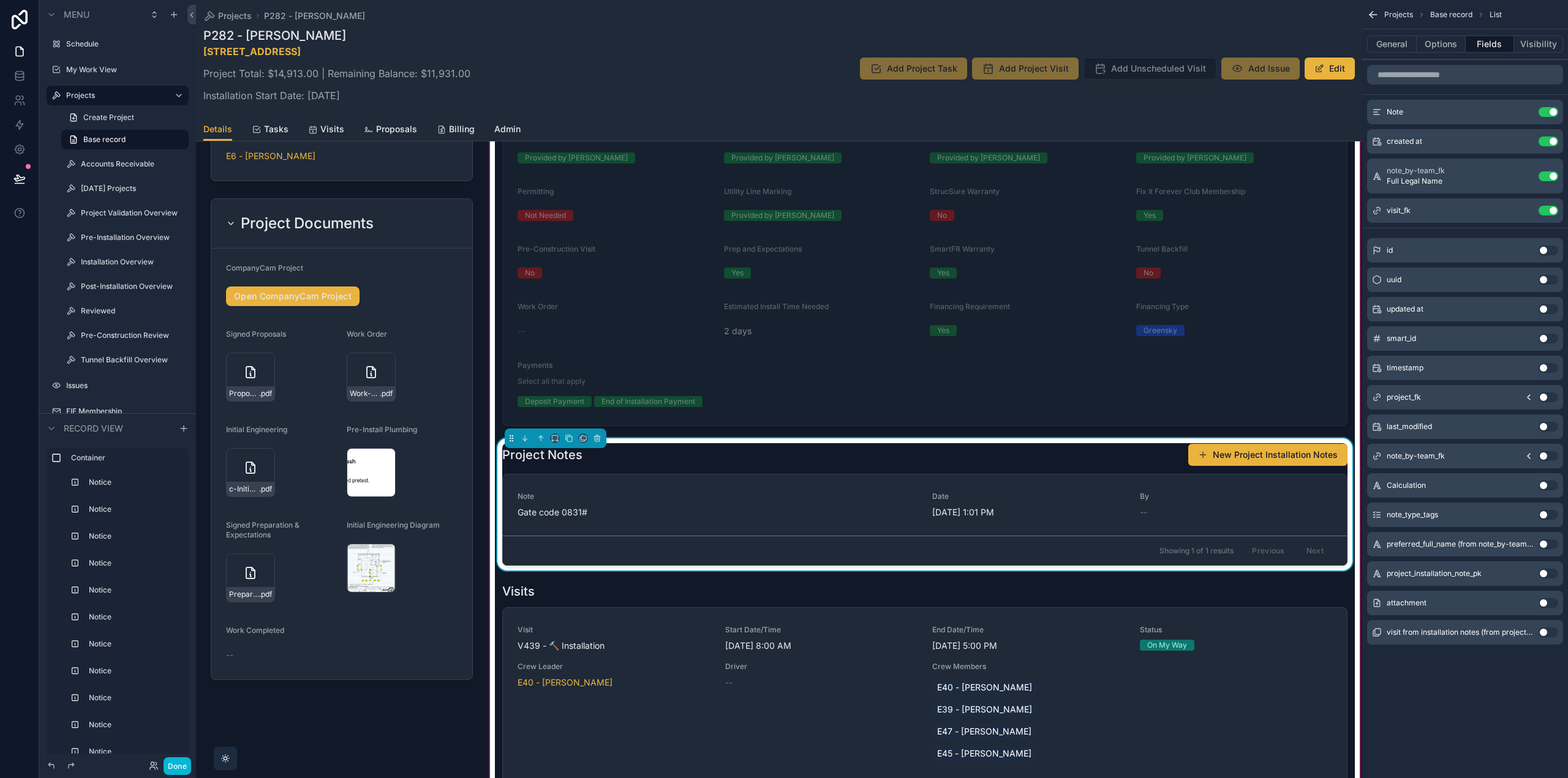
drag, startPoint x: 1544, startPoint y: 456, endPoint x: 1542, endPoint y: 405, distance: 51.0
click at [1544, 456] on button "Use setting" at bounding box center [1548, 455] width 20 height 10
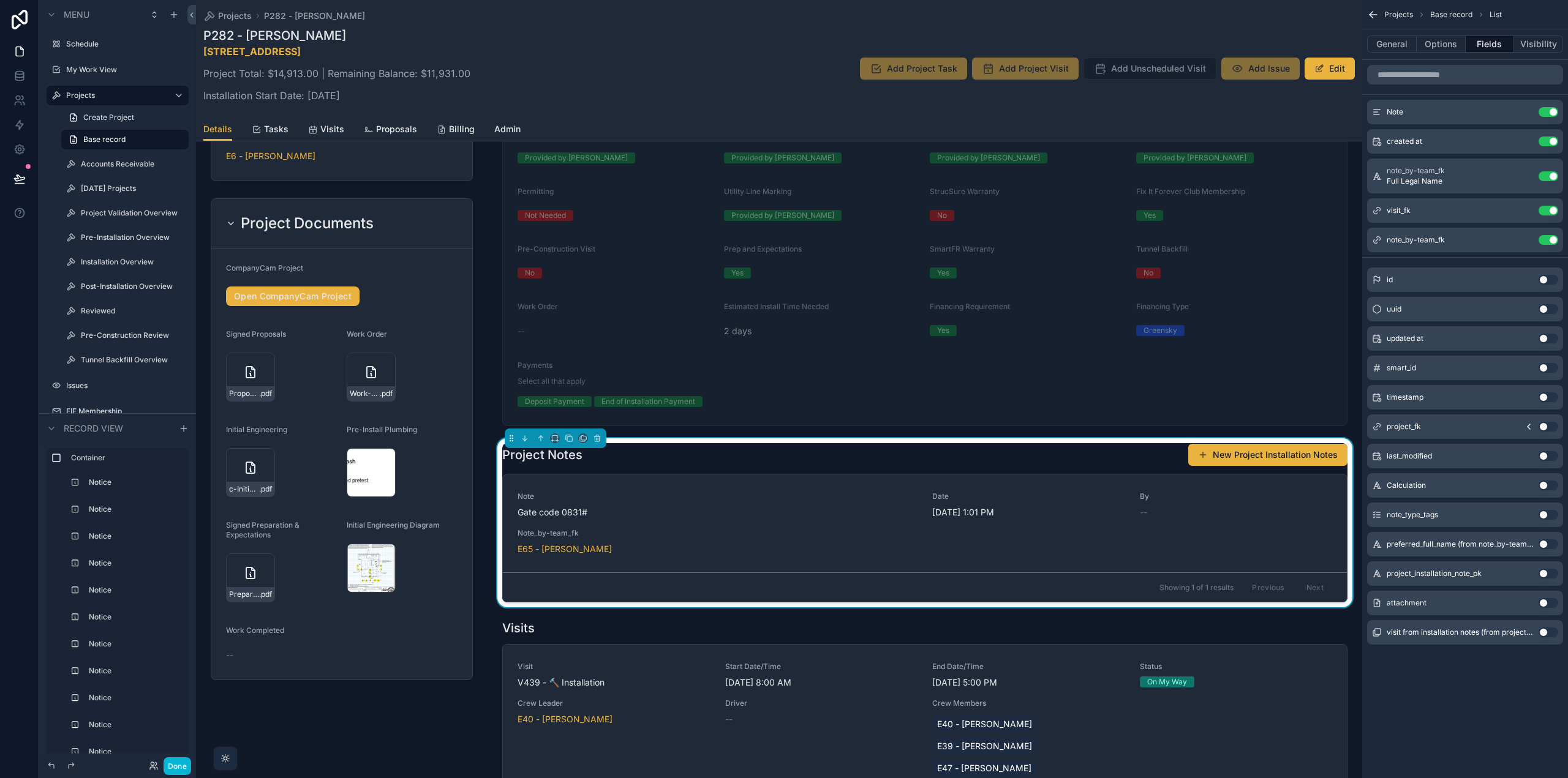
click at [1550, 178] on button "Use setting" at bounding box center [1548, 176] width 20 height 10
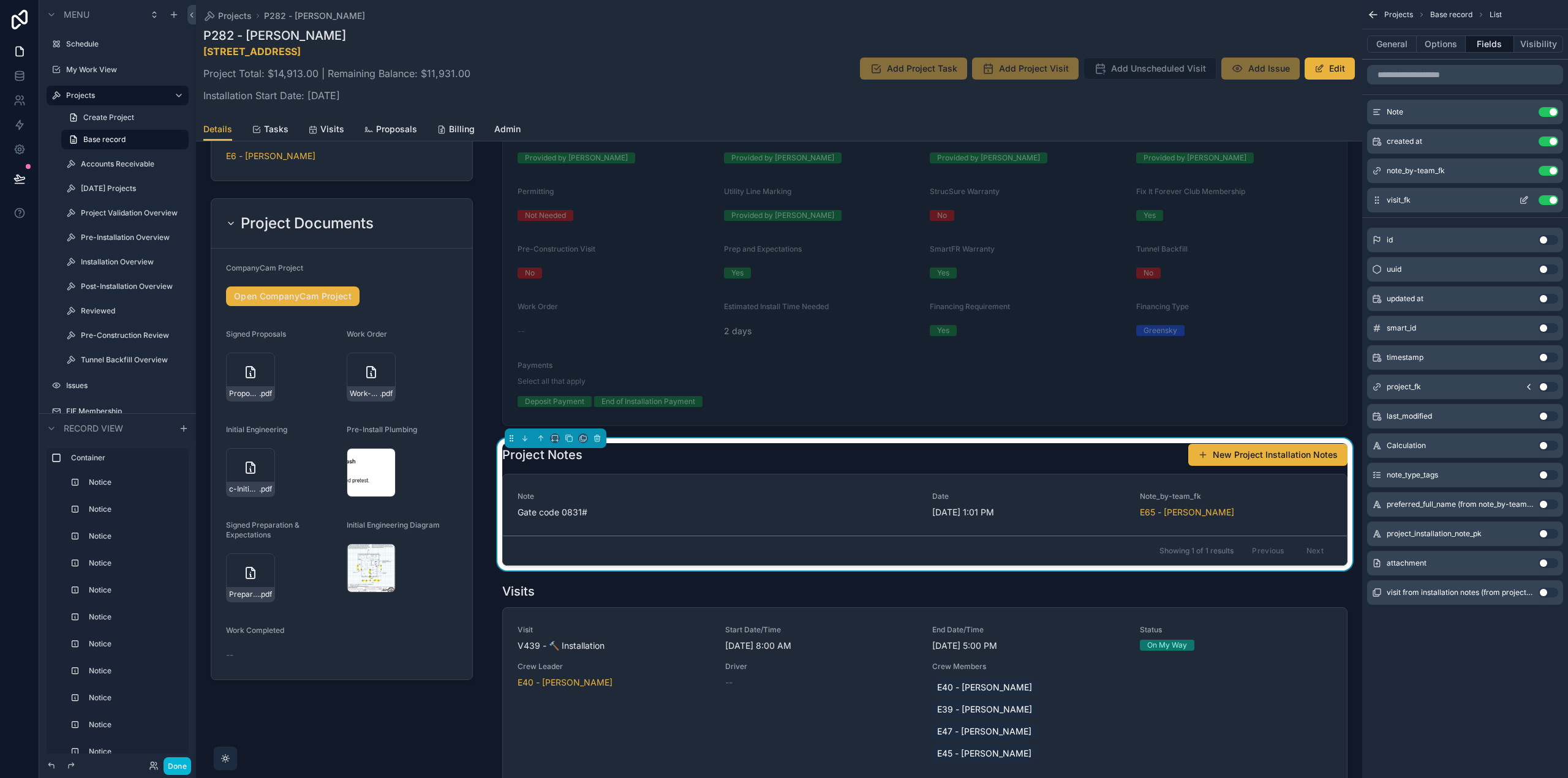
click at [1526, 200] on icon "scrollable content" at bounding box center [1525, 198] width 5 height 5
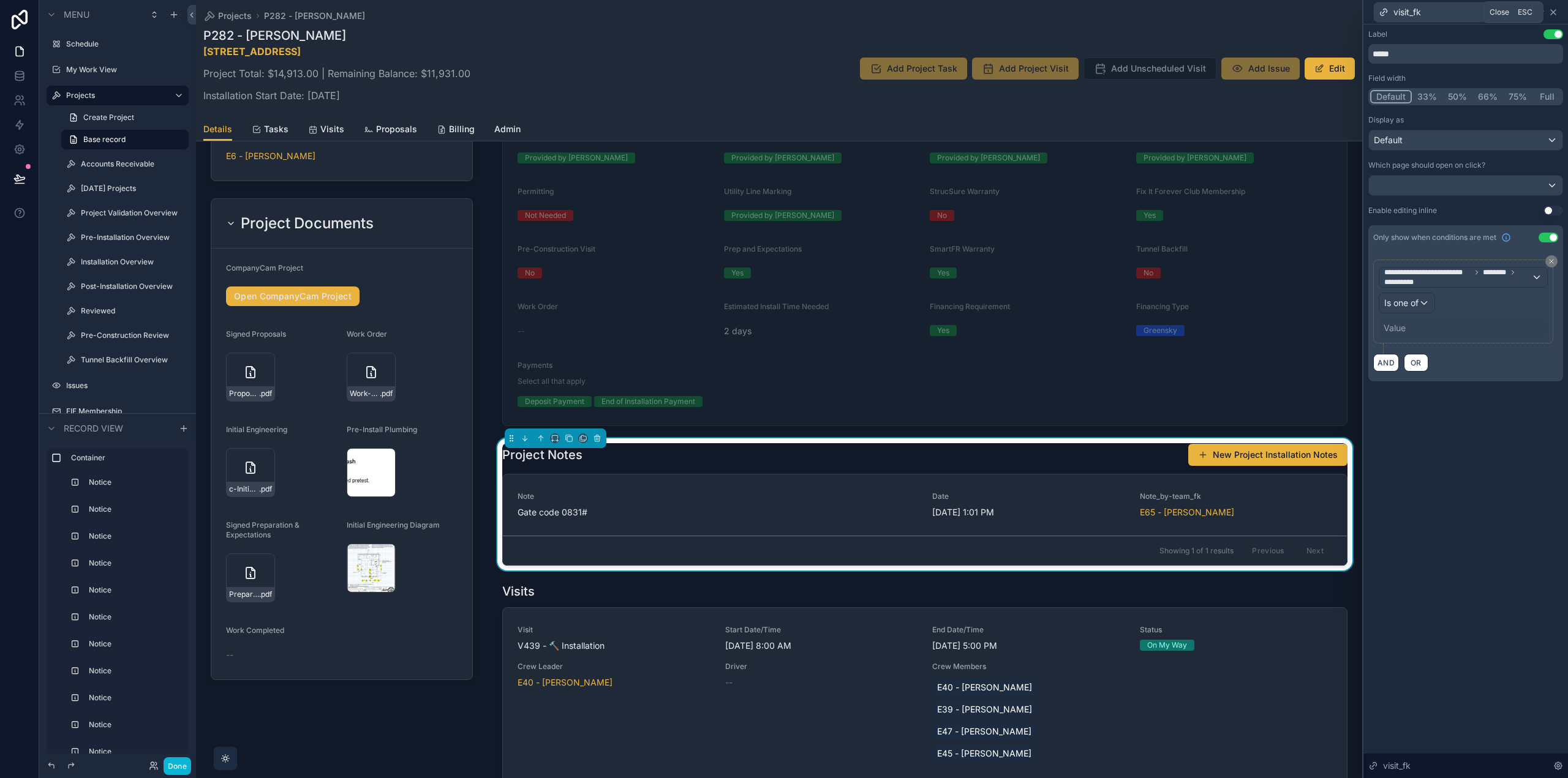
click at [1556, 13] on icon at bounding box center [1553, 12] width 5 height 5
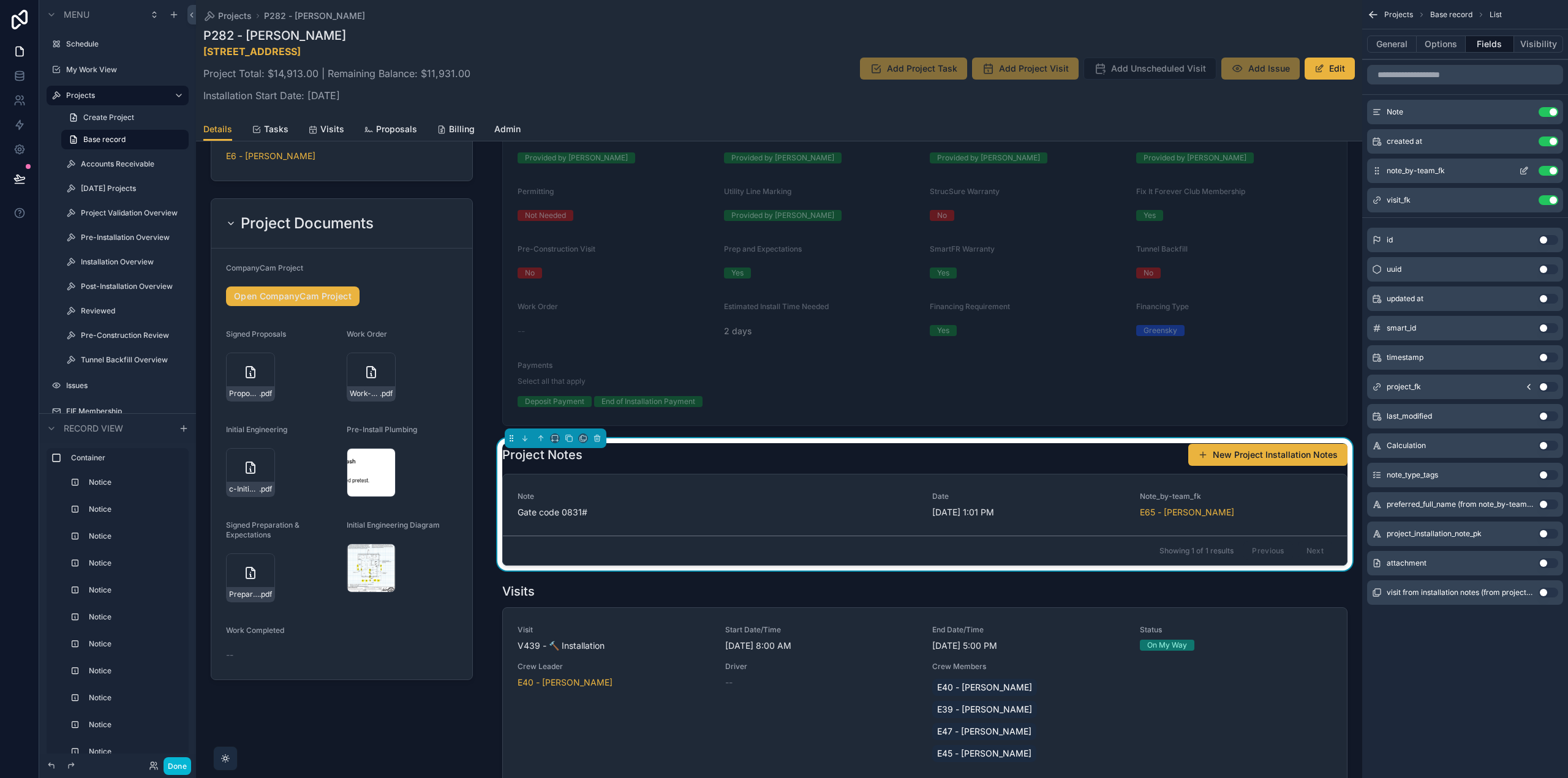
click at [1522, 170] on icon "scrollable content" at bounding box center [1524, 170] width 10 height 10
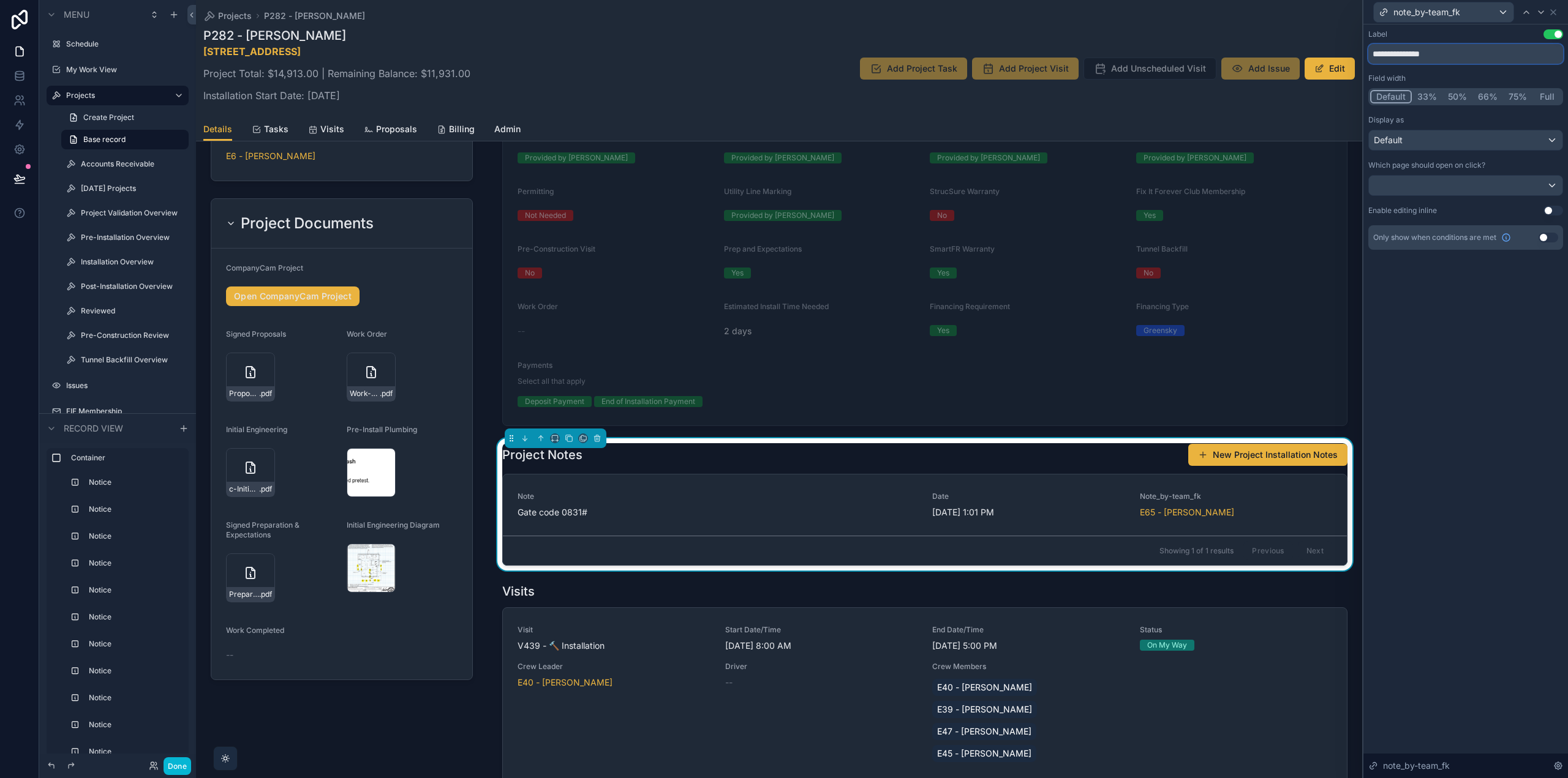
drag, startPoint x: 1456, startPoint y: 52, endPoint x: 1351, endPoint y: 50, distance: 105.0
click at [1351, 50] on div "**********" at bounding box center [784, 389] width 1568 height 778
type input "**"
click at [1497, 382] on div "Label Use setting ** Field width Default 33% 50% 66% 75% Full Display as Defaul…" at bounding box center [1466, 401] width 204 height 754
click at [1556, 10] on icon at bounding box center [1553, 12] width 5 height 5
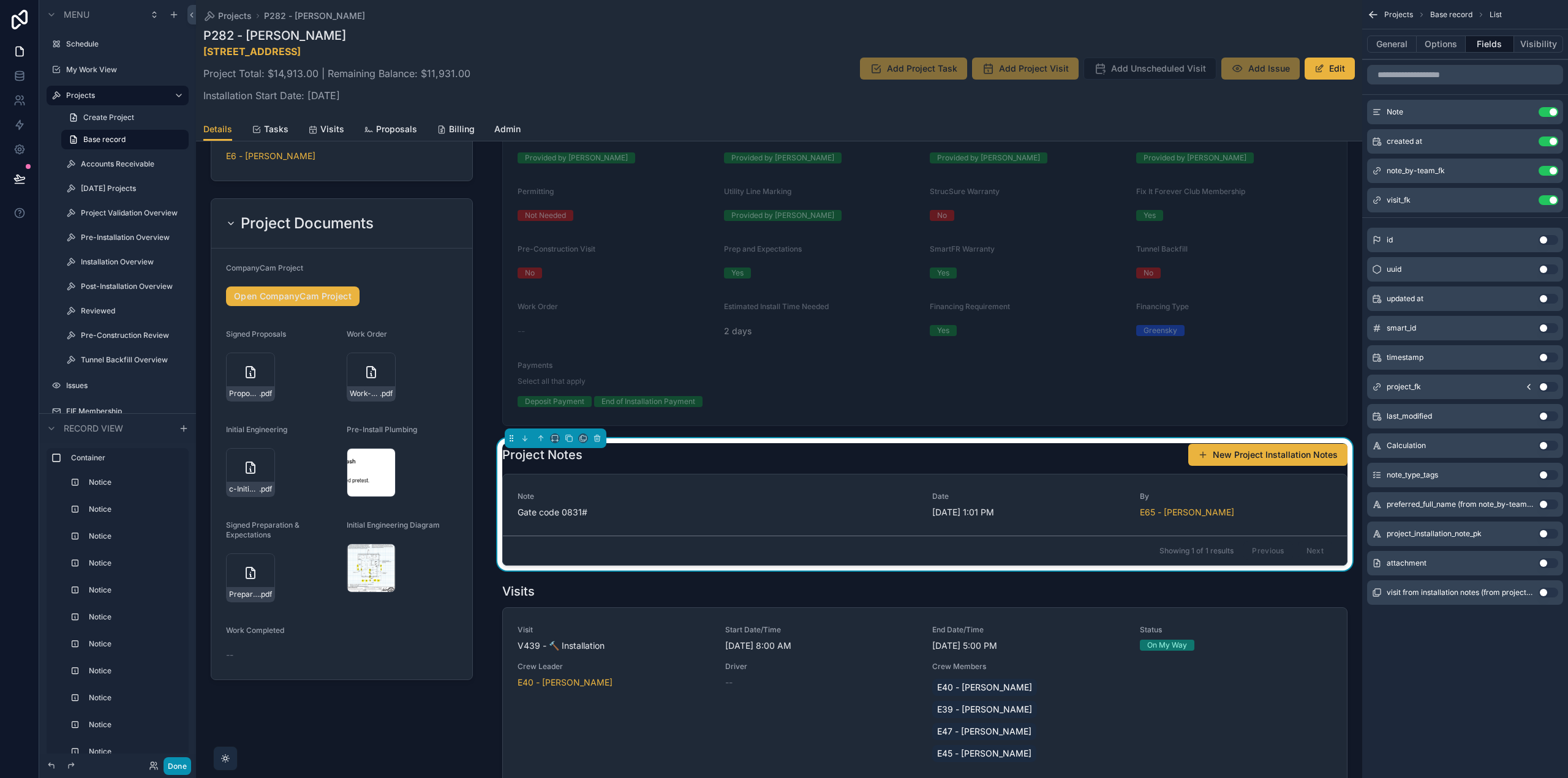
click at [164, 765] on button "Done" at bounding box center [176, 766] width 27 height 18
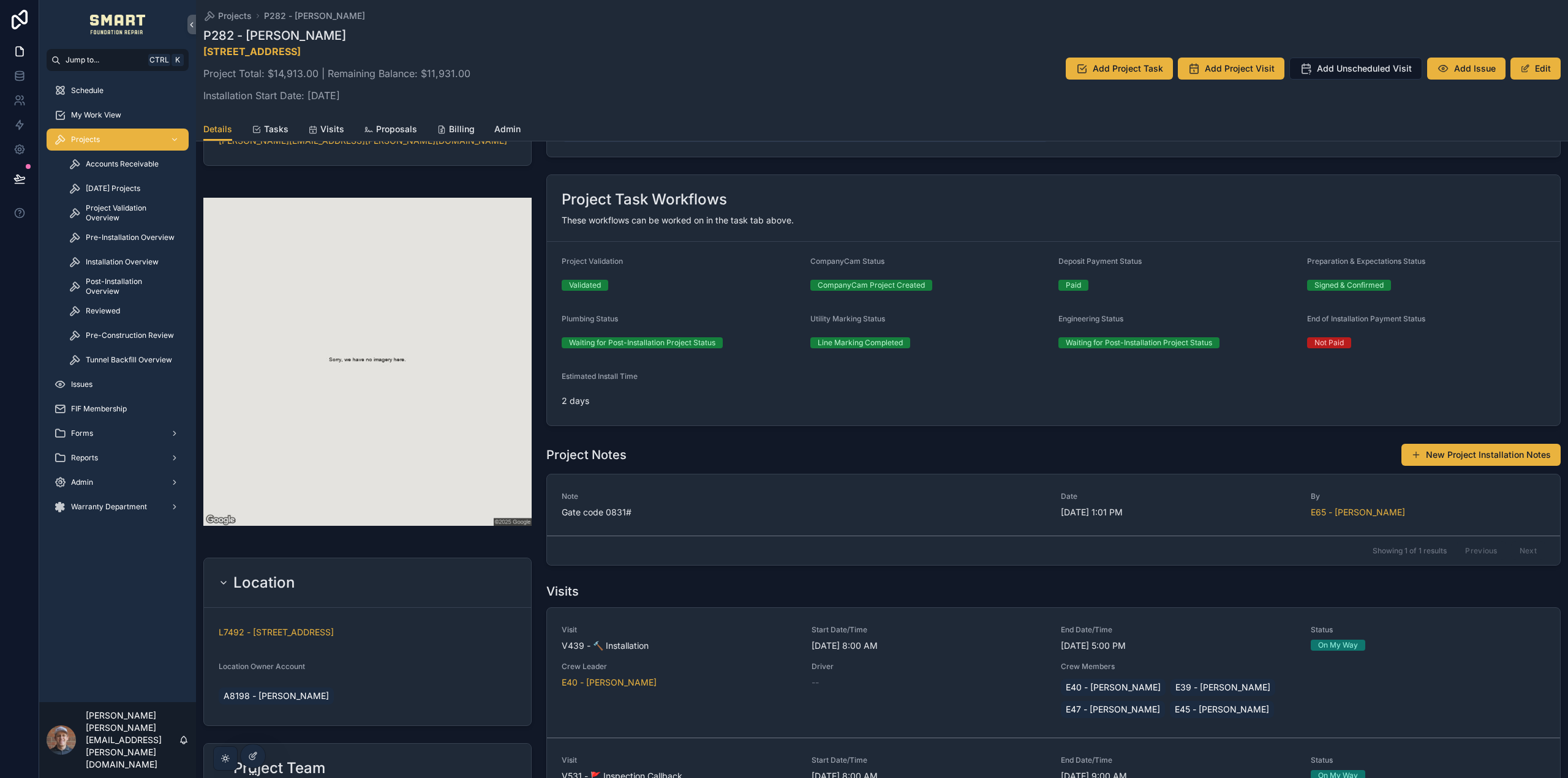
scroll to position [320, 0]
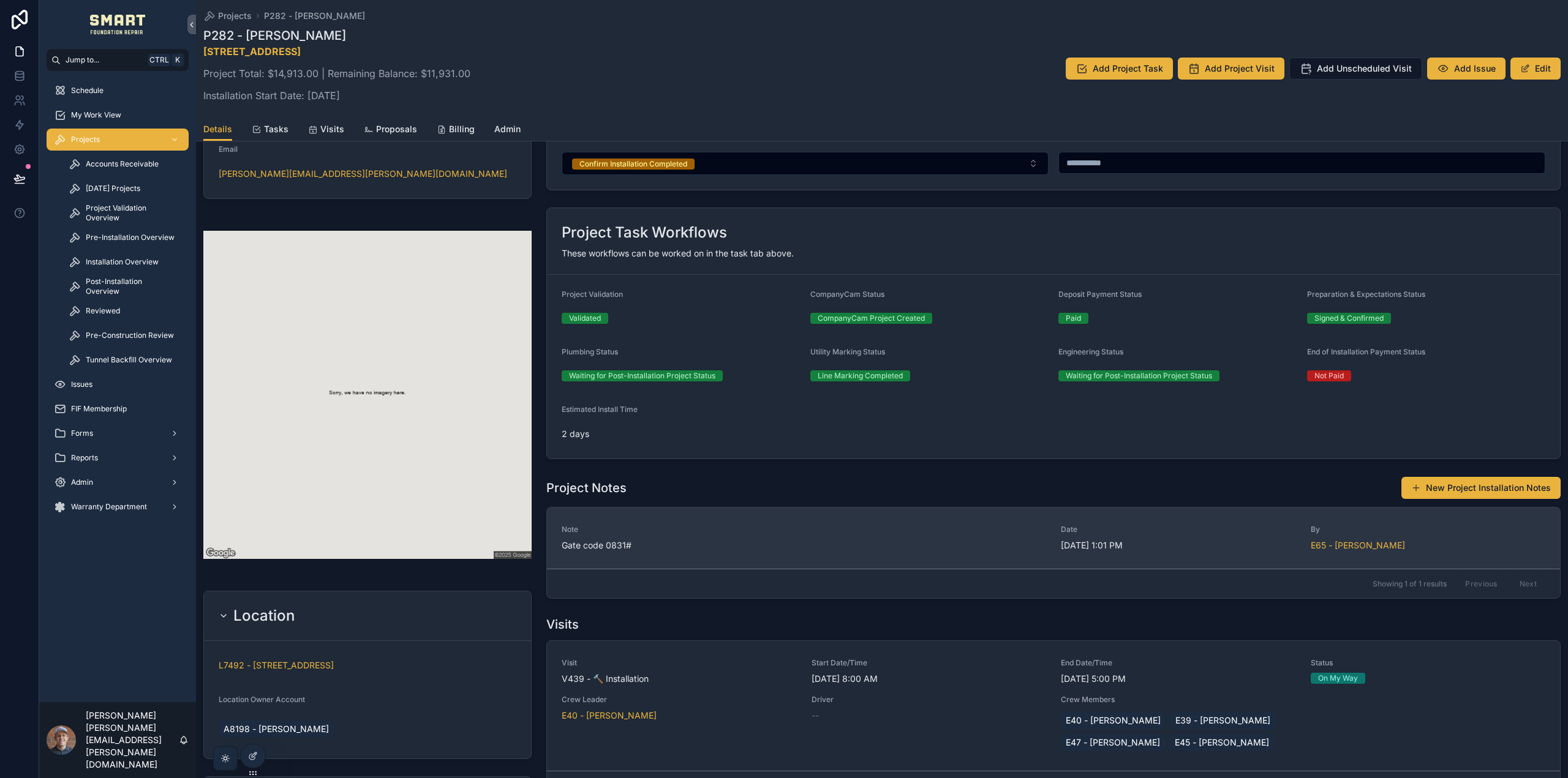
click at [754, 539] on span "Gate code 0831#" at bounding box center [803, 545] width 484 height 12
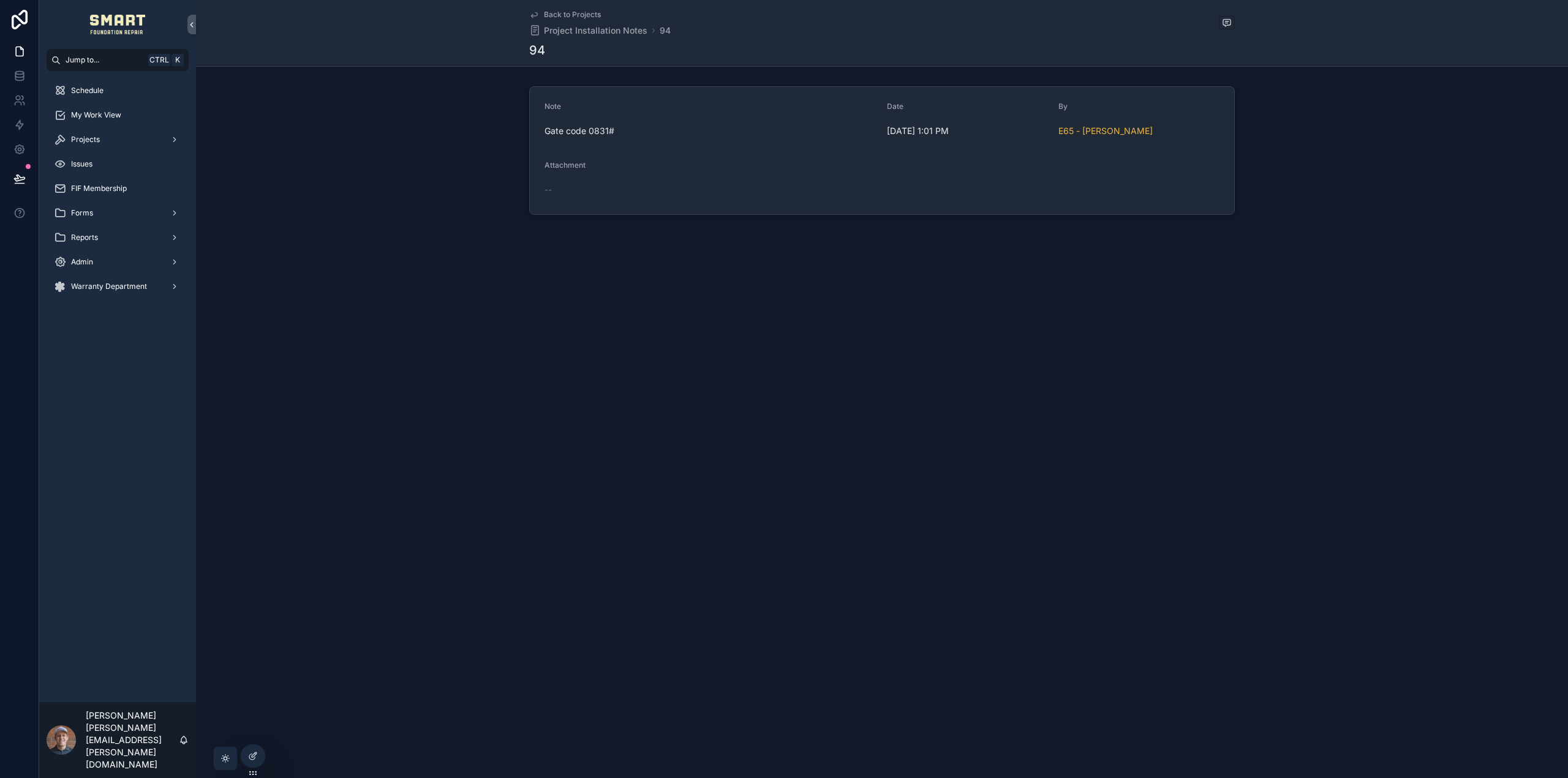
click at [531, 13] on icon "scrollable content" at bounding box center [534, 14] width 10 height 10
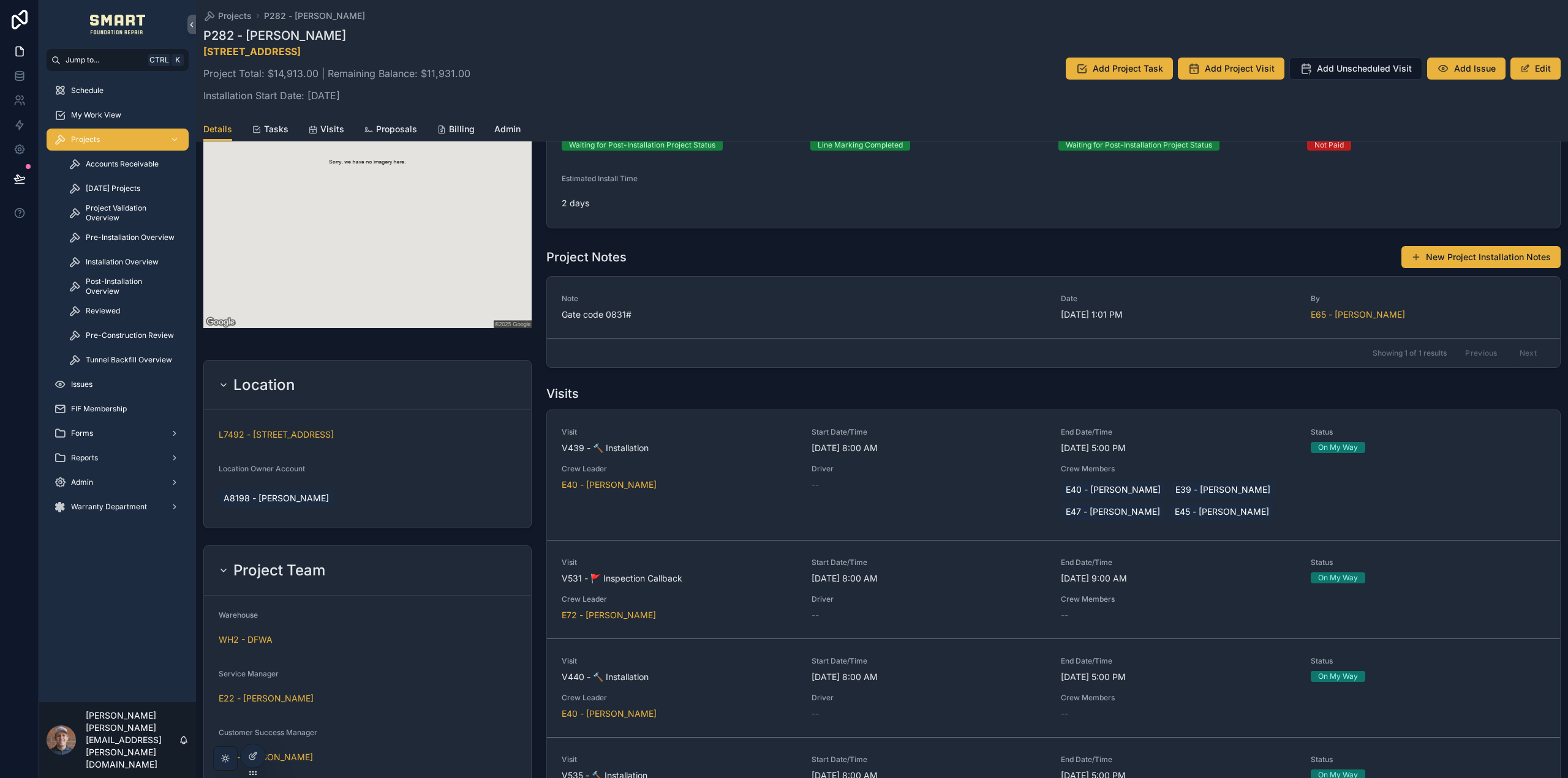
scroll to position [612, 0]
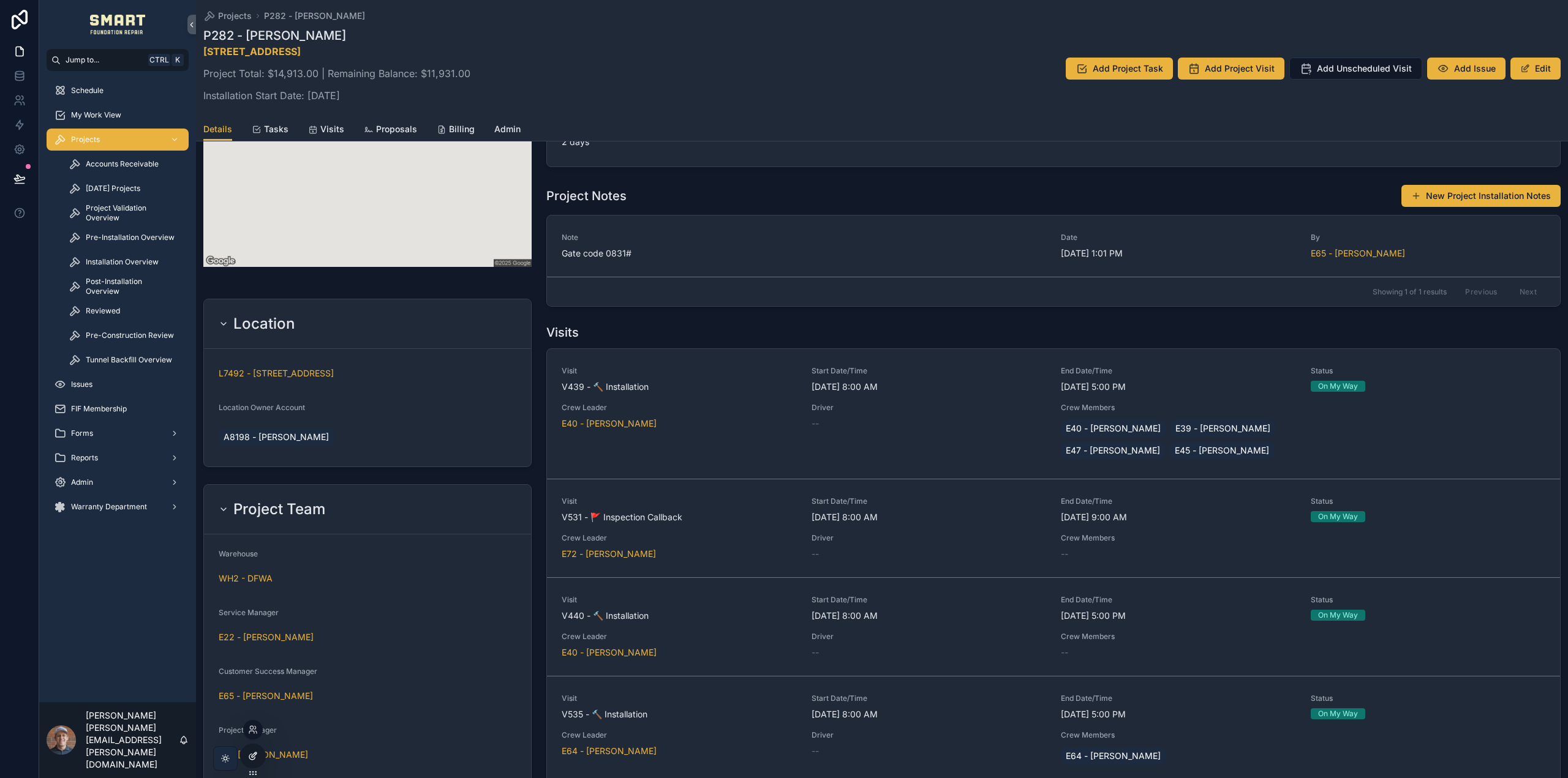
click at [254, 757] on icon at bounding box center [252, 755] width 10 height 10
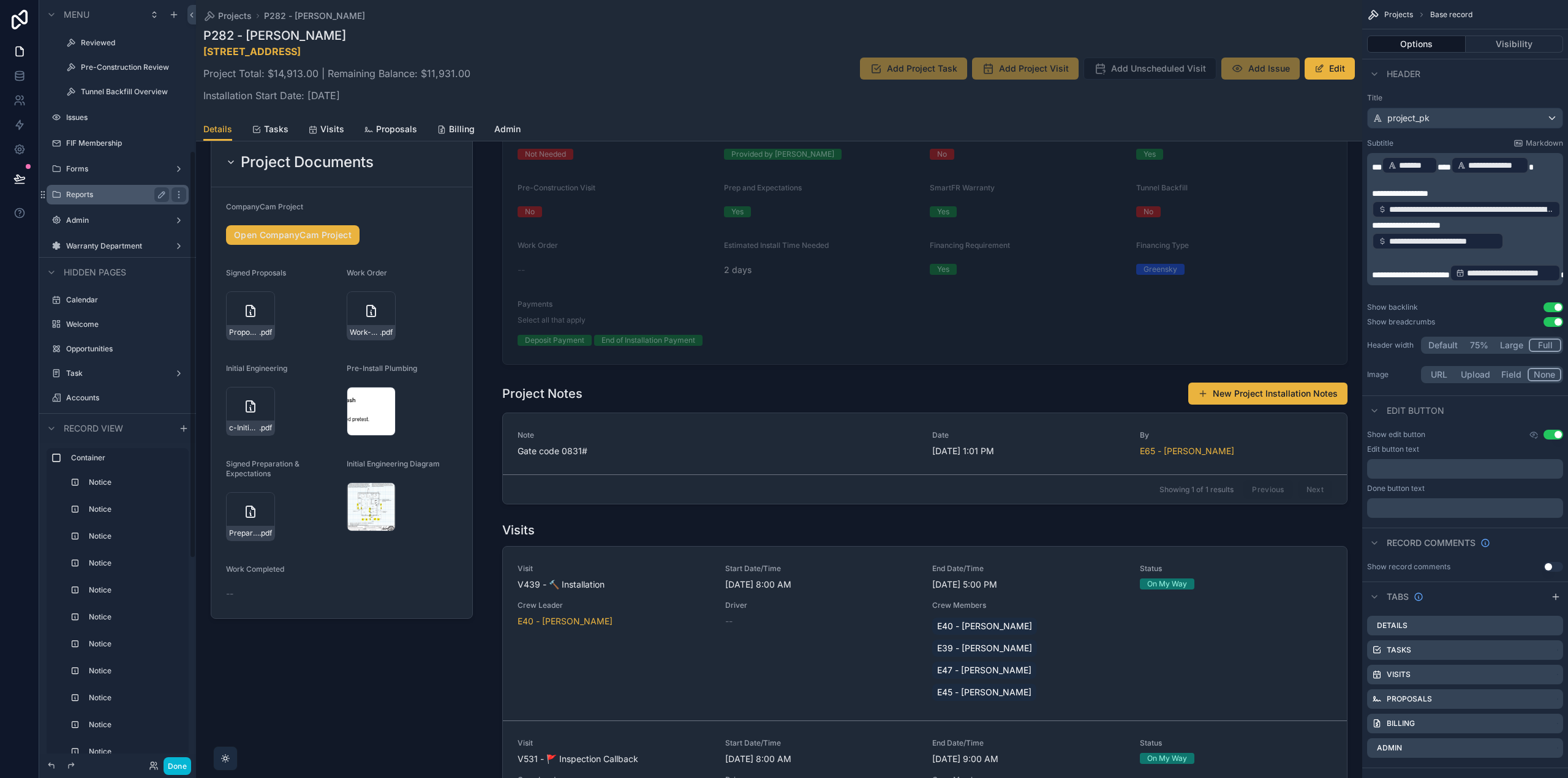
scroll to position [367, 0]
click at [136, 150] on label "Warranty Department" at bounding box center [115, 146] width 98 height 10
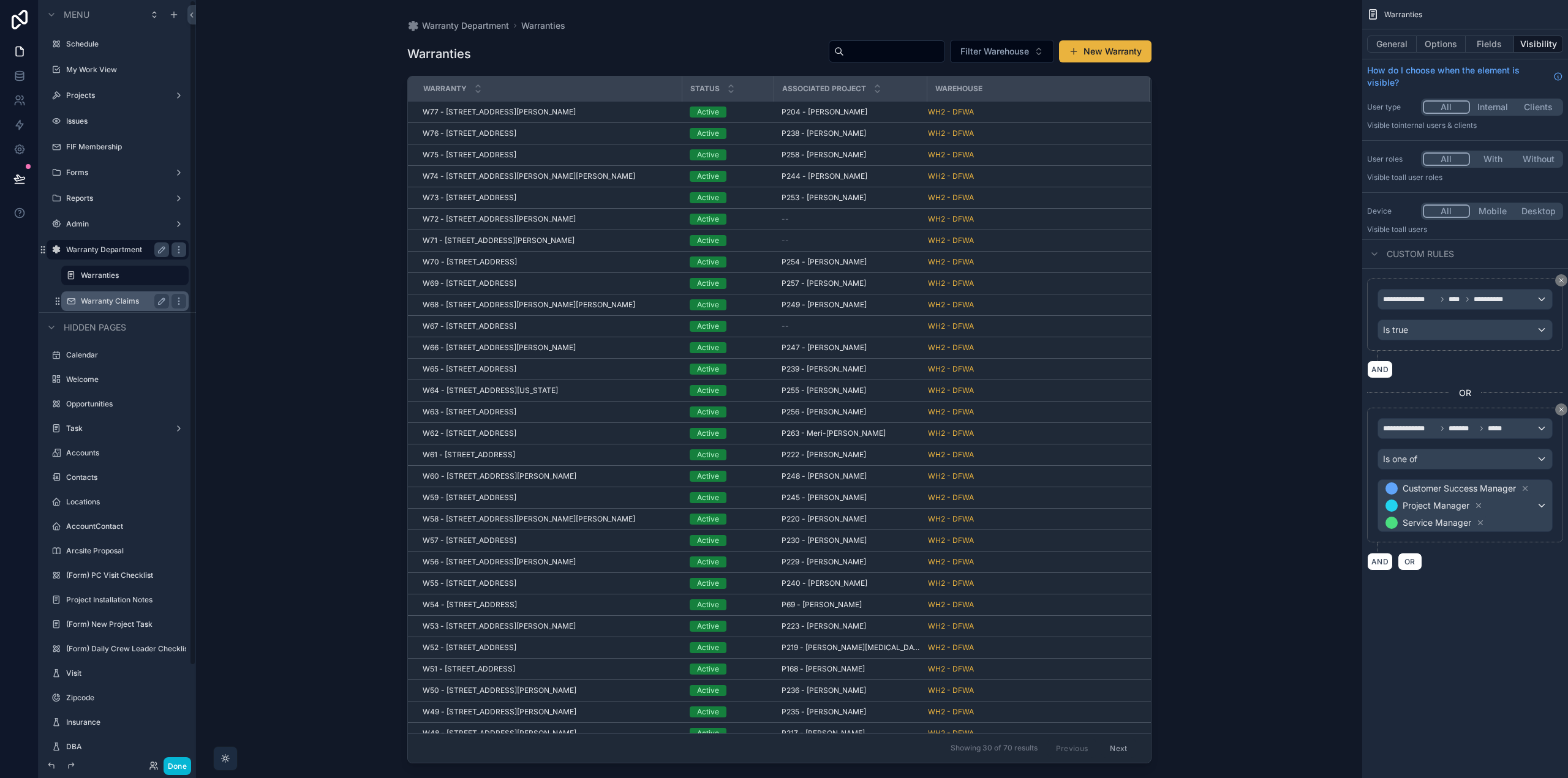
click at [112, 302] on label "Warranty Claims" at bounding box center [122, 300] width 83 height 10
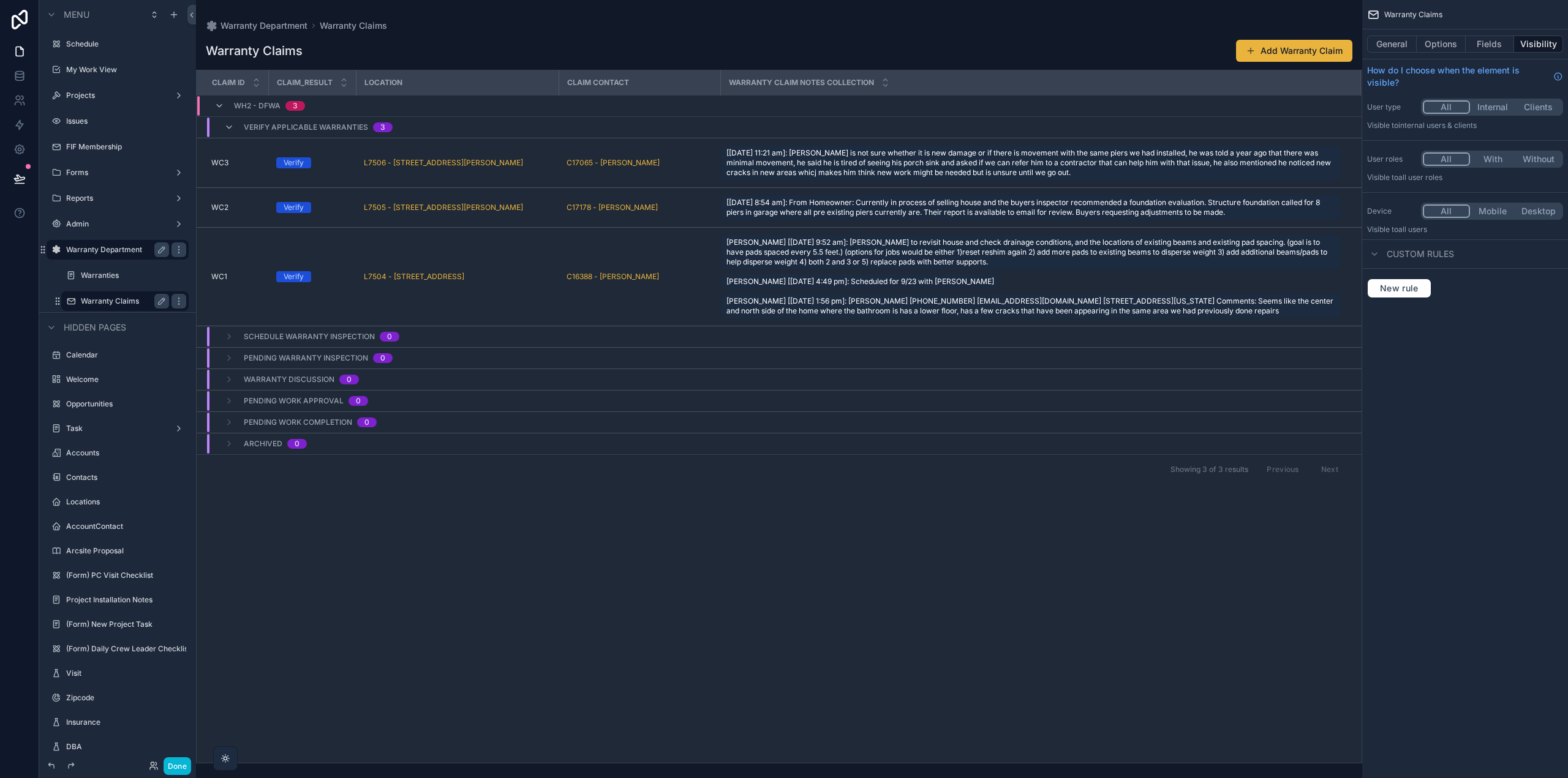
click at [221, 159] on div "scrollable content" at bounding box center [779, 389] width 1167 height 778
click at [224, 162] on span "WC3" at bounding box center [219, 162] width 17 height 10
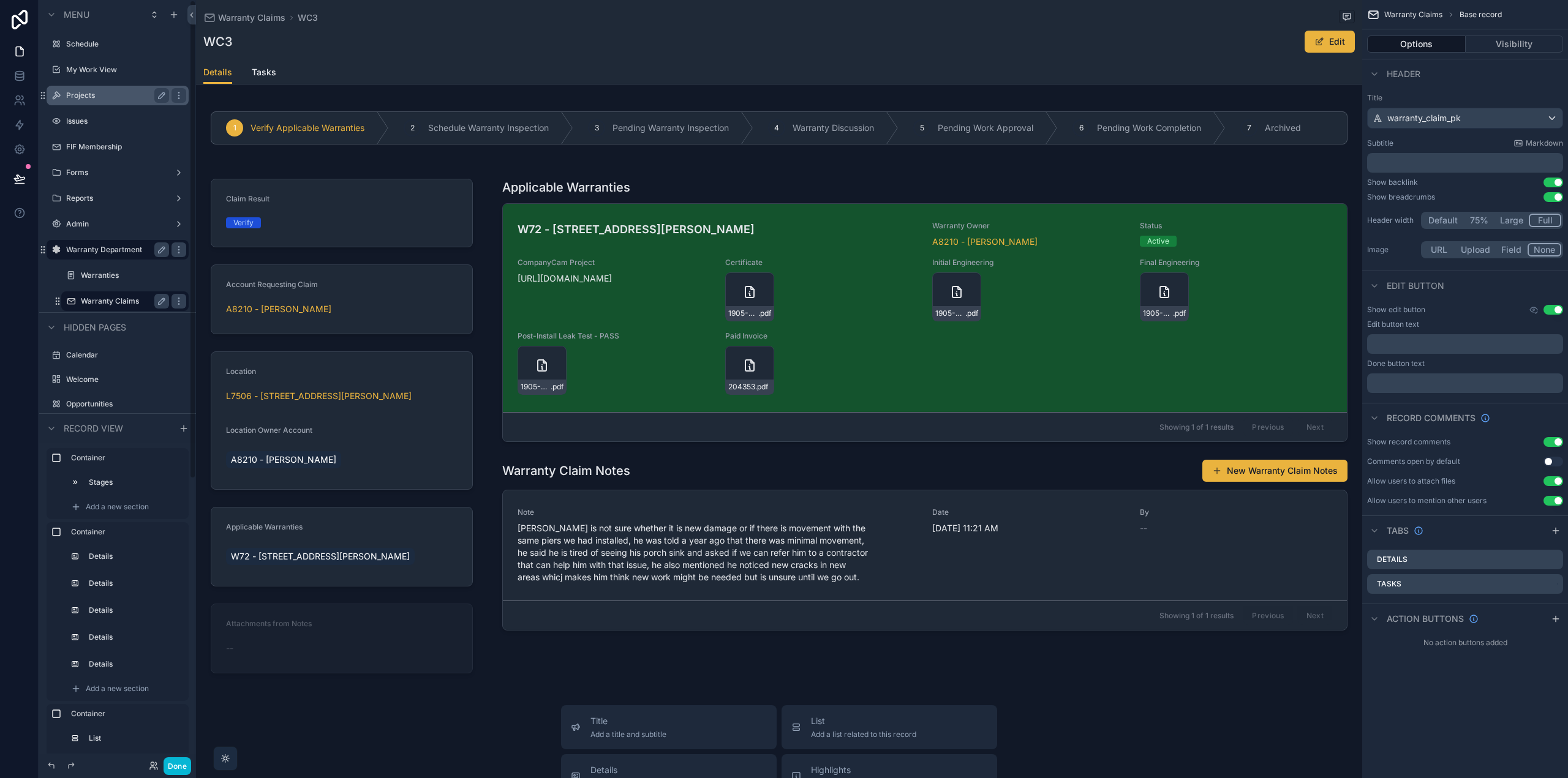
click at [112, 96] on label "Projects" at bounding box center [115, 95] width 98 height 10
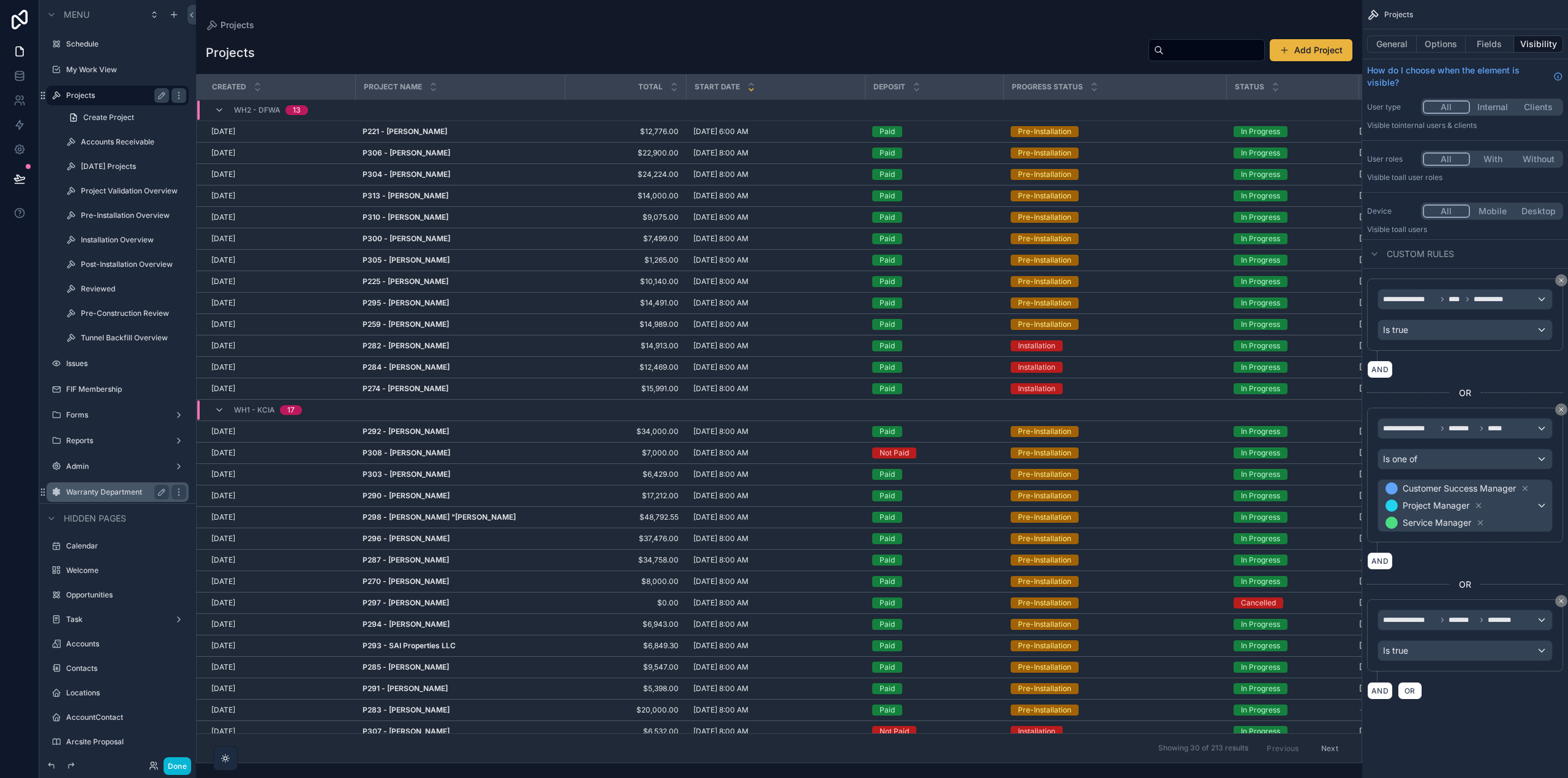
click at [420, 248] on div "scrollable content" at bounding box center [779, 389] width 1167 height 778
click at [432, 364] on strong "P284 - [PERSON_NAME]" at bounding box center [406, 367] width 87 height 9
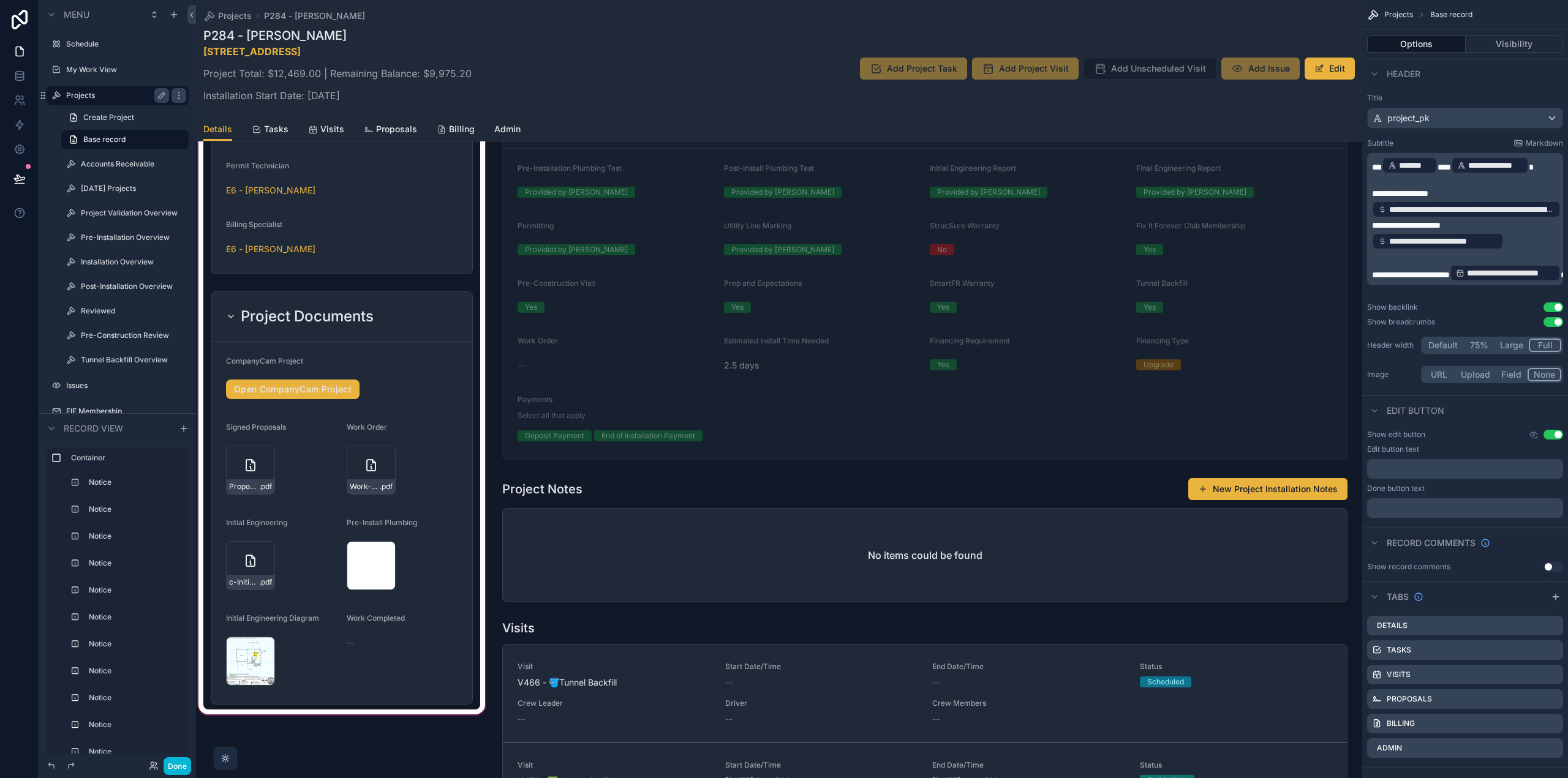
scroll to position [2143, 0]
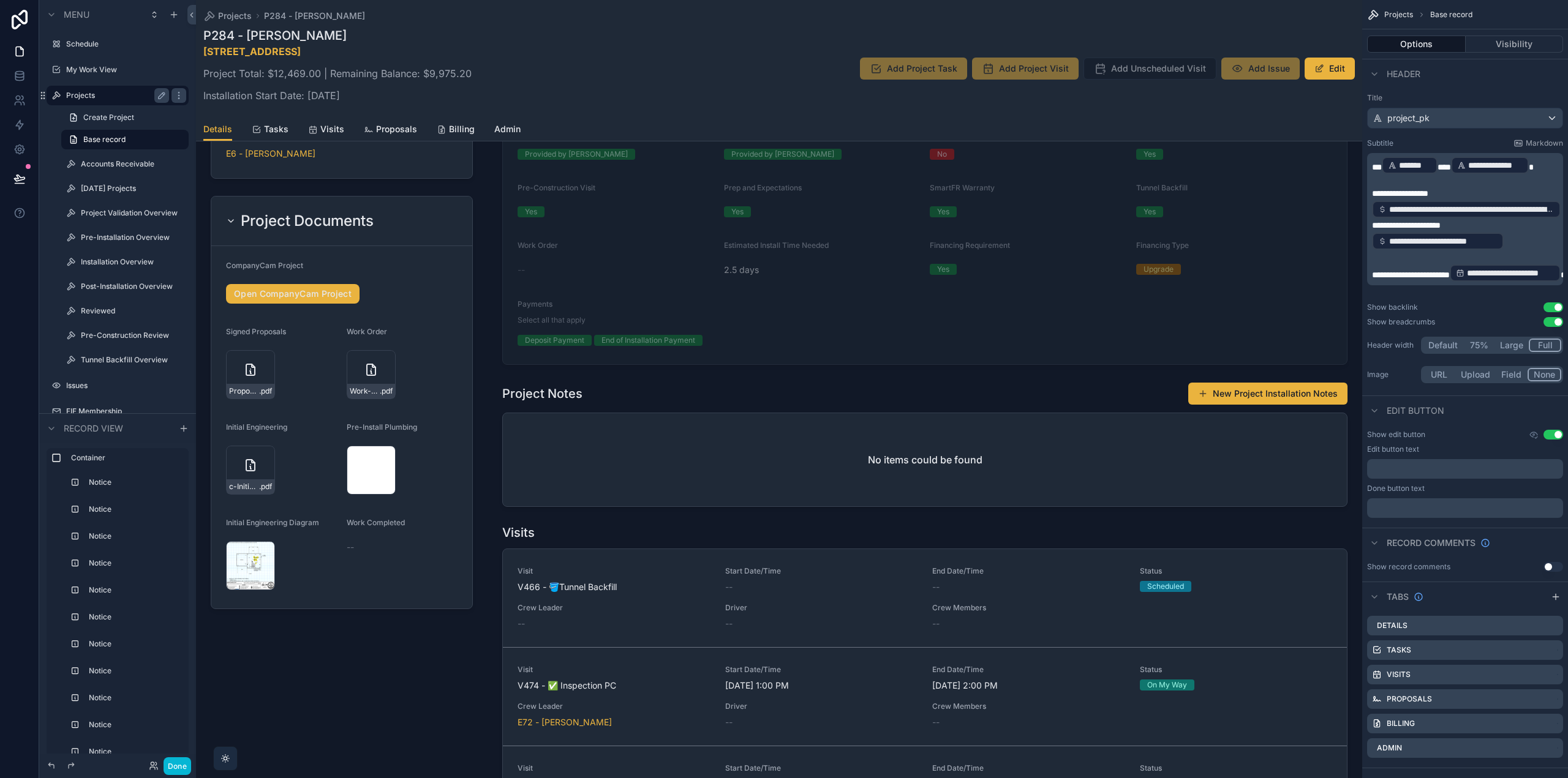
click at [101, 98] on label "Projects" at bounding box center [115, 95] width 98 height 10
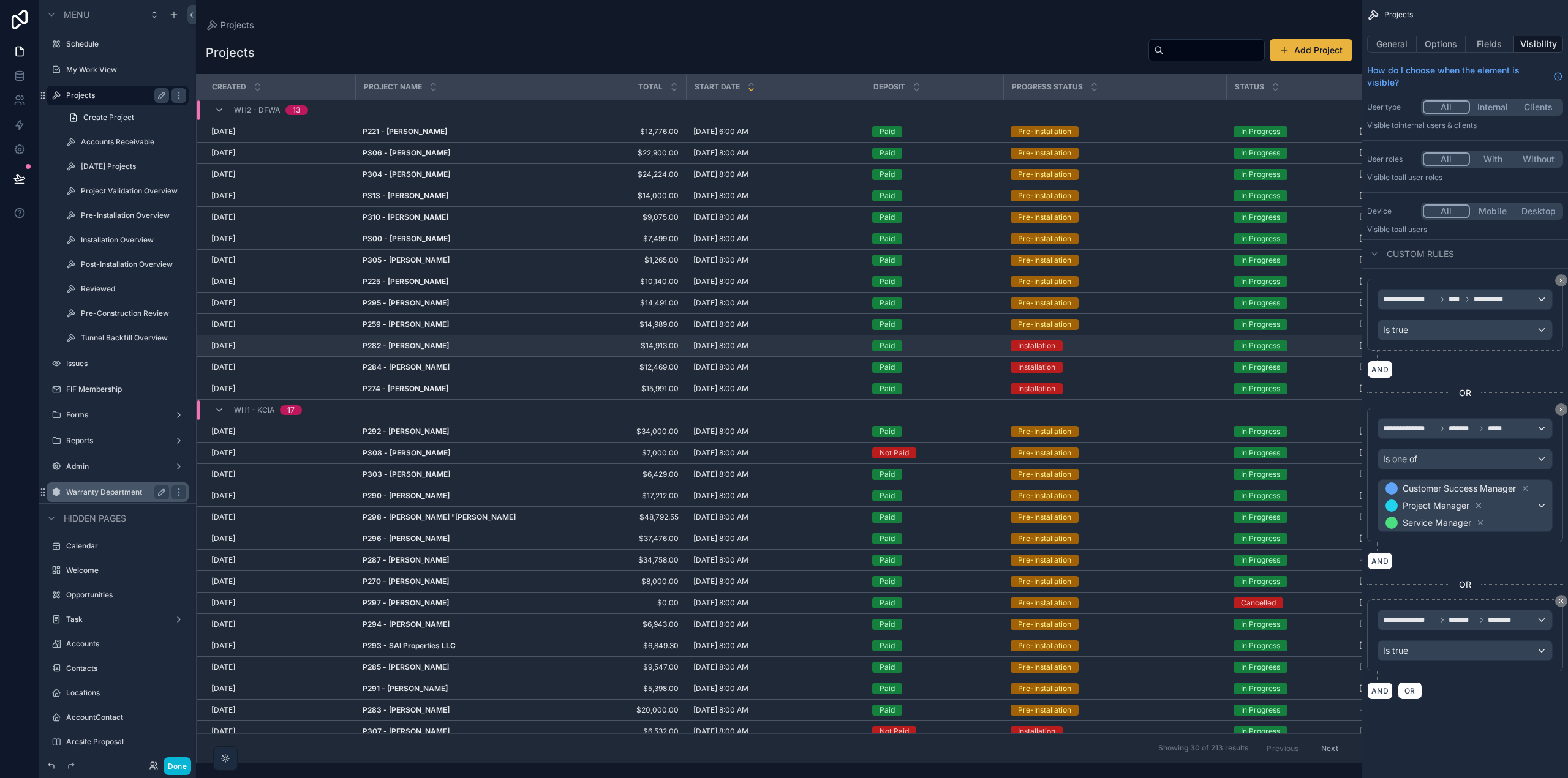
click at [435, 343] on strong "P282 - [PERSON_NAME]" at bounding box center [405, 345] width 86 height 9
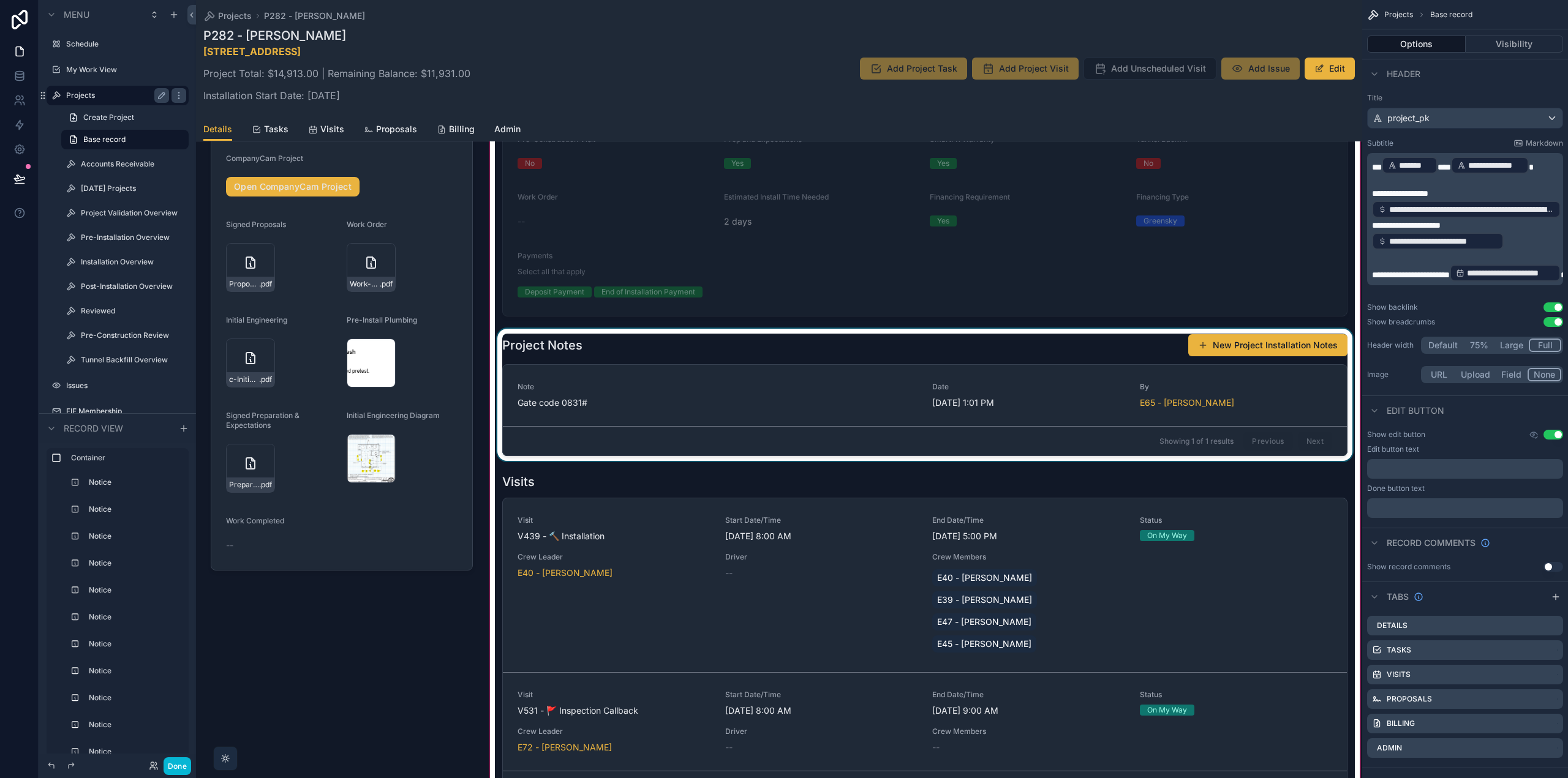
scroll to position [2204, 0]
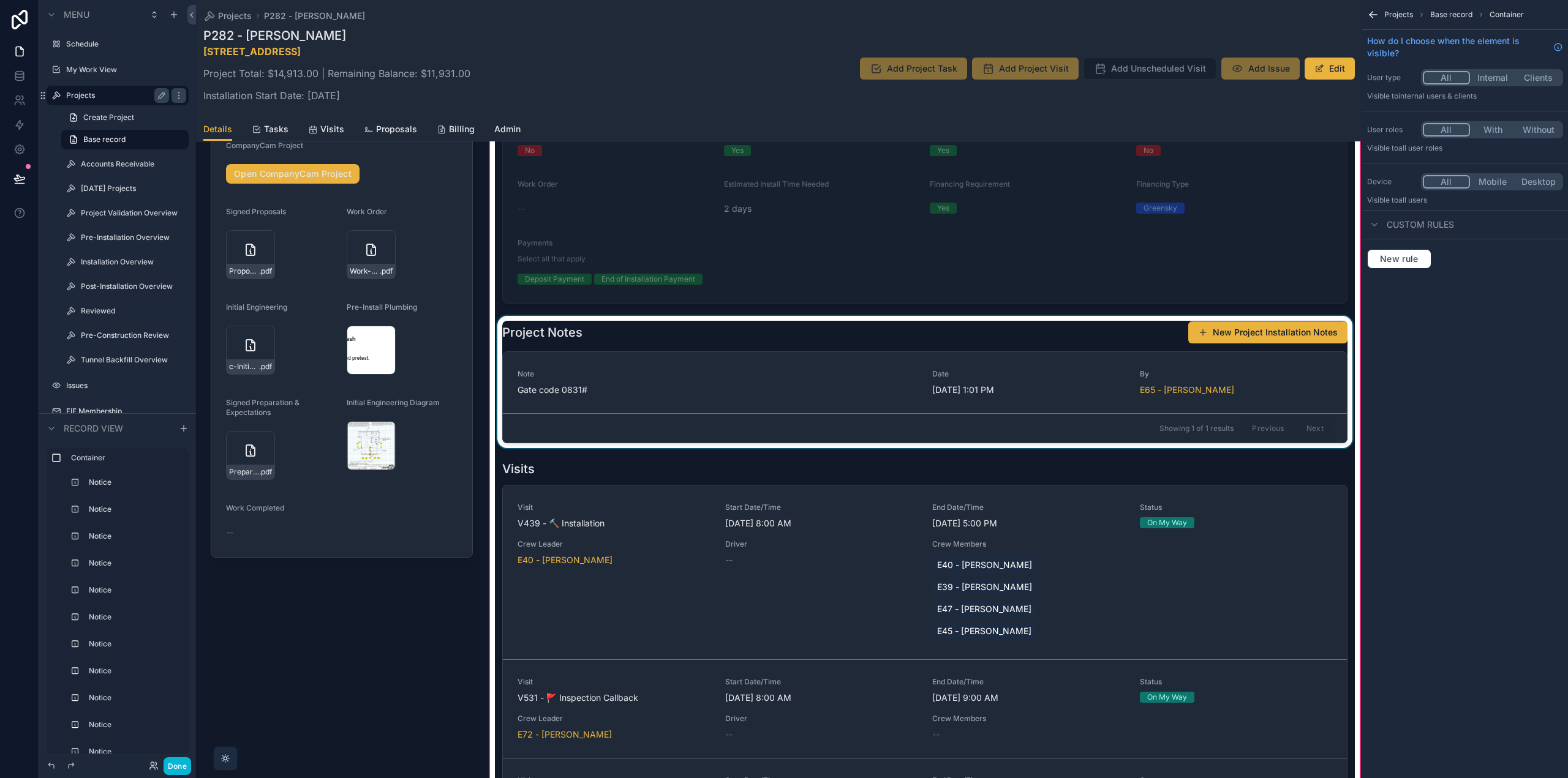
click at [880, 397] on div "scrollable content" at bounding box center [925, 382] width 860 height 132
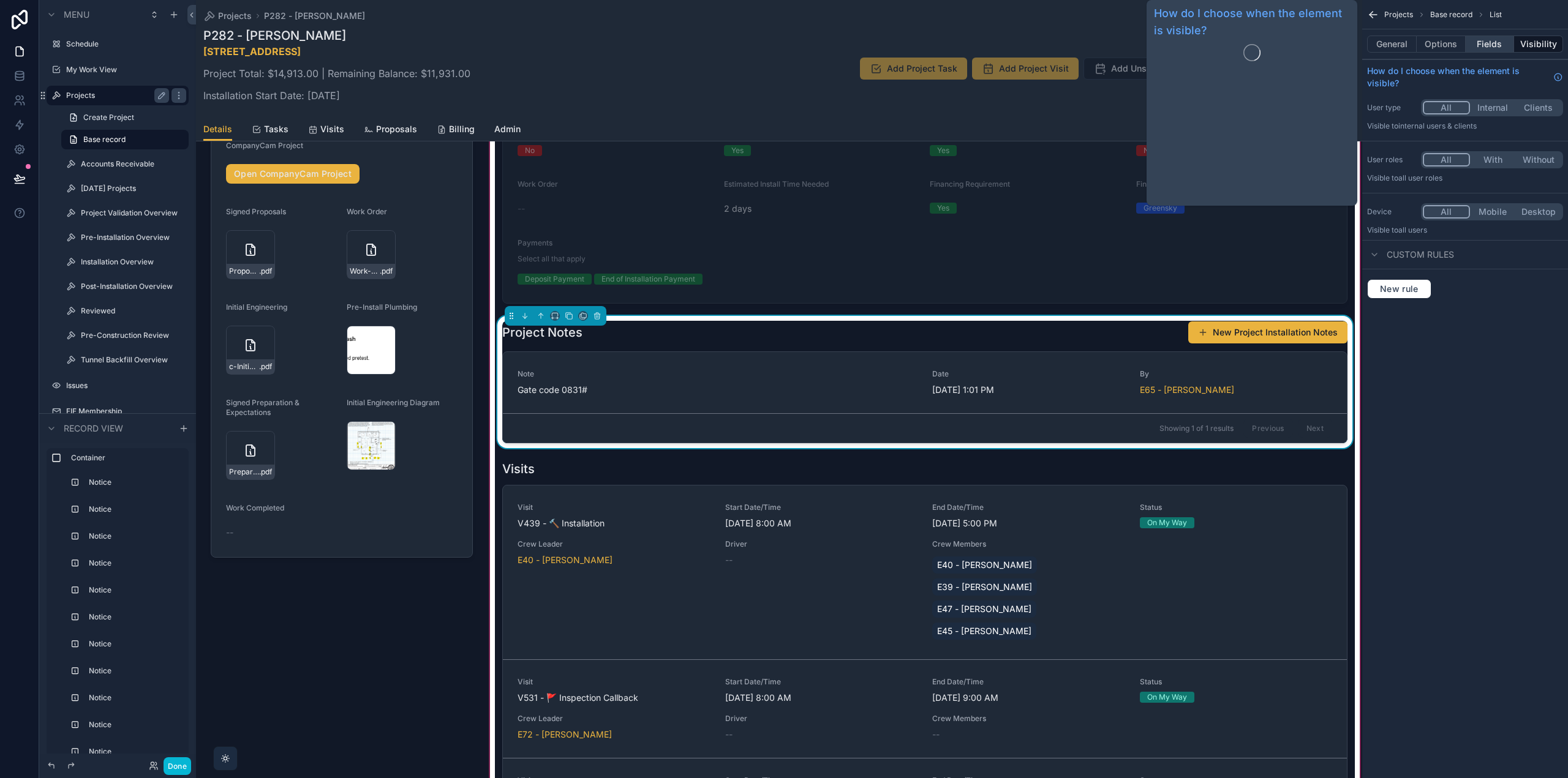
click at [1491, 42] on button "Fields" at bounding box center [1490, 43] width 49 height 17
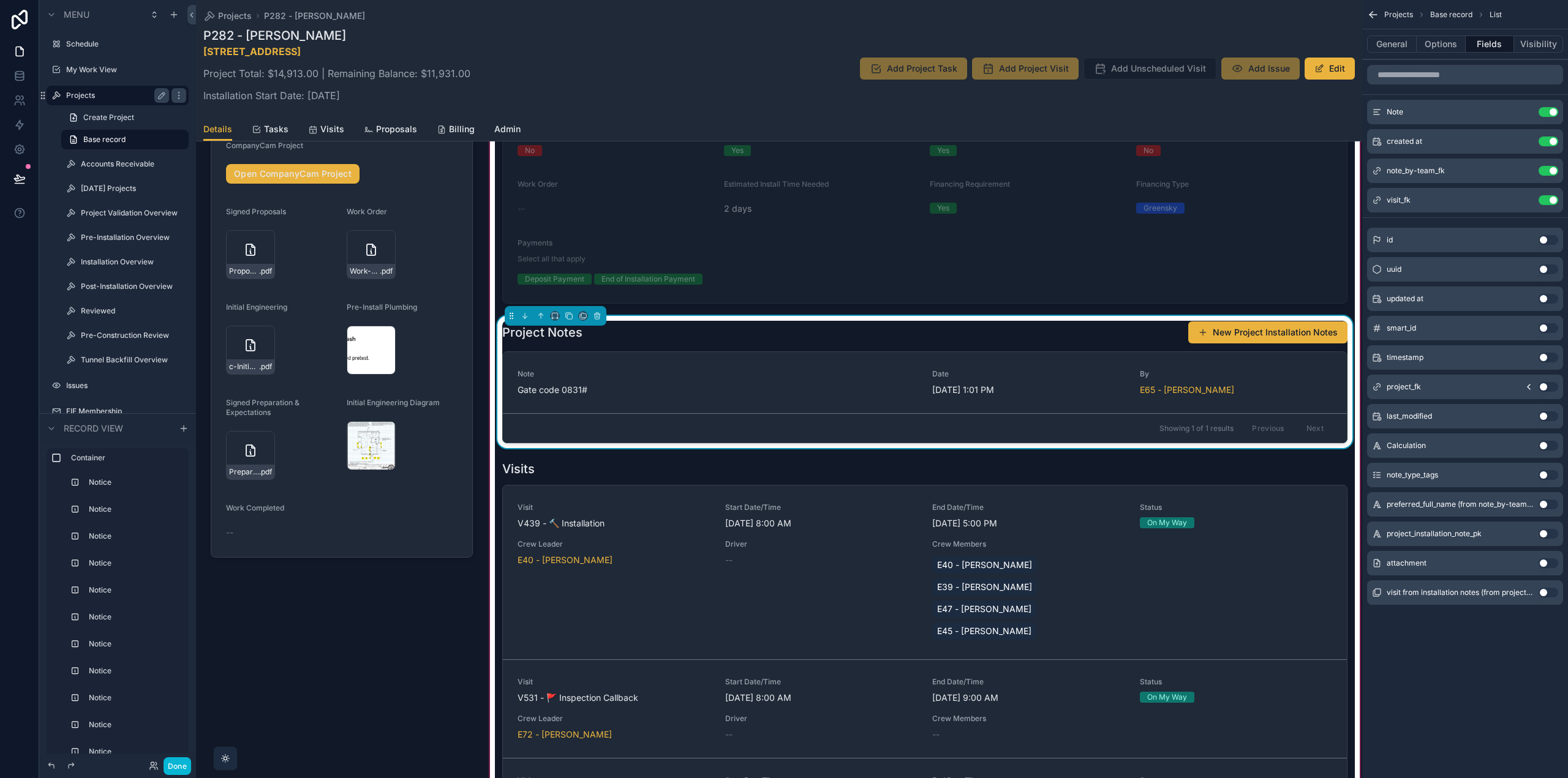
click at [1550, 561] on button "Use setting" at bounding box center [1548, 563] width 20 height 10
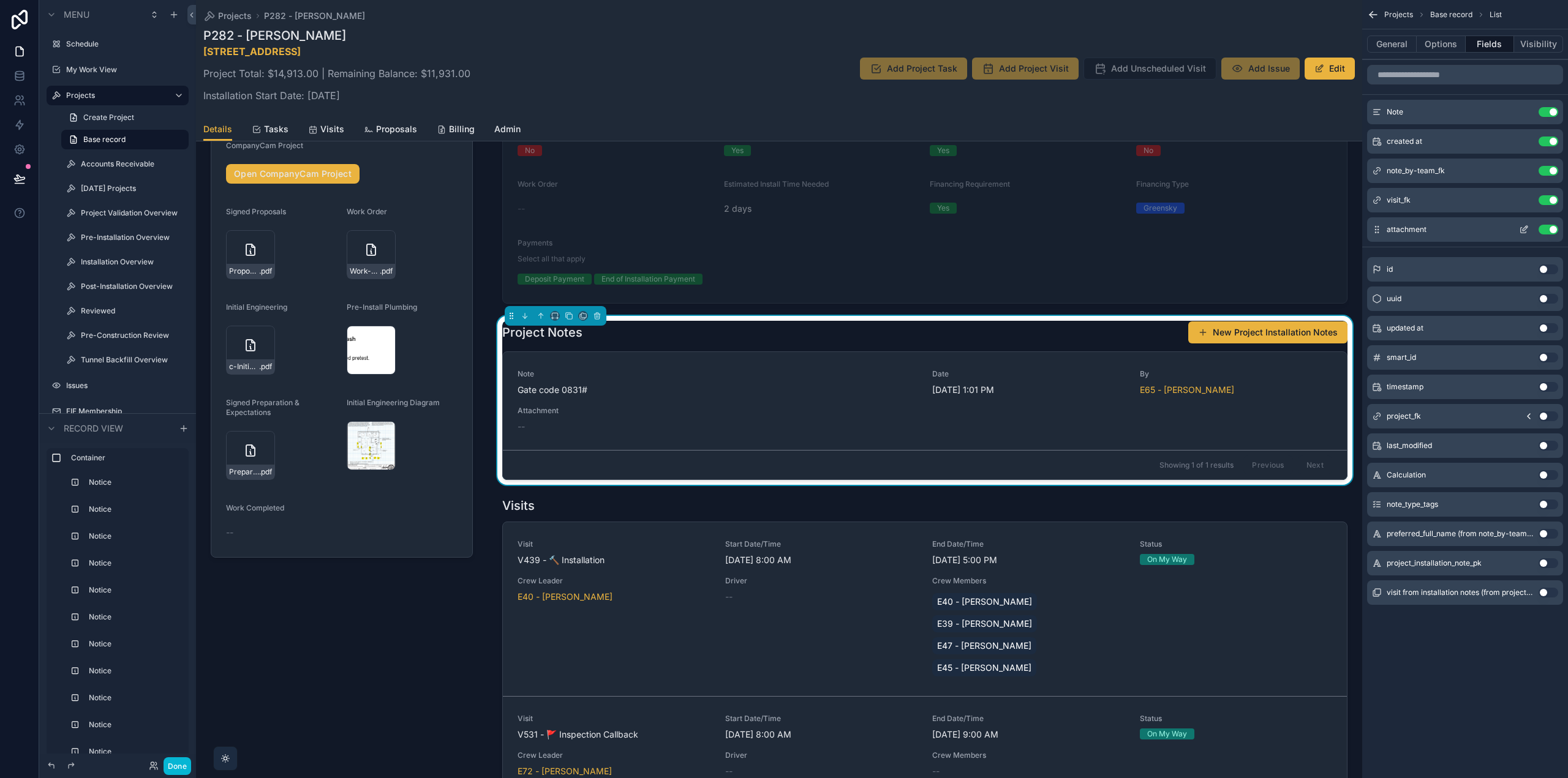
click at [1522, 232] on icon "scrollable content" at bounding box center [1524, 229] width 10 height 10
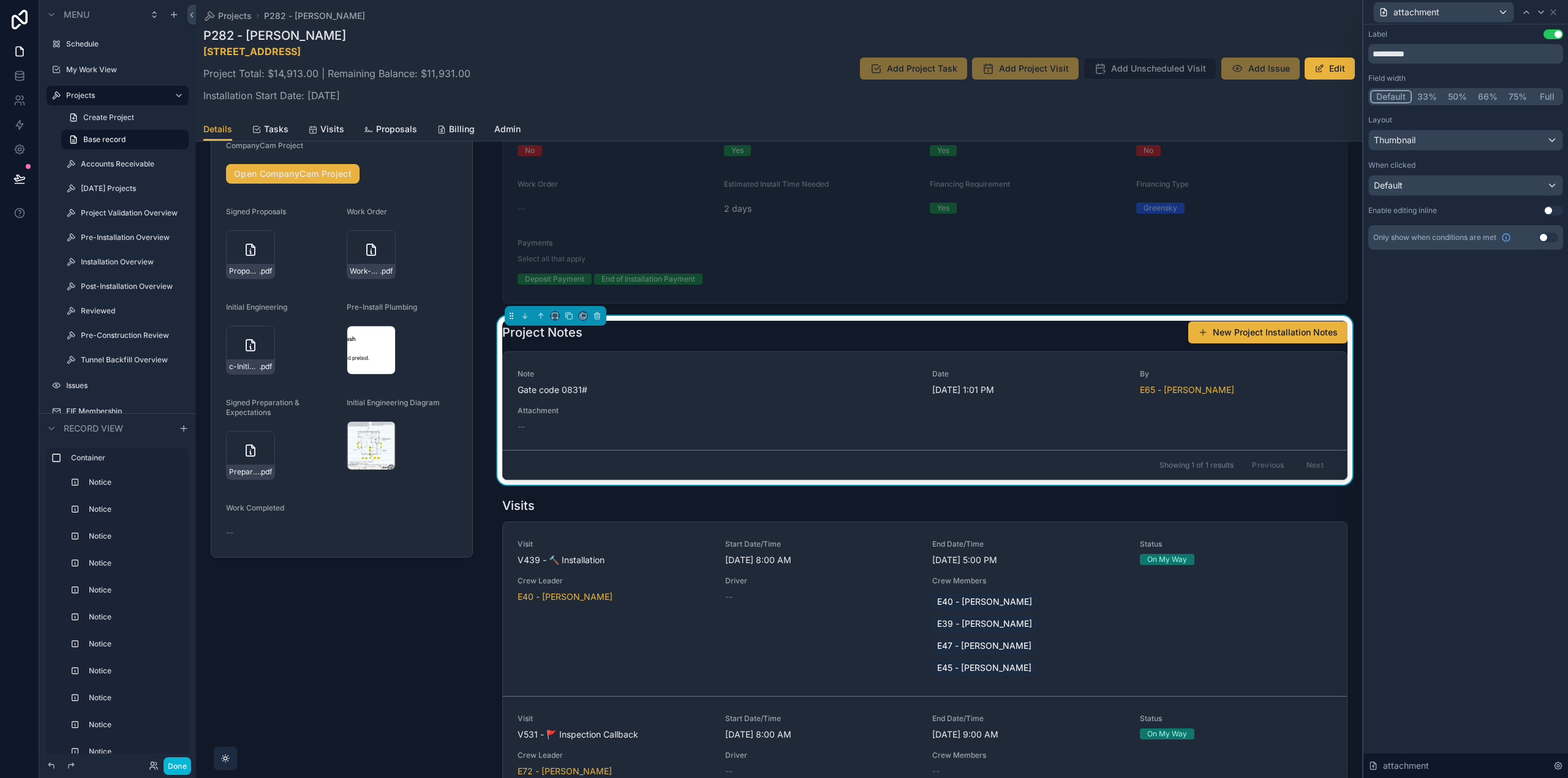
click at [1548, 239] on button "Use setting" at bounding box center [1548, 237] width 20 height 10
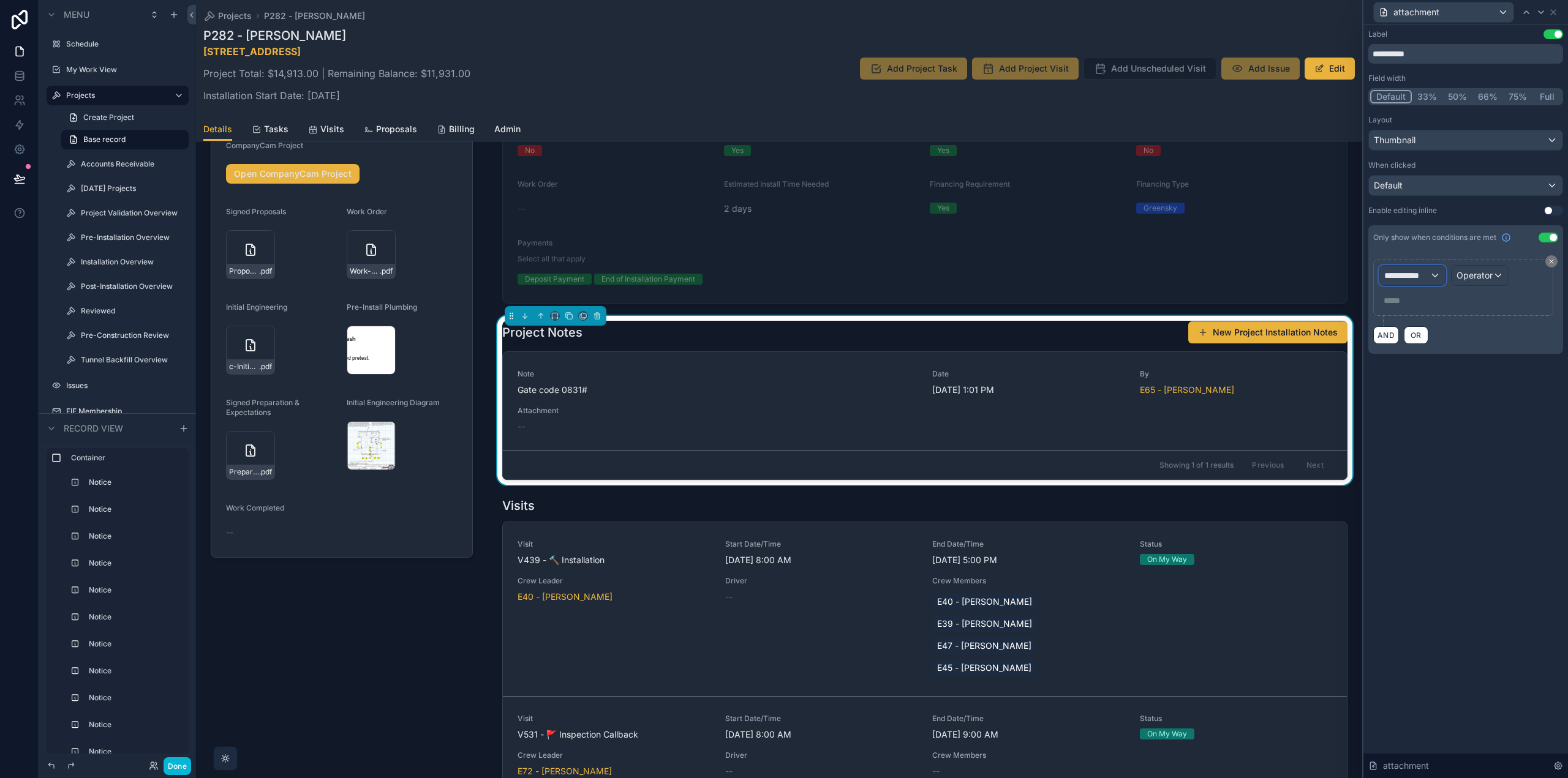
click at [1421, 274] on span "**********" at bounding box center [1407, 275] width 46 height 12
click at [1431, 334] on span "Project Installation Notes" at bounding box center [1439, 341] width 100 height 15
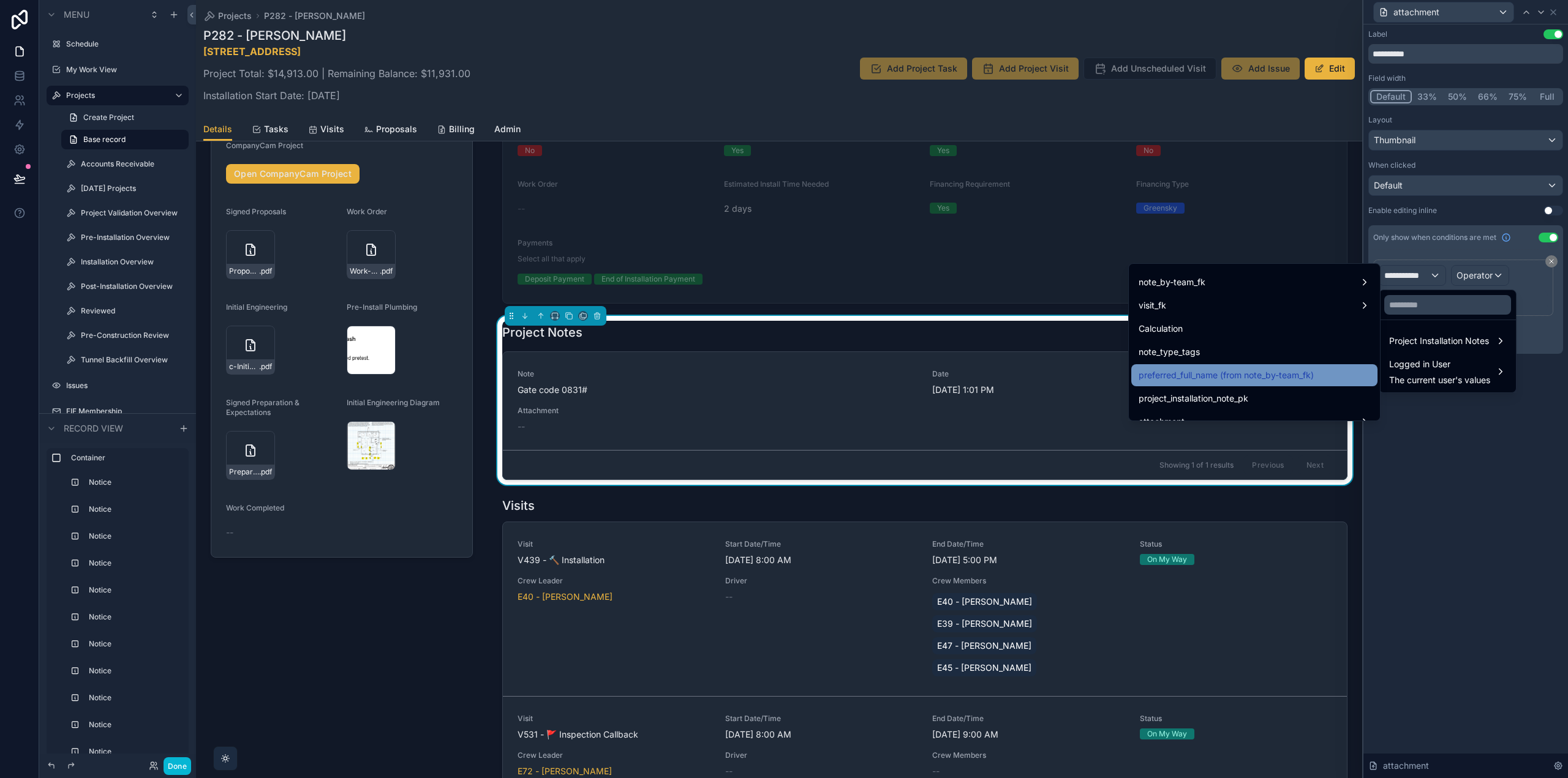
scroll to position [266, 0]
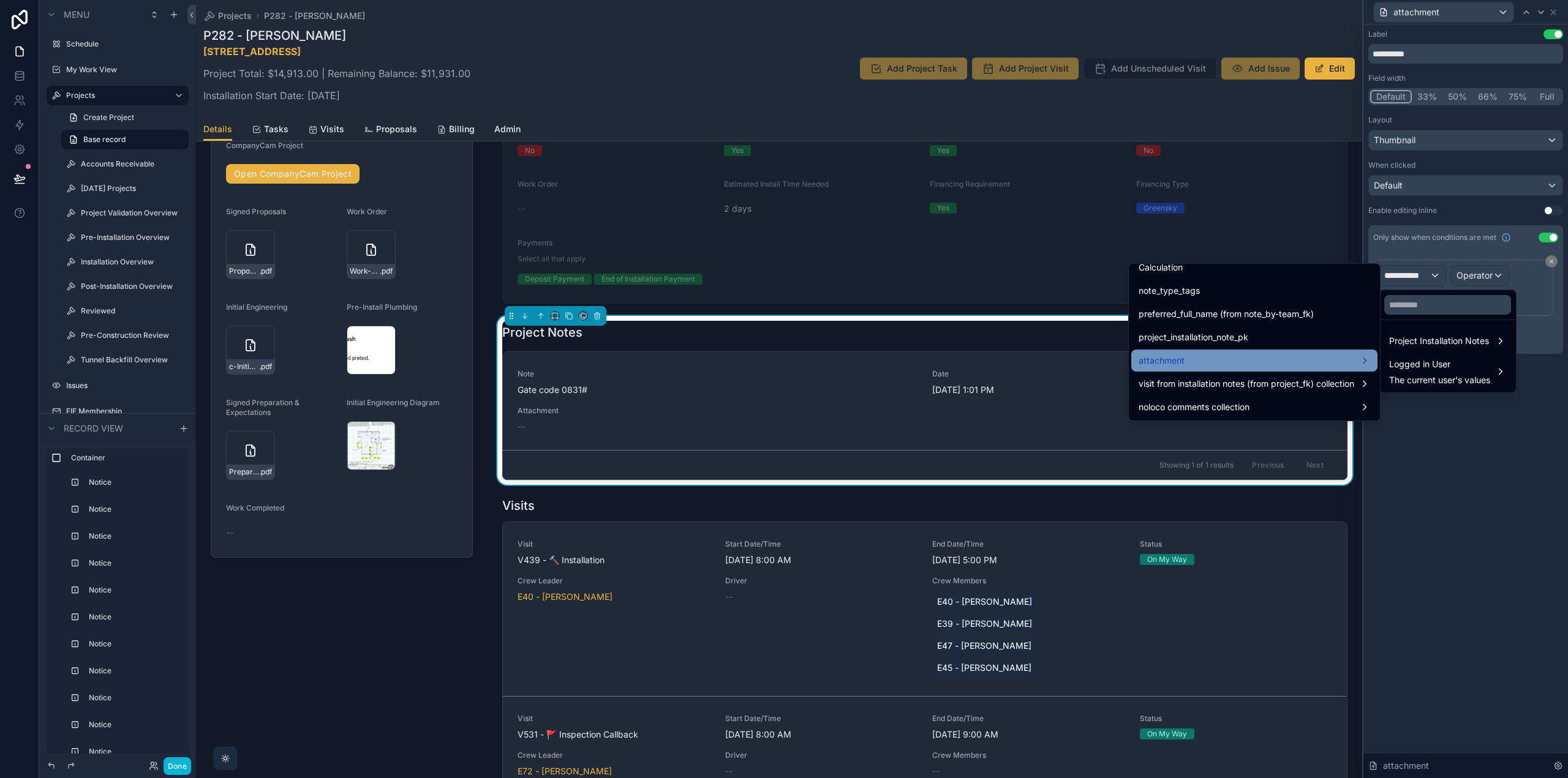
click at [1231, 362] on div "attachment" at bounding box center [1254, 361] width 232 height 15
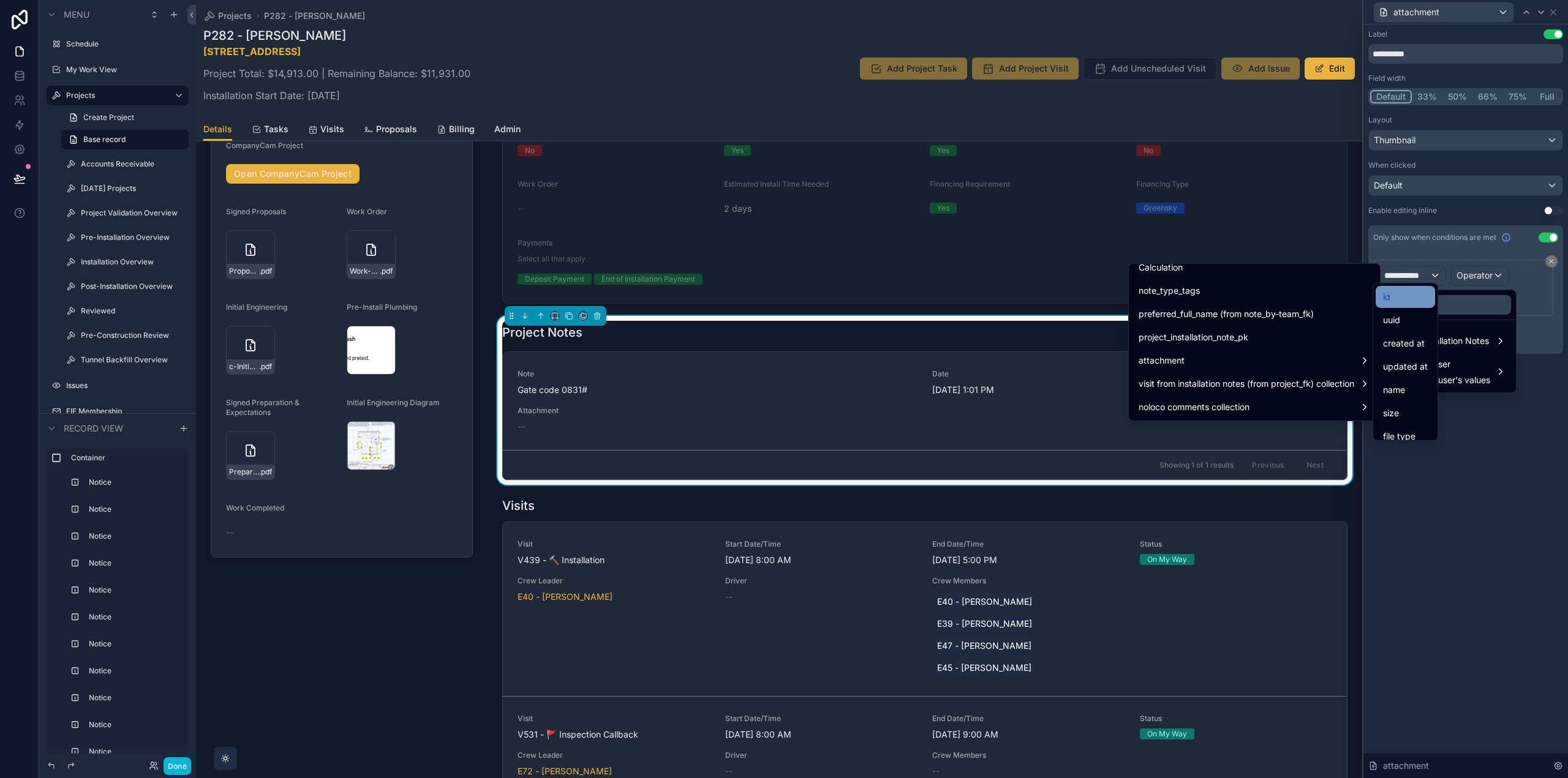
click at [1392, 298] on div "id" at bounding box center [1406, 297] width 45 height 15
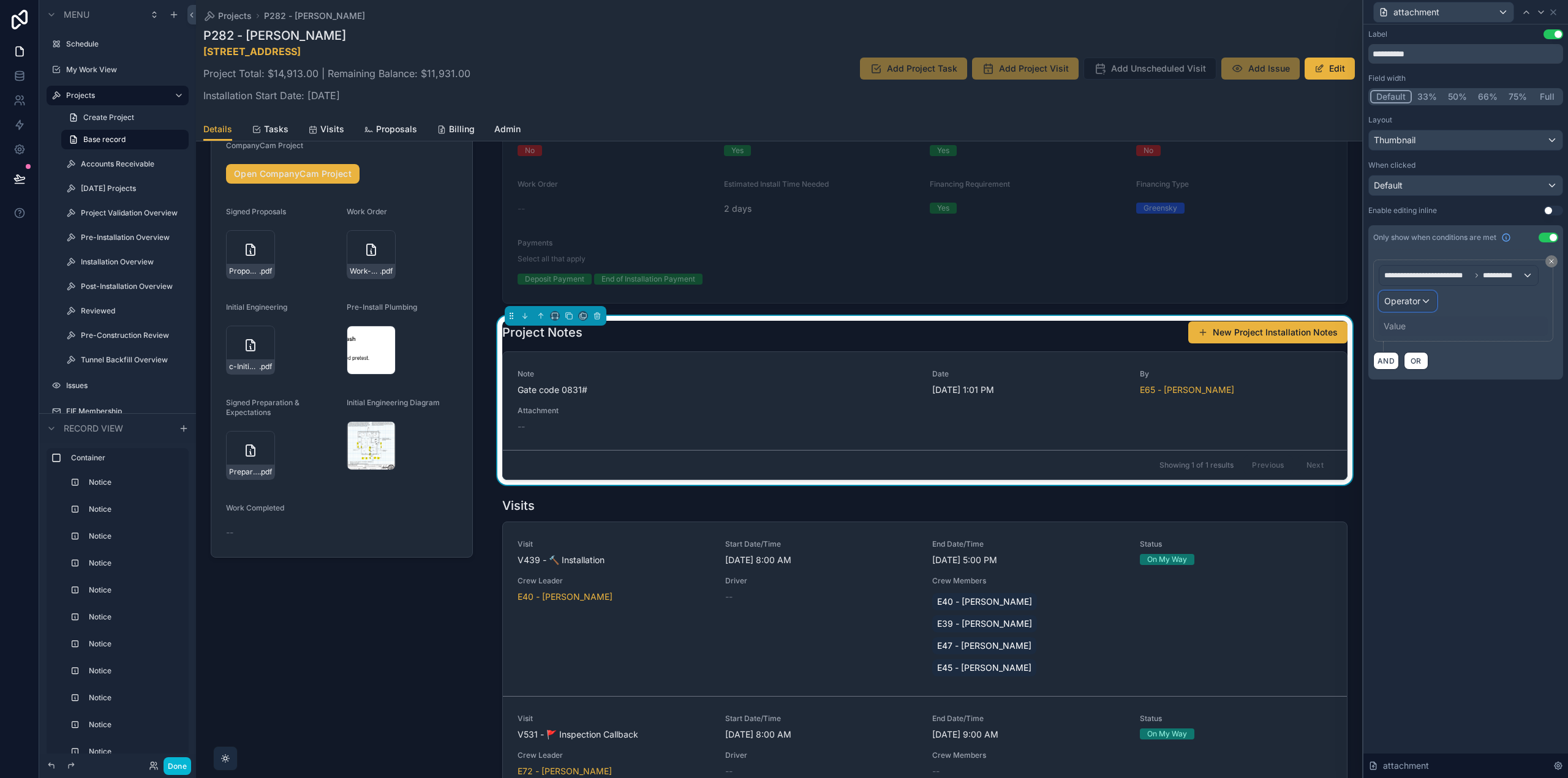
click at [1429, 293] on div "Operator" at bounding box center [1408, 301] width 57 height 20
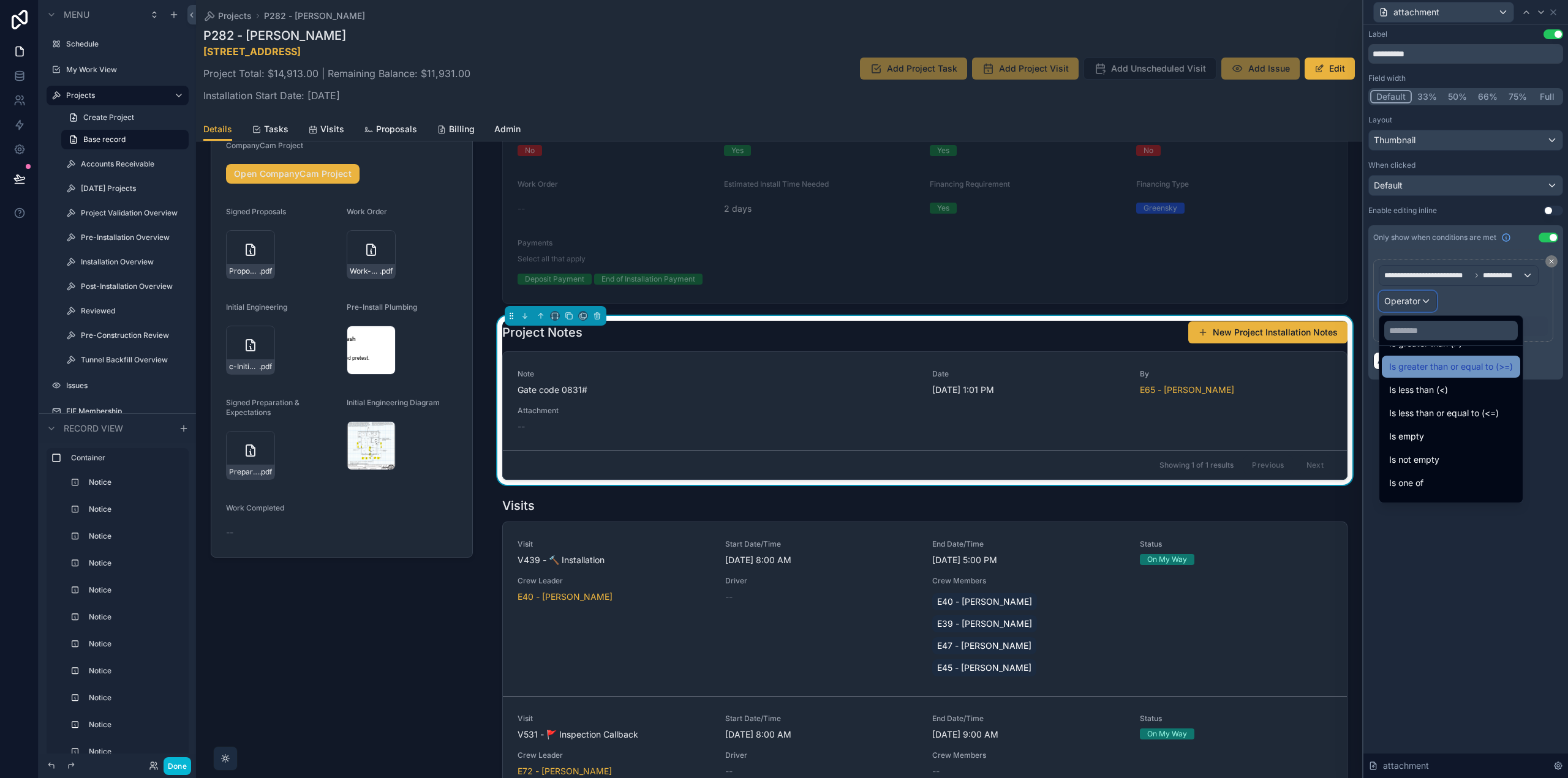
scroll to position [87, 0]
click at [1457, 445] on div "Is not empty" at bounding box center [1451, 442] width 123 height 15
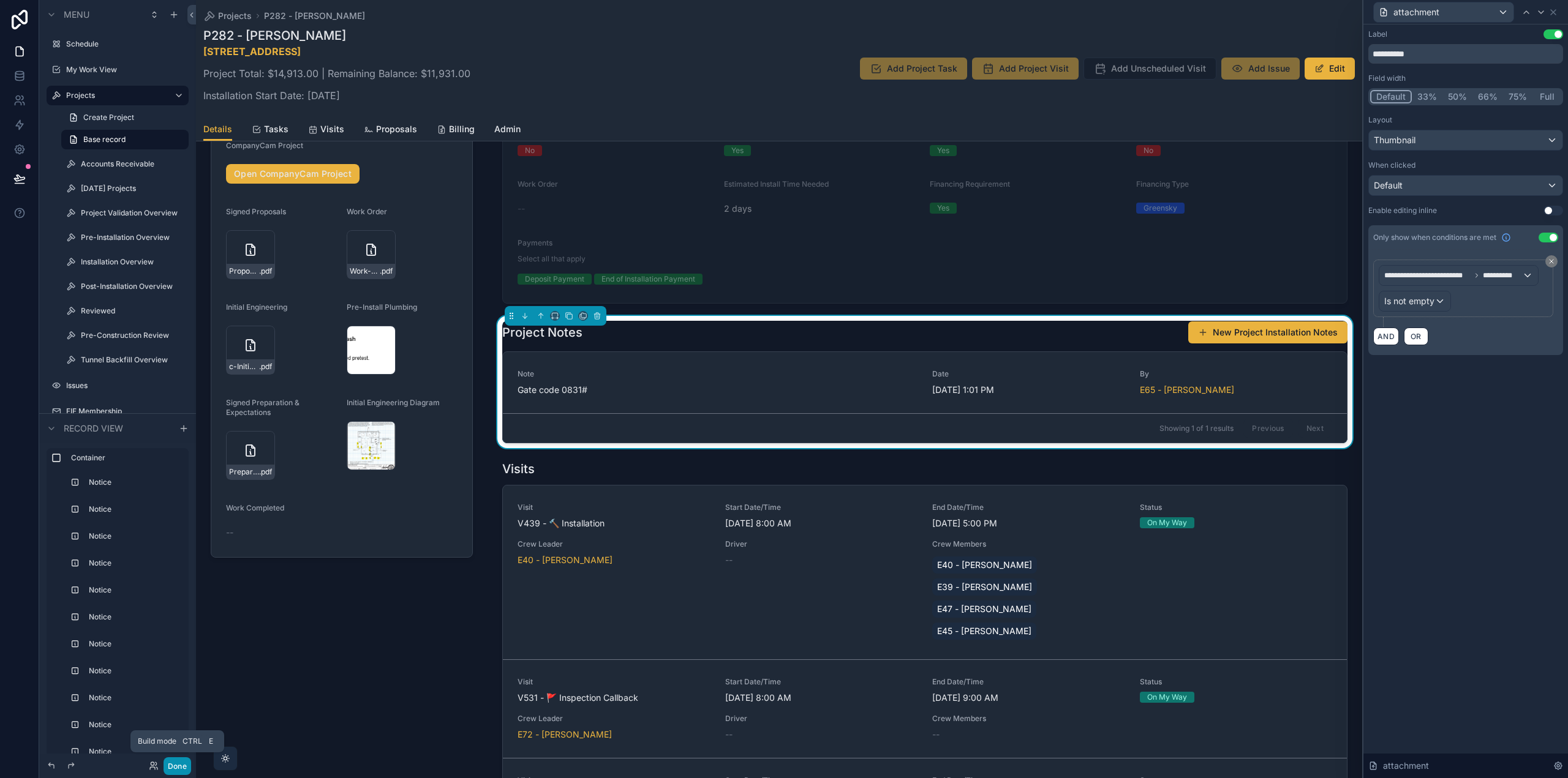
click at [182, 766] on button "Done" at bounding box center [176, 766] width 27 height 18
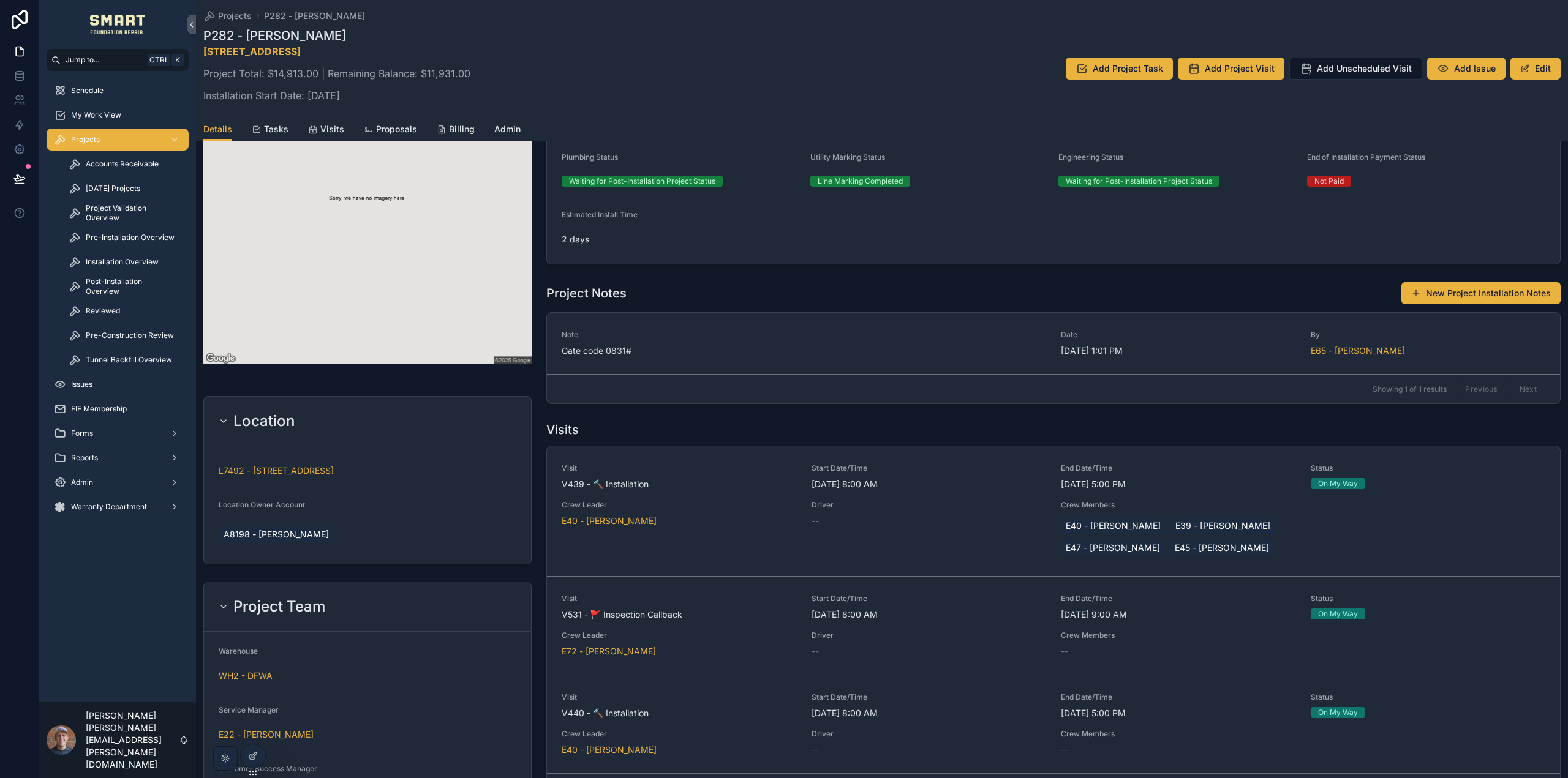
scroll to position [504, 0]
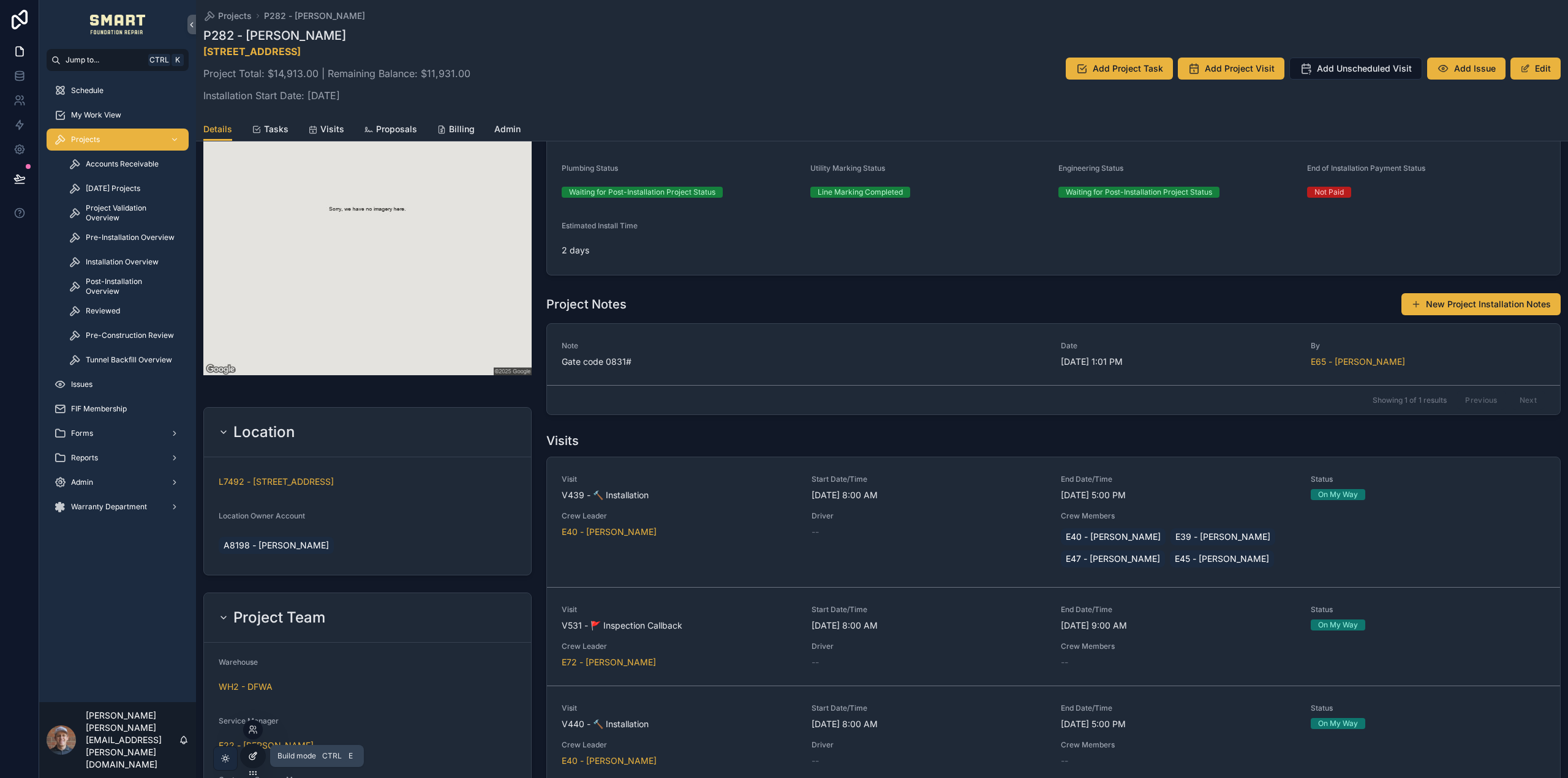
click at [248, 754] on div at bounding box center [252, 756] width 24 height 24
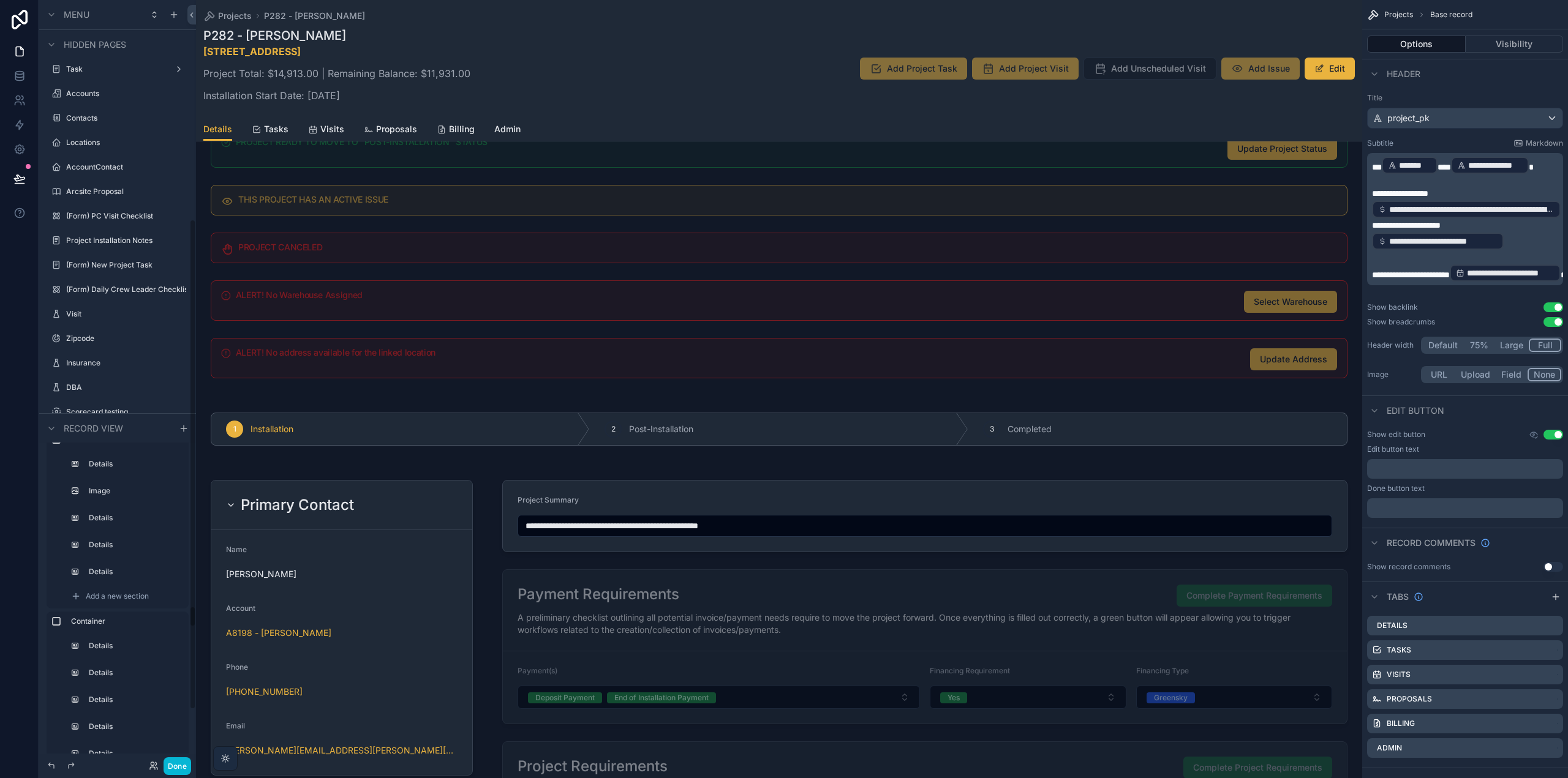
scroll to position [666, 0]
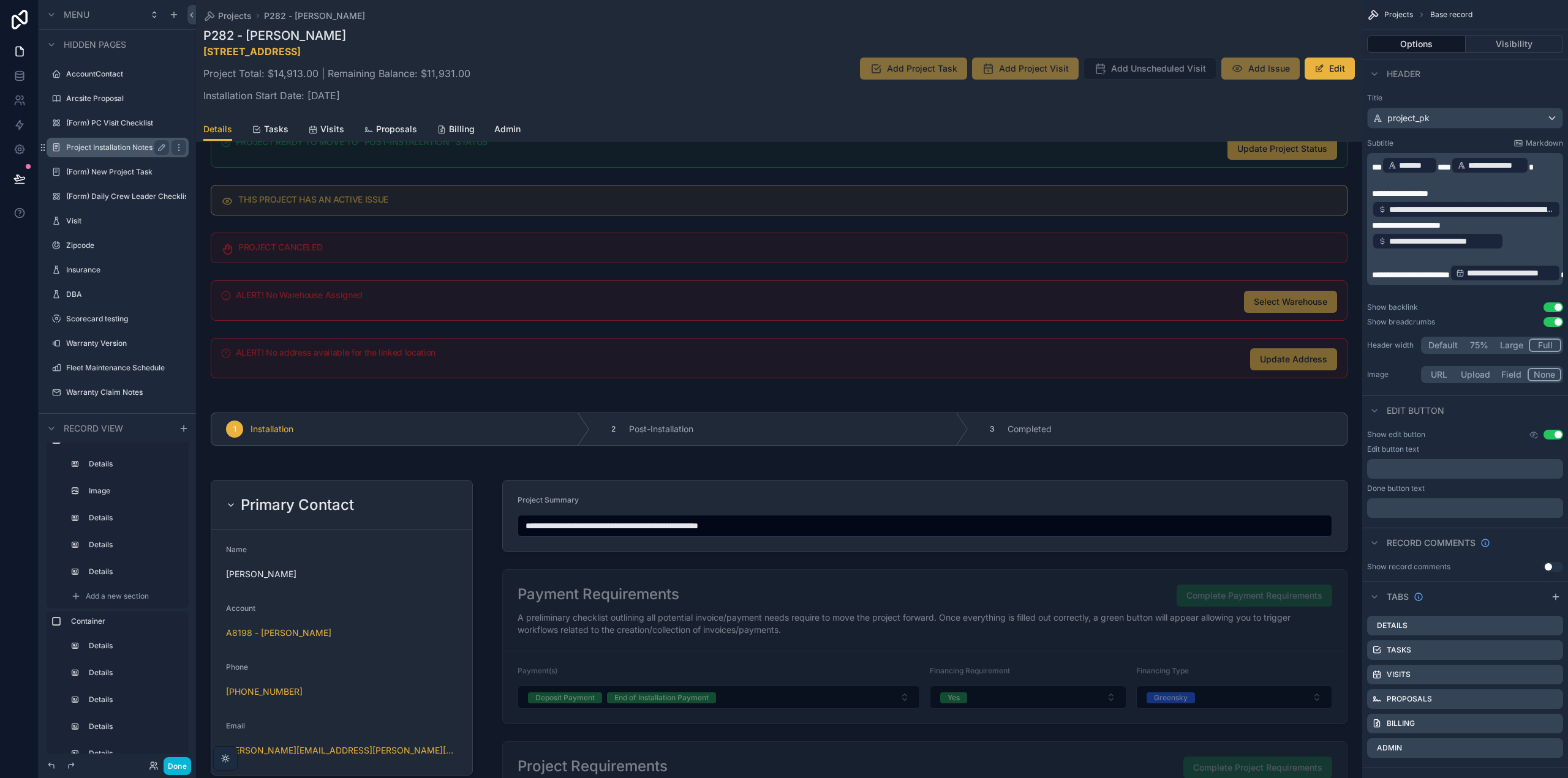
click at [119, 148] on label "Project Installation Notes" at bounding box center [115, 147] width 98 height 10
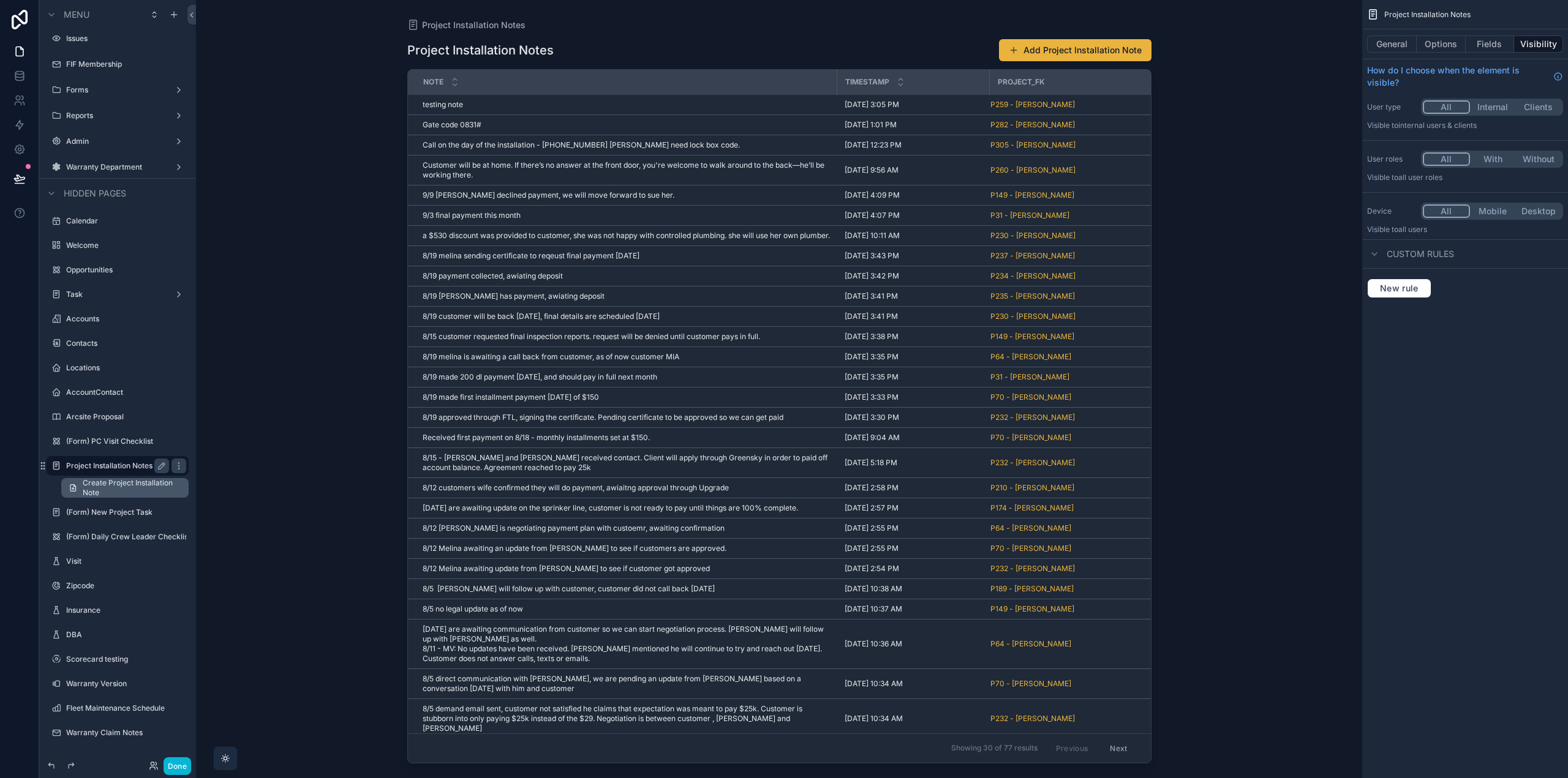
click at [119, 491] on span "Create Project Installation Note" at bounding box center [132, 488] width 99 height 20
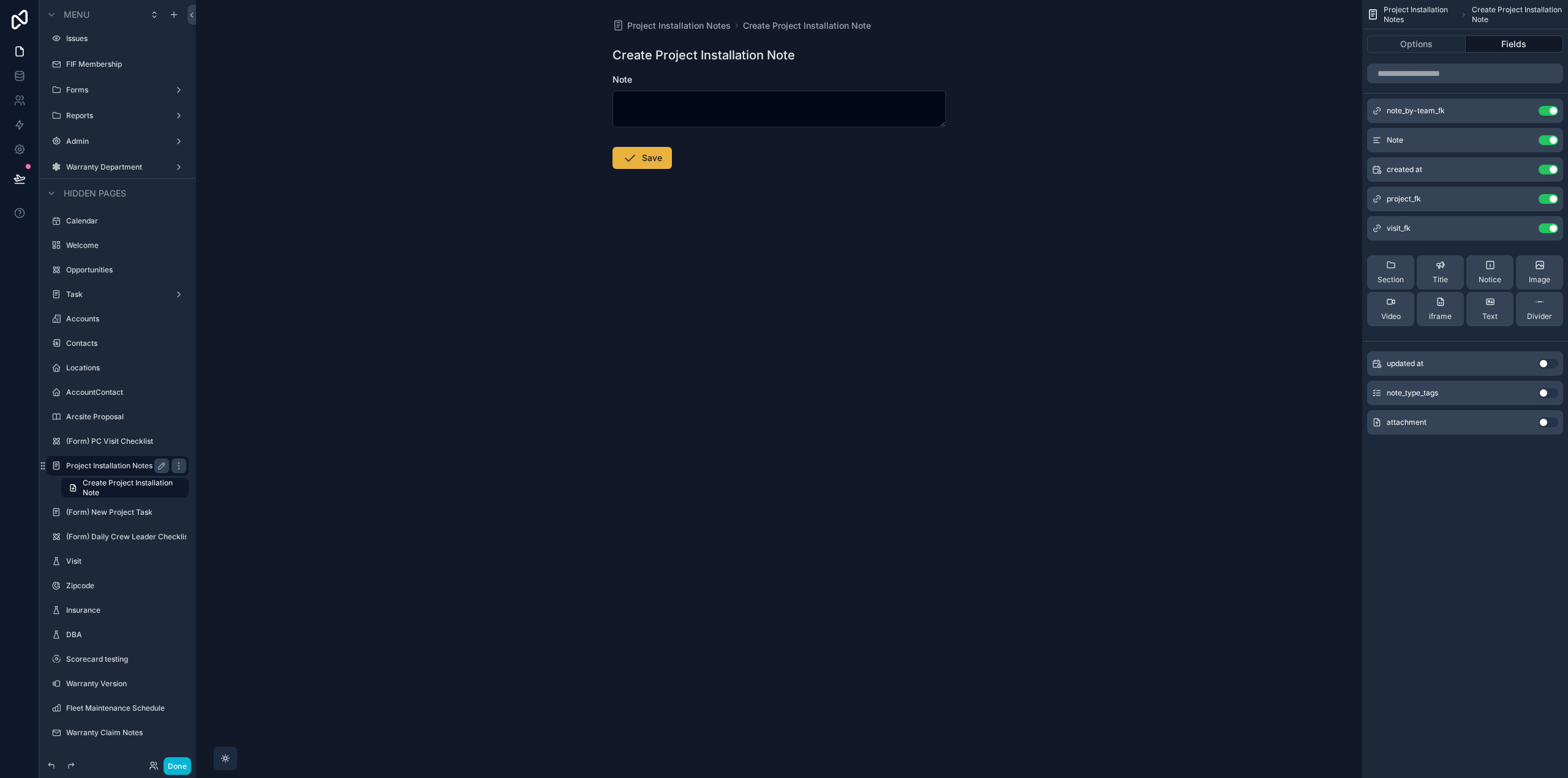
click at [1552, 424] on button "Use setting" at bounding box center [1548, 422] width 20 height 10
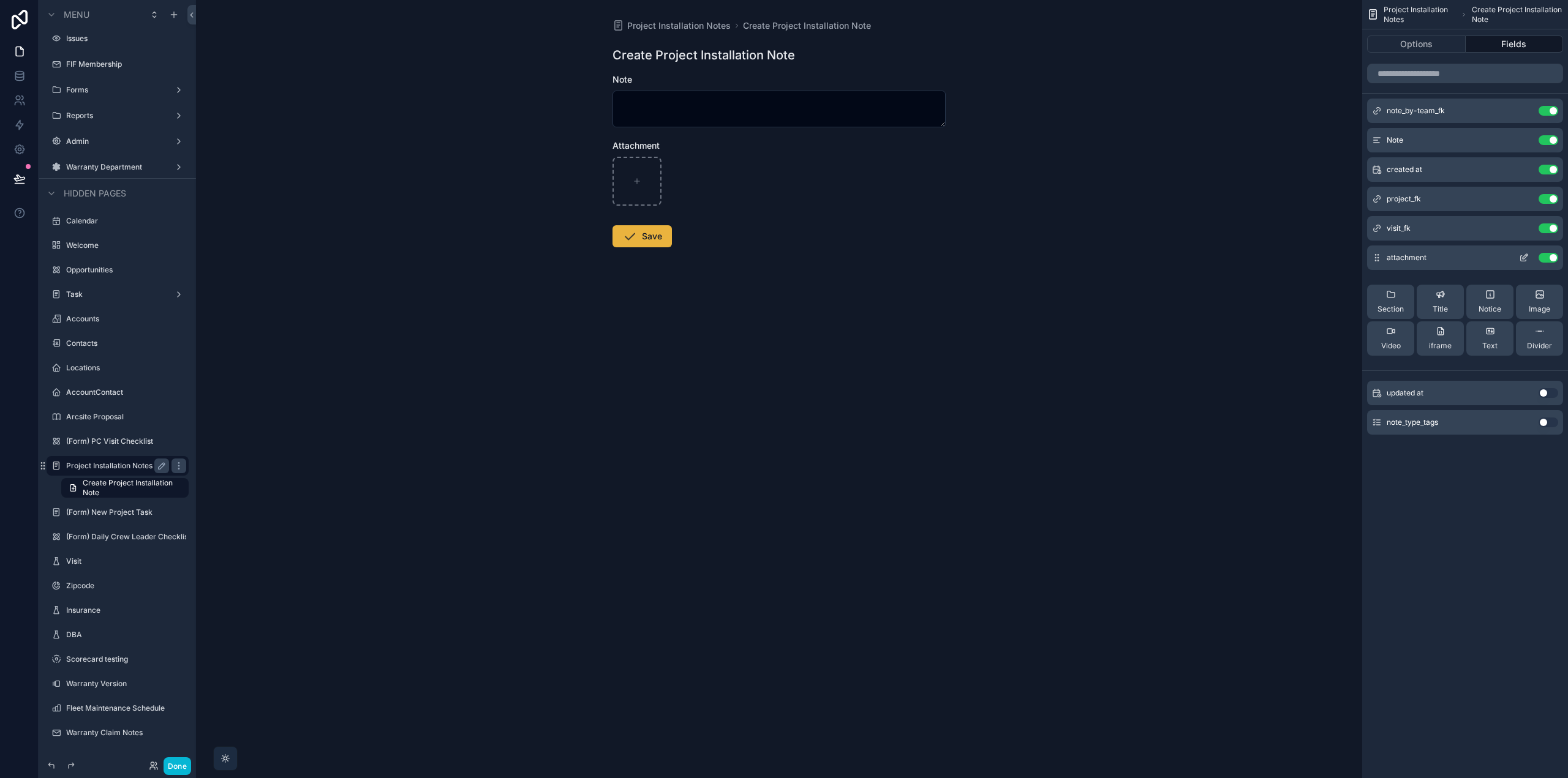
click at [1526, 259] on icon "scrollable content" at bounding box center [1524, 257] width 10 height 10
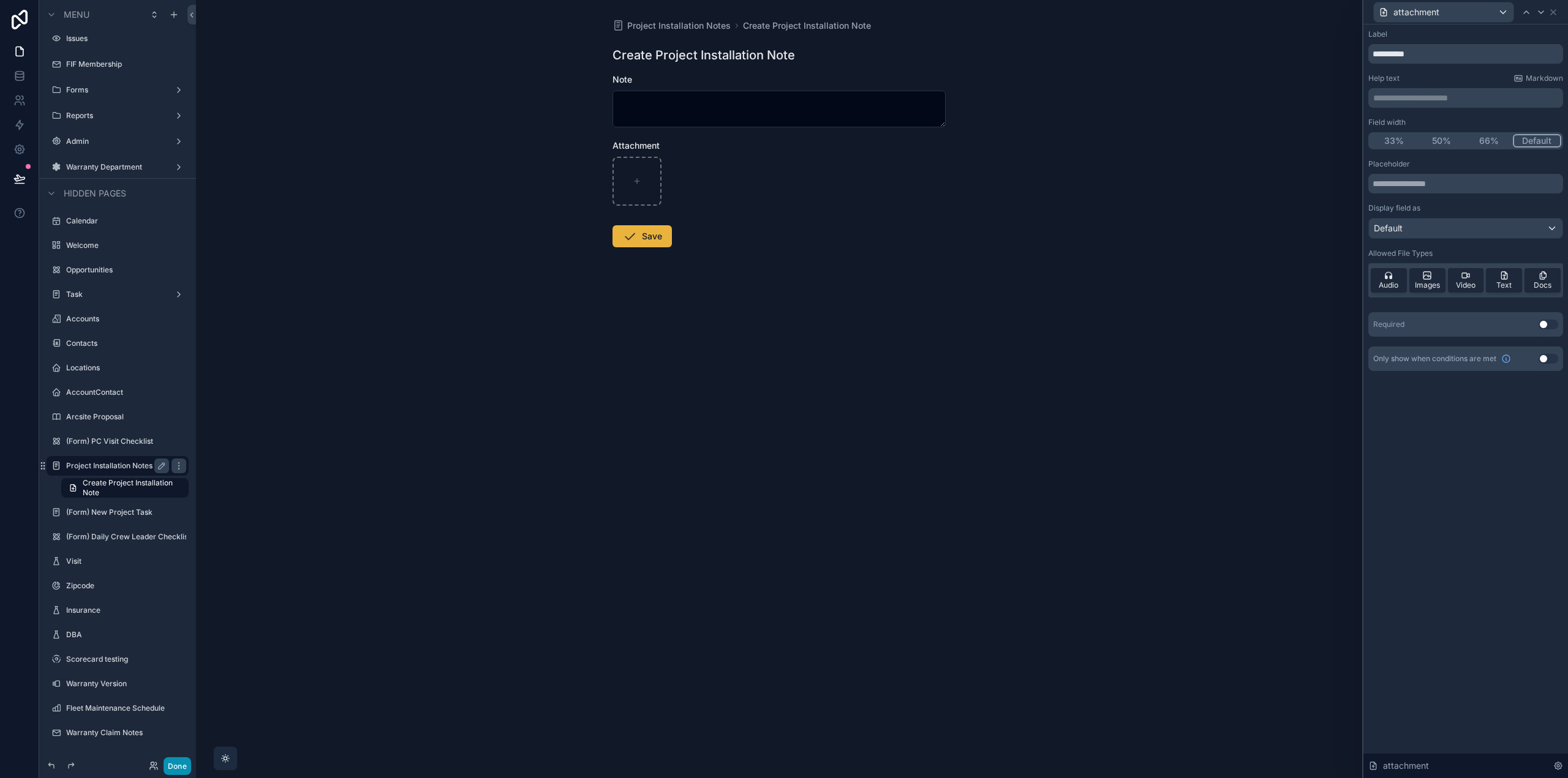
click at [179, 763] on button "Done" at bounding box center [176, 766] width 27 height 18
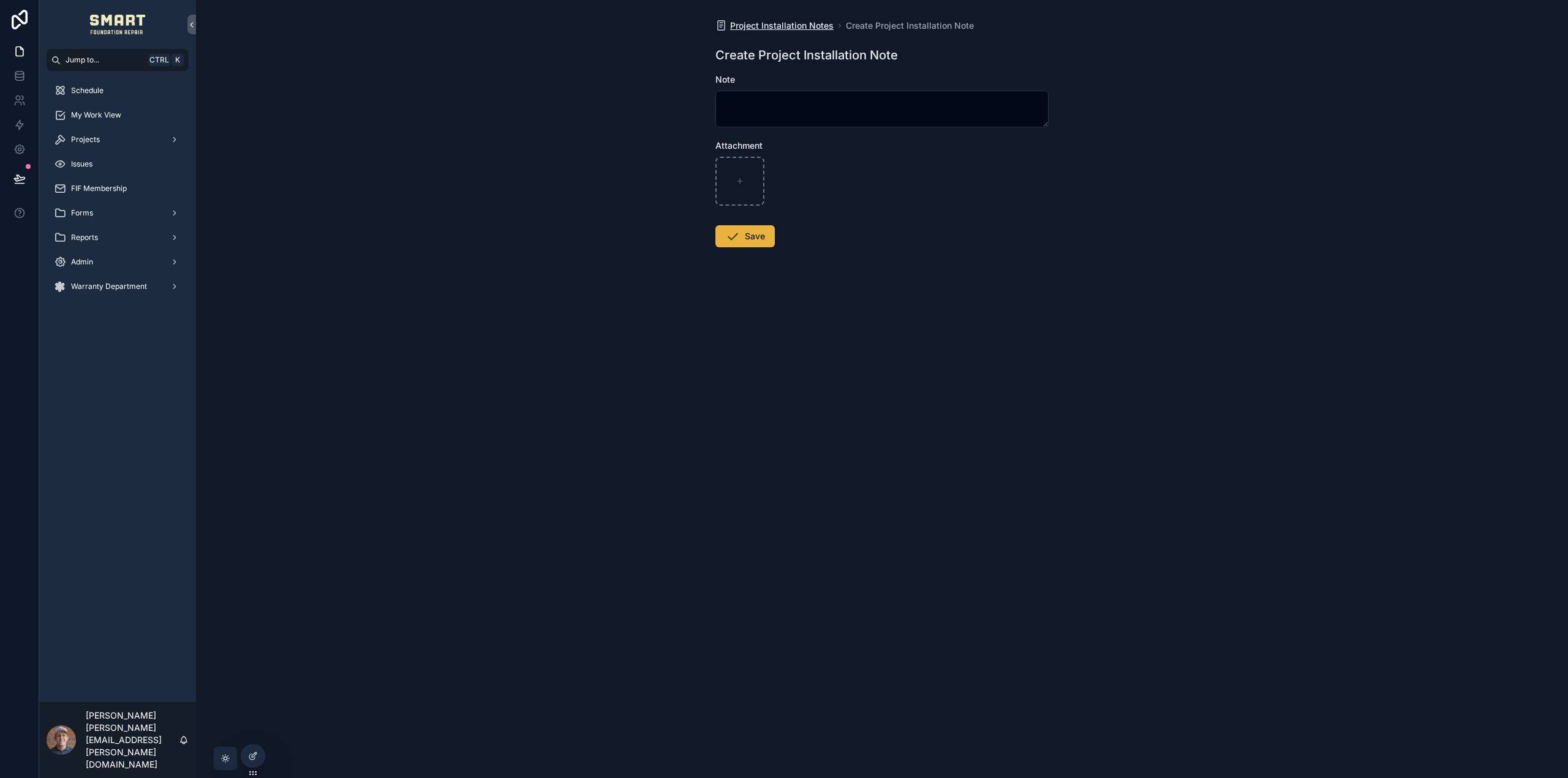
click at [798, 25] on span "Project Installation Notes" at bounding box center [781, 26] width 104 height 12
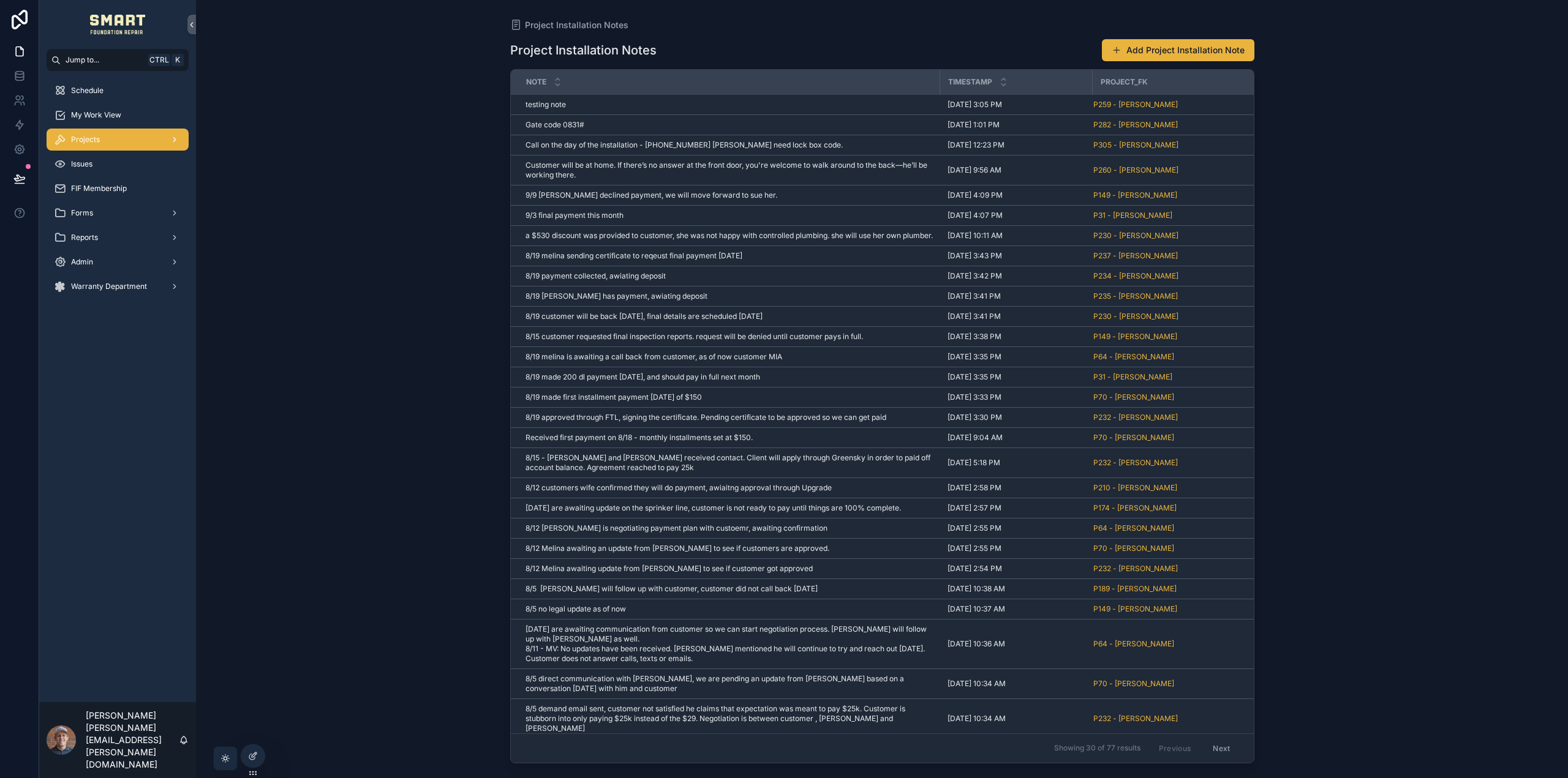
click at [119, 144] on div "Projects" at bounding box center [117, 140] width 127 height 20
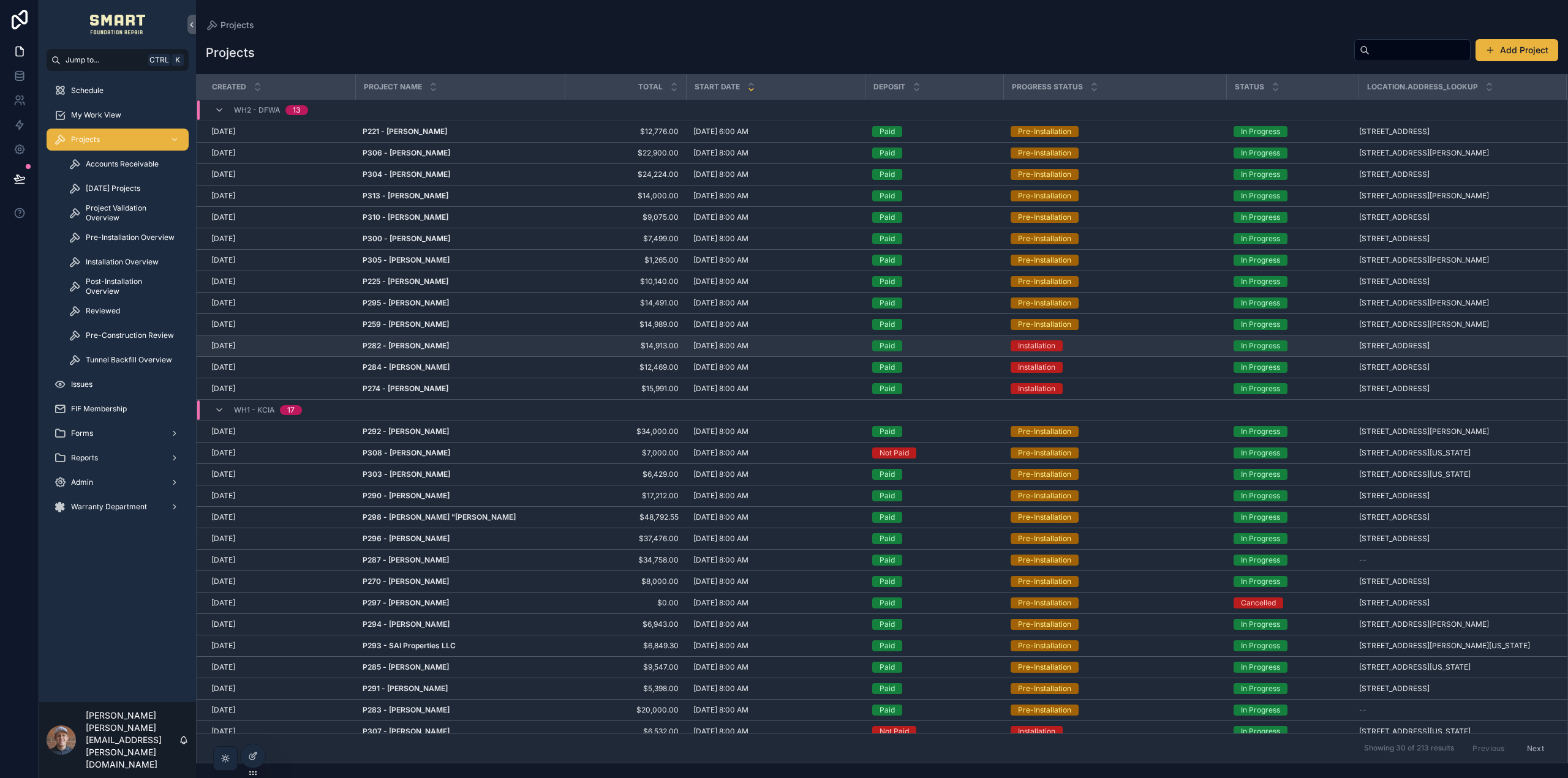
click at [416, 343] on strong "P282 - [PERSON_NAME]" at bounding box center [405, 345] width 86 height 9
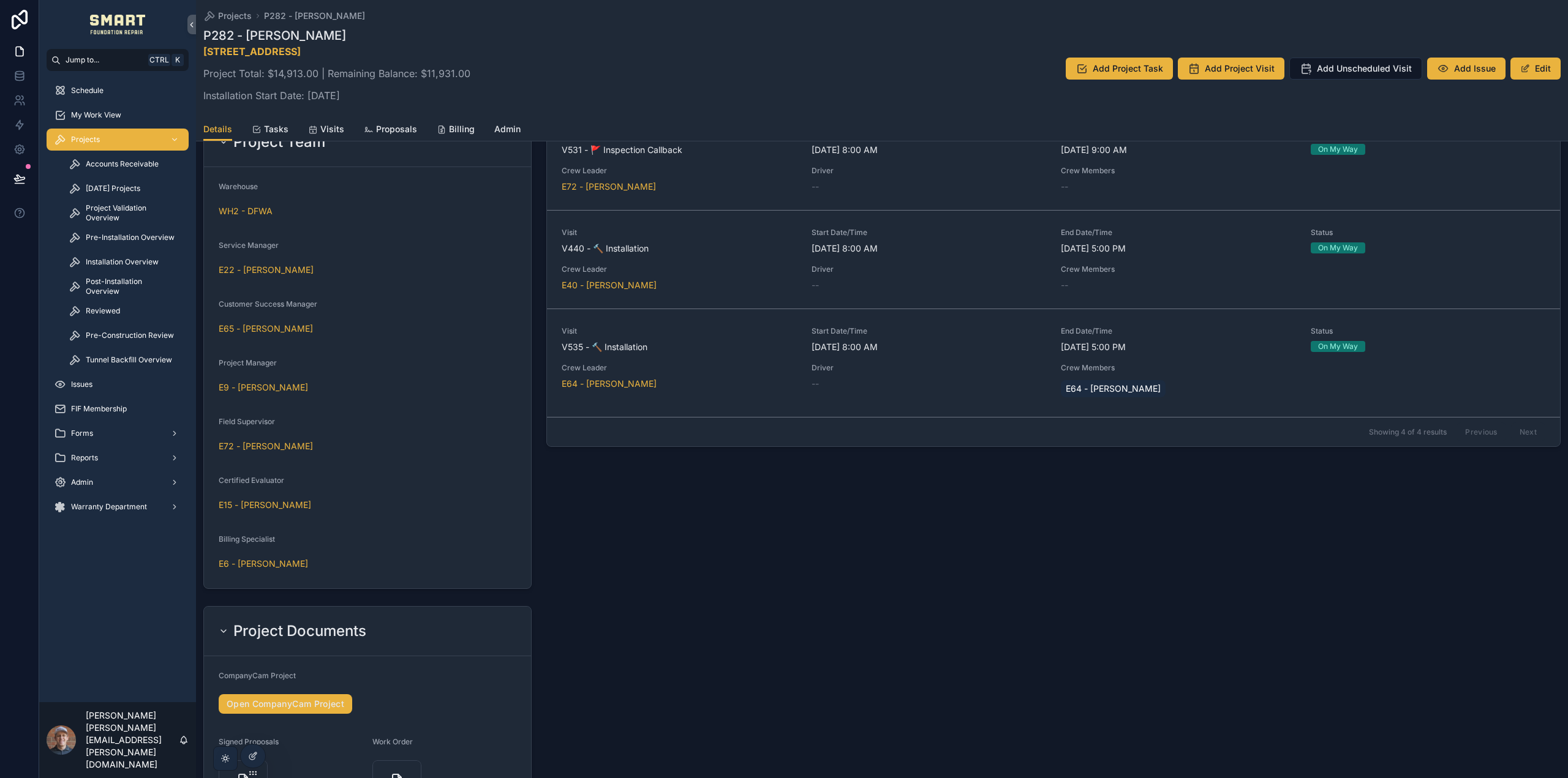
scroll to position [1361, 0]
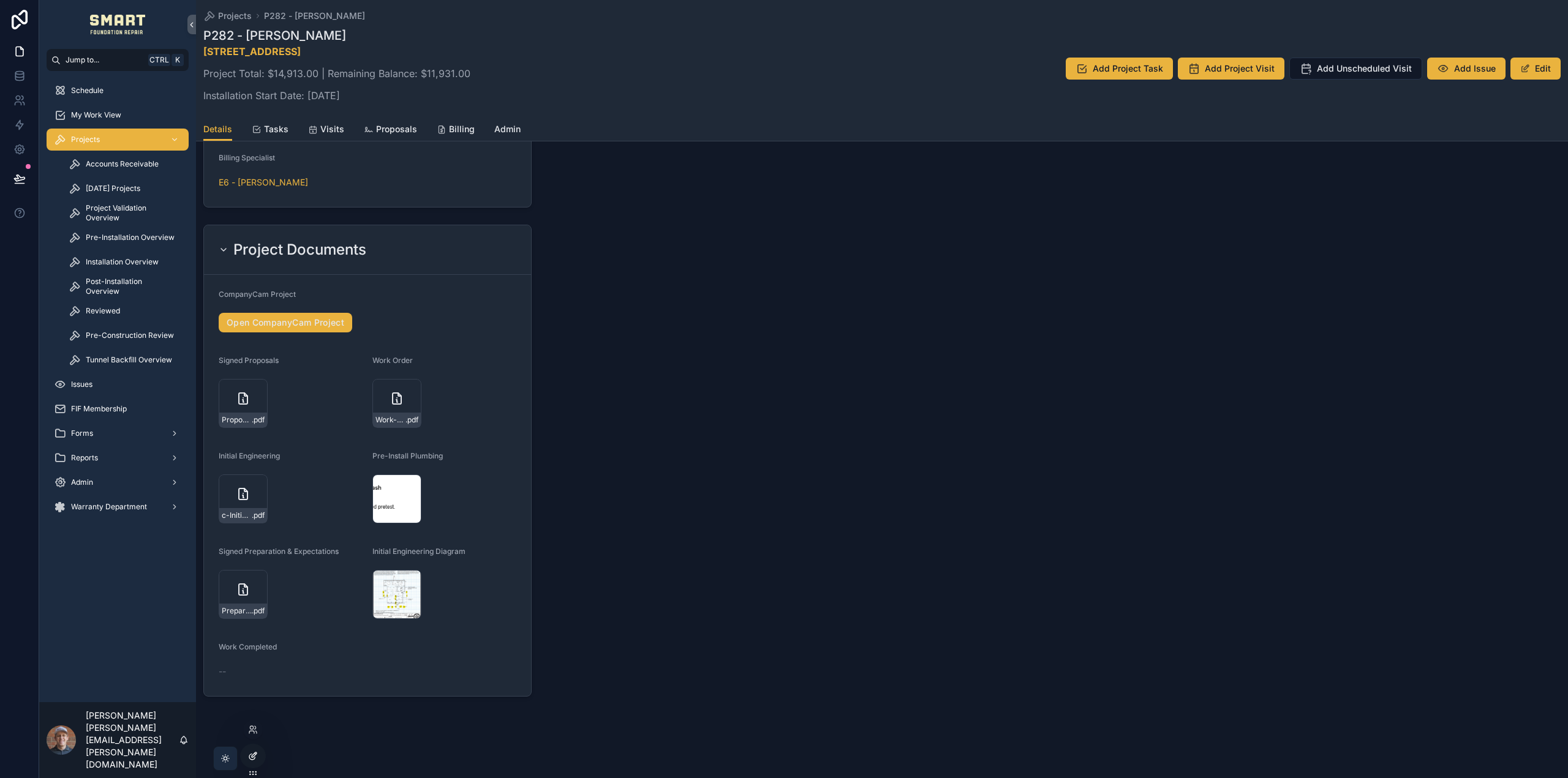
click at [248, 764] on div at bounding box center [252, 756] width 24 height 24
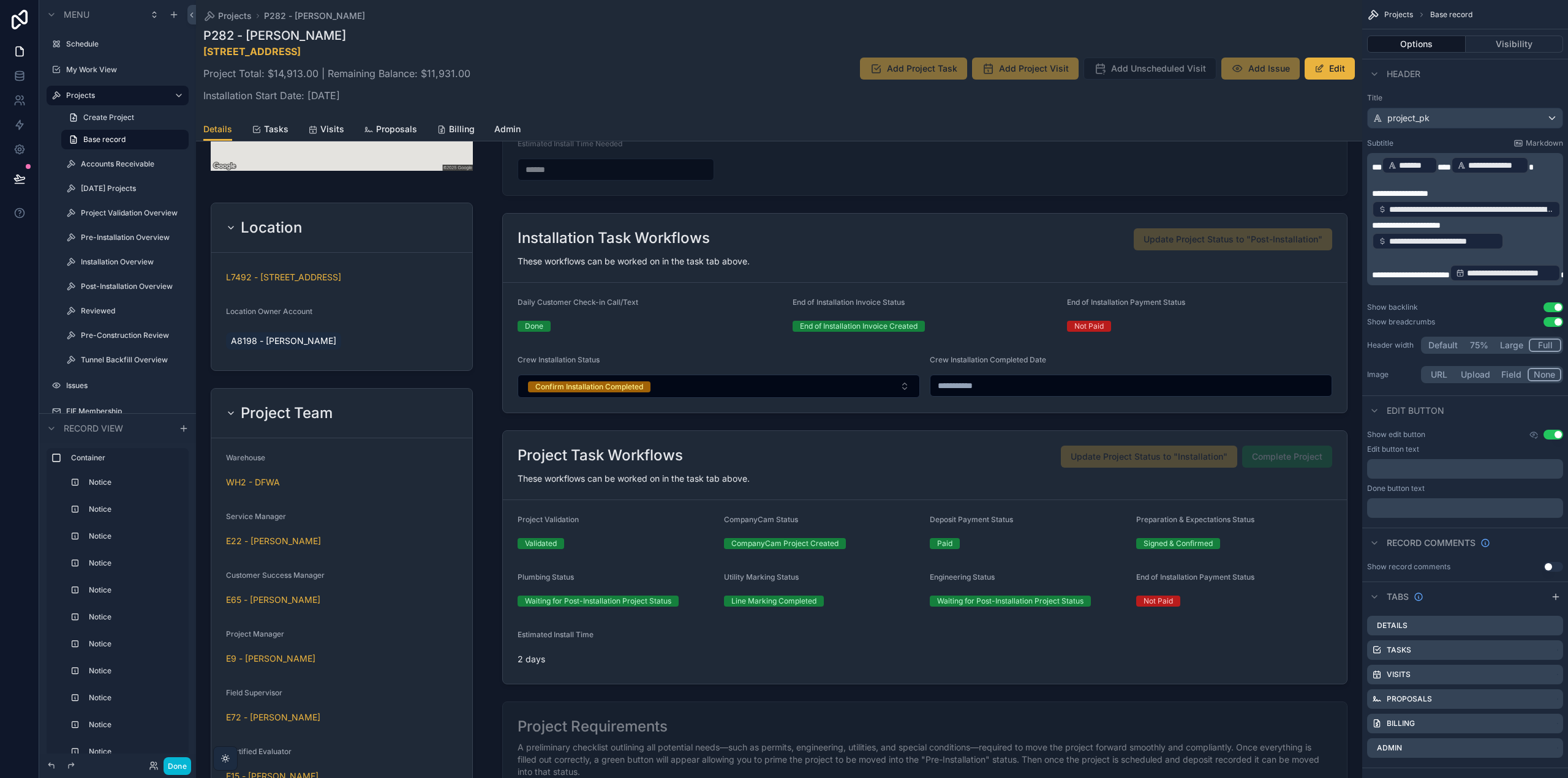
scroll to position [1790, 0]
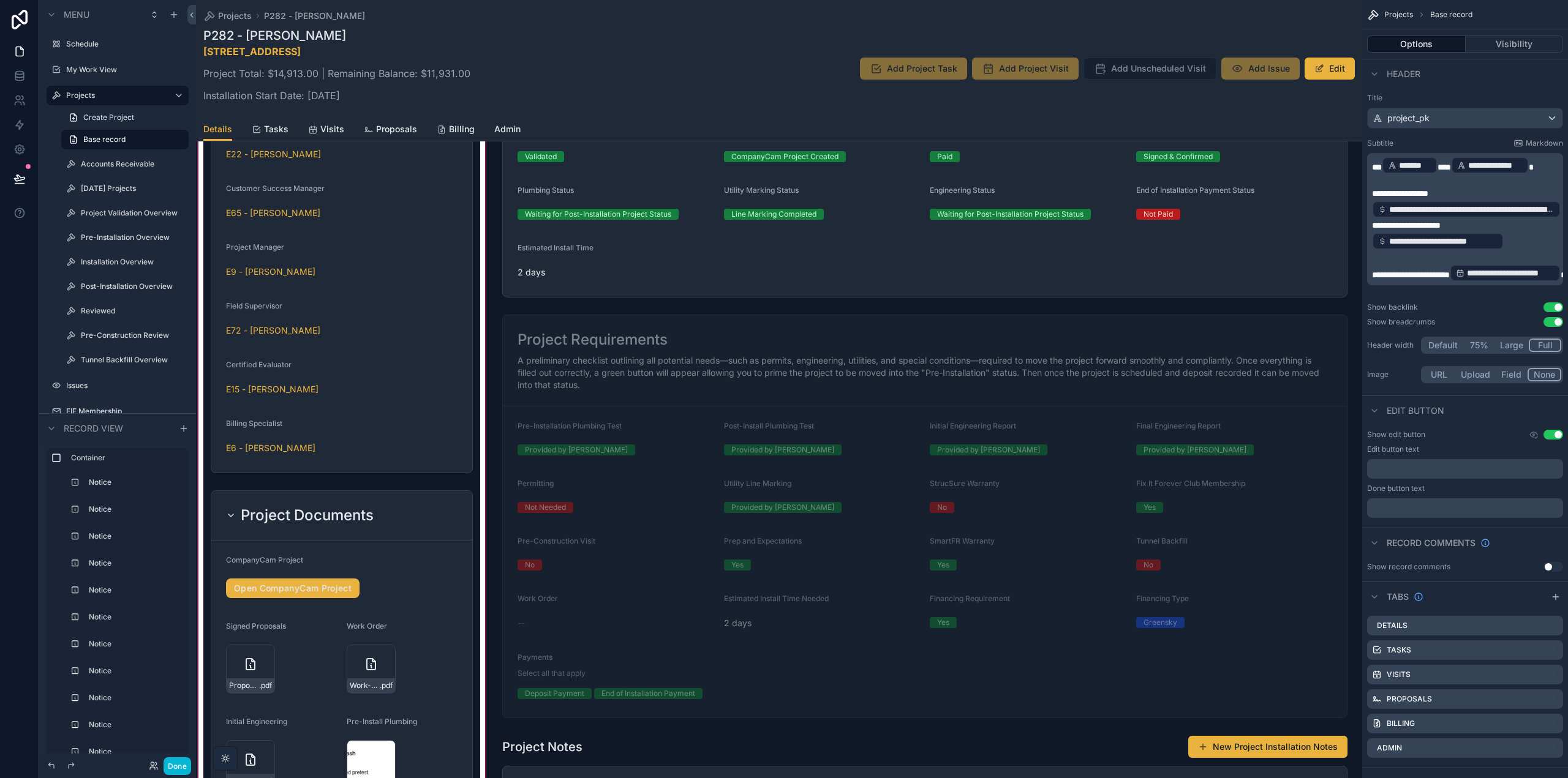
click at [387, 527] on div "scrollable content" at bounding box center [342, 302] width 292 height 2239
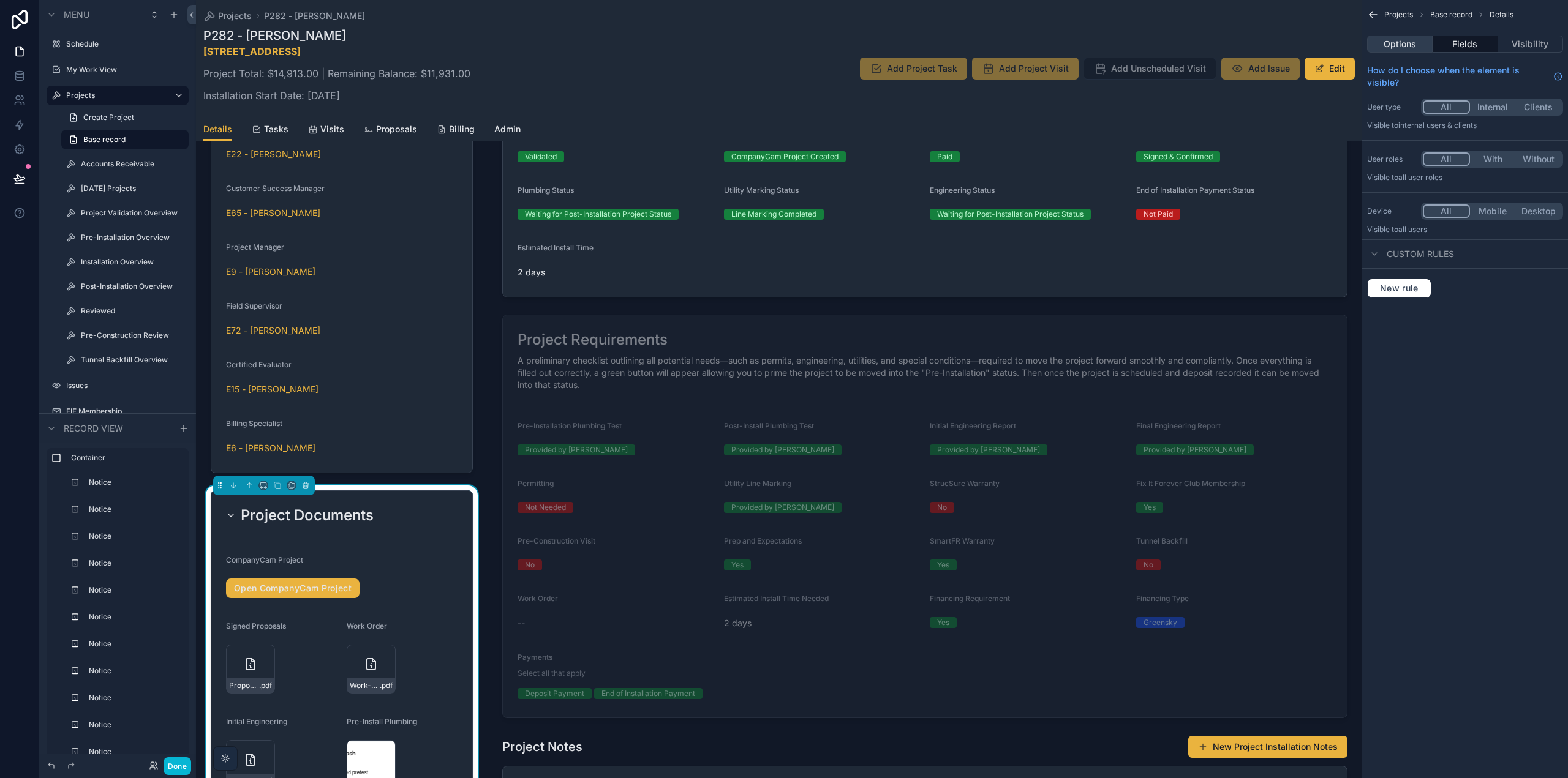
drag, startPoint x: 1413, startPoint y: 42, endPoint x: 1425, endPoint y: 42, distance: 12.0
click at [1413, 42] on button "Options" at bounding box center [1400, 43] width 65 height 17
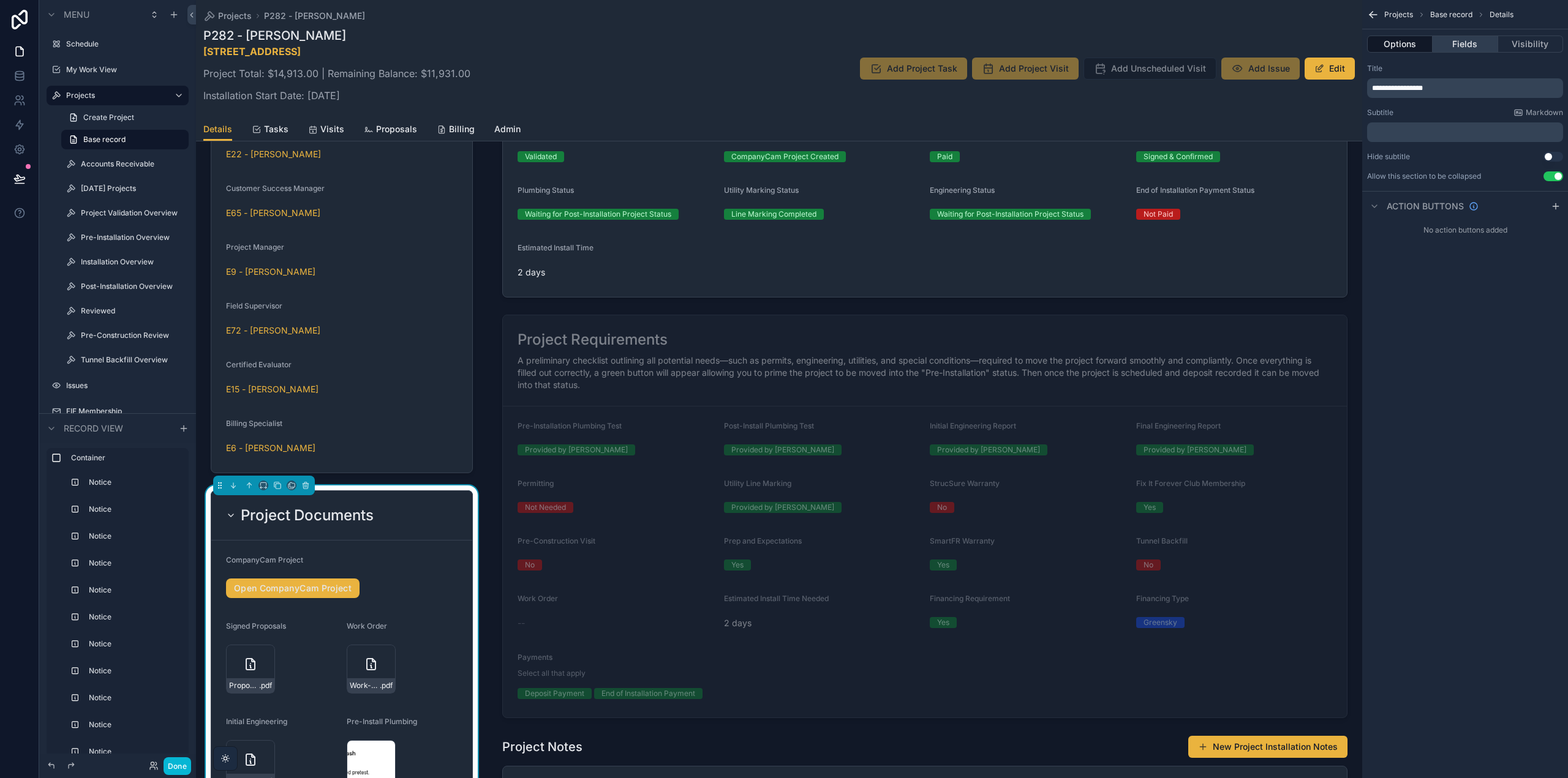
click at [1451, 42] on button "Fields" at bounding box center [1465, 43] width 65 height 17
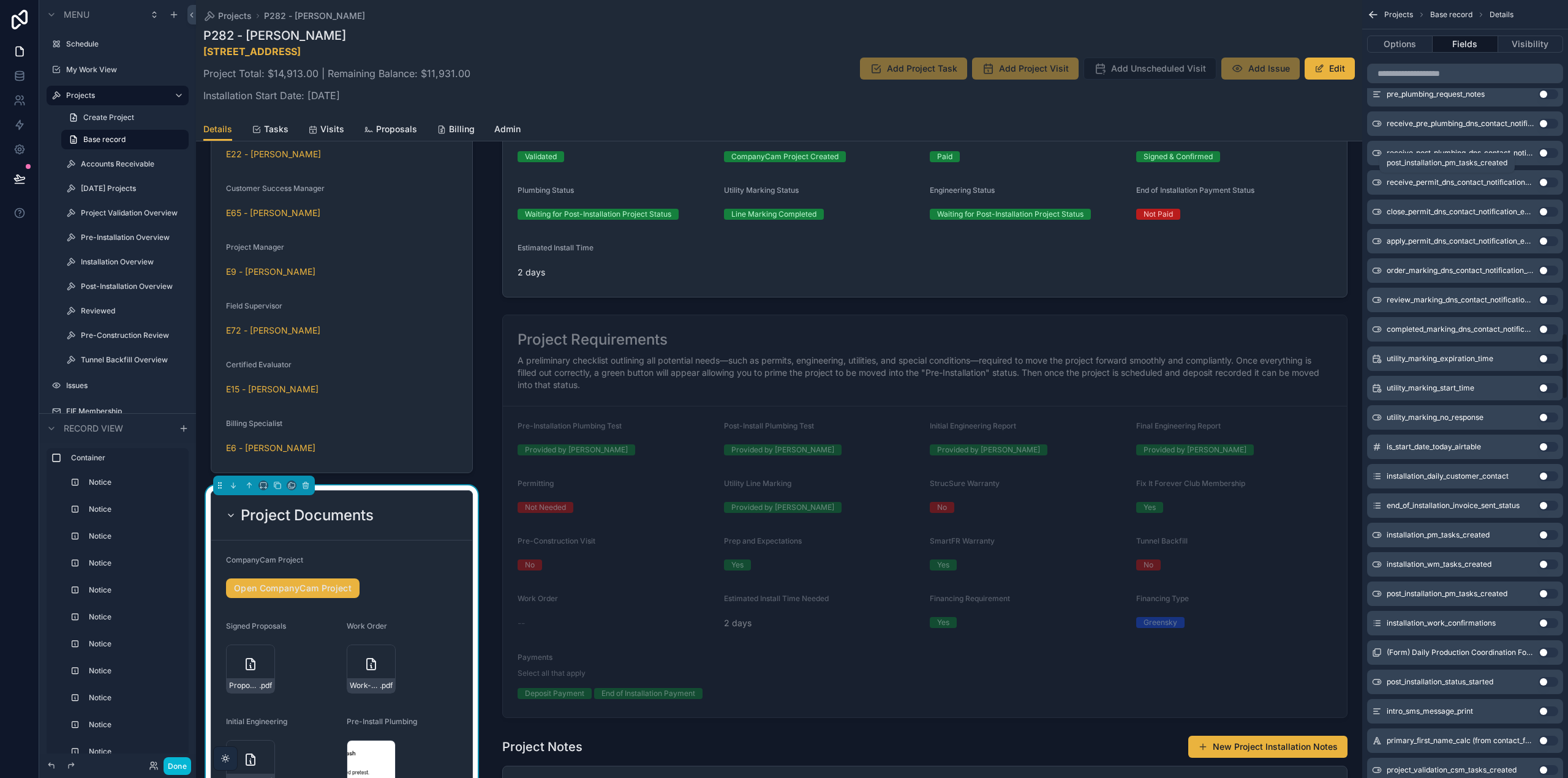
scroll to position [3490, 0]
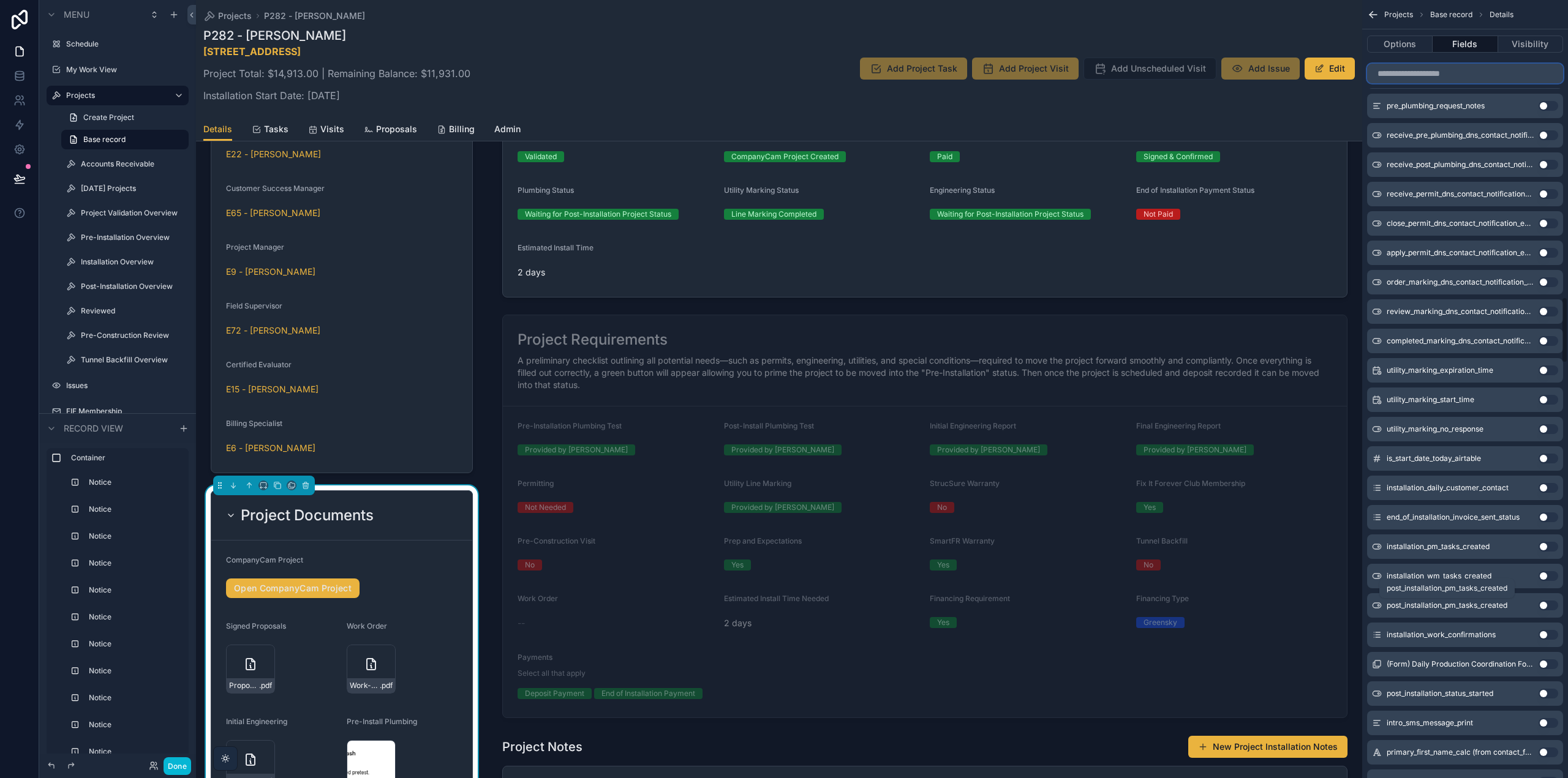
click at [1430, 73] on input "scrollable content" at bounding box center [1465, 73] width 196 height 20
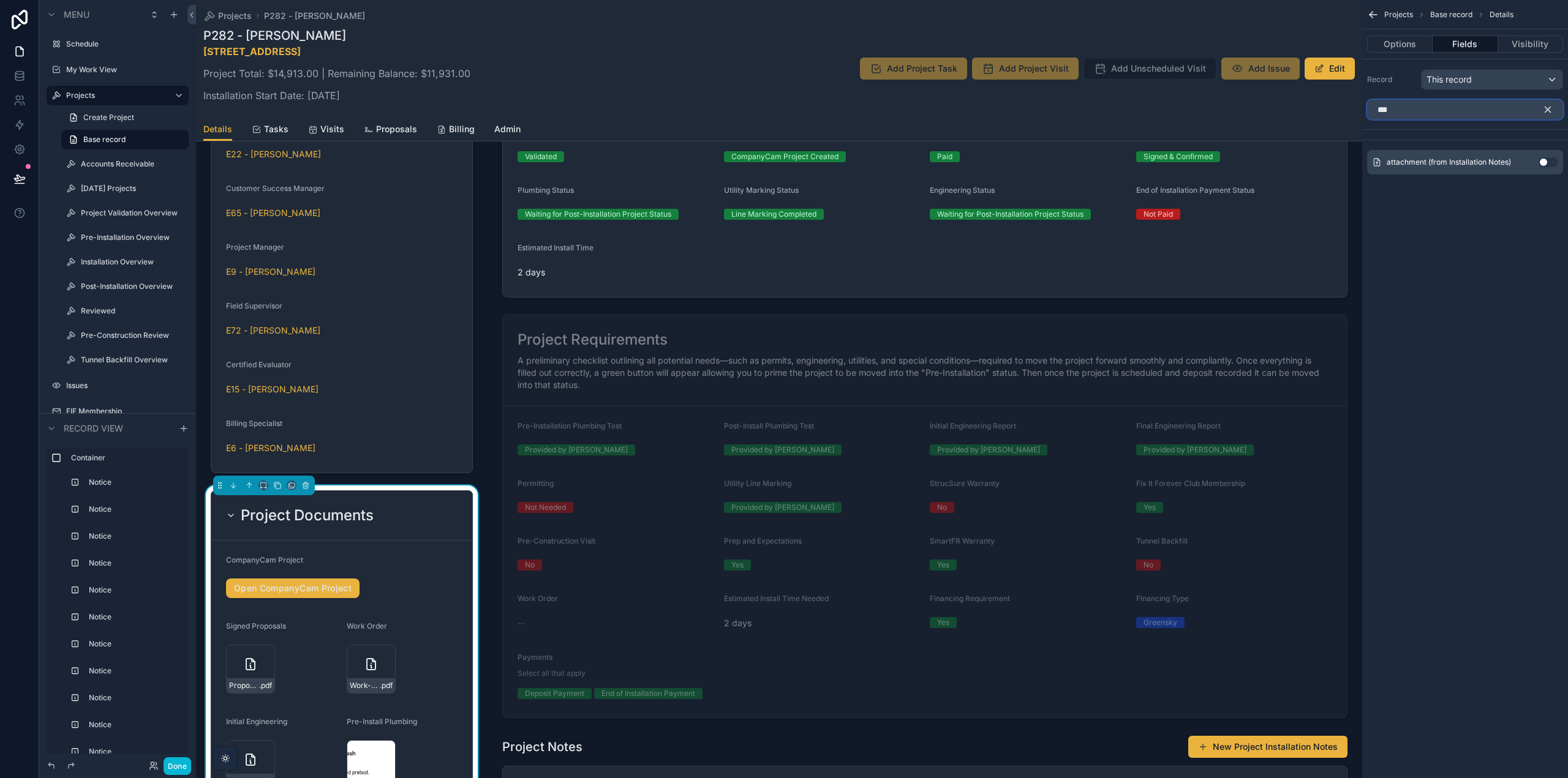
type input "***"
click at [1550, 159] on button "Use setting" at bounding box center [1548, 162] width 20 height 10
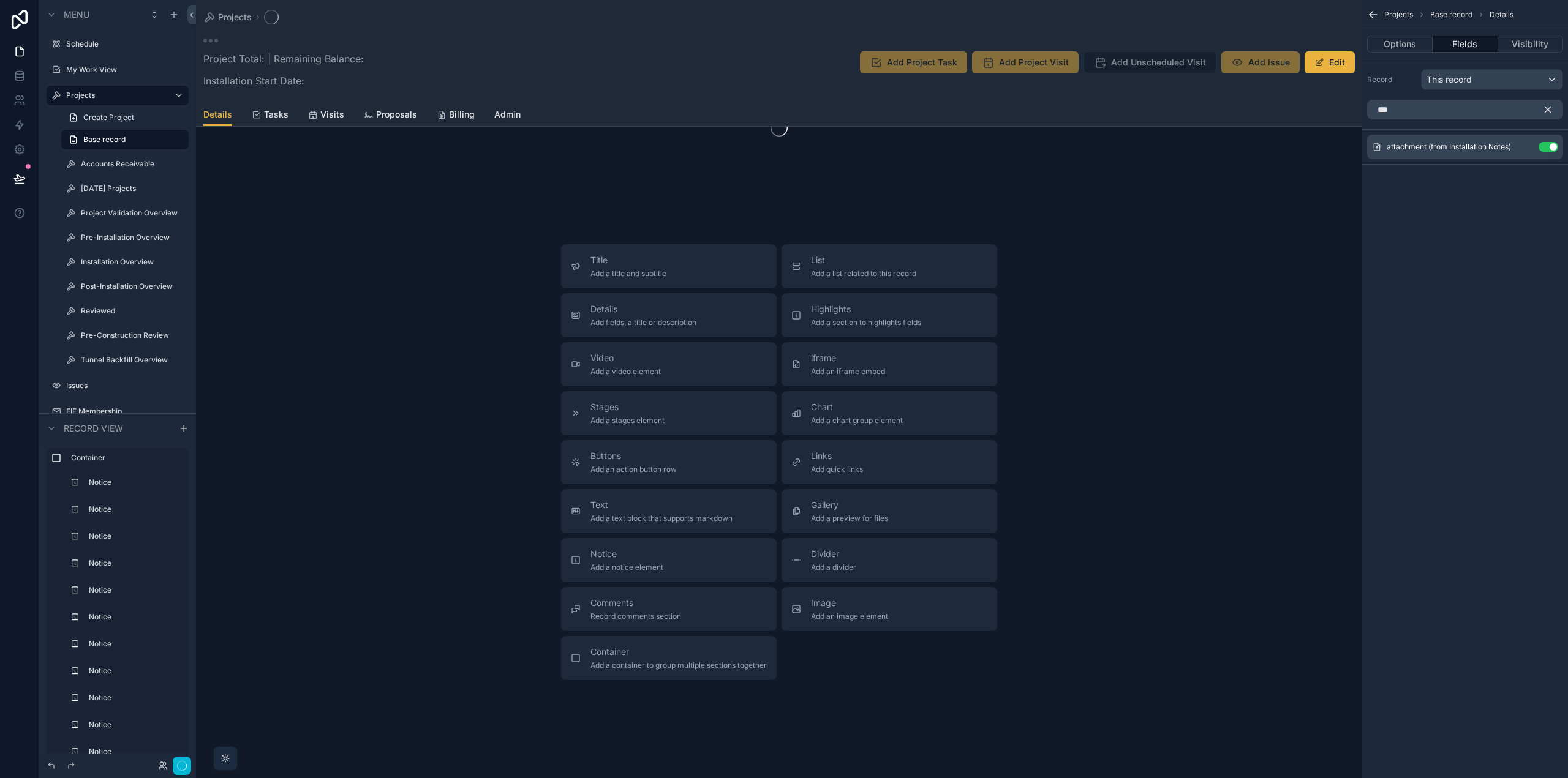
scroll to position [110, 0]
click at [1525, 144] on icon "scrollable content" at bounding box center [1524, 146] width 10 height 10
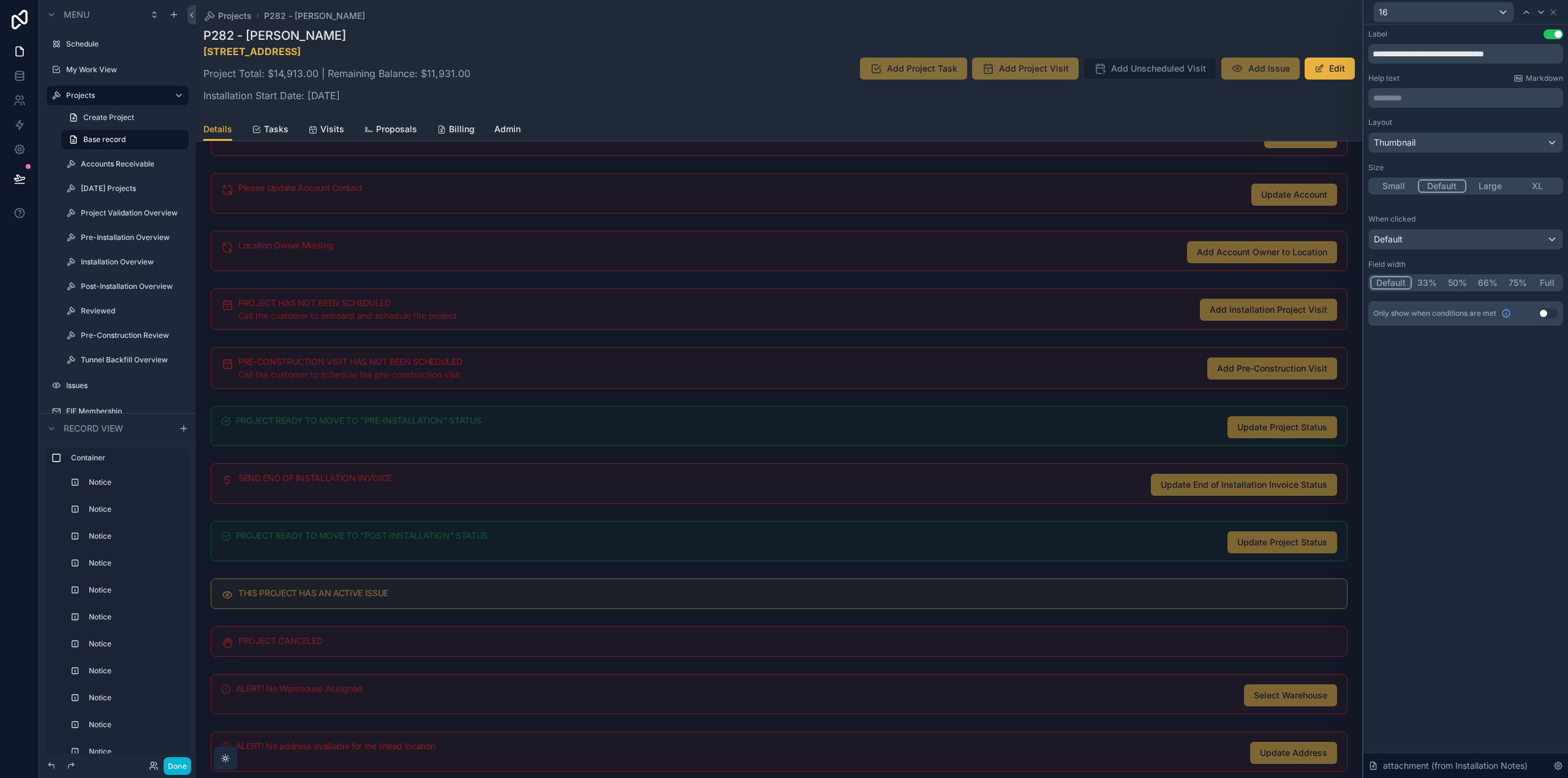
scroll to position [1790, 0]
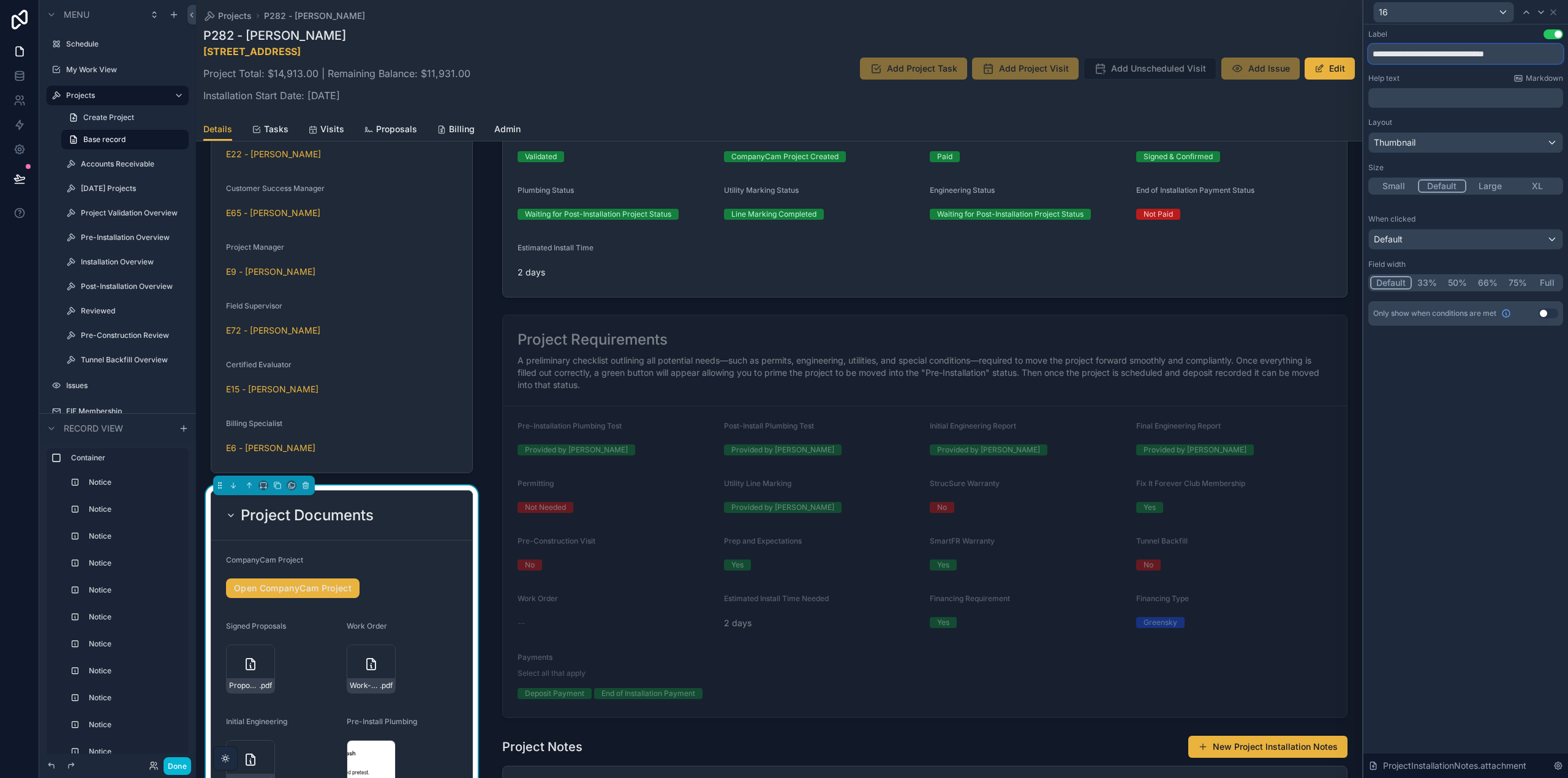
drag, startPoint x: 1556, startPoint y: 51, endPoint x: 1310, endPoint y: 43, distance: 246.1
click at [1278, 42] on div "**********" at bounding box center [784, 389] width 1568 height 778
type input "**********"
click at [1463, 450] on div "**********" at bounding box center [1466, 401] width 204 height 754
click at [1540, 282] on button "Full" at bounding box center [1547, 283] width 29 height 13
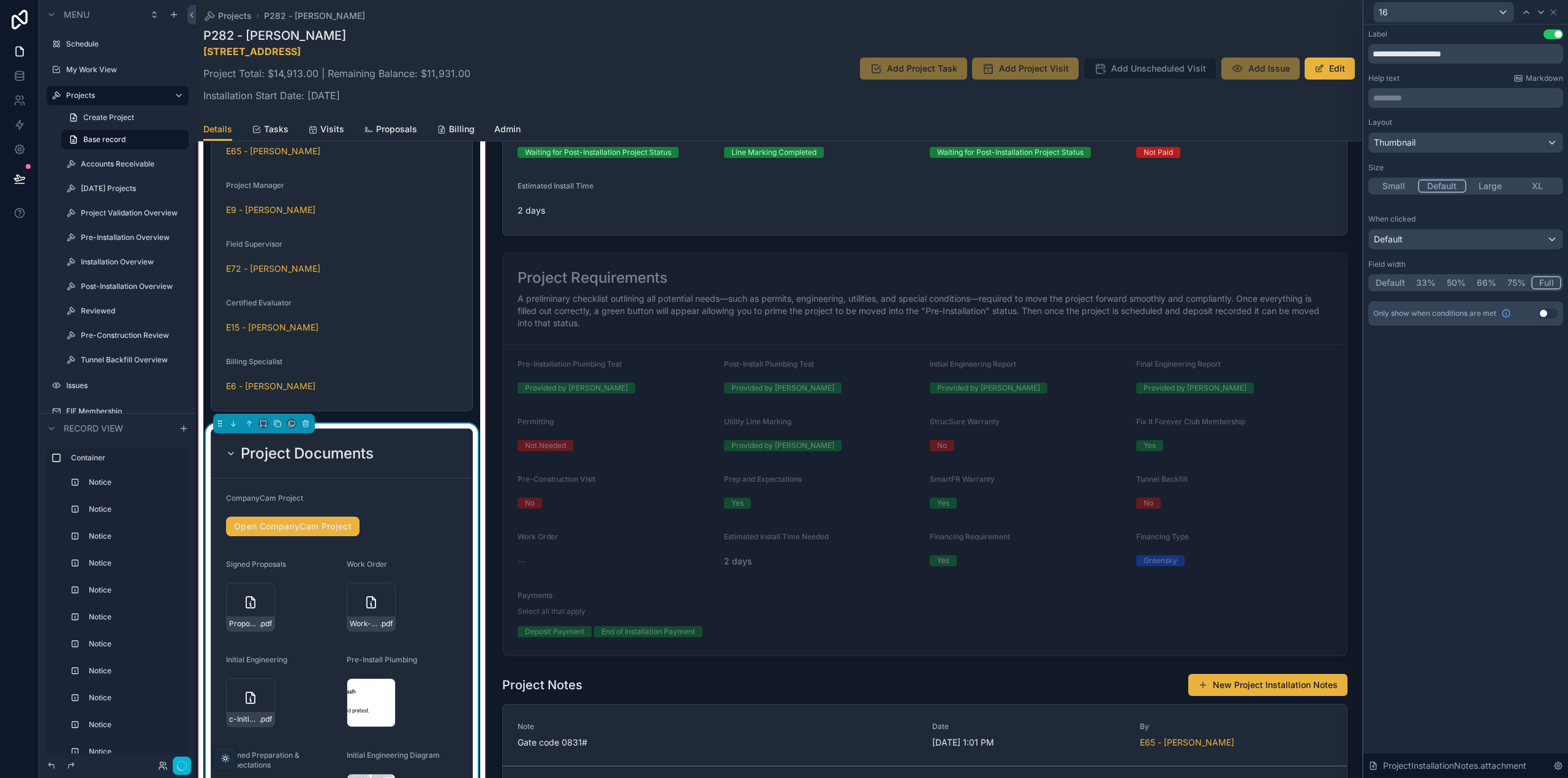
scroll to position [2402, 0]
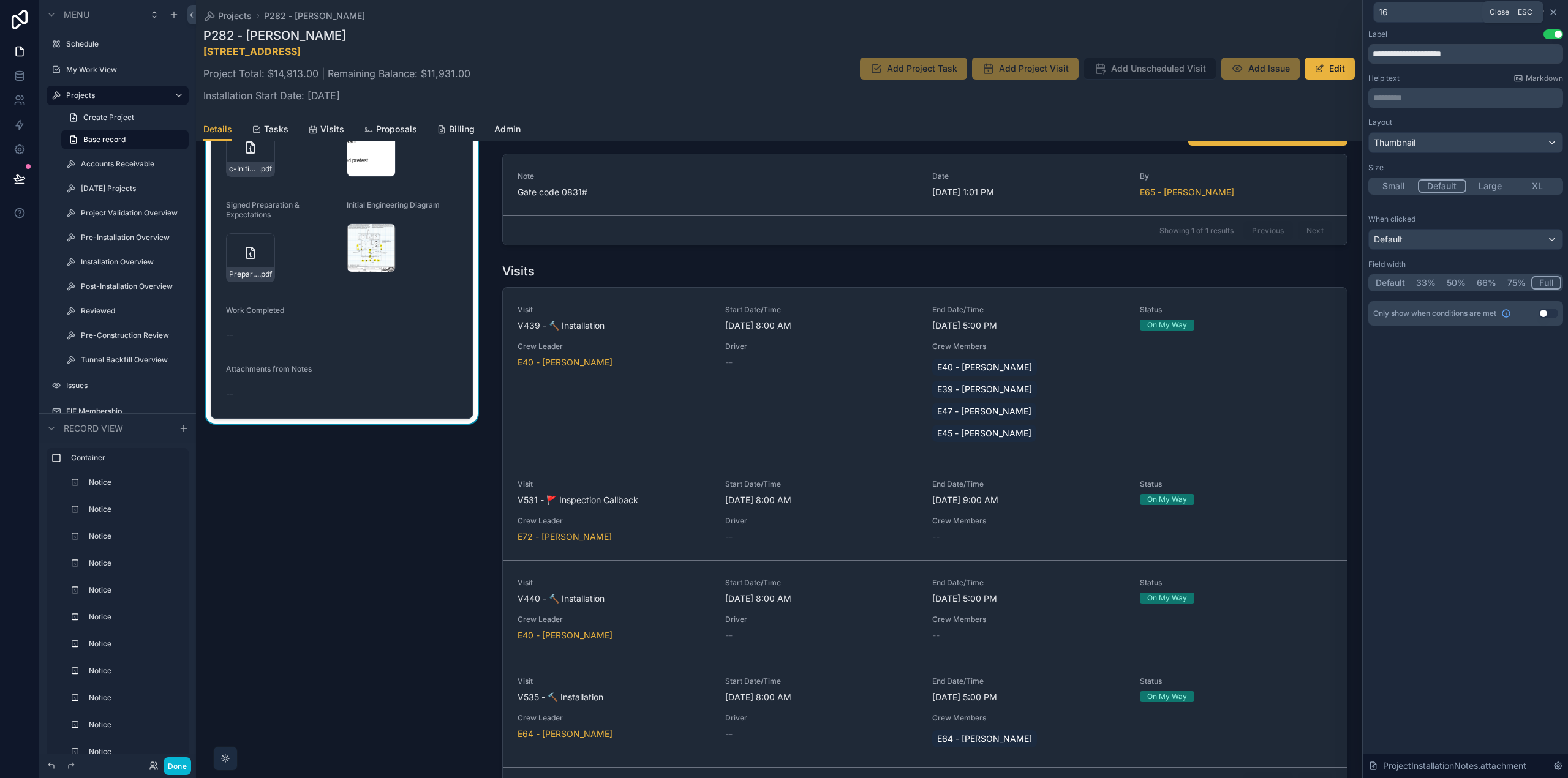
click at [1553, 13] on icon at bounding box center [1553, 12] width 10 height 10
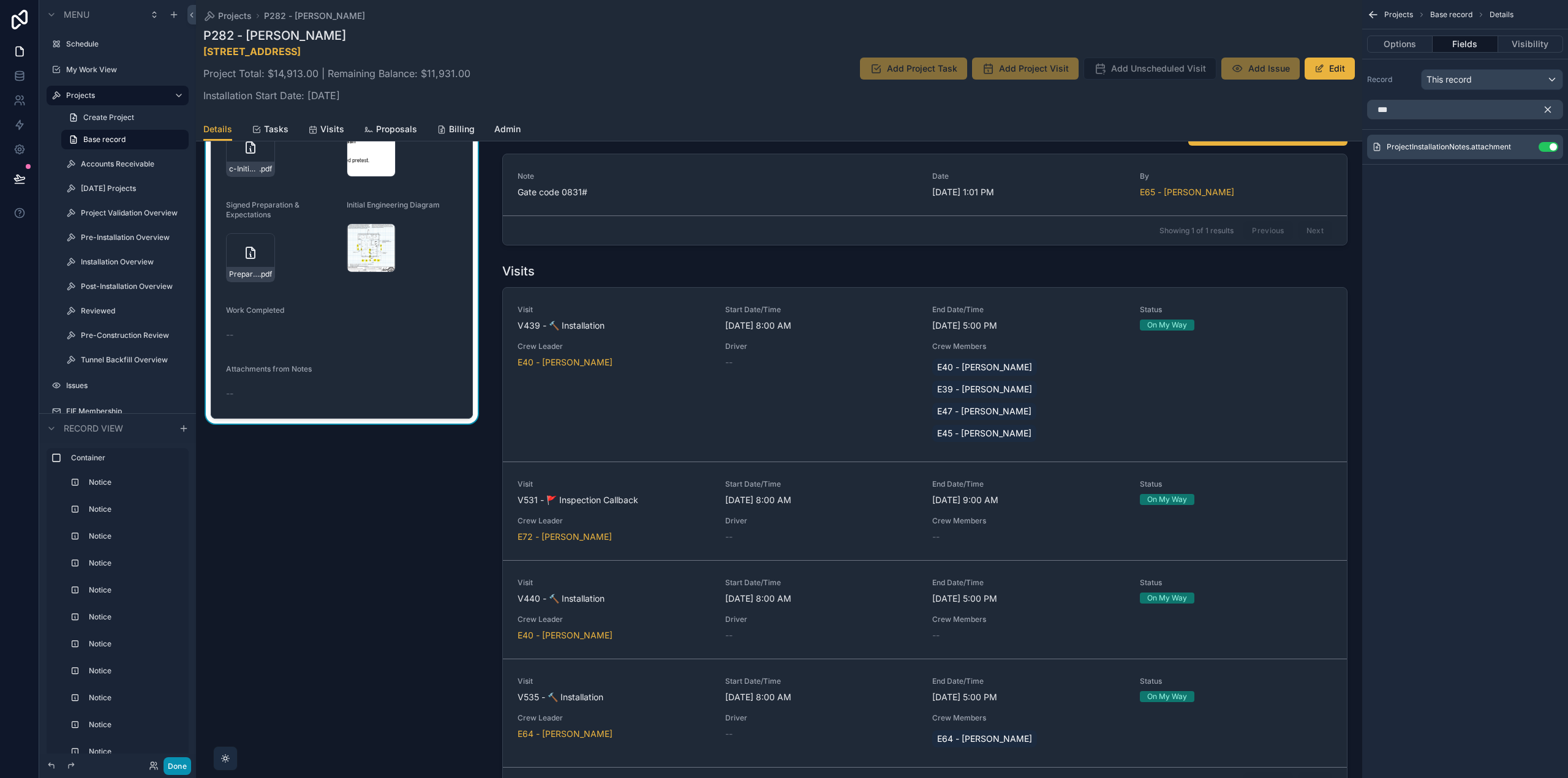
click at [175, 764] on button "Done" at bounding box center [176, 766] width 27 height 18
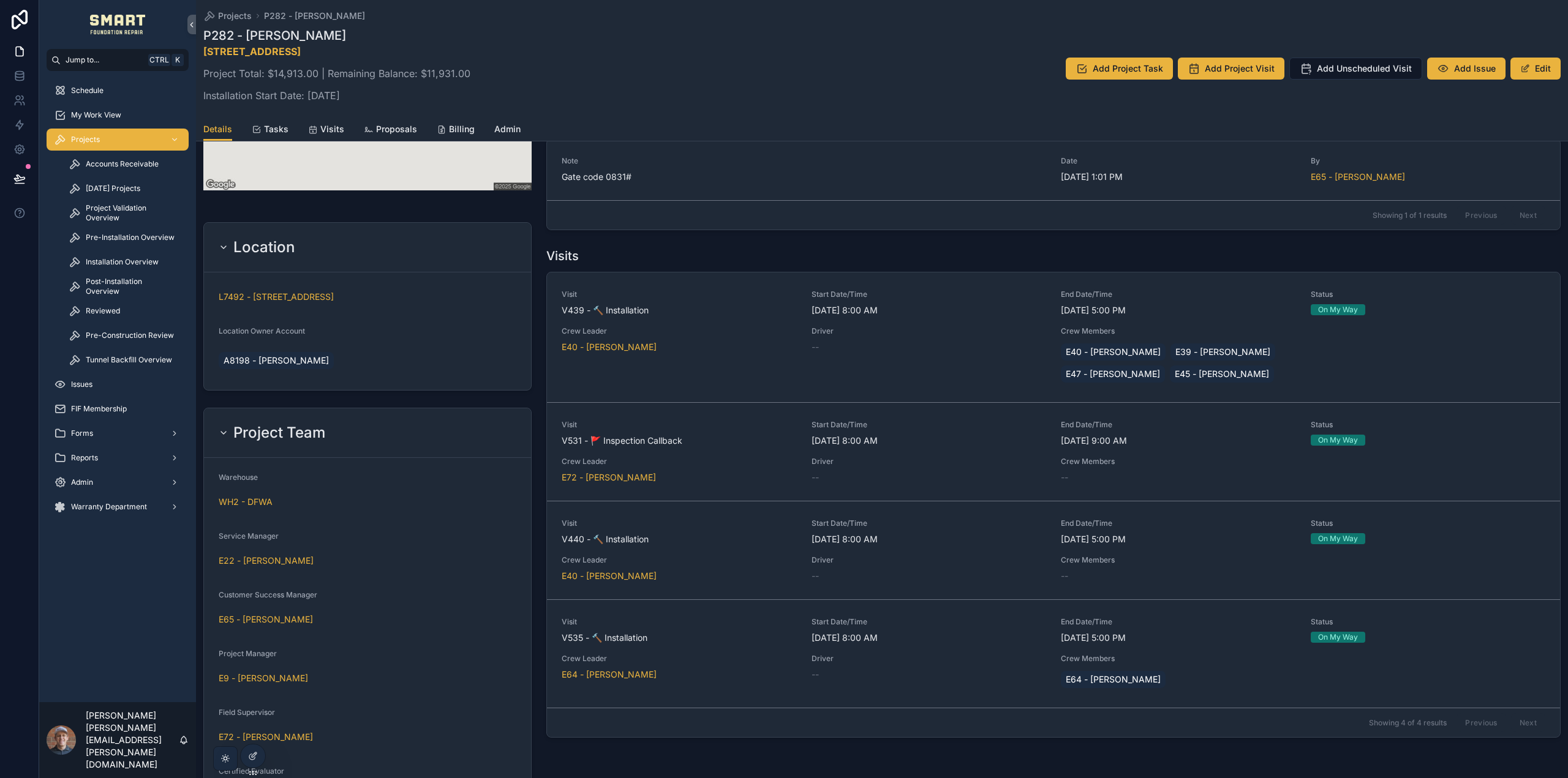
scroll to position [685, 0]
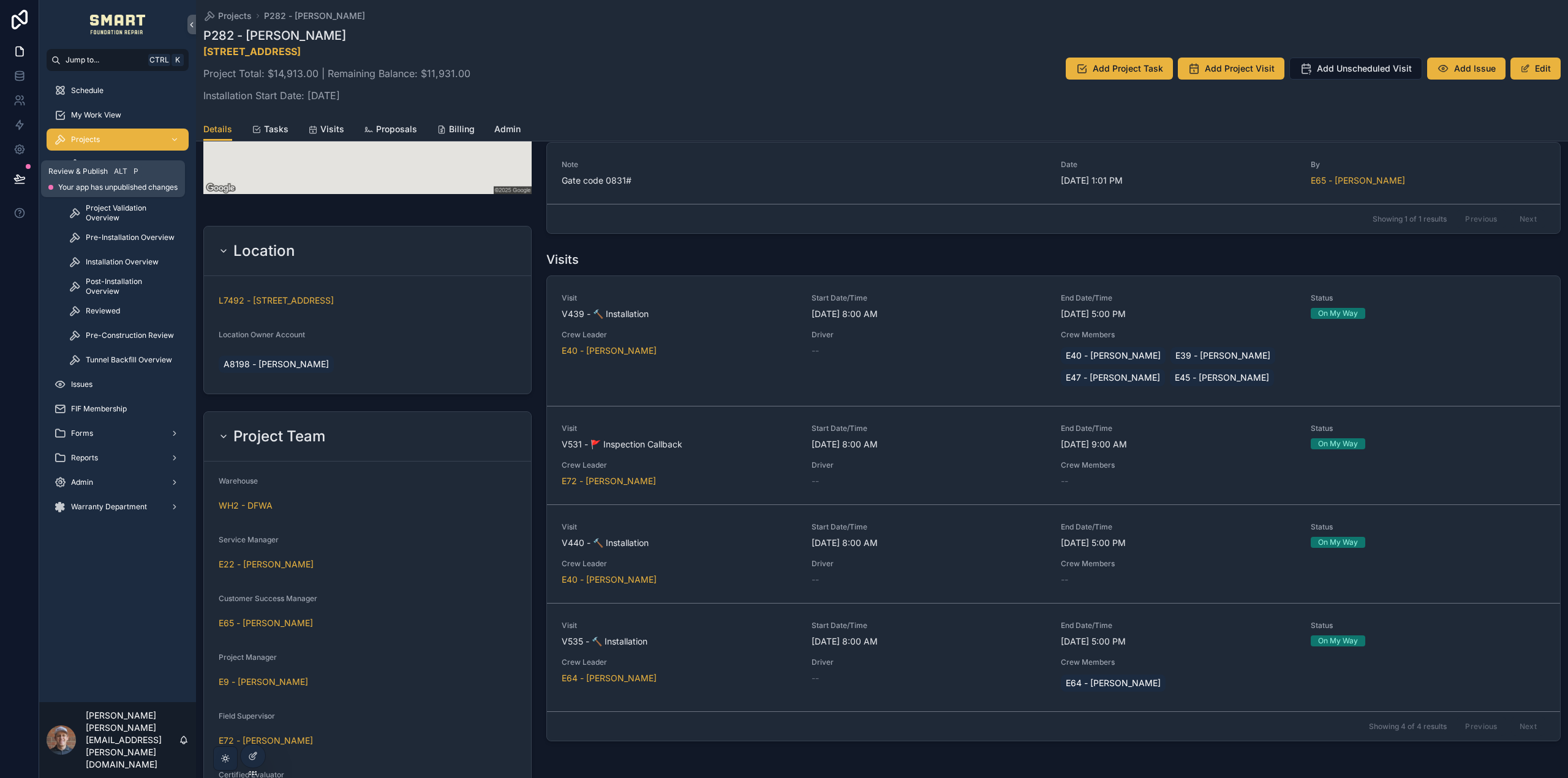
click at [21, 173] on icon at bounding box center [19, 179] width 12 height 12
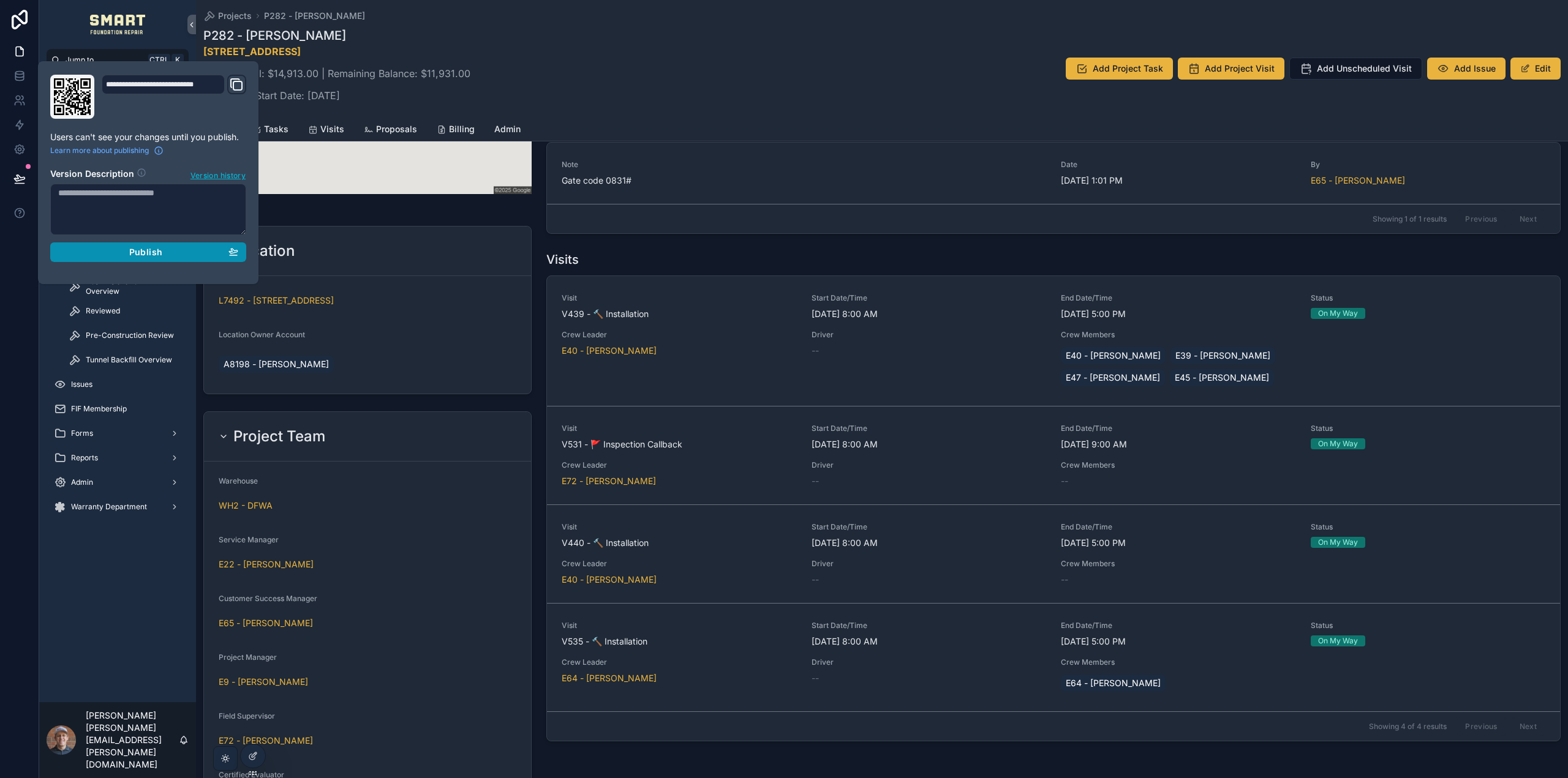
click at [117, 254] on div "Publish" at bounding box center [148, 252] width 180 height 11
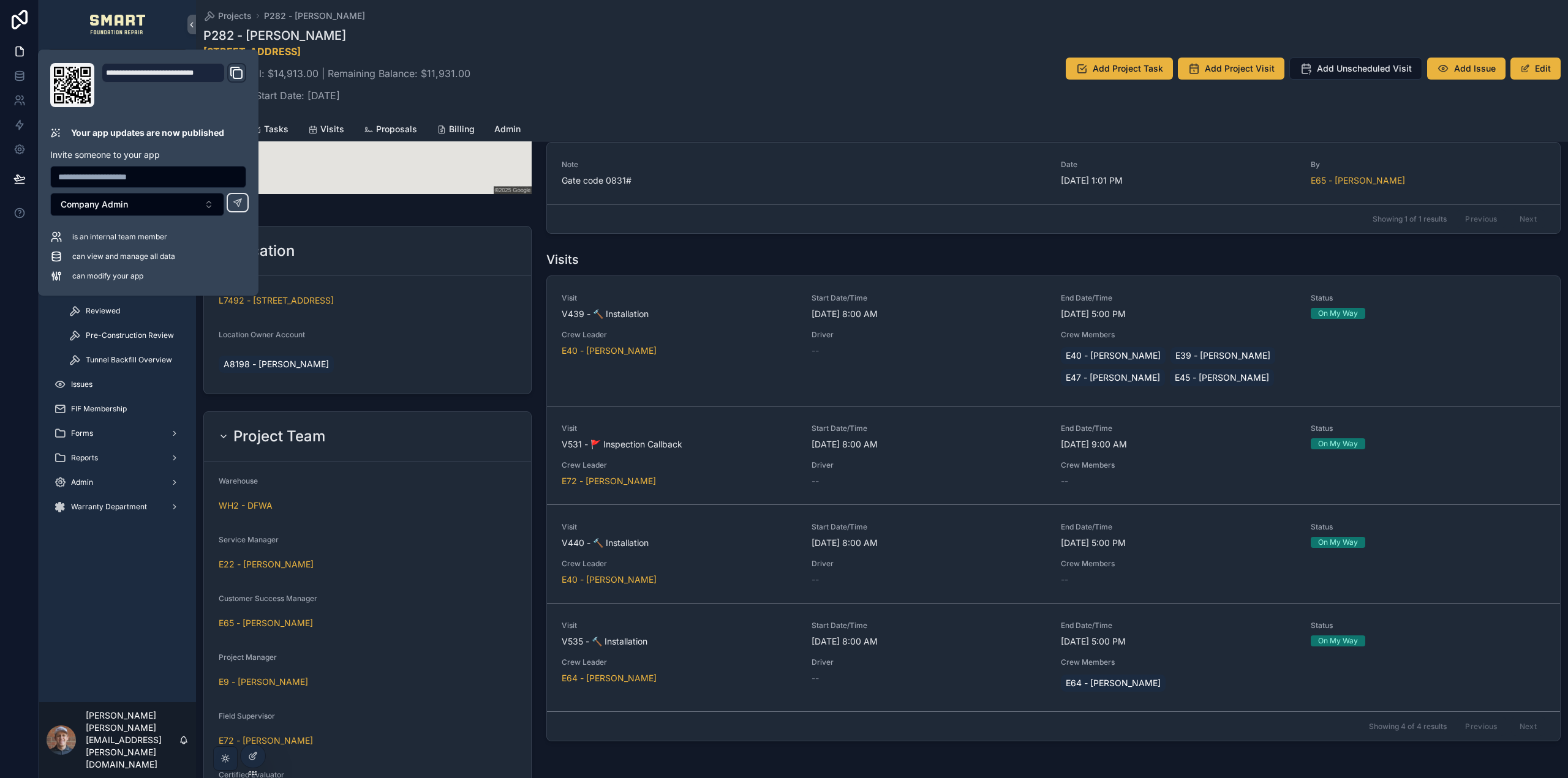
click at [707, 42] on div "P282 - Donna Schaefer 6573 County Road 177, Celina, TX 75009 Project Total: $14…" at bounding box center [882, 68] width 1358 height 83
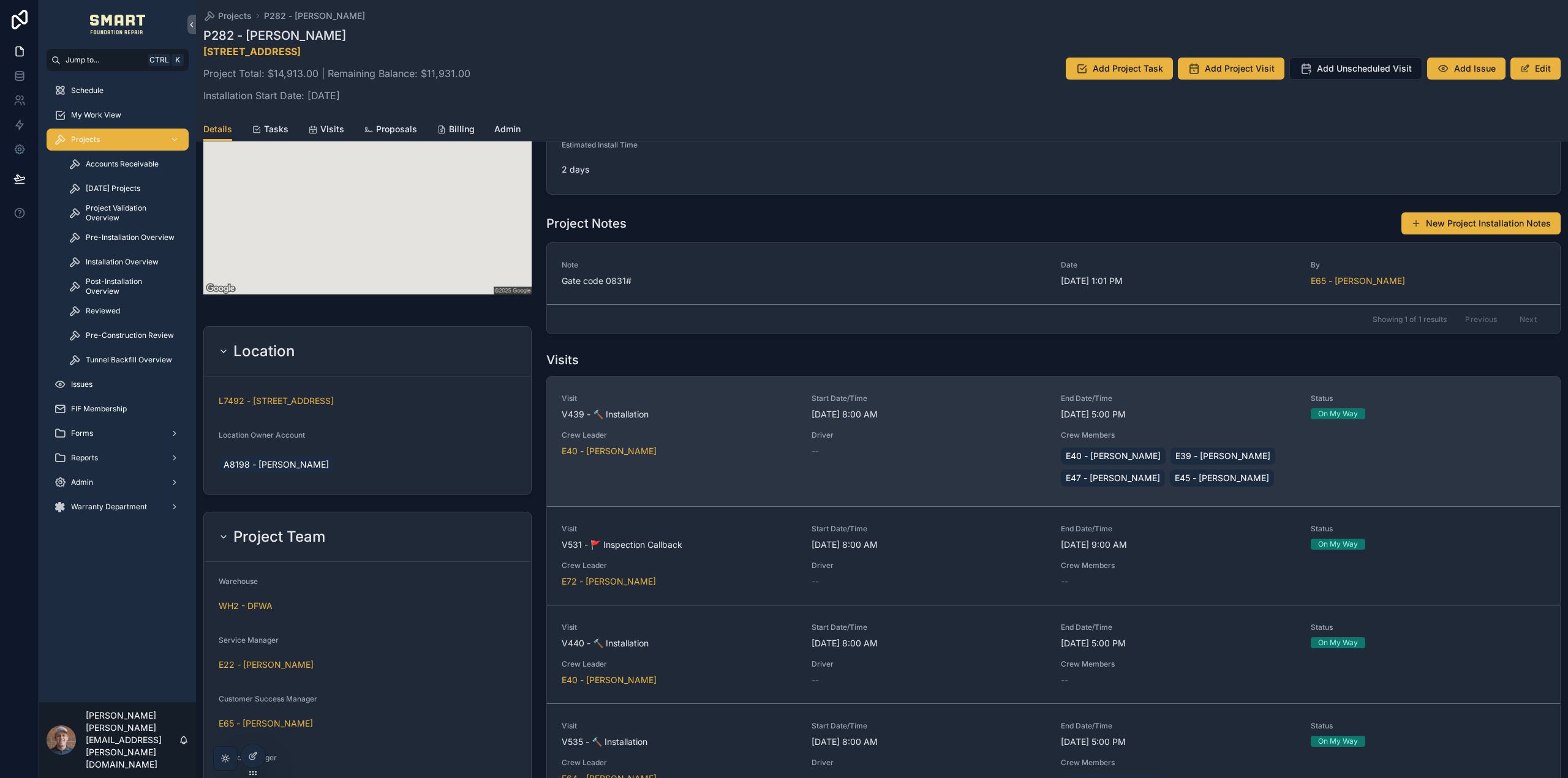
scroll to position [563, 0]
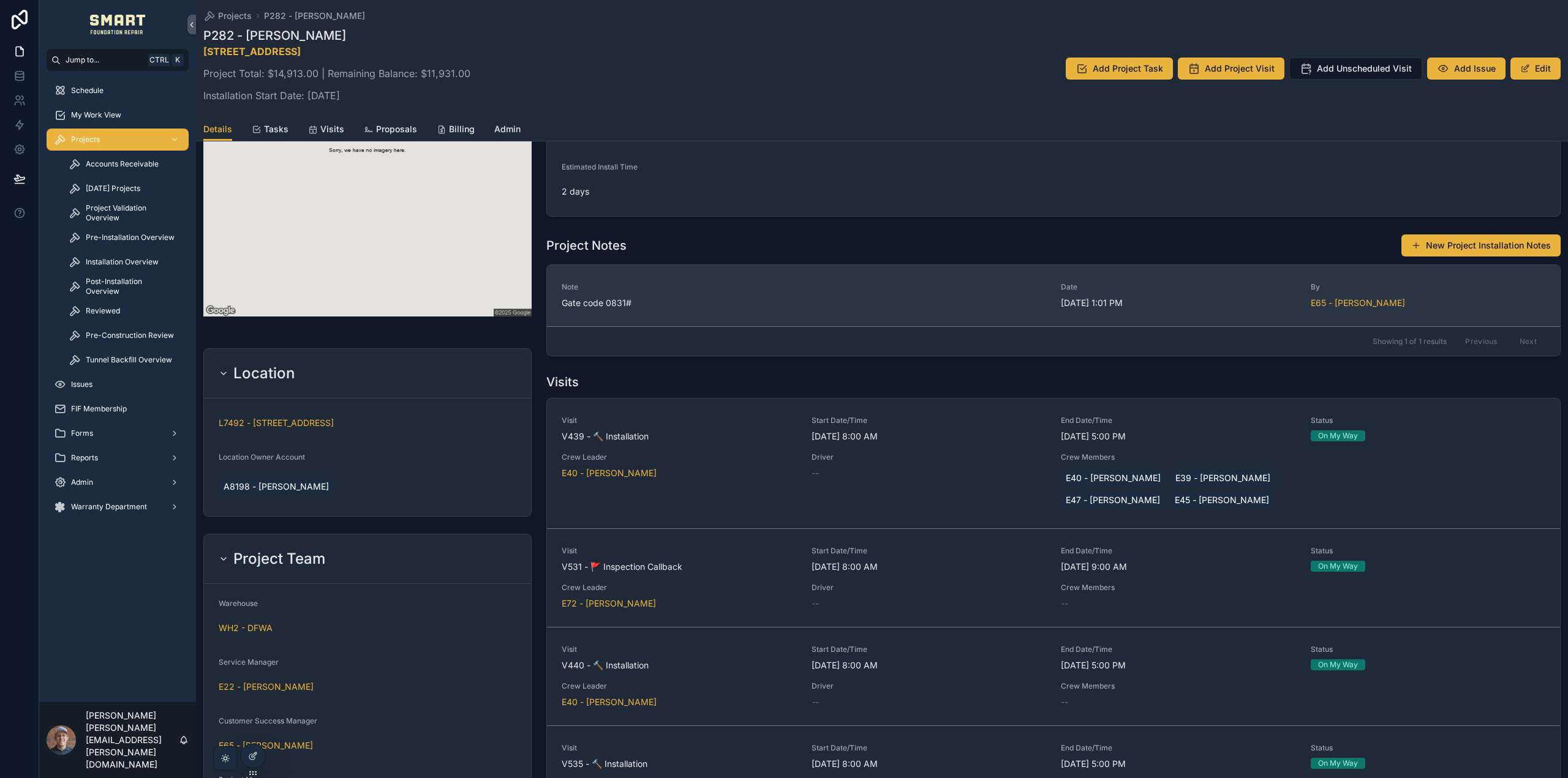
click at [764, 303] on span "Gate code 0831#" at bounding box center [803, 303] width 484 height 12
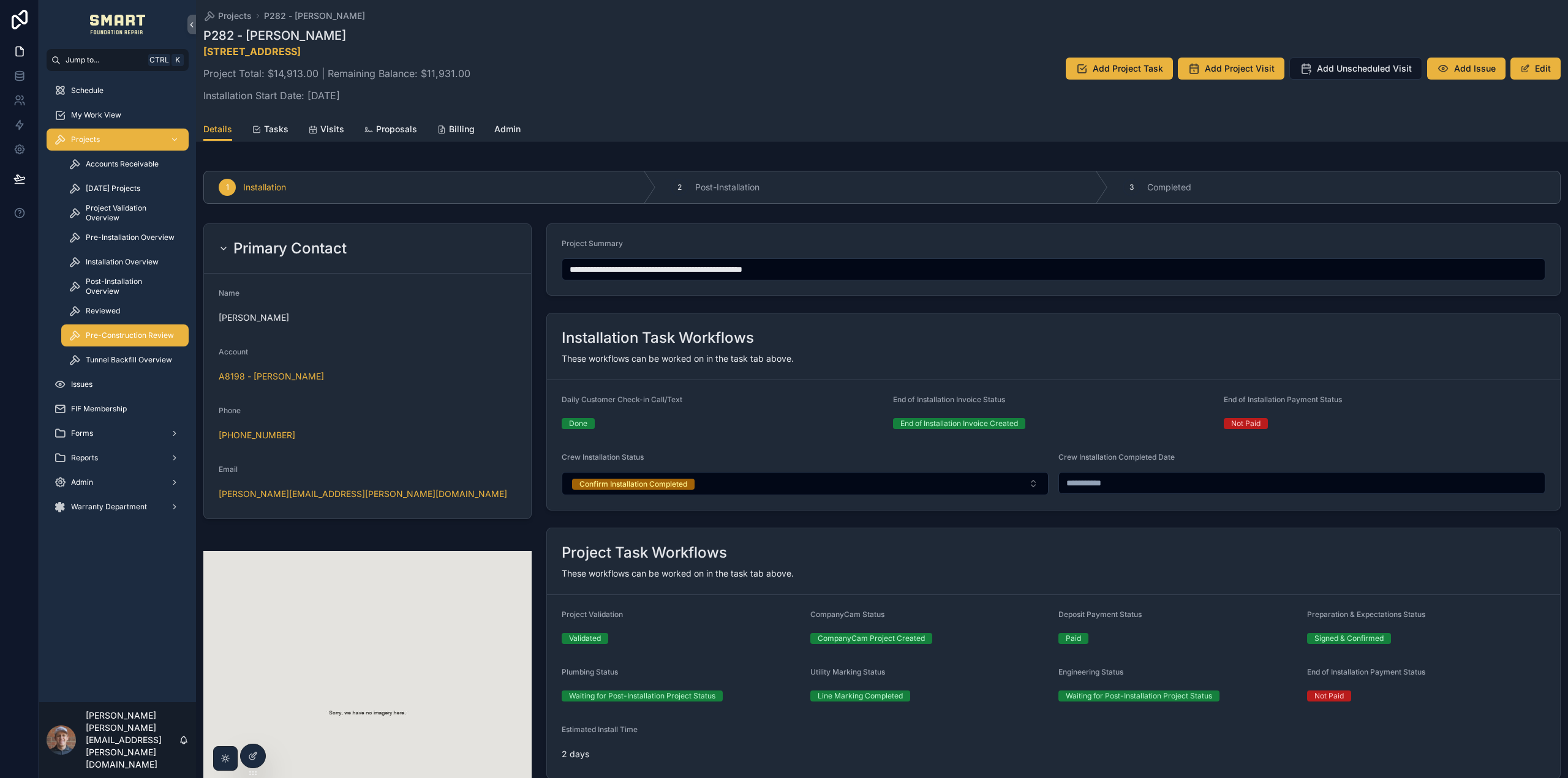
click at [132, 333] on span "Pre-Construction Review" at bounding box center [130, 335] width 88 height 10
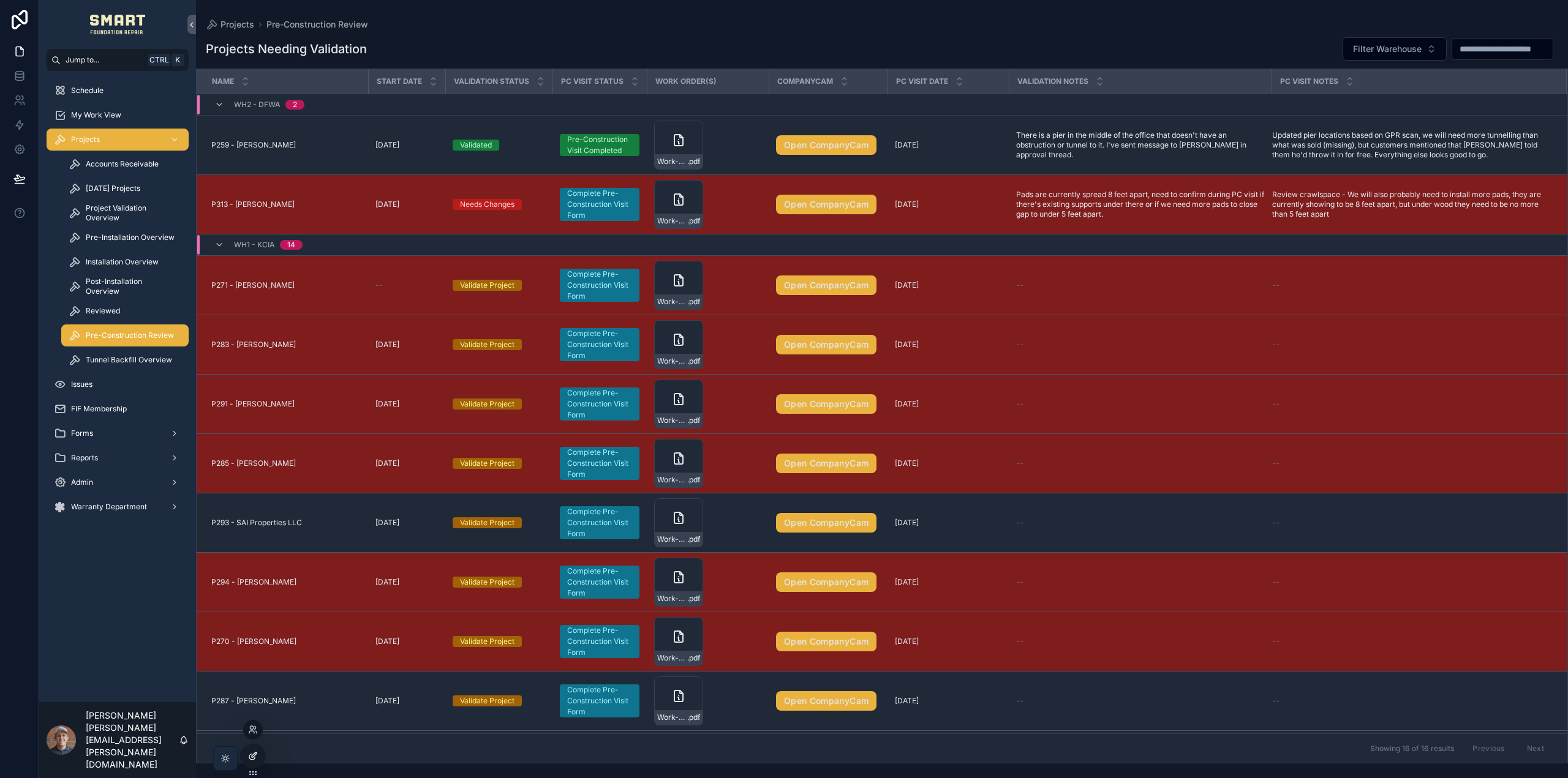
click at [256, 750] on div at bounding box center [252, 756] width 24 height 24
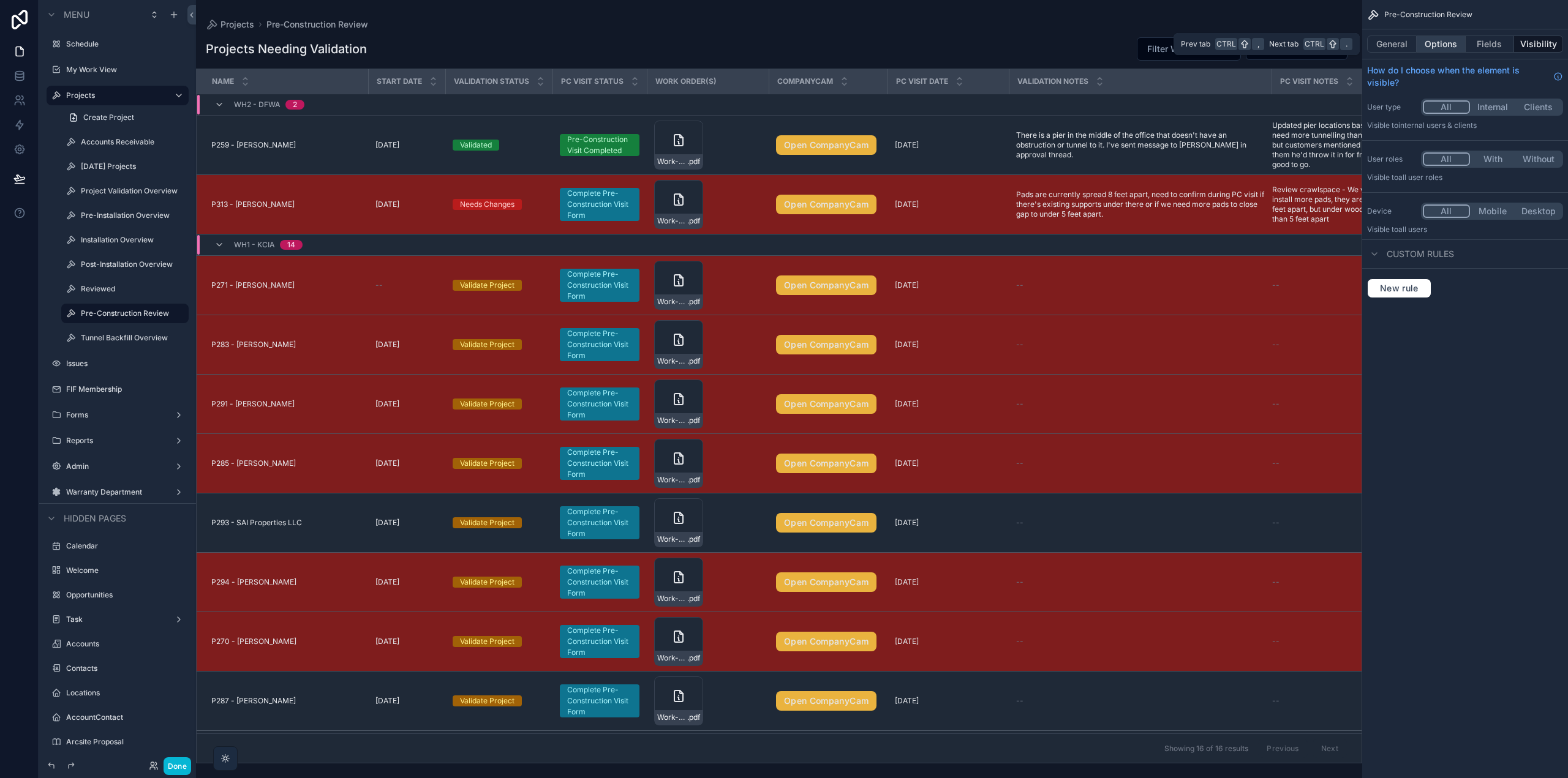
click at [1448, 43] on button "Options" at bounding box center [1441, 43] width 49 height 17
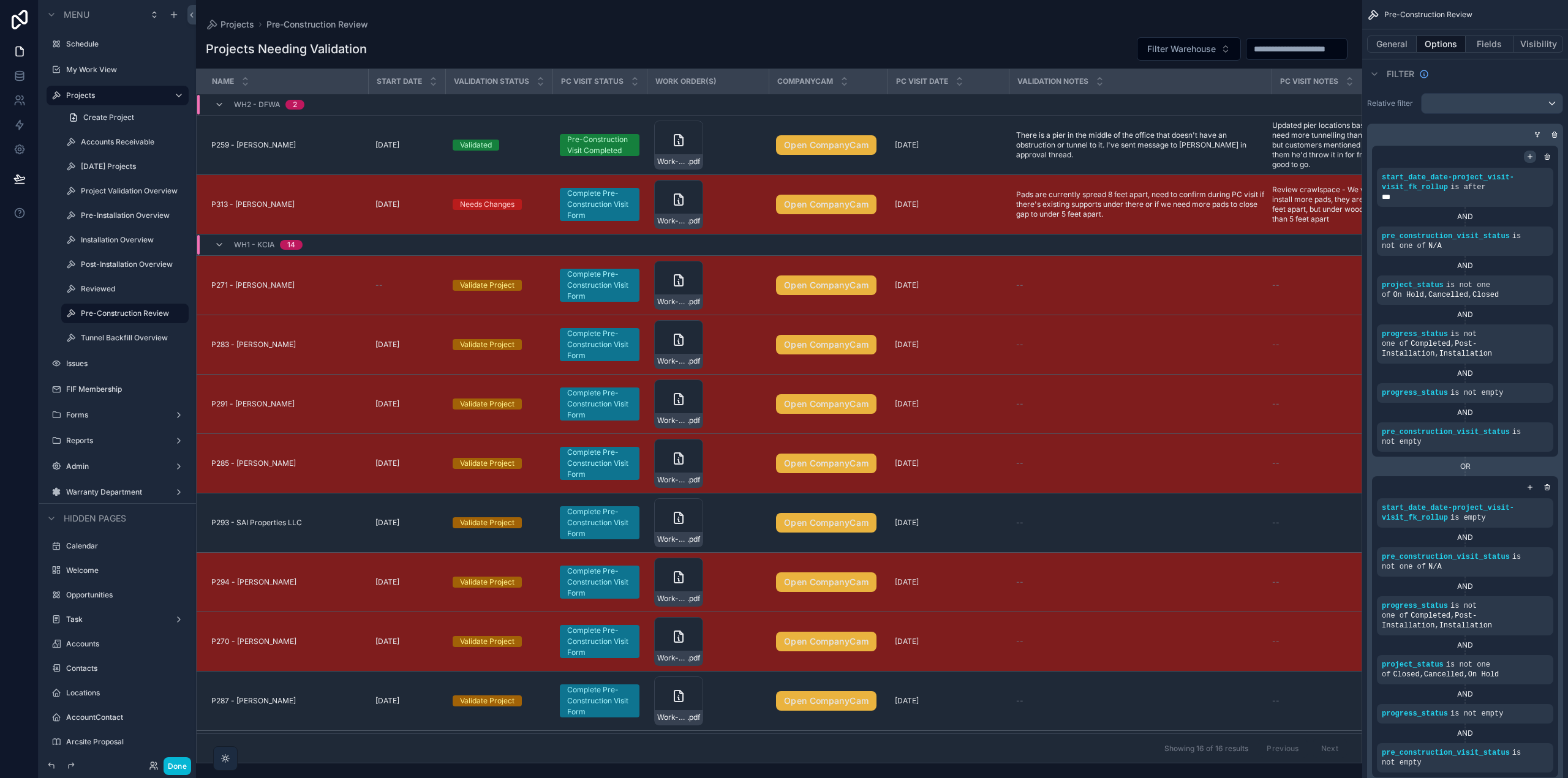
click at [1528, 157] on icon "scrollable content" at bounding box center [1531, 156] width 7 height 7
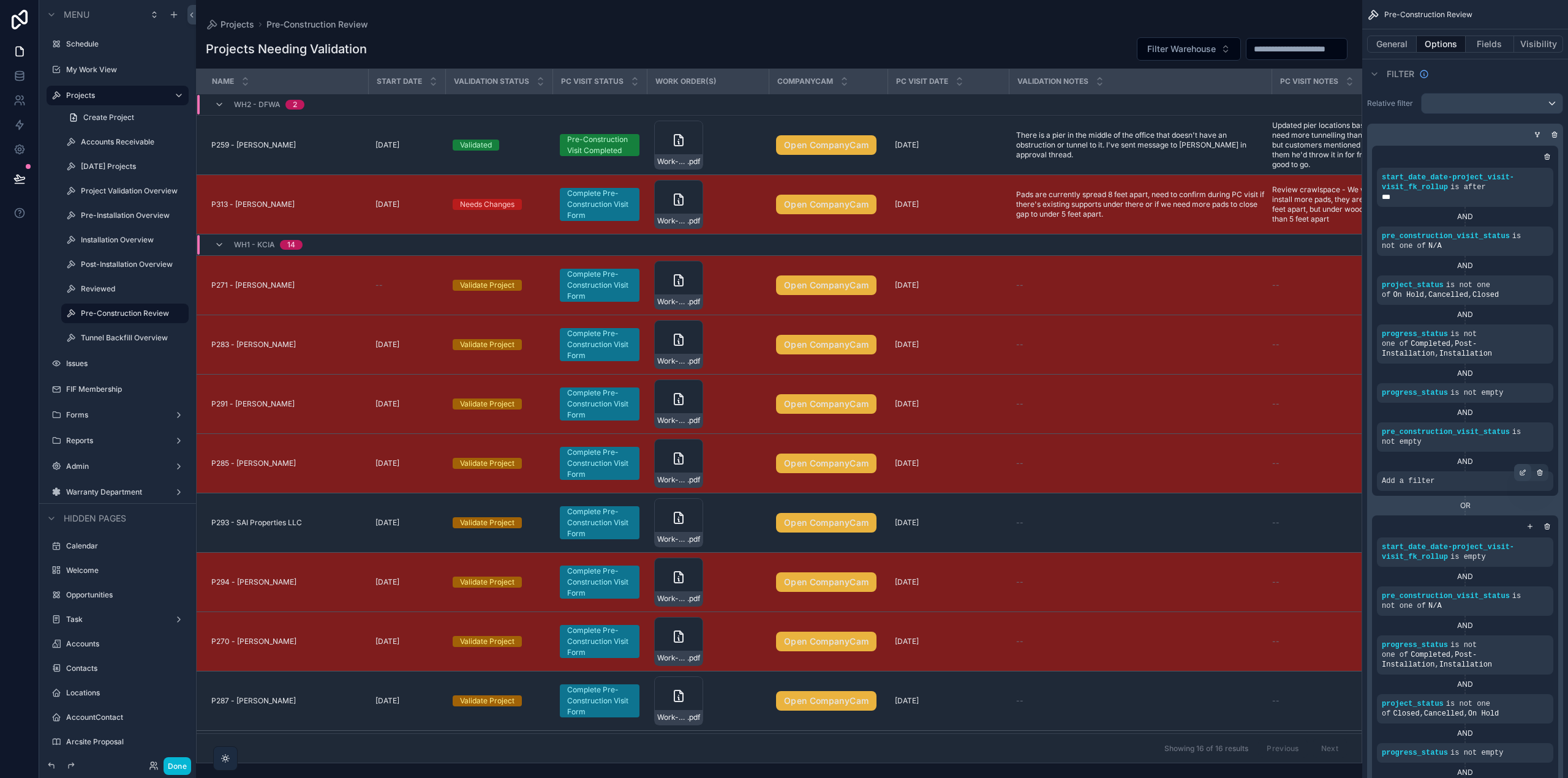
click at [1525, 472] on icon "scrollable content" at bounding box center [1523, 472] width 7 height 7
click at [1276, 464] on span "Select a field" at bounding box center [1253, 462] width 52 height 10
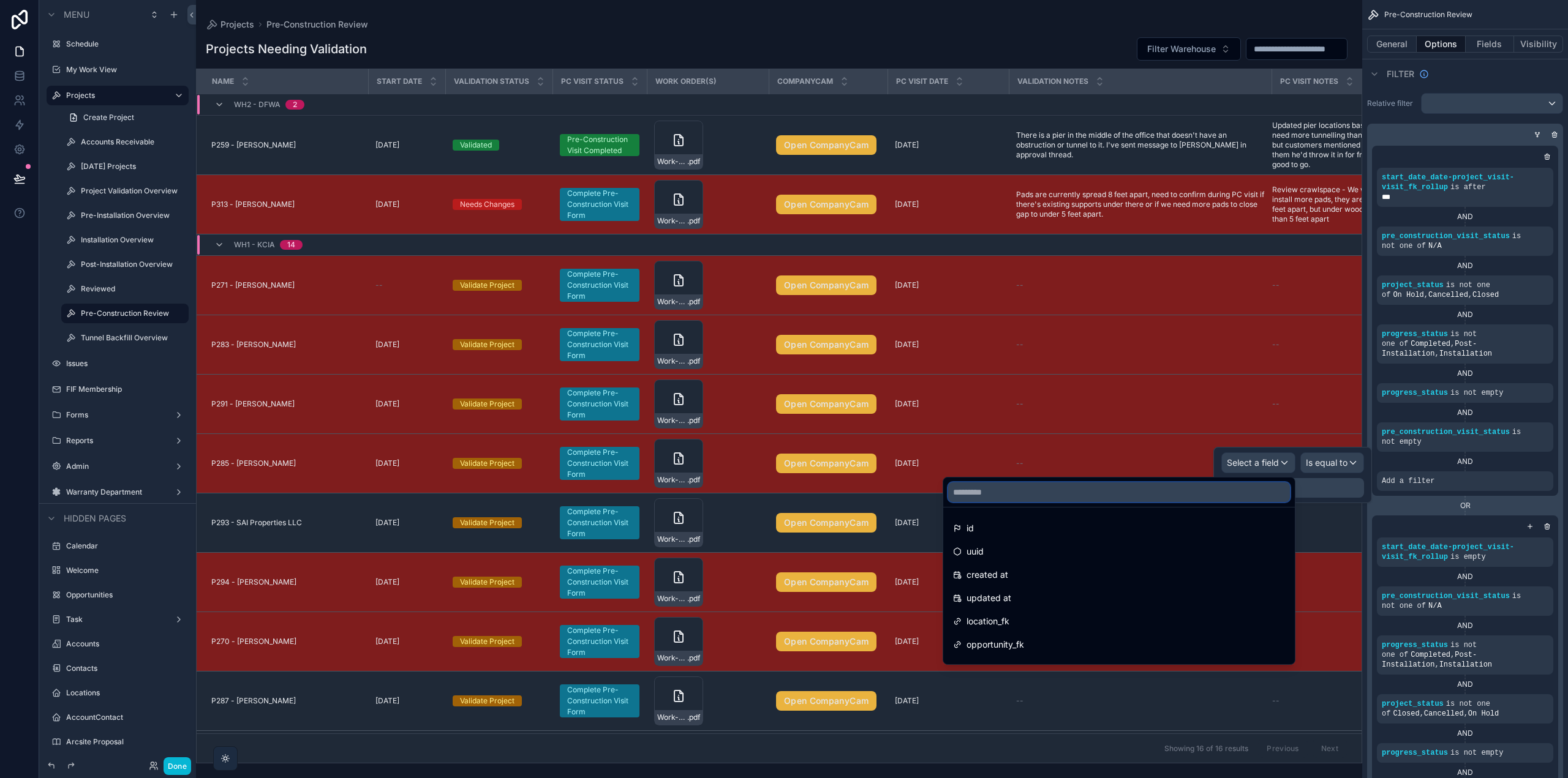
click at [1209, 496] on input "text" at bounding box center [1119, 492] width 342 height 20
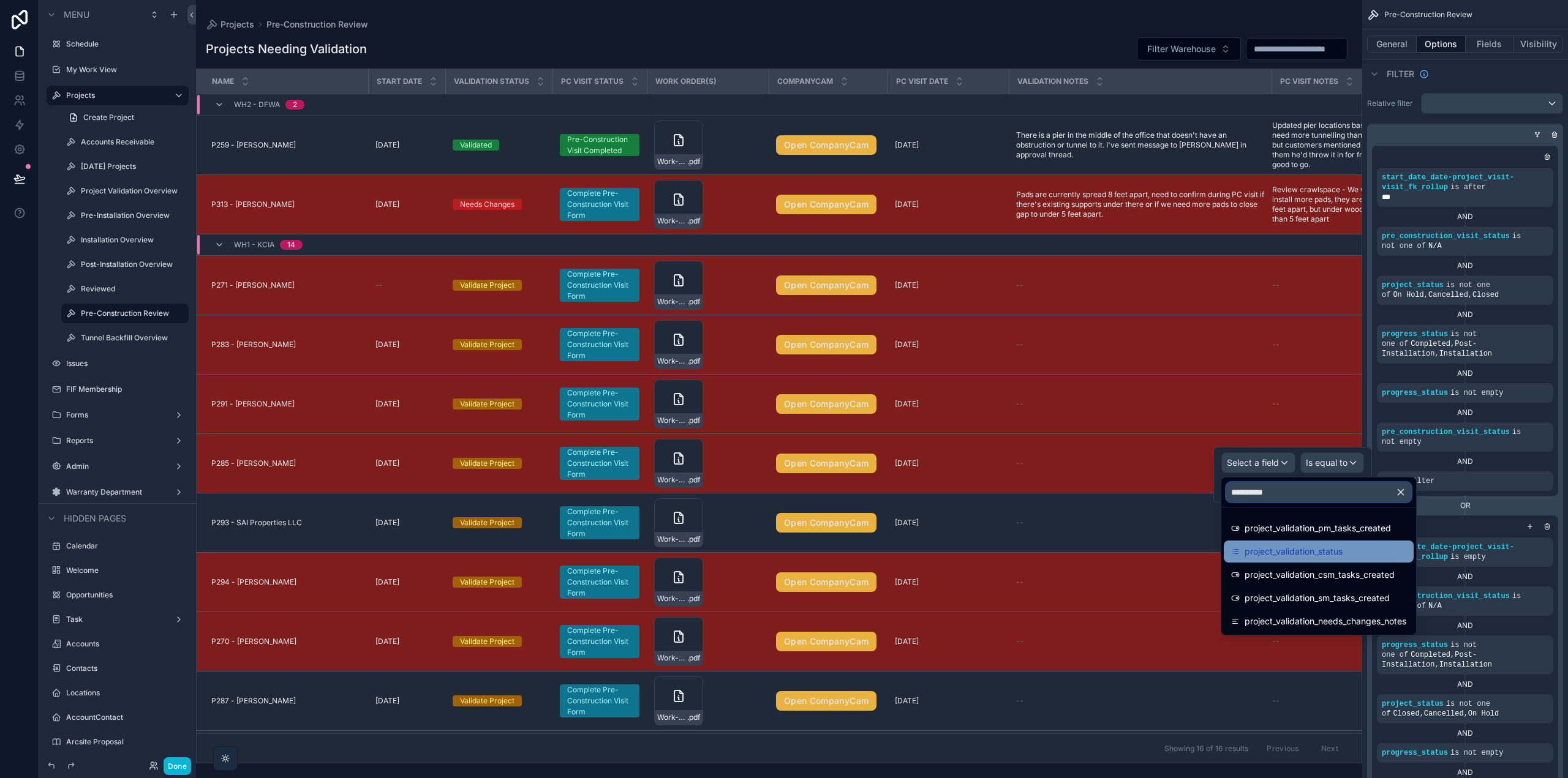
type input "**********"
click at [1258, 555] on span "project_validation_status" at bounding box center [1293, 552] width 98 height 15
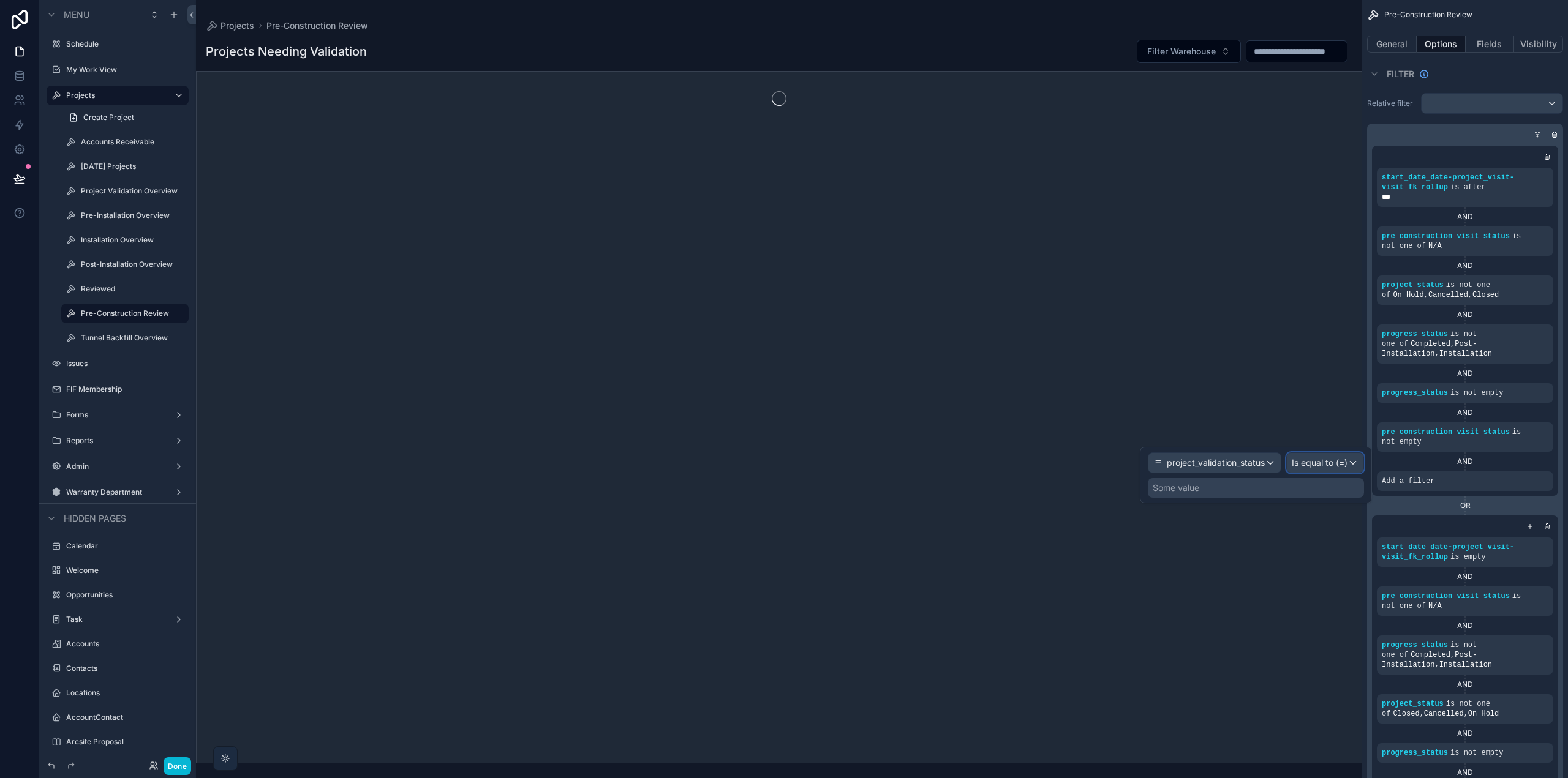
click at [1323, 462] on span "Is equal to (=)" at bounding box center [1320, 463] width 56 height 12
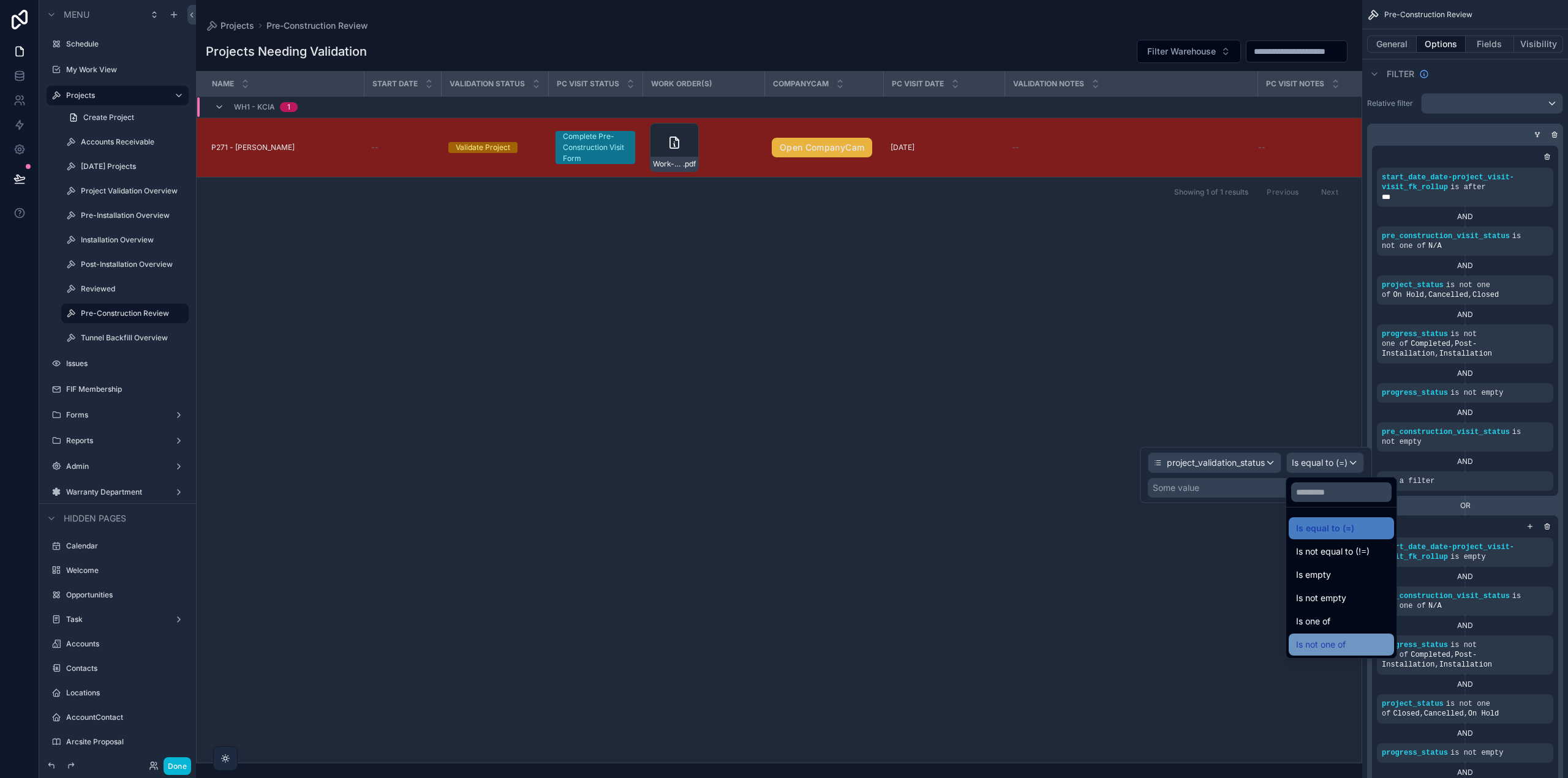
click at [1340, 638] on span "Is not one of" at bounding box center [1320, 644] width 49 height 15
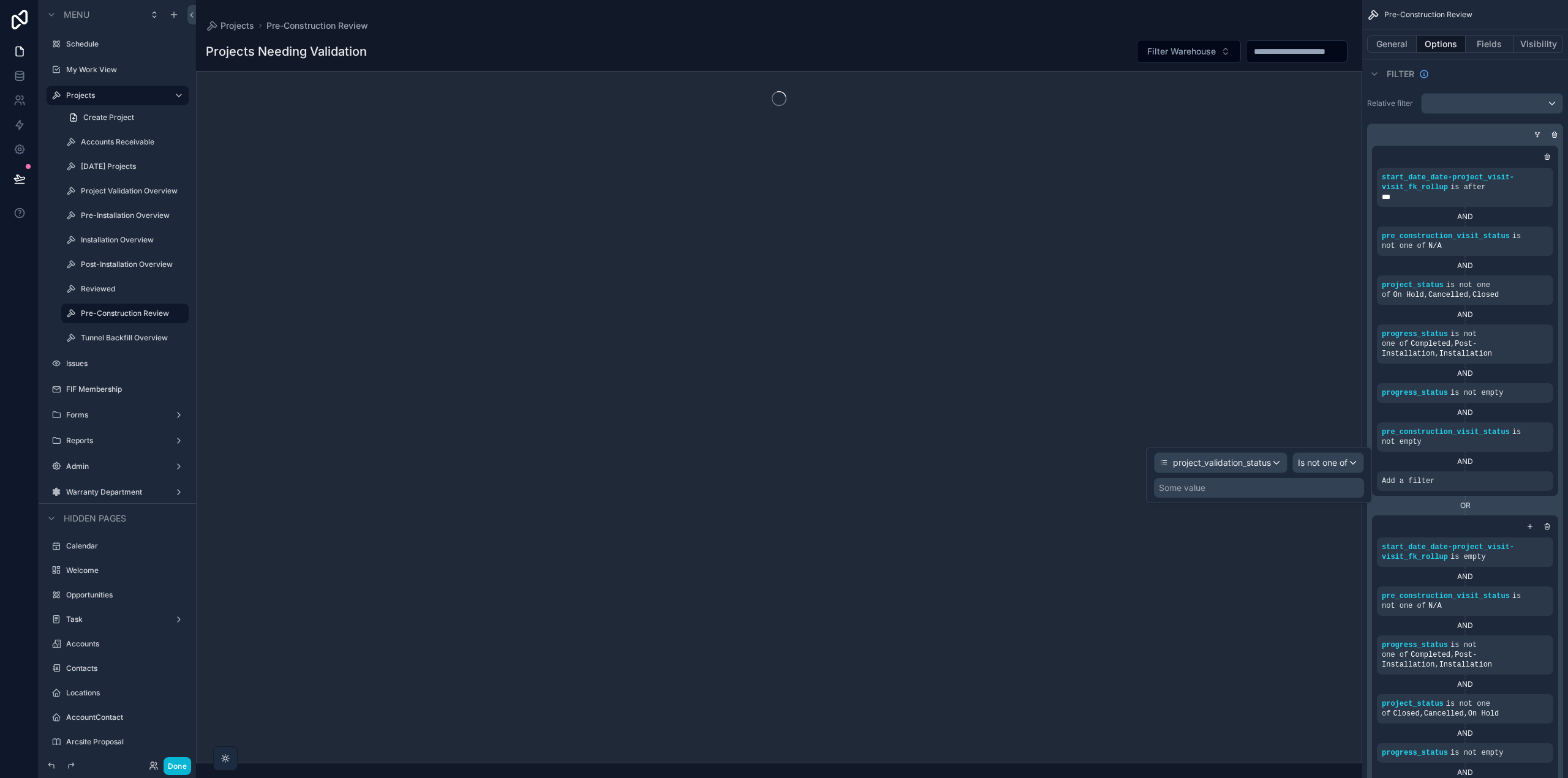
click at [1232, 491] on div "Some value" at bounding box center [1259, 488] width 210 height 20
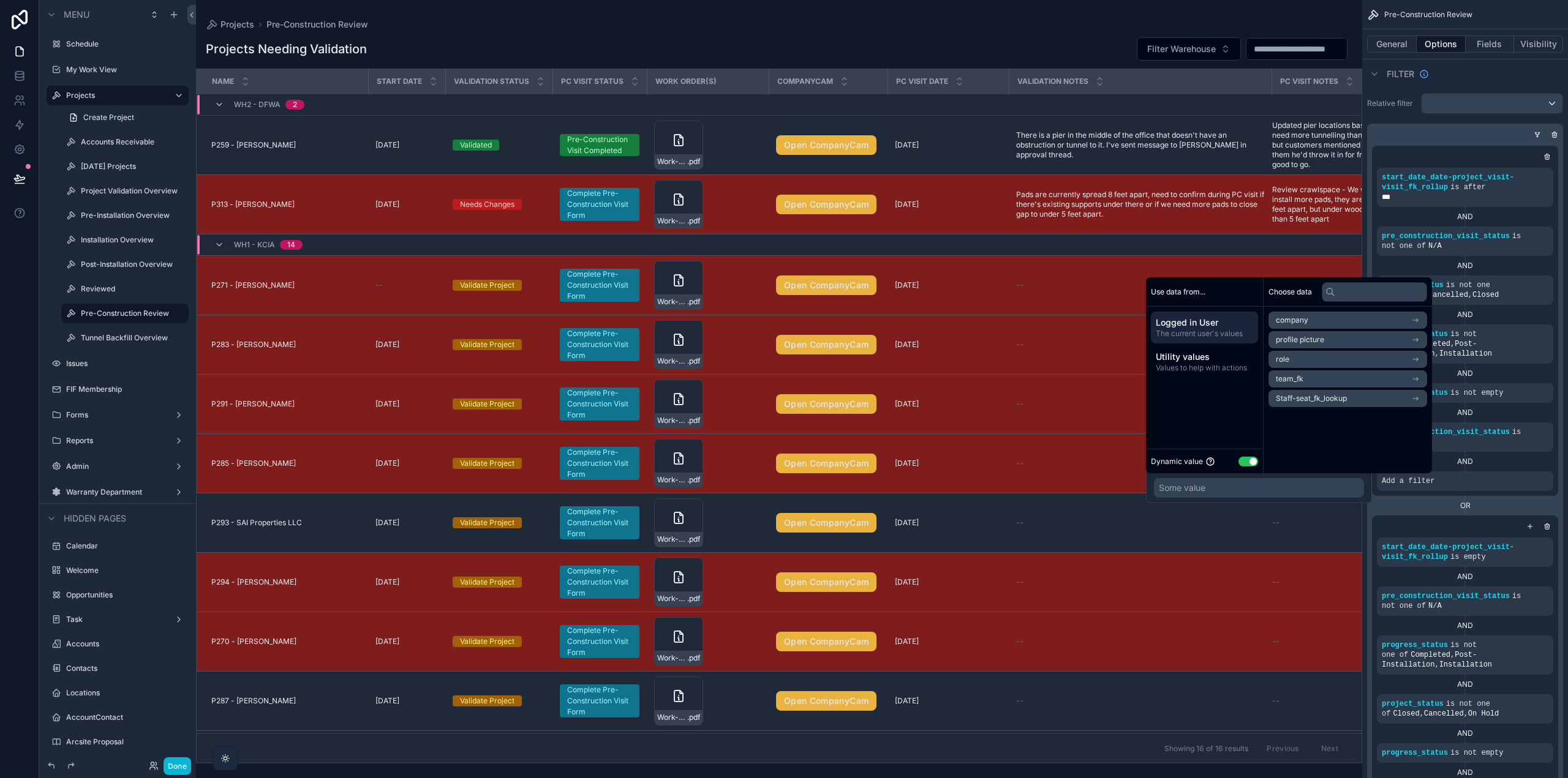
click at [1250, 464] on button "Use setting" at bounding box center [1248, 461] width 20 height 10
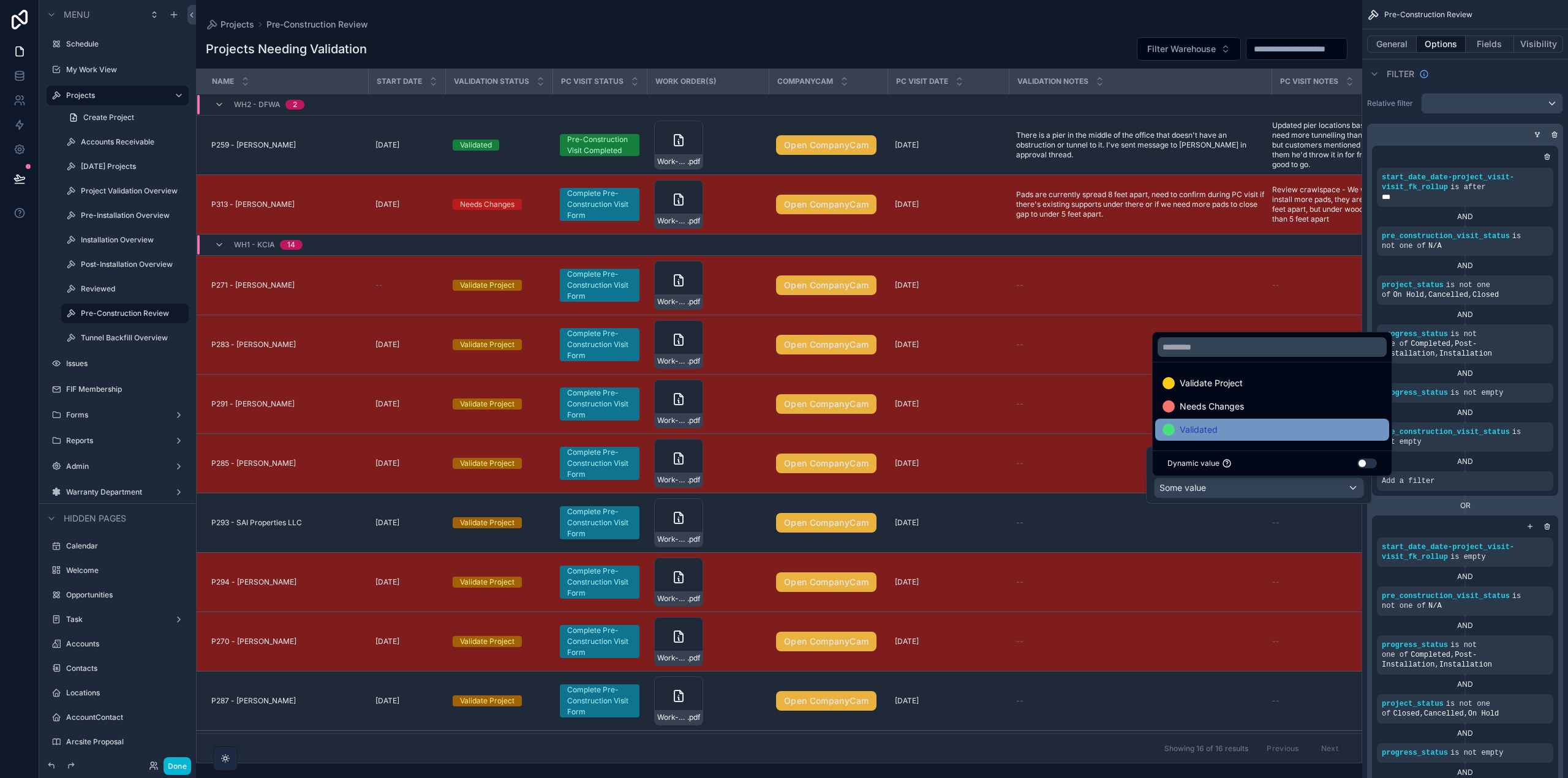
click at [1240, 433] on div "Validated" at bounding box center [1272, 430] width 219 height 15
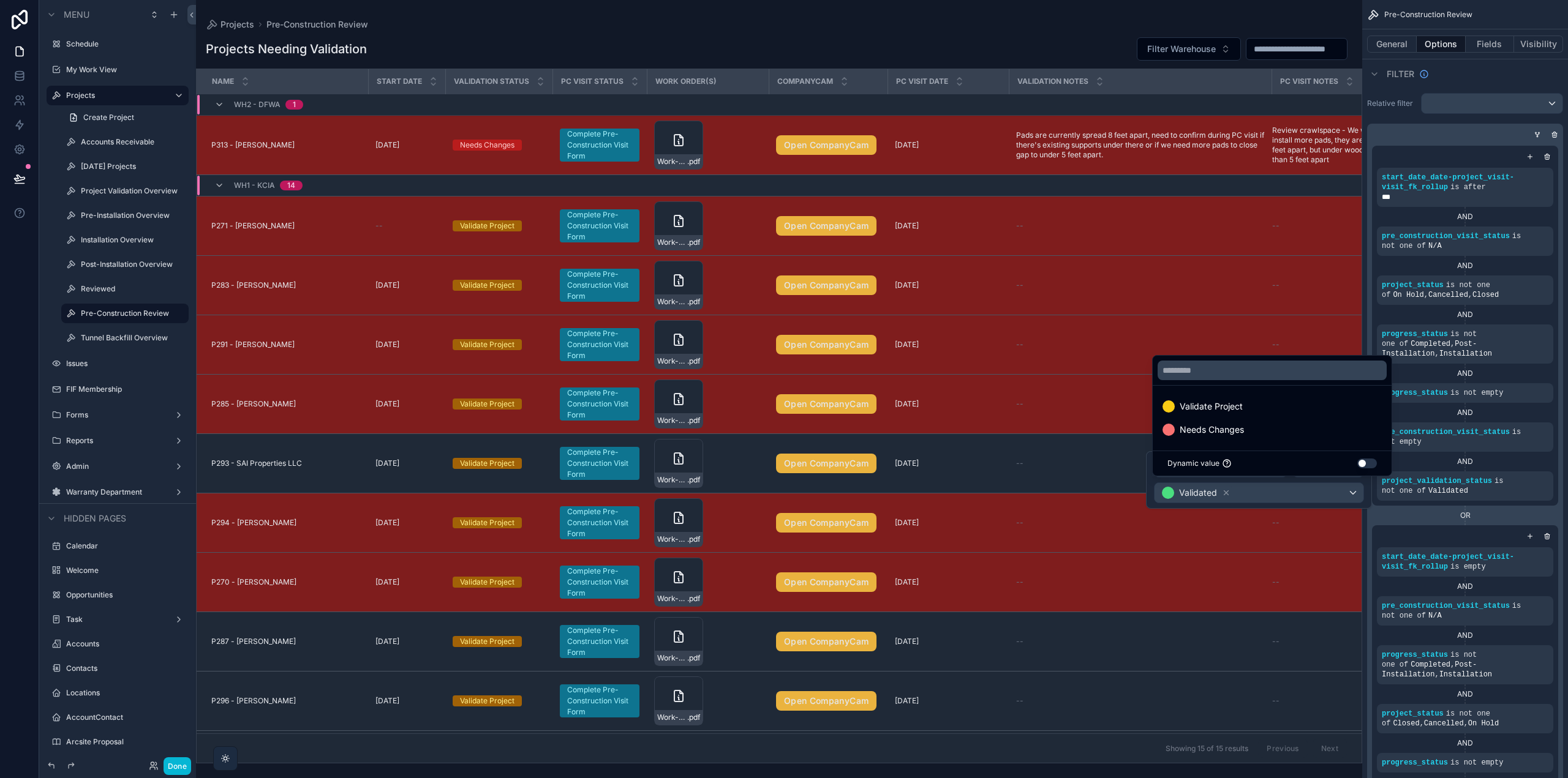
click at [1387, 92] on div "Relative filter start_date_date-project_visit-visit_fk_rollup is after *** AND …" at bounding box center [1465, 462] width 206 height 748
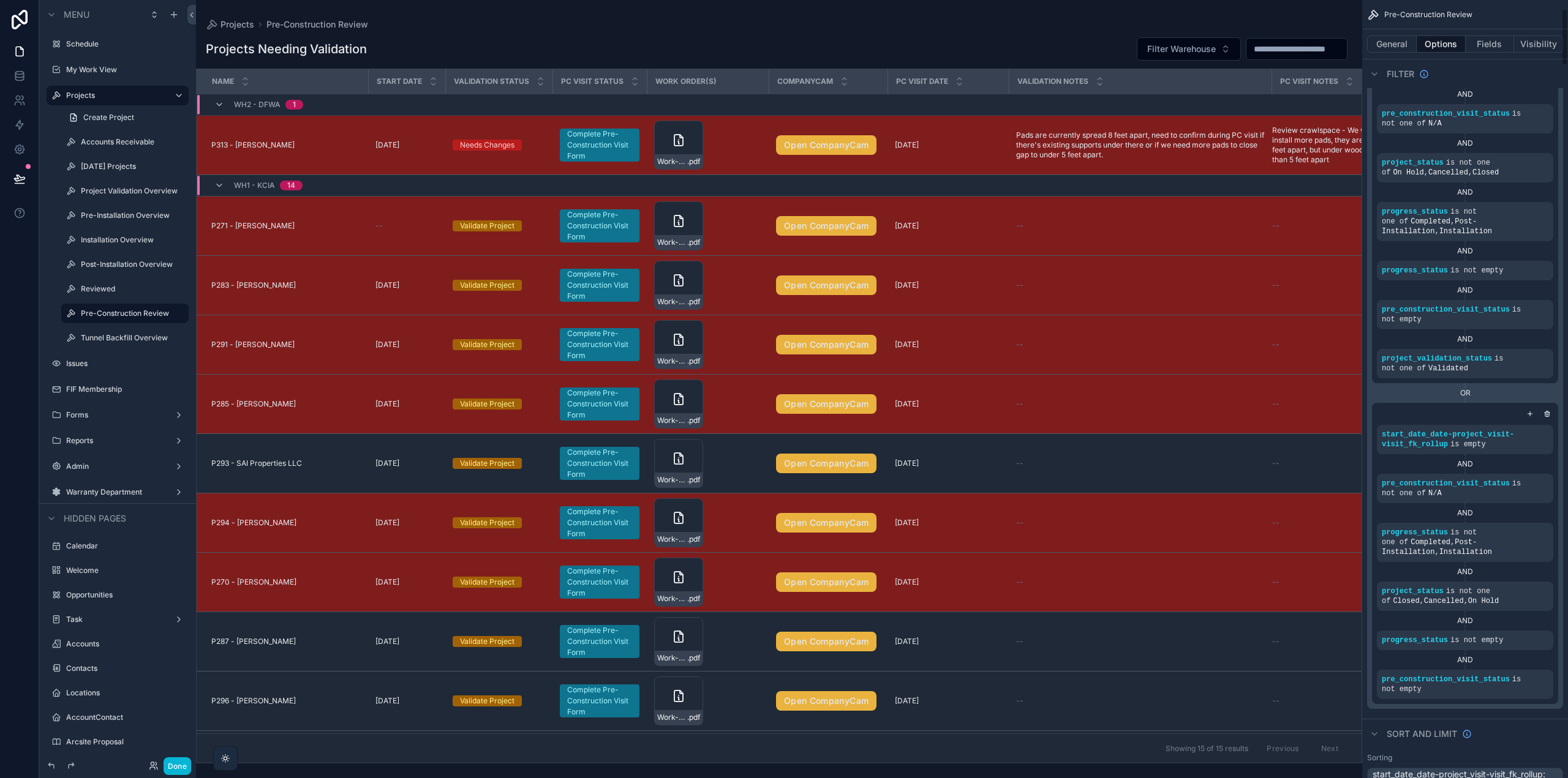
scroll to position [184, 0]
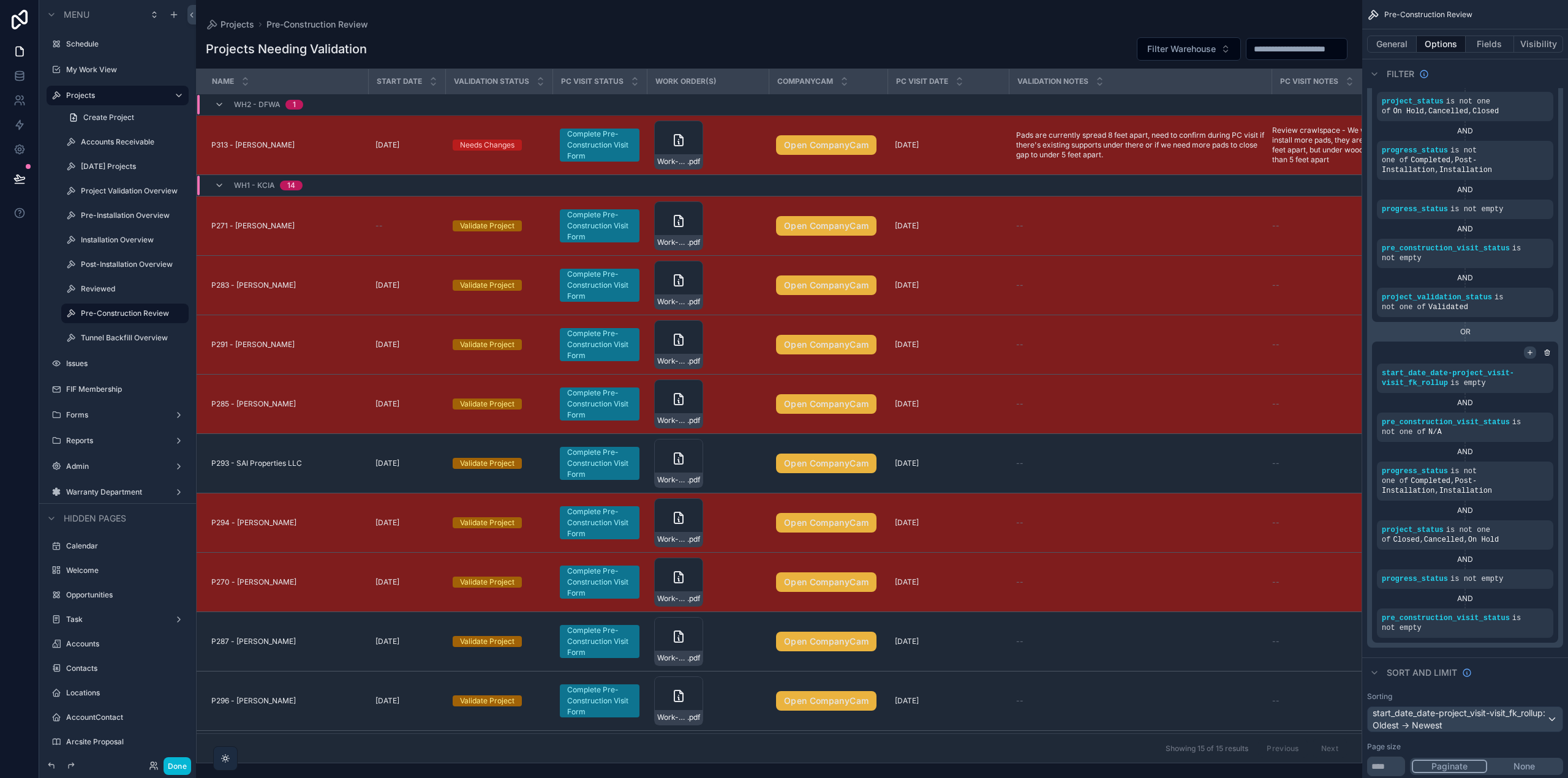
click at [1531, 353] on icon "scrollable content" at bounding box center [1531, 353] width 4 height 0
click at [1526, 659] on icon "scrollable content" at bounding box center [1523, 659] width 7 height 7
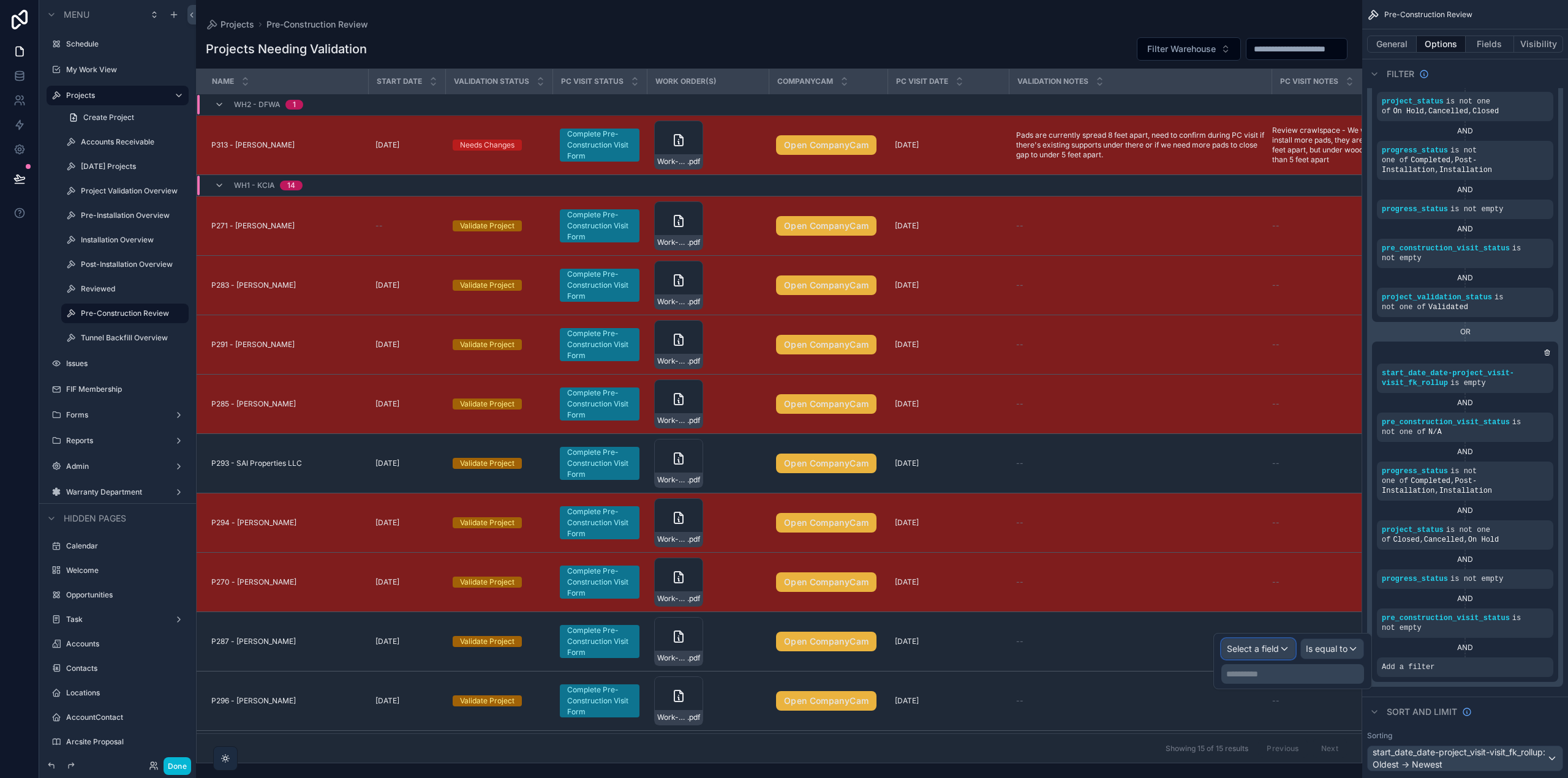
click at [1258, 655] on div "Select a field" at bounding box center [1258, 649] width 73 height 20
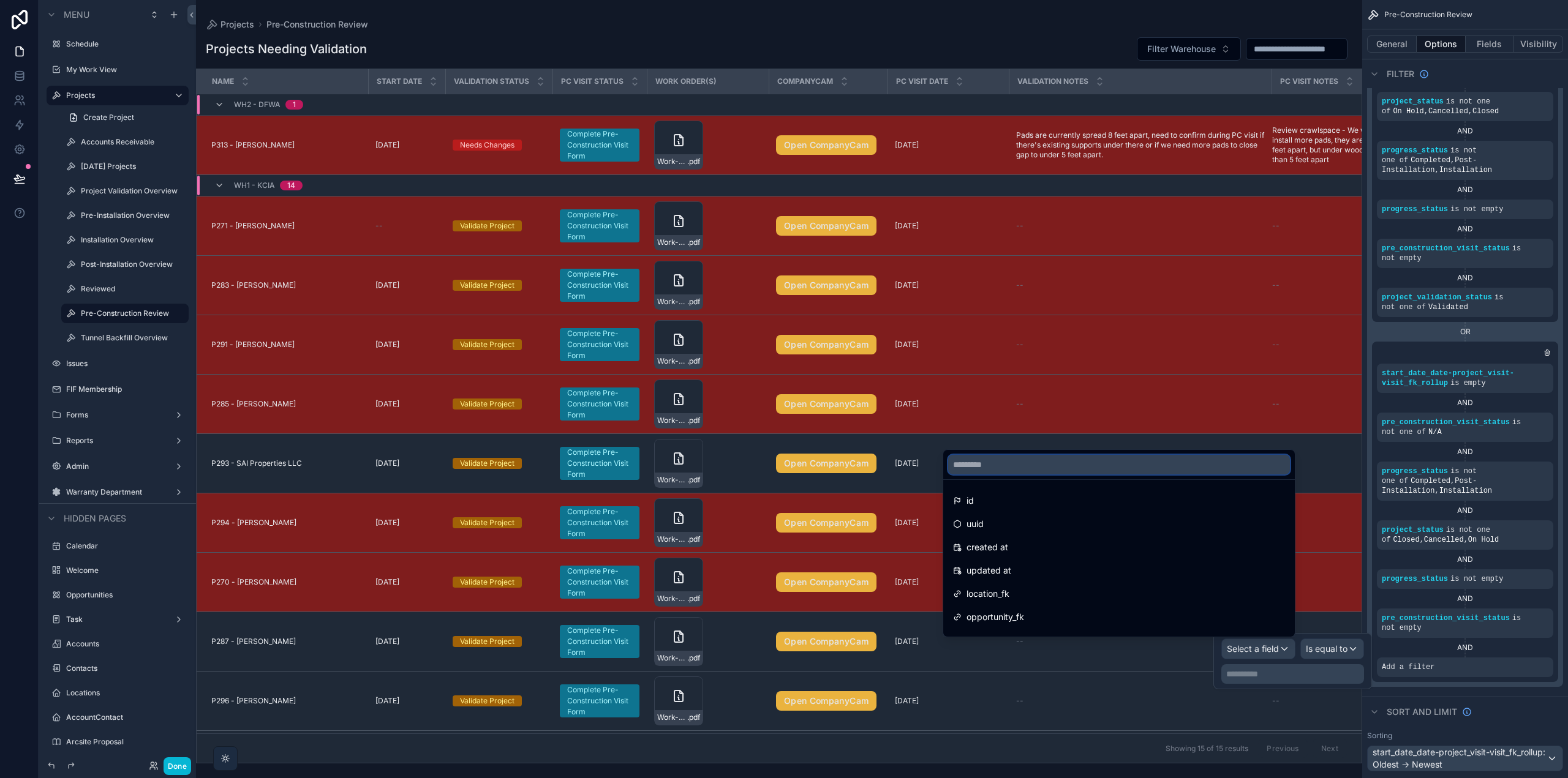
click at [1041, 464] on input "text" at bounding box center [1119, 464] width 342 height 20
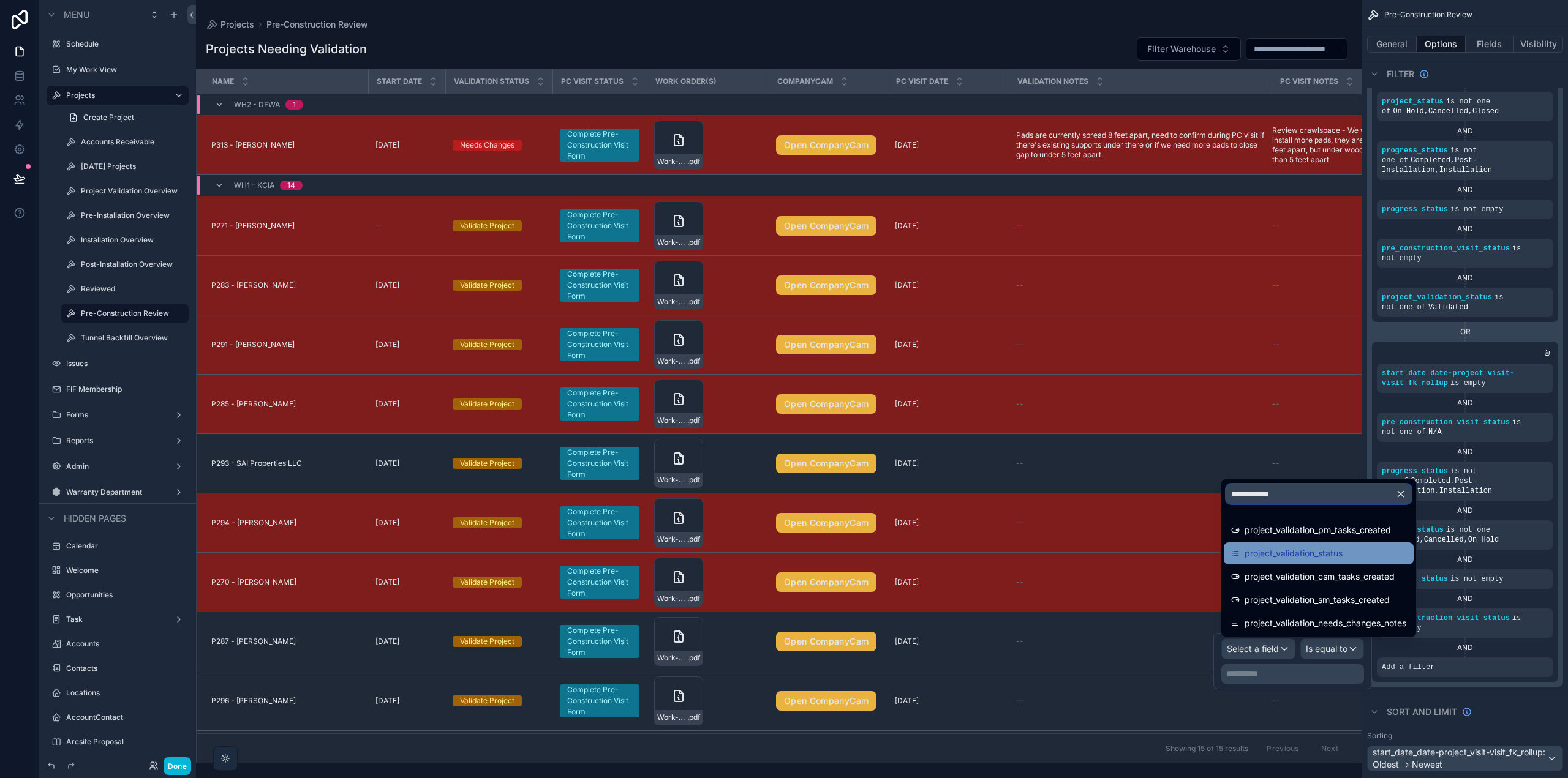
type input "**********"
click at [1301, 555] on span "project_validation_status" at bounding box center [1293, 553] width 98 height 15
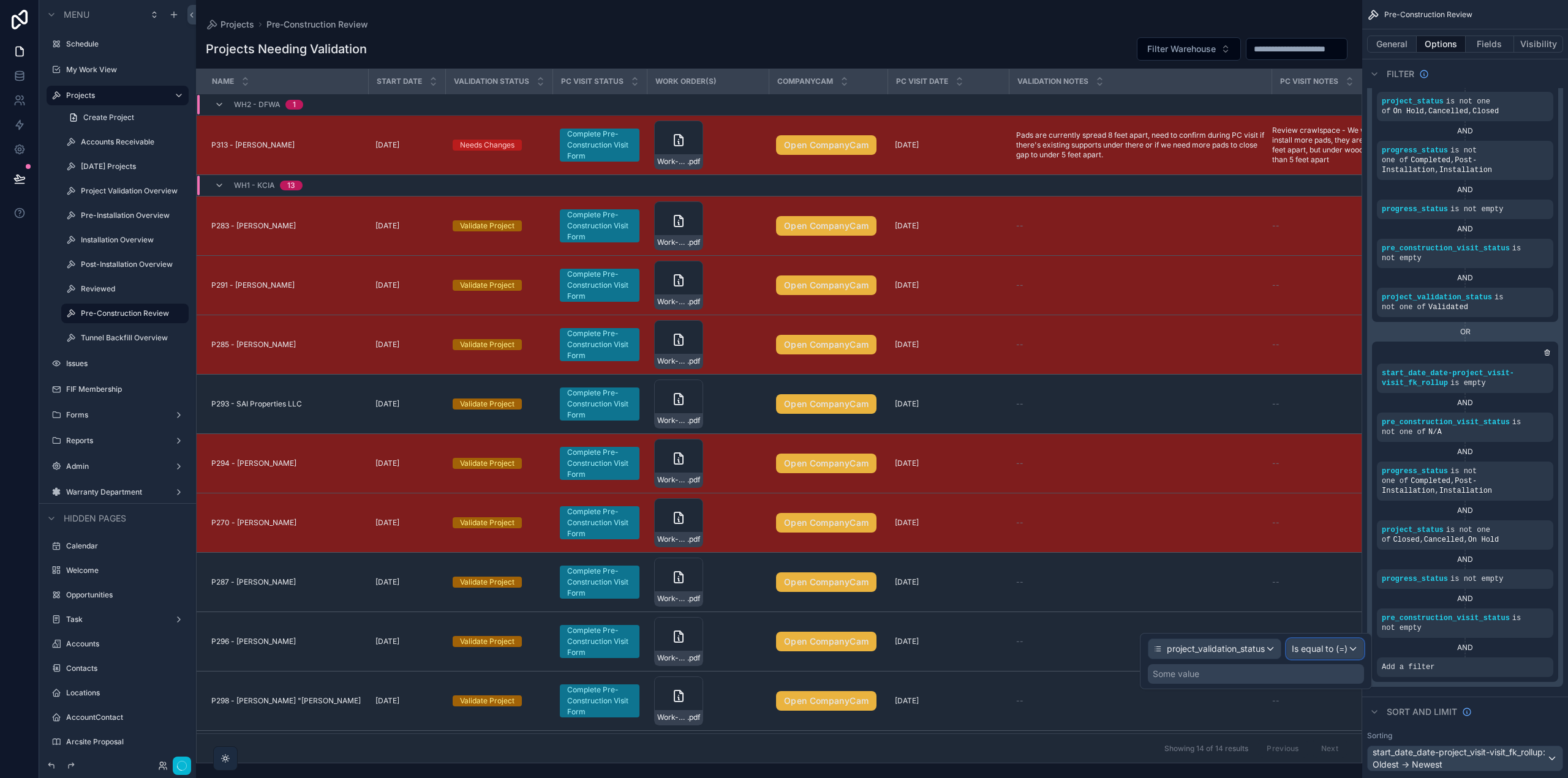
click at [1328, 644] on span "Is equal to (=)" at bounding box center [1320, 649] width 56 height 12
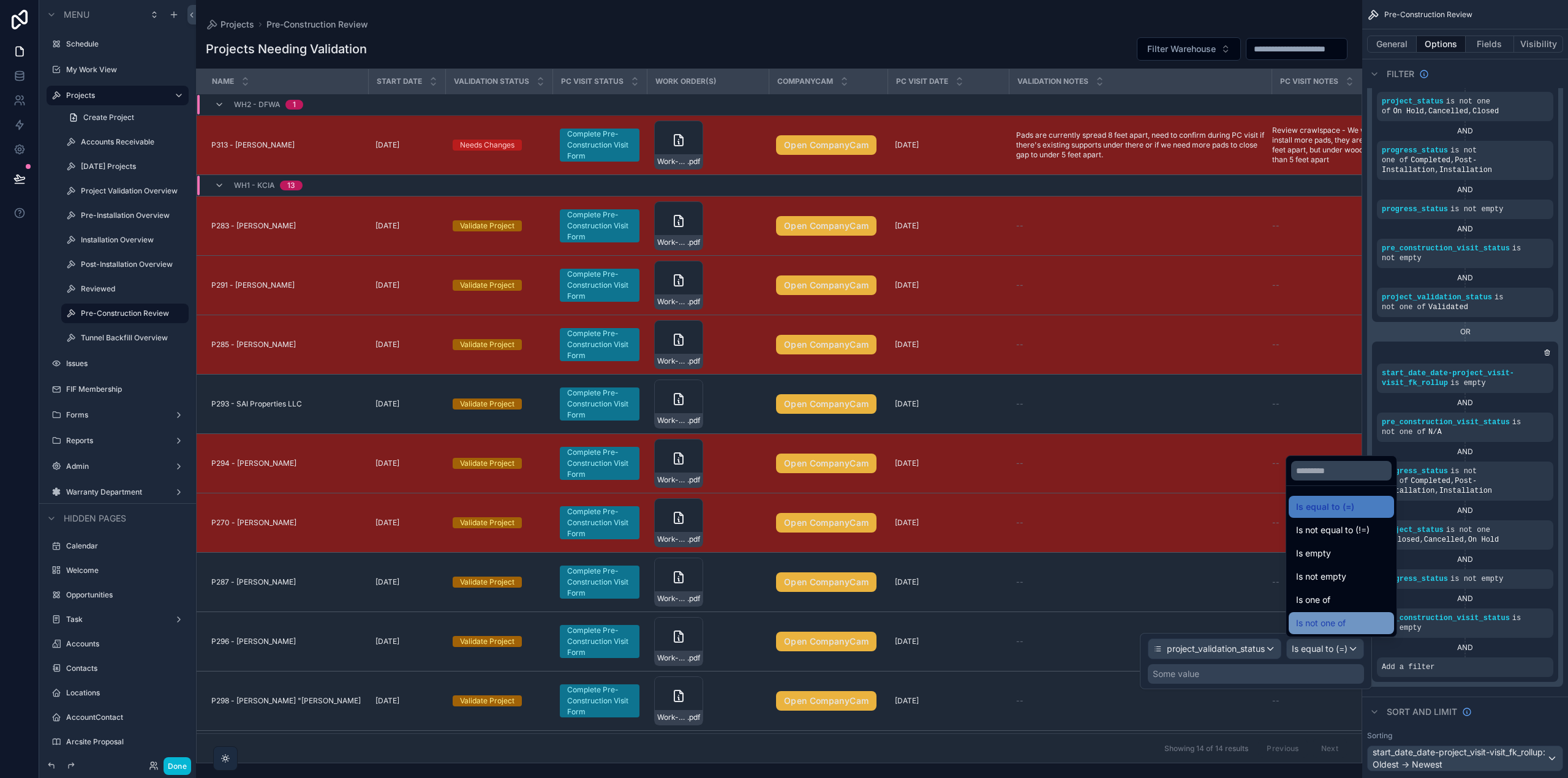
click at [1333, 624] on span "Is not one of" at bounding box center [1320, 623] width 49 height 15
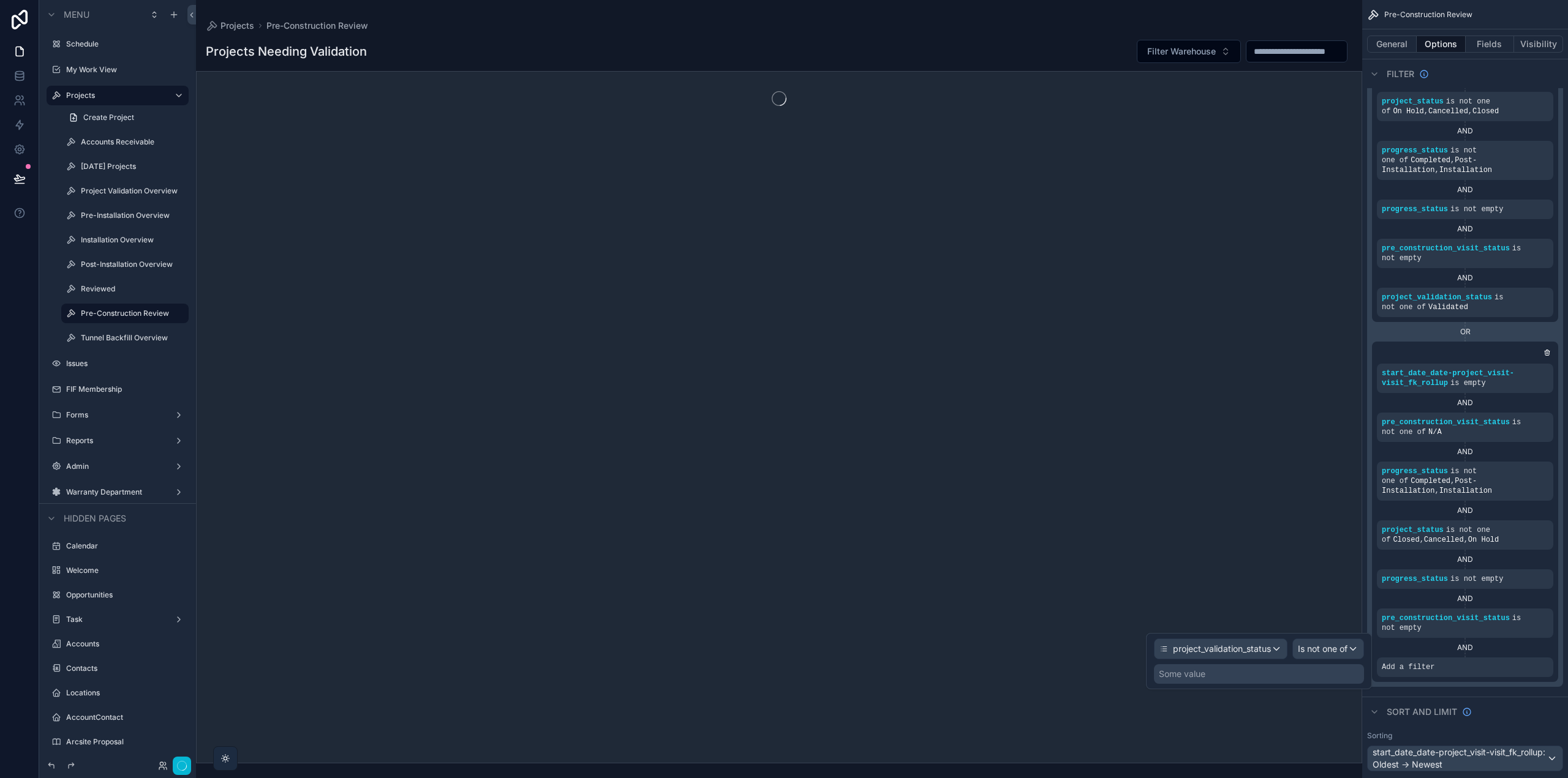
click at [1247, 674] on div "Some value" at bounding box center [1259, 674] width 210 height 20
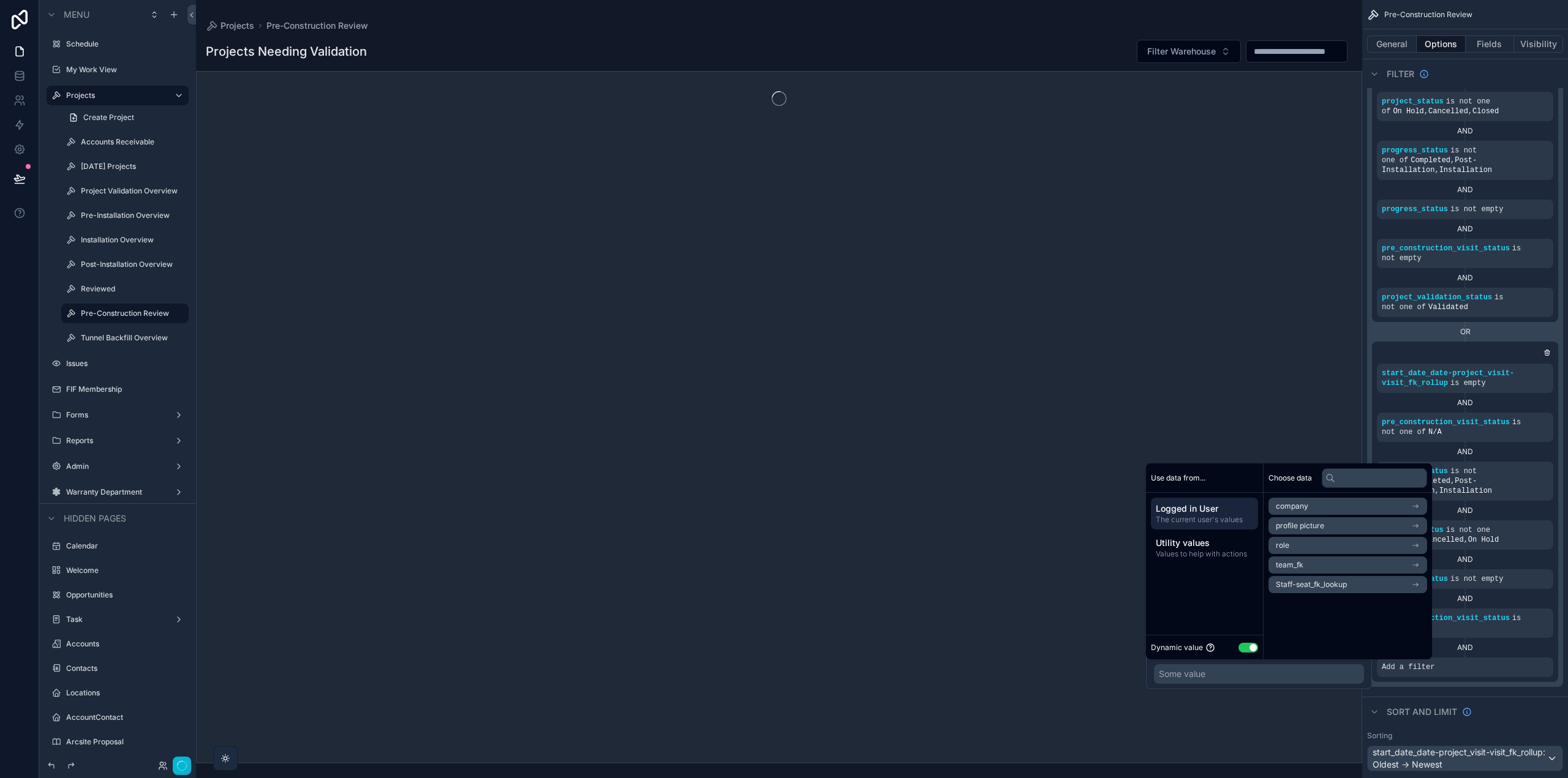
click at [1243, 647] on button "Use setting" at bounding box center [1248, 647] width 20 height 10
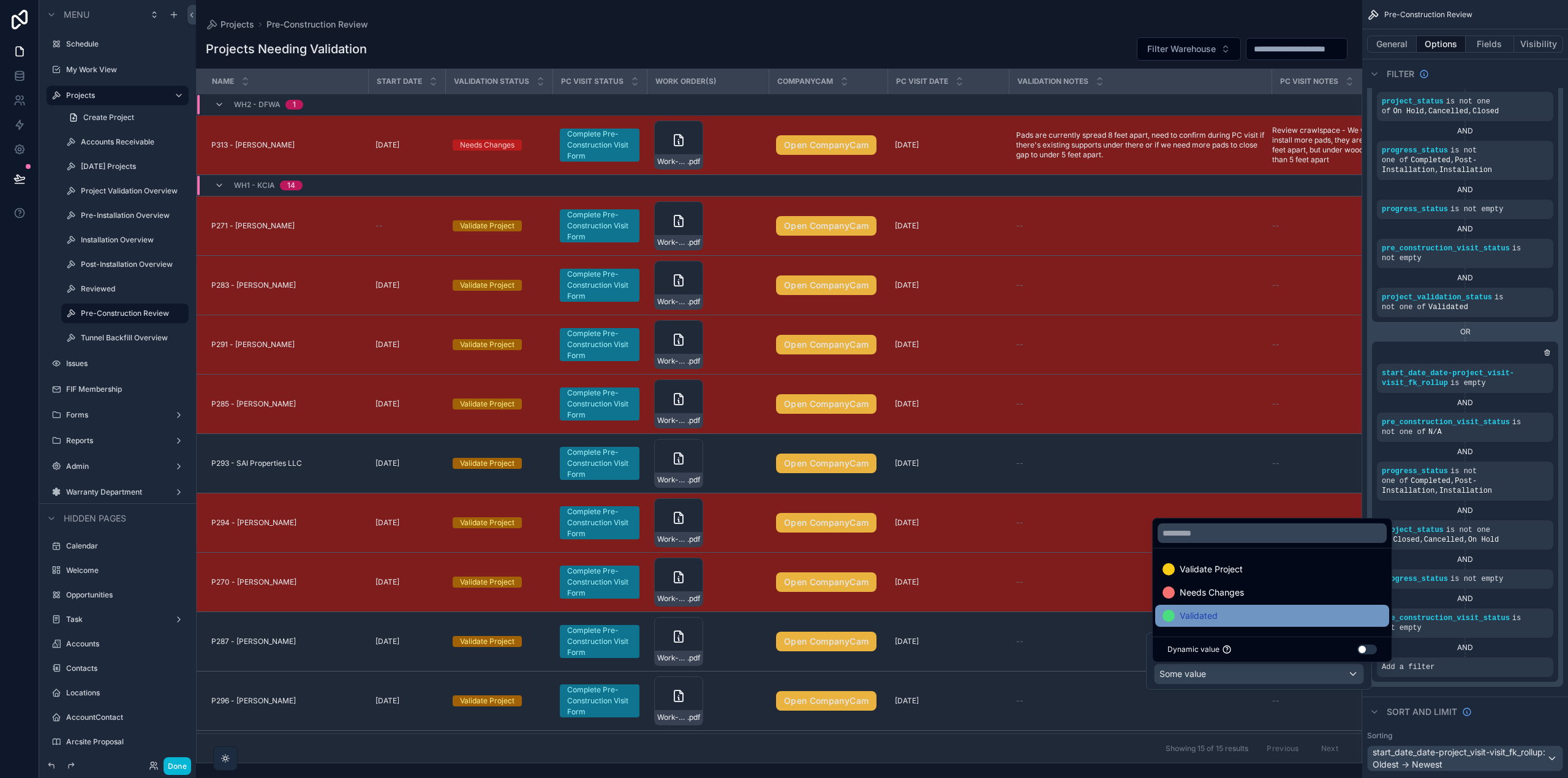
click at [1196, 613] on span "Validated" at bounding box center [1199, 616] width 38 height 15
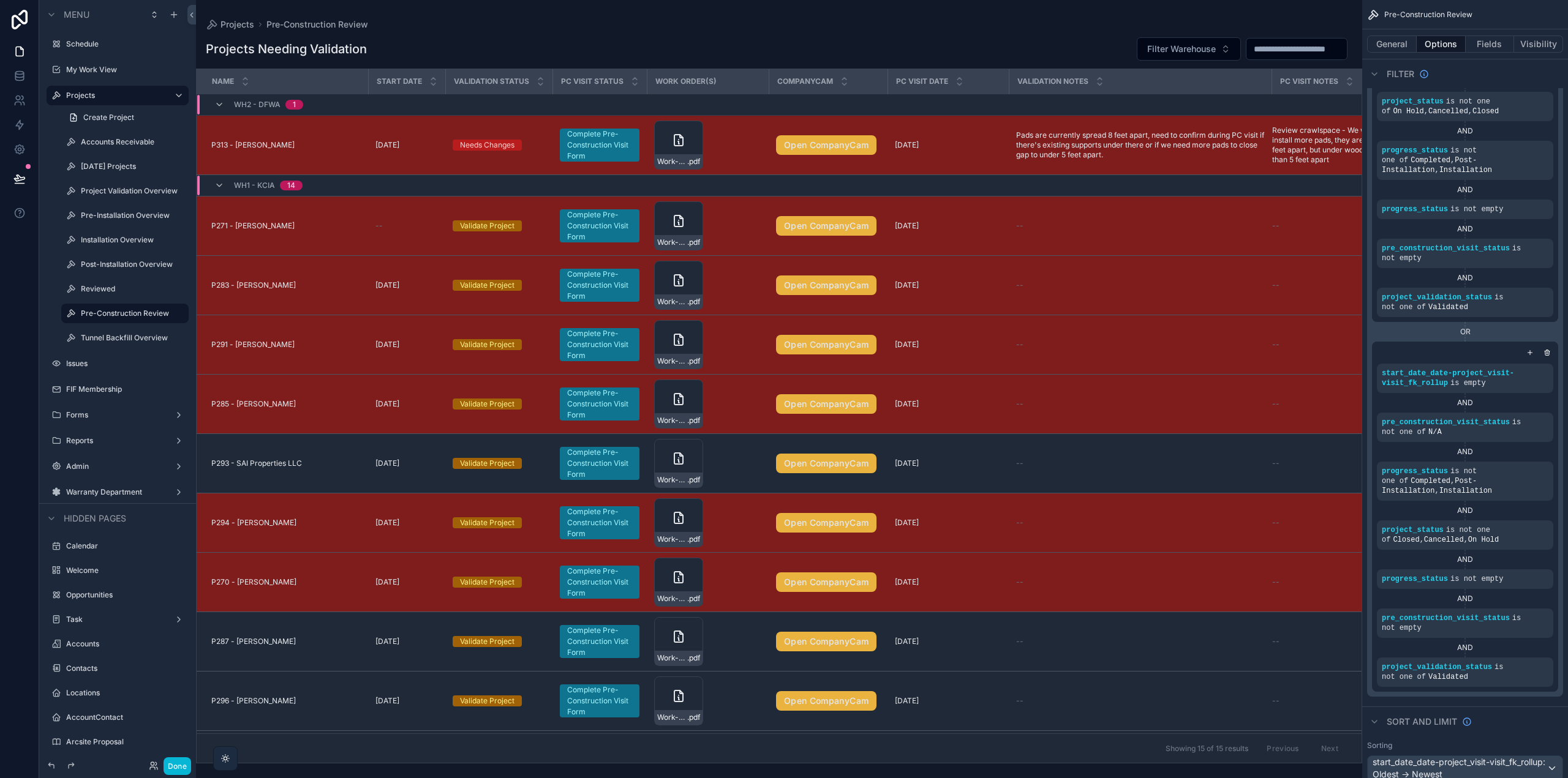
click at [1517, 404] on div "AND" at bounding box center [1465, 403] width 176 height 10
click at [1517, 413] on div "scrollable content" at bounding box center [1522, 414] width 17 height 17
click at [1328, 435] on div "N/A" at bounding box center [1251, 433] width 225 height 20
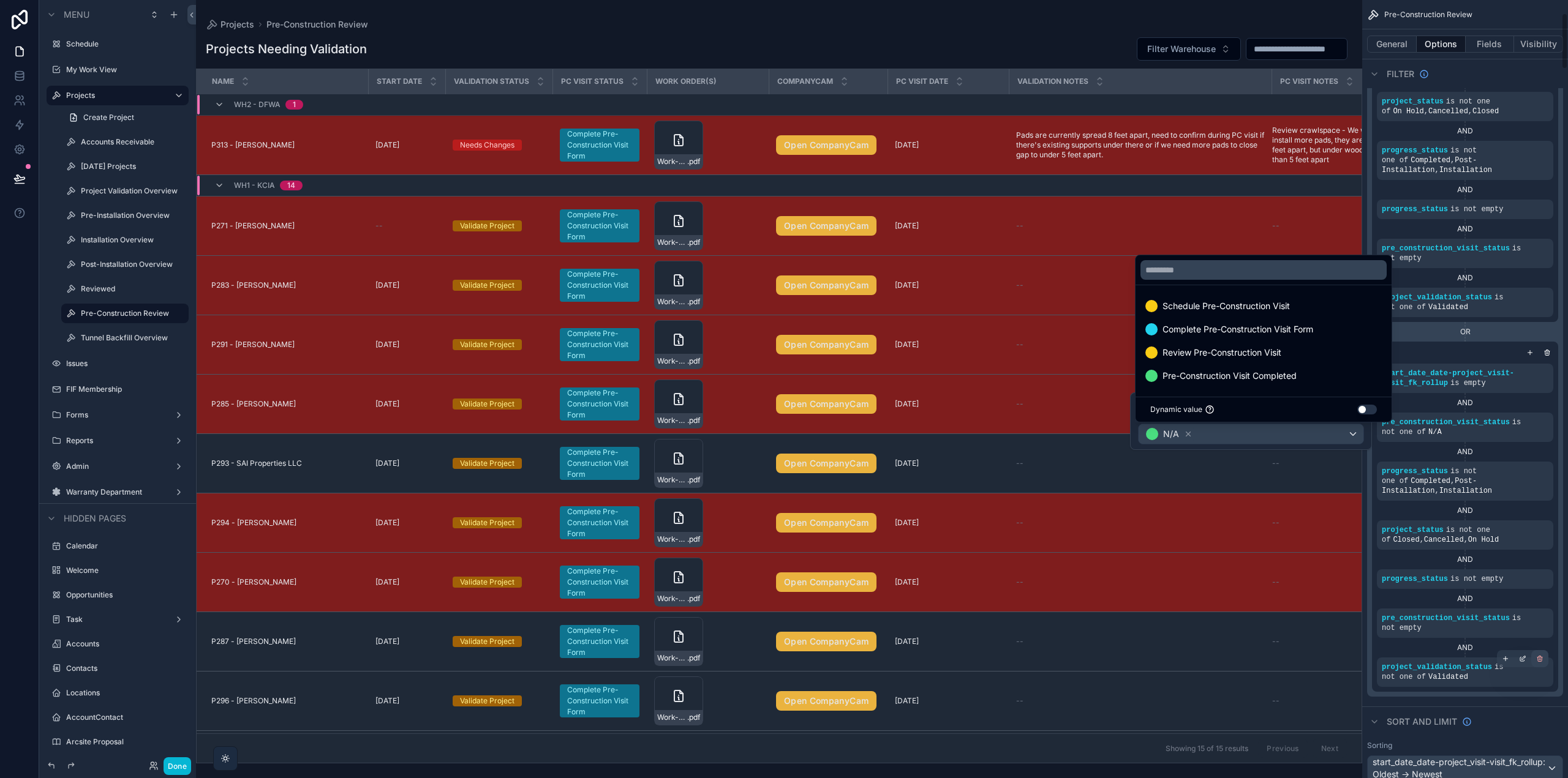
click at [1539, 661] on icon "scrollable content" at bounding box center [1540, 660] width 4 height 4
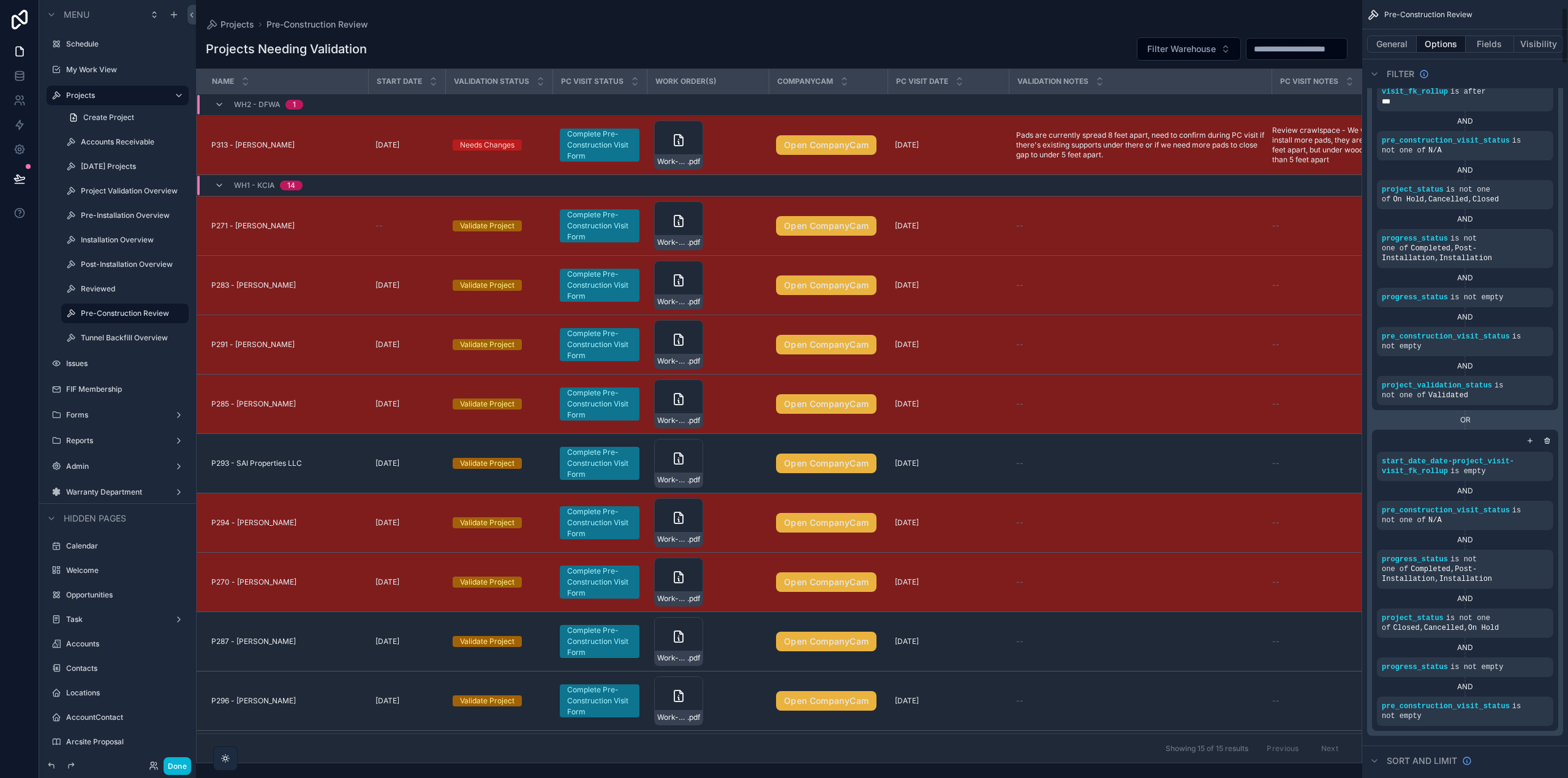
scroll to position [61, 0]
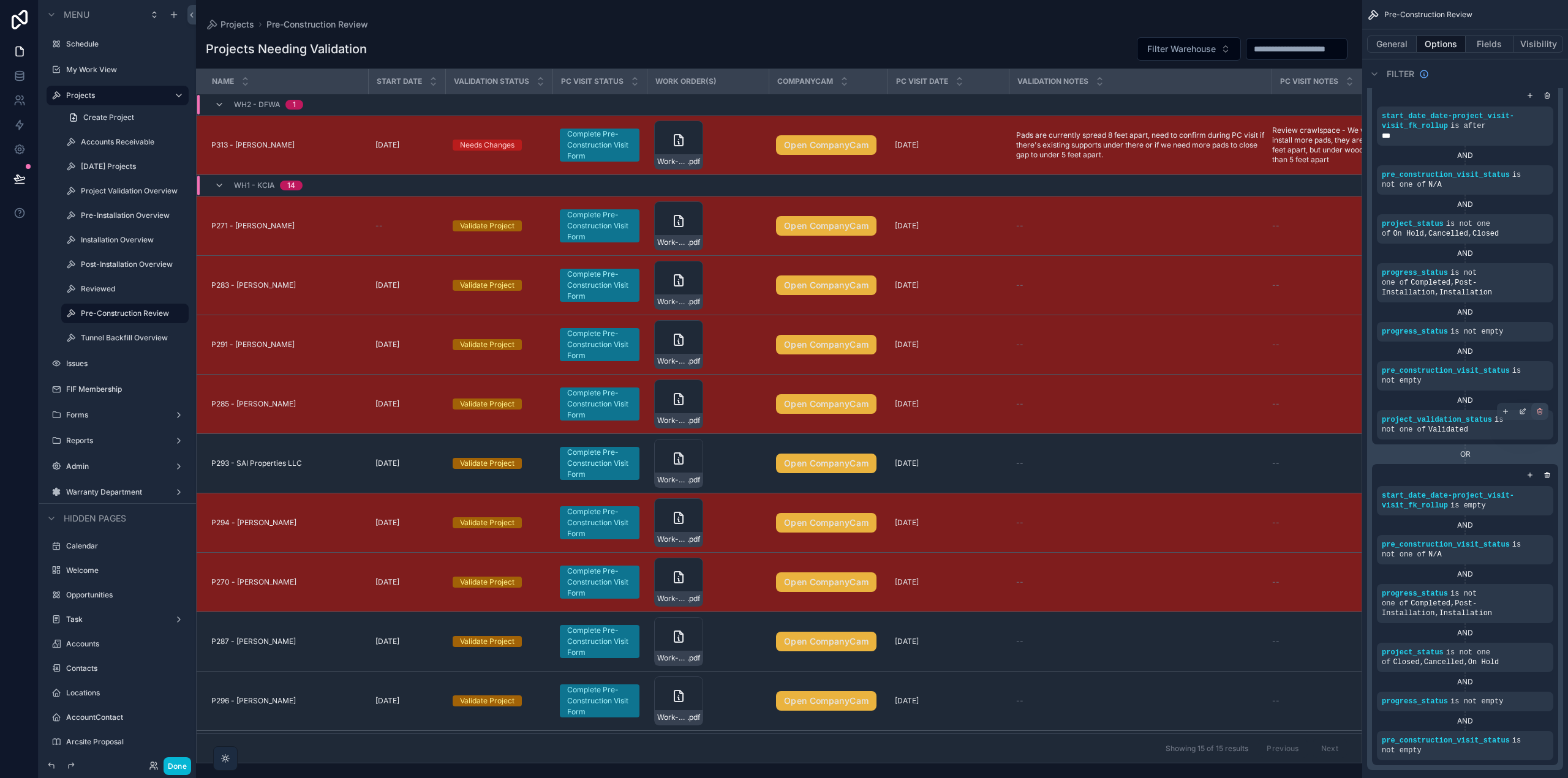
click at [1542, 411] on icon "scrollable content" at bounding box center [1540, 411] width 7 height 7
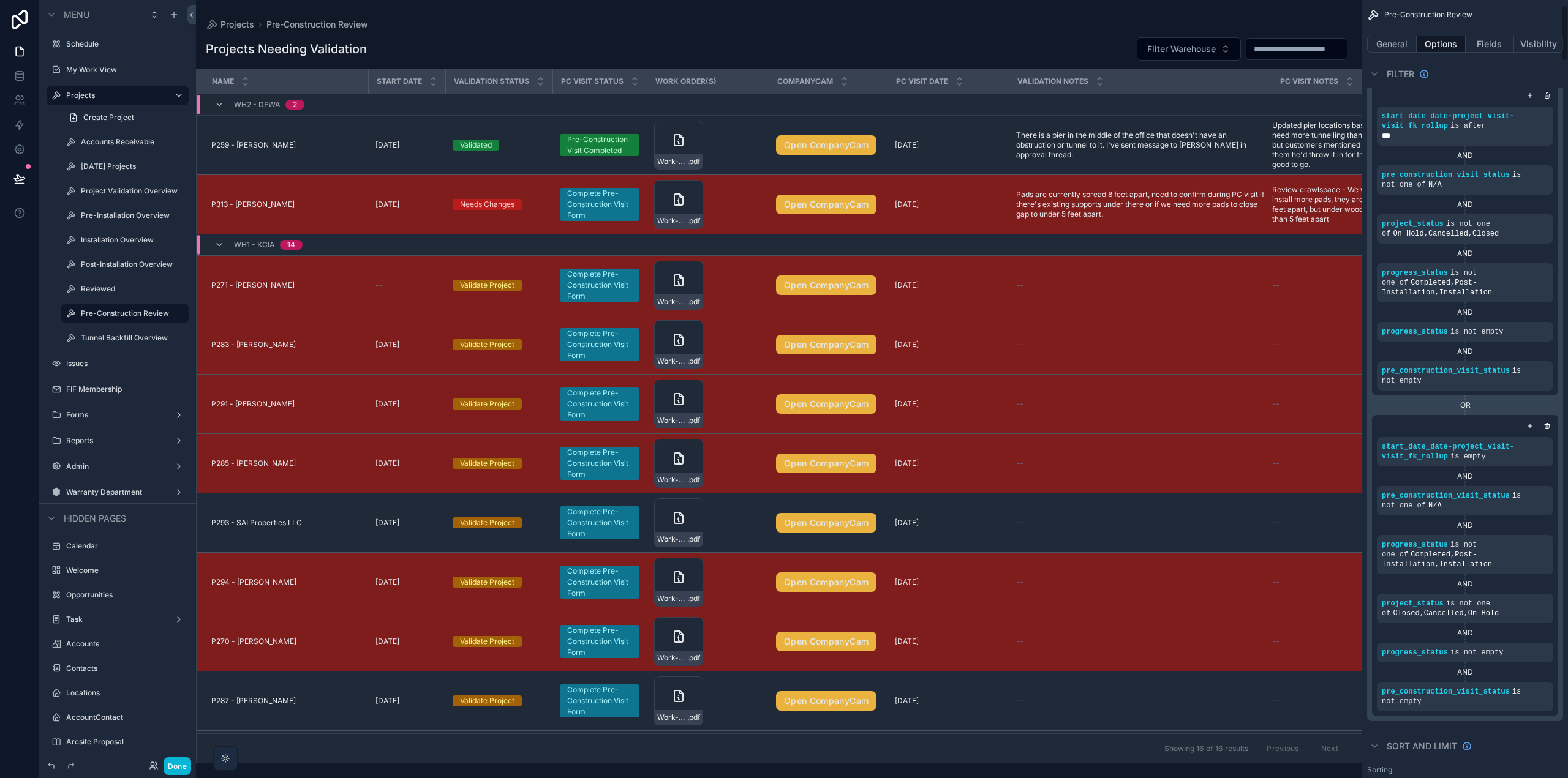
scroll to position [0, 0]
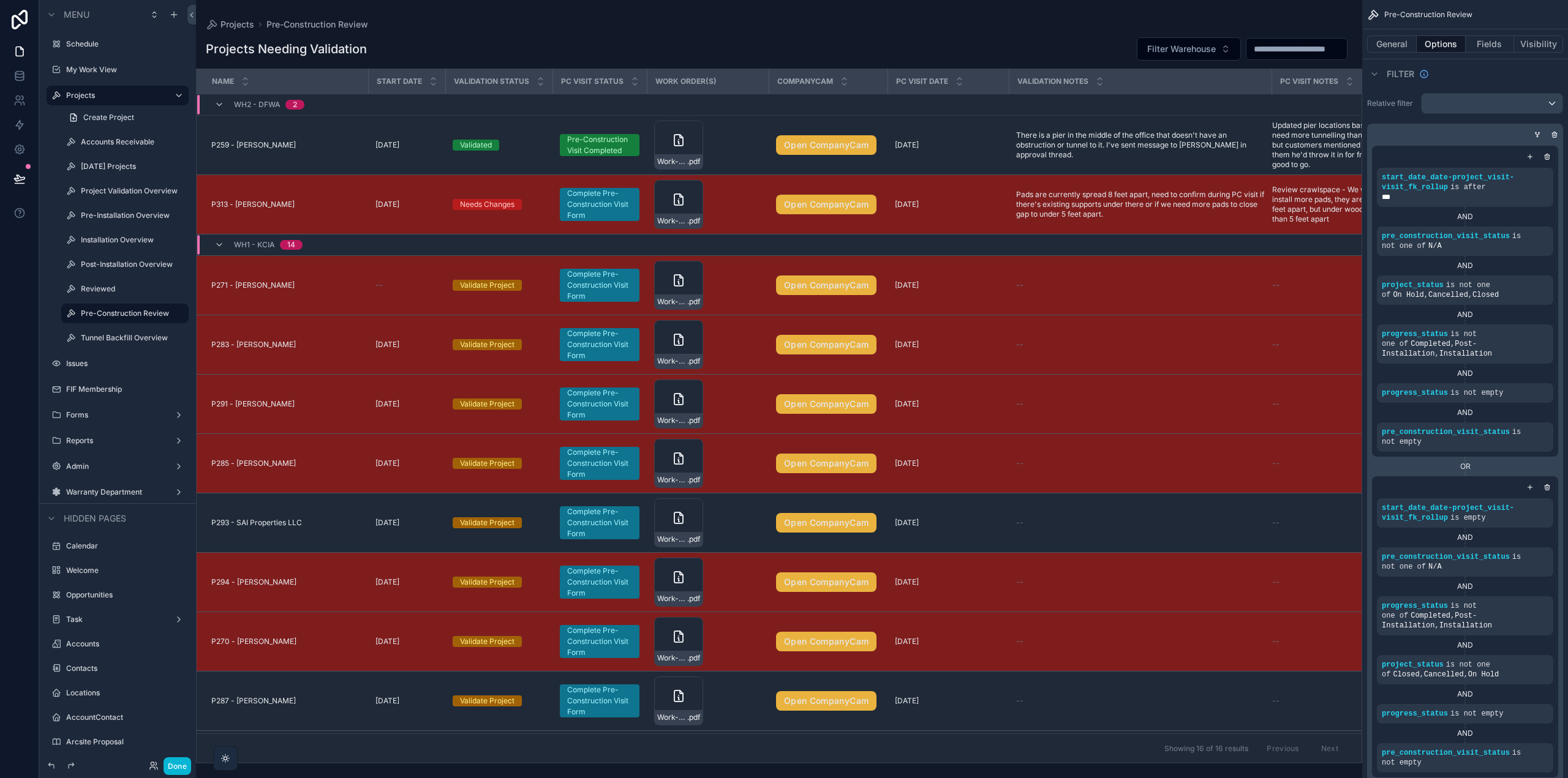
click at [1466, 467] on div "OR" at bounding box center [1465, 466] width 186 height 10
click at [1523, 228] on icon "scrollable content" at bounding box center [1524, 226] width 4 height 4
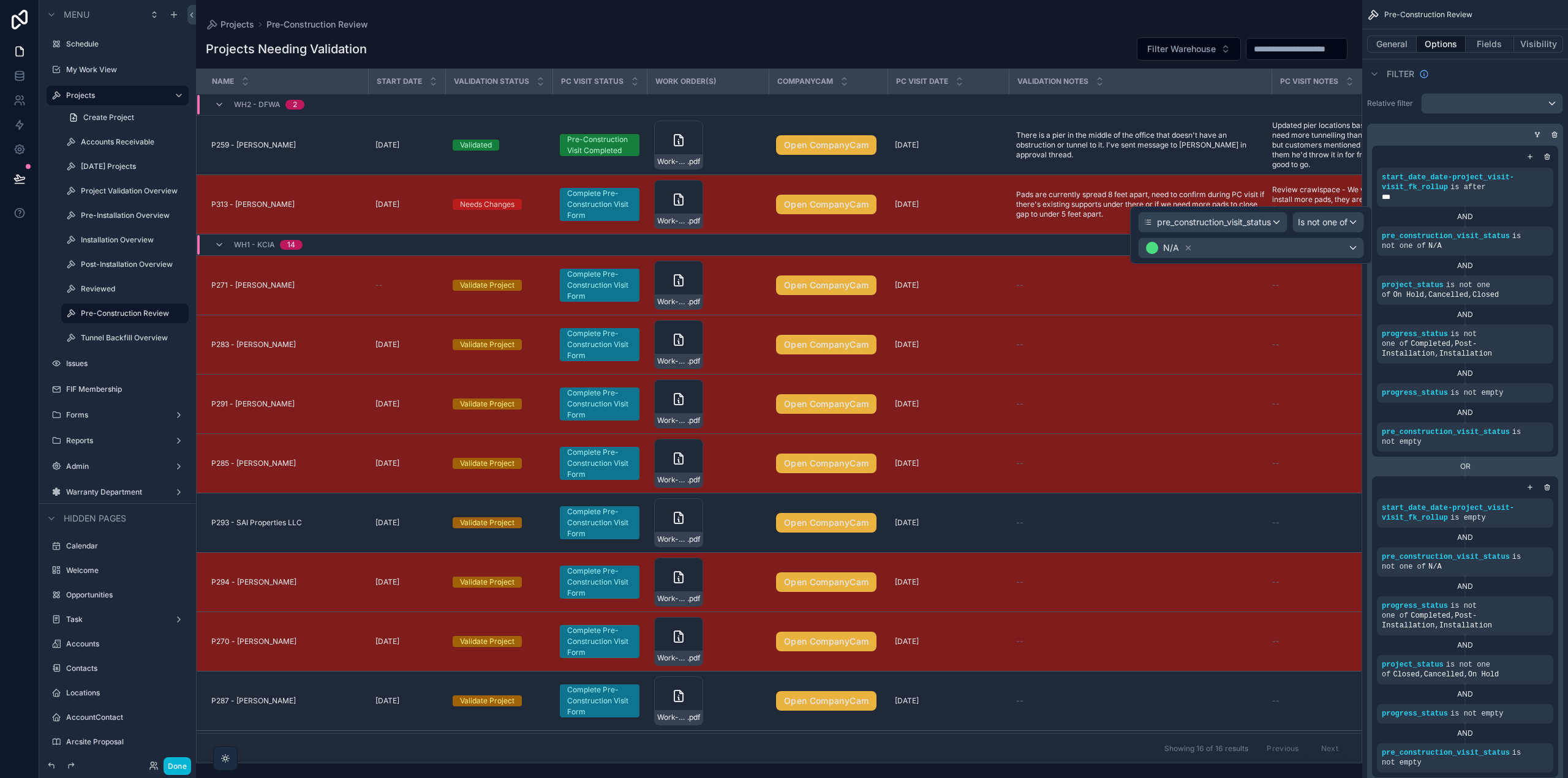
click at [1492, 218] on div "AND" at bounding box center [1465, 216] width 176 height 10
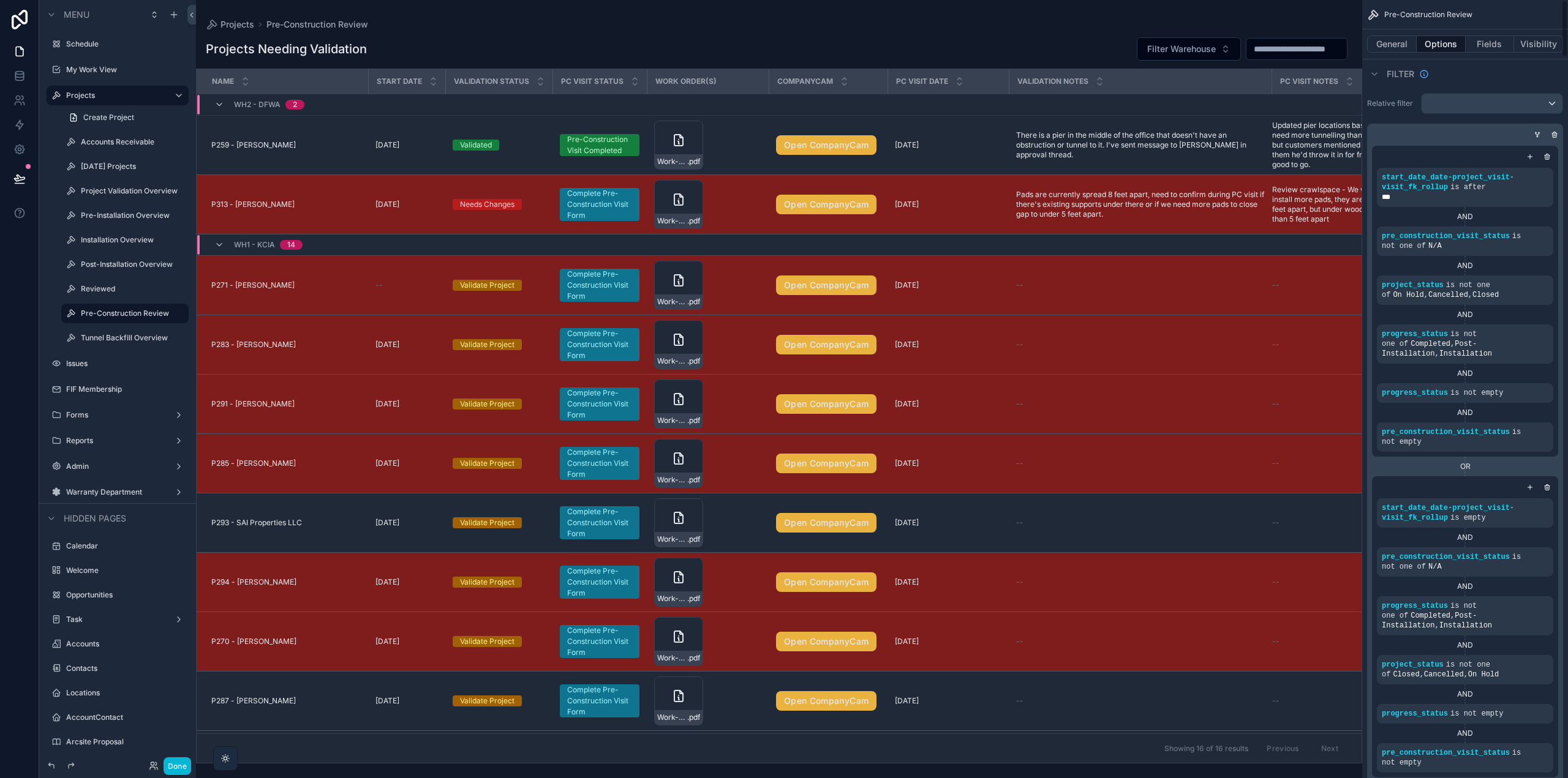
click at [1535, 130] on div "scrollable content" at bounding box center [1537, 134] width 12 height 12
click at [1539, 136] on icon "scrollable content" at bounding box center [1538, 134] width 7 height 7
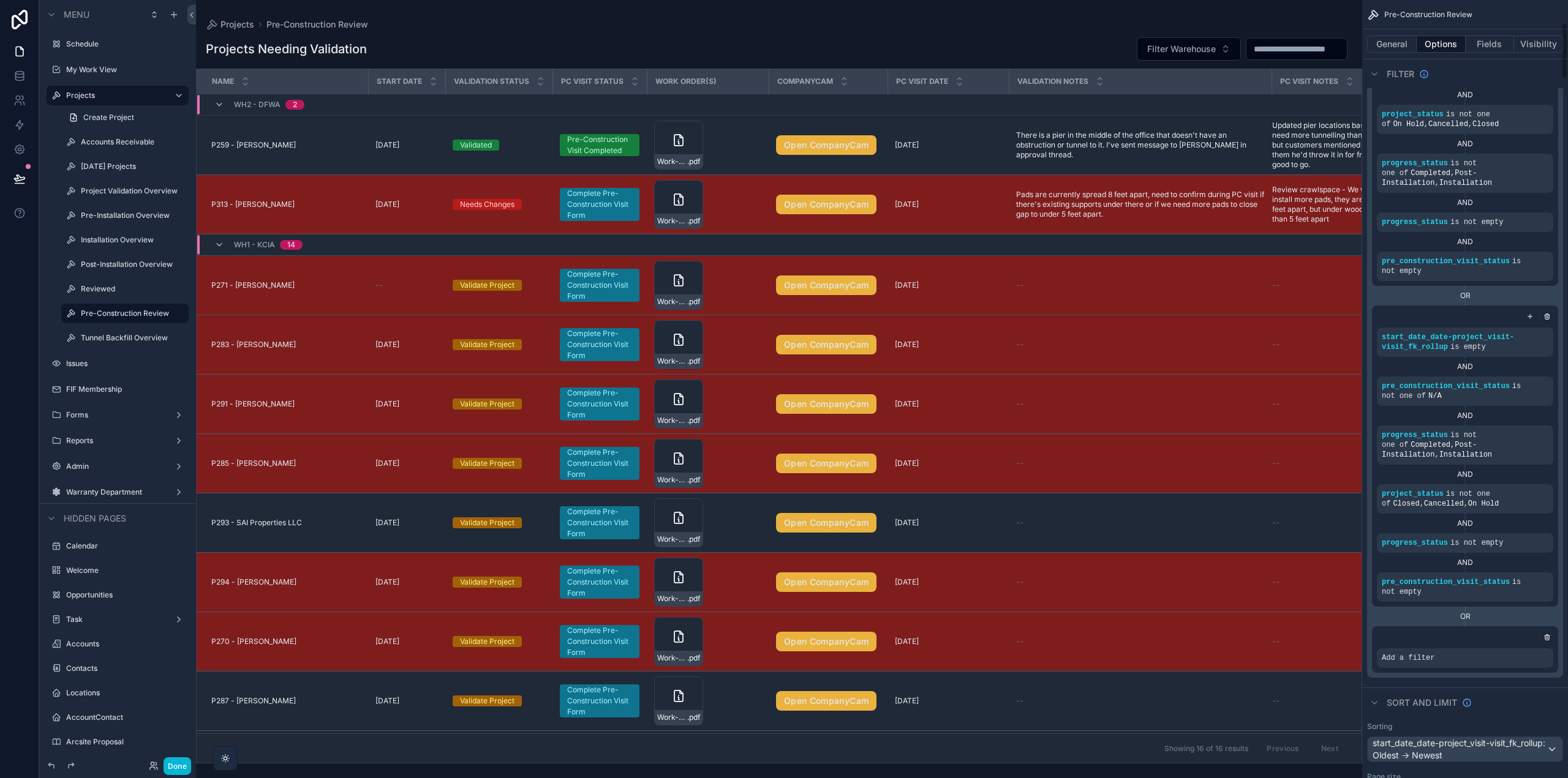
scroll to position [306, 0]
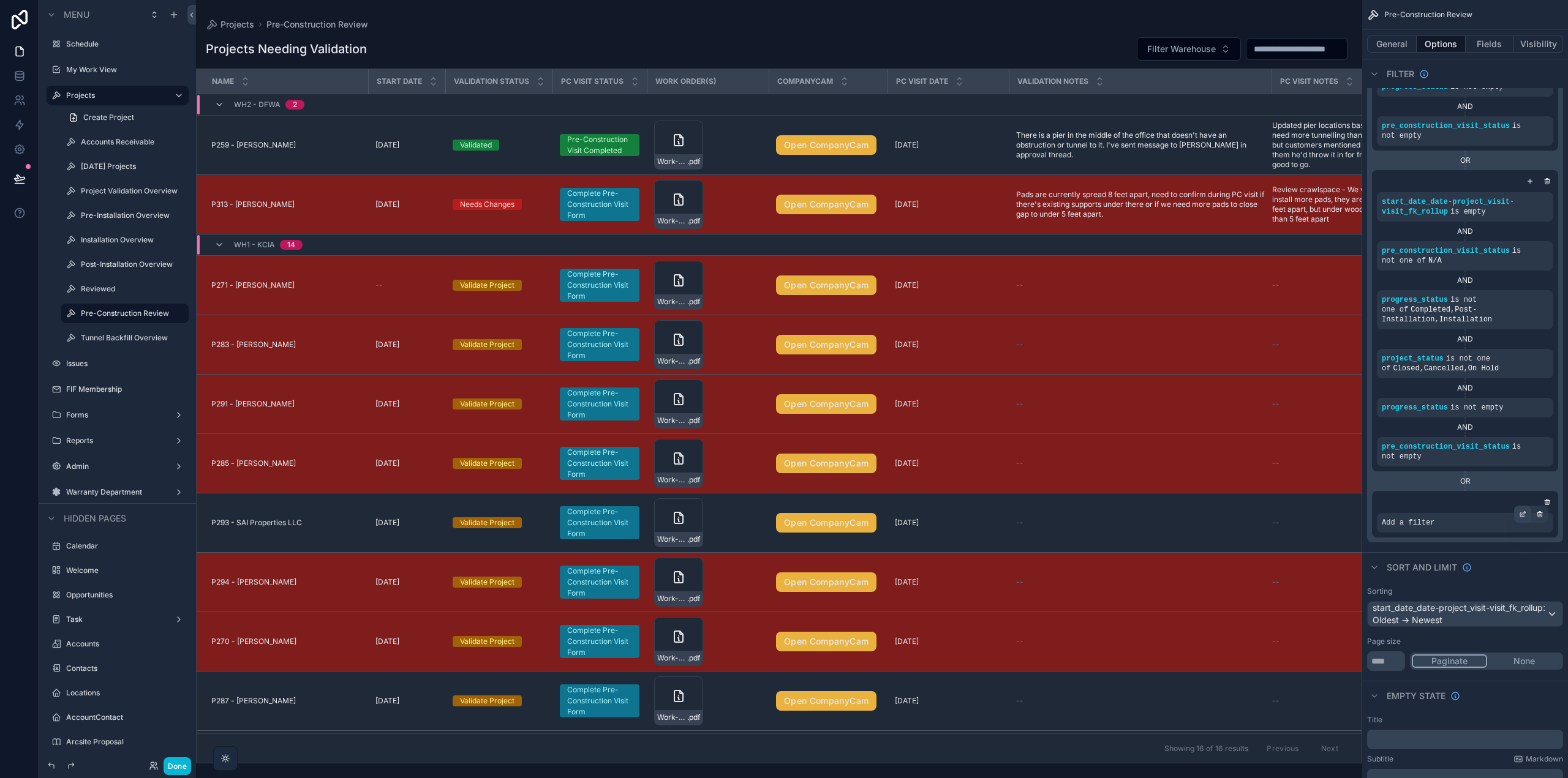
click at [1524, 514] on icon "scrollable content" at bounding box center [1524, 513] width 4 height 4
click at [1272, 505] on span "Select a field" at bounding box center [1253, 504] width 52 height 10
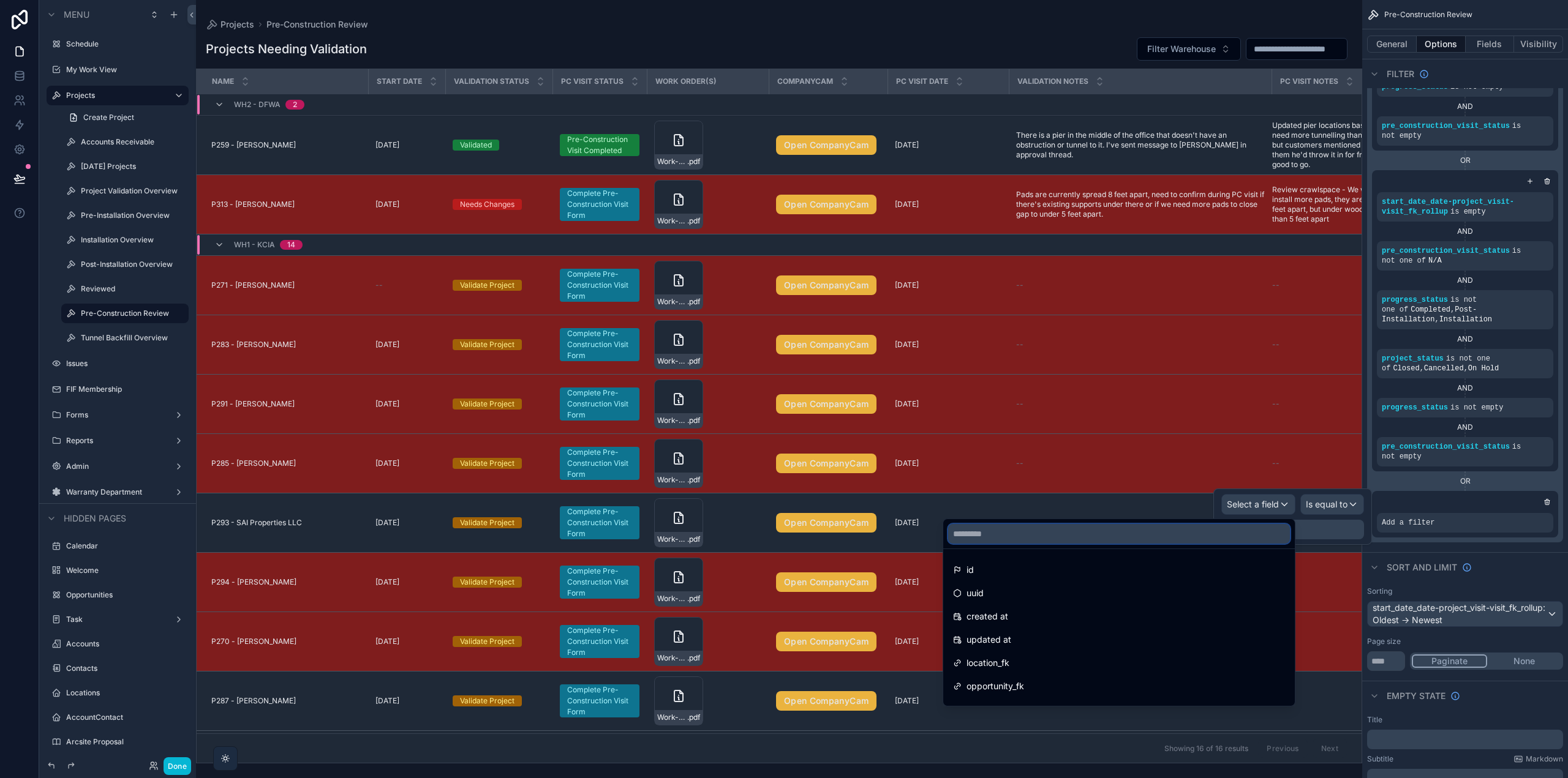
click at [1098, 534] on input "text" at bounding box center [1119, 533] width 342 height 20
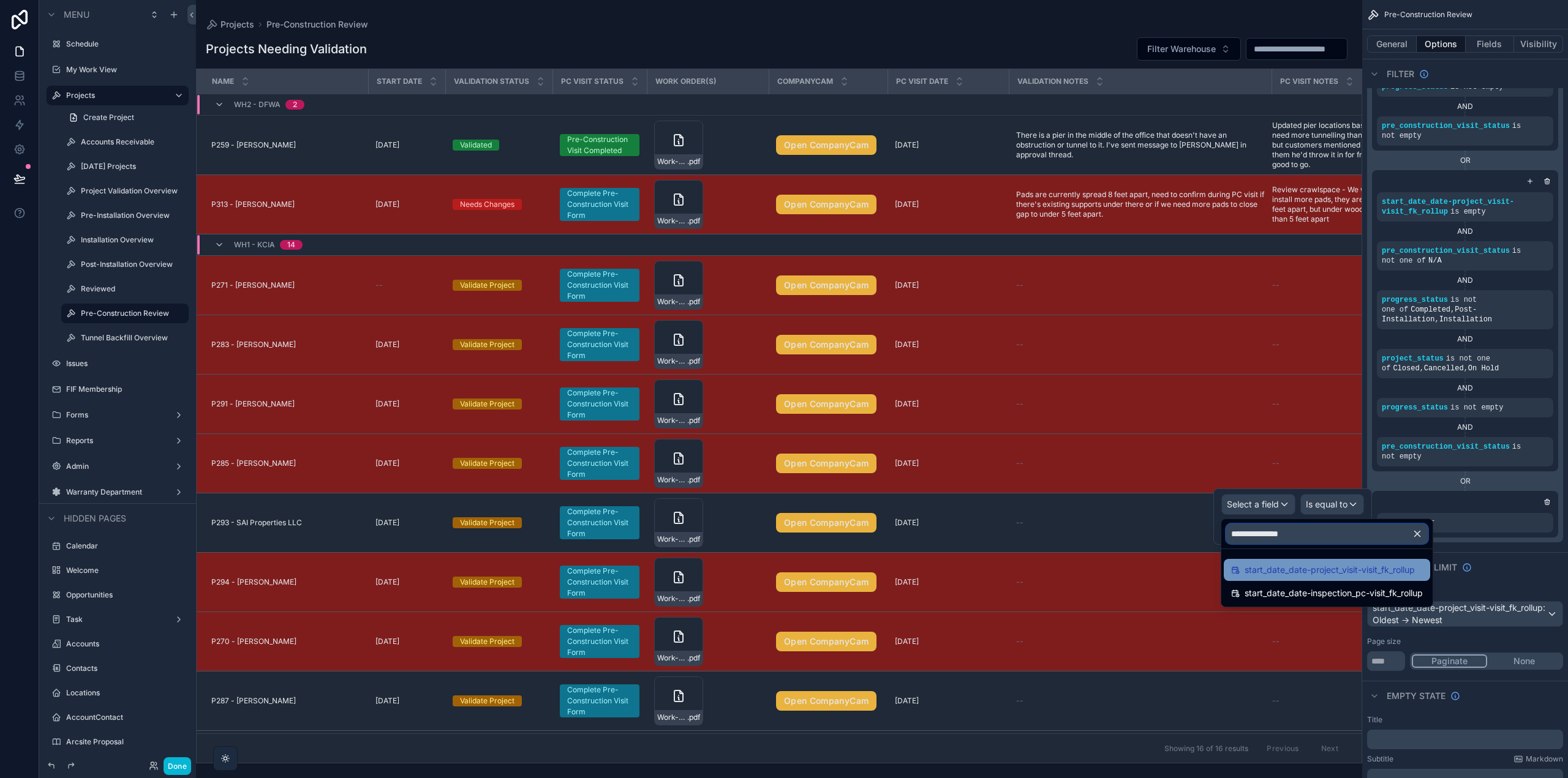
type input "**********"
click at [1281, 571] on span "start_date_date-project_visit-visit_fk_rollup" at bounding box center [1330, 570] width 171 height 15
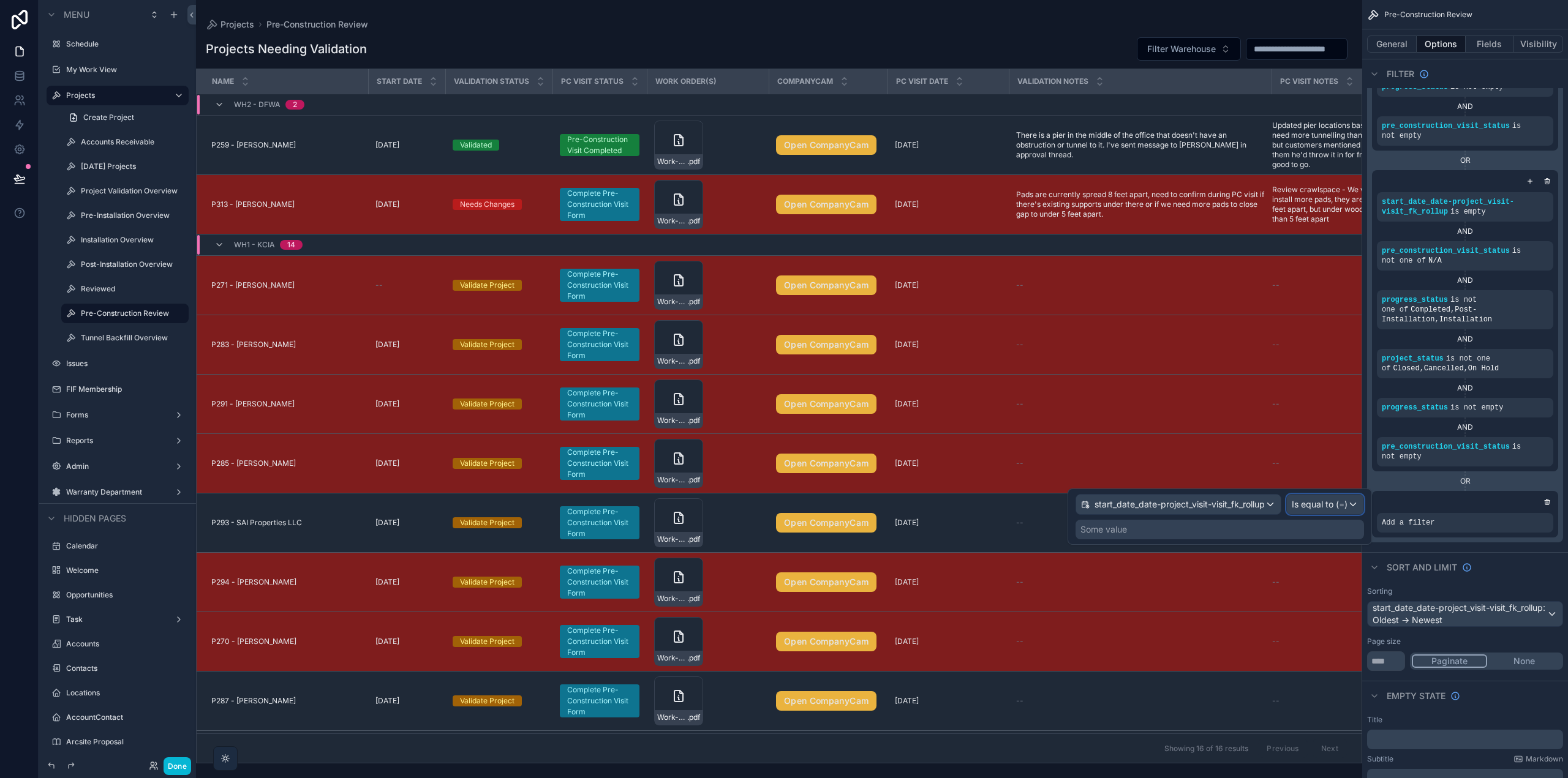
click at [1321, 503] on span "Is equal to (=)" at bounding box center [1320, 504] width 56 height 12
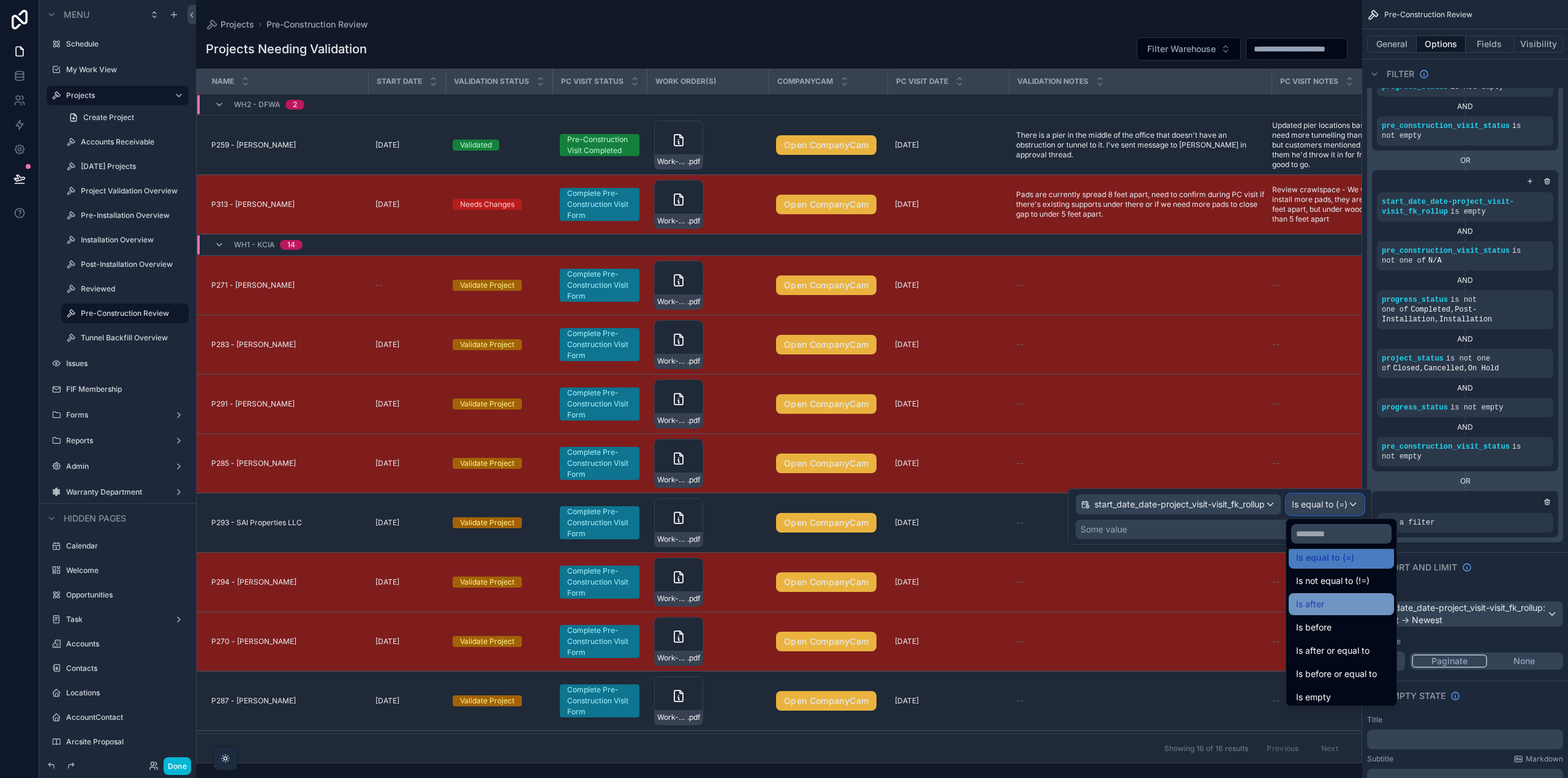
scroll to position [40, 0]
click at [1336, 665] on div "Is empty" at bounding box center [1341, 669] width 90 height 15
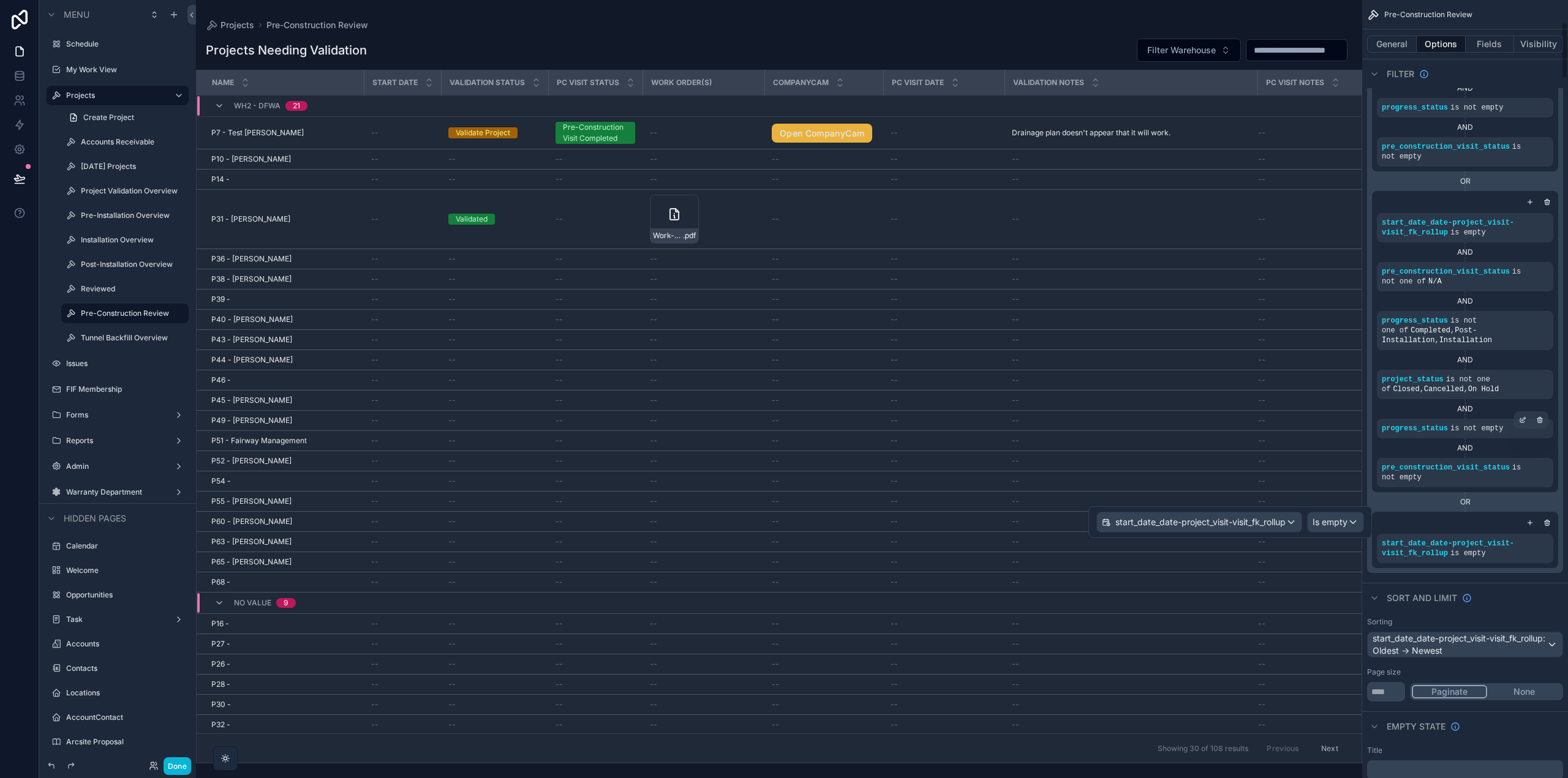
scroll to position [306, 0]
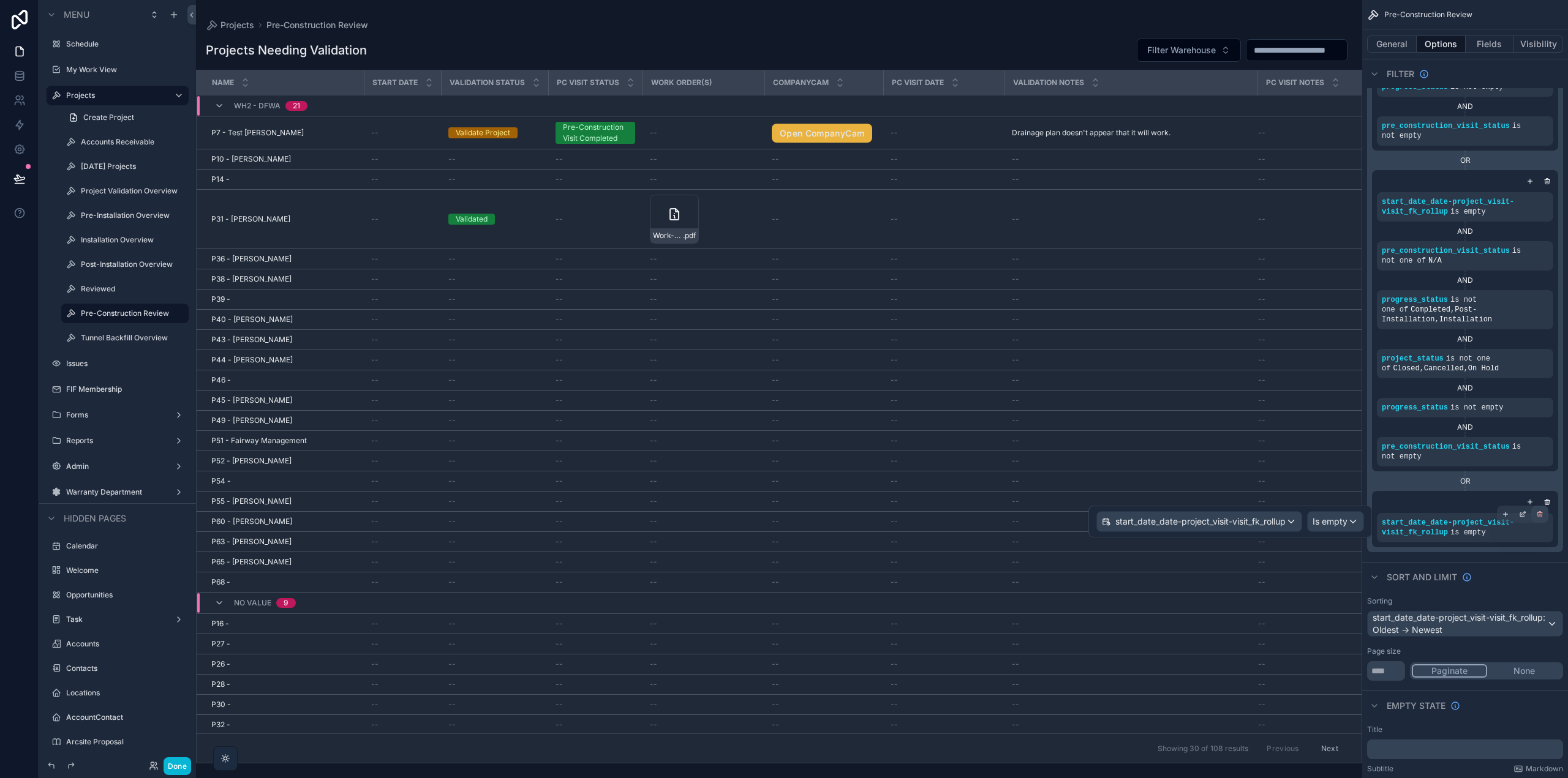
click at [1539, 516] on icon "scrollable content" at bounding box center [1540, 514] width 7 height 7
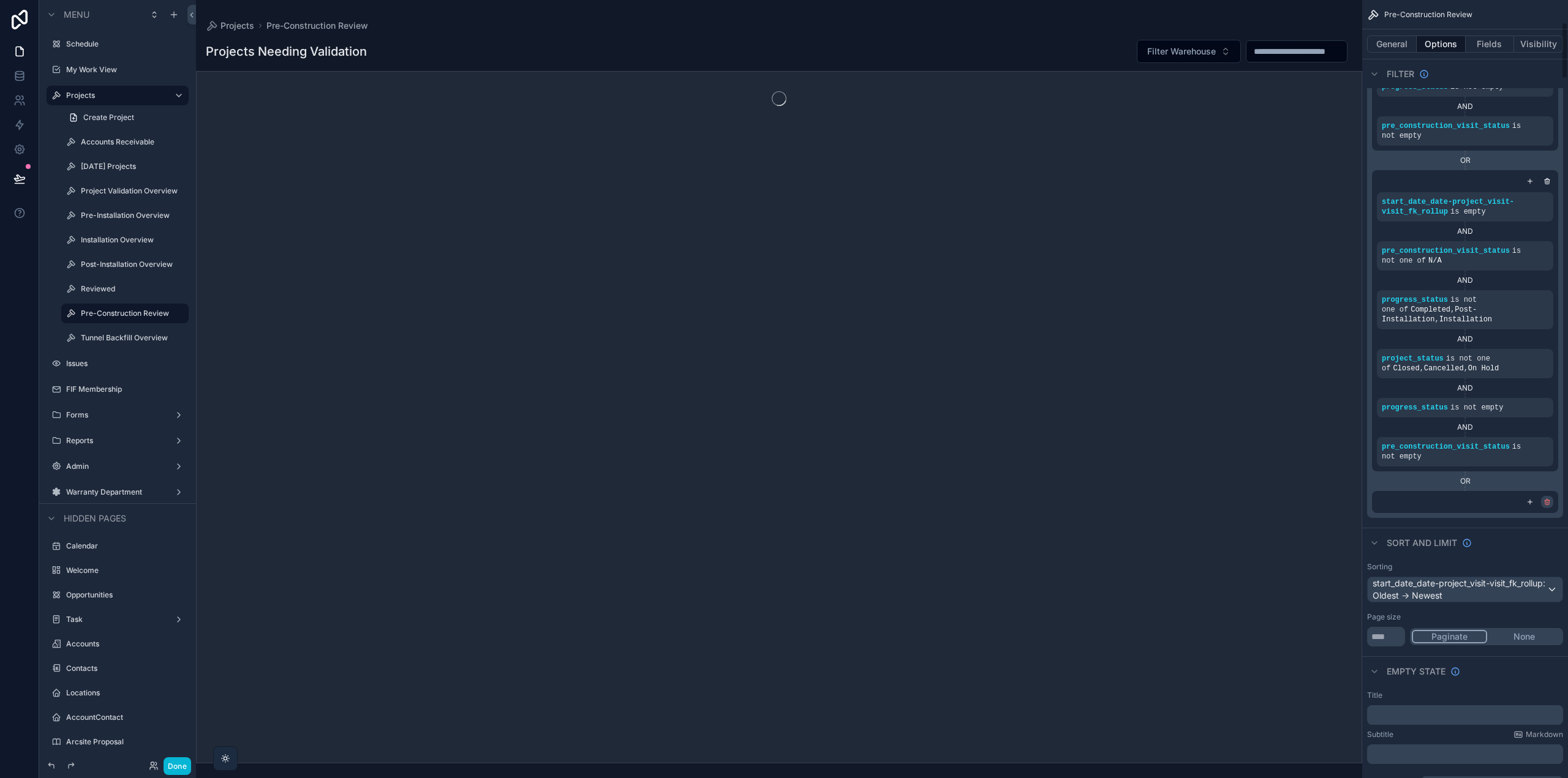
click at [1548, 504] on icon "scrollable content" at bounding box center [1548, 503] width 0 height 1
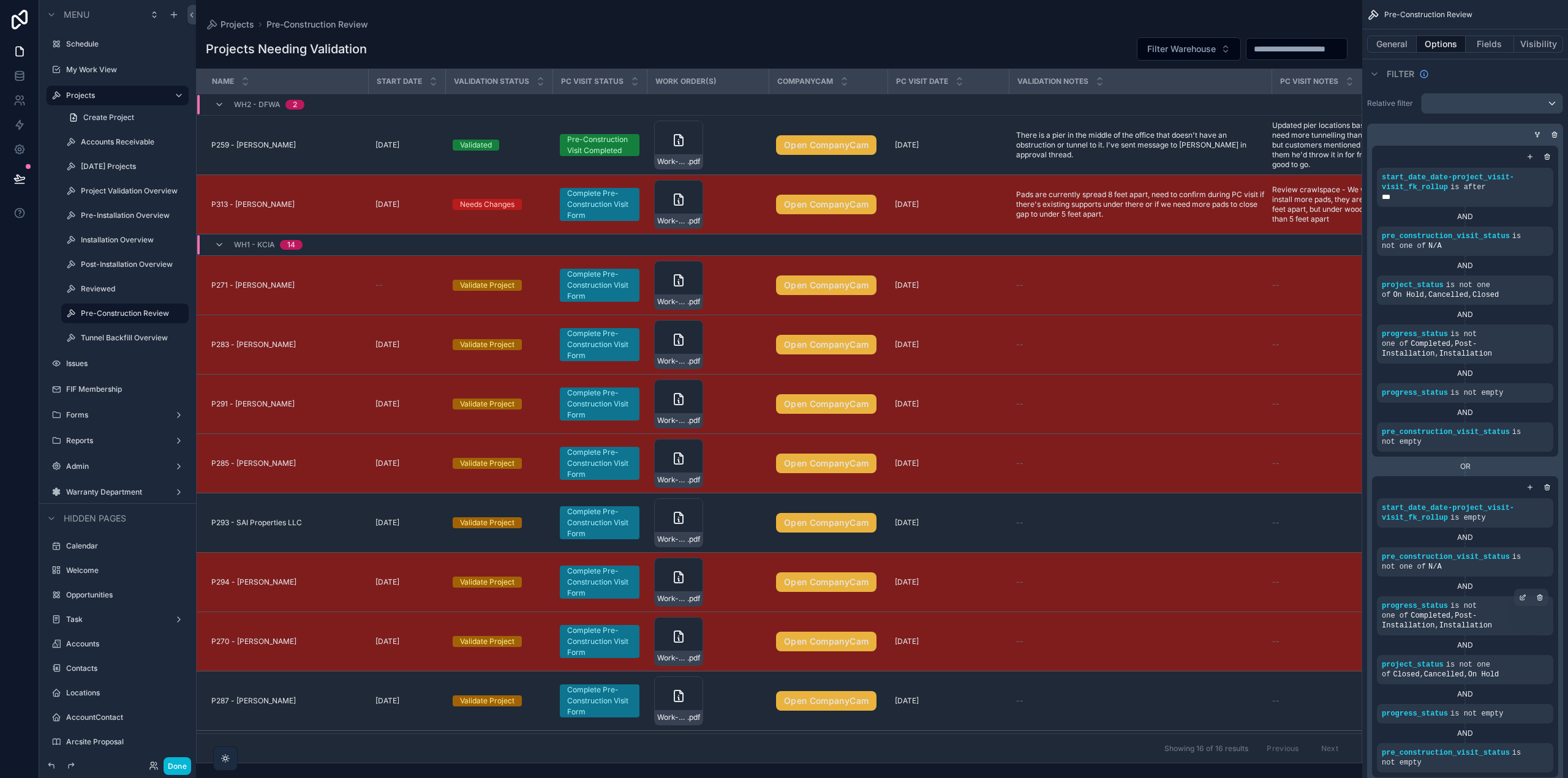
scroll to position [61, 0]
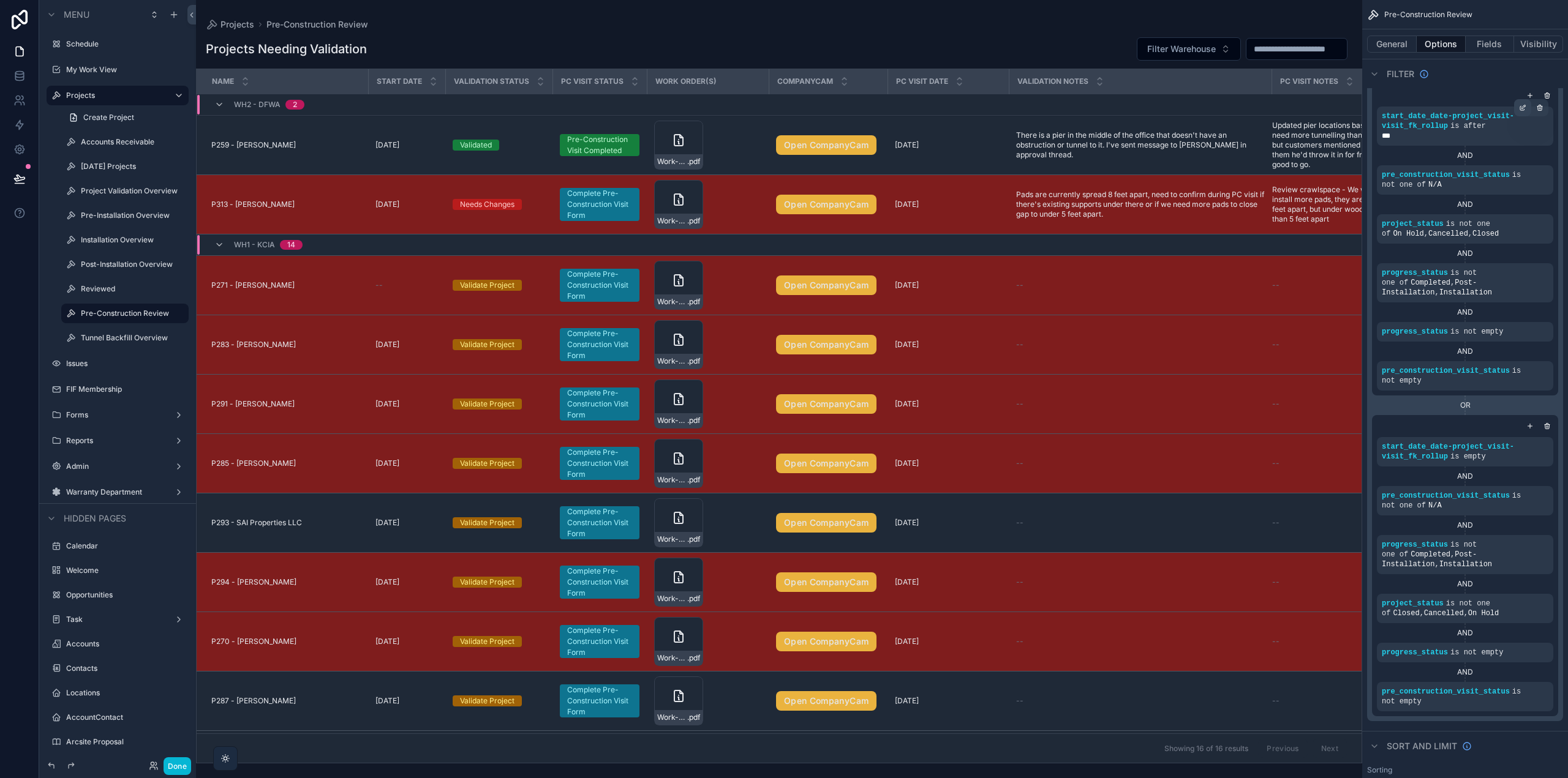
click at [1520, 109] on icon "scrollable content" at bounding box center [1522, 109] width 4 height 4
click at [1261, 106] on span "start_date_date-project_visit-visit_fk_rollup" at bounding box center [1208, 107] width 171 height 12
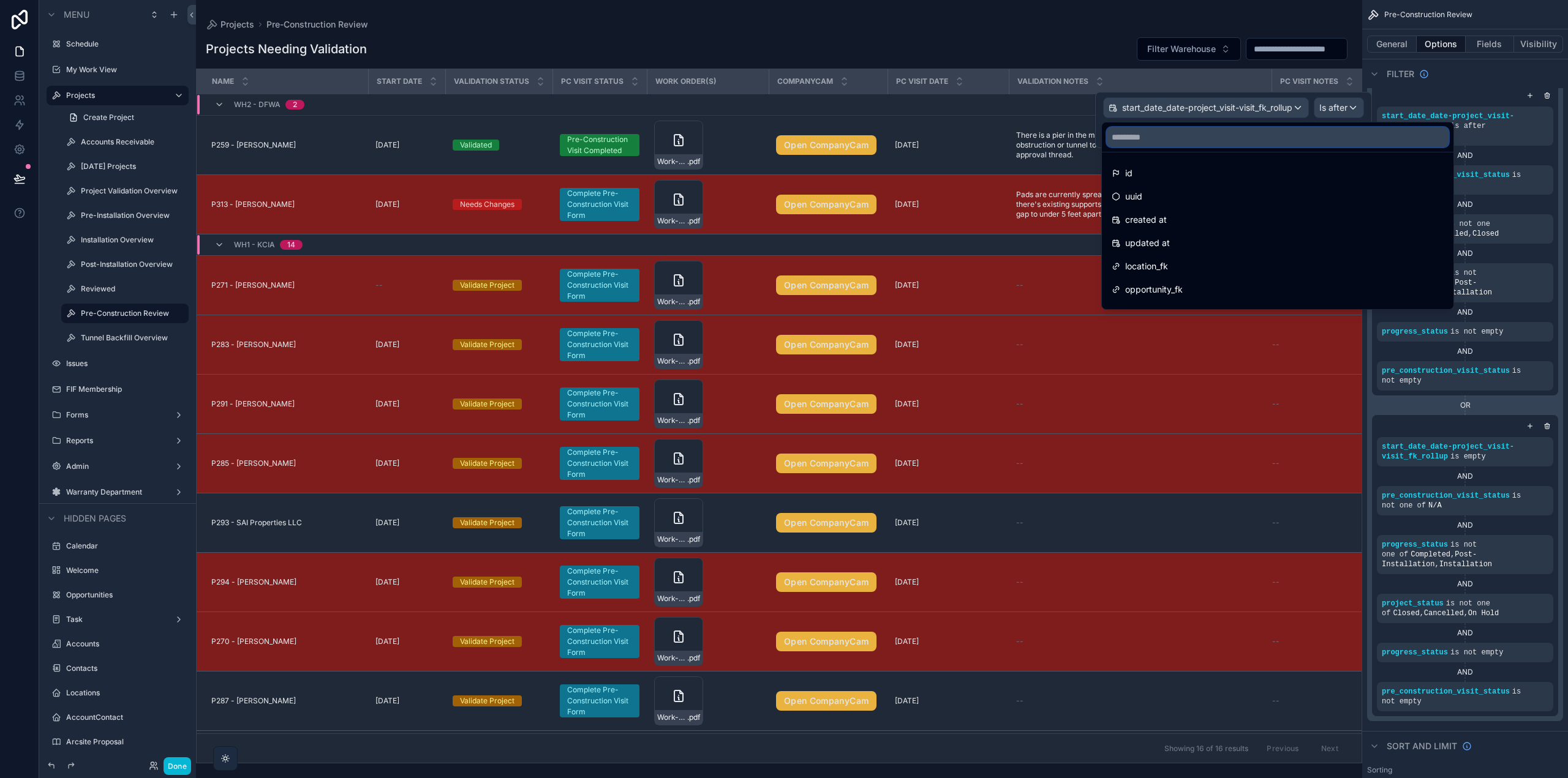
click at [1163, 133] on input "text" at bounding box center [1278, 137] width 342 height 20
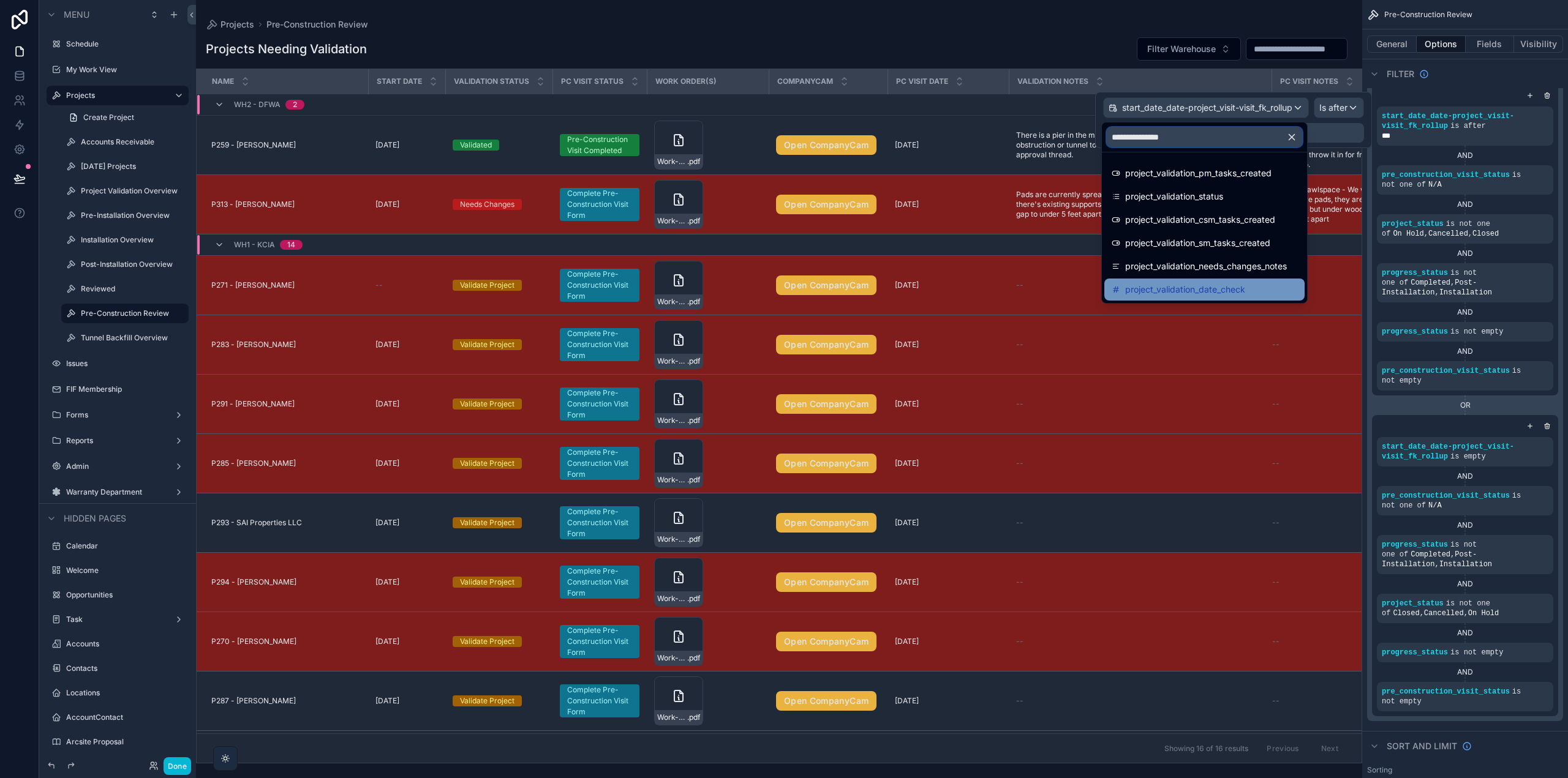
type input "**********"
click at [1218, 284] on span "project_validation_date_check" at bounding box center [1185, 289] width 120 height 15
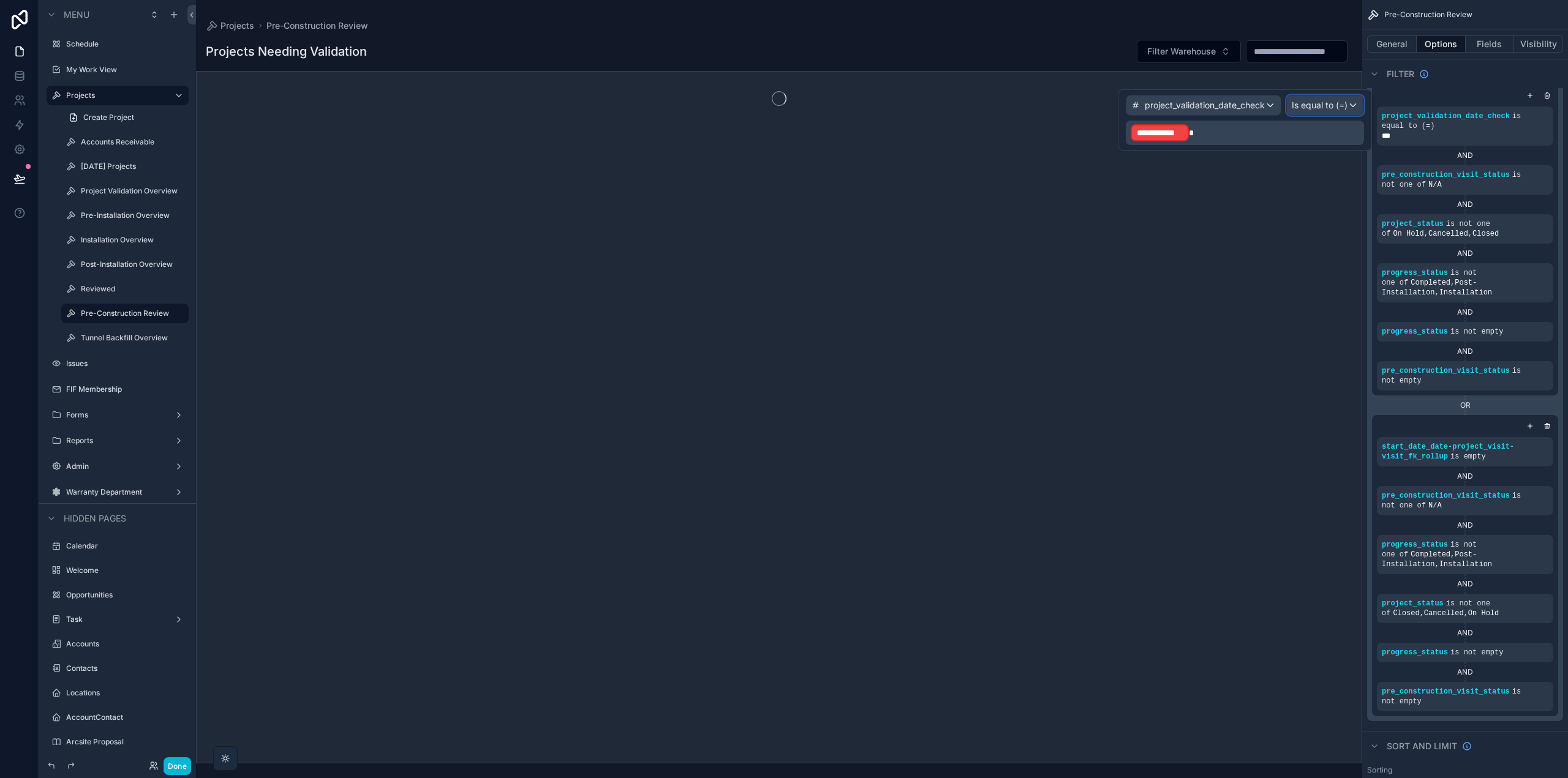
click at [1314, 106] on span "Is equal to (=)" at bounding box center [1320, 105] width 56 height 12
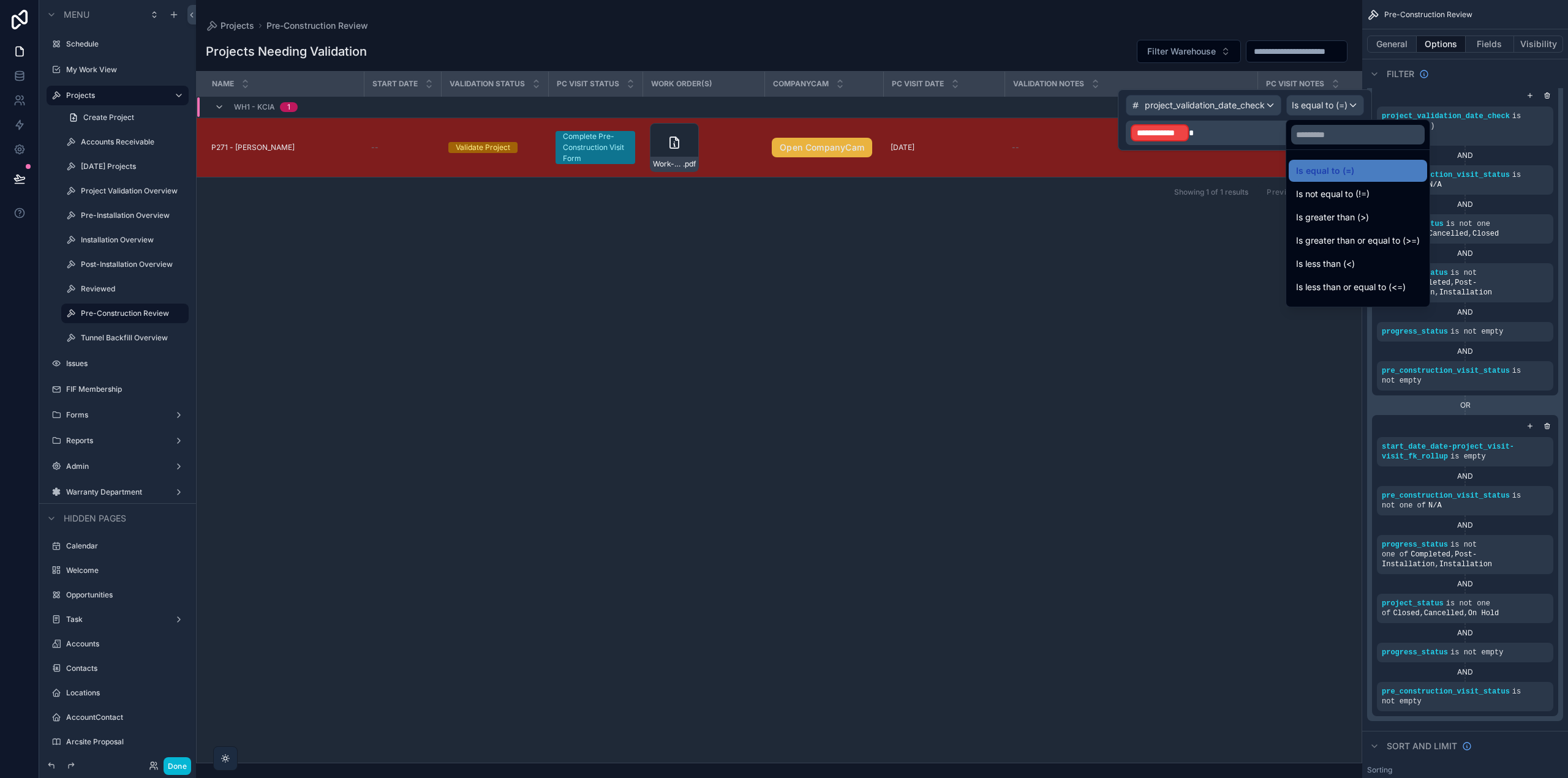
click at [1222, 130] on div at bounding box center [1245, 120] width 254 height 61
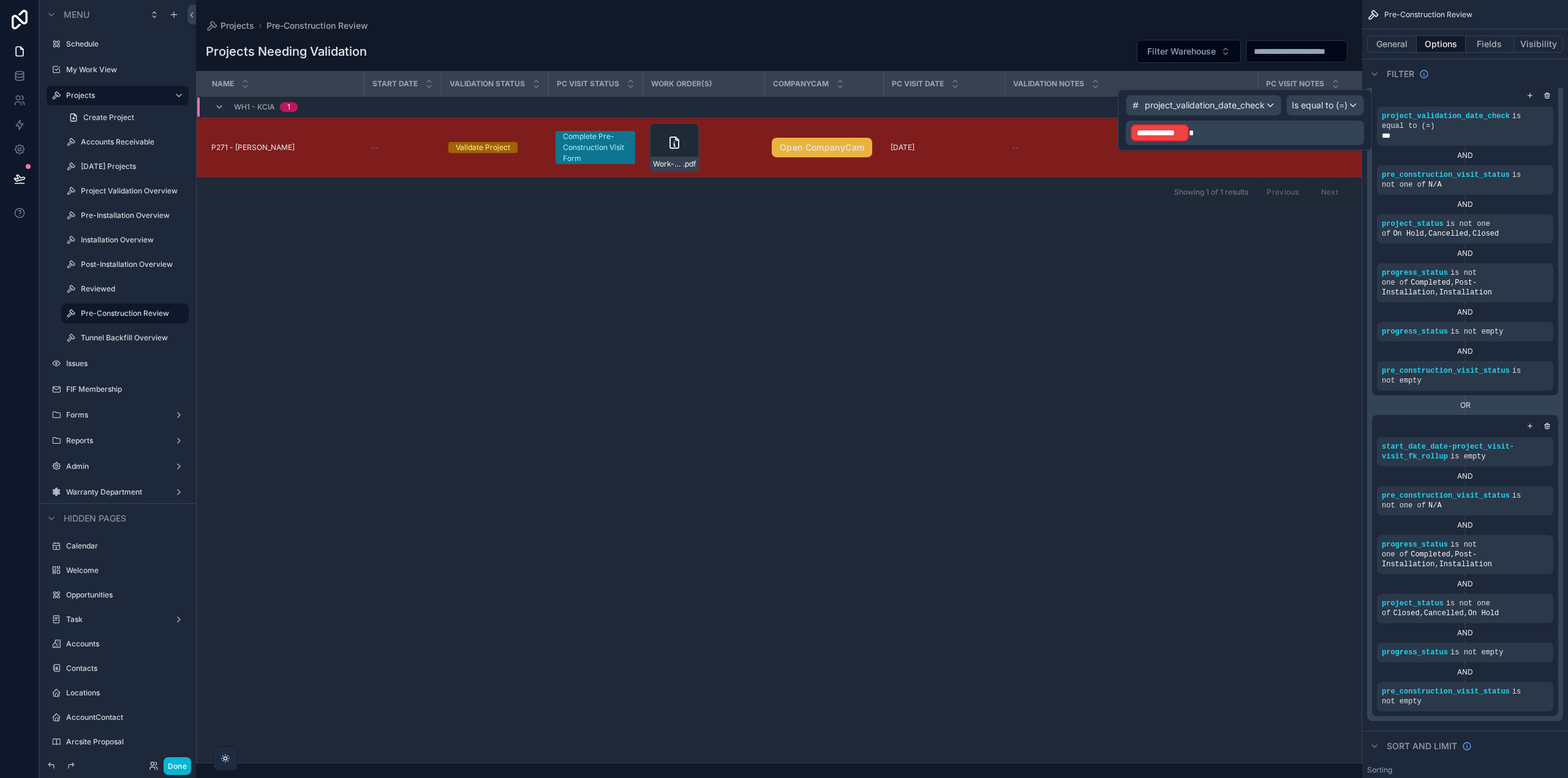
click at [1213, 134] on p "**********" at bounding box center [1246, 132] width 231 height 20
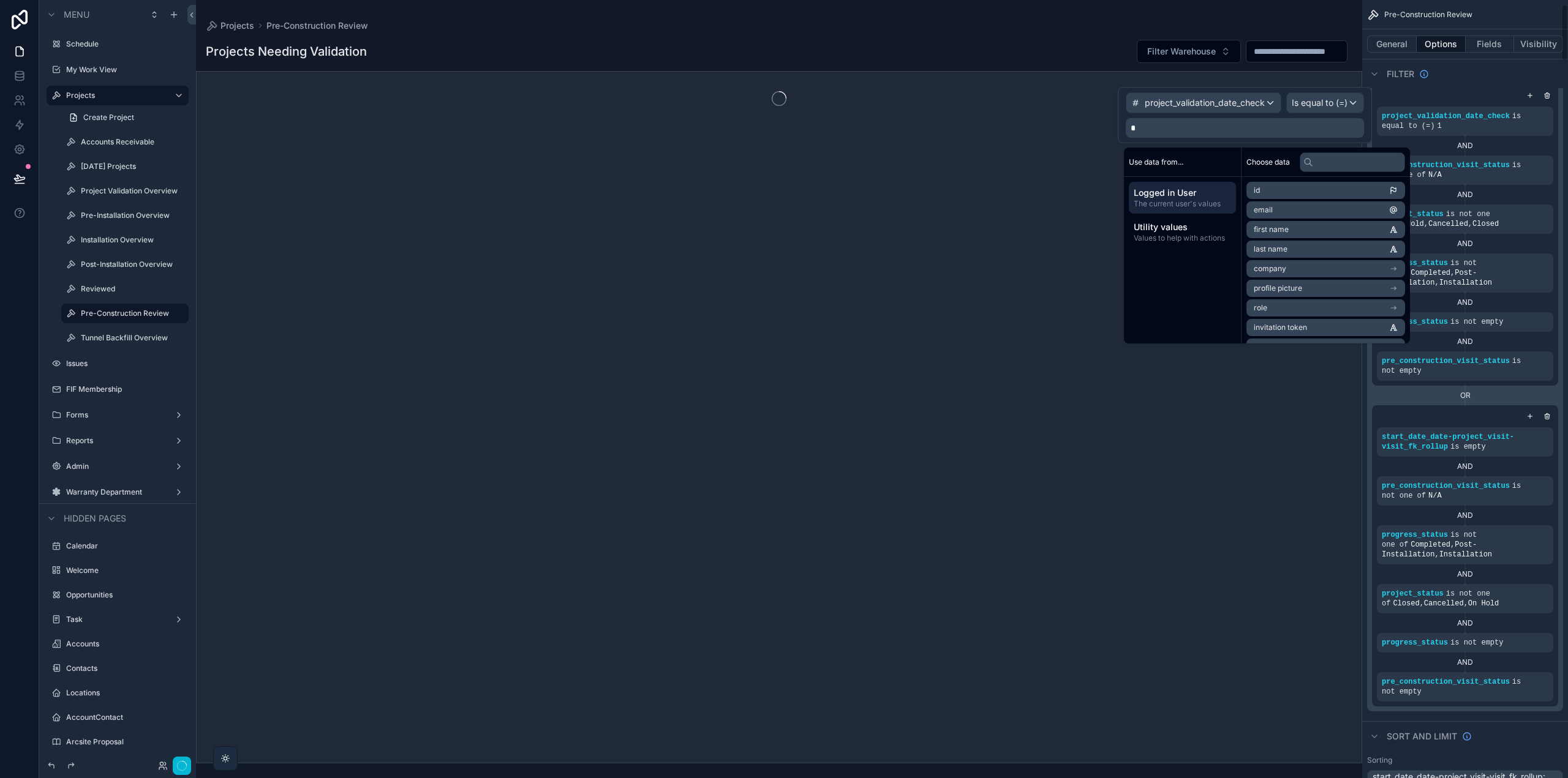
click at [1414, 92] on div "scrollable content" at bounding box center [1465, 96] width 176 height 12
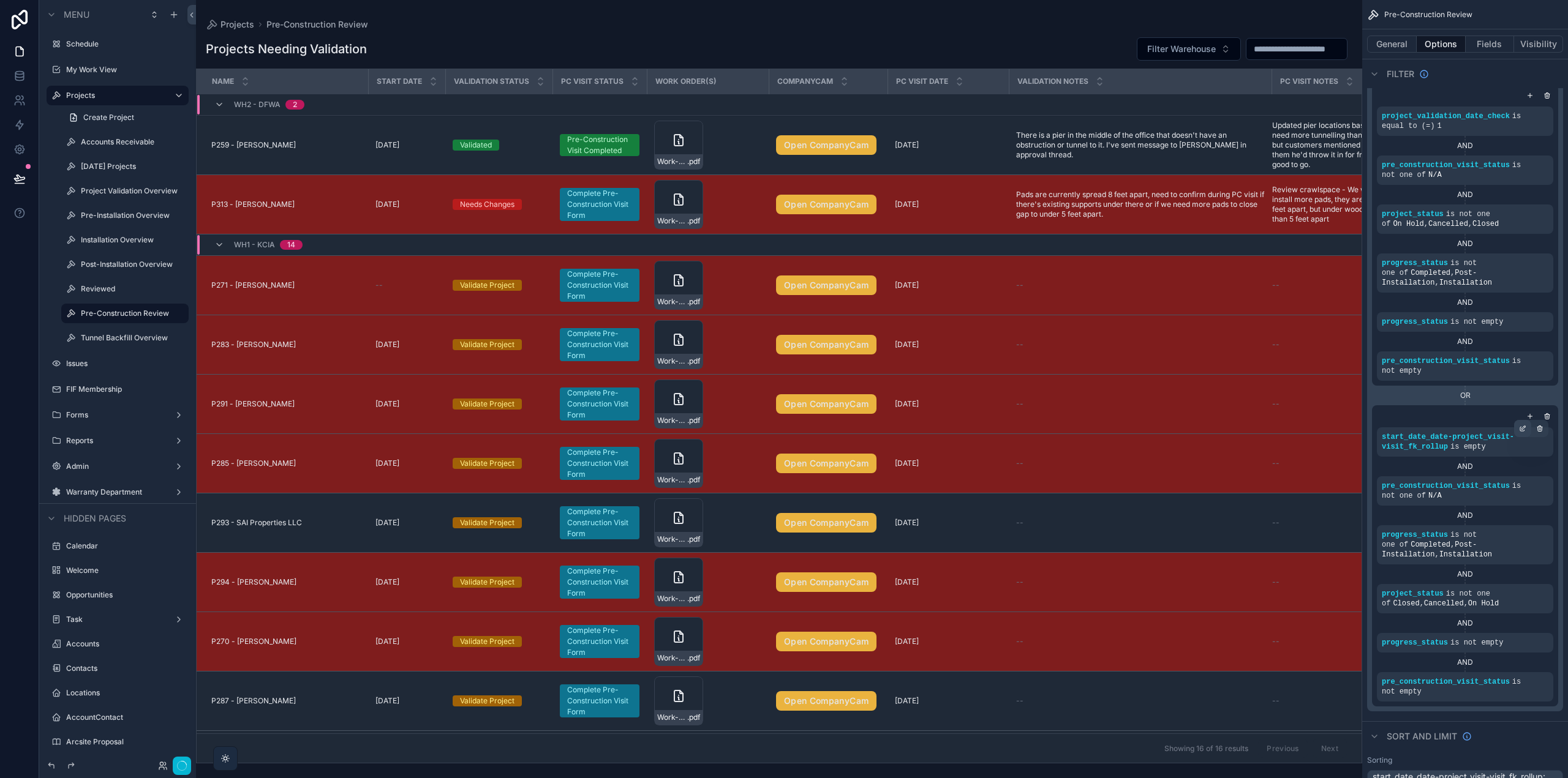
click at [1527, 428] on div "scrollable content" at bounding box center [1522, 428] width 17 height 17
click at [1266, 433] on span "start_date_date-project_visit-visit_fk_rollup" at bounding box center [1200, 436] width 171 height 12
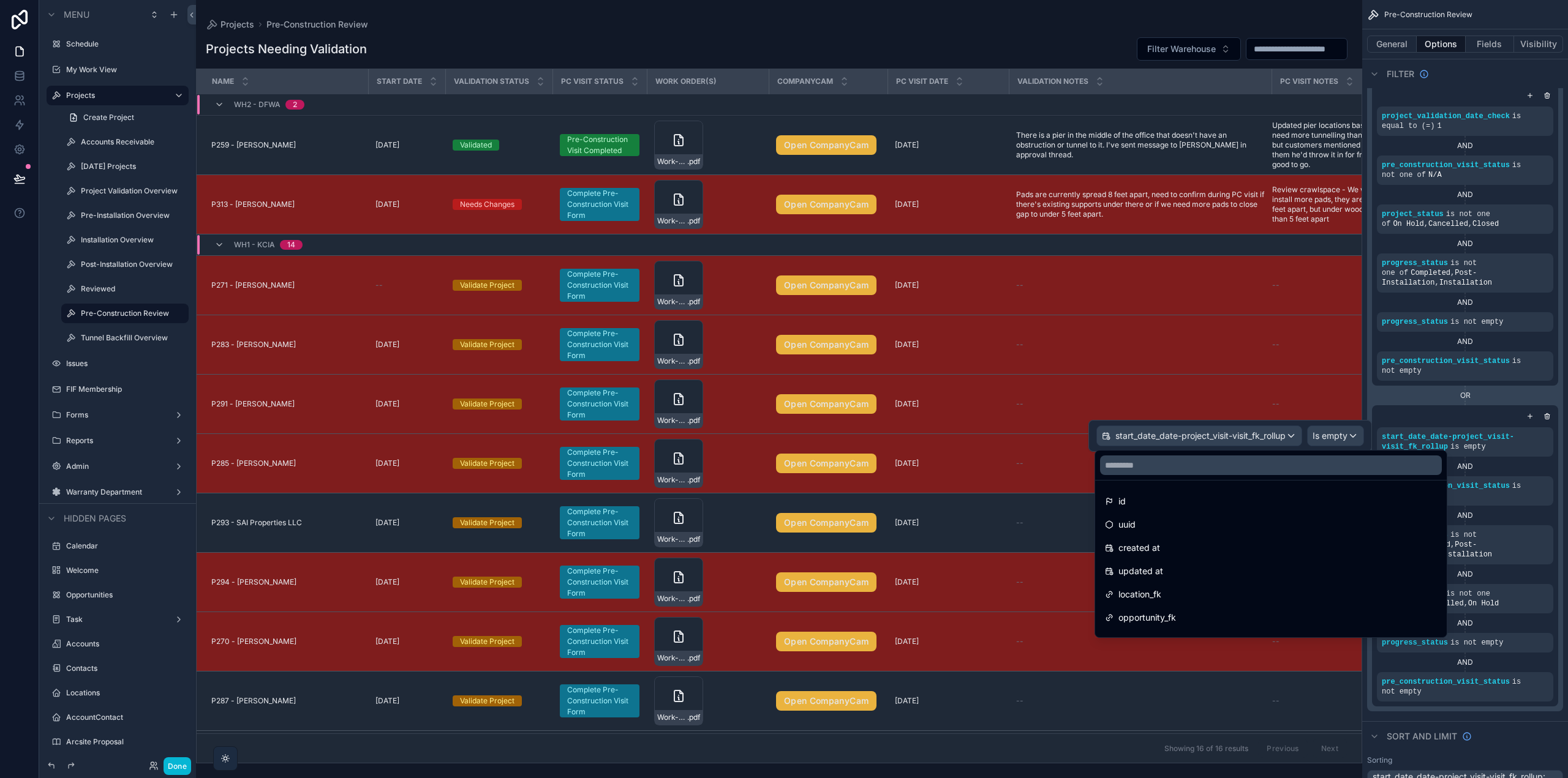
click at [1127, 475] on div at bounding box center [1271, 465] width 351 height 29
click at [1128, 468] on input "text" at bounding box center [1271, 465] width 342 height 20
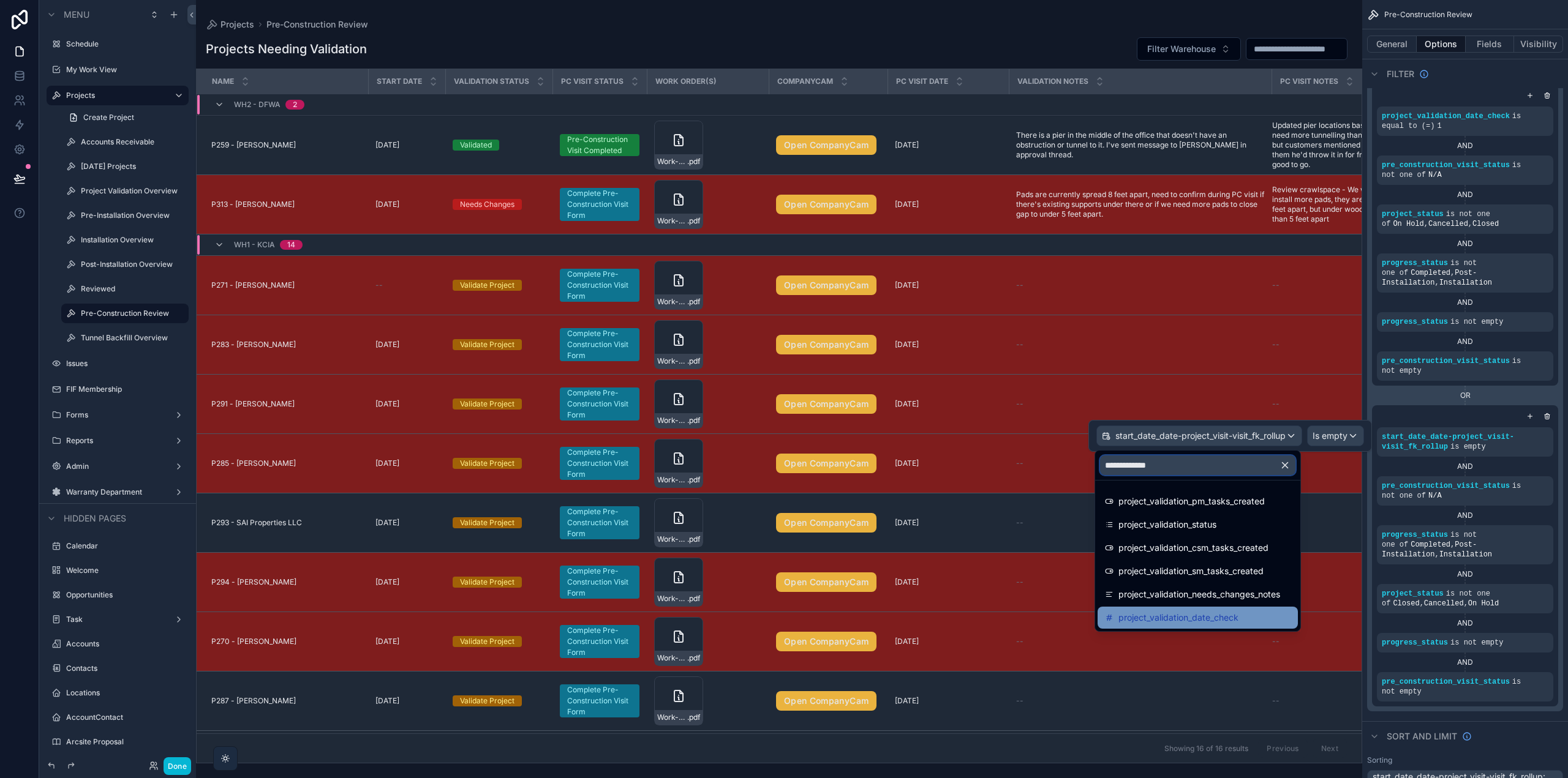
type input "**********"
click at [1220, 622] on span "project_validation_date_check" at bounding box center [1178, 618] width 120 height 15
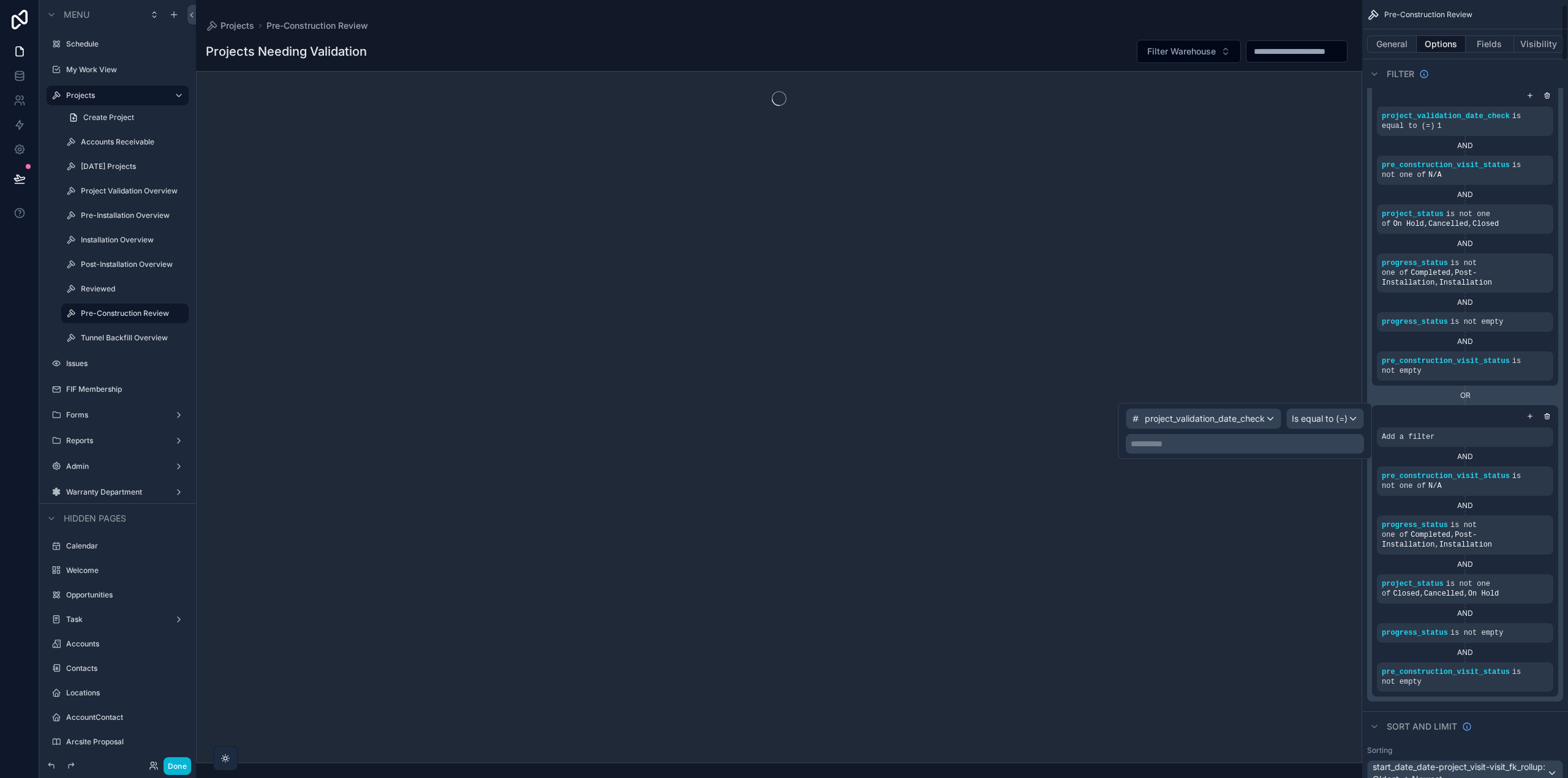
click at [1298, 438] on p "**********" at bounding box center [1246, 444] width 231 height 12
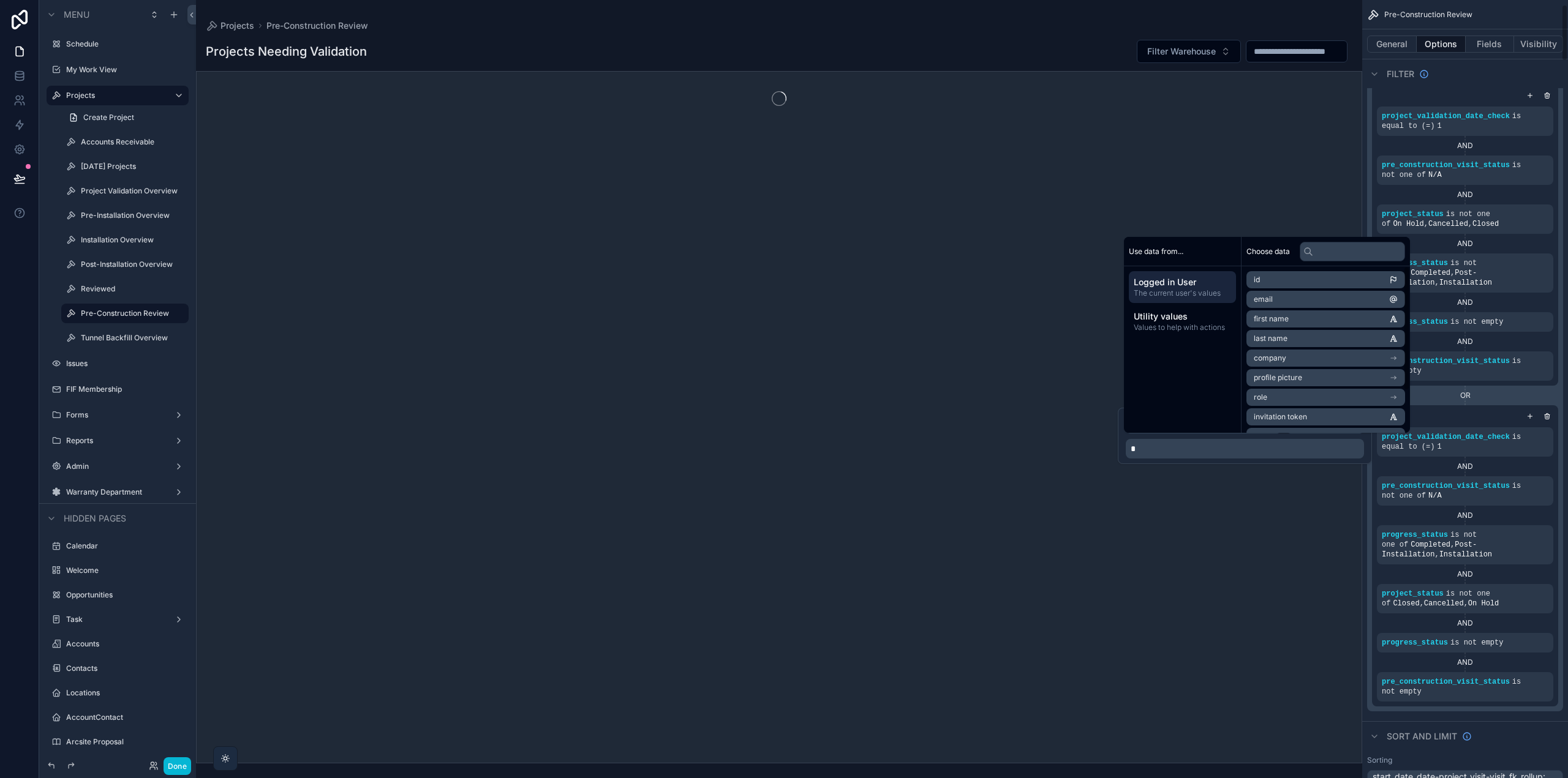
click at [1496, 397] on div "OR" at bounding box center [1465, 395] width 186 height 10
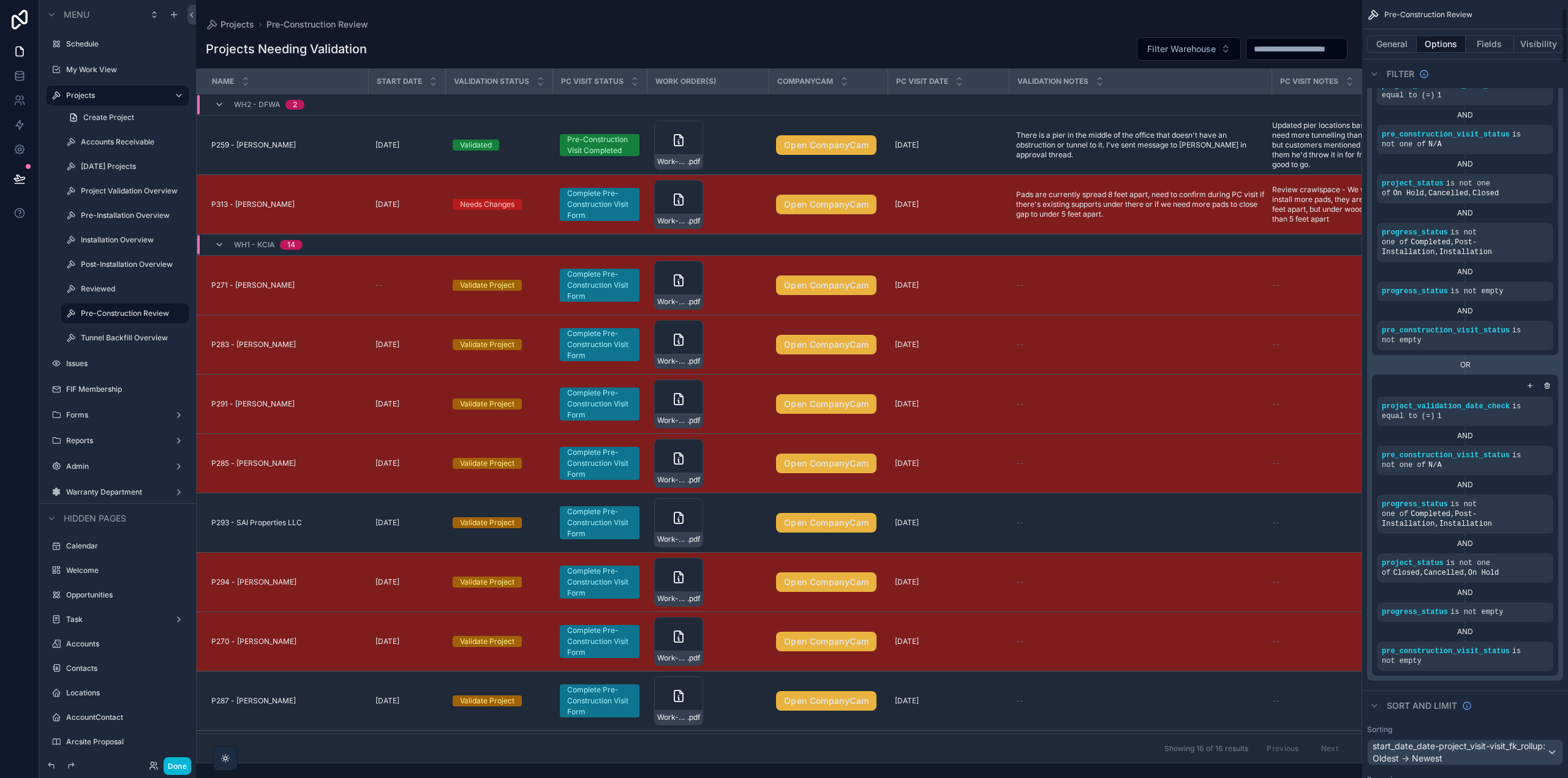
scroll to position [0, 0]
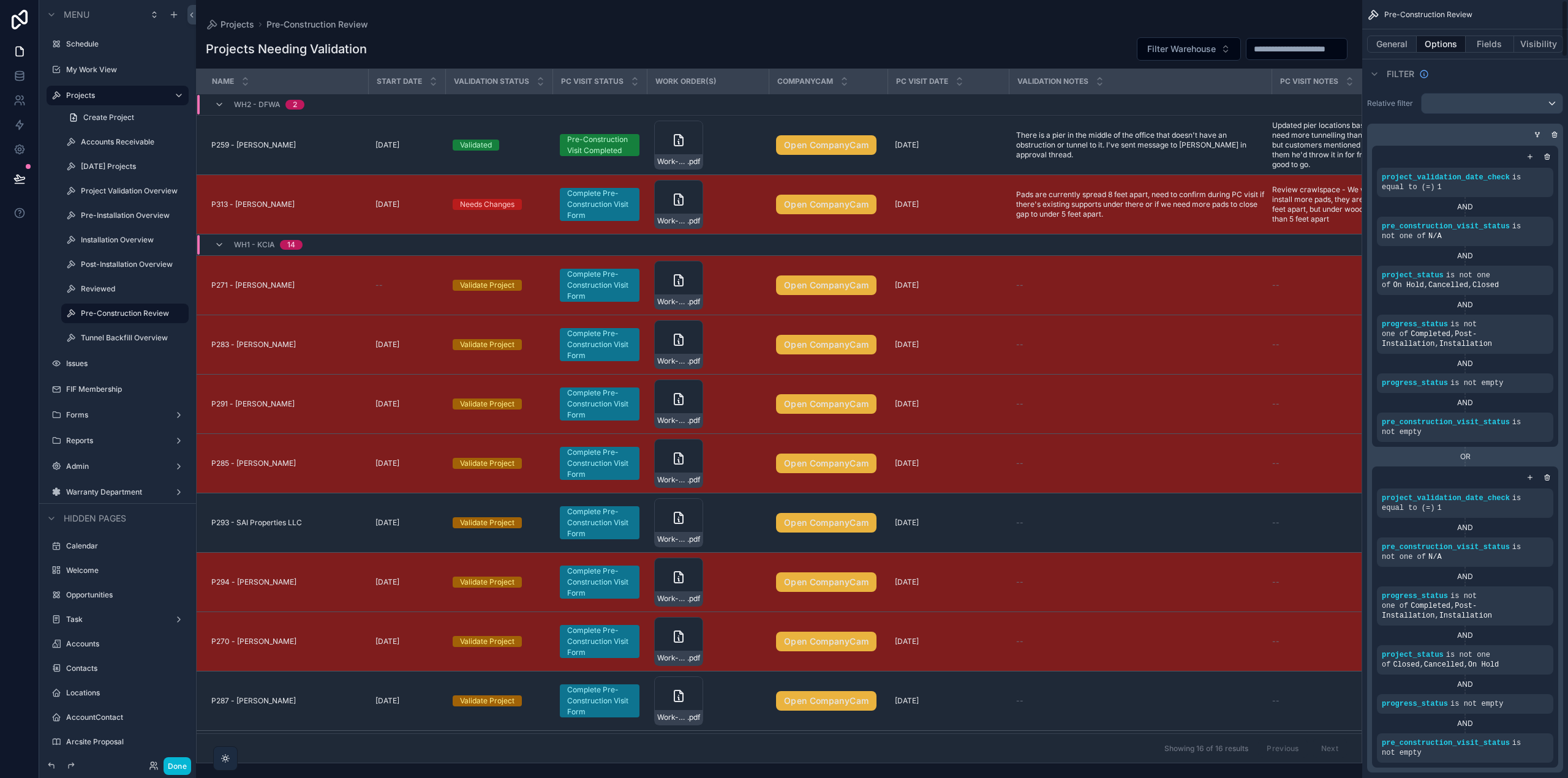
click at [1536, 132] on icon "scrollable content" at bounding box center [1538, 134] width 7 height 7
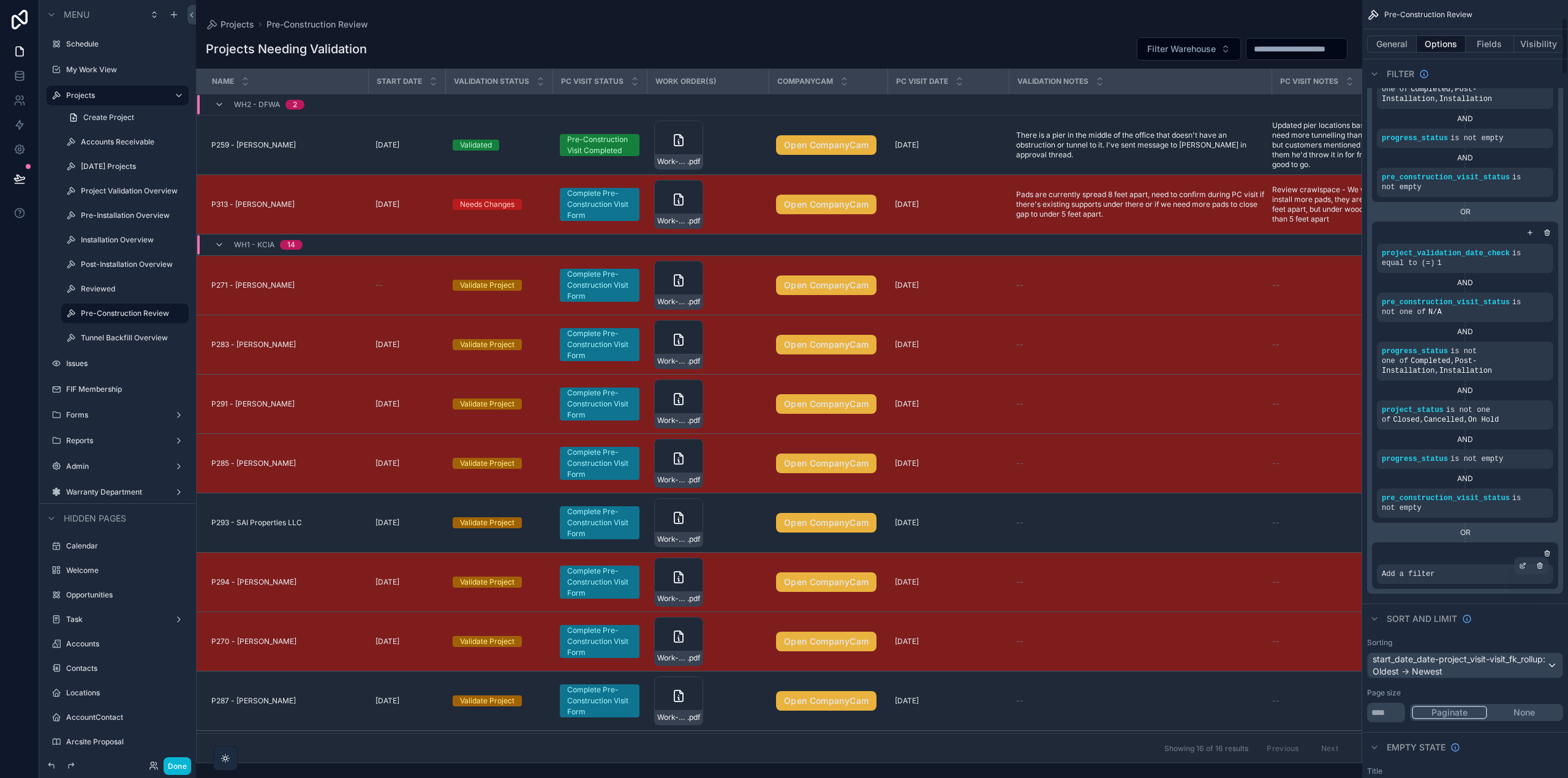
click at [1450, 578] on div "Add a filter" at bounding box center [1465, 574] width 176 height 20
click at [1523, 563] on div "Add a filter" at bounding box center [1465, 565] width 186 height 46
click at [1520, 571] on div "scrollable content" at bounding box center [1522, 565] width 17 height 17
click at [1277, 560] on span "Select a field" at bounding box center [1253, 555] width 52 height 10
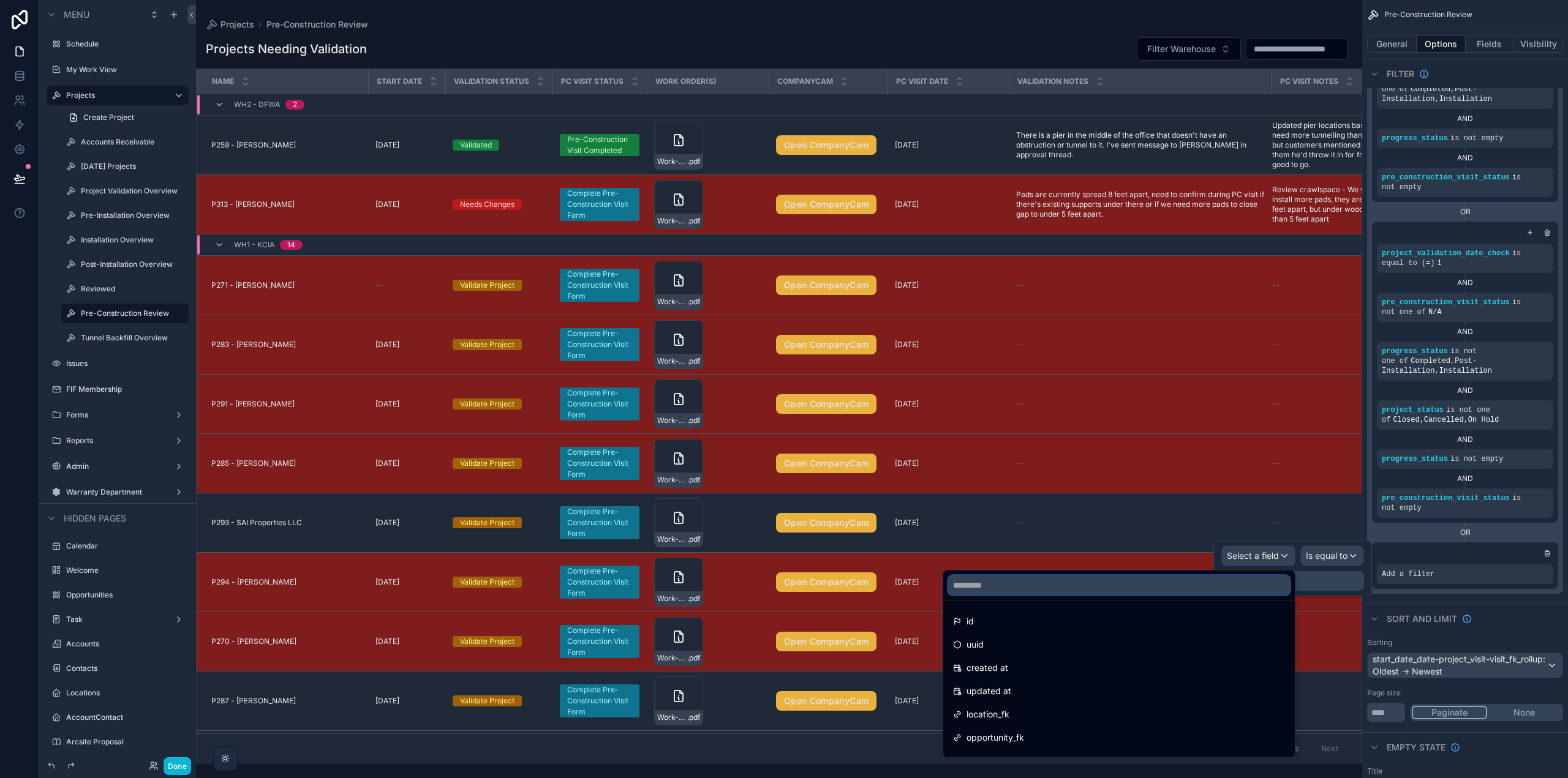
click at [1194, 583] on input "text" at bounding box center [1119, 585] width 342 height 20
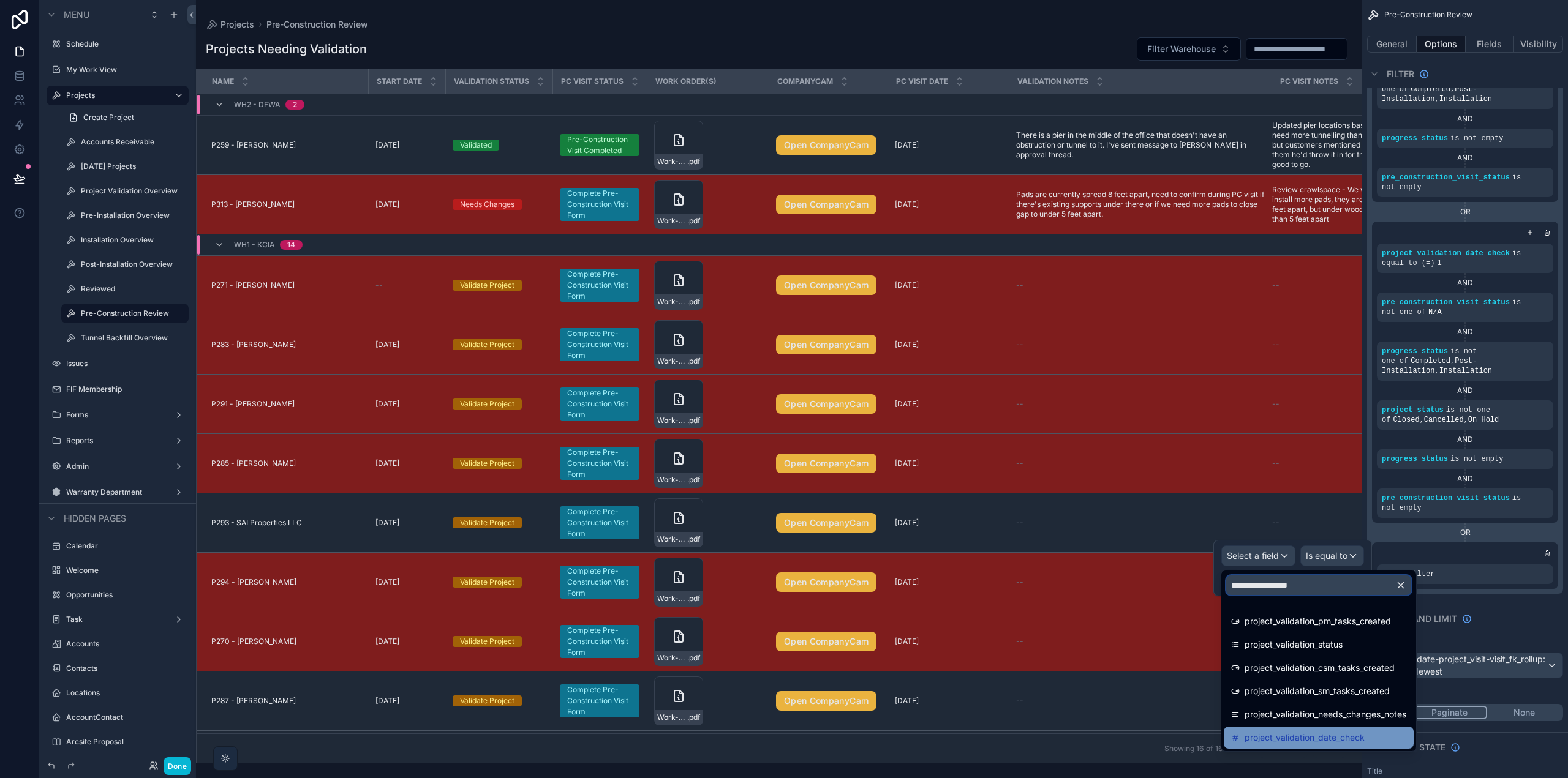
type input "**********"
click at [1332, 734] on span "project_validation_date_check" at bounding box center [1304, 738] width 120 height 15
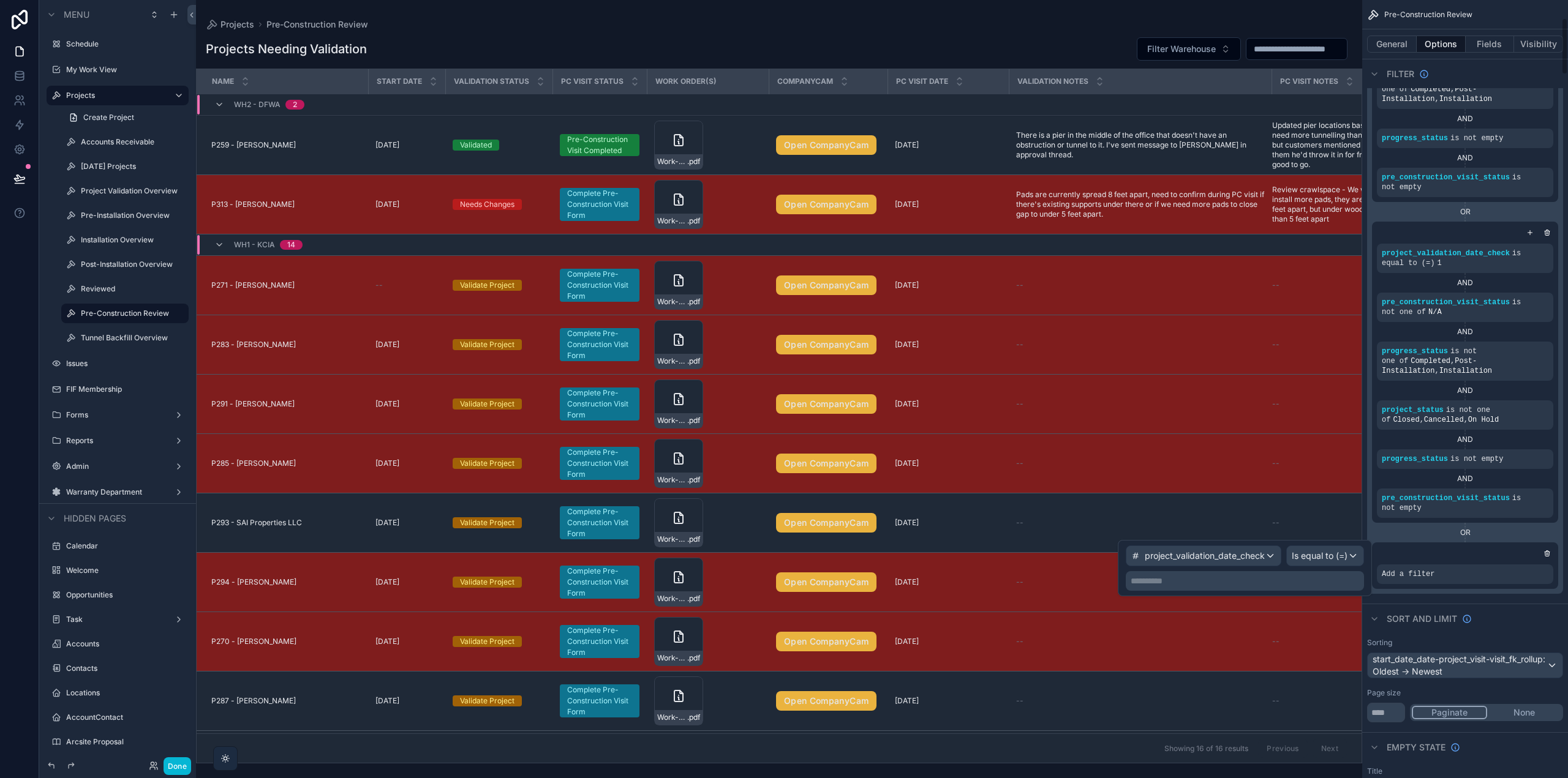
click at [1302, 577] on p "**********" at bounding box center [1246, 580] width 231 height 12
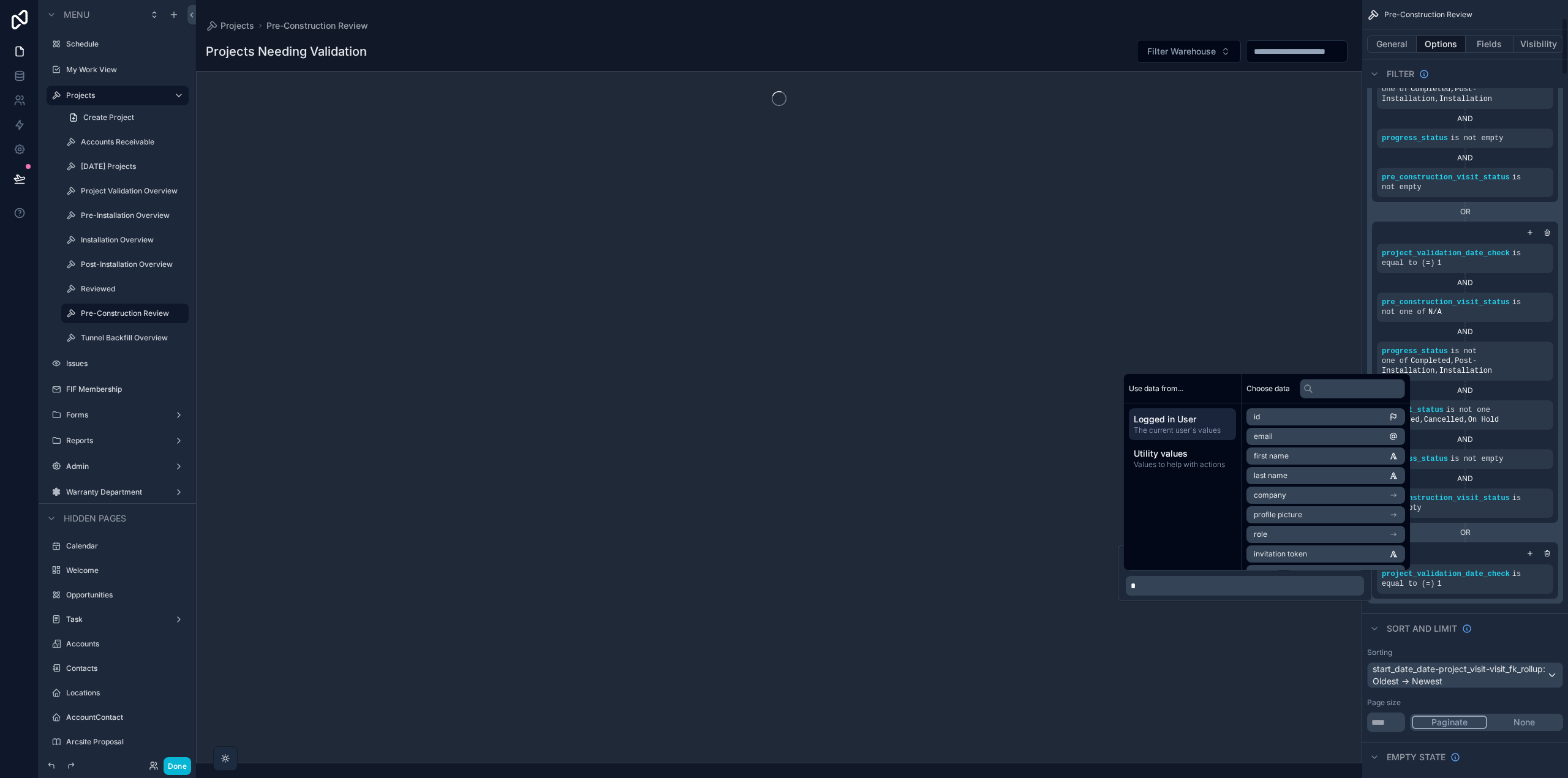
click at [1430, 600] on div "project_validation_date_check is equal to (=) 1 AND pre_construction_visit_stat…" at bounding box center [1465, 249] width 196 height 707
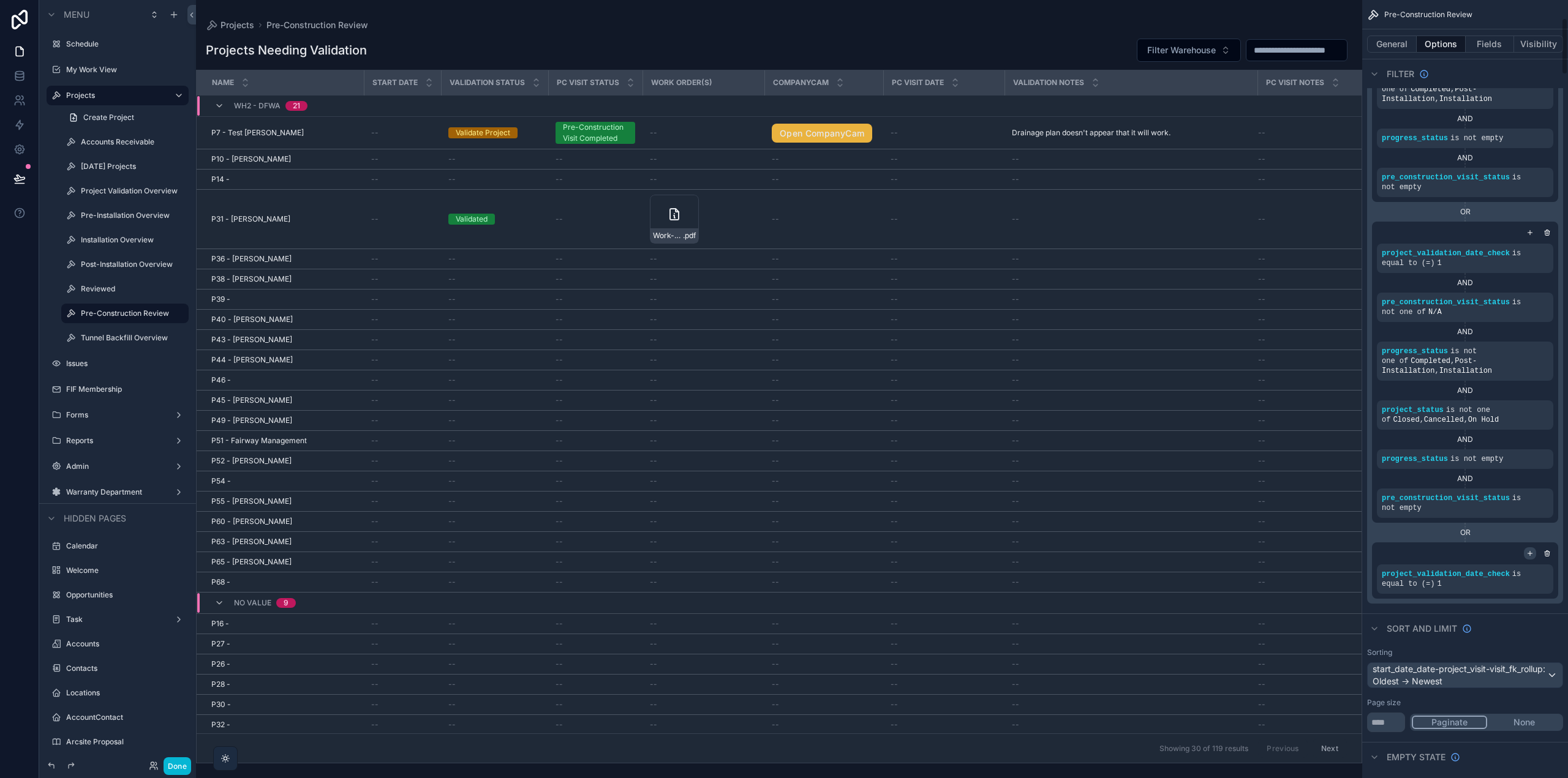
click at [1530, 555] on icon "scrollable content" at bounding box center [1531, 553] width 7 height 7
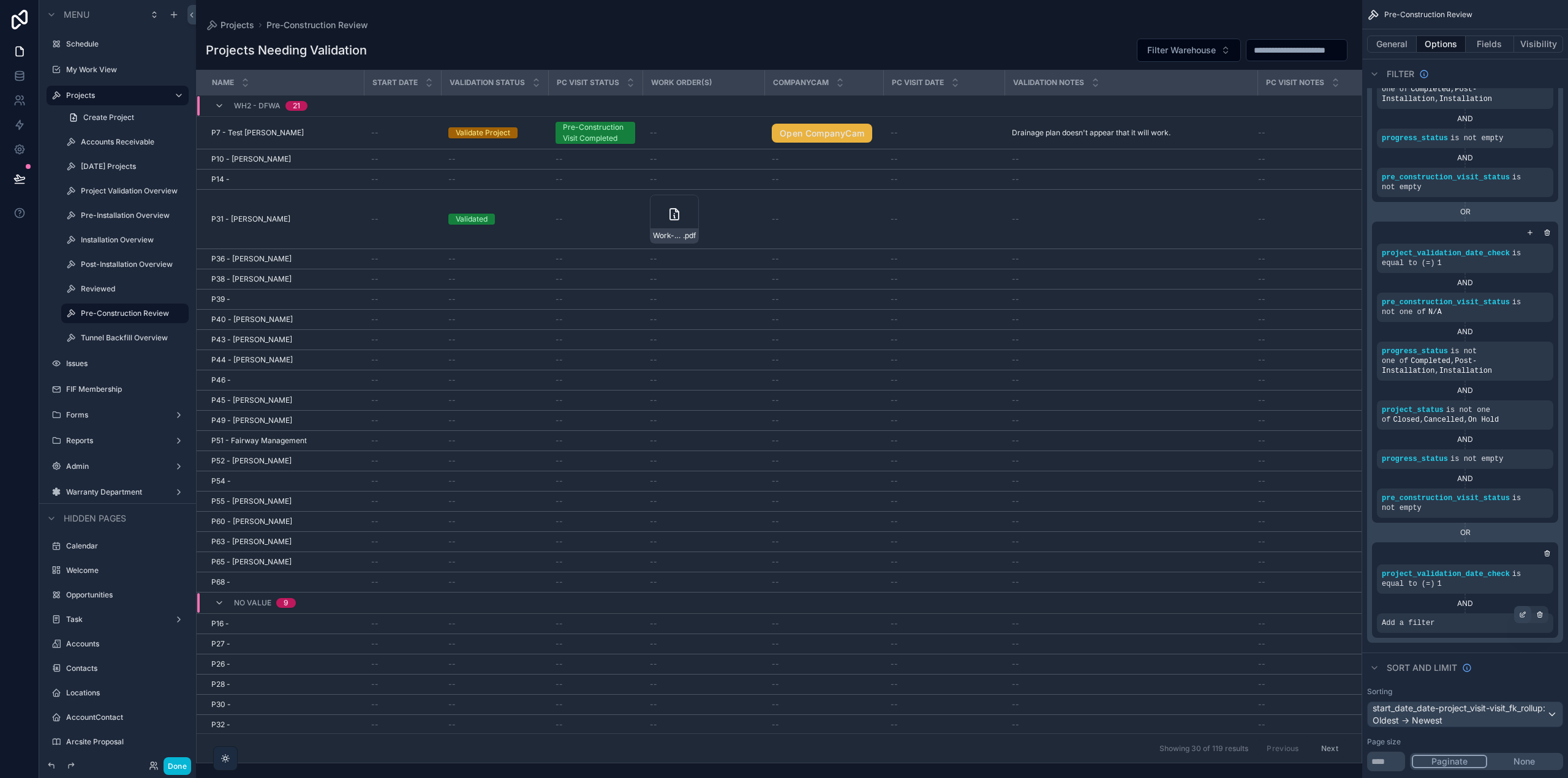
click at [1525, 615] on icon "scrollable content" at bounding box center [1523, 615] width 7 height 7
click at [1270, 610] on span "Select a field" at bounding box center [1253, 605] width 52 height 12
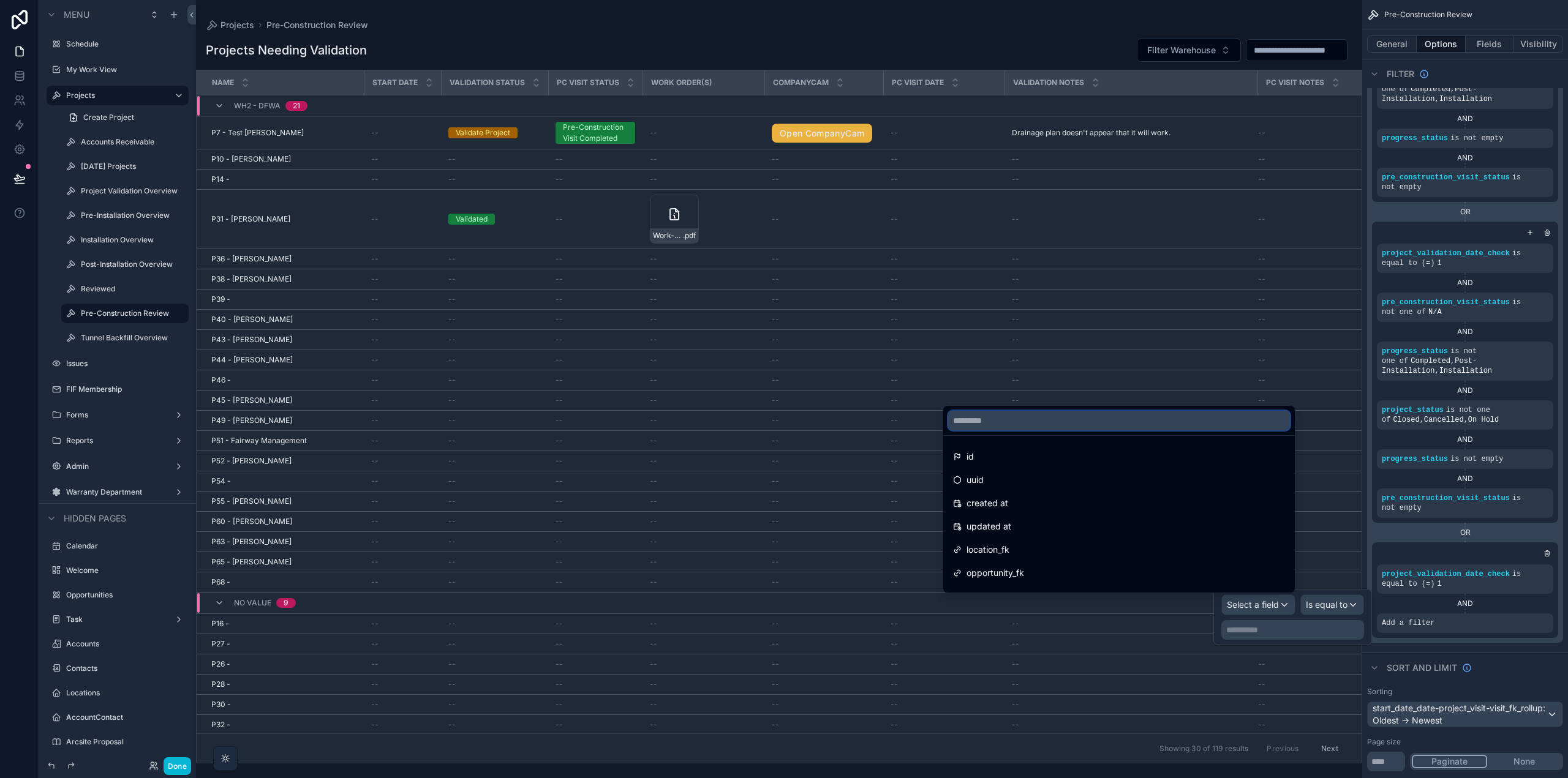
click at [1041, 424] on input "text" at bounding box center [1119, 420] width 342 height 20
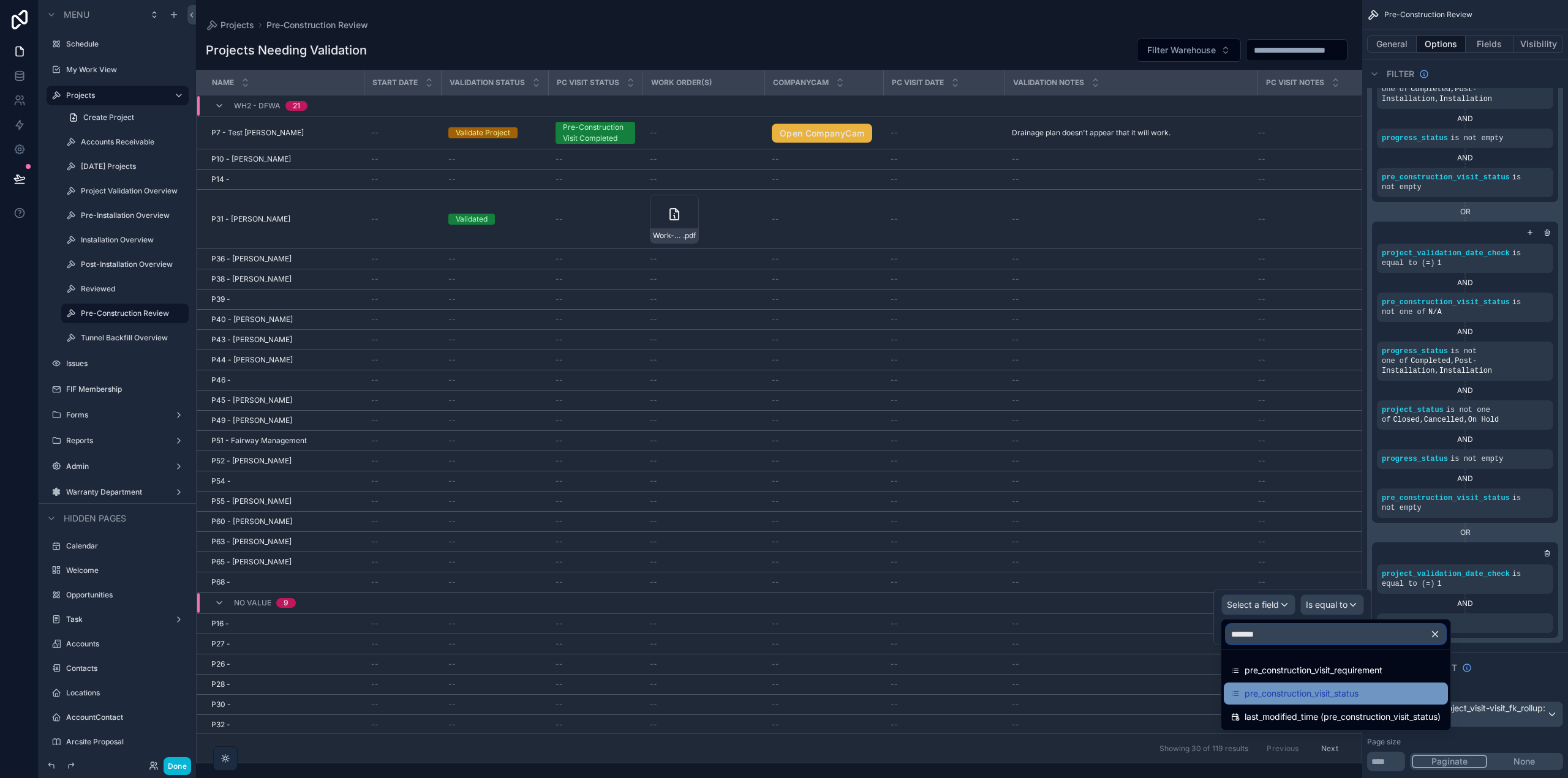
type input "*******"
click at [1302, 690] on span "pre_construction_visit_status" at bounding box center [1301, 694] width 114 height 15
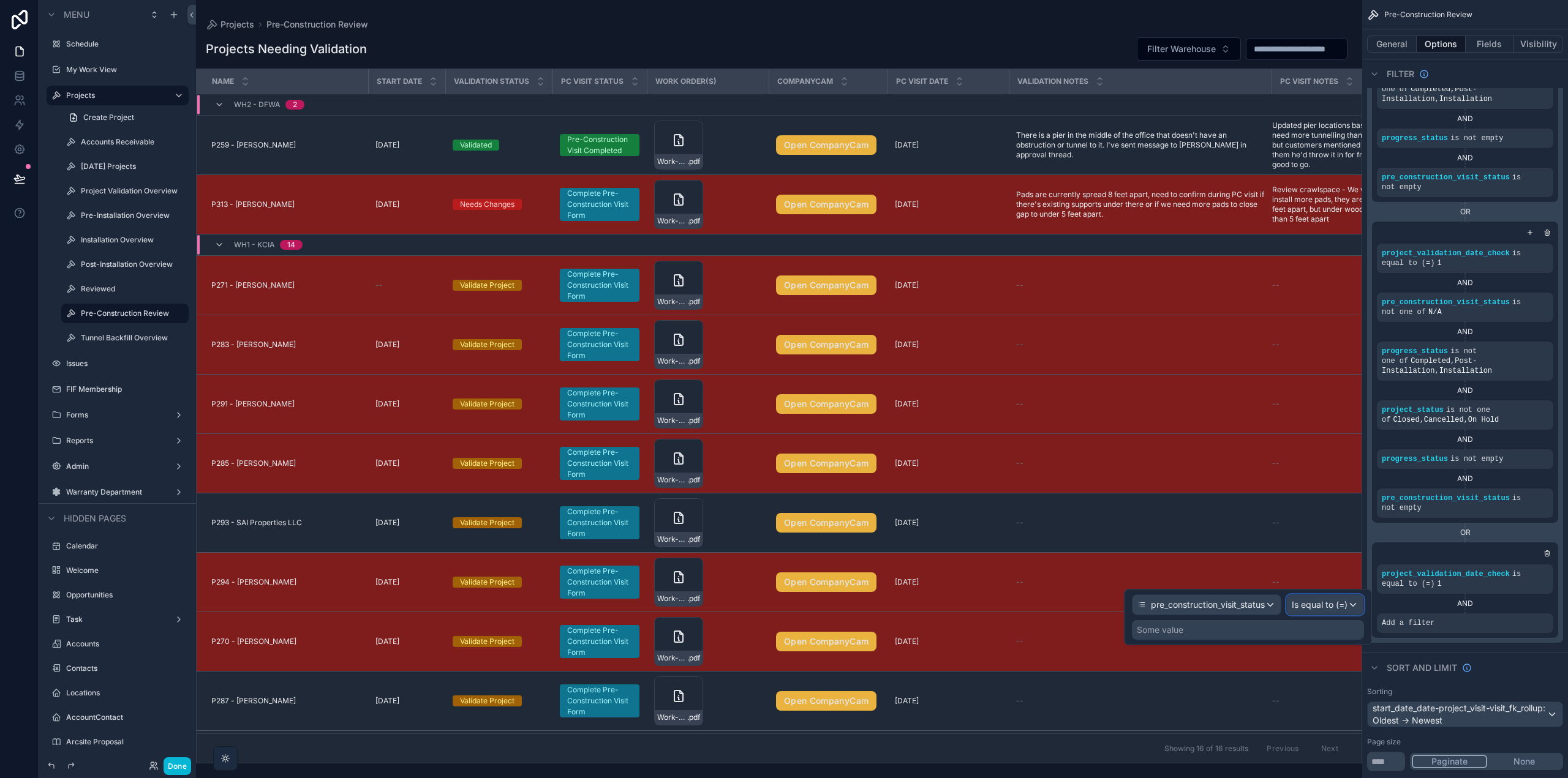
click at [1333, 601] on span "Is equal to (=)" at bounding box center [1320, 605] width 56 height 12
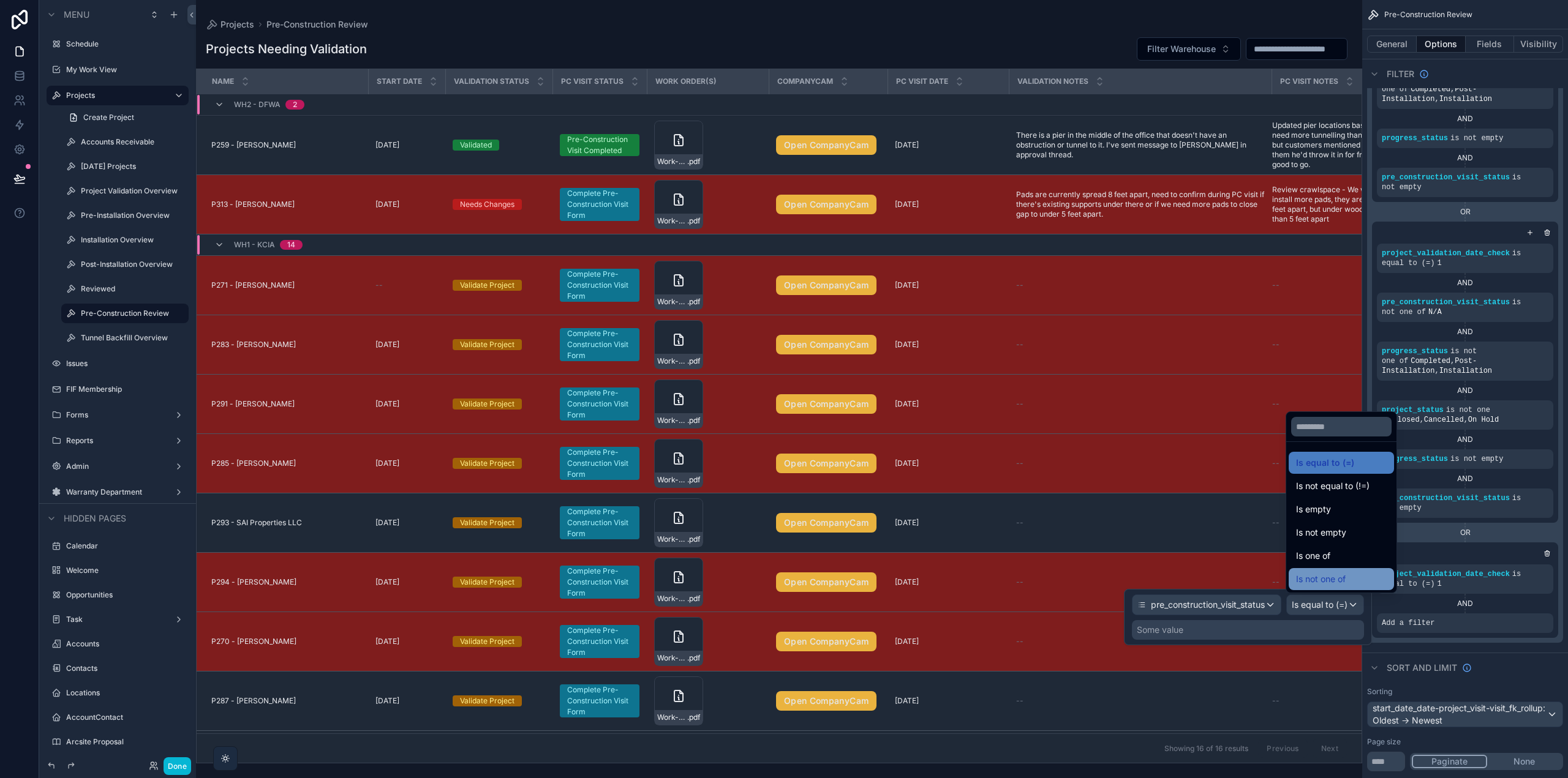
click at [1331, 581] on span "Is not one of" at bounding box center [1320, 579] width 49 height 15
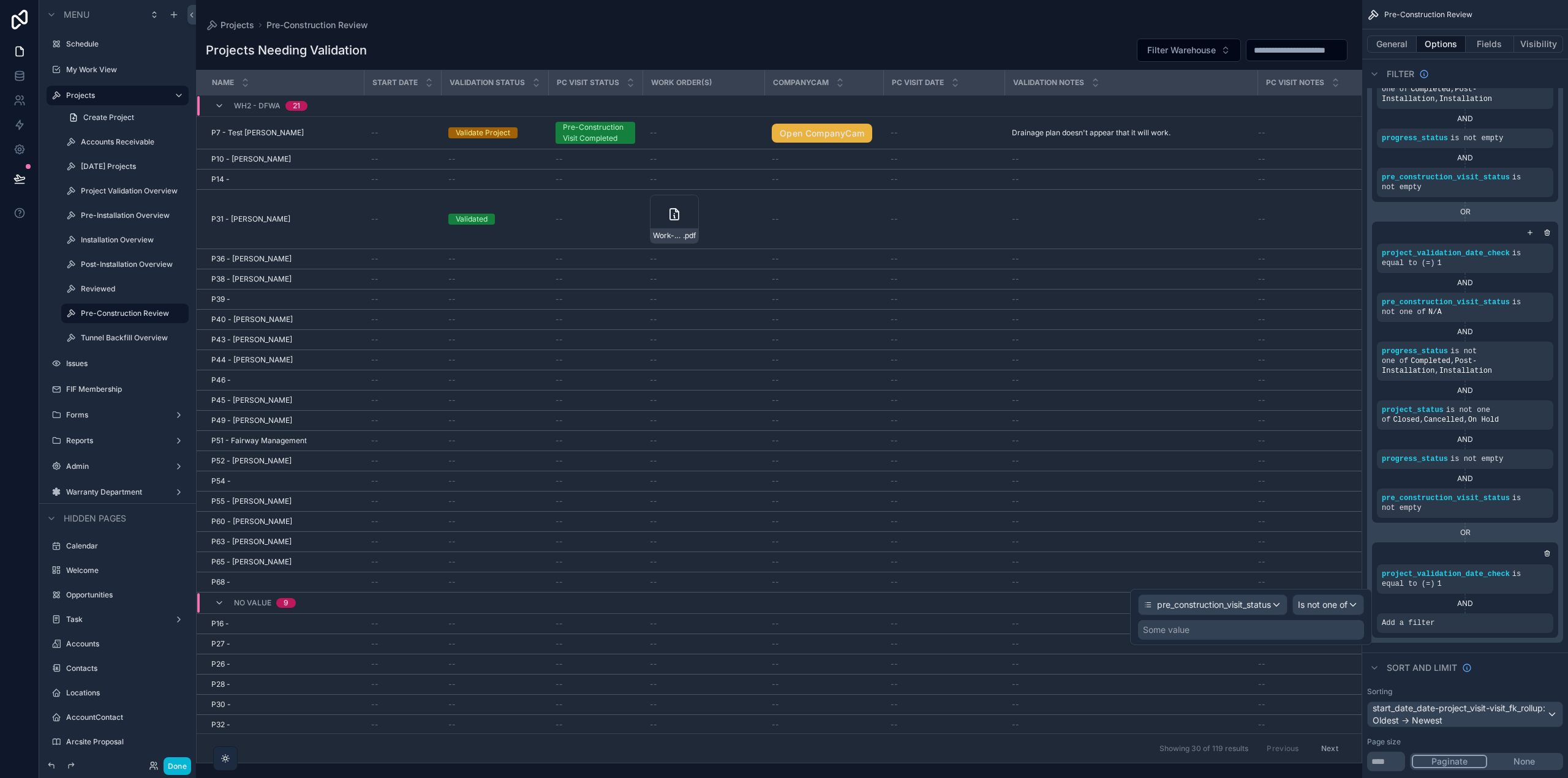
click at [1318, 635] on div "Some value" at bounding box center [1250, 630] width 226 height 20
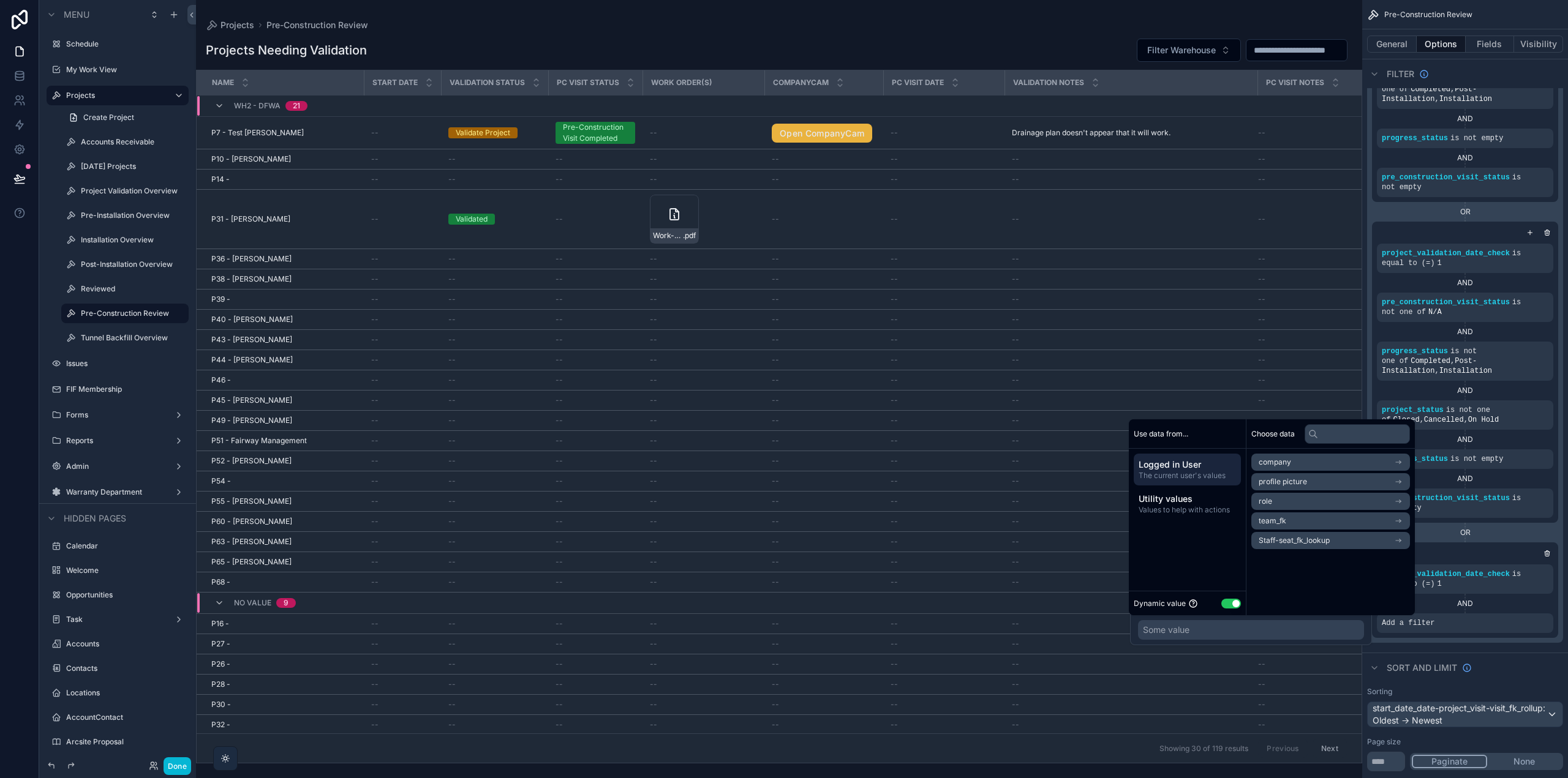
click at [1233, 601] on button "Use setting" at bounding box center [1231, 603] width 20 height 10
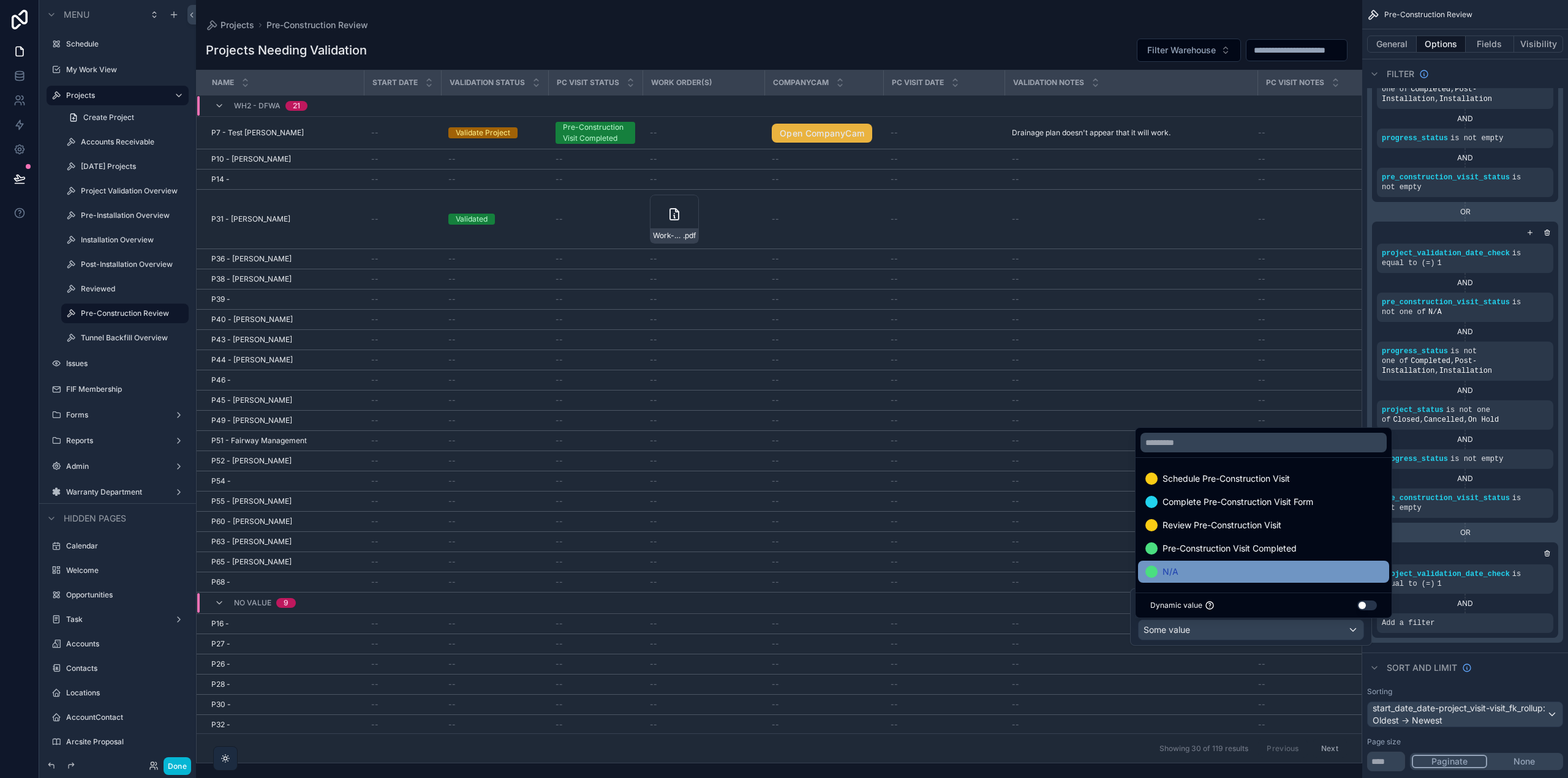
click at [1216, 575] on div "N/A" at bounding box center [1264, 572] width 237 height 15
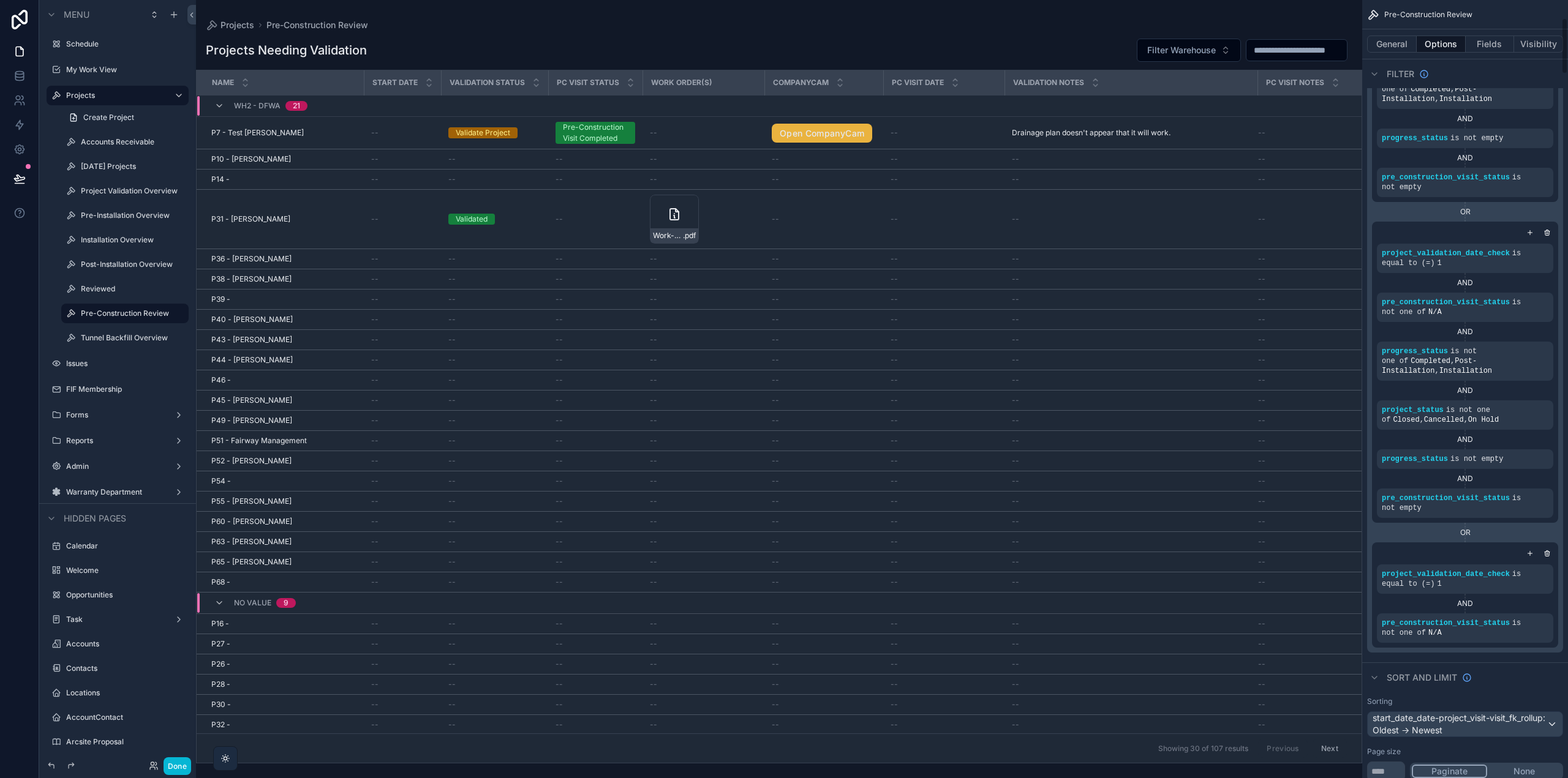
click at [1445, 550] on div "scrollable content" at bounding box center [1465, 553] width 176 height 12
click at [1528, 552] on icon "scrollable content" at bounding box center [1531, 553] width 7 height 7
click at [1522, 663] on icon "scrollable content" at bounding box center [1523, 663] width 7 height 7
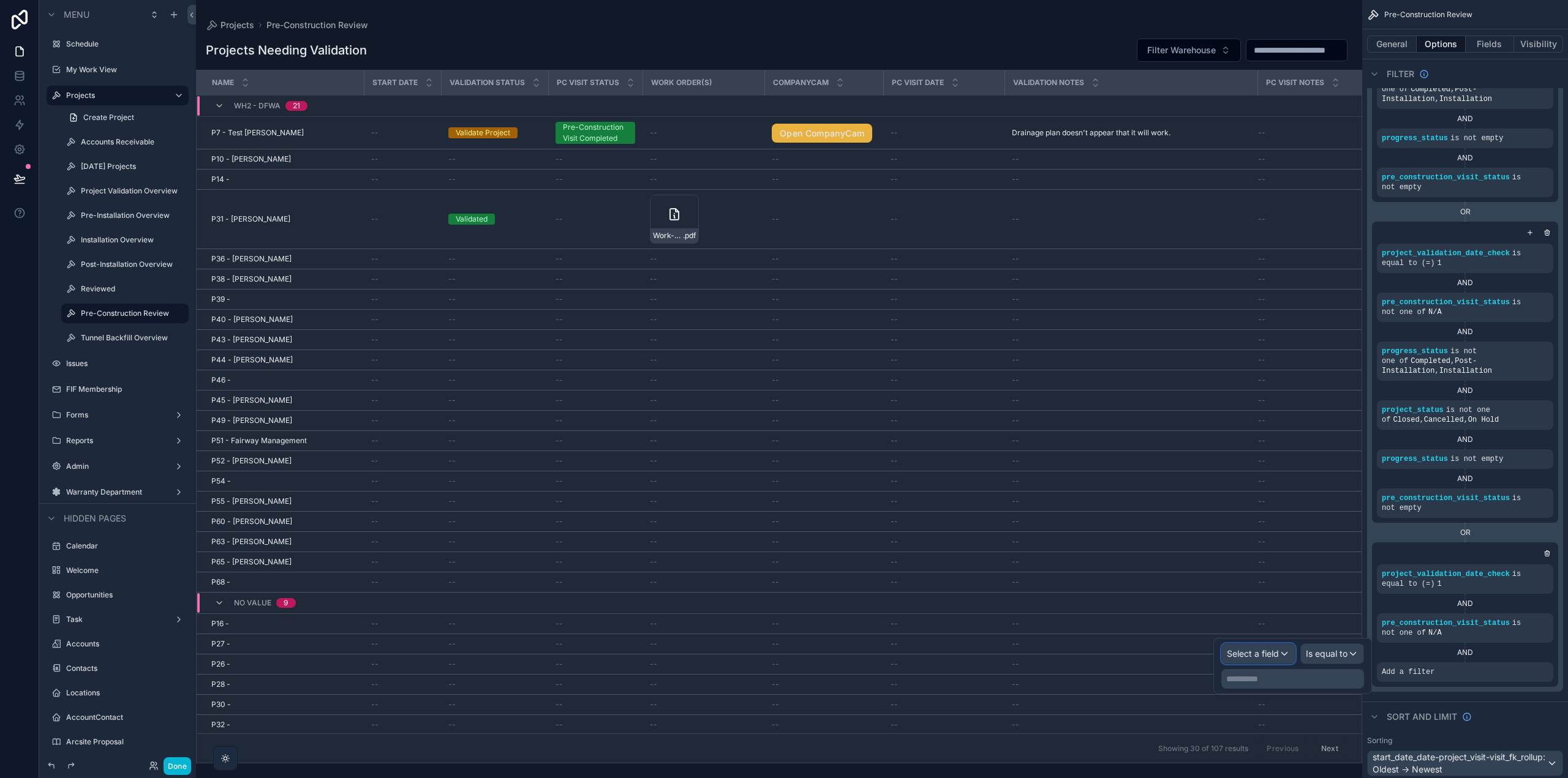
click at [1275, 652] on span "Select a field" at bounding box center [1253, 653] width 52 height 10
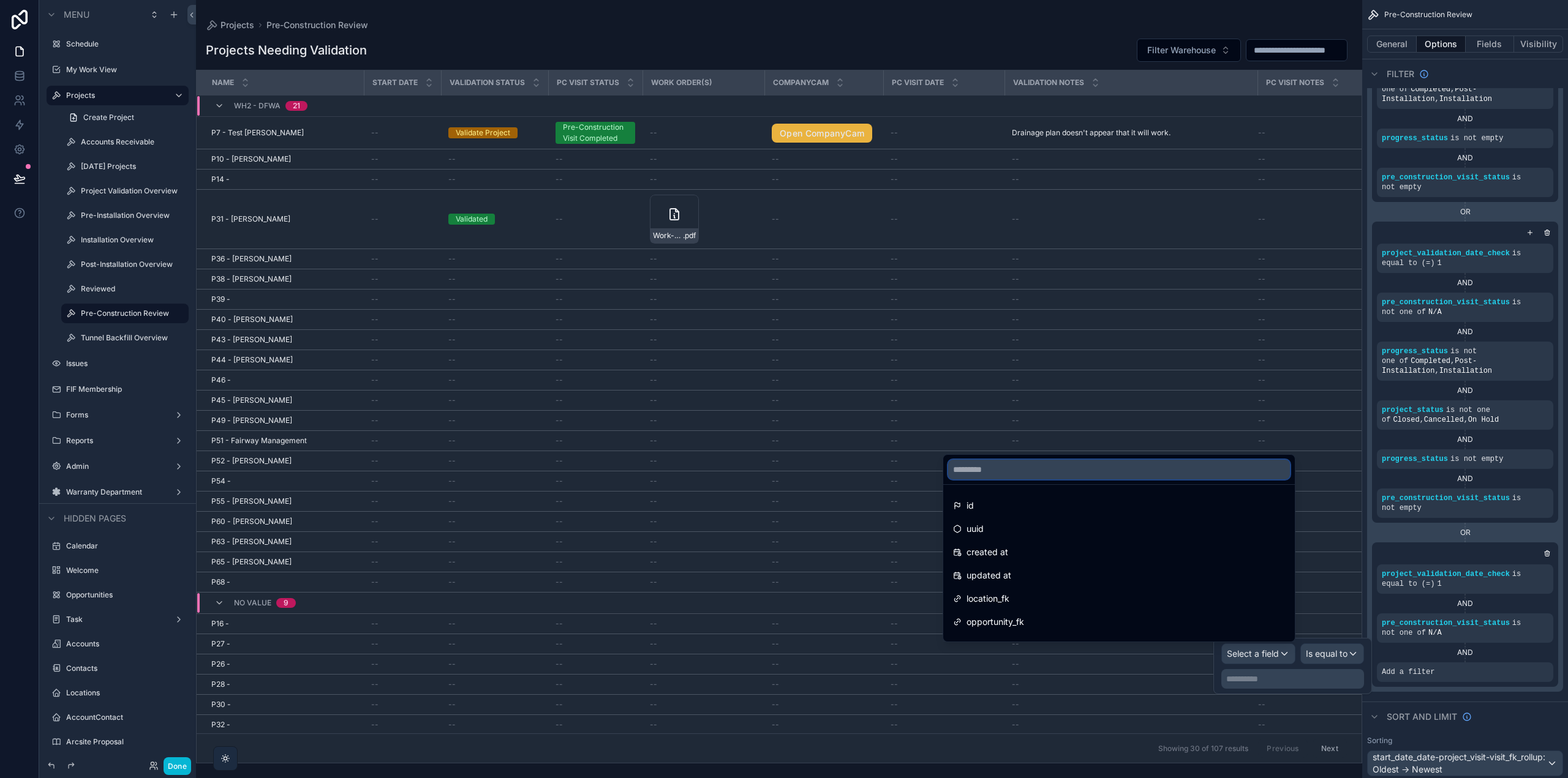
click at [1050, 475] on input "text" at bounding box center [1119, 469] width 342 height 20
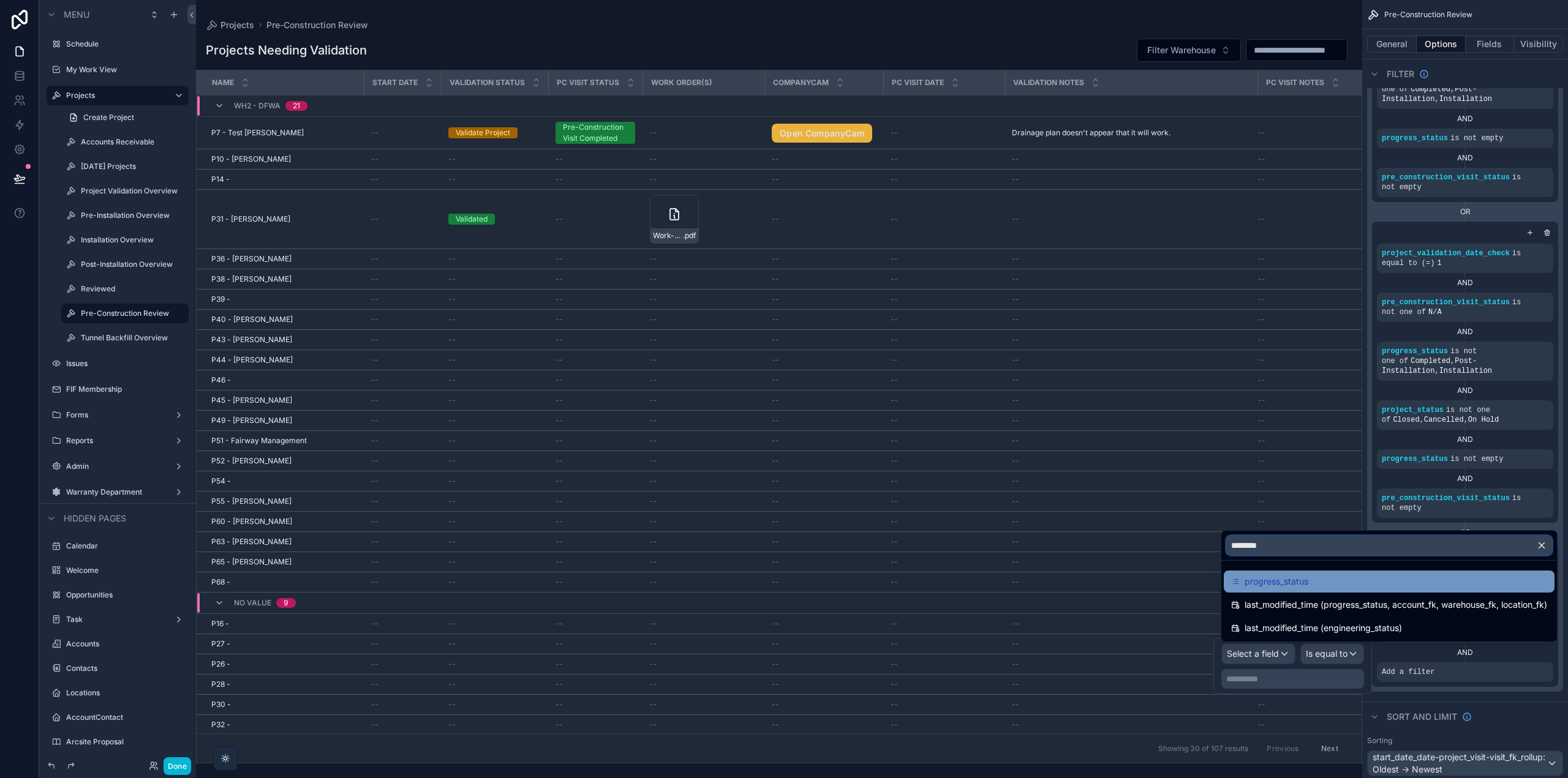
type input "********"
click at [1335, 580] on div "progress_status" at bounding box center [1389, 582] width 316 height 15
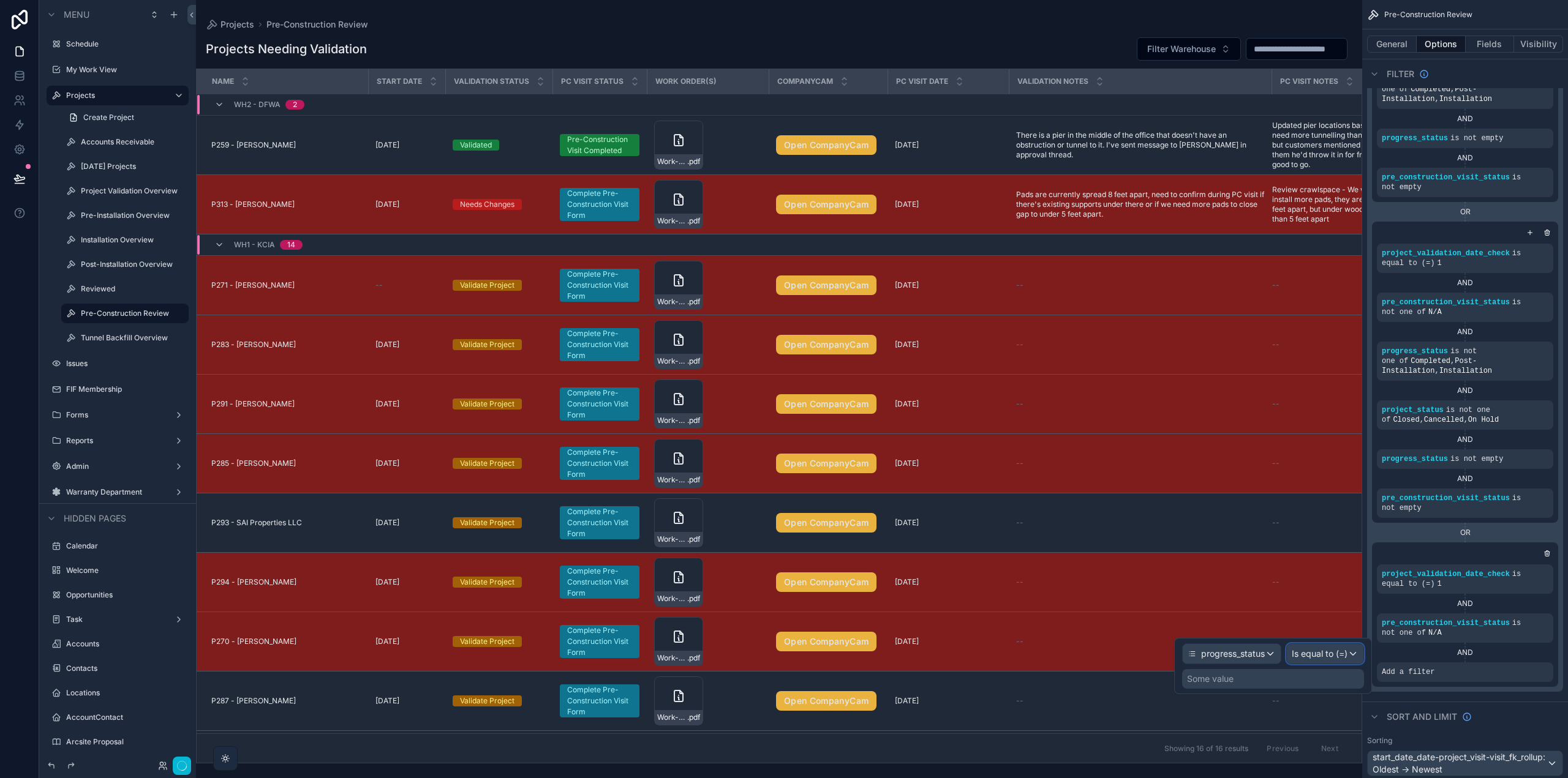
click at [1314, 657] on span "Is equal to (=)" at bounding box center [1320, 654] width 56 height 12
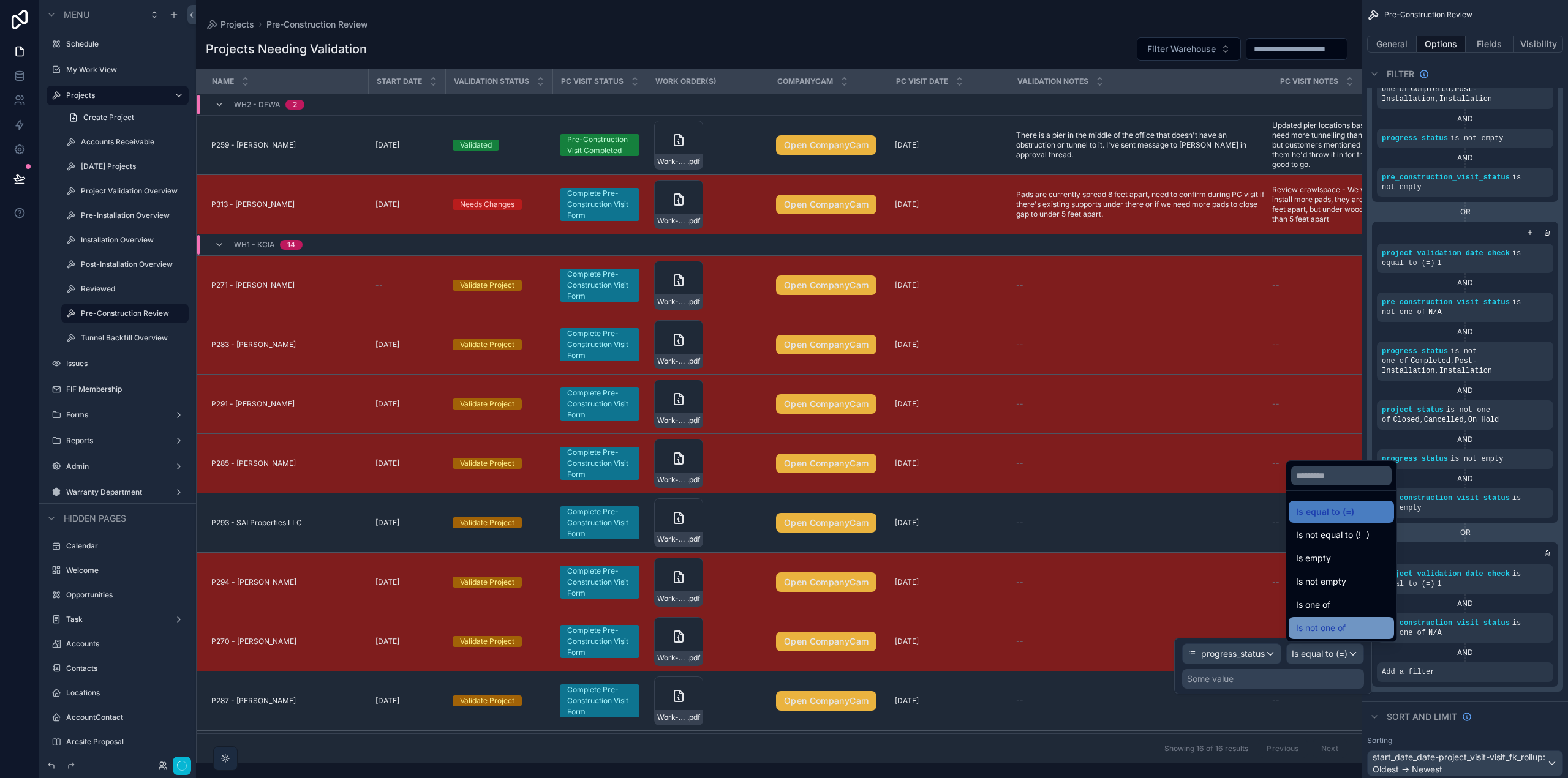
click at [1323, 628] on span "Is not one of" at bounding box center [1320, 628] width 49 height 15
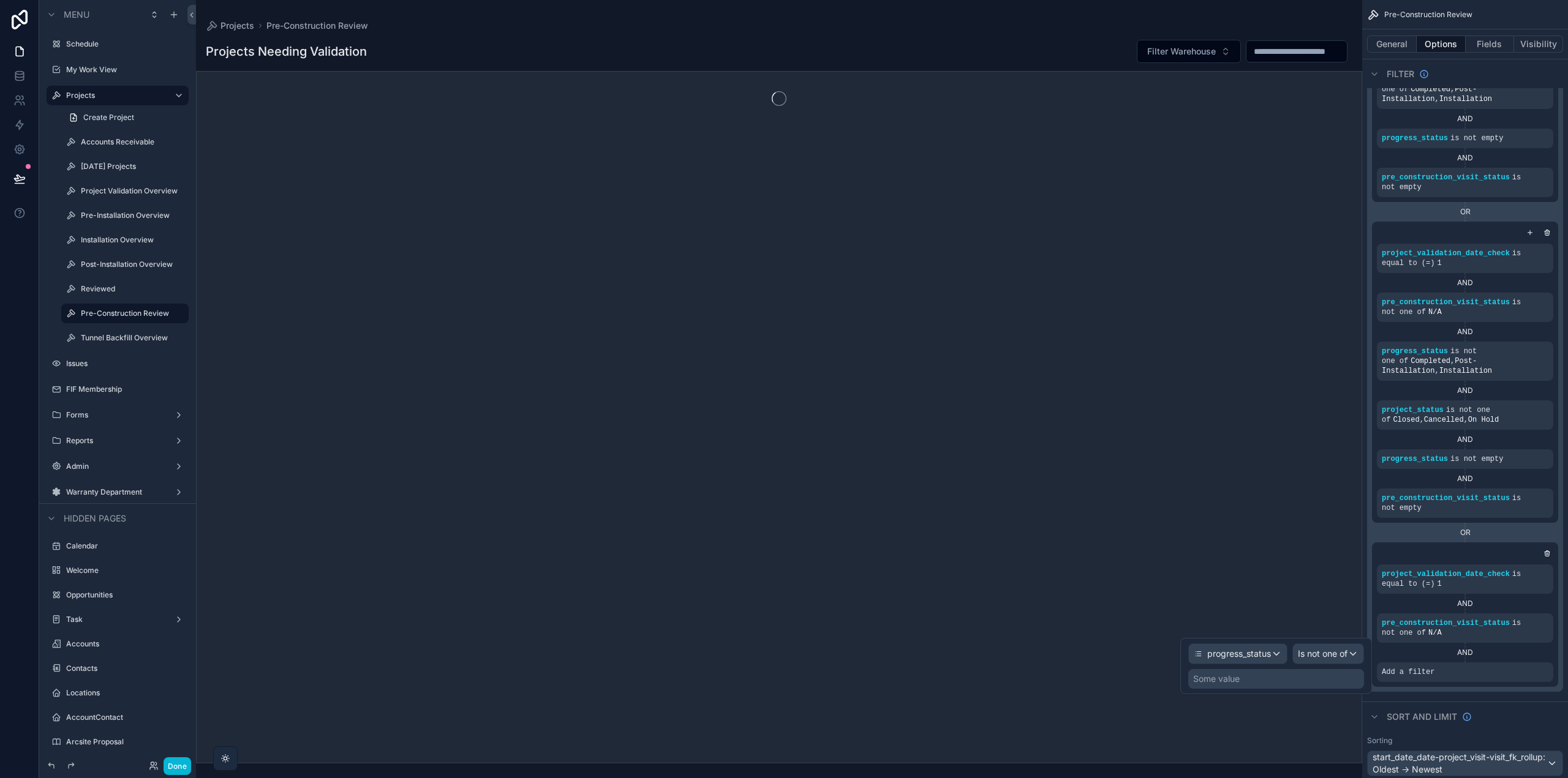
click at [1314, 681] on div "Some value" at bounding box center [1276, 679] width 176 height 20
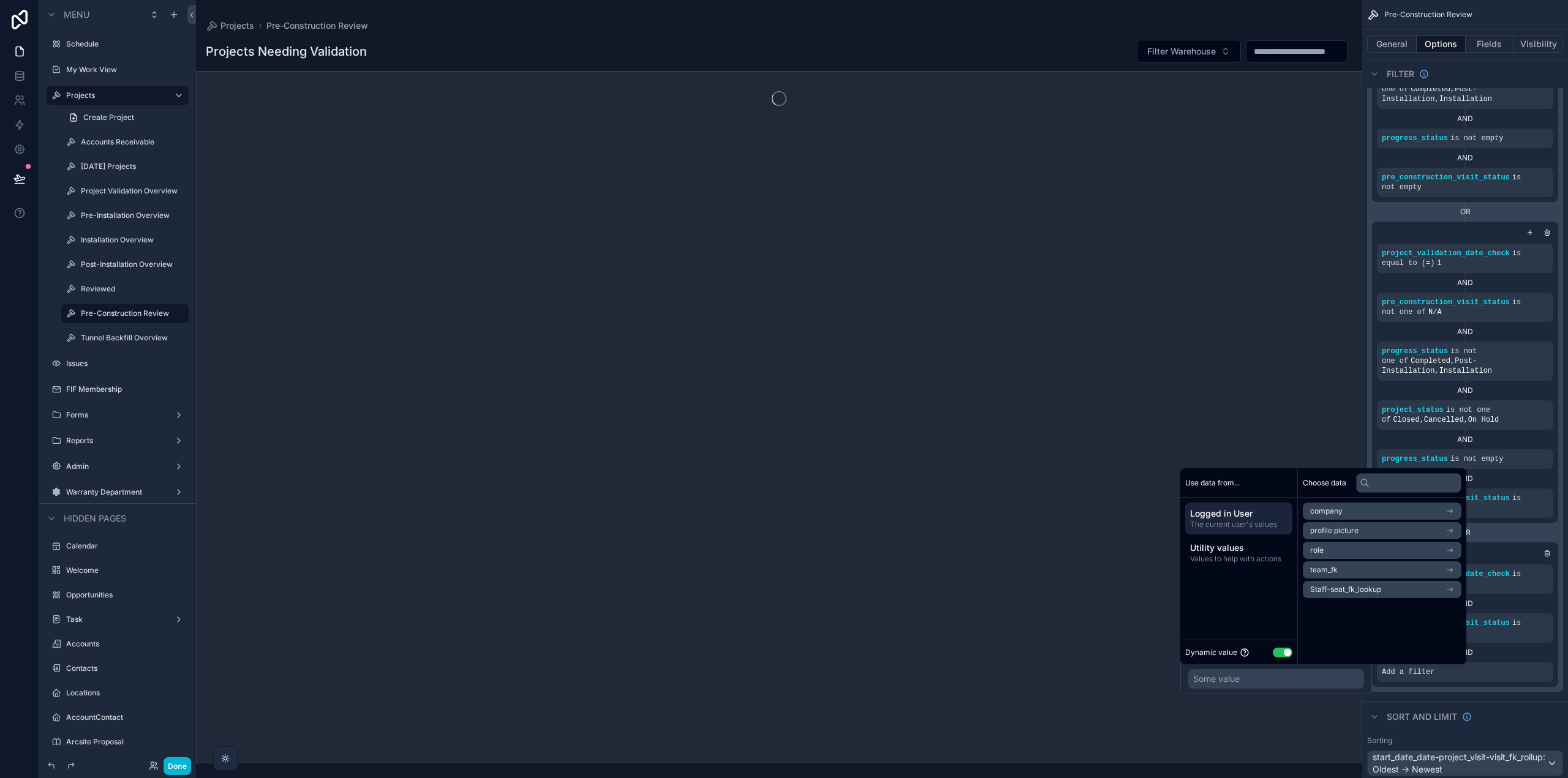
click at [1278, 652] on button "Use setting" at bounding box center [1283, 652] width 20 height 10
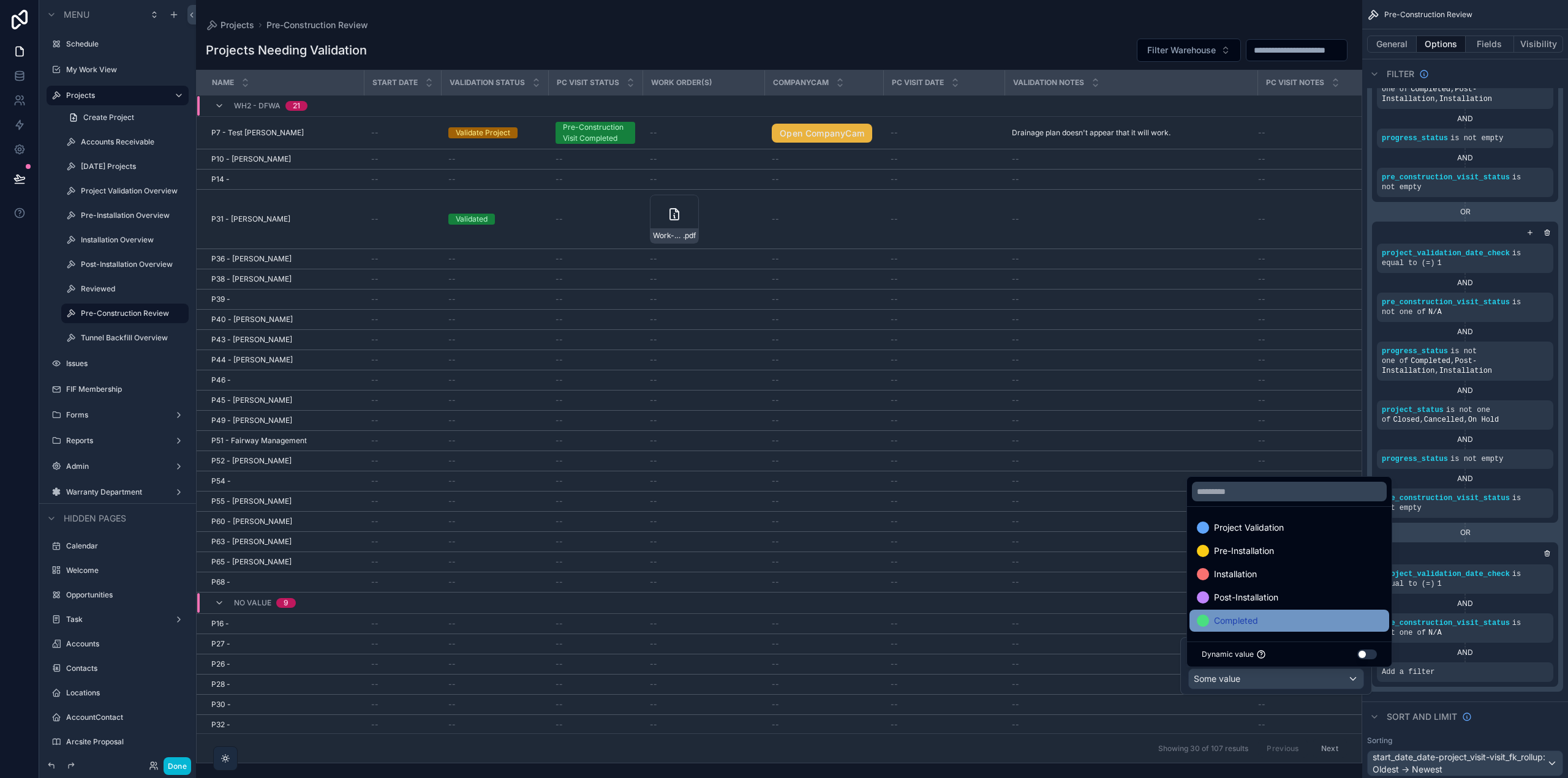
click at [1261, 619] on div "Completed" at bounding box center [1289, 621] width 185 height 15
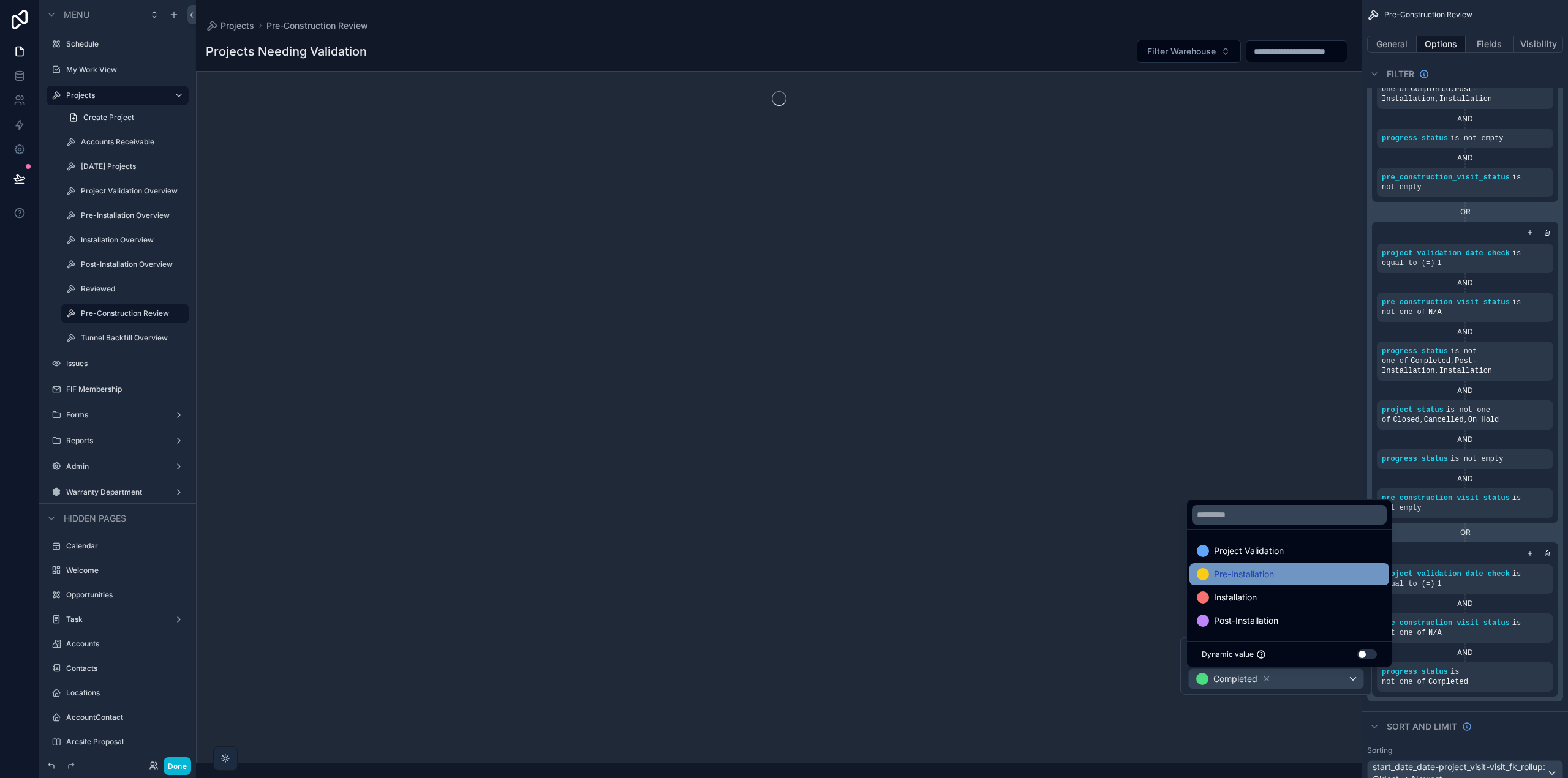
click at [1266, 616] on span "Post-Installation" at bounding box center [1246, 621] width 64 height 15
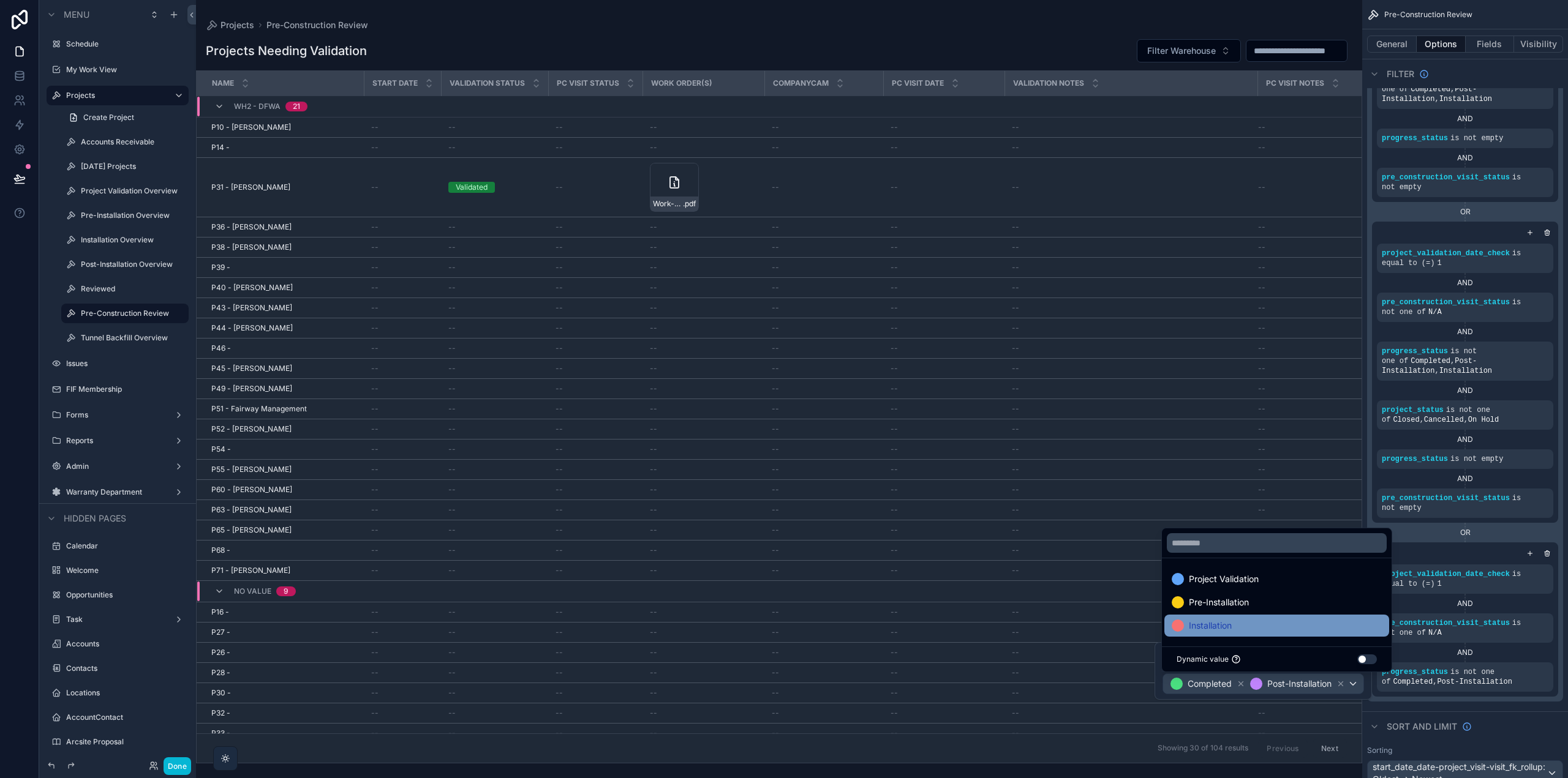
click at [1255, 624] on div "Installation" at bounding box center [1277, 626] width 210 height 15
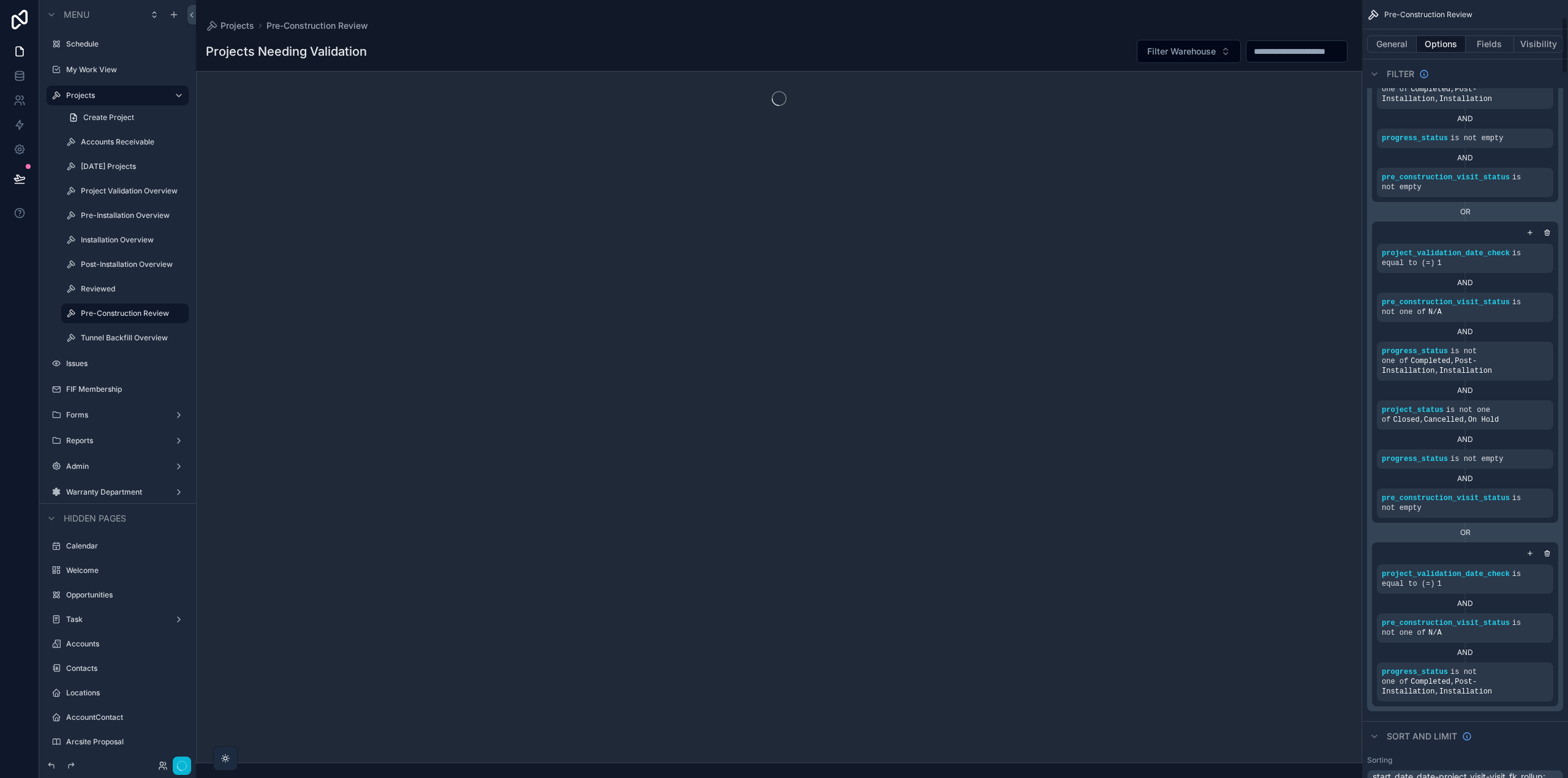
click at [1442, 707] on div "project_validation_date_check is equal to (=) 1 AND pre_construction_visit_stat…" at bounding box center [1465, 303] width 196 height 815
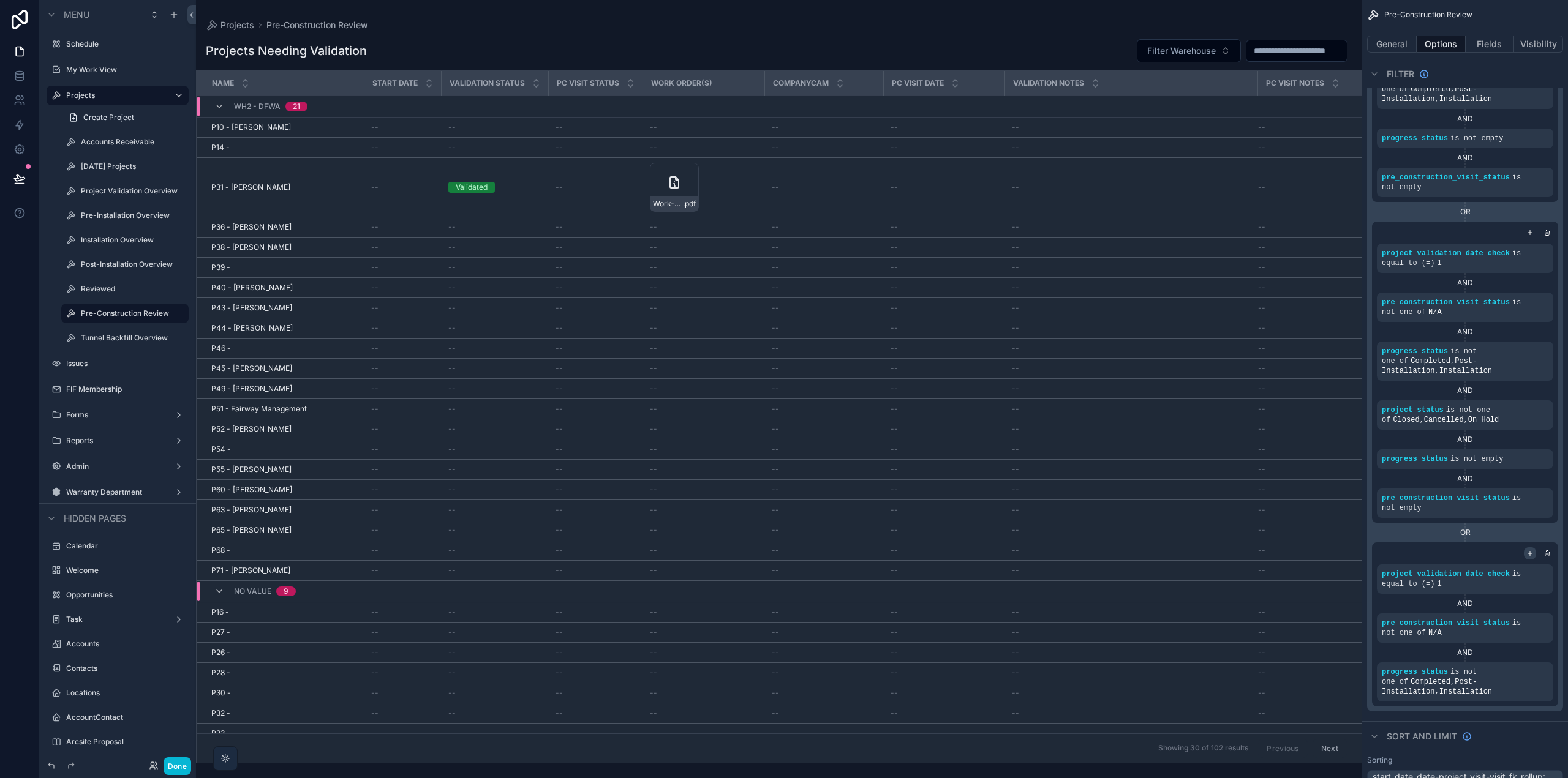
click at [1528, 550] on icon "scrollable content" at bounding box center [1531, 553] width 7 height 7
click at [1519, 718] on icon "scrollable content" at bounding box center [1523, 722] width 7 height 7
click at [1266, 710] on span "Select a field" at bounding box center [1253, 712] width 52 height 10
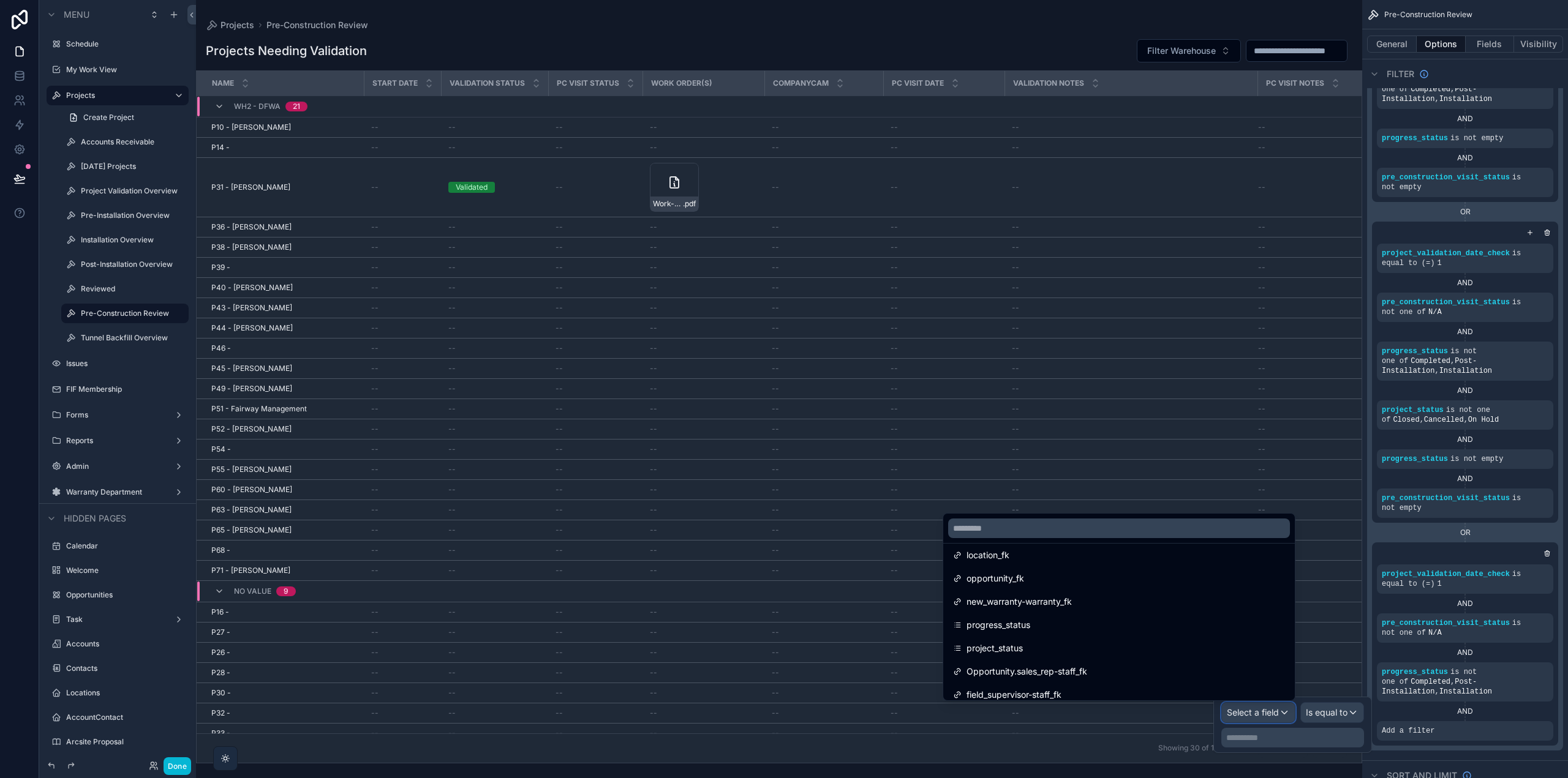
scroll to position [123, 0]
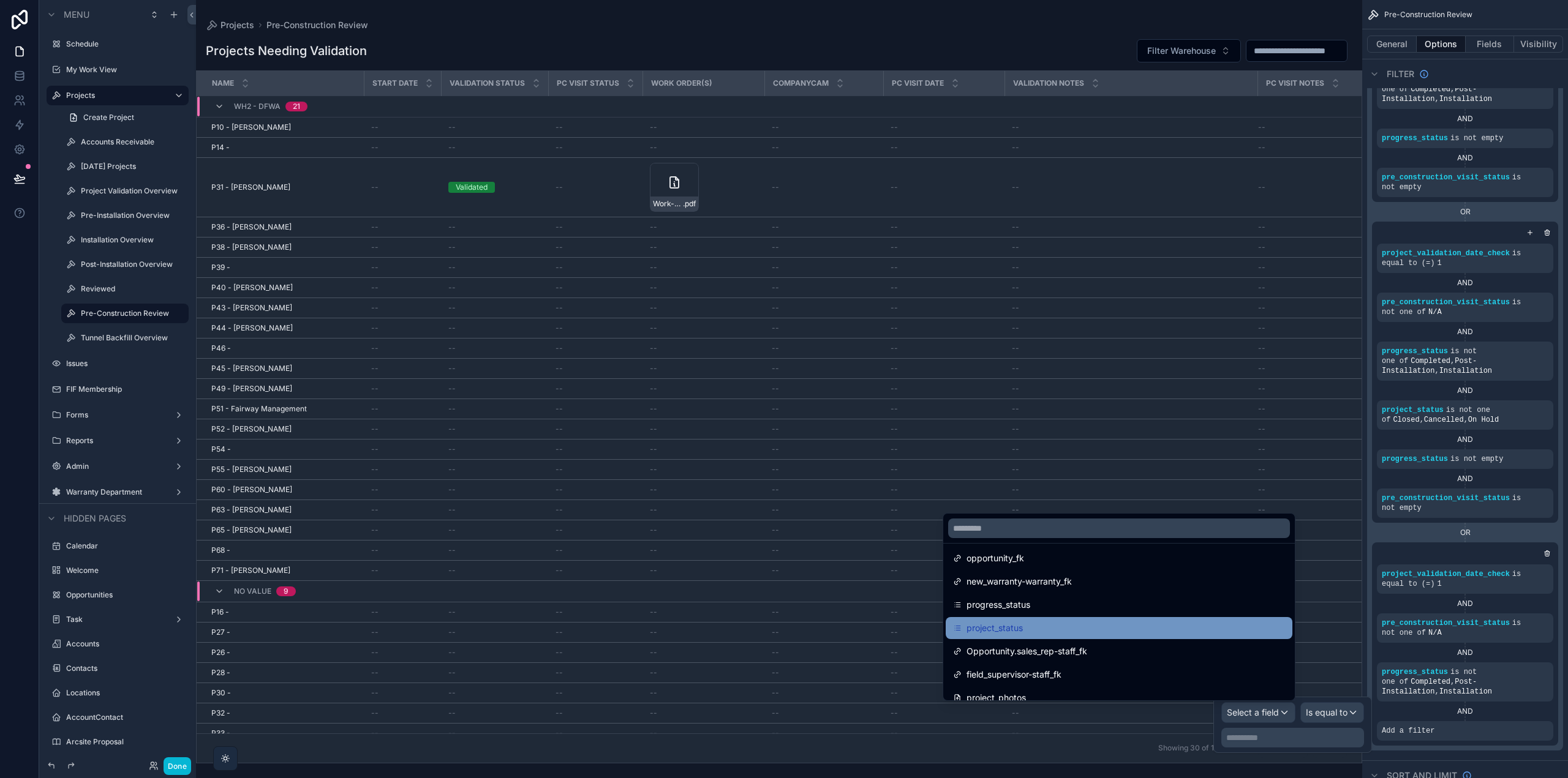
click at [1119, 634] on div "project_status" at bounding box center [1120, 628] width 332 height 15
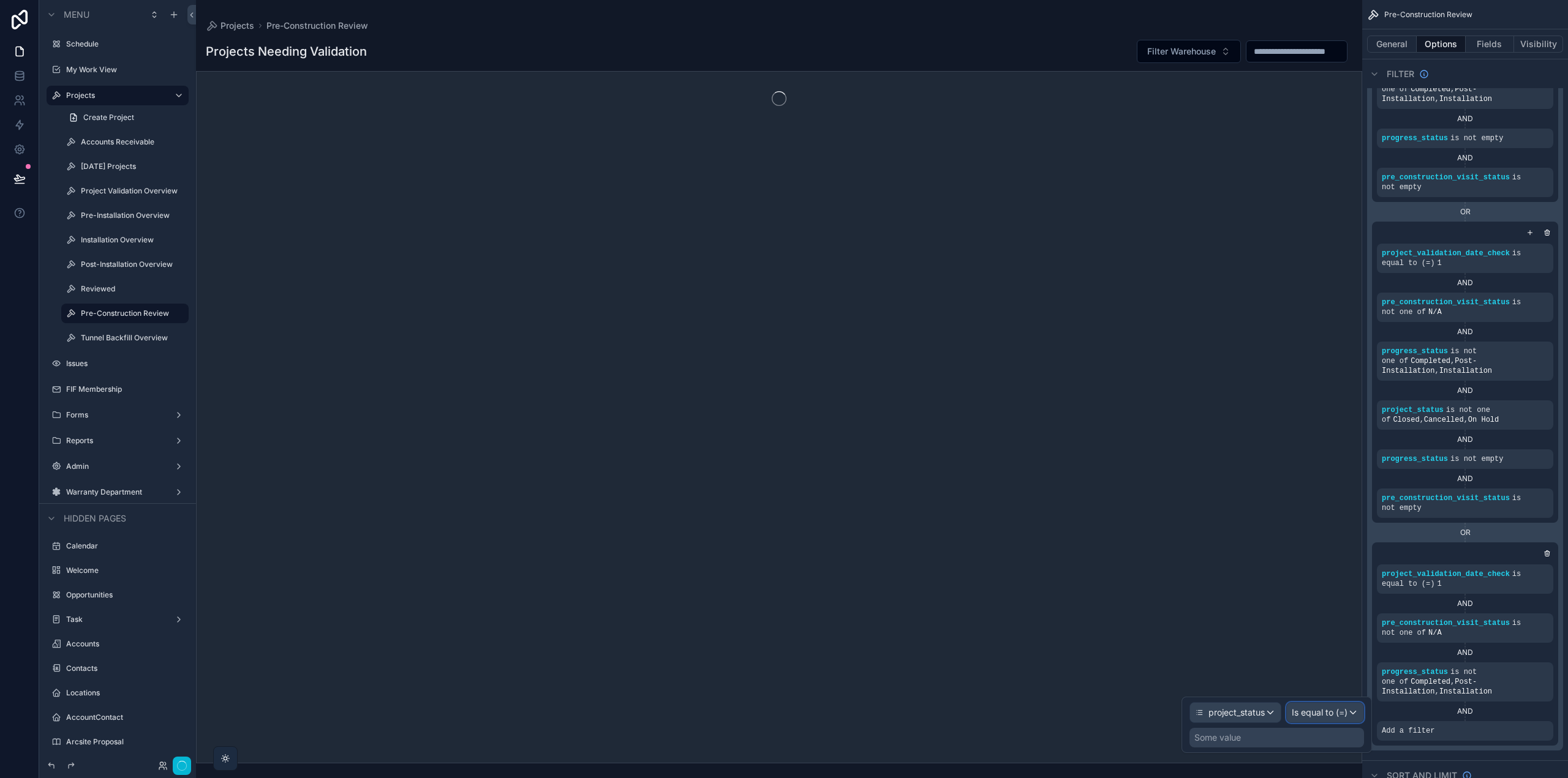
click at [1324, 710] on span "Is equal to (=)" at bounding box center [1320, 713] width 56 height 12
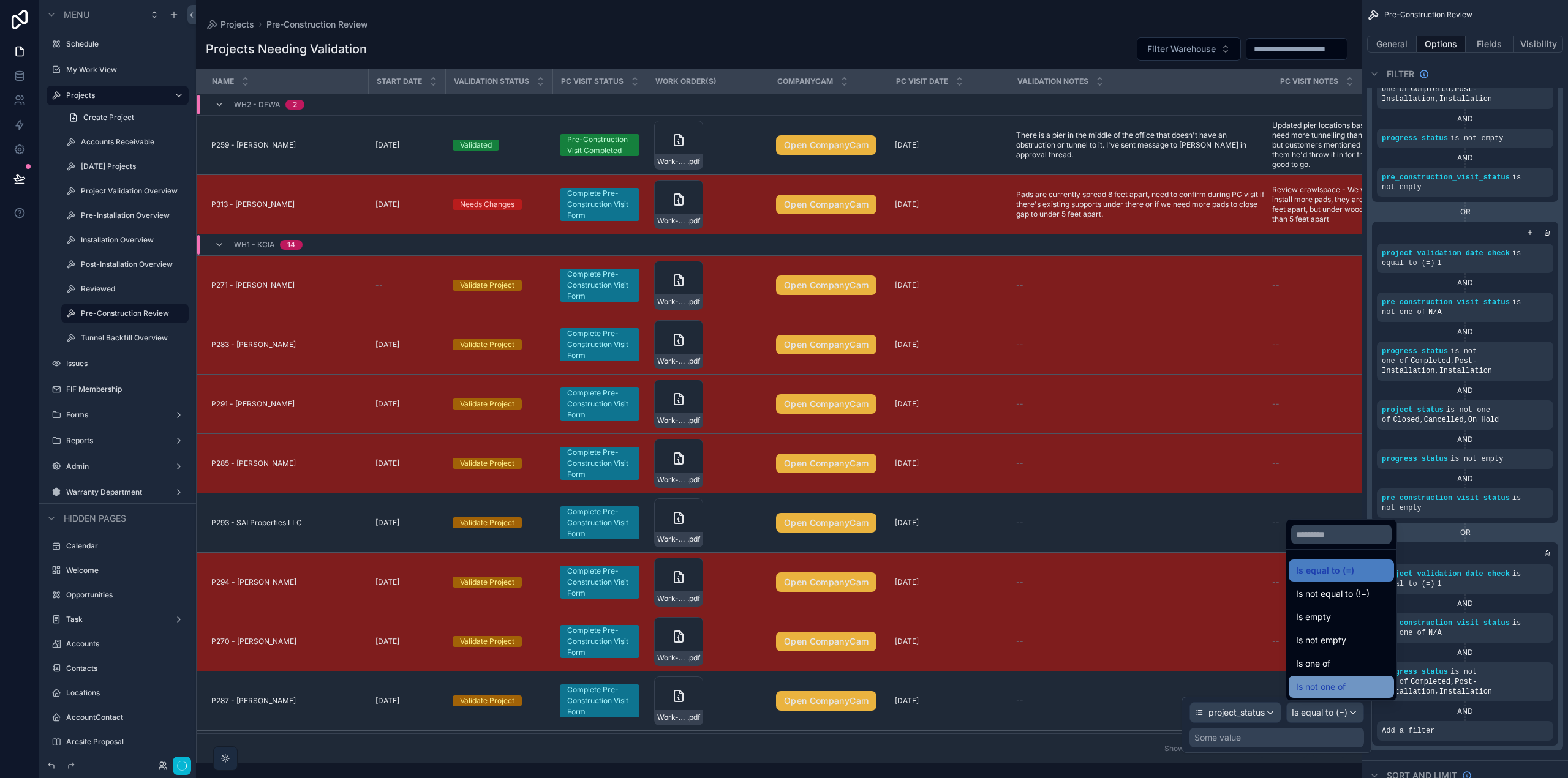
click at [1324, 692] on span "Is not one of" at bounding box center [1320, 687] width 49 height 15
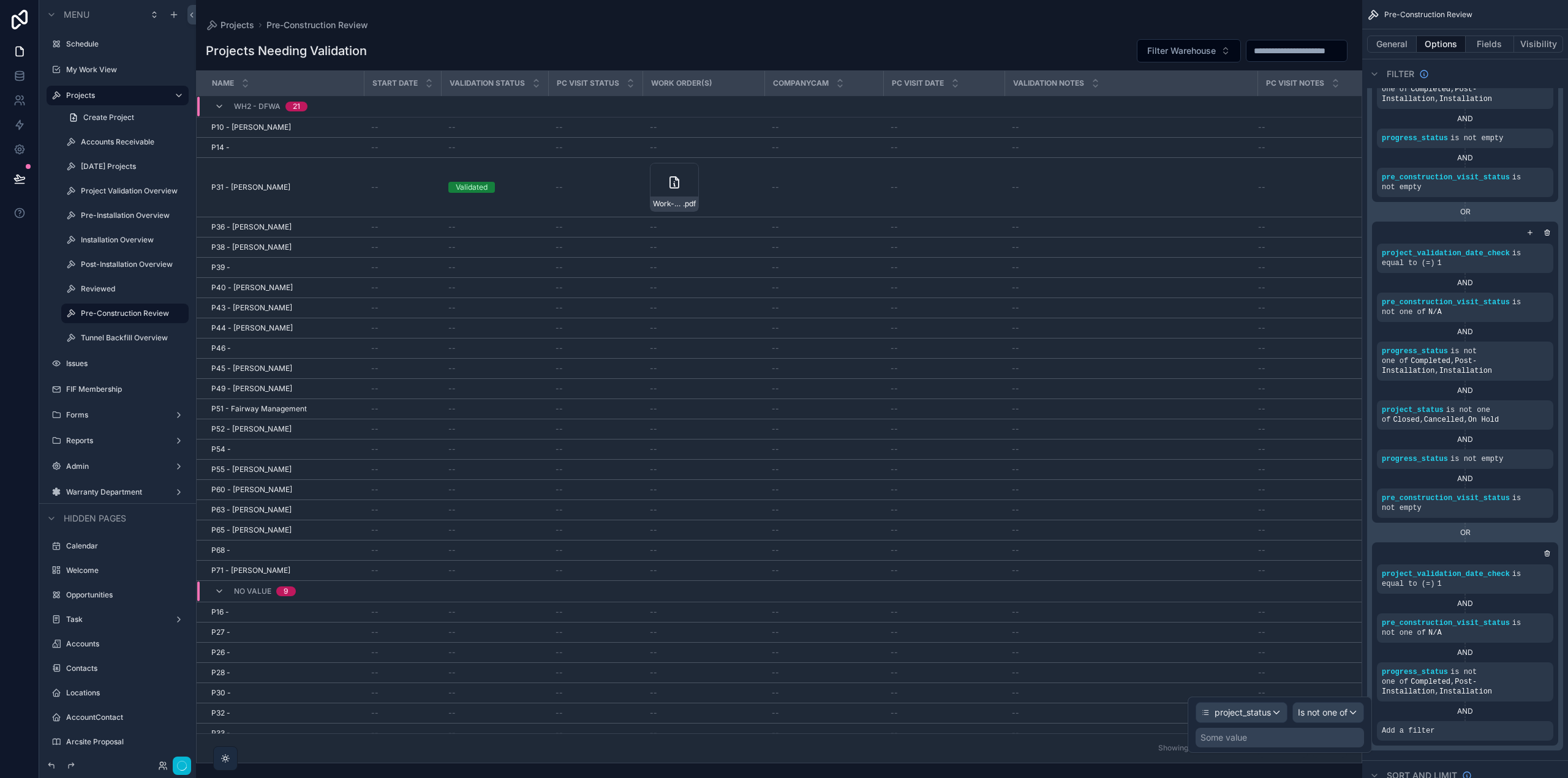
click at [1257, 741] on div "Some value" at bounding box center [1280, 738] width 168 height 20
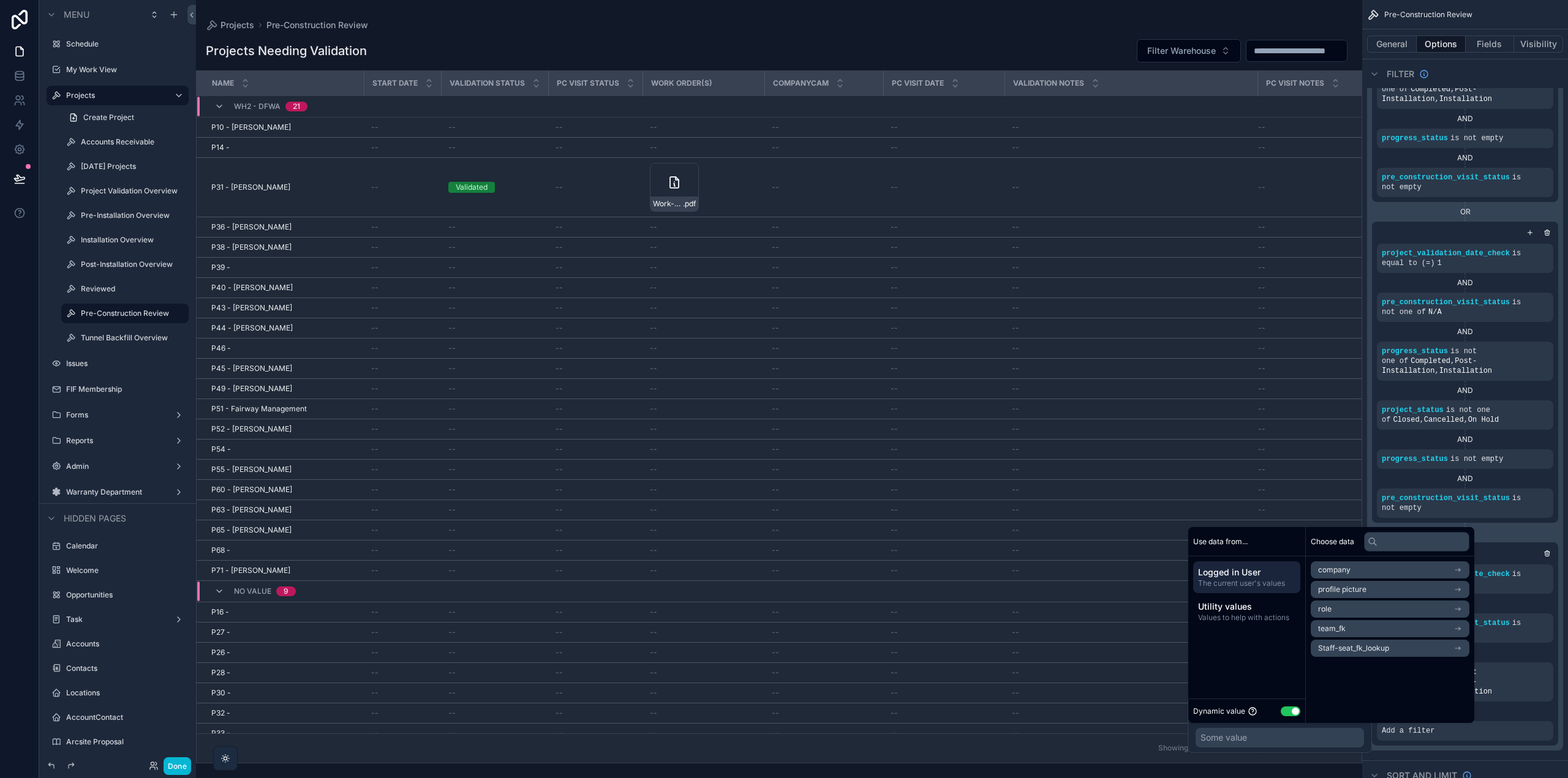
click at [1291, 706] on div "Dynamic value Use setting" at bounding box center [1247, 710] width 107 height 14
click at [1292, 707] on button "Use setting" at bounding box center [1290, 711] width 20 height 10
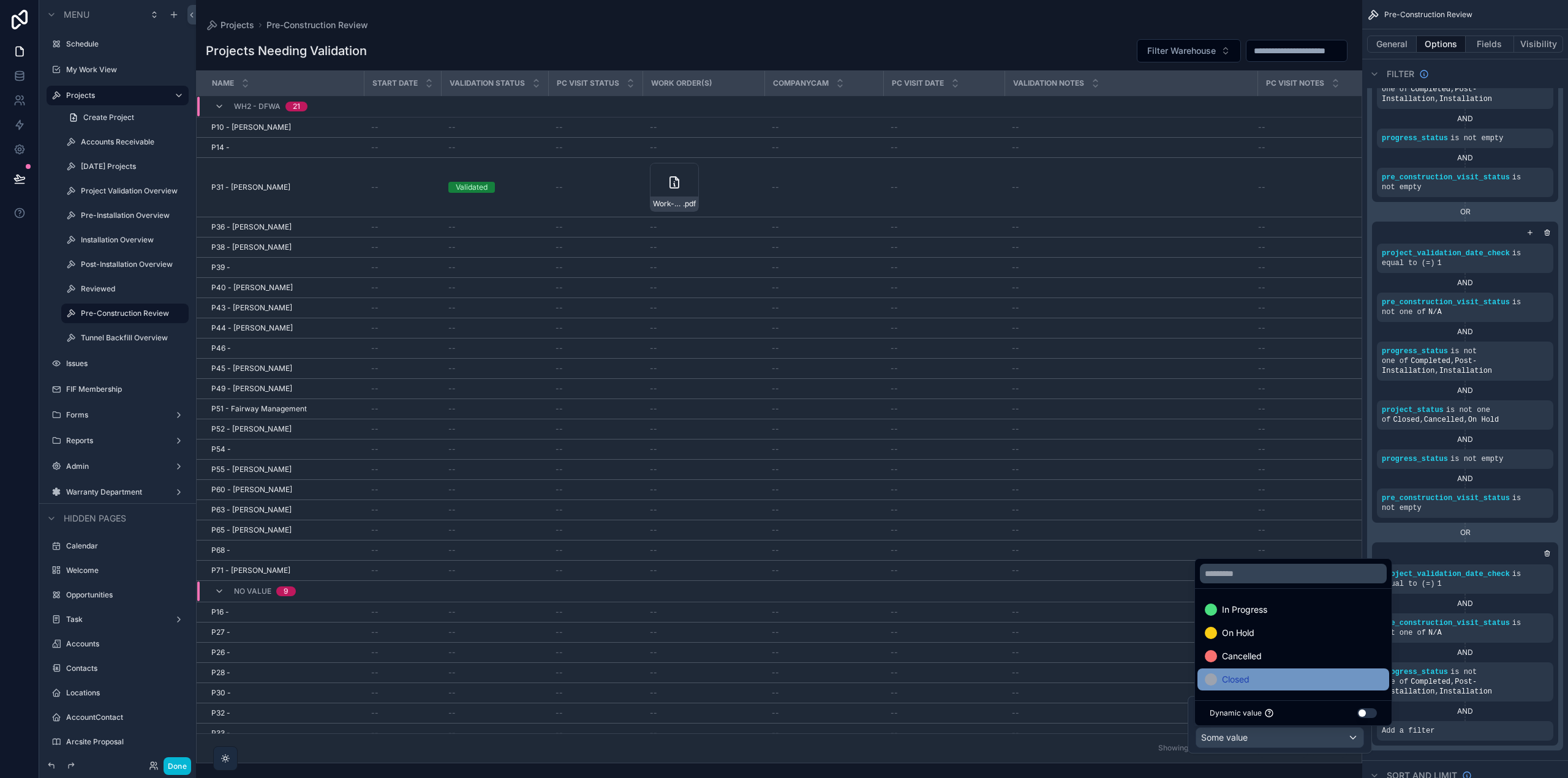
click at [1261, 682] on div "Closed" at bounding box center [1293, 680] width 177 height 15
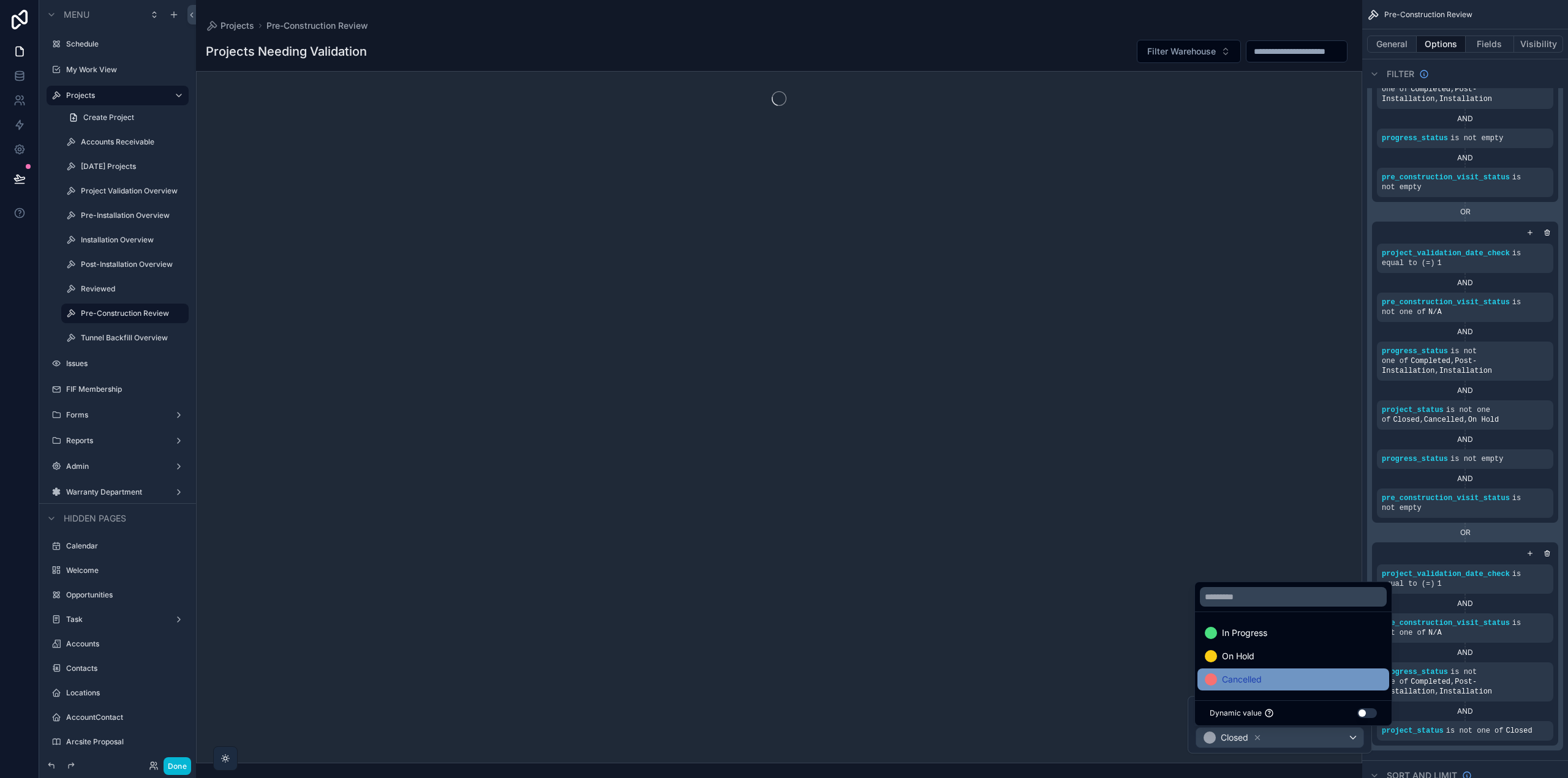
click at [1260, 679] on span "Cancelled" at bounding box center [1242, 680] width 40 height 15
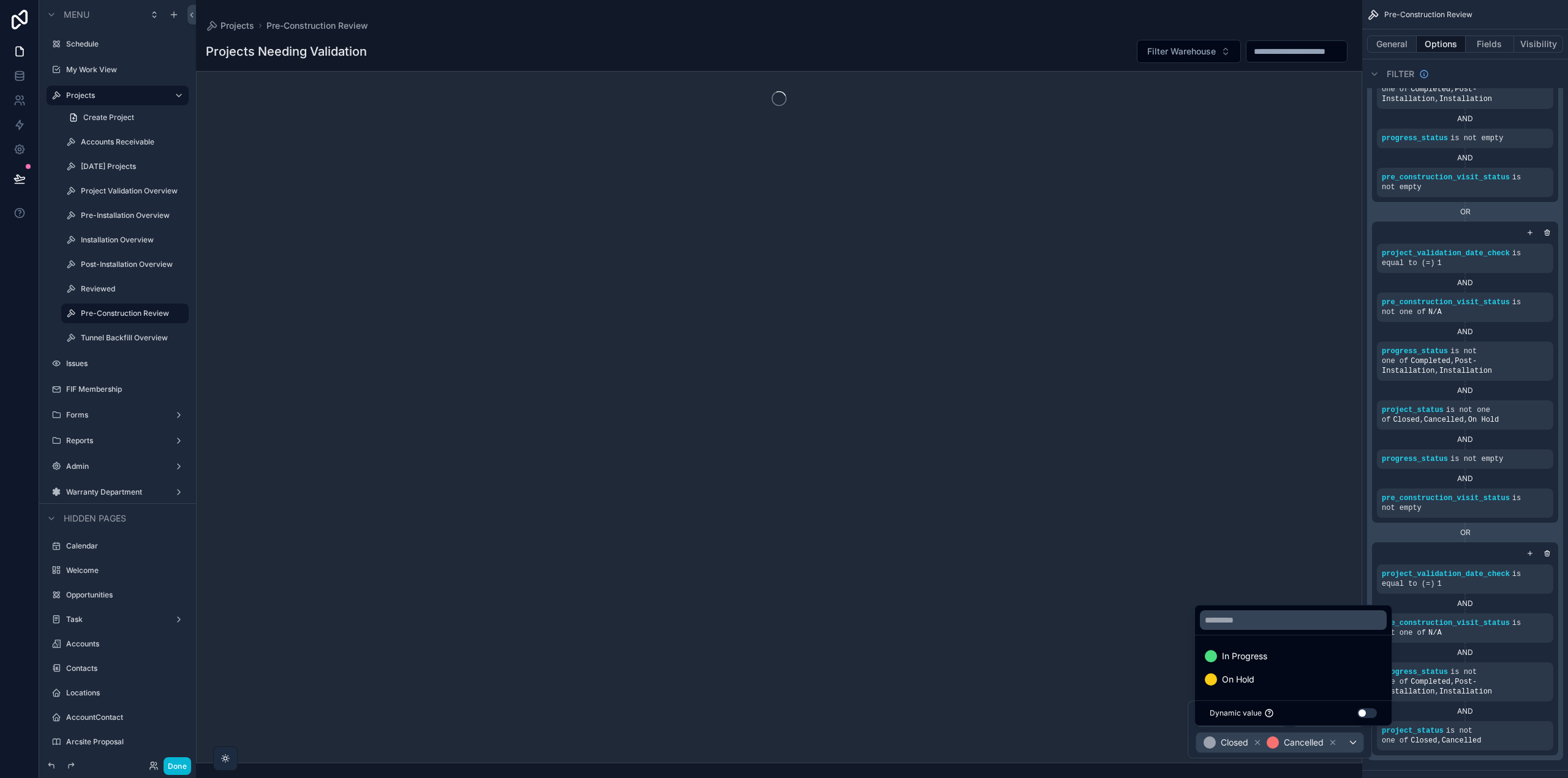
click at [1260, 679] on div "On Hold" at bounding box center [1293, 680] width 177 height 15
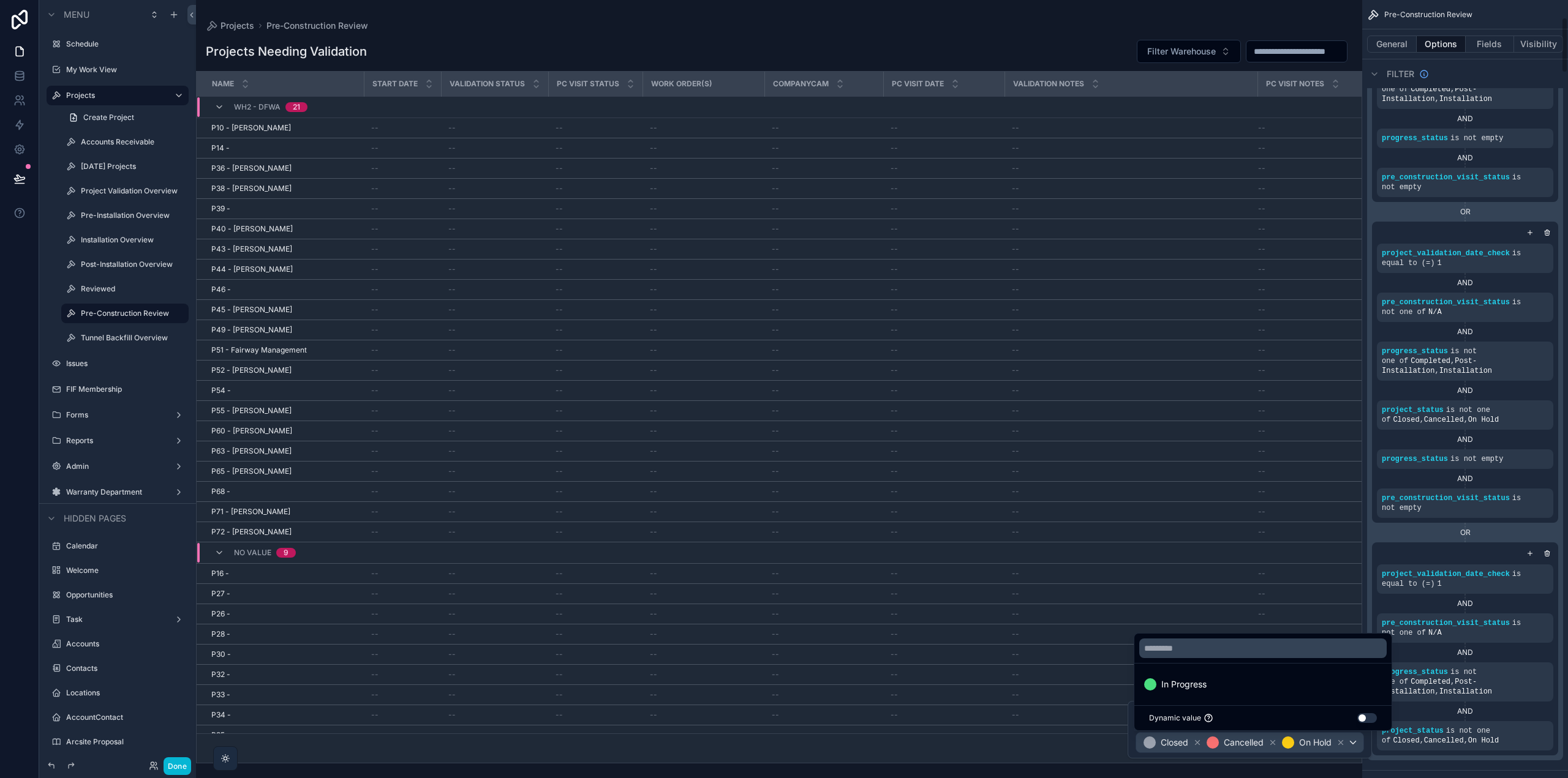
click at [1489, 711] on div "AND" at bounding box center [1465, 711] width 176 height 10
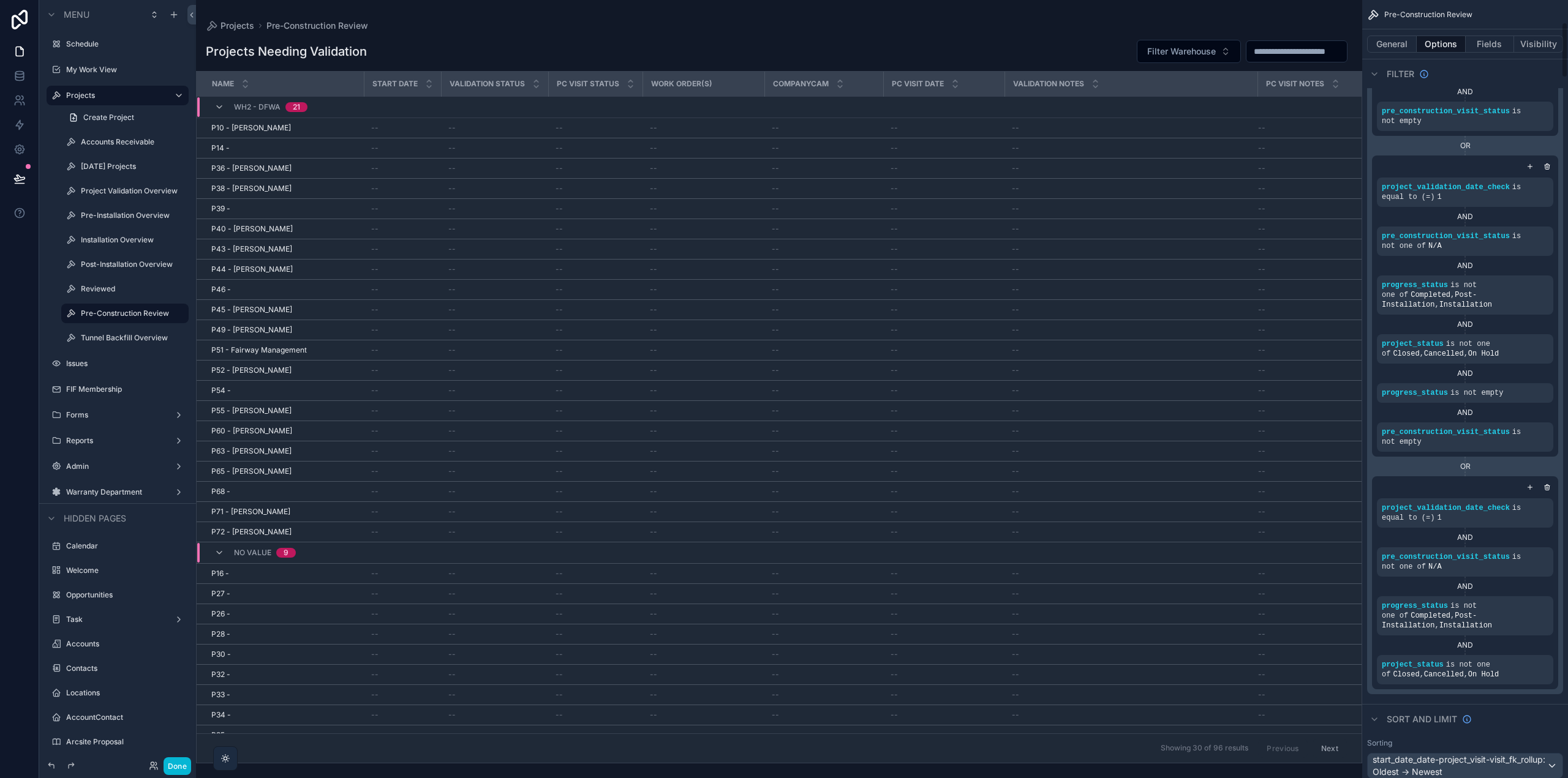
scroll to position [367, 0]
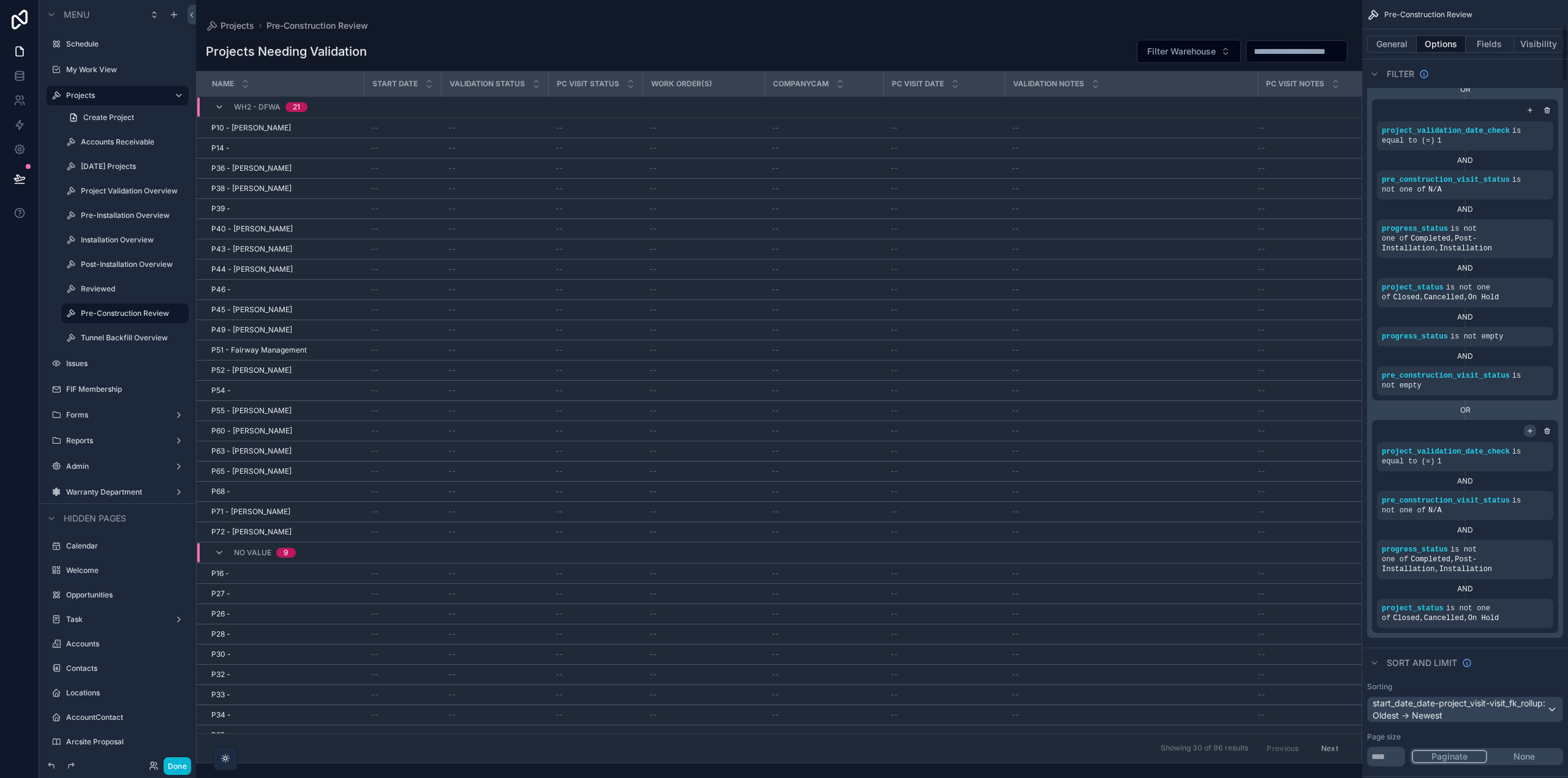
click at [1531, 431] on icon "scrollable content" at bounding box center [1531, 431] width 7 height 7
click at [1522, 649] on icon "scrollable content" at bounding box center [1524, 648] width 4 height 4
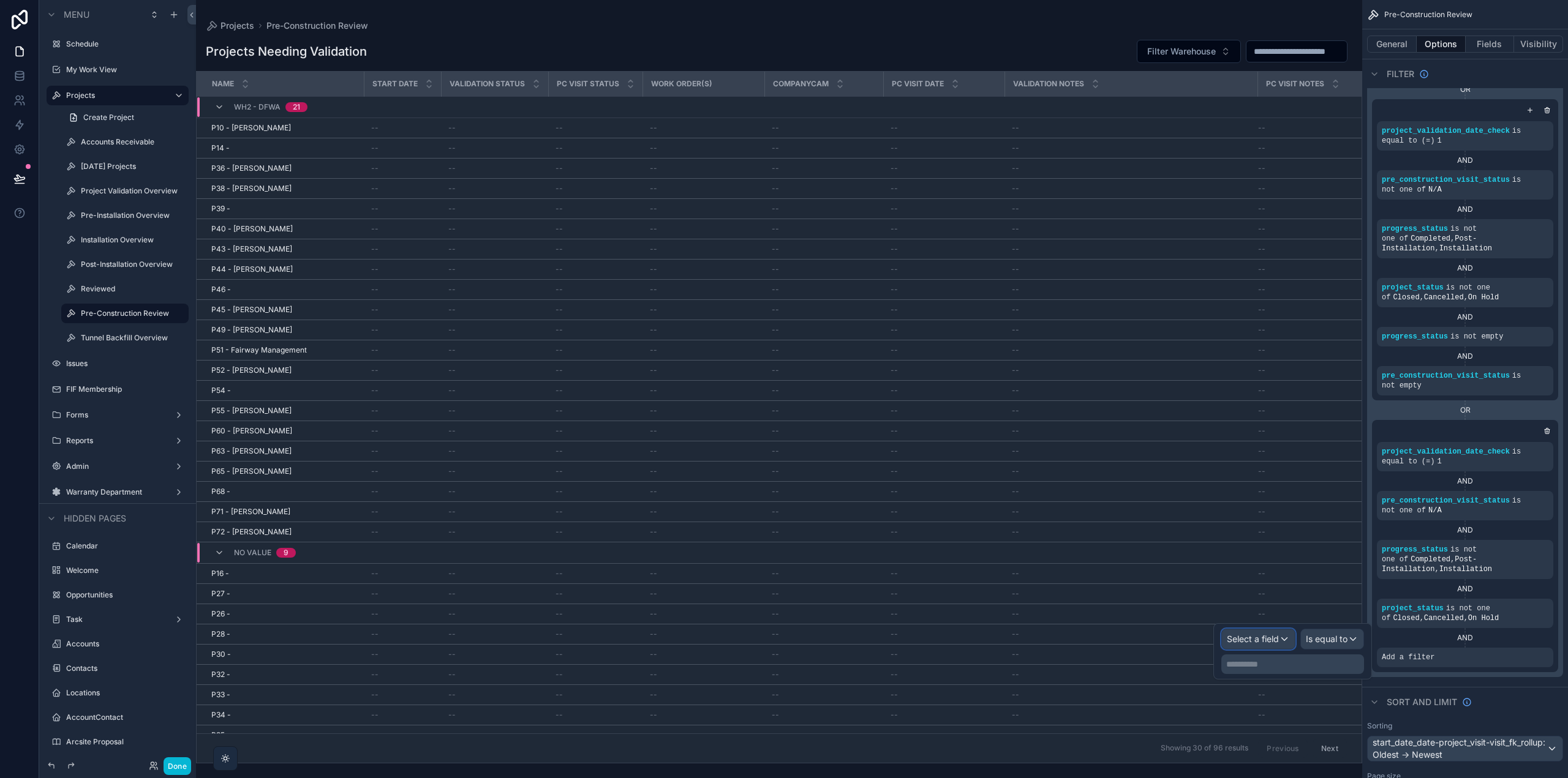
click at [1278, 641] on span "Select a field" at bounding box center [1253, 638] width 52 height 10
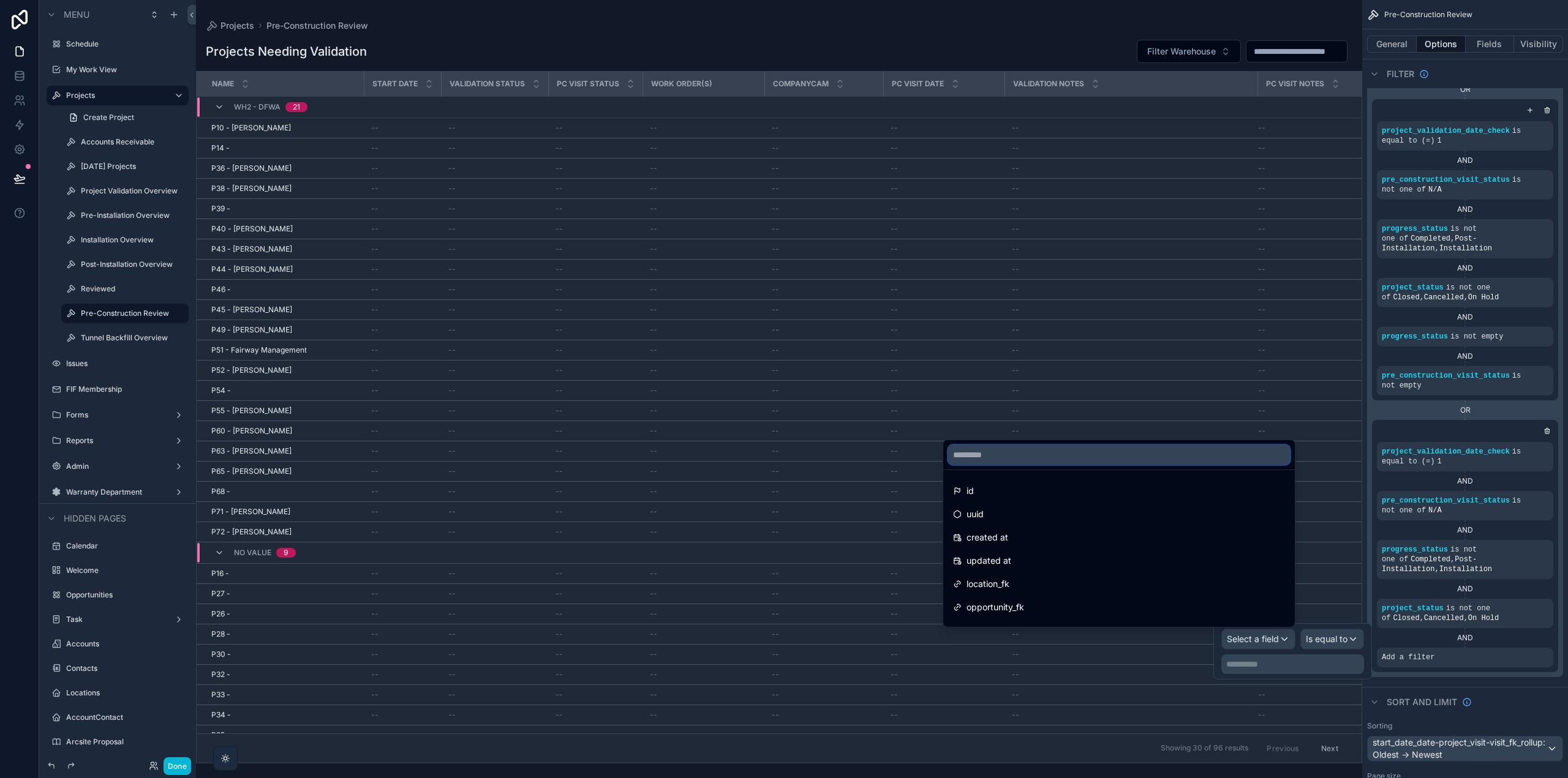
click at [1206, 457] on input "text" at bounding box center [1119, 455] width 342 height 20
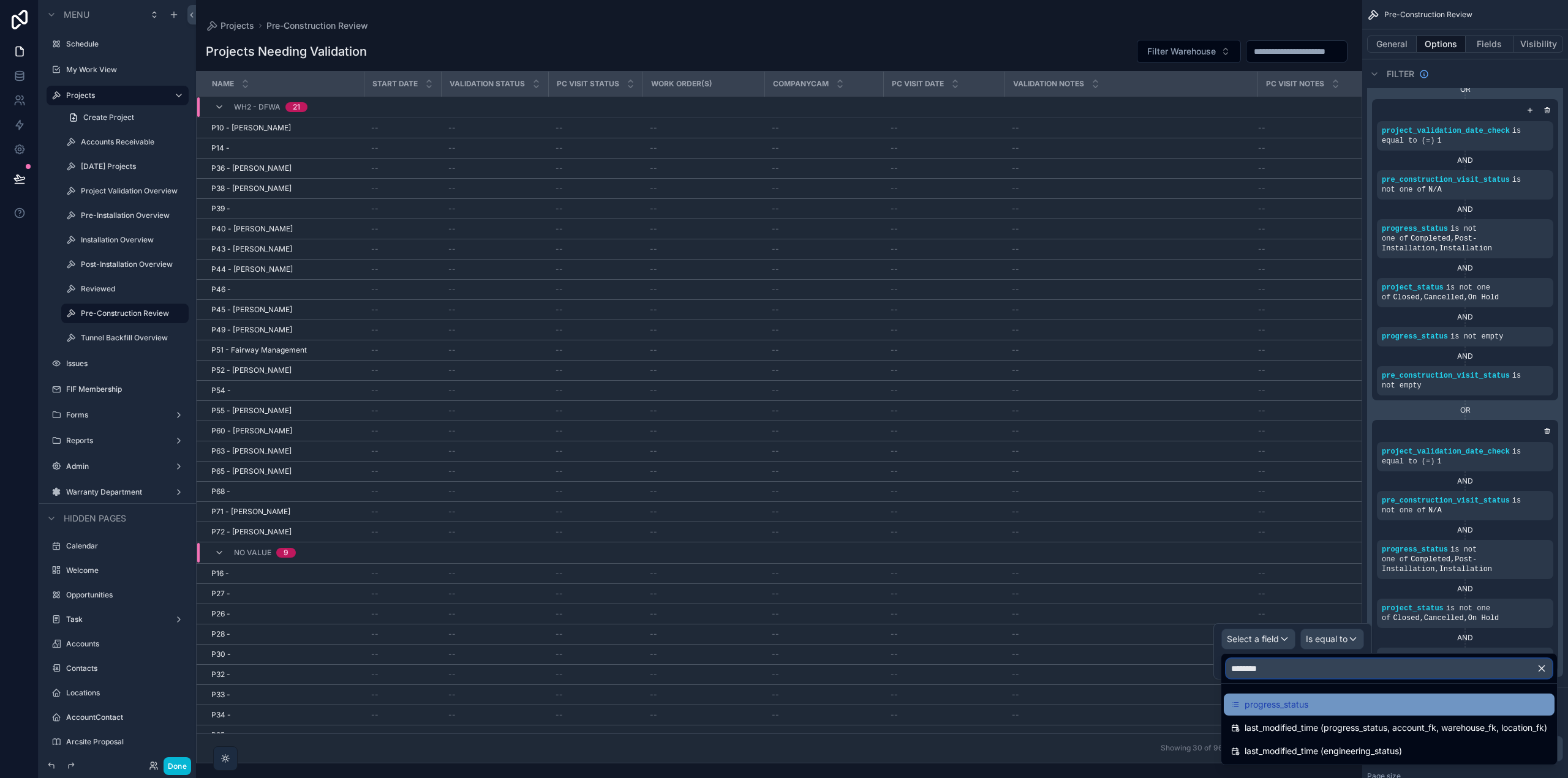
type input "********"
click at [1282, 702] on span "progress_status" at bounding box center [1276, 705] width 64 height 15
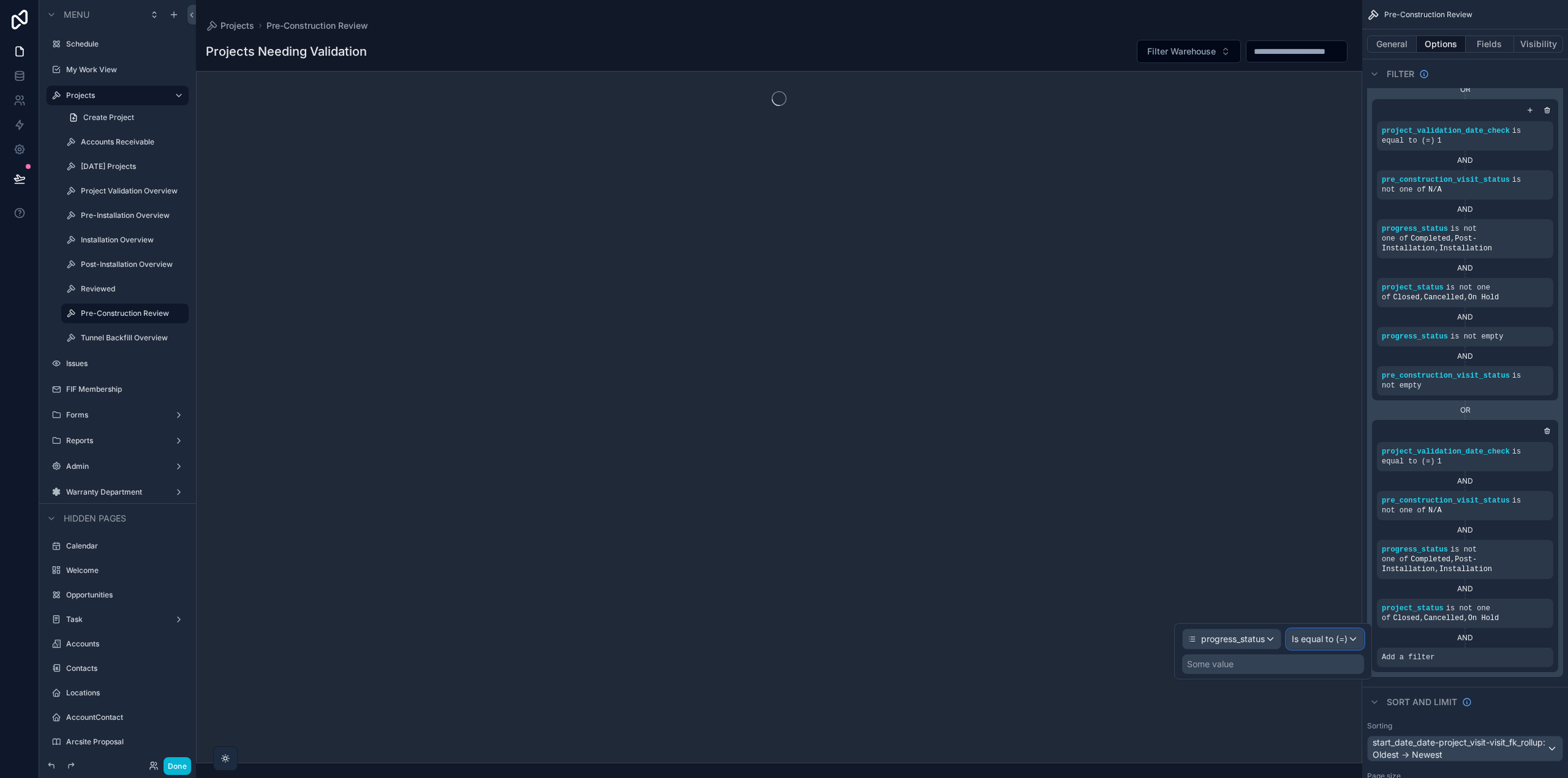
click at [1314, 637] on span "Is equal to (=)" at bounding box center [1320, 639] width 56 height 12
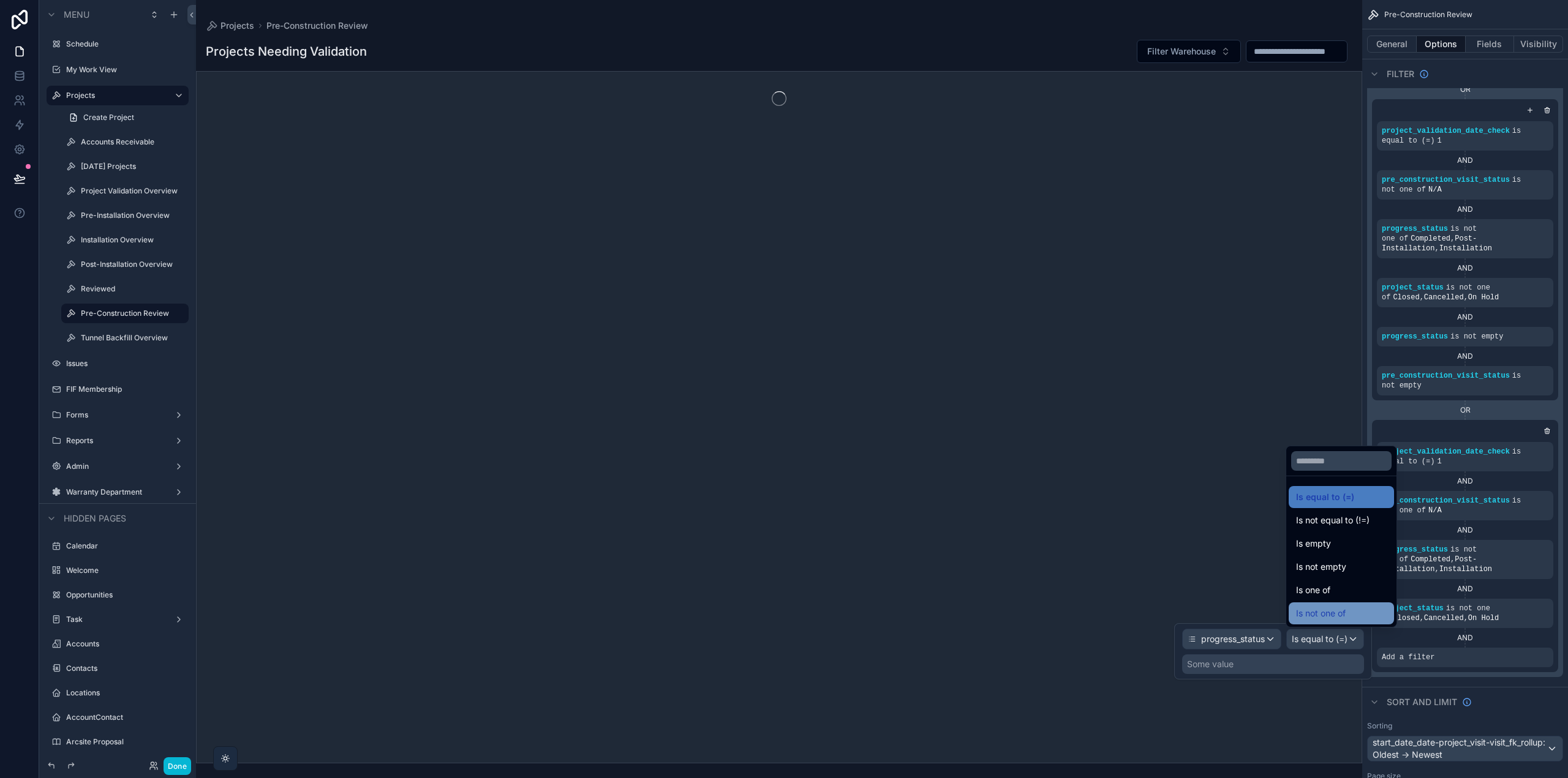
click at [1322, 615] on span "Is not one of" at bounding box center [1320, 613] width 49 height 15
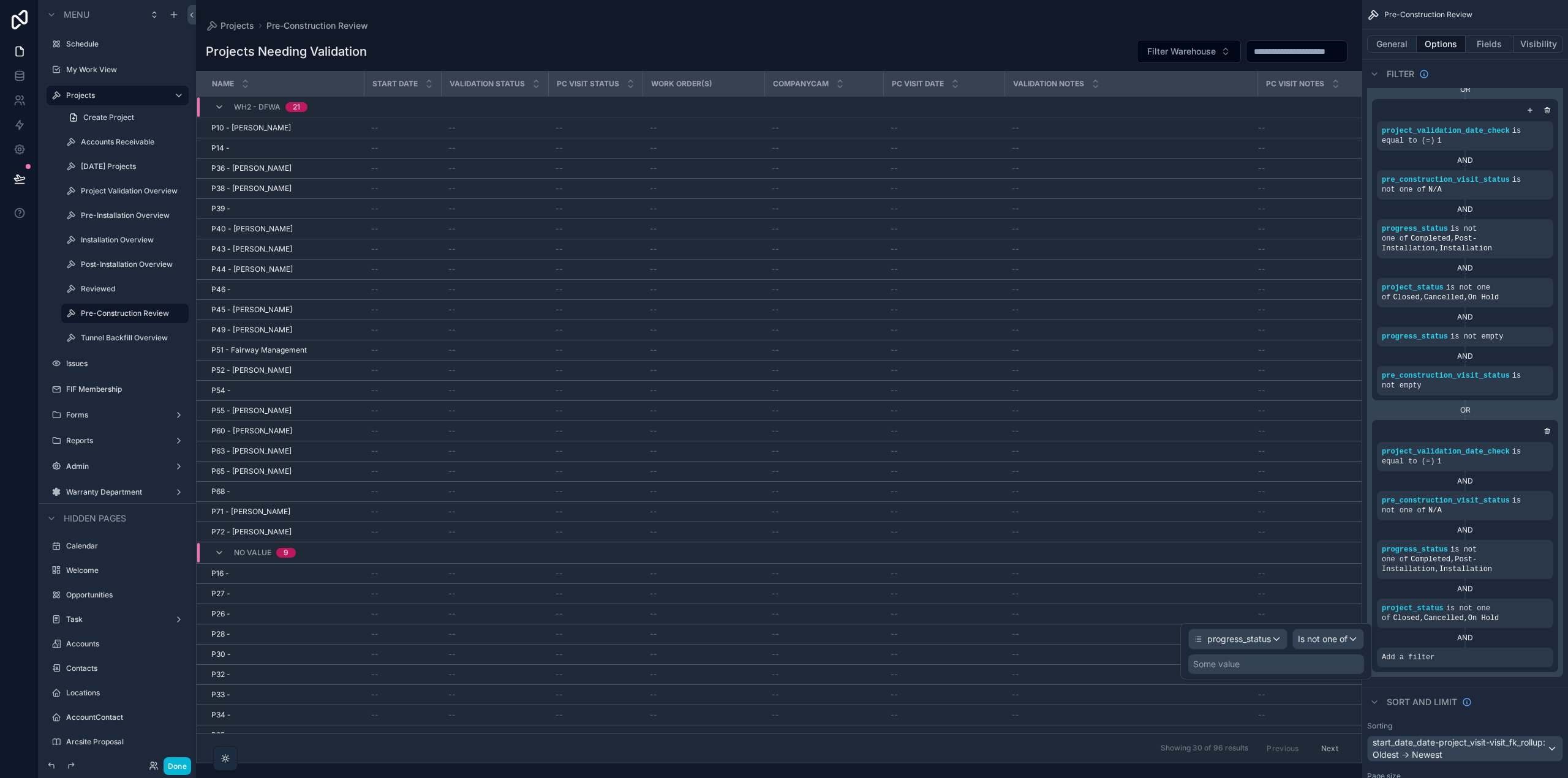
click at [1263, 667] on div "Some value" at bounding box center [1276, 664] width 176 height 20
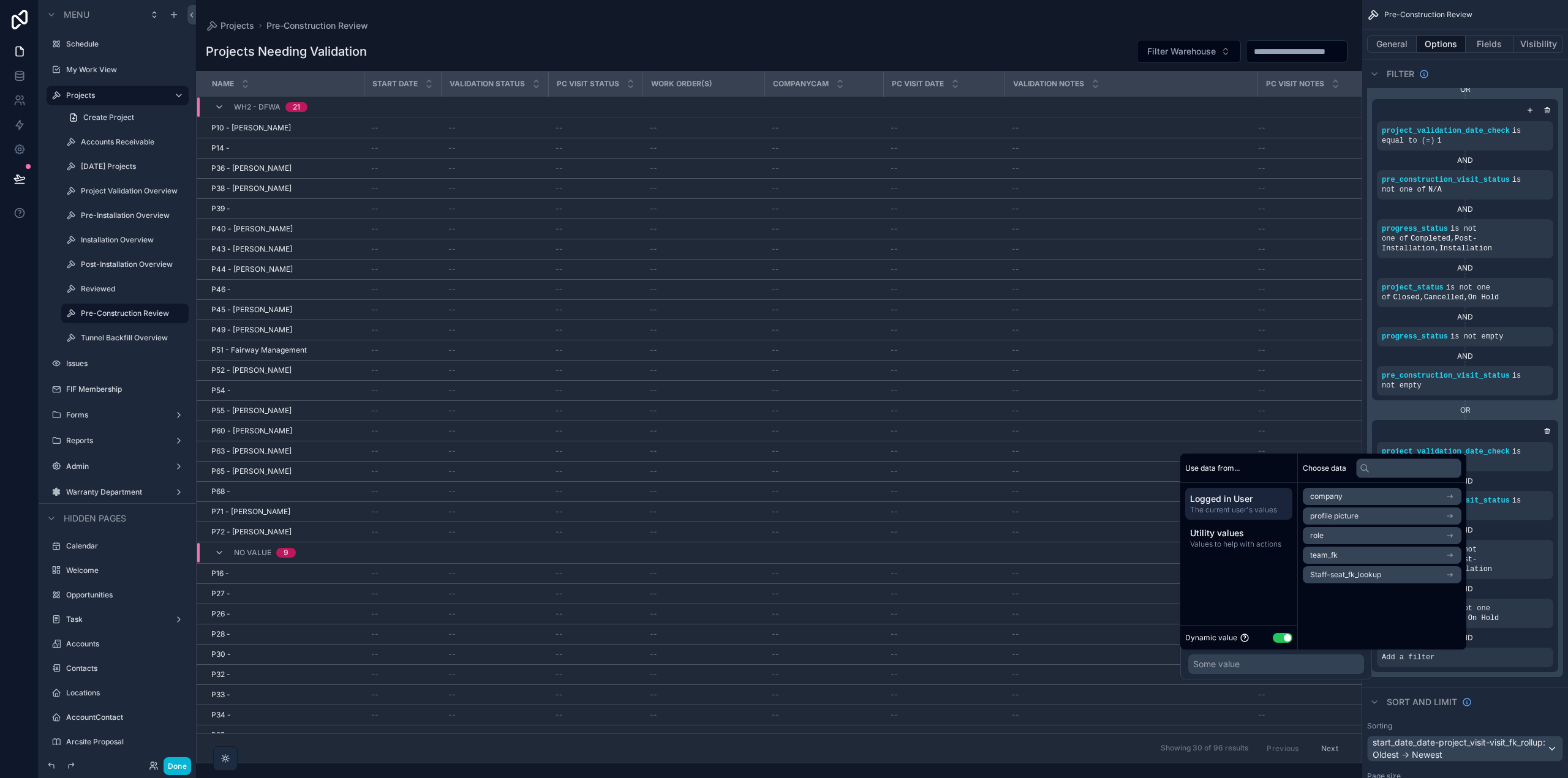
click at [1280, 638] on button "Use setting" at bounding box center [1283, 638] width 20 height 10
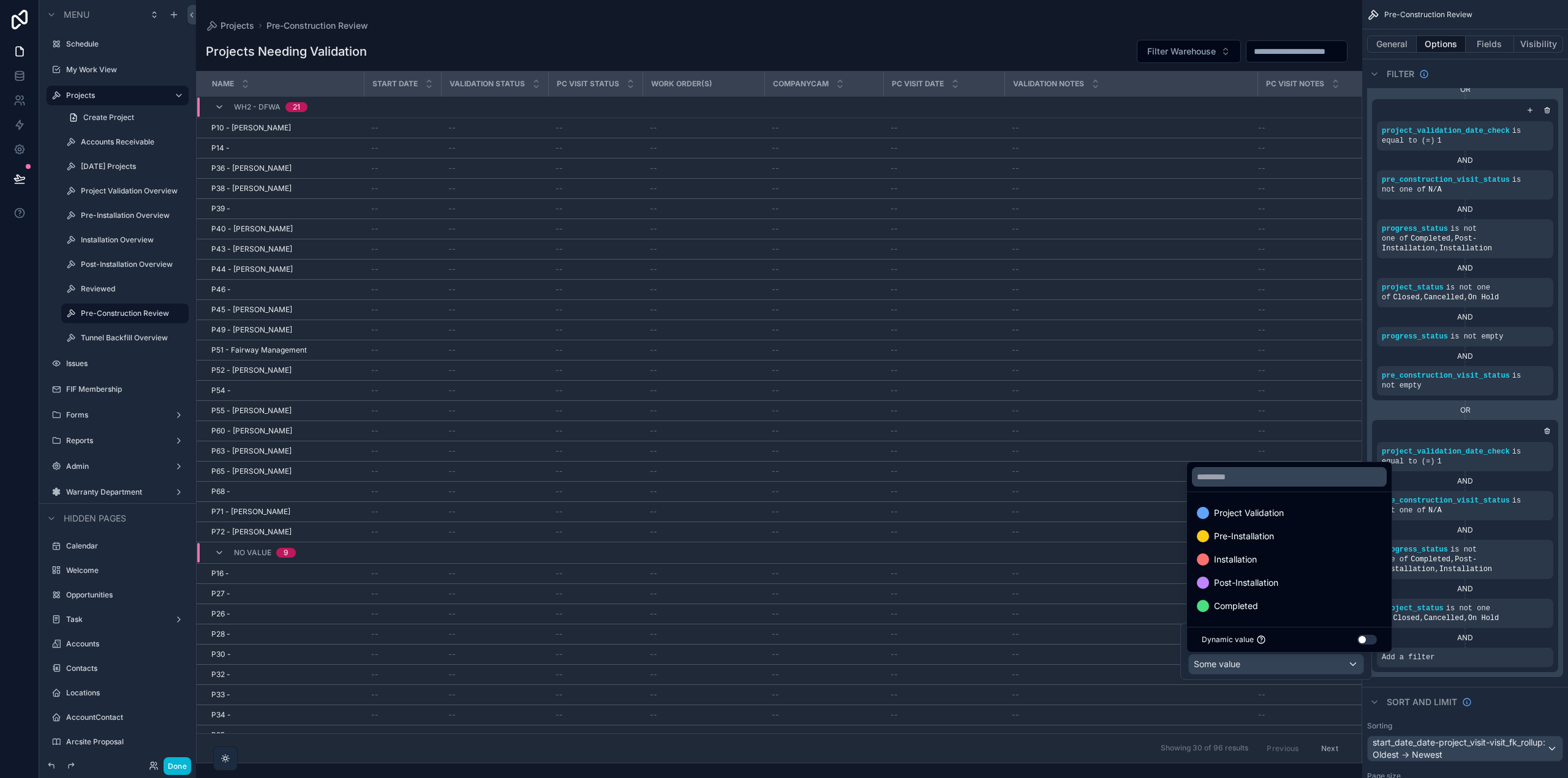
click at [1372, 641] on button "Use setting" at bounding box center [1367, 639] width 20 height 10
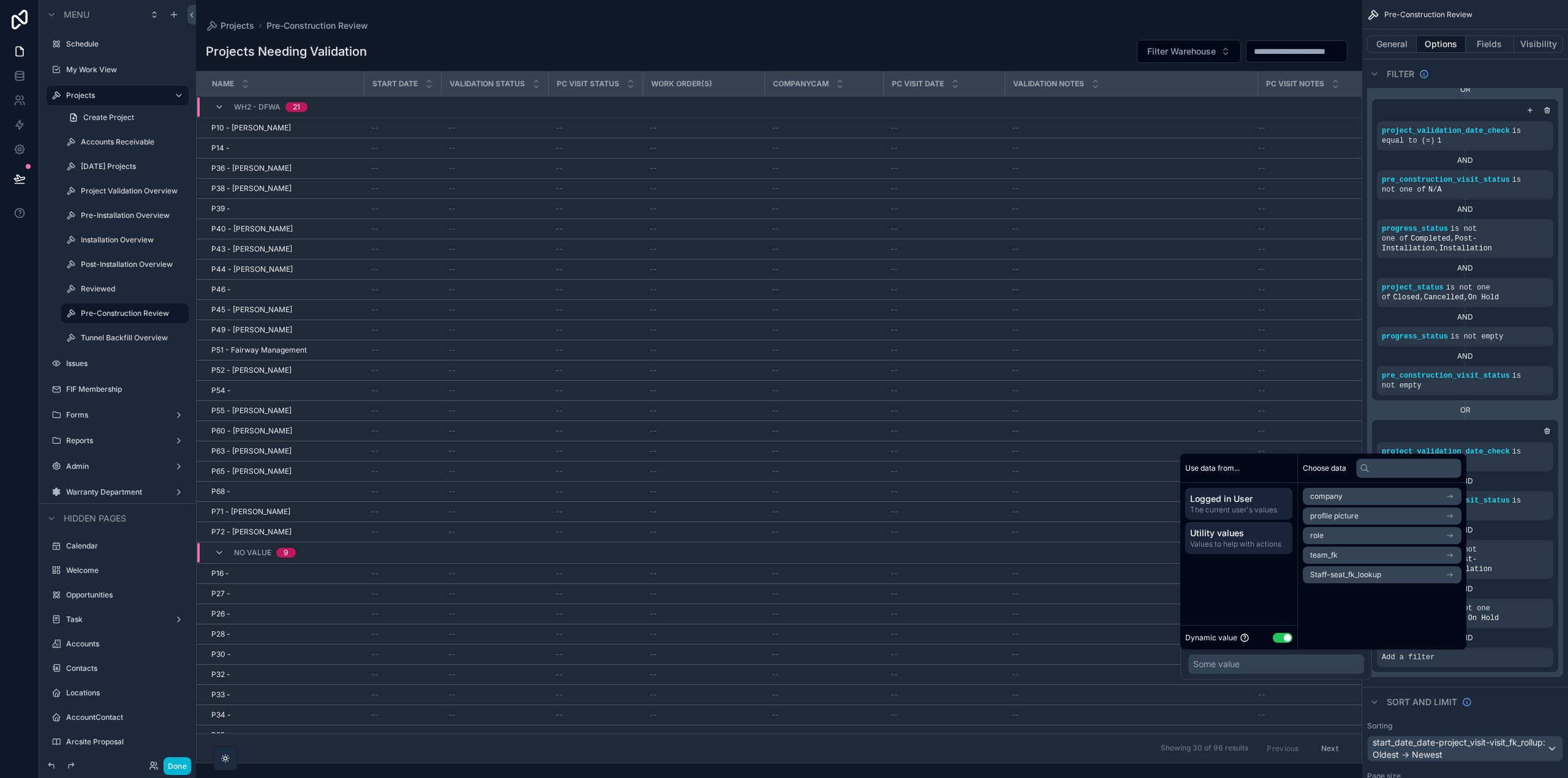
click at [1238, 536] on span "Utility values" at bounding box center [1239, 533] width 97 height 12
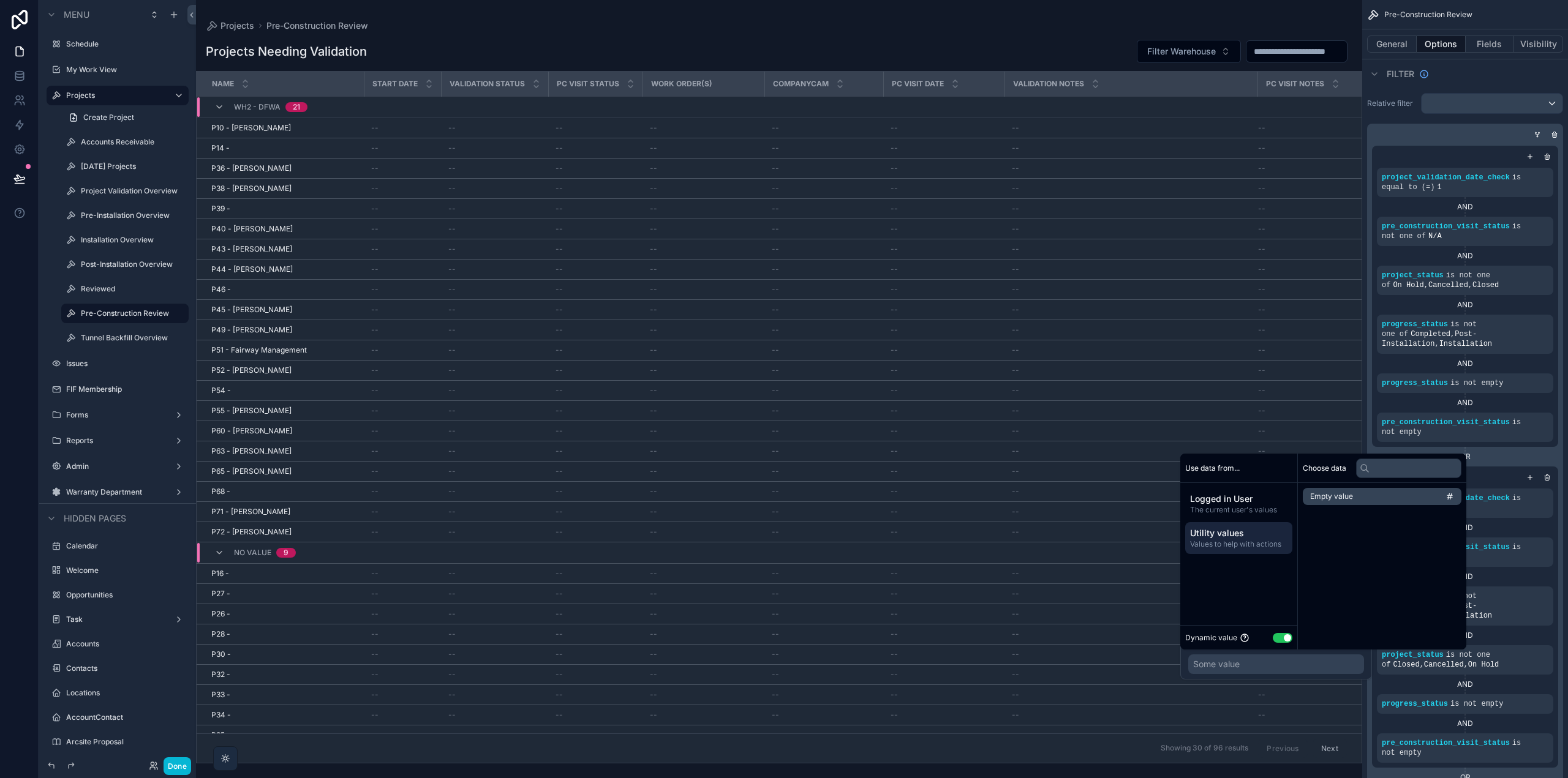
scroll to position [367, 0]
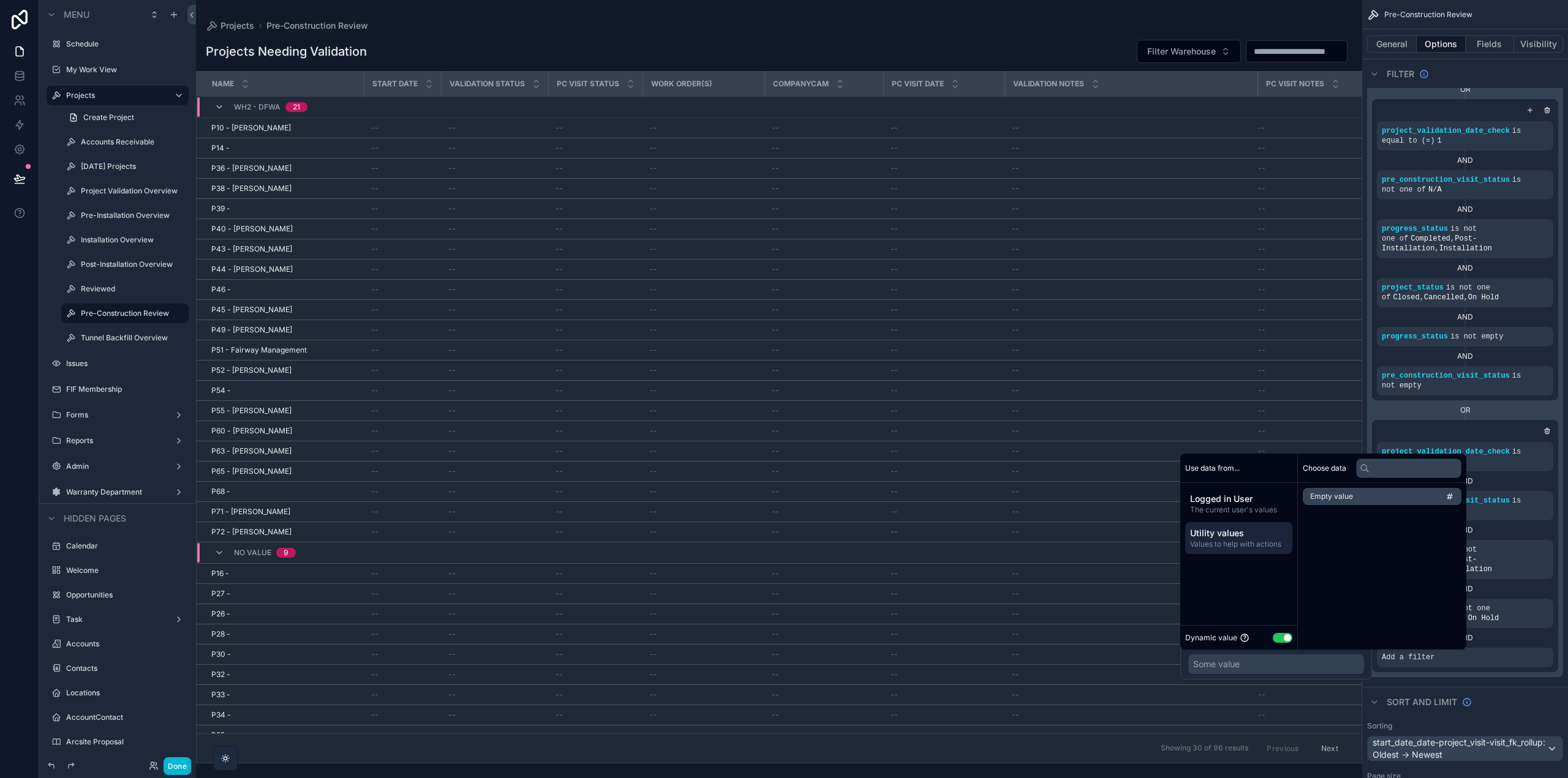
click at [1392, 498] on li "Empty value" at bounding box center [1382, 496] width 159 height 17
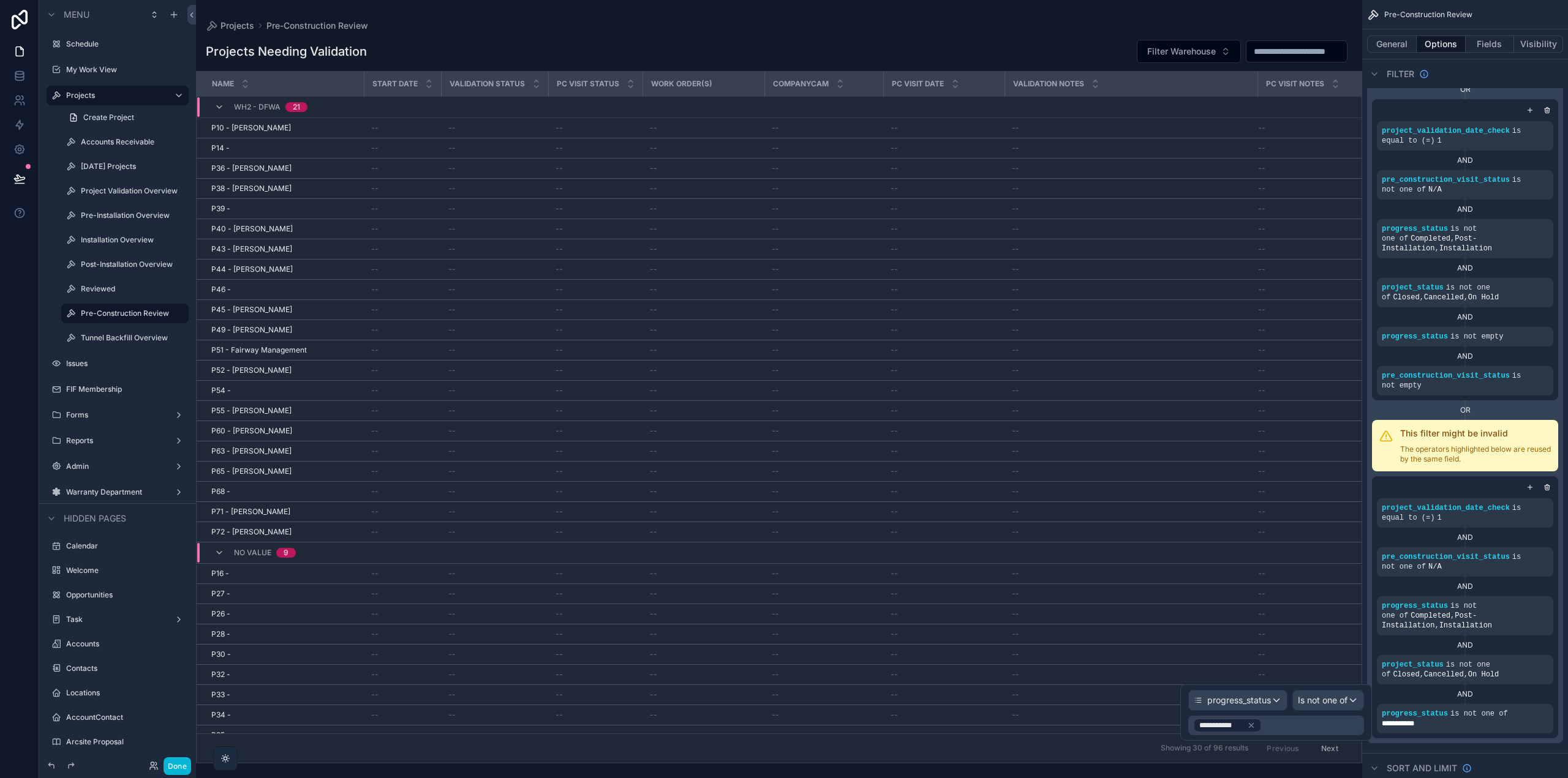
click at [1345, 724] on div "**********" at bounding box center [1276, 725] width 176 height 20
click at [1464, 732] on div "**********" at bounding box center [1465, 718] width 176 height 29
click at [1522, 705] on icon "scrollable content" at bounding box center [1524, 705] width 4 height 4
click at [1345, 705] on span "Is not one of" at bounding box center [1322, 700] width 49 height 12
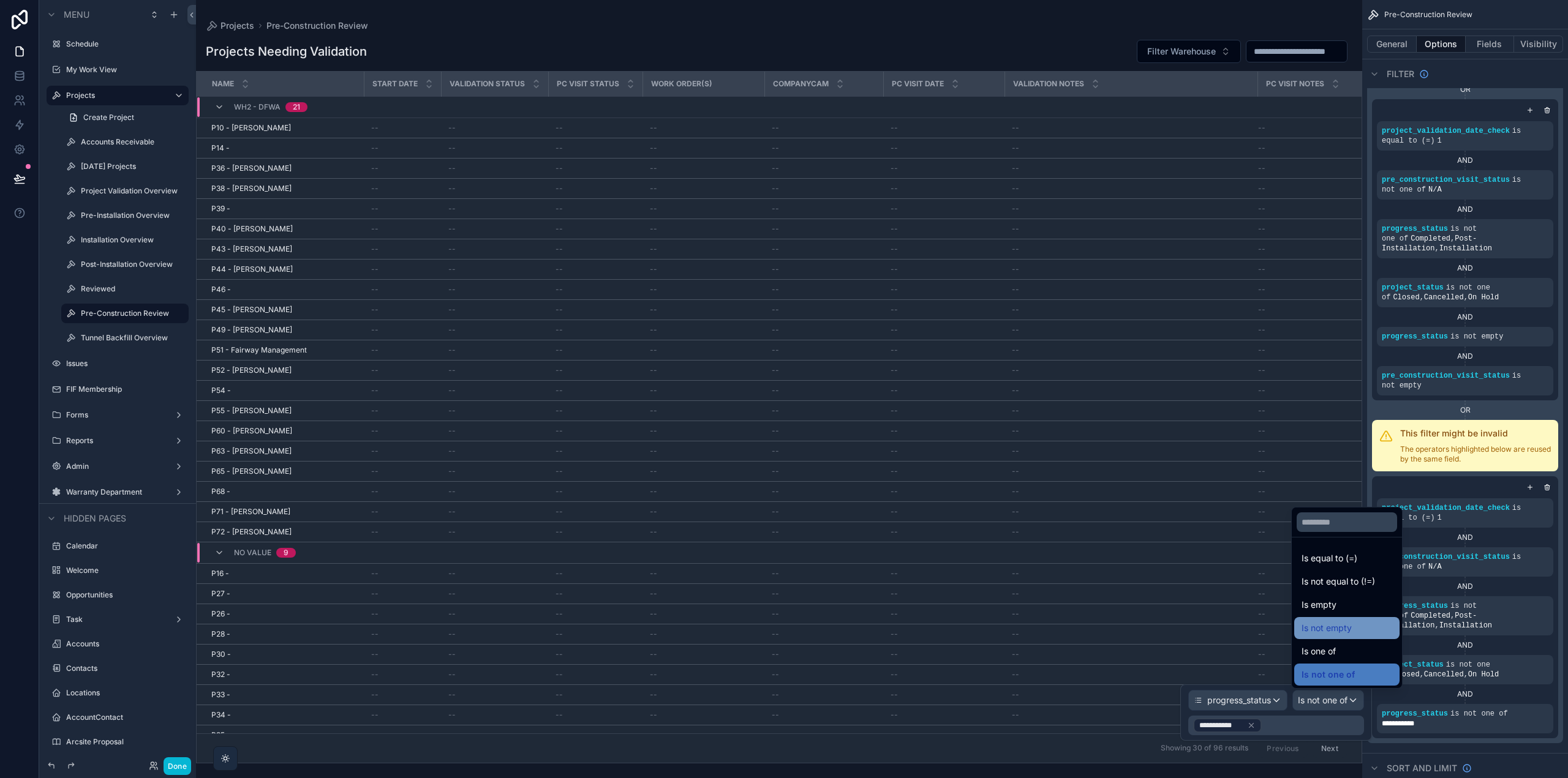
click at [1355, 630] on div "Is not empty" at bounding box center [1347, 628] width 90 height 15
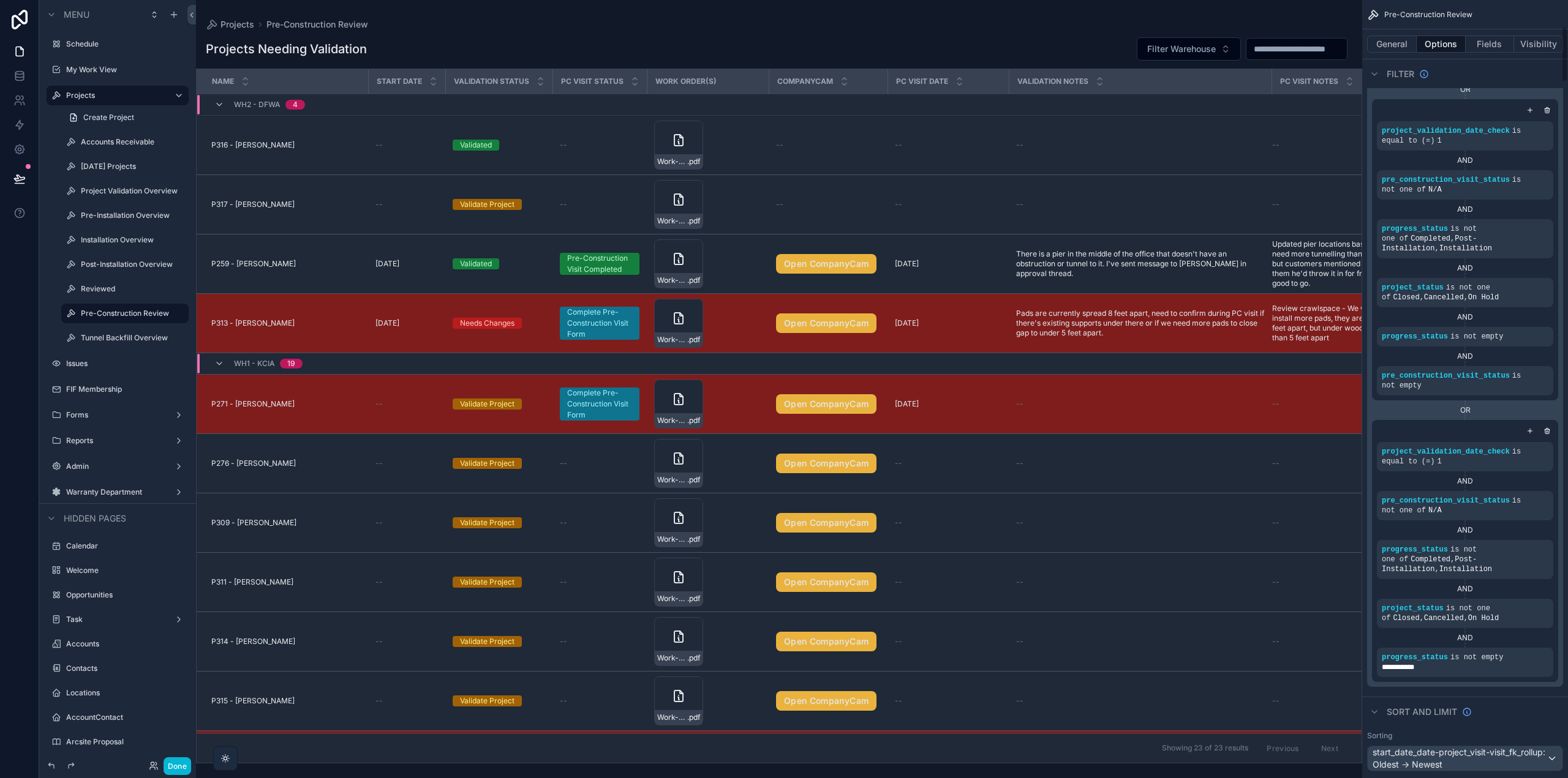
click at [1497, 644] on div "AND" at bounding box center [1465, 638] width 176 height 20
click at [1529, 429] on icon "scrollable content" at bounding box center [1531, 431] width 7 height 7
click at [1524, 696] on icon "scrollable content" at bounding box center [1525, 696] width 1 height 1
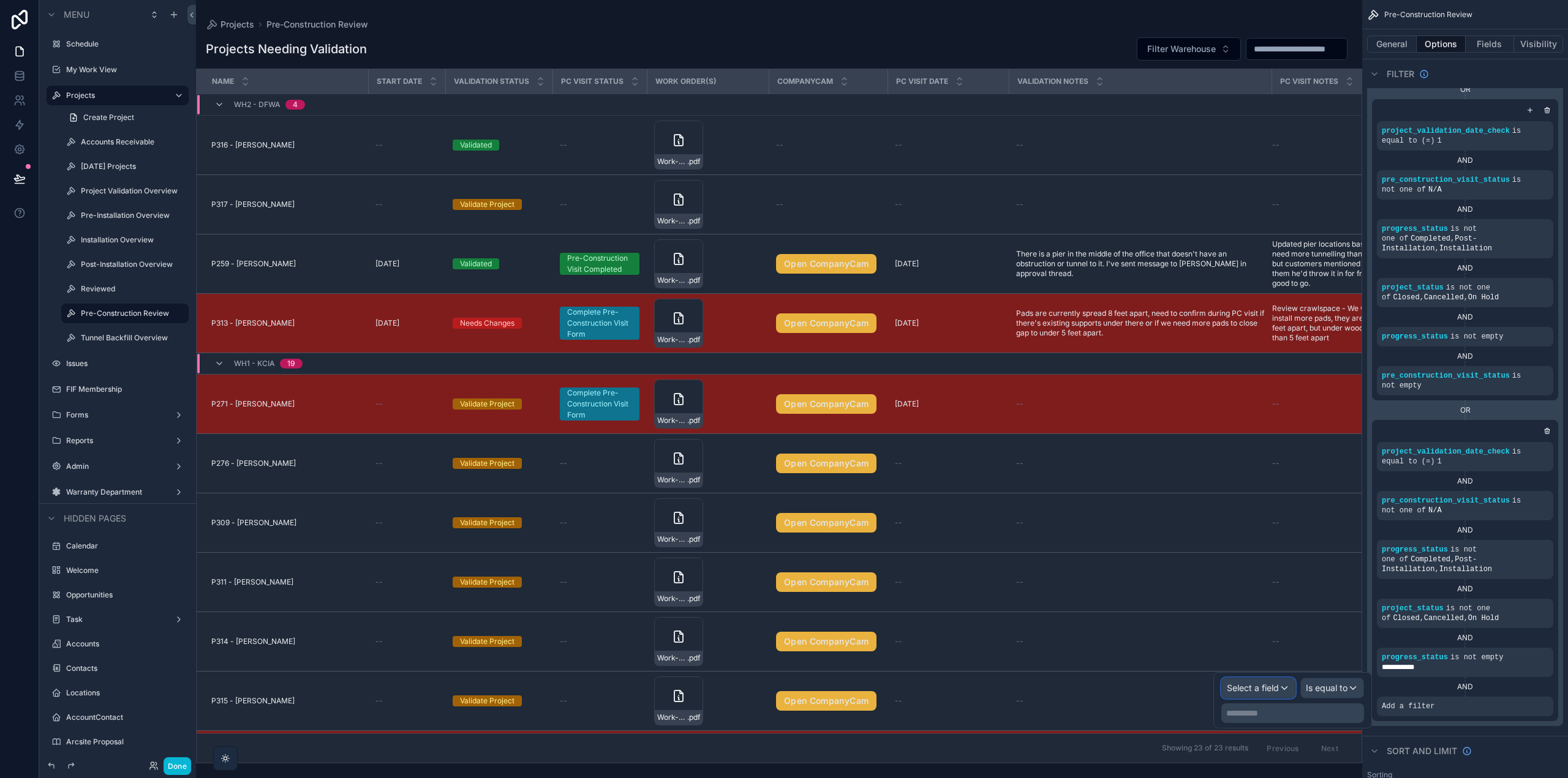
click at [1255, 688] on span "Select a field" at bounding box center [1253, 688] width 52 height 10
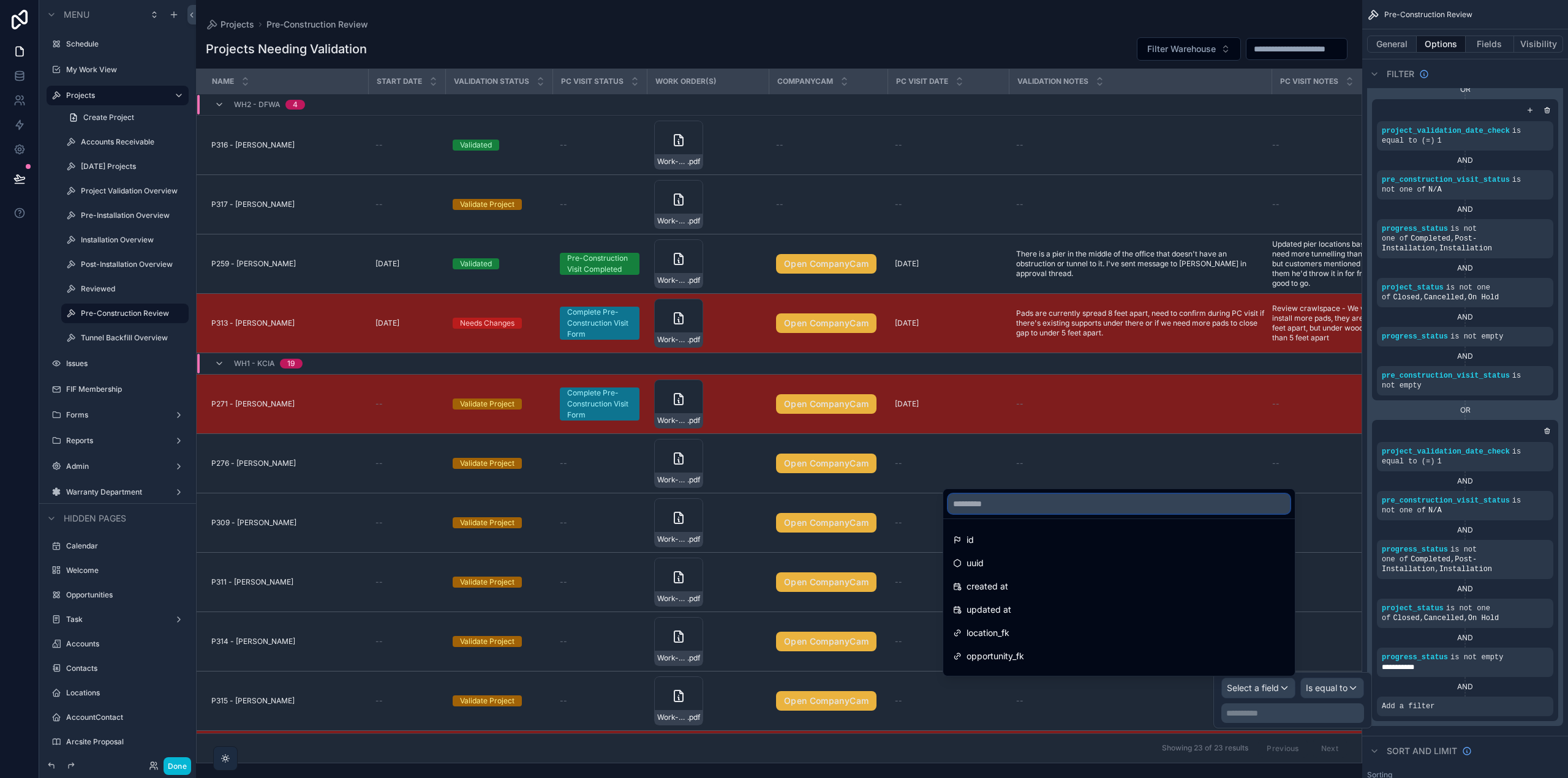
click at [1053, 509] on input "text" at bounding box center [1119, 503] width 342 height 20
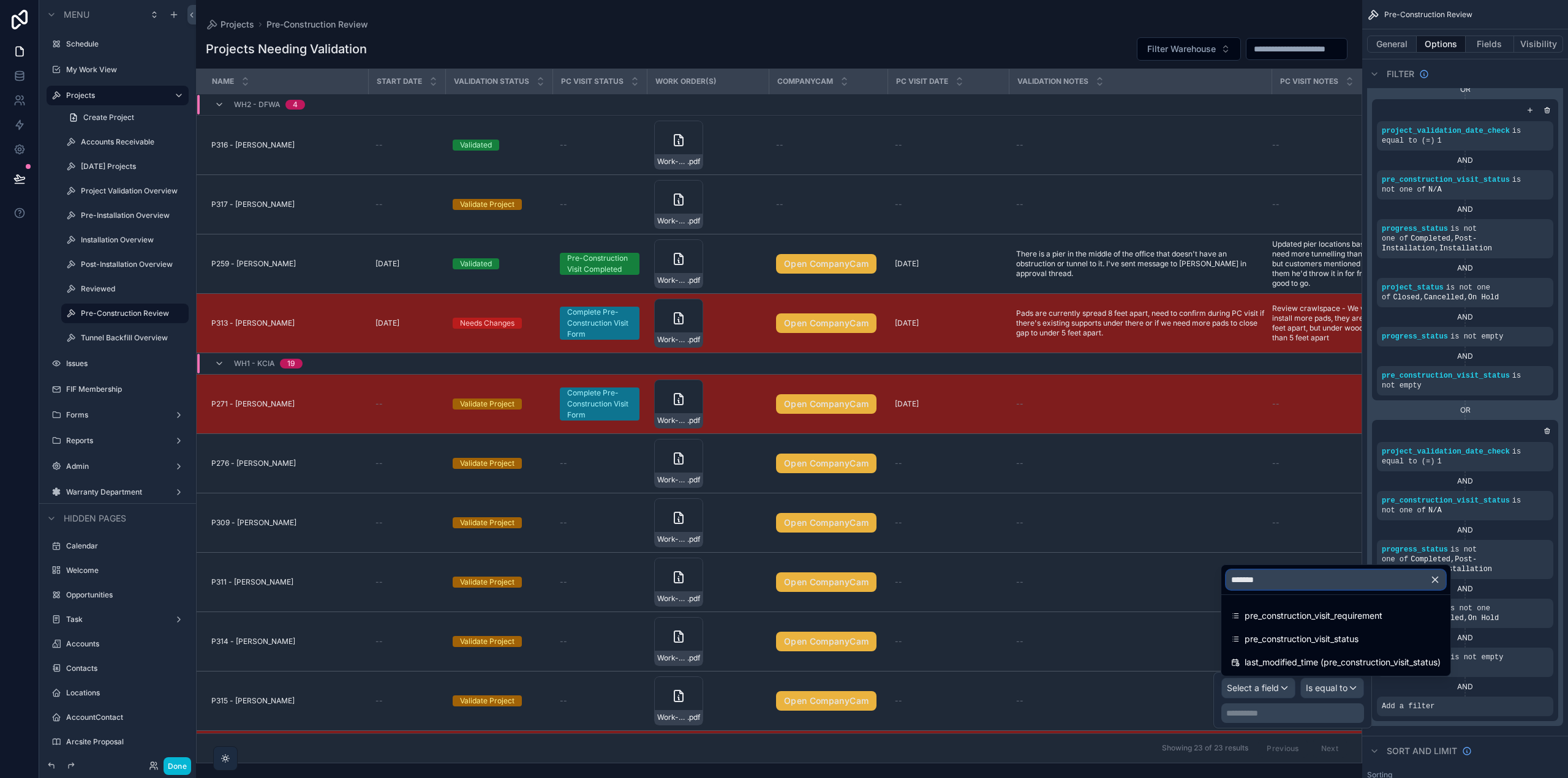
type input "********"
click at [1489, 638] on div "AND" at bounding box center [1465, 638] width 176 height 10
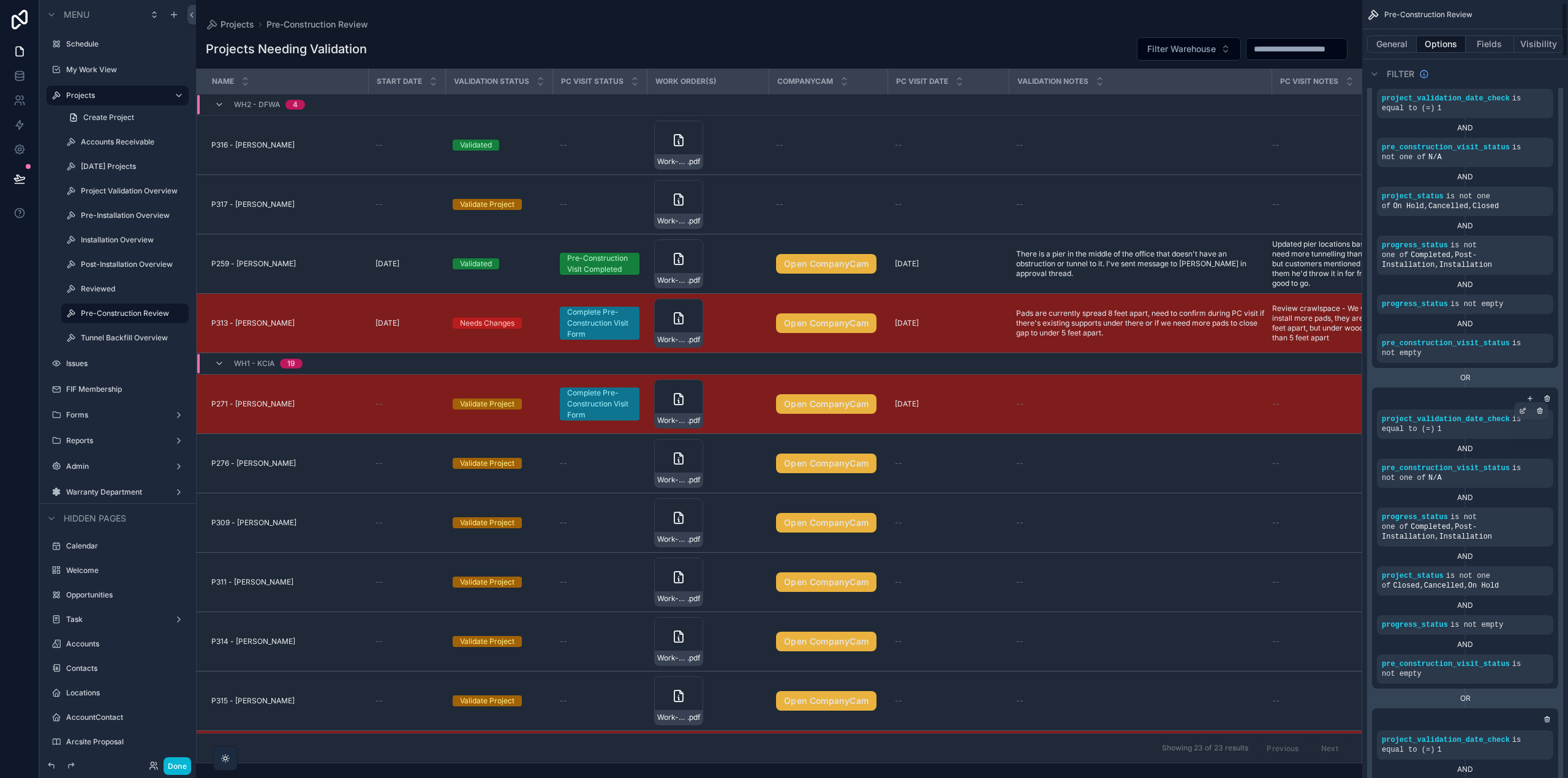
scroll to position [0, 0]
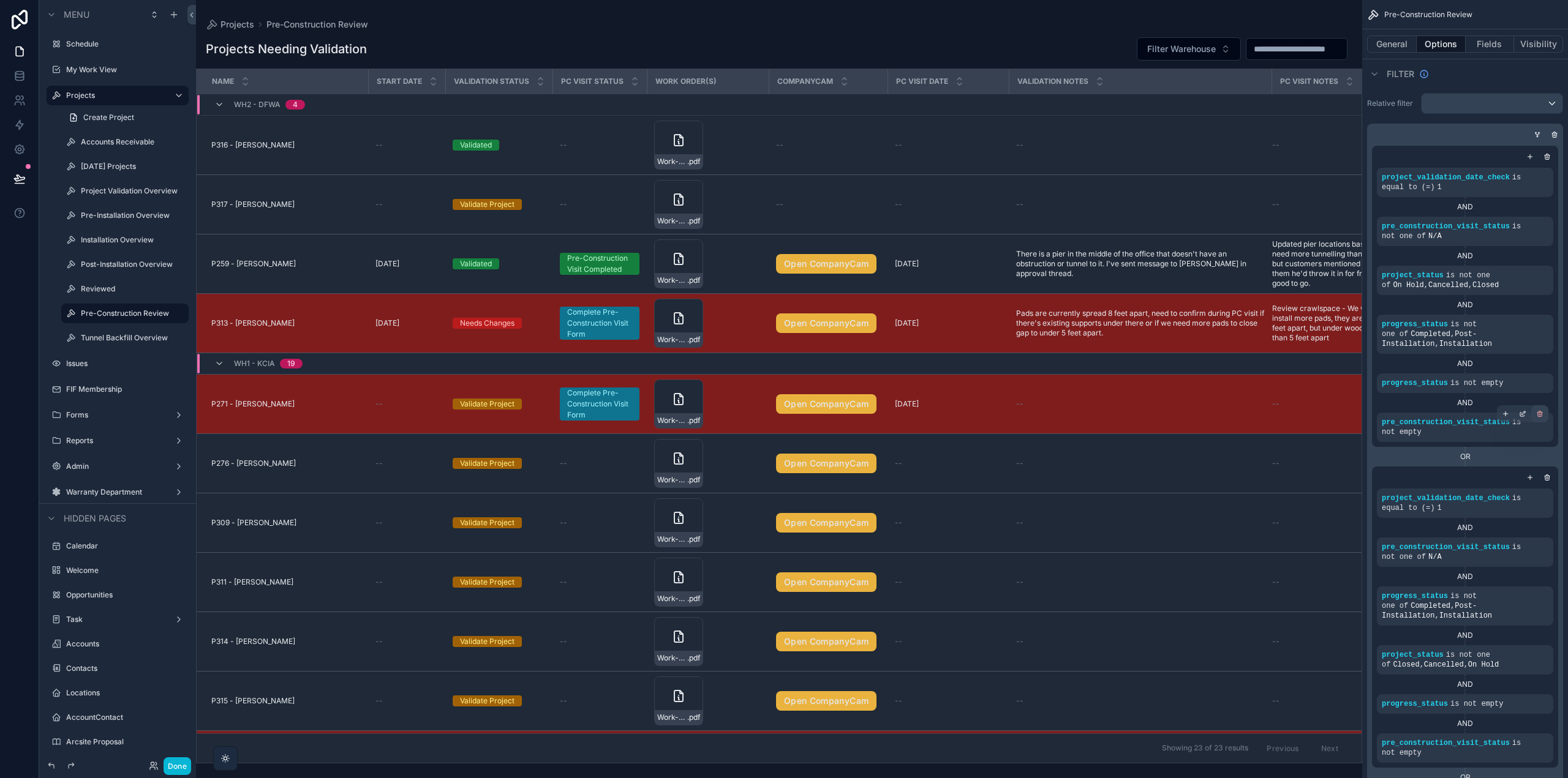
click at [1540, 414] on icon "scrollable content" at bounding box center [1540, 414] width 7 height 7
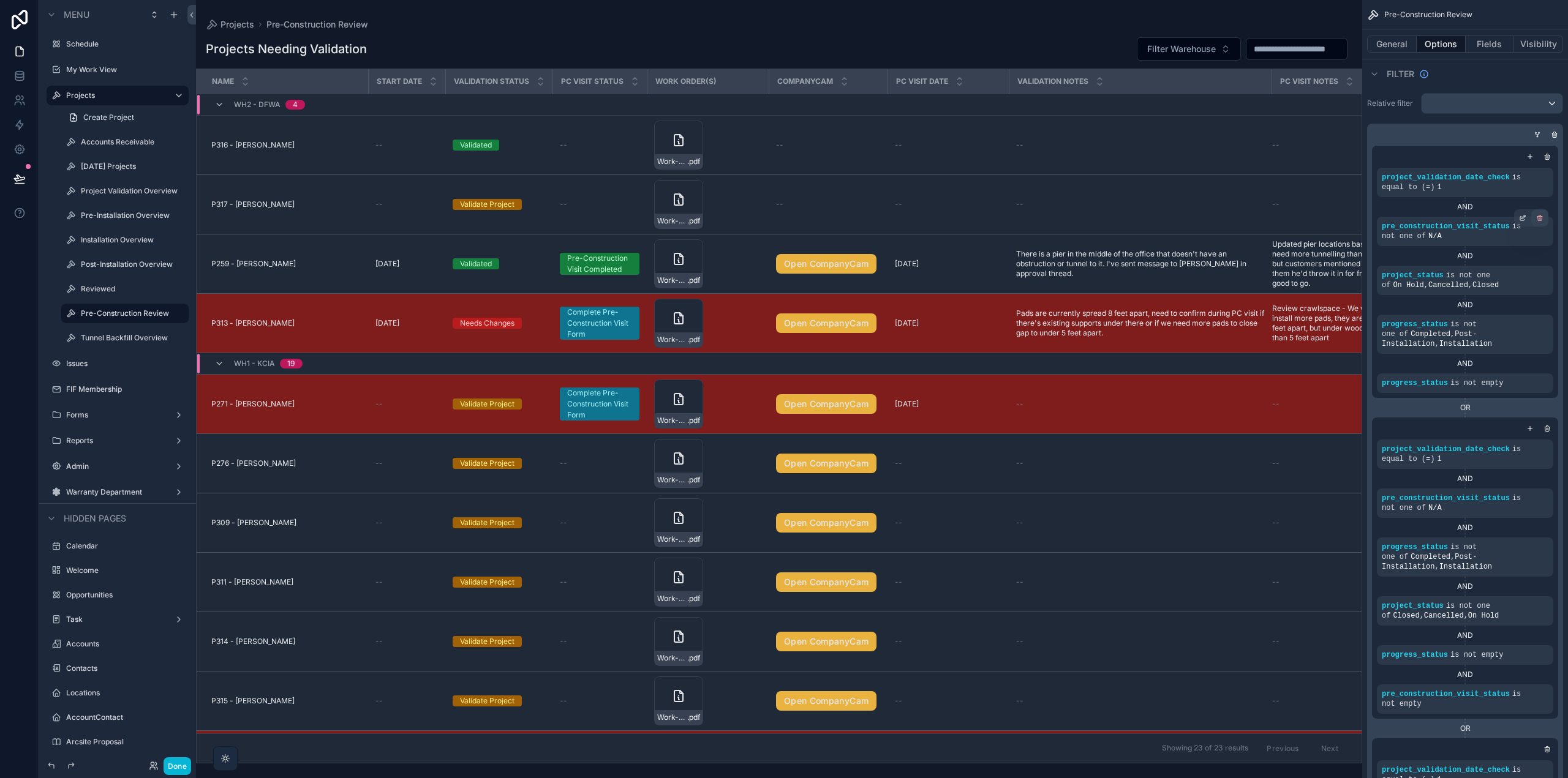
click at [1541, 220] on icon "scrollable content" at bounding box center [1540, 219] width 4 height 4
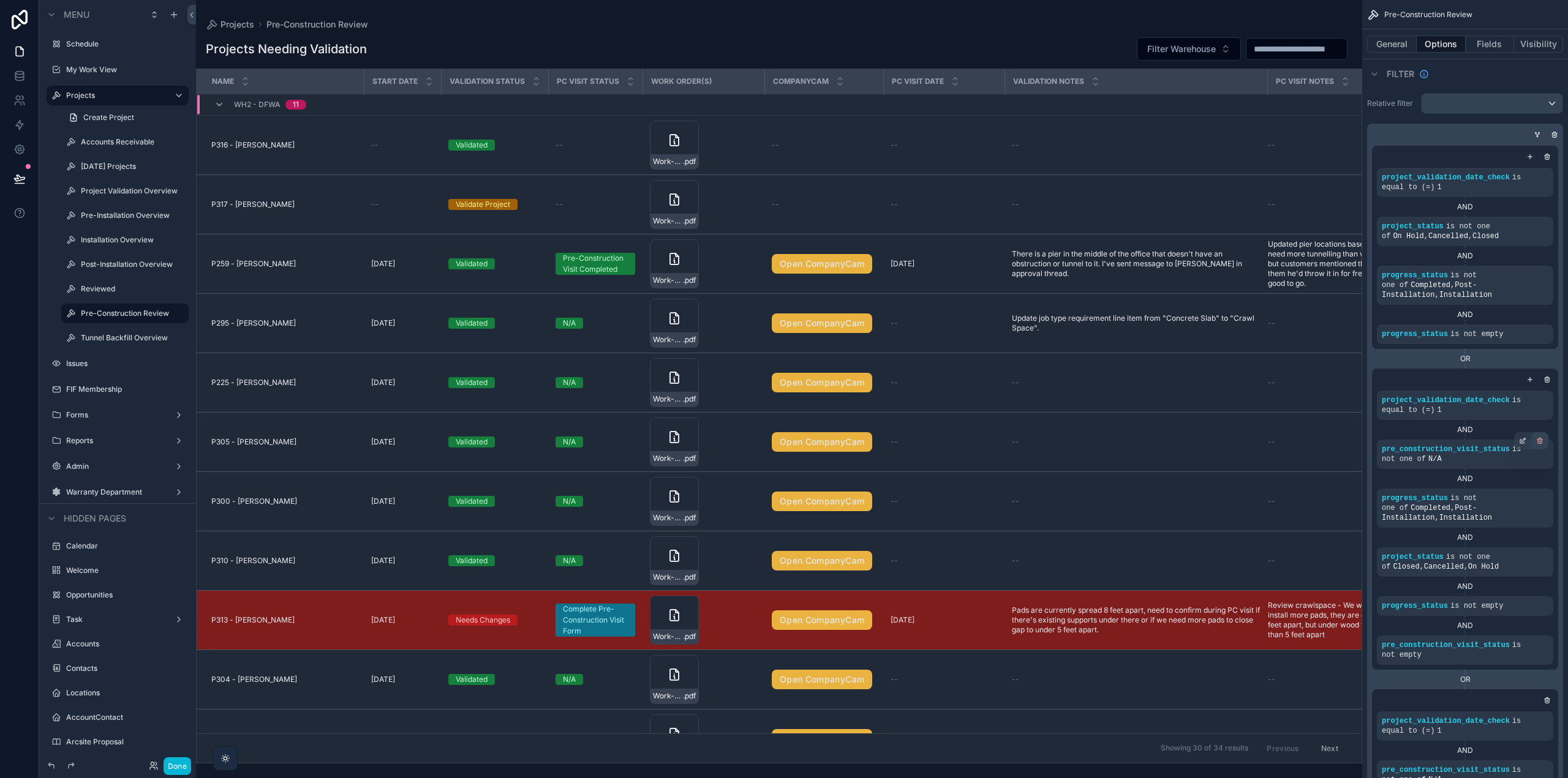
click at [1540, 439] on icon "scrollable content" at bounding box center [1540, 439] width 5 height 0
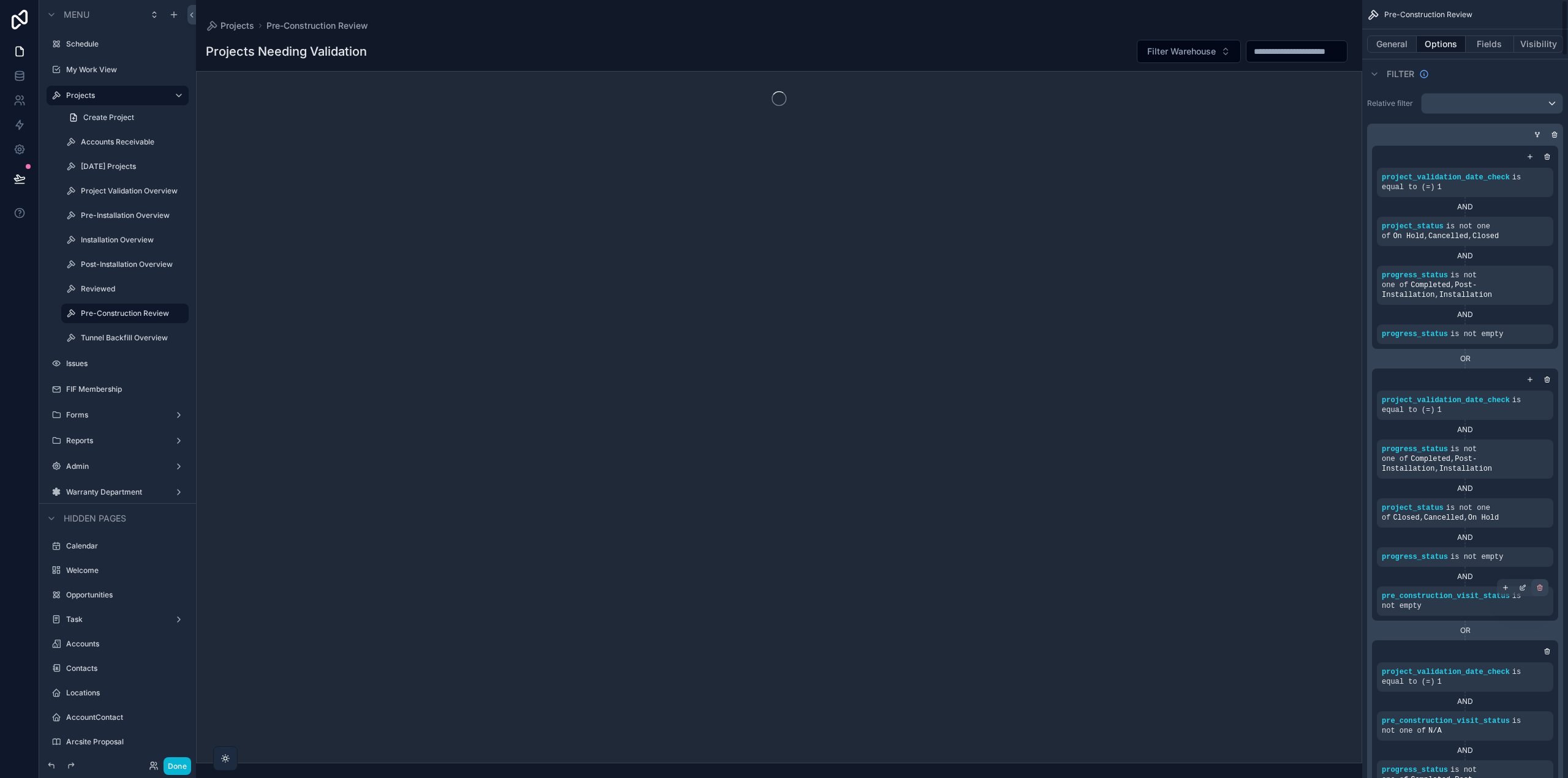
click at [1539, 588] on icon "scrollable content" at bounding box center [1540, 588] width 7 height 7
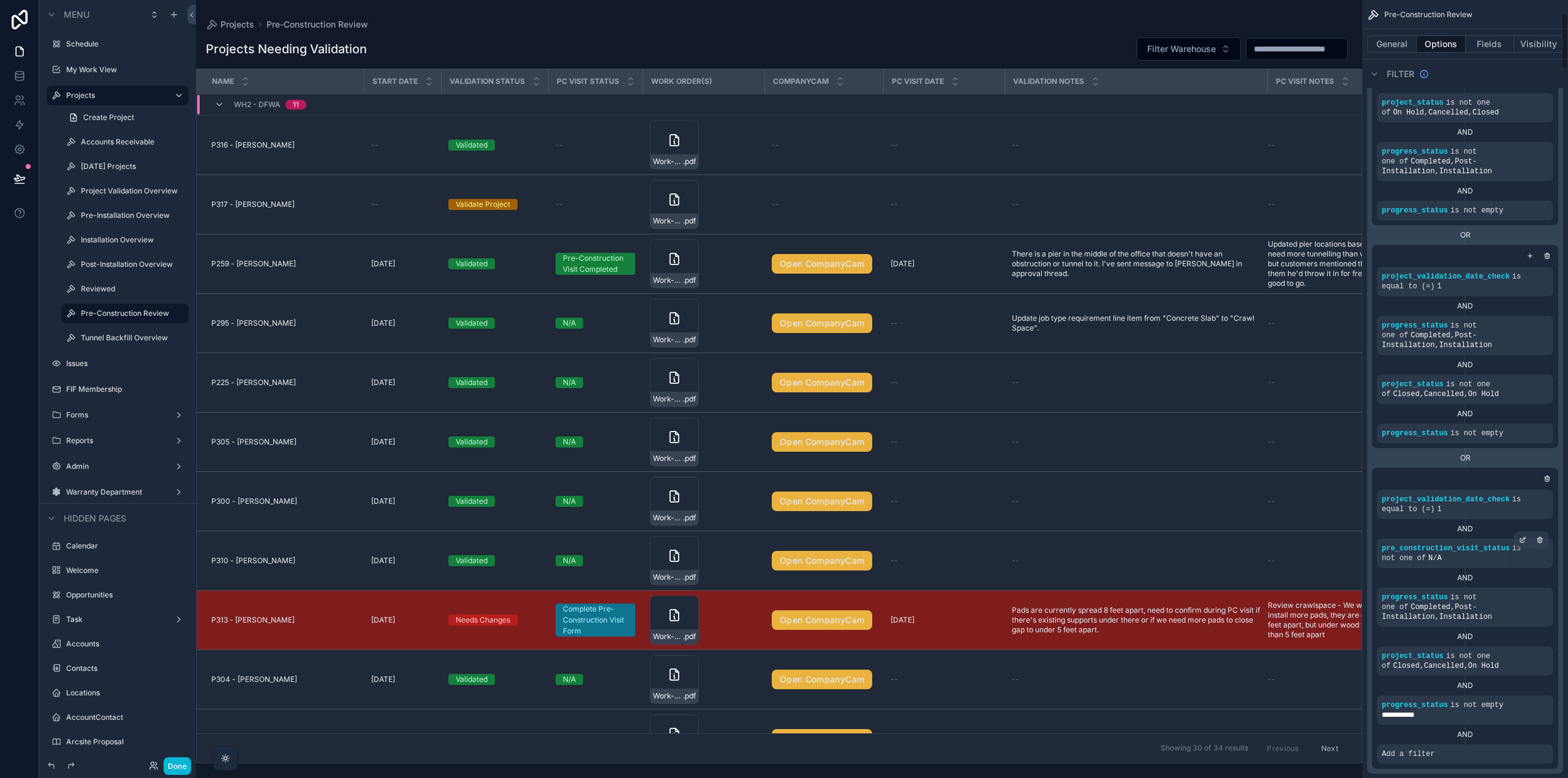
scroll to position [245, 0]
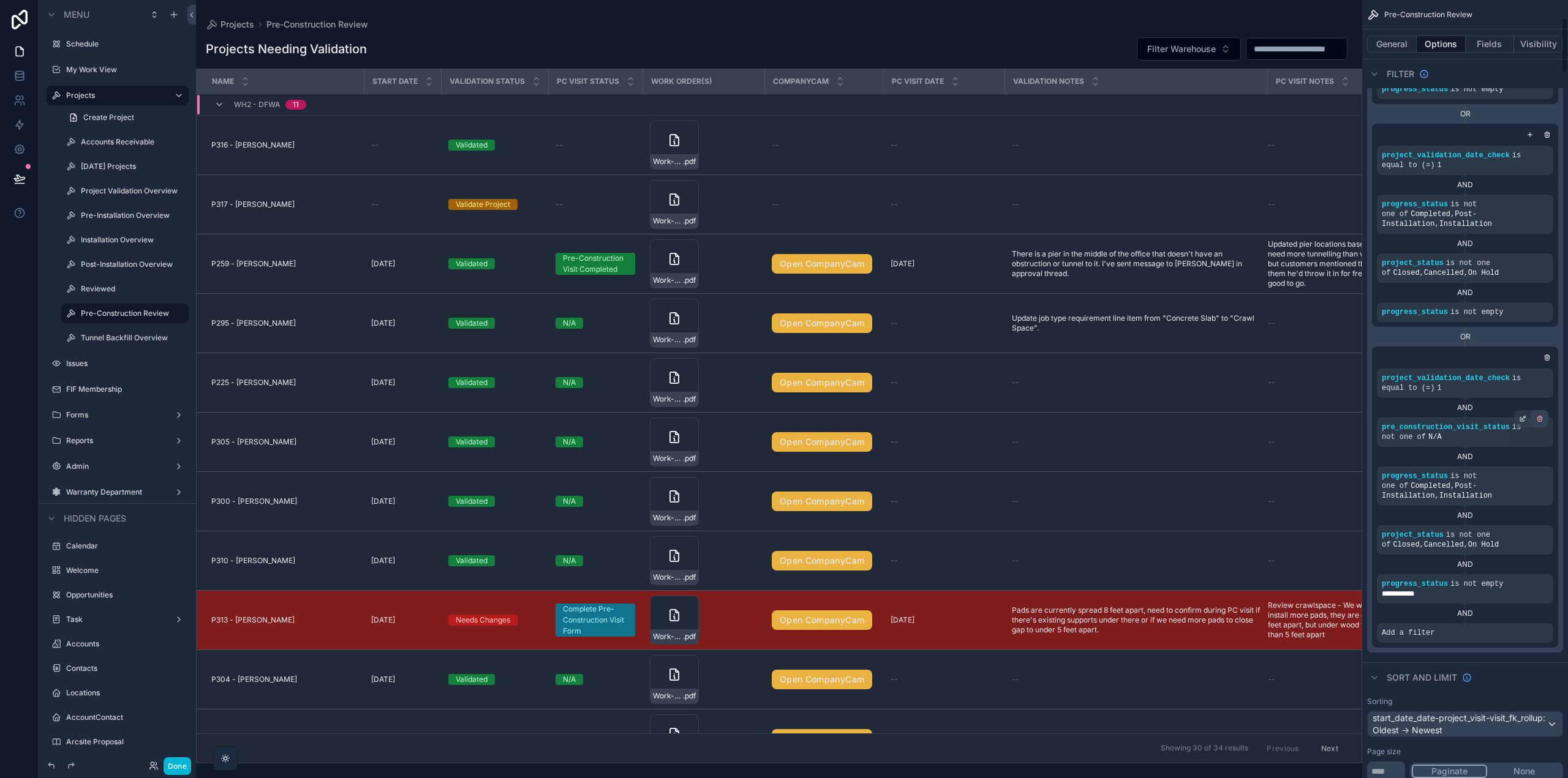
click at [1542, 419] on icon "scrollable content" at bounding box center [1540, 419] width 7 height 7
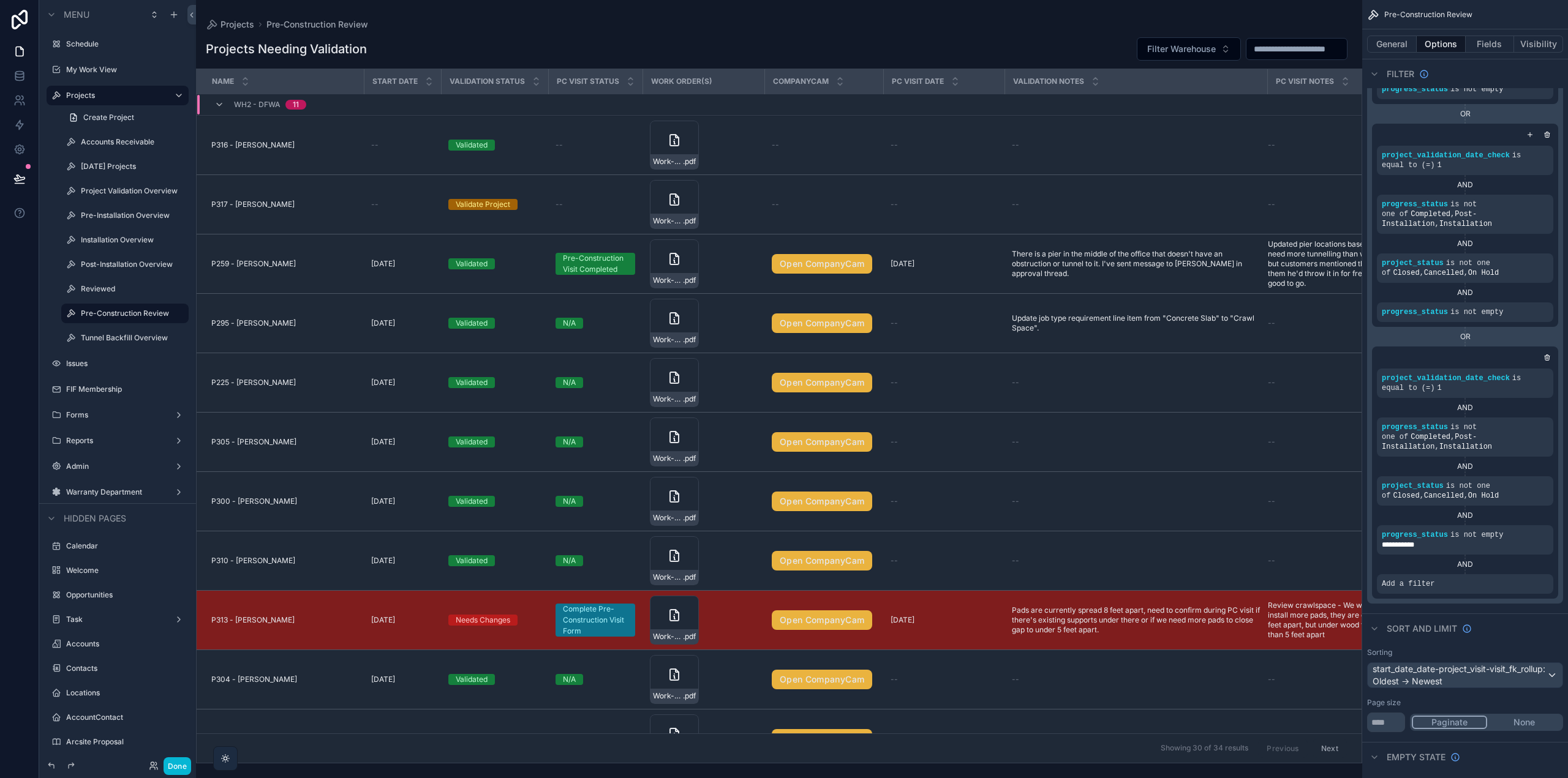
scroll to position [0, 0]
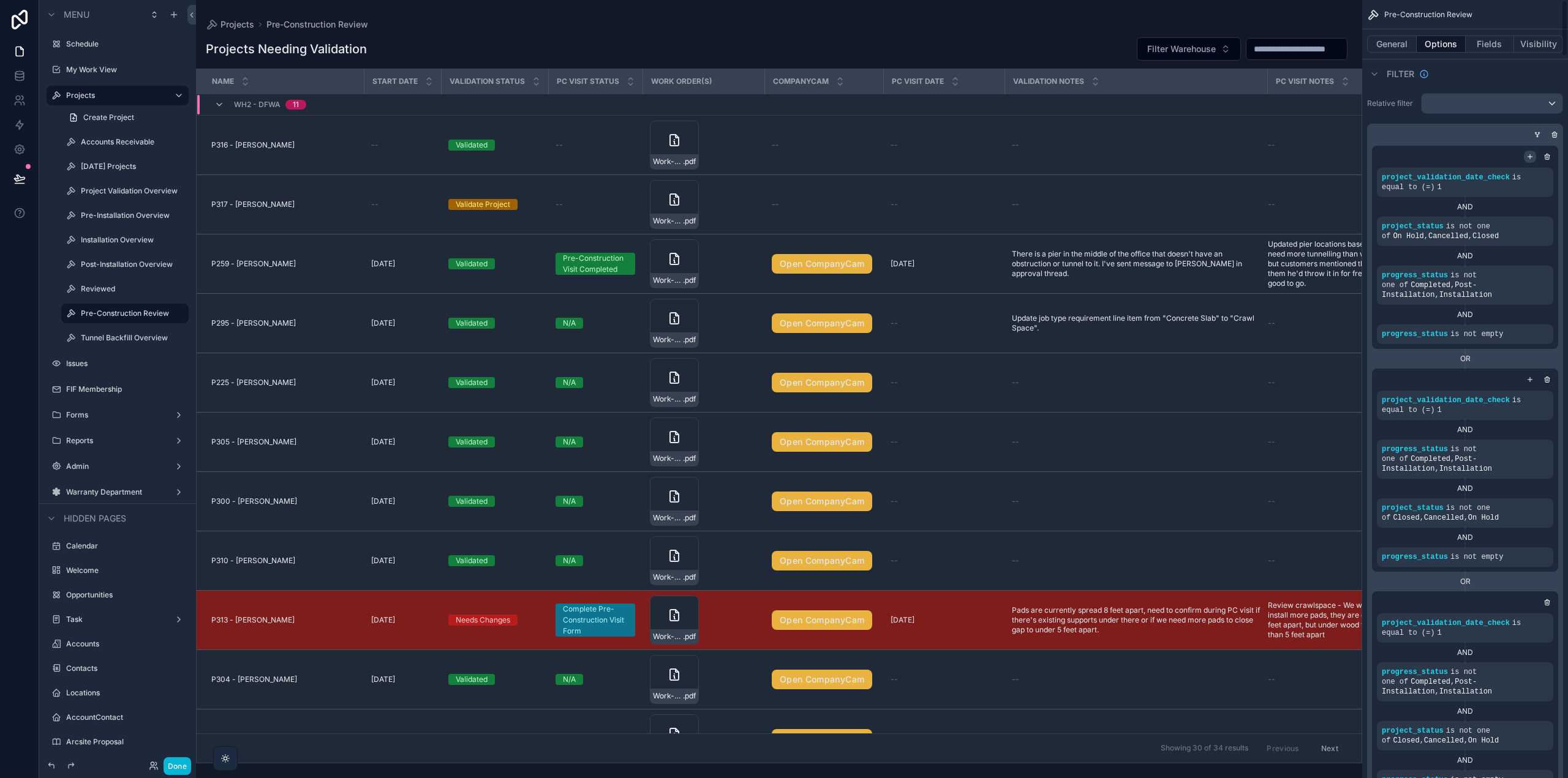
click at [1529, 155] on icon "scrollable content" at bounding box center [1531, 156] width 7 height 7
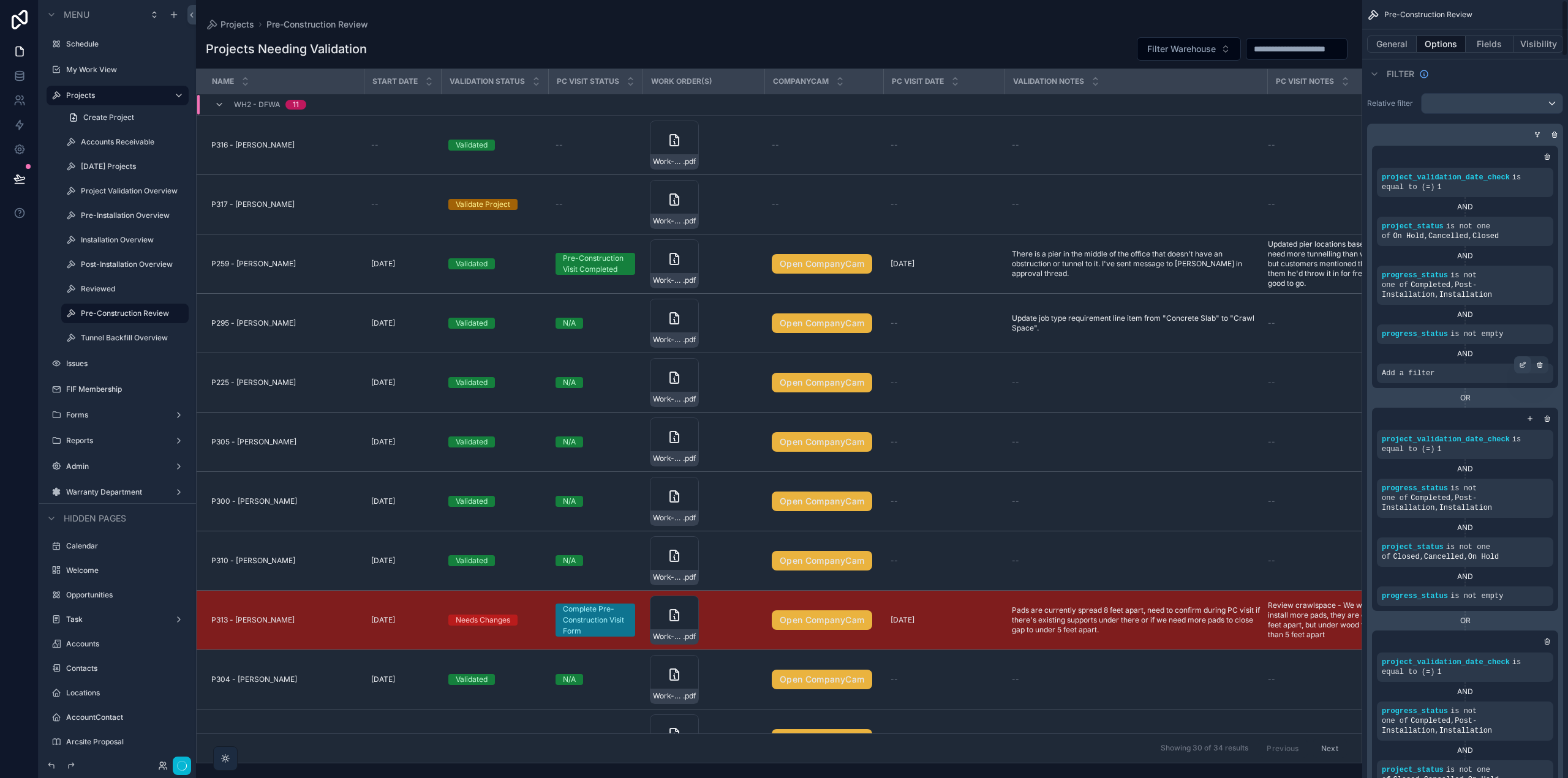
click at [1522, 365] on icon "scrollable content" at bounding box center [1524, 363] width 4 height 4
click at [1259, 355] on span "Select a field" at bounding box center [1253, 355] width 52 height 10
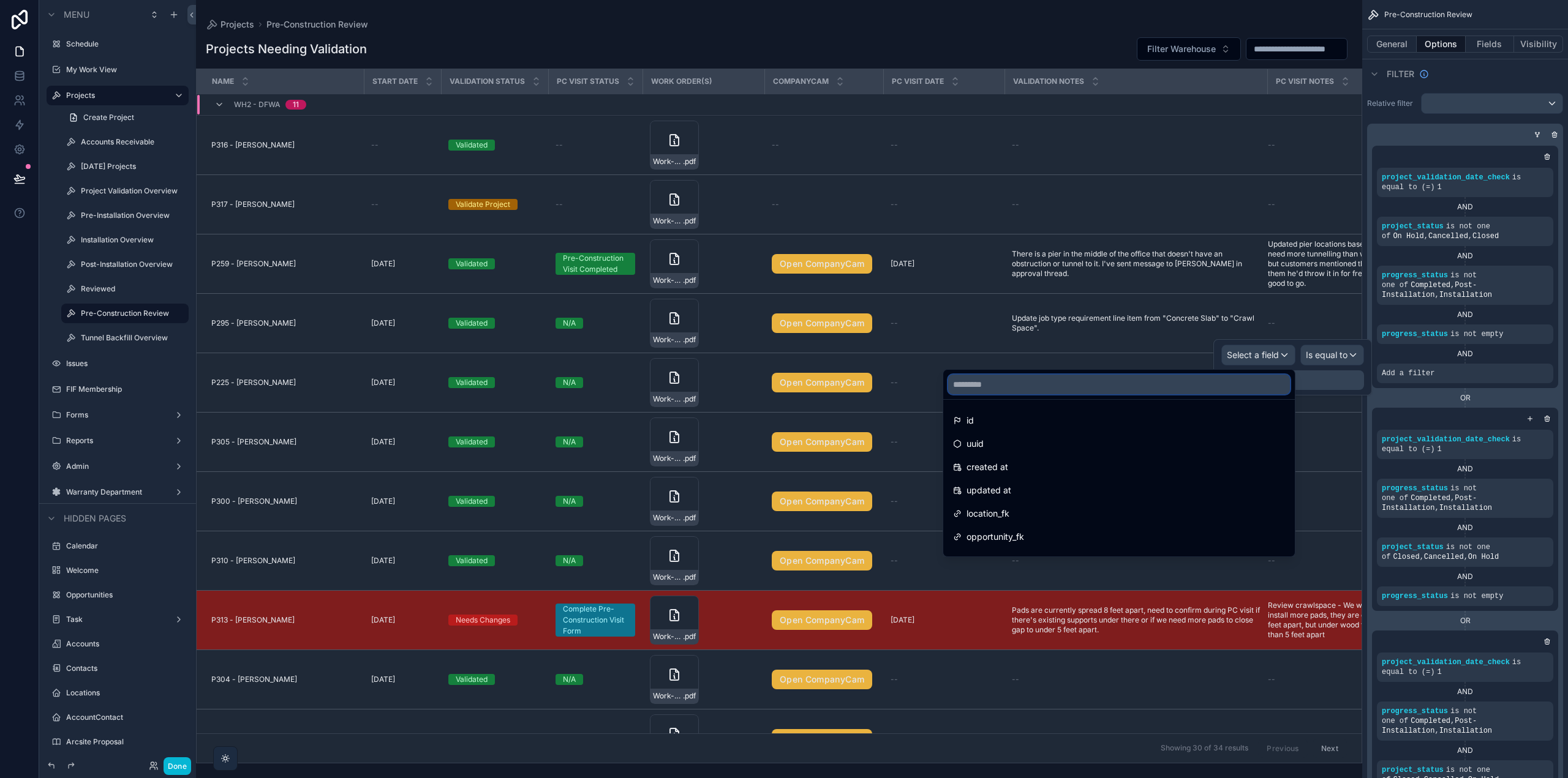
click at [1133, 379] on input "text" at bounding box center [1119, 384] width 342 height 20
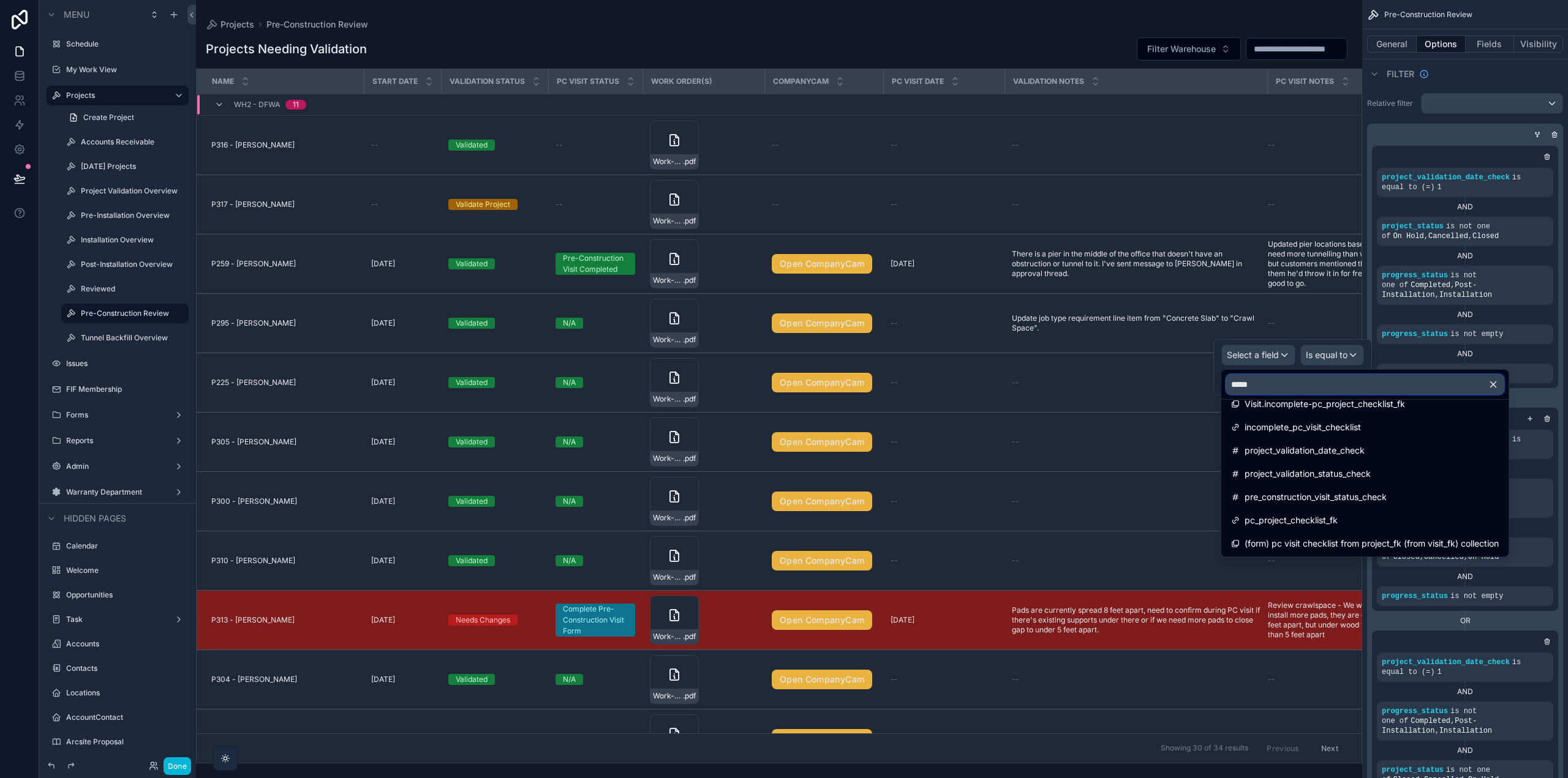
scroll to position [156, 0]
type input "*****"
click at [1341, 475] on span "project_validation_status_check" at bounding box center [1308, 473] width 126 height 15
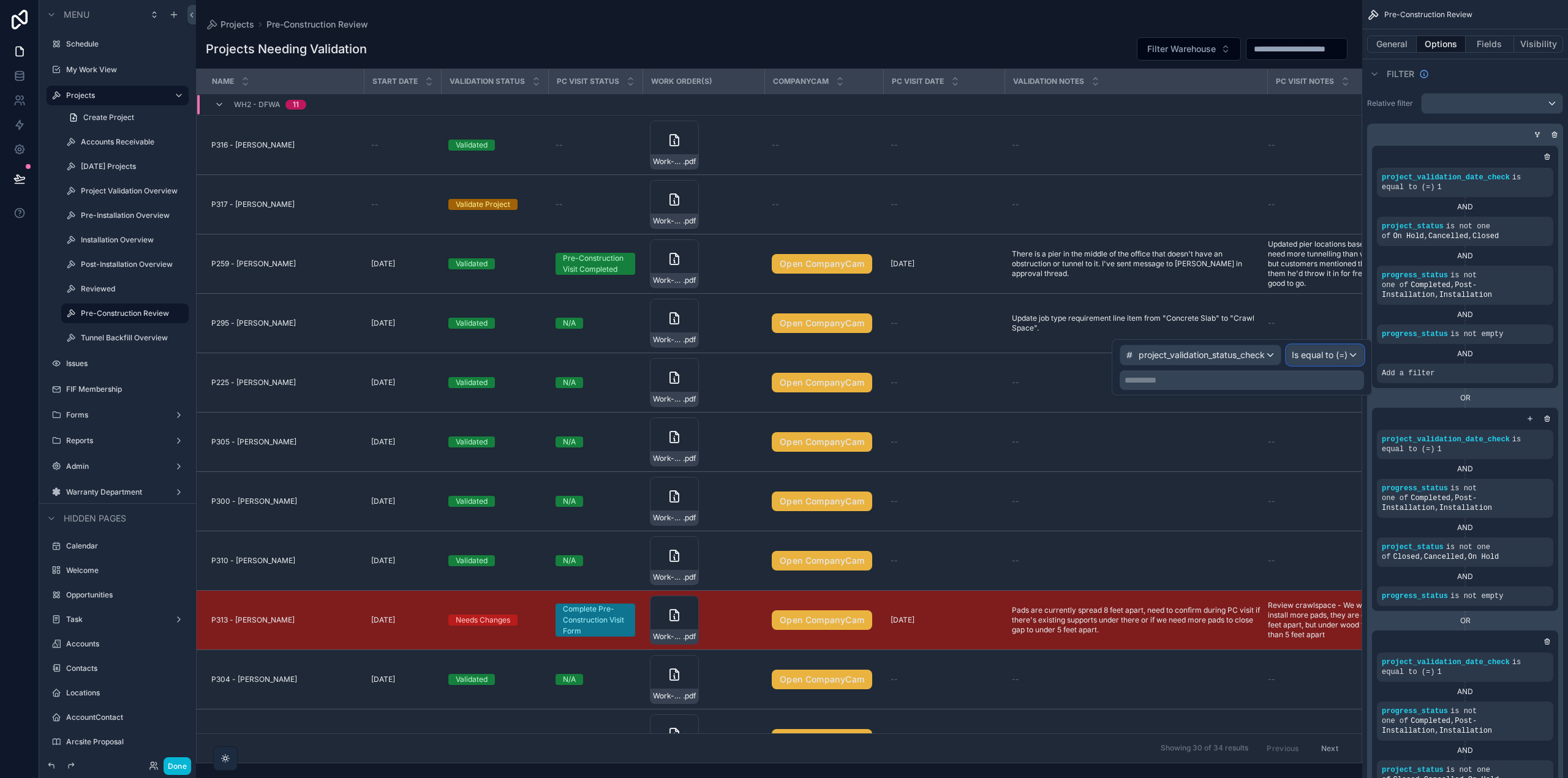
click at [1314, 350] on span "Is equal to (=)" at bounding box center [1320, 355] width 56 height 12
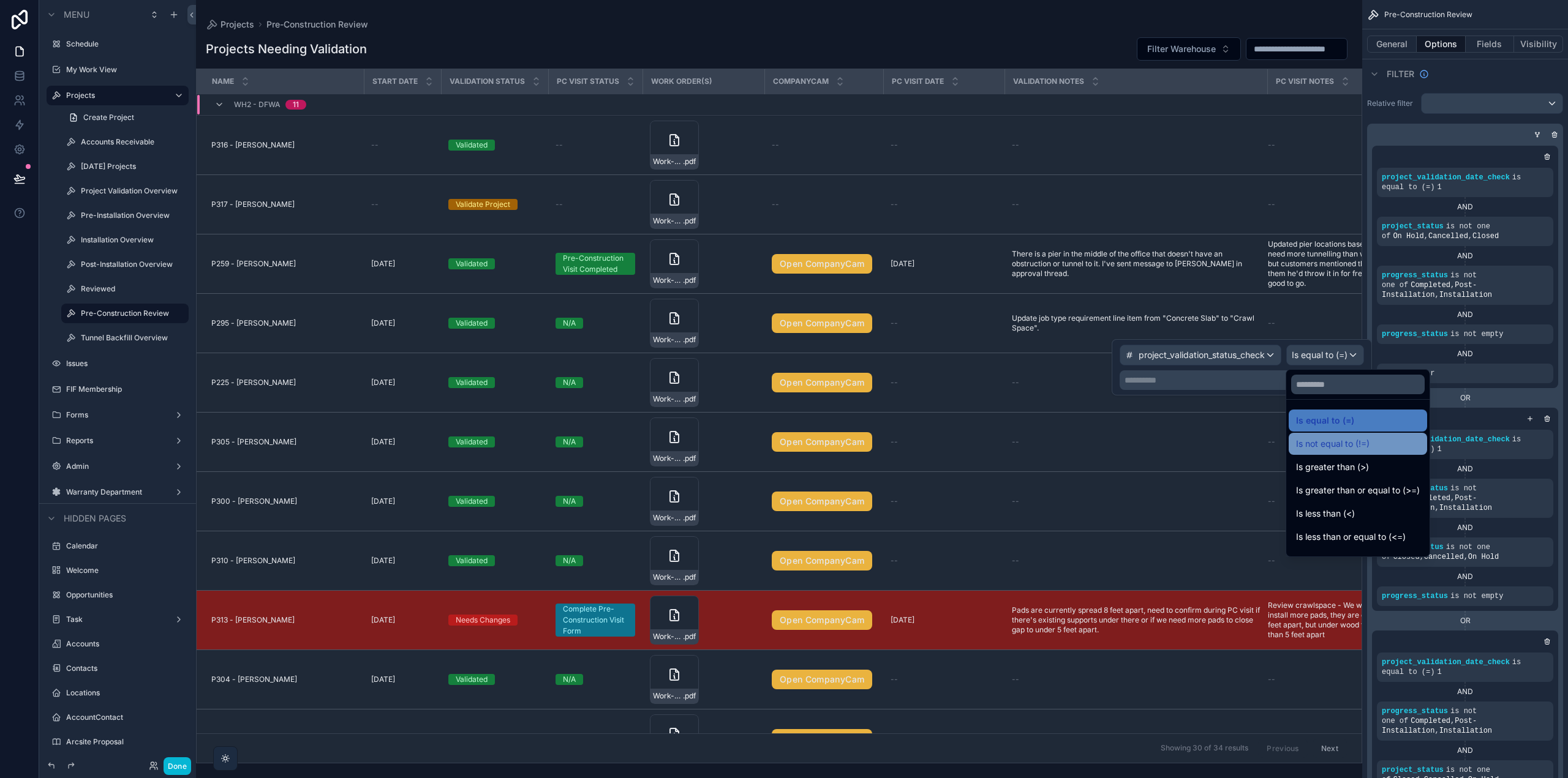
click at [1341, 446] on span "Is not equal to (!=)" at bounding box center [1333, 444] width 74 height 15
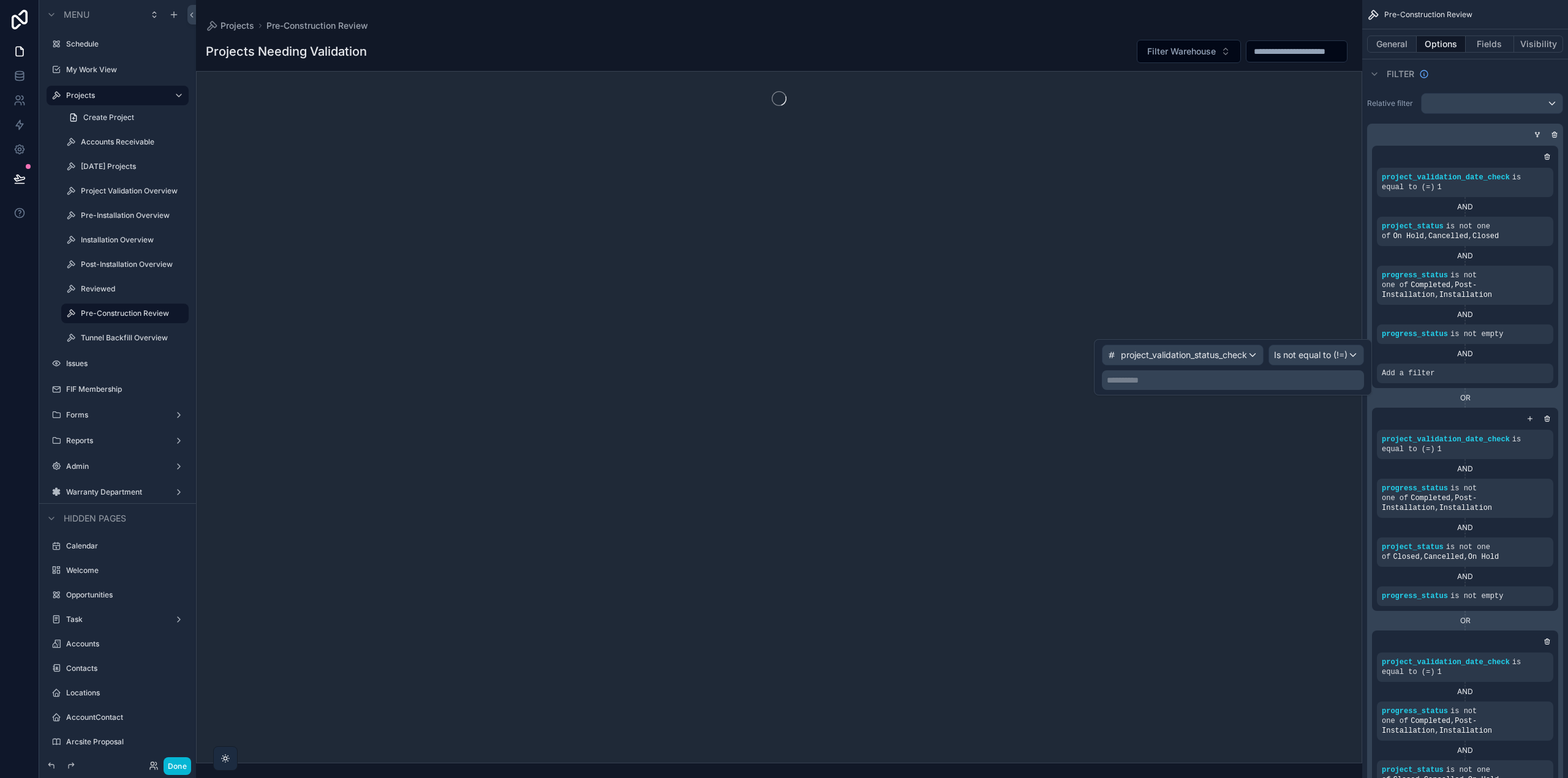
click at [1263, 382] on p "**********" at bounding box center [1234, 380] width 255 height 12
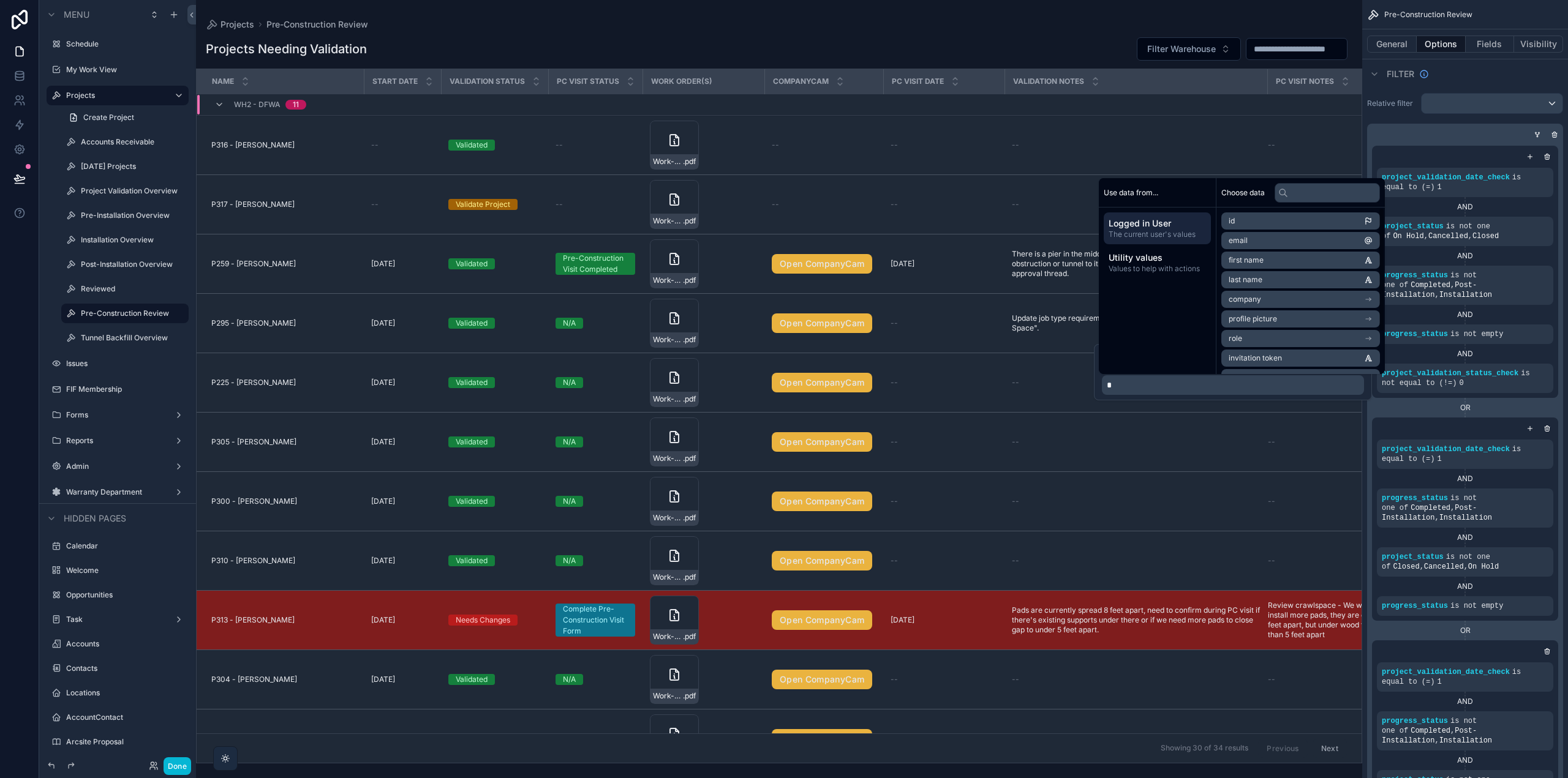
click at [1323, 388] on p "*" at bounding box center [1234, 385] width 255 height 12
click at [1530, 155] on icon "scrollable content" at bounding box center [1531, 156] width 7 height 7
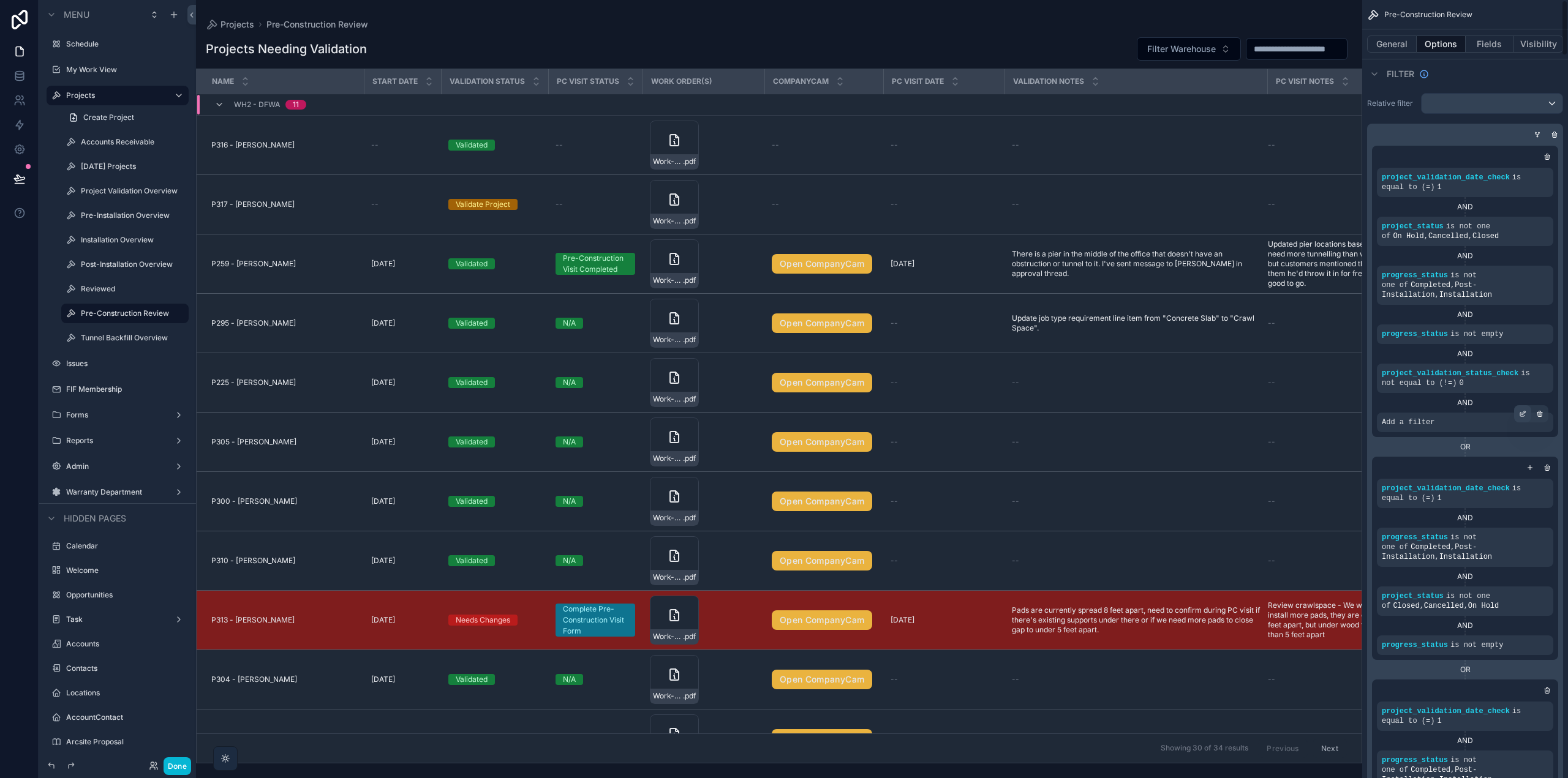
click at [1526, 417] on div "scrollable content" at bounding box center [1522, 414] width 17 height 17
click at [1275, 406] on span "Select a field" at bounding box center [1253, 403] width 52 height 10
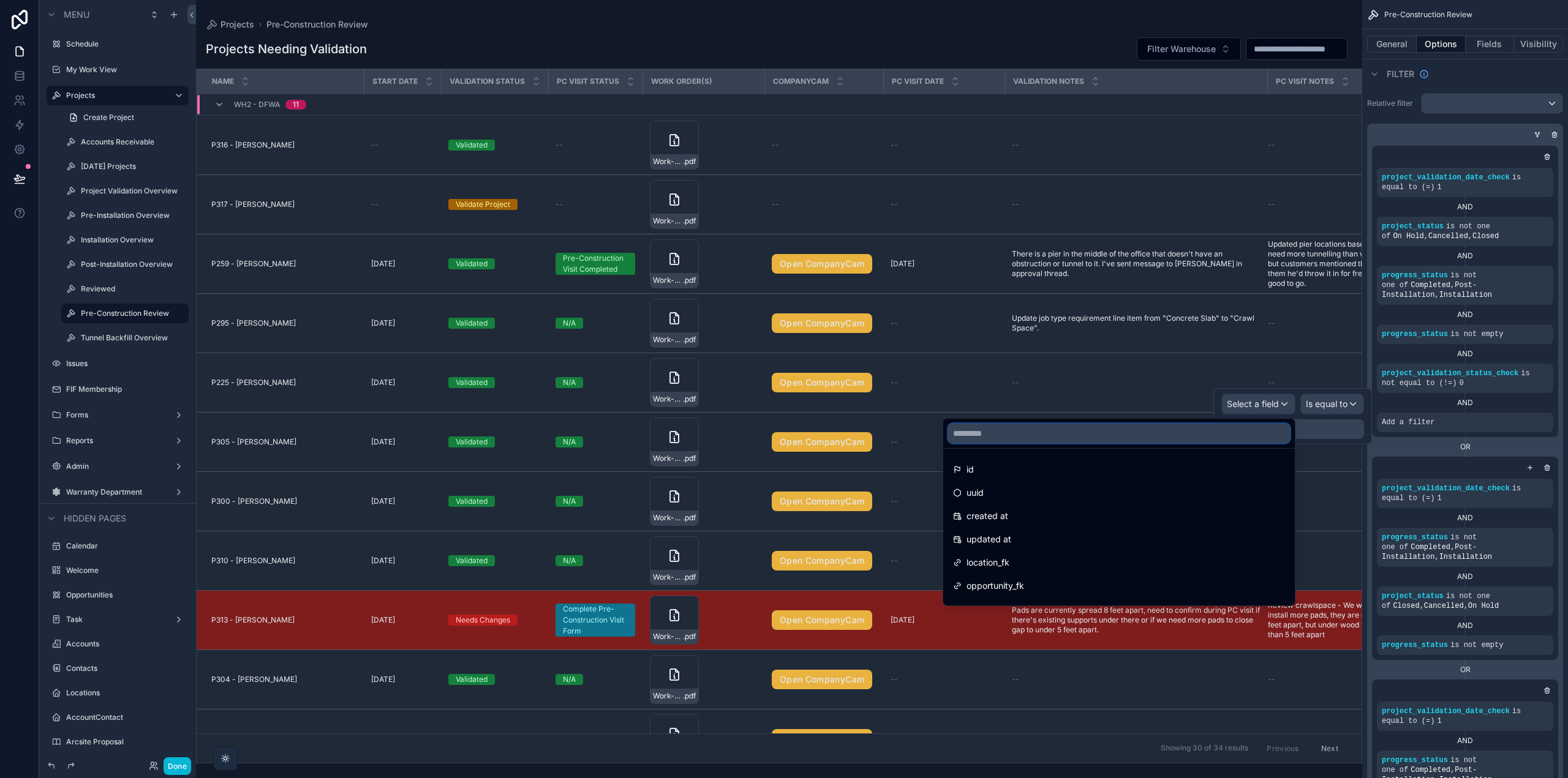
click at [1060, 442] on input "text" at bounding box center [1119, 433] width 342 height 20
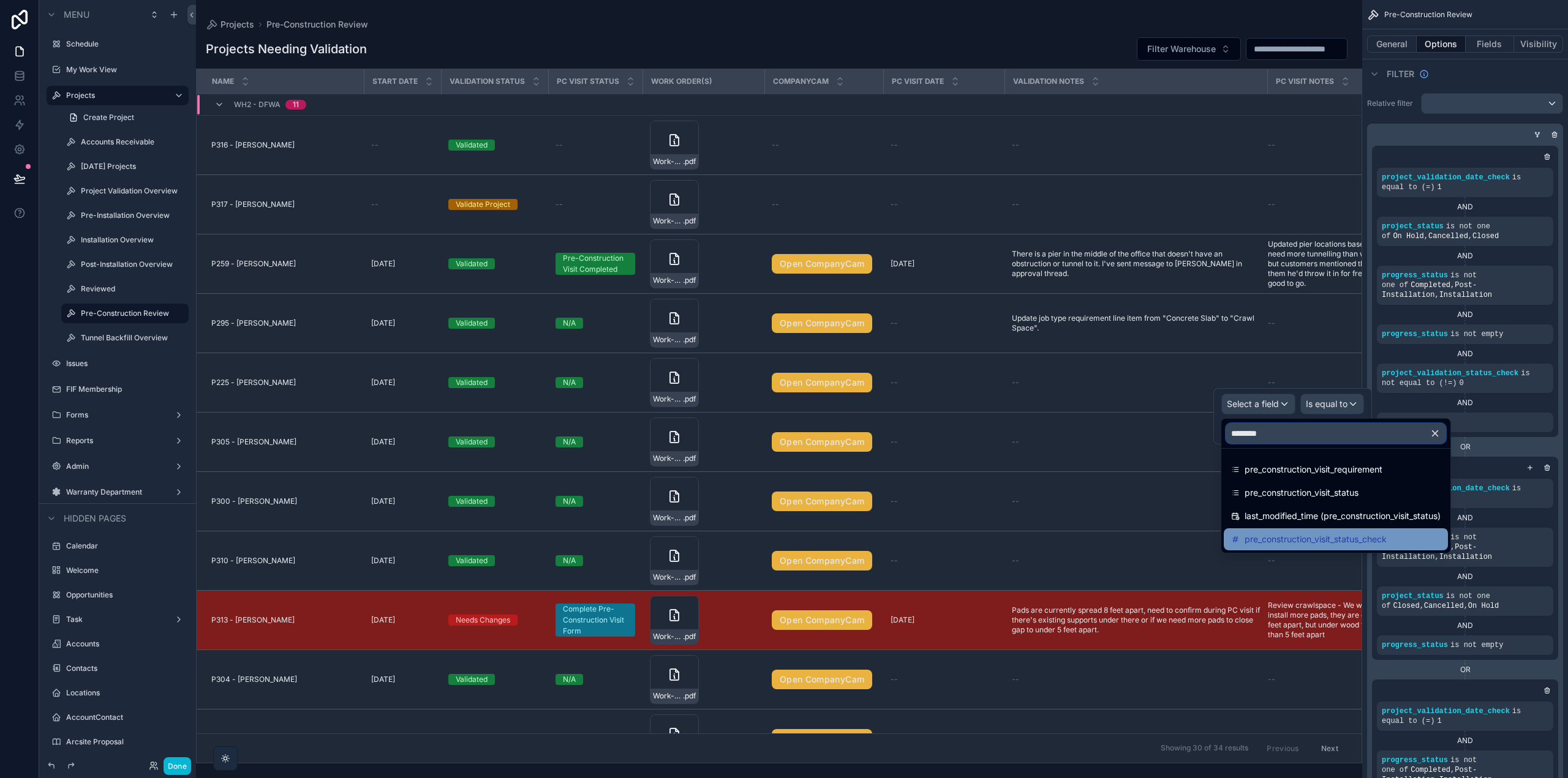
type input "********"
click at [1325, 538] on span "pre_construction_visit_status_check" at bounding box center [1315, 539] width 142 height 15
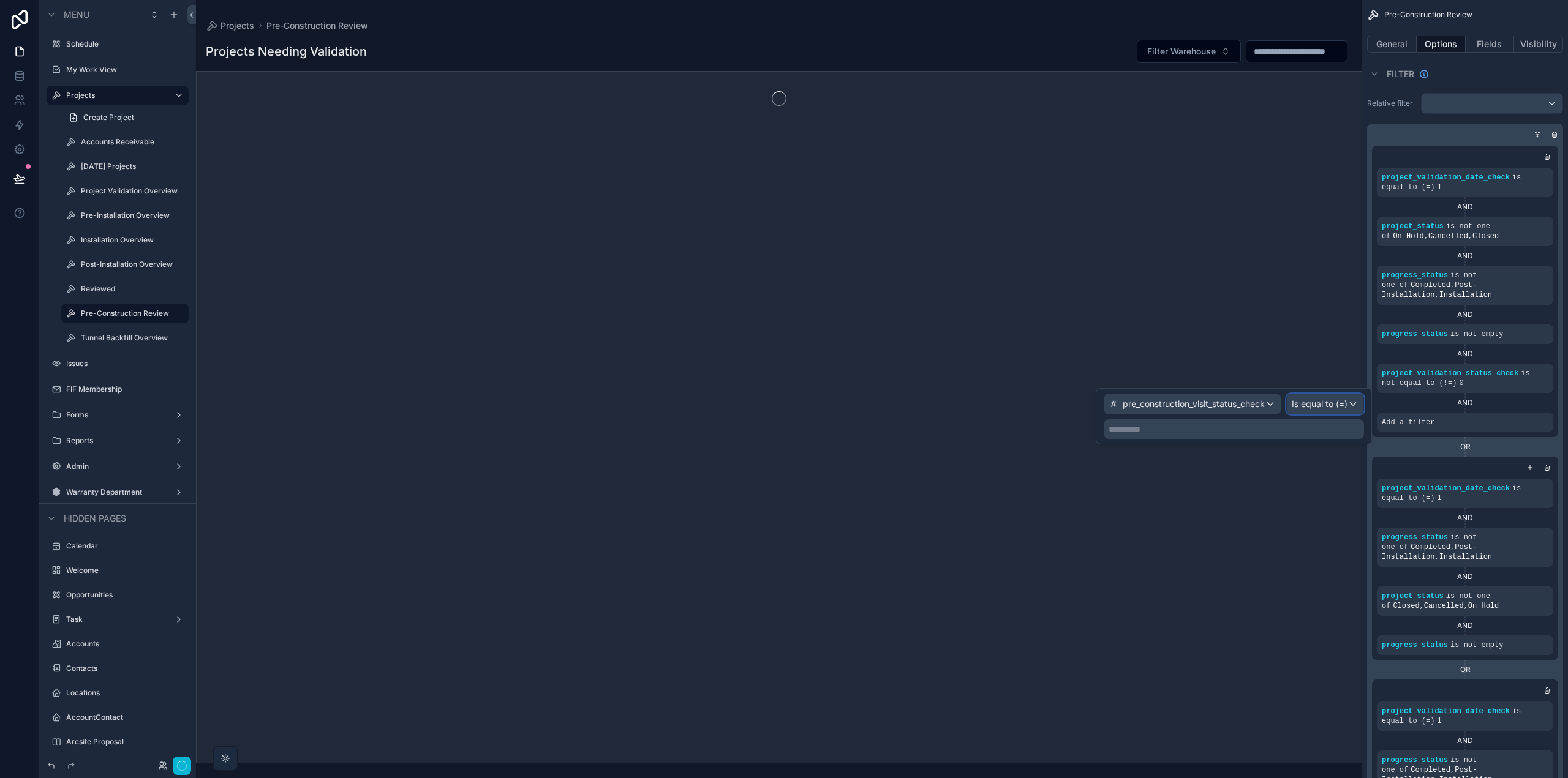
click at [1320, 399] on span "Is equal to (=)" at bounding box center [1320, 404] width 56 height 12
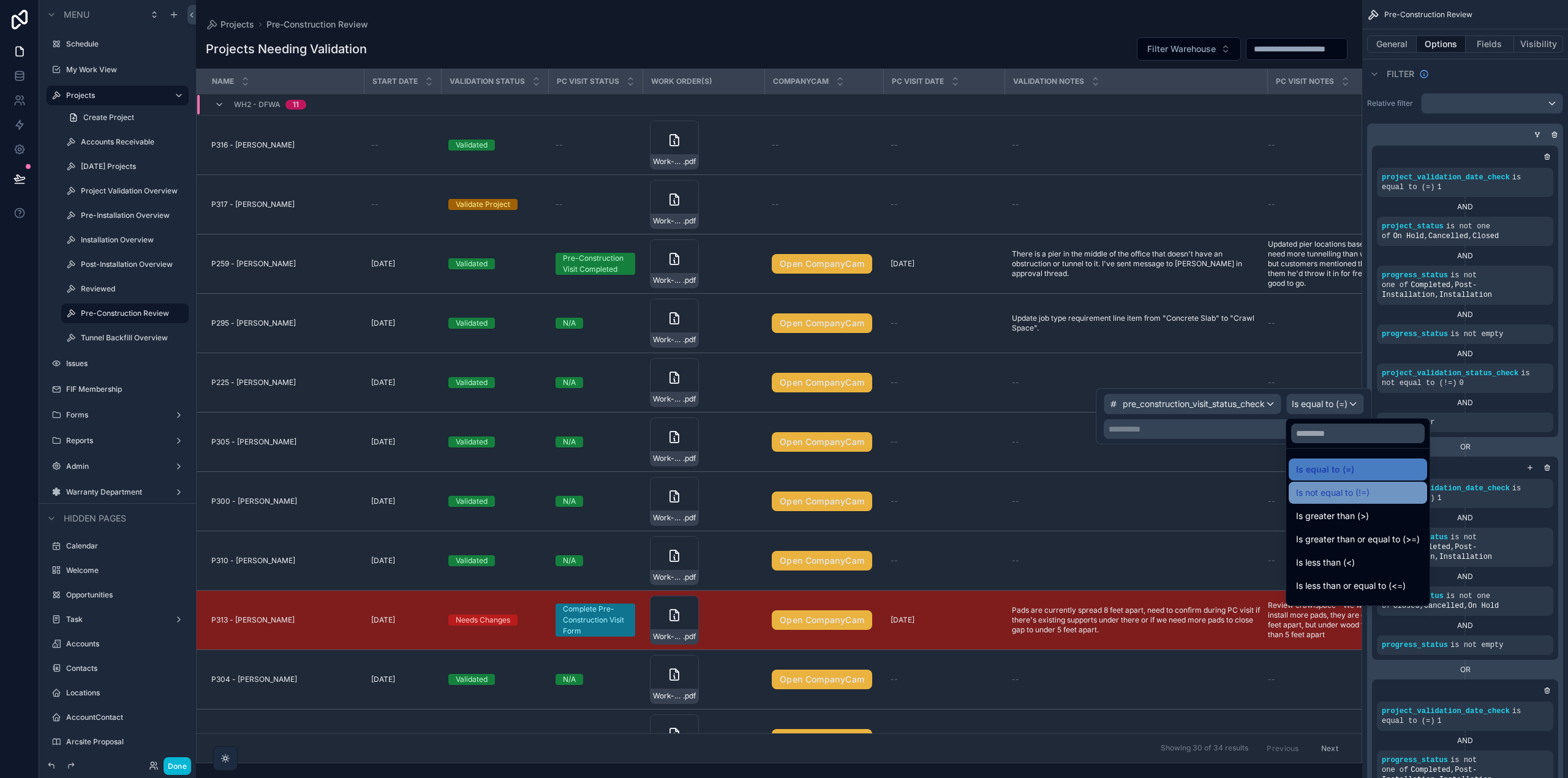
click at [1364, 497] on span "Is not equal to (!=)" at bounding box center [1333, 493] width 74 height 15
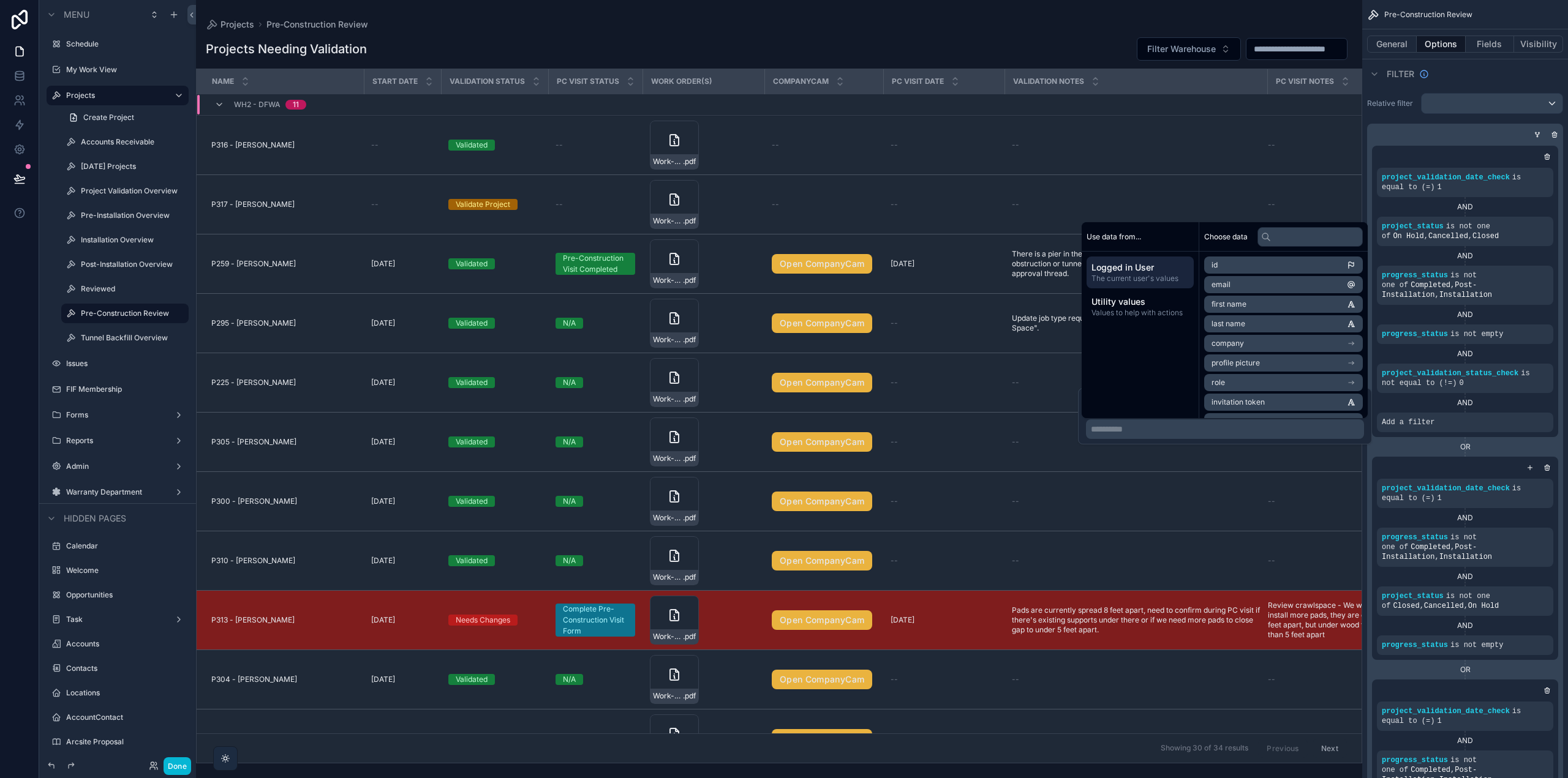
click at [1262, 426] on p "**********" at bounding box center [1226, 429] width 271 height 12
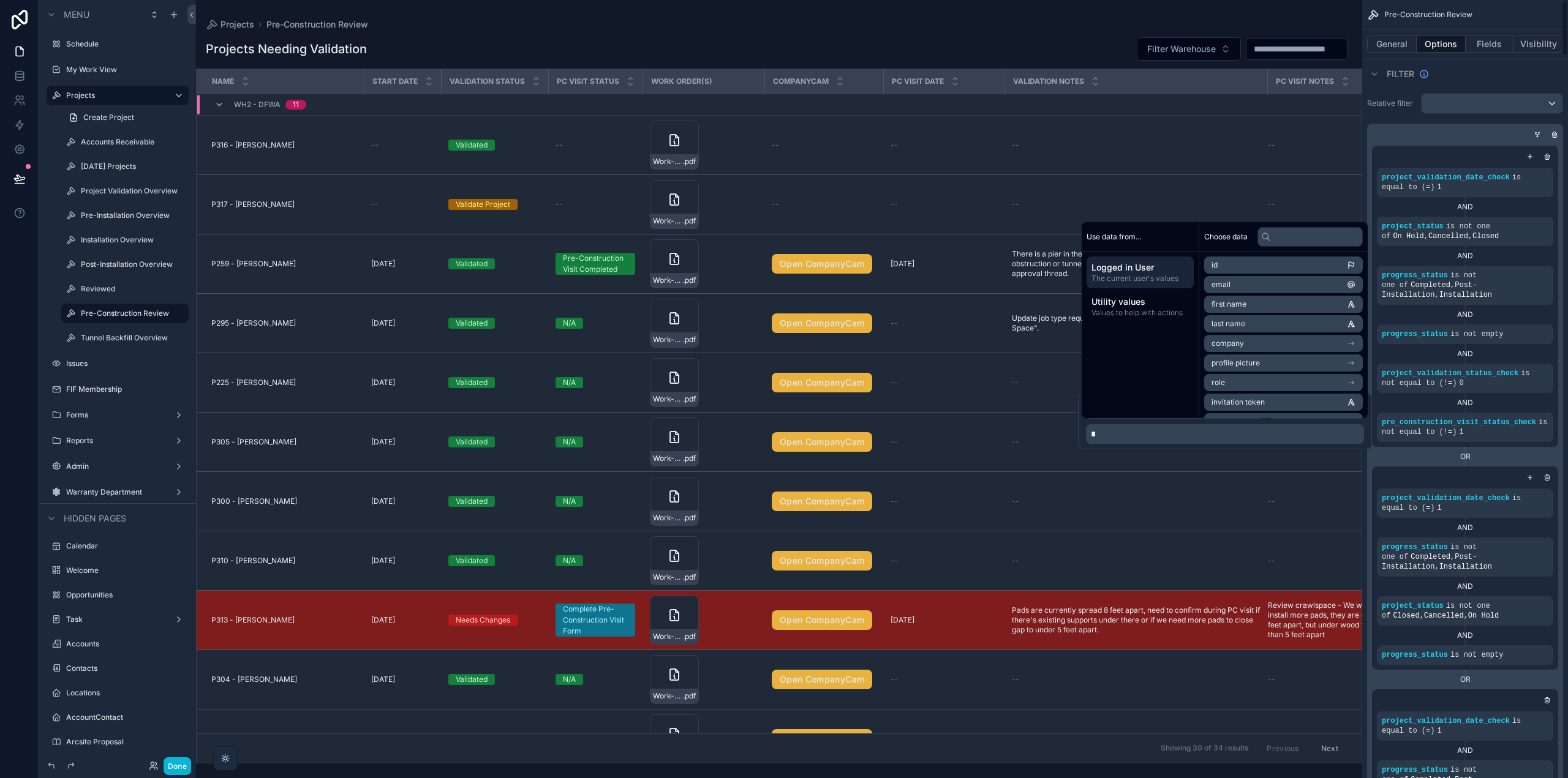
click at [1442, 404] on div "AND" at bounding box center [1465, 403] width 176 height 10
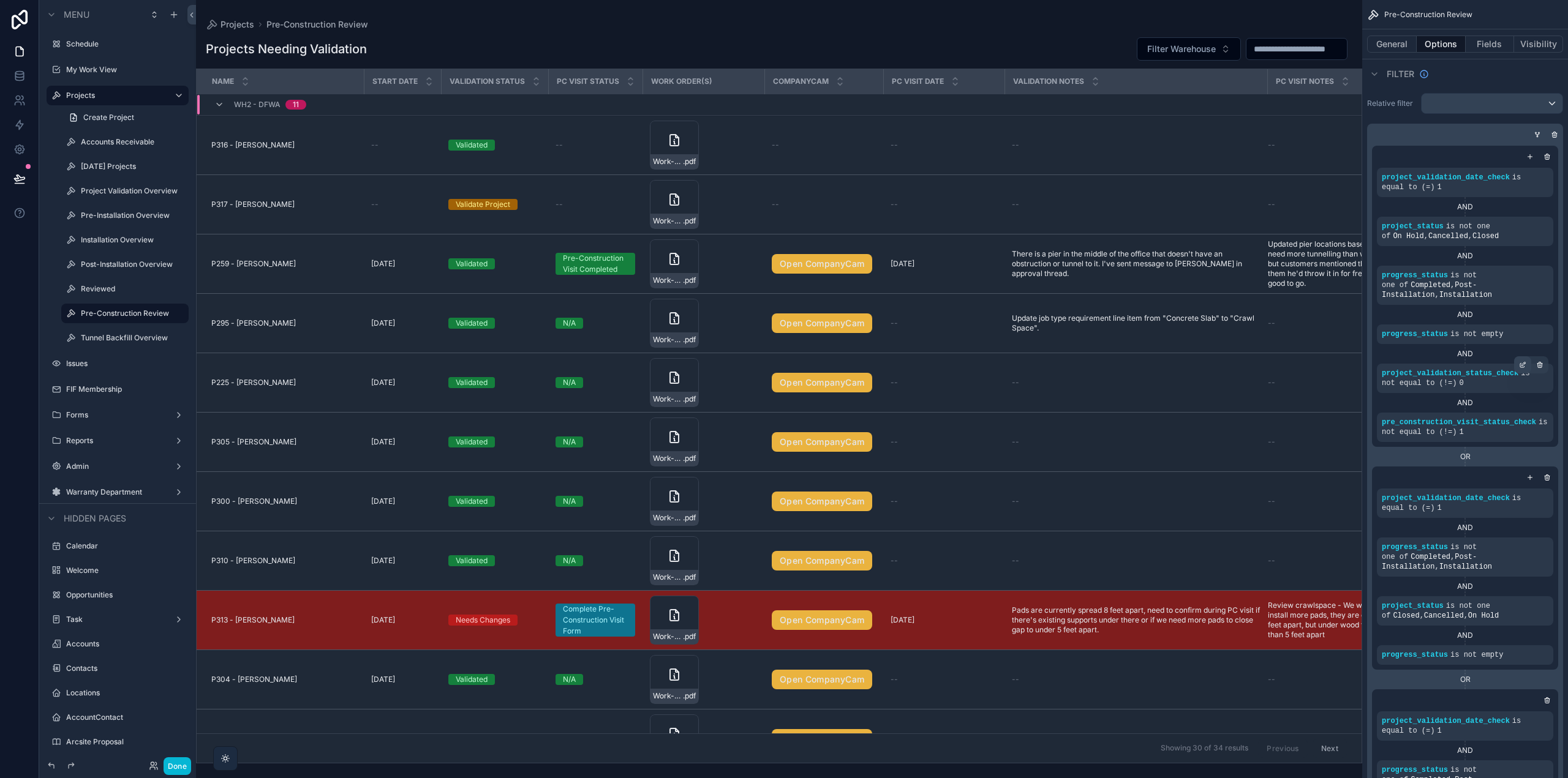
click at [1524, 364] on icon "scrollable content" at bounding box center [1523, 365] width 7 height 7
drag, startPoint x: 1229, startPoint y: 387, endPoint x: 1092, endPoint y: 380, distance: 137.2
click at [1092, 380] on div "project_validation_status_check Is not equal to (!=) * Menu Schedule My Work Vi…" at bounding box center [784, 389] width 1568 height 778
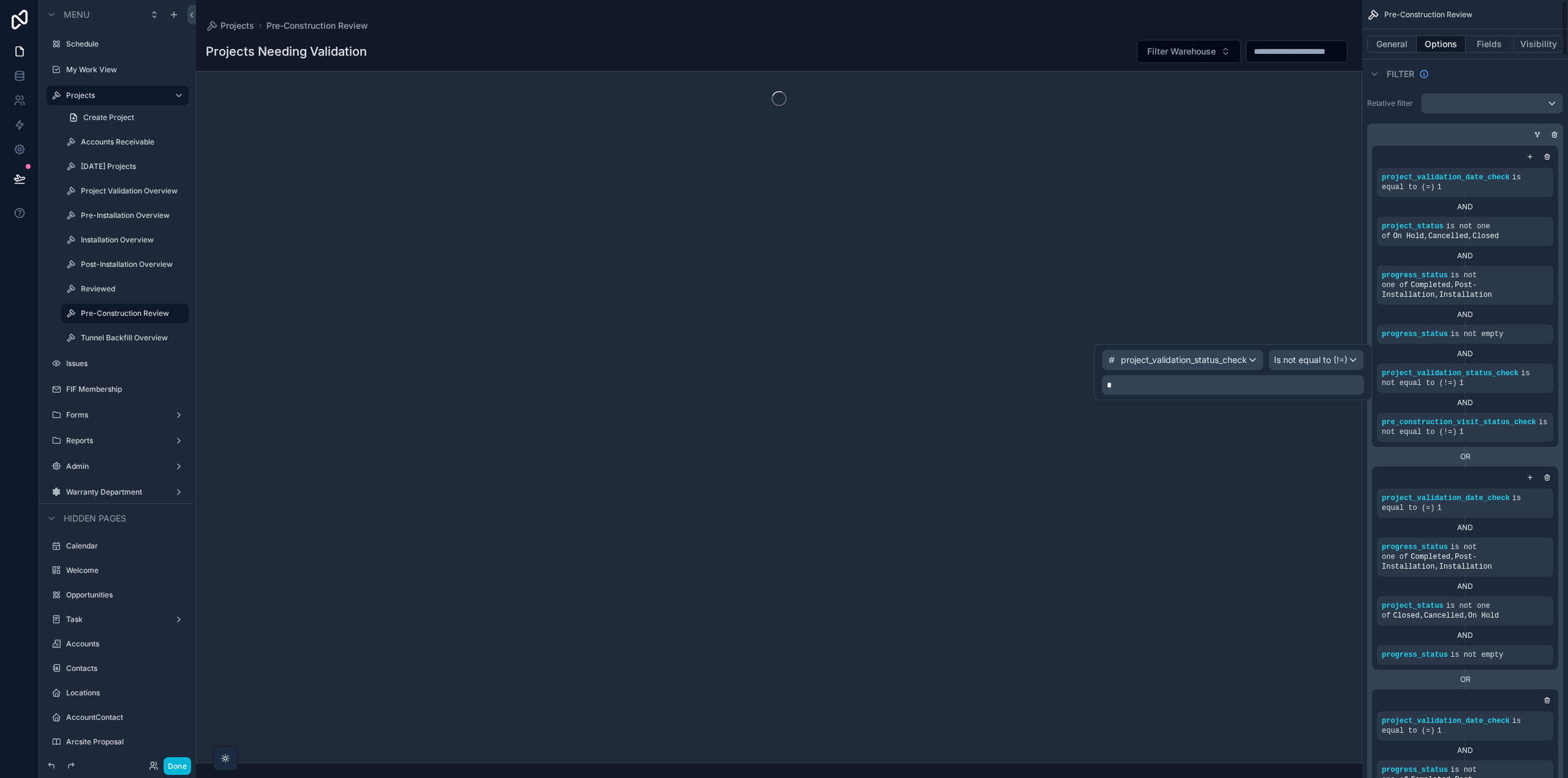
click at [1494, 358] on div "AND" at bounding box center [1465, 353] width 176 height 10
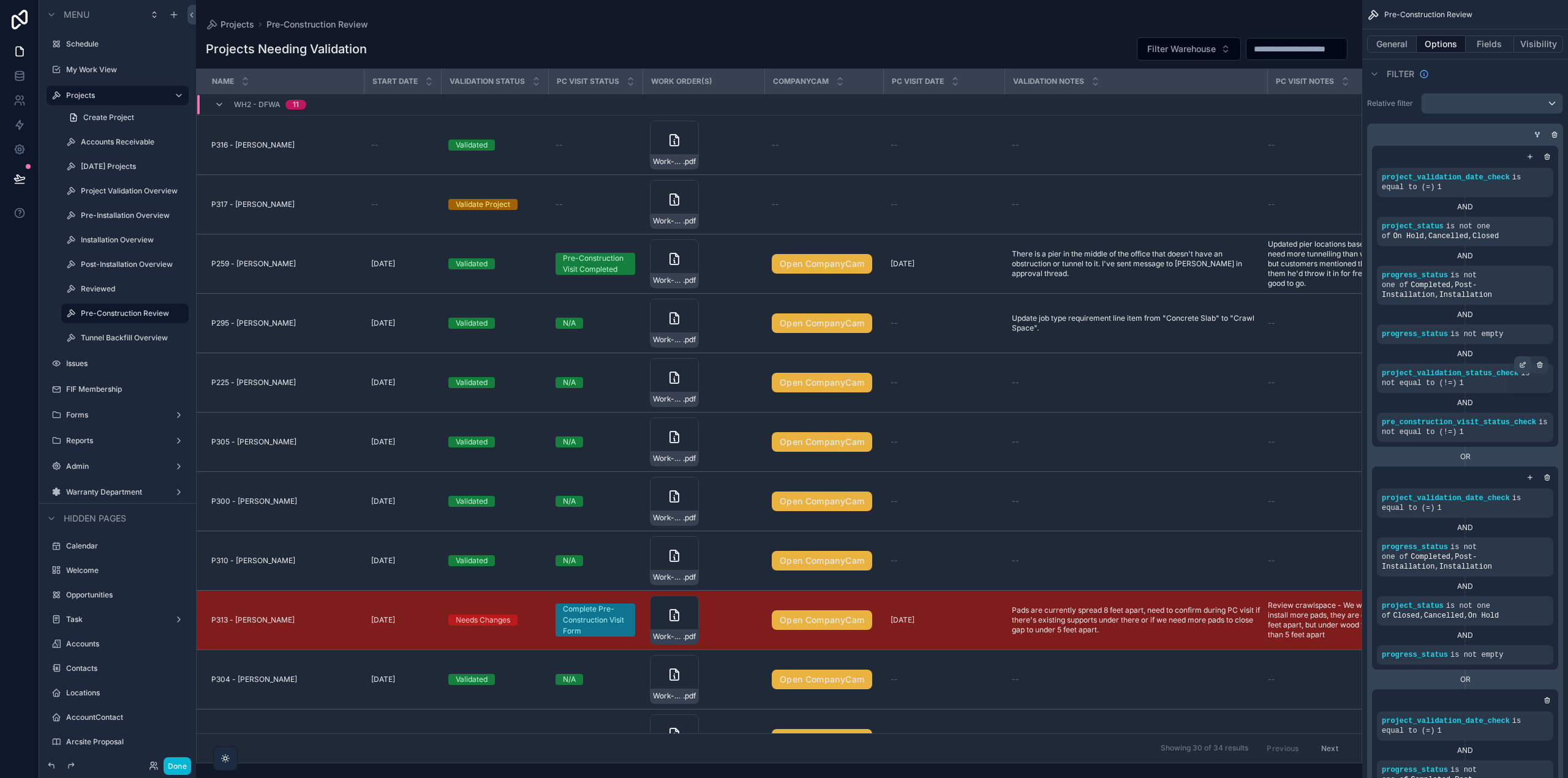
click at [1521, 364] on icon "scrollable content" at bounding box center [1522, 366] width 4 height 4
click at [1317, 361] on span "Is not equal to (!=)" at bounding box center [1311, 360] width 74 height 12
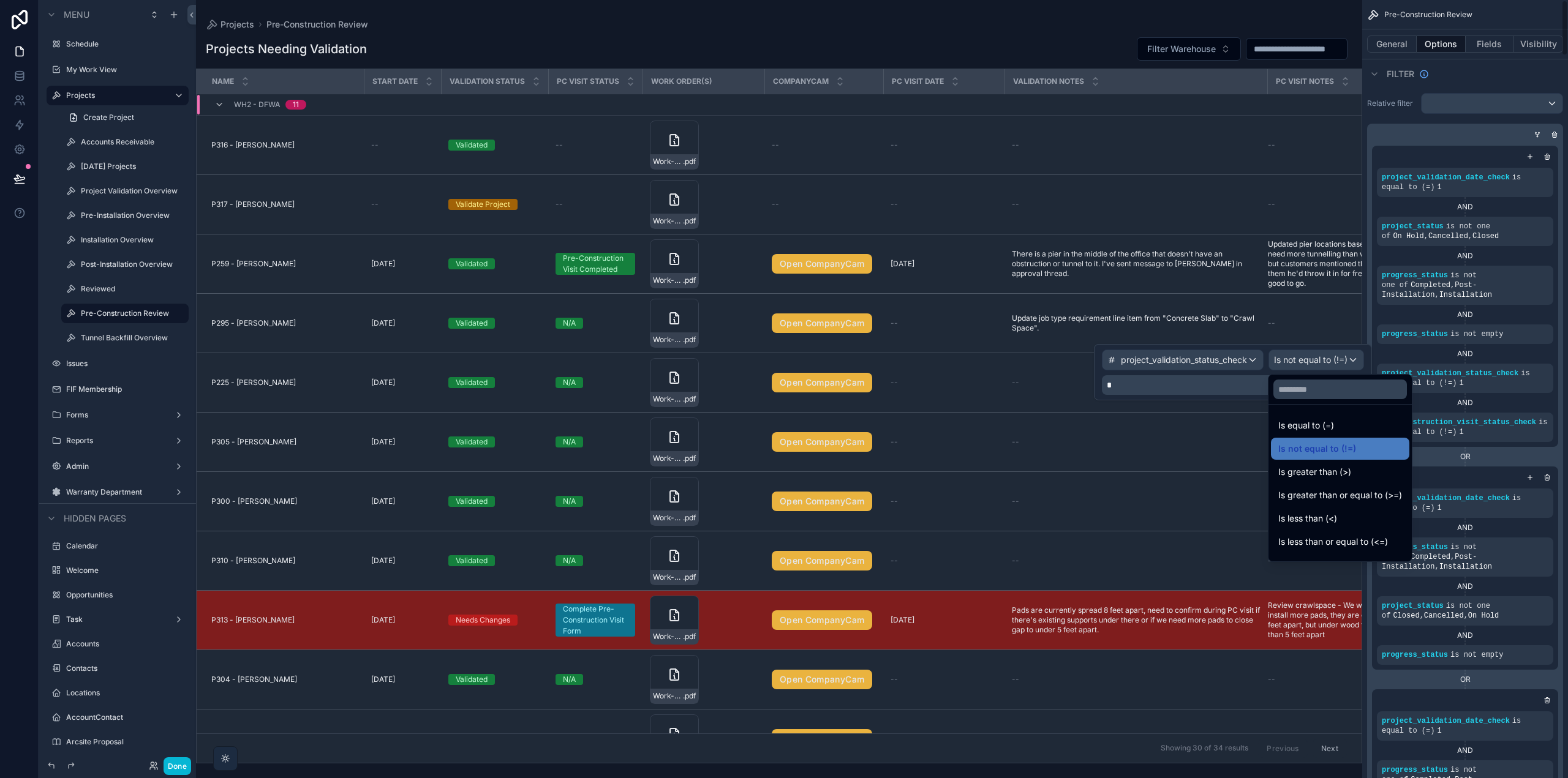
click at [1502, 353] on div "AND" at bounding box center [1465, 353] width 176 height 10
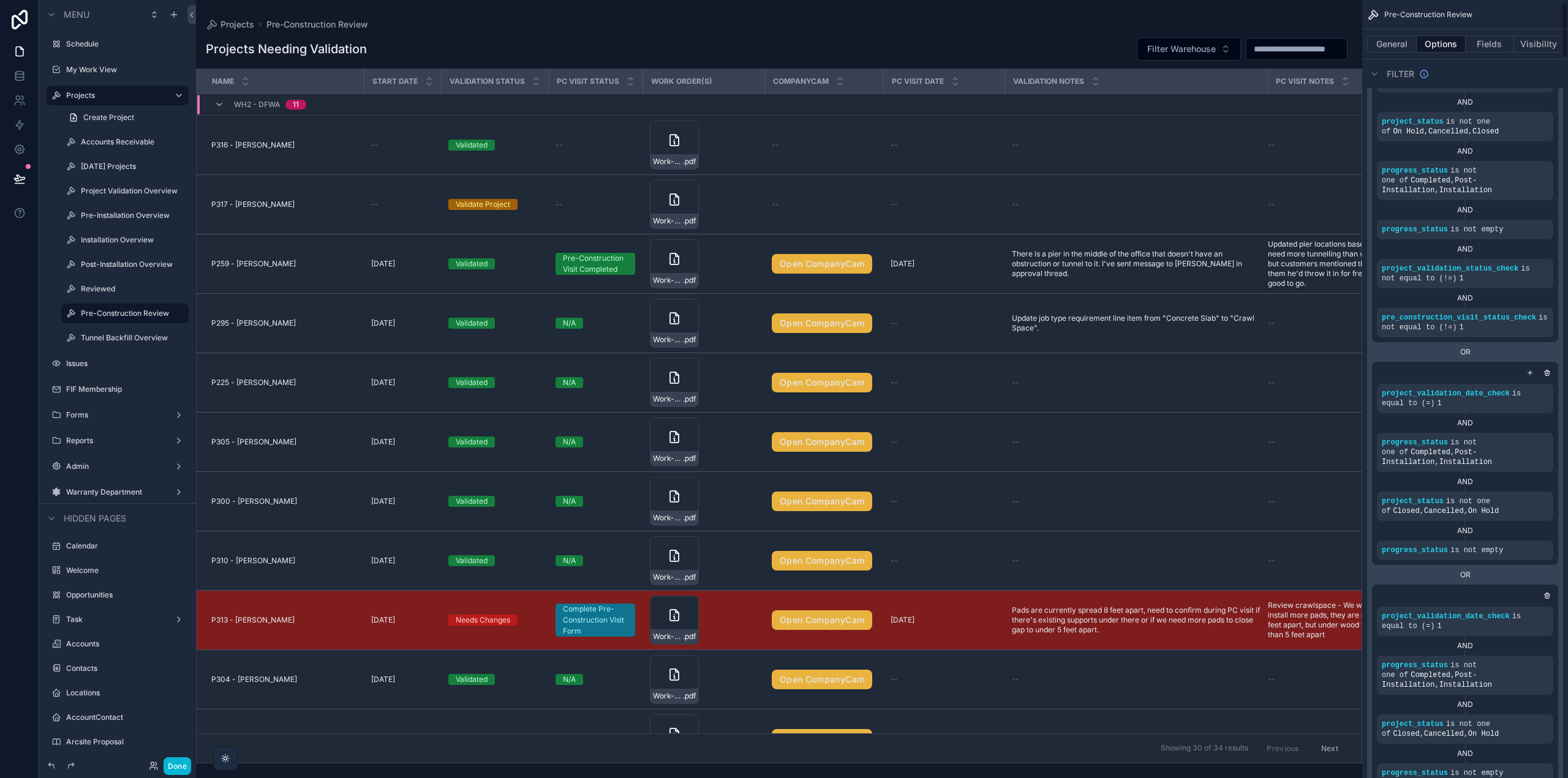
scroll to position [123, 0]
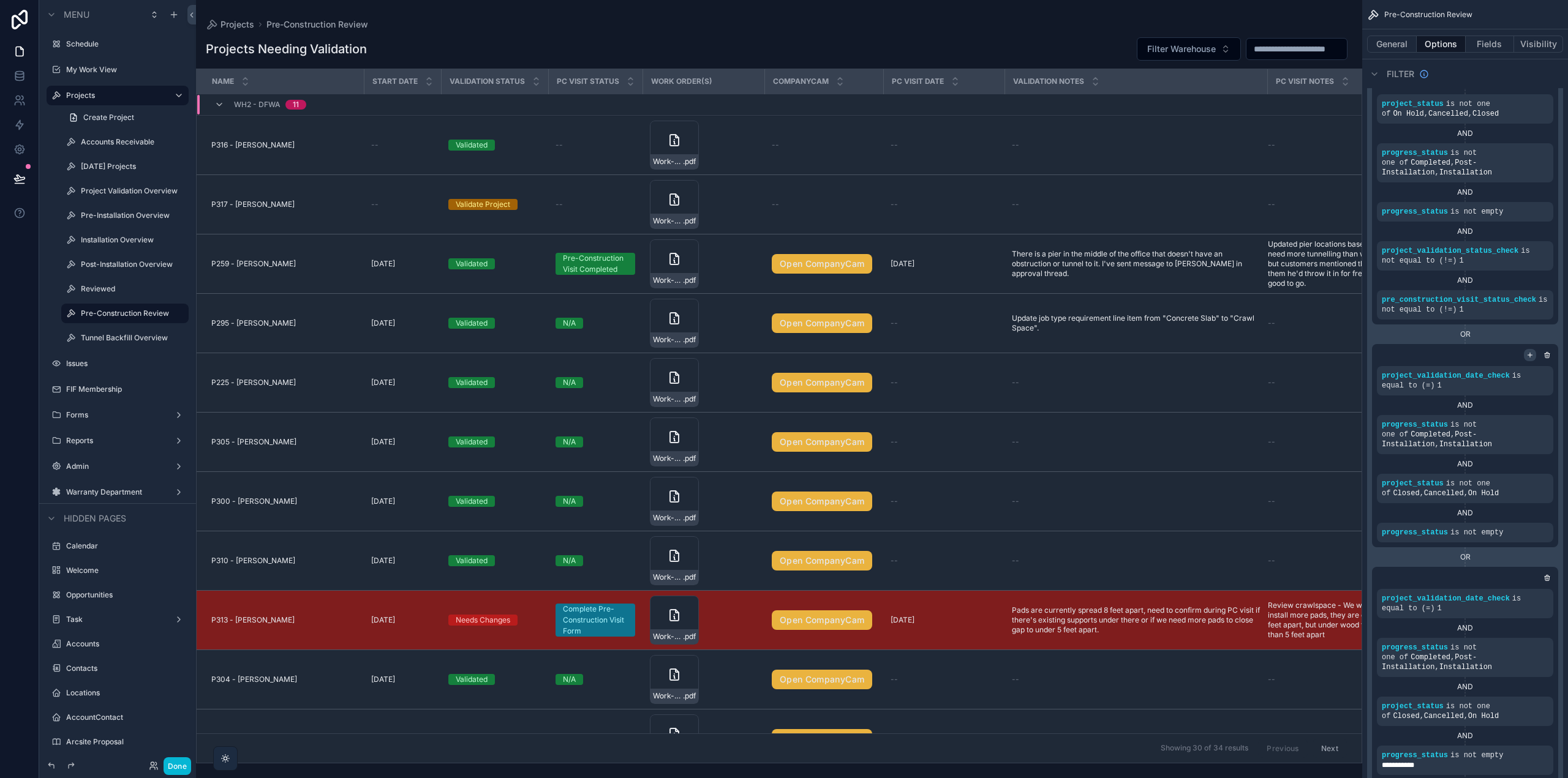
click at [1531, 354] on icon "scrollable content" at bounding box center [1531, 356] width 0 height 4
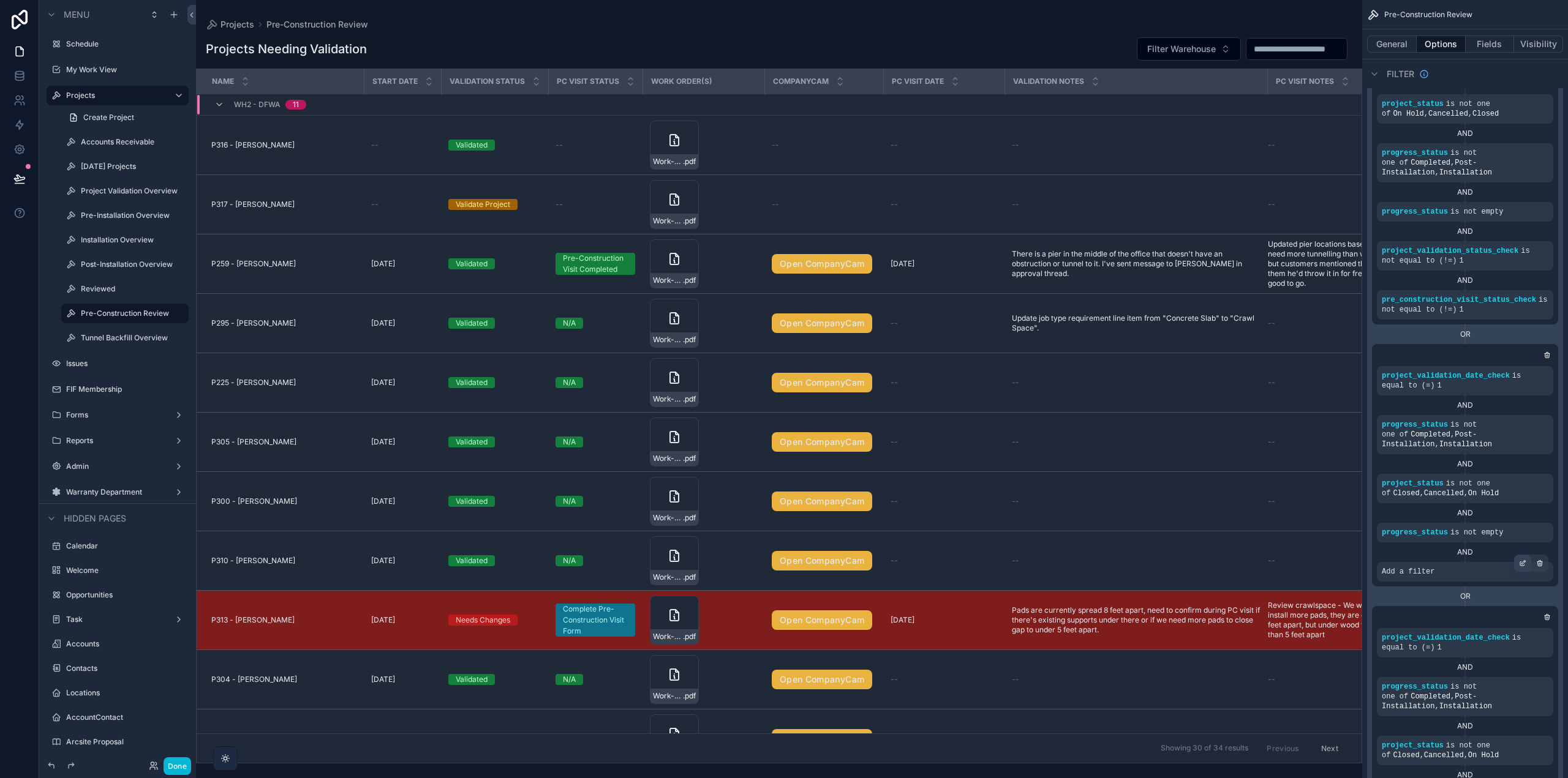
click at [1524, 562] on icon "scrollable content" at bounding box center [1523, 563] width 7 height 7
click at [1272, 548] on span "Select a field" at bounding box center [1253, 553] width 52 height 10
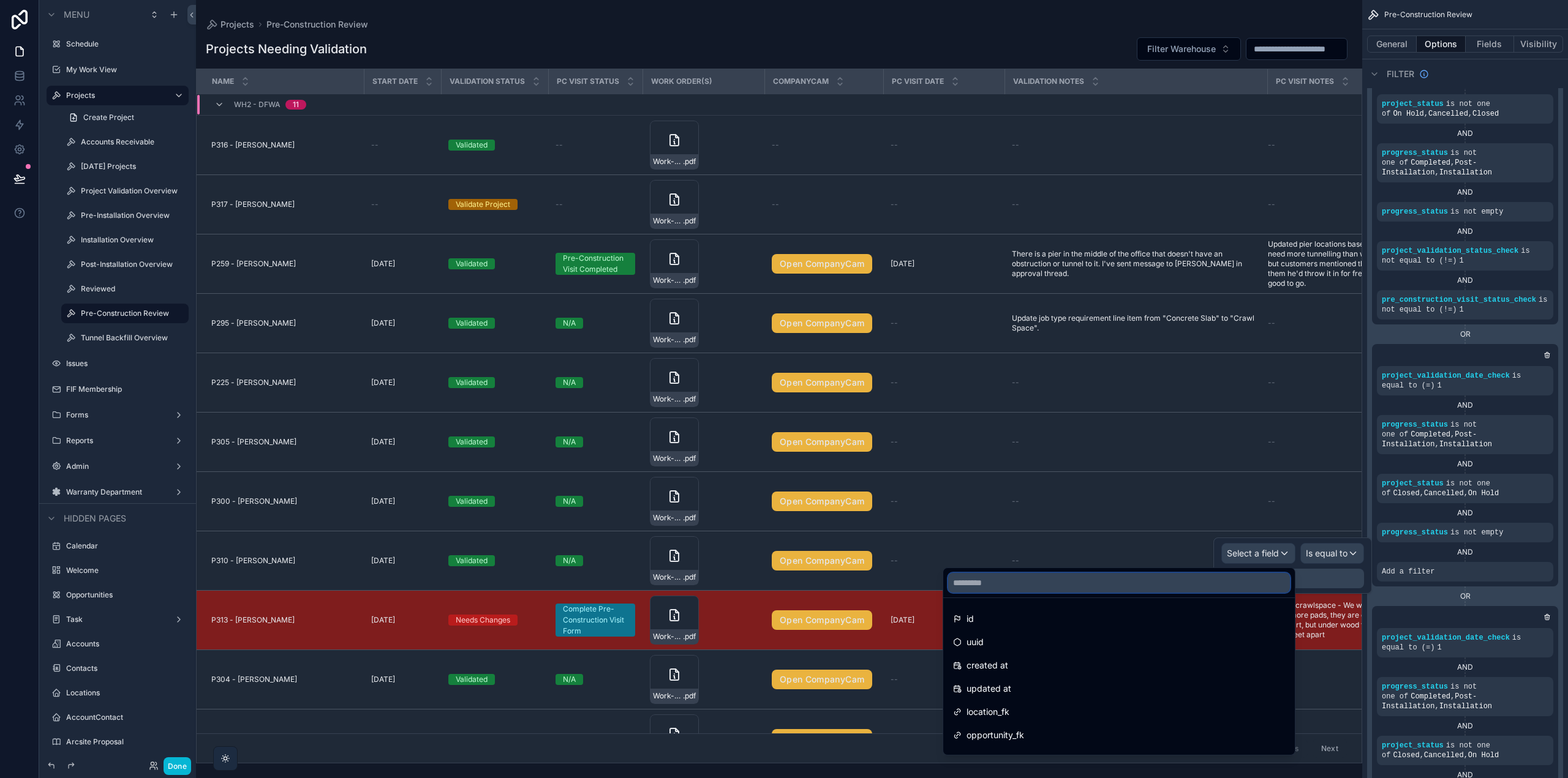
click at [1072, 578] on input "text" at bounding box center [1119, 583] width 342 height 20
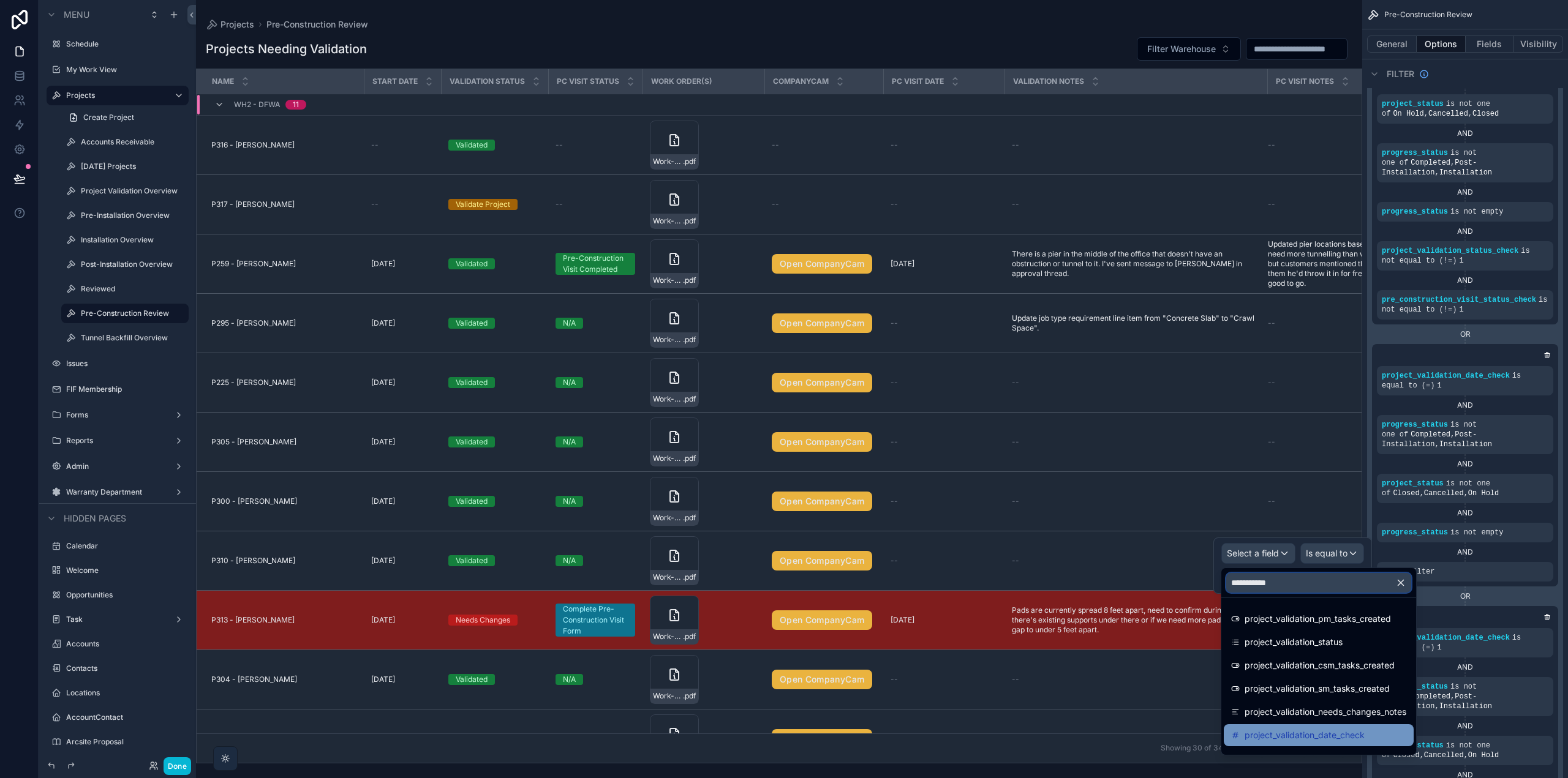
type input "**********"
click at [1326, 732] on span "project_validation_date_check" at bounding box center [1304, 735] width 120 height 15
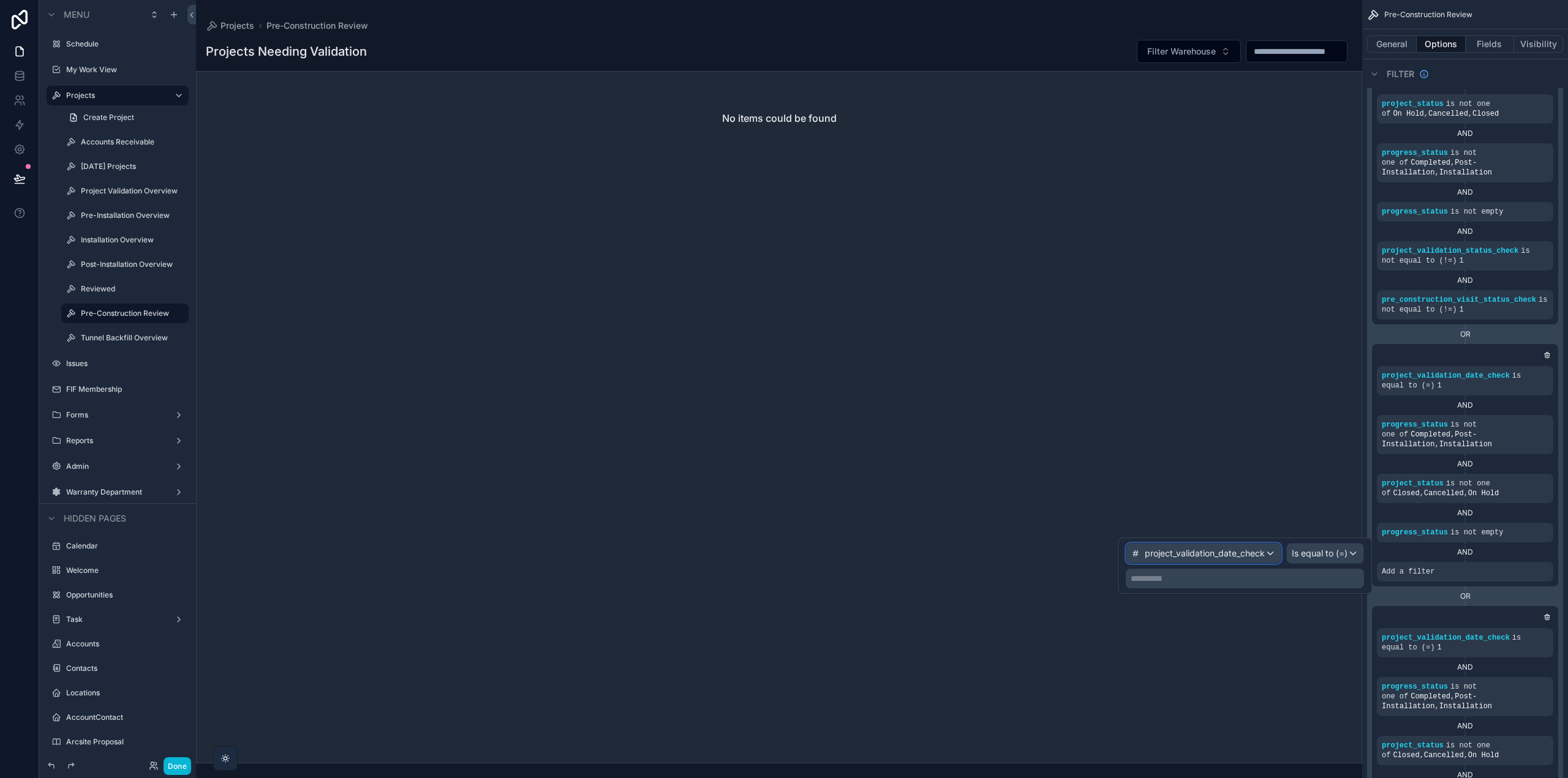
click at [1262, 551] on span "project_validation_date_check" at bounding box center [1204, 553] width 120 height 12
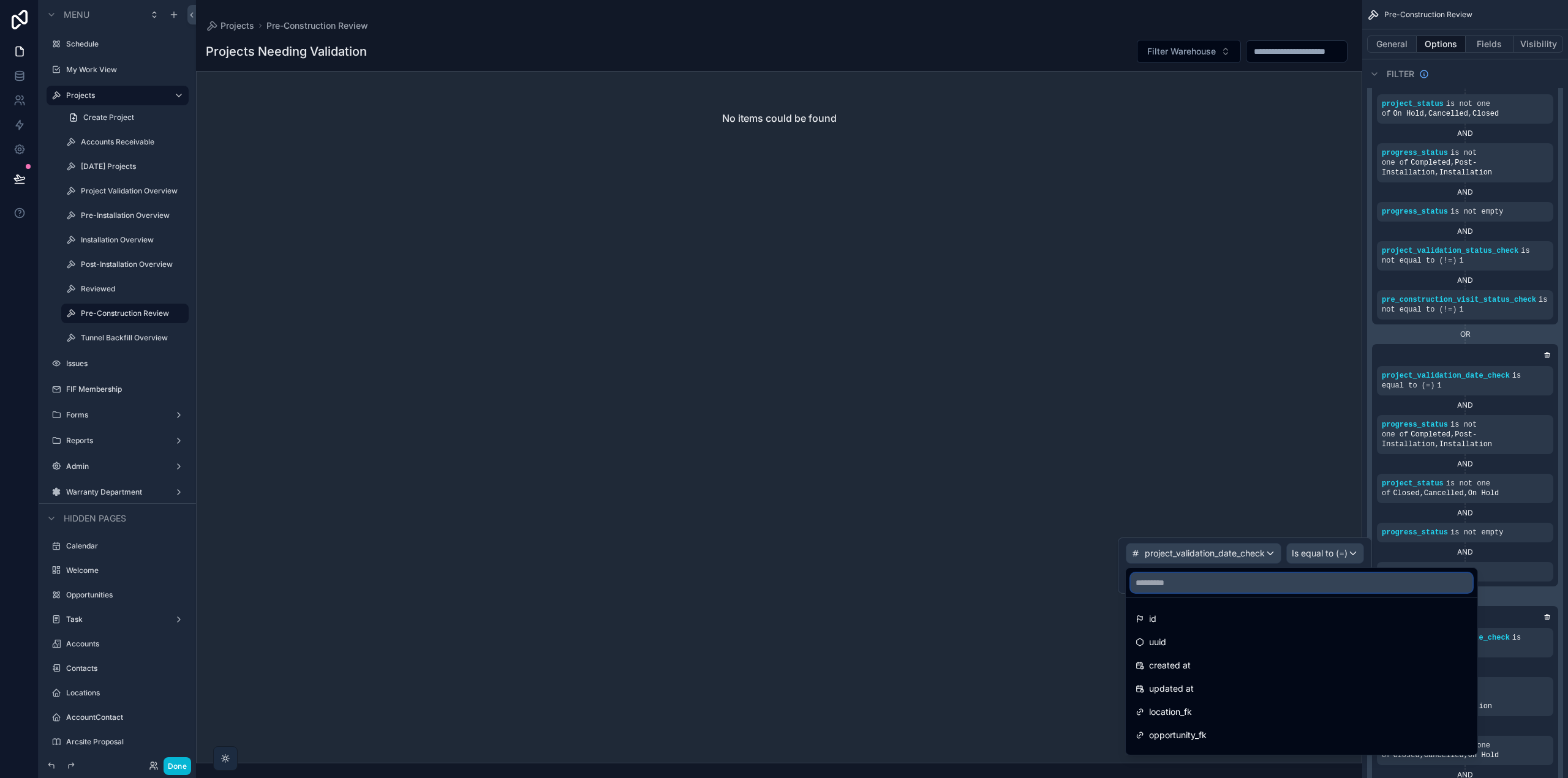
click at [1161, 575] on input "text" at bounding box center [1301, 583] width 342 height 20
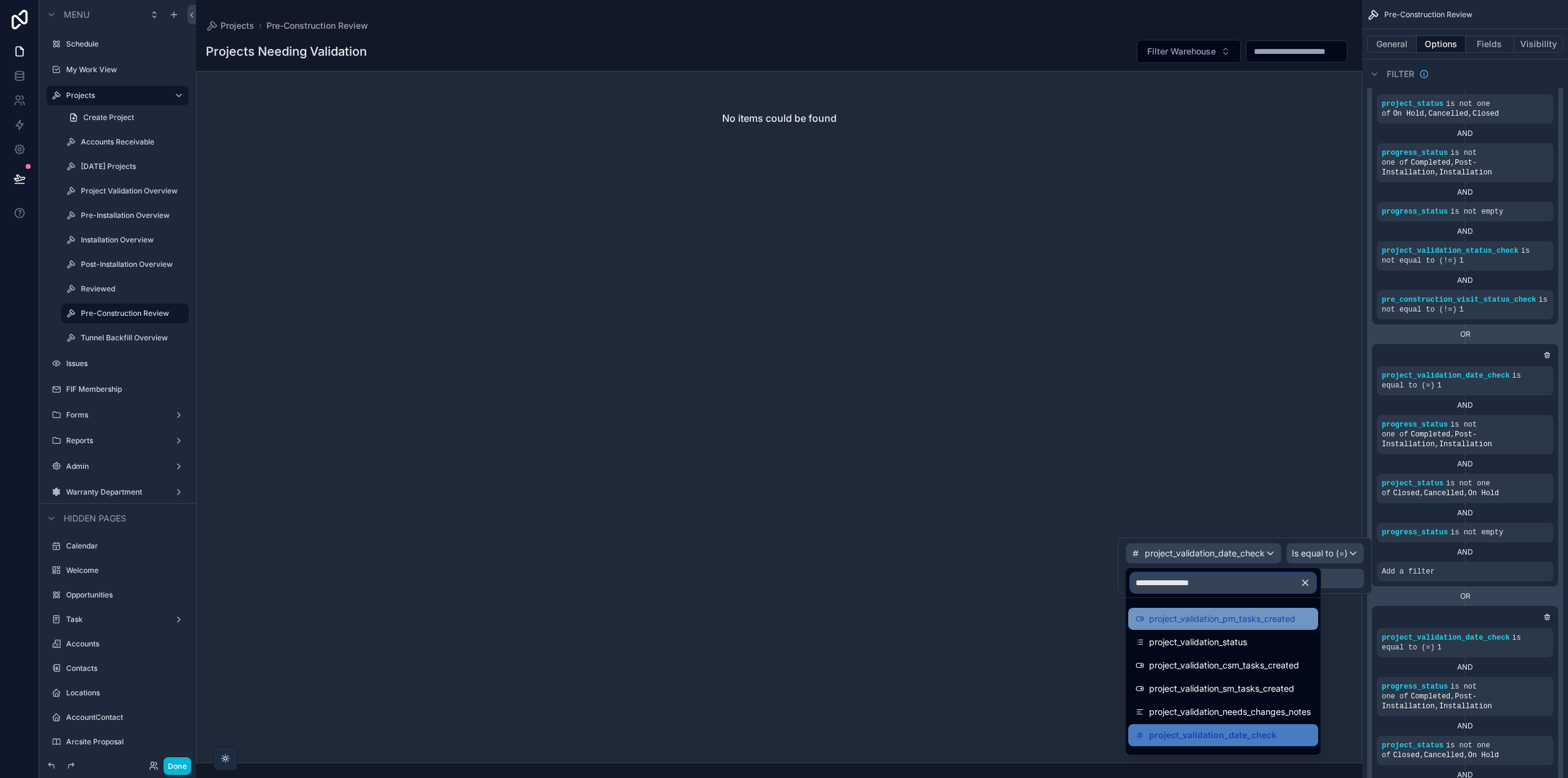
scroll to position [17, 0]
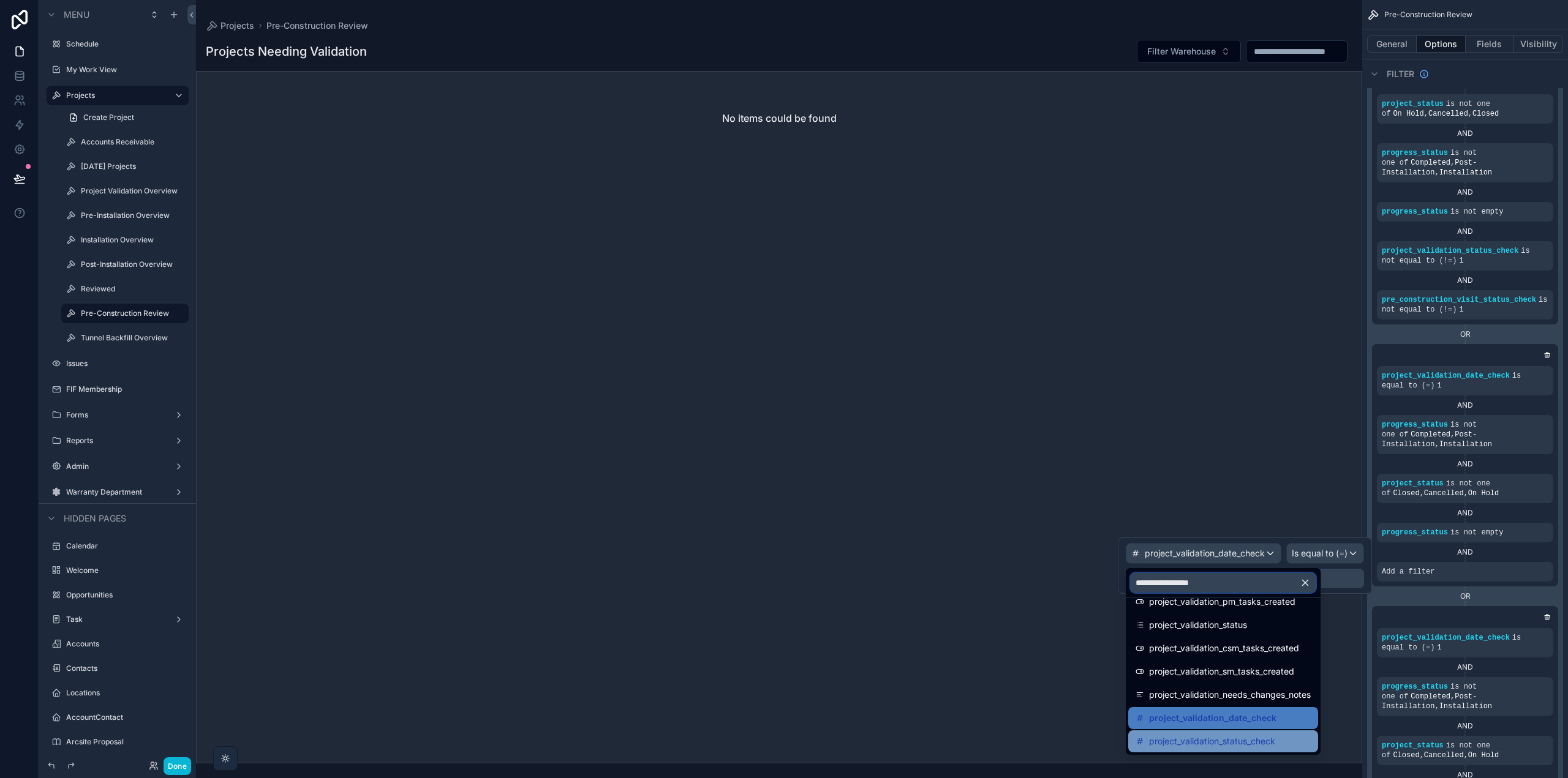
type input "**********"
click at [1247, 738] on span "project_validation_status_check" at bounding box center [1212, 741] width 126 height 15
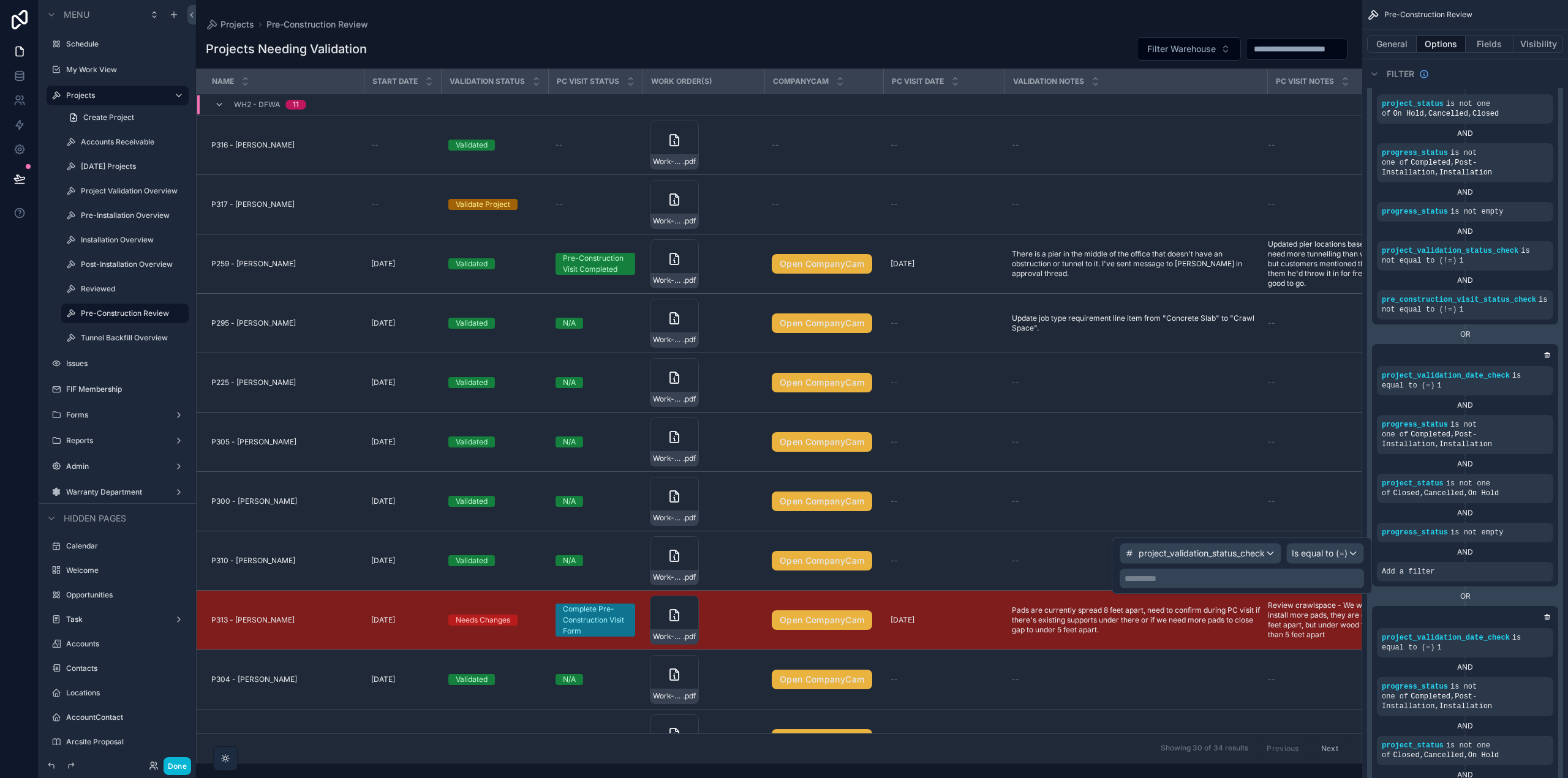
click at [1312, 578] on p "**********" at bounding box center [1243, 578] width 237 height 12
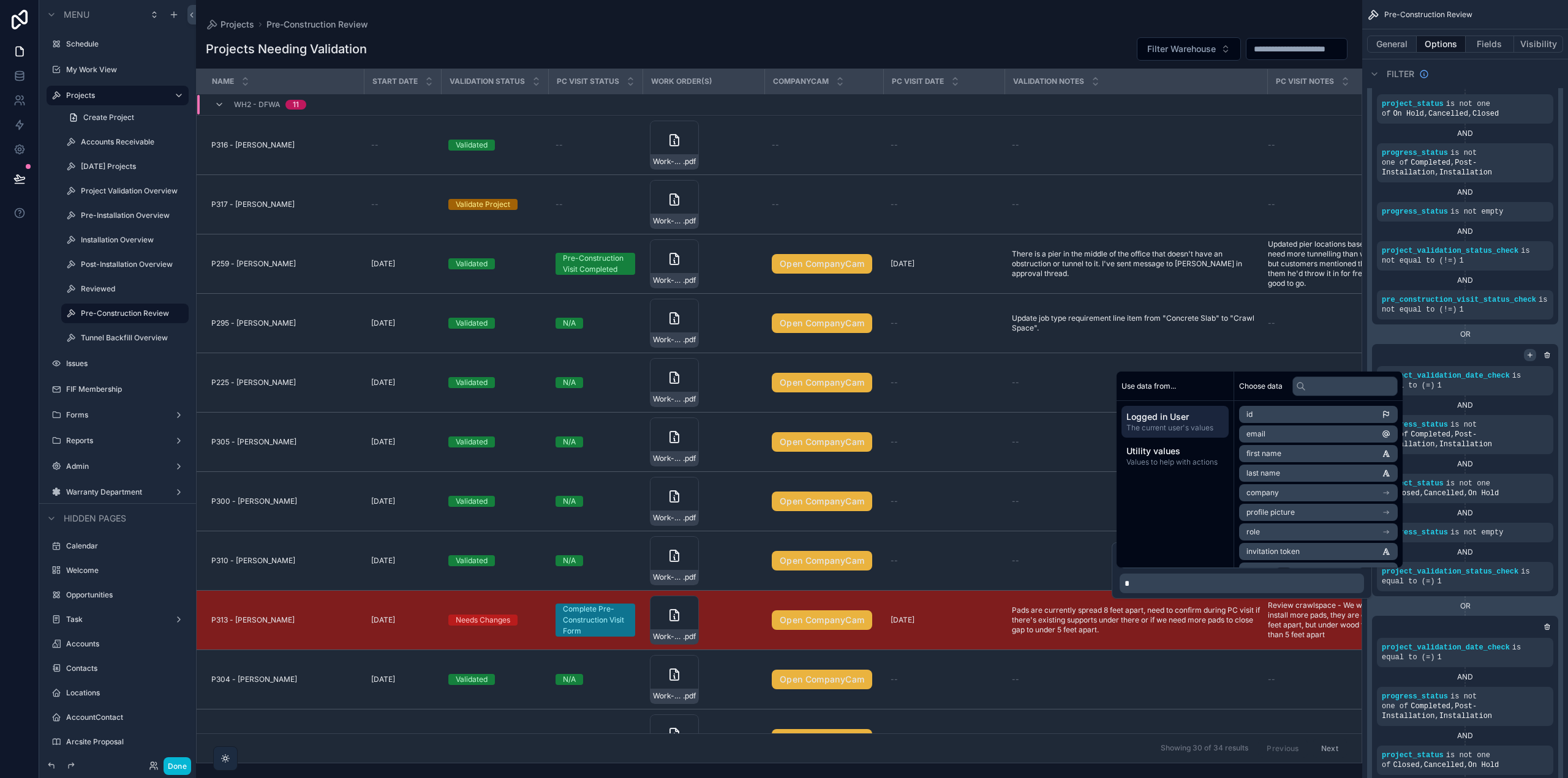
click at [1527, 355] on icon "scrollable content" at bounding box center [1531, 355] width 7 height 7
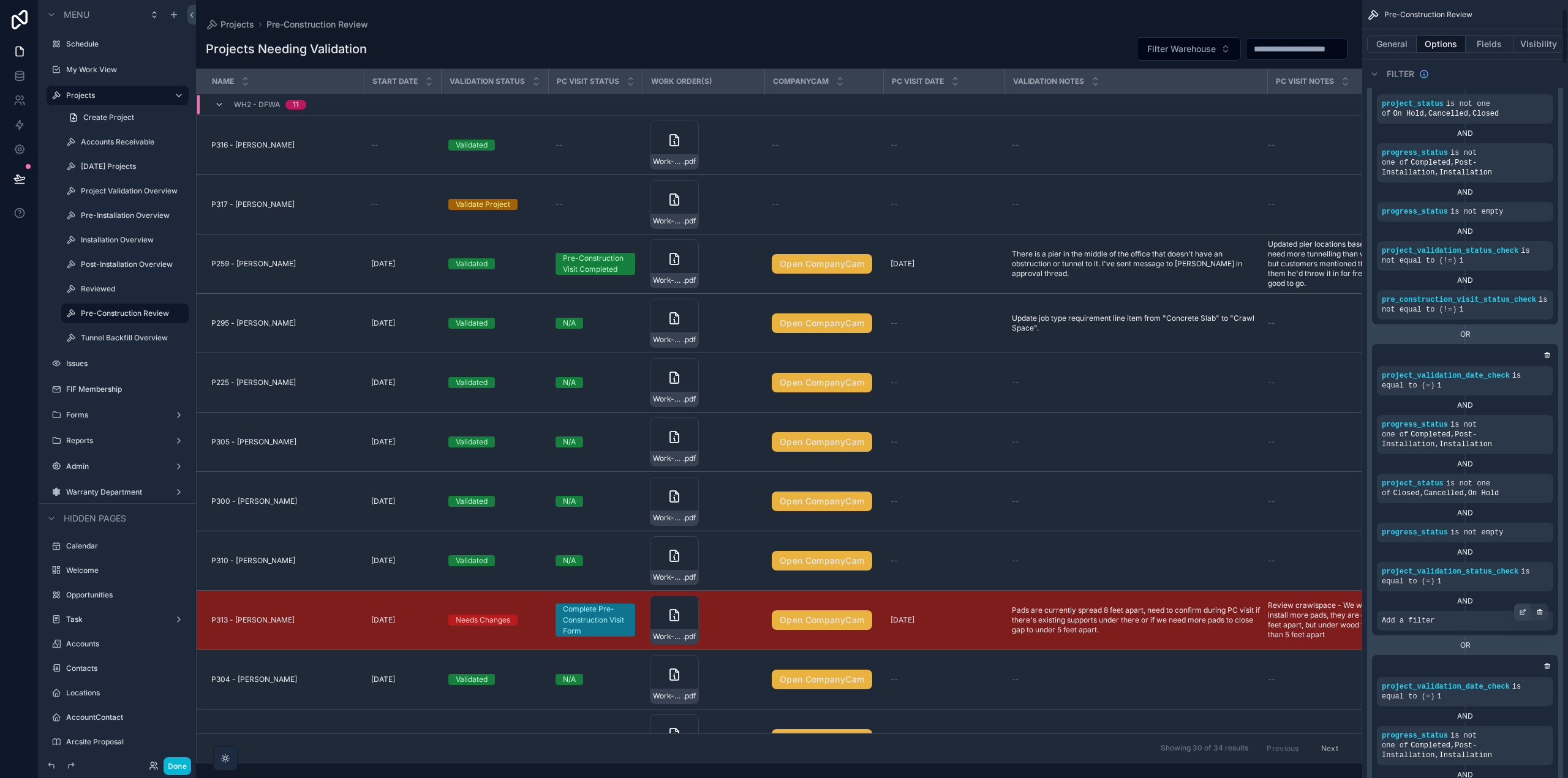
click at [1524, 612] on icon "scrollable content" at bounding box center [1524, 610] width 4 height 4
click at [1250, 610] on div "Select a field" at bounding box center [1258, 602] width 73 height 20
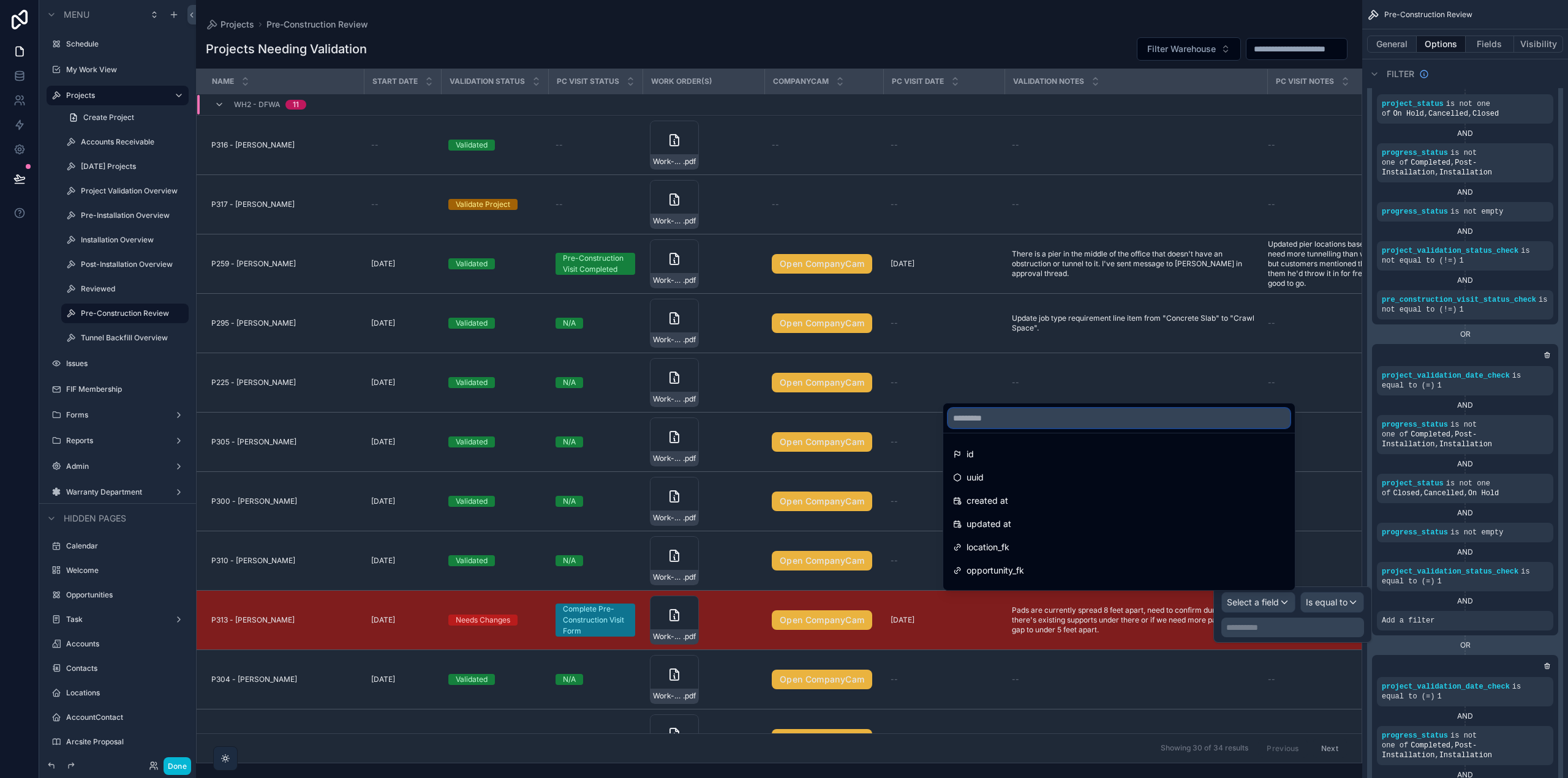
click at [1019, 419] on input "text" at bounding box center [1119, 418] width 342 height 20
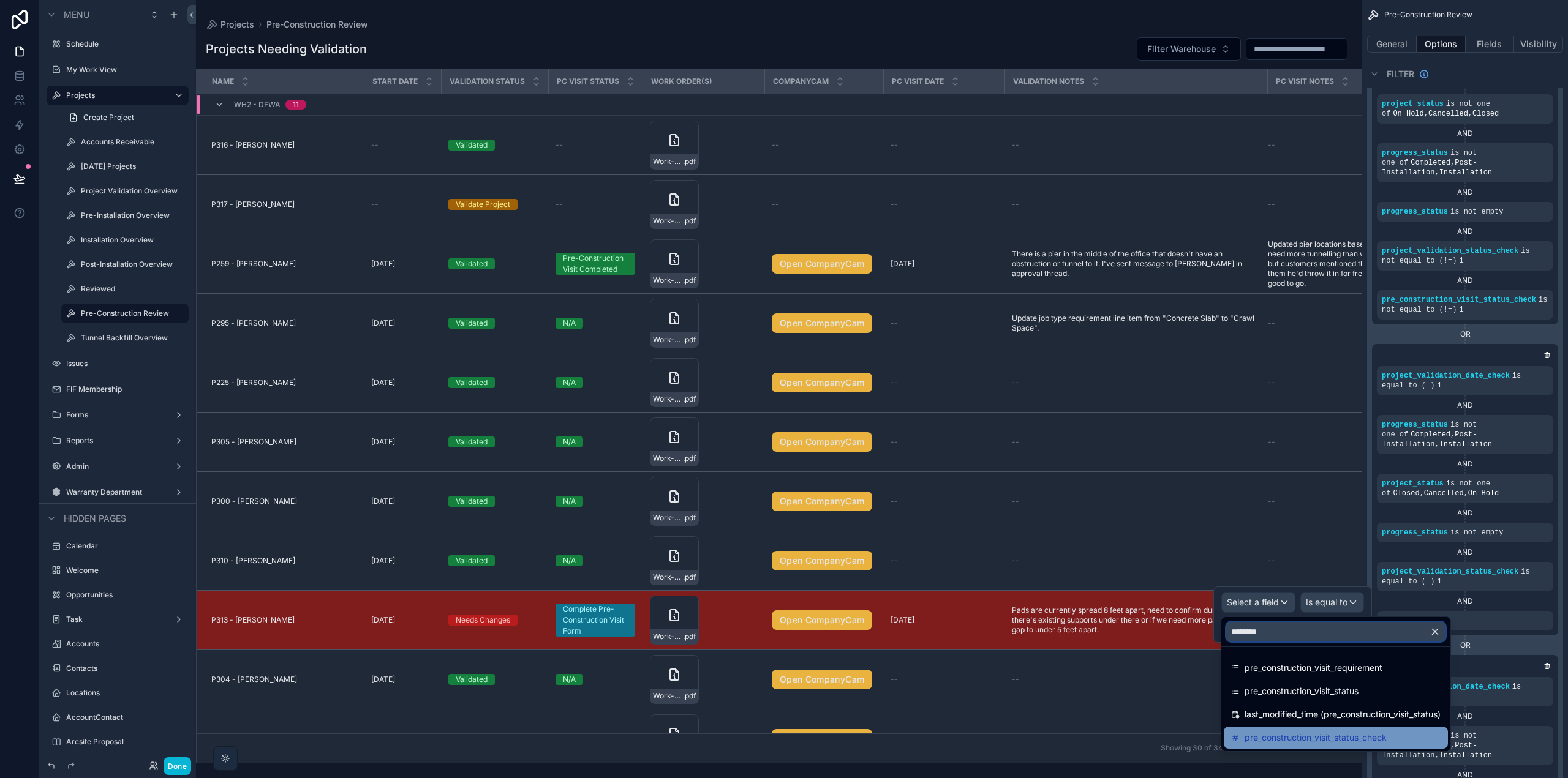
type input "********"
click at [1378, 733] on span "pre_construction_visit_status_check" at bounding box center [1315, 738] width 142 height 15
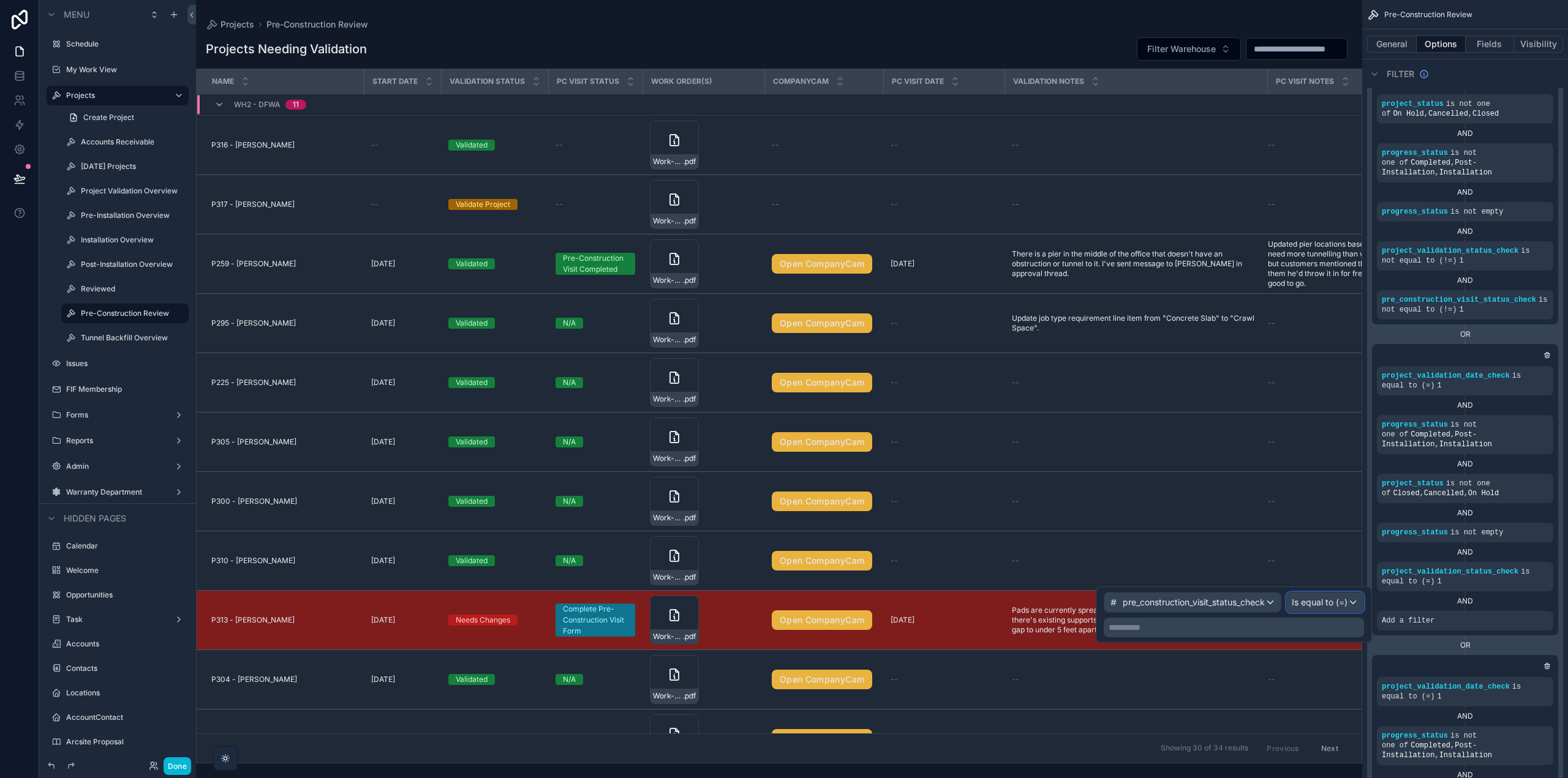
click at [1344, 605] on span "Is equal to (=)" at bounding box center [1320, 602] width 56 height 12
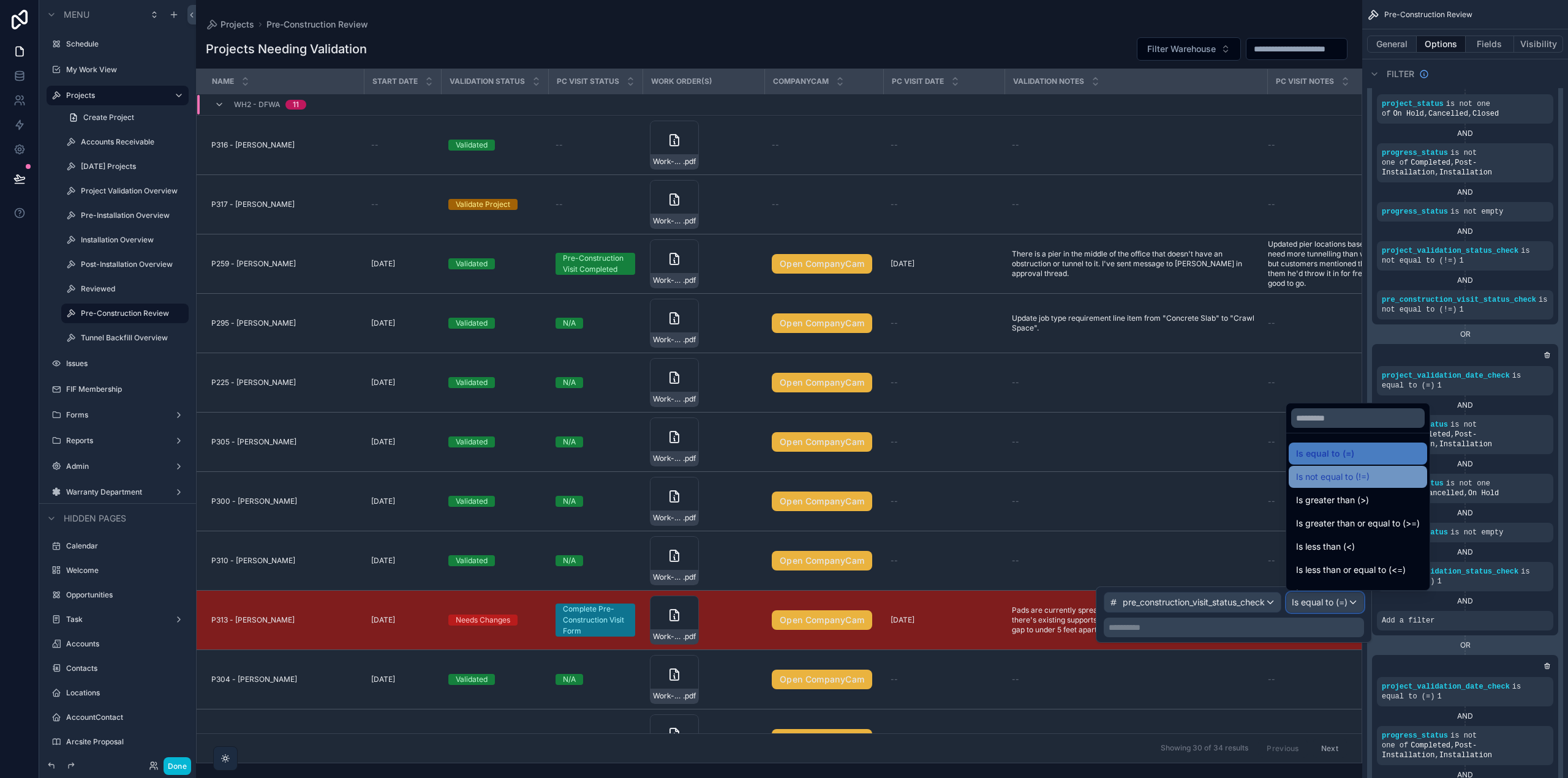
scroll to position [0, 0]
click at [1347, 483] on span "Is not equal to (!=)" at bounding box center [1333, 478] width 74 height 15
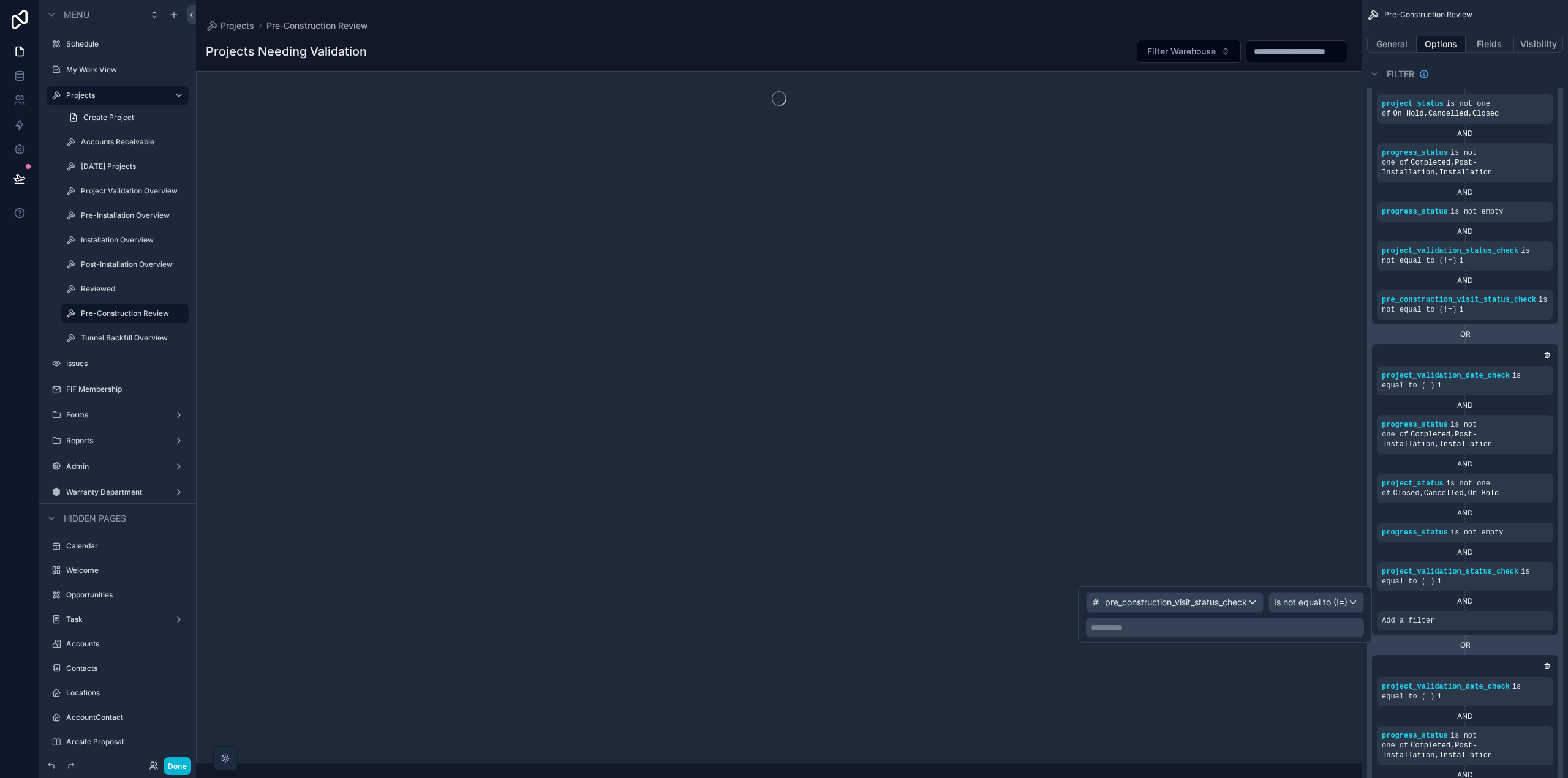
click at [1270, 624] on p "**********" at bounding box center [1226, 627] width 271 height 12
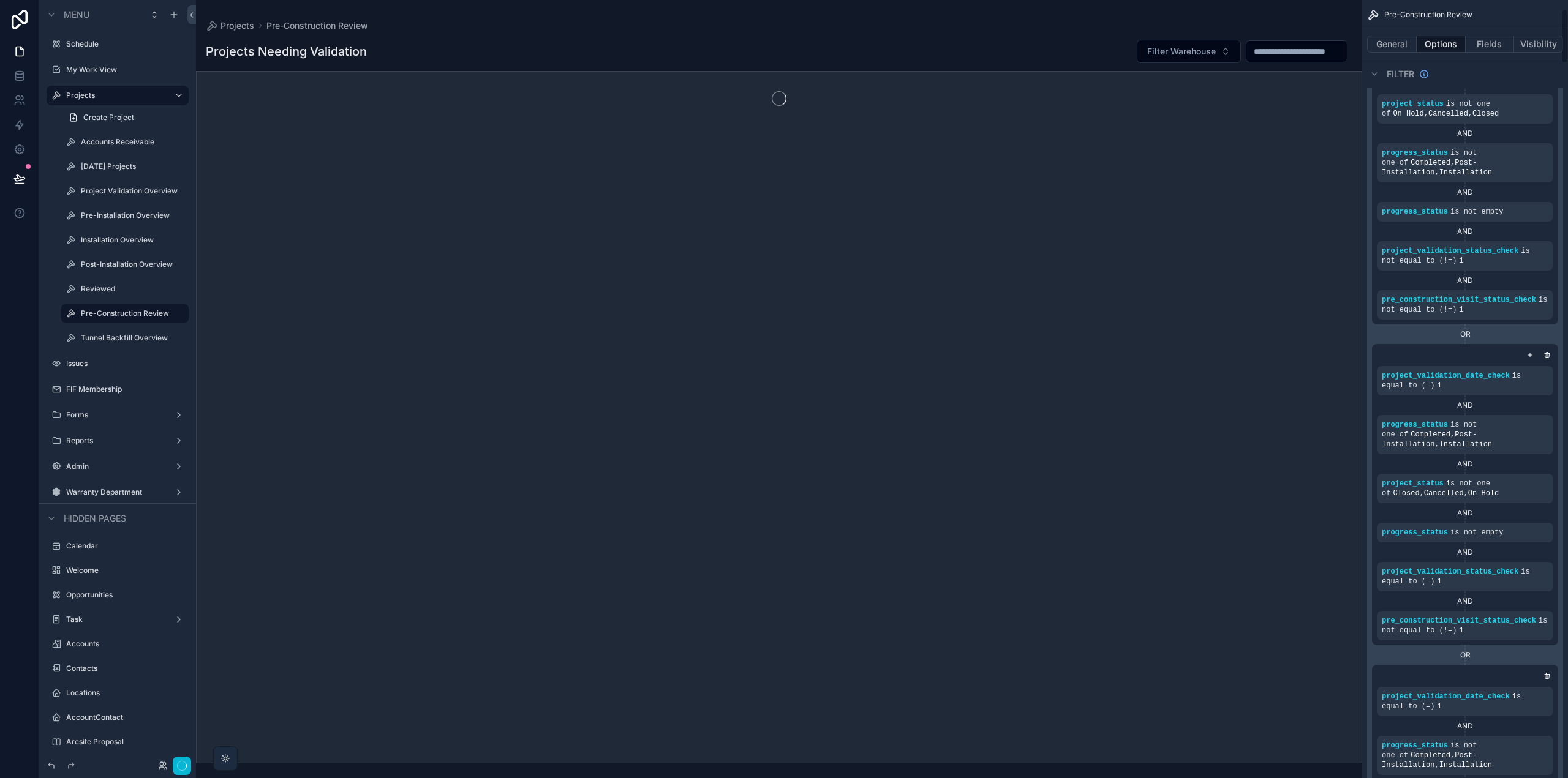
click at [1515, 602] on div "AND" at bounding box center [1465, 601] width 176 height 10
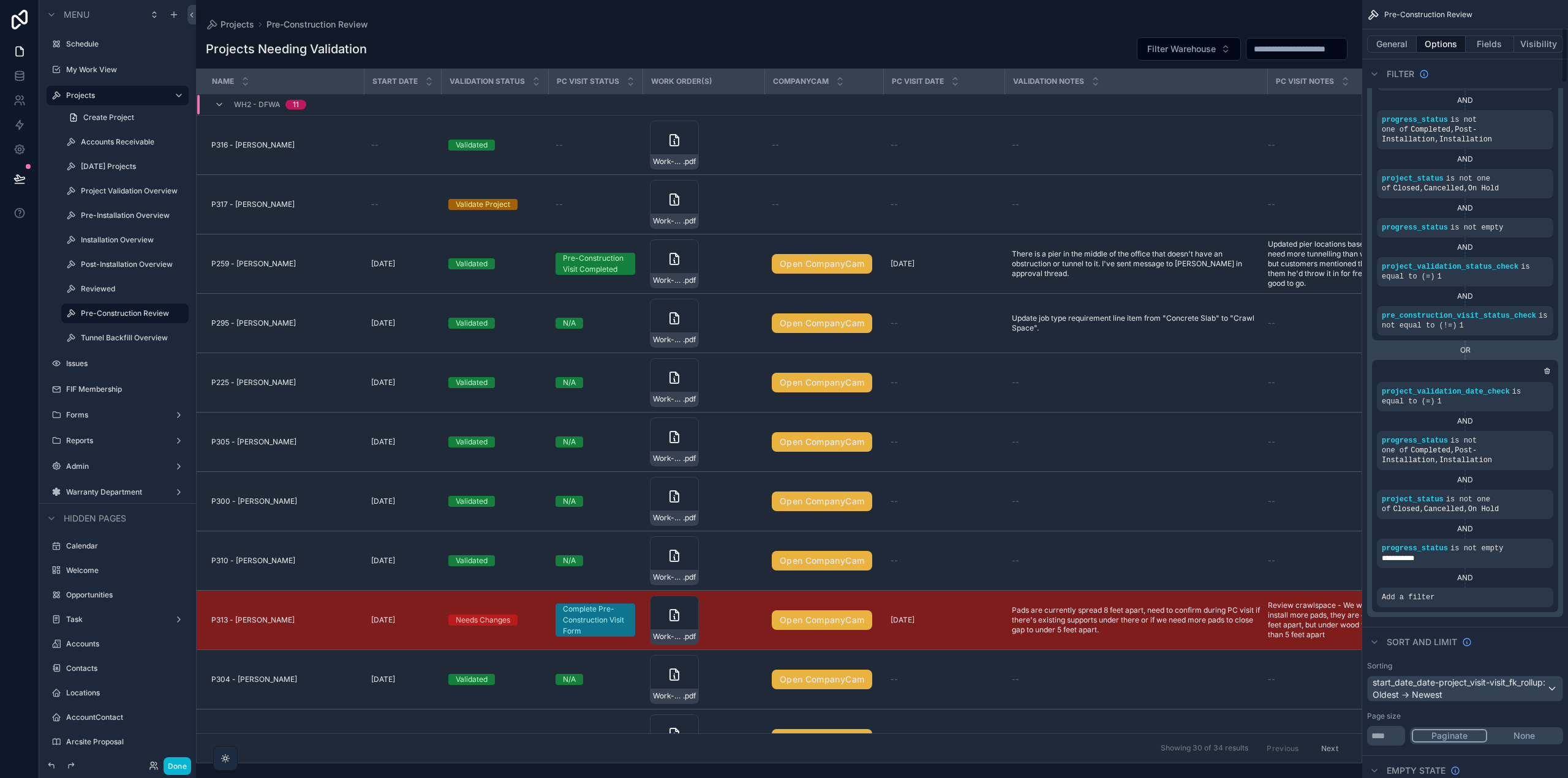
scroll to position [428, 0]
click at [1522, 589] on icon "scrollable content" at bounding box center [1523, 588] width 7 height 7
click at [1258, 578] on span "Select a field" at bounding box center [1253, 577] width 52 height 10
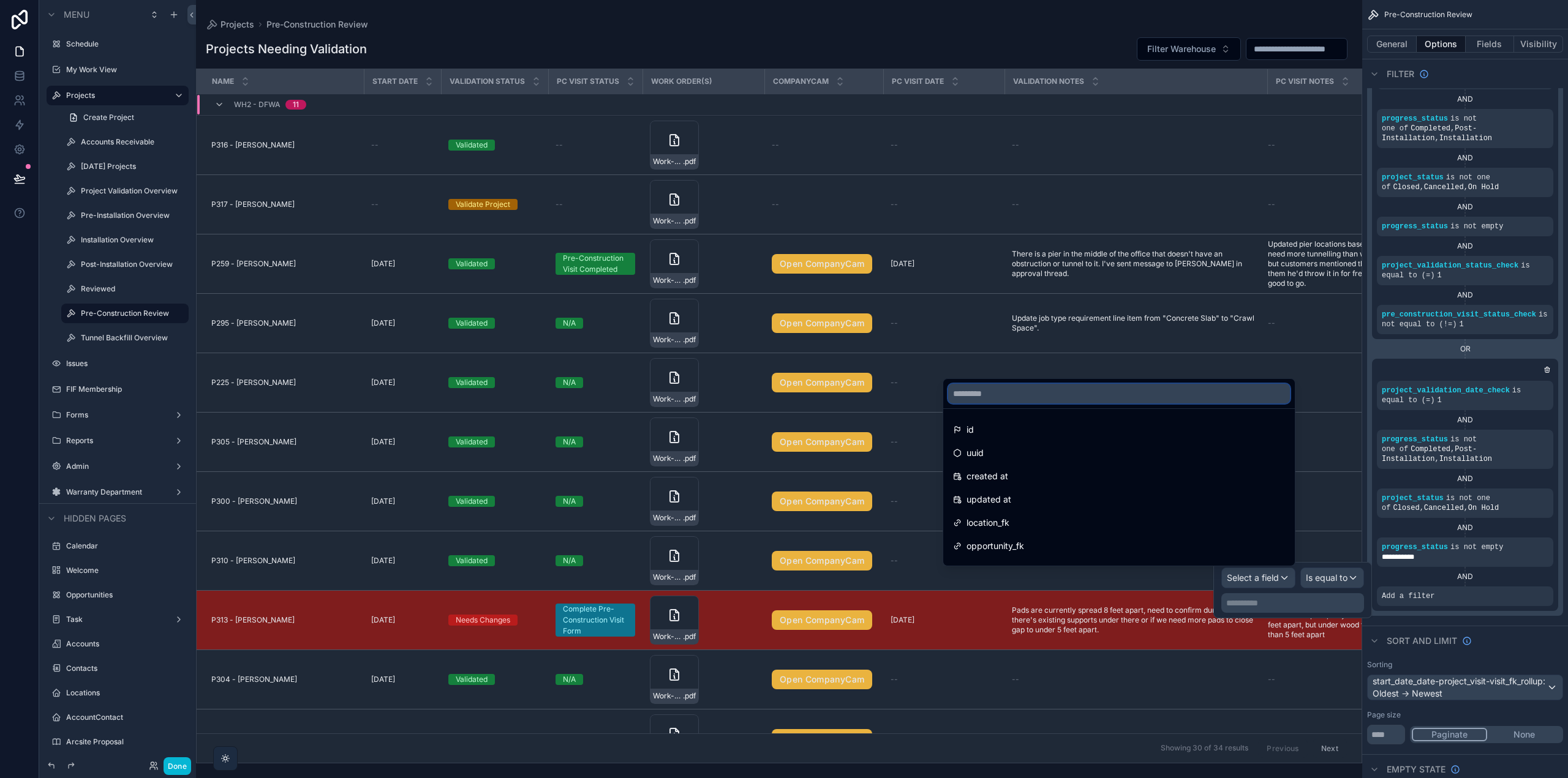
click at [1002, 398] on input "text" at bounding box center [1119, 393] width 342 height 20
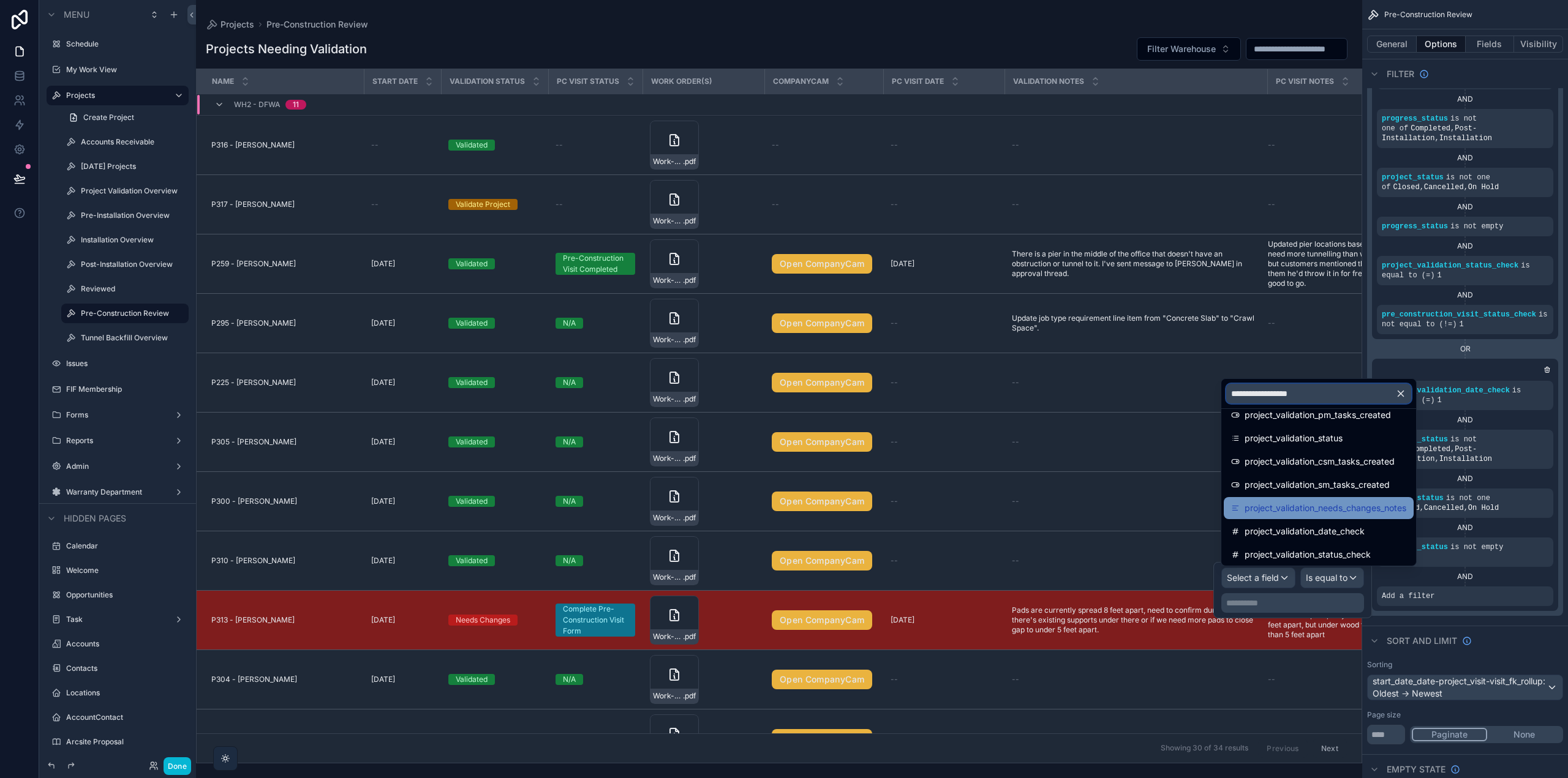
scroll to position [17, 0]
type input "**********"
click at [1347, 549] on span "project_validation_status_check" at bounding box center [1308, 552] width 126 height 15
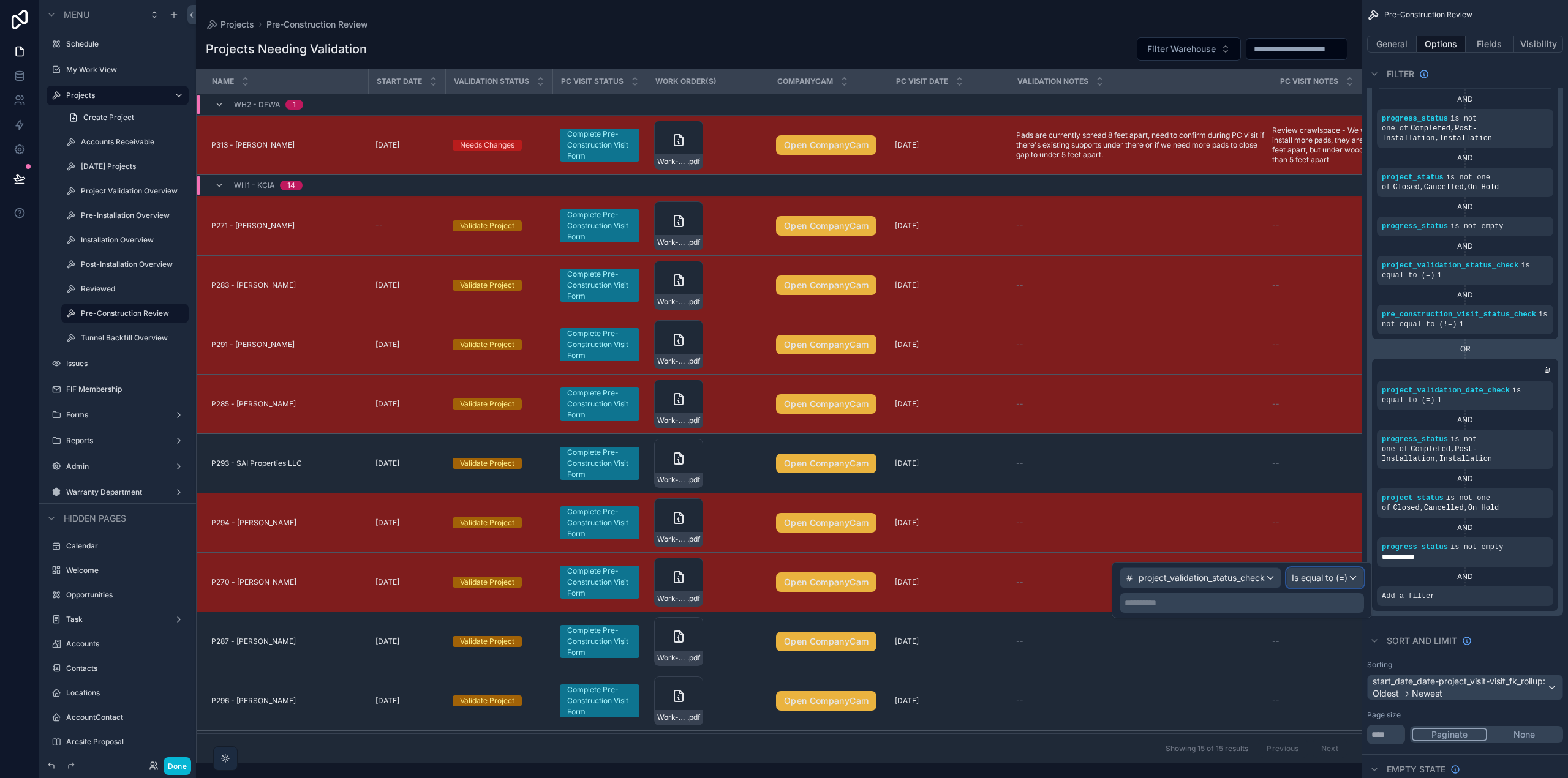
click at [1311, 580] on span "Is equal to (=)" at bounding box center [1320, 577] width 56 height 12
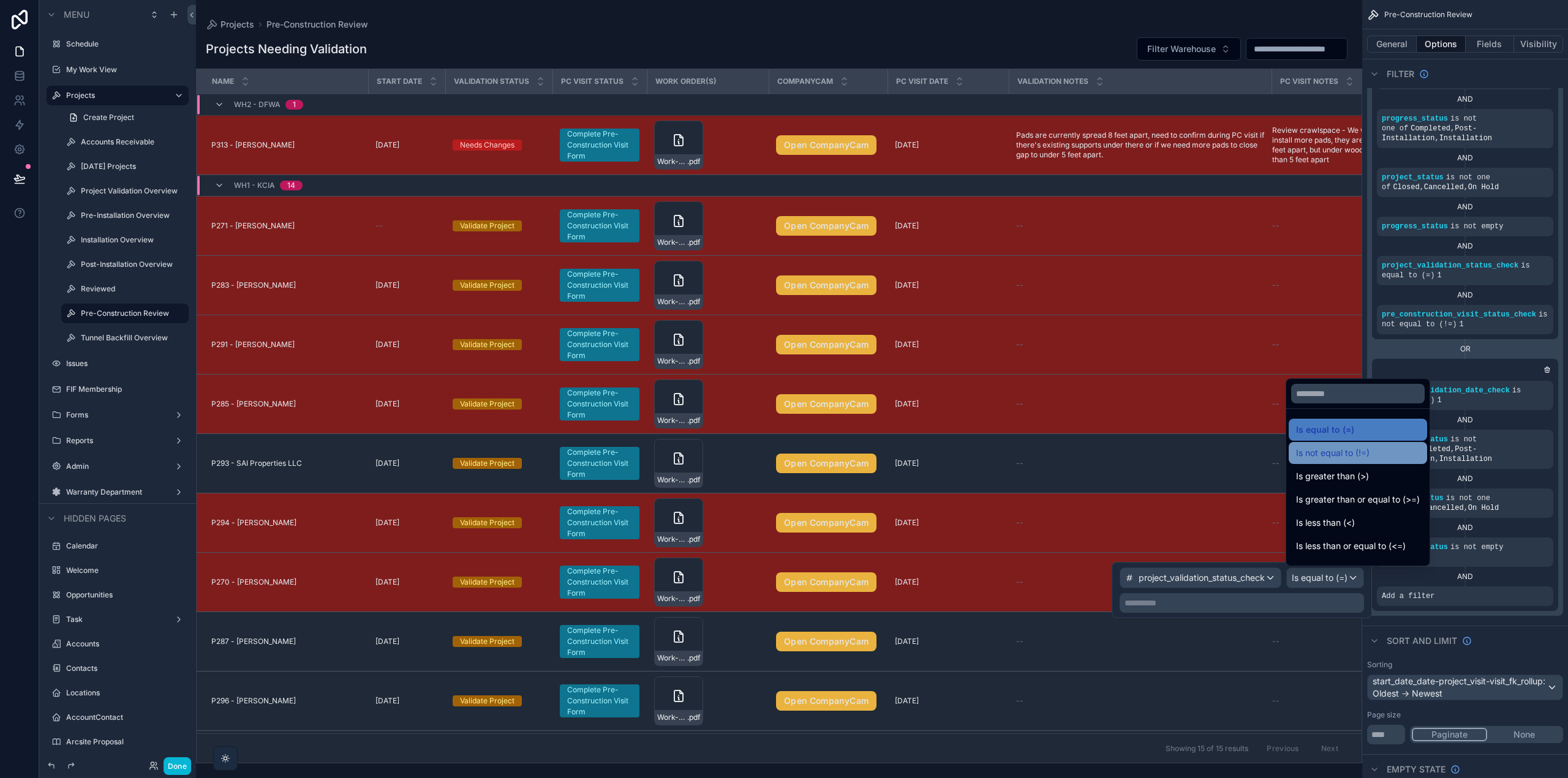
click at [1312, 455] on span "Is not equal to (!=)" at bounding box center [1333, 453] width 74 height 15
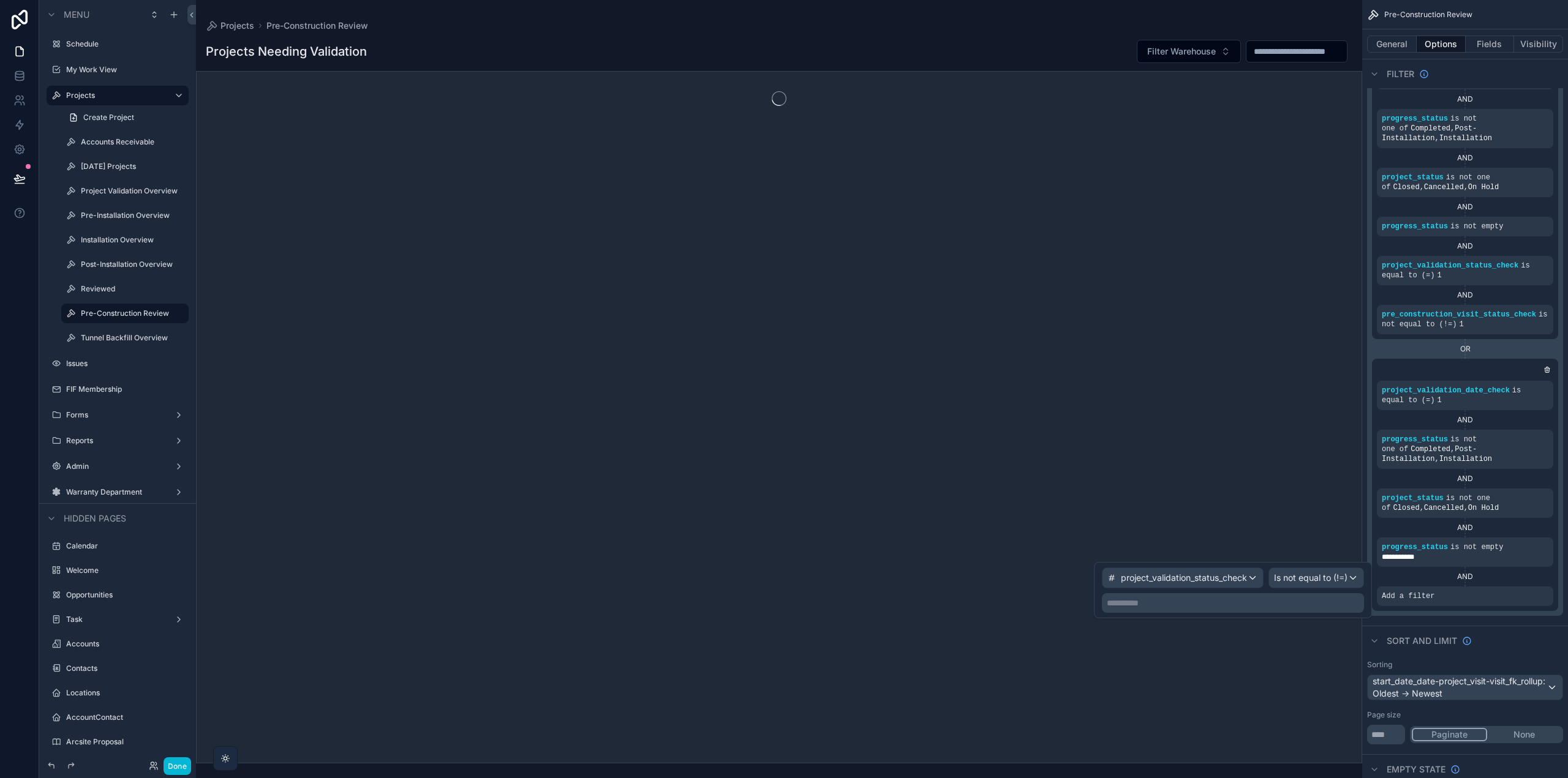
click at [1234, 600] on p "**********" at bounding box center [1234, 602] width 255 height 12
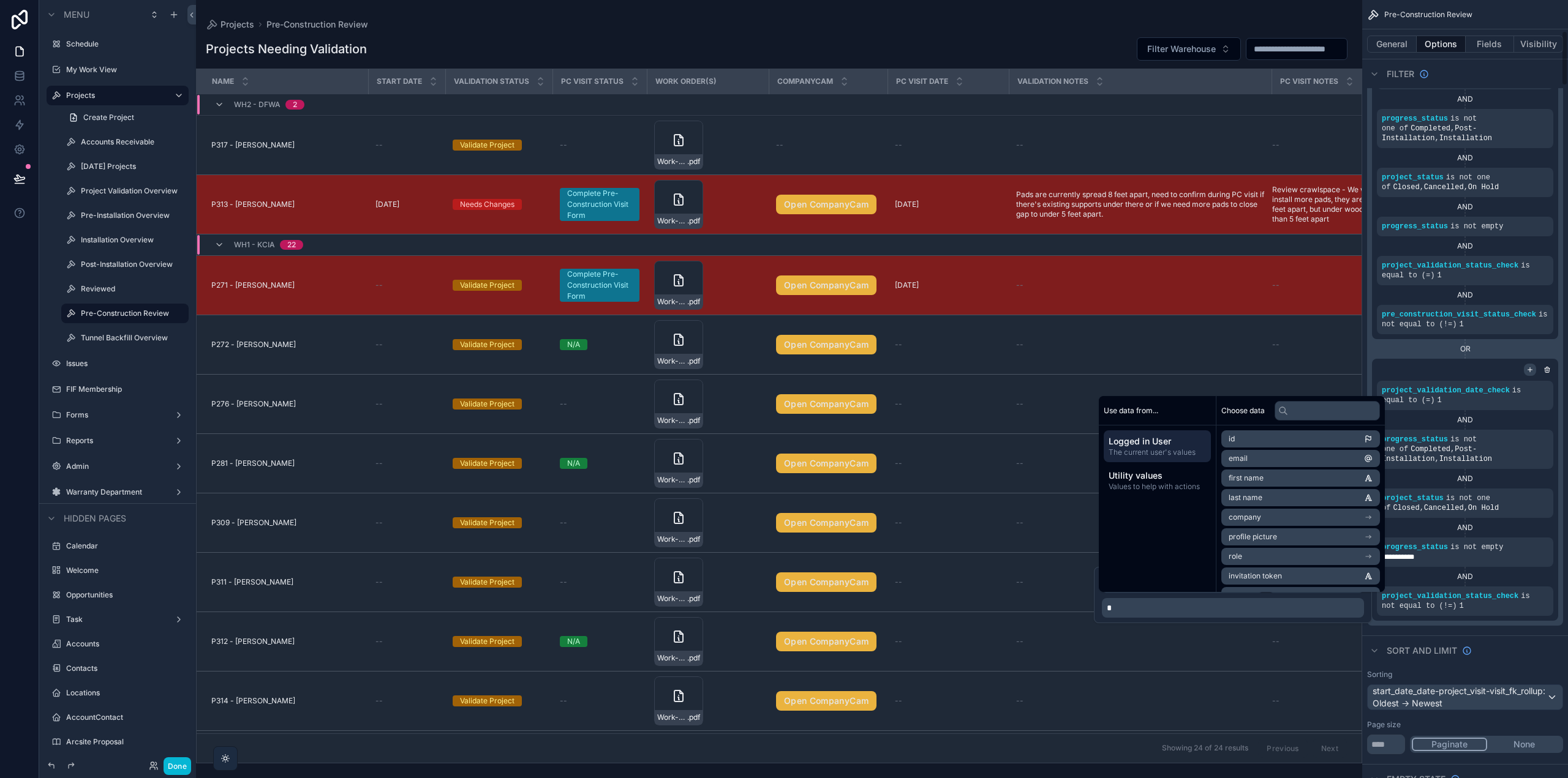
click at [1530, 367] on icon "scrollable content" at bounding box center [1531, 370] width 7 height 7
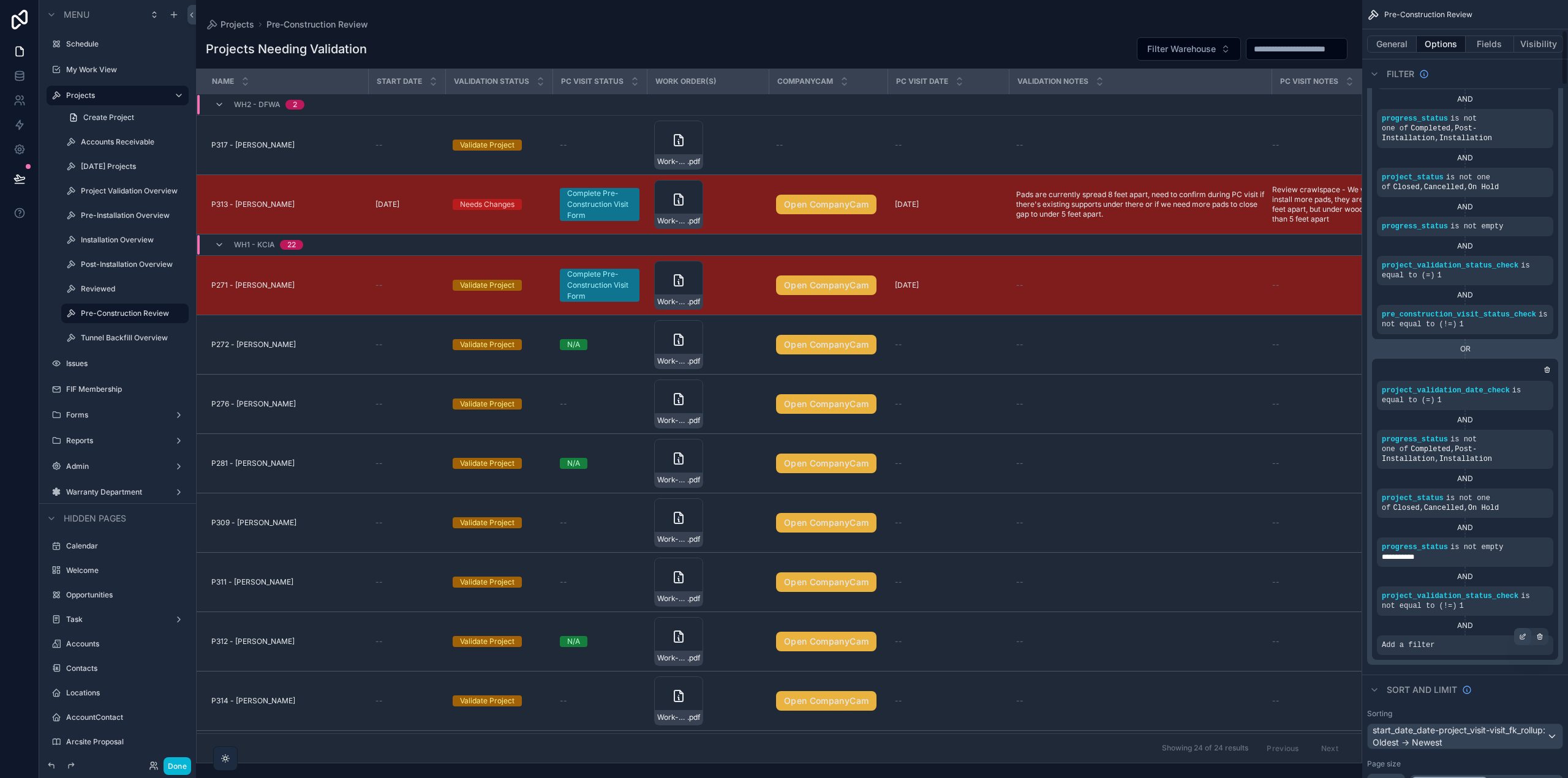
click at [1524, 638] on icon "scrollable content" at bounding box center [1523, 637] width 7 height 7
click at [1270, 622] on span "Select a field" at bounding box center [1253, 627] width 52 height 10
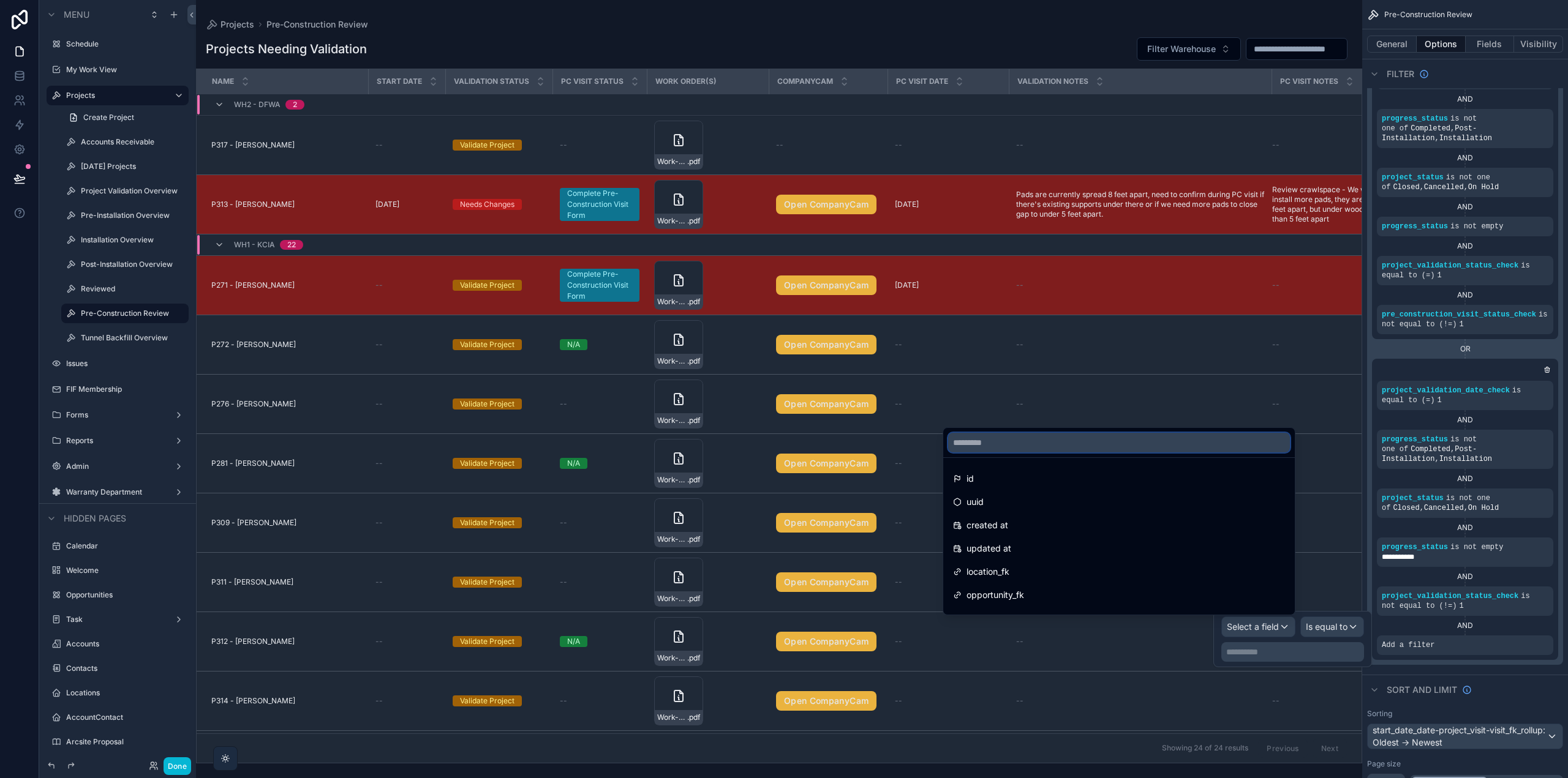
click at [1034, 433] on input "text" at bounding box center [1119, 442] width 342 height 20
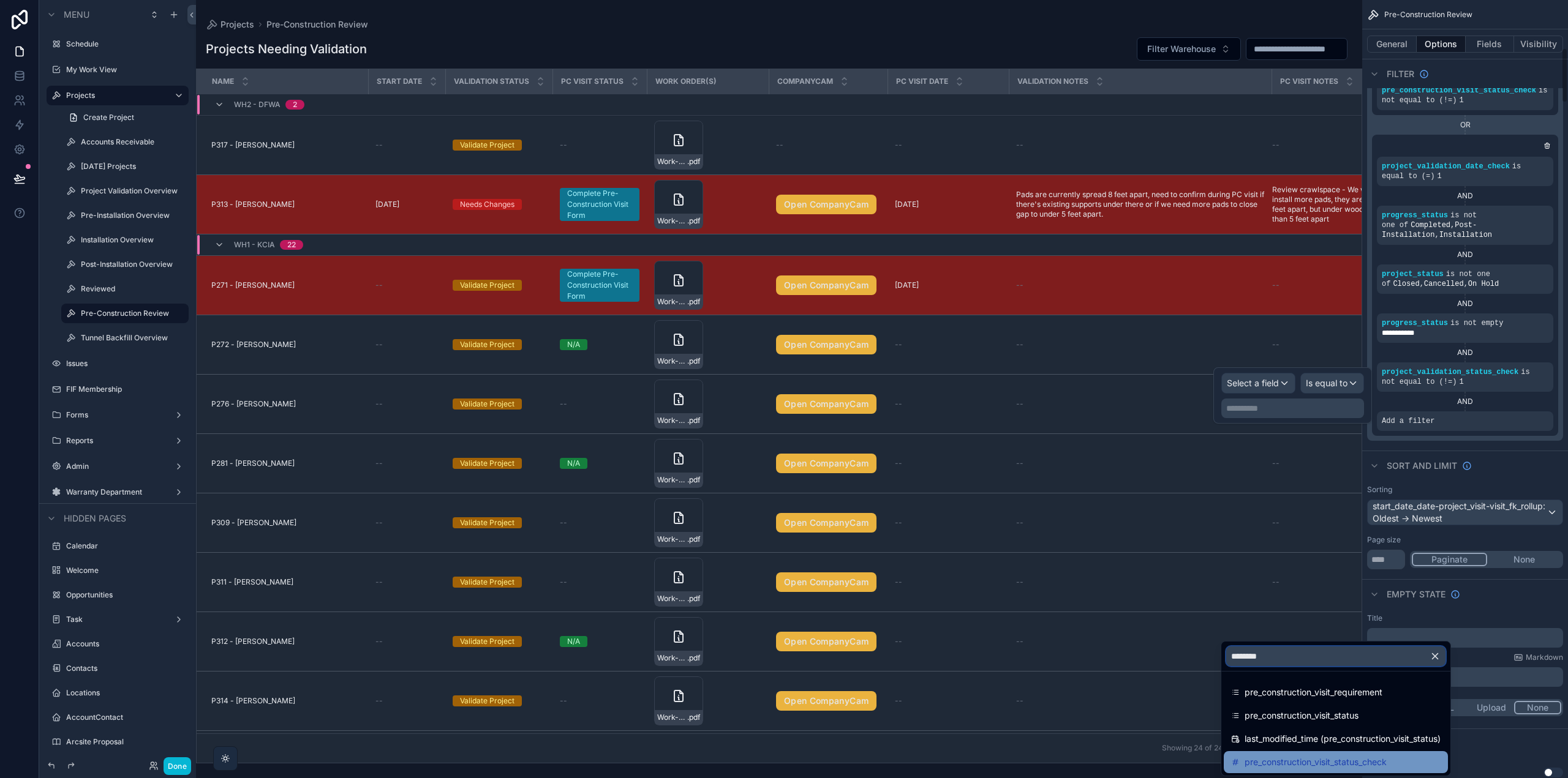
scroll to position [674, 0]
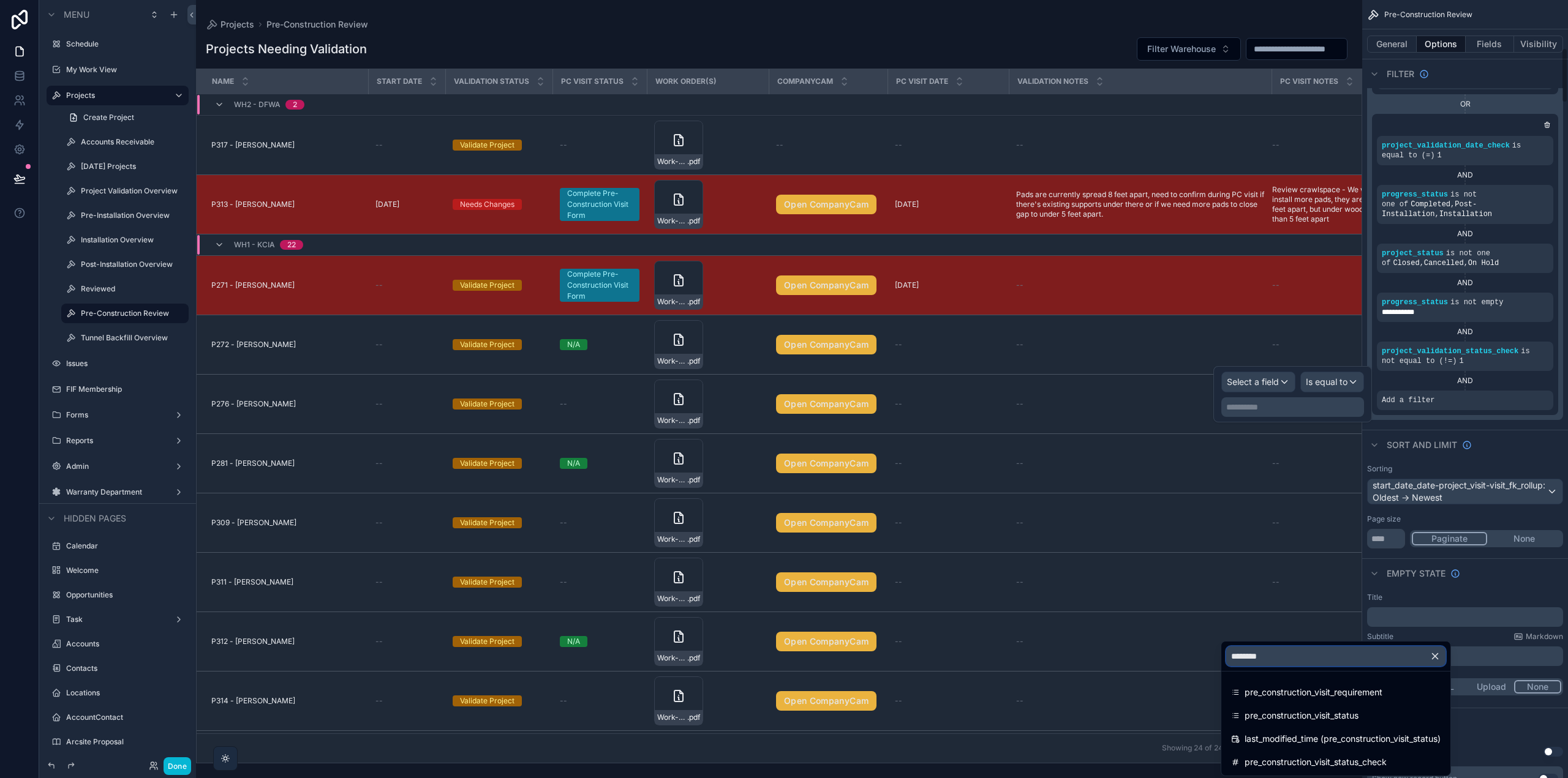
click at [1279, 658] on input "********" at bounding box center [1336, 656] width 219 height 20
click at [1285, 655] on input "********" at bounding box center [1336, 656] width 219 height 20
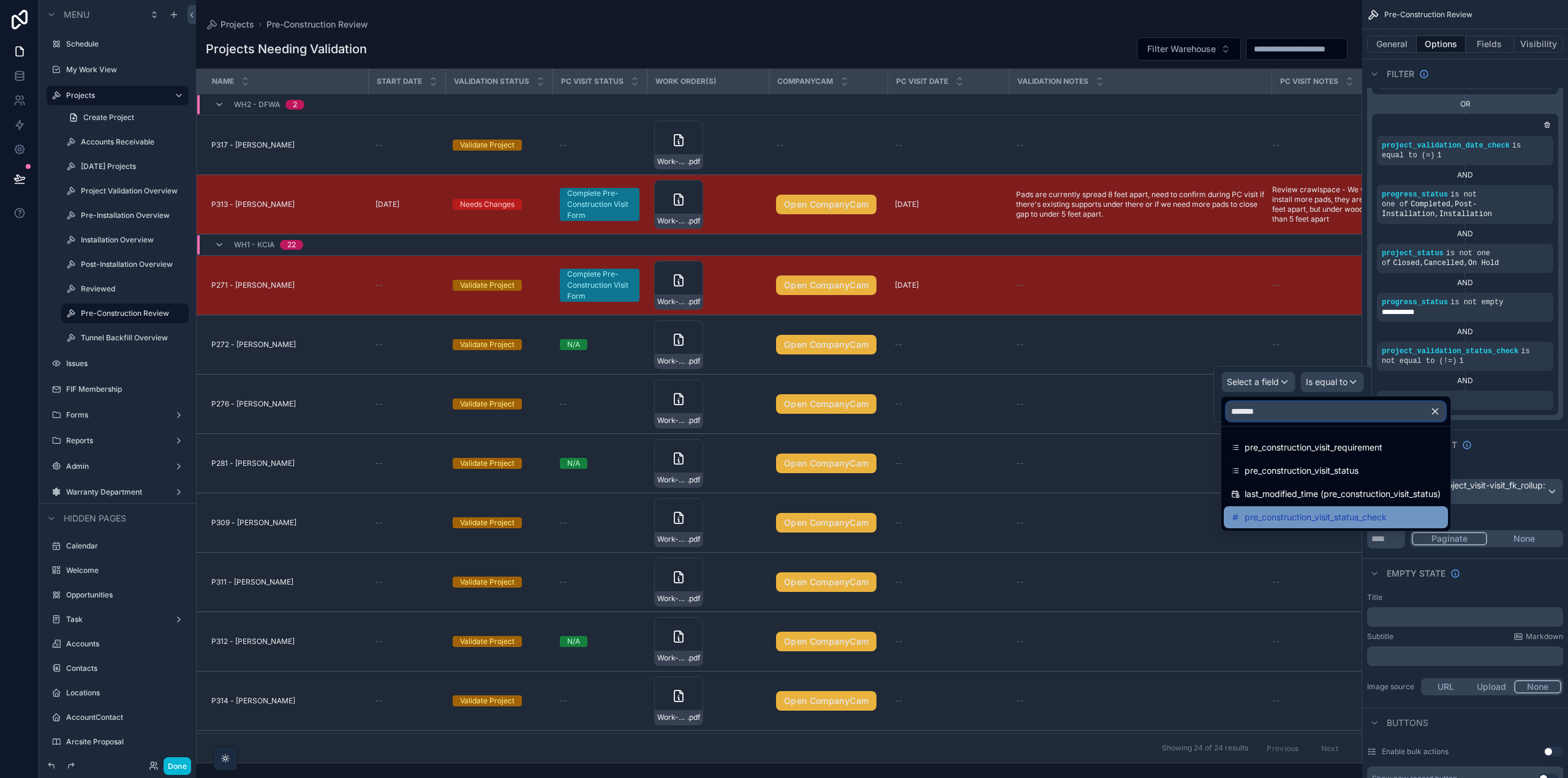
type input "*******"
click at [1358, 518] on span "pre_construction_visit_status_check" at bounding box center [1315, 517] width 142 height 15
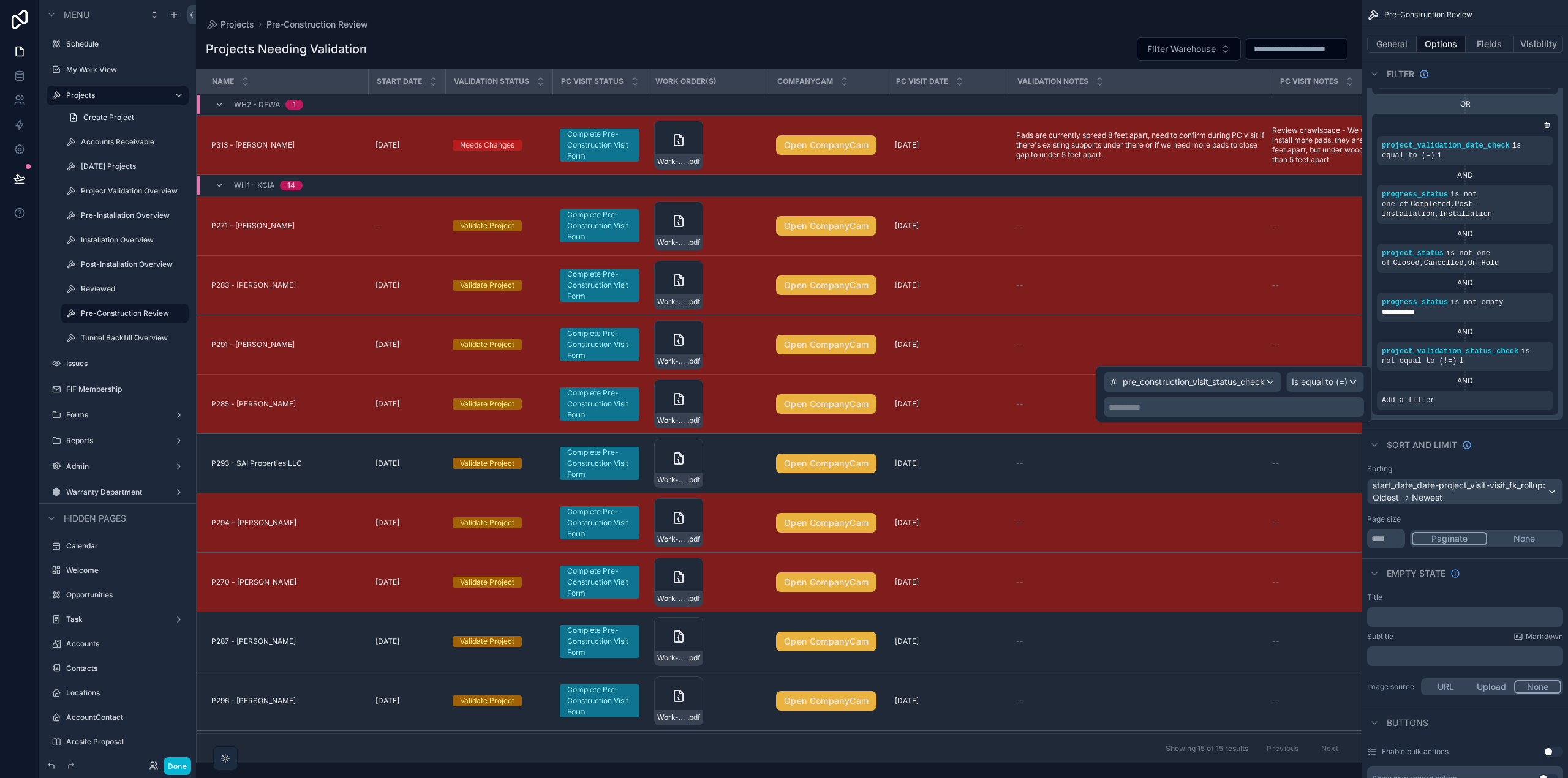
click at [1286, 408] on p "**********" at bounding box center [1235, 407] width 253 height 12
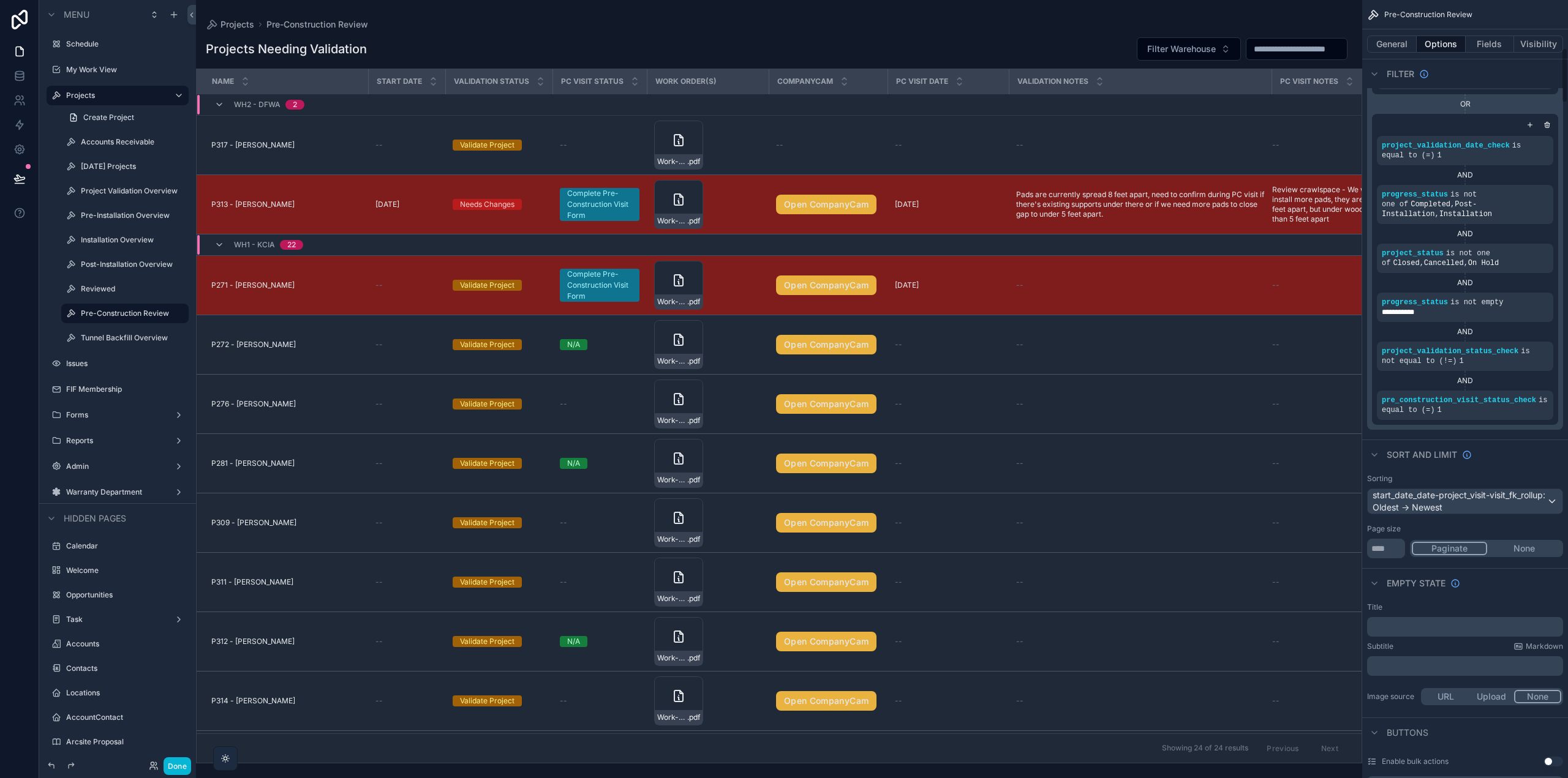
click at [1488, 106] on div "OR" at bounding box center [1465, 104] width 186 height 10
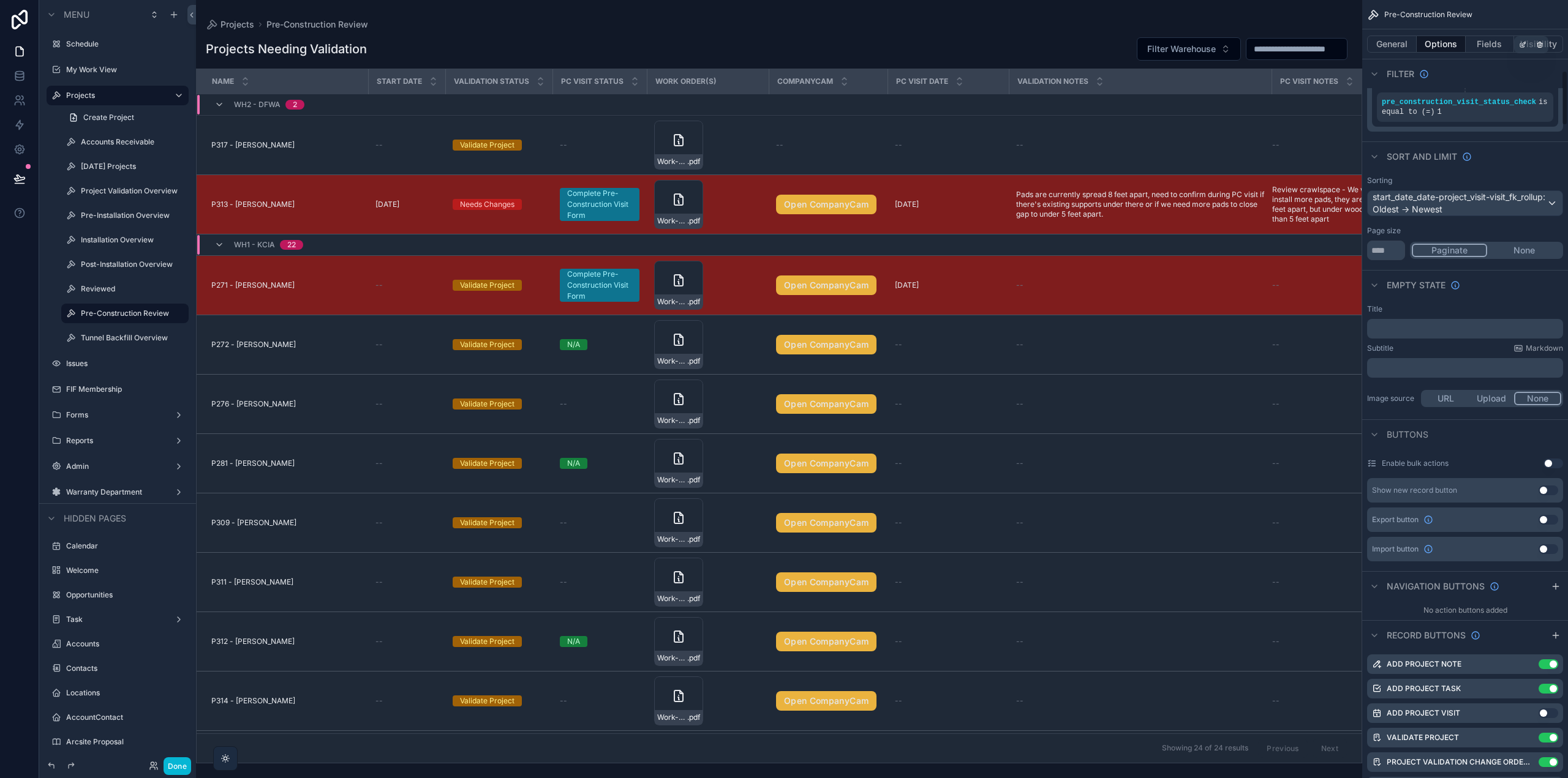
scroll to position [1041, 0]
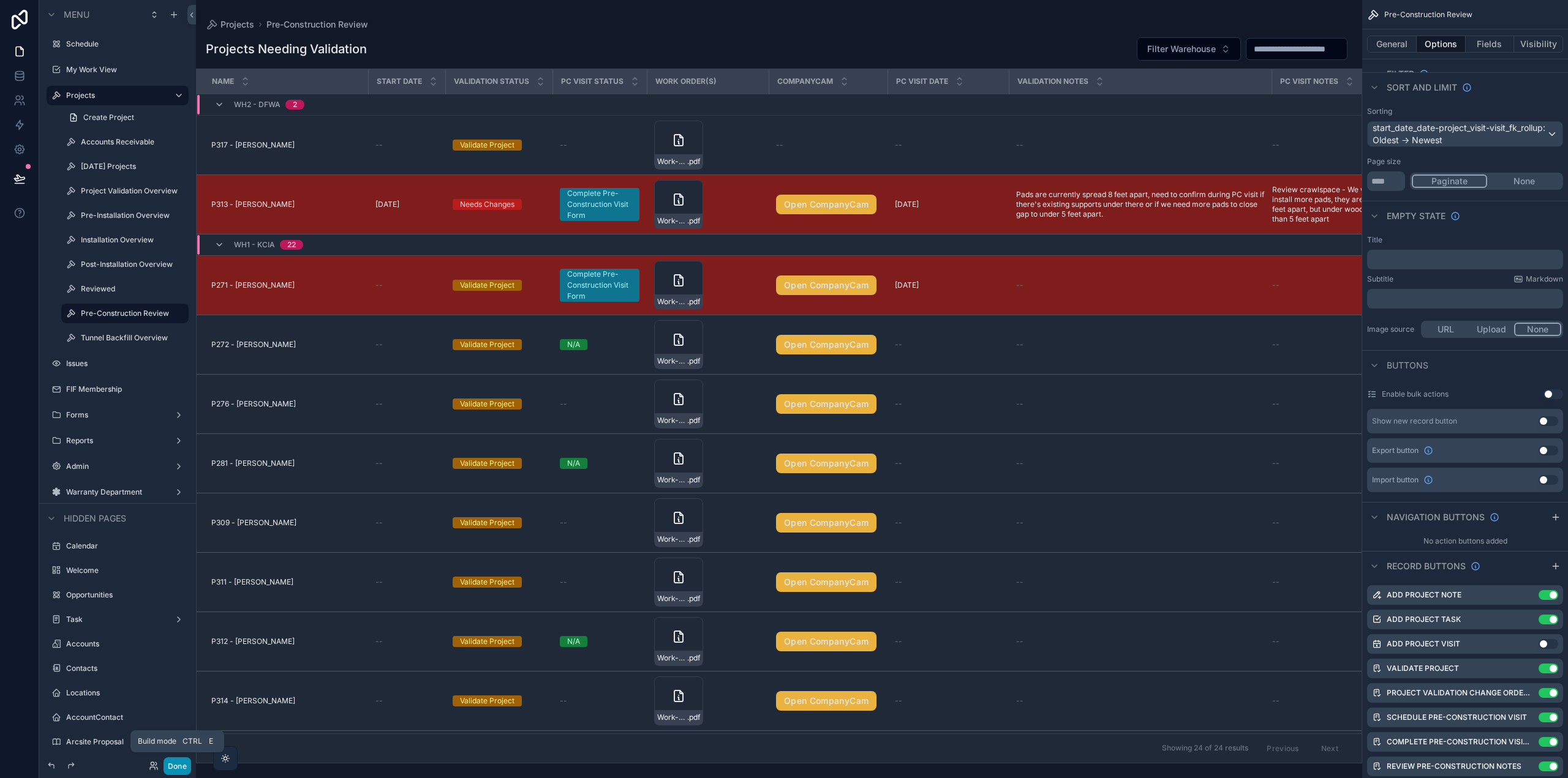
click at [177, 764] on button "Done" at bounding box center [176, 766] width 27 height 18
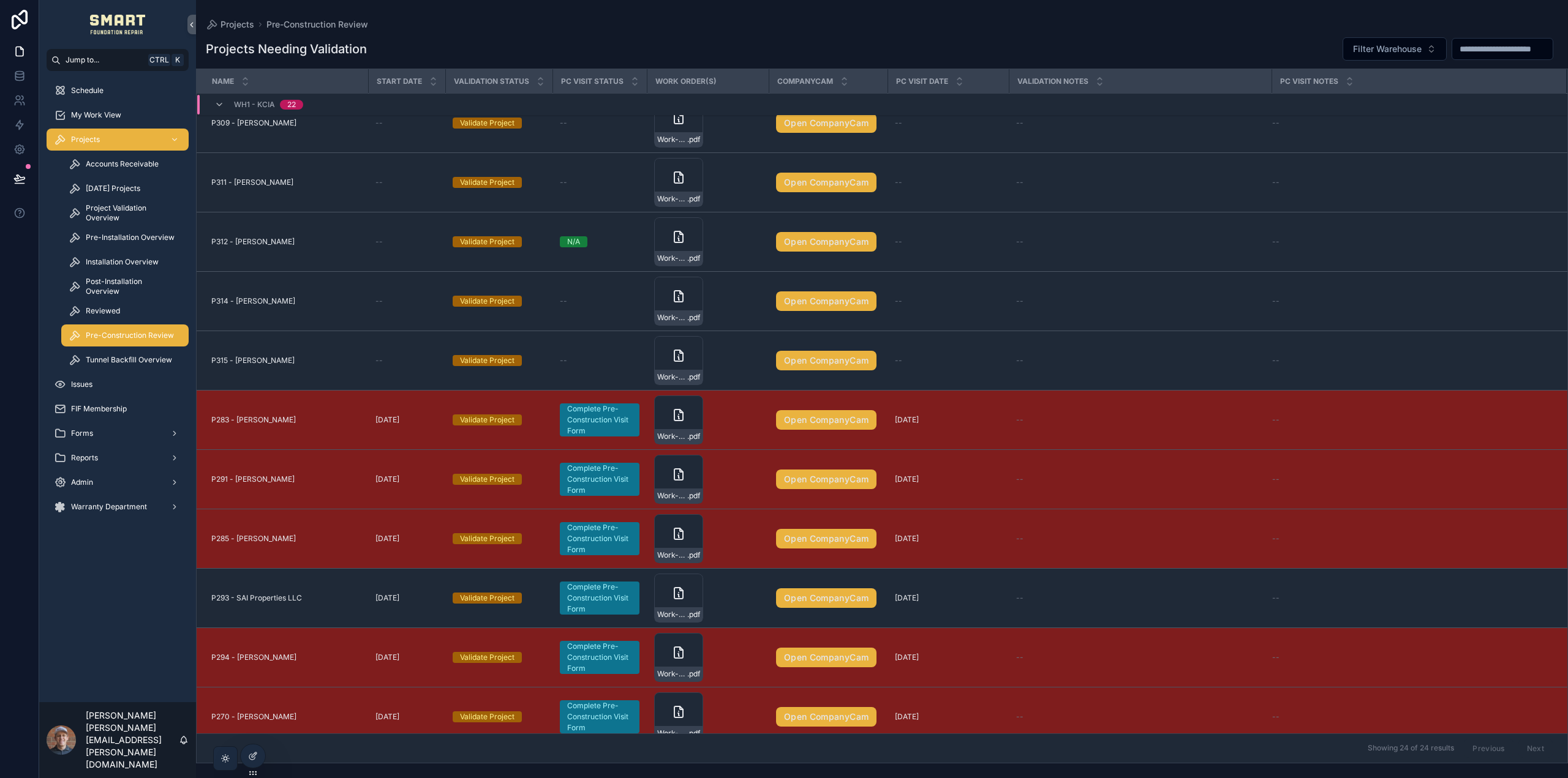
scroll to position [0, 0]
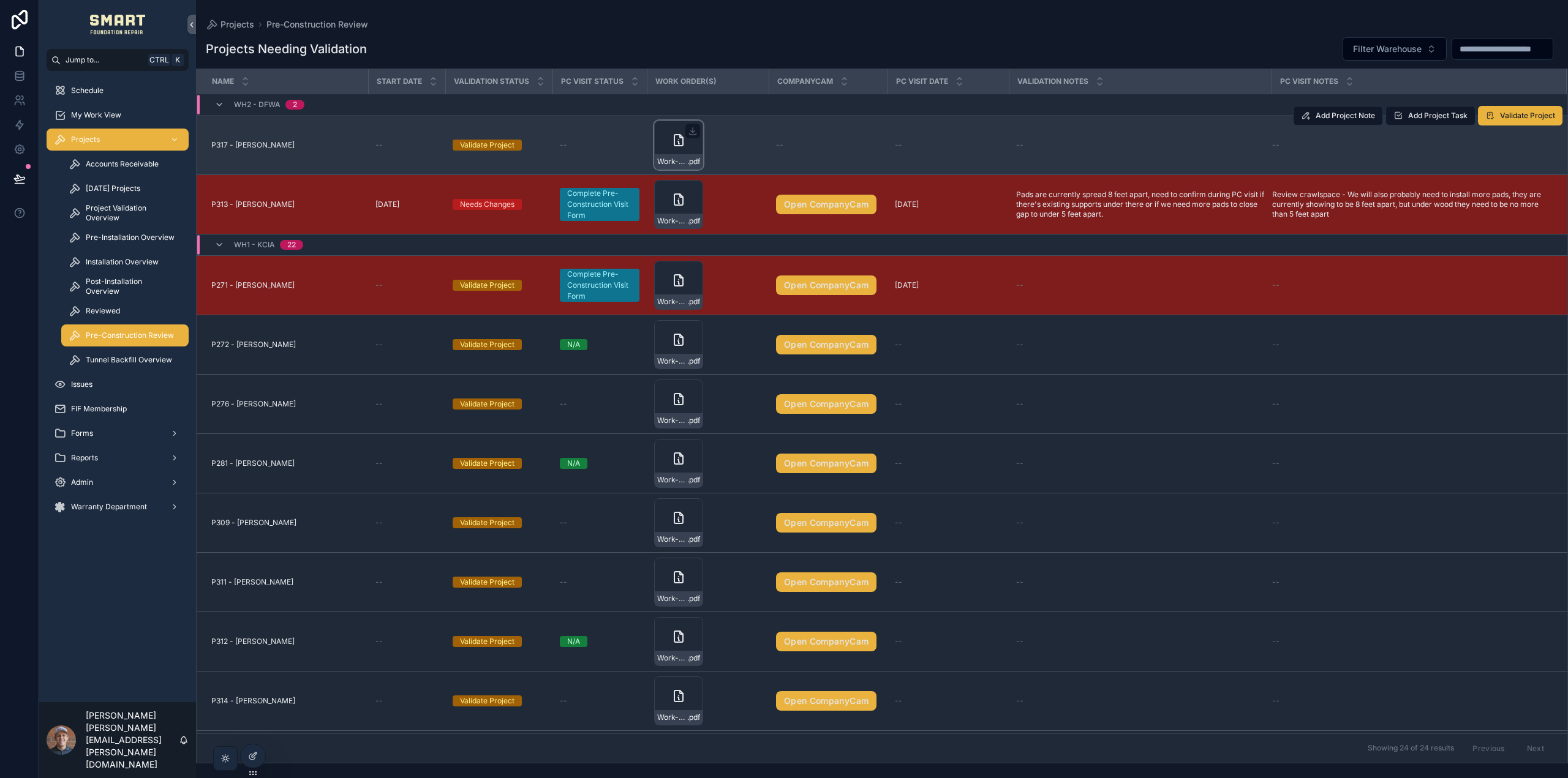
click at [664, 135] on div "Work-Order---warranty-inspection-9-30-25 .pdf" at bounding box center [679, 145] width 49 height 49
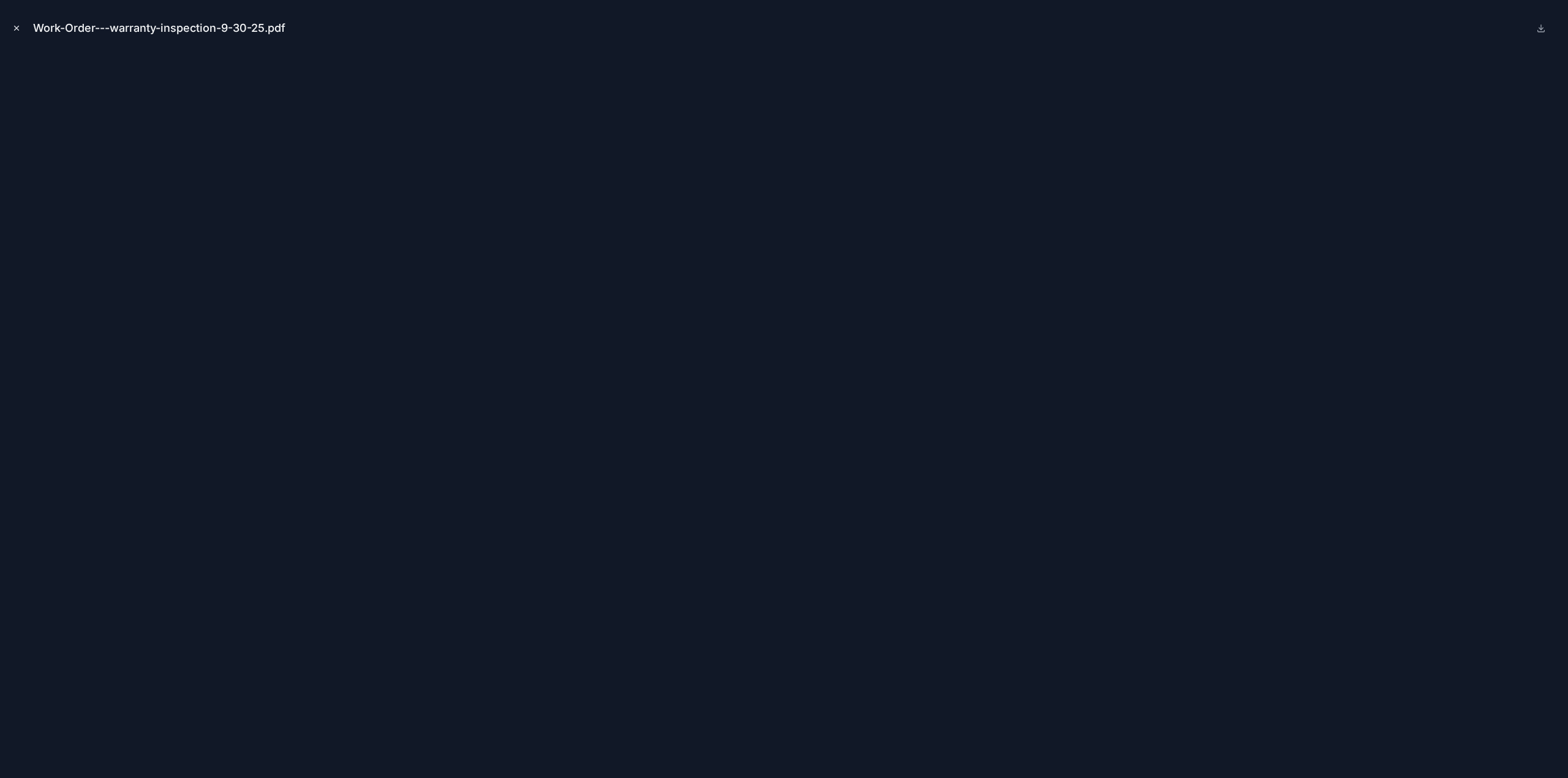
click at [16, 28] on icon "Close modal" at bounding box center [17, 28] width 9 height 9
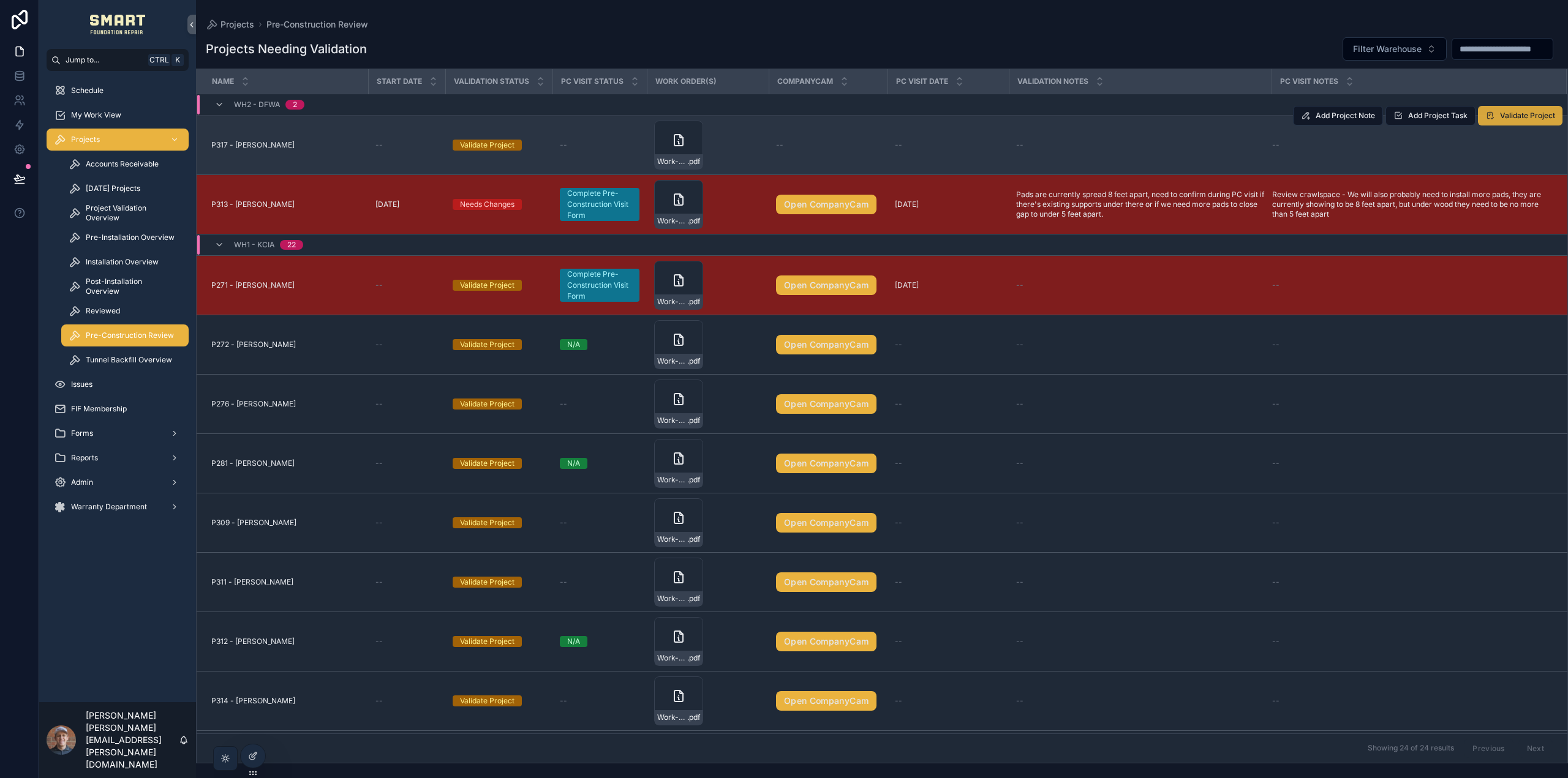
click at [1513, 115] on span "Validate Project" at bounding box center [1528, 115] width 55 height 10
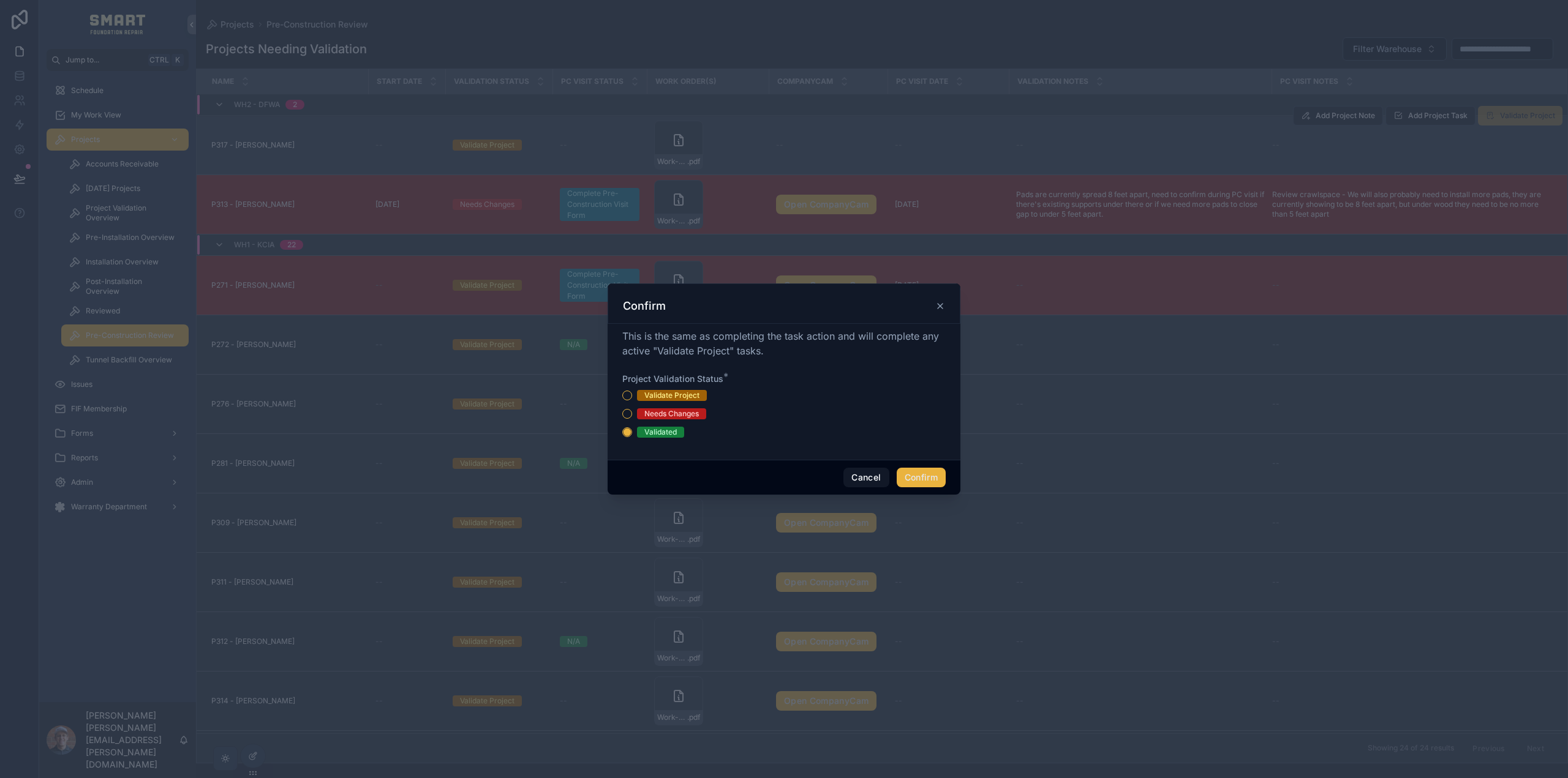
click at [917, 478] on button "Confirm" at bounding box center [921, 478] width 49 height 20
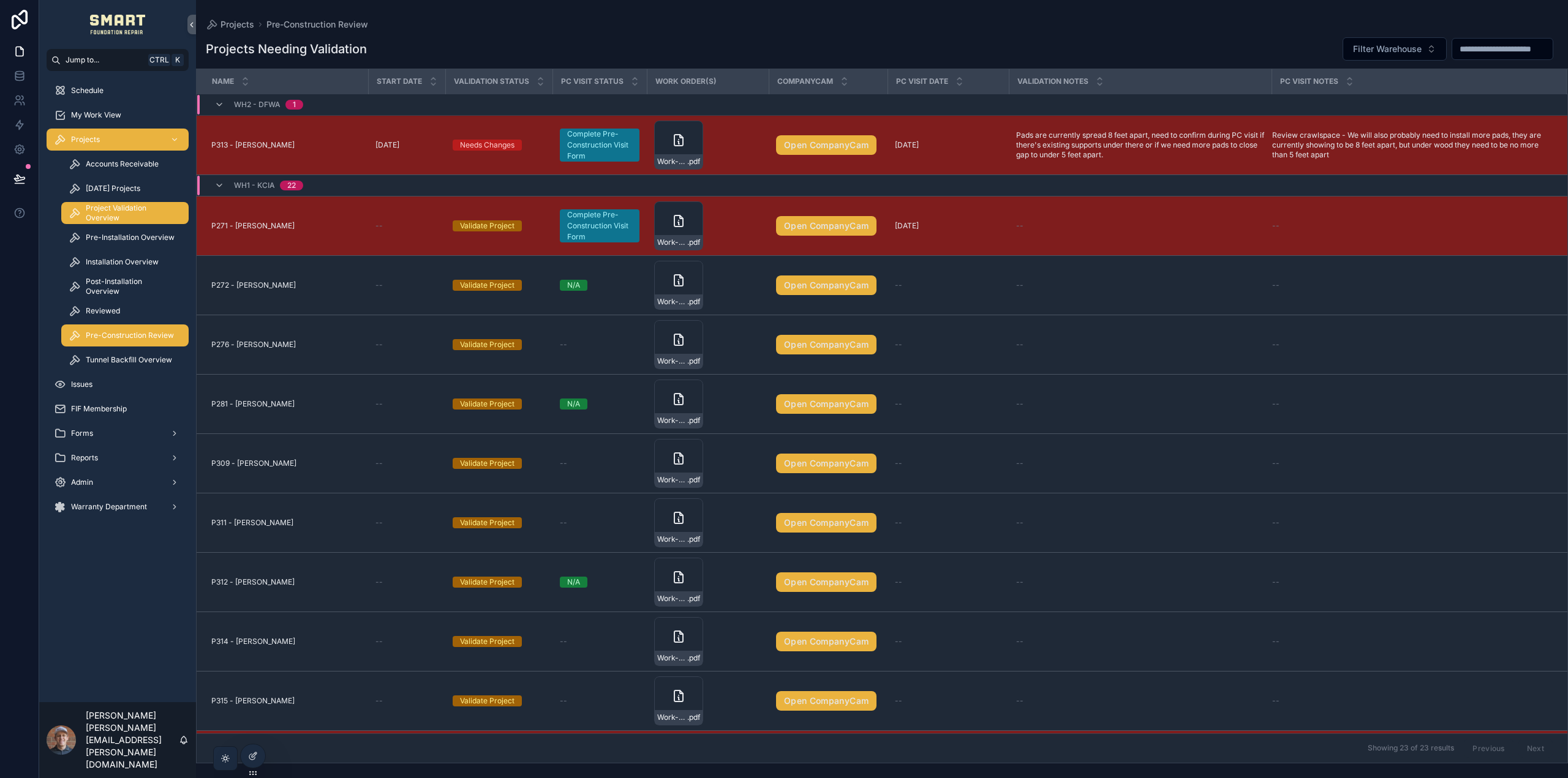
click at [102, 208] on span "Project Validation Overview" at bounding box center [131, 213] width 90 height 20
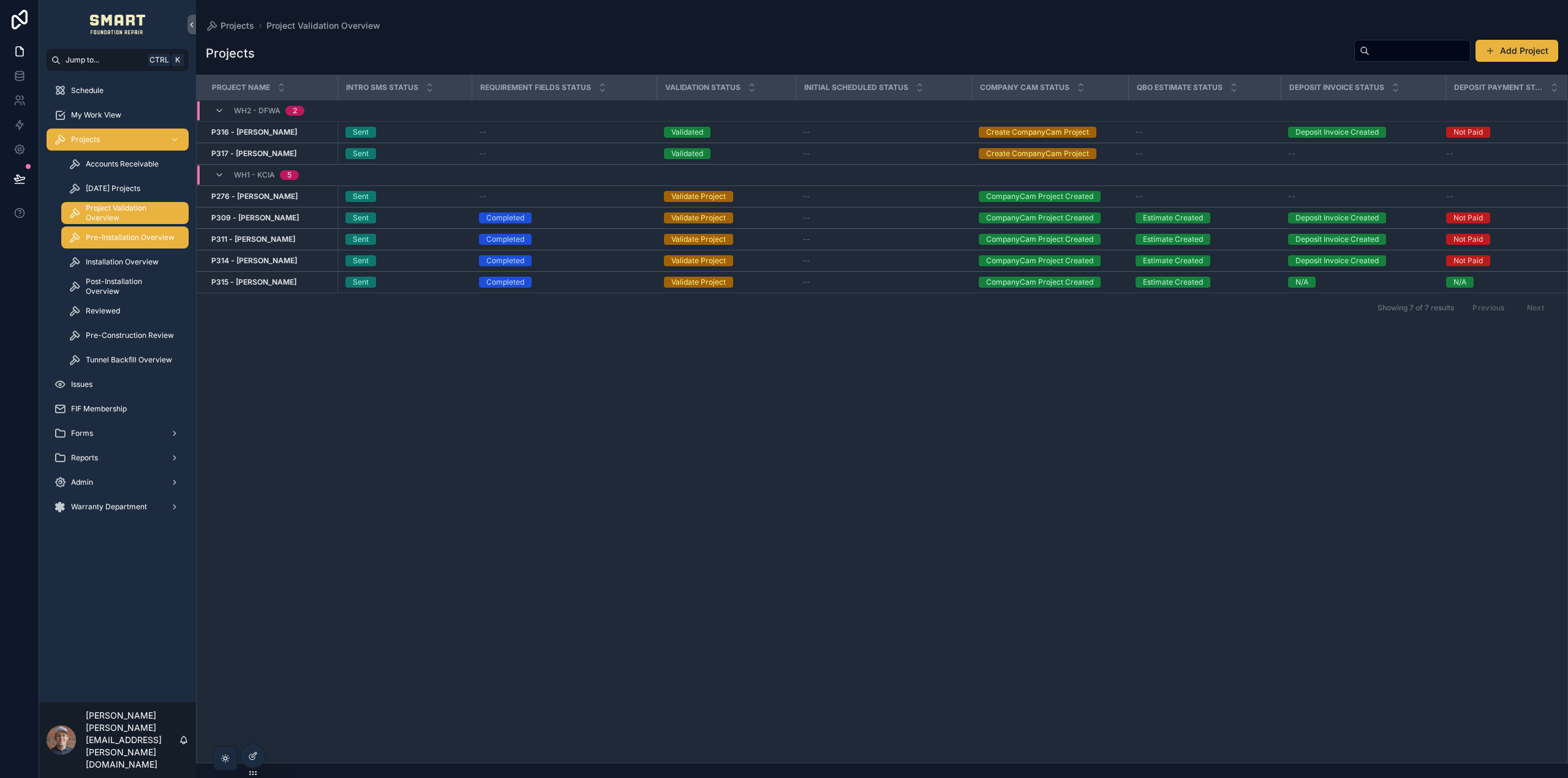
click at [140, 239] on span "Pre-Installation Overview" at bounding box center [130, 237] width 89 height 10
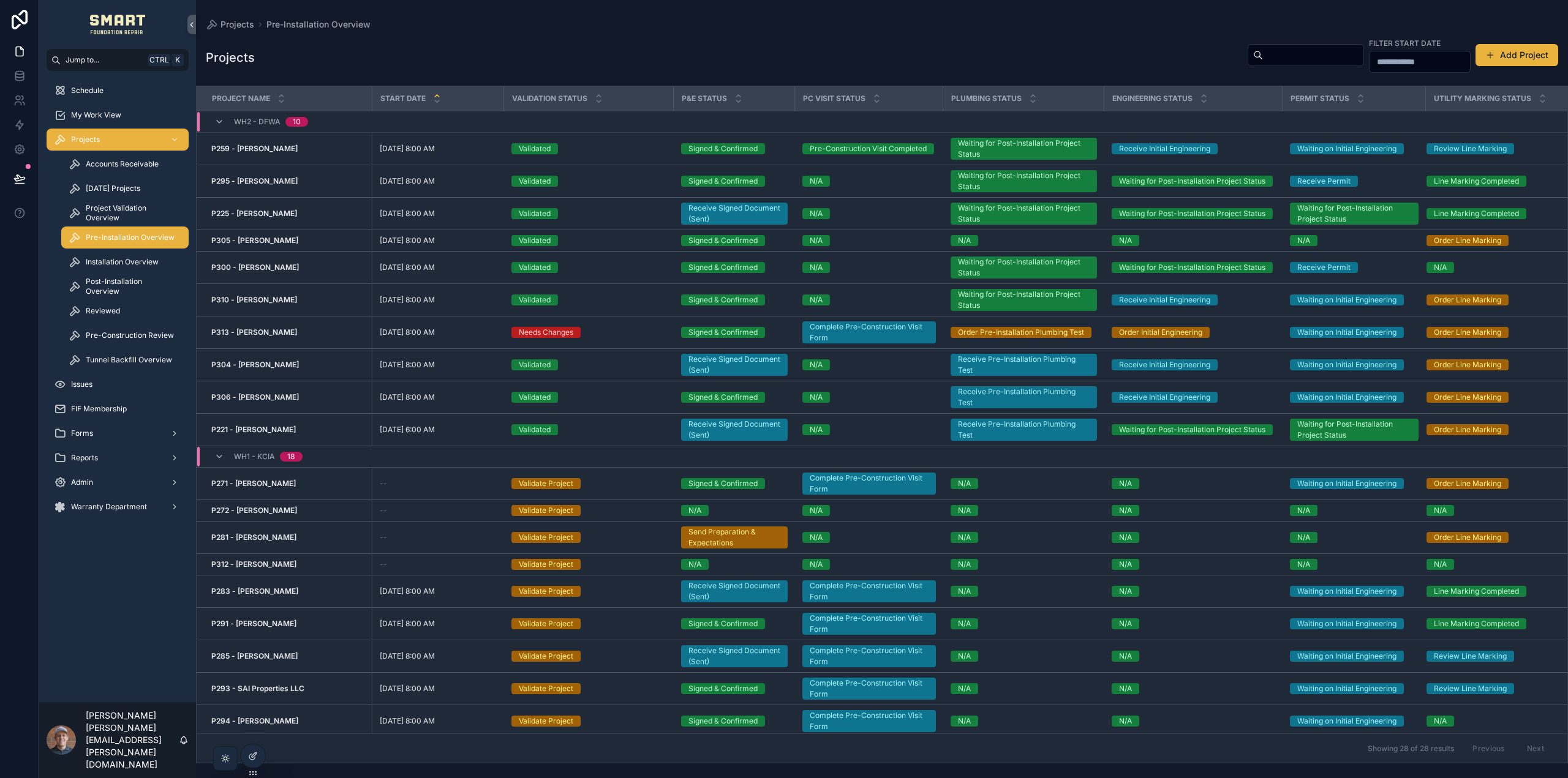
click at [254, 483] on strong "P271 - Tim Frank" at bounding box center [253, 483] width 85 height 9
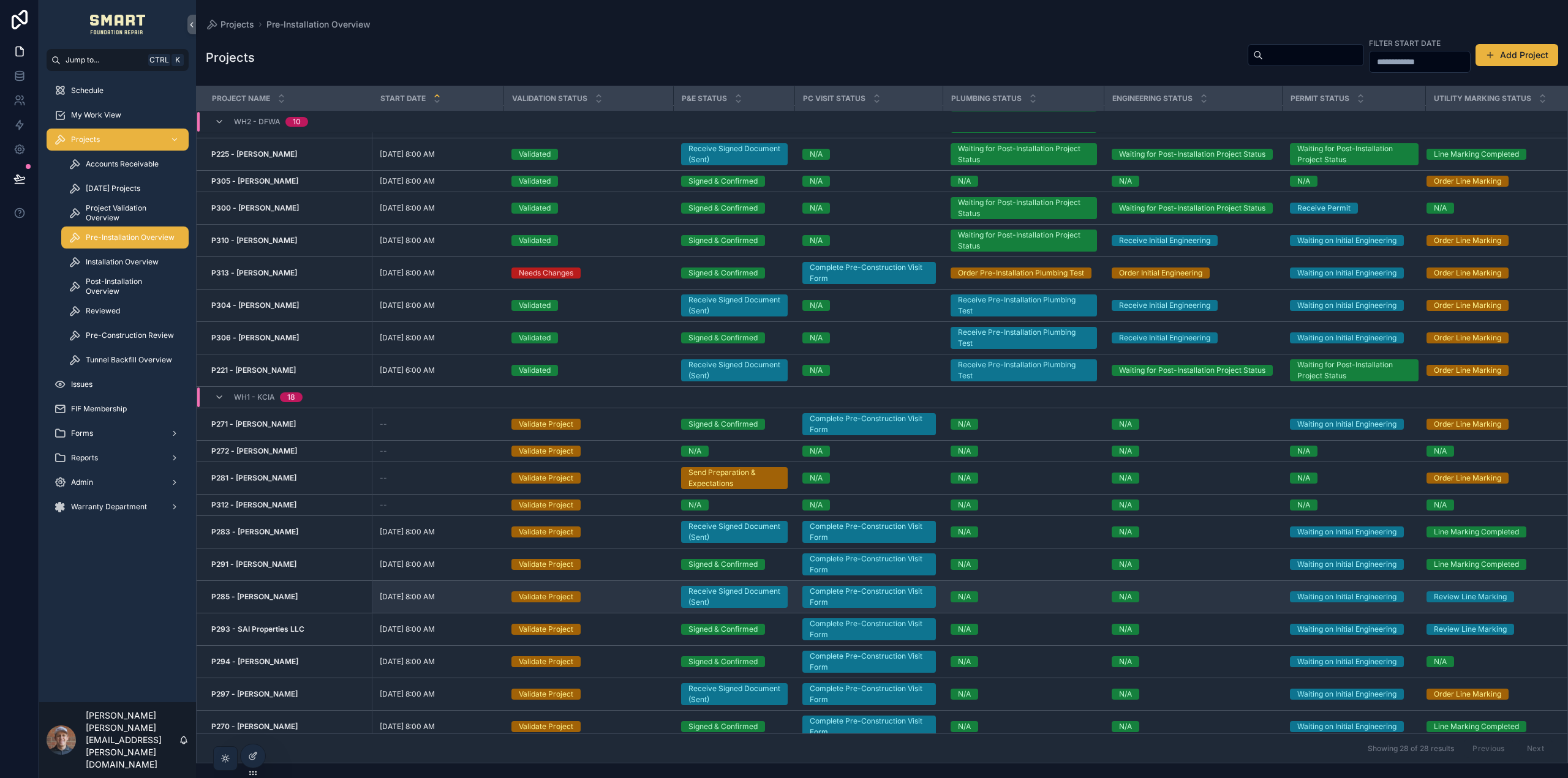
scroll to position [61, 0]
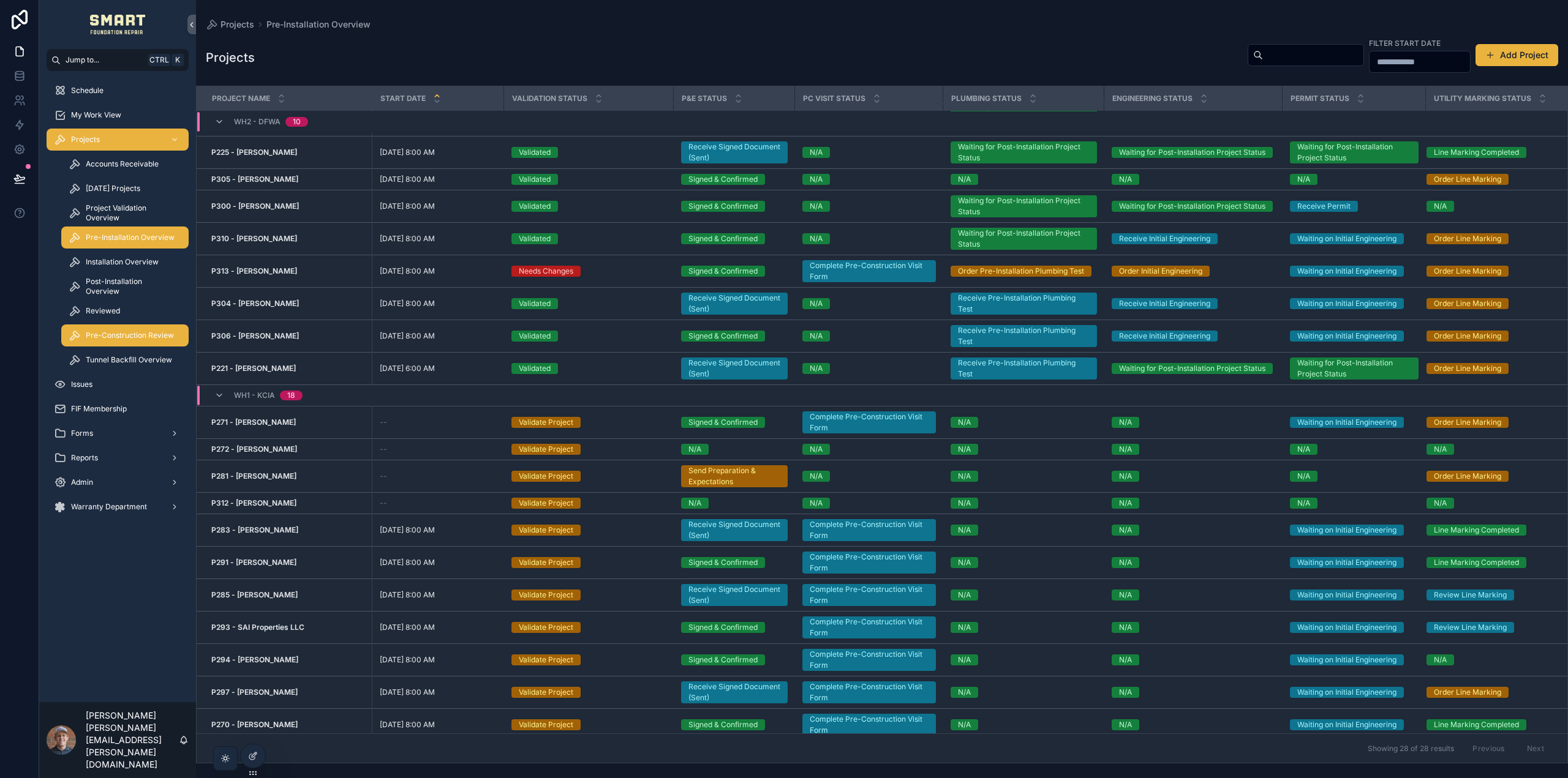
click at [129, 336] on span "Pre-Construction Review" at bounding box center [130, 335] width 88 height 10
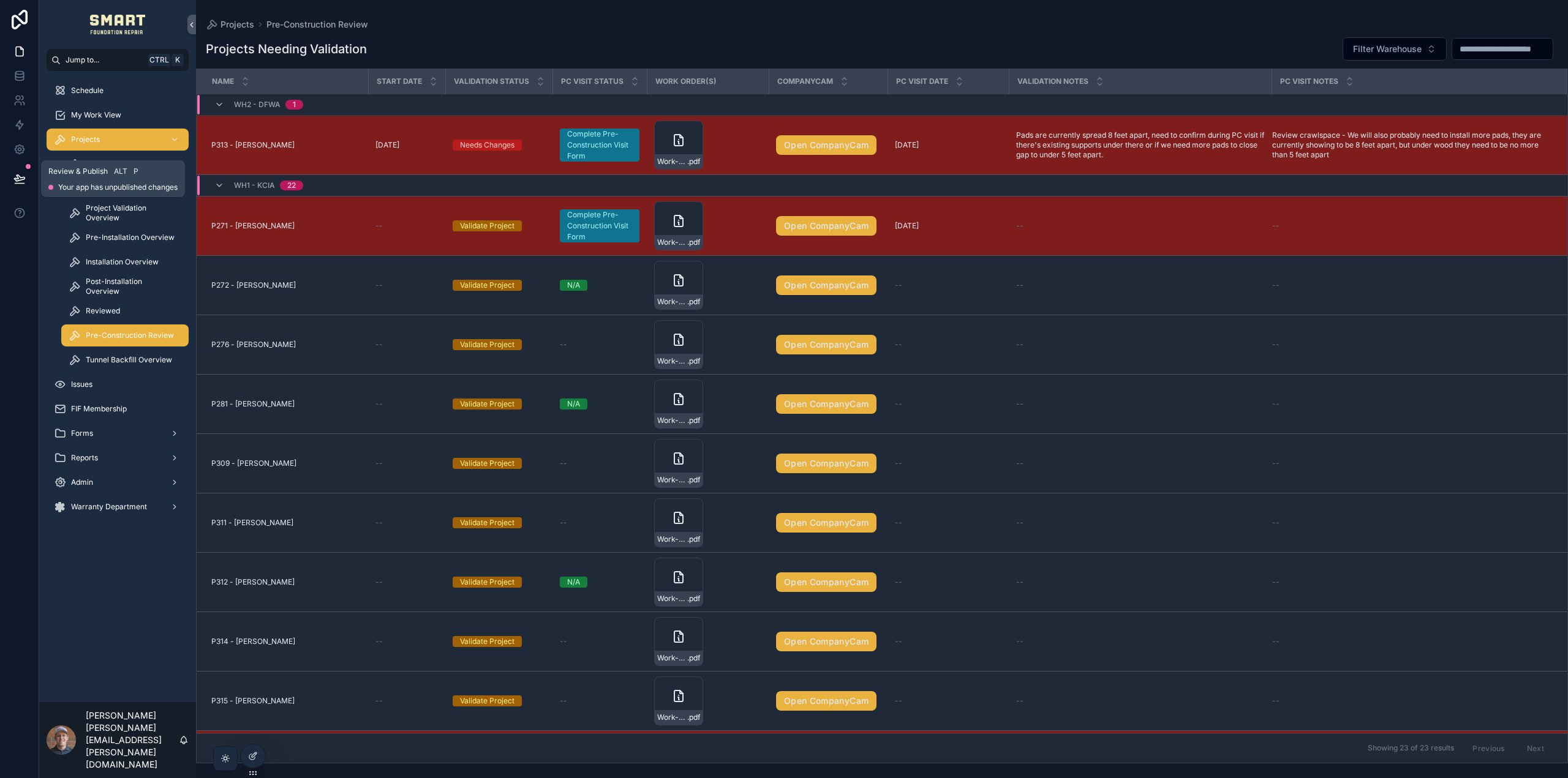
click at [26, 175] on button at bounding box center [19, 179] width 27 height 35
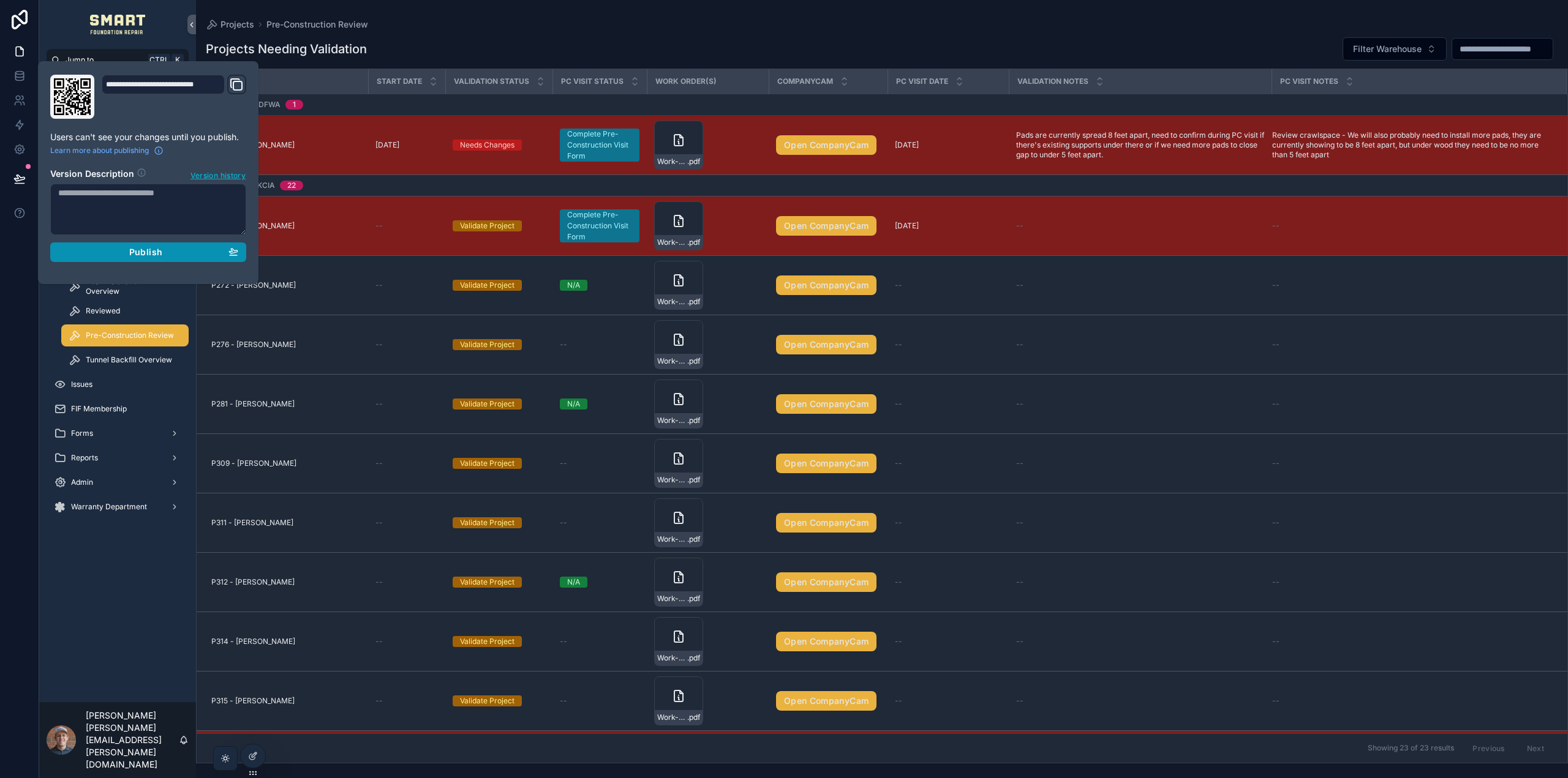
click at [111, 257] on div "Publish" at bounding box center [148, 252] width 180 height 11
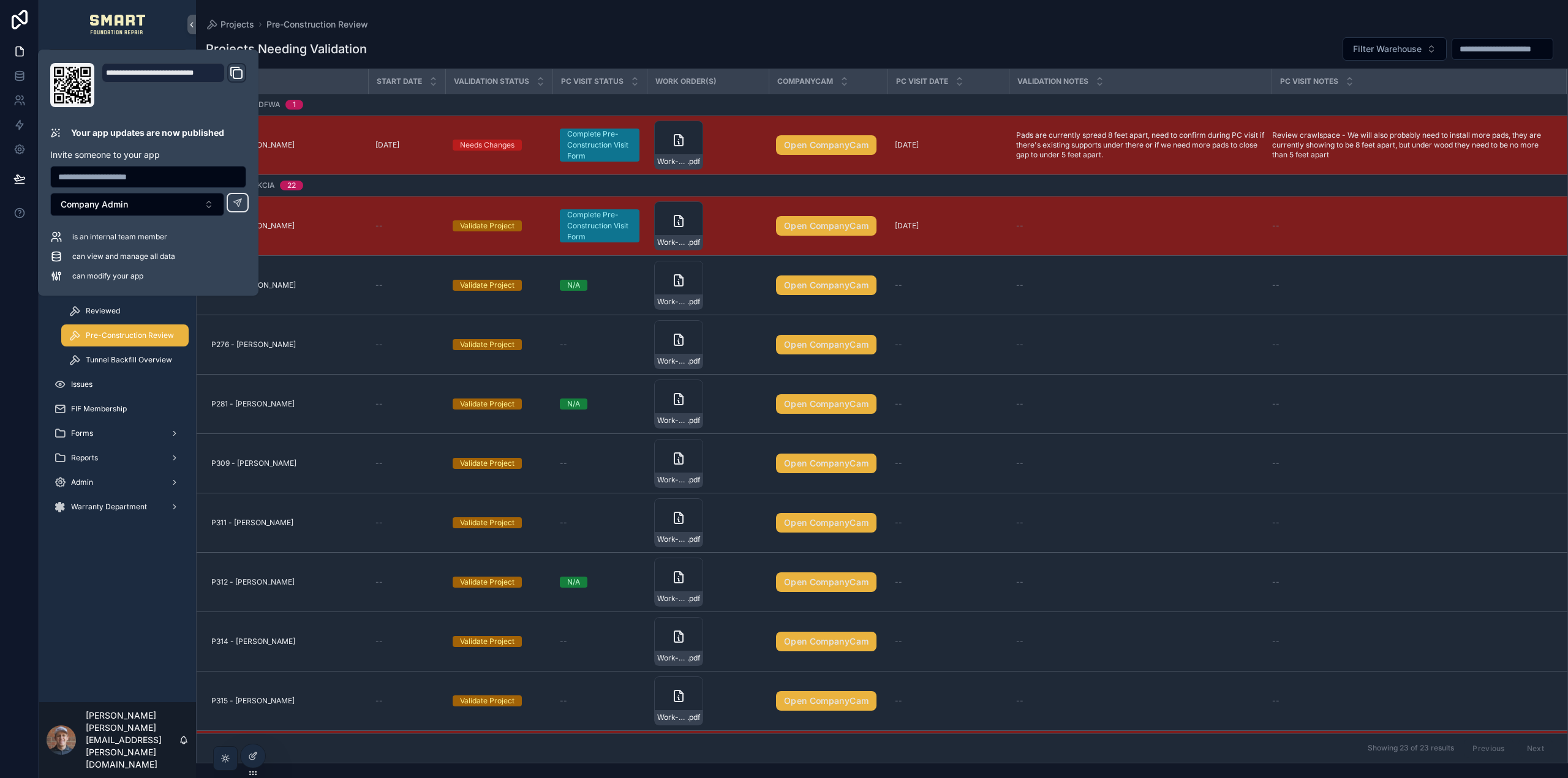
click at [534, 20] on div "Projects Pre-Construction Review" at bounding box center [882, 24] width 1353 height 10
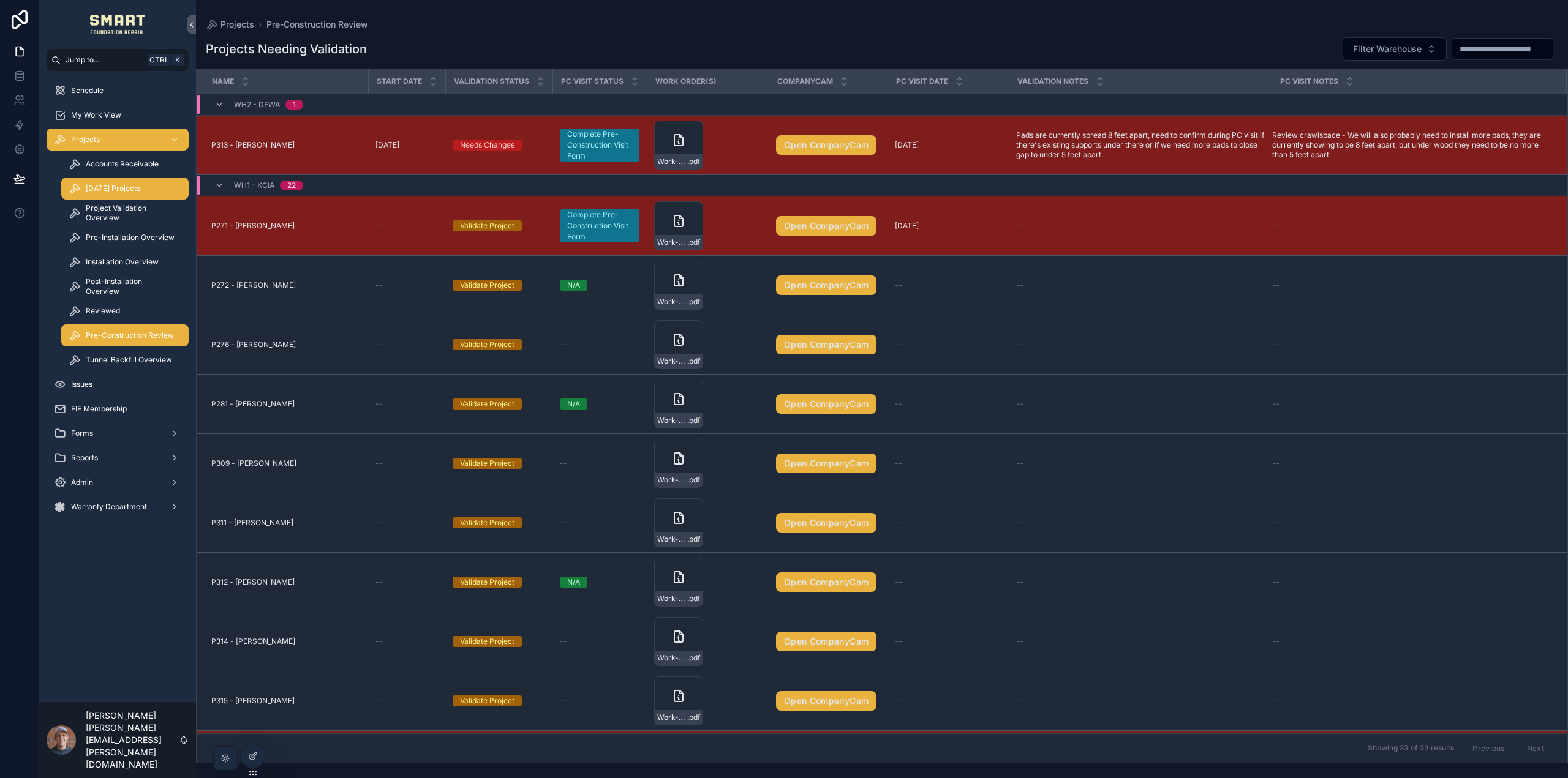
click at [117, 192] on span "[DATE] Projects" at bounding box center [113, 188] width 54 height 10
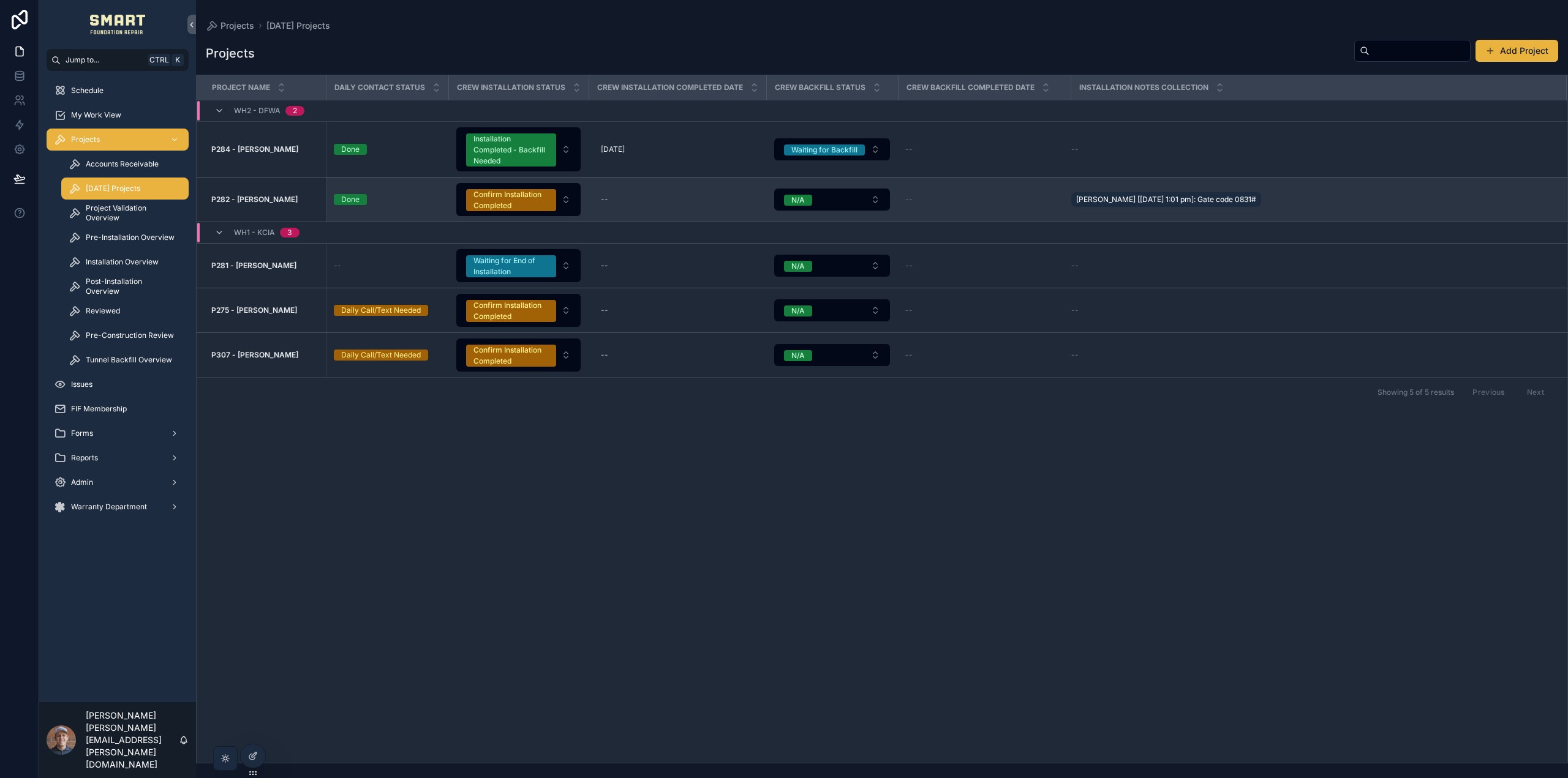
click at [254, 200] on strong "P282 - [PERSON_NAME]" at bounding box center [254, 199] width 86 height 9
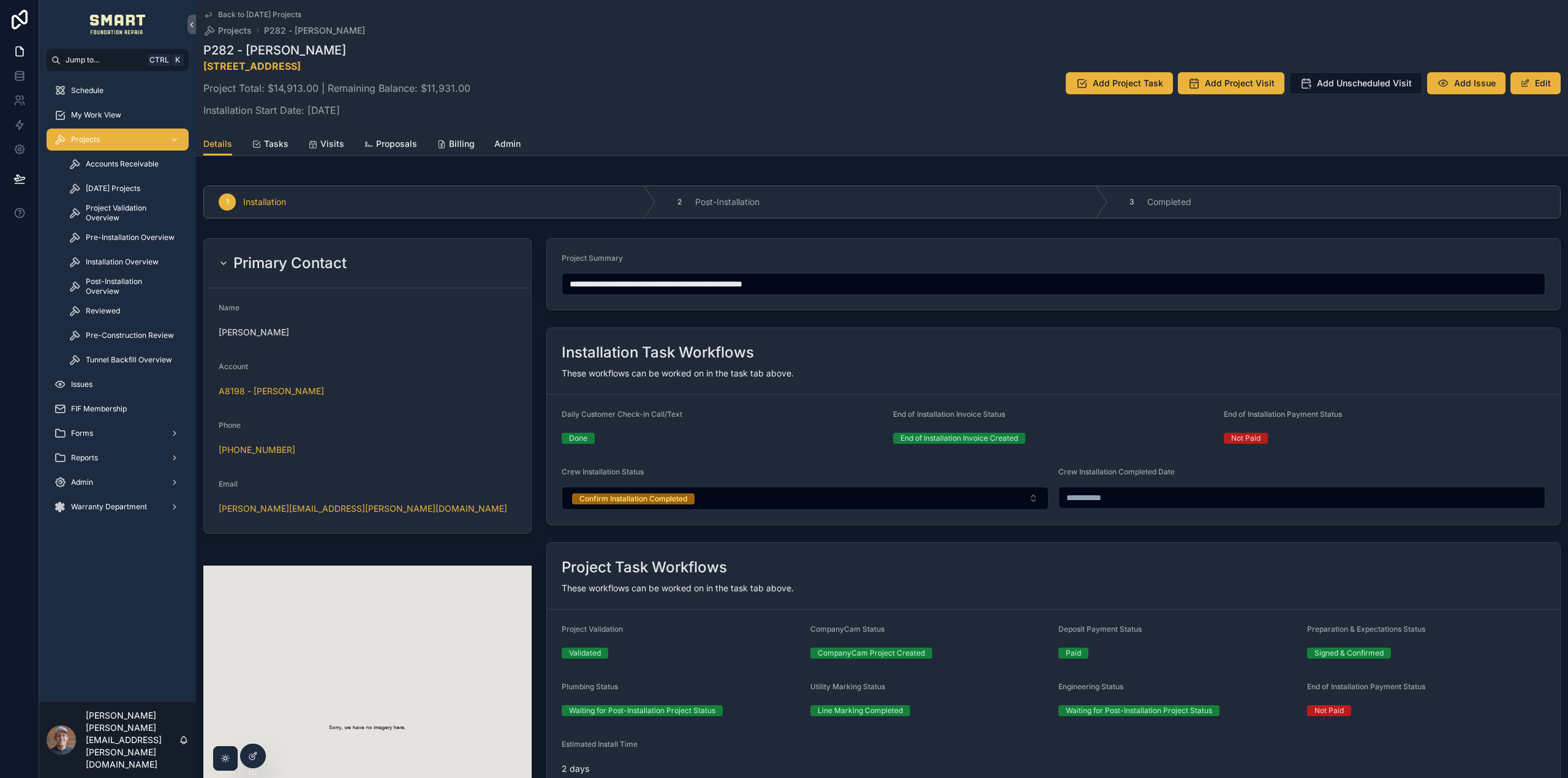
click at [414, 143] on div "Details Tasks Visits Proposals Billing Admin" at bounding box center [882, 144] width 1358 height 24
click at [405, 143] on span "Proposals" at bounding box center [397, 143] width 41 height 12
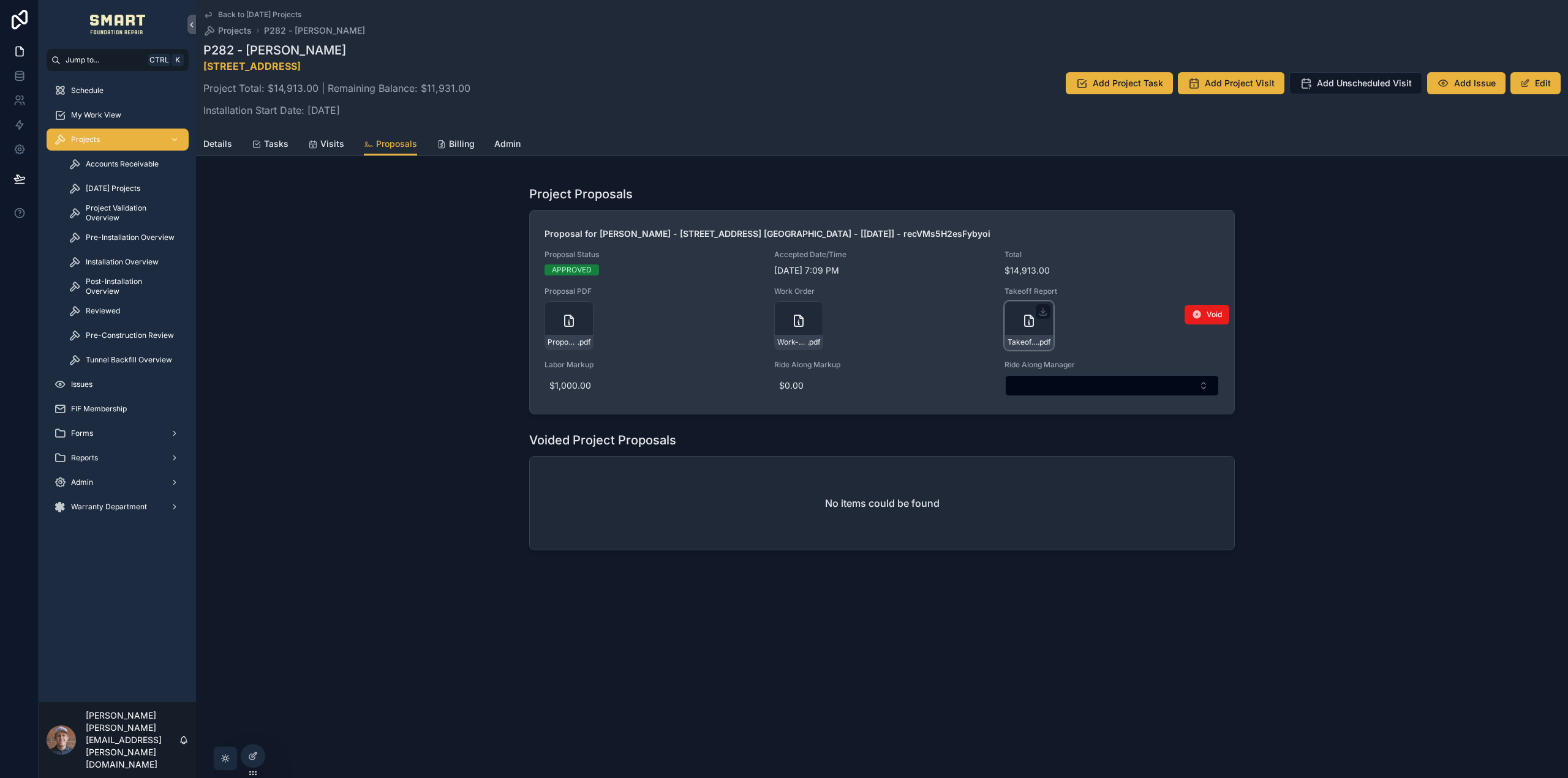
click at [1037, 325] on div "Takeoff-Report---Drawing-1 .pdf" at bounding box center [1029, 325] width 49 height 49
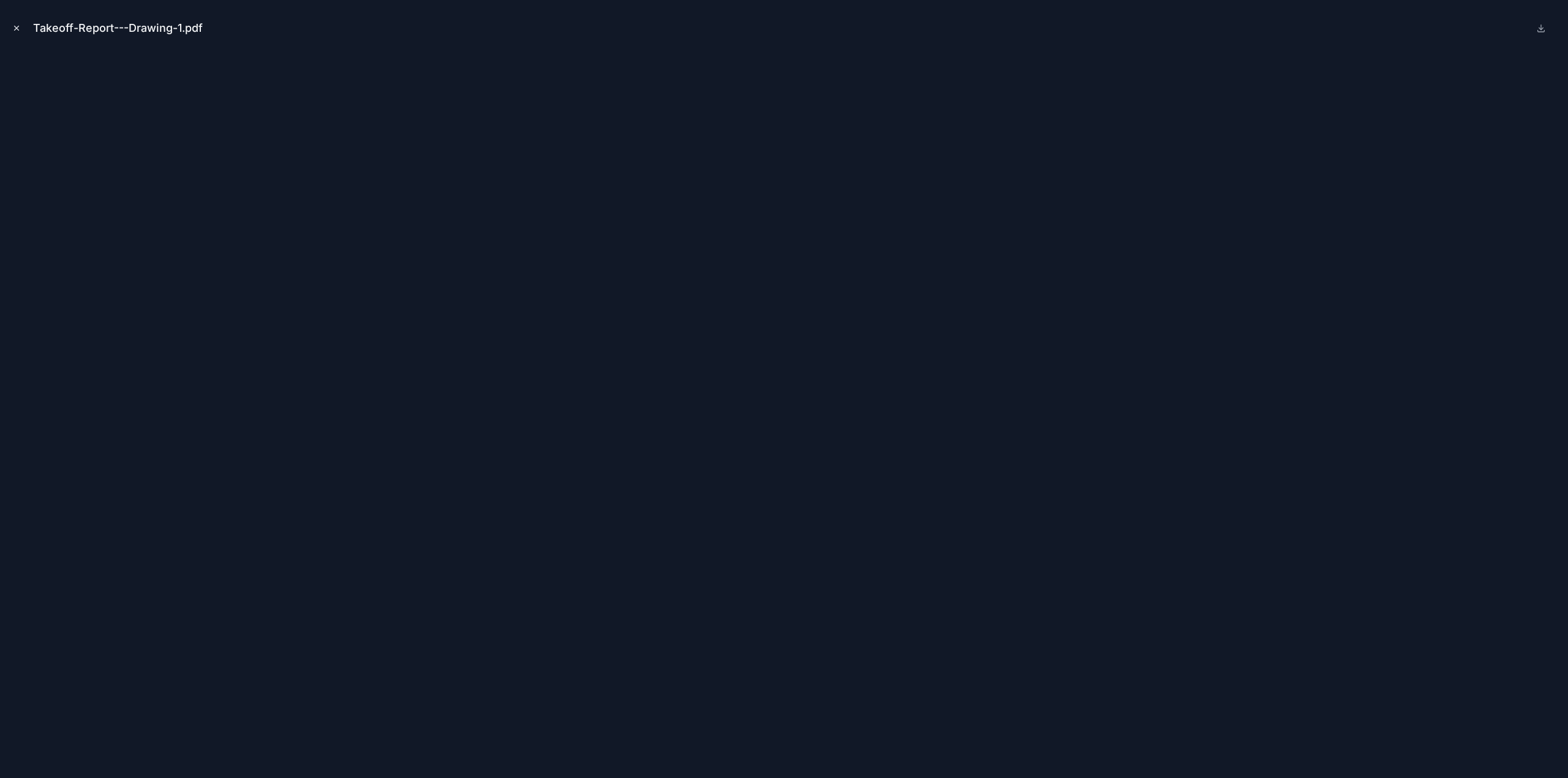
click at [15, 27] on icon "Close modal" at bounding box center [17, 28] width 9 height 9
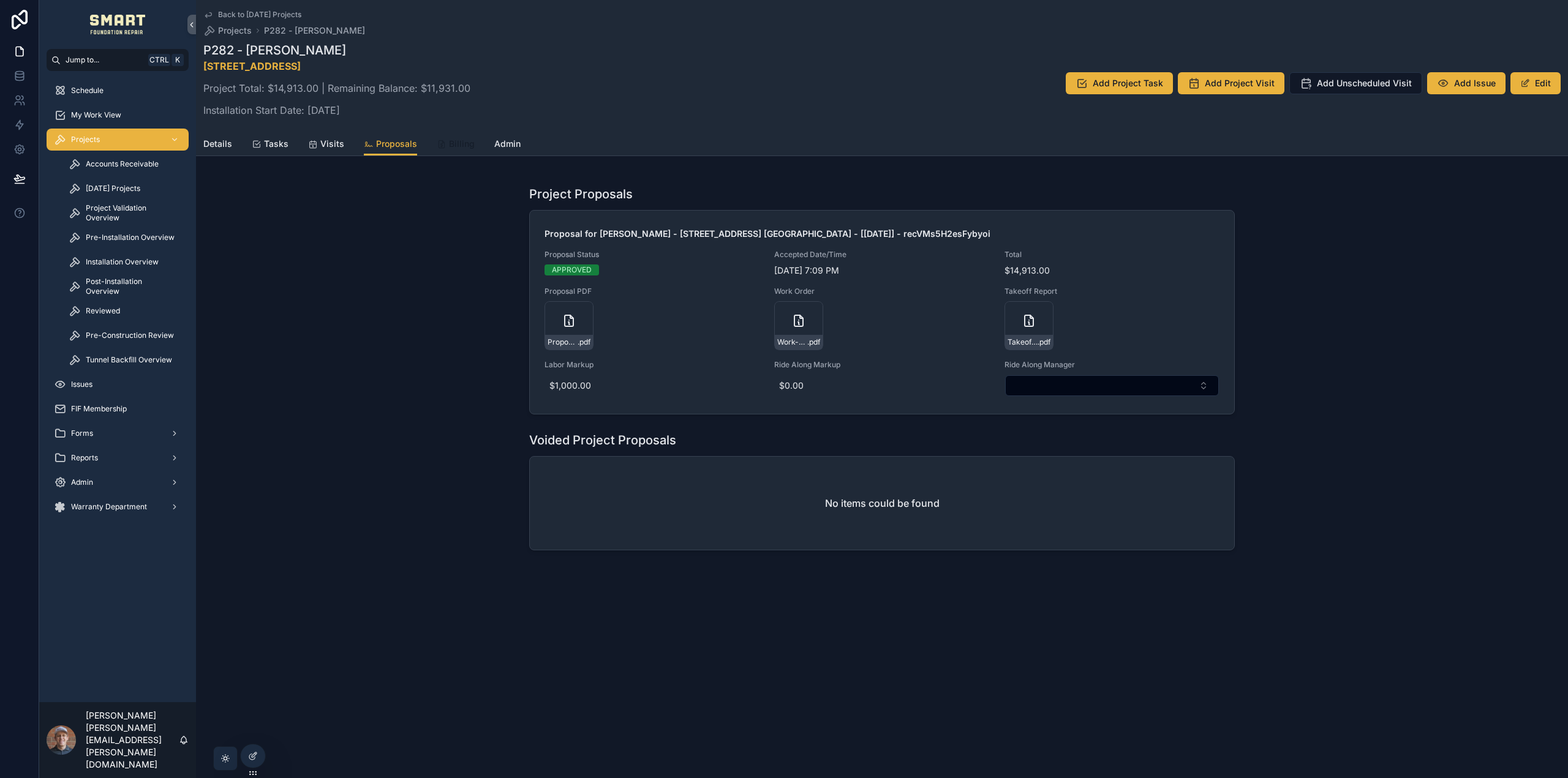
click at [438, 142] on icon "scrollable content" at bounding box center [441, 144] width 10 height 10
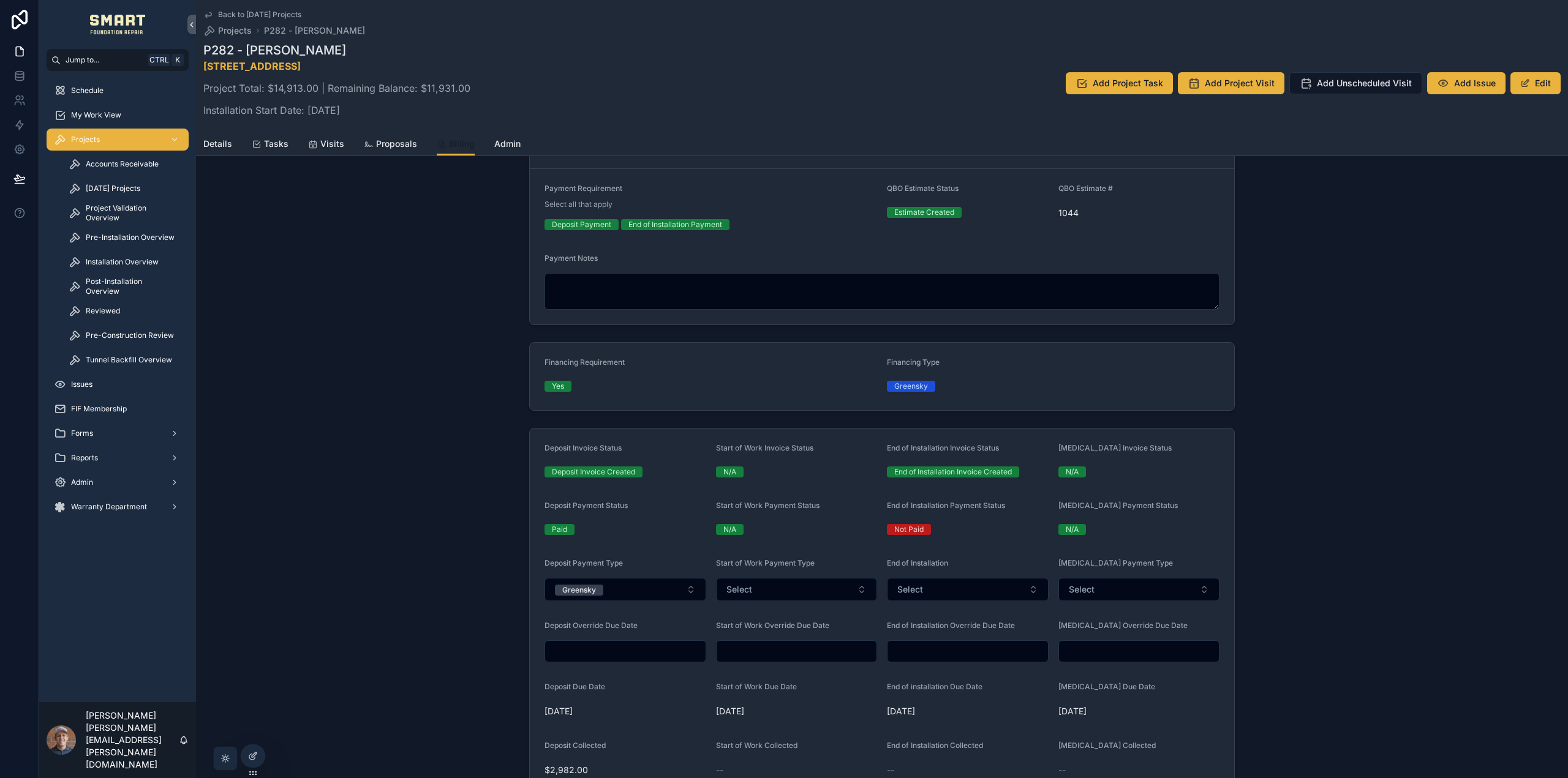
scroll to position [184, 0]
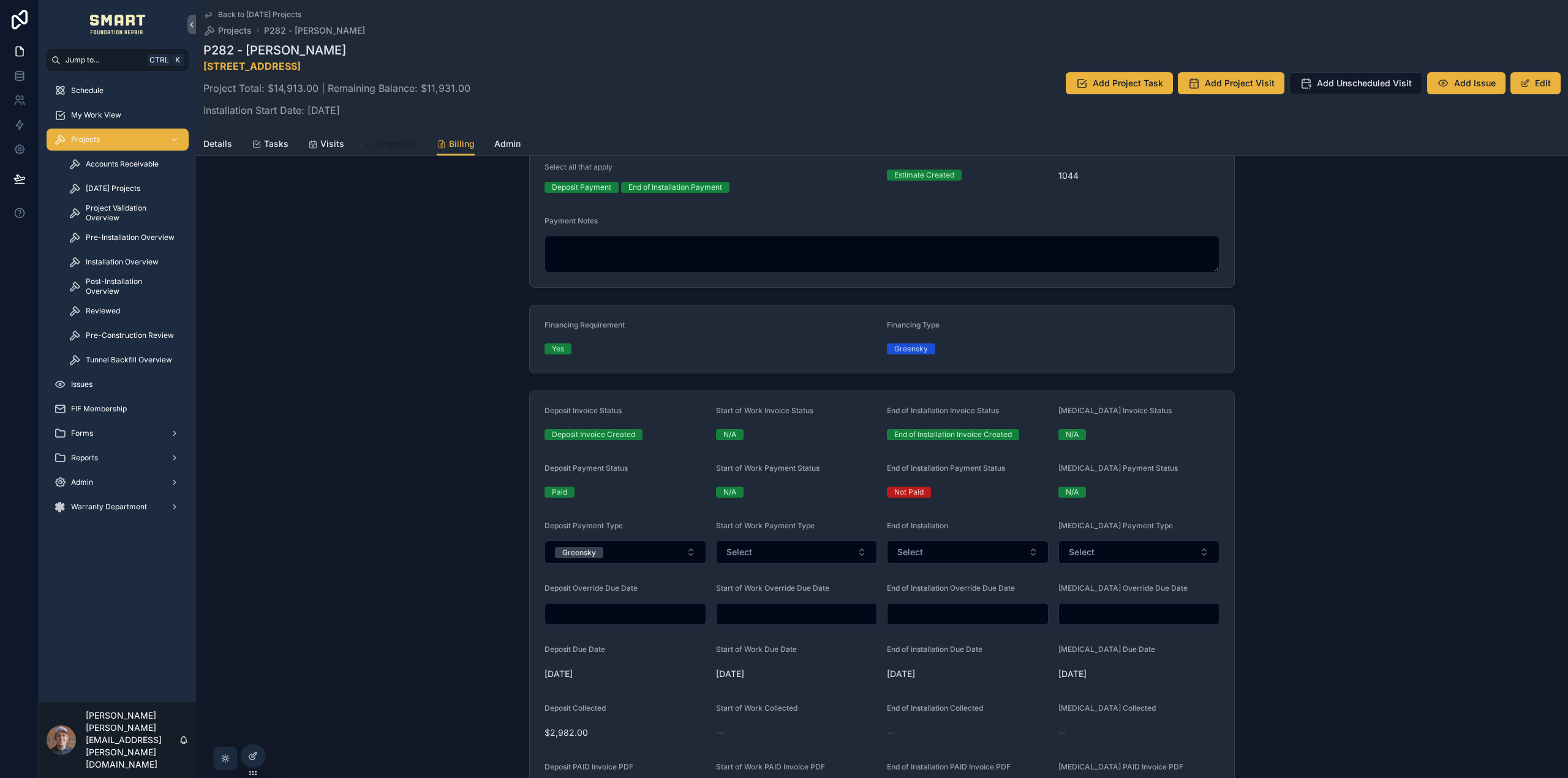
click at [402, 143] on span "Proposals" at bounding box center [397, 143] width 41 height 12
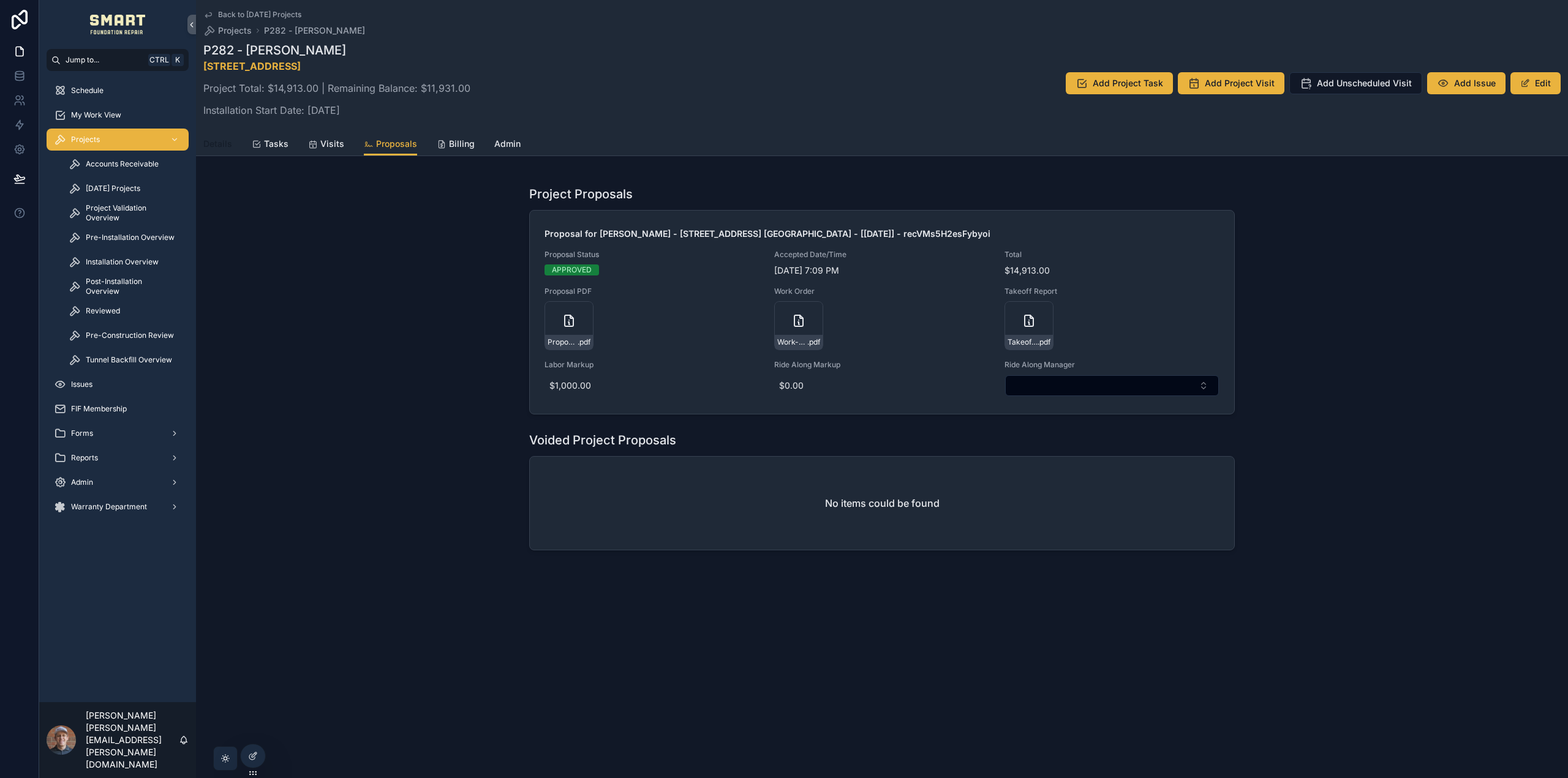
click at [212, 138] on span "Details" at bounding box center [218, 143] width 29 height 12
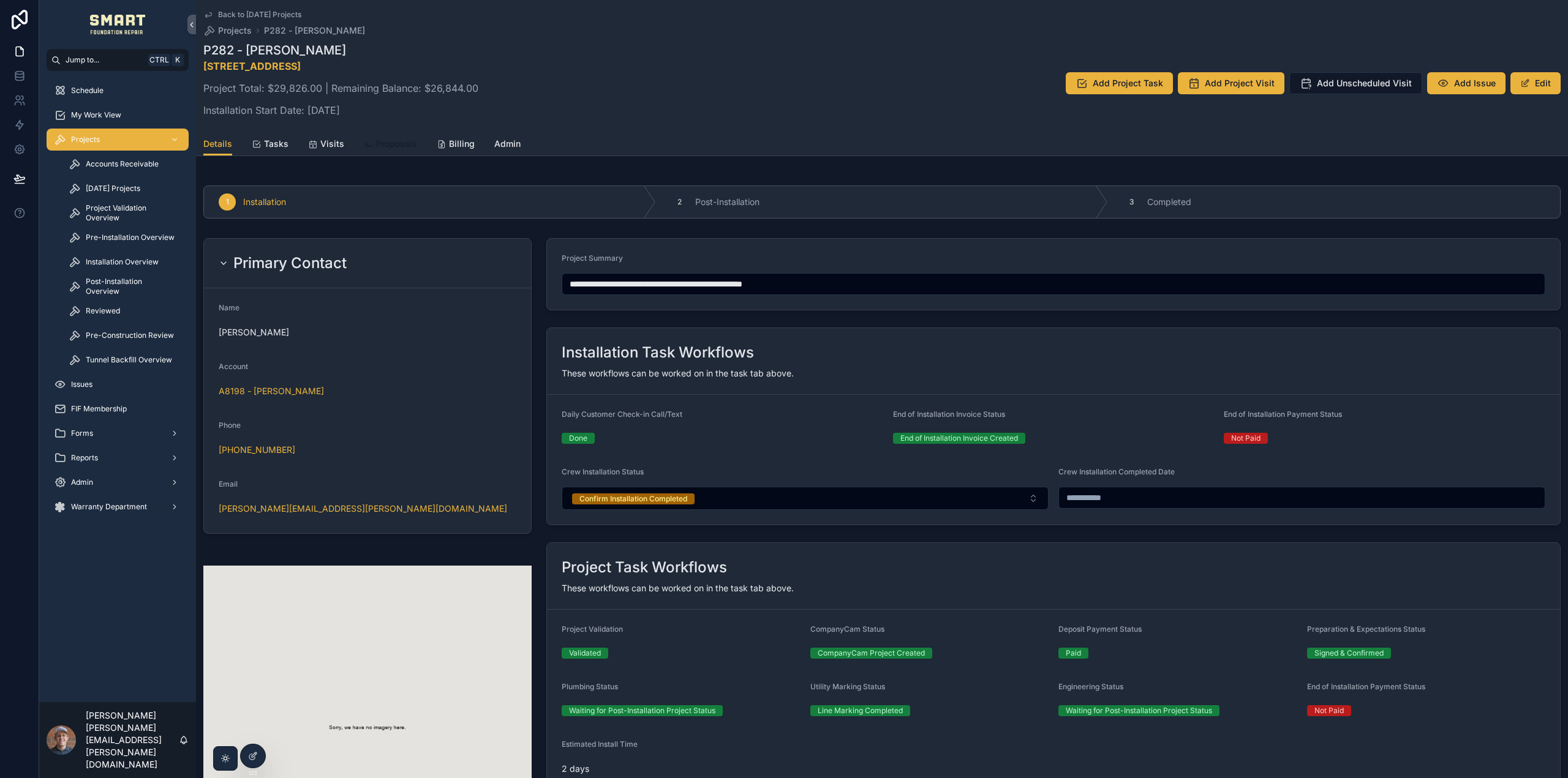
click at [406, 145] on span "Proposals" at bounding box center [397, 143] width 41 height 12
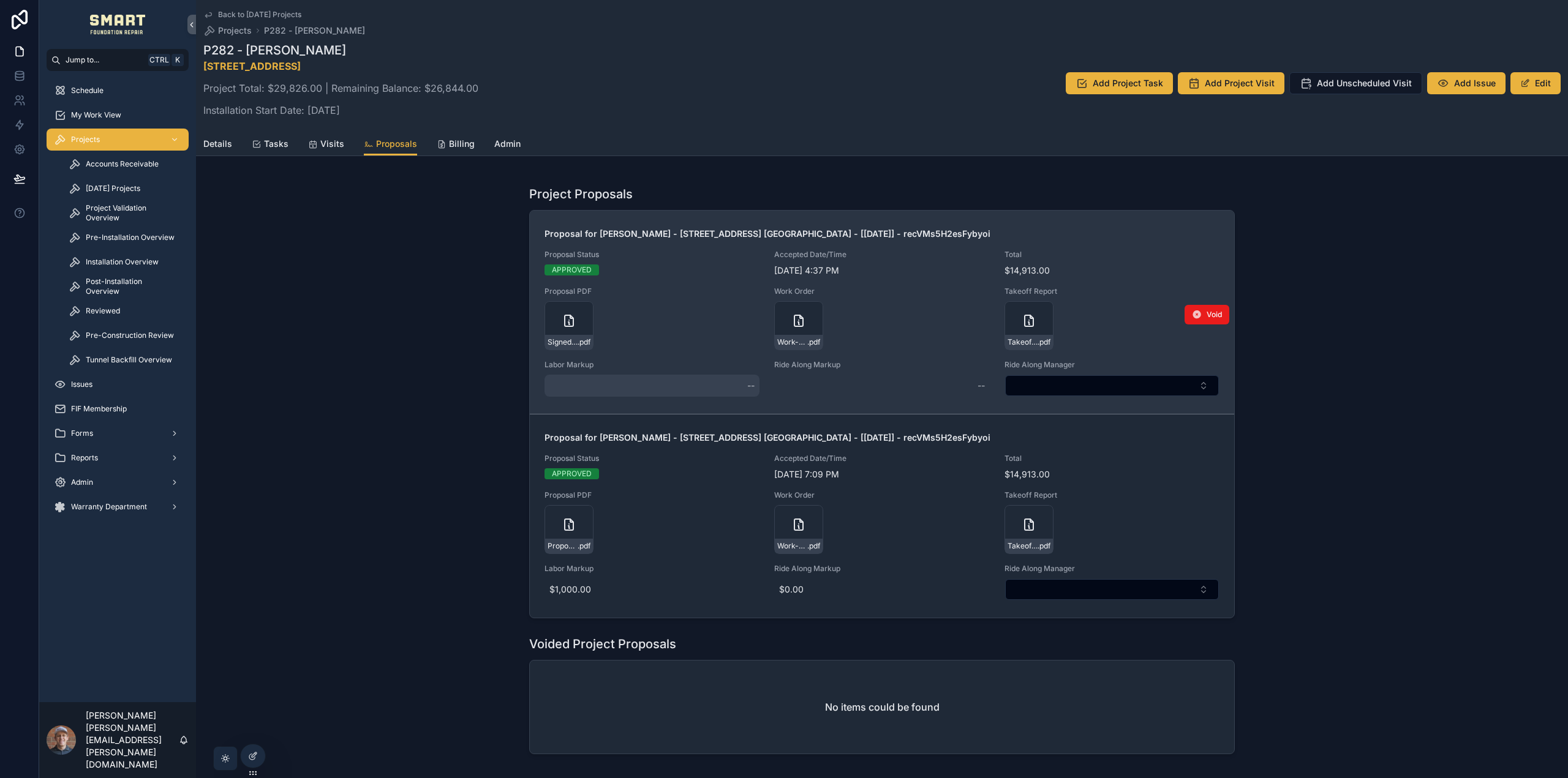
click at [660, 388] on div "--" at bounding box center [652, 386] width 215 height 22
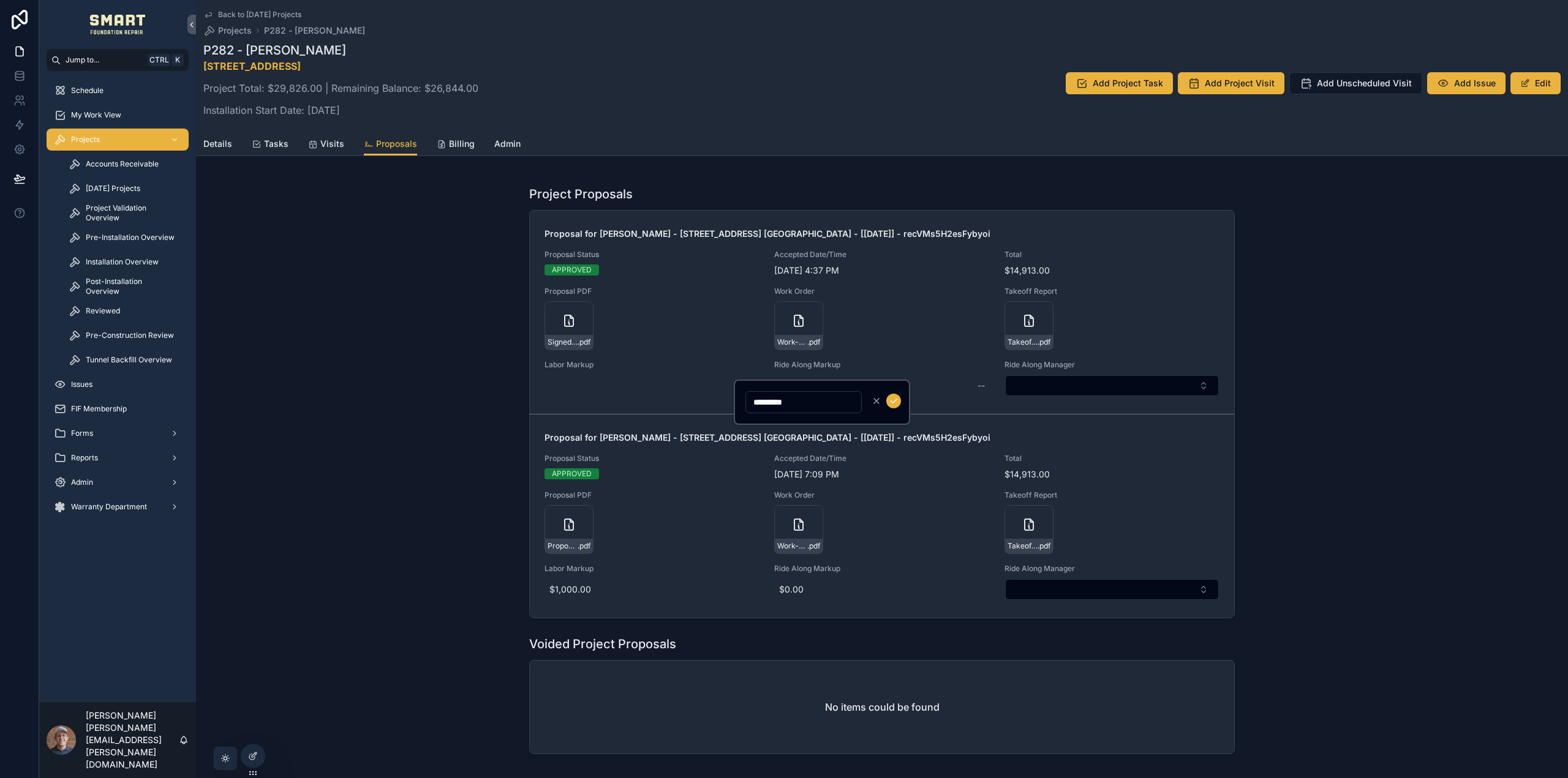
type input "*********"
click at [894, 401] on icon "scrollable content" at bounding box center [893, 400] width 10 height 10
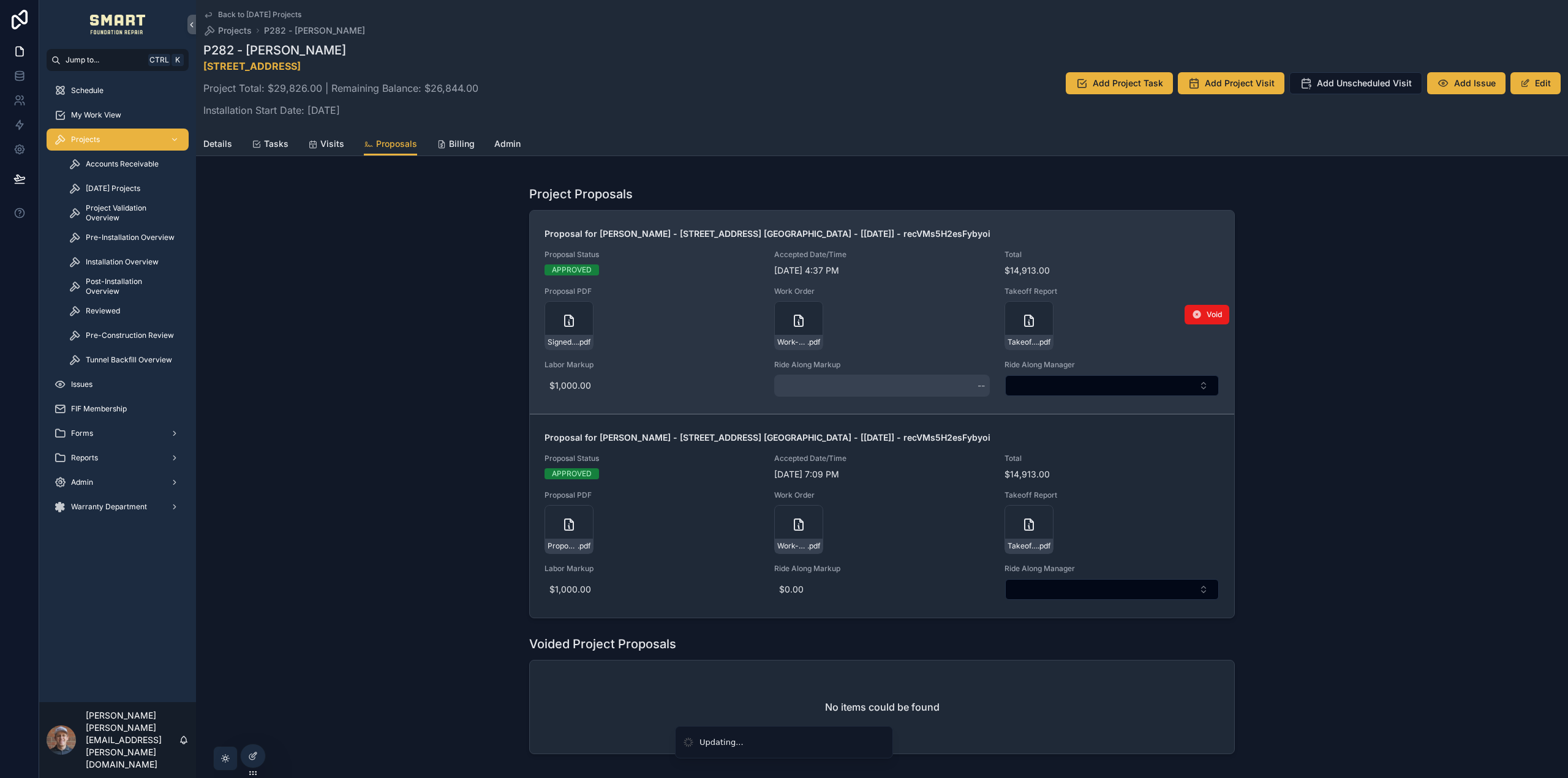
click at [824, 392] on div "--" at bounding box center [881, 386] width 215 height 22
type input "*****"
click button "scrollable content" at bounding box center [1124, 401] width 15 height 15
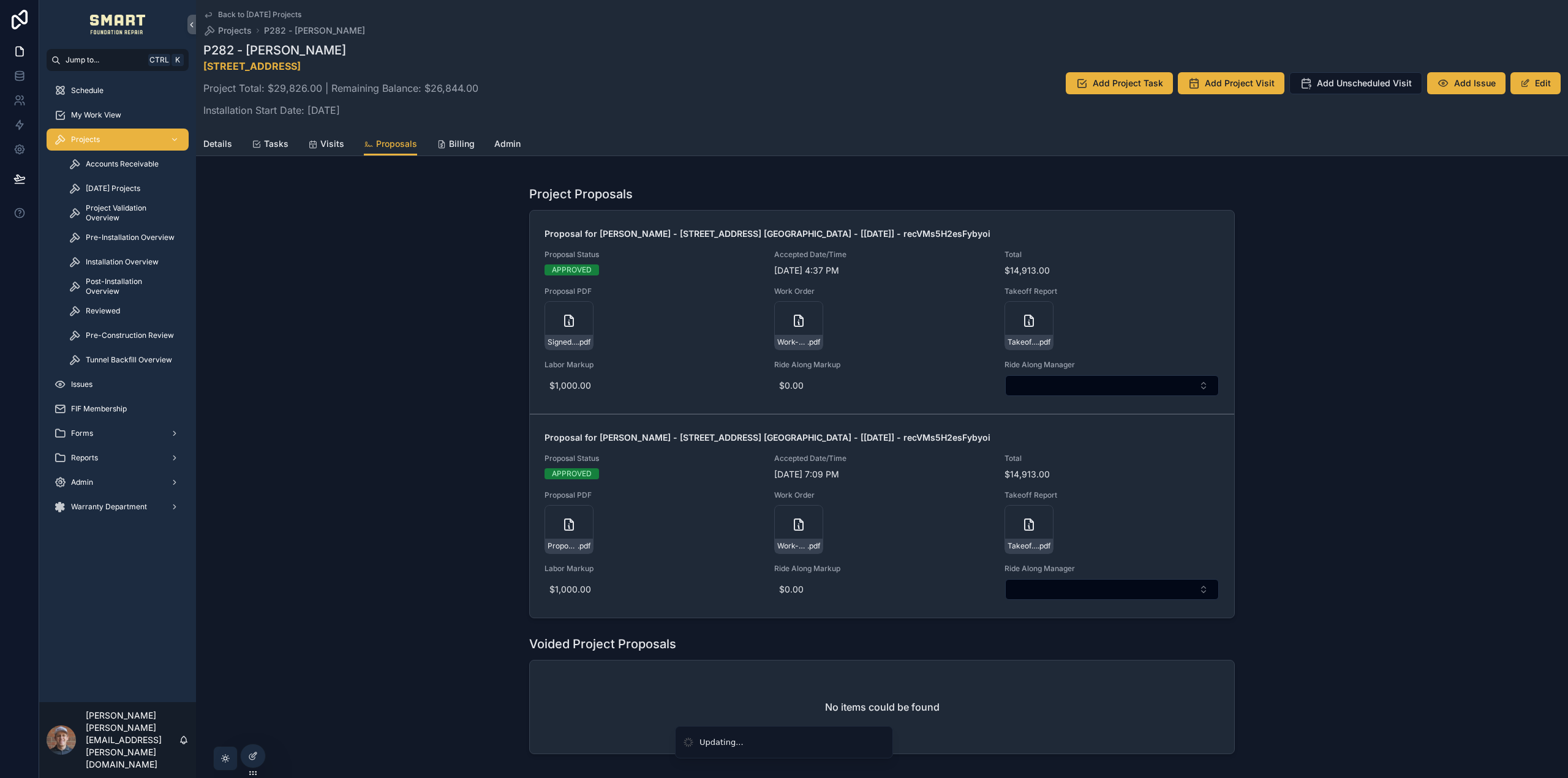
click at [1334, 401] on div "Project Proposals Proposal for Donna Schaefer - 6573 COUNTY ROAD 177 CELINA - […" at bounding box center [882, 469] width 1372 height 578
click at [506, 140] on span "Admin" at bounding box center [507, 143] width 26 height 12
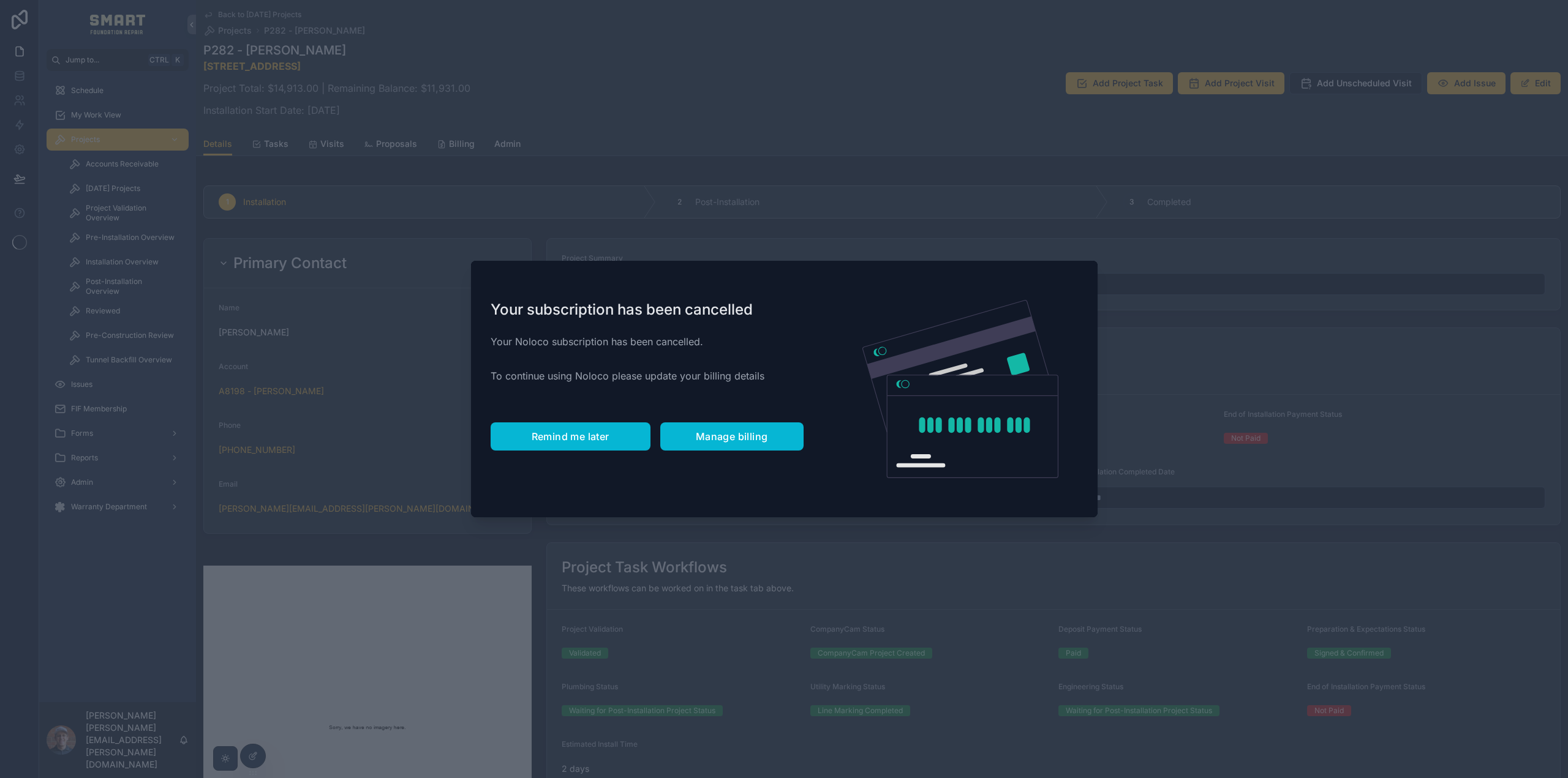
click at [607, 431] on span "Remind me later" at bounding box center [570, 436] width 78 height 12
